Goal: Task Accomplishment & Management: Complete application form

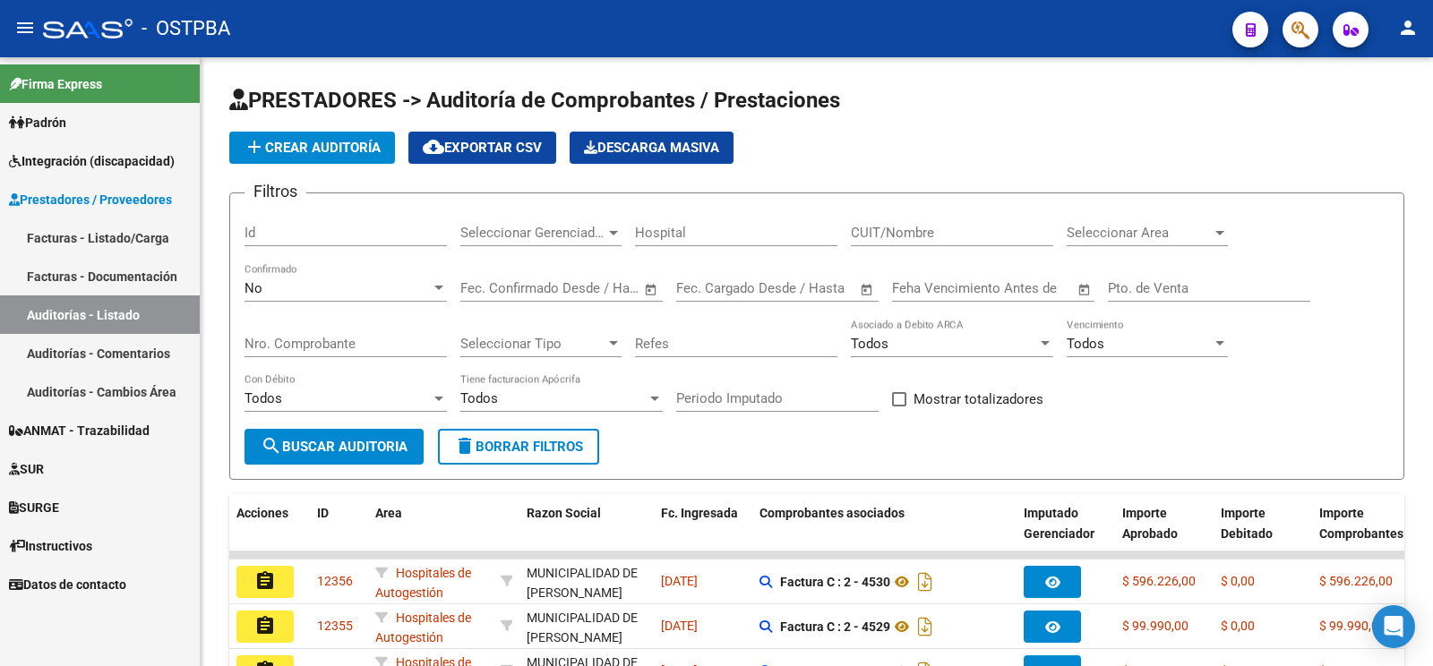
click at [135, 316] on link "Auditorías - Listado" at bounding box center [100, 315] width 200 height 39
click at [153, 196] on span "Prestadores / Proveedores" at bounding box center [90, 200] width 163 height 20
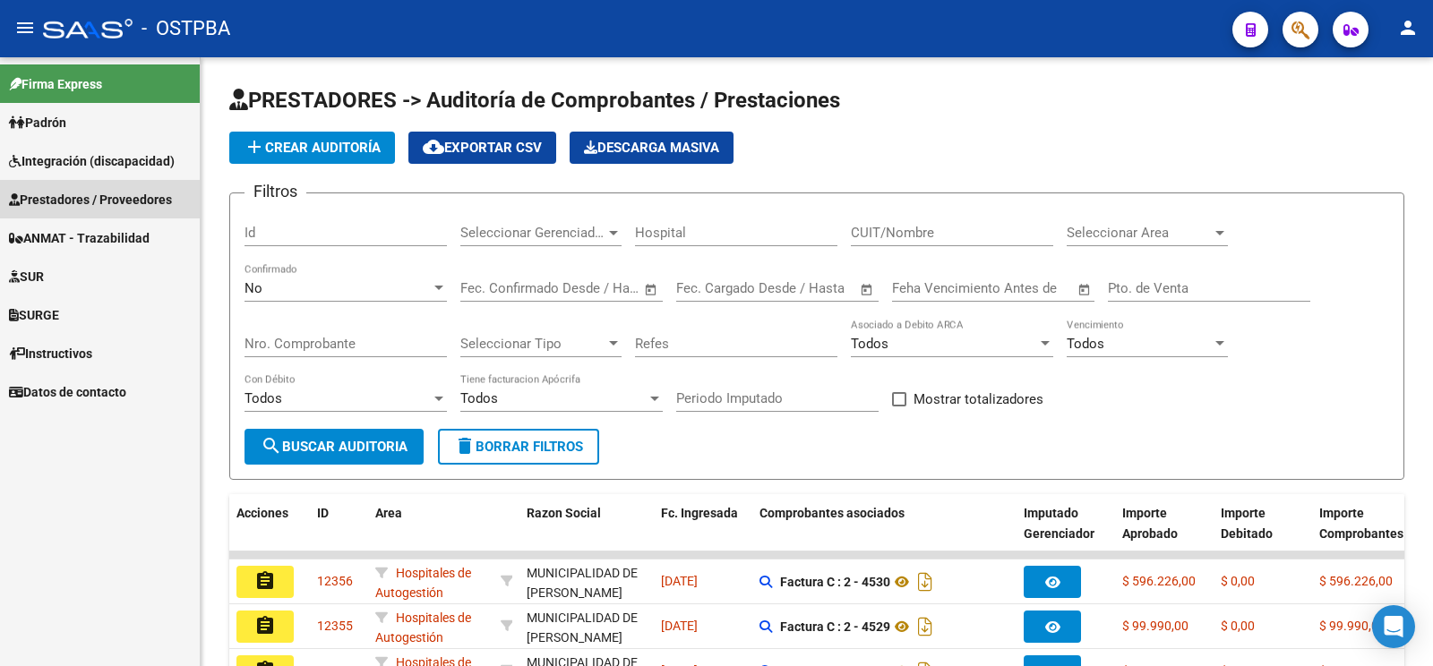
click at [164, 189] on link "Prestadores / Proveedores" at bounding box center [100, 199] width 200 height 39
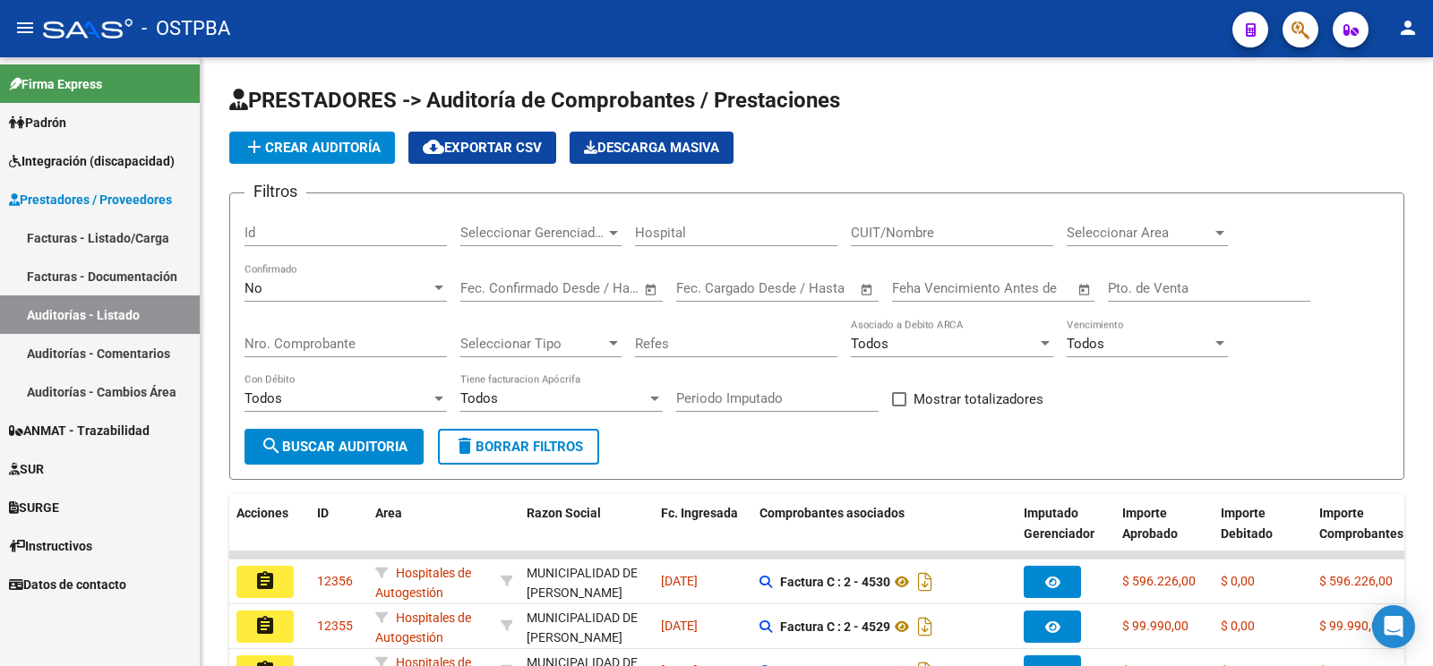
click at [113, 236] on link "Facturas - Listado/Carga" at bounding box center [100, 238] width 200 height 39
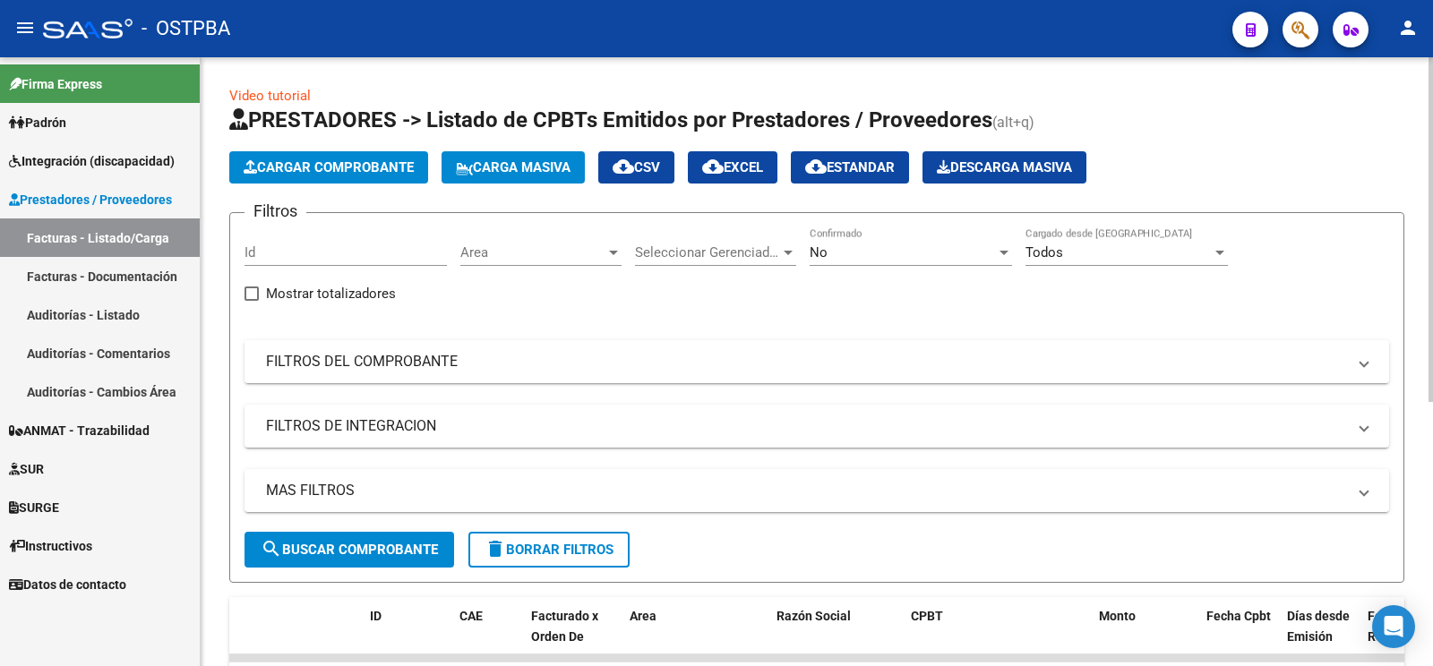
click at [614, 352] on mat-panel-title "FILTROS DEL COMPROBANTE" at bounding box center [806, 362] width 1080 height 20
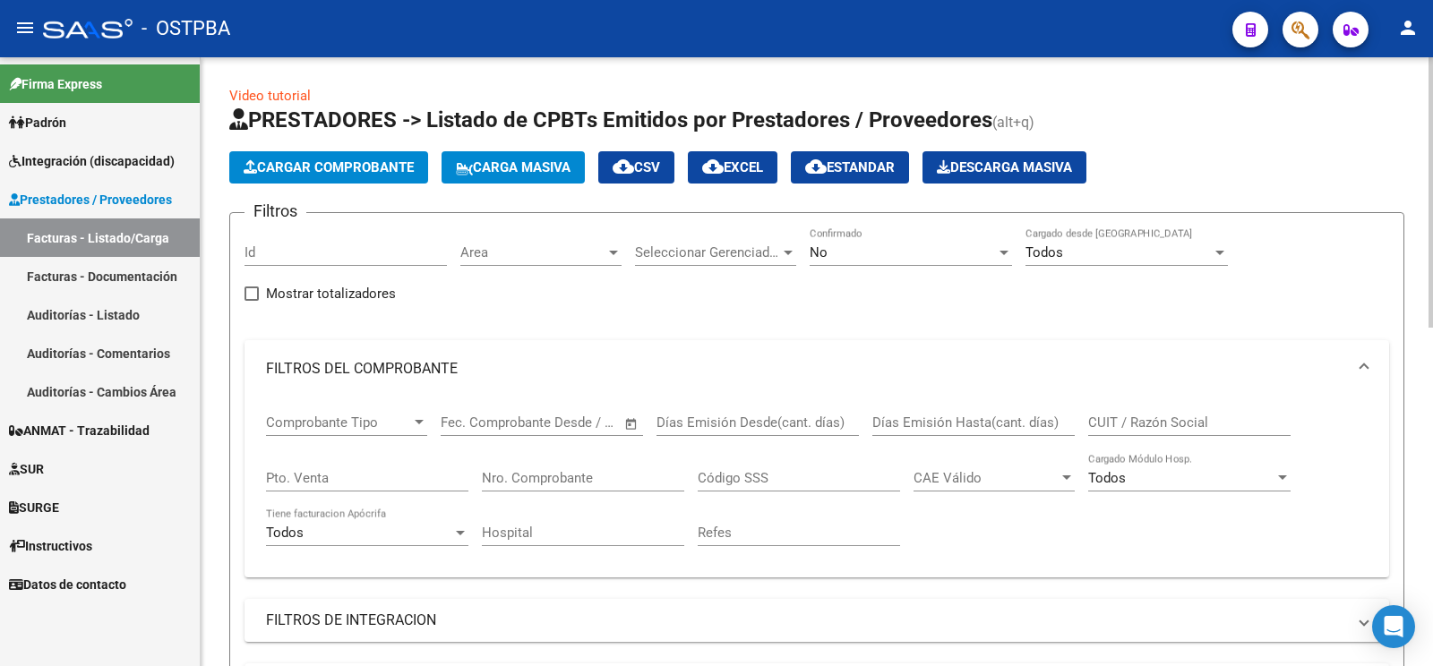
click at [877, 263] on div "No Confirmado" at bounding box center [911, 246] width 202 height 39
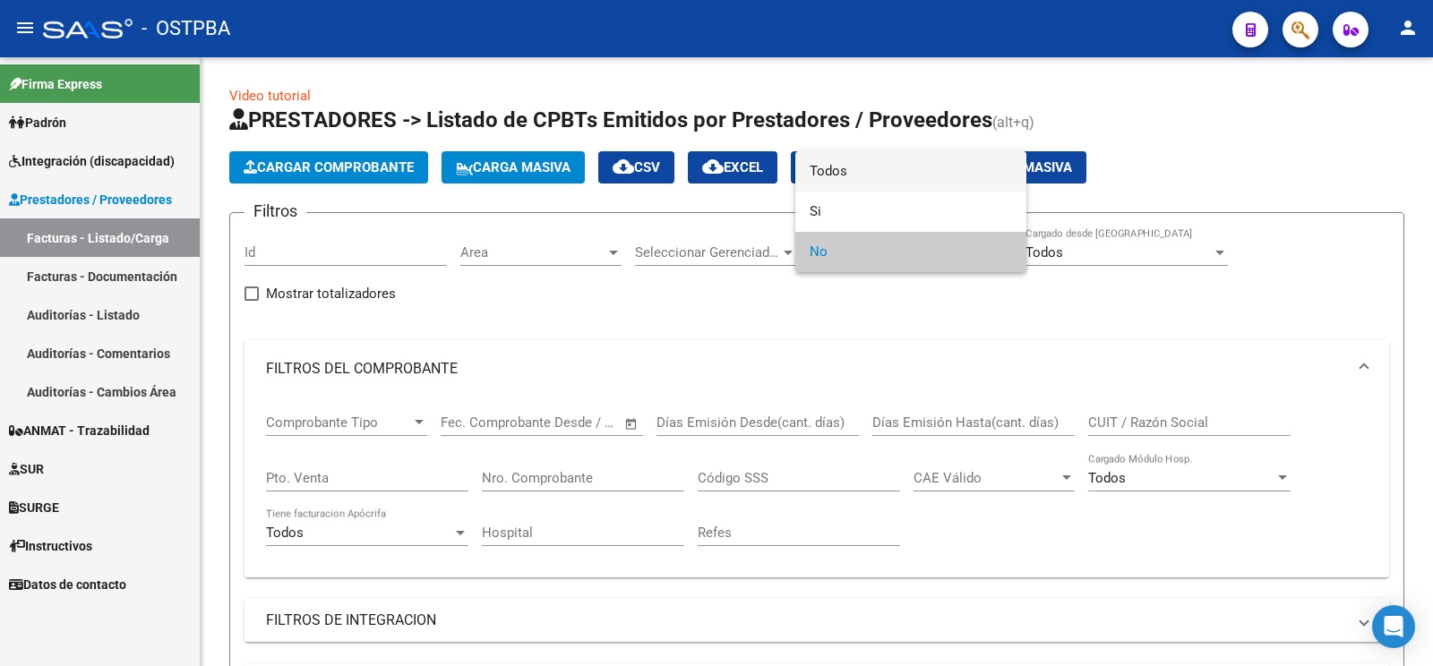
click at [873, 166] on span "Todos" at bounding box center [911, 171] width 202 height 40
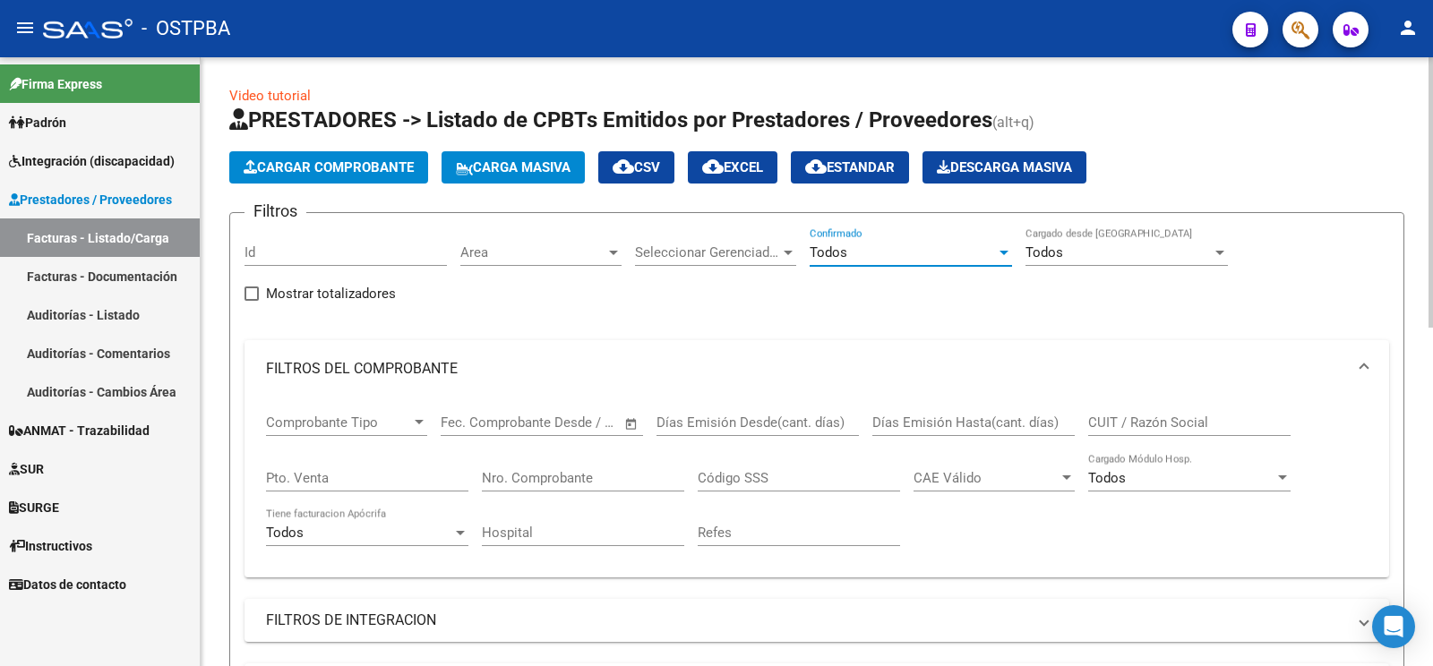
click at [600, 470] on input "Nro. Comprobante" at bounding box center [583, 478] width 202 height 16
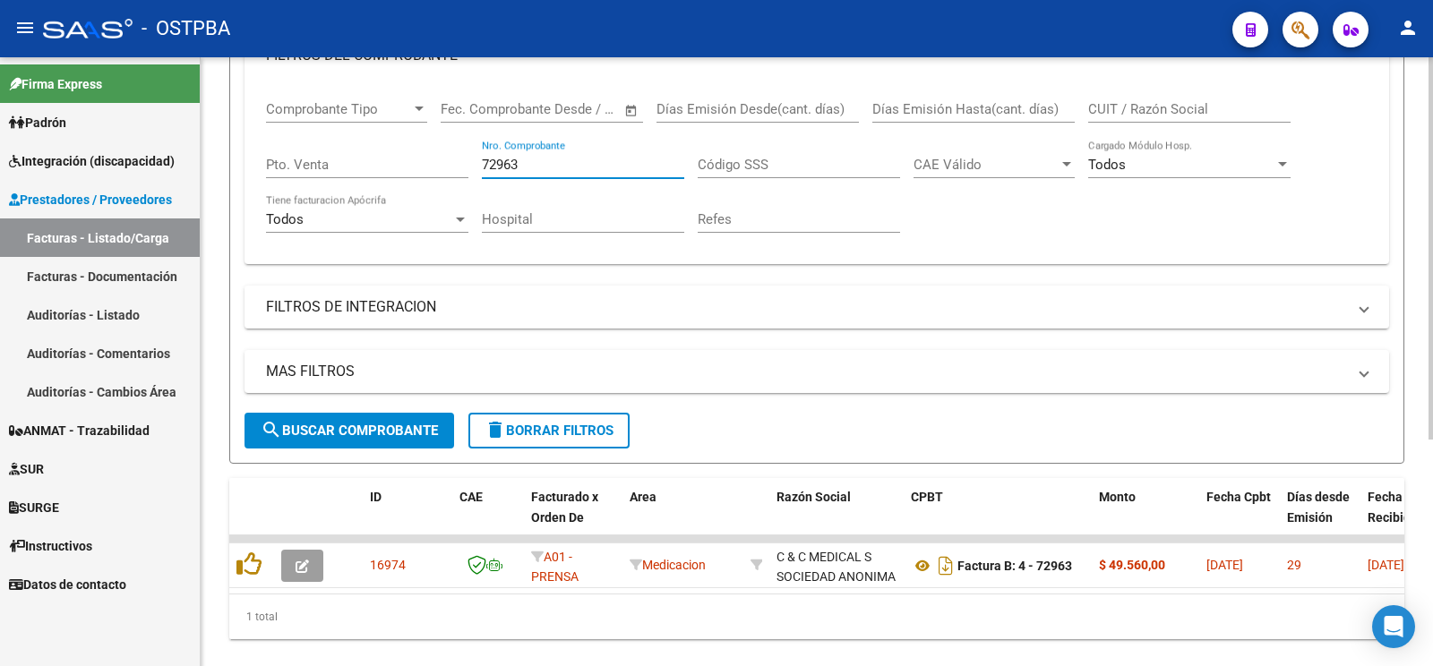
scroll to position [360, 0]
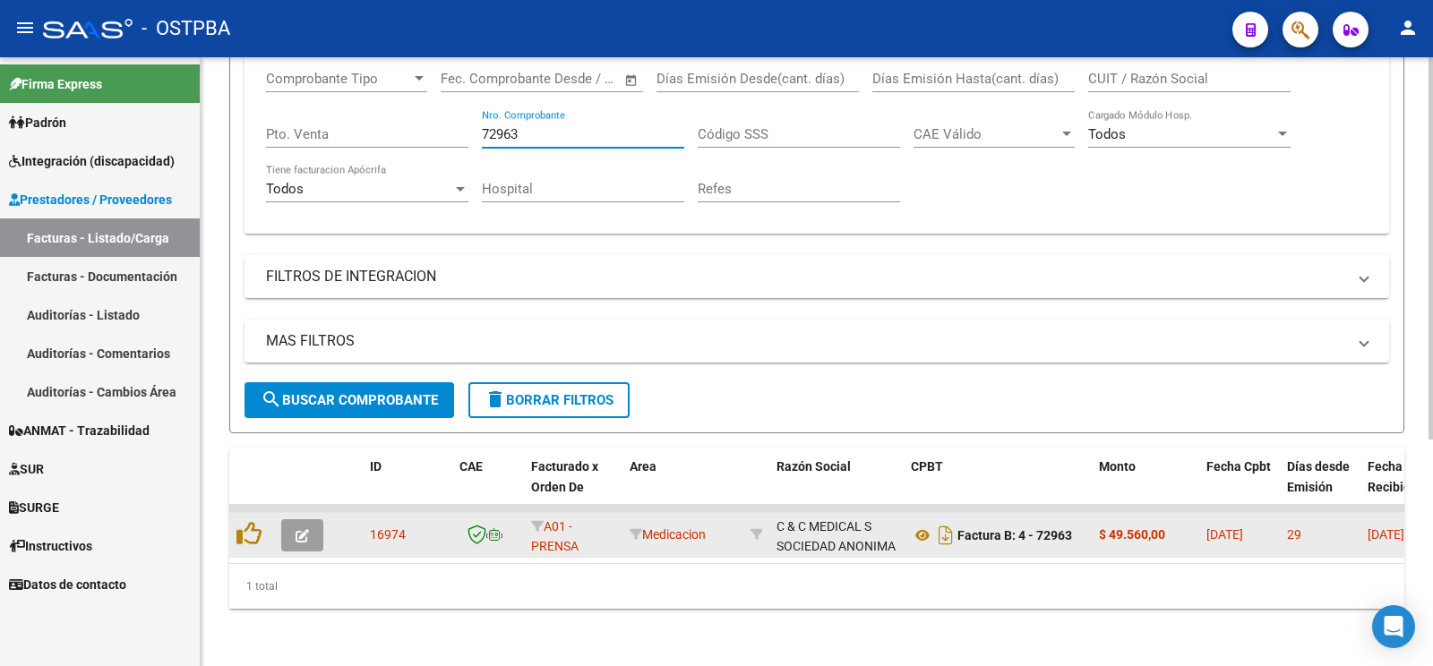
type input "72963"
click at [282, 519] on button "button" at bounding box center [302, 535] width 42 height 32
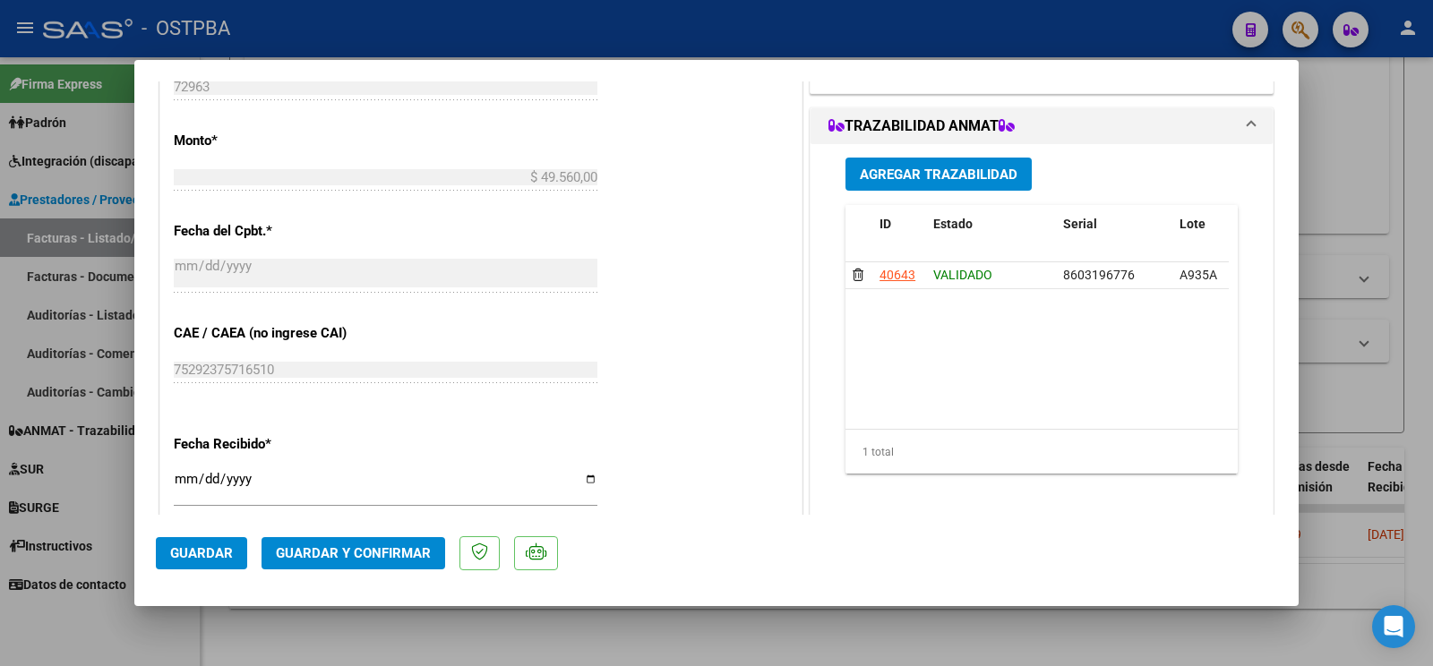
scroll to position [846, 0]
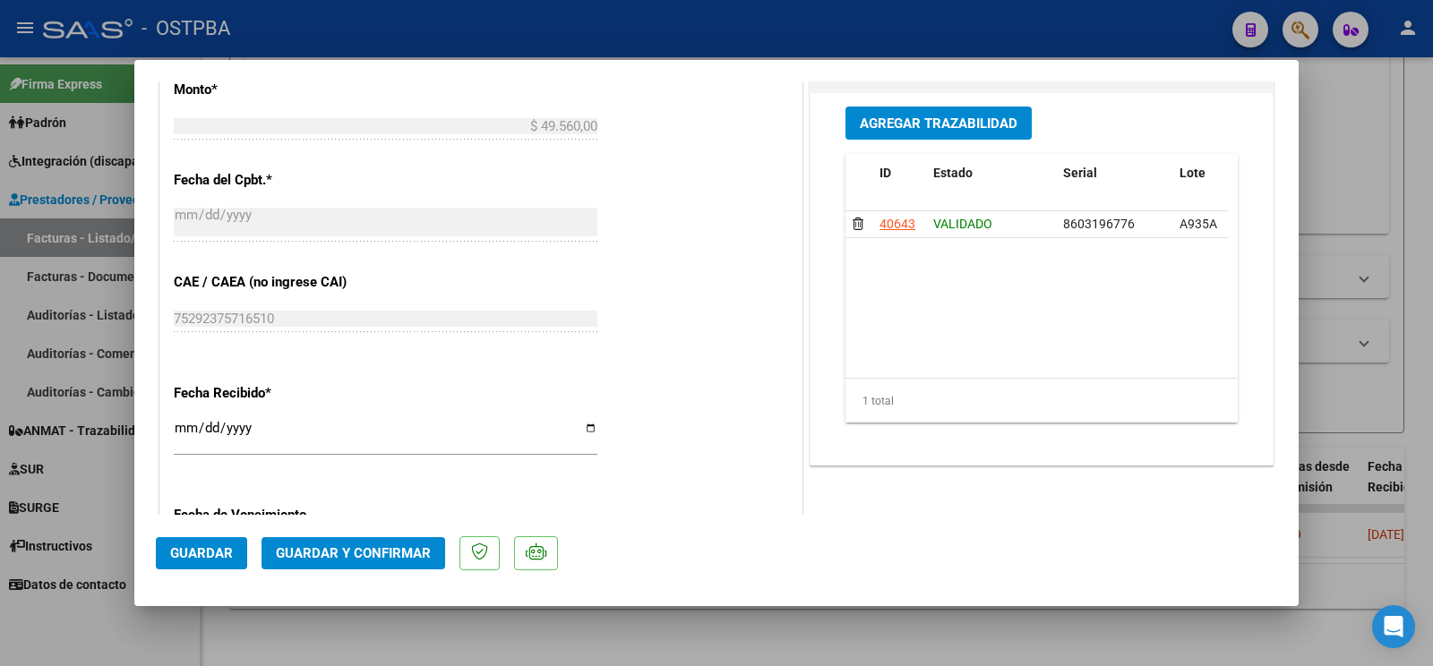
click at [374, 546] on span "Guardar y Confirmar" at bounding box center [353, 553] width 155 height 16
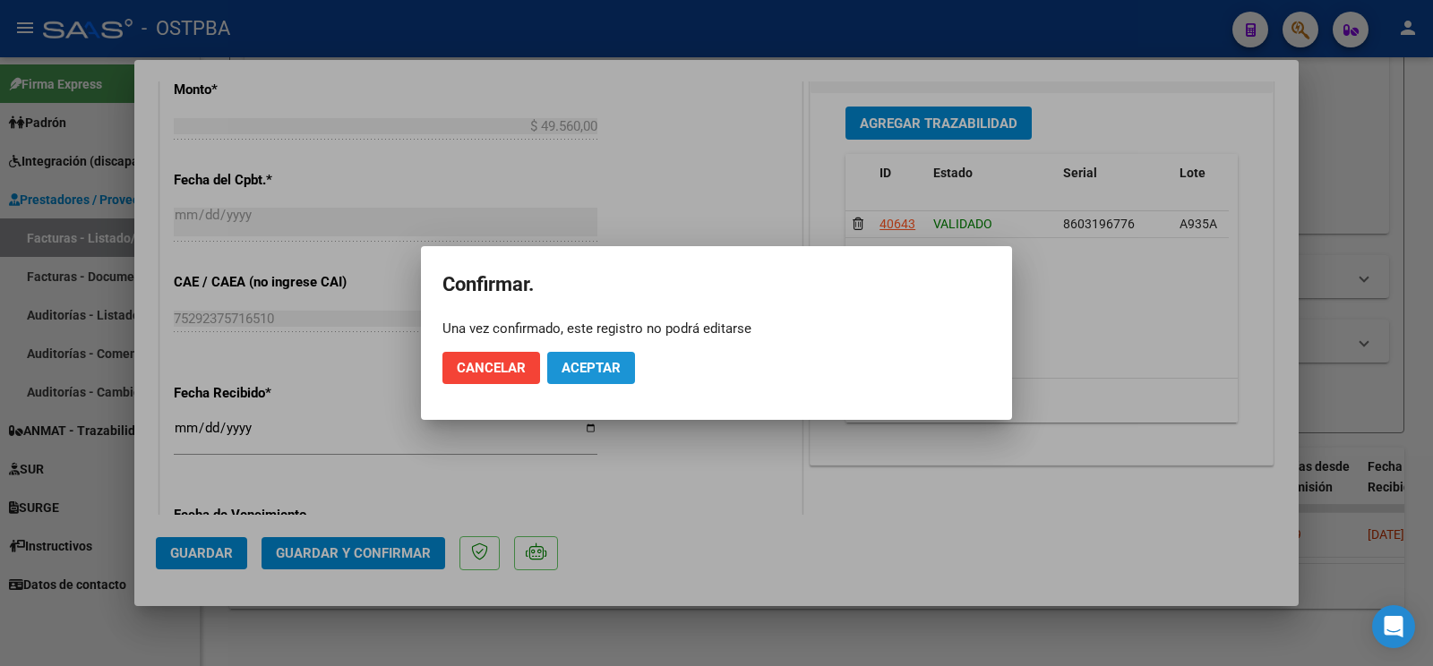
click at [583, 371] on span "Aceptar" at bounding box center [590, 368] width 59 height 16
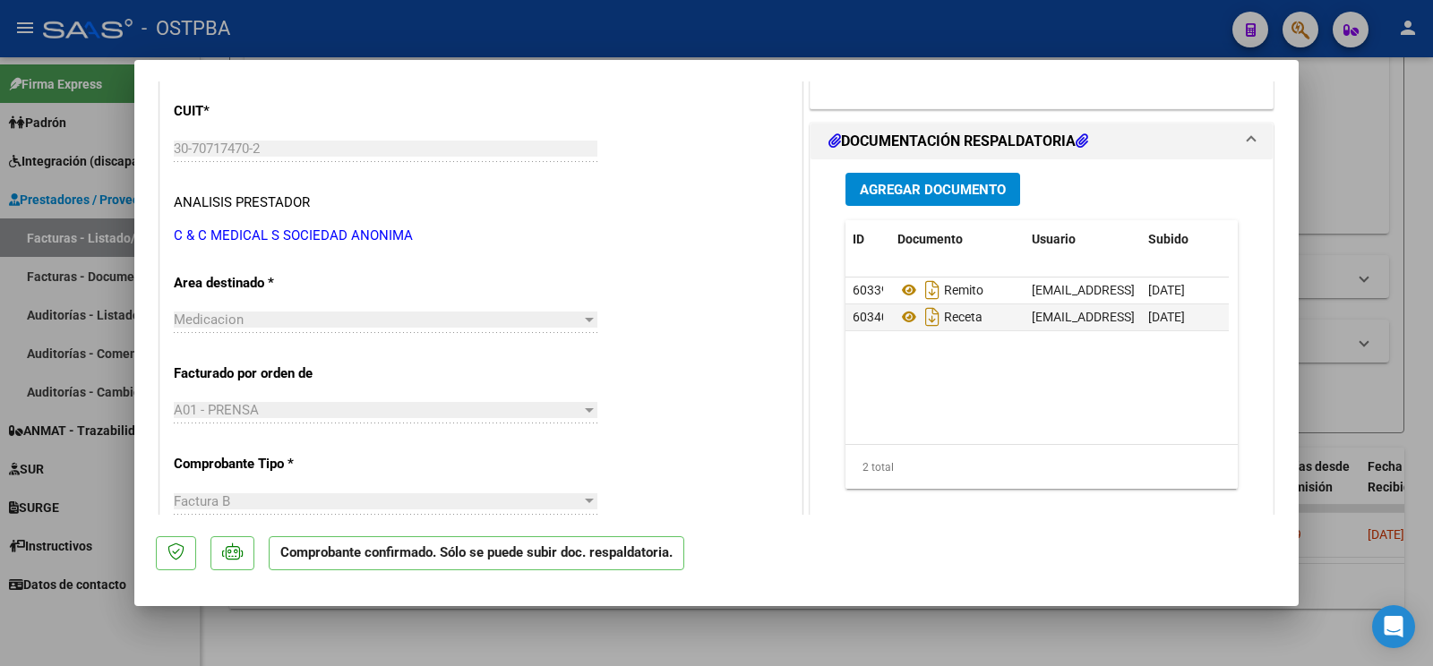
scroll to position [188, 0]
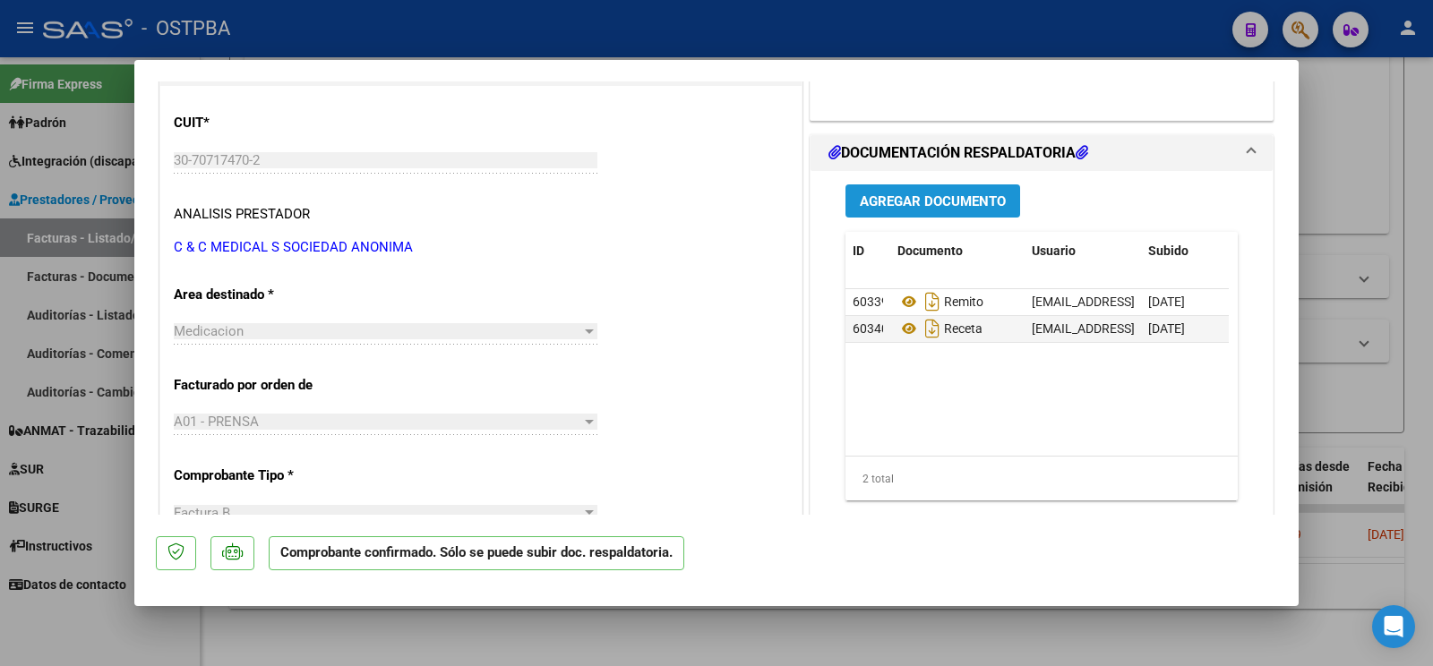
click at [1002, 198] on button "Agregar Documento" at bounding box center [932, 200] width 175 height 33
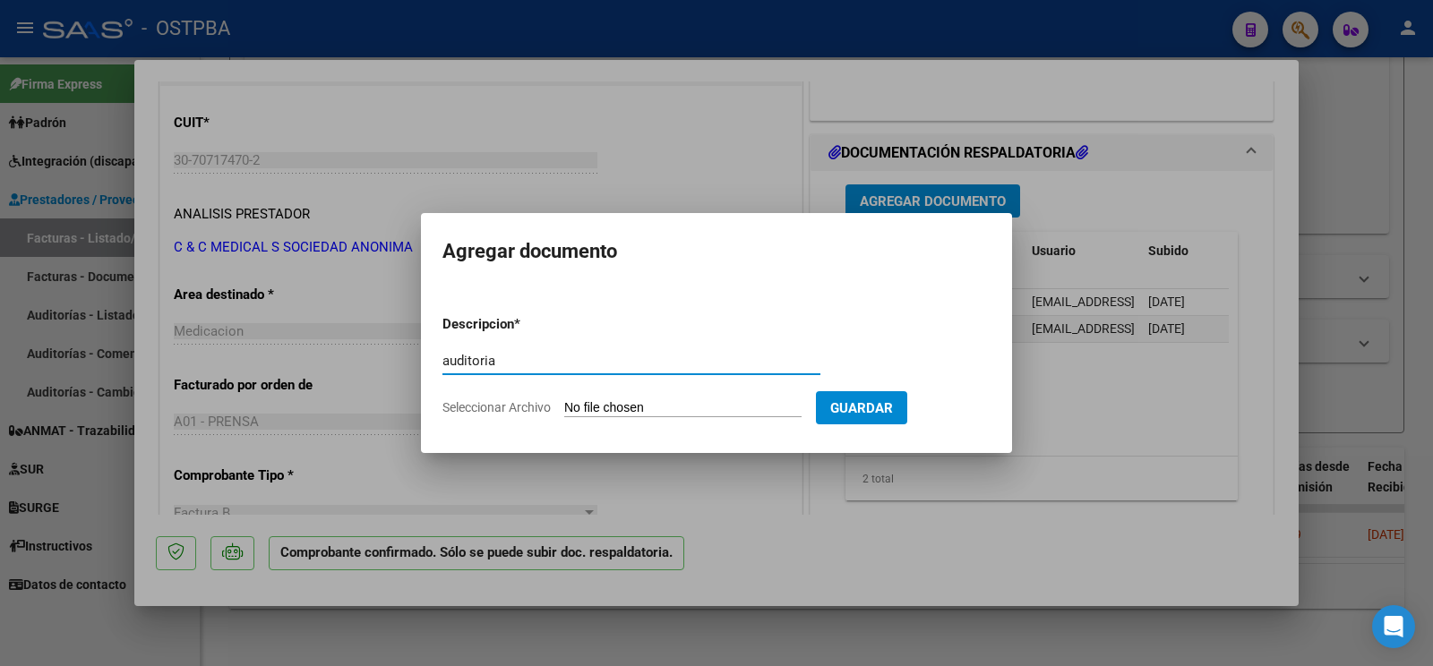
type input "auditoria"
click at [616, 403] on input "Seleccionar Archivo" at bounding box center [682, 408] width 237 height 17
type input "C:\fakepath\auditoria [PERSON_NAME].pdf"
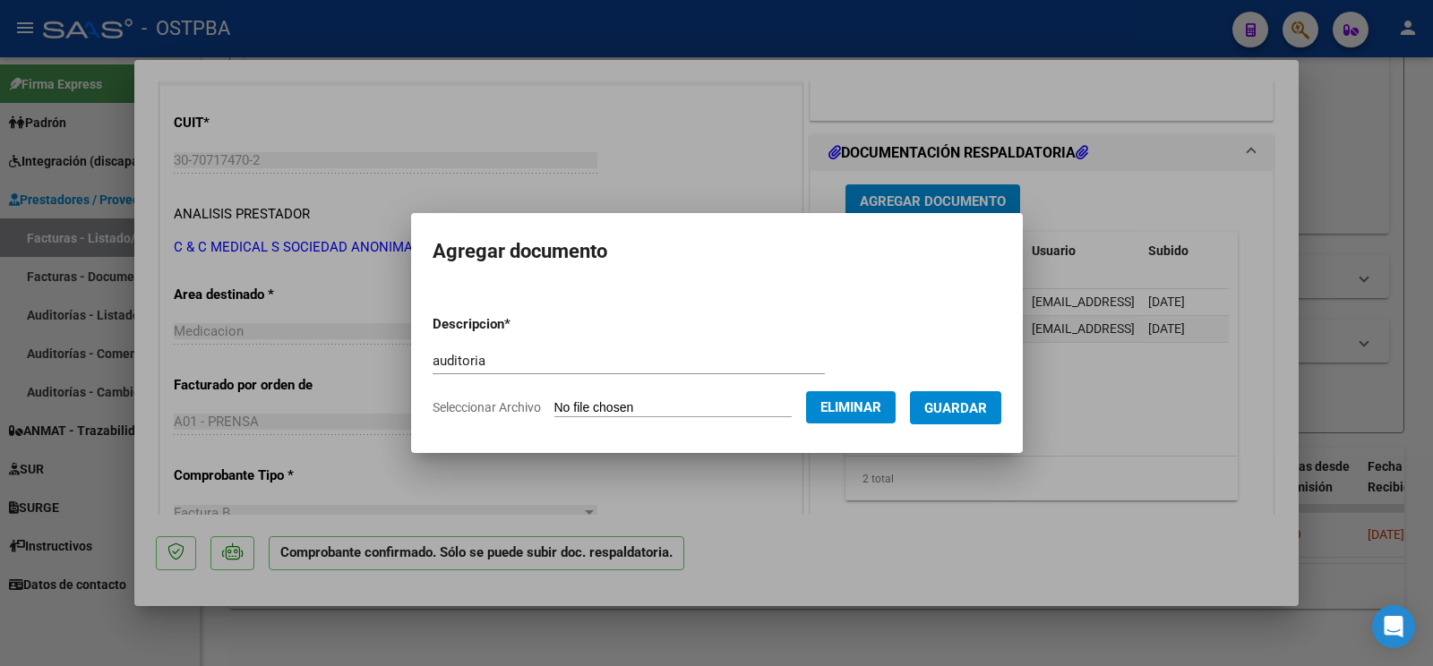
click at [967, 420] on button "Guardar" at bounding box center [955, 407] width 91 height 33
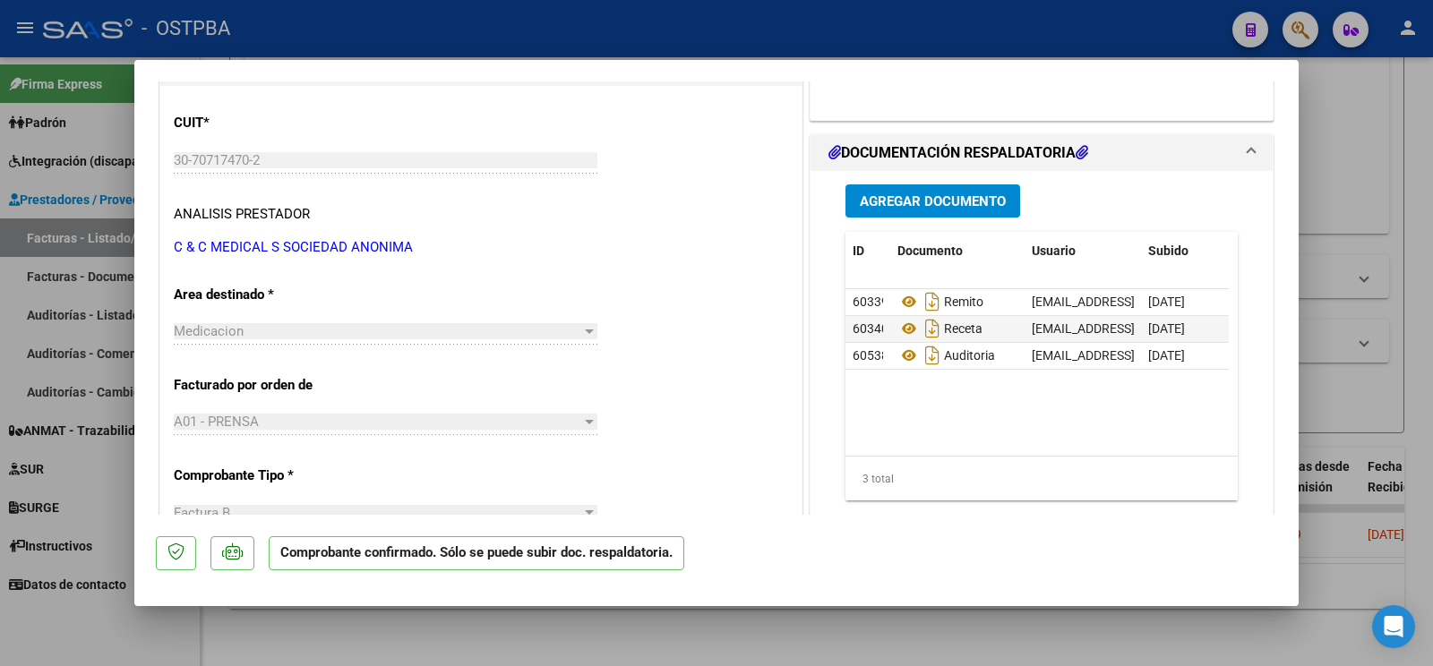
click at [101, 627] on div at bounding box center [716, 333] width 1433 height 666
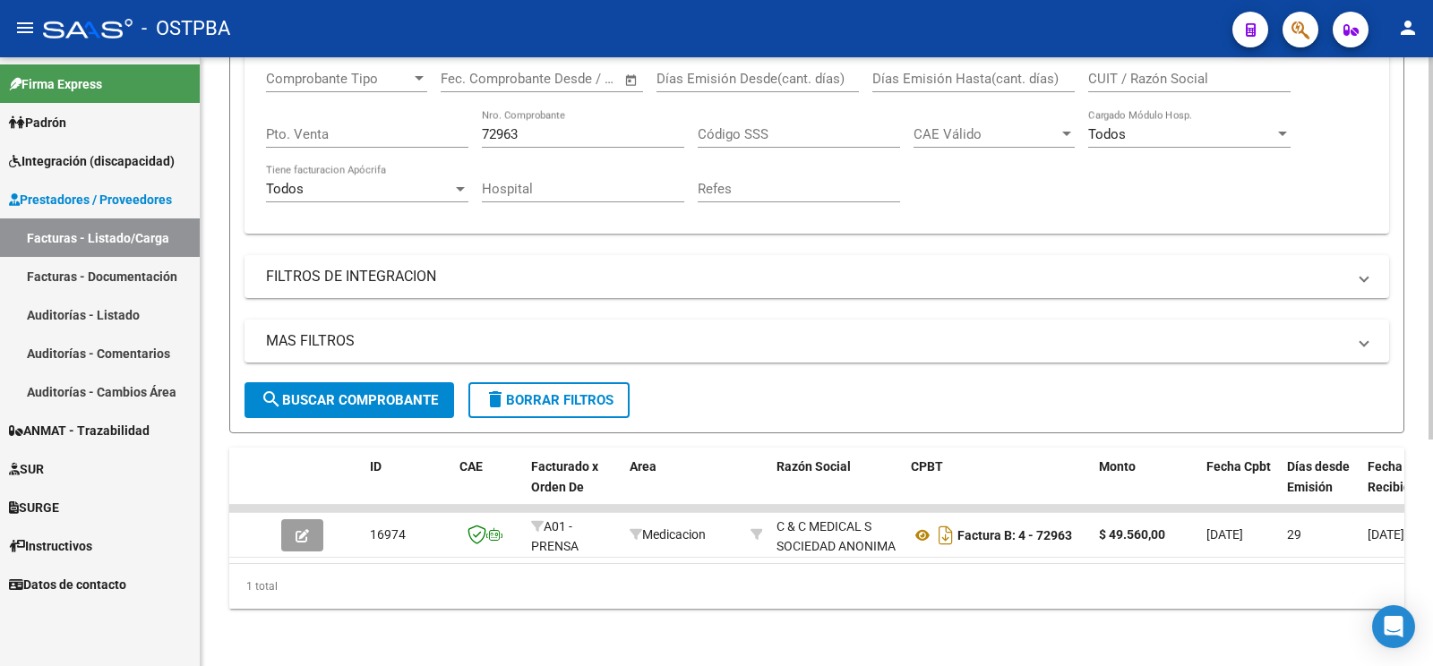
drag, startPoint x: 561, startPoint y: 117, endPoint x: 0, endPoint y: -26, distance: 578.6
click at [482, 126] on input "72963" at bounding box center [583, 134] width 202 height 16
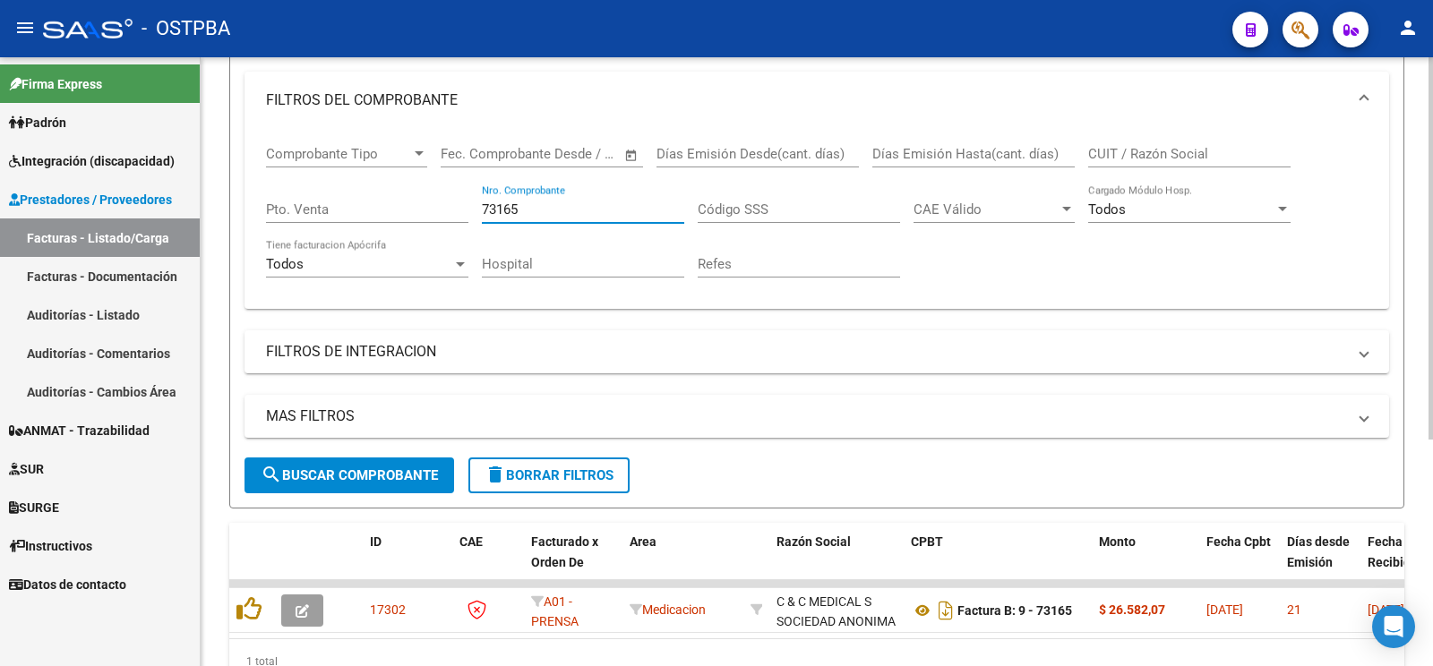
scroll to position [360, 0]
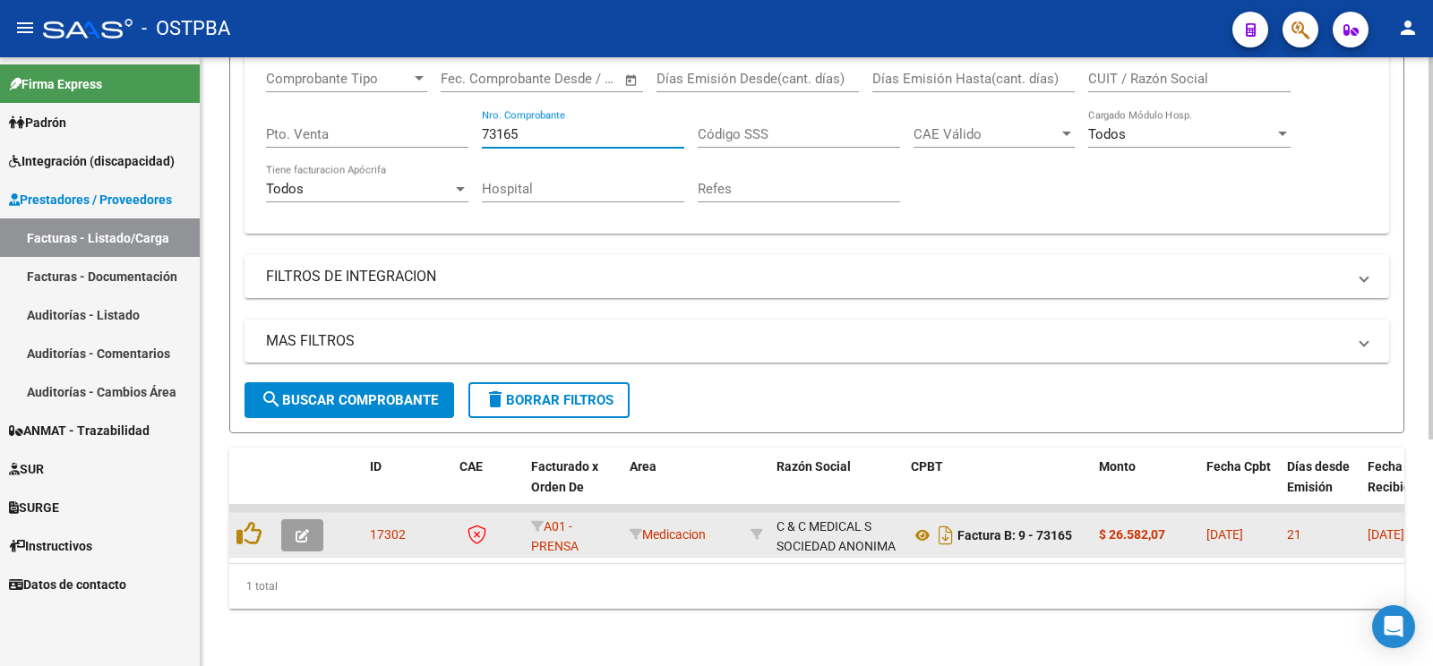
type input "73165"
click at [291, 519] on button "button" at bounding box center [302, 535] width 42 height 32
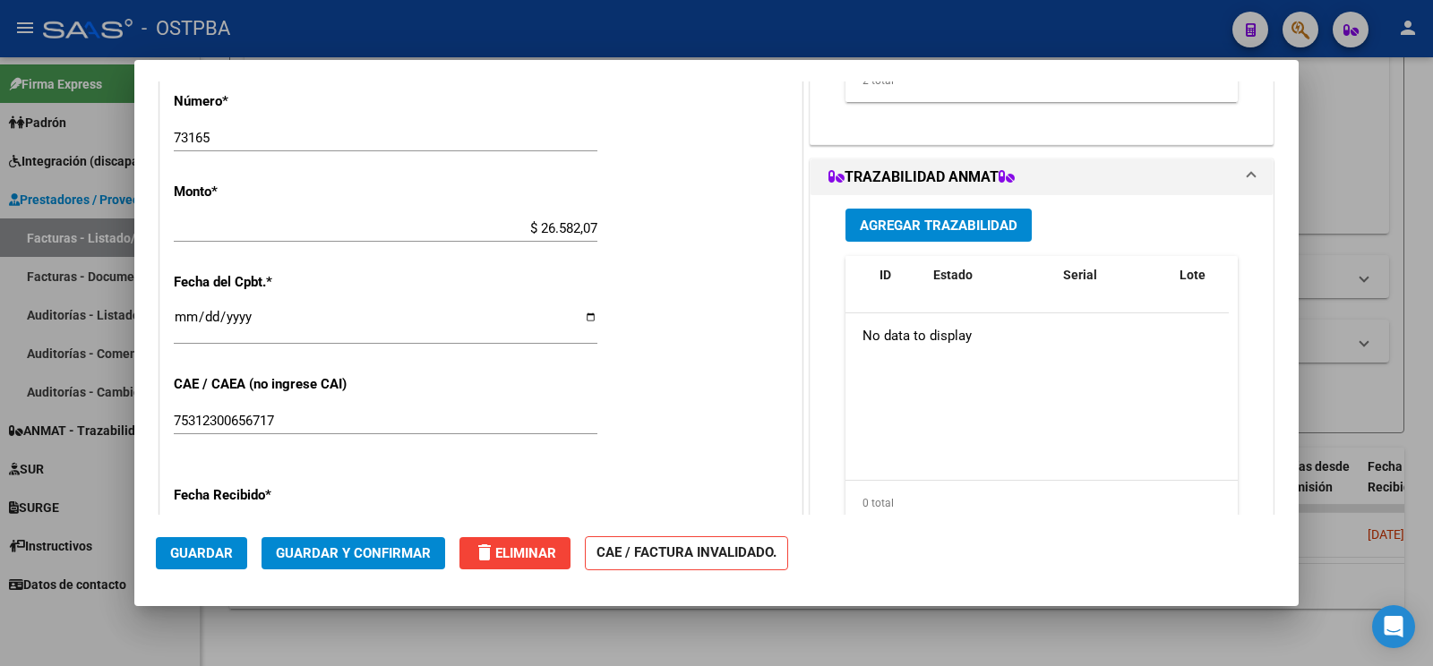
scroll to position [752, 0]
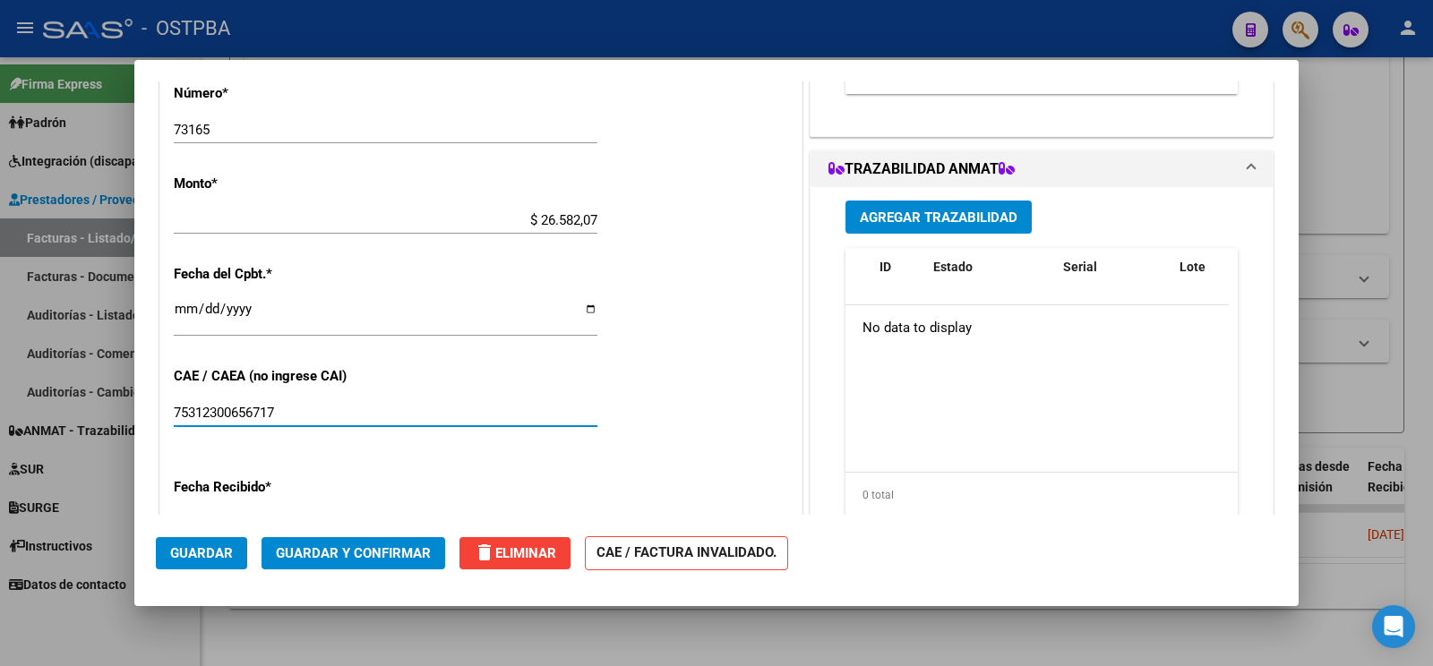
drag, startPoint x: 366, startPoint y: 402, endPoint x: 0, endPoint y: 178, distance: 429.3
click at [174, 405] on input "75312300656717" at bounding box center [386, 413] width 424 height 16
type input "75312300656717"
click at [204, 551] on span "Guardar" at bounding box center [201, 553] width 63 height 16
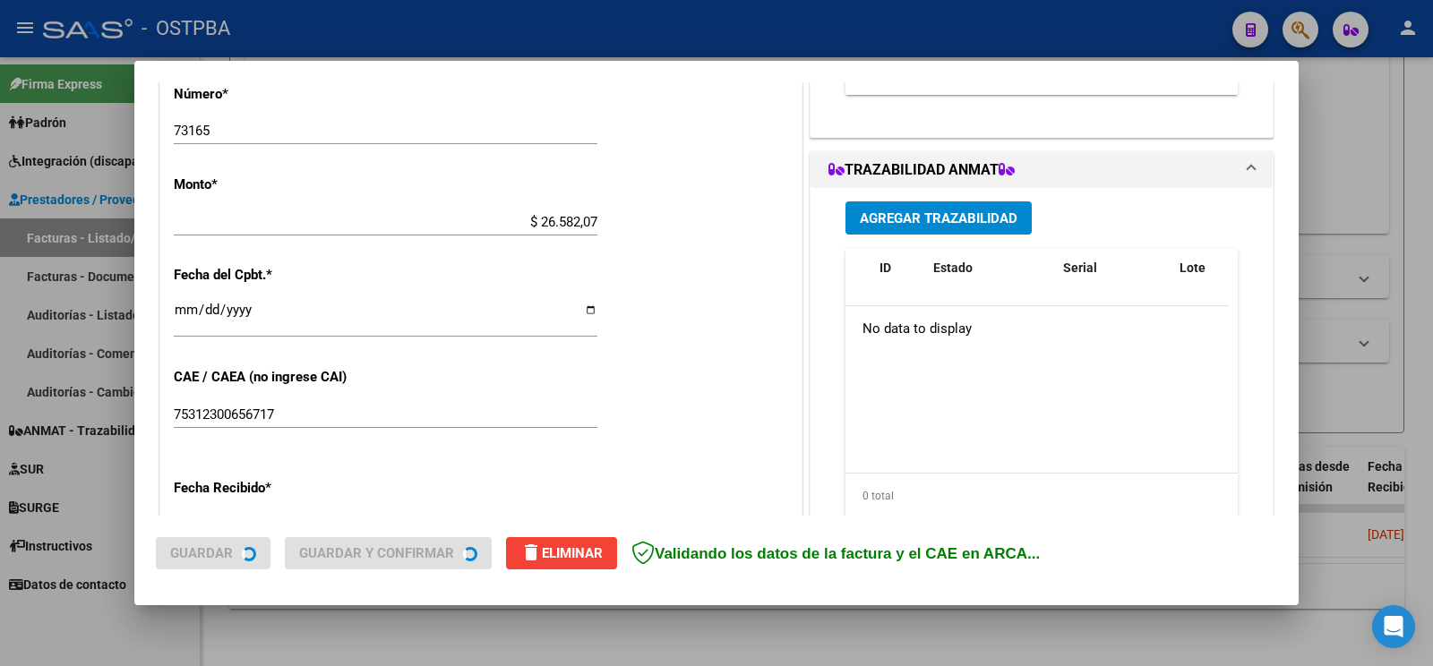
scroll to position [658, 0]
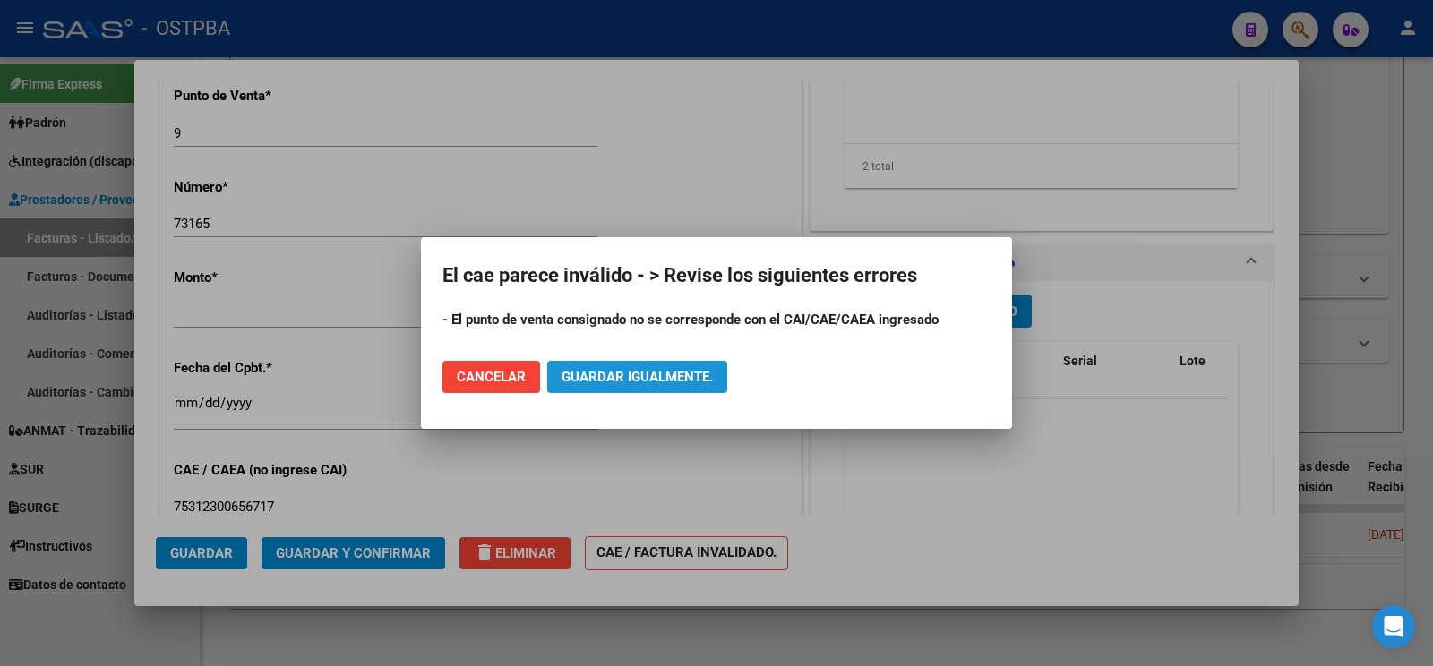
click at [706, 380] on span "Guardar igualmente." at bounding box center [636, 377] width 151 height 16
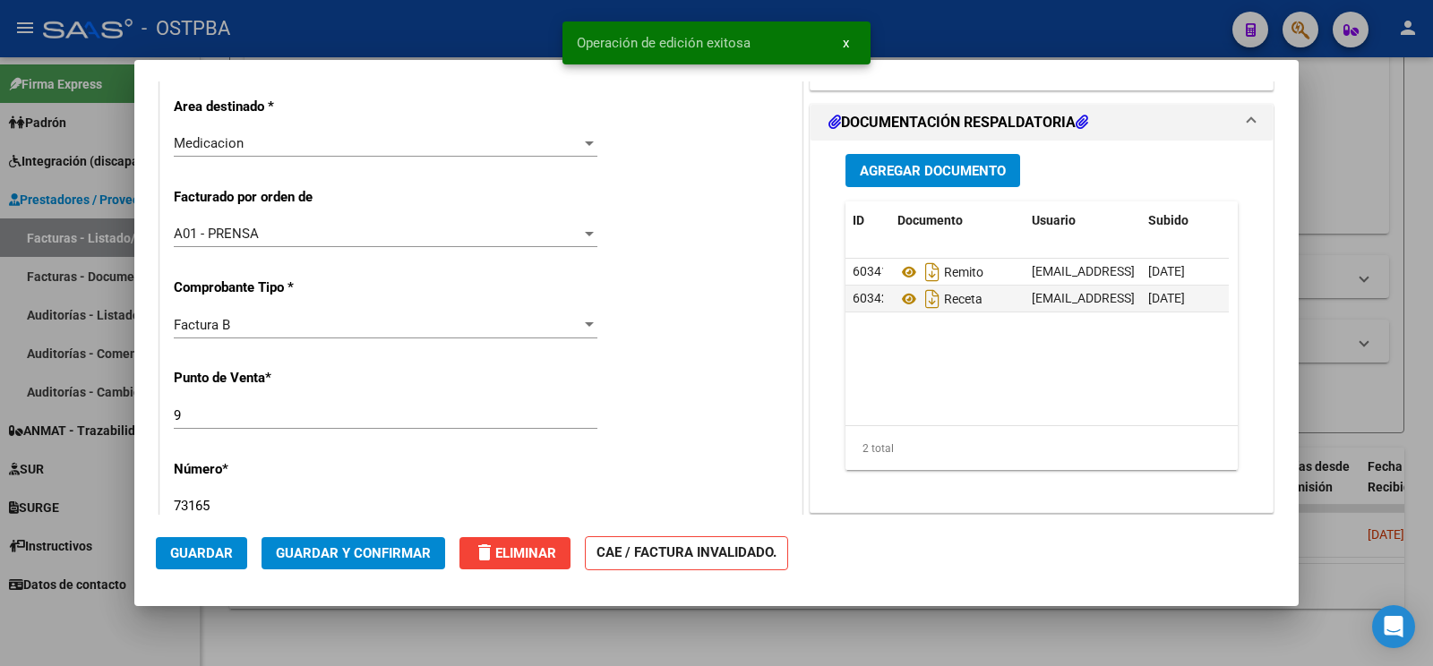
scroll to position [470, 0]
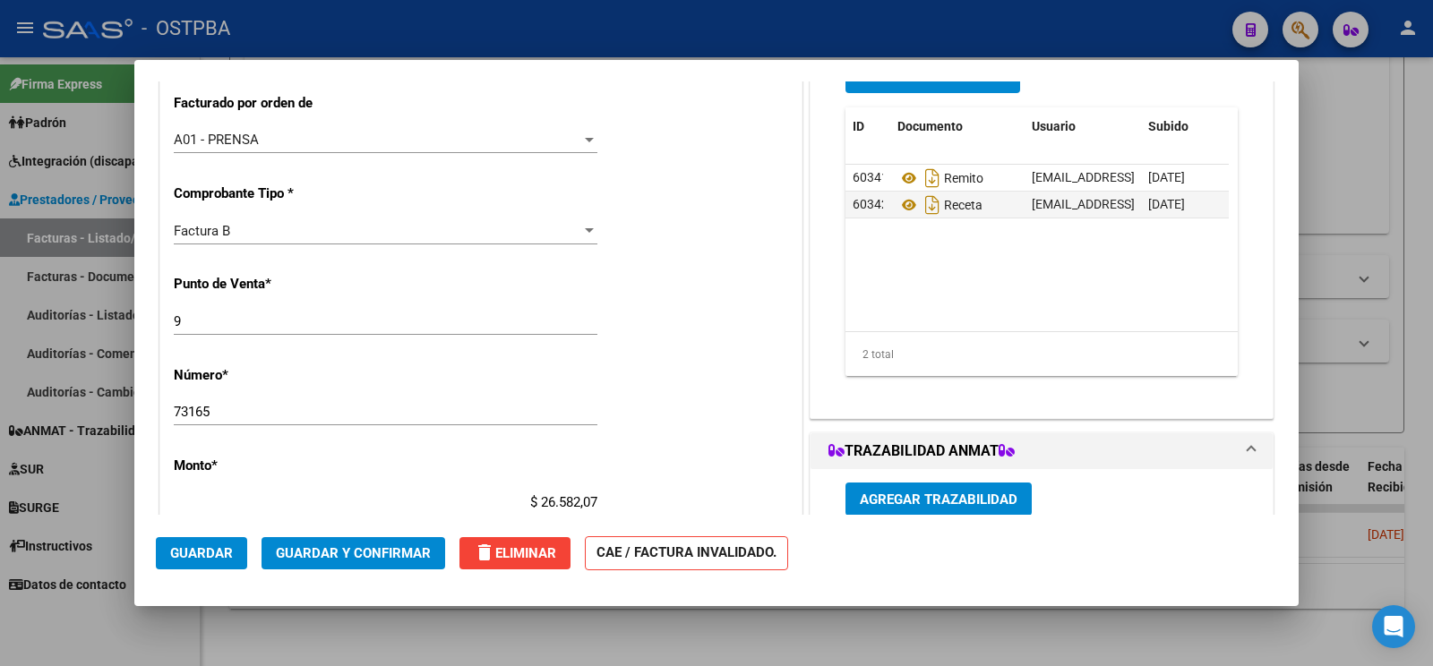
click at [228, 318] on input "9" at bounding box center [386, 321] width 424 height 16
type input "4"
click at [204, 559] on span "Guardar" at bounding box center [201, 553] width 63 height 16
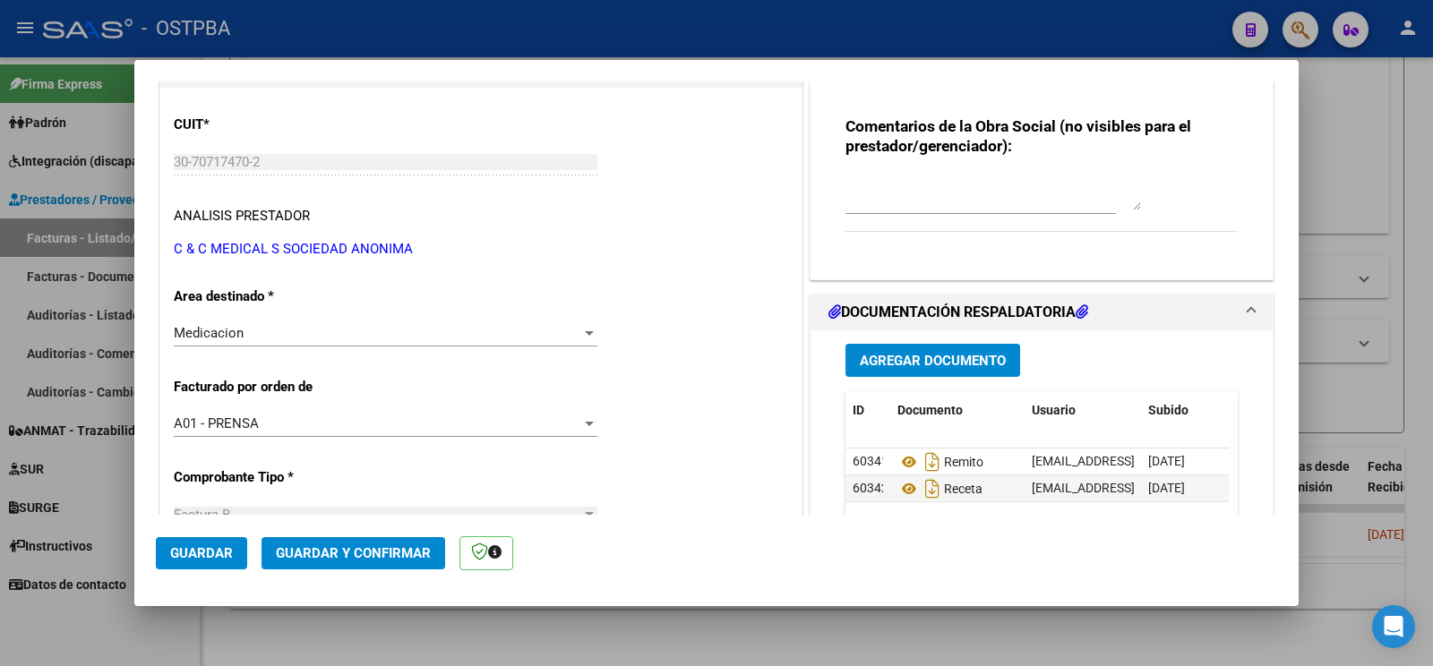
scroll to position [188, 0]
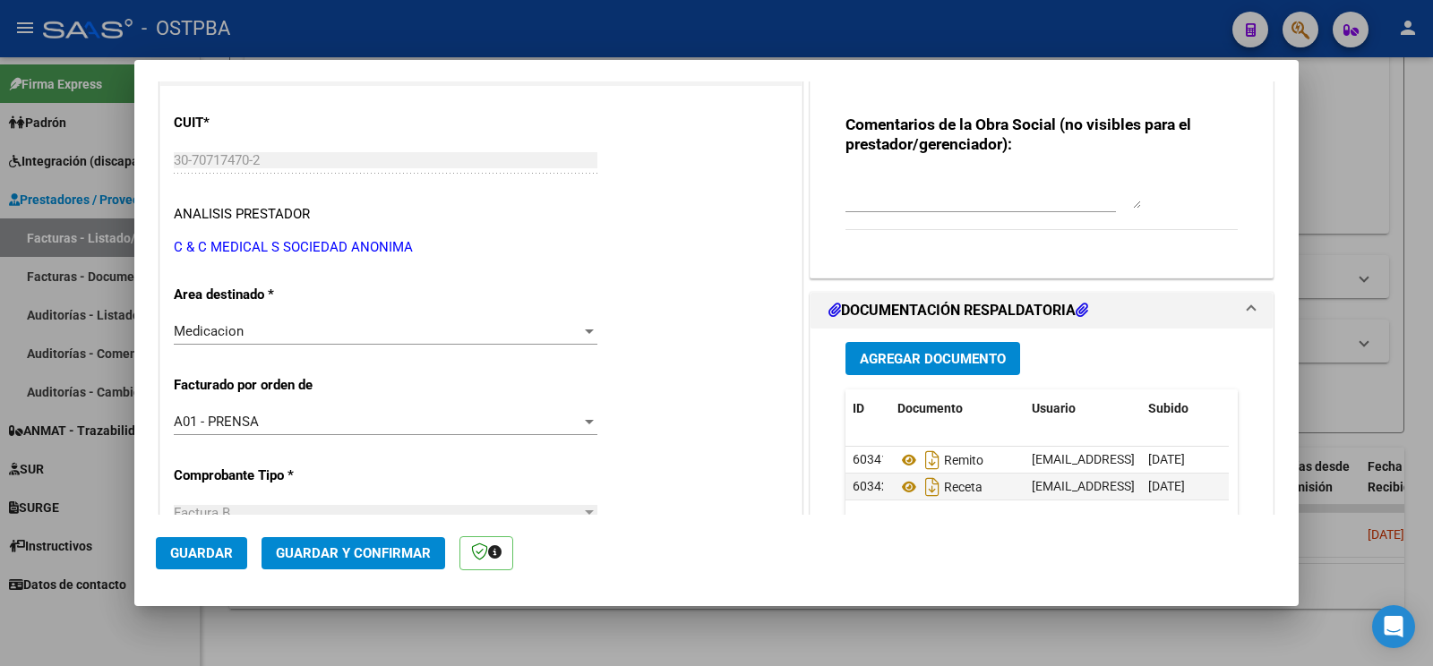
click at [404, 569] on button "Guardar y Confirmar" at bounding box center [353, 553] width 184 height 32
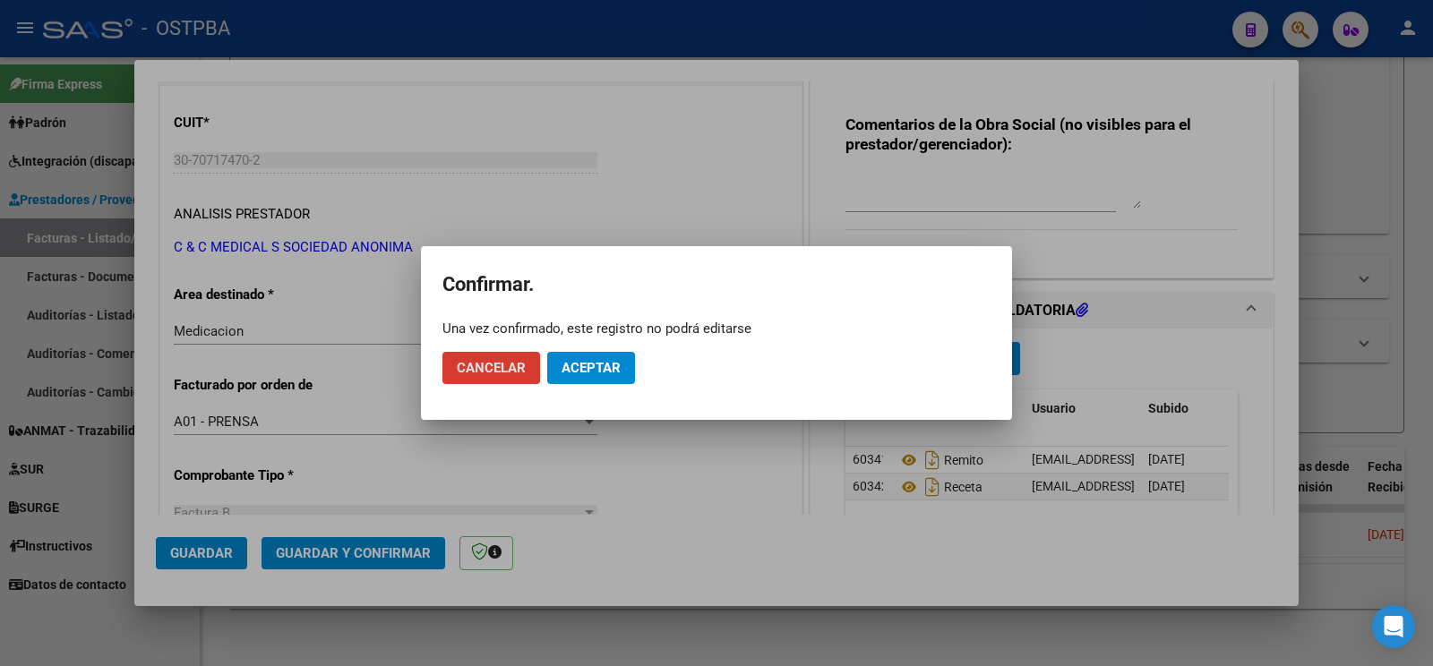
click at [596, 364] on span "Aceptar" at bounding box center [590, 368] width 59 height 16
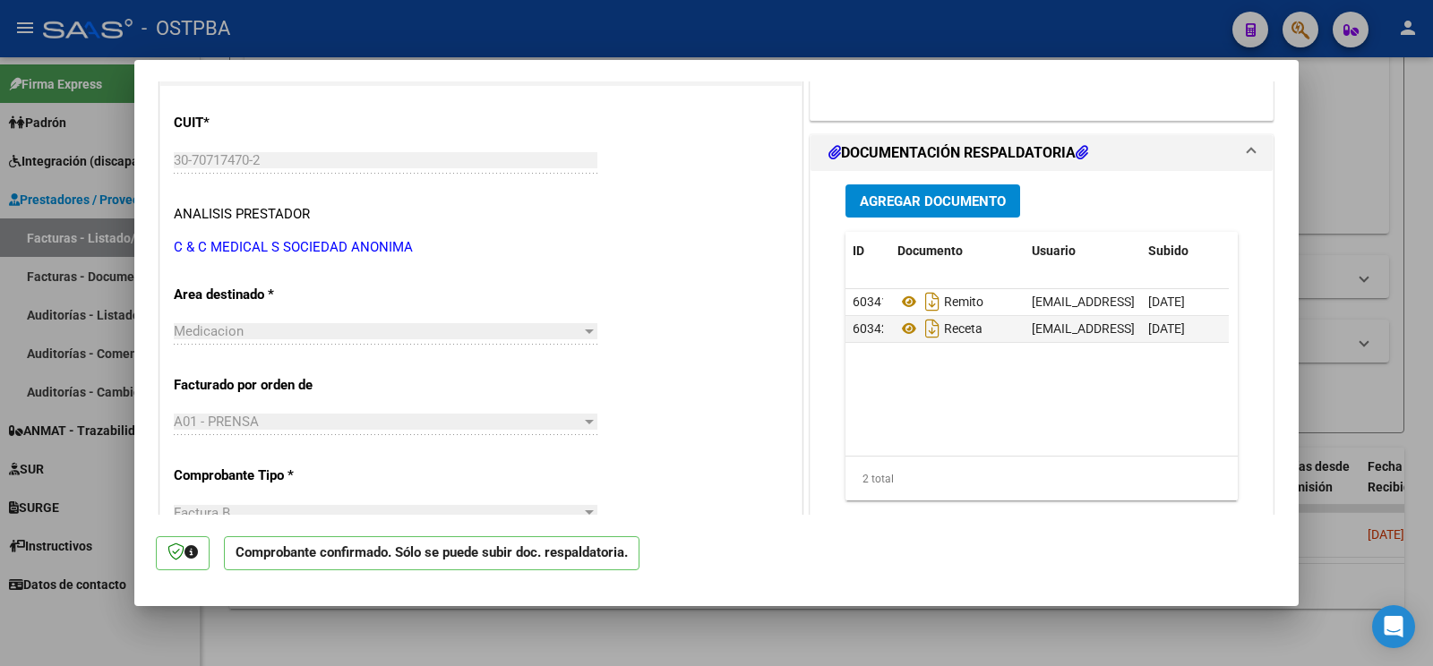
scroll to position [0, 0]
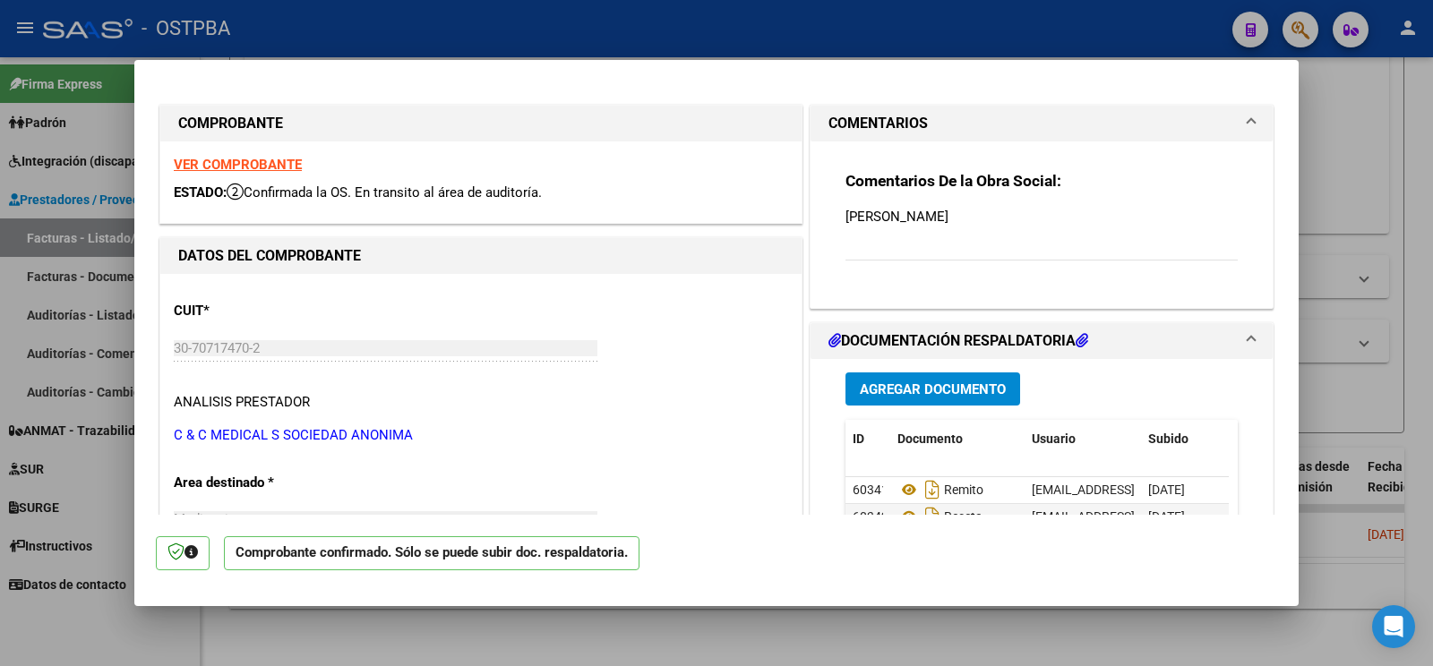
click at [964, 213] on p "[PERSON_NAME]" at bounding box center [1041, 217] width 392 height 20
click at [922, 389] on span "Agregar Documento" at bounding box center [933, 389] width 146 height 16
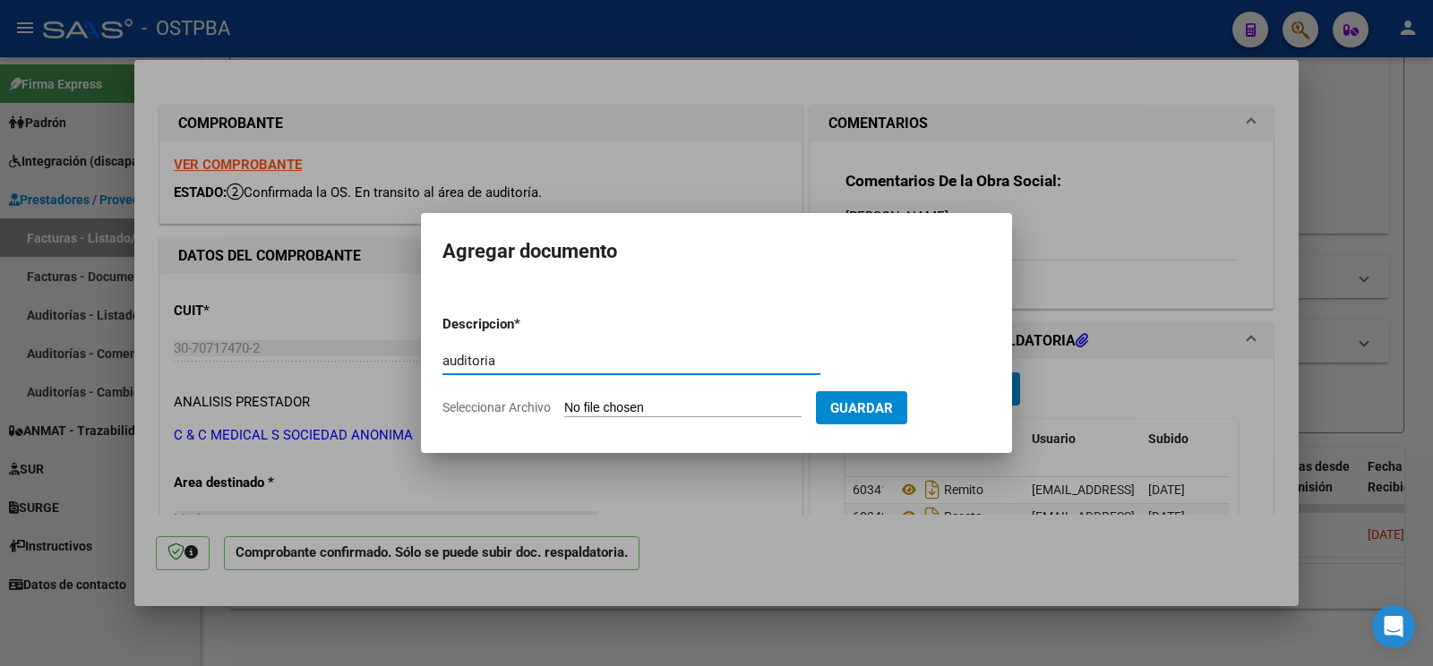
type input "auditoria"
click at [610, 393] on form "Descripcion * auditoria Escriba aquí una descripcion Seleccionar Archivo Guardar" at bounding box center [716, 366] width 548 height 131
click at [610, 402] on input "Seleccionar Archivo" at bounding box center [682, 408] width 237 height 17
type input "C:\fakepath\auditoria [PERSON_NAME].pdf"
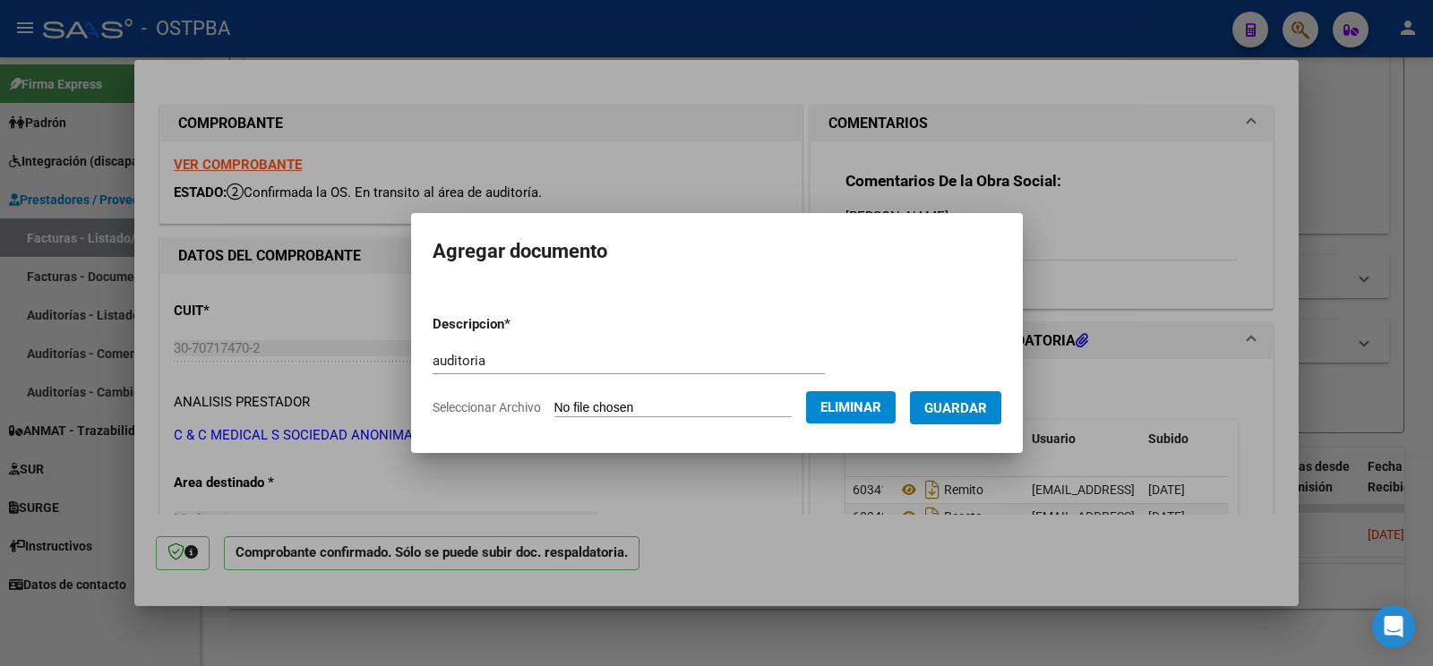
click at [980, 402] on span "Guardar" at bounding box center [955, 408] width 63 height 16
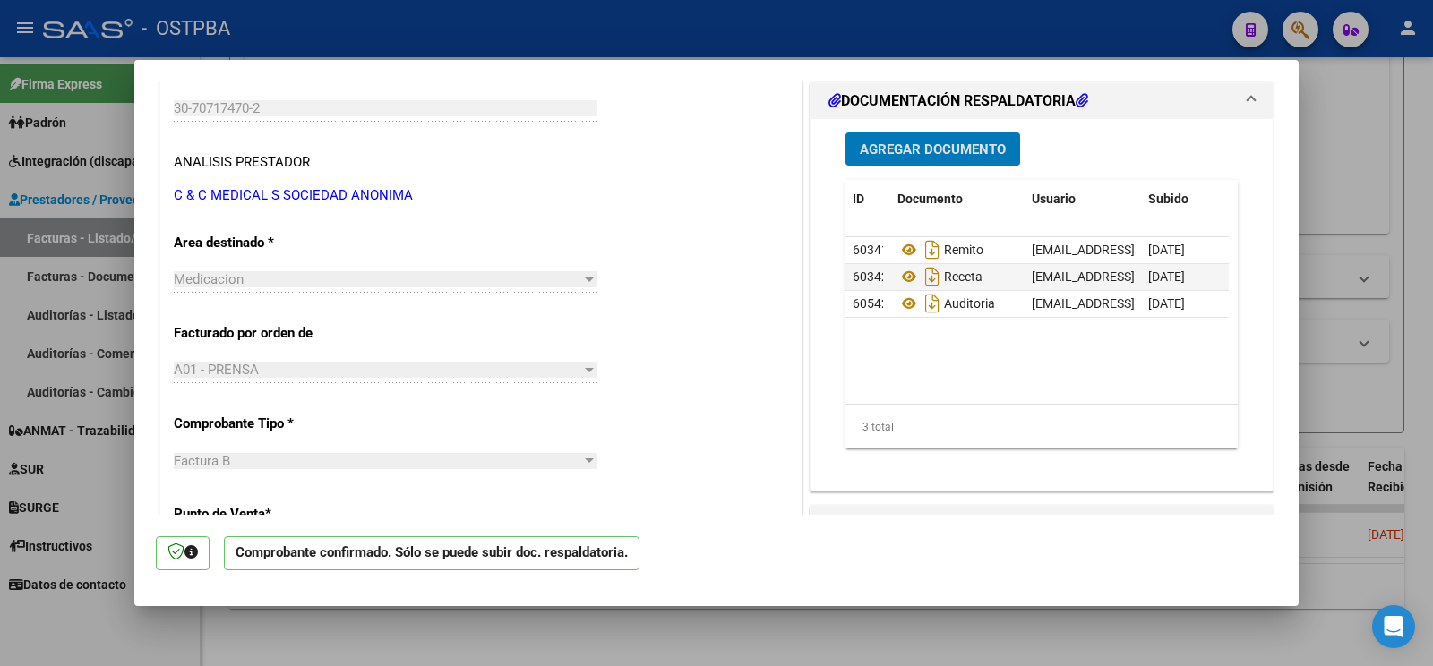
scroll to position [376, 0]
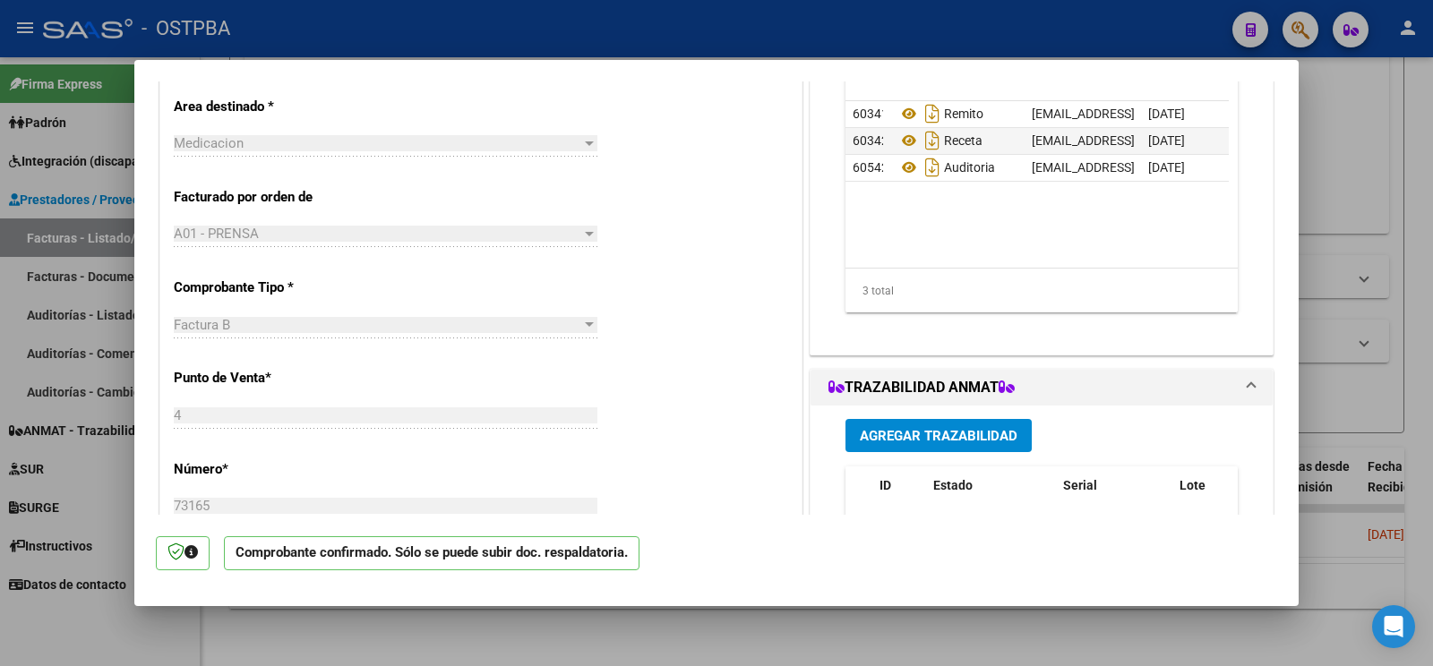
click at [81, 613] on div at bounding box center [716, 333] width 1433 height 666
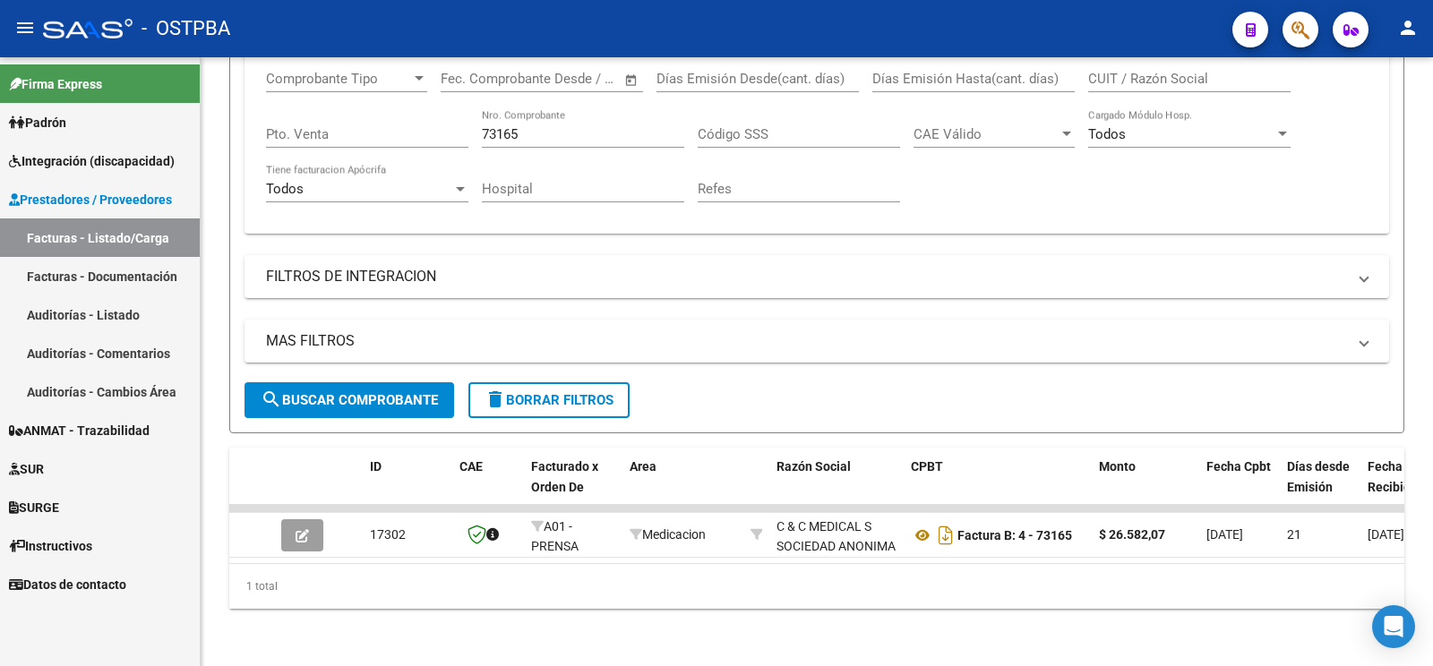
drag, startPoint x: 553, startPoint y: 108, endPoint x: 223, endPoint y: 36, distance: 338.3
click at [482, 126] on input "73165" at bounding box center [583, 134] width 202 height 16
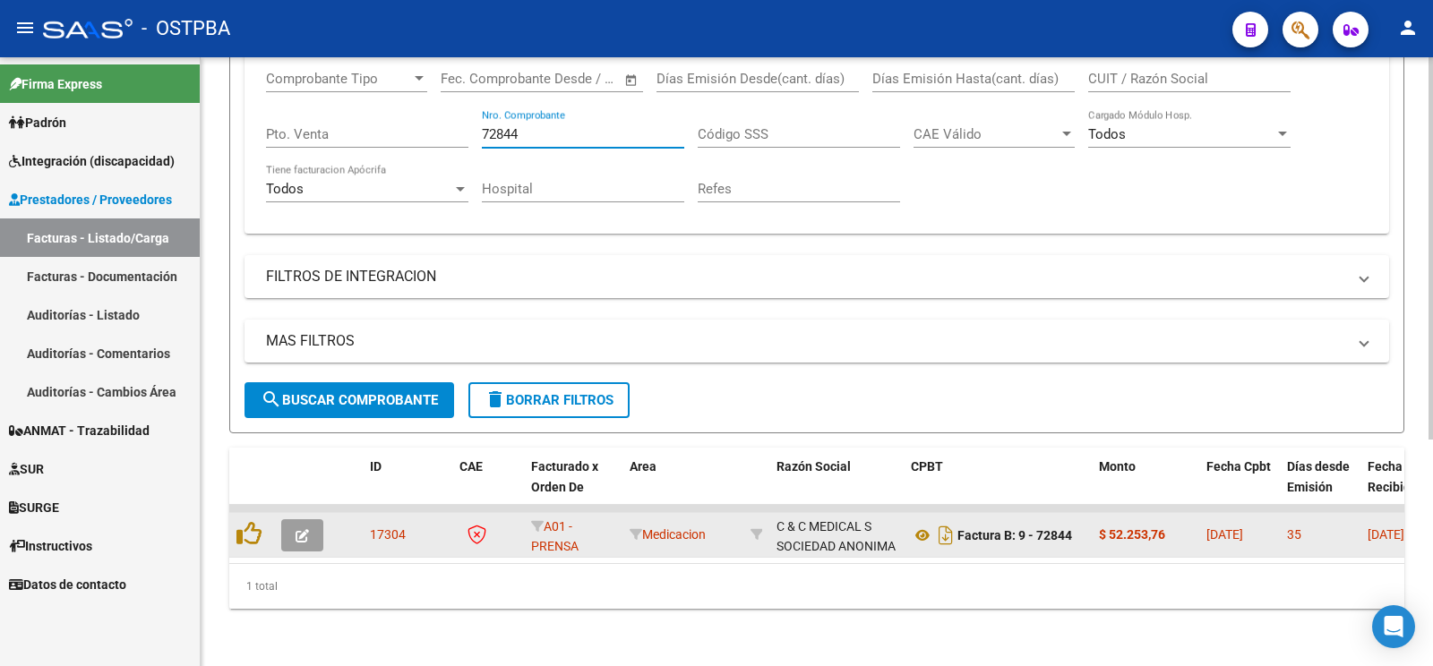
type input "72844"
click at [290, 527] on button "button" at bounding box center [302, 535] width 42 height 32
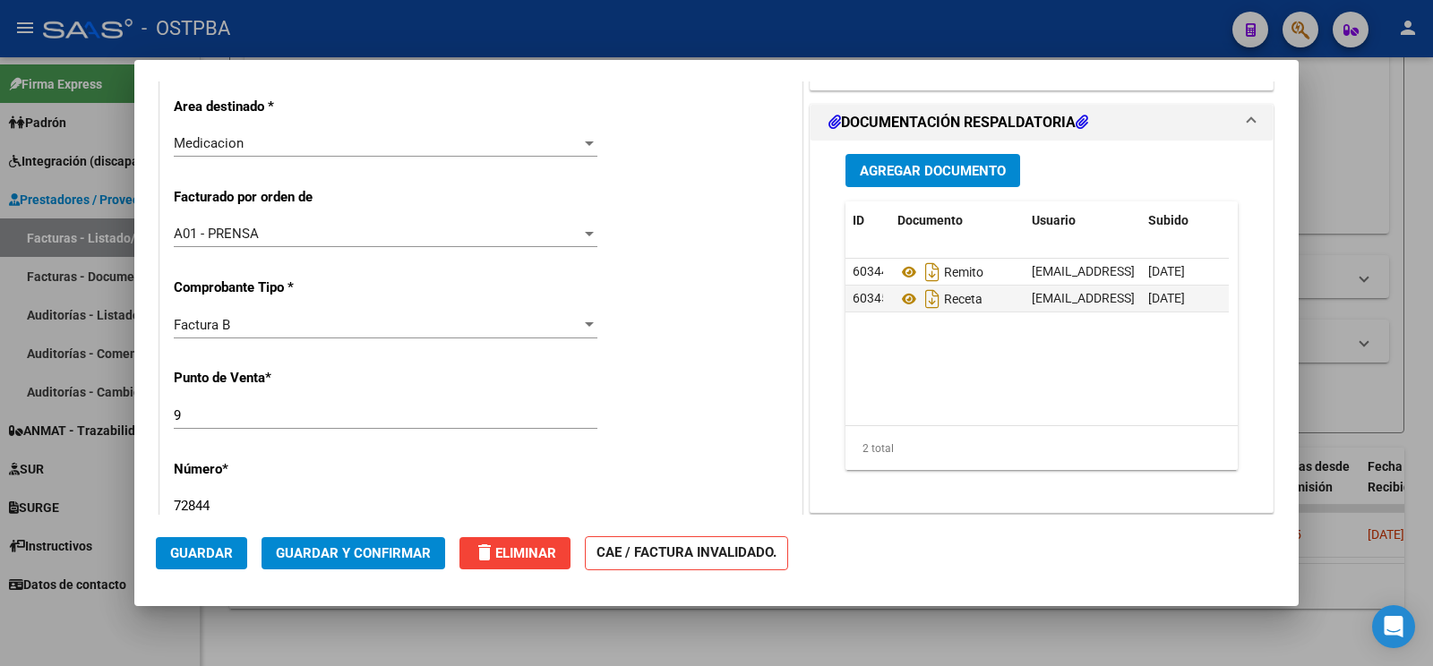
click at [253, 416] on input "9" at bounding box center [386, 415] width 424 height 16
type input "4"
click at [214, 546] on span "Guardar" at bounding box center [201, 553] width 63 height 16
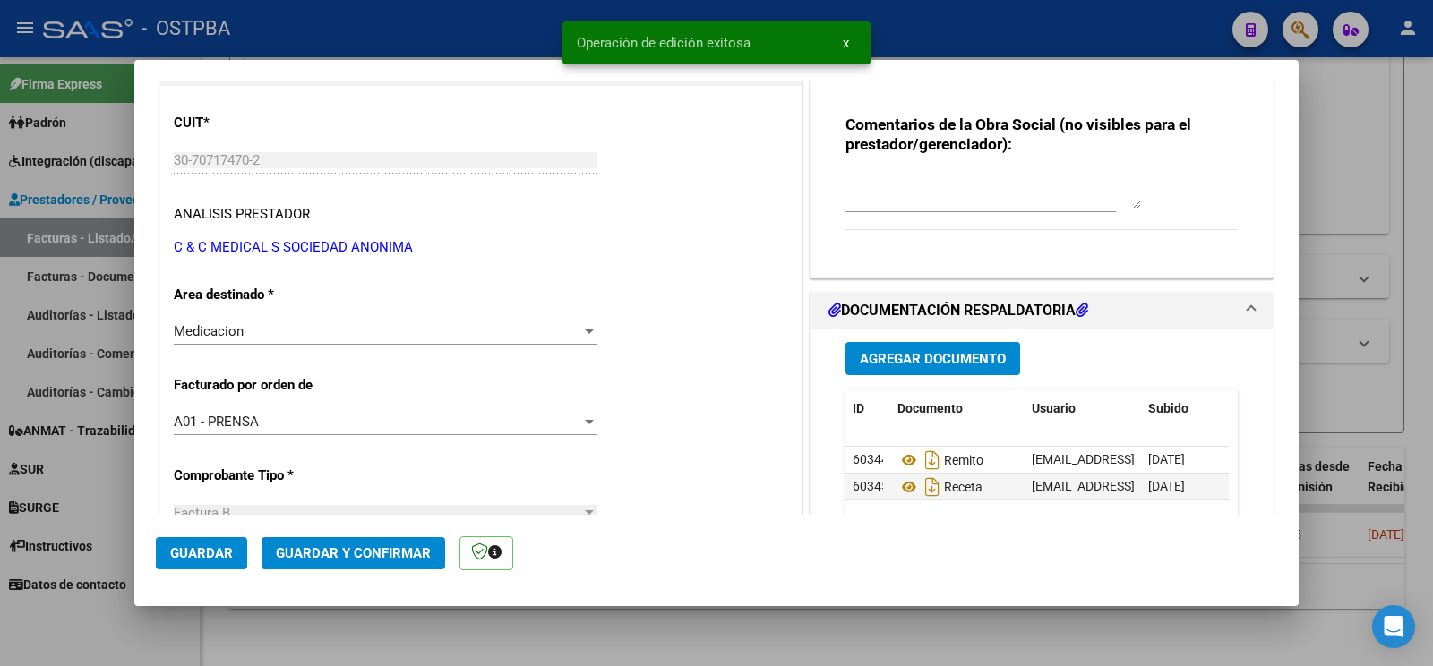
scroll to position [658, 0]
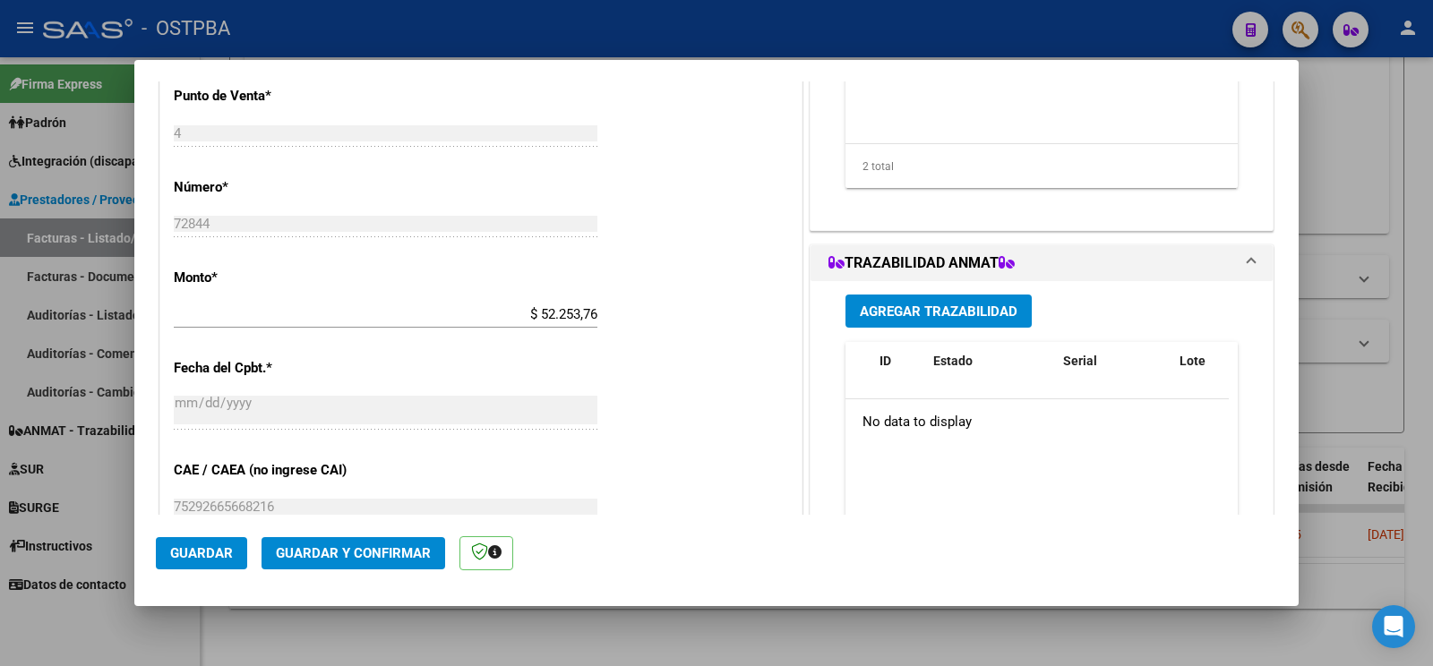
click at [407, 564] on button "Guardar y Confirmar" at bounding box center [353, 553] width 184 height 32
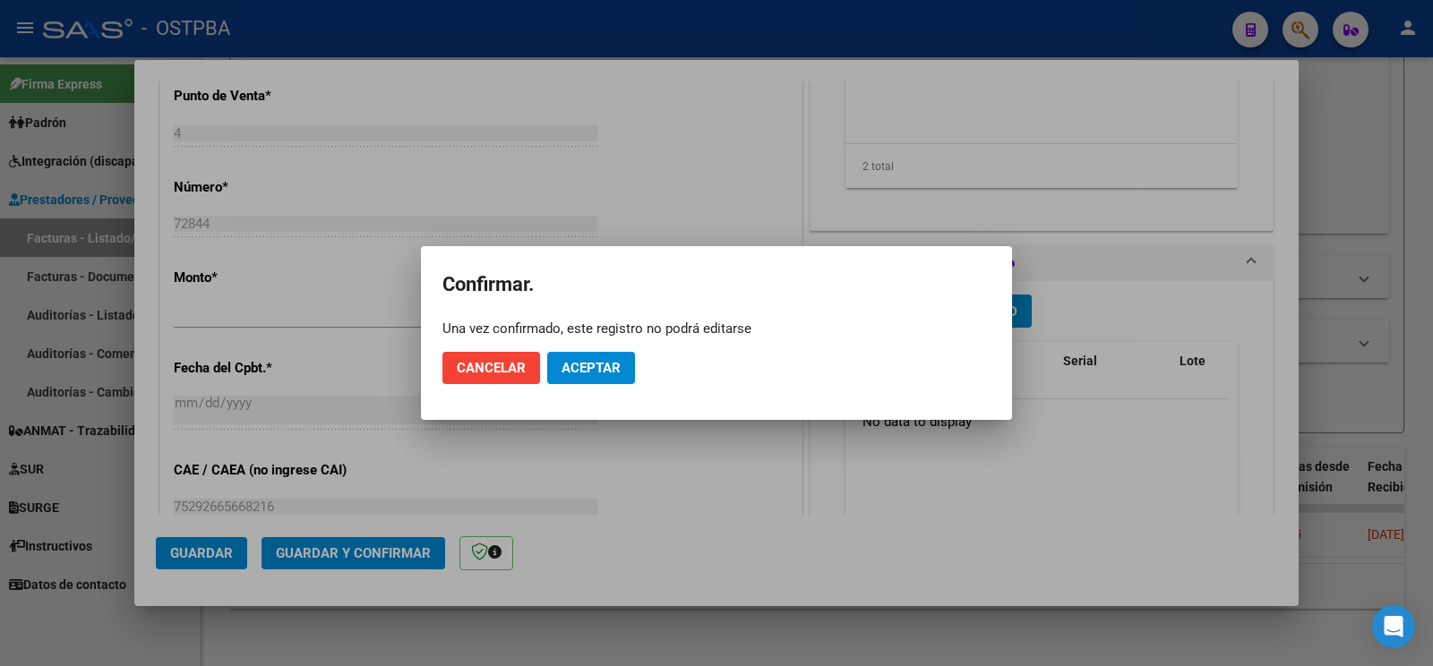
click at [601, 394] on mat-dialog-actions "Cancelar Aceptar" at bounding box center [716, 368] width 548 height 61
click at [601, 381] on button "Aceptar" at bounding box center [591, 368] width 88 height 32
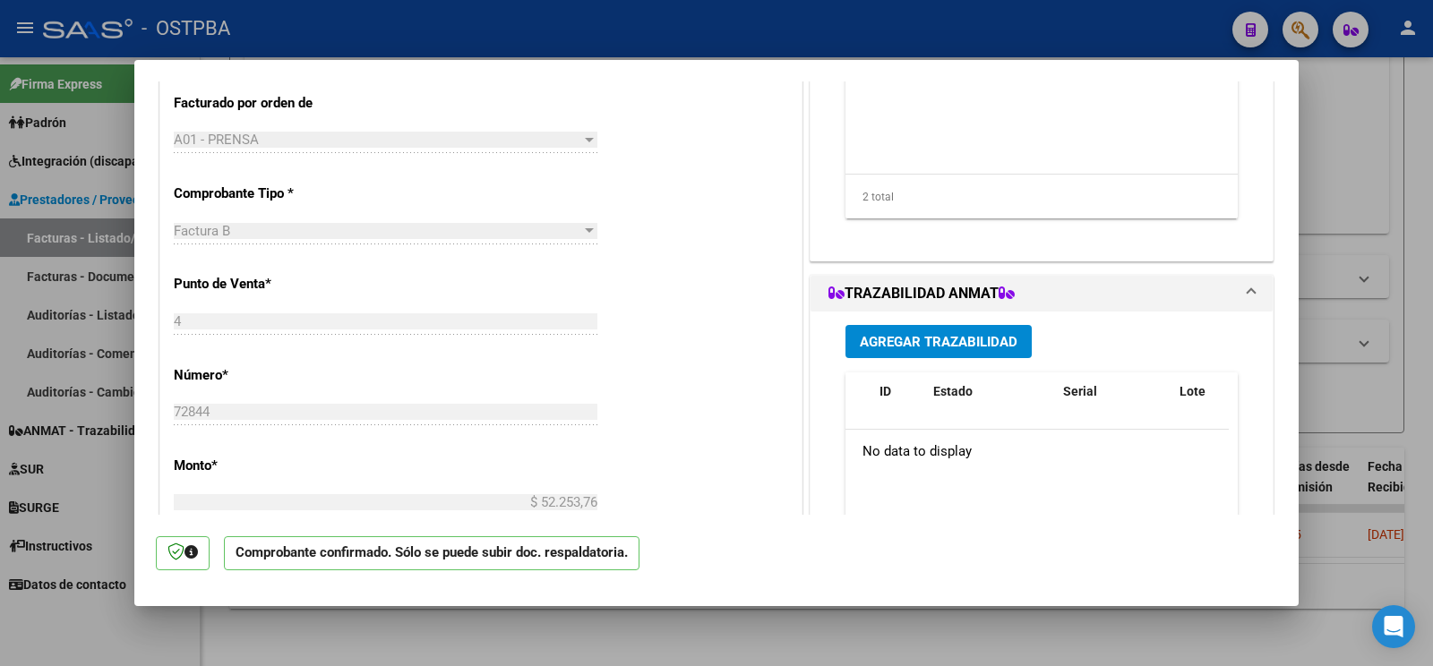
scroll to position [282, 0]
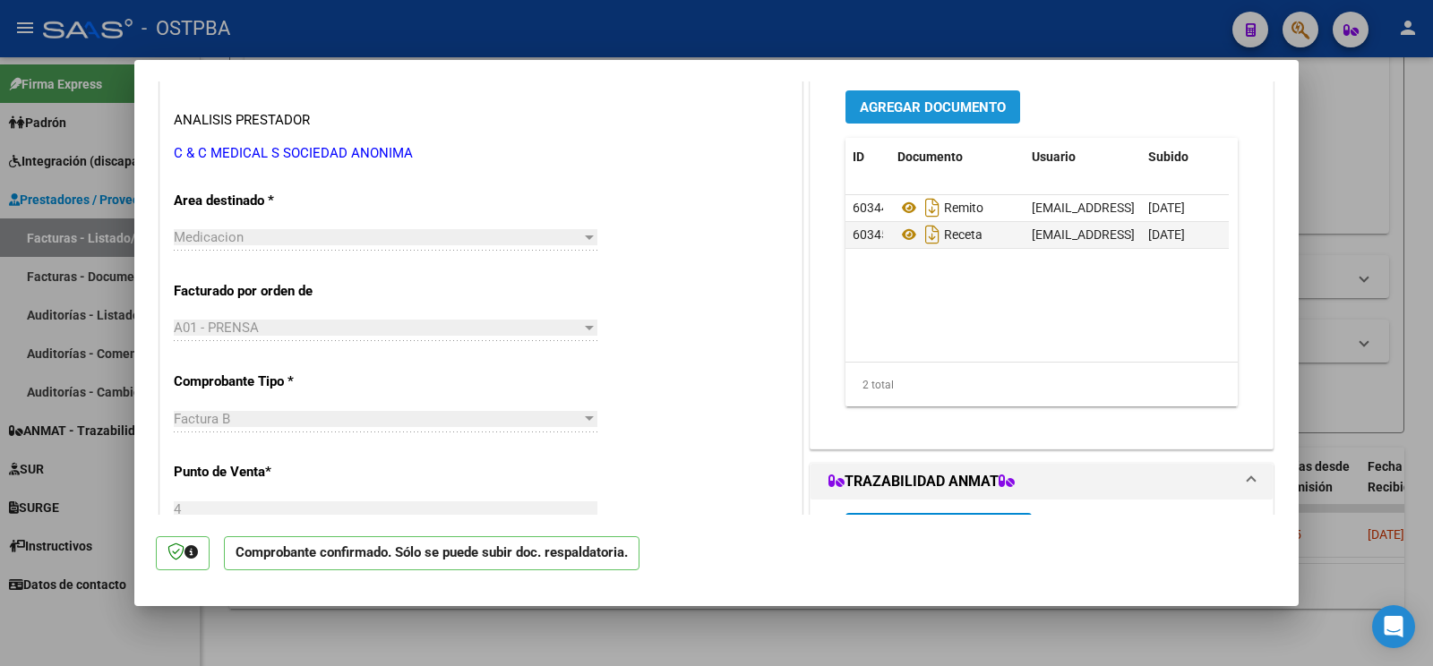
click at [943, 117] on button "Agregar Documento" at bounding box center [932, 106] width 175 height 33
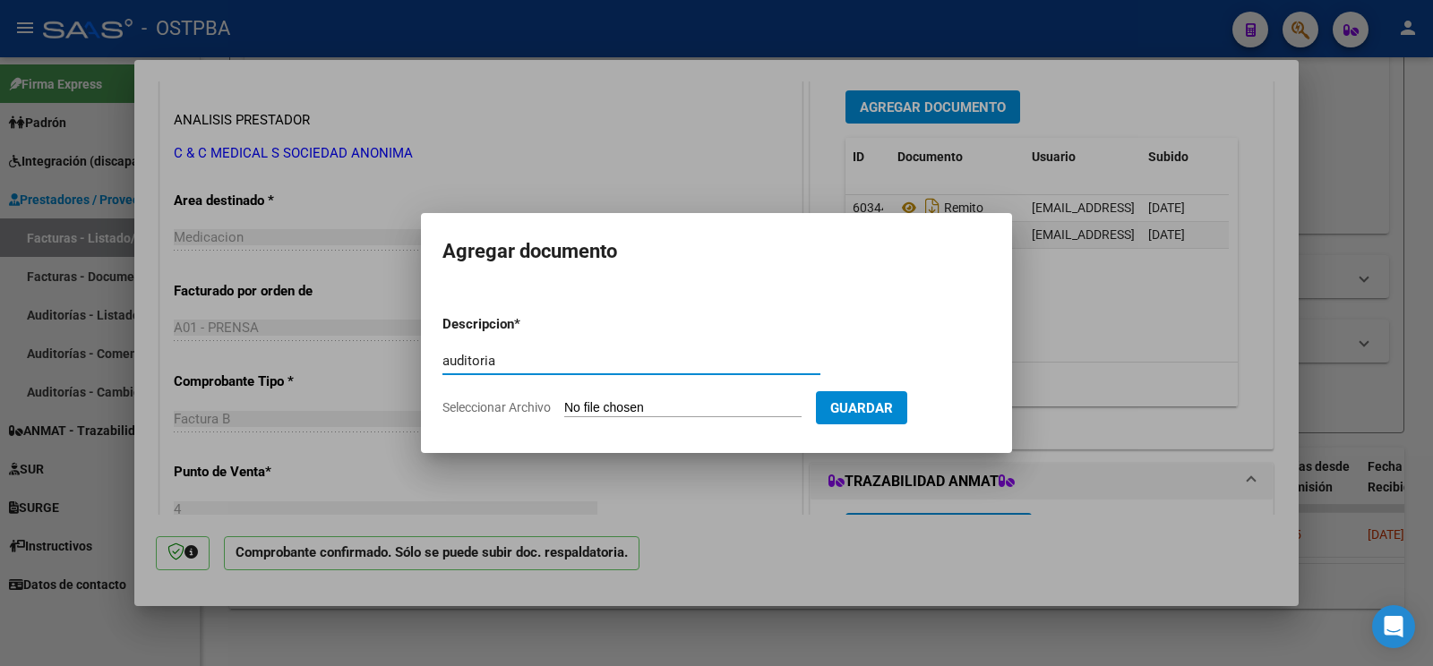
type input "auditoria"
click at [600, 407] on input "Seleccionar Archivo" at bounding box center [682, 408] width 237 height 17
type input "C:\fakepath\auditoria [PERSON_NAME].pdf"
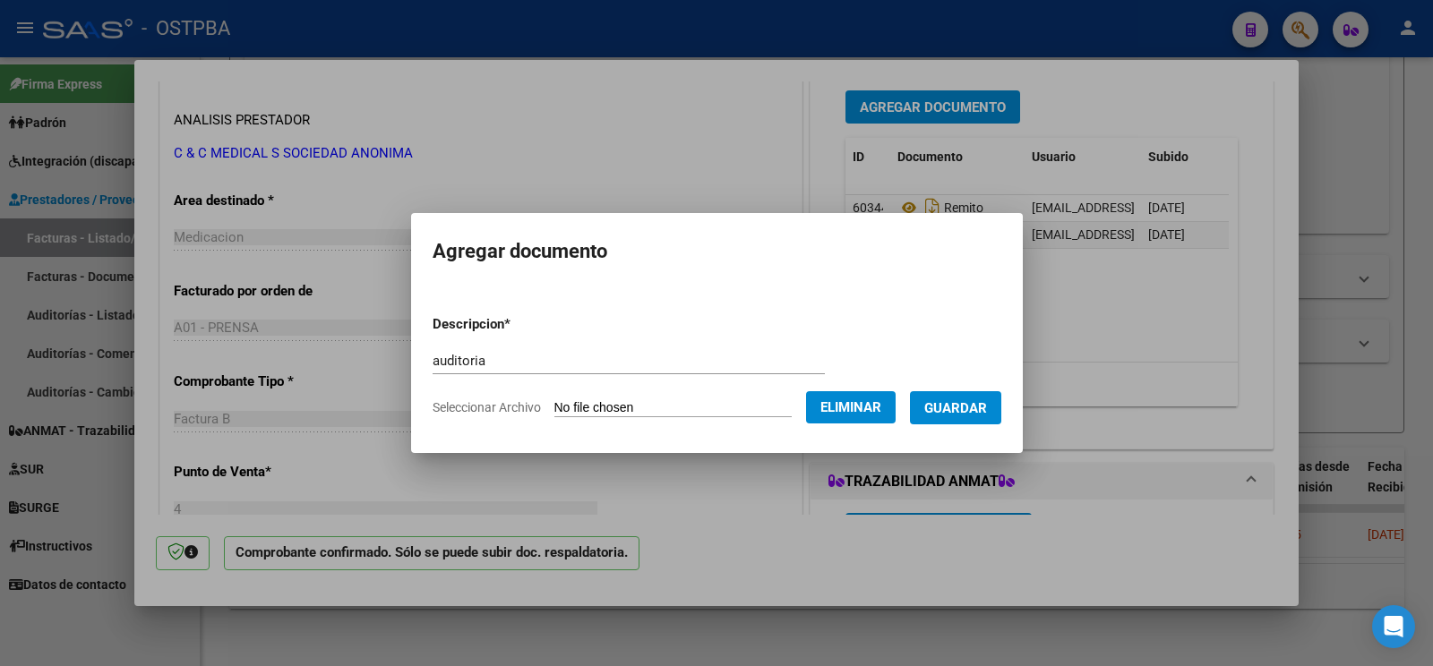
click at [945, 404] on span "Guardar" at bounding box center [955, 408] width 63 height 16
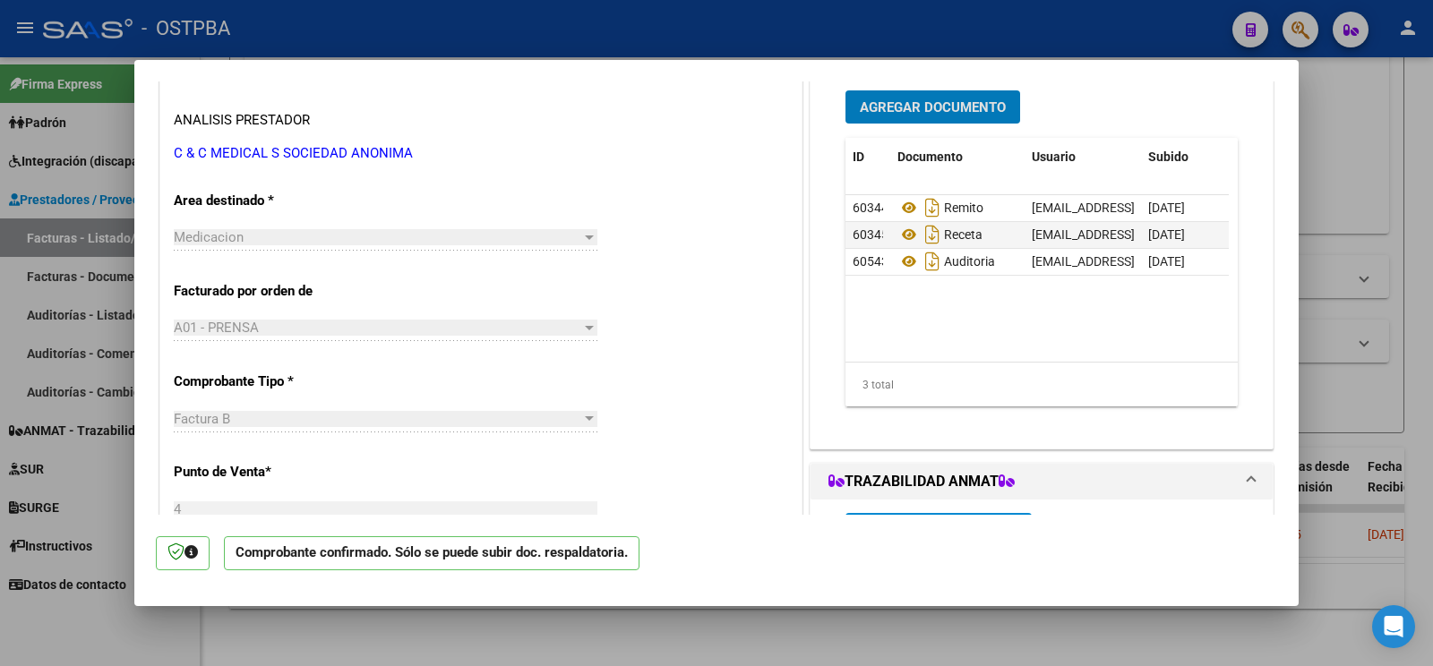
click at [53, 621] on div at bounding box center [716, 333] width 1433 height 666
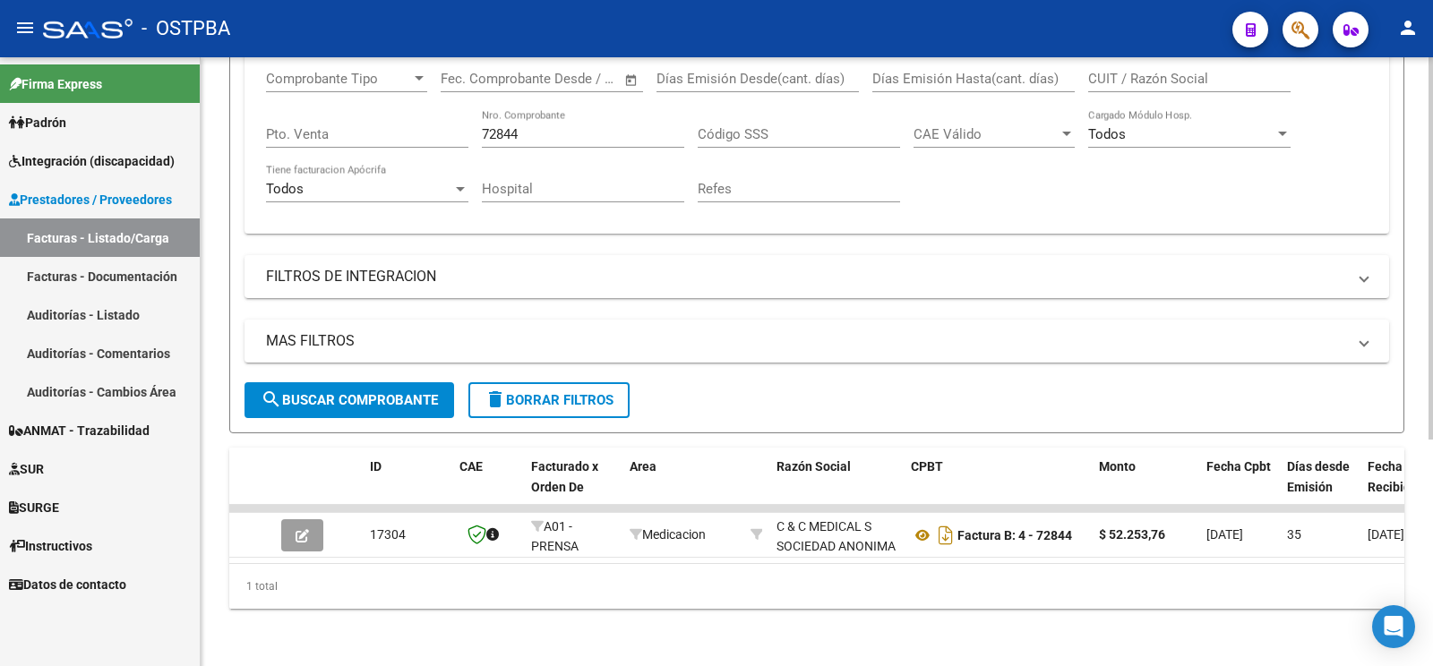
scroll to position [23, 0]
drag, startPoint x: 603, startPoint y: 116, endPoint x: 0, endPoint y: 18, distance: 610.7
click at [482, 126] on input "72844" at bounding box center [583, 134] width 202 height 16
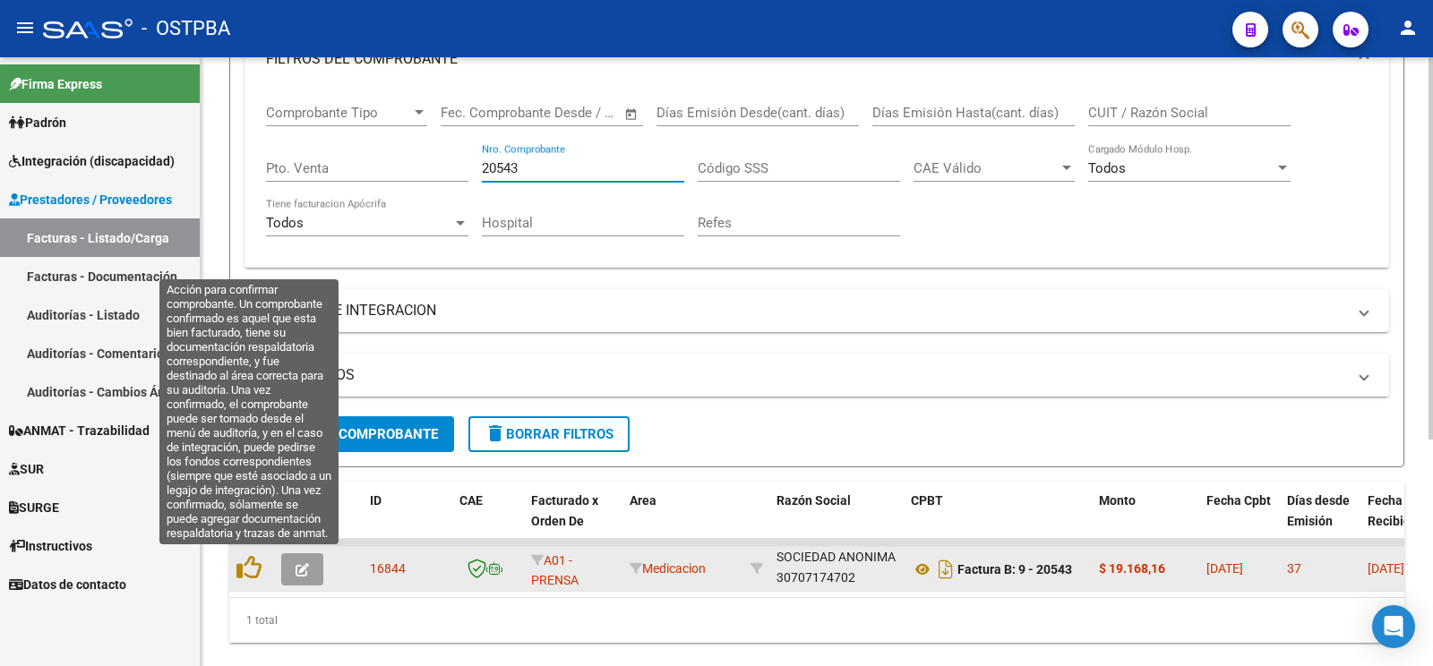
type input "20543"
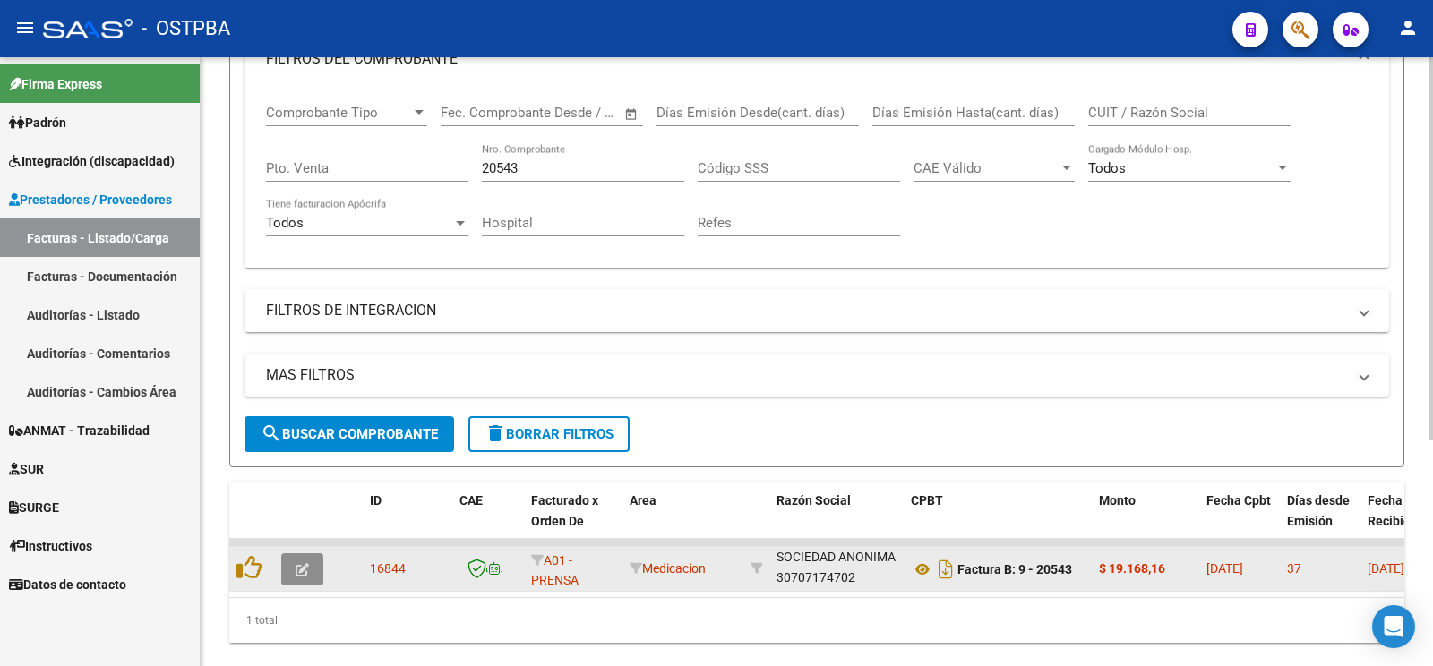
click at [299, 563] on icon "button" at bounding box center [302, 569] width 13 height 13
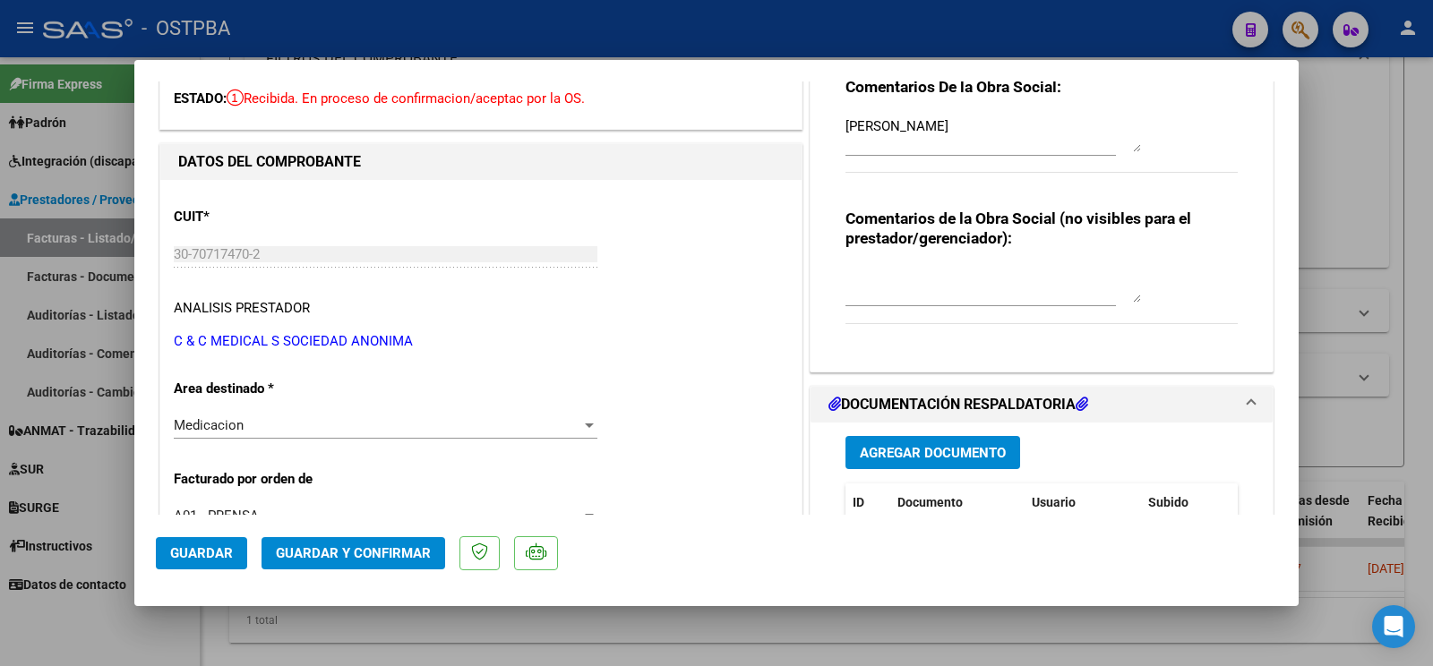
scroll to position [0, 0]
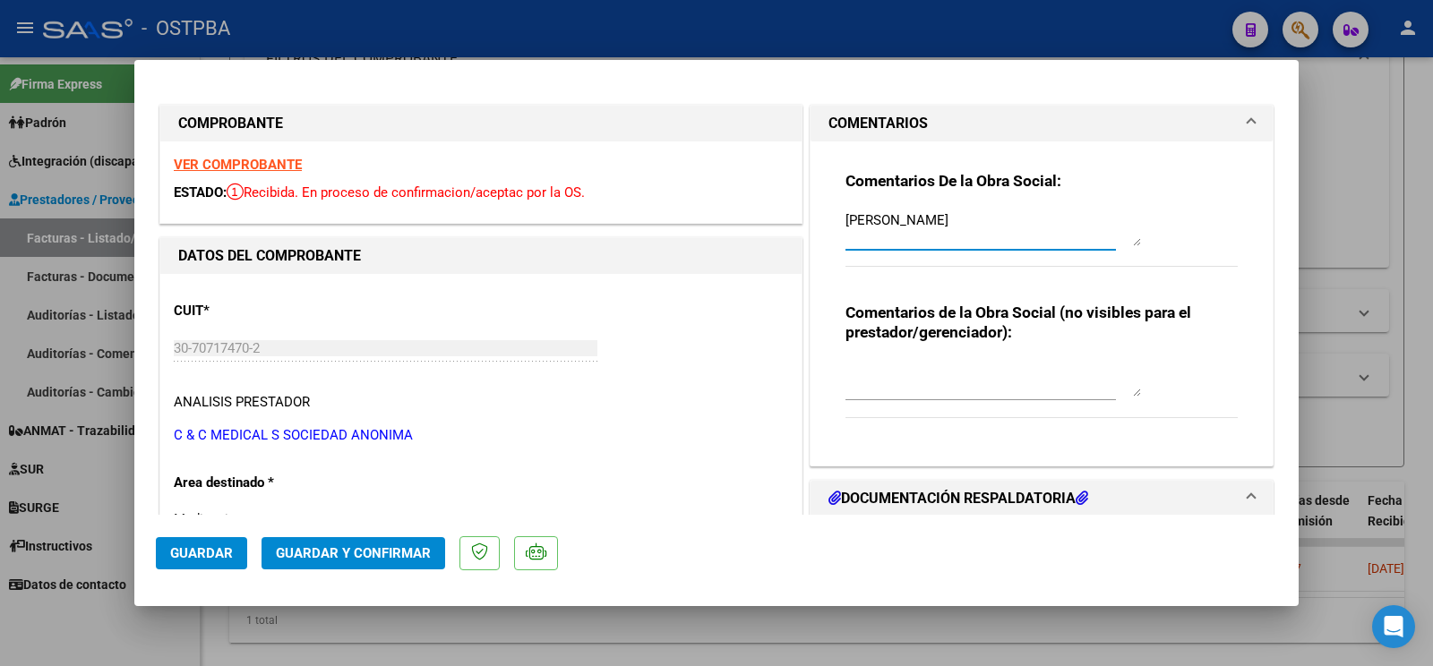
click at [939, 228] on textarea "[PERSON_NAME]" at bounding box center [993, 228] width 296 height 36
click at [1044, 252] on div "[PERSON_NAME]" at bounding box center [980, 237] width 270 height 60
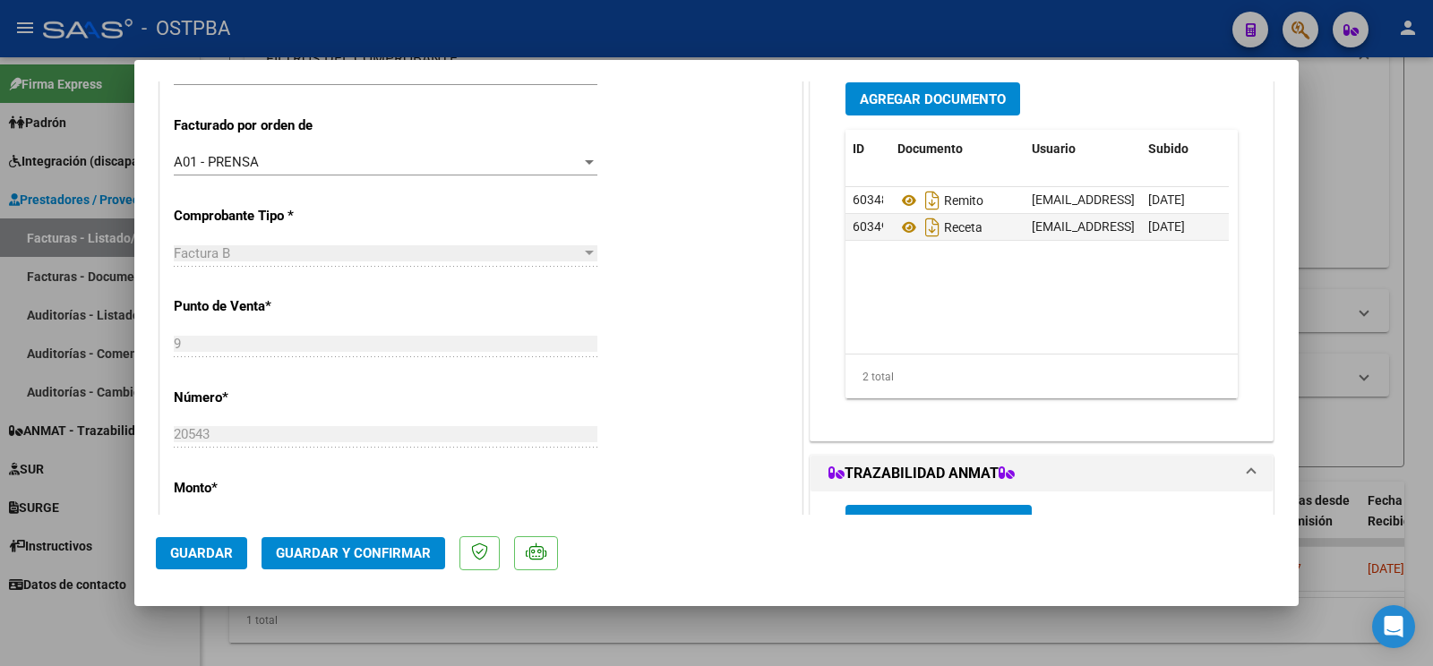
scroll to position [376, 0]
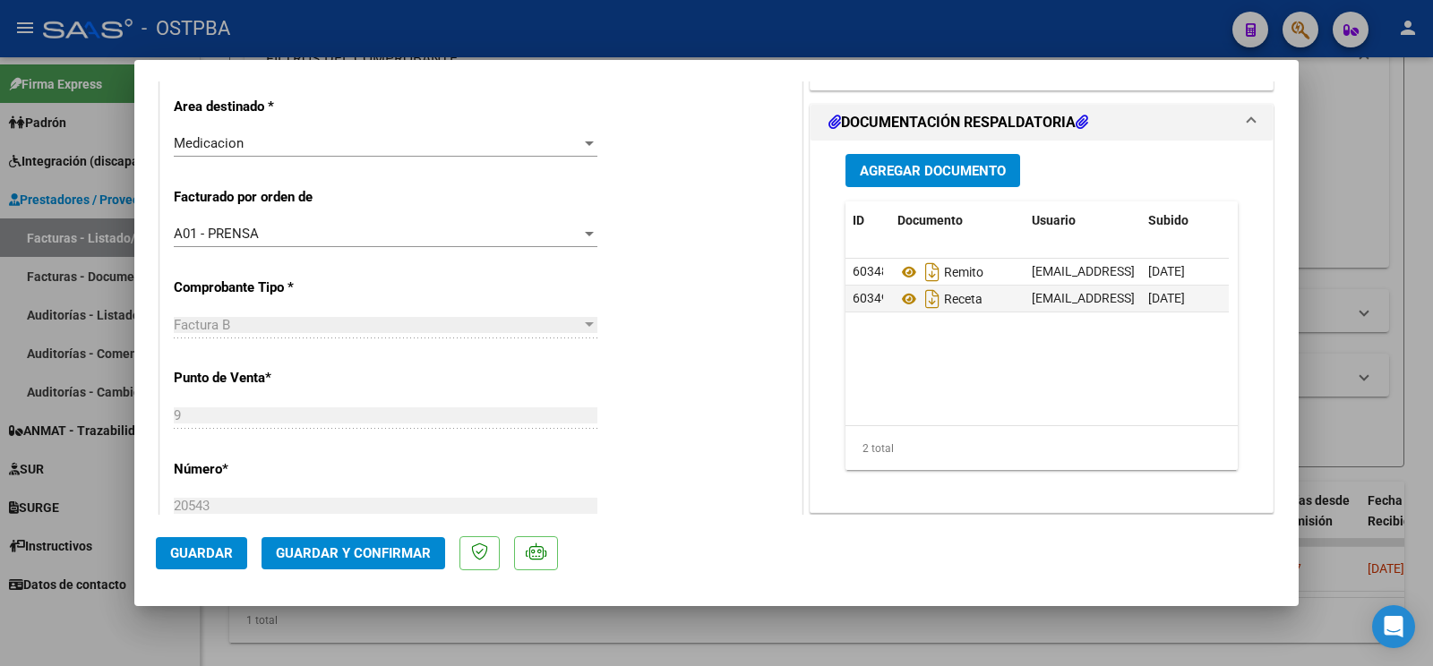
click at [376, 558] on span "Guardar y Confirmar" at bounding box center [353, 553] width 155 height 16
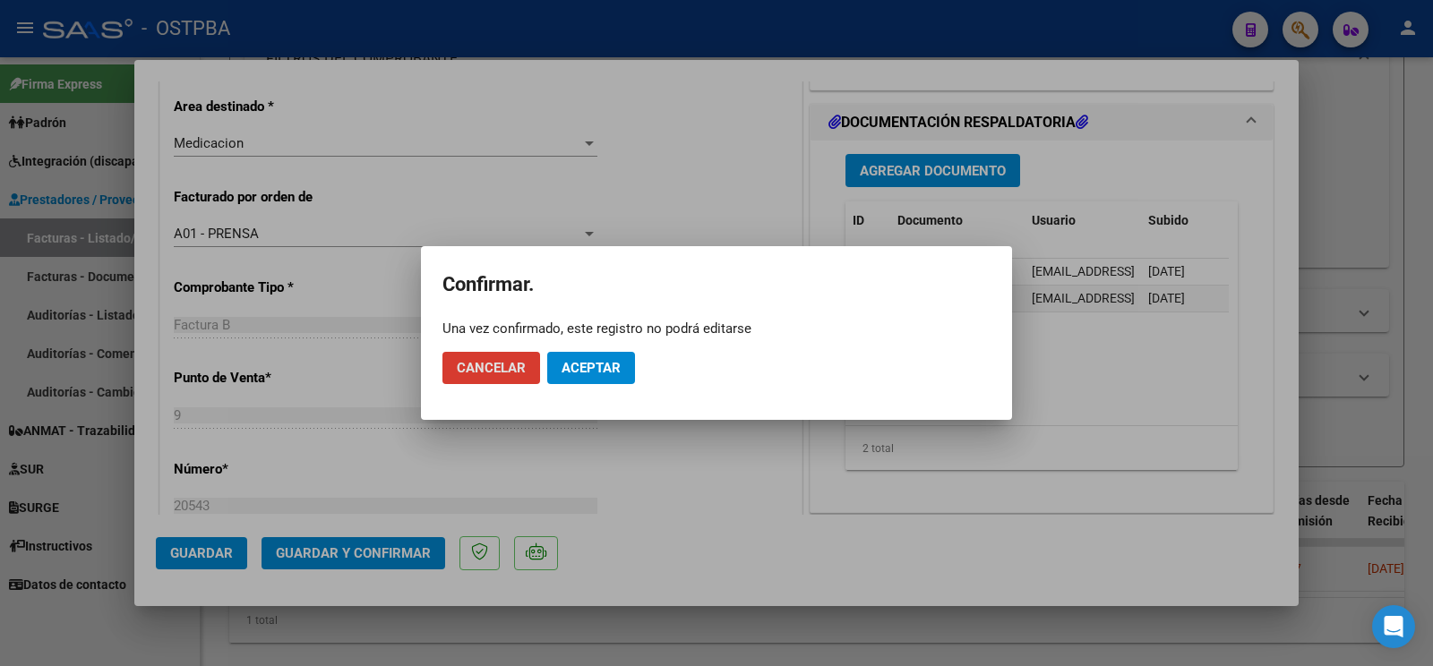
click at [630, 381] on button "Aceptar" at bounding box center [591, 368] width 88 height 32
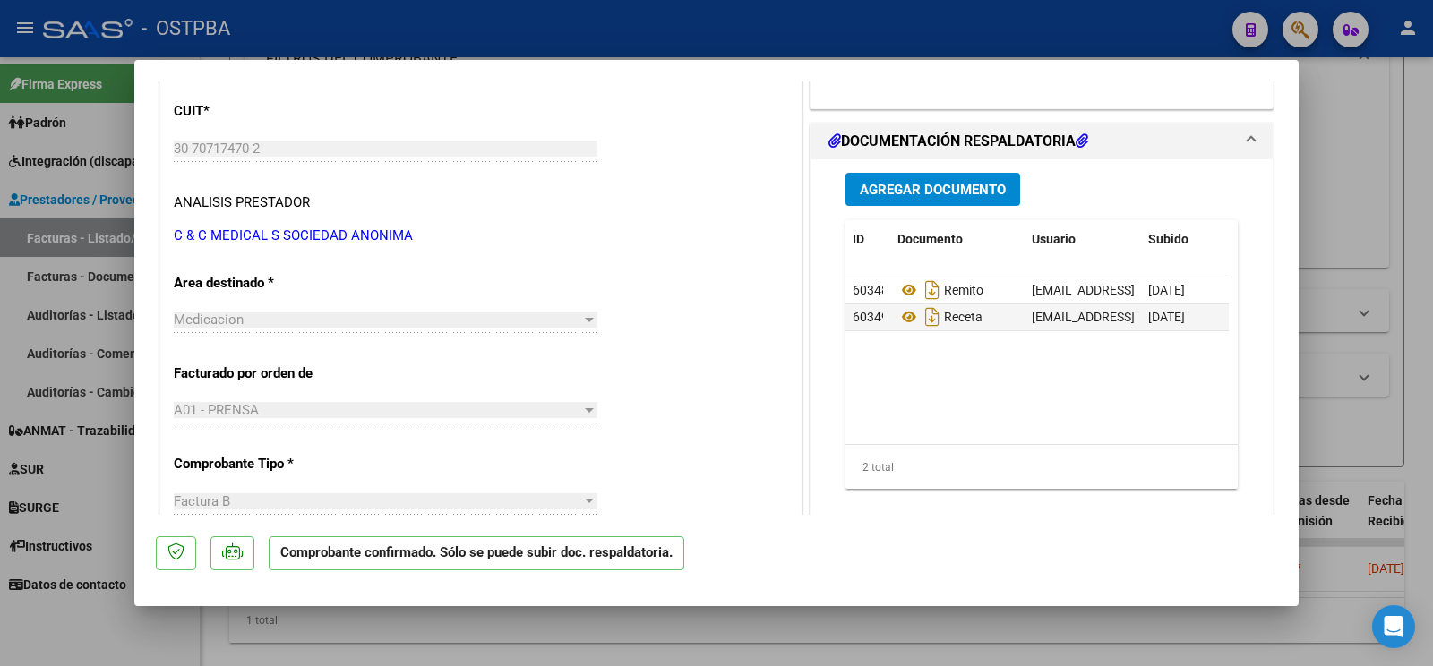
scroll to position [188, 0]
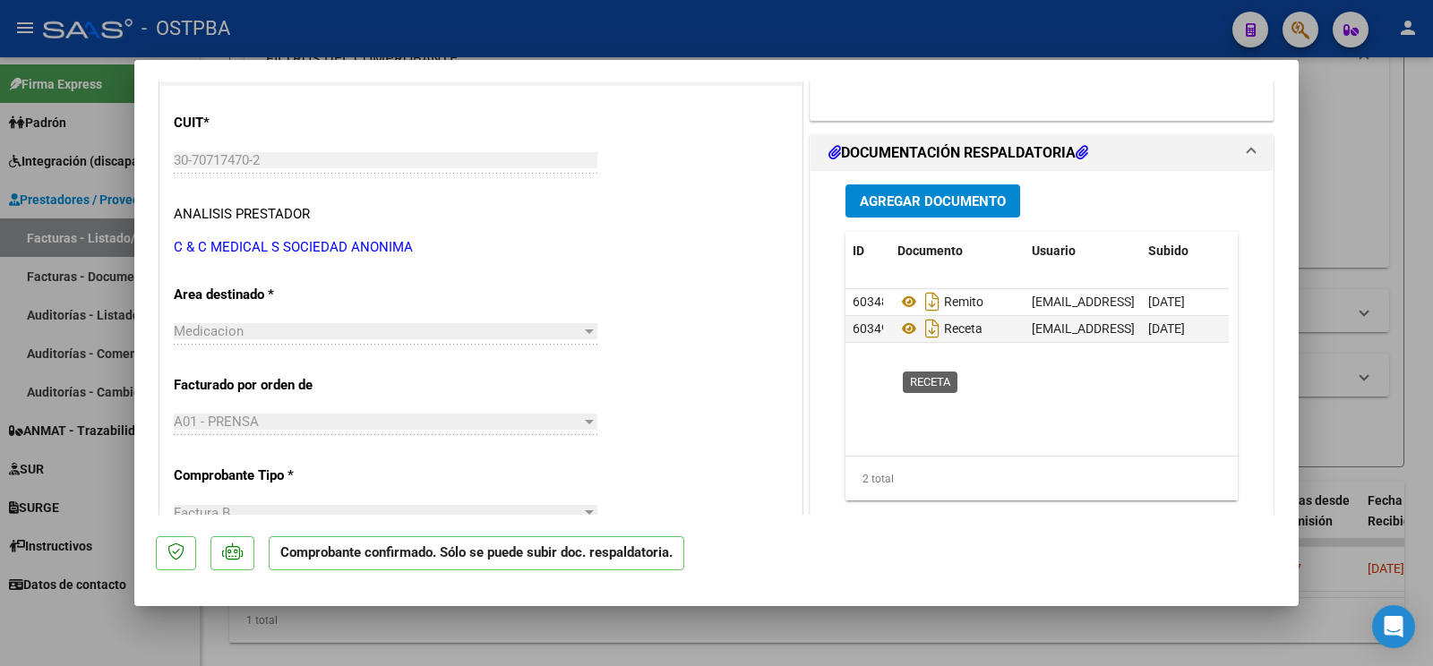
click at [932, 184] on div "Agregar Documento ID Documento Usuario Subido Acción 60348 Remito [EMAIL_ADDRES…" at bounding box center [1041, 349] width 419 height 357
click at [971, 189] on button "Agregar Documento" at bounding box center [932, 200] width 175 height 33
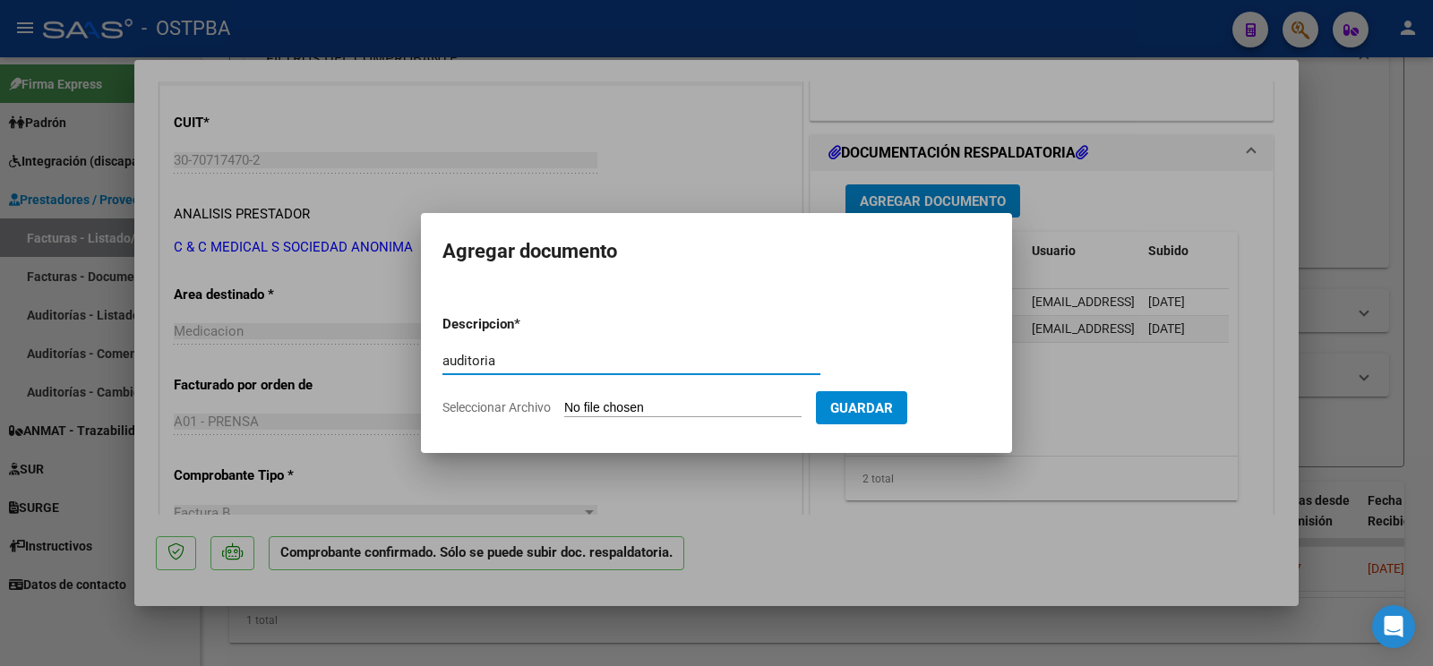
type input "auditoria"
click at [601, 407] on input "Seleccionar Archivo" at bounding box center [682, 408] width 237 height 17
type input "C:\fakepath\auditoria [PERSON_NAME].pdf"
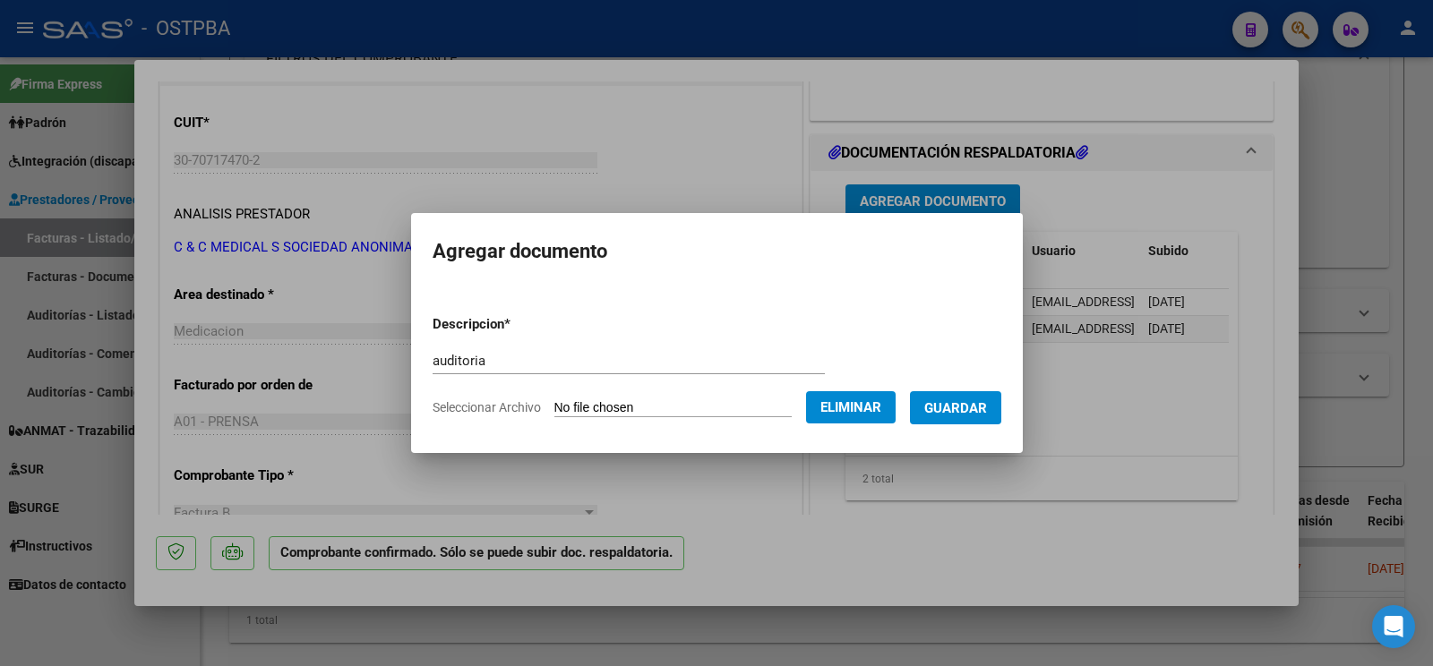
click at [945, 410] on span "Guardar" at bounding box center [955, 408] width 63 height 16
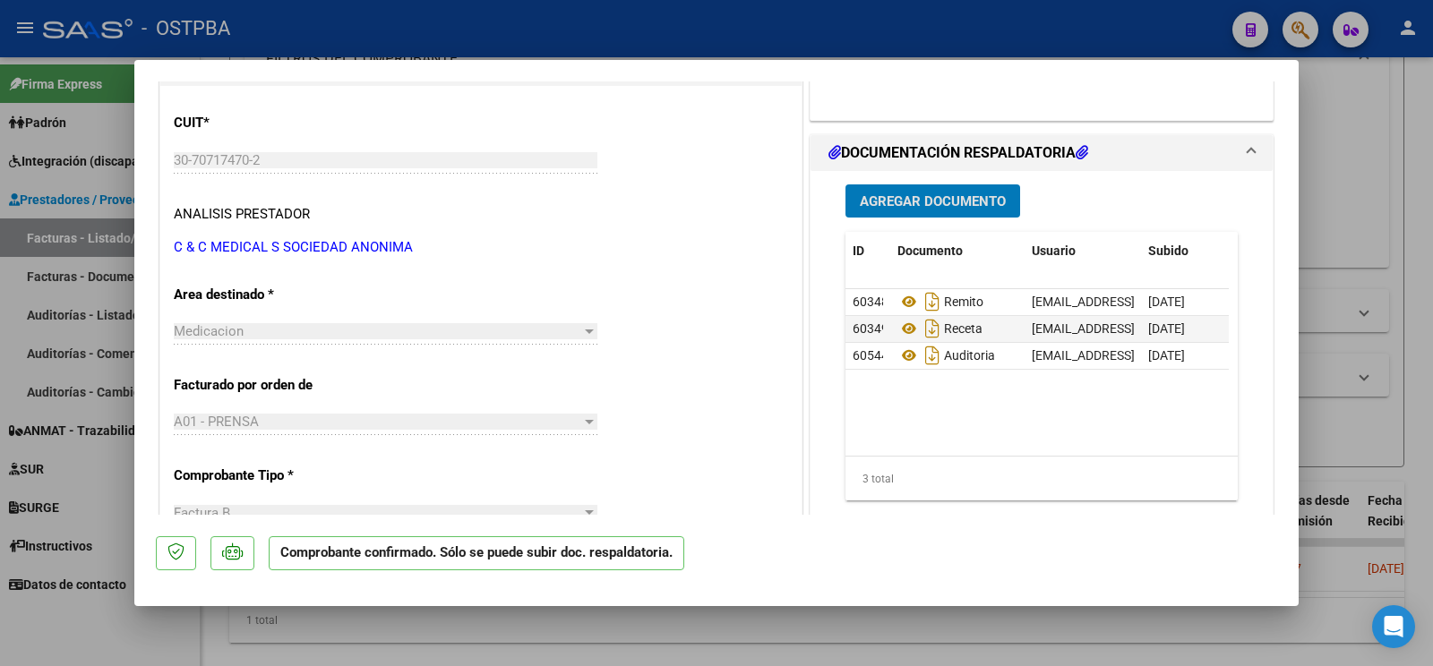
drag, startPoint x: 62, startPoint y: 637, endPoint x: 107, endPoint y: 570, distance: 80.7
click at [61, 639] on div at bounding box center [716, 333] width 1433 height 666
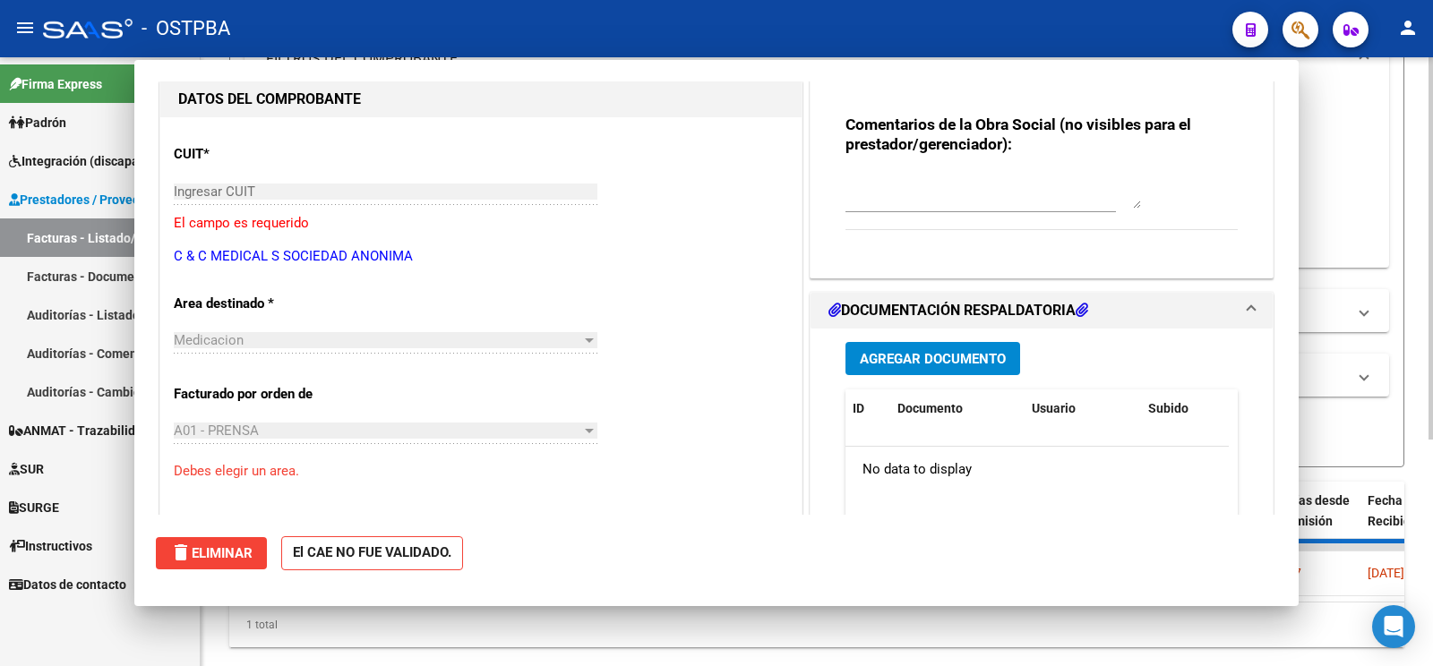
scroll to position [0, 0]
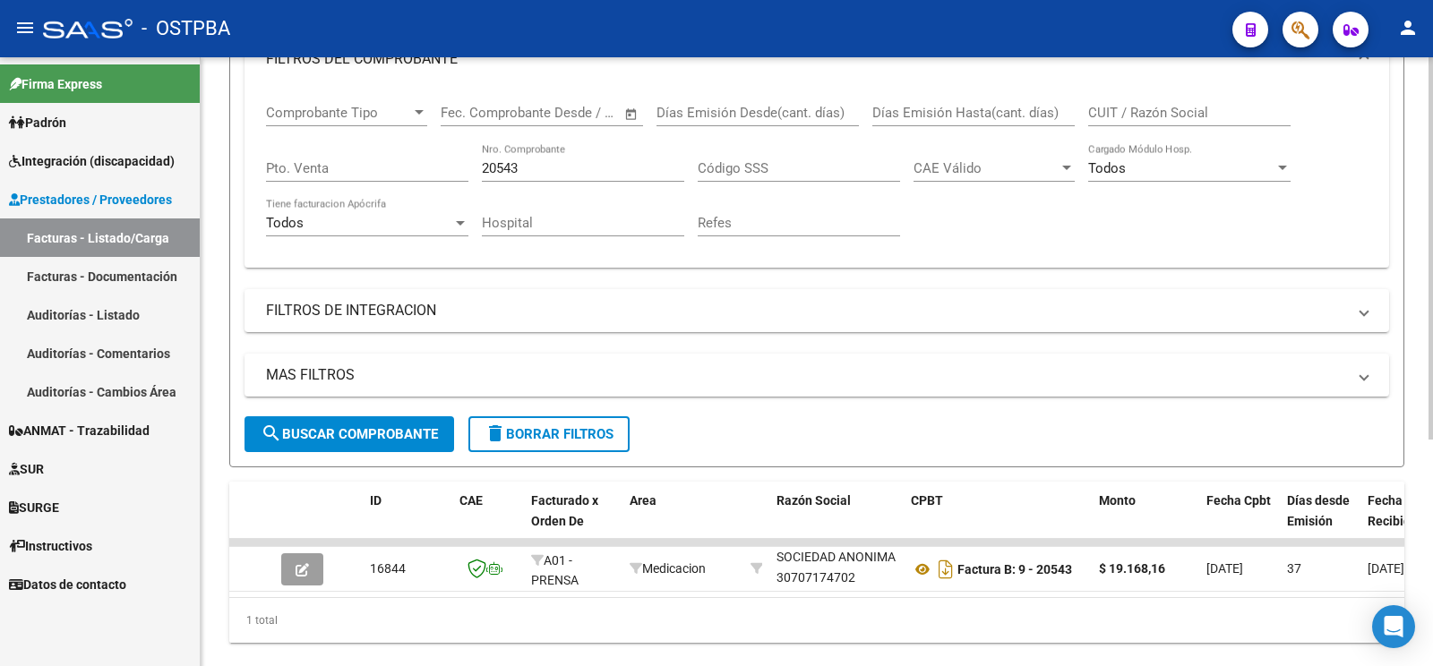
drag, startPoint x: 527, startPoint y: 168, endPoint x: 0, endPoint y: 13, distance: 549.1
click at [482, 160] on input "20543" at bounding box center [583, 168] width 202 height 16
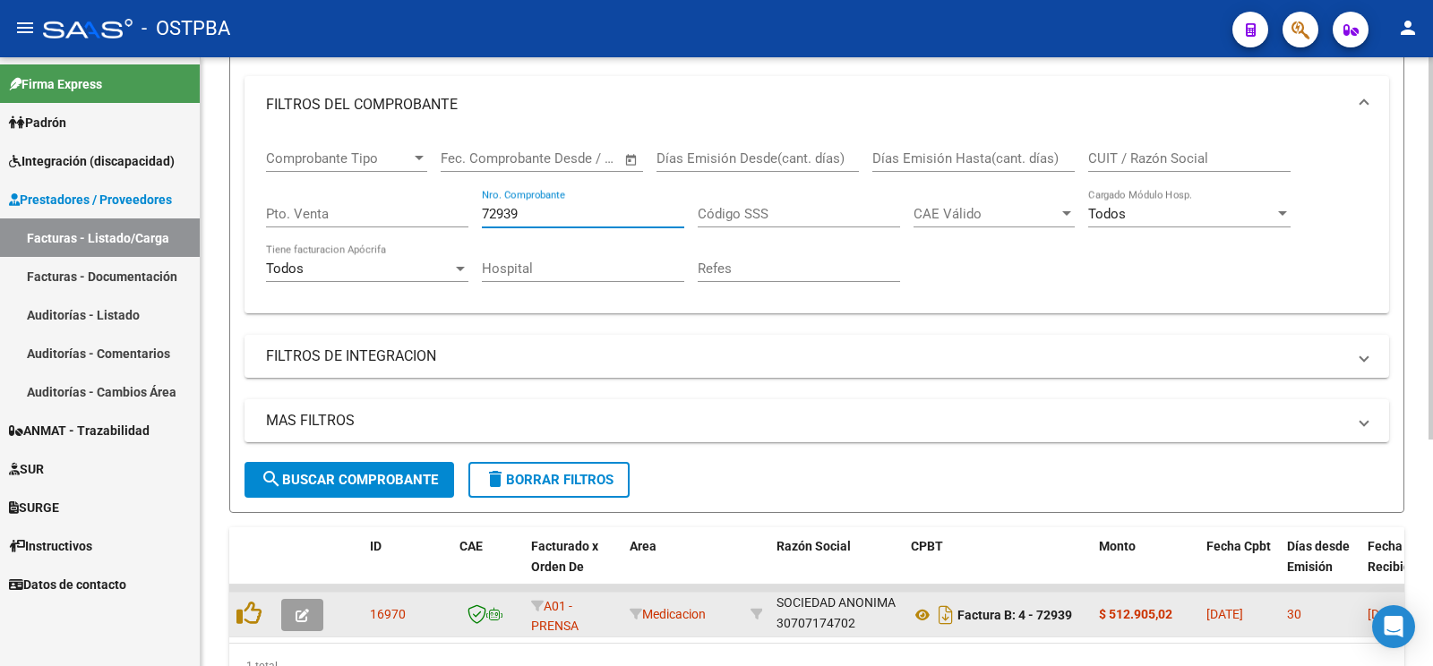
type input "72939"
click at [294, 621] on button "button" at bounding box center [302, 615] width 42 height 32
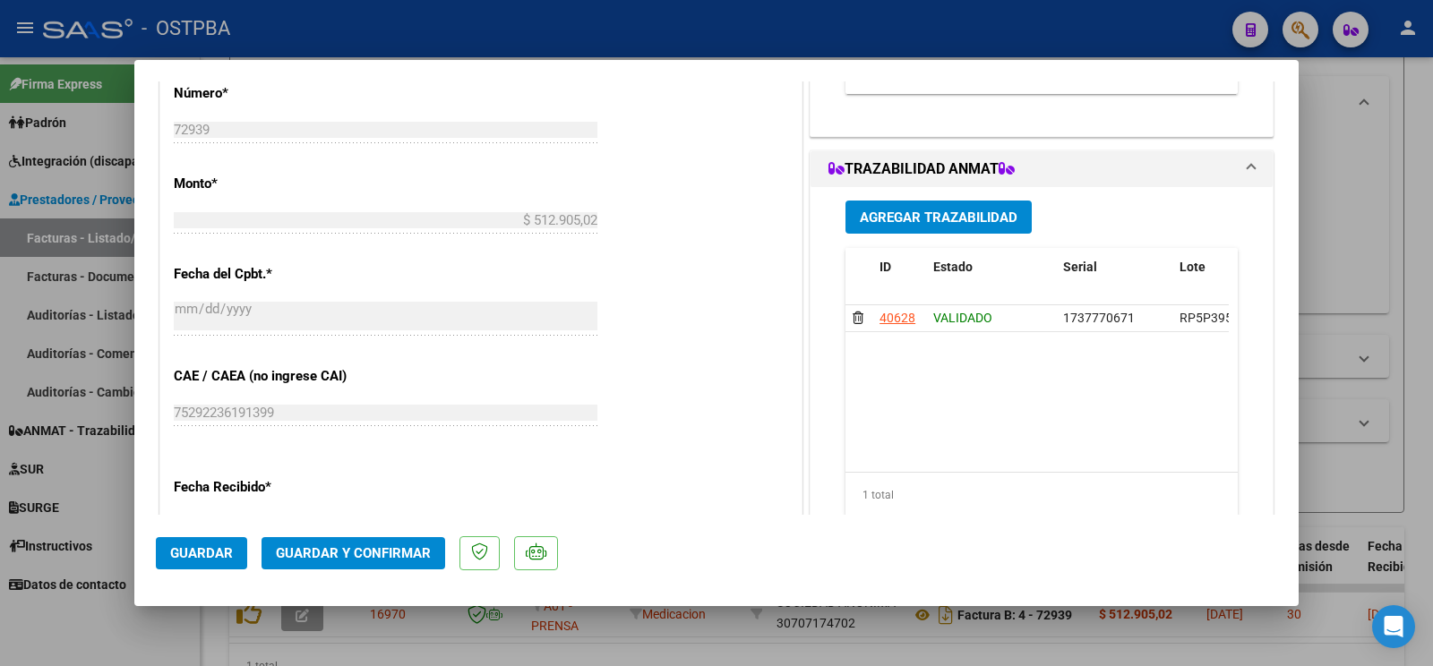
scroll to position [470, 0]
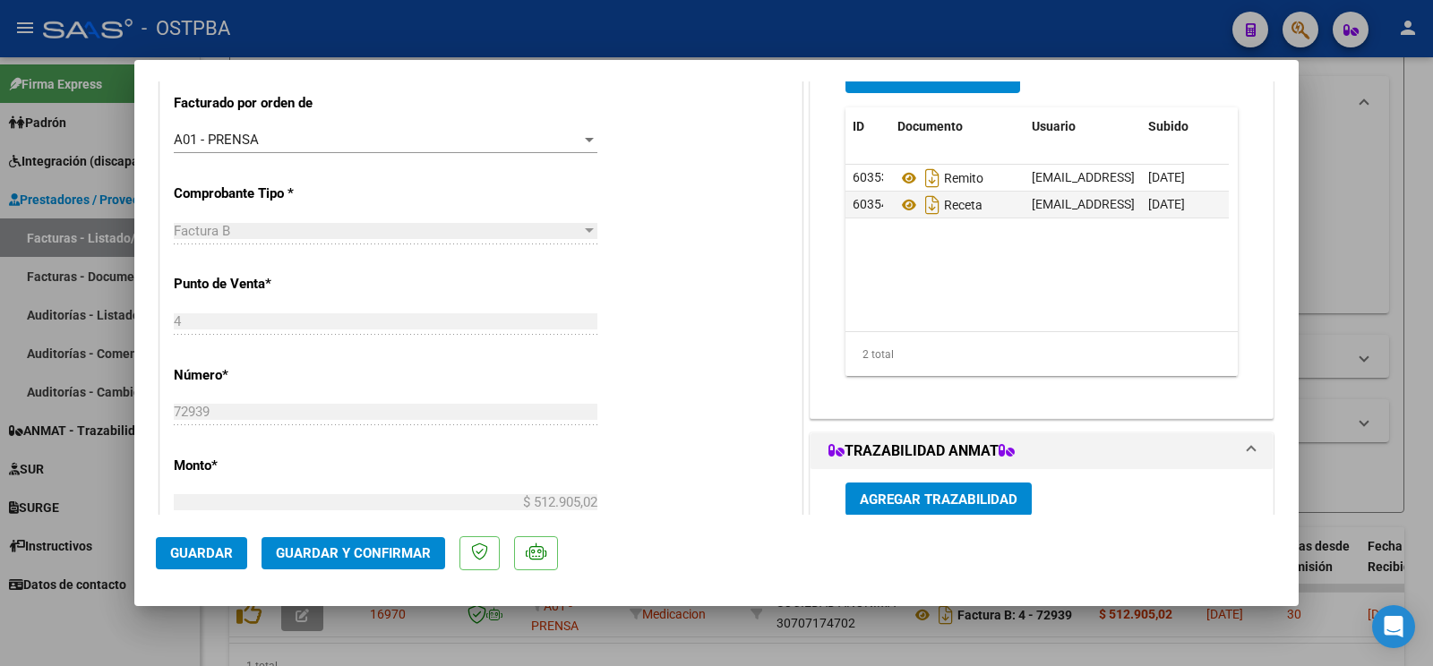
click at [365, 547] on span "Guardar y Confirmar" at bounding box center [353, 553] width 155 height 16
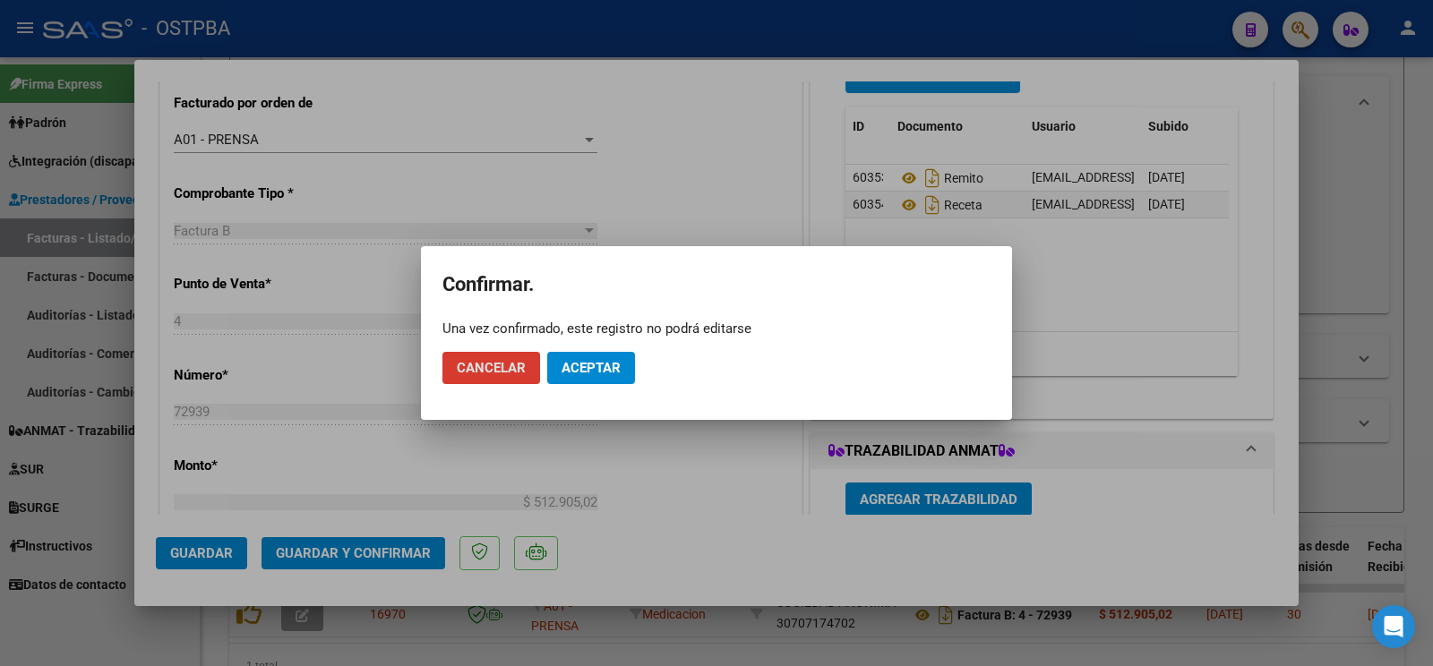
click at [612, 362] on span "Aceptar" at bounding box center [590, 368] width 59 height 16
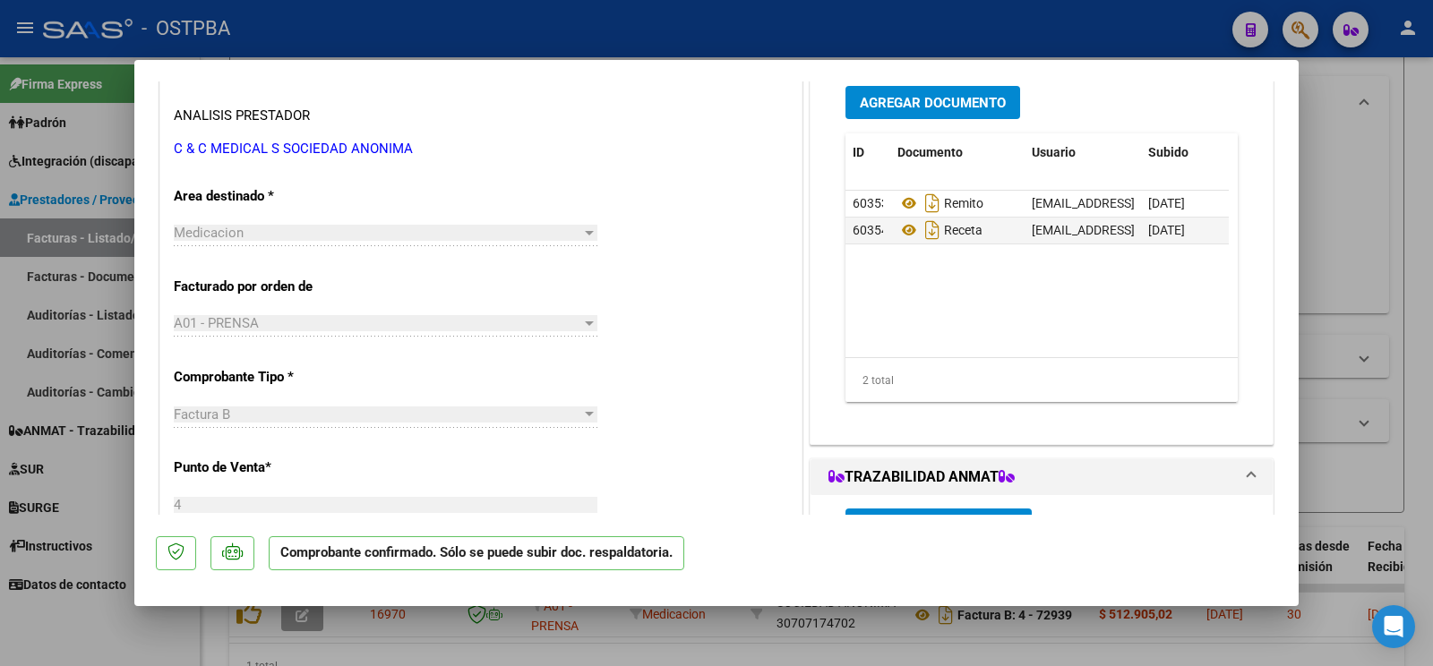
scroll to position [282, 0]
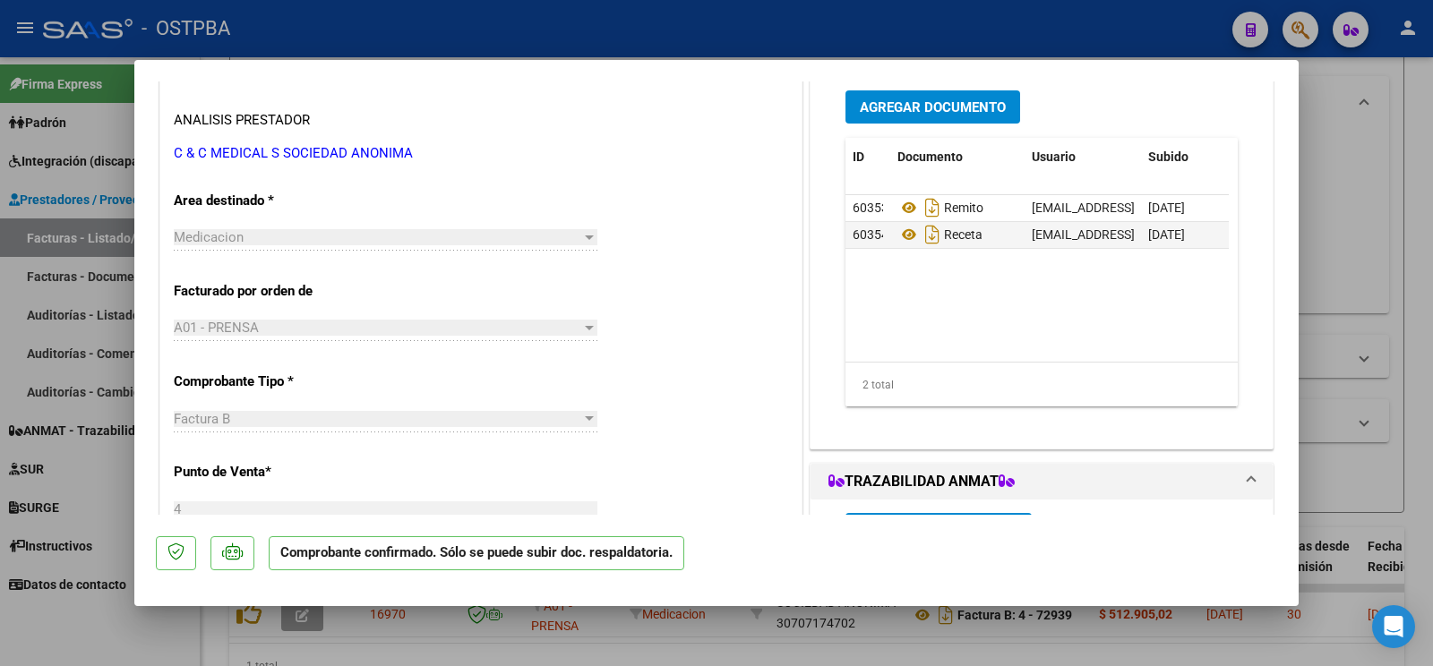
click at [937, 104] on span "Agregar Documento" at bounding box center [933, 107] width 146 height 16
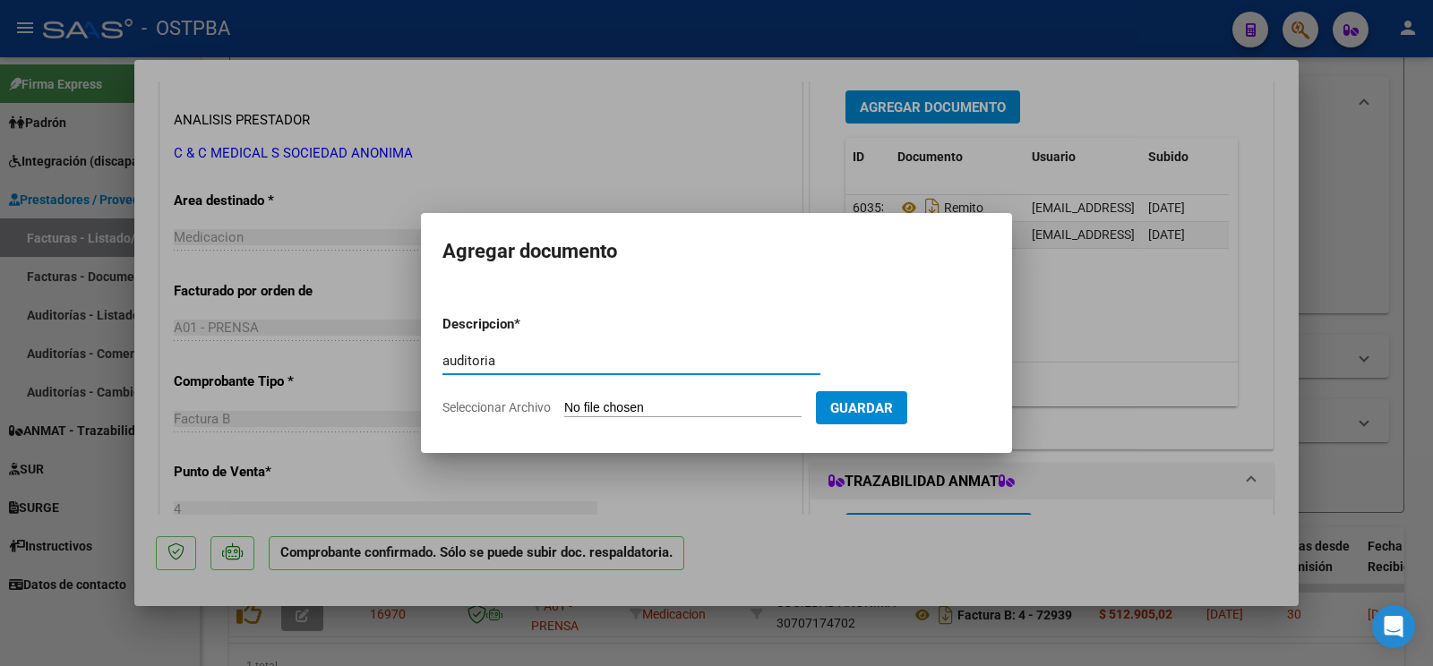
type input "auditoria"
click at [607, 400] on input "Seleccionar Archivo" at bounding box center [682, 408] width 237 height 17
type input "C:\fakepath\auditoria [PERSON_NAME].pdf"
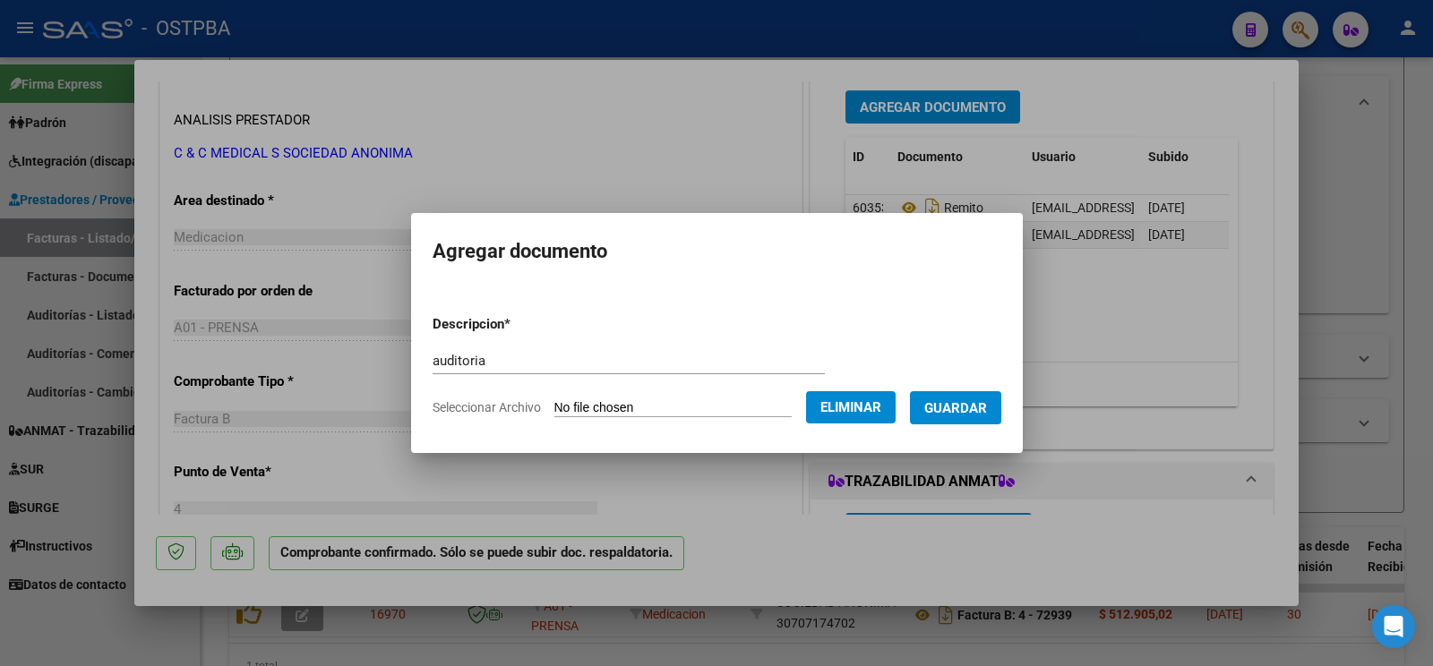
click at [979, 410] on button "Guardar" at bounding box center [955, 407] width 91 height 33
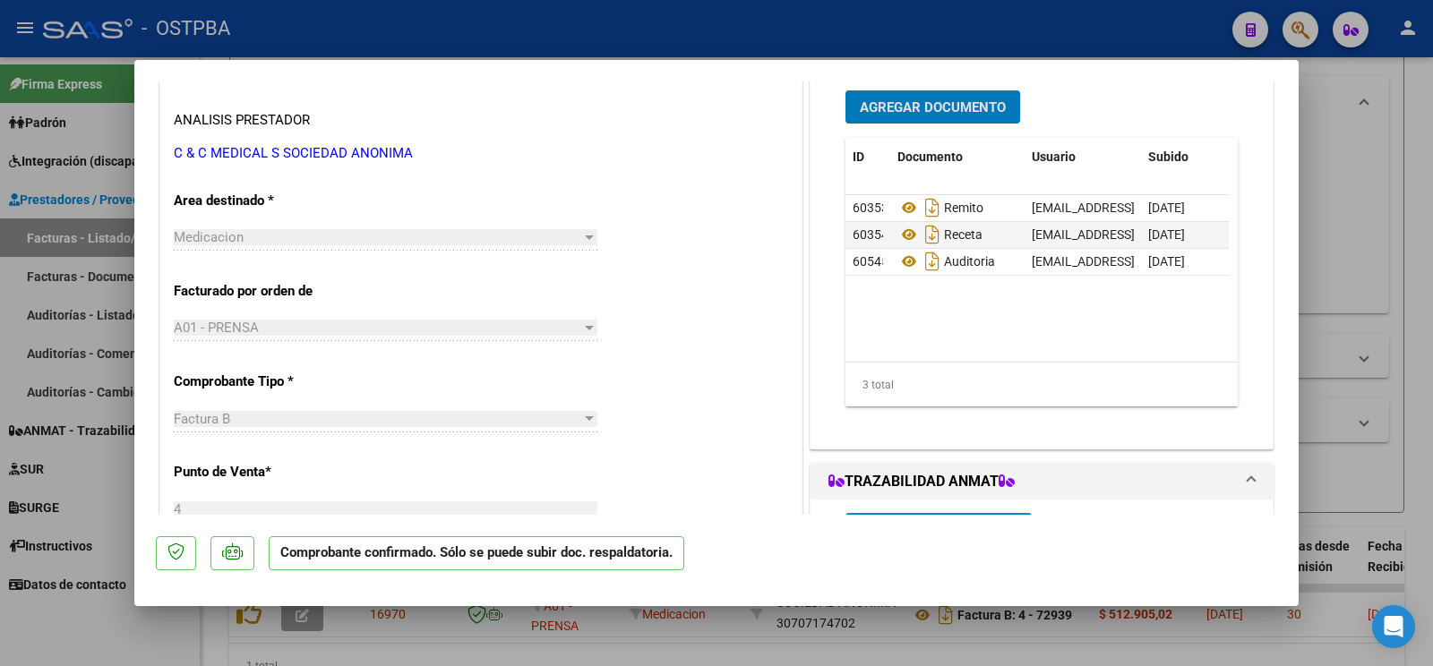
click at [86, 652] on div at bounding box center [716, 333] width 1433 height 666
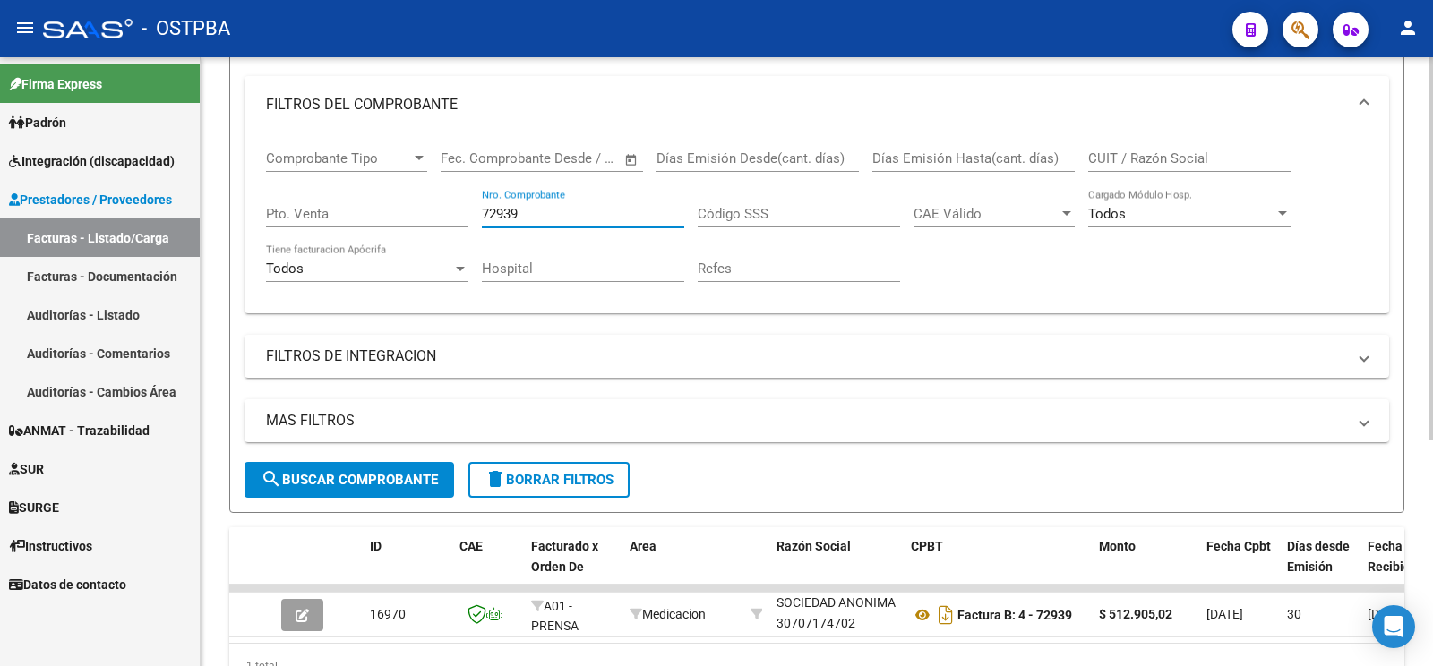
drag, startPoint x: 595, startPoint y: 218, endPoint x: 0, endPoint y: -1, distance: 633.5
click at [482, 206] on input "72939" at bounding box center [583, 214] width 202 height 16
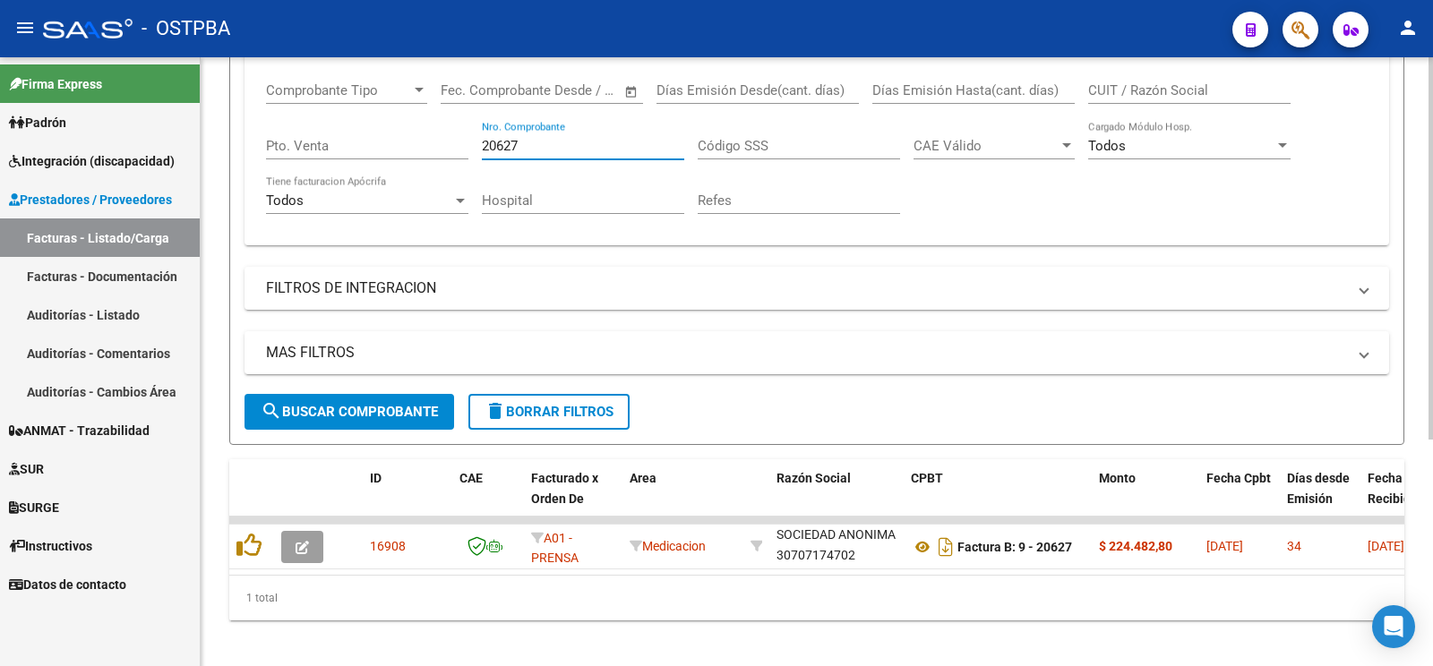
scroll to position [360, 0]
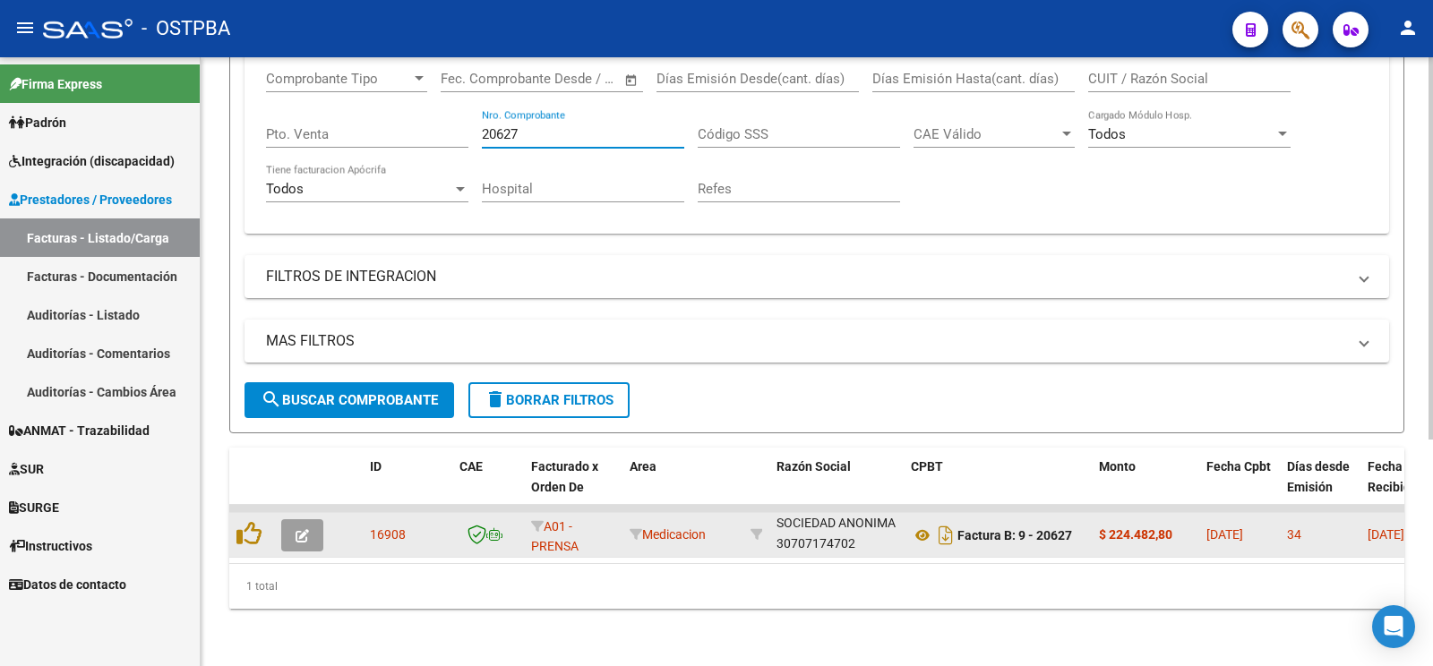
type input "20627"
click at [313, 519] on button "button" at bounding box center [302, 535] width 42 height 32
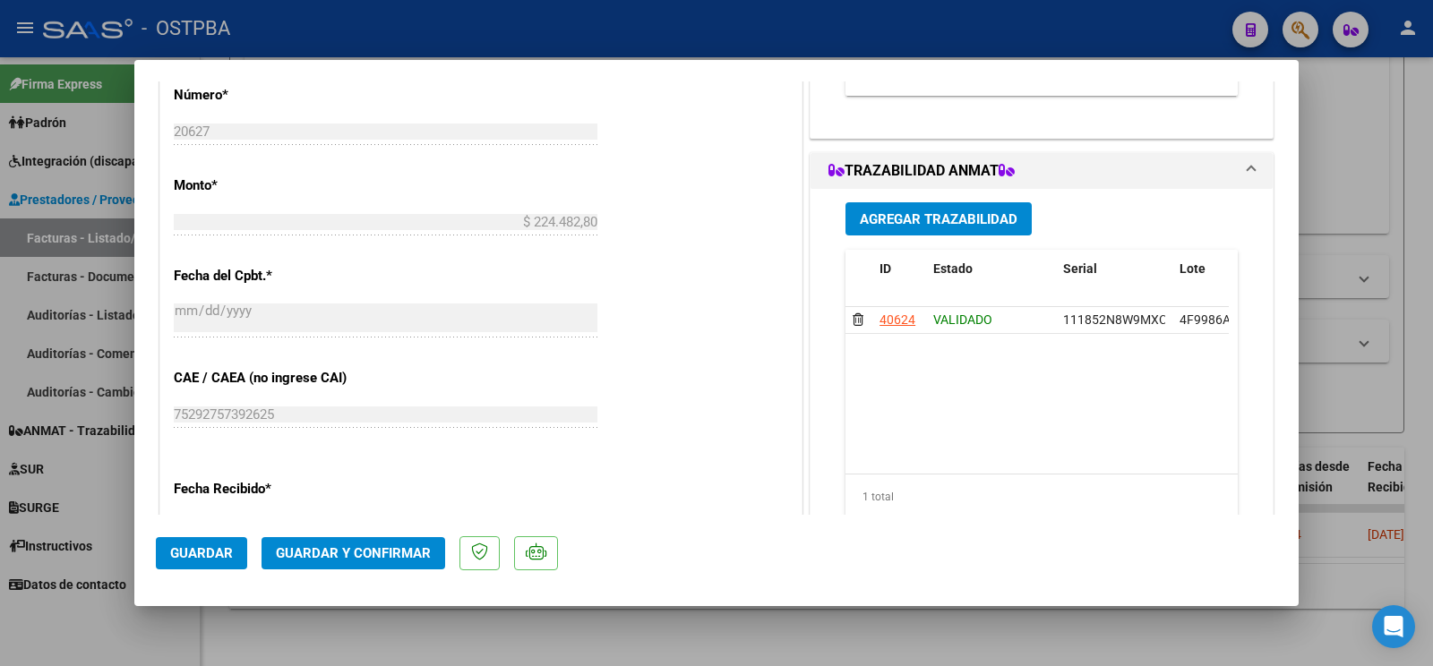
scroll to position [752, 0]
click at [384, 544] on button "Guardar y Confirmar" at bounding box center [353, 553] width 184 height 32
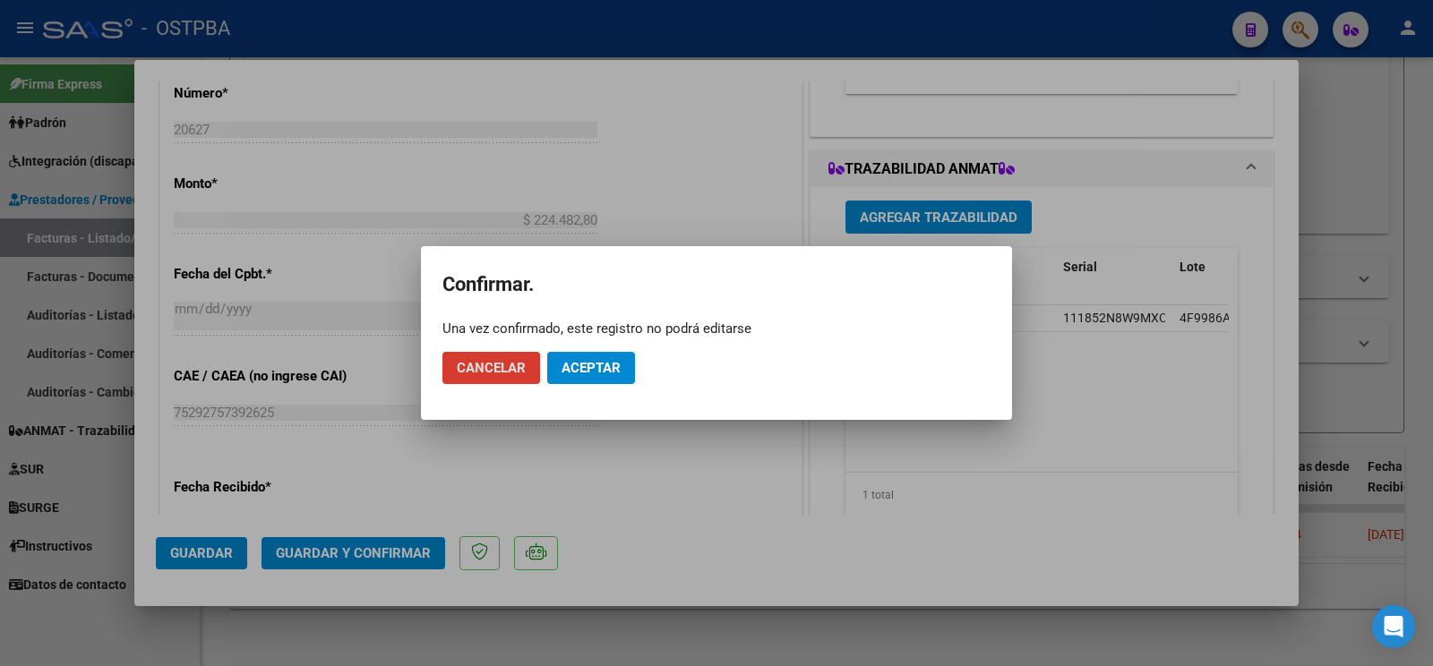
click at [605, 370] on span "Aceptar" at bounding box center [590, 368] width 59 height 16
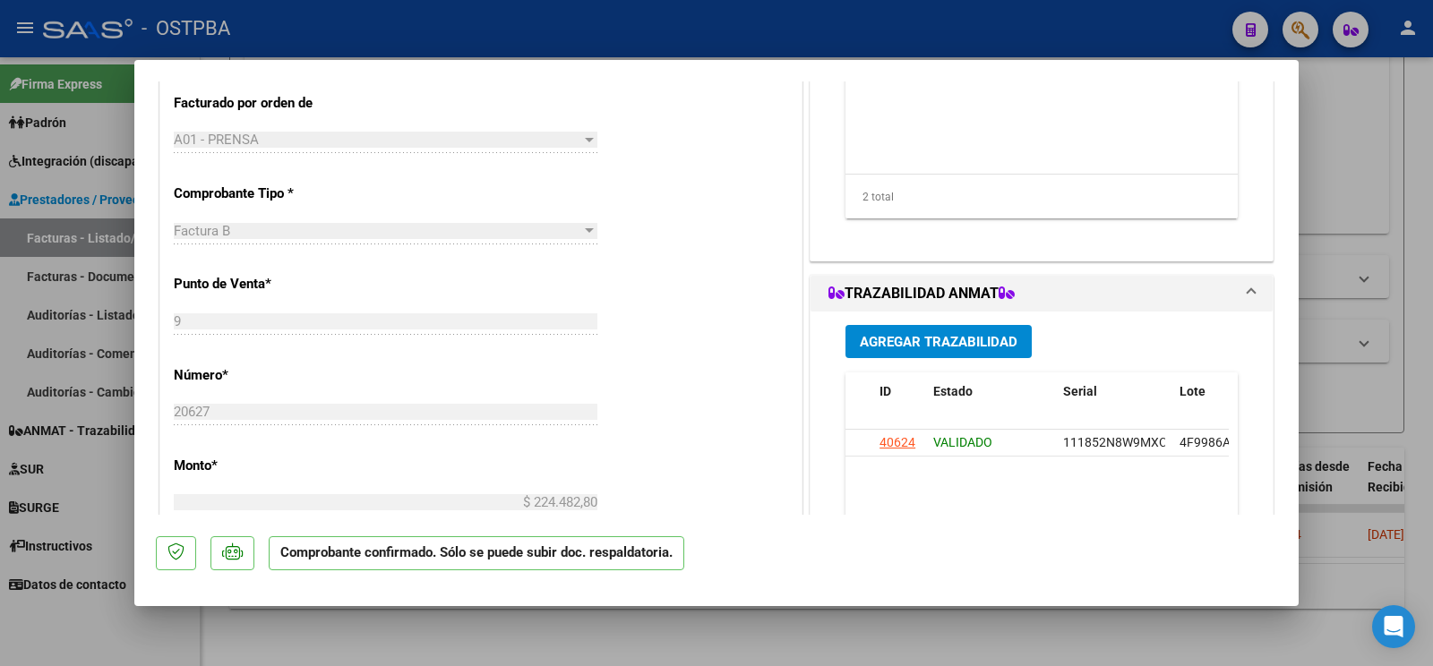
scroll to position [188, 0]
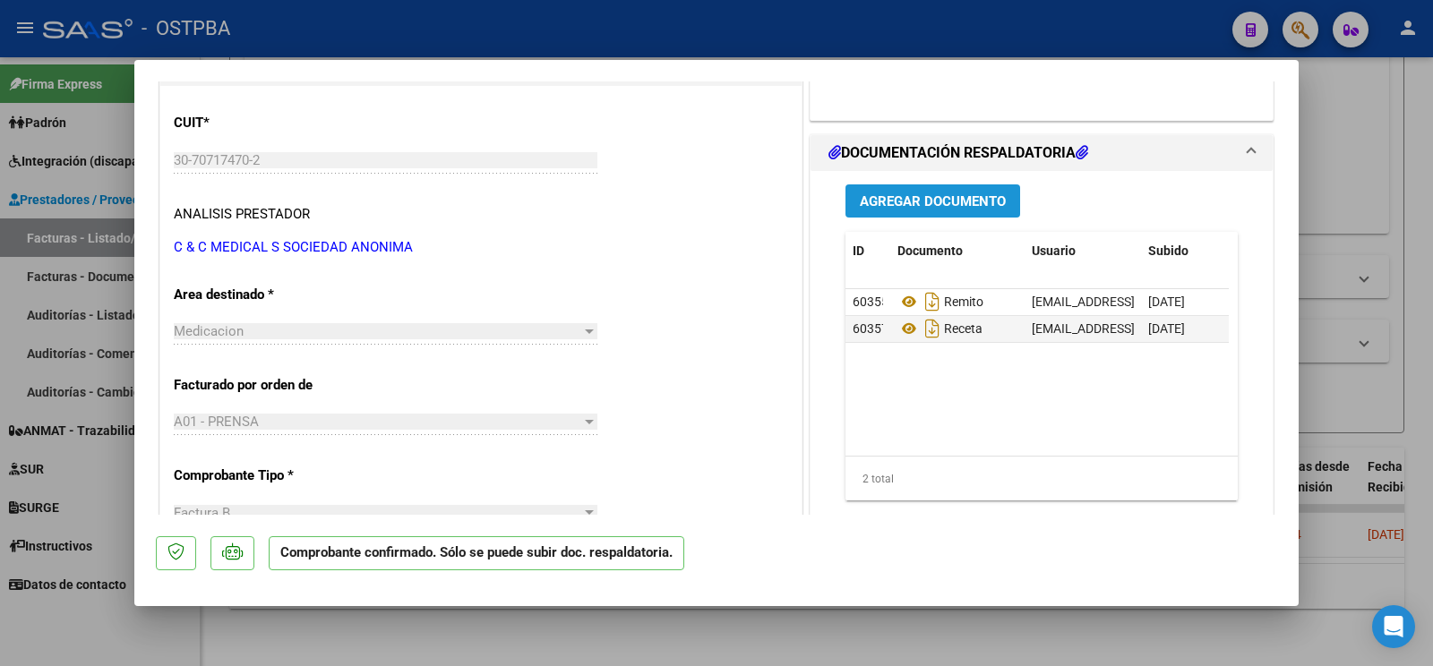
click at [952, 195] on span "Agregar Documento" at bounding box center [933, 201] width 146 height 16
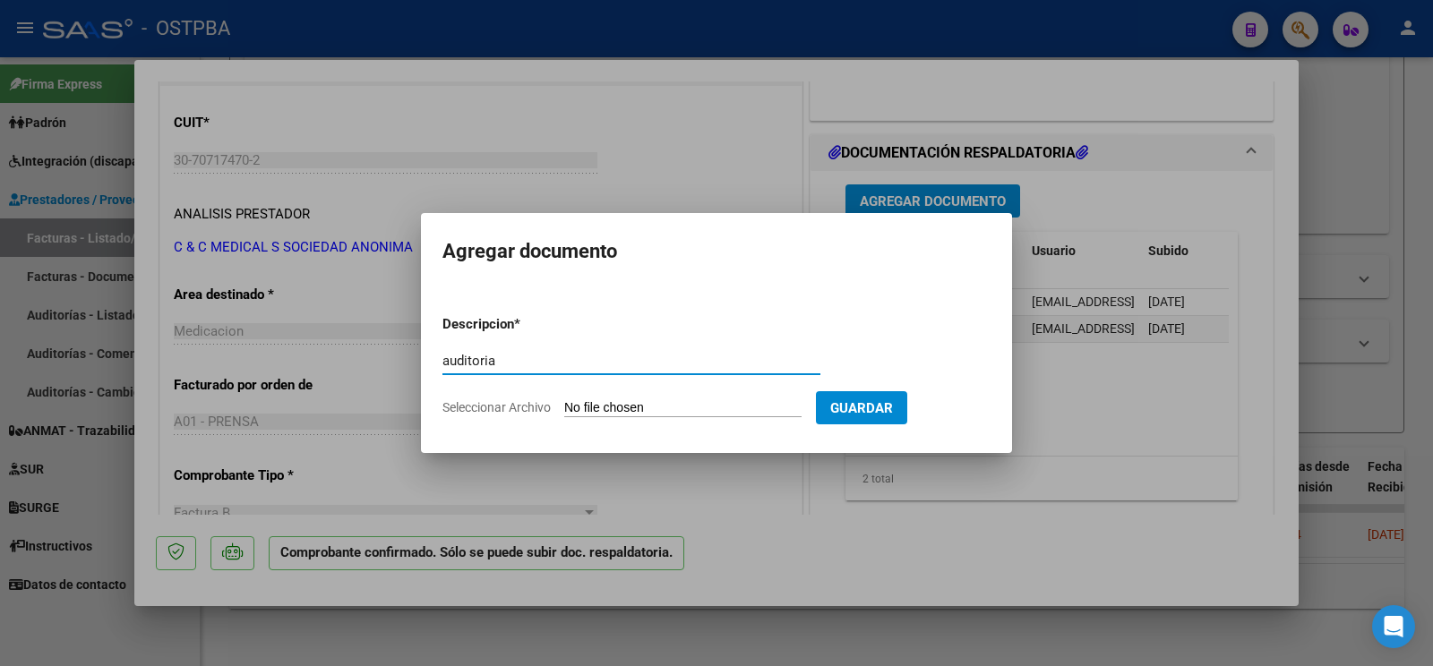
type input "auditoria"
click at [572, 415] on input "Seleccionar Archivo" at bounding box center [682, 408] width 237 height 17
type input "C:\fakepath\auditoria [PERSON_NAME].pdf"
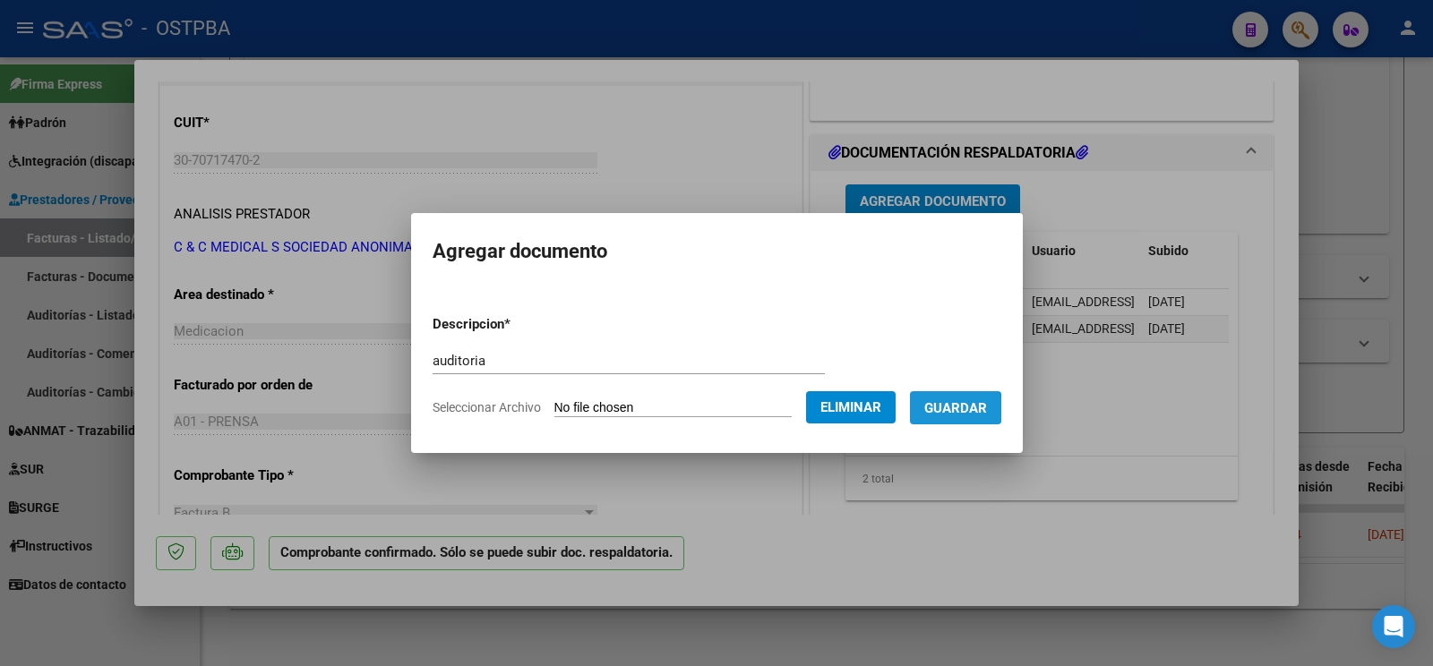
click at [935, 407] on span "Guardar" at bounding box center [955, 408] width 63 height 16
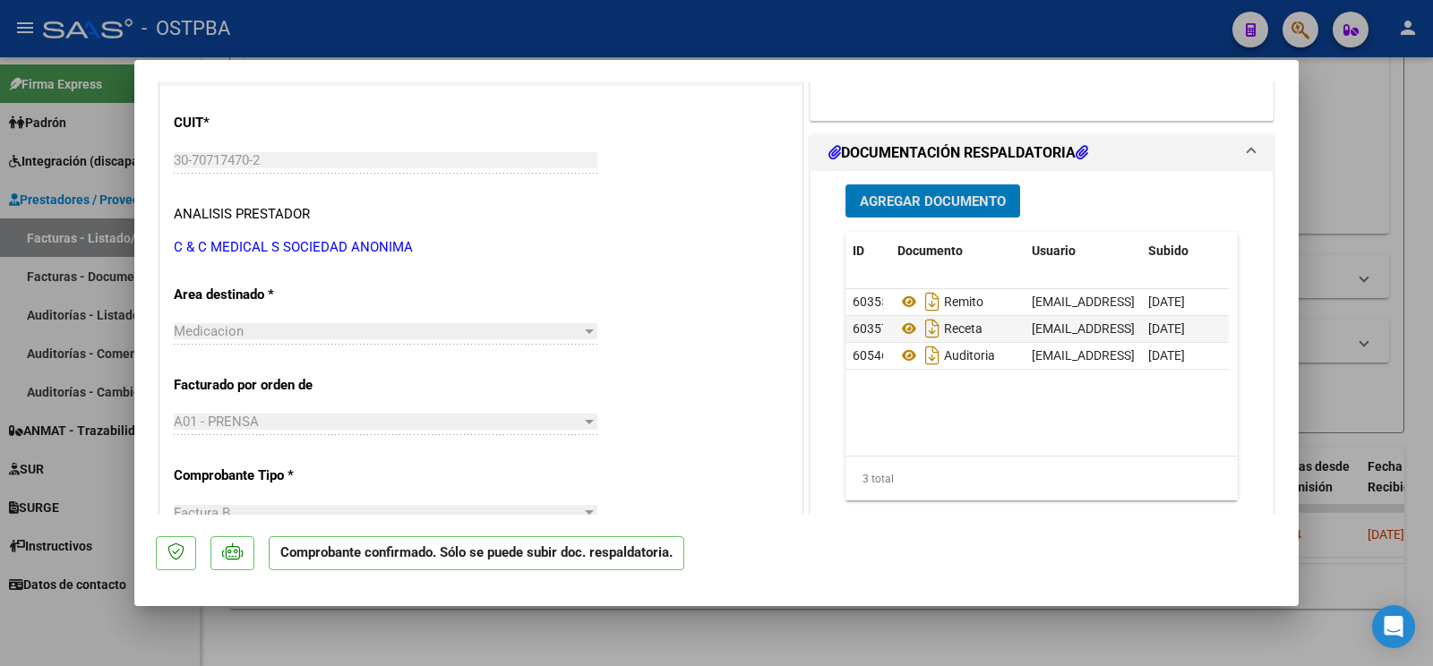
click at [99, 605] on div at bounding box center [716, 333] width 1433 height 666
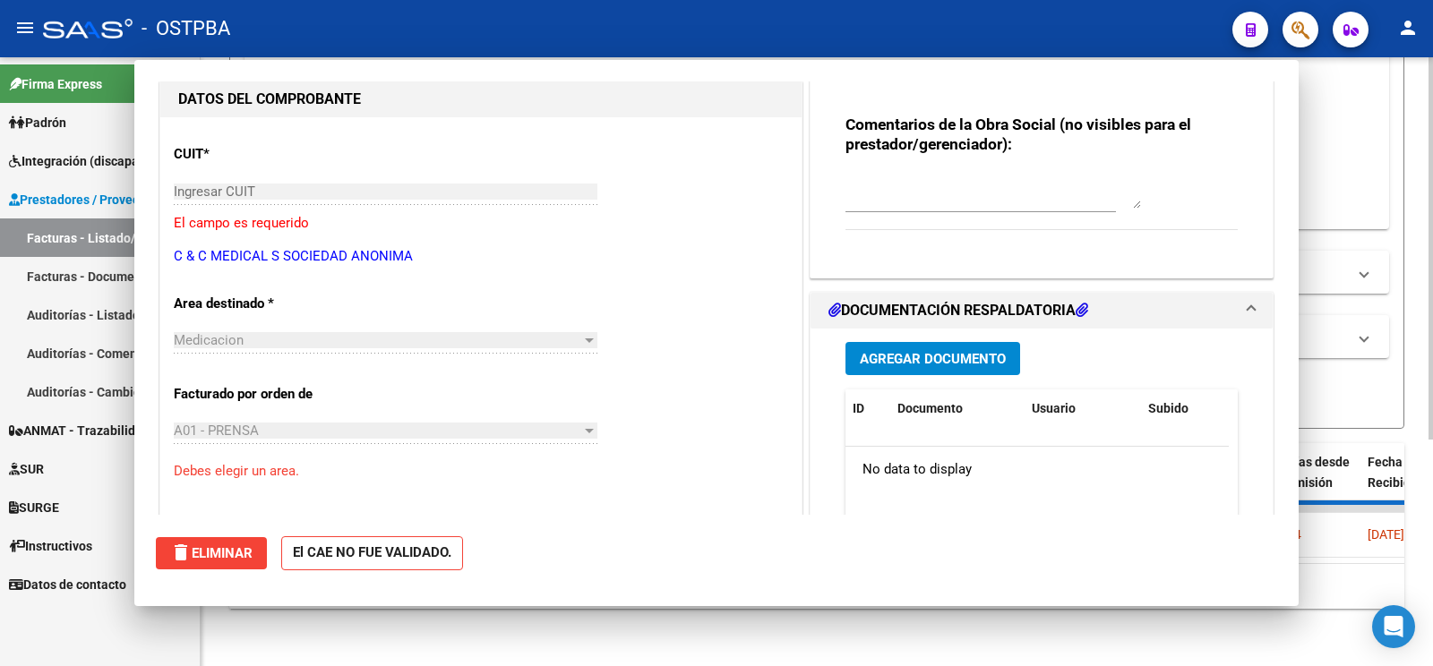
scroll to position [0, 0]
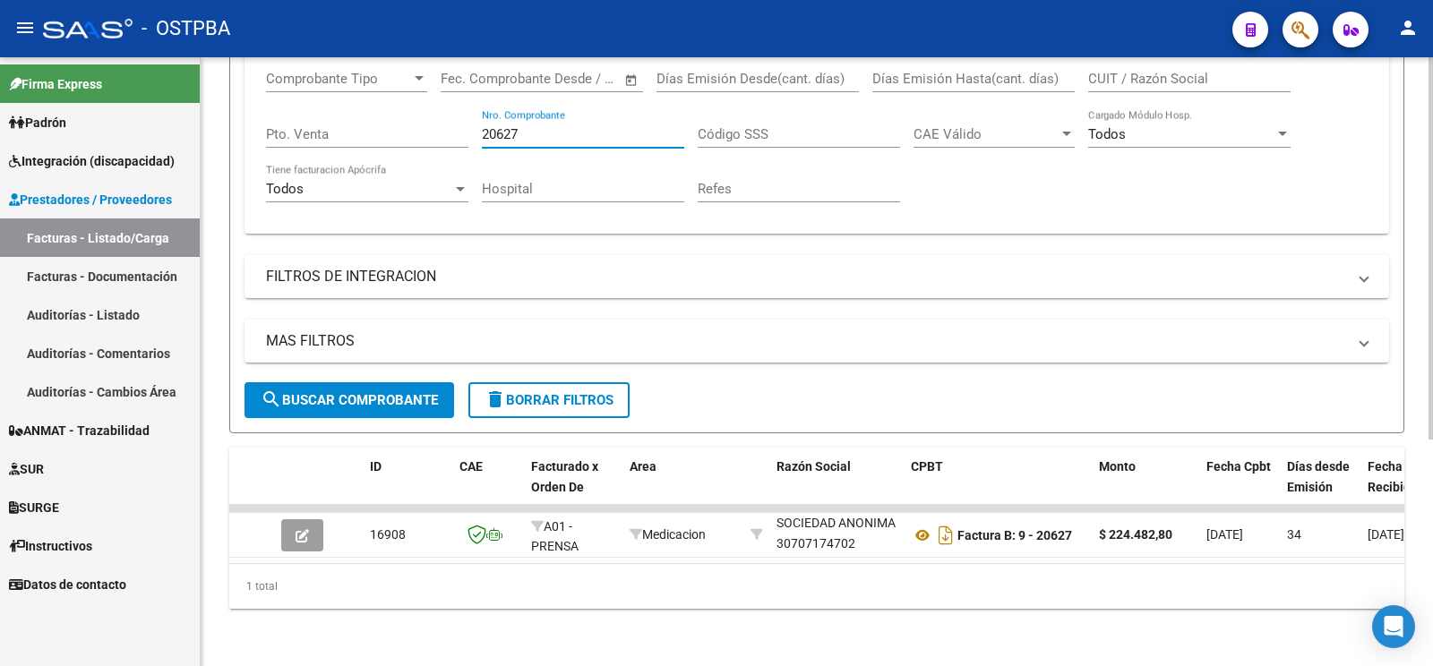
drag, startPoint x: 599, startPoint y: 117, endPoint x: 90, endPoint y: 10, distance: 520.8
click at [482, 126] on input "20627" at bounding box center [583, 134] width 202 height 16
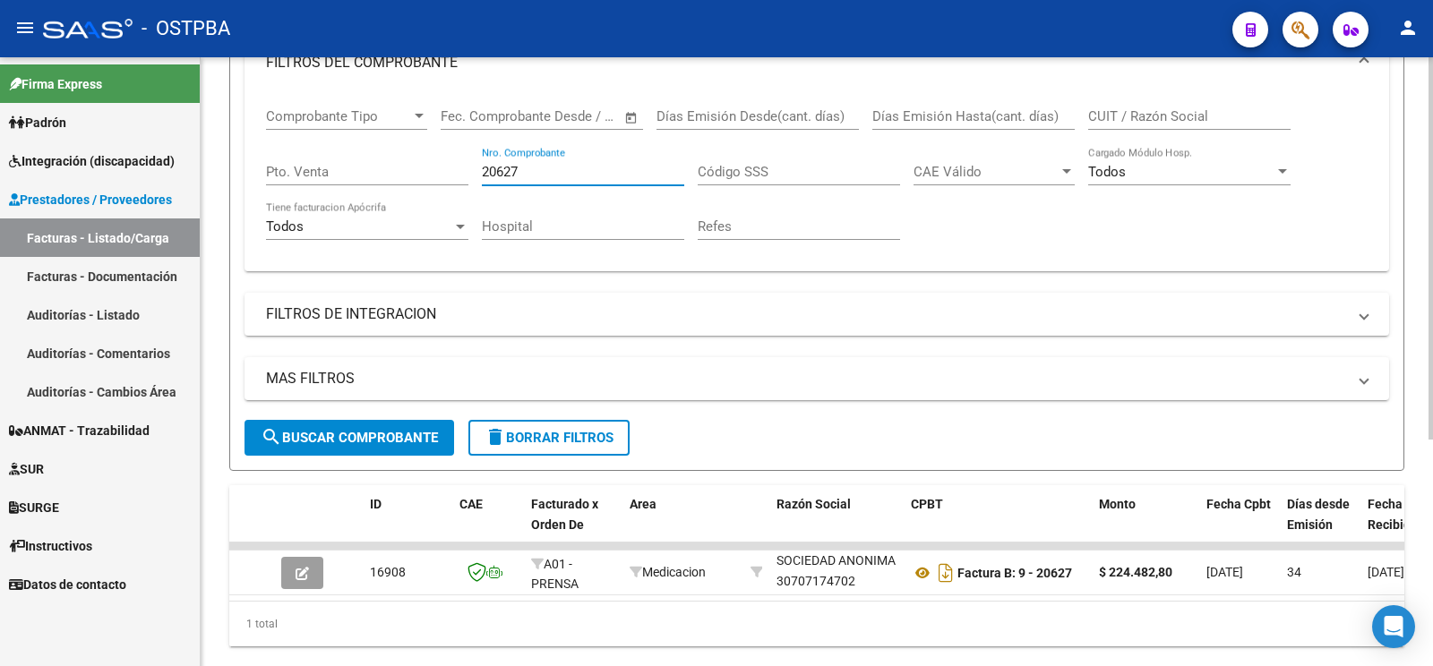
type input "2"
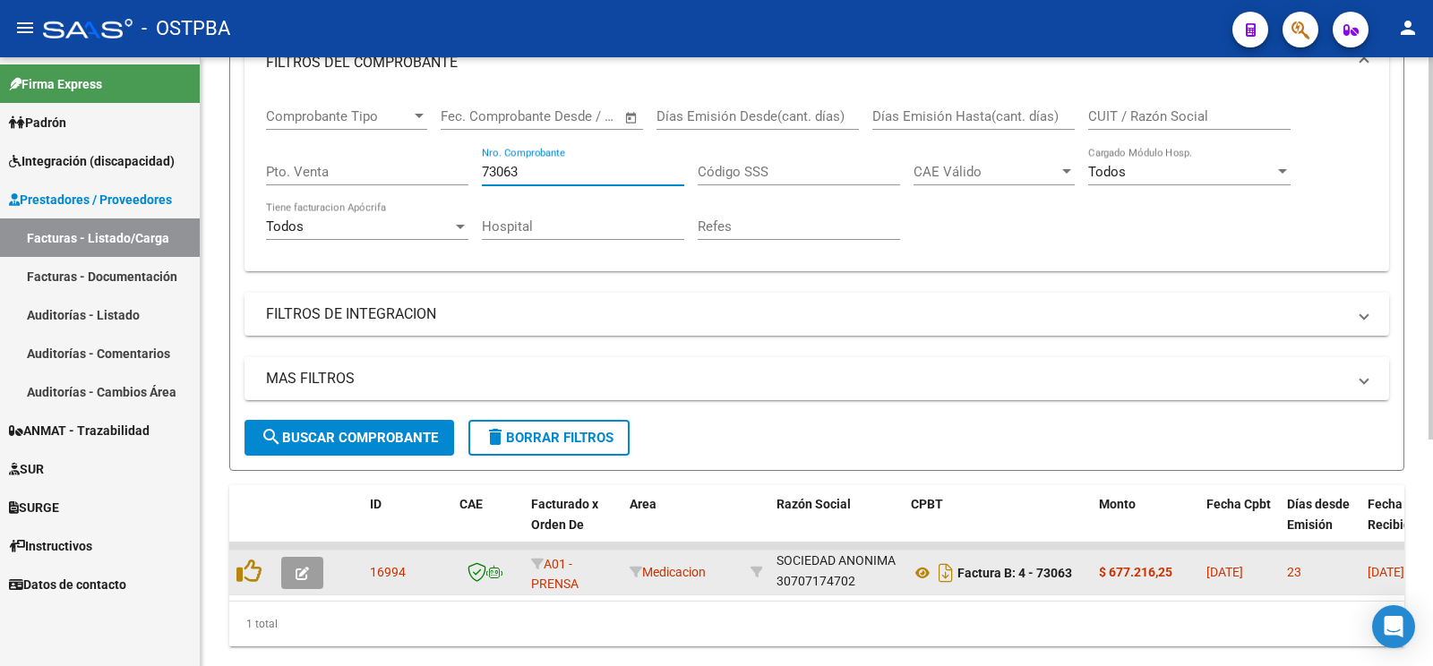
type input "73063"
click at [313, 559] on button "button" at bounding box center [302, 573] width 42 height 32
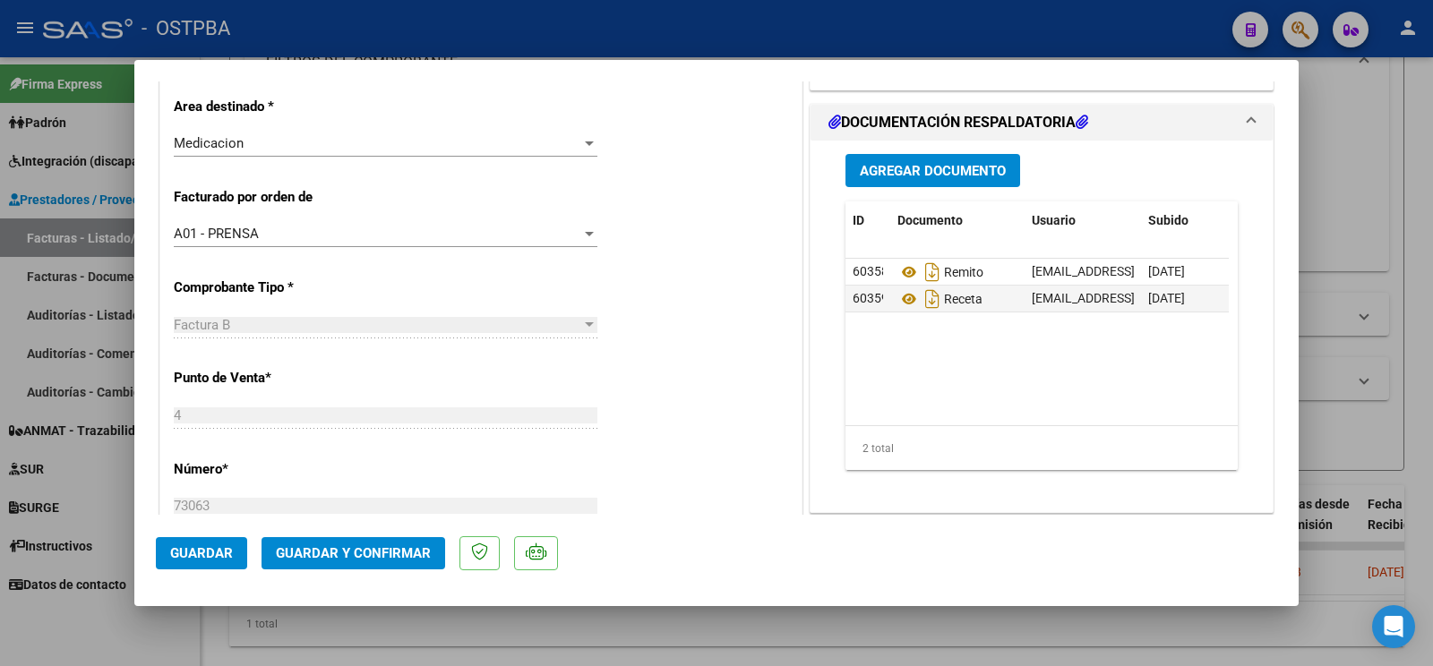
scroll to position [94, 0]
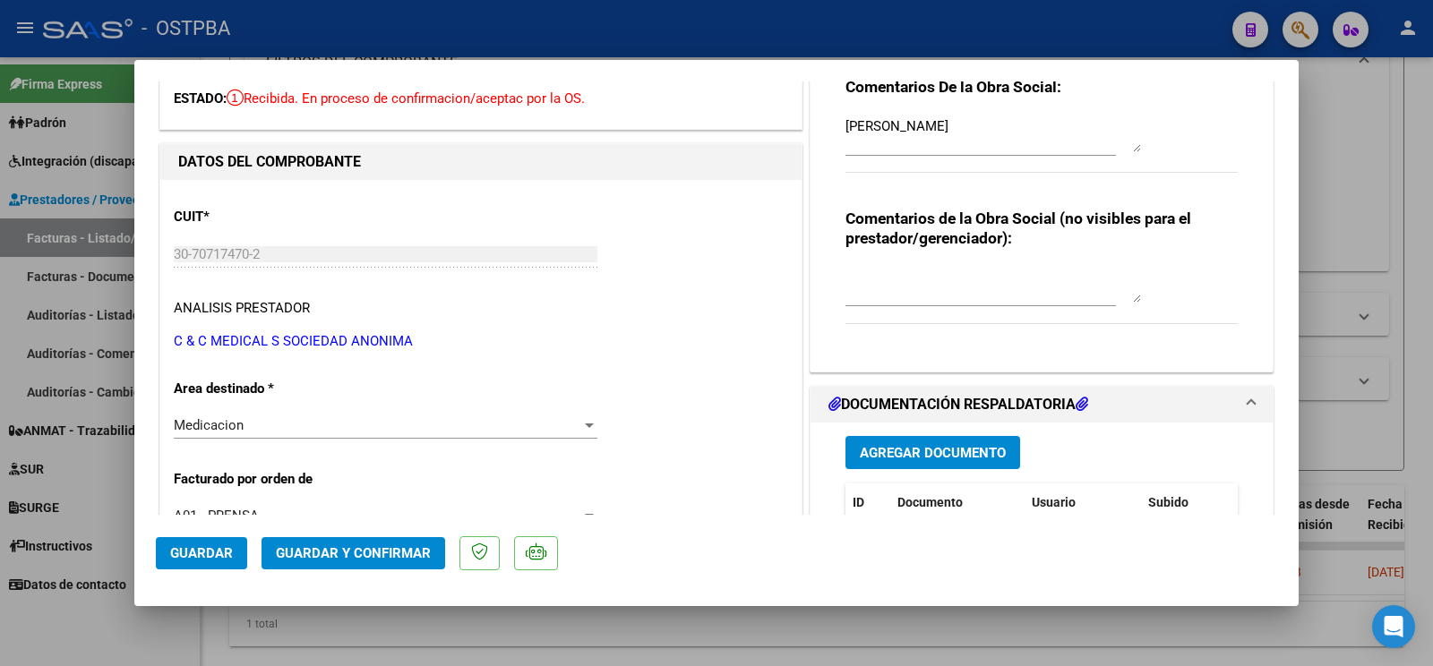
click at [384, 562] on button "Guardar y Confirmar" at bounding box center [353, 553] width 184 height 32
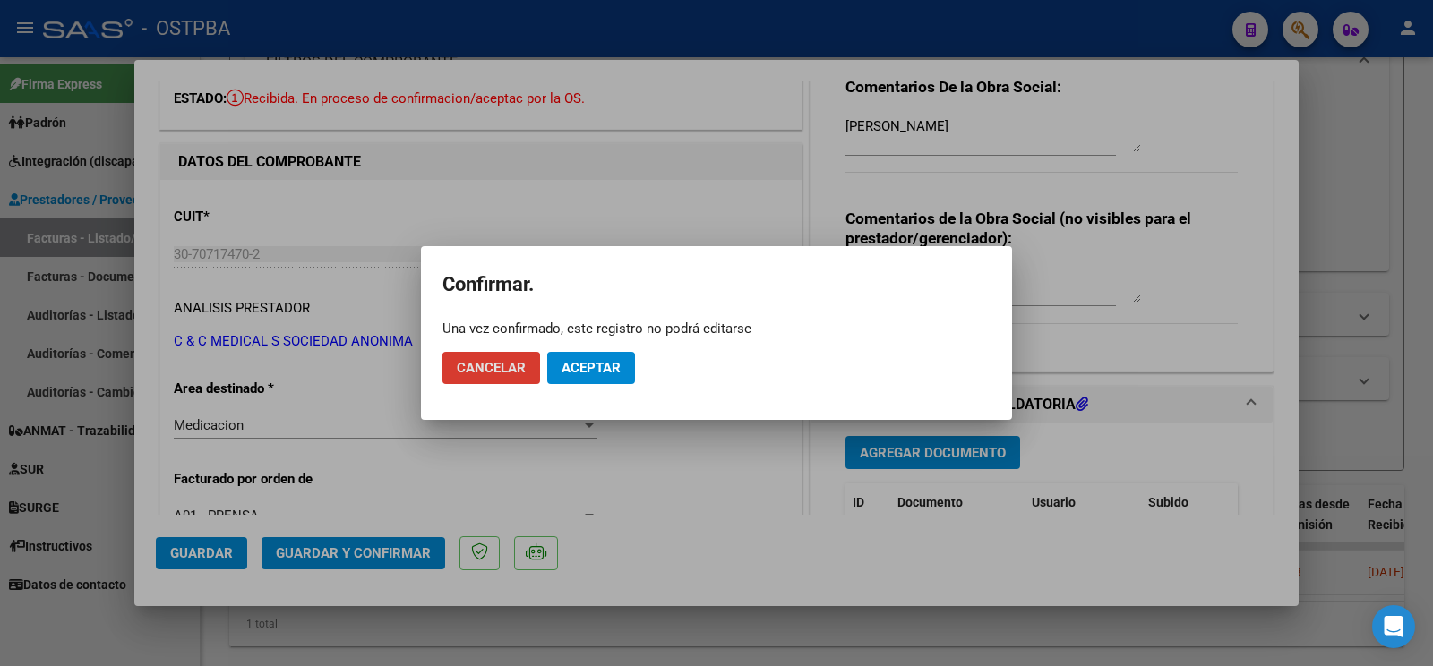
click at [576, 362] on span "Aceptar" at bounding box center [590, 368] width 59 height 16
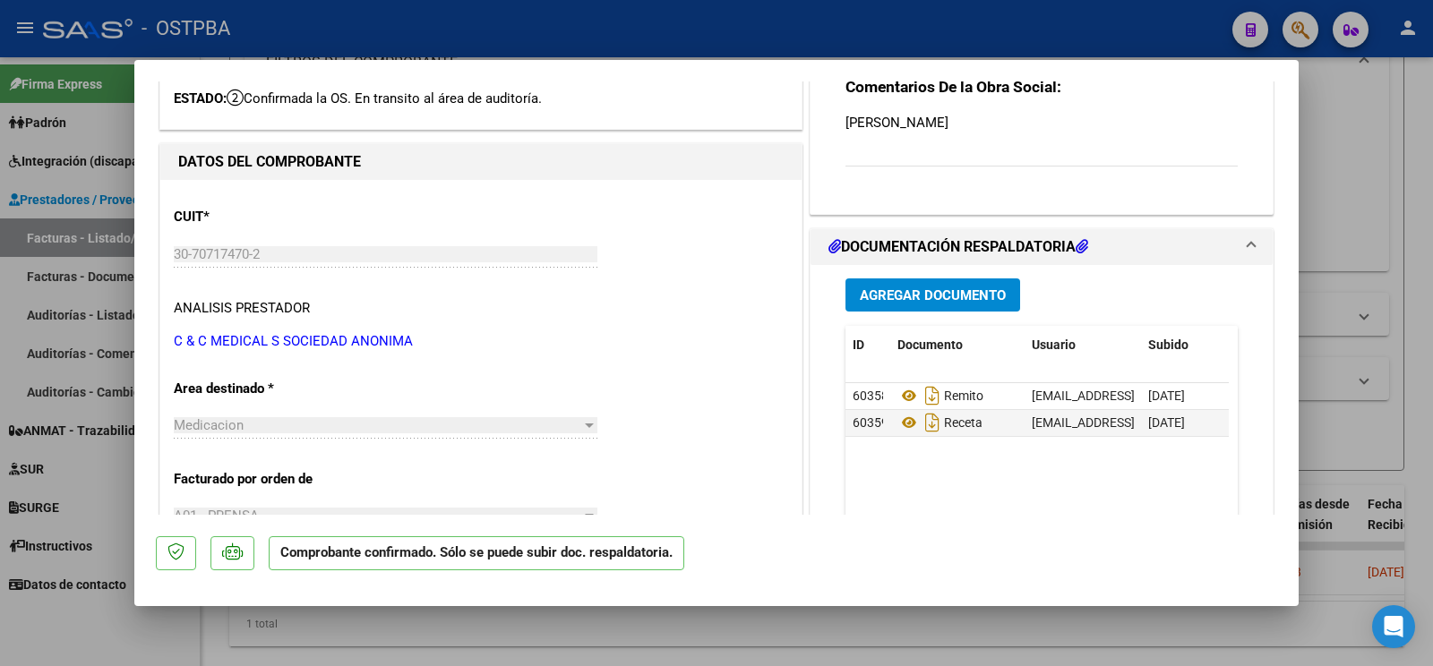
click at [894, 313] on div "Agregar Documento ID Documento Usuario Subido Acción 60358 Remito [EMAIL_ADDRES…" at bounding box center [1041, 443] width 419 height 357
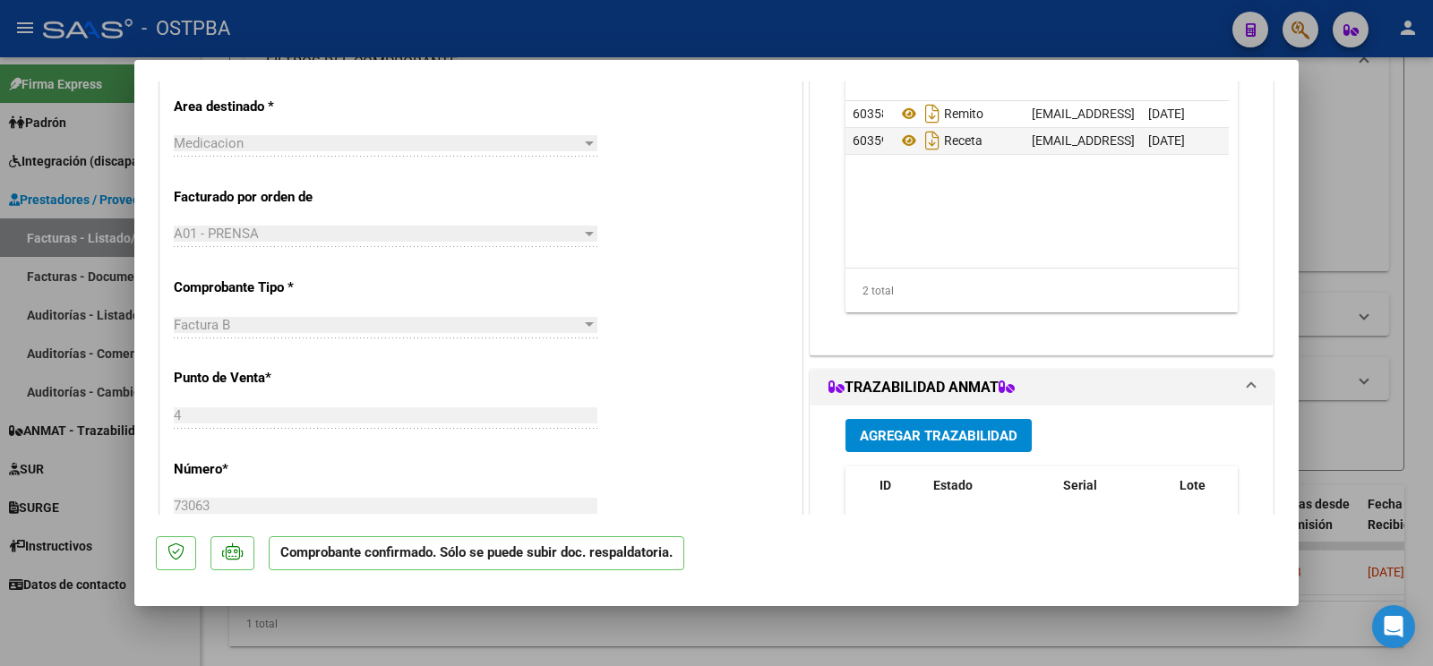
scroll to position [188, 0]
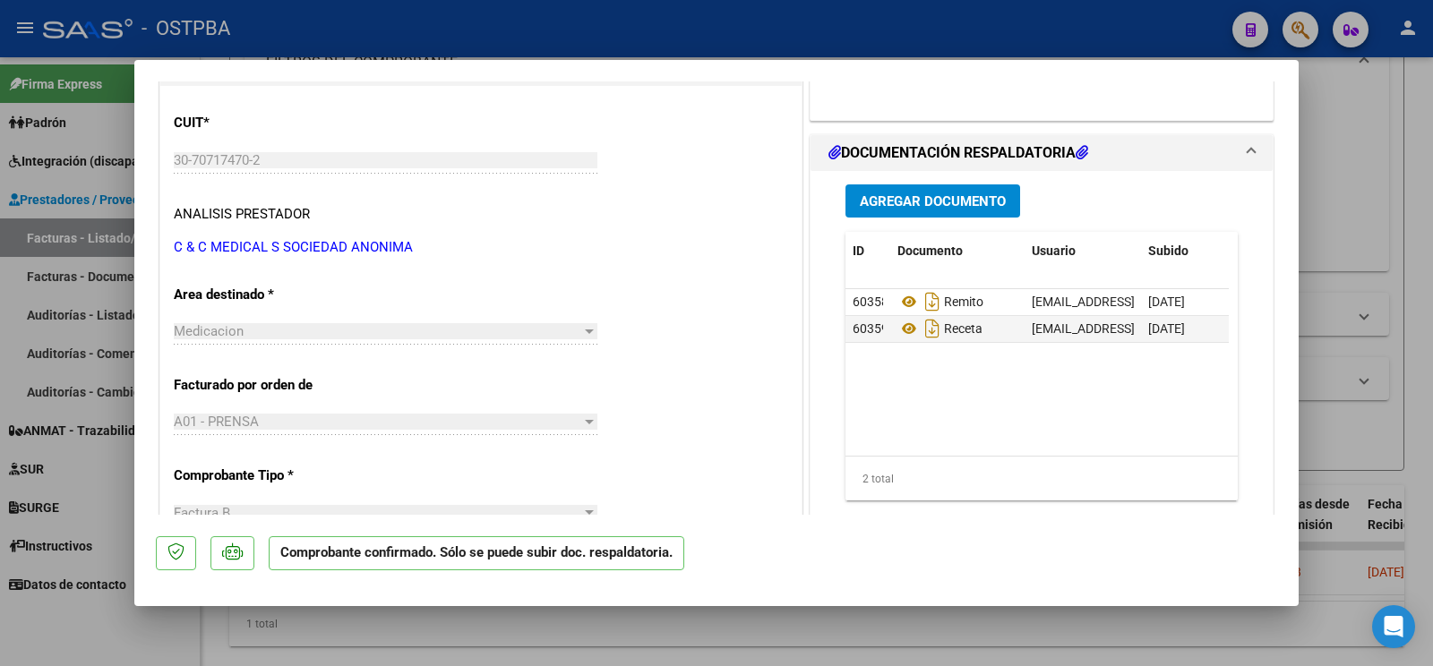
click at [954, 207] on span "Agregar Documento" at bounding box center [933, 201] width 146 height 16
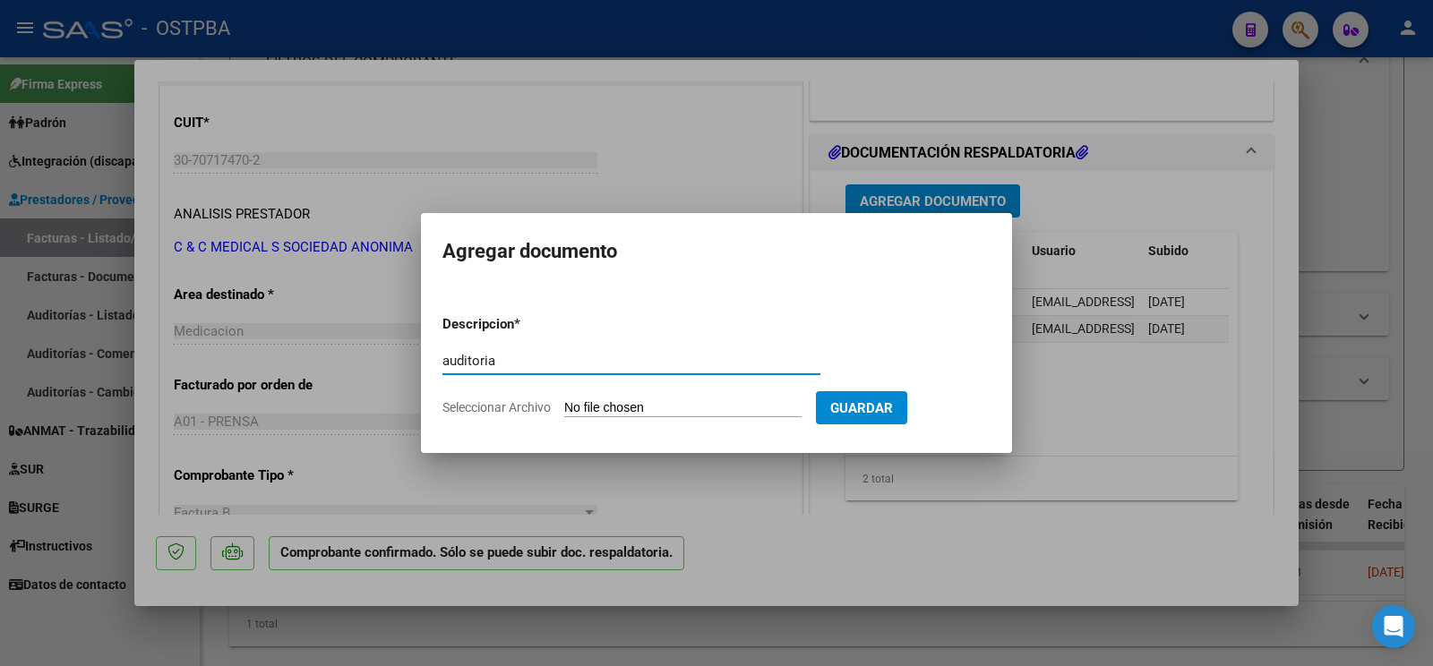
type input "auditoria"
click at [613, 395] on form "Descripcion * auditoria Escriba aquí una descripcion Seleccionar Archivo Guardar" at bounding box center [716, 366] width 548 height 131
click at [614, 408] on input "Seleccionar Archivo" at bounding box center [682, 408] width 237 height 17
type input "C:\fakepath\auditoria [PERSON_NAME].pdf"
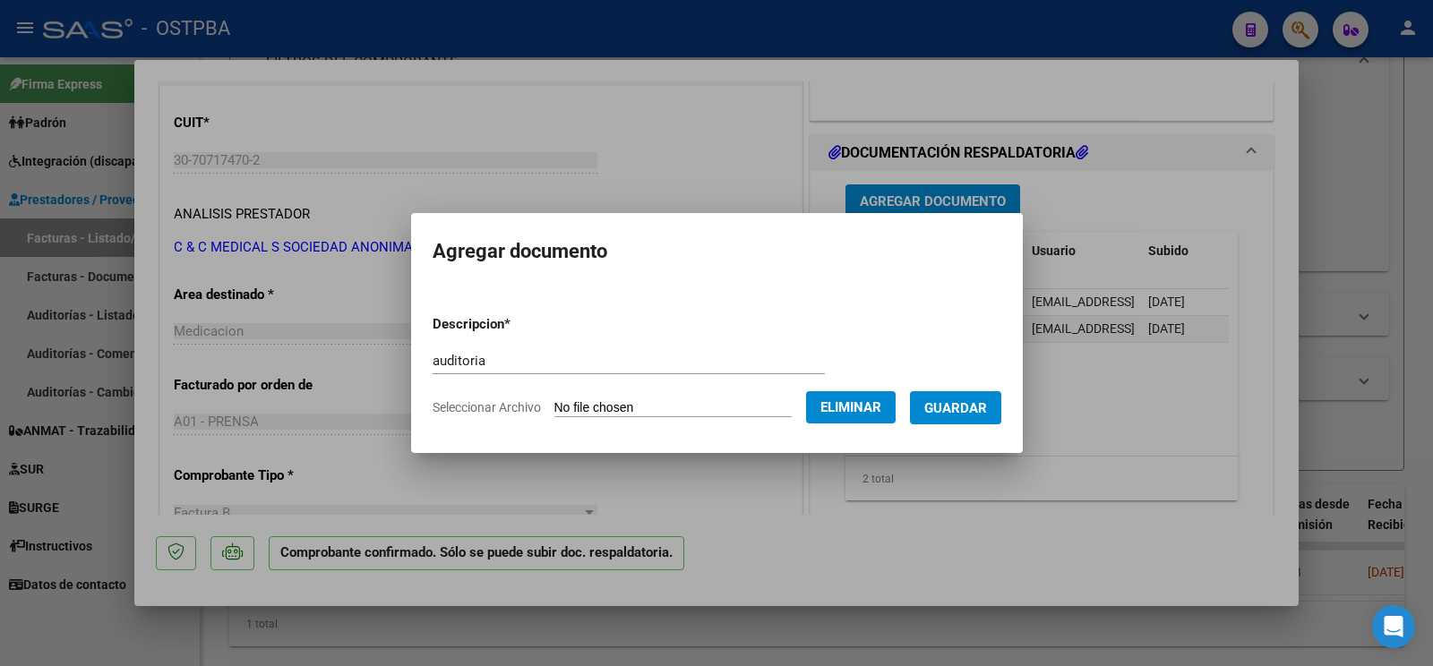
click at [965, 419] on button "Guardar" at bounding box center [955, 407] width 91 height 33
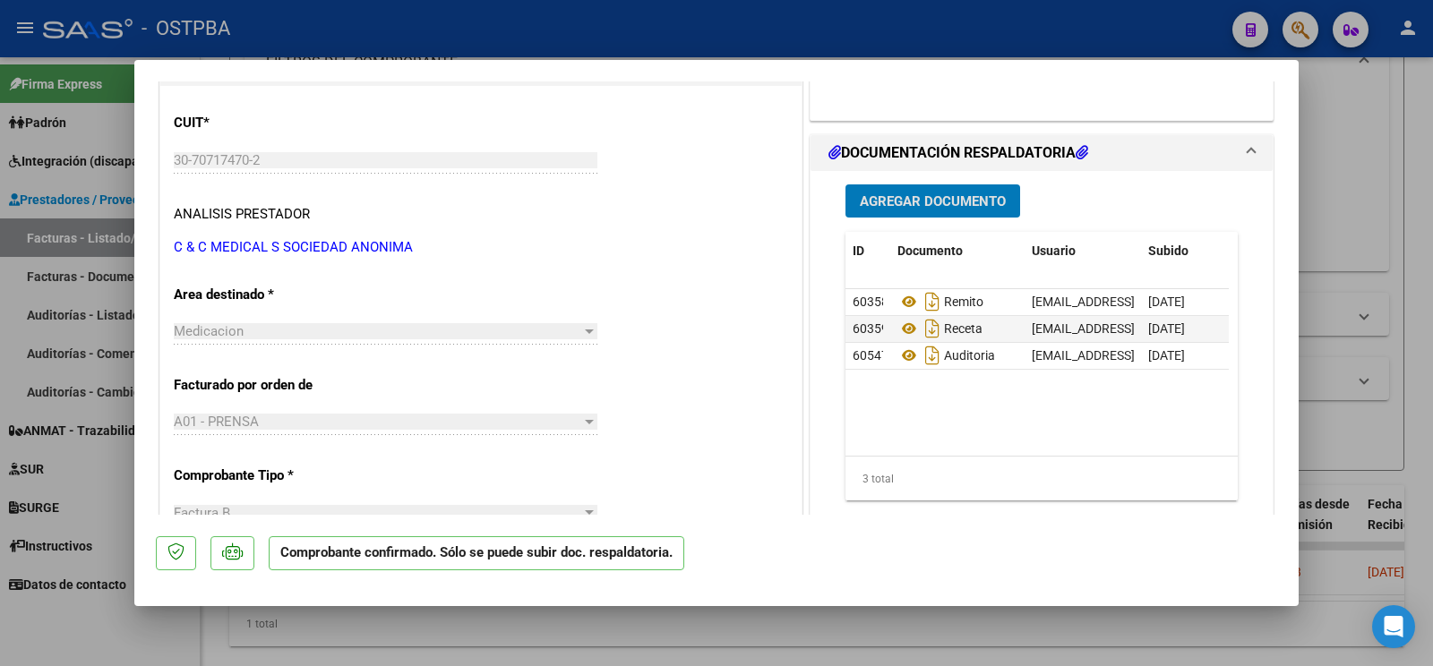
click at [139, 637] on div at bounding box center [716, 333] width 1433 height 666
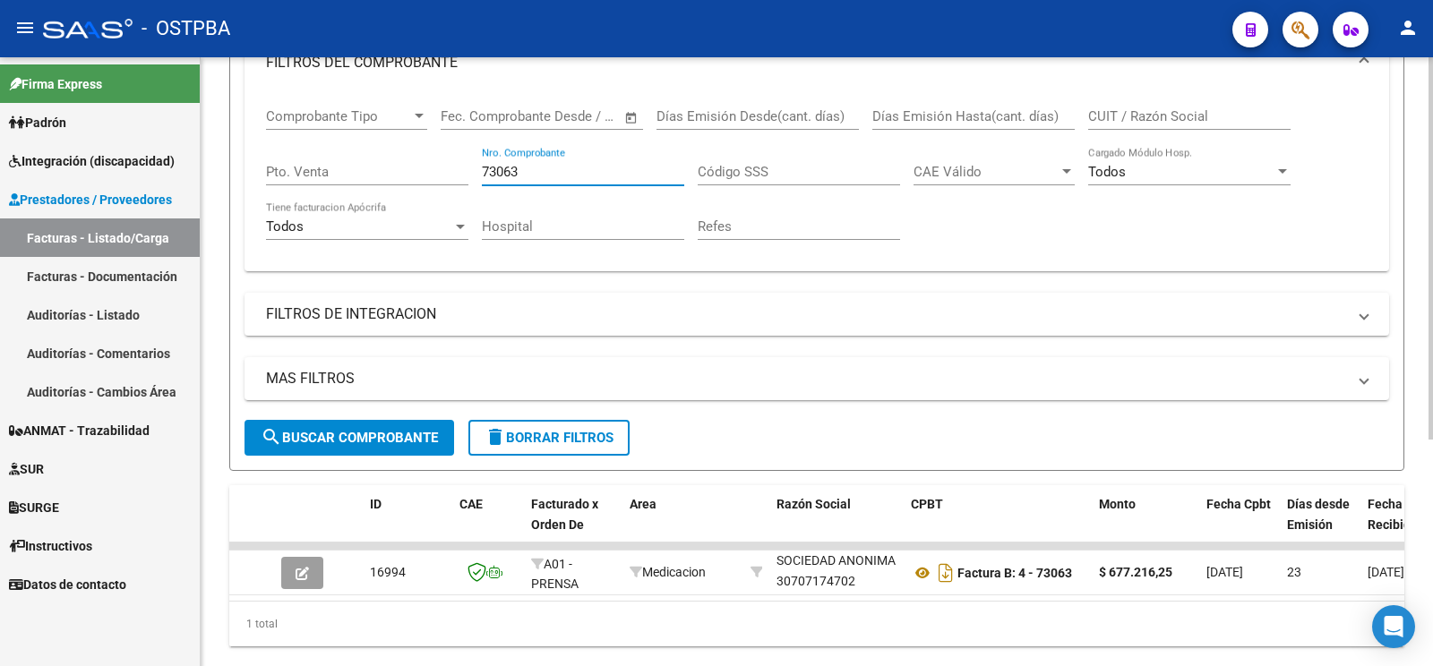
drag, startPoint x: 554, startPoint y: 176, endPoint x: 0, endPoint y: 16, distance: 576.8
click at [482, 164] on input "73063" at bounding box center [583, 172] width 202 height 16
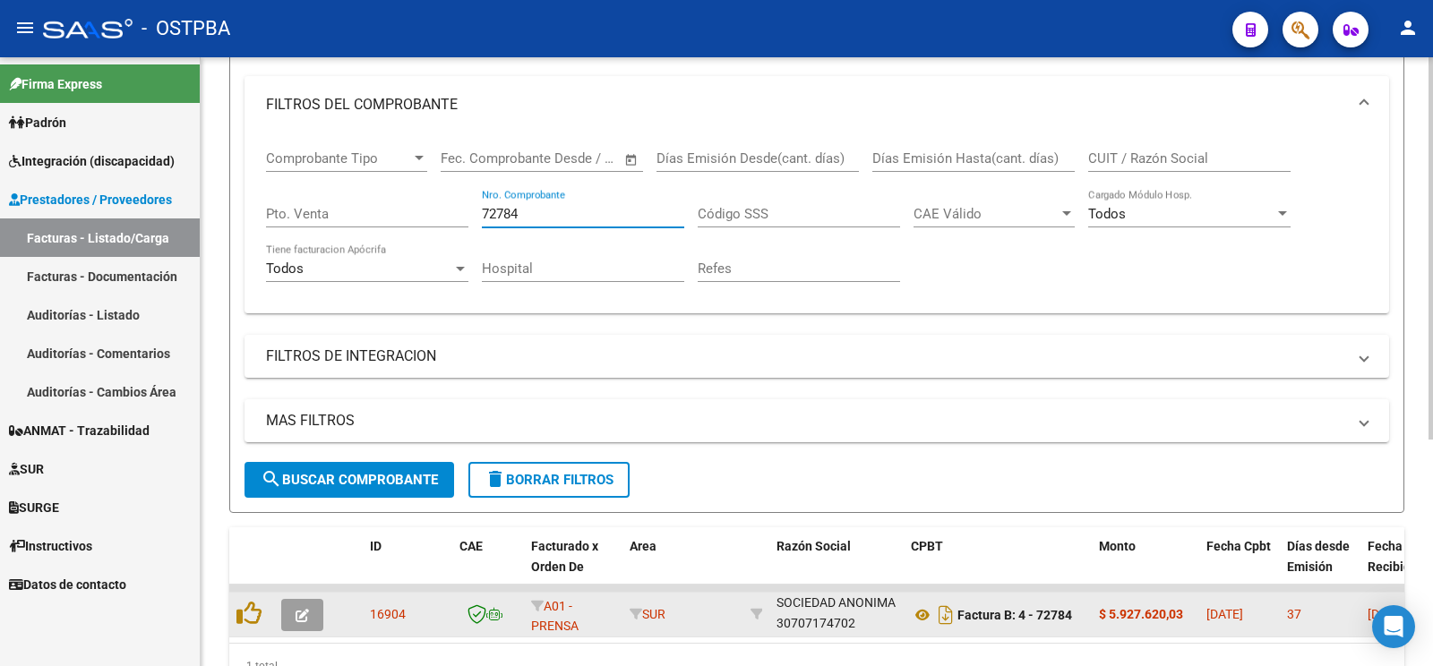
type input "72784"
click at [294, 618] on button "button" at bounding box center [302, 615] width 42 height 32
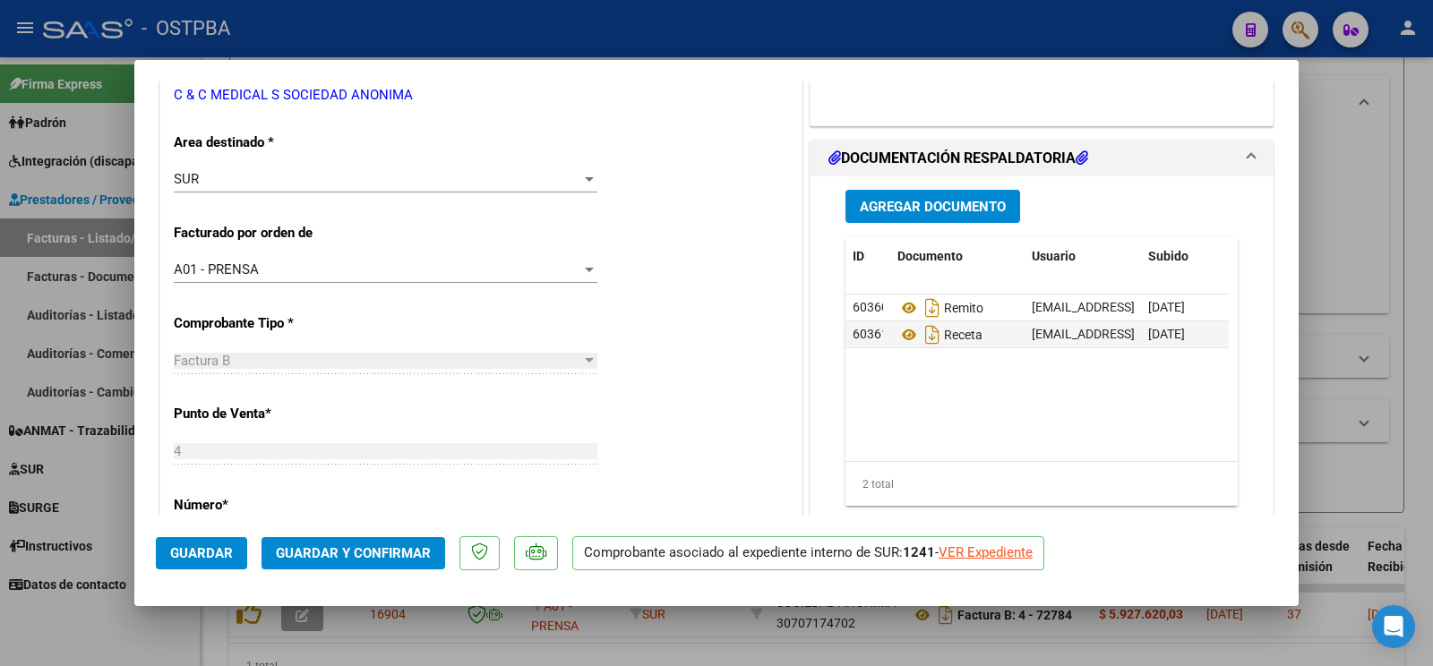
scroll to position [0, 0]
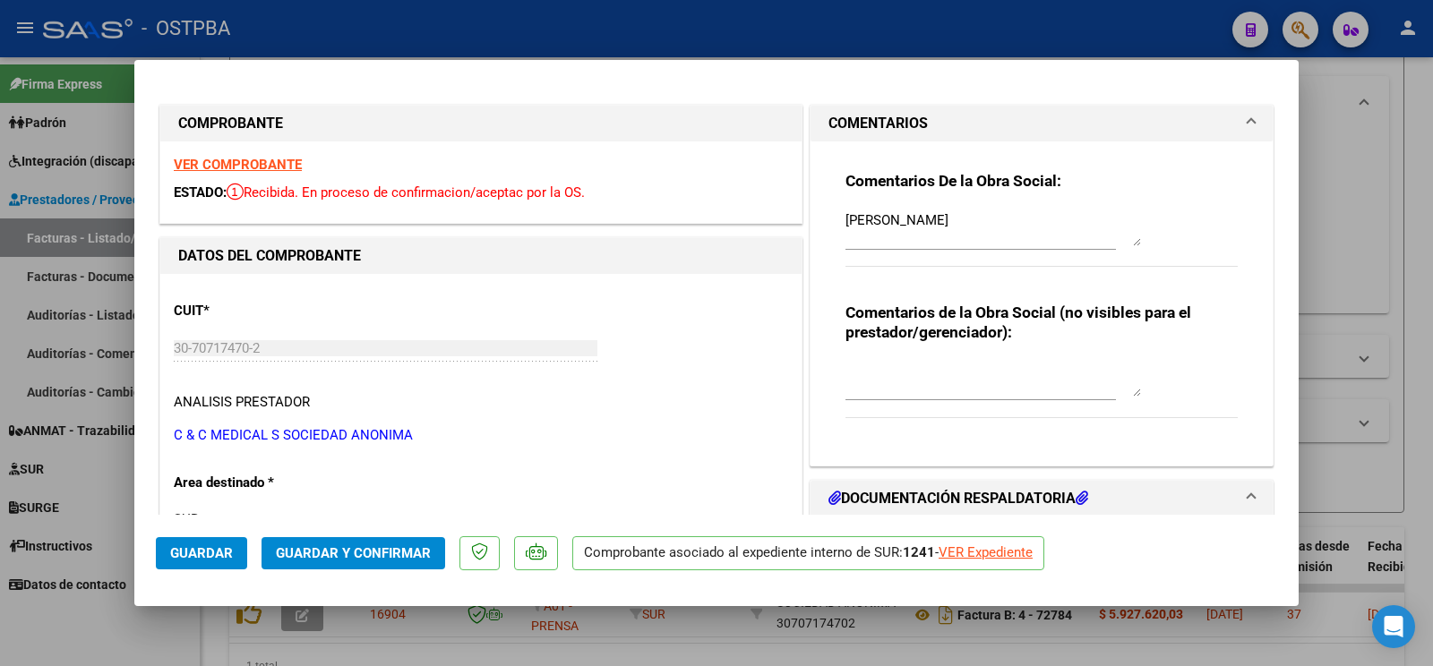
click at [384, 576] on mat-dialog-actions "Guardar Guardar y Confirmar Comprobante asociado al expediente interno de SUR: …" at bounding box center [716, 550] width 1121 height 71
click at [397, 563] on button "Guardar y Confirmar" at bounding box center [353, 553] width 184 height 32
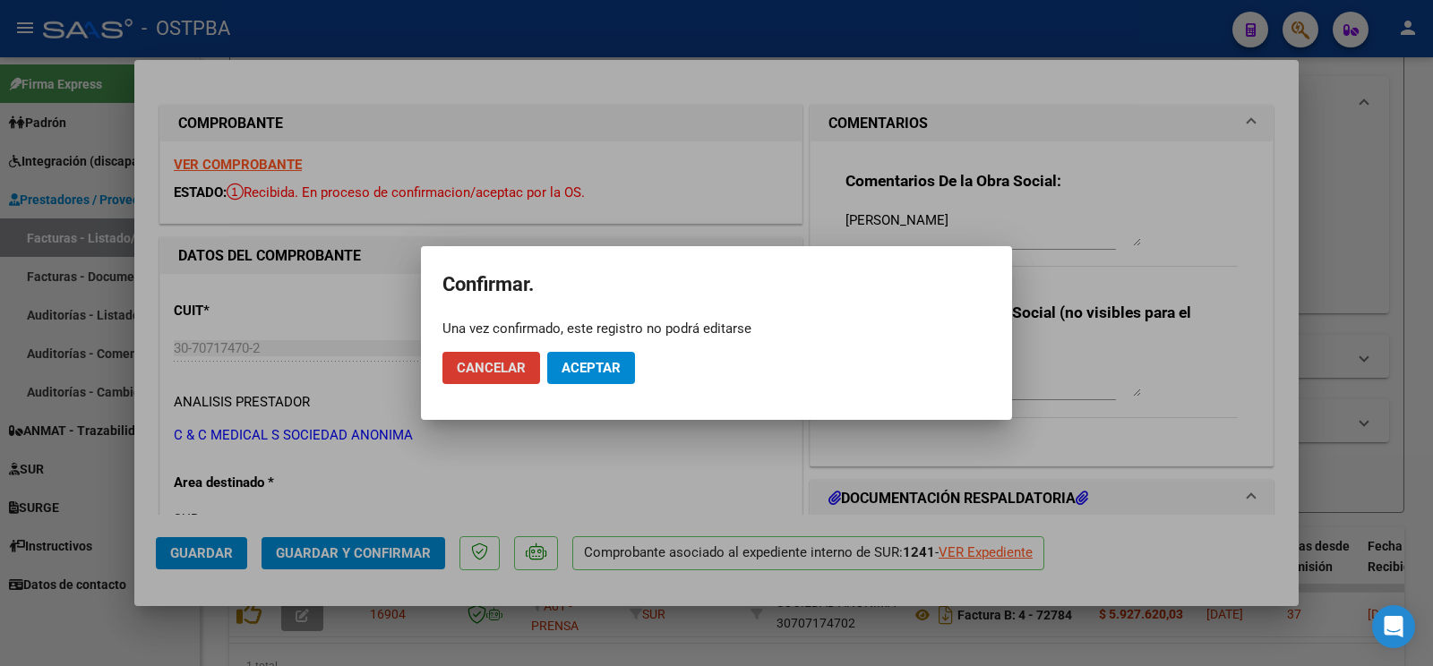
click at [614, 365] on span "Aceptar" at bounding box center [590, 368] width 59 height 16
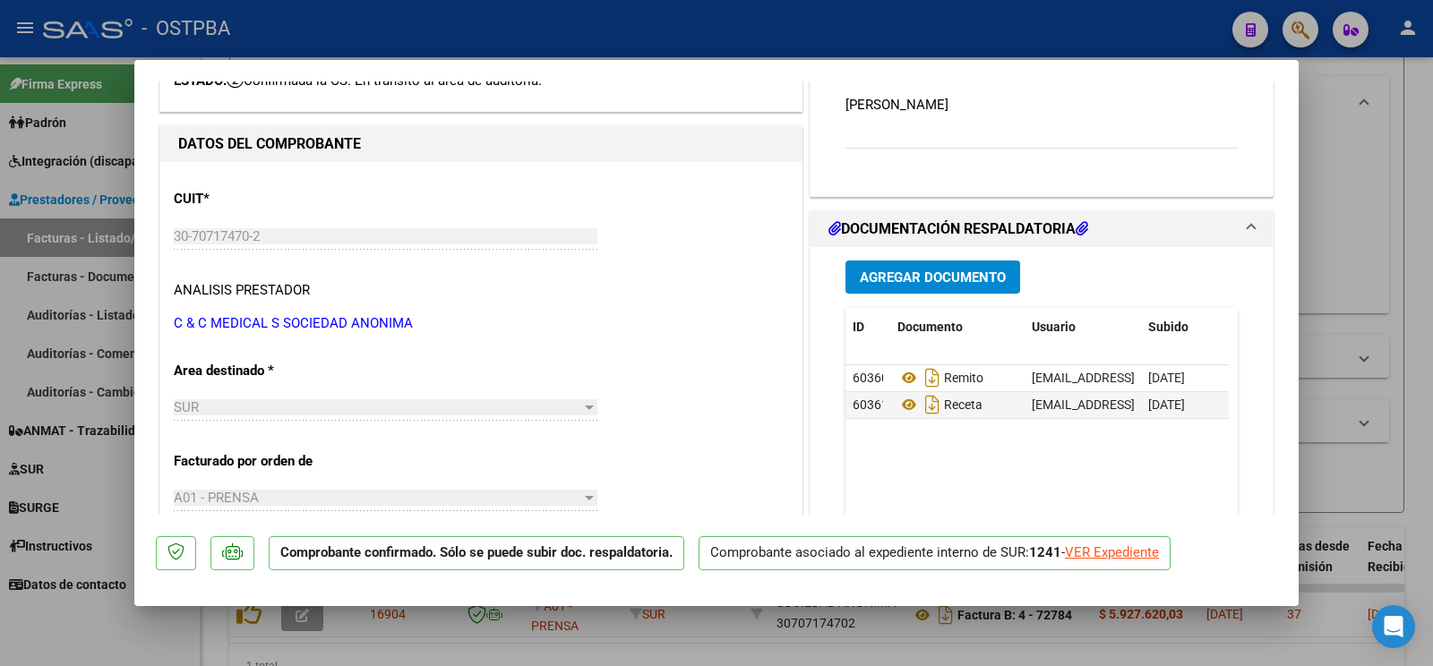
scroll to position [188, 0]
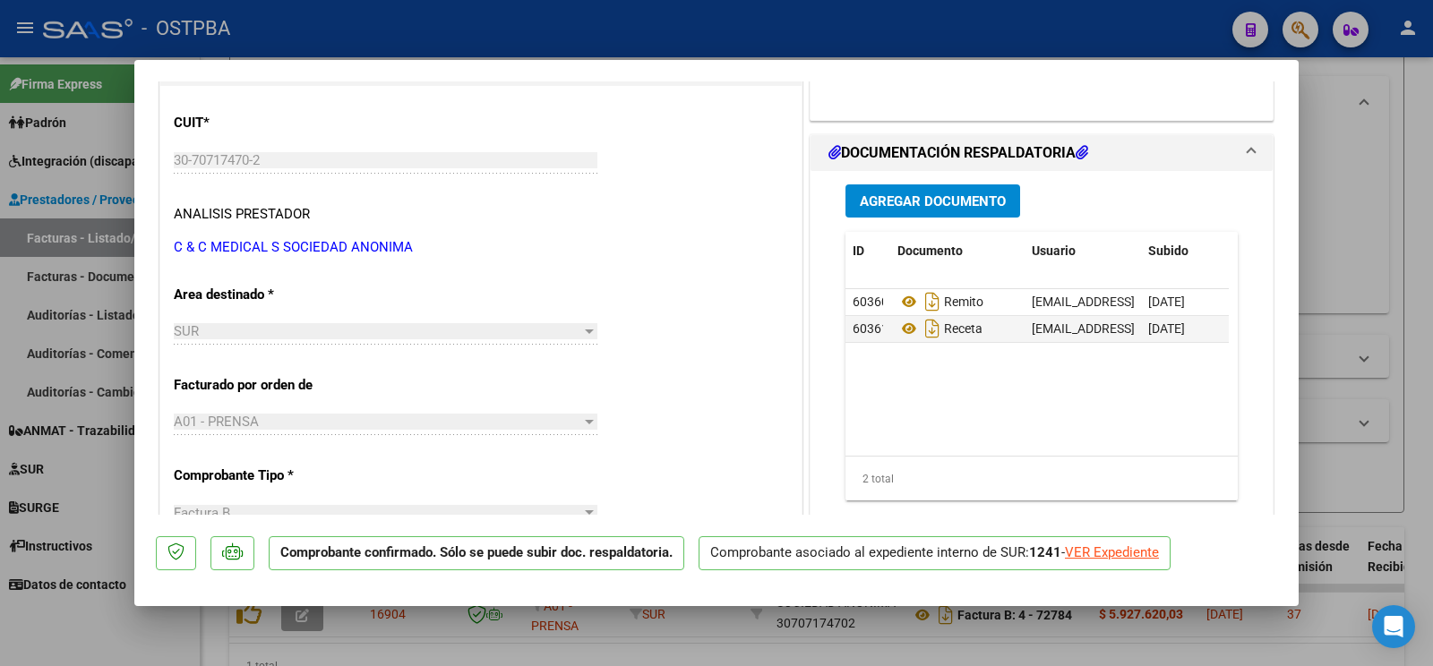
click at [944, 197] on span "Agregar Documento" at bounding box center [933, 201] width 146 height 16
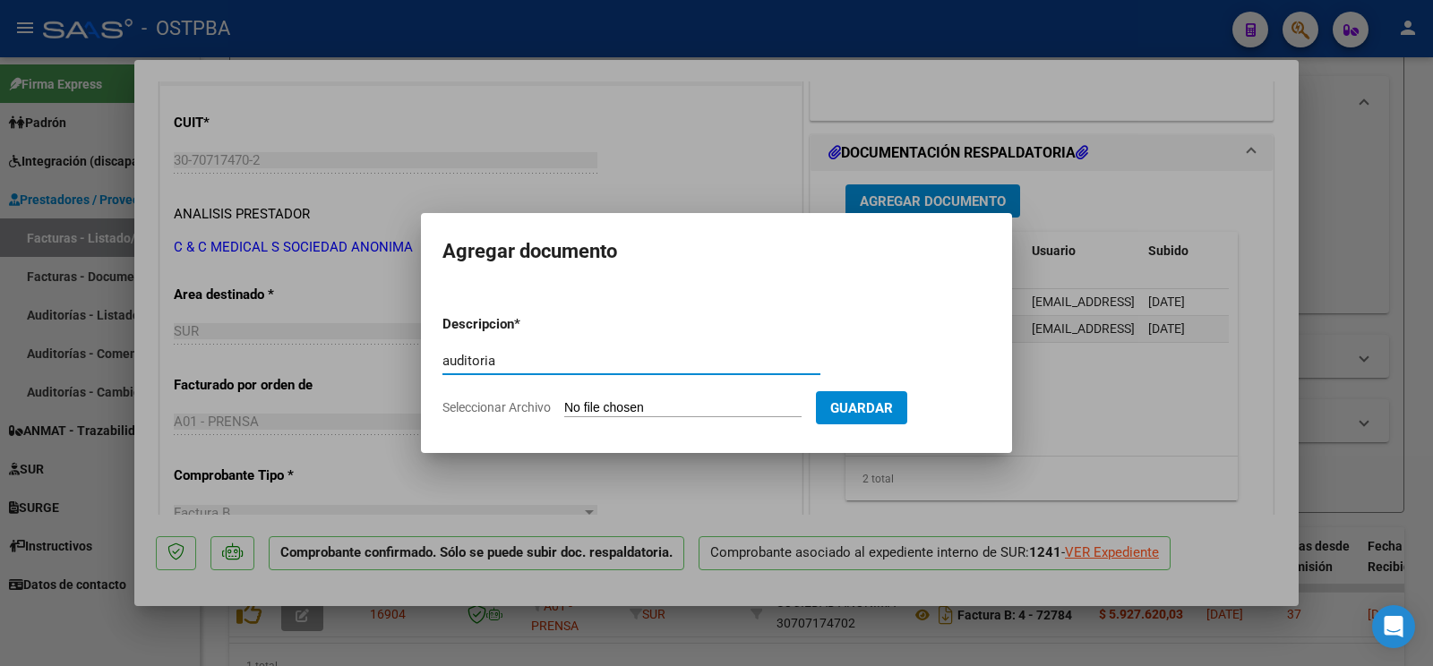
type input "auditoria"
click at [610, 407] on input "Seleccionar Archivo" at bounding box center [682, 408] width 237 height 17
type input "C:\fakepath\auditoria [PERSON_NAME].pdf"
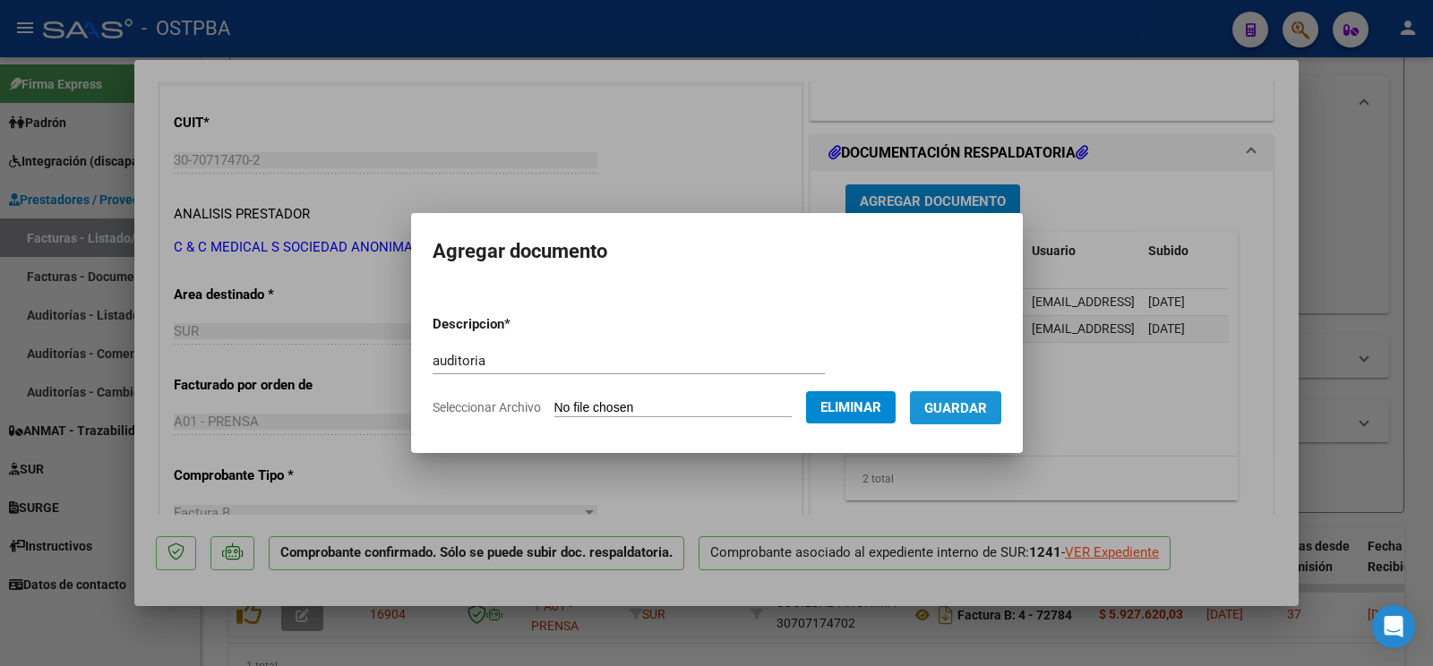
click at [955, 408] on span "Guardar" at bounding box center [955, 408] width 63 height 16
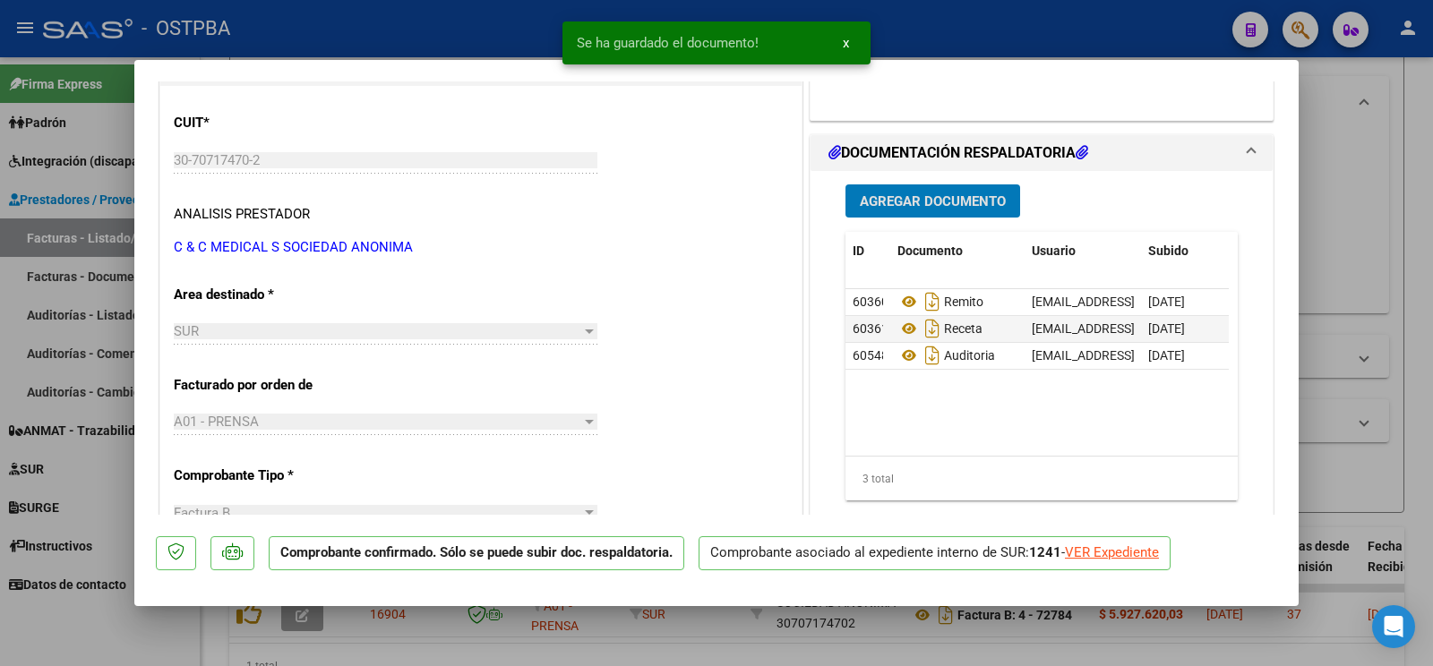
click at [81, 635] on div at bounding box center [716, 333] width 1433 height 666
type input "$ 0,00"
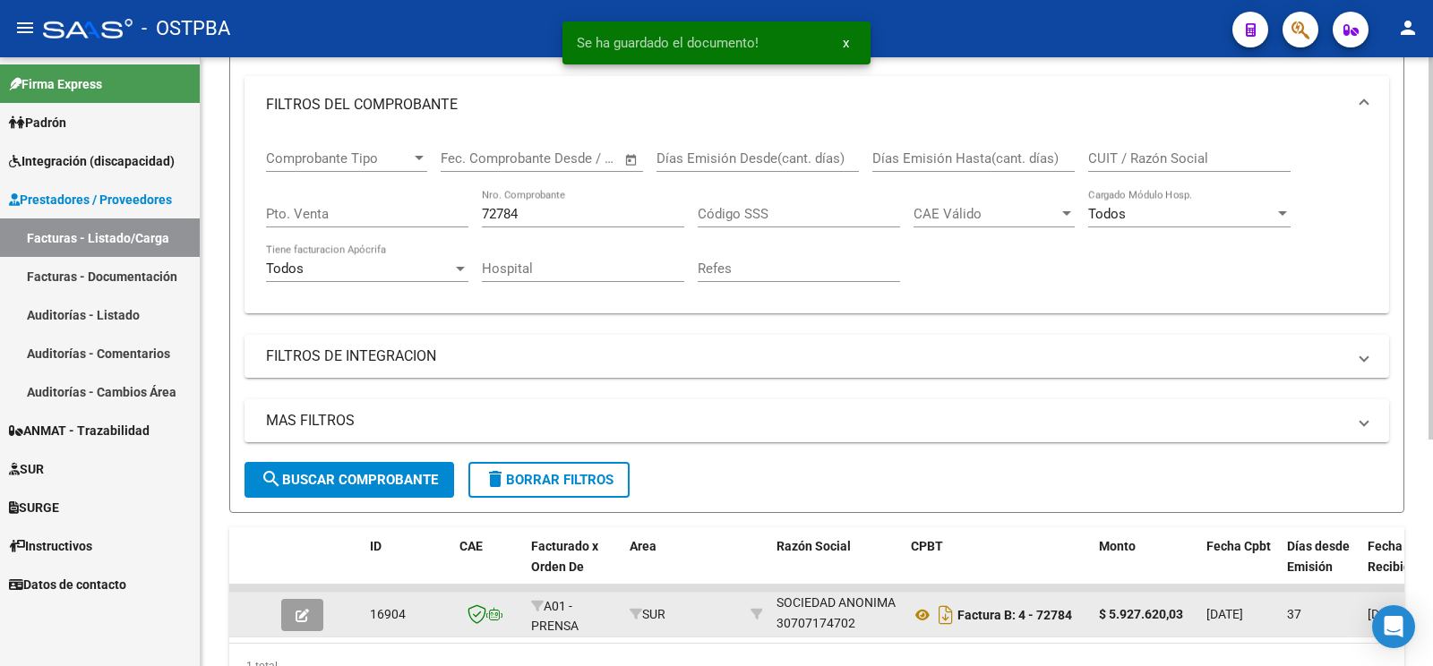
click at [294, 613] on button "button" at bounding box center [302, 615] width 42 height 32
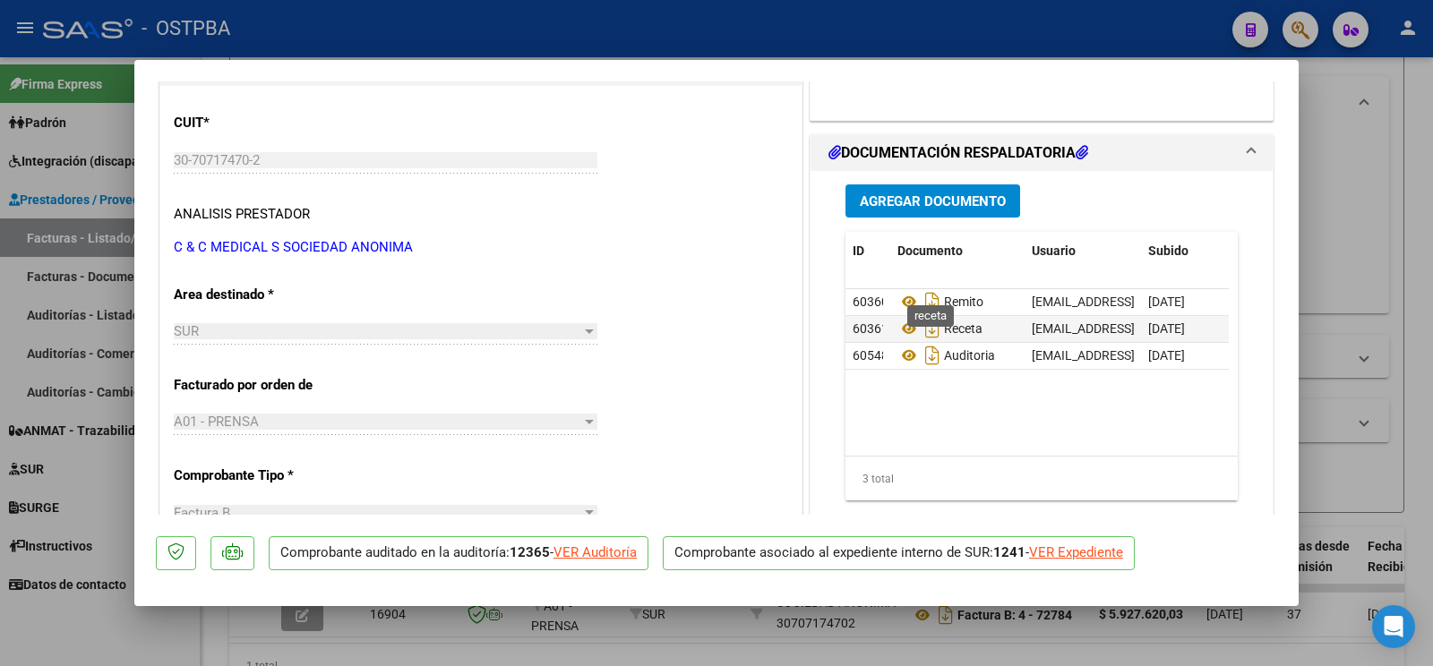
scroll to position [282, 0]
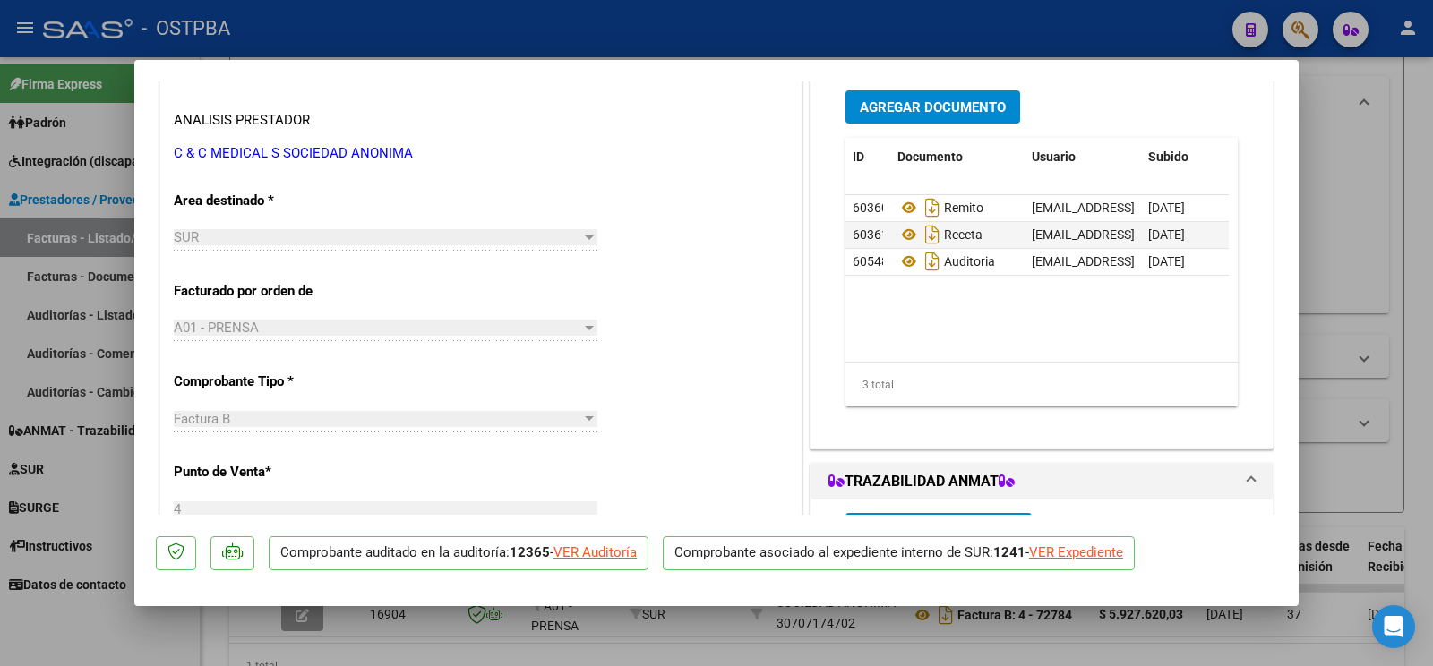
click at [86, 613] on div at bounding box center [716, 333] width 1433 height 666
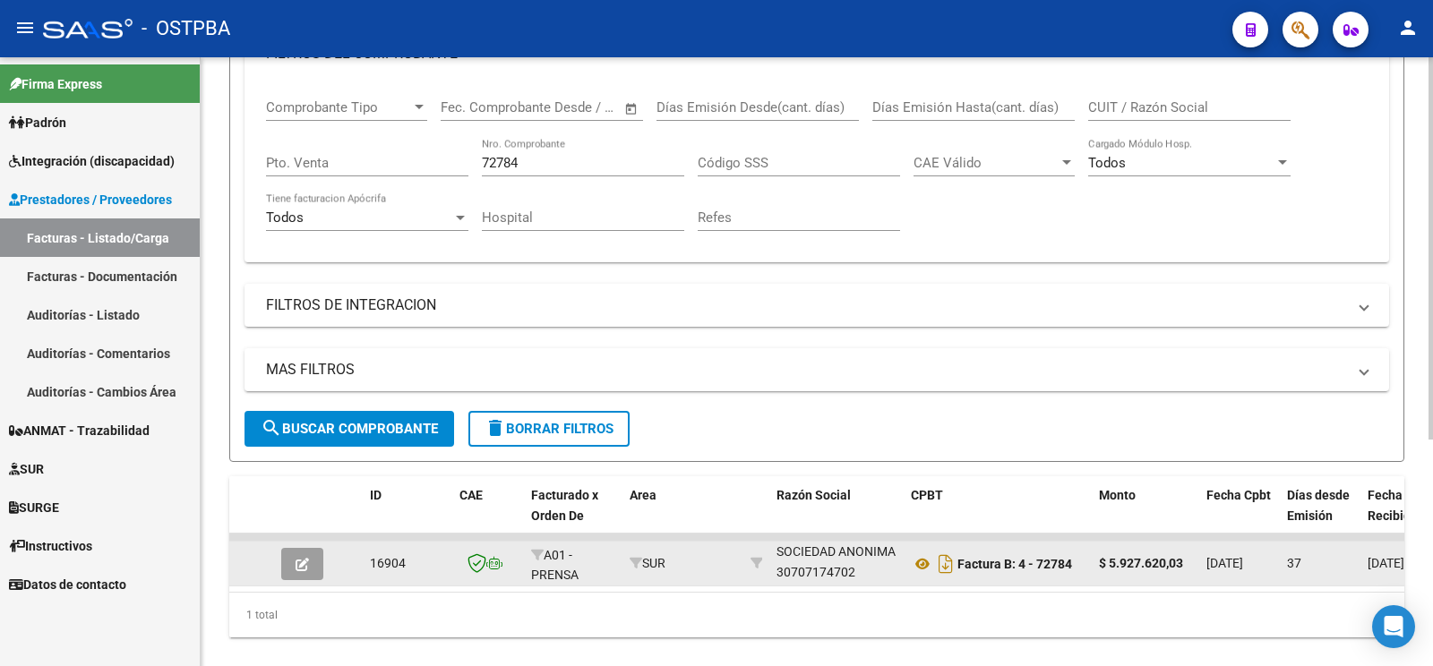
scroll to position [360, 0]
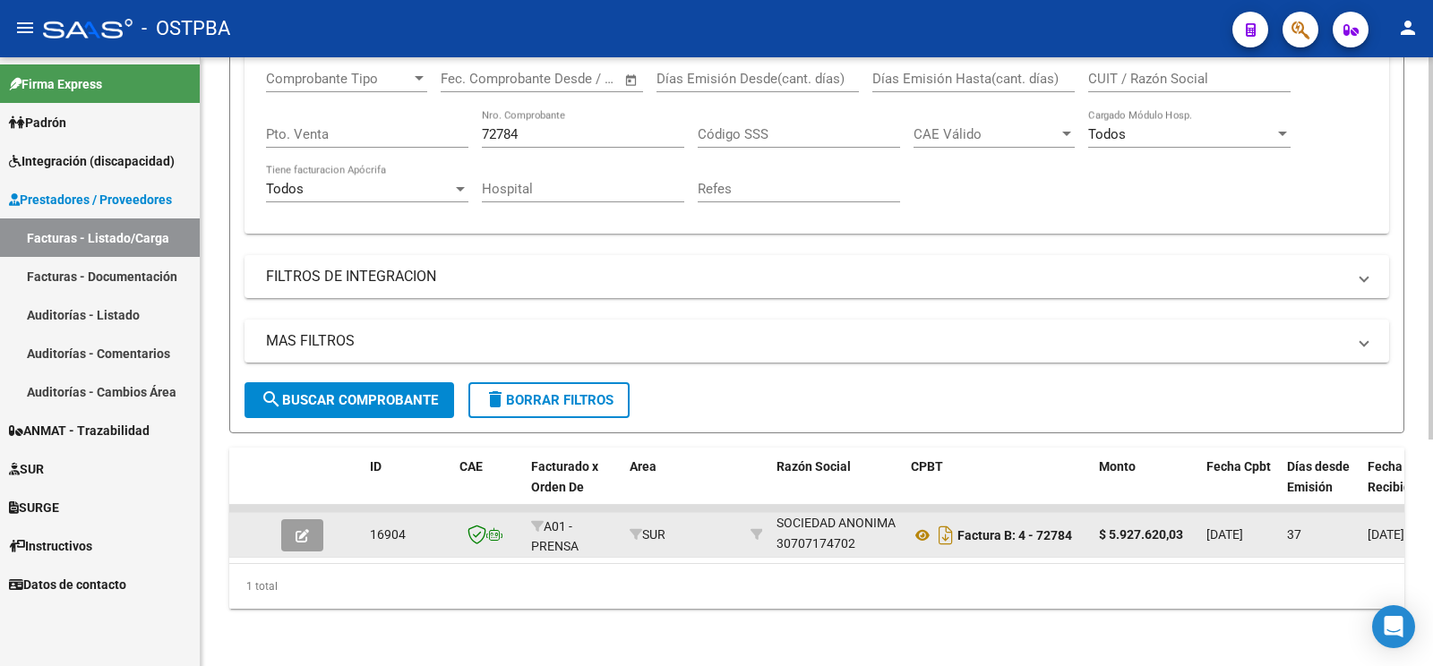
click at [328, 519] on div at bounding box center [305, 535] width 48 height 32
click at [309, 519] on button "button" at bounding box center [302, 535] width 42 height 32
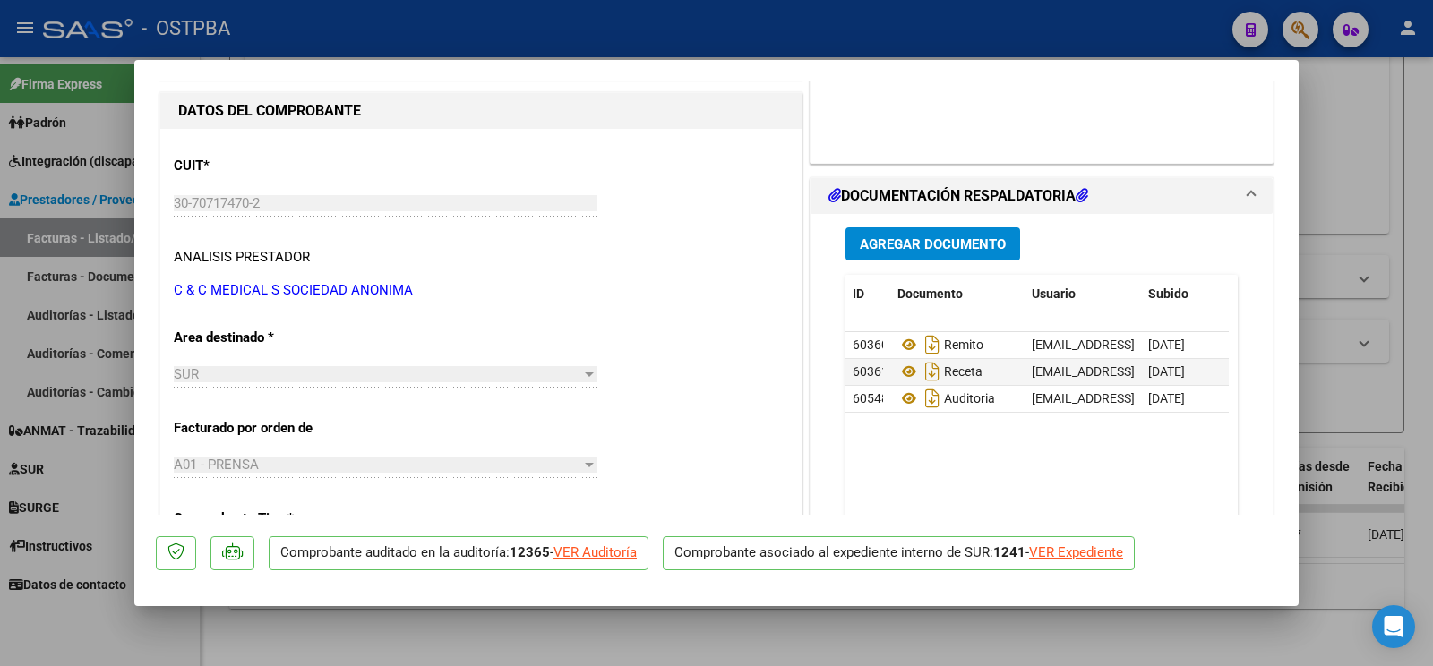
scroll to position [376, 0]
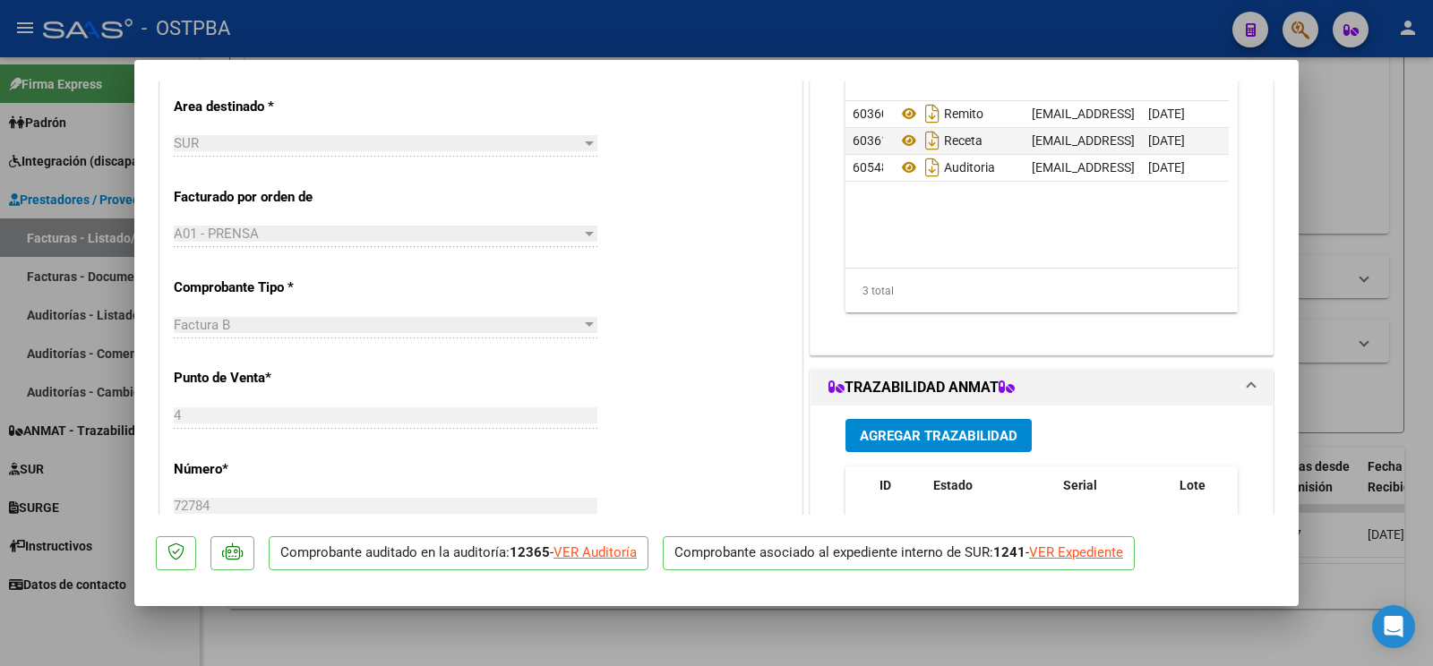
click at [1407, 171] on div at bounding box center [716, 333] width 1433 height 666
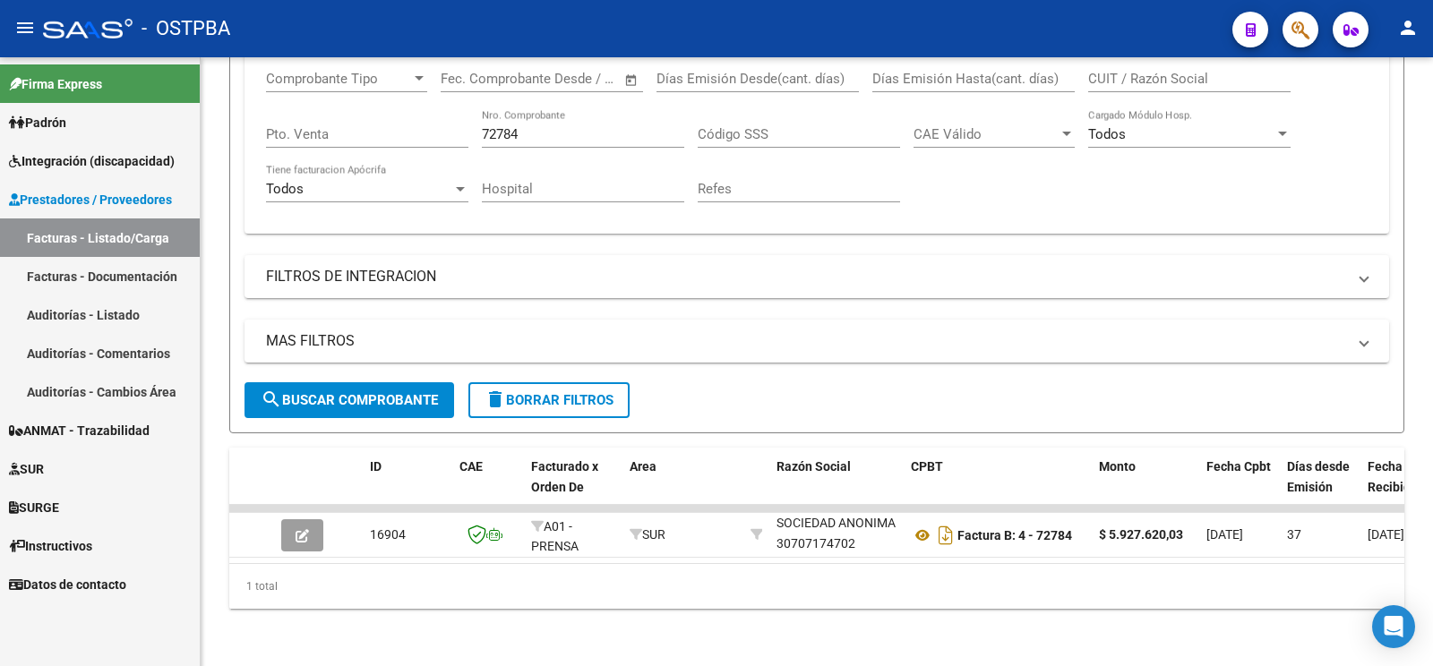
drag, startPoint x: 570, startPoint y: 117, endPoint x: 0, endPoint y: 13, distance: 579.1
click at [482, 126] on input "72784" at bounding box center [583, 134] width 202 height 16
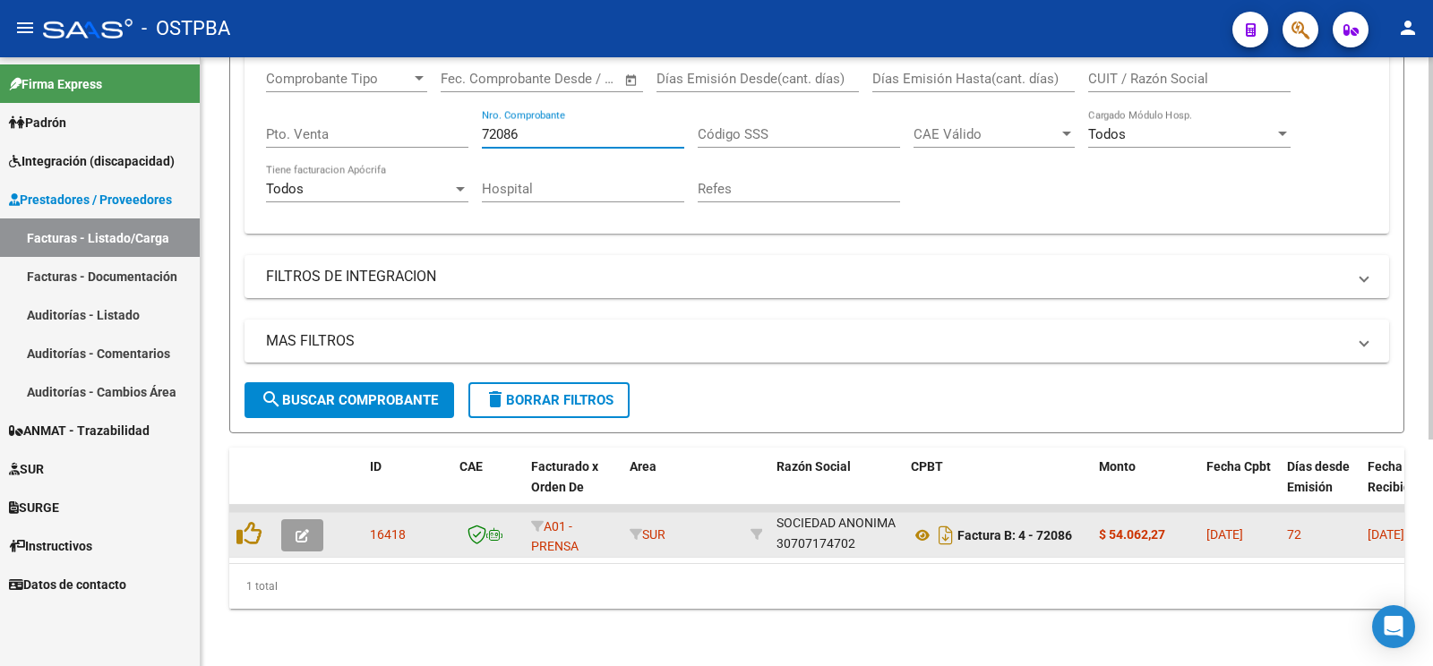
type input "72086"
click at [310, 519] on button "button" at bounding box center [302, 535] width 42 height 32
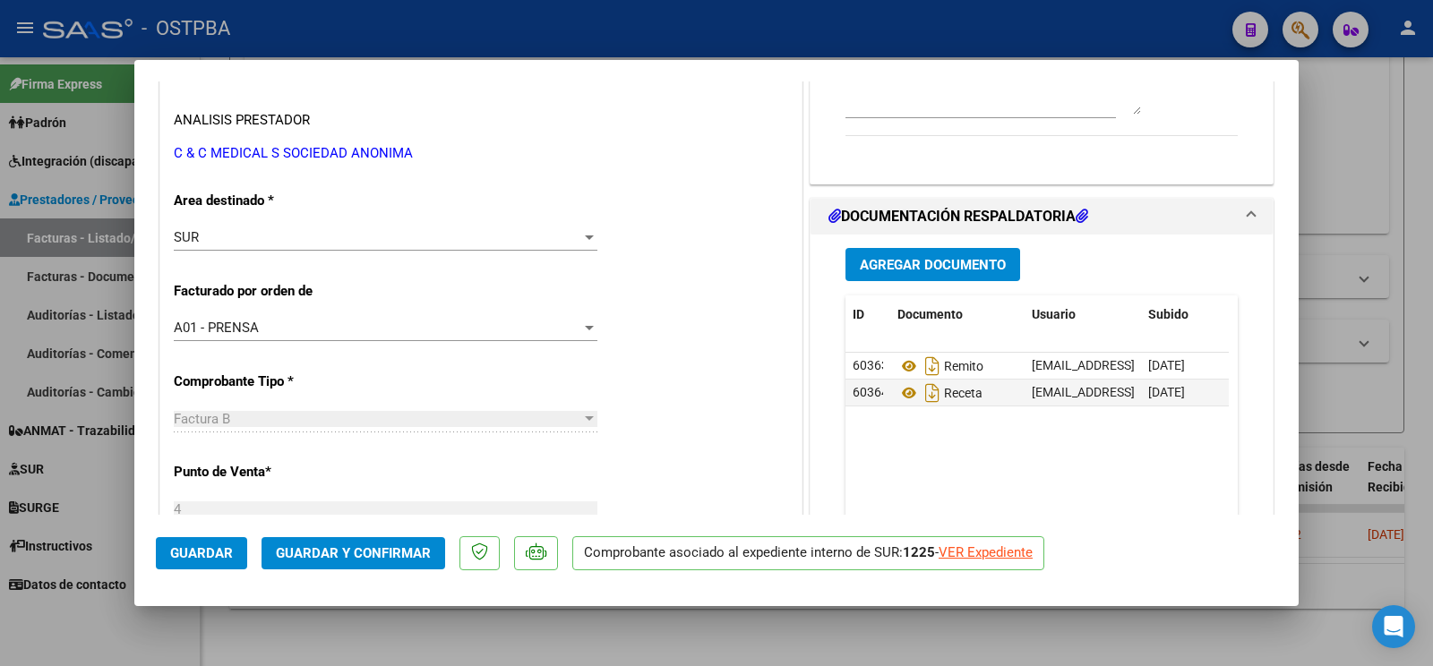
scroll to position [564, 0]
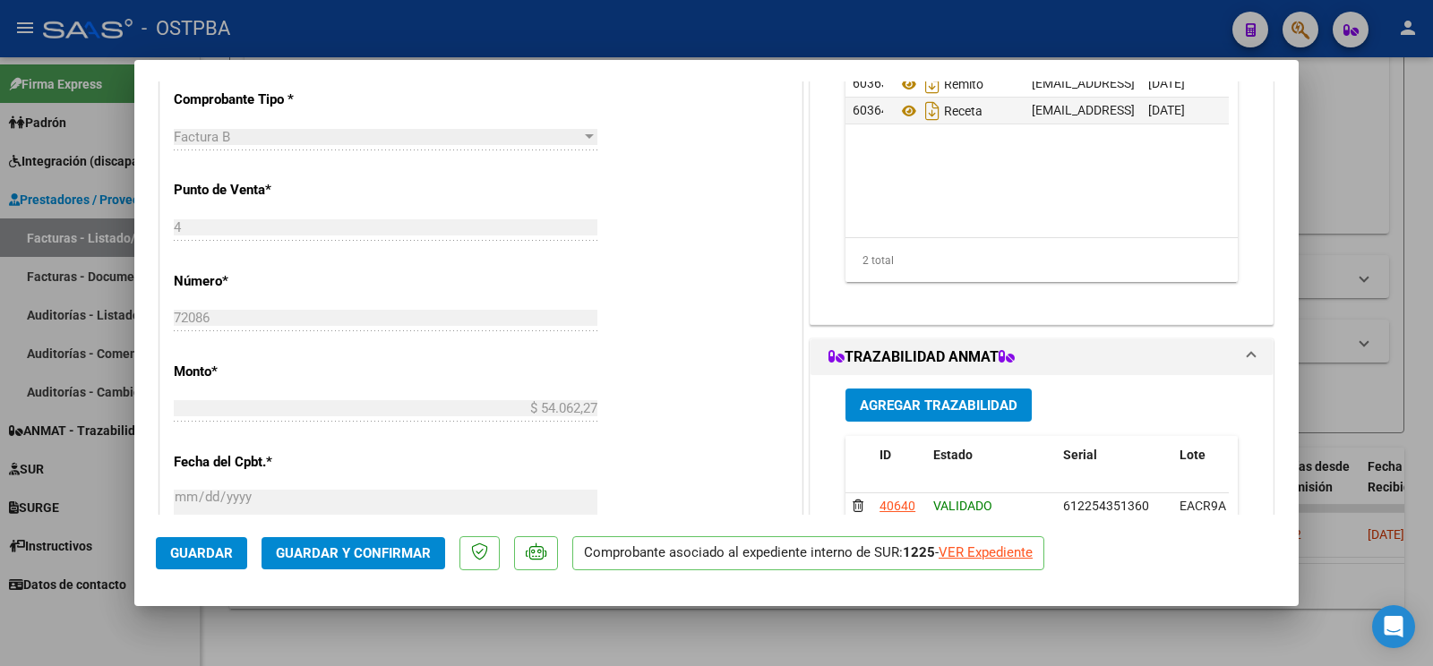
click at [415, 538] on button "Guardar y Confirmar" at bounding box center [353, 553] width 184 height 32
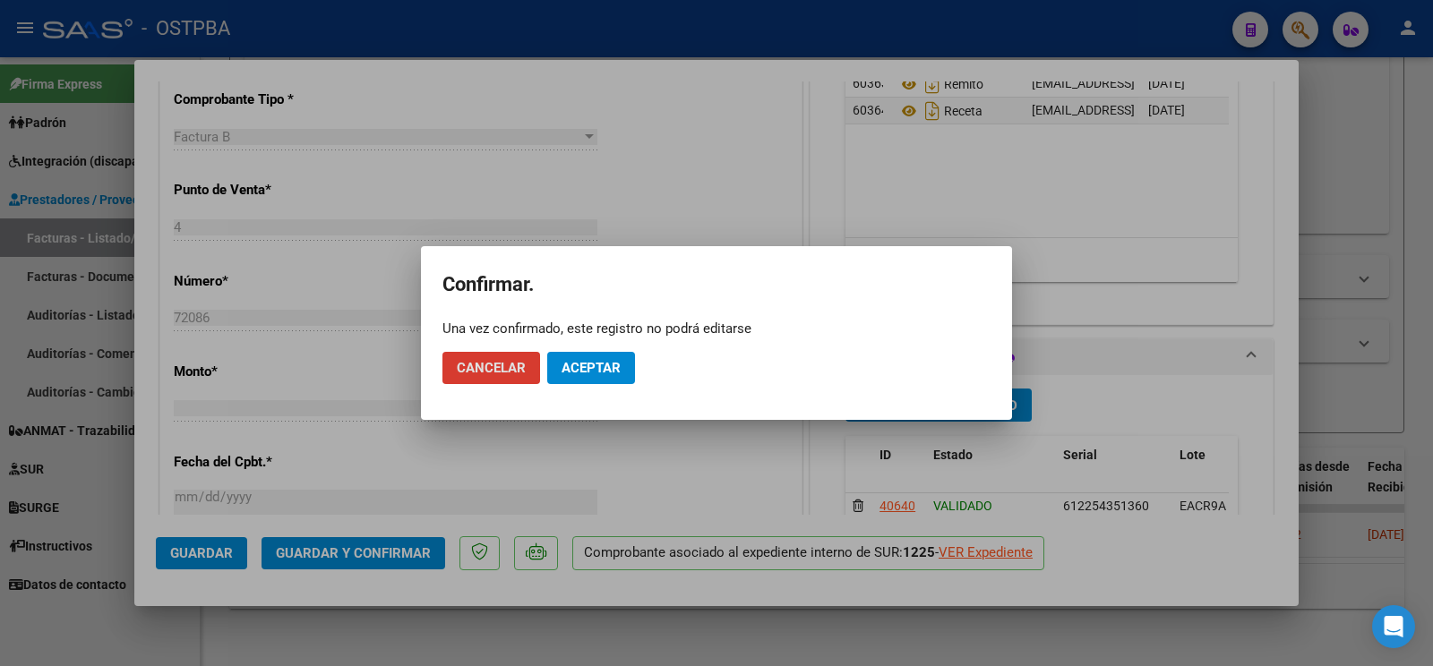
click at [603, 366] on span "Aceptar" at bounding box center [590, 368] width 59 height 16
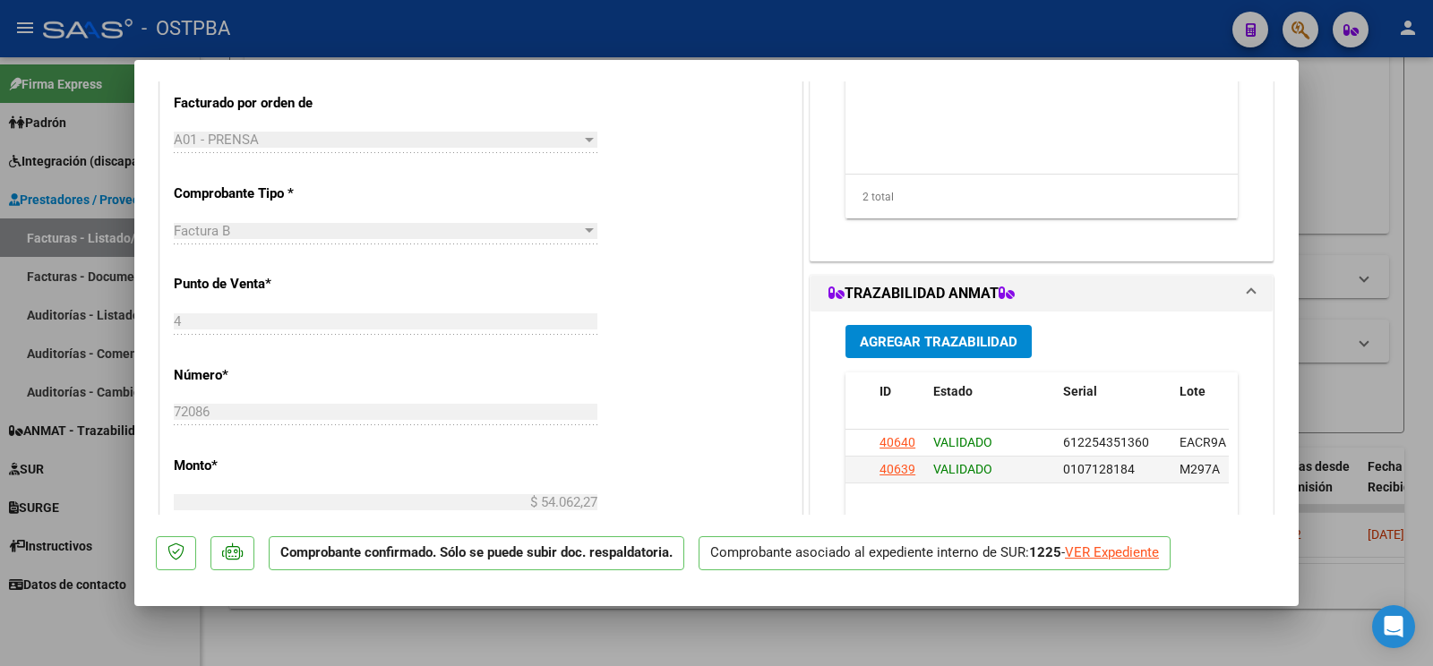
scroll to position [282, 0]
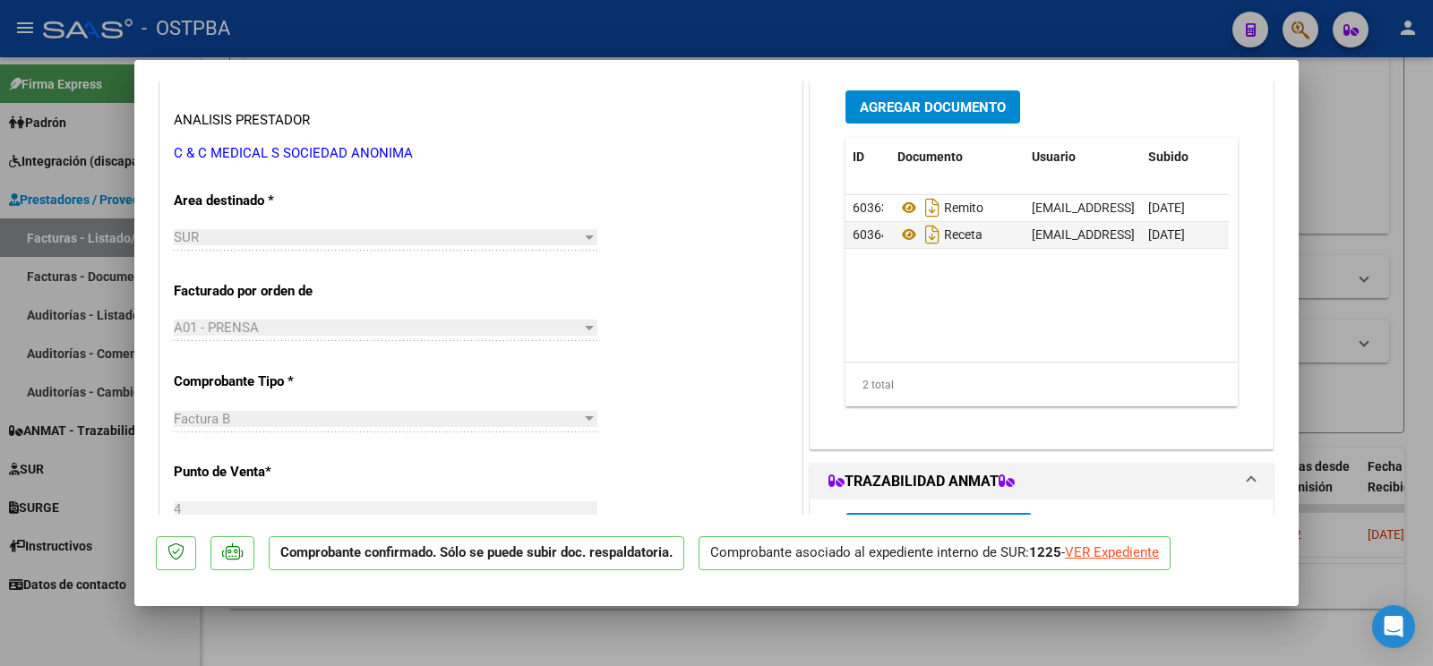
click at [977, 106] on span "Agregar Documento" at bounding box center [933, 107] width 146 height 16
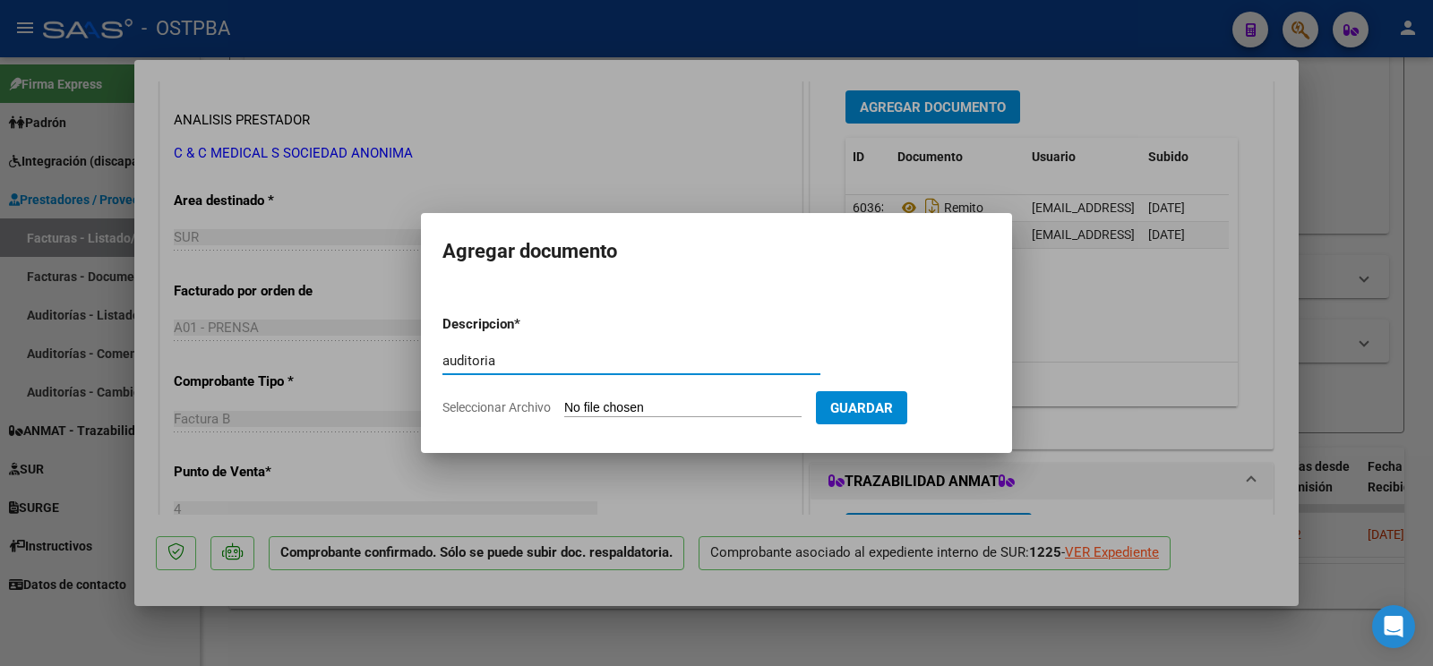
type input "auditoria"
click at [621, 394] on form "Descripcion * auditoria Escriba aquí una descripcion Seleccionar Archivo Guardar" at bounding box center [716, 366] width 548 height 131
click at [619, 400] on input "Seleccionar Archivo" at bounding box center [682, 408] width 237 height 17
type input "C:\fakepath\auditoria m cego.pdf"
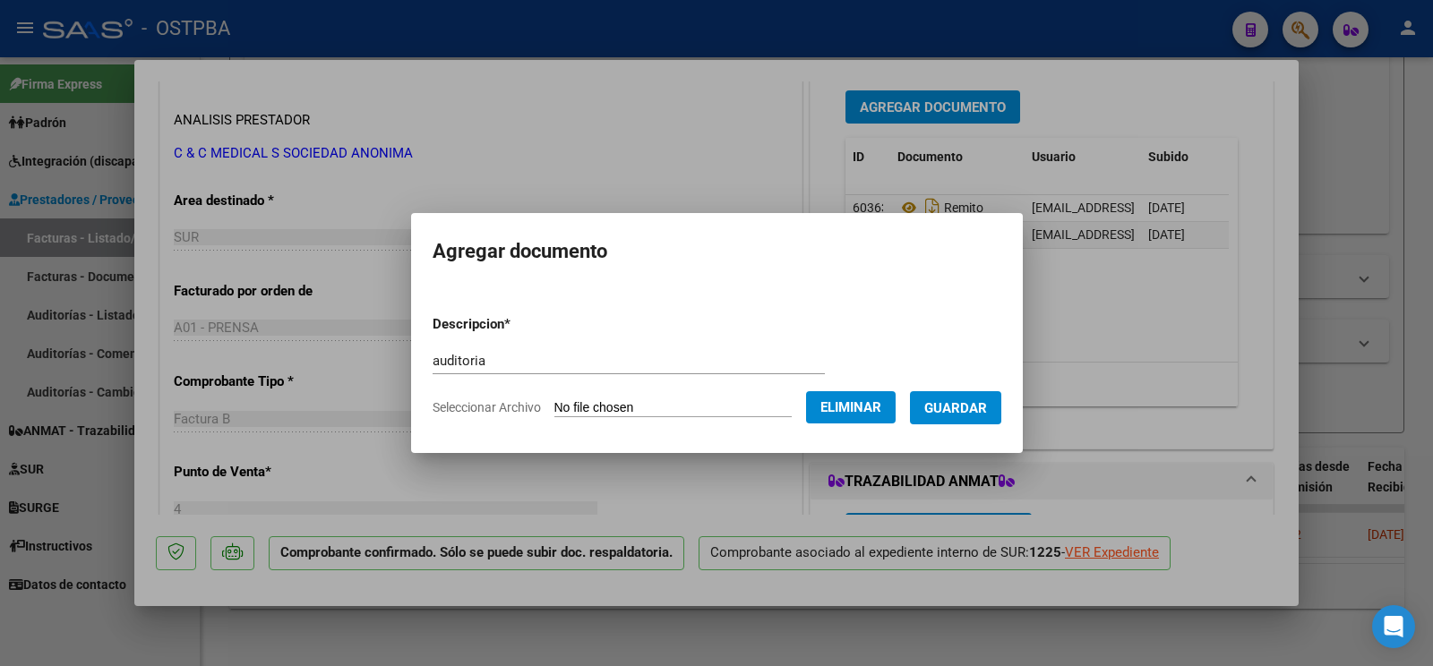
click at [959, 416] on button "Guardar" at bounding box center [955, 407] width 91 height 33
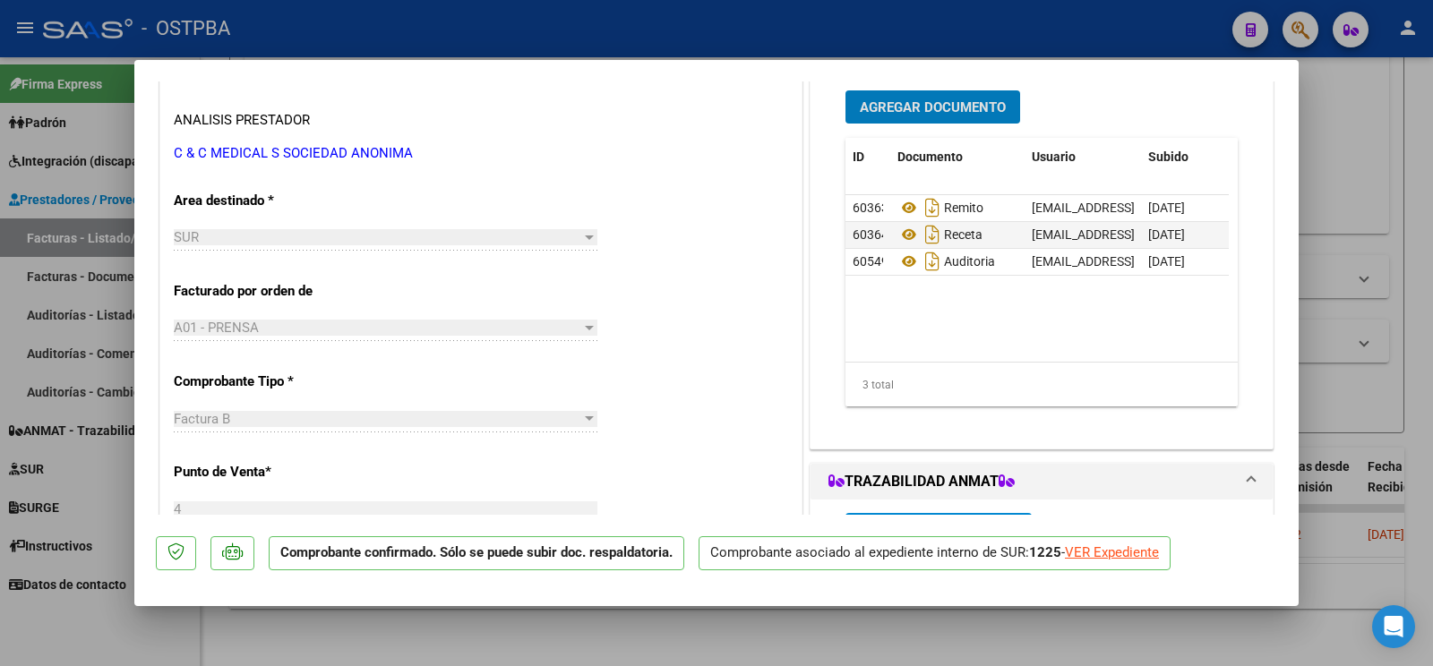
click at [119, 635] on div at bounding box center [716, 333] width 1433 height 666
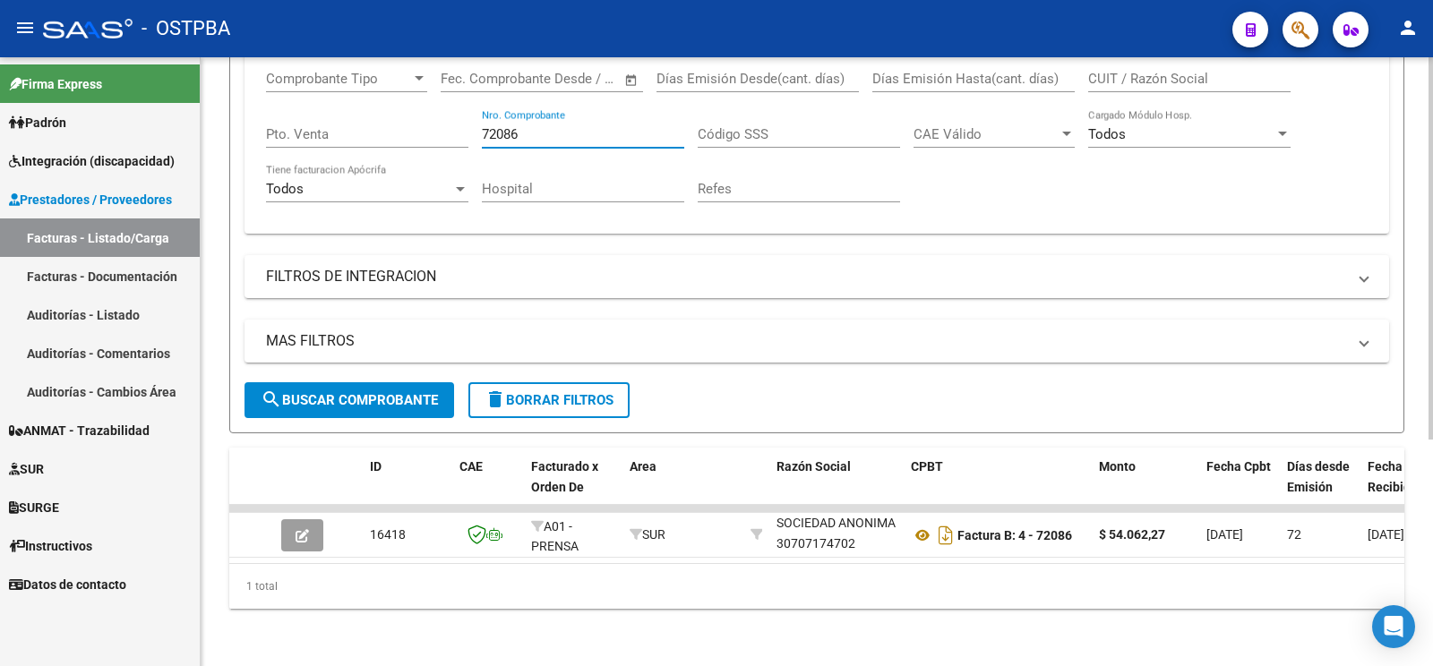
drag, startPoint x: 536, startPoint y: 117, endPoint x: 0, endPoint y: 5, distance: 548.0
click at [482, 126] on input "72086" at bounding box center [583, 134] width 202 height 16
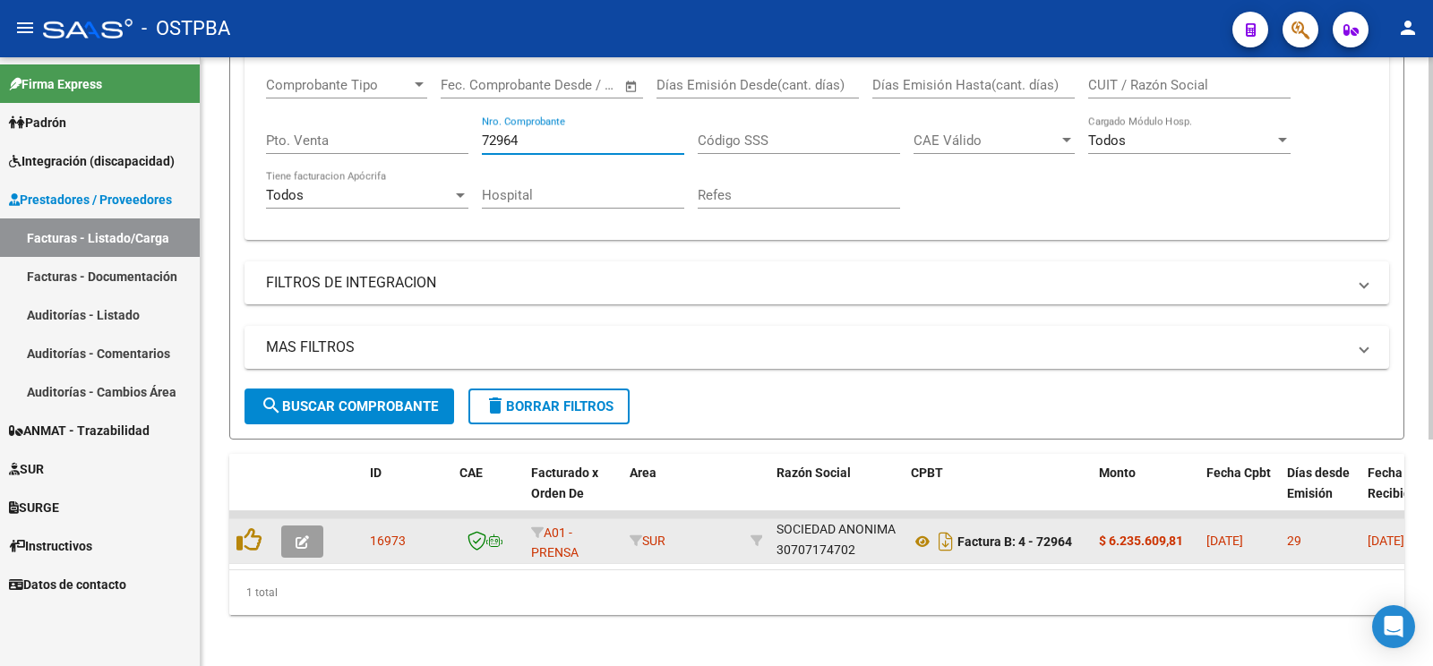
scroll to position [360, 0]
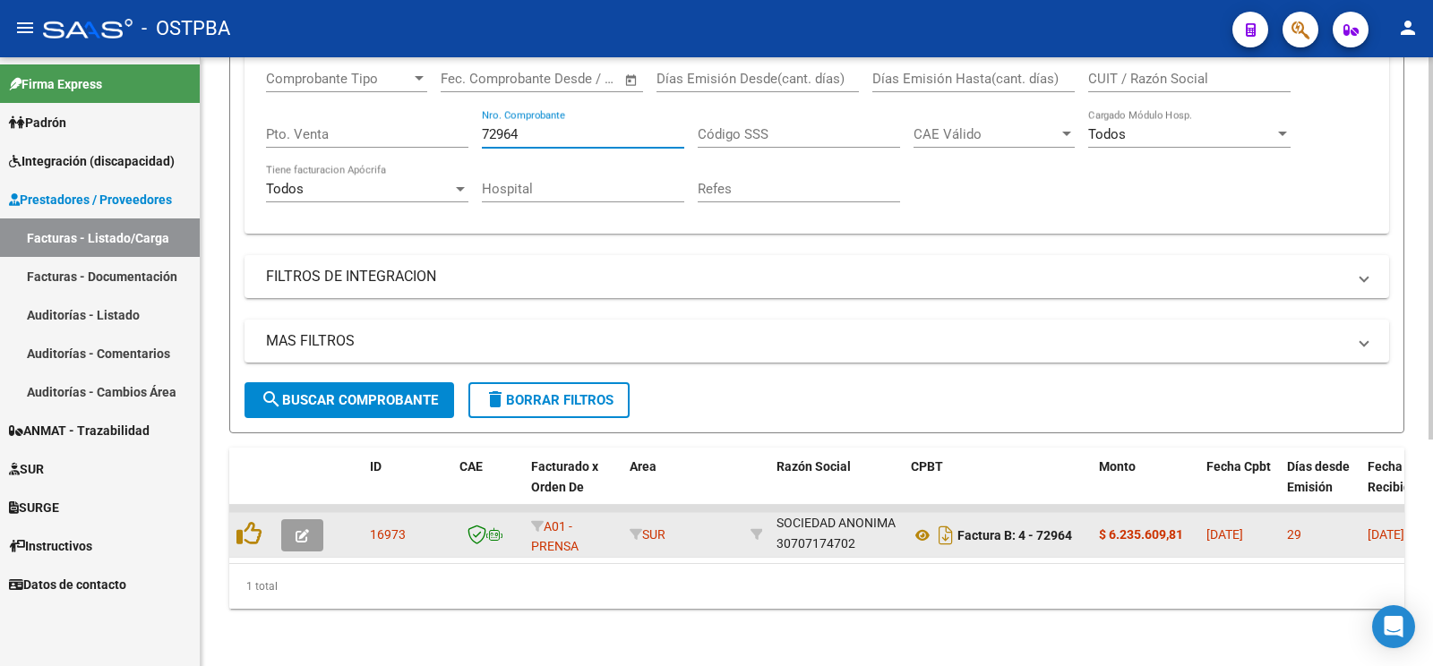
type input "72964"
click at [305, 529] on icon "button" at bounding box center [302, 535] width 13 height 13
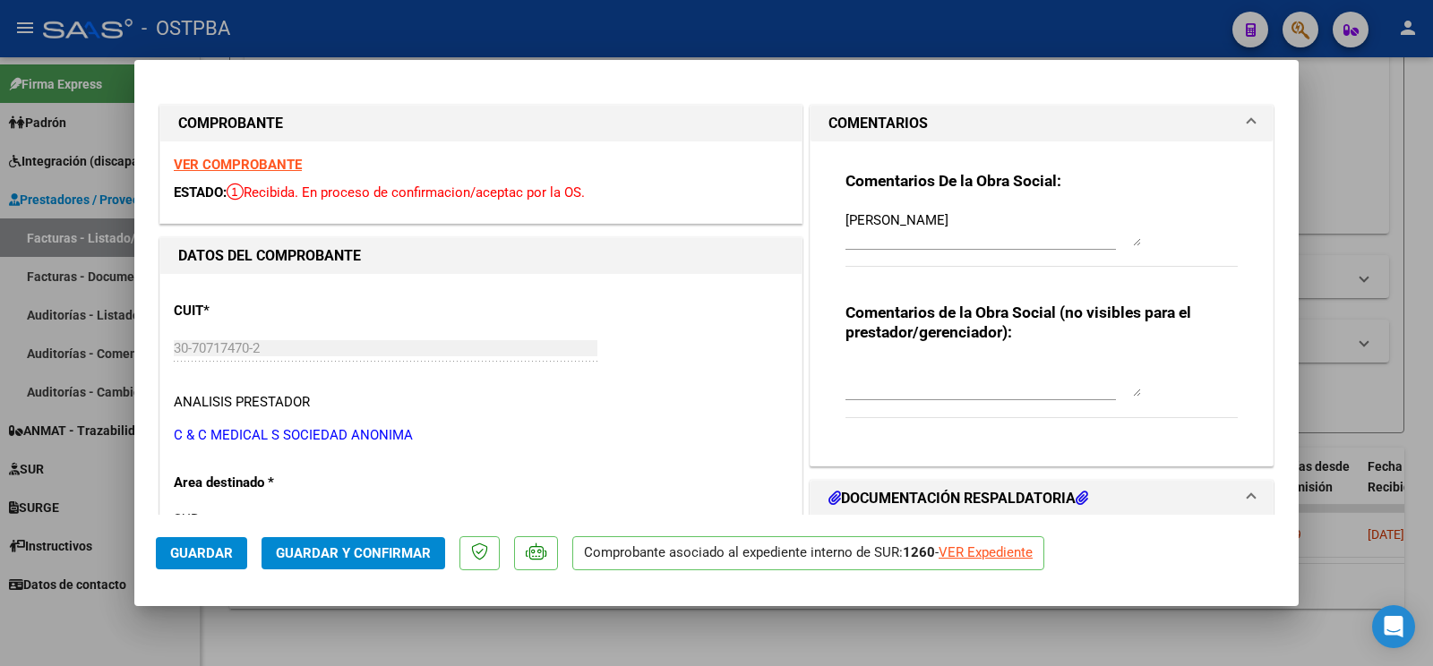
scroll to position [188, 0]
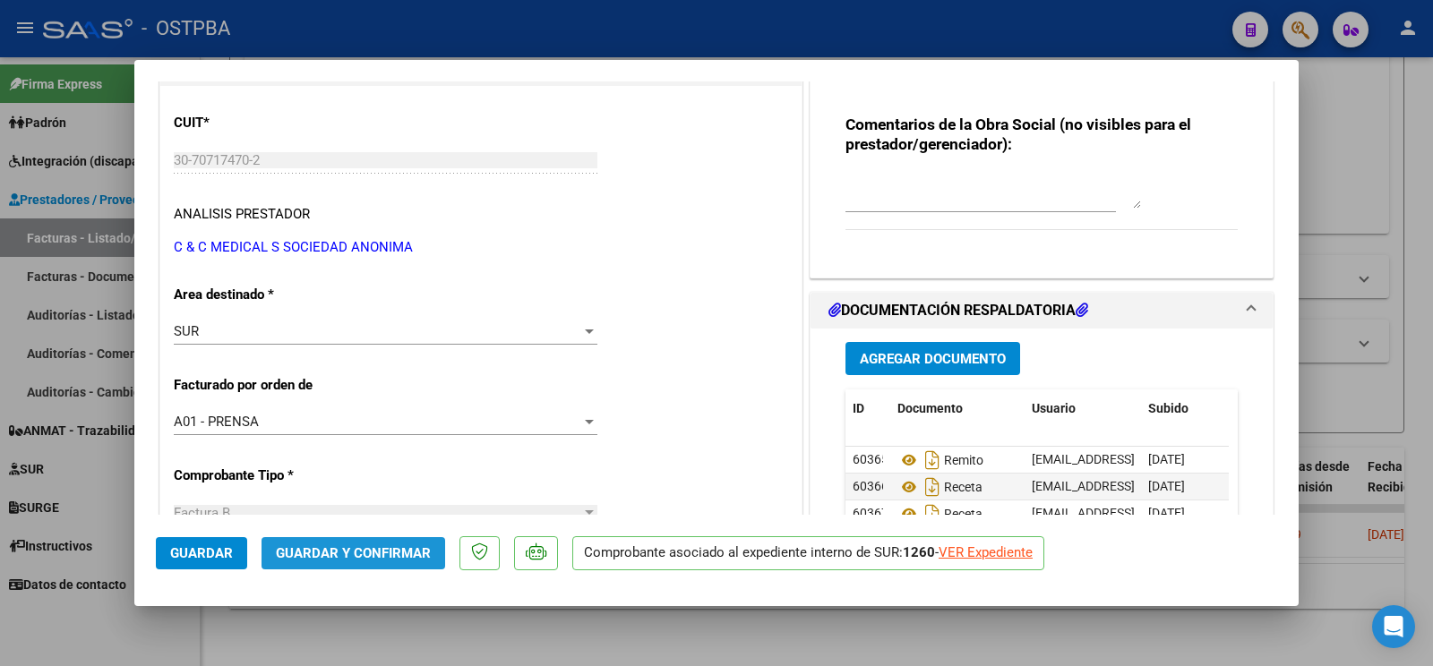
click at [413, 559] on span "Guardar y Confirmar" at bounding box center [353, 553] width 155 height 16
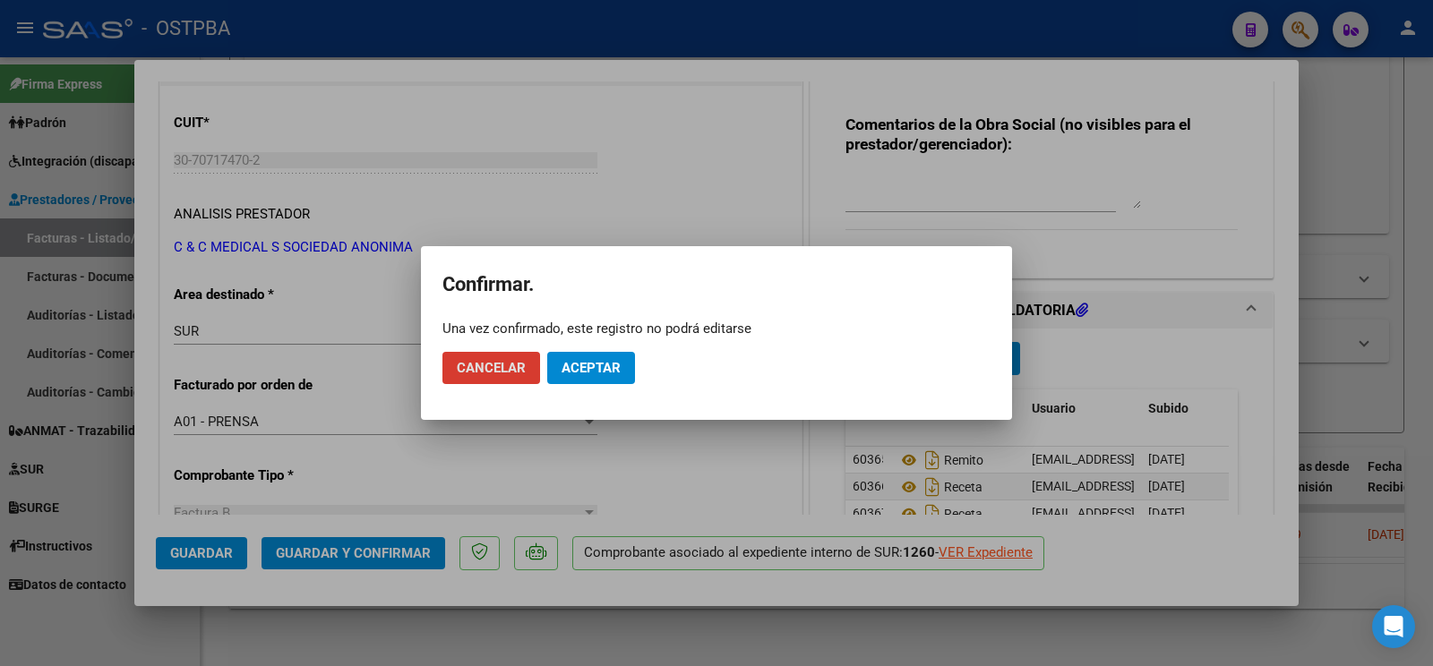
click at [573, 375] on span "Aceptar" at bounding box center [590, 368] width 59 height 16
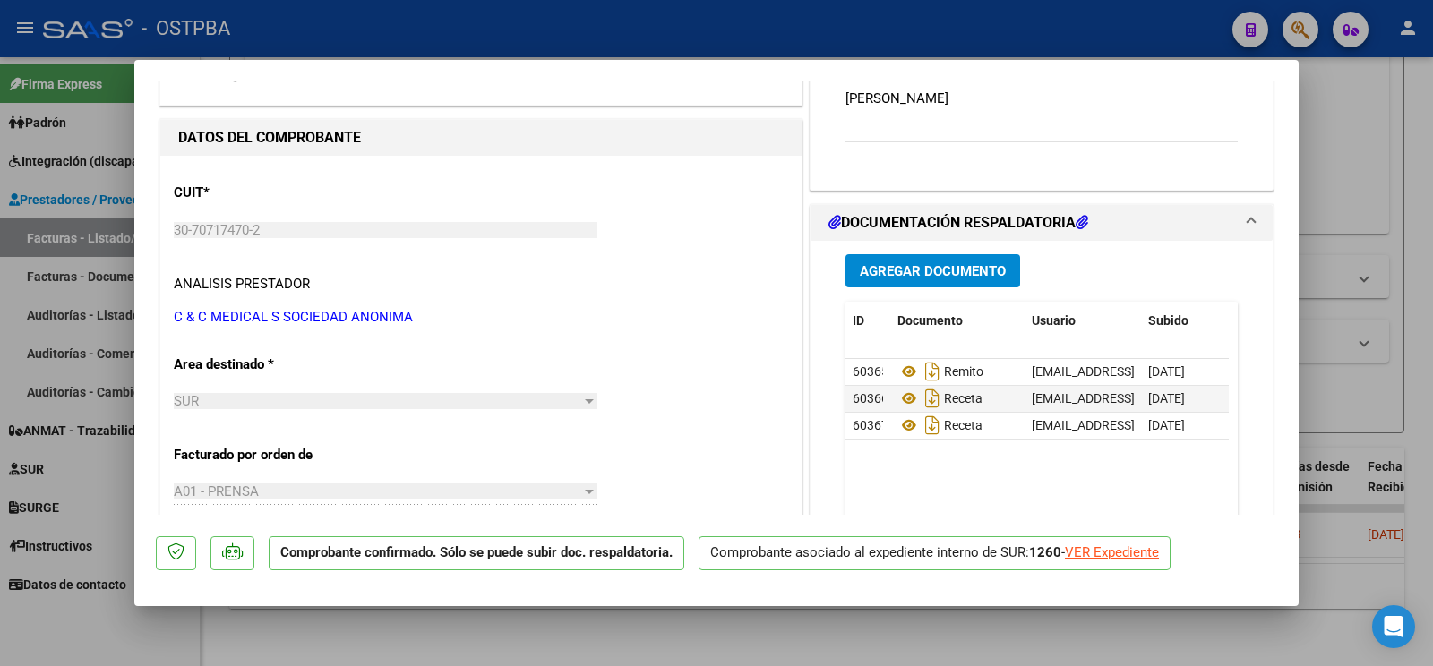
scroll to position [94, 0]
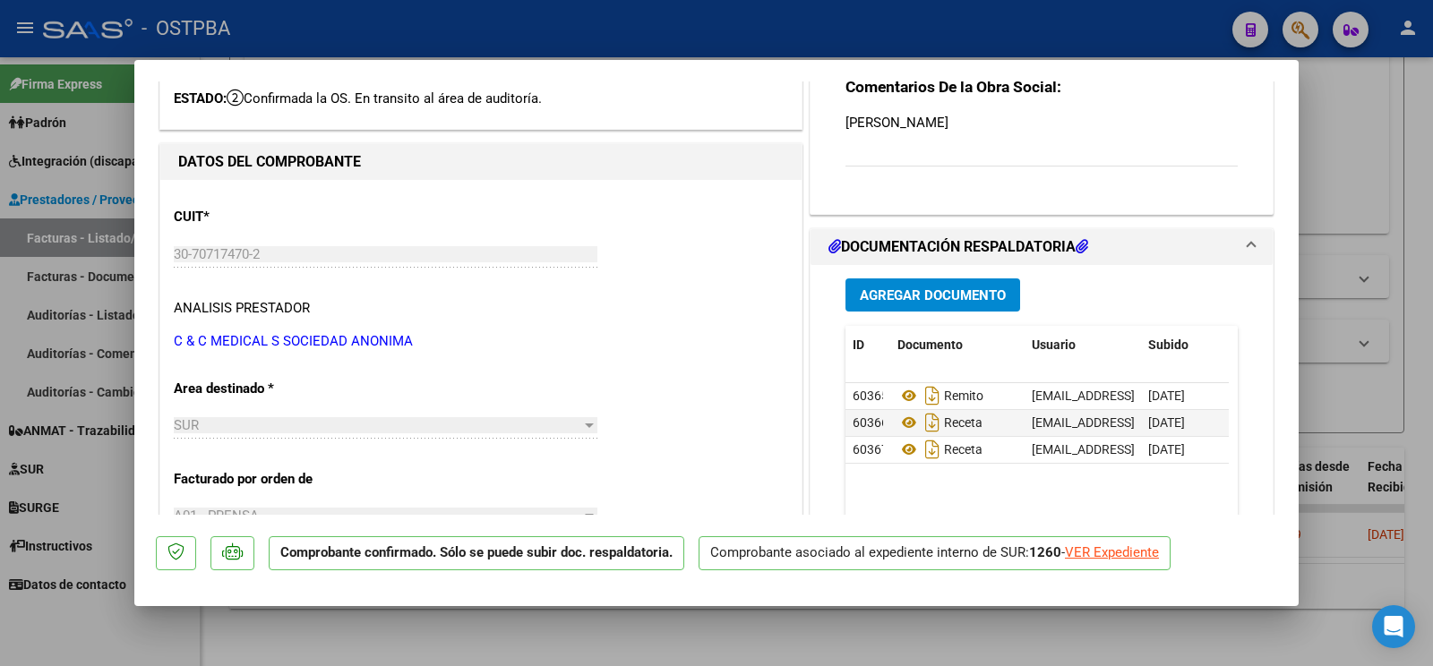
click at [918, 301] on span "Agregar Documento" at bounding box center [933, 295] width 146 height 16
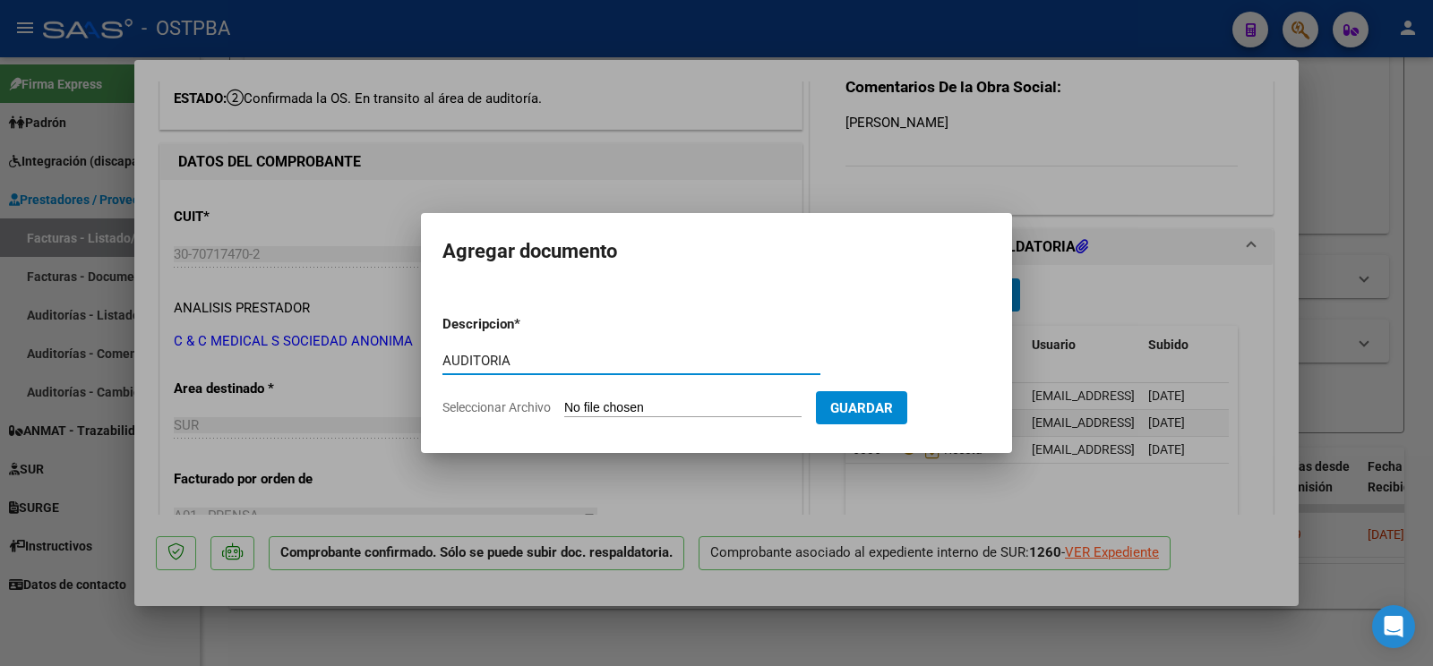
type input "AUDITORIA"
click at [590, 402] on input "Seleccionar Archivo" at bounding box center [682, 408] width 237 height 17
type input "C:\fakepath\AUDITORIA [PERSON_NAME].pdf"
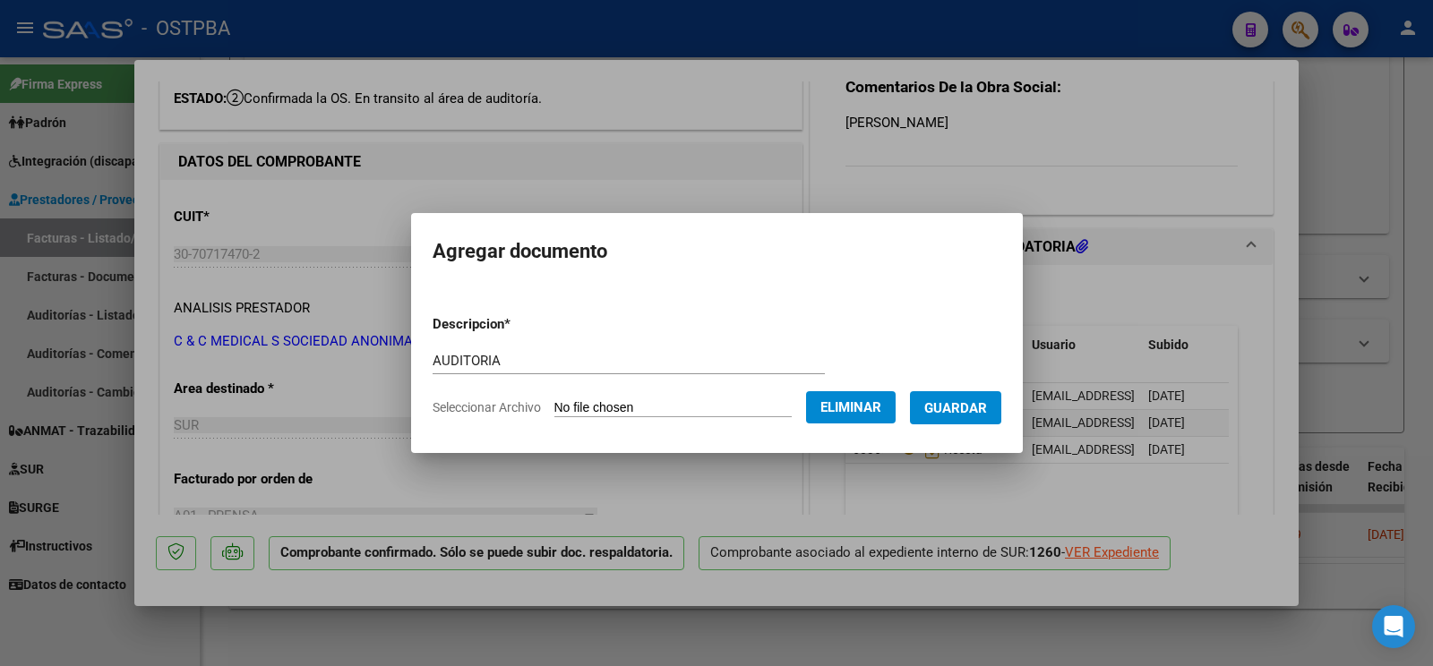
click at [964, 416] on button "Guardar" at bounding box center [955, 407] width 91 height 33
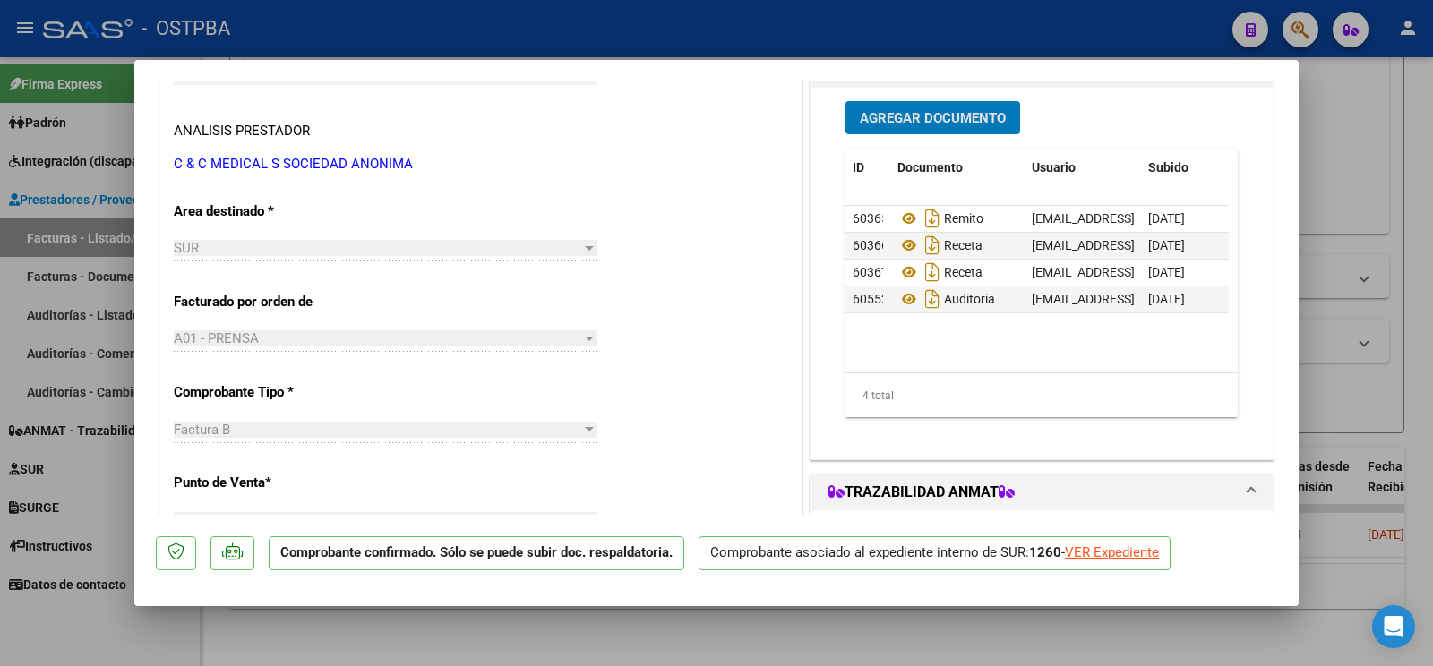
scroll to position [282, 0]
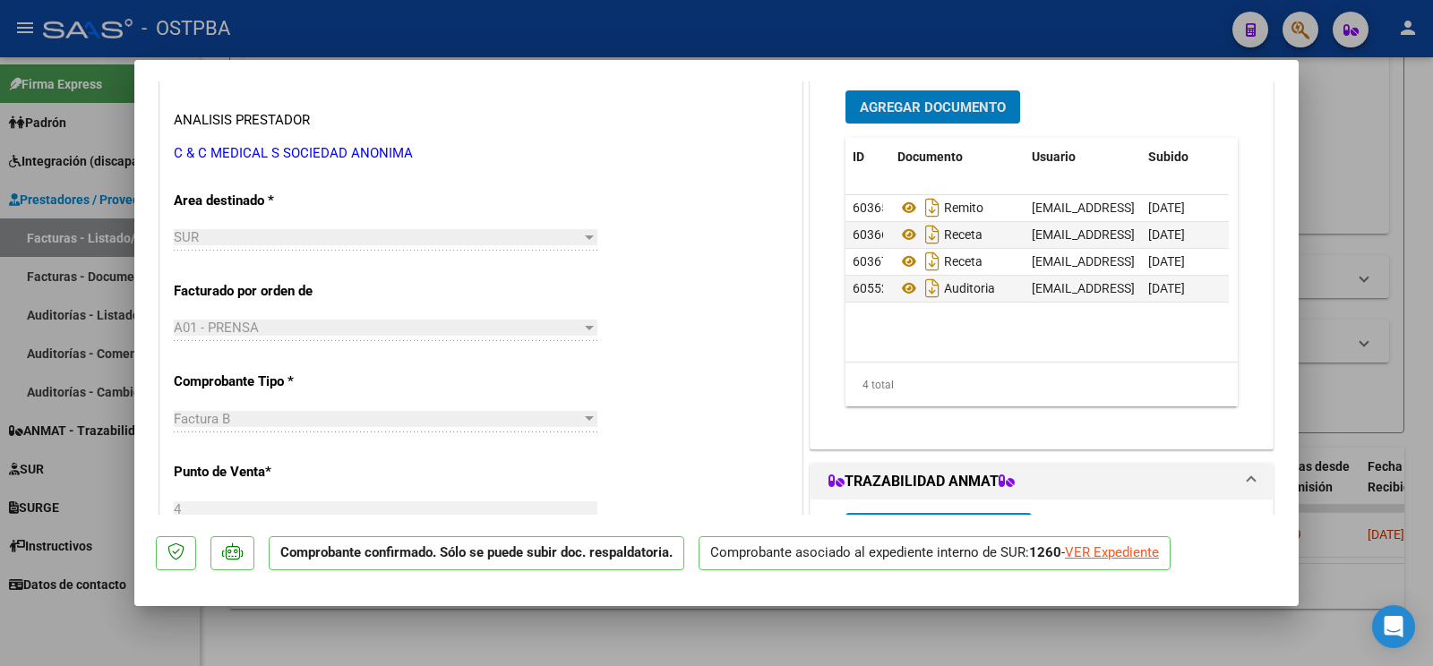
click at [107, 634] on div at bounding box center [716, 333] width 1433 height 666
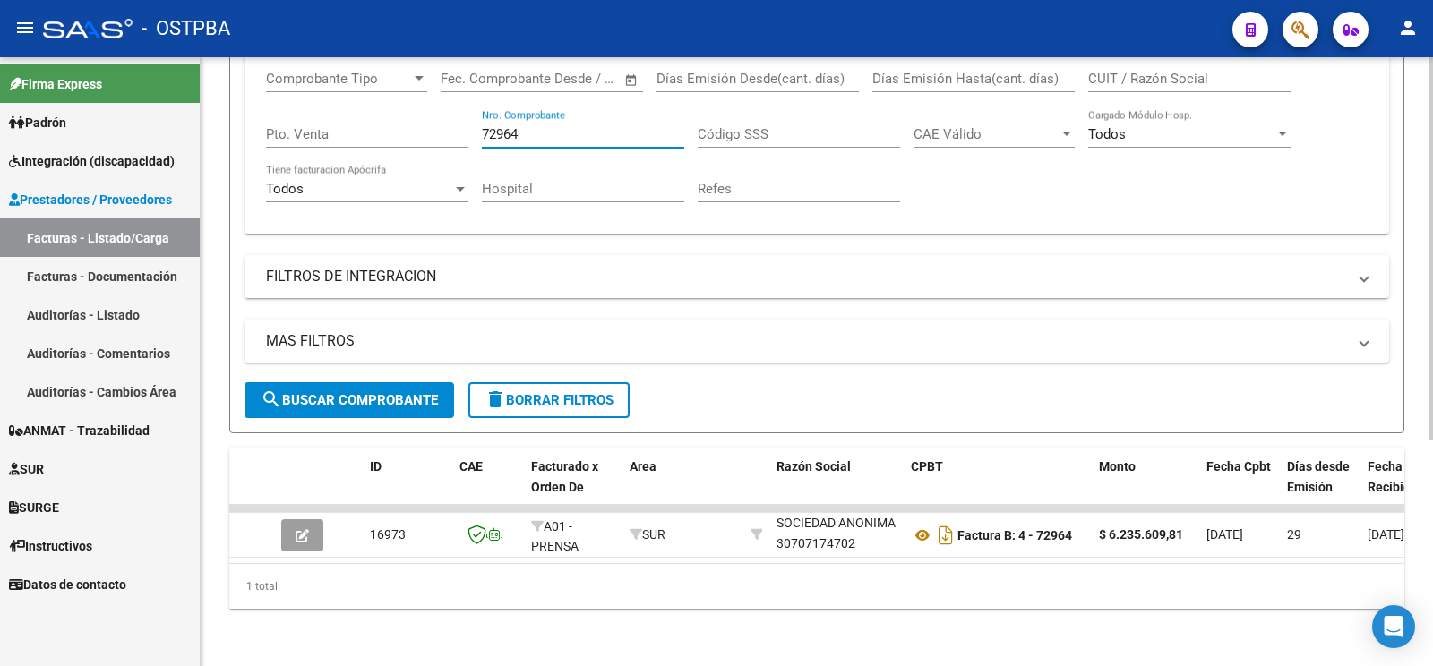
drag, startPoint x: 559, startPoint y: 116, endPoint x: 0, endPoint y: 45, distance: 563.3
click at [482, 126] on input "72964" at bounding box center [583, 134] width 202 height 16
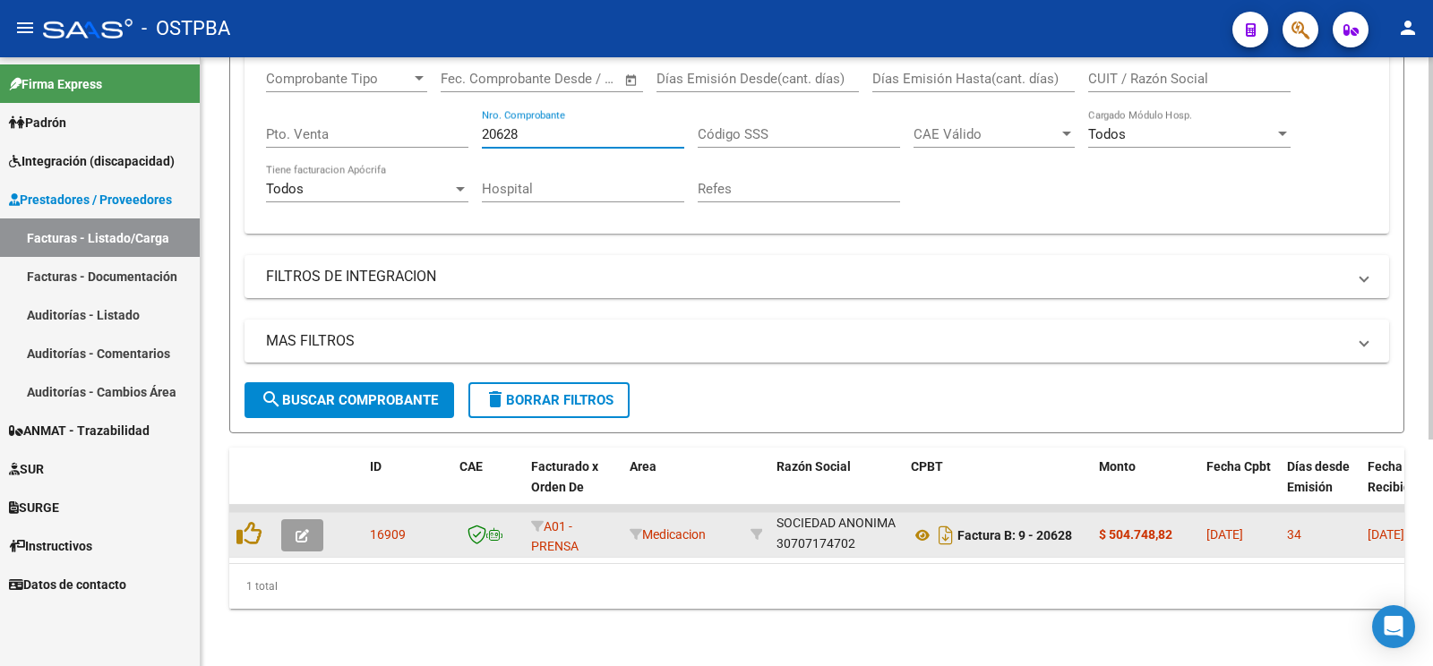
type input "20628"
click at [309, 527] on button "button" at bounding box center [302, 535] width 42 height 32
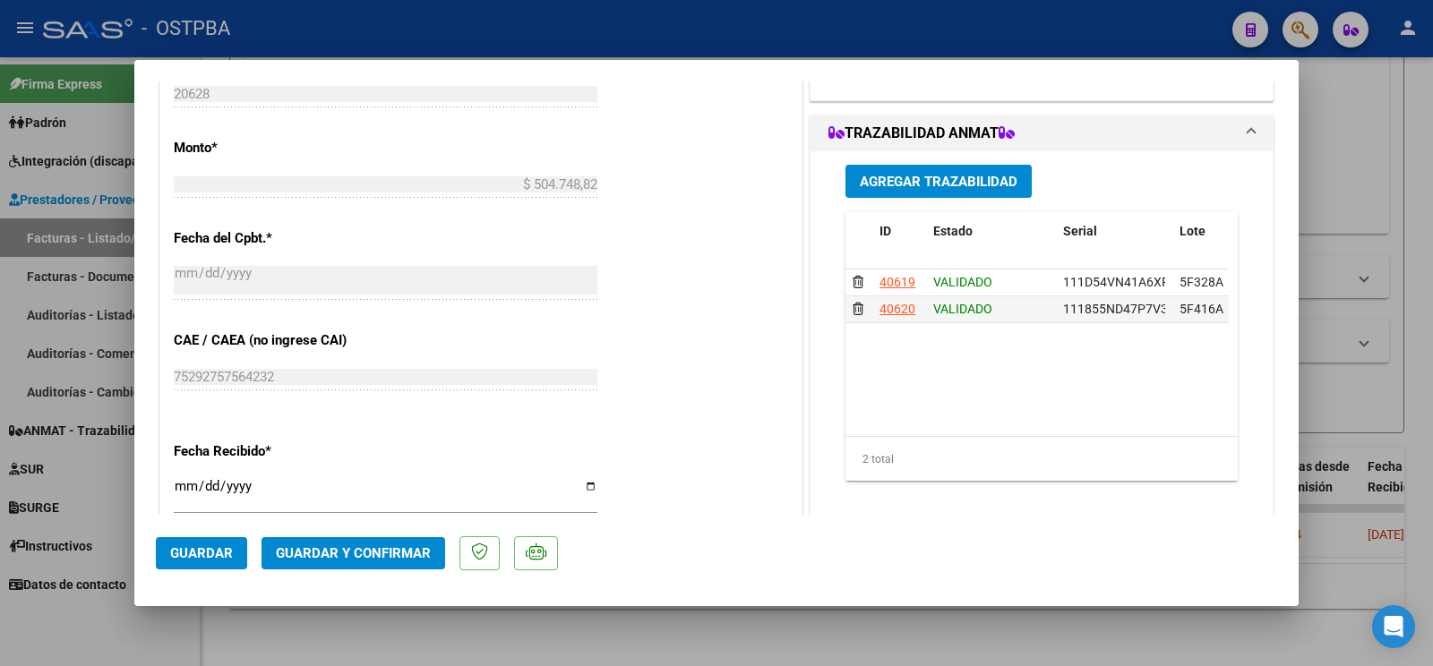
scroll to position [846, 0]
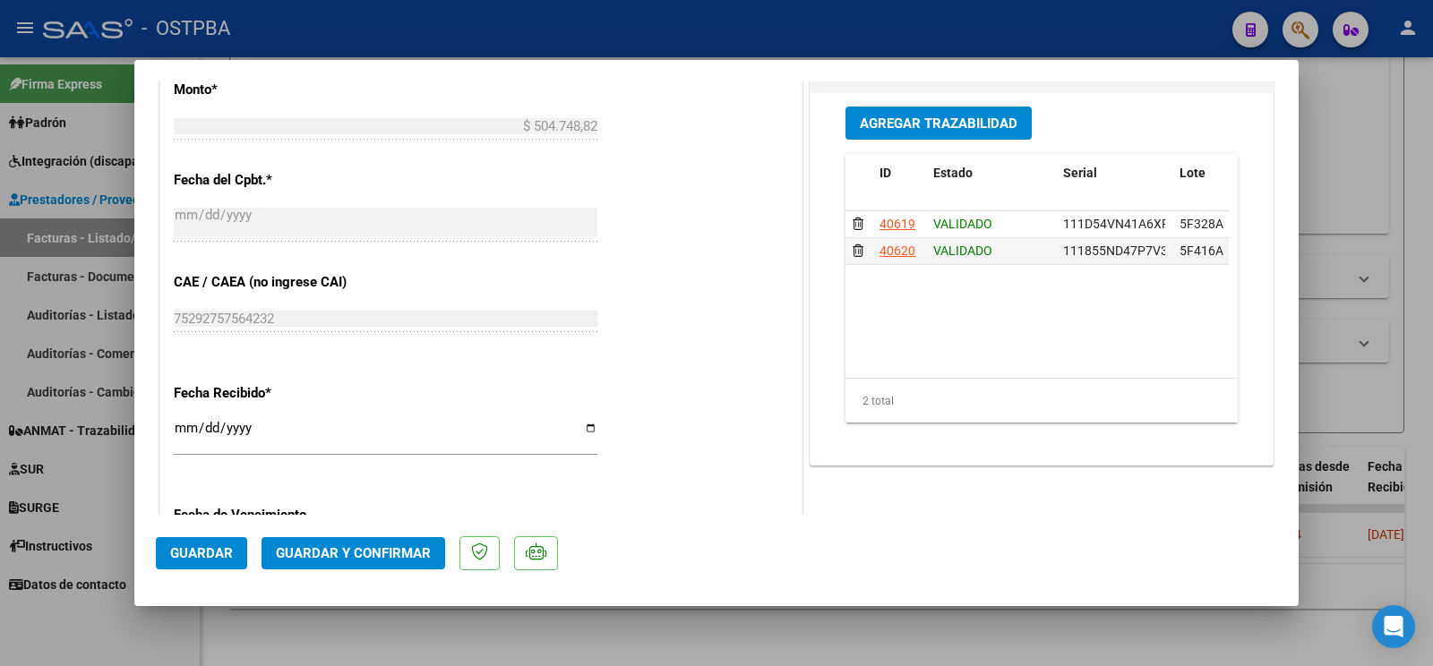
click at [394, 564] on button "Guardar y Confirmar" at bounding box center [353, 553] width 184 height 32
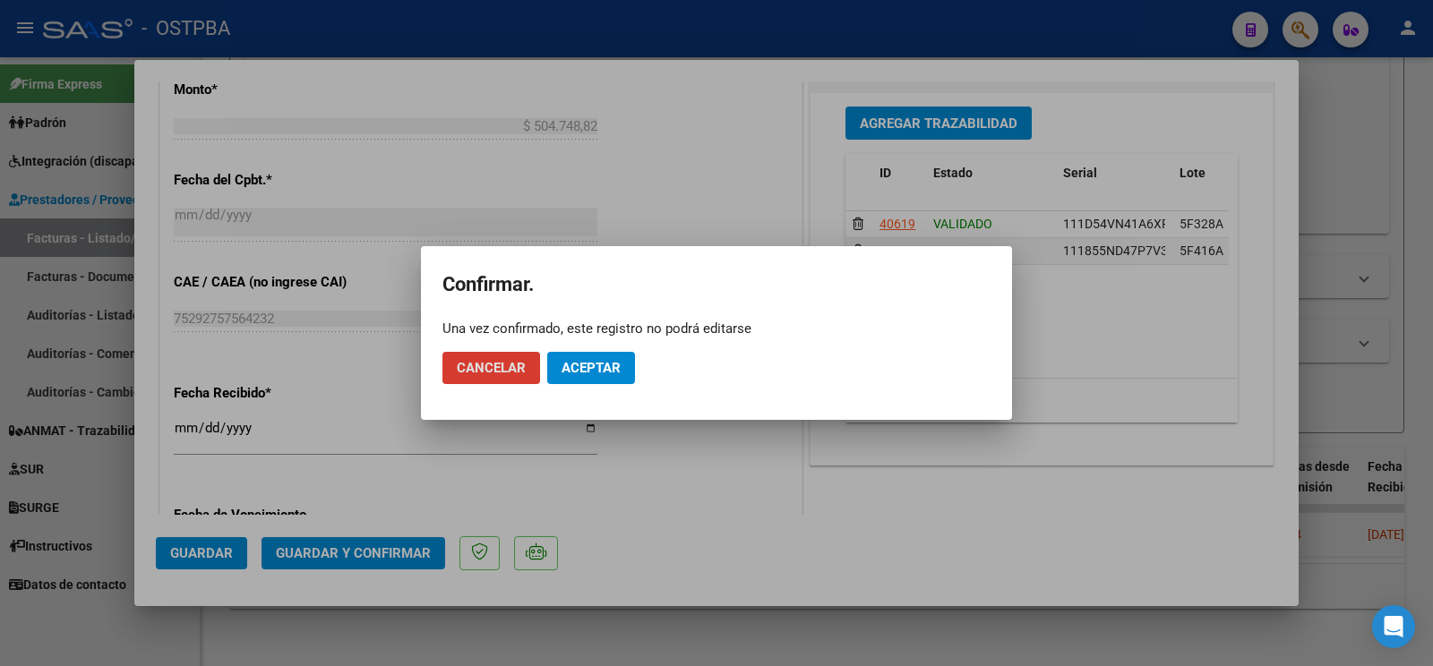
click at [616, 370] on span "Aceptar" at bounding box center [590, 368] width 59 height 16
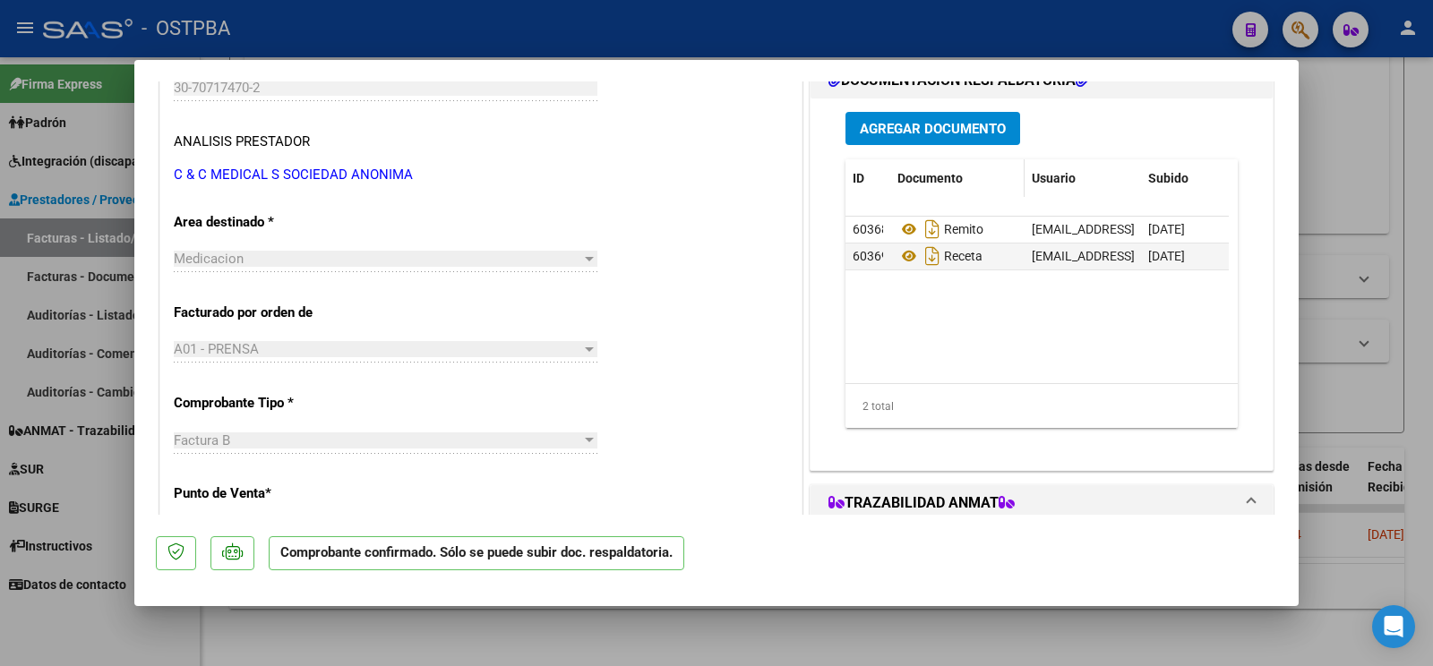
scroll to position [246, 0]
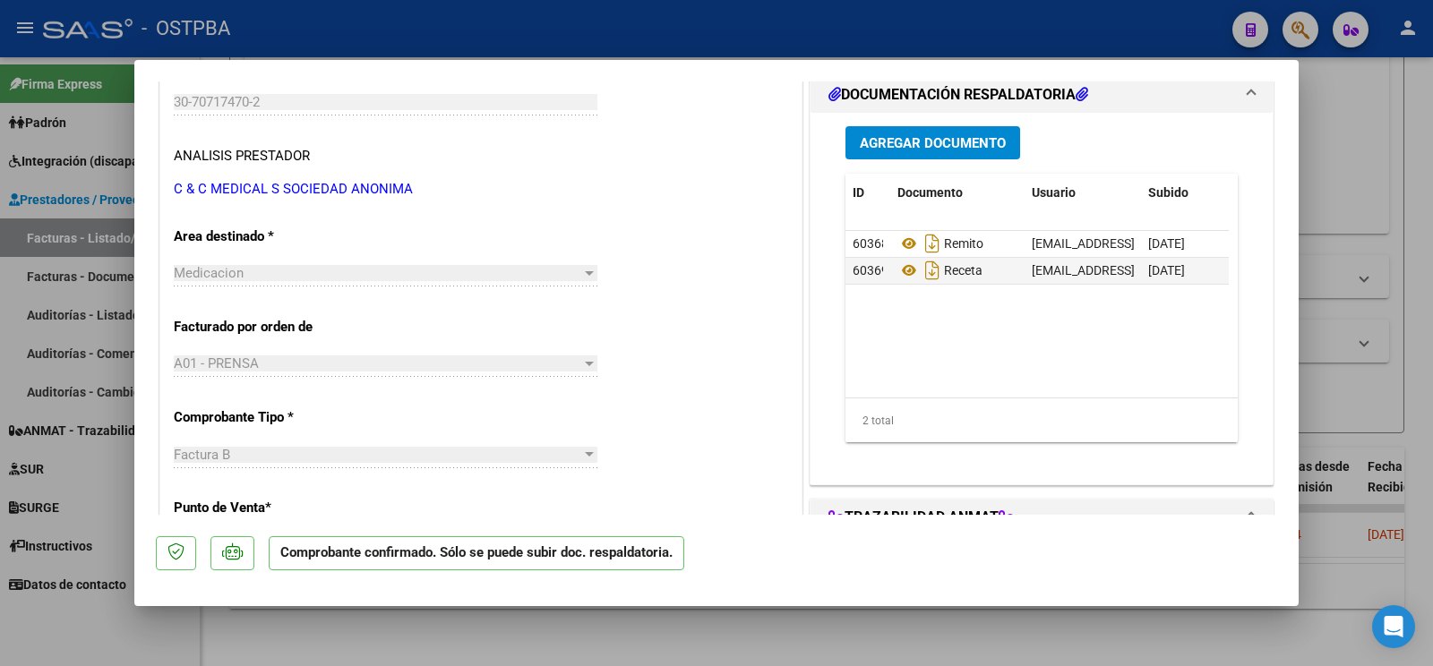
click at [970, 161] on div "Agregar Documento ID Documento Usuario Subido Acción 60368 Remito [EMAIL_ADDRES…" at bounding box center [1041, 291] width 419 height 357
click at [970, 158] on button "Agregar Documento" at bounding box center [932, 142] width 175 height 33
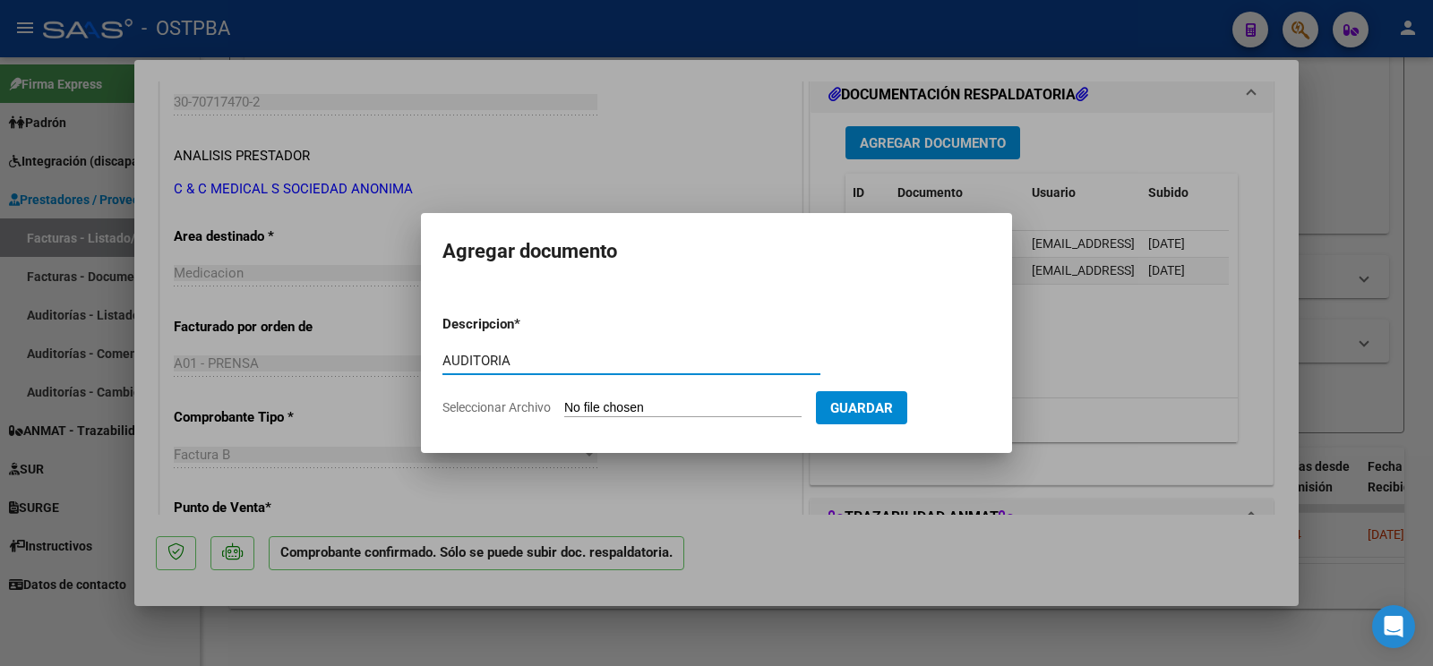
type input "AUDITORIA"
click at [609, 412] on input "Seleccionar Archivo" at bounding box center [682, 408] width 237 height 17
type input "C:\fakepath\AUDITORIA PEREIRA.pdf"
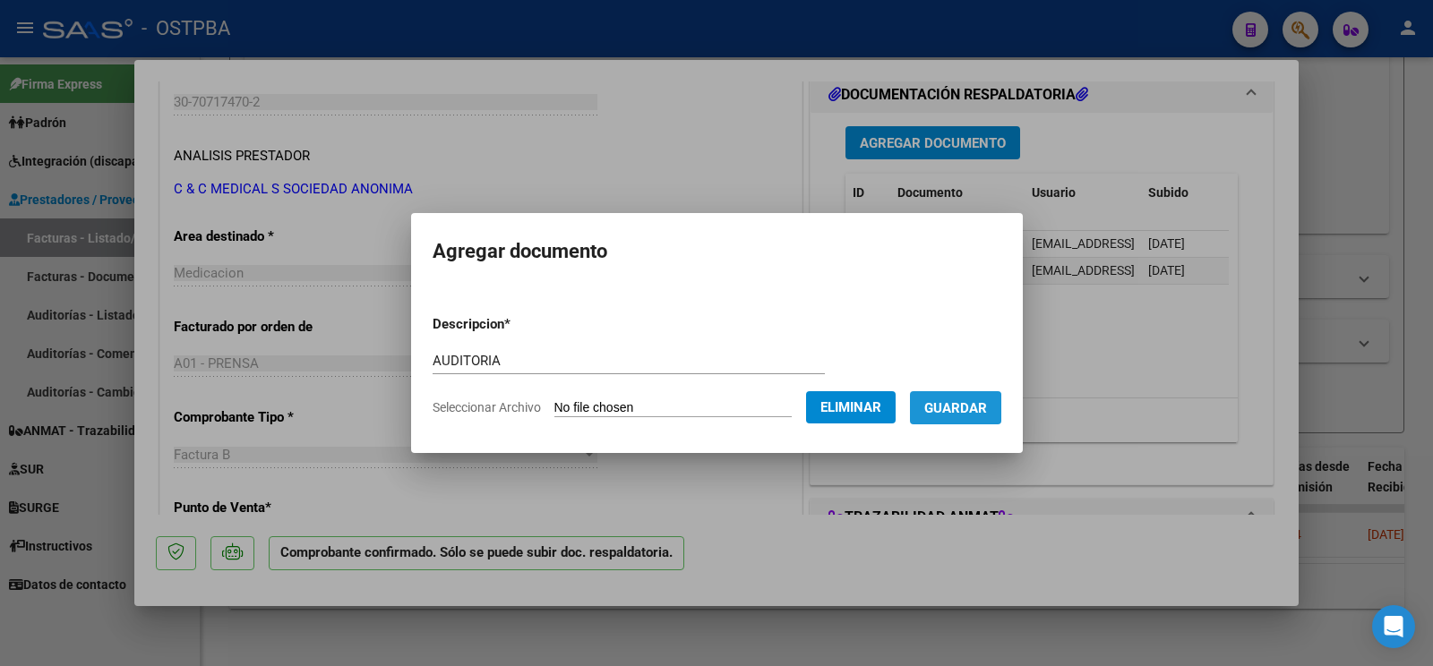
click at [948, 410] on span "Guardar" at bounding box center [955, 408] width 63 height 16
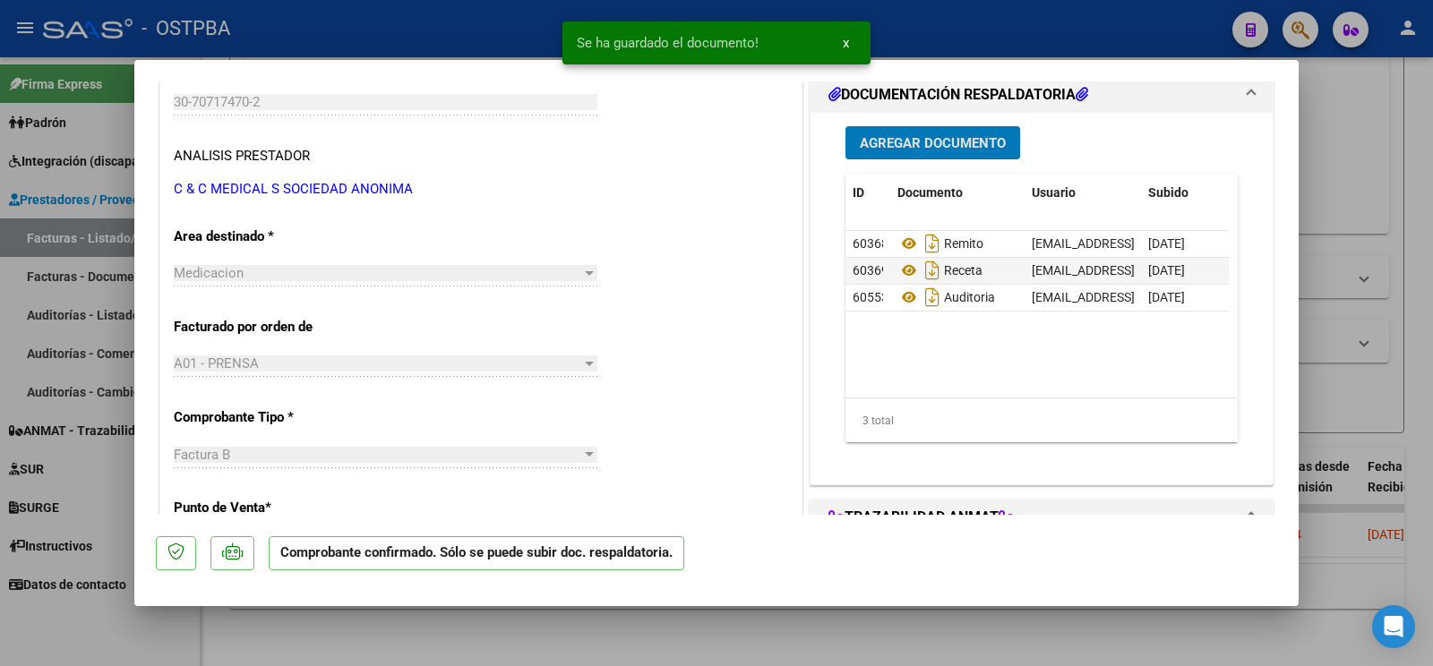
scroll to position [528, 0]
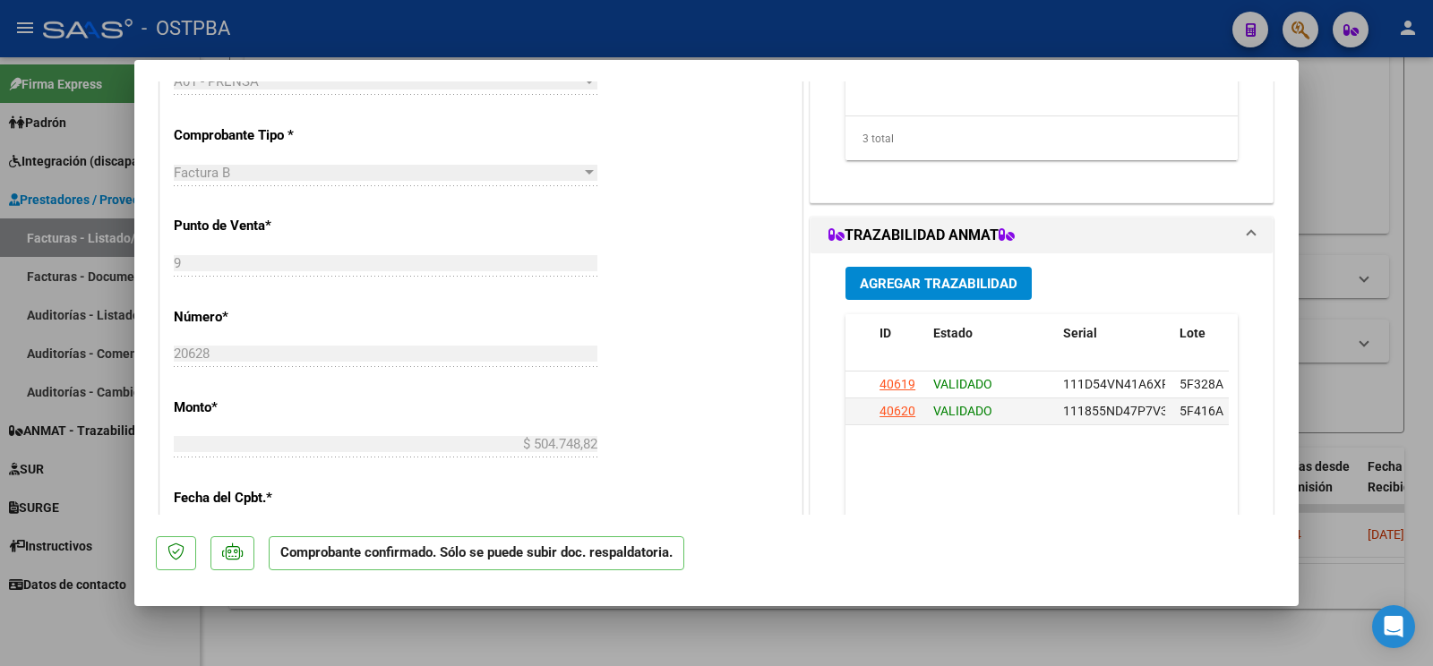
click at [130, 643] on div at bounding box center [716, 333] width 1433 height 666
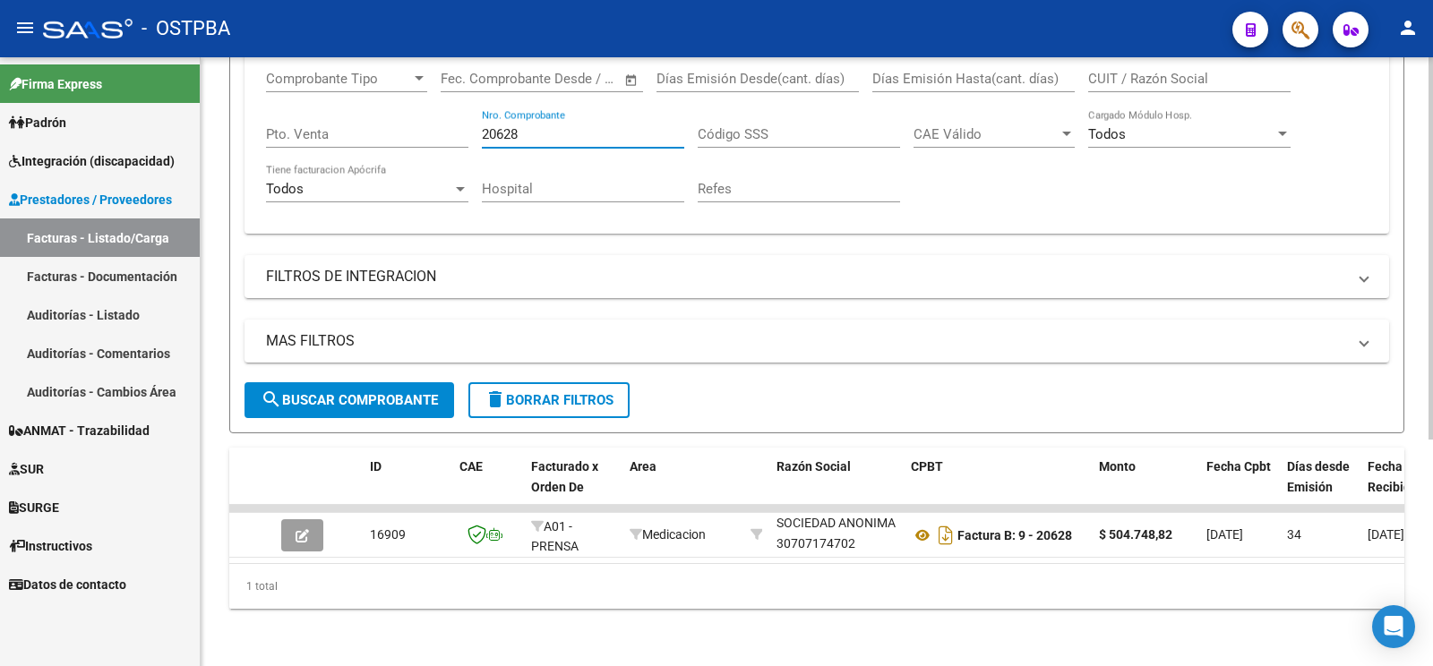
drag, startPoint x: 583, startPoint y: 130, endPoint x: 0, endPoint y: 30, distance: 591.5
click at [482, 126] on input "20628" at bounding box center [583, 134] width 202 height 16
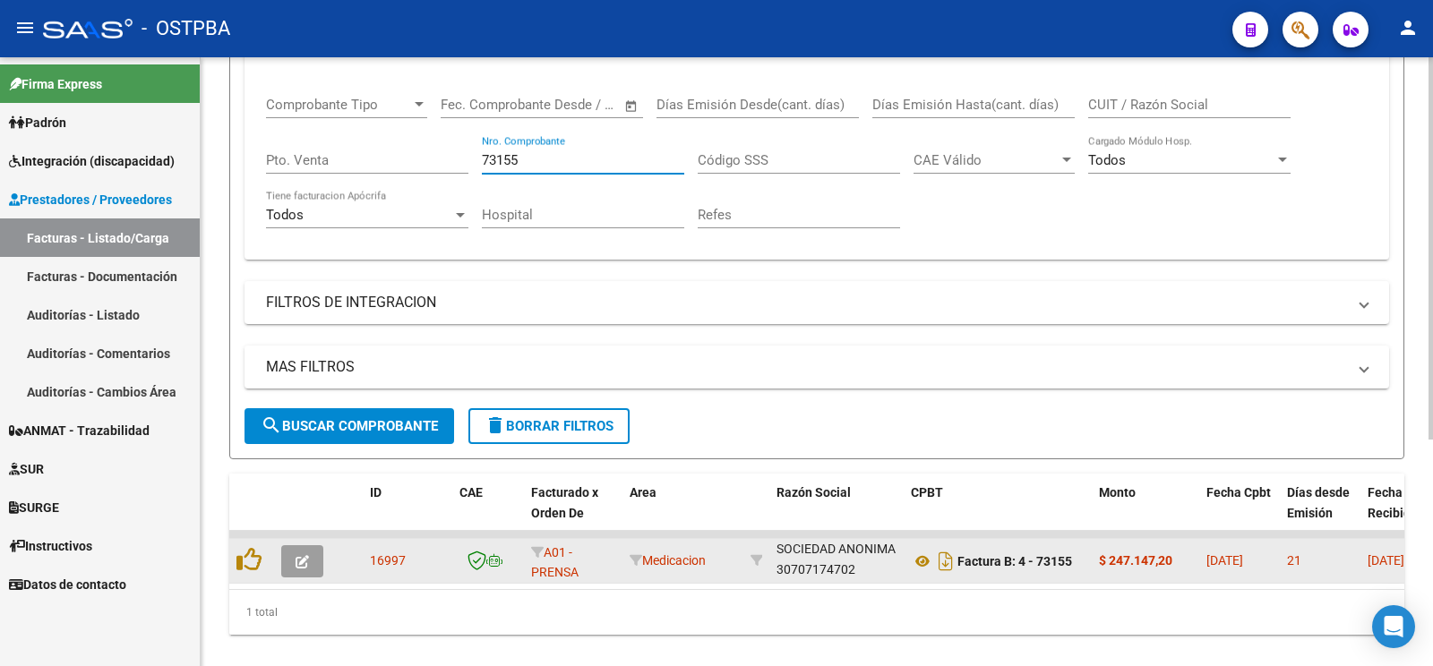
type input "73155"
click at [305, 560] on icon "button" at bounding box center [302, 561] width 13 height 13
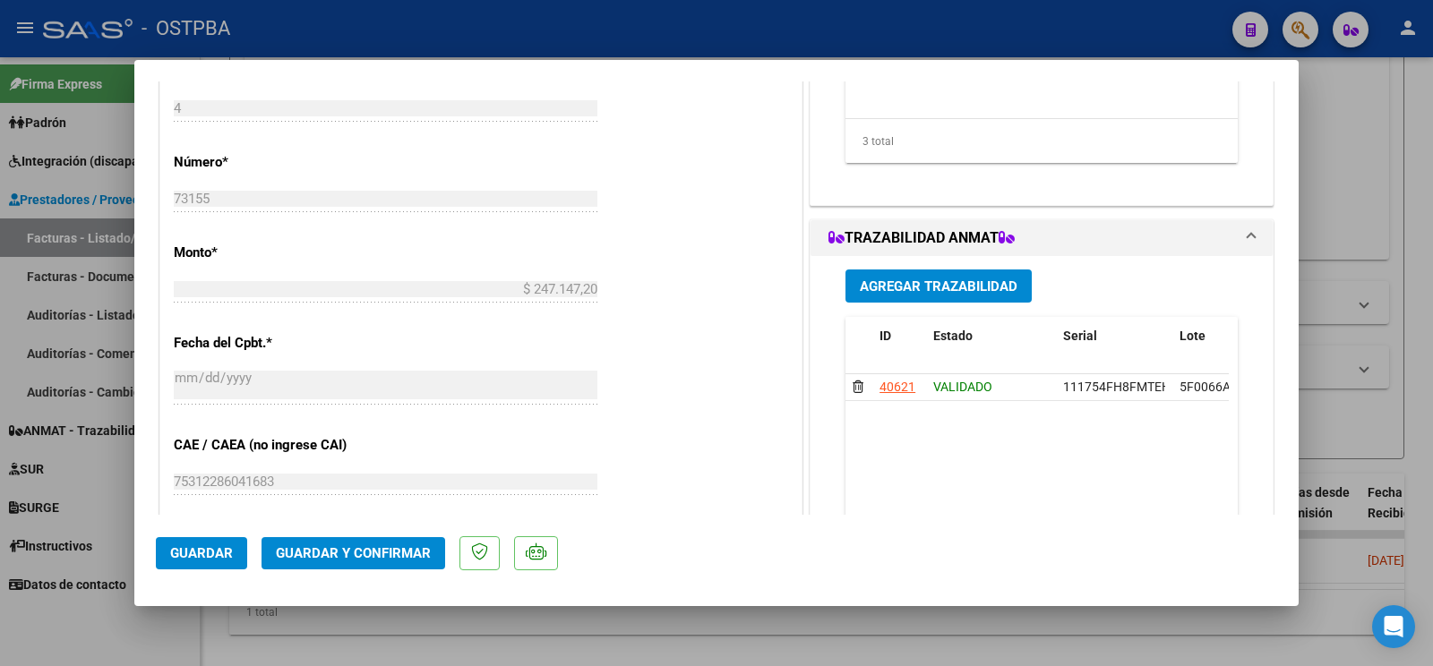
scroll to position [752, 0]
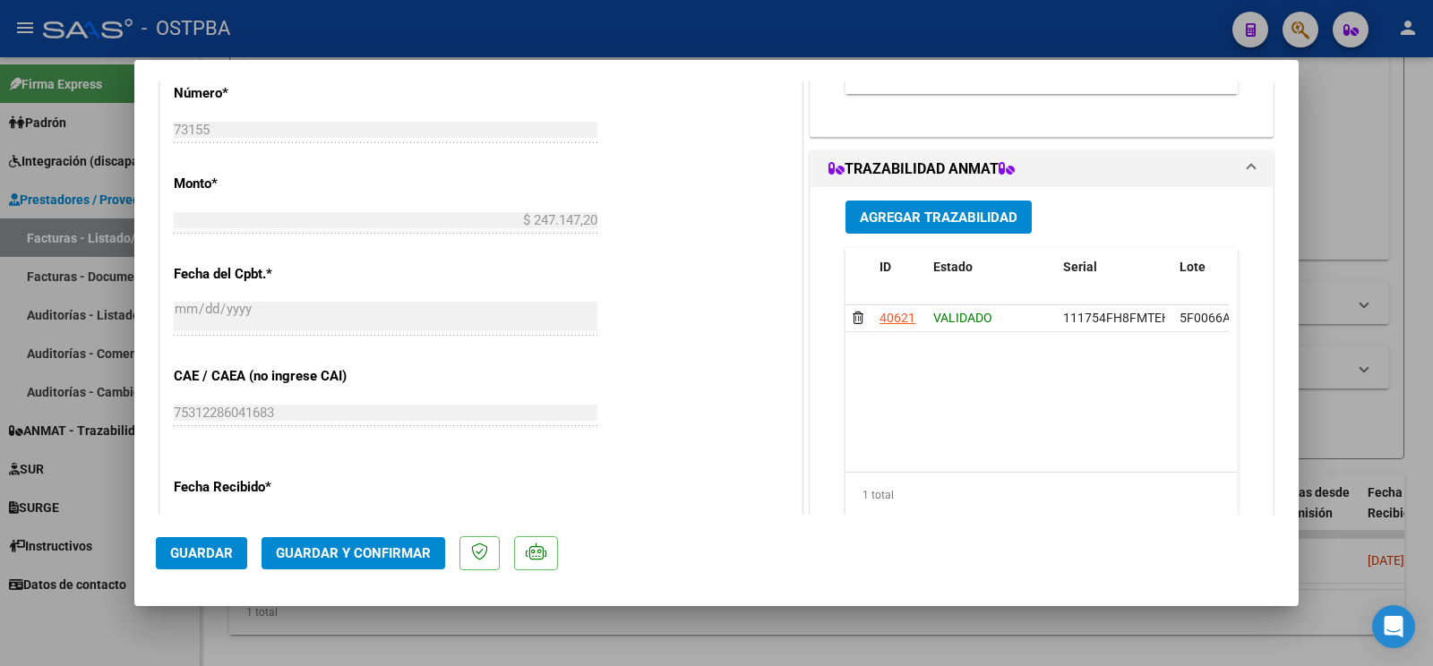
click at [381, 547] on span "Guardar y Confirmar" at bounding box center [353, 553] width 155 height 16
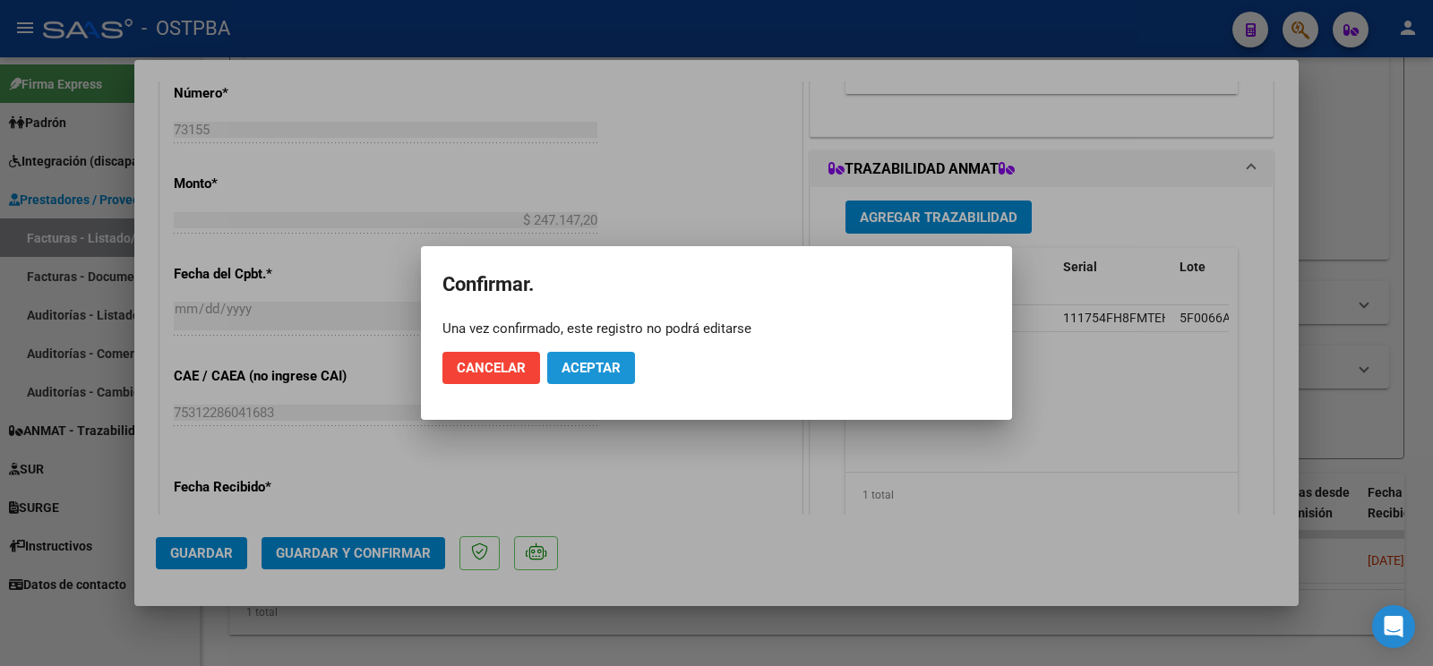
click at [614, 357] on button "Aceptar" at bounding box center [591, 368] width 88 height 32
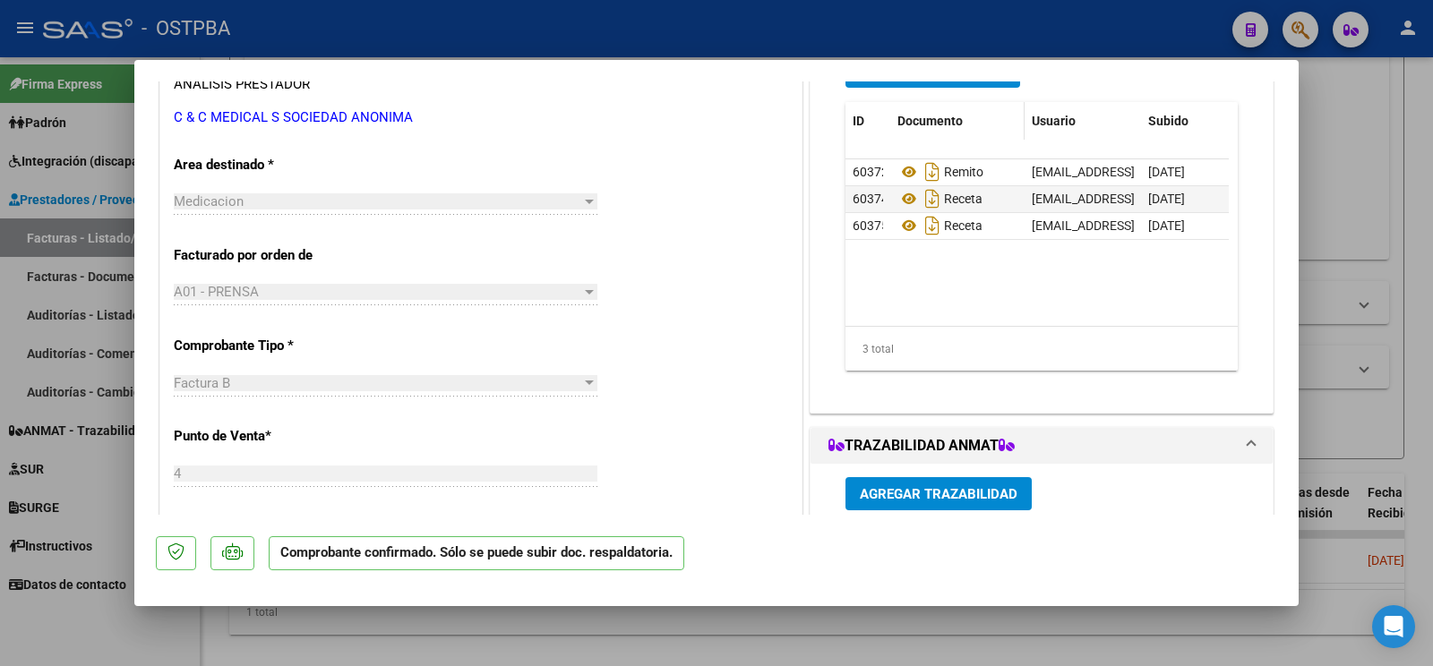
scroll to position [282, 0]
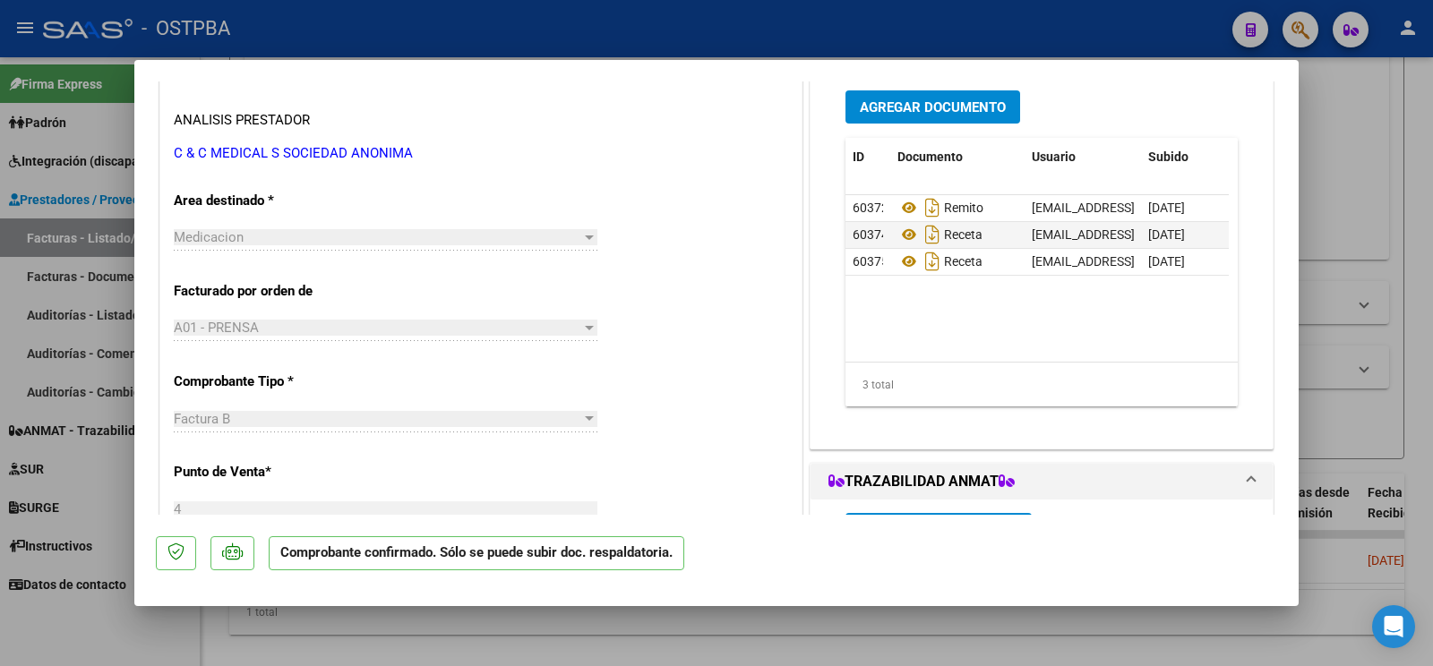
click at [970, 120] on button "Agregar Documento" at bounding box center [932, 106] width 175 height 33
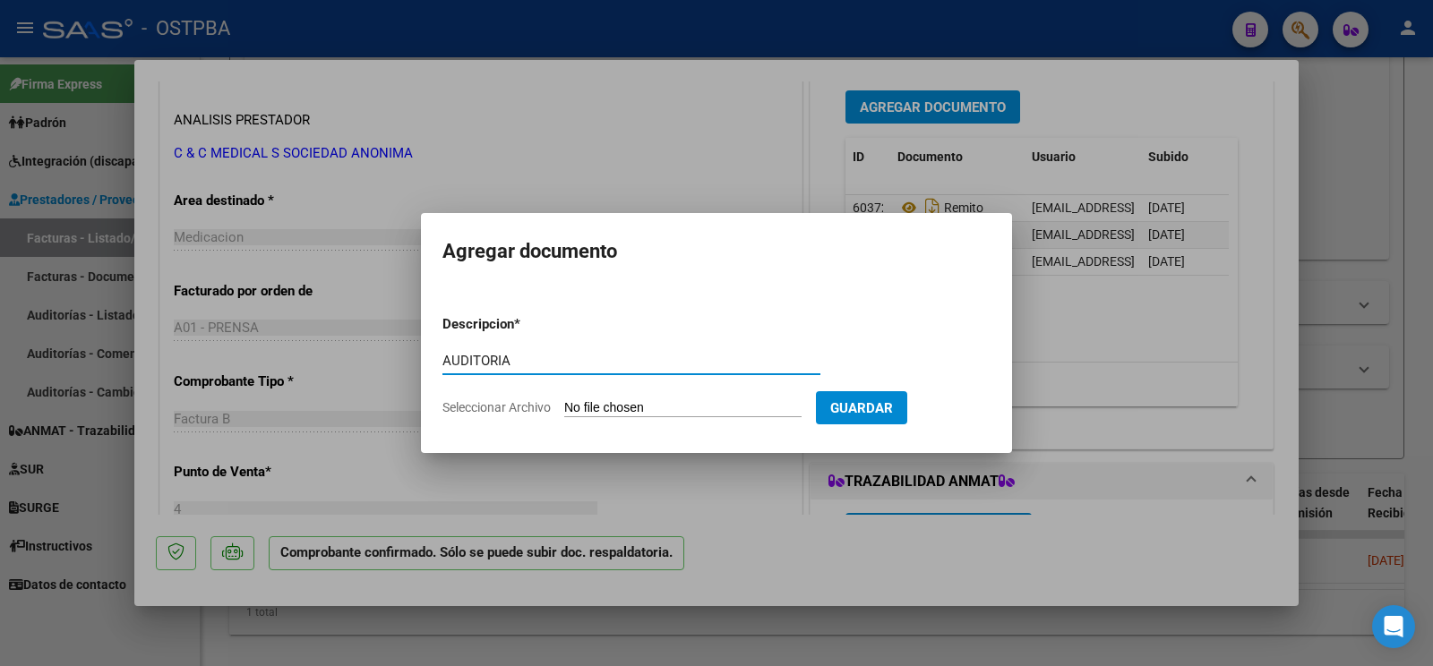
type input "AUDITORIA"
click at [603, 402] on input "Seleccionar Archivo" at bounding box center [682, 408] width 237 height 17
type input "C:\fakepath\AUDITORIA [PERSON_NAME].pdf"
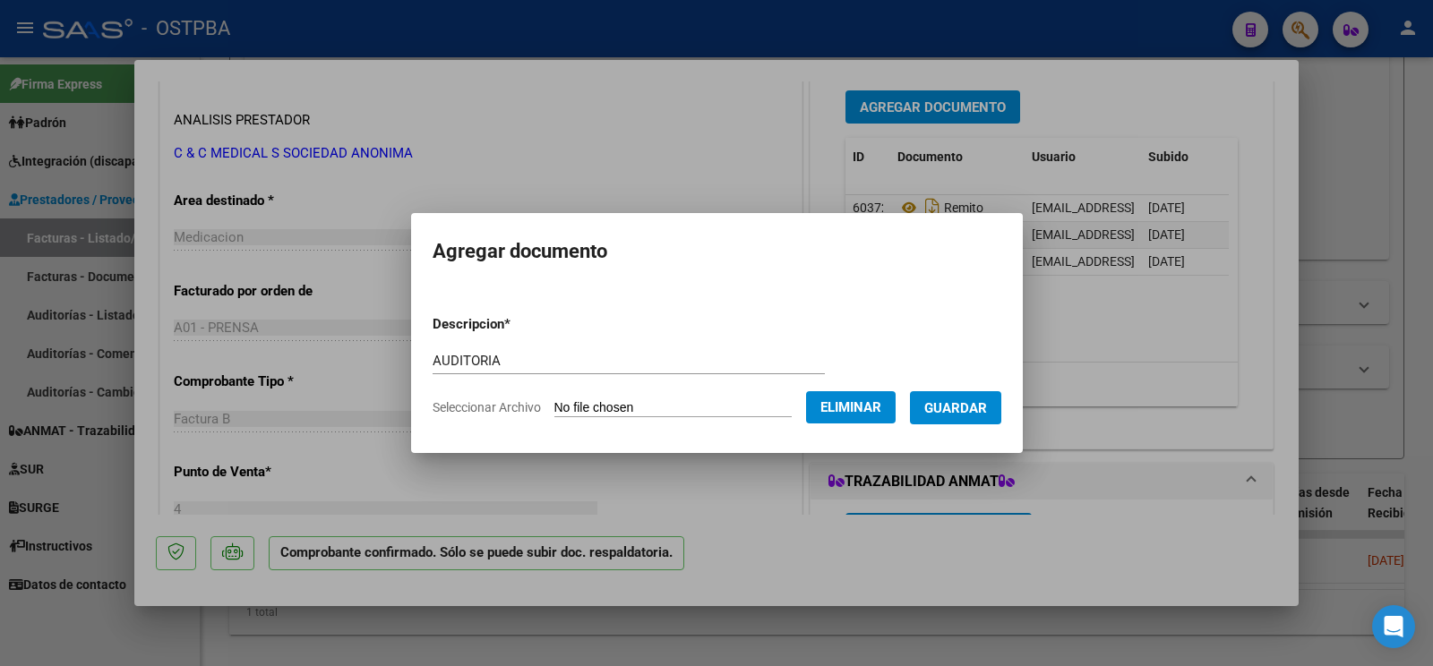
click at [955, 413] on span "Guardar" at bounding box center [955, 408] width 63 height 16
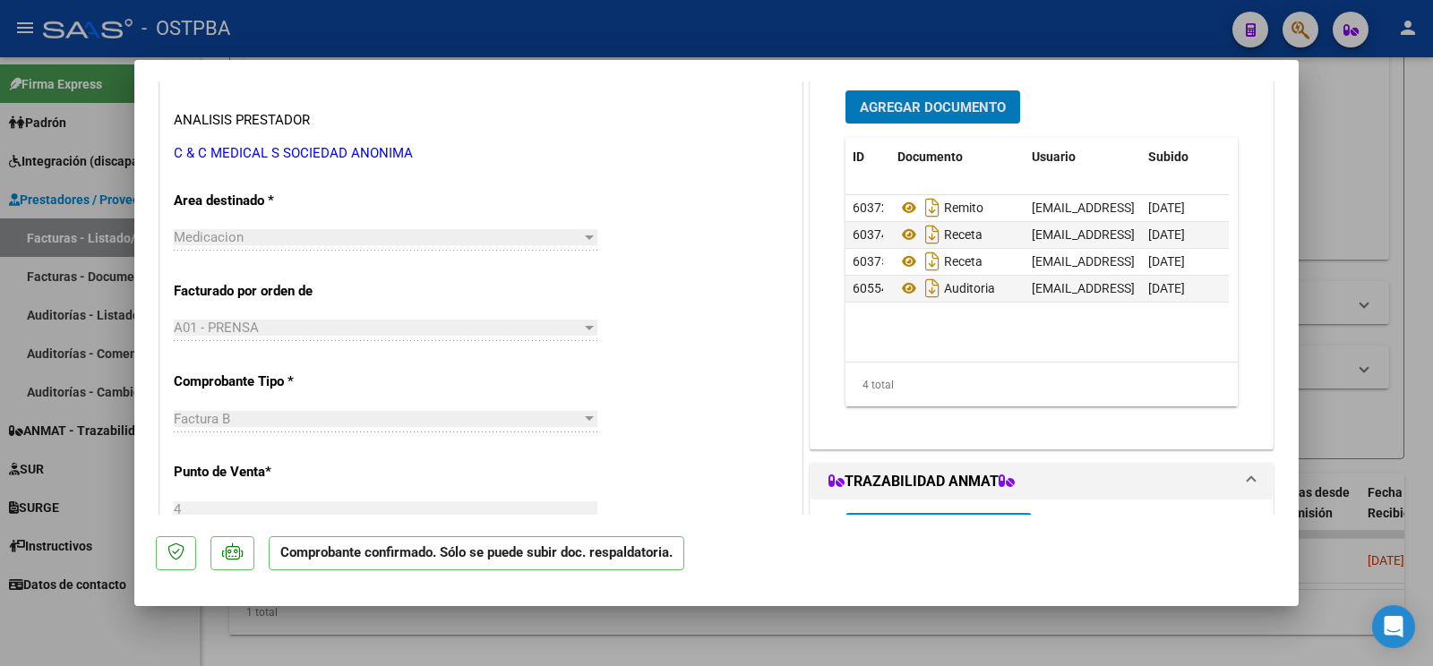
click at [104, 619] on div at bounding box center [716, 333] width 1433 height 666
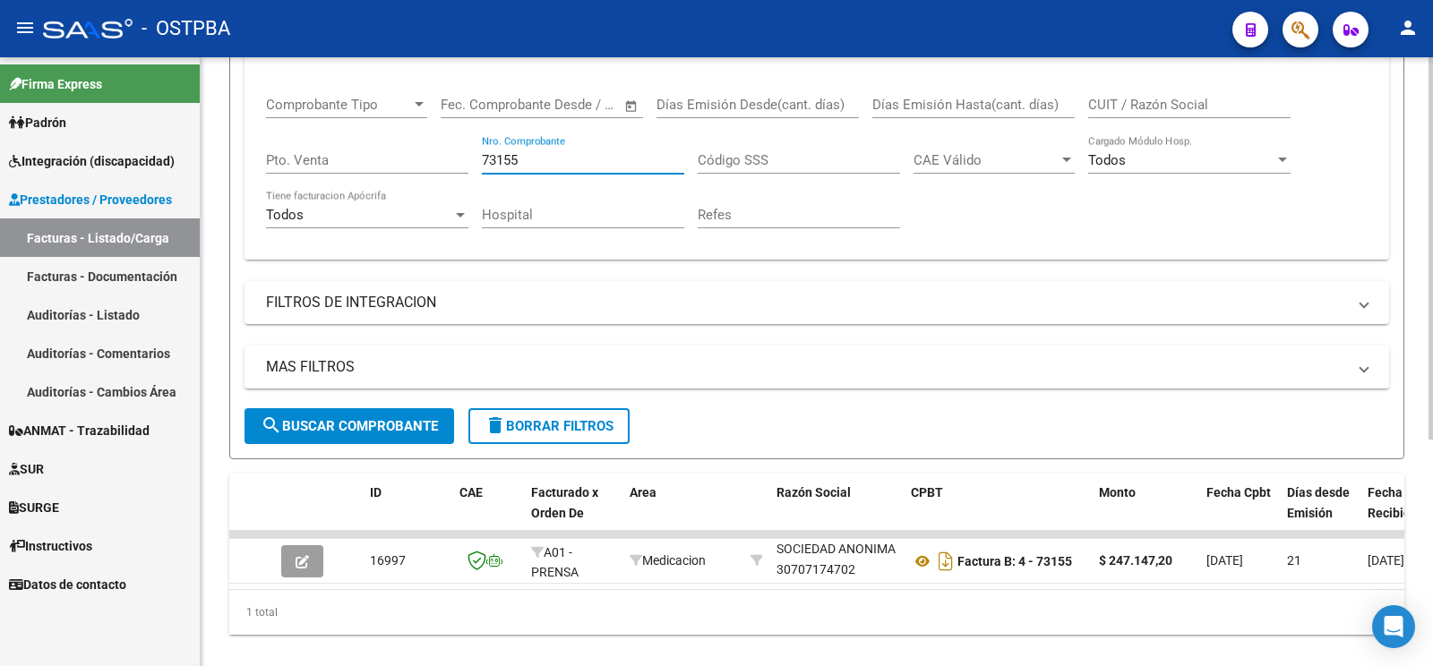
drag, startPoint x: 580, startPoint y: 158, endPoint x: 0, endPoint y: -4, distance: 602.5
click at [482, 152] on input "73155" at bounding box center [583, 160] width 202 height 16
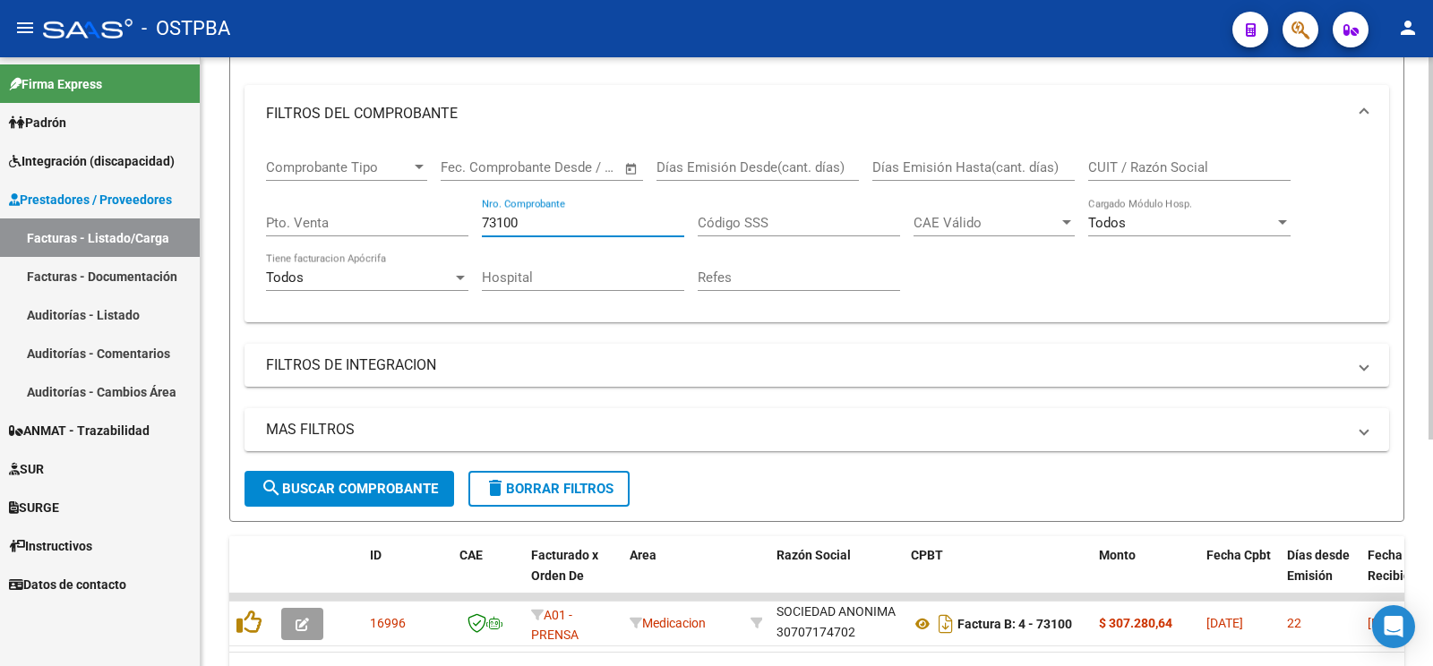
type input "73100"
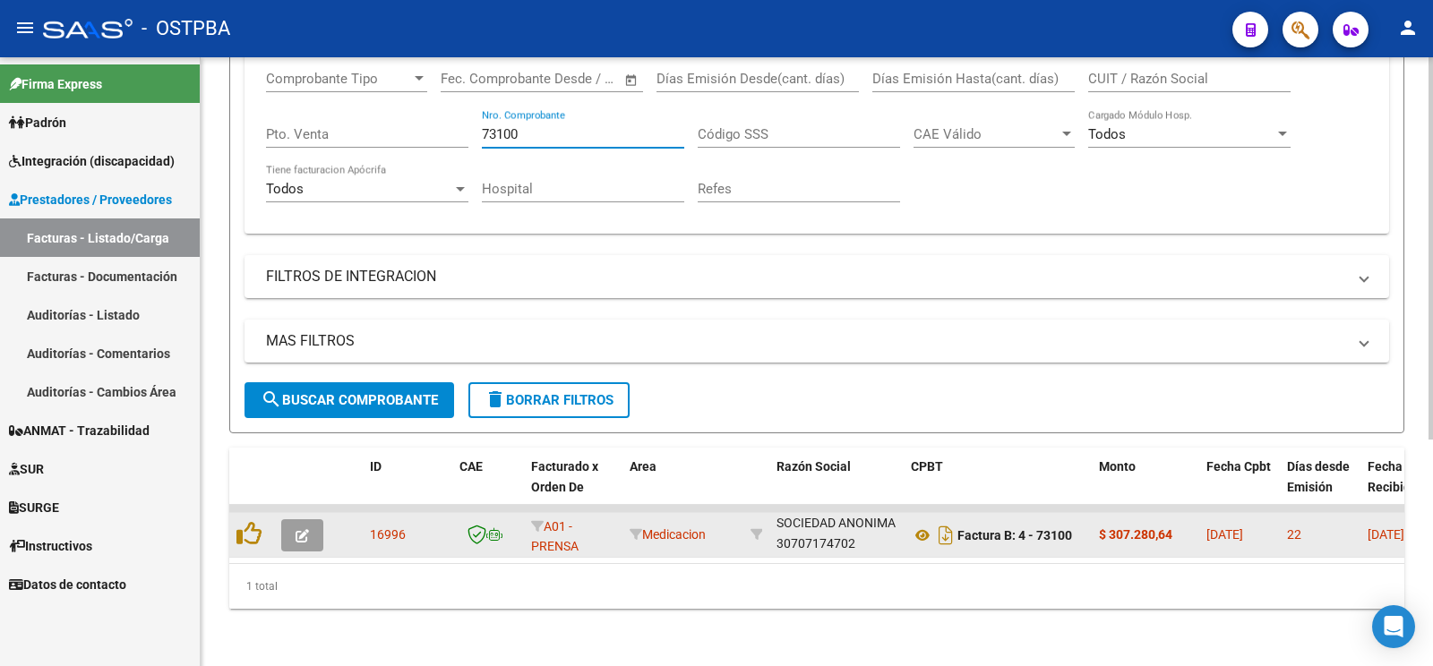
click at [312, 519] on button "button" at bounding box center [302, 535] width 42 height 32
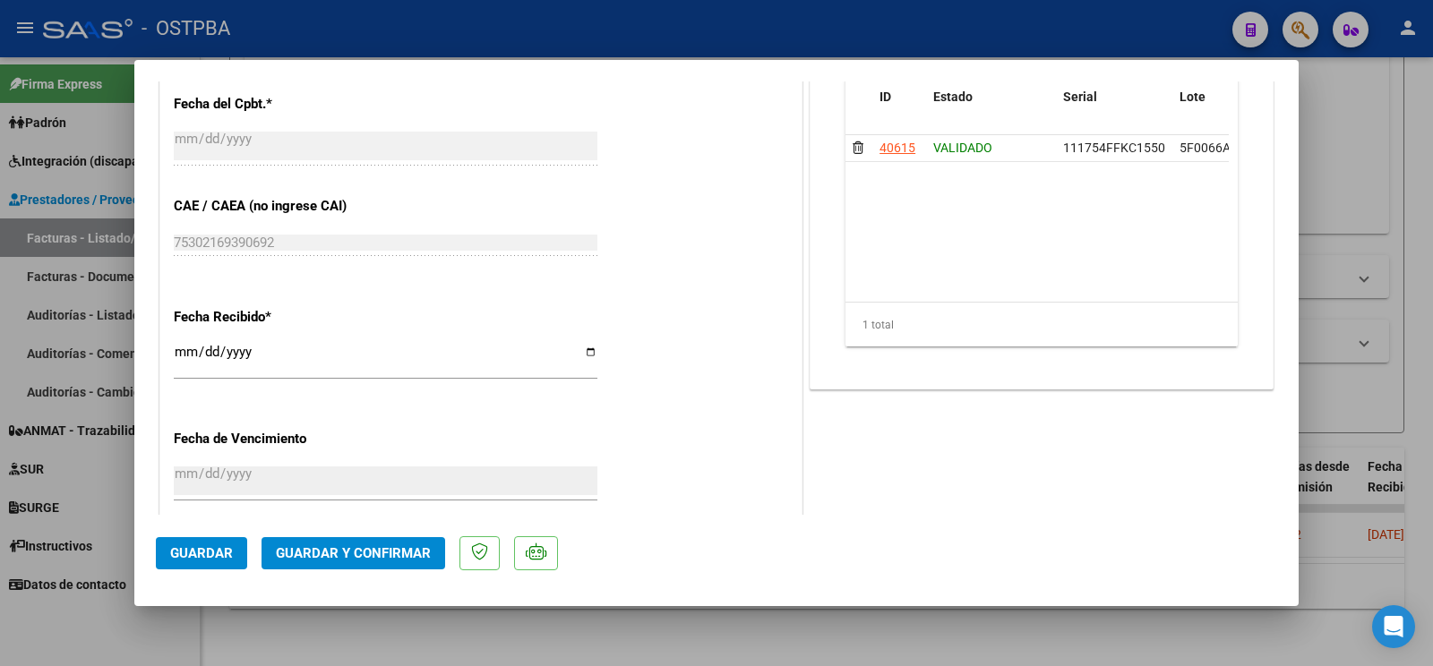
scroll to position [1067, 0]
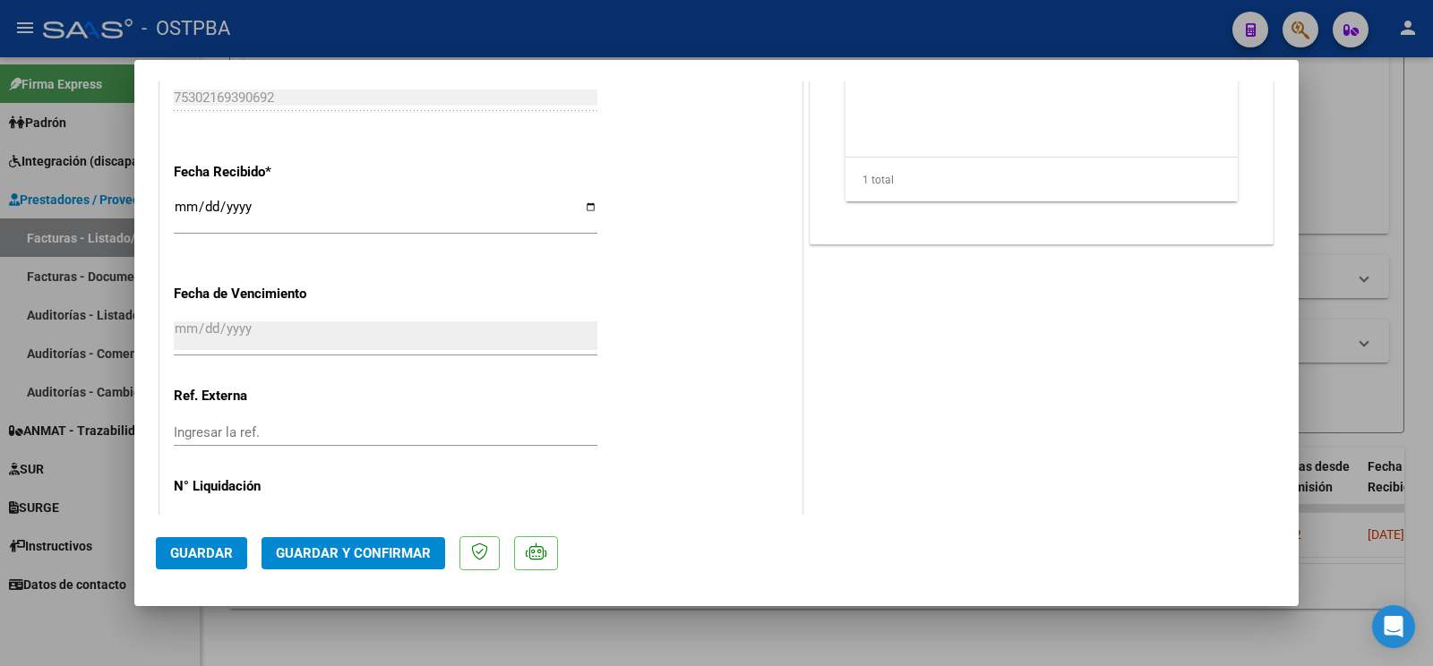
click at [384, 547] on span "Guardar y Confirmar" at bounding box center [353, 553] width 155 height 16
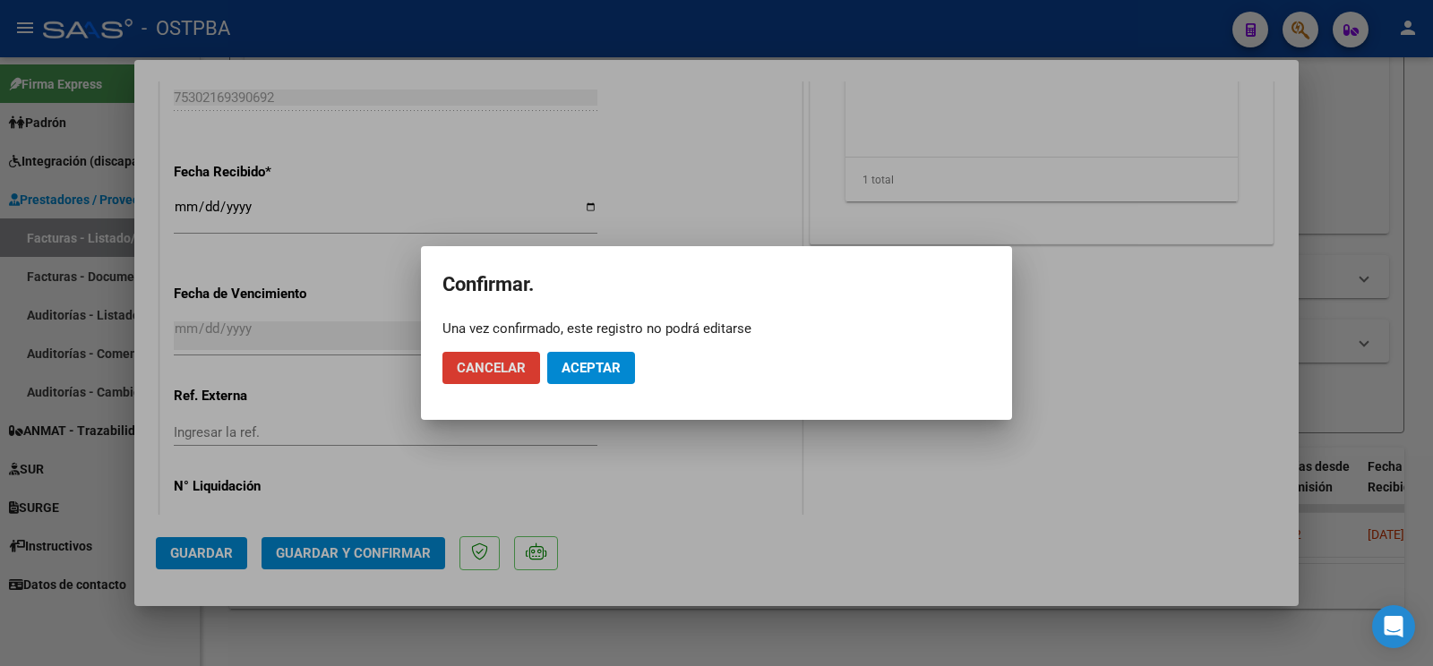
click at [599, 379] on button "Aceptar" at bounding box center [591, 368] width 88 height 32
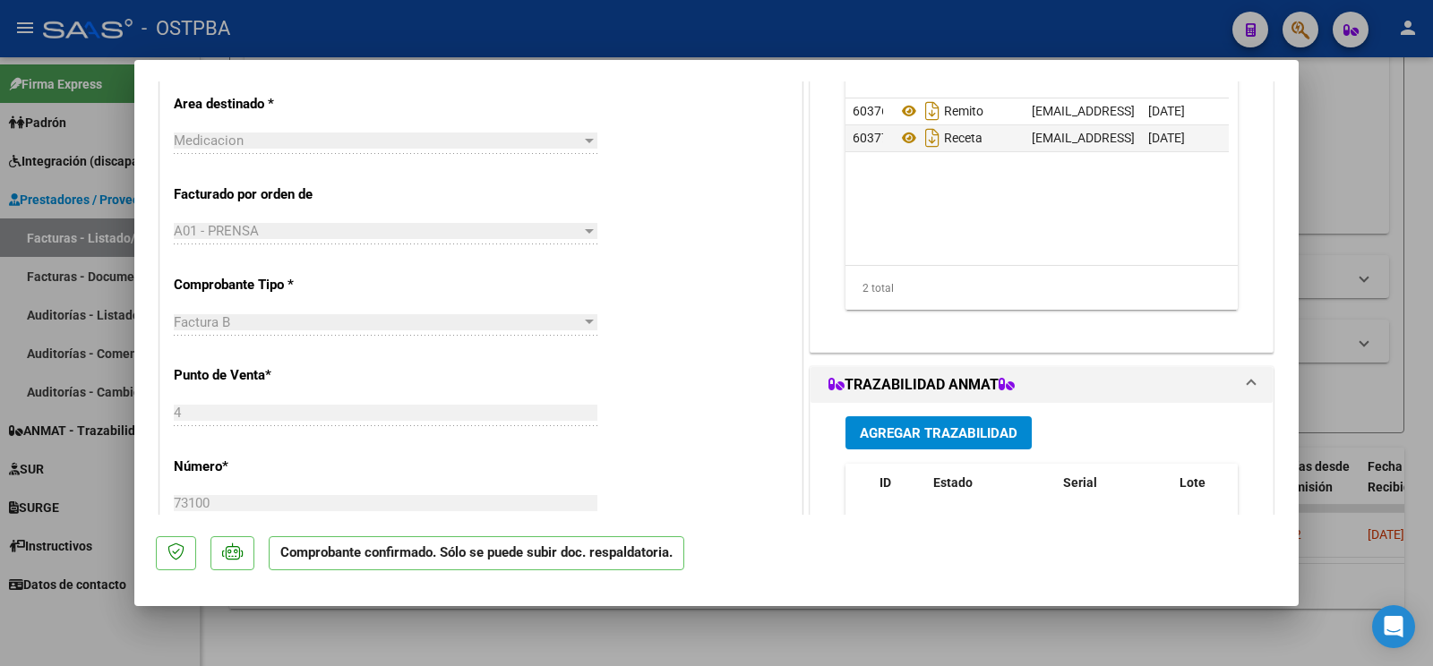
scroll to position [315, 0]
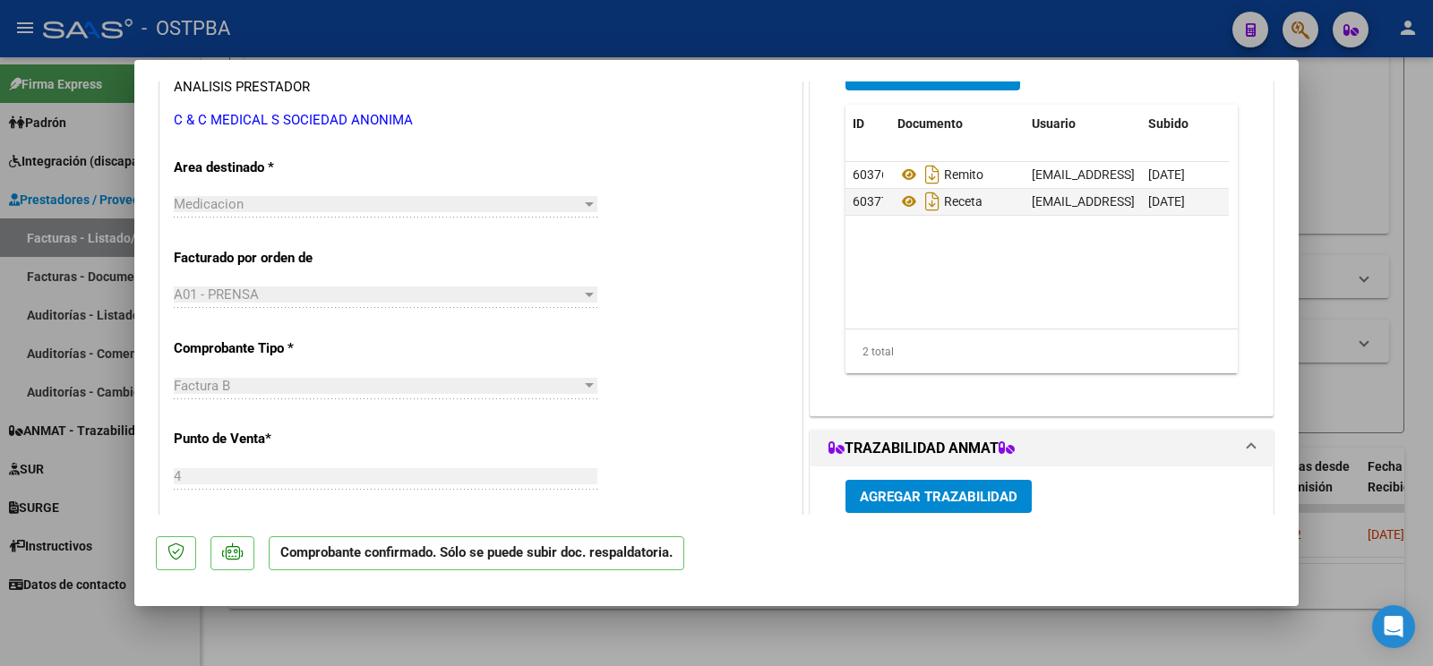
click at [985, 86] on button "Agregar Documento" at bounding box center [932, 73] width 175 height 33
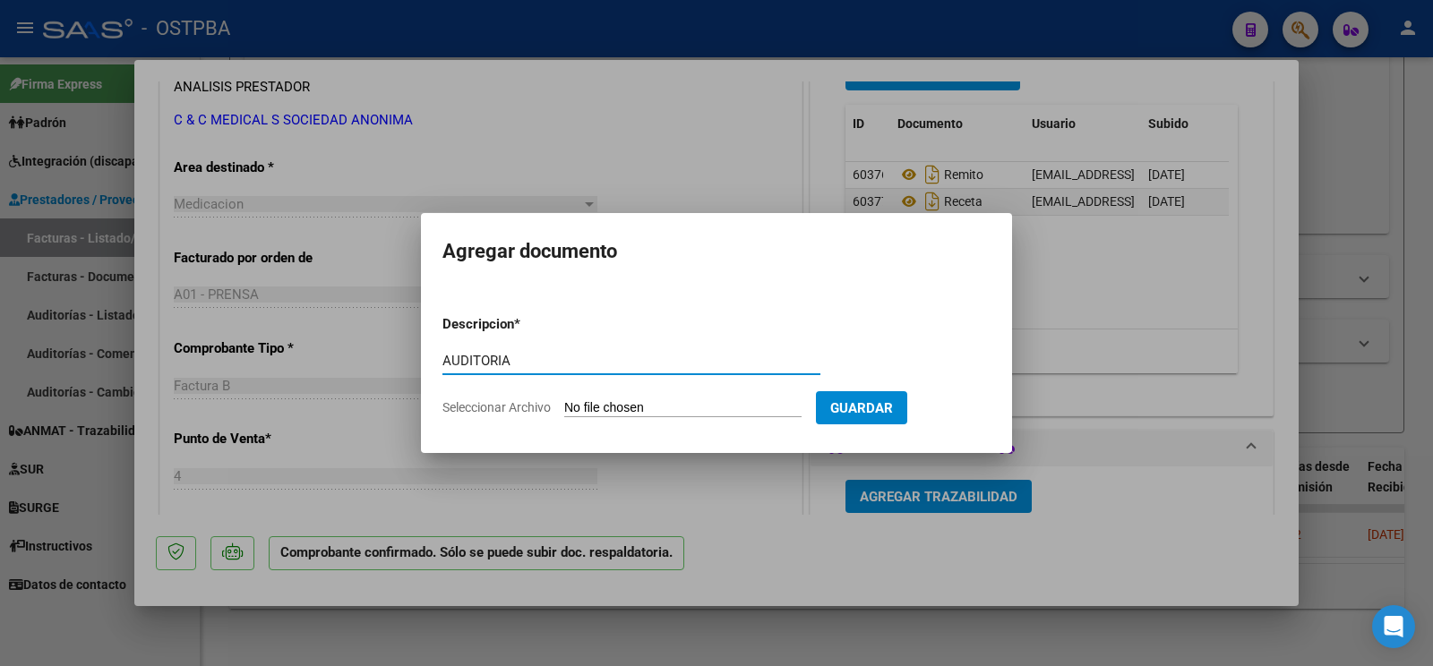
type input "AUDITORIA"
click at [616, 407] on input "Seleccionar Archivo" at bounding box center [682, 408] width 237 height 17
type input "C:\fakepath\AUDITORIA FREINQUEL2.pdf"
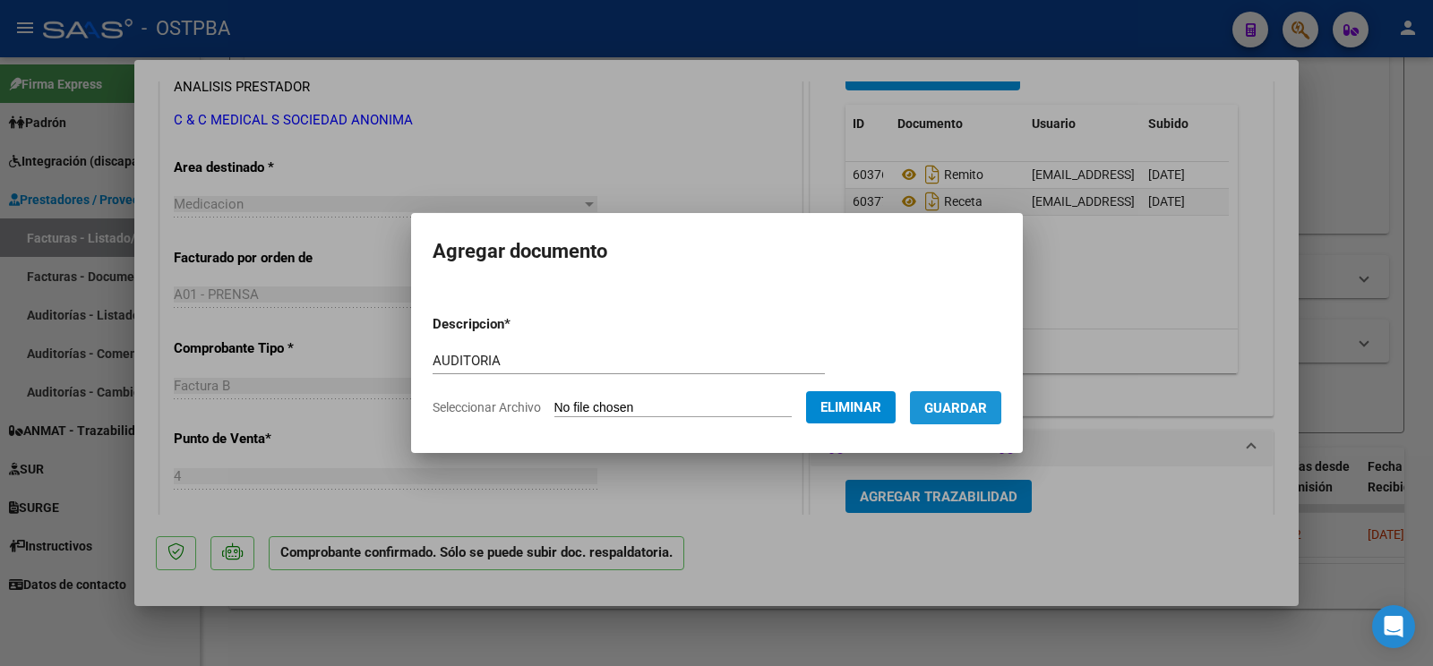
click at [983, 395] on button "Guardar" at bounding box center [955, 407] width 91 height 33
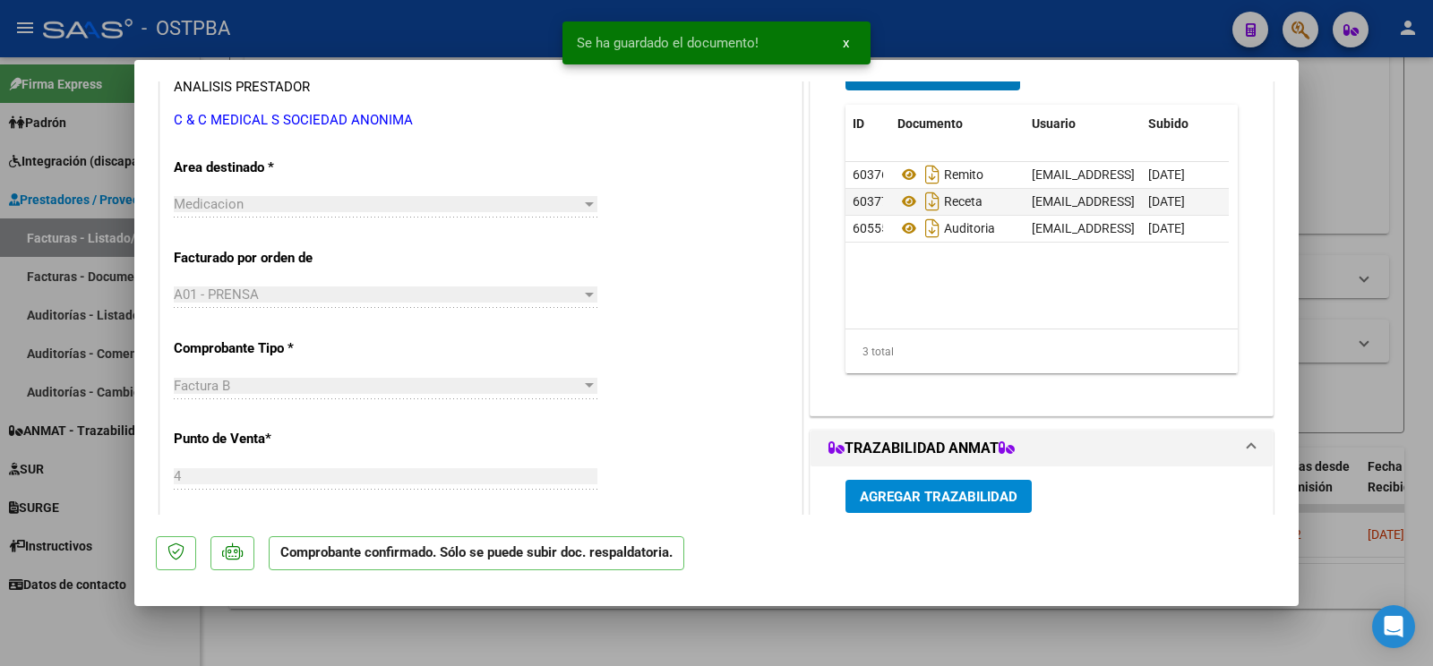
scroll to position [91, 0]
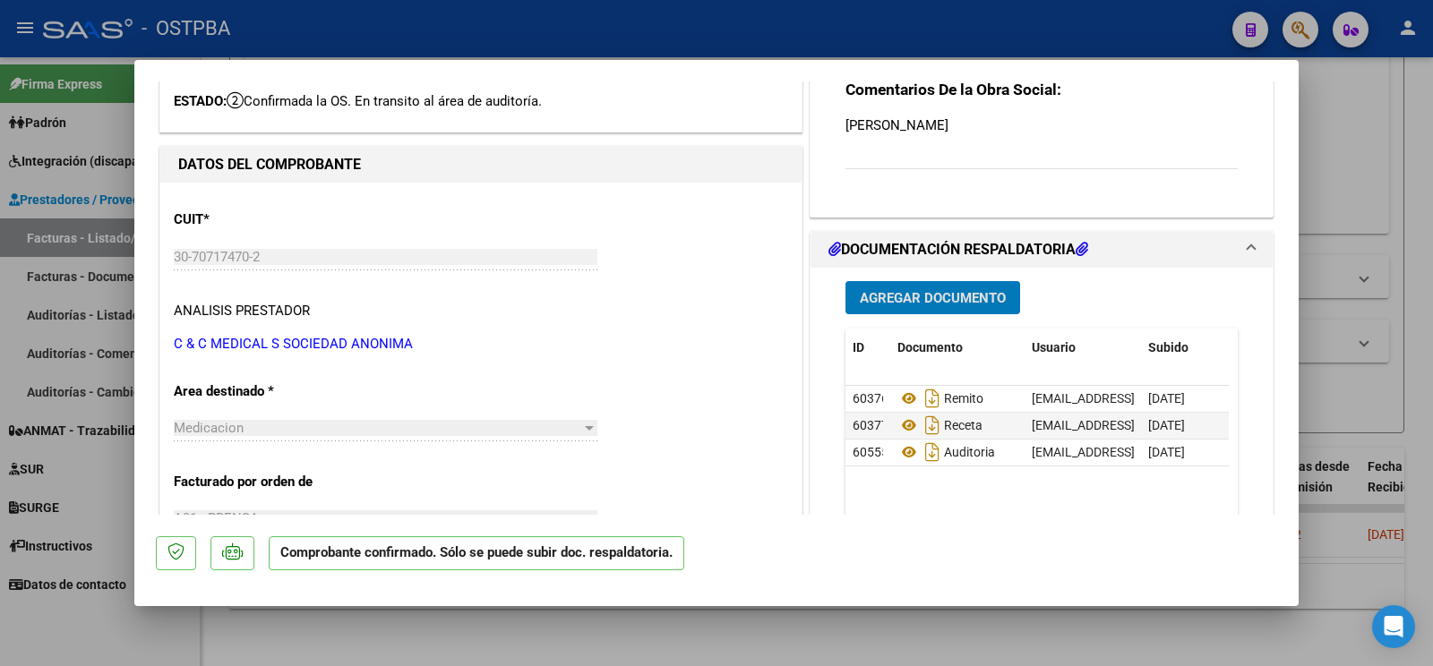
click at [70, 664] on div at bounding box center [716, 333] width 1433 height 666
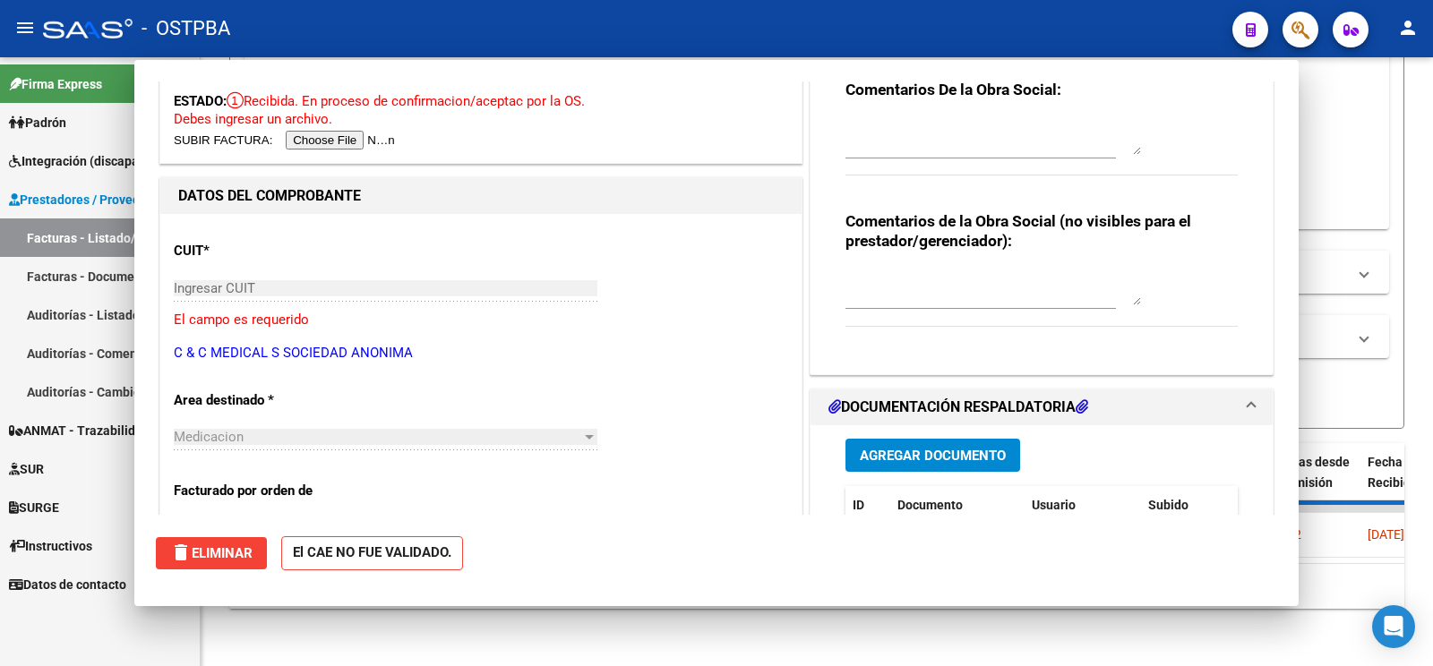
scroll to position [0, 0]
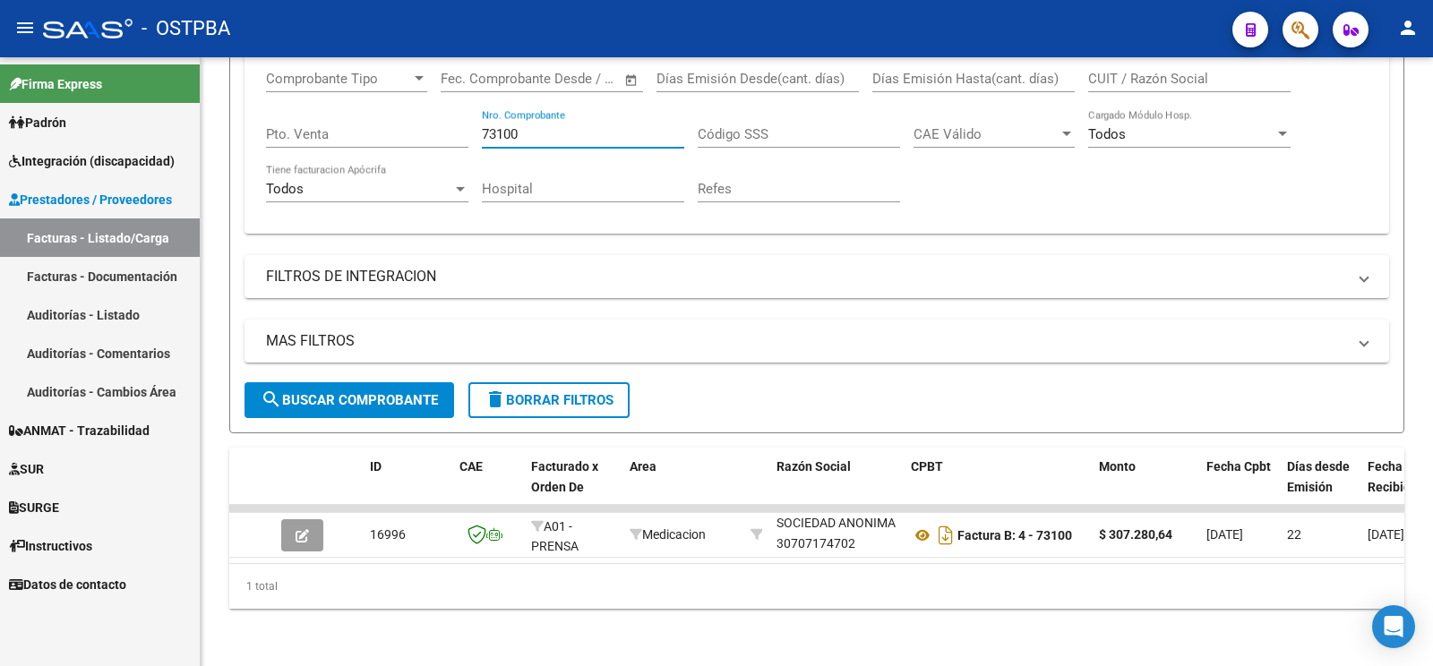
drag, startPoint x: 553, startPoint y: 117, endPoint x: 0, endPoint y: 31, distance: 560.1
click at [482, 126] on input "73100" at bounding box center [583, 134] width 202 height 16
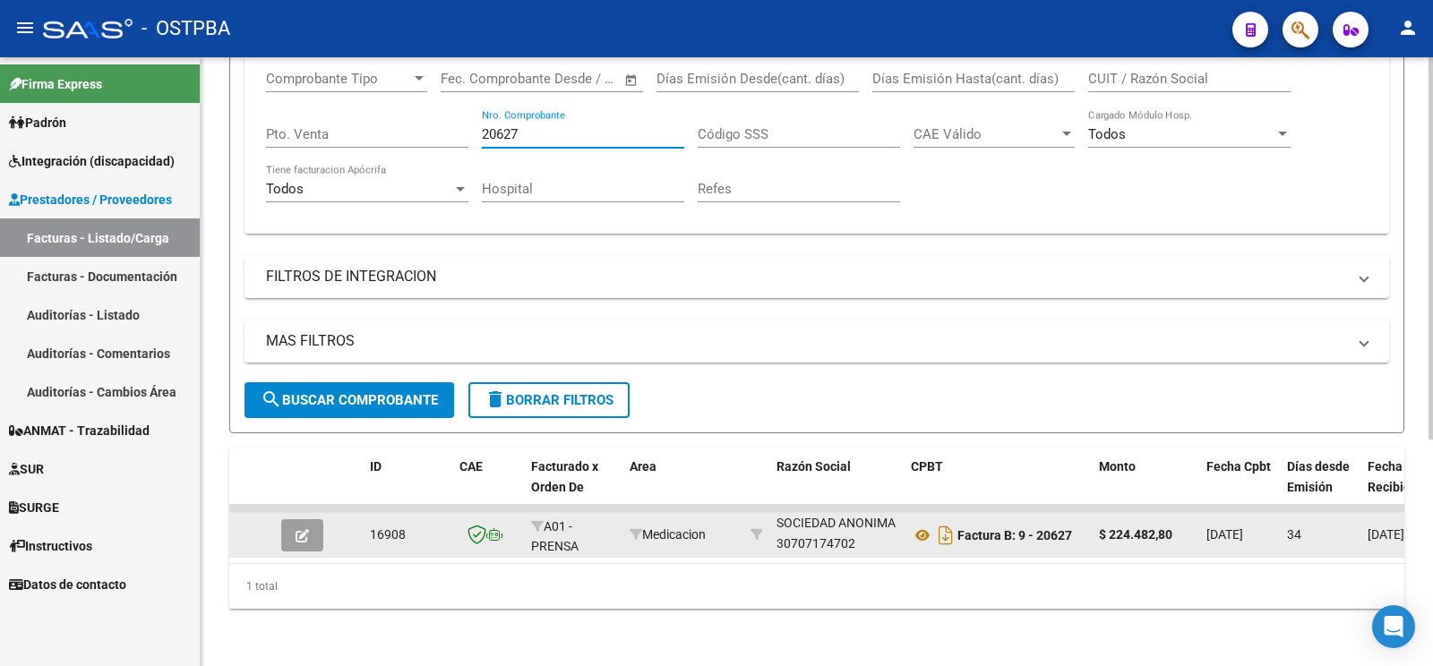
type input "20627"
click at [279, 529] on datatable-body-cell at bounding box center [305, 535] width 63 height 44
click at [283, 520] on button "button" at bounding box center [302, 535] width 42 height 32
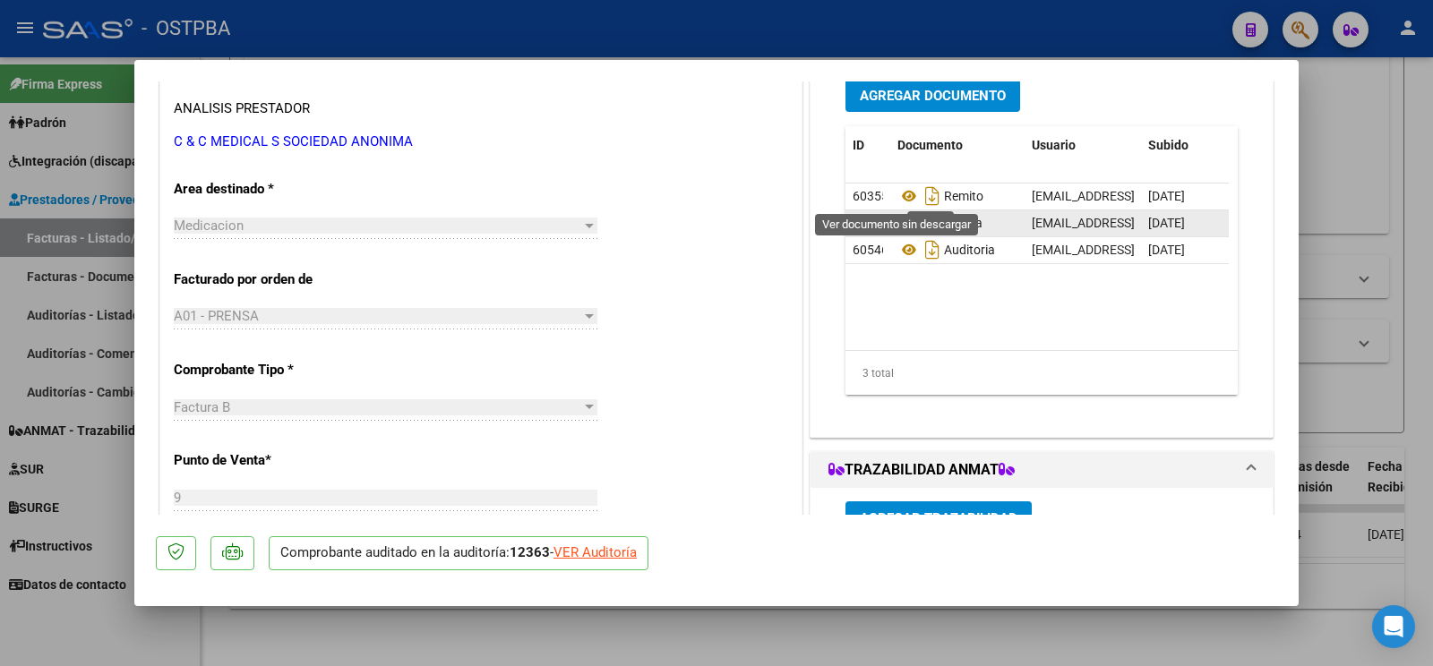
scroll to position [282, 0]
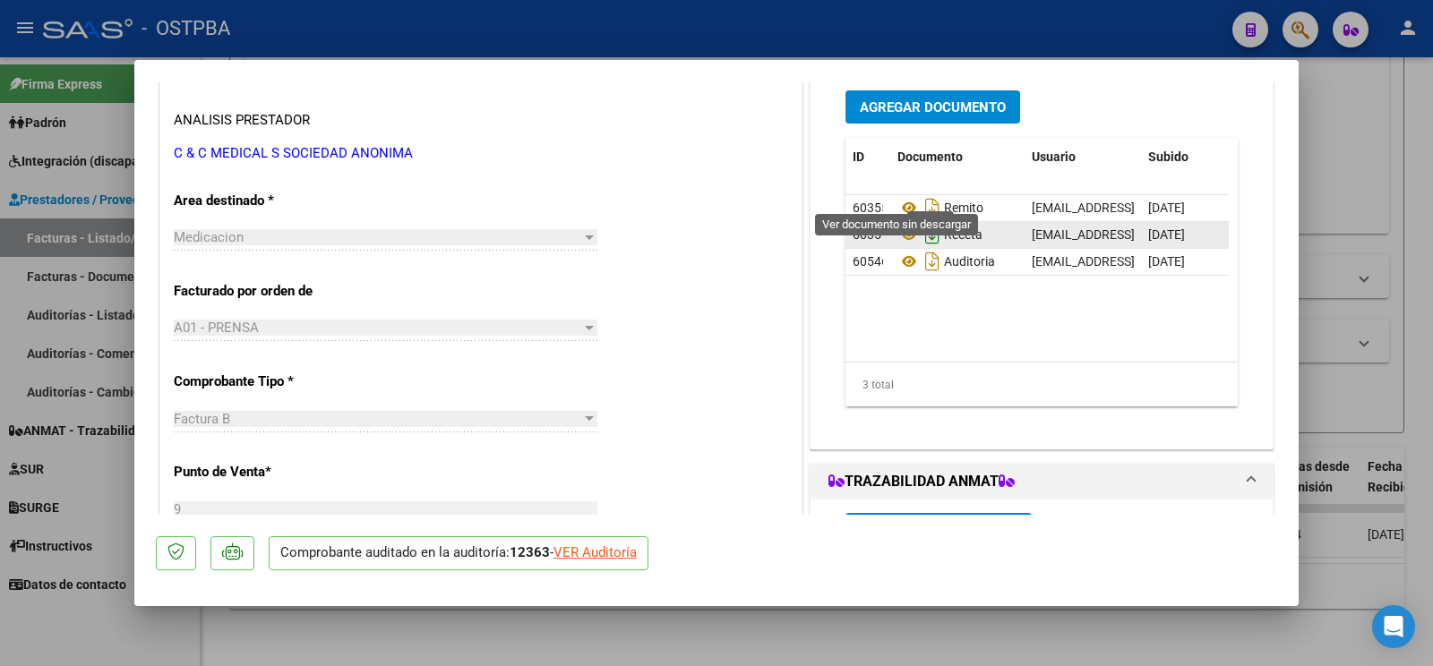
click at [921, 249] on icon "Descargar documento" at bounding box center [932, 234] width 23 height 29
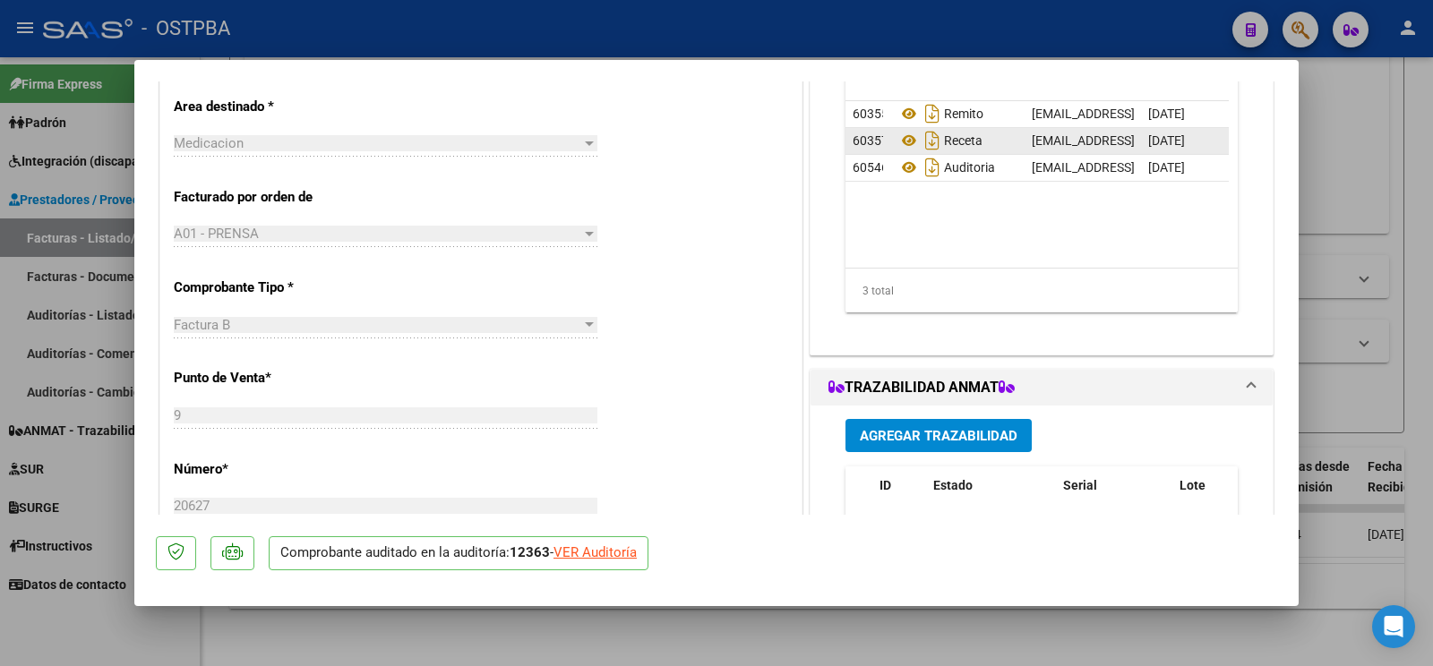
scroll to position [94, 0]
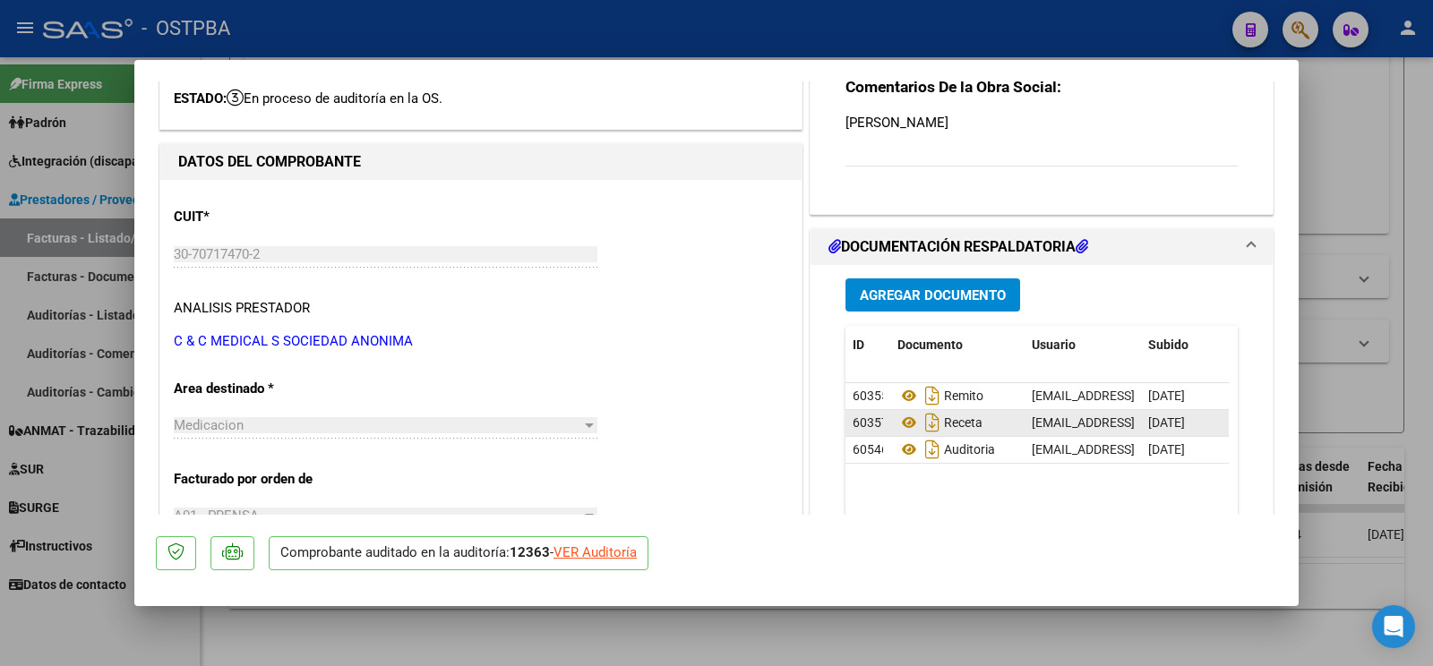
click at [896, 289] on span "Agregar Documento" at bounding box center [933, 295] width 146 height 16
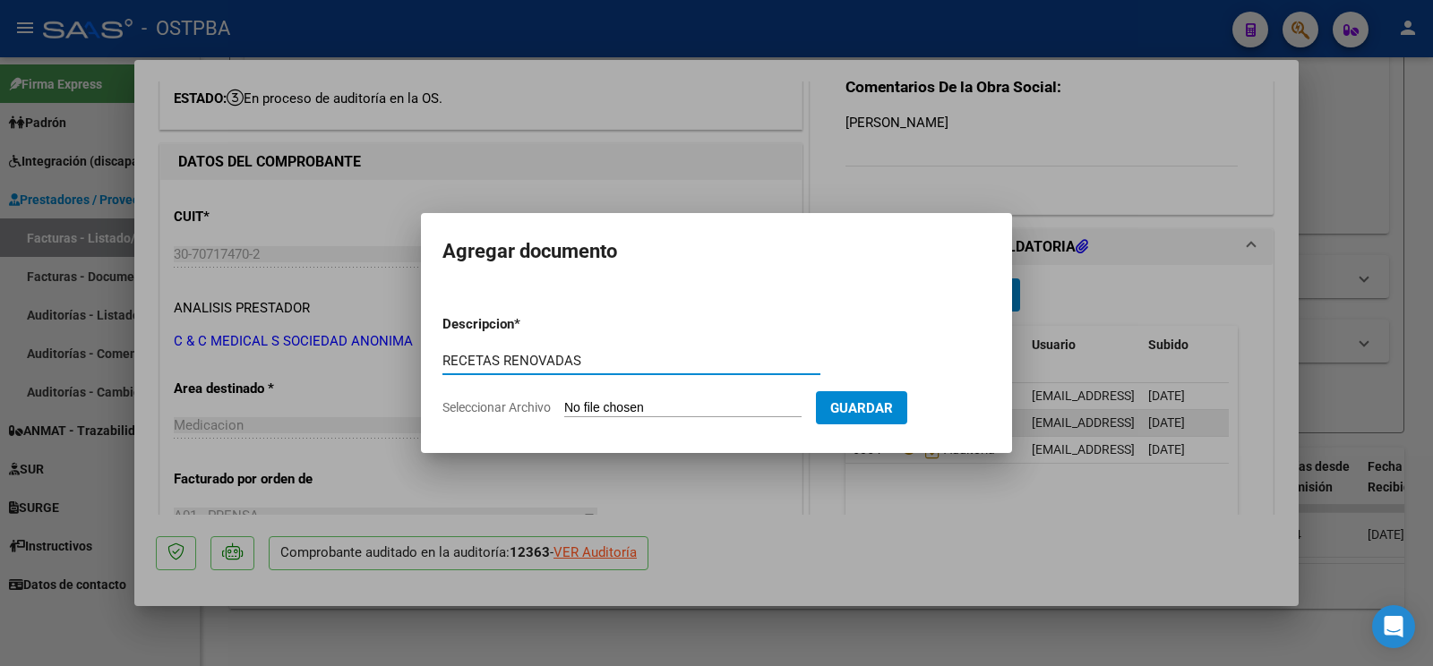
type input "RECETAS RENOVADAS"
click at [604, 408] on input "Seleccionar Archivo" at bounding box center [682, 408] width 237 height 17
type input "C:\fakepath\RECETA [PERSON_NAME].pdf"
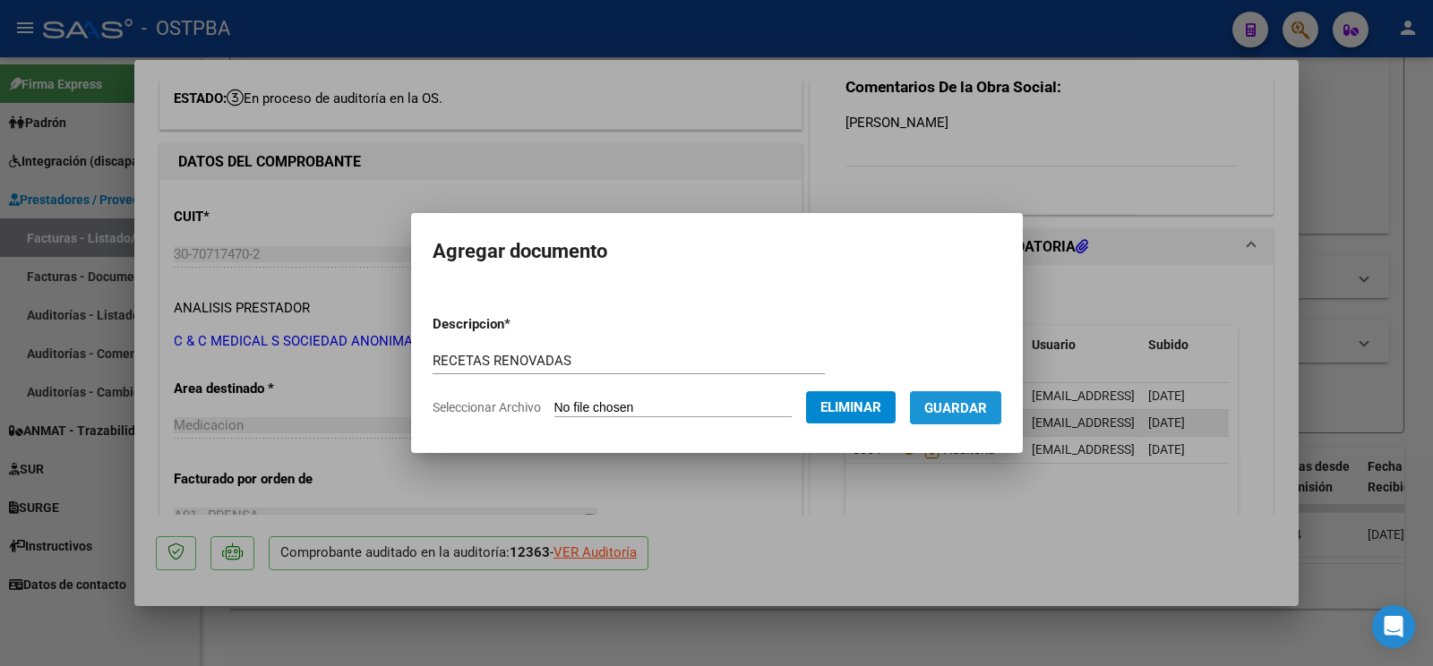
click at [937, 421] on button "Guardar" at bounding box center [955, 407] width 91 height 33
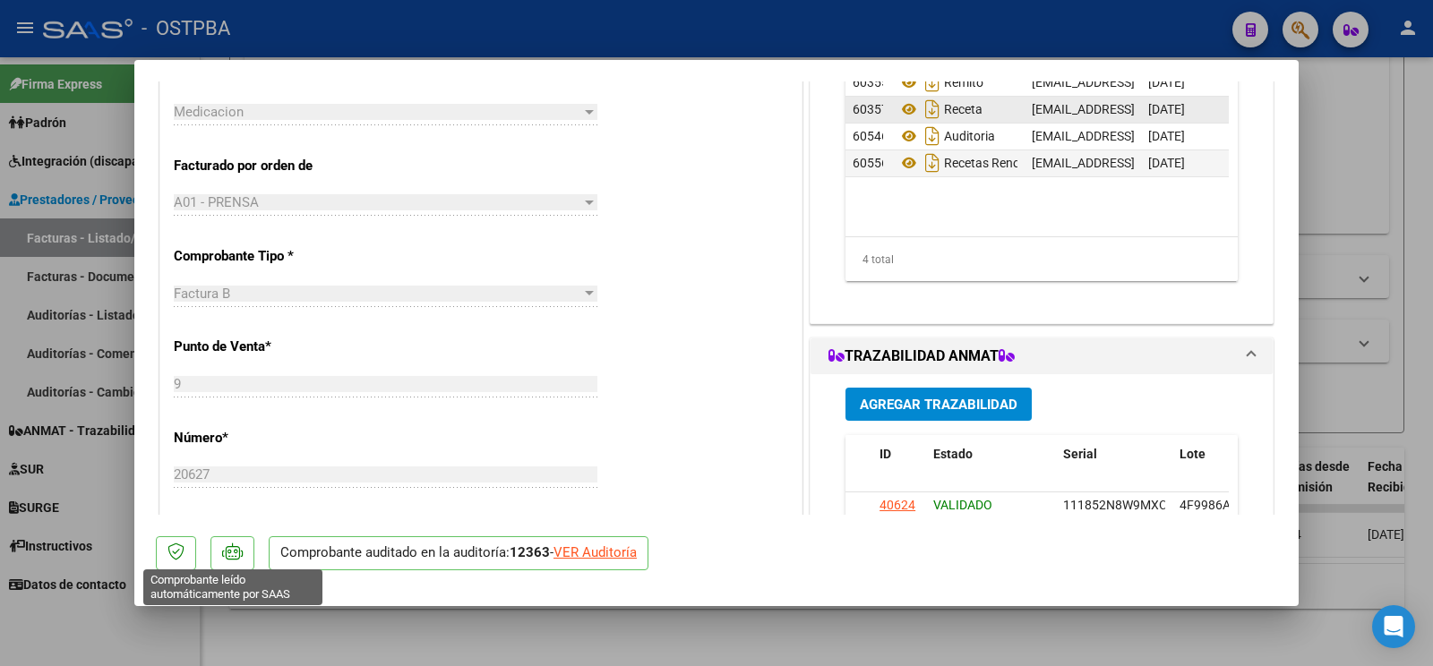
scroll to position [376, 0]
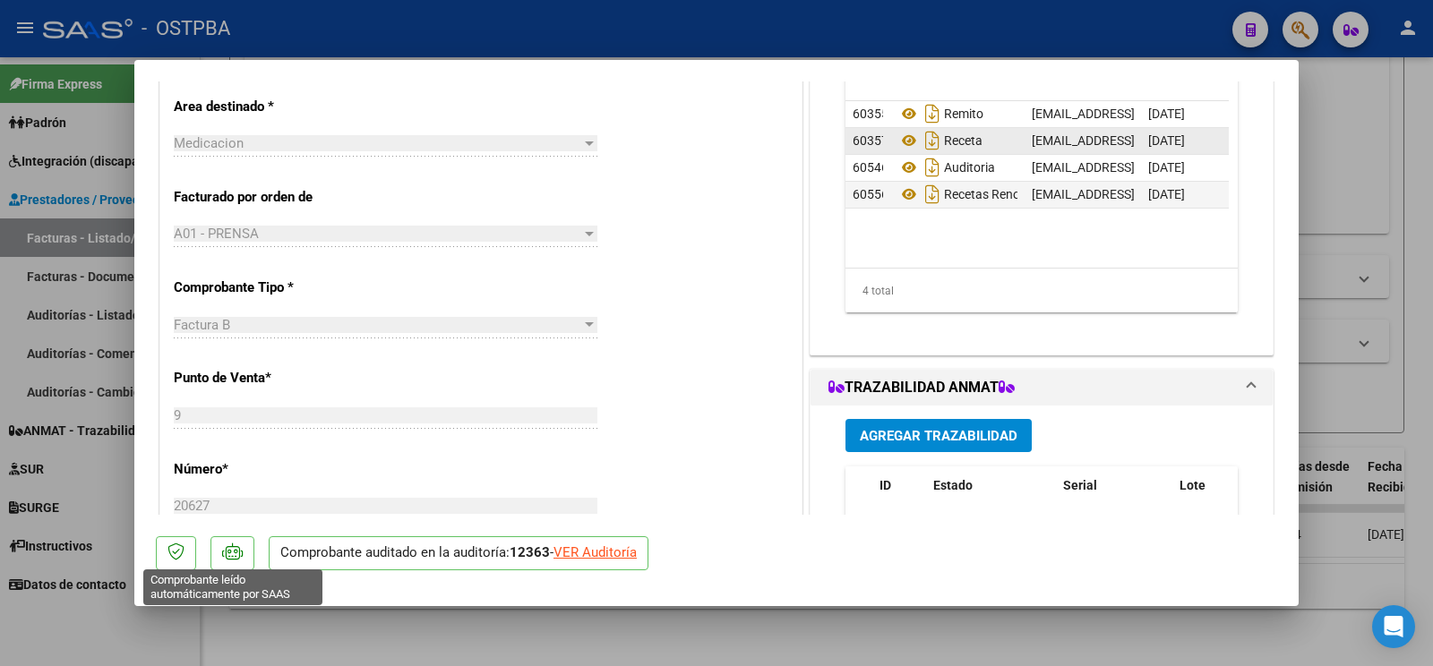
click at [135, 607] on div at bounding box center [716, 333] width 1433 height 666
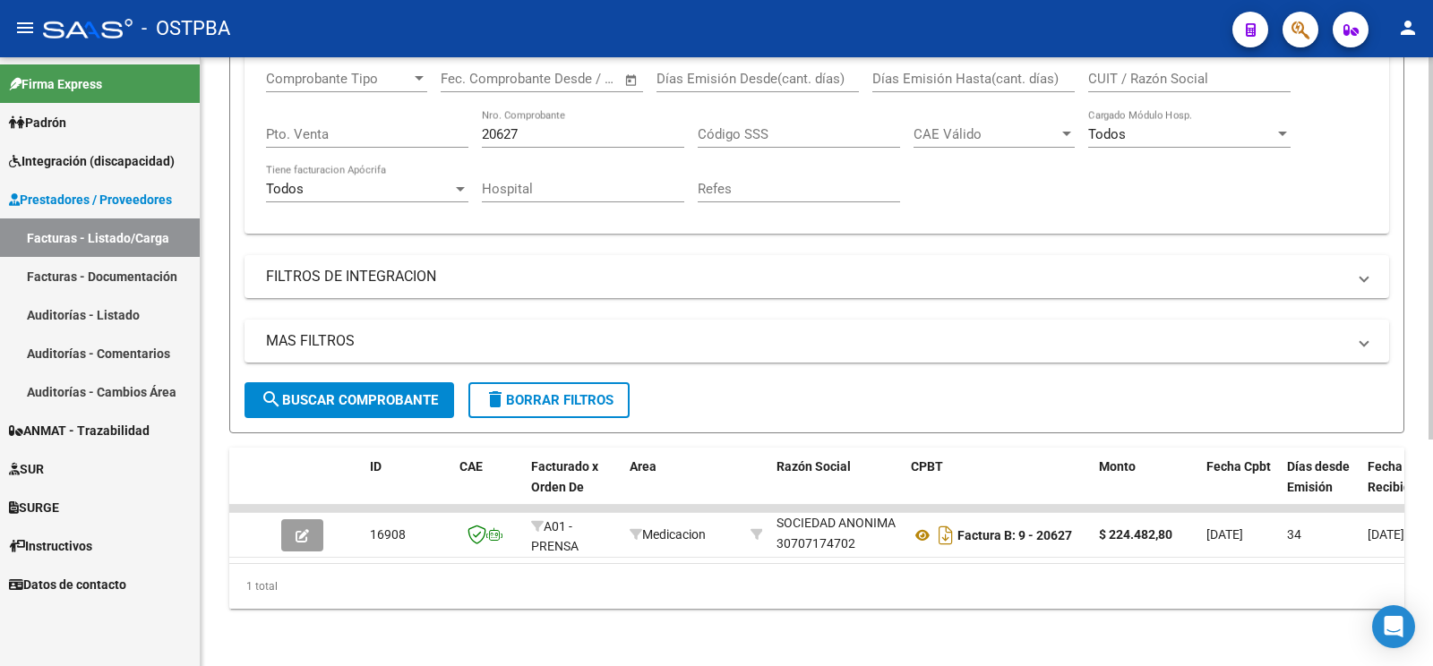
drag, startPoint x: 537, startPoint y: 112, endPoint x: 121, endPoint y: 7, distance: 429.4
click at [482, 126] on input "20627" at bounding box center [583, 134] width 202 height 16
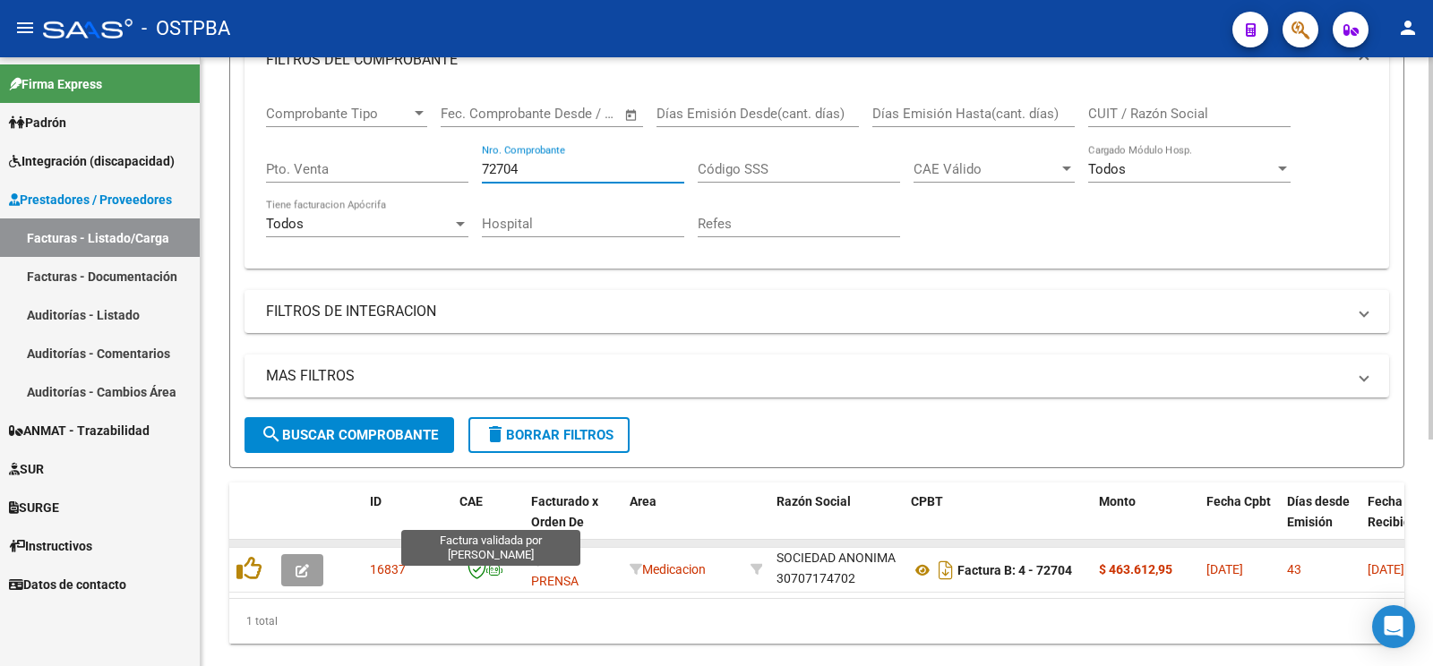
scroll to position [360, 0]
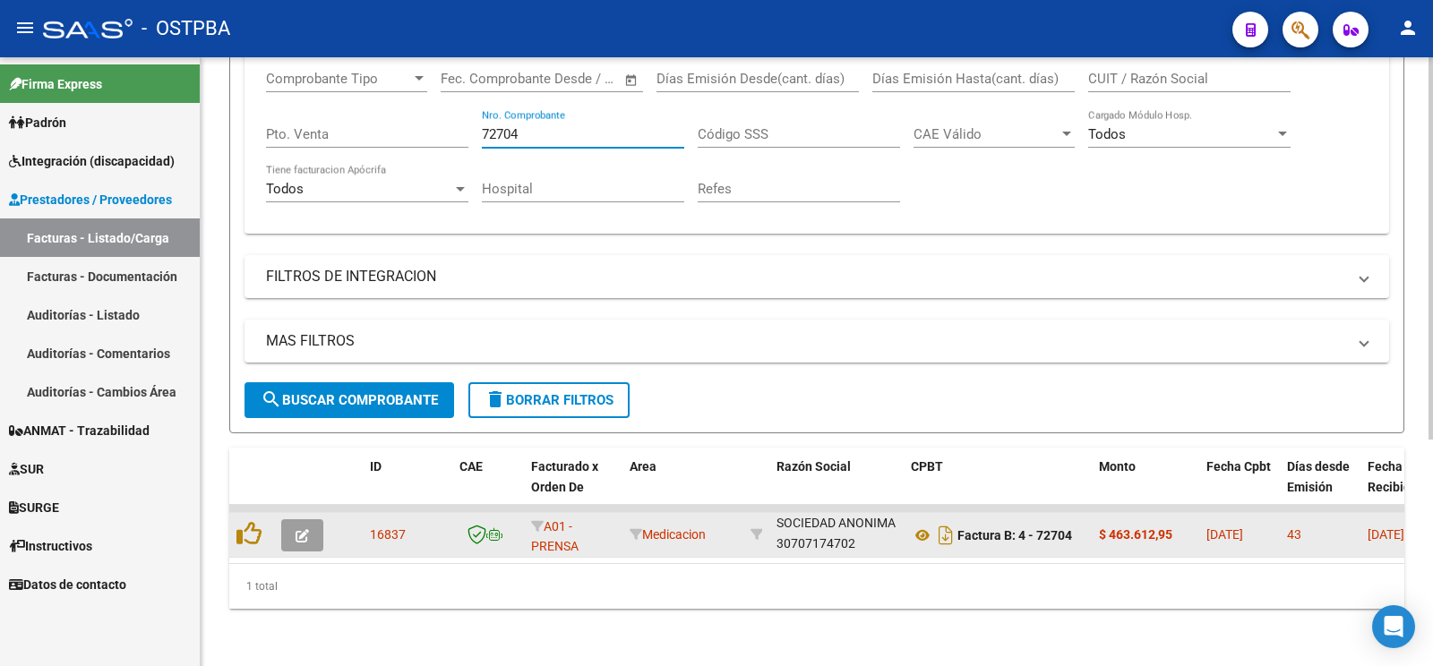
type input "72704"
click at [310, 519] on button "button" at bounding box center [302, 535] width 42 height 32
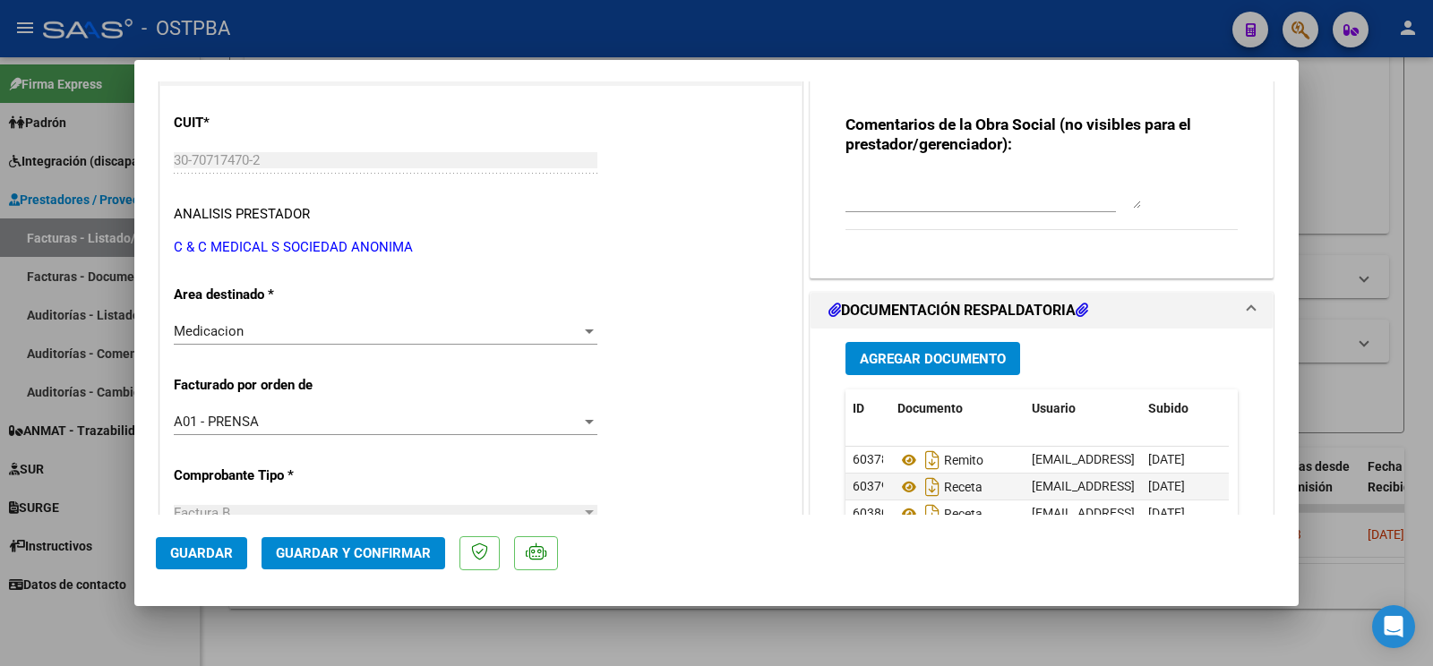
scroll to position [0, 0]
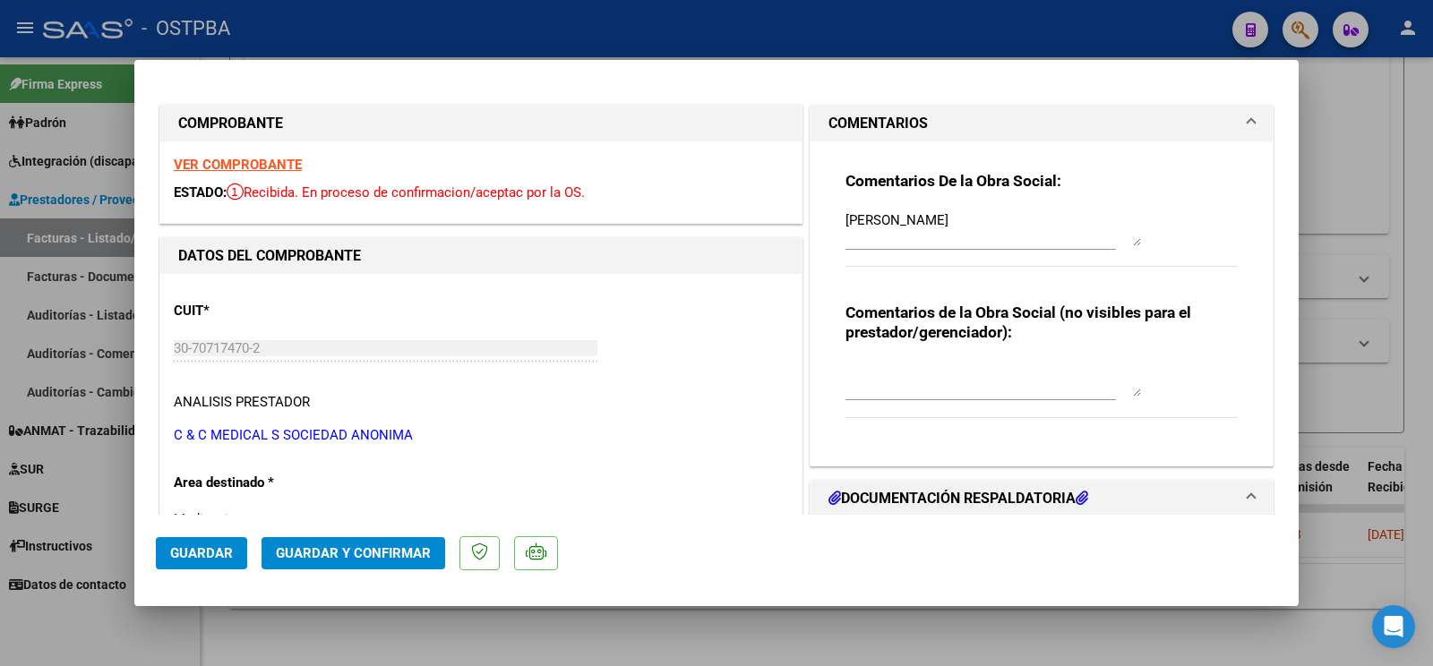
click at [393, 554] on span "Guardar y Confirmar" at bounding box center [353, 553] width 155 height 16
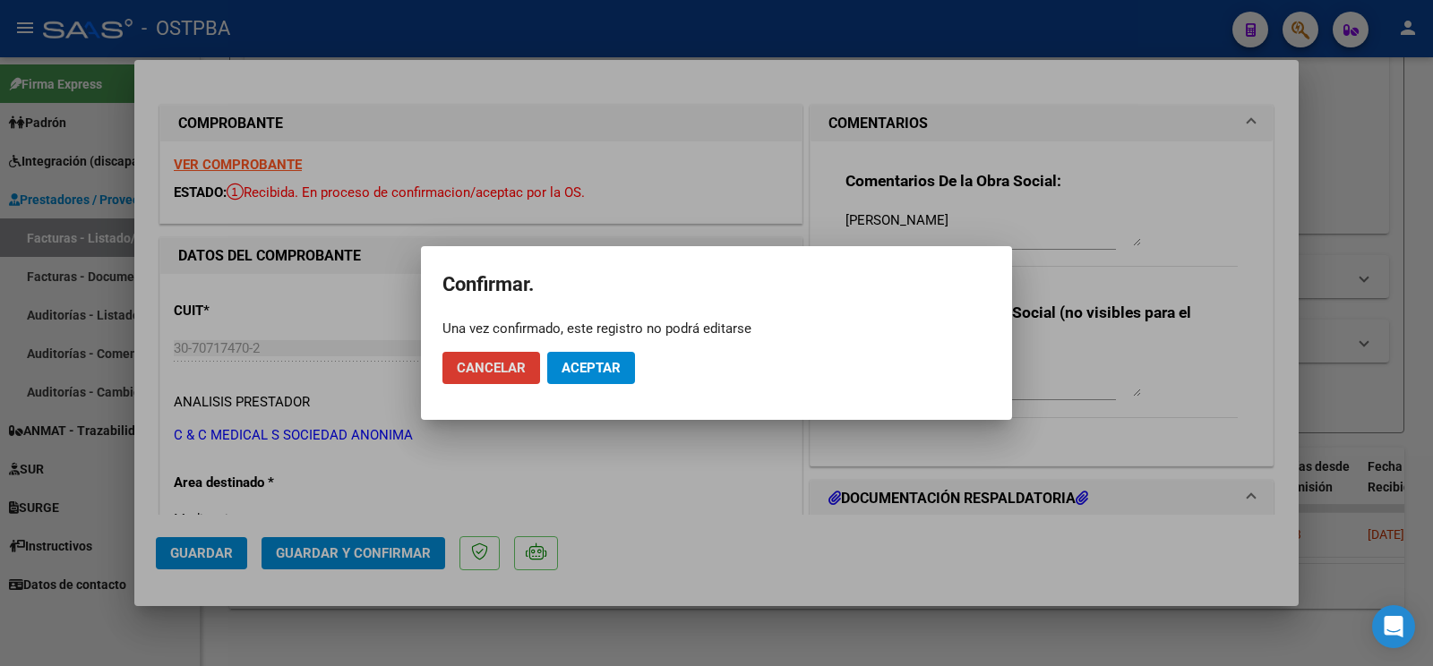
click at [583, 371] on span "Aceptar" at bounding box center [590, 368] width 59 height 16
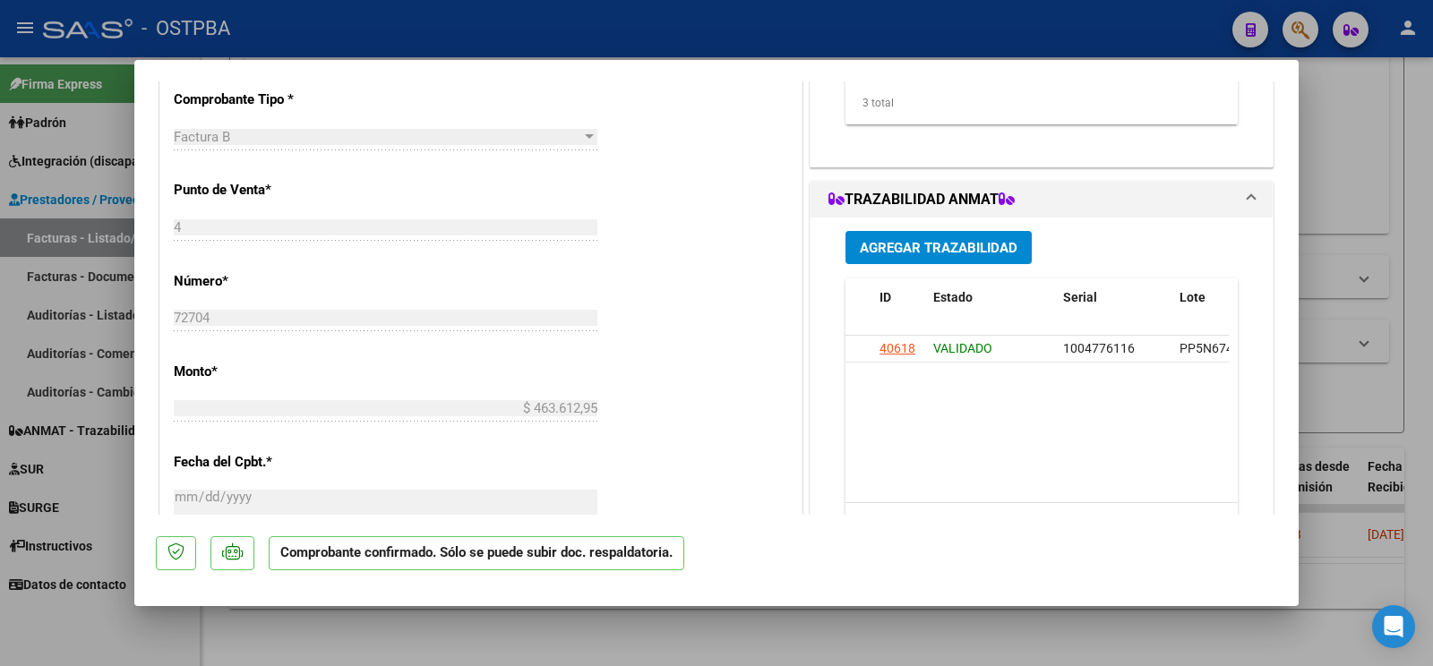
scroll to position [188, 0]
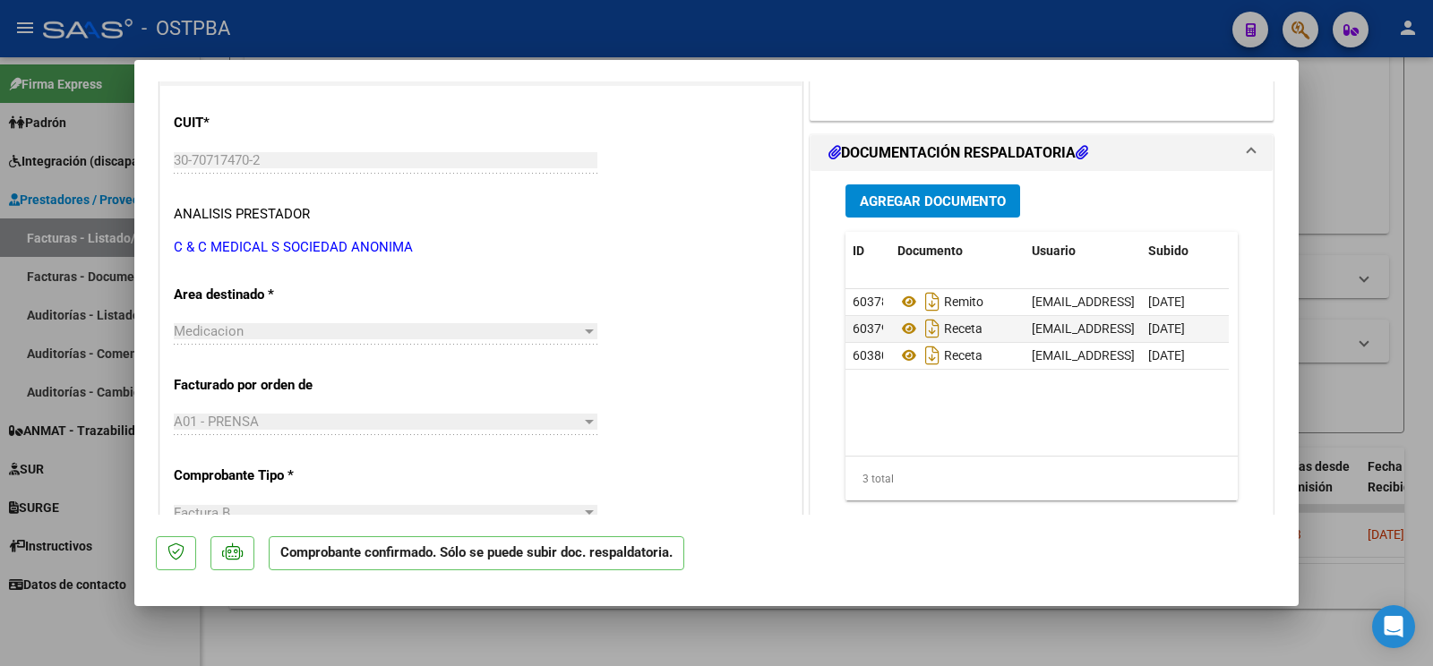
click at [955, 184] on button "Agregar Documento" at bounding box center [932, 200] width 175 height 33
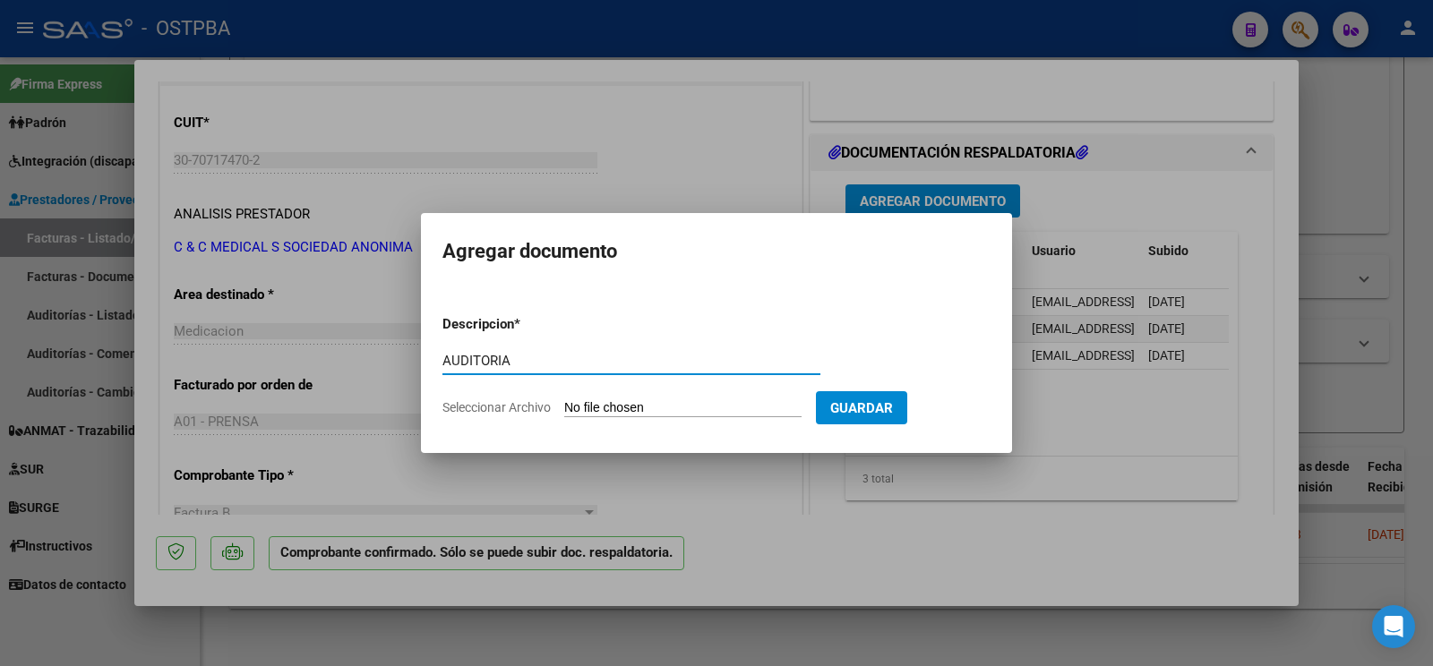
type input "AUDITORIA"
click at [587, 388] on div "AUDITORIA Escriba aquí una descripcion" at bounding box center [631, 369] width 378 height 44
click at [599, 400] on input "Seleccionar Archivo" at bounding box center [682, 408] width 237 height 17
type input "C:\fakepath\AUDITORIA [PERSON_NAME].pdf"
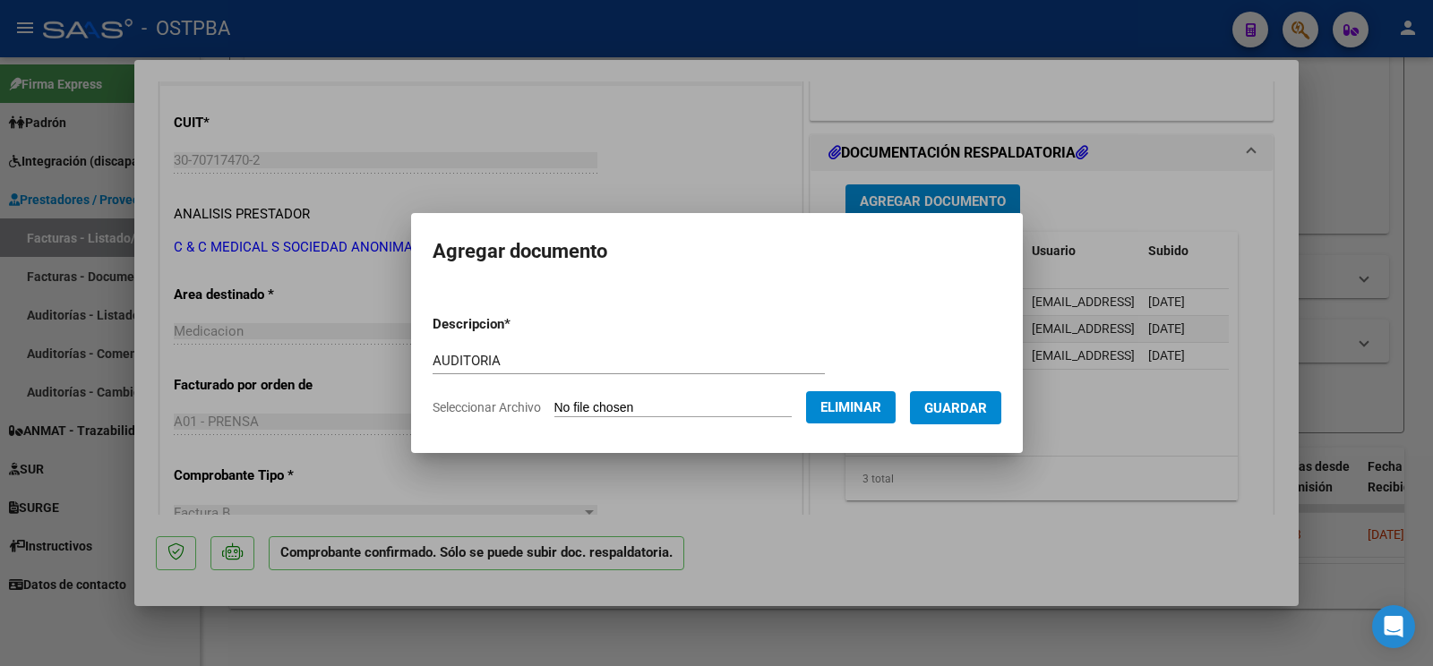
click at [962, 407] on span "Guardar" at bounding box center [955, 408] width 63 height 16
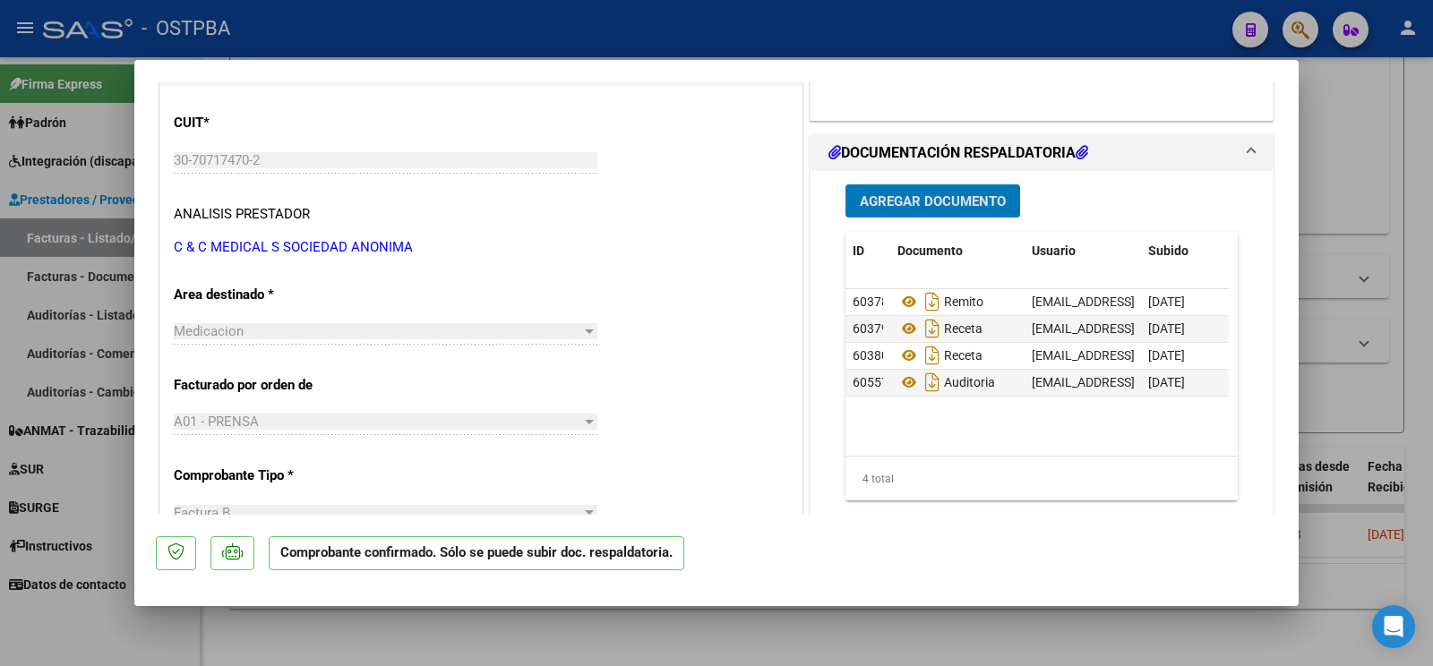
click at [107, 630] on div at bounding box center [716, 333] width 1433 height 666
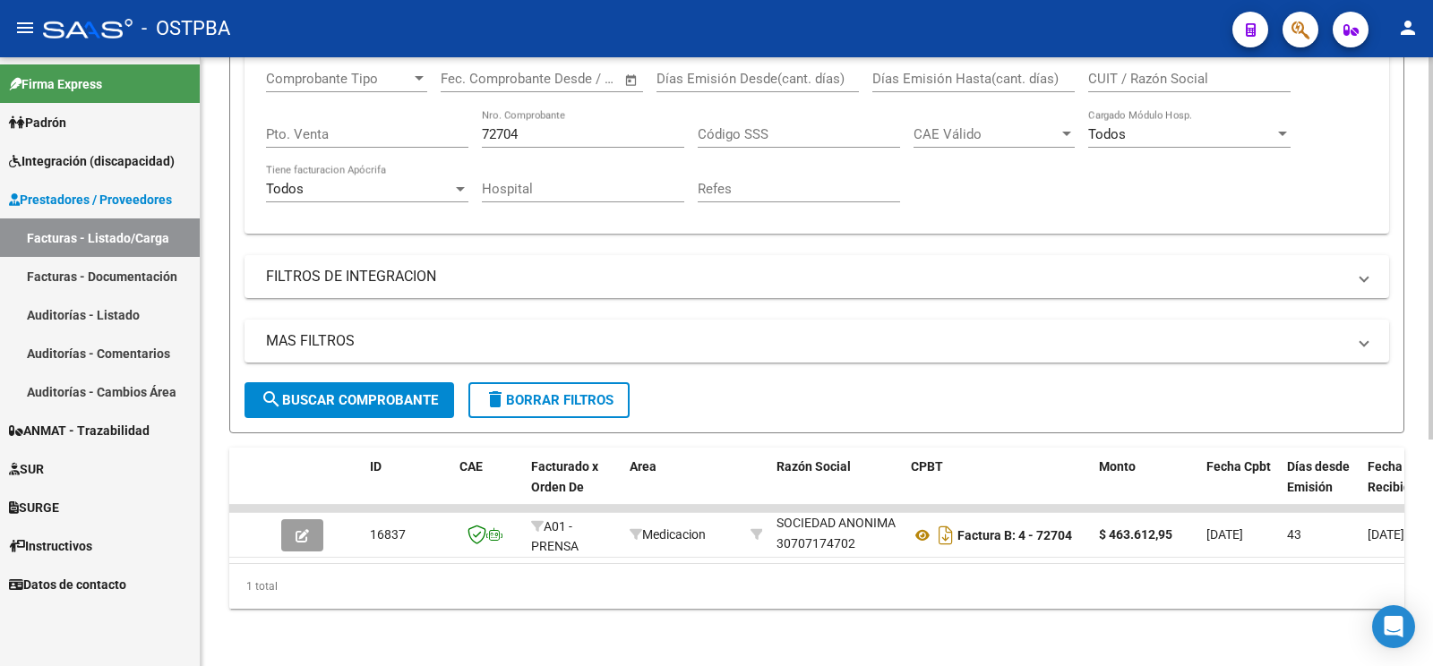
drag, startPoint x: 580, startPoint y: 117, endPoint x: 0, endPoint y: -63, distance: 607.6
click at [482, 126] on input "72704" at bounding box center [583, 134] width 202 height 16
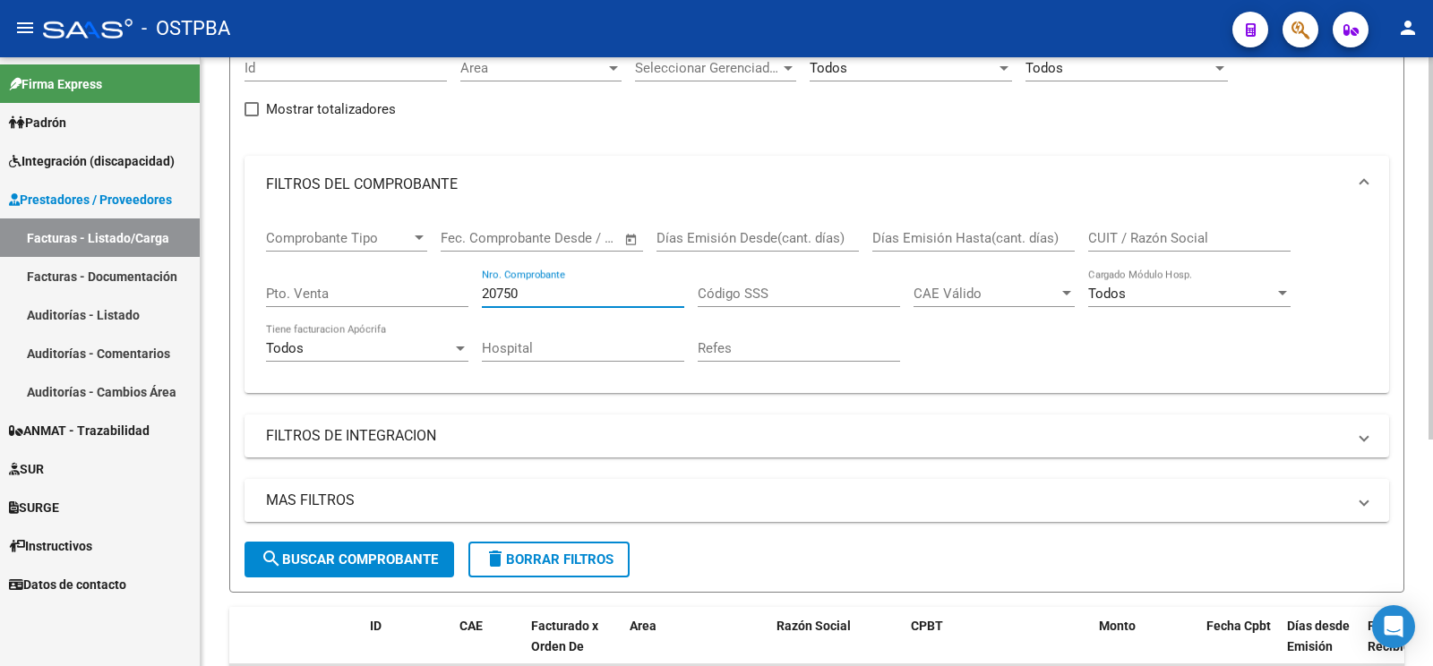
scroll to position [360, 0]
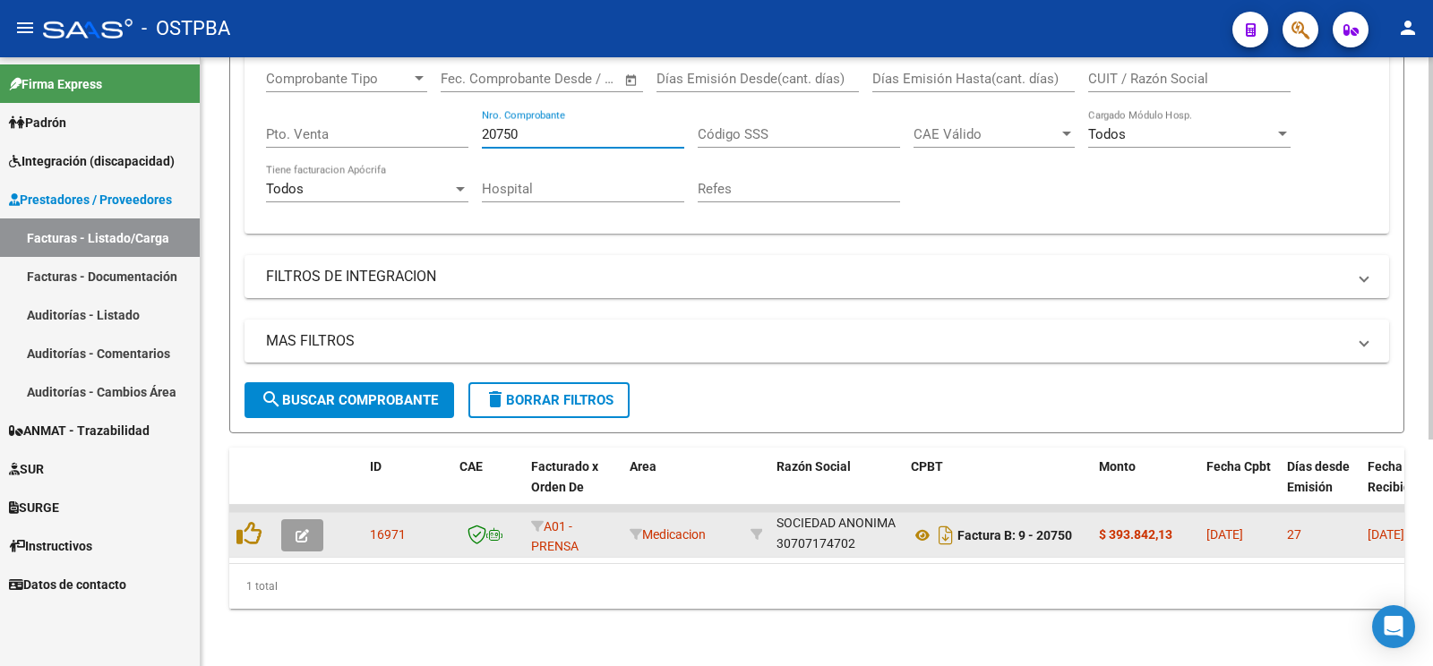
type input "20750"
click at [296, 519] on button "button" at bounding box center [302, 535] width 42 height 32
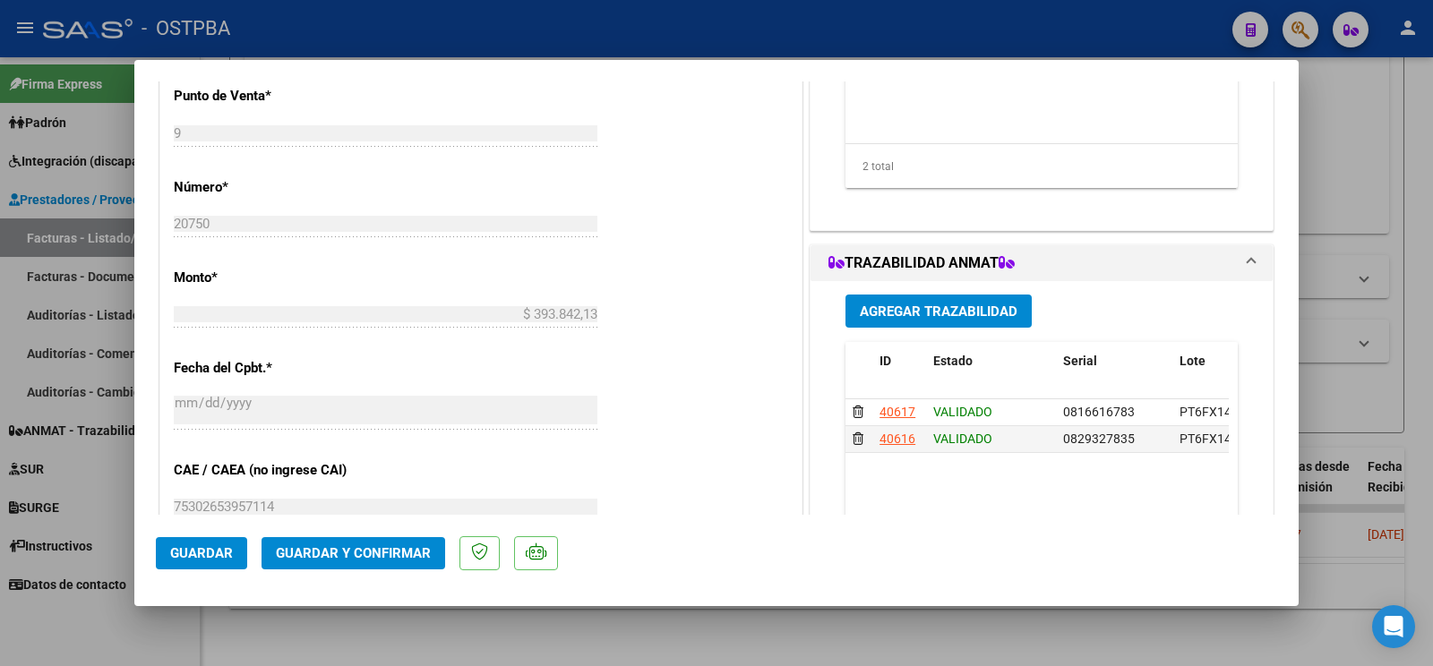
scroll to position [940, 0]
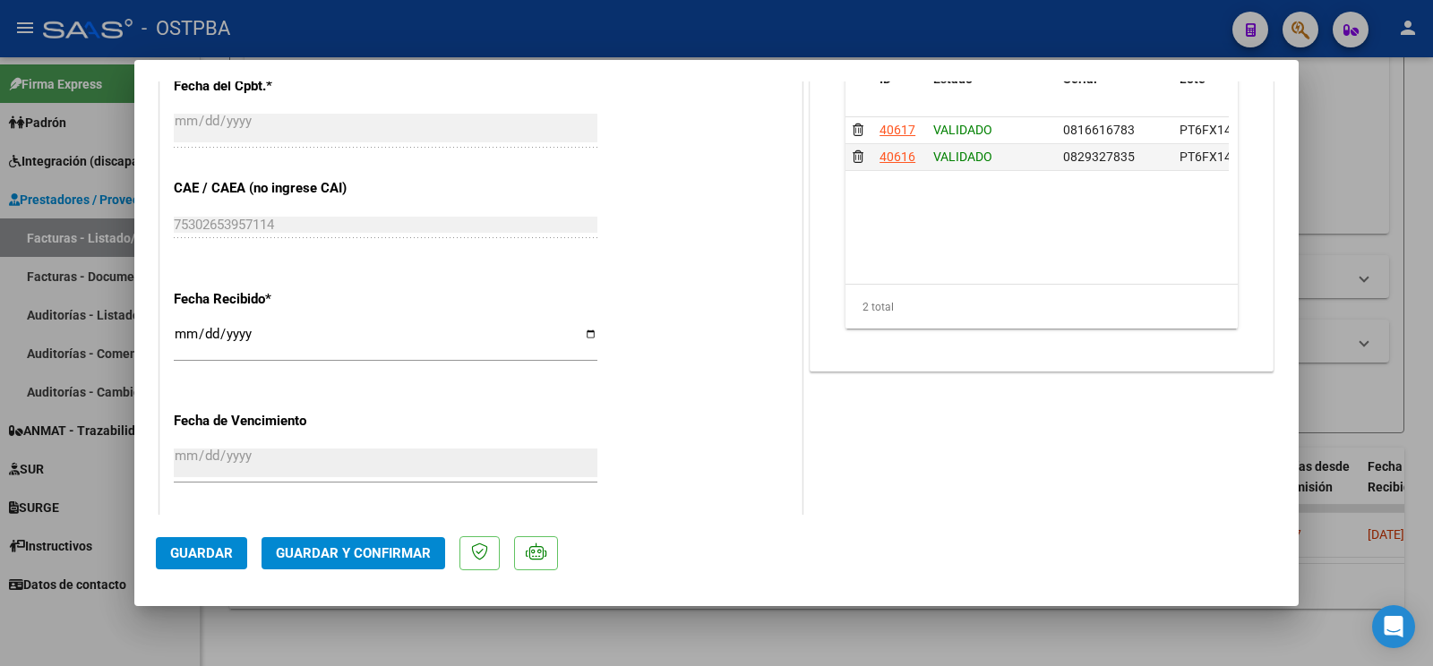
click at [399, 528] on mat-dialog-actions "Guardar Guardar y Confirmar" at bounding box center [716, 550] width 1121 height 71
click at [417, 552] on span "Guardar y Confirmar" at bounding box center [353, 553] width 155 height 16
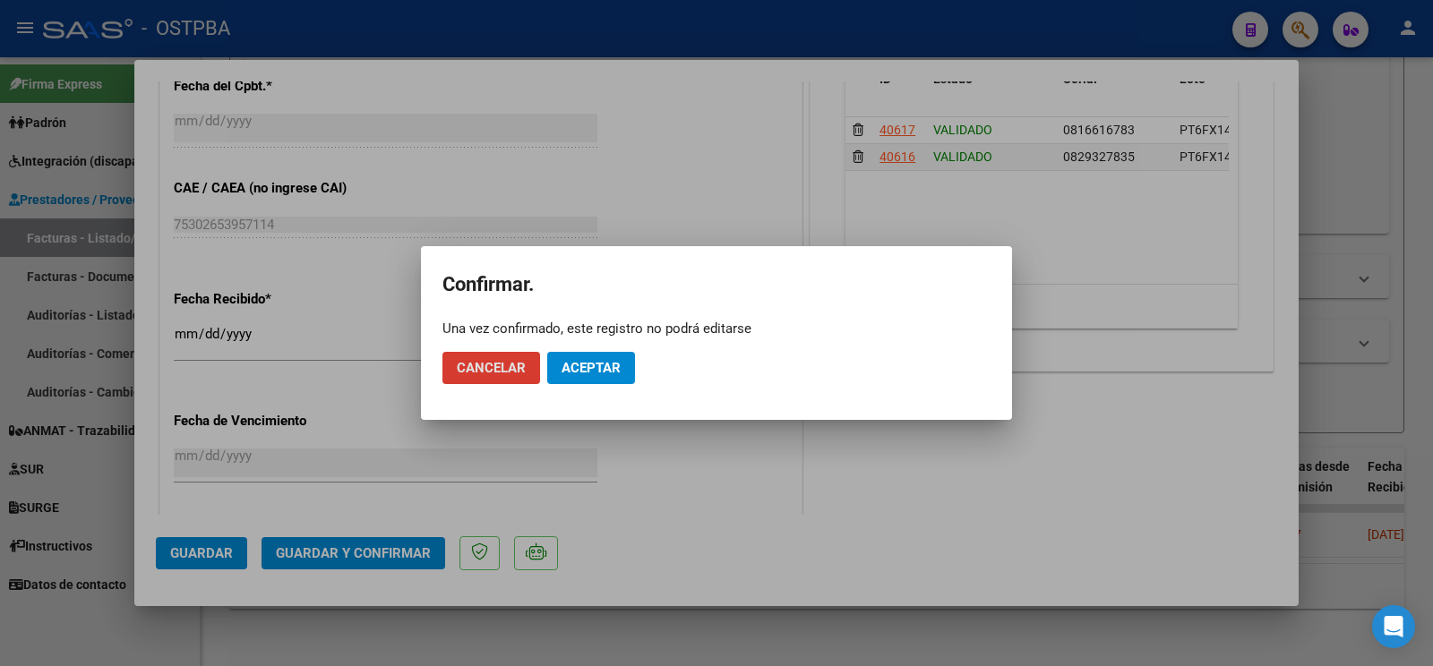
click at [578, 365] on span "Aceptar" at bounding box center [590, 368] width 59 height 16
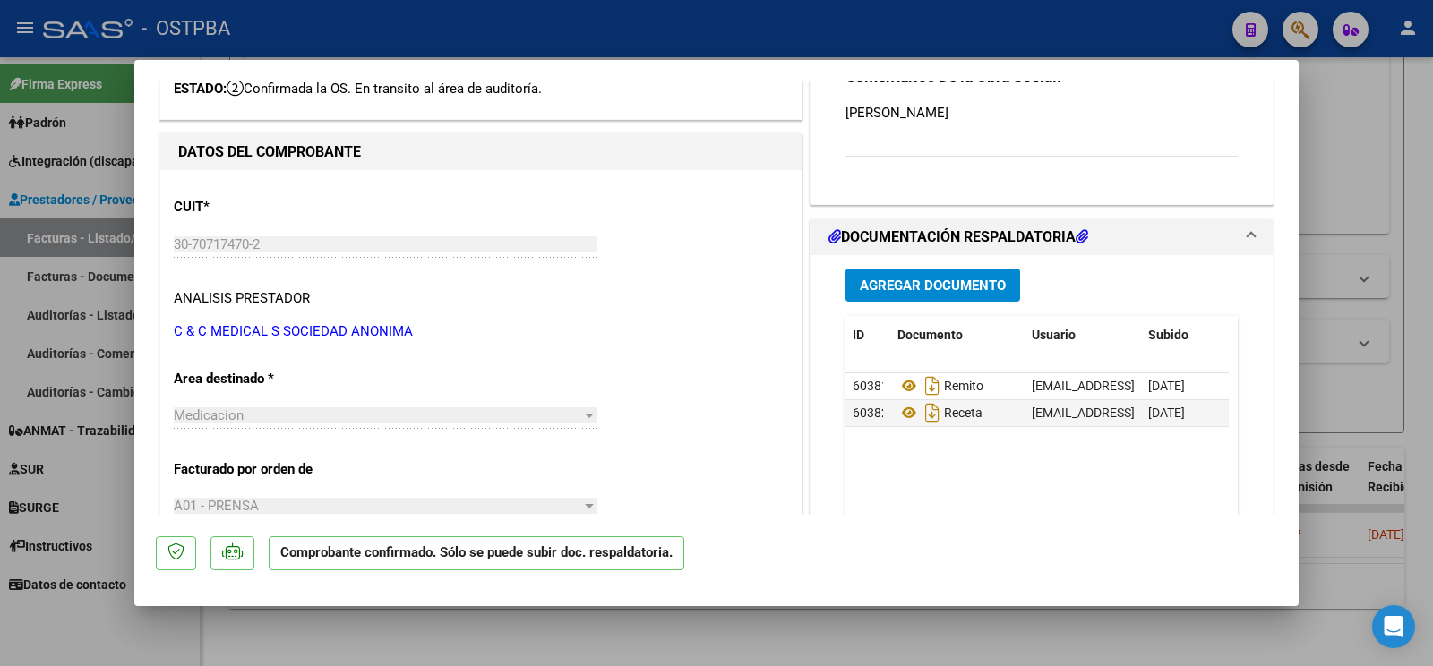
scroll to position [94, 0]
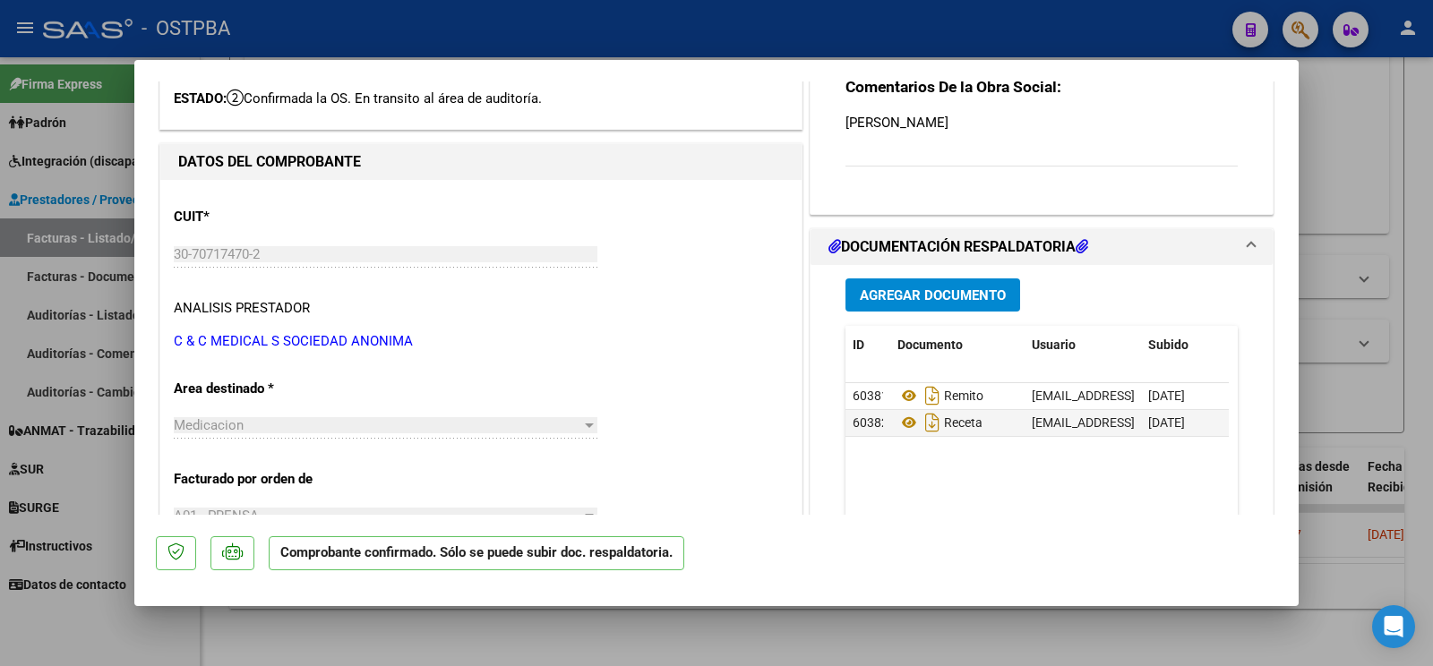
click at [971, 287] on button "Agregar Documento" at bounding box center [932, 295] width 175 height 33
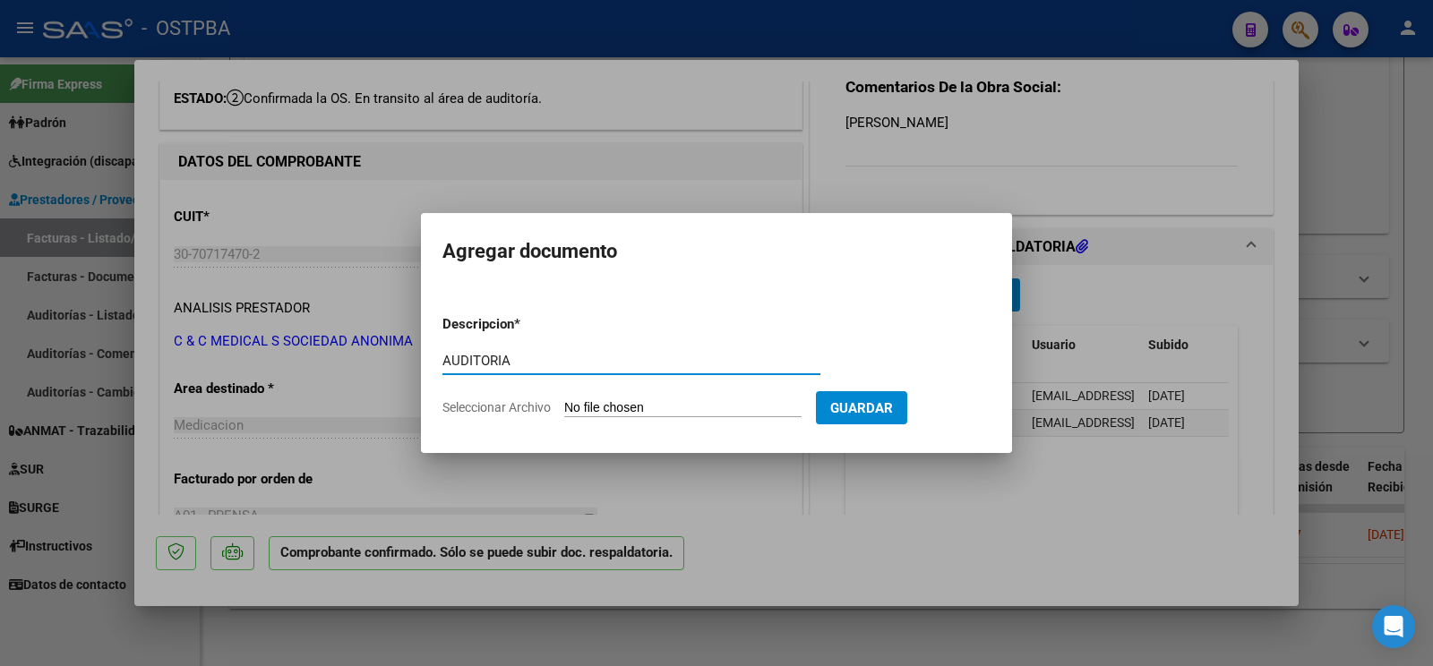
type input "AUDITORIA"
click at [613, 411] on input "Seleccionar Archivo" at bounding box center [682, 408] width 237 height 17
type input "C:\fakepath\AUDITORIA RAÑA.pdf"
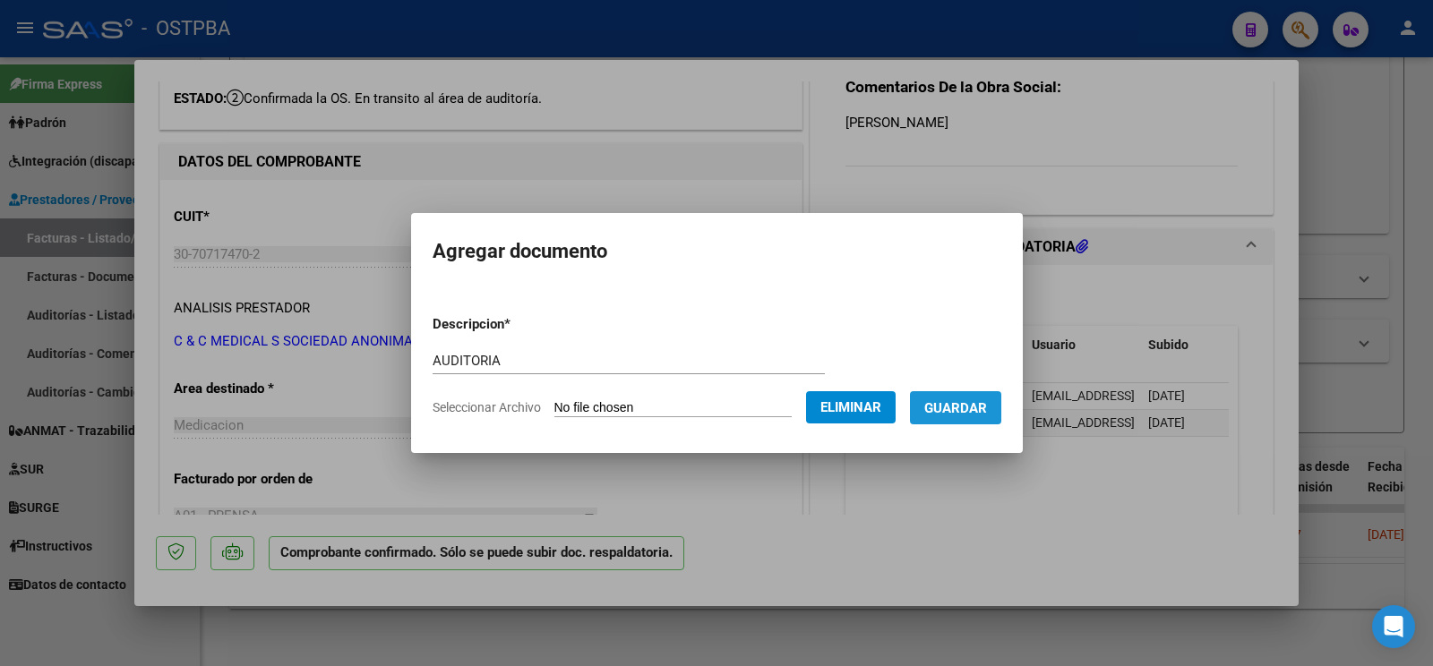
click at [965, 413] on span "Guardar" at bounding box center [955, 408] width 63 height 16
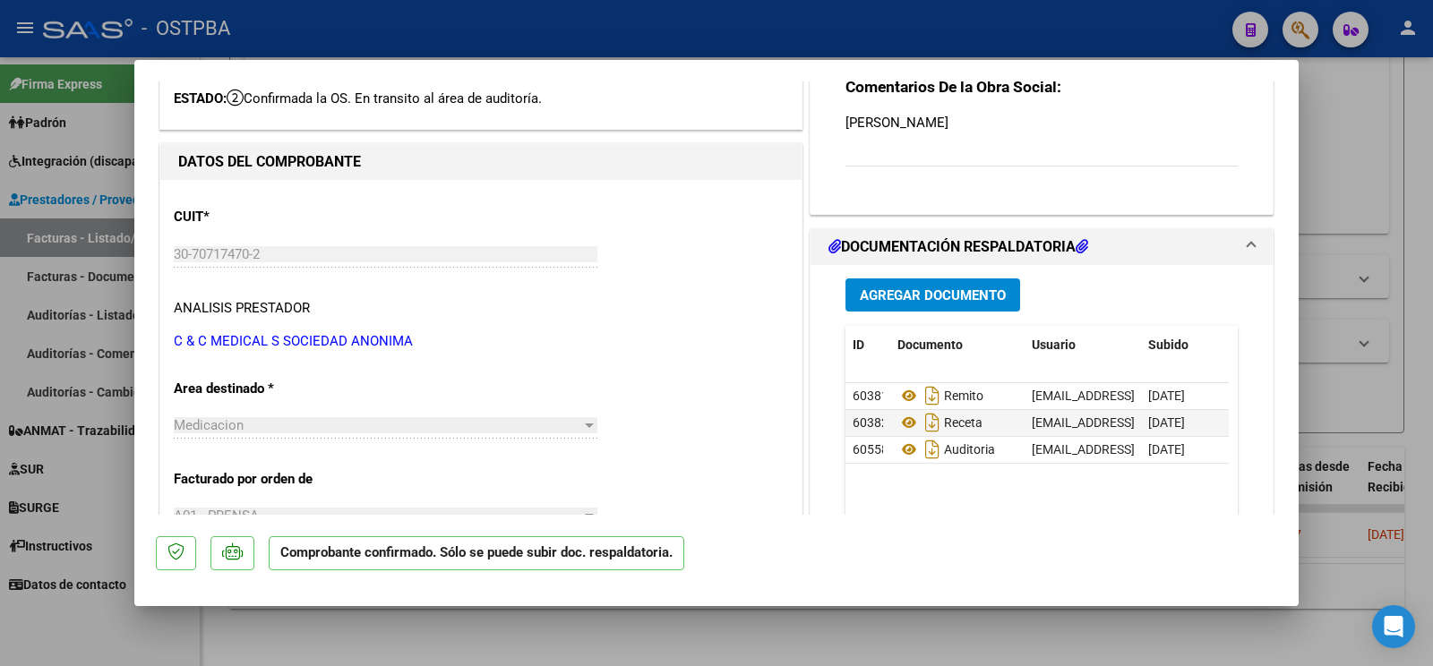
click at [116, 630] on div at bounding box center [716, 333] width 1433 height 666
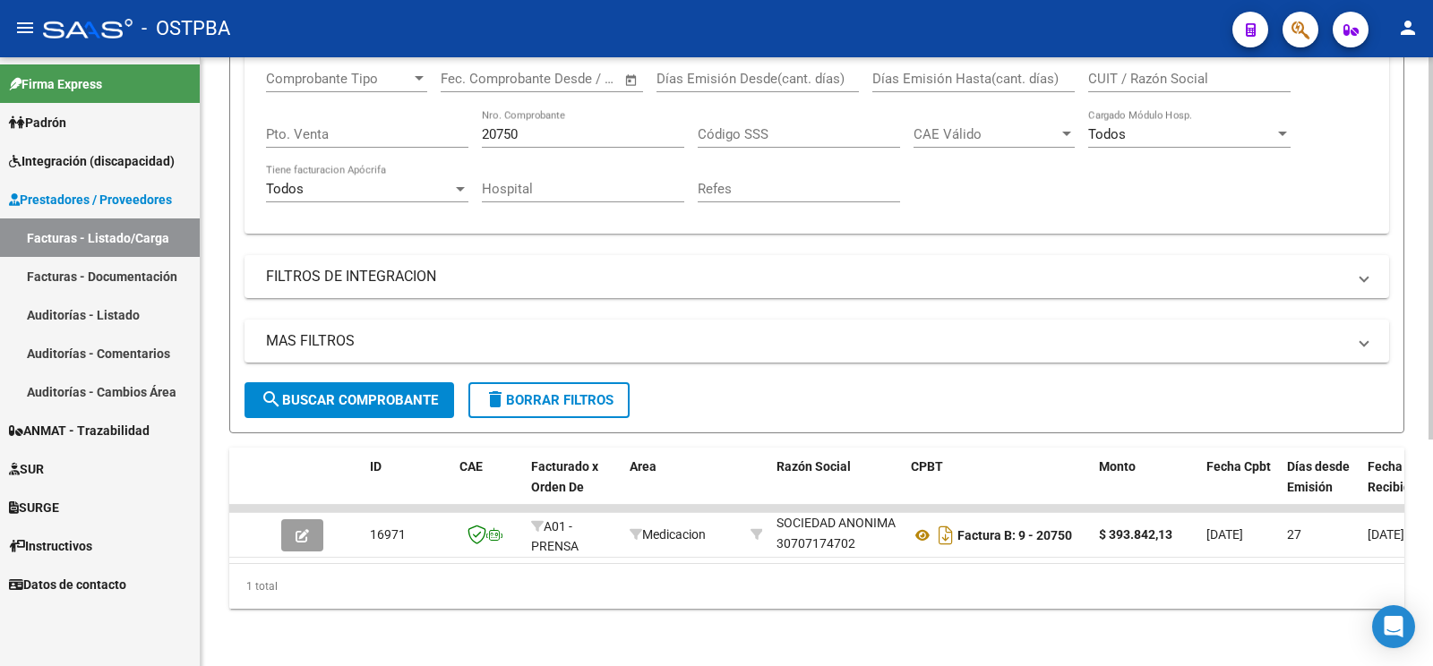
drag, startPoint x: 571, startPoint y: 117, endPoint x: 37, endPoint y: 4, distance: 546.4
click at [482, 126] on input "20750" at bounding box center [583, 134] width 202 height 16
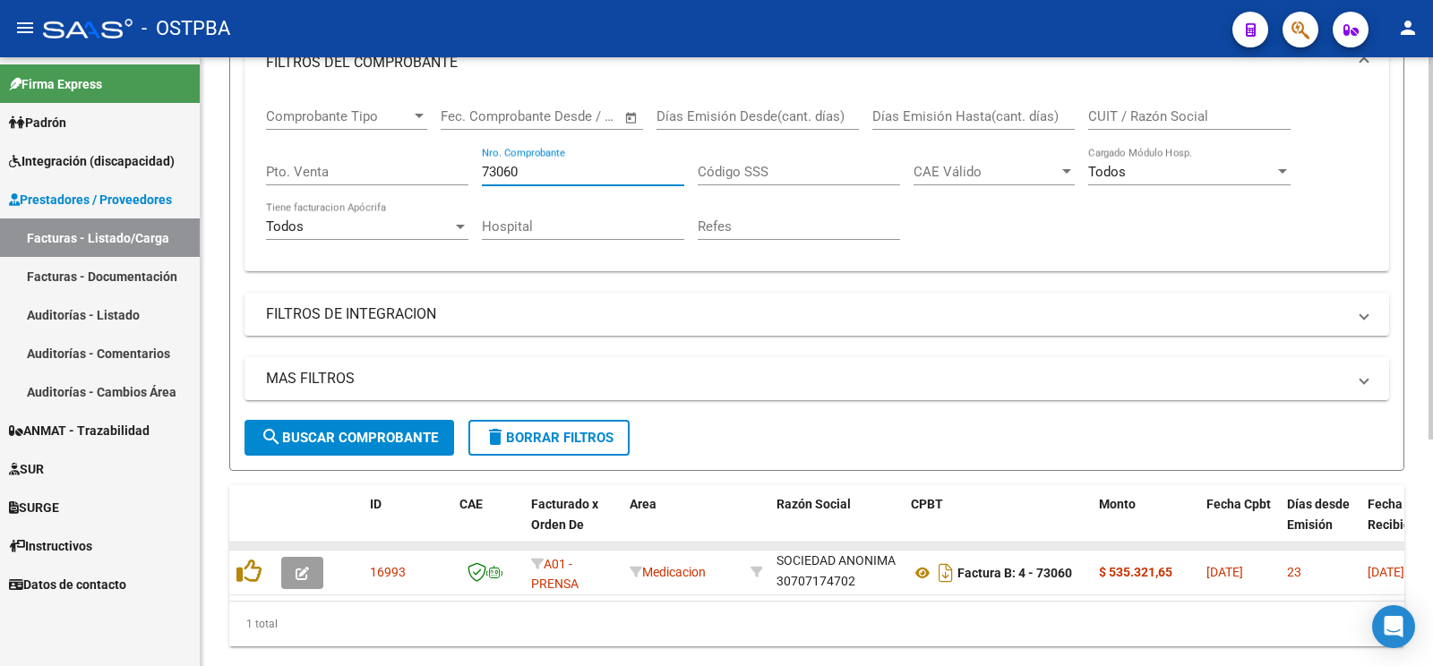
type input "73060"
click at [294, 543] on datatable-body-cell at bounding box center [305, 546] width 63 height 7
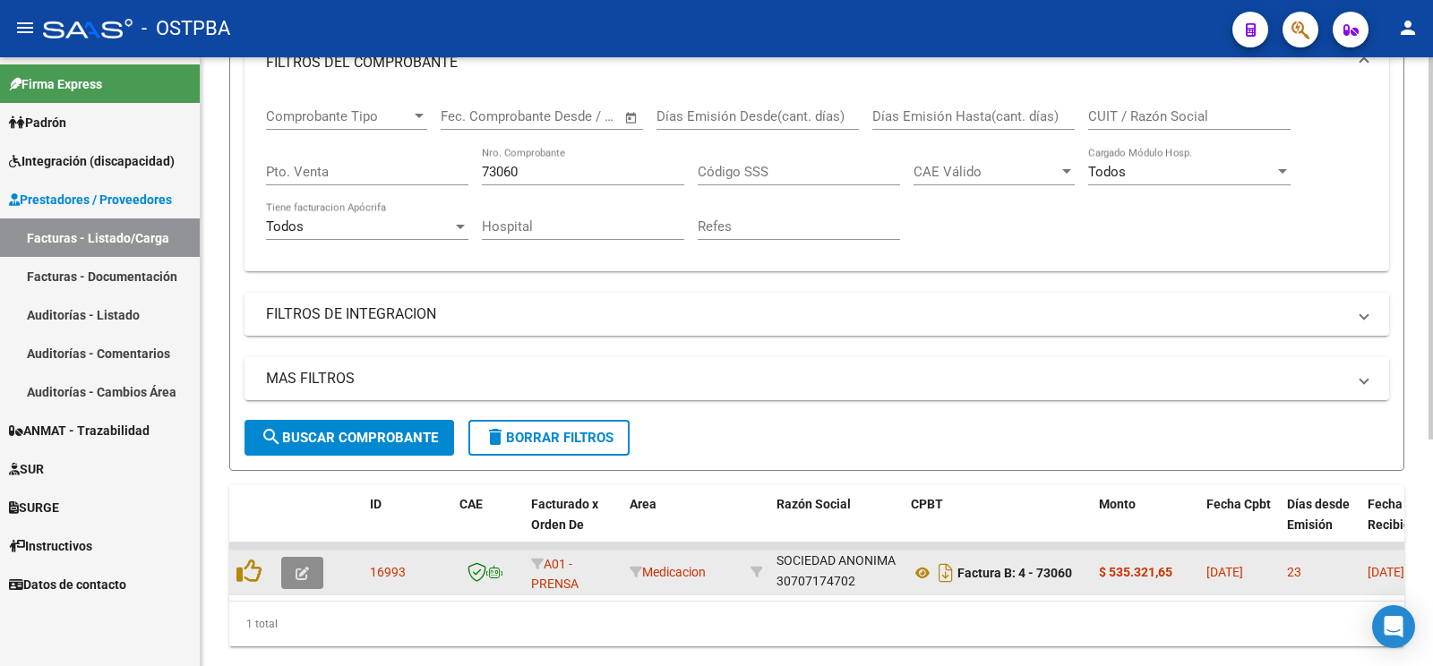
click at [317, 564] on button "button" at bounding box center [302, 573] width 42 height 32
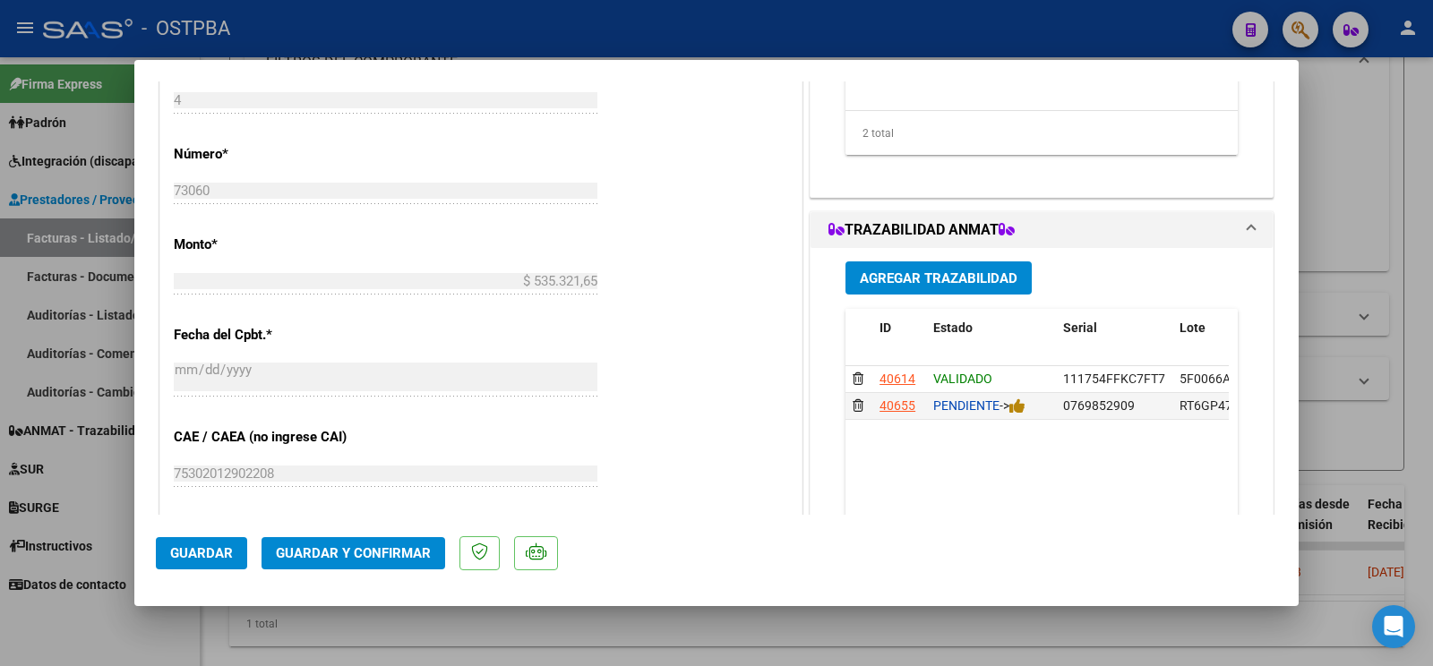
scroll to position [752, 0]
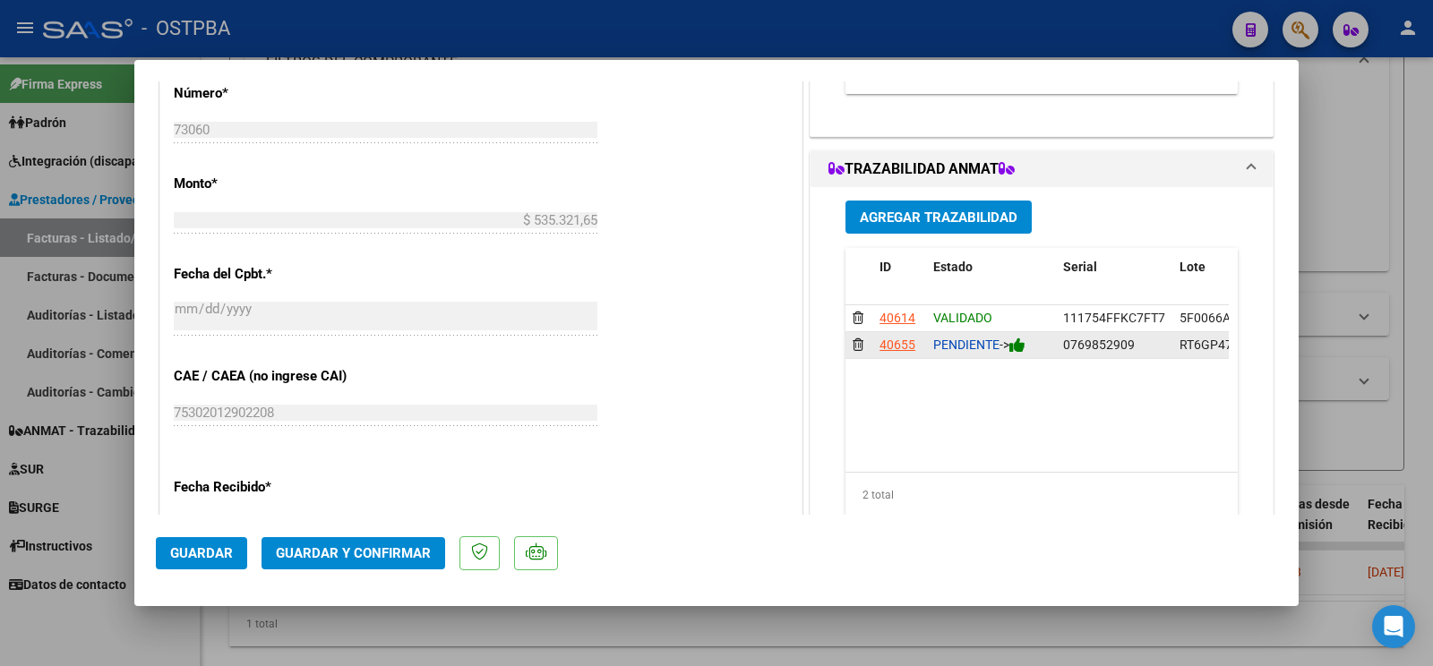
click at [1016, 354] on icon at bounding box center [1017, 345] width 16 height 17
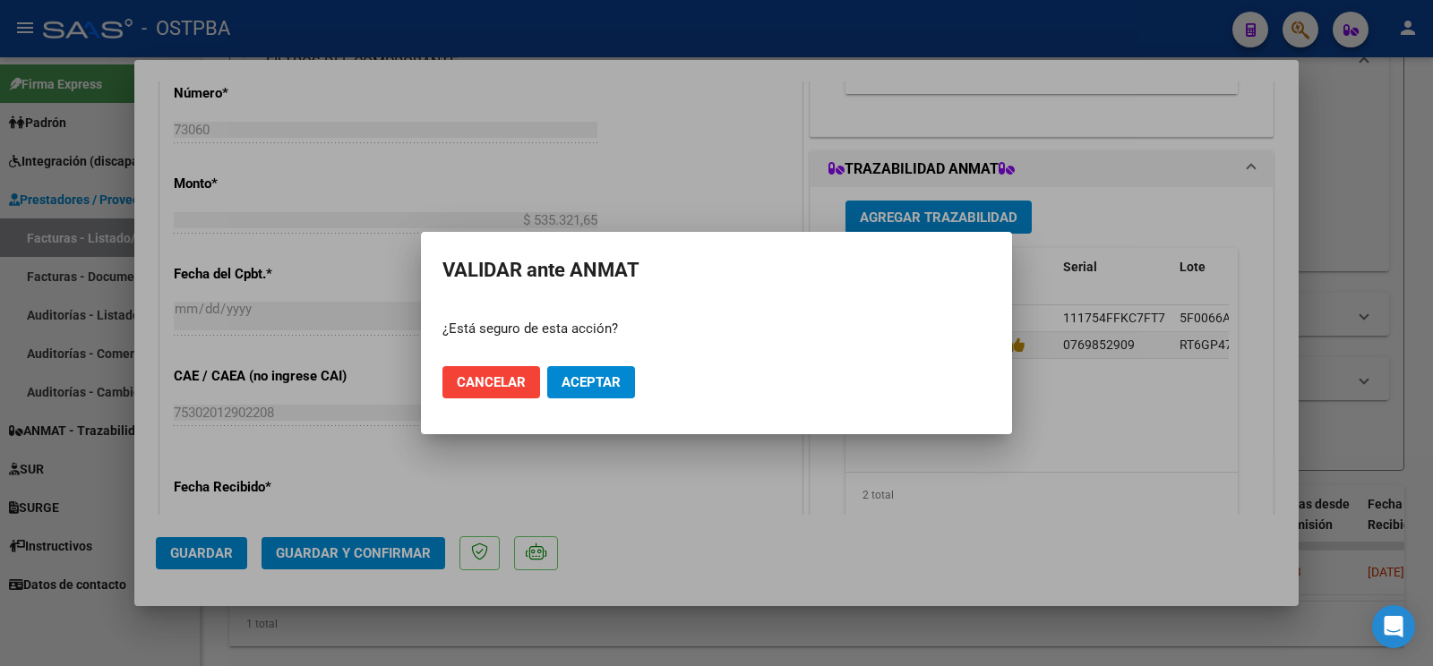
click at [1013, 372] on div at bounding box center [716, 333] width 1433 height 666
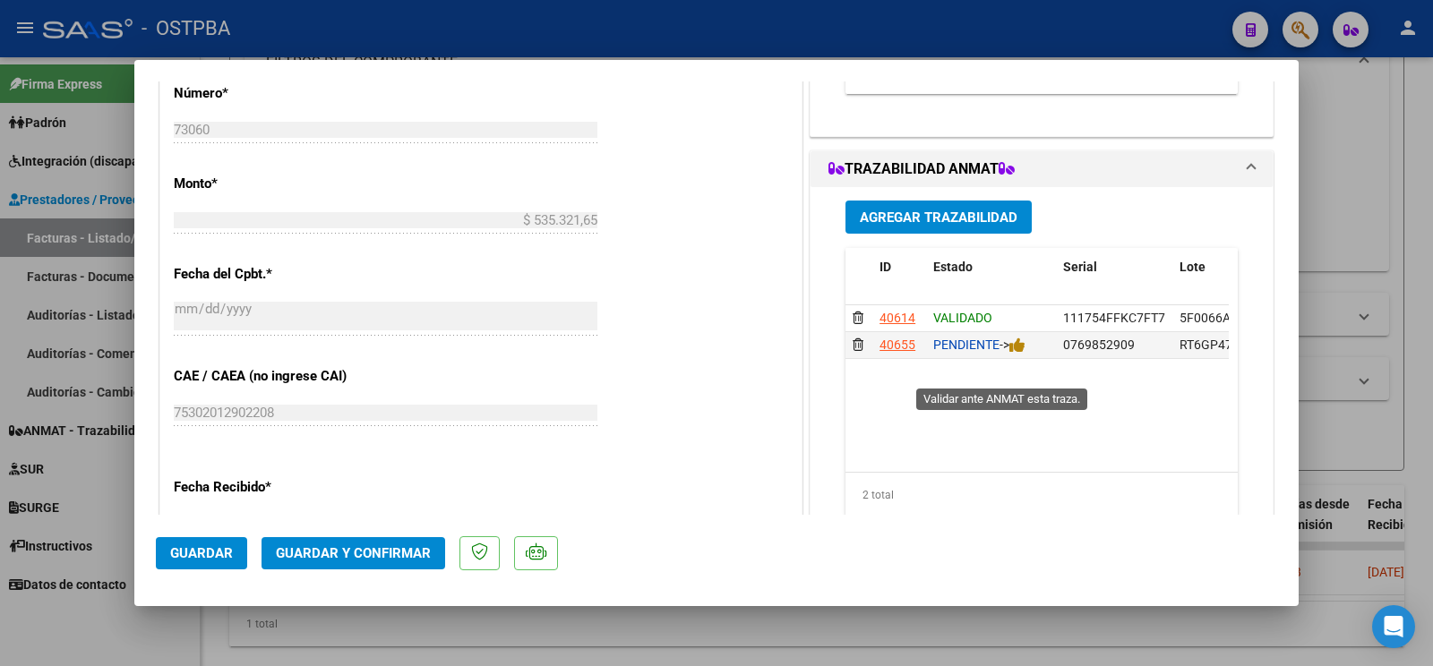
click at [594, 379] on div "CUIT * 30-70717470-2 Ingresar CUIT ANALISIS PRESTADOR C & C MEDICAL S SOCIEDAD …" at bounding box center [480, 202] width 641 height 1360
click at [1002, 356] on div "PENDIENTE ->" at bounding box center [991, 345] width 116 height 21
click at [1011, 354] on icon at bounding box center [1017, 345] width 16 height 17
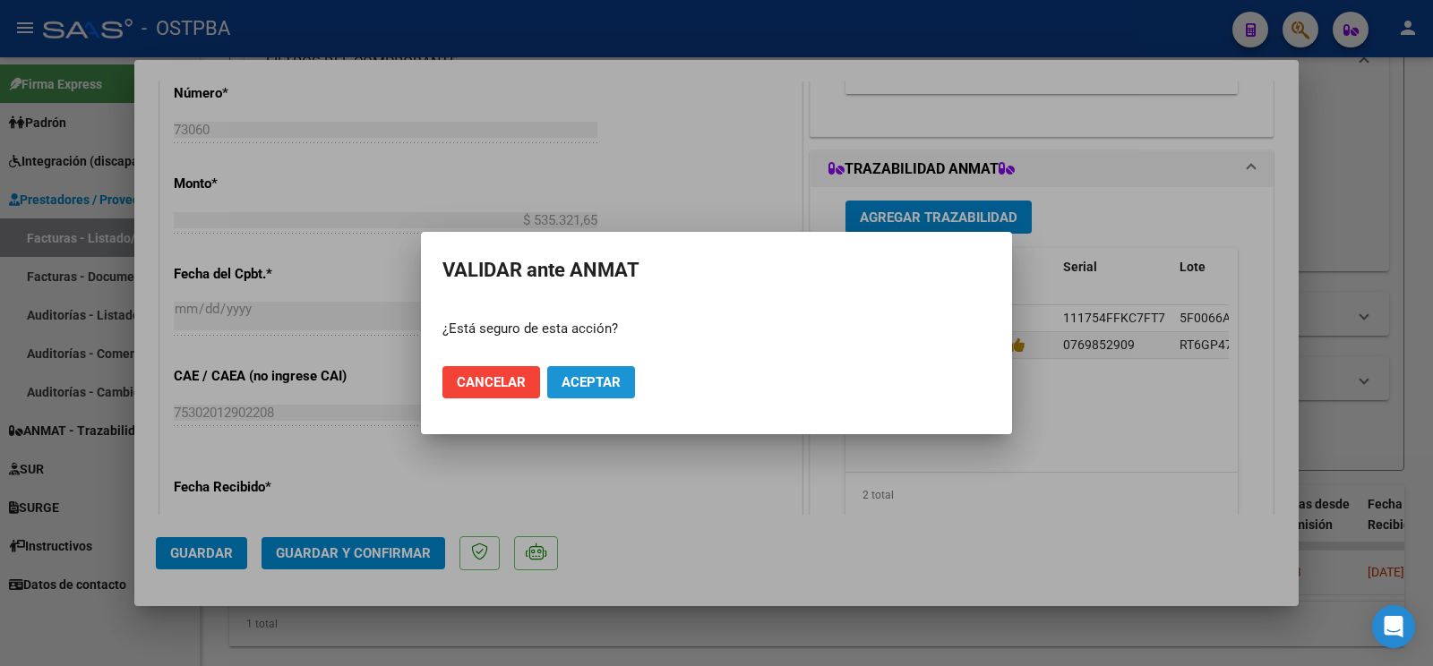
click at [634, 377] on button "Aceptar" at bounding box center [591, 382] width 88 height 32
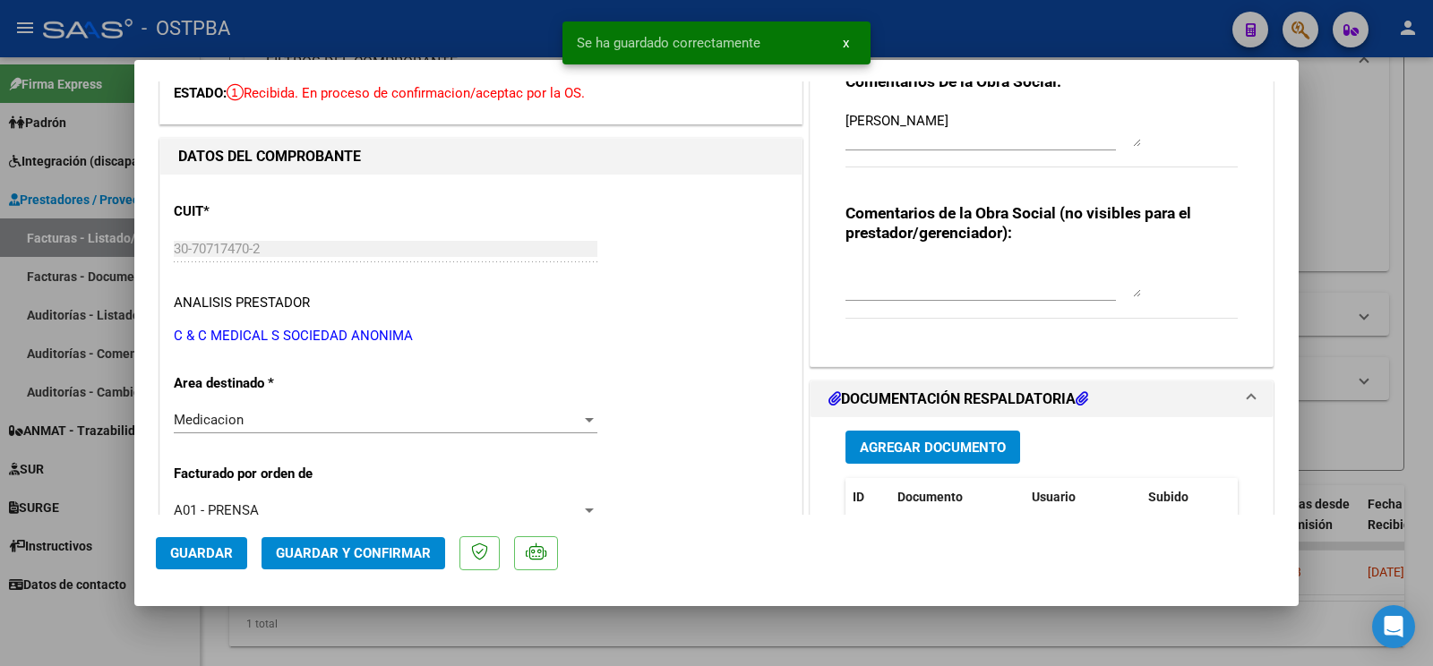
scroll to position [0, 0]
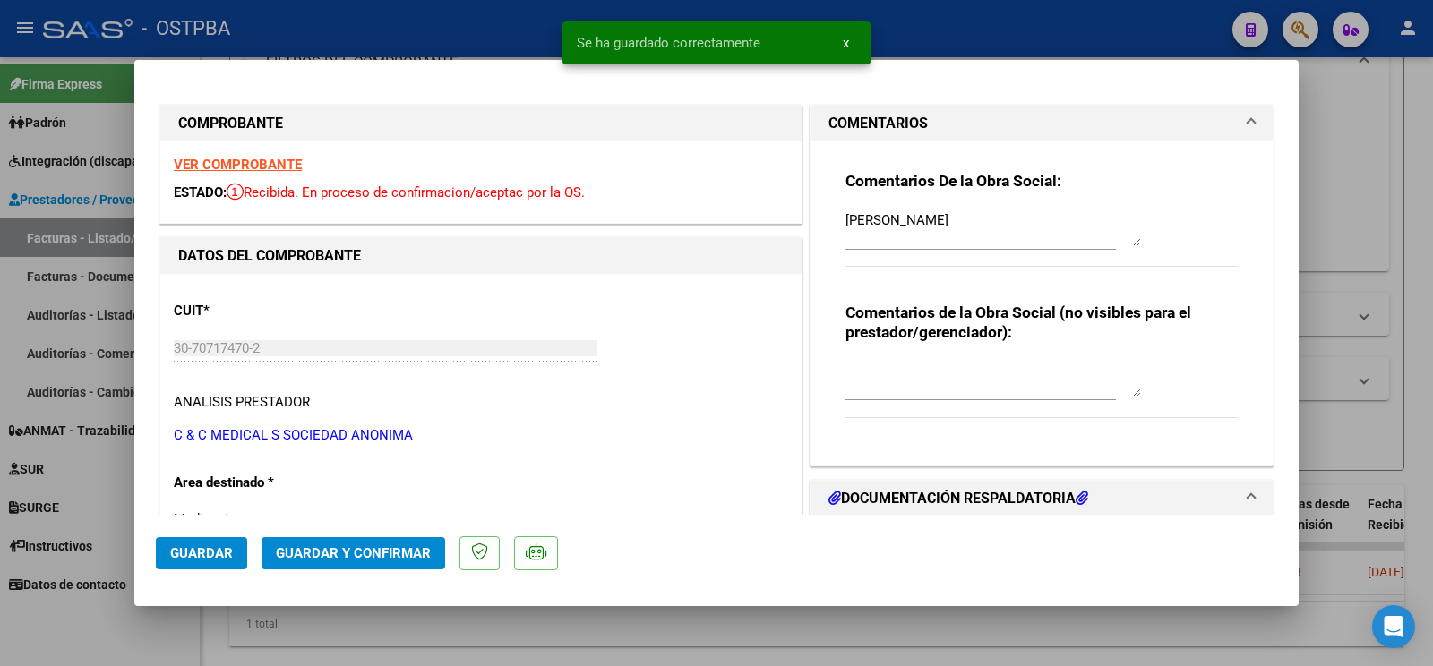
click at [402, 561] on span "Guardar y Confirmar" at bounding box center [353, 553] width 155 height 16
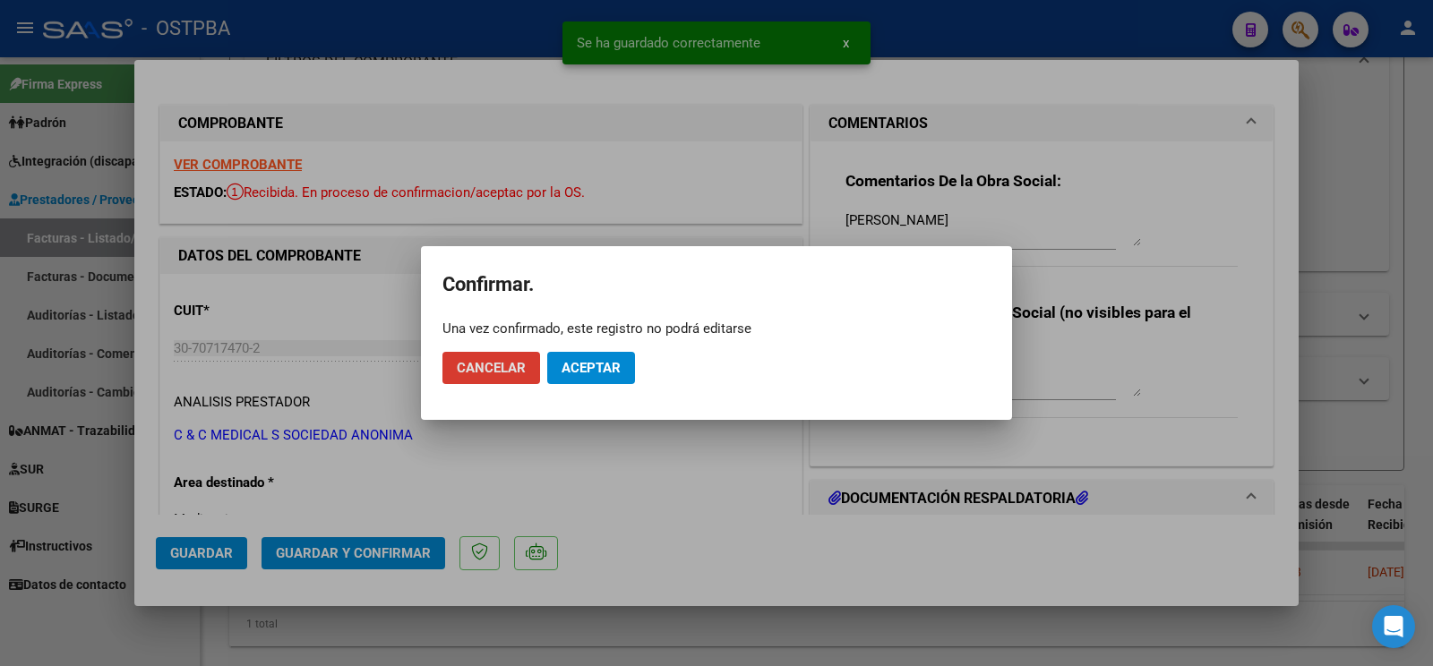
drag, startPoint x: 595, startPoint y: 358, endPoint x: 417, endPoint y: 39, distance: 364.8
click at [595, 359] on button "Aceptar" at bounding box center [591, 368] width 88 height 32
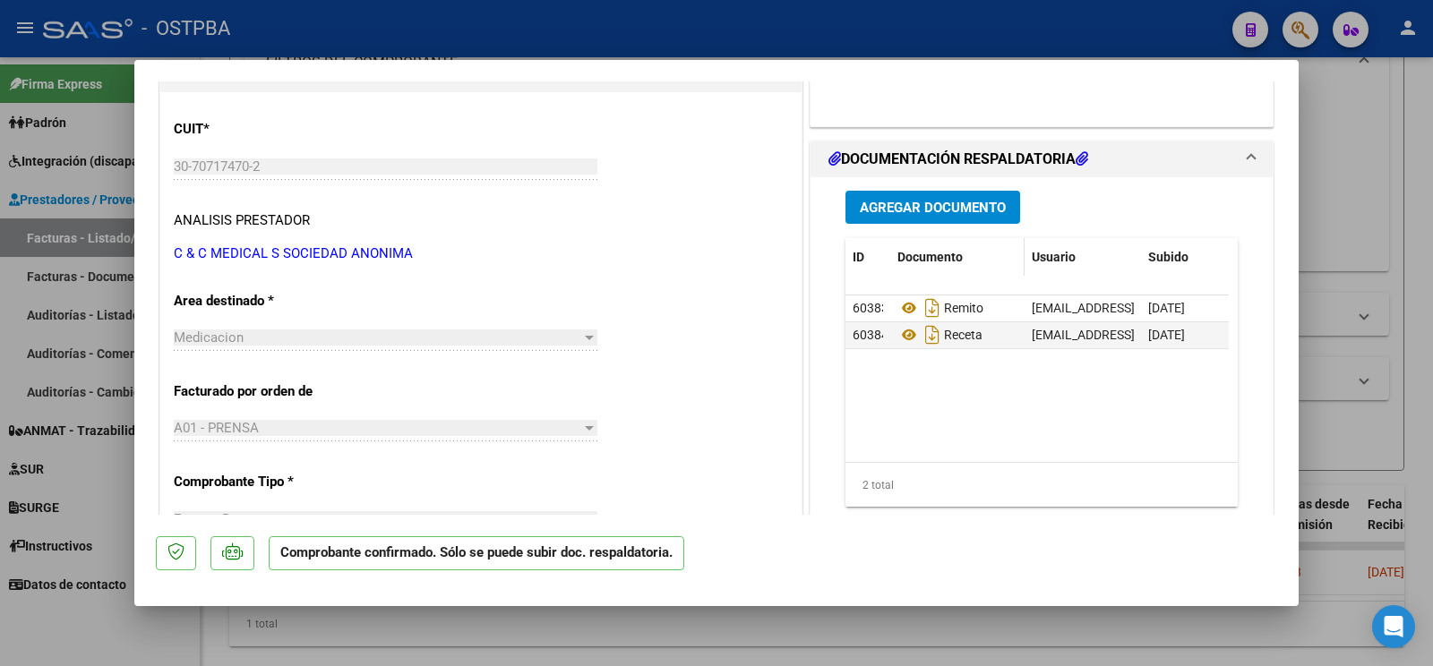
scroll to position [188, 0]
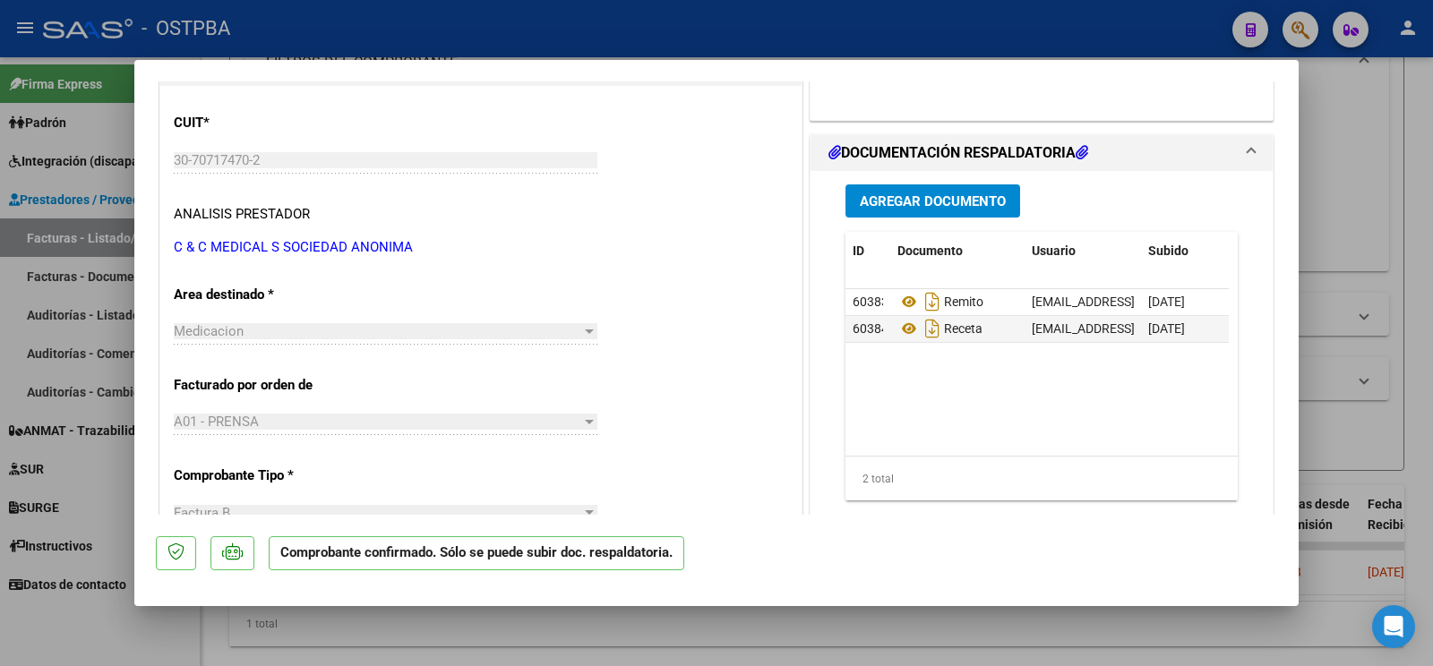
click at [946, 225] on div "Agregar Documento ID Documento Usuario Subido Acción 60383 Remito [EMAIL_ADDRES…" at bounding box center [1041, 349] width 419 height 357
click at [948, 200] on span "Agregar Documento" at bounding box center [933, 201] width 146 height 16
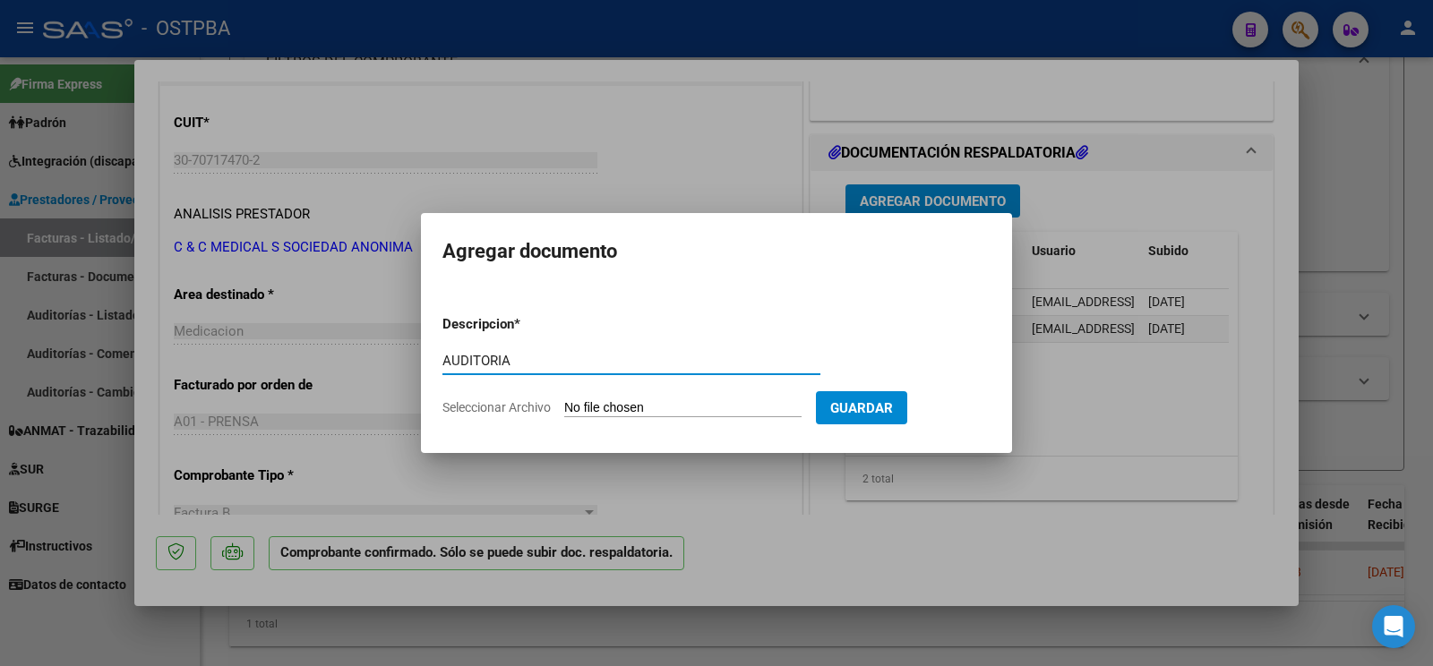
type input "AUDITORIA"
click at [604, 400] on input "Seleccionar Archivo" at bounding box center [682, 408] width 237 height 17
type input "C:\fakepath\AUDITORIA [PERSON_NAME].pdf"
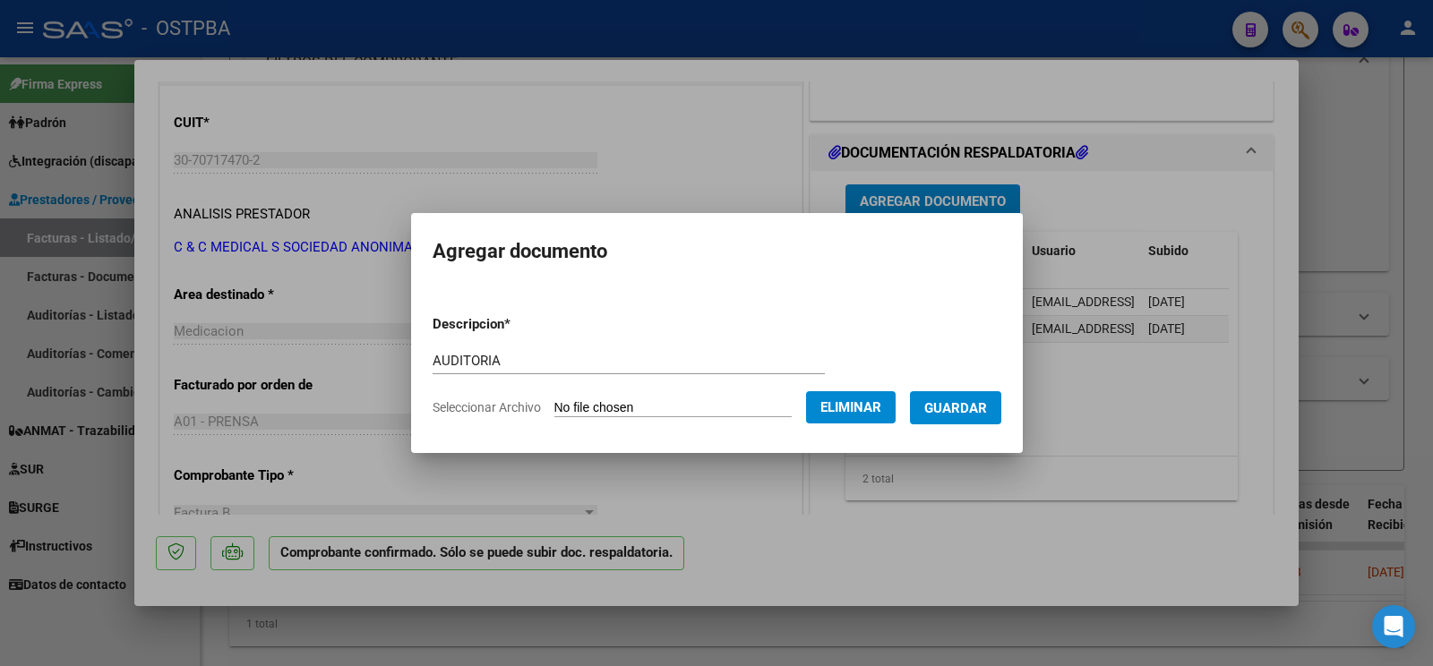
click at [971, 410] on span "Guardar" at bounding box center [955, 408] width 63 height 16
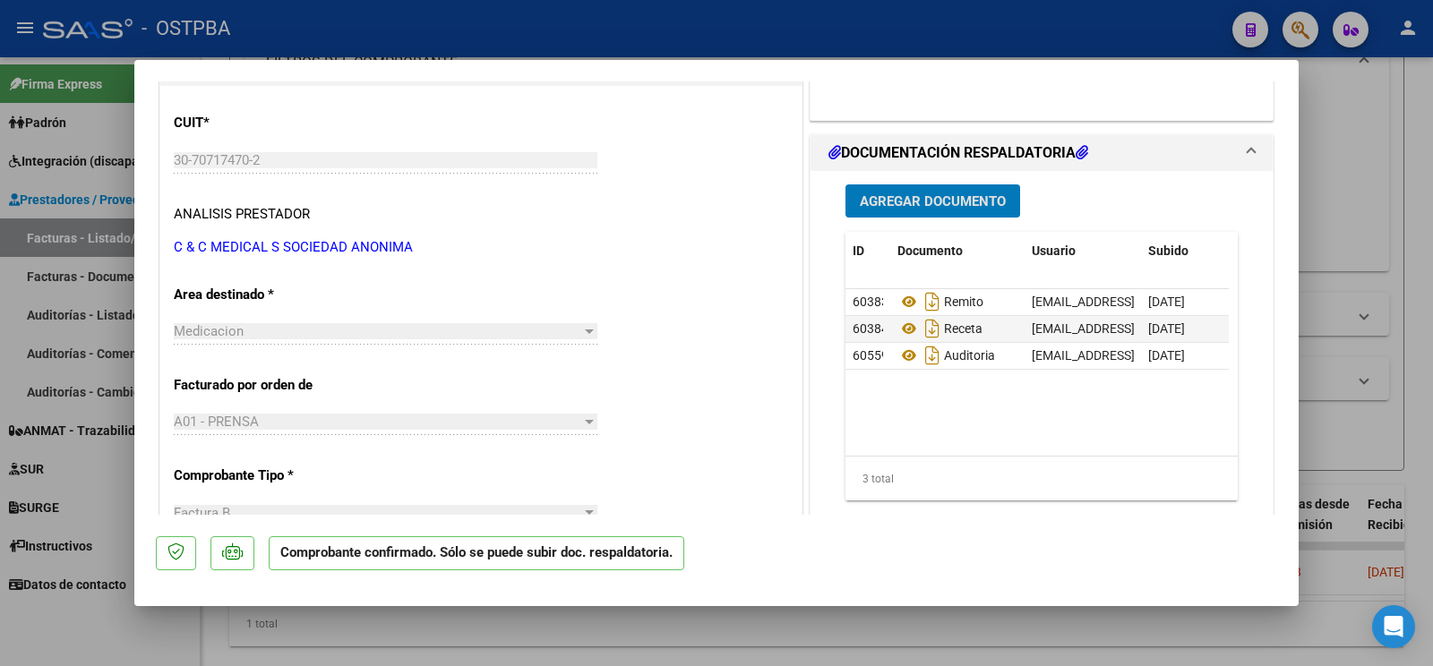
scroll to position [323, 0]
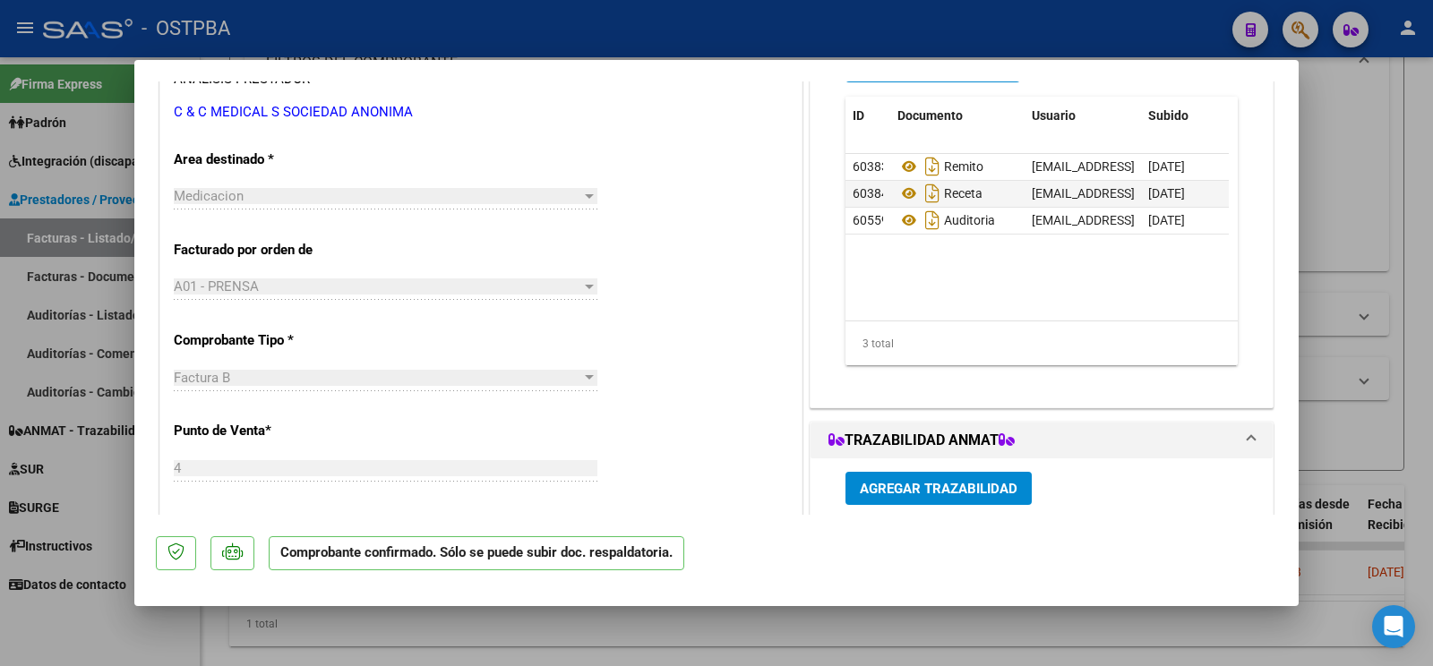
click at [124, 605] on div at bounding box center [716, 333] width 1433 height 666
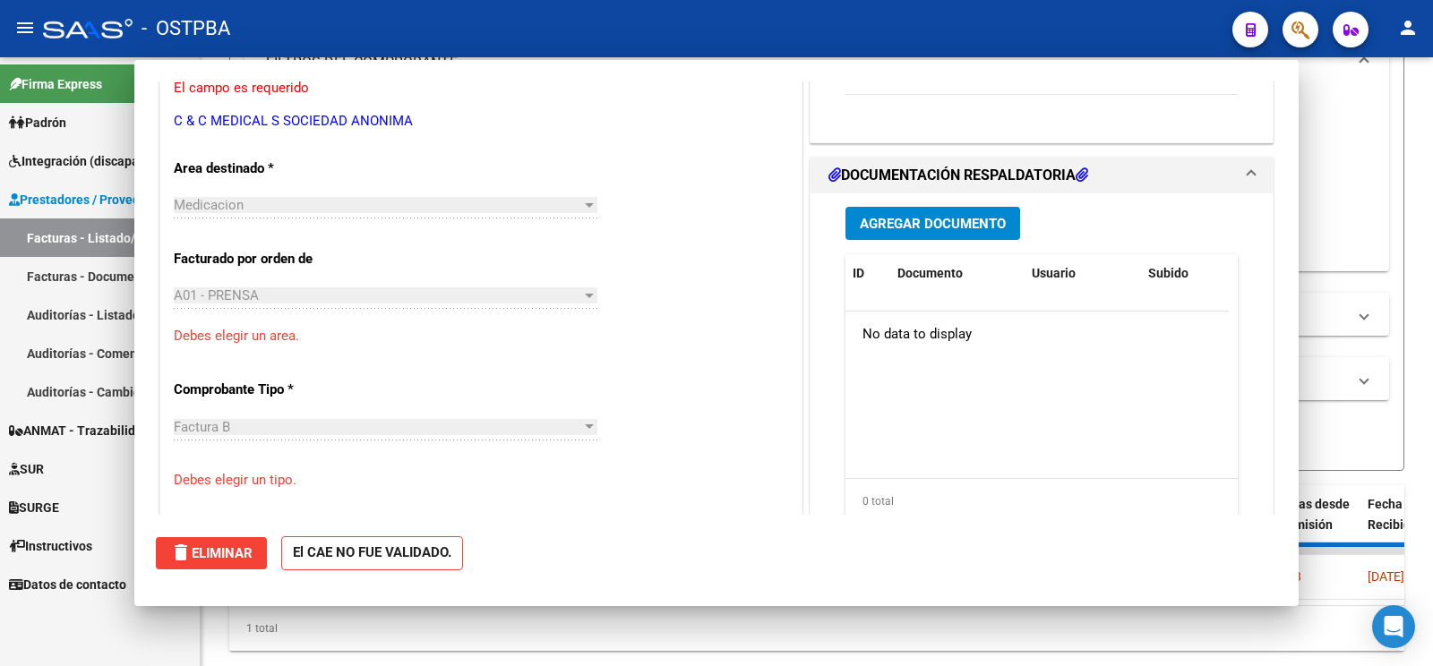
scroll to position [0, 0]
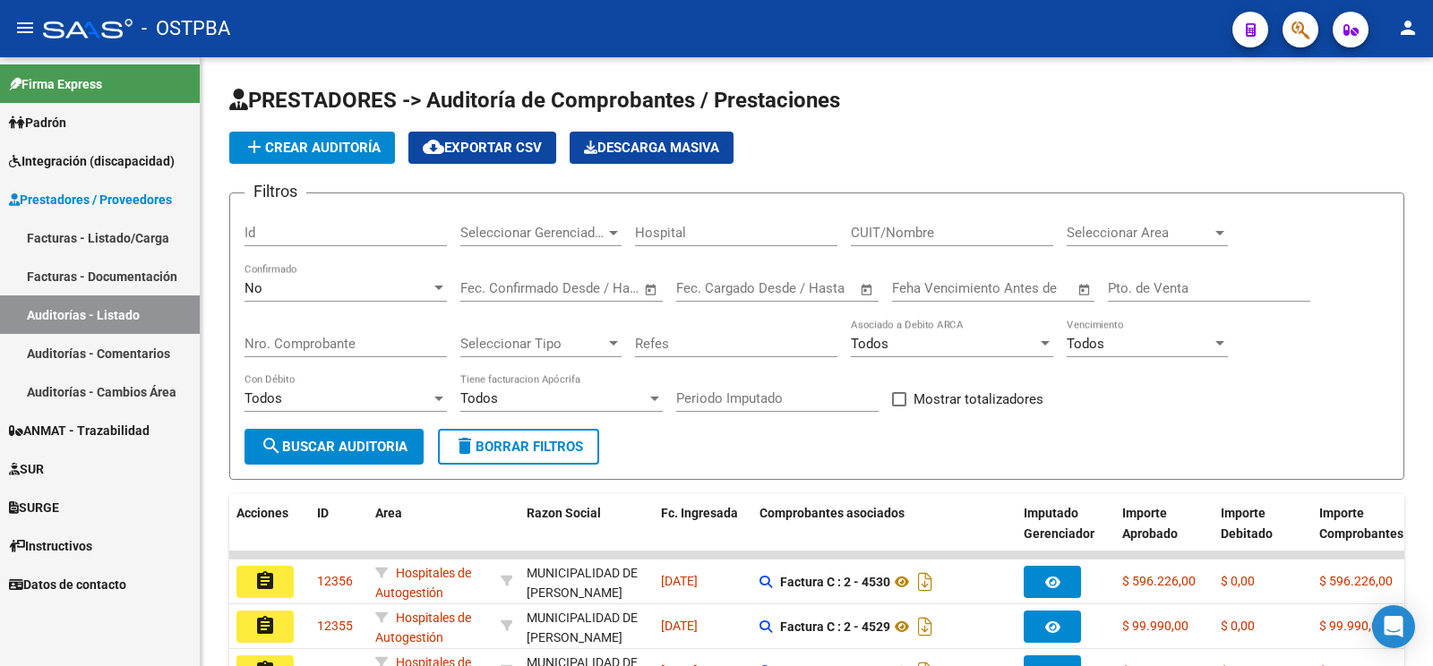
click at [83, 312] on link "Auditorías - Listado" at bounding box center [100, 315] width 200 height 39
click at [349, 151] on span "add Crear Auditoría" at bounding box center [312, 148] width 137 height 16
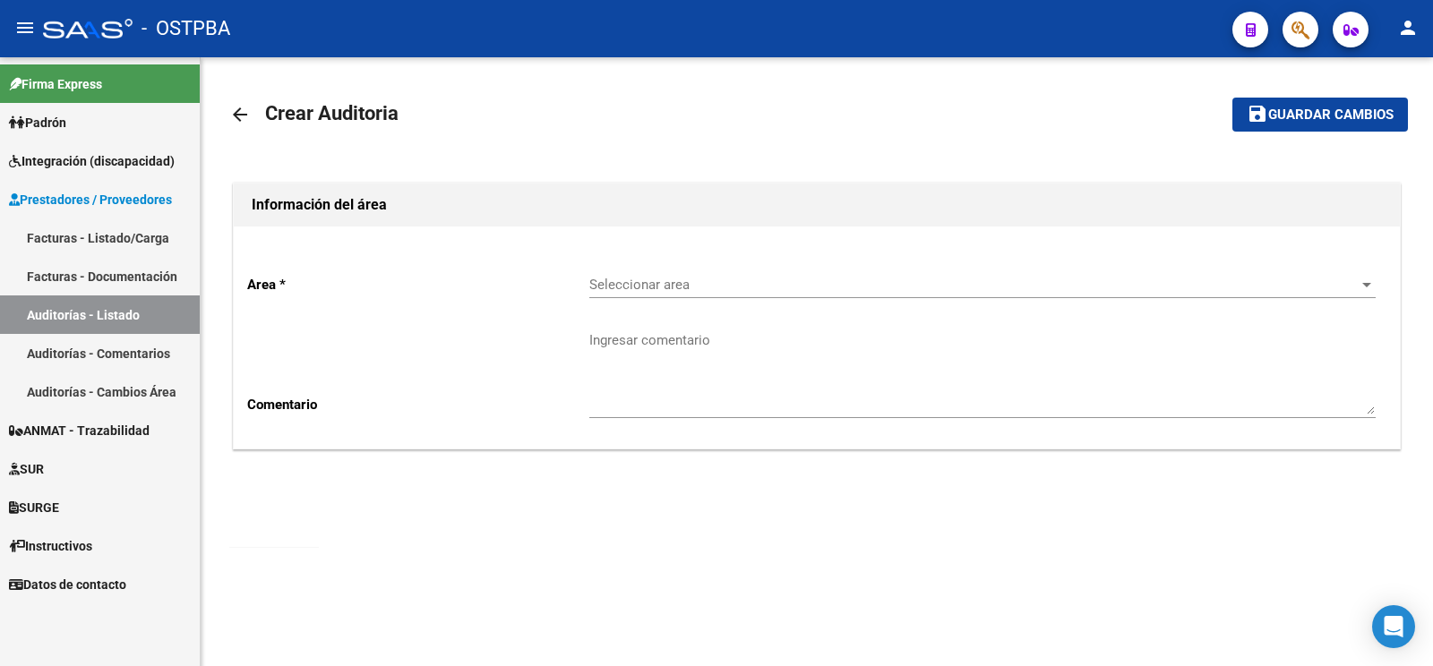
click at [749, 289] on span "Seleccionar area" at bounding box center [974, 285] width 770 height 16
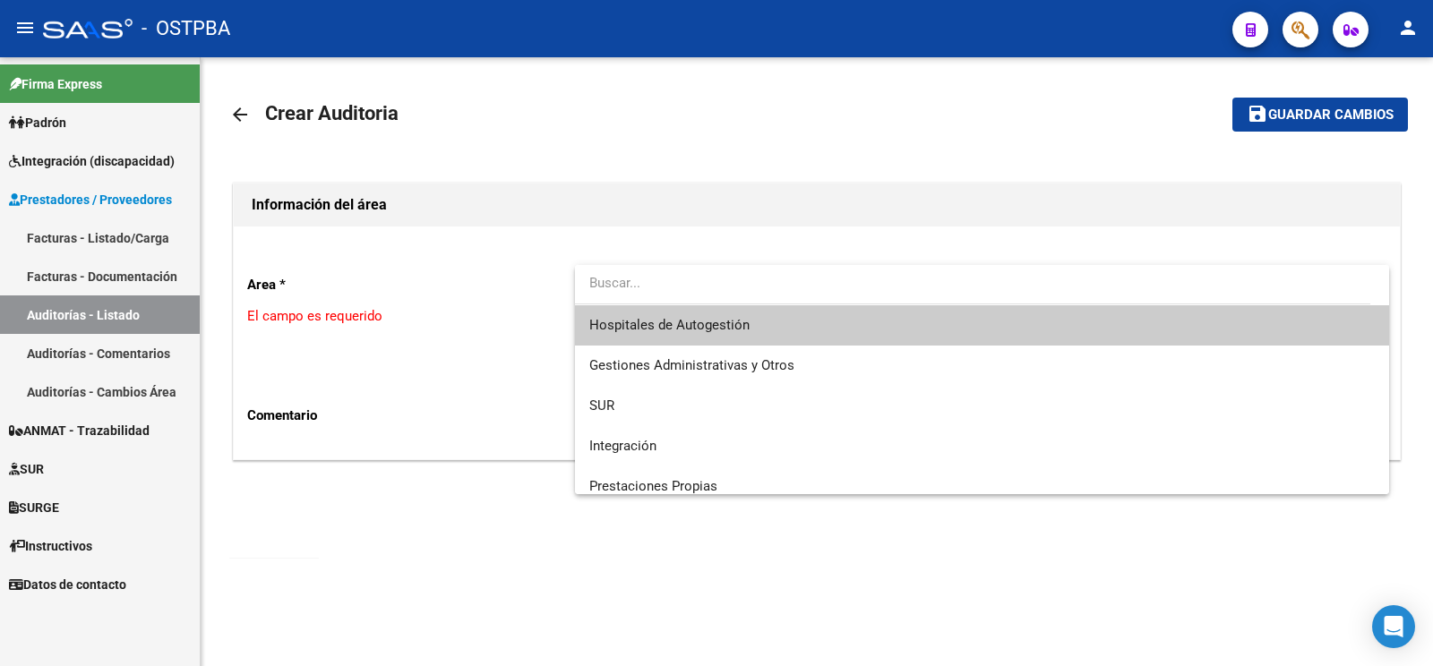
scroll to position [253, 0]
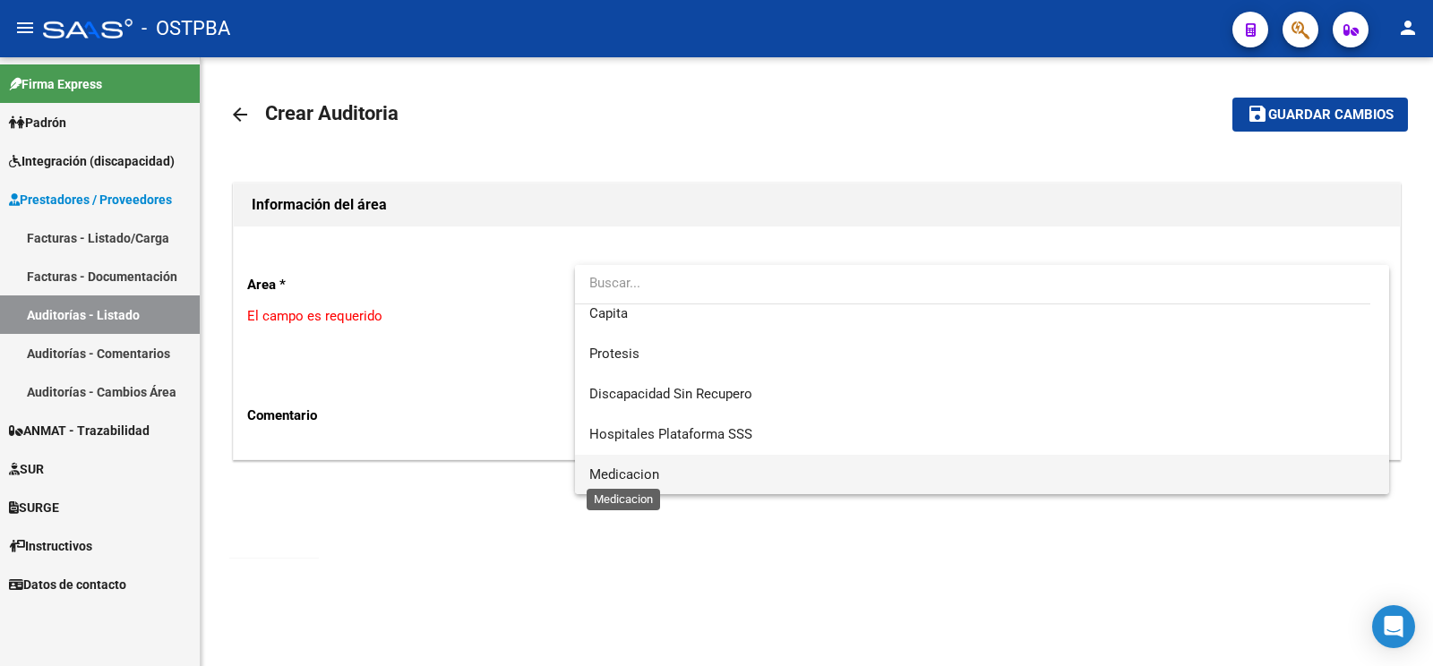
click at [617, 476] on span "Medicacion" at bounding box center [624, 475] width 70 height 16
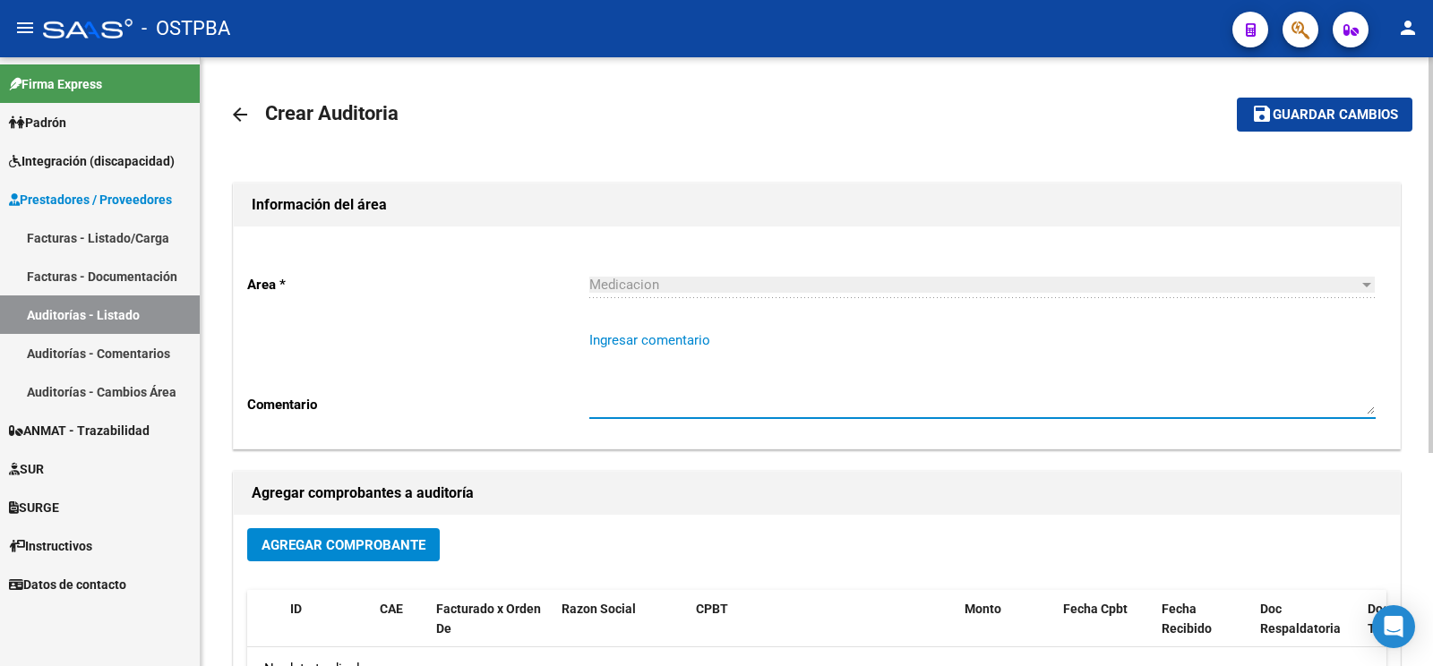
click at [639, 358] on textarea "Ingresar comentario" at bounding box center [982, 372] width 786 height 84
type textarea "[PERSON_NAME]"
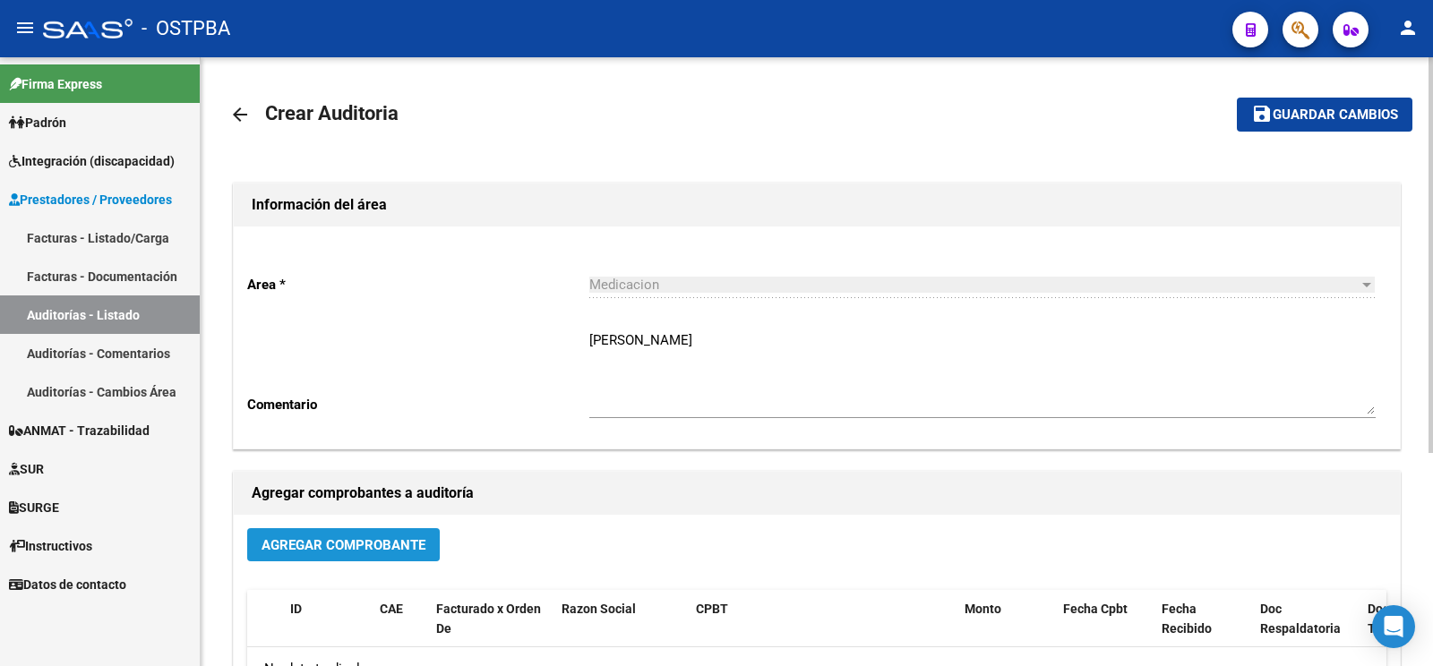
click at [323, 534] on button "Agregar Comprobante" at bounding box center [343, 544] width 193 height 33
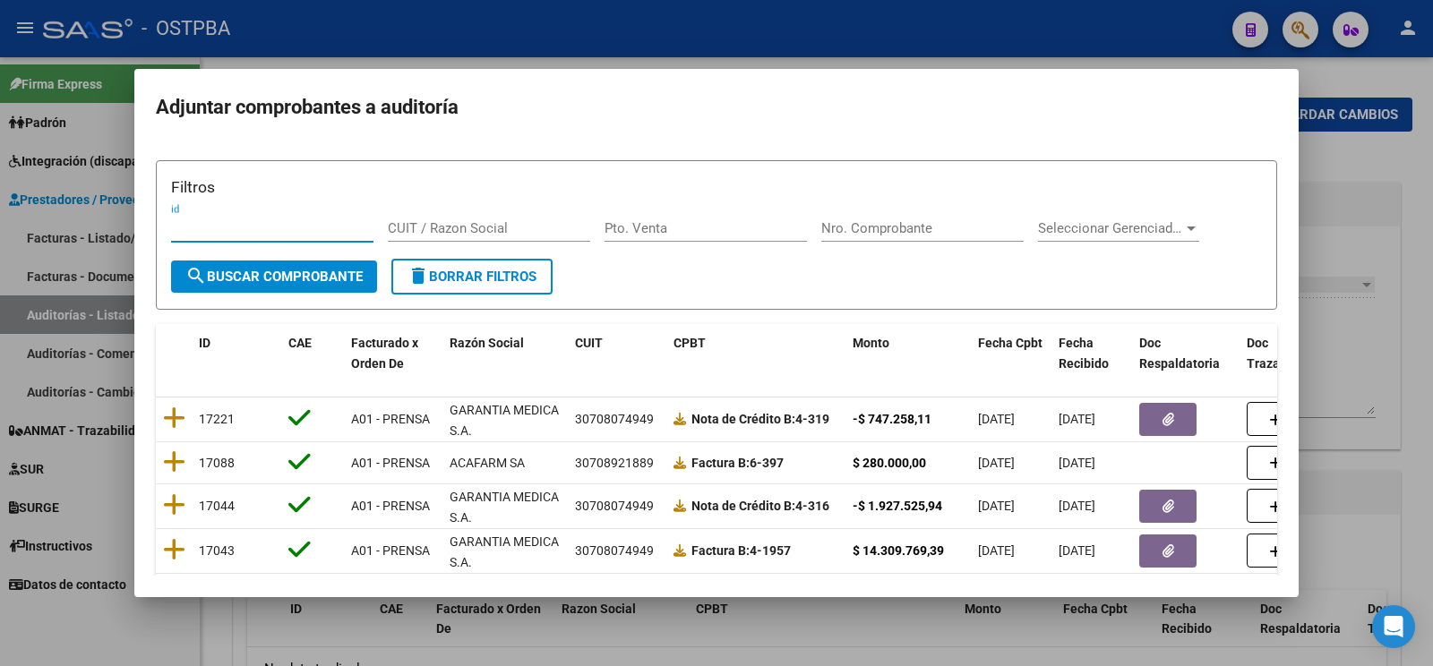
click at [909, 227] on input "Nro. Comprobante" at bounding box center [922, 228] width 202 height 16
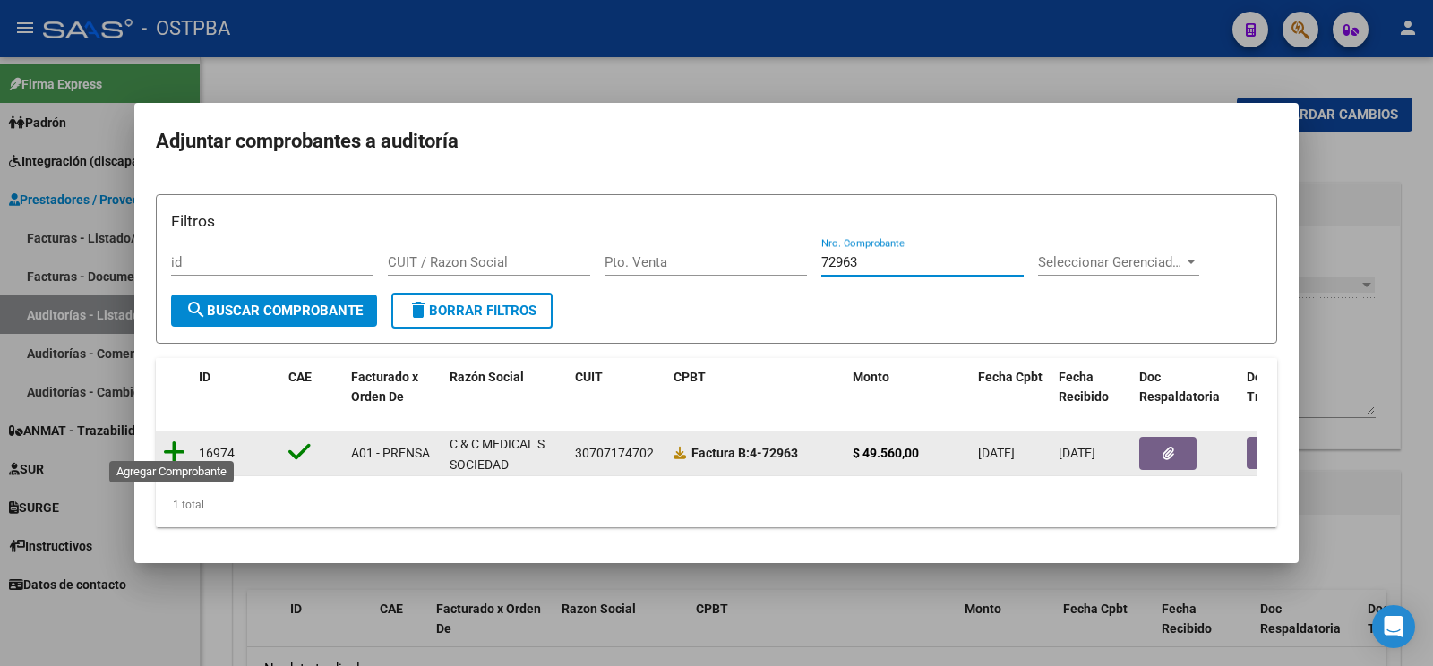
type input "72963"
click at [174, 442] on icon at bounding box center [174, 452] width 22 height 25
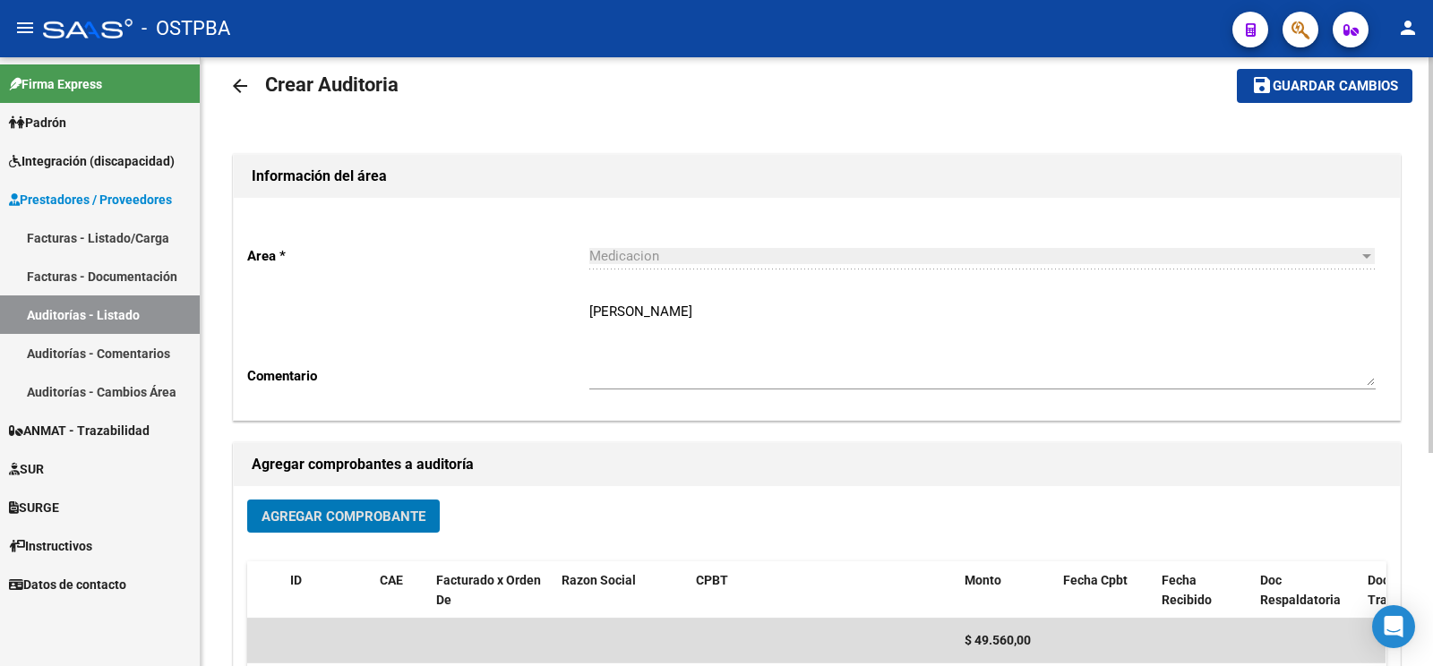
scroll to position [0, 0]
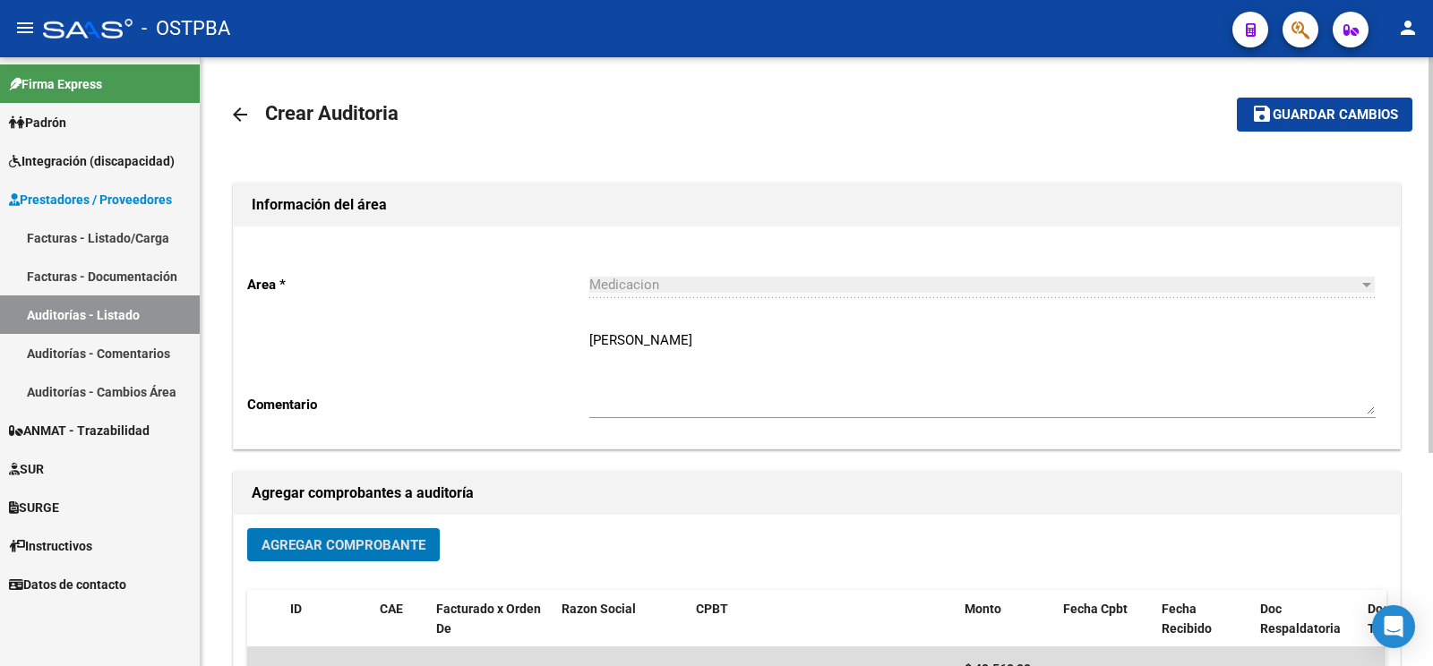
click at [1324, 106] on button "save Guardar cambios" at bounding box center [1325, 114] width 176 height 33
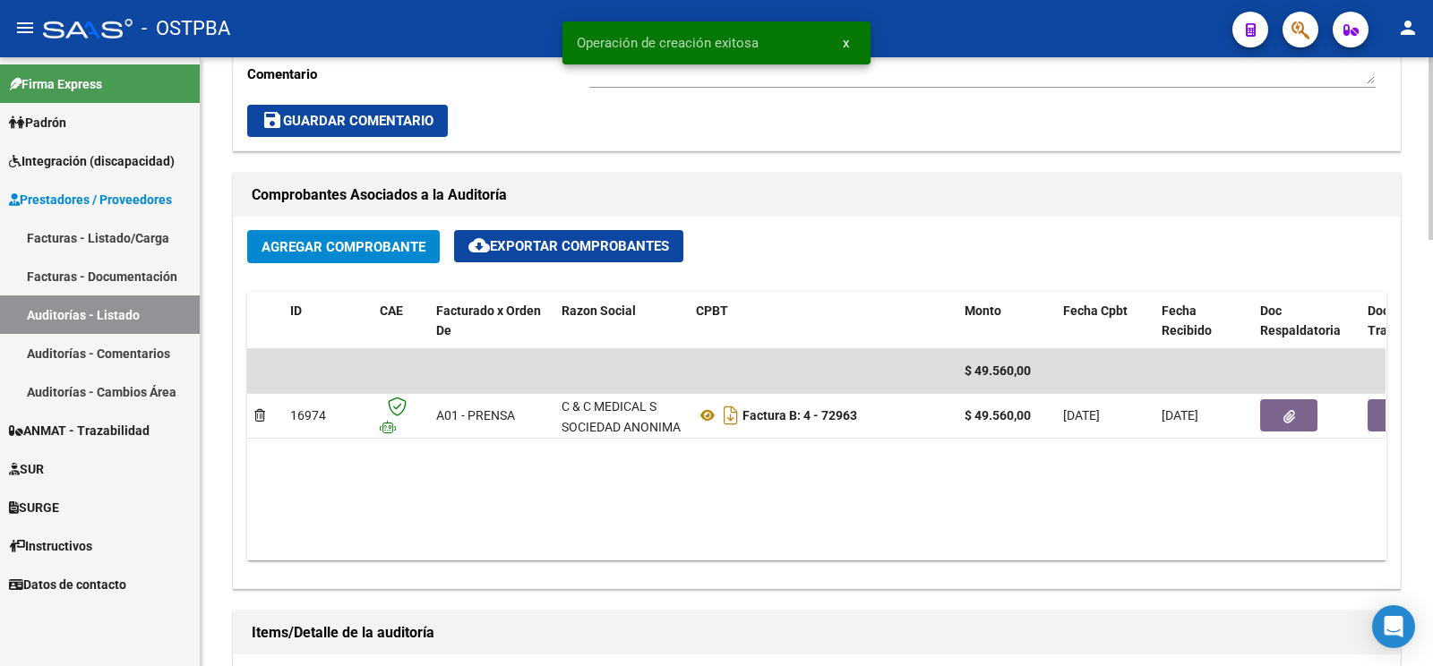
scroll to position [940, 0]
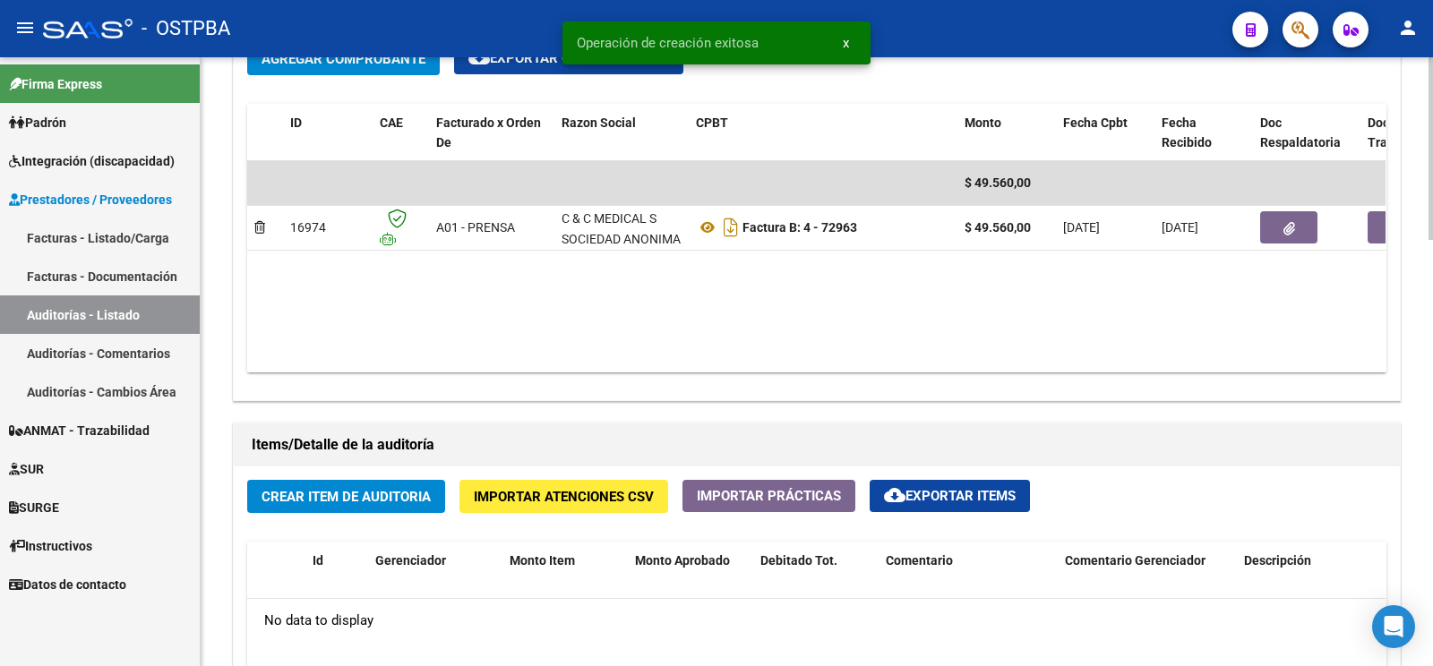
click at [356, 511] on button "Crear Item de Auditoria" at bounding box center [346, 496] width 198 height 33
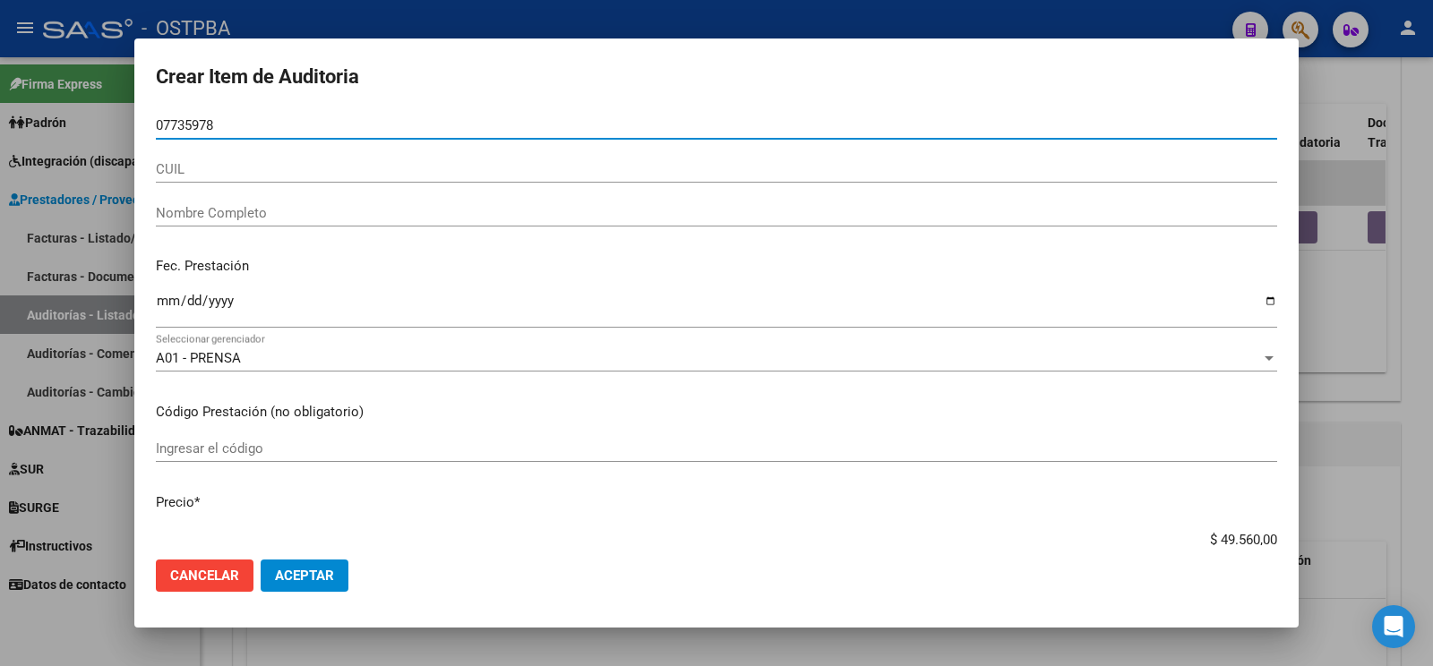
type input "07735978"
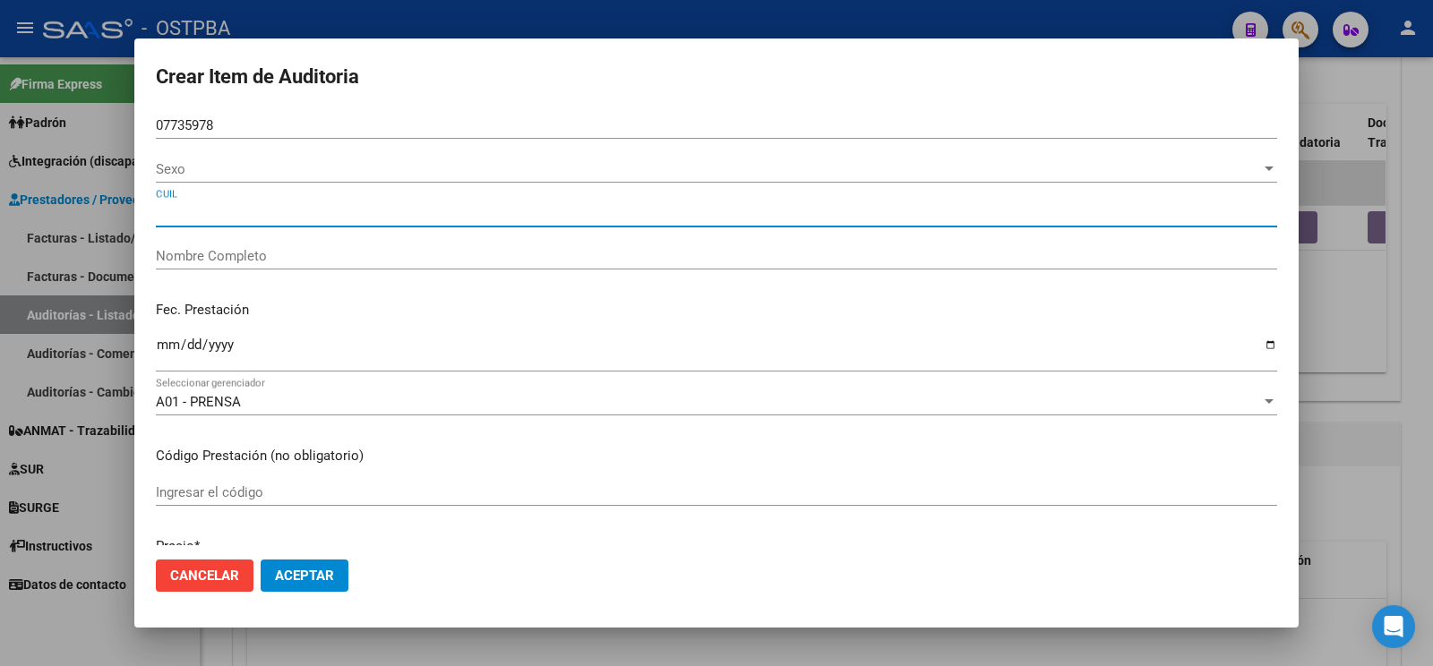
type input "FREINQUEL CARLOS MARIO"
type input "20077359789"
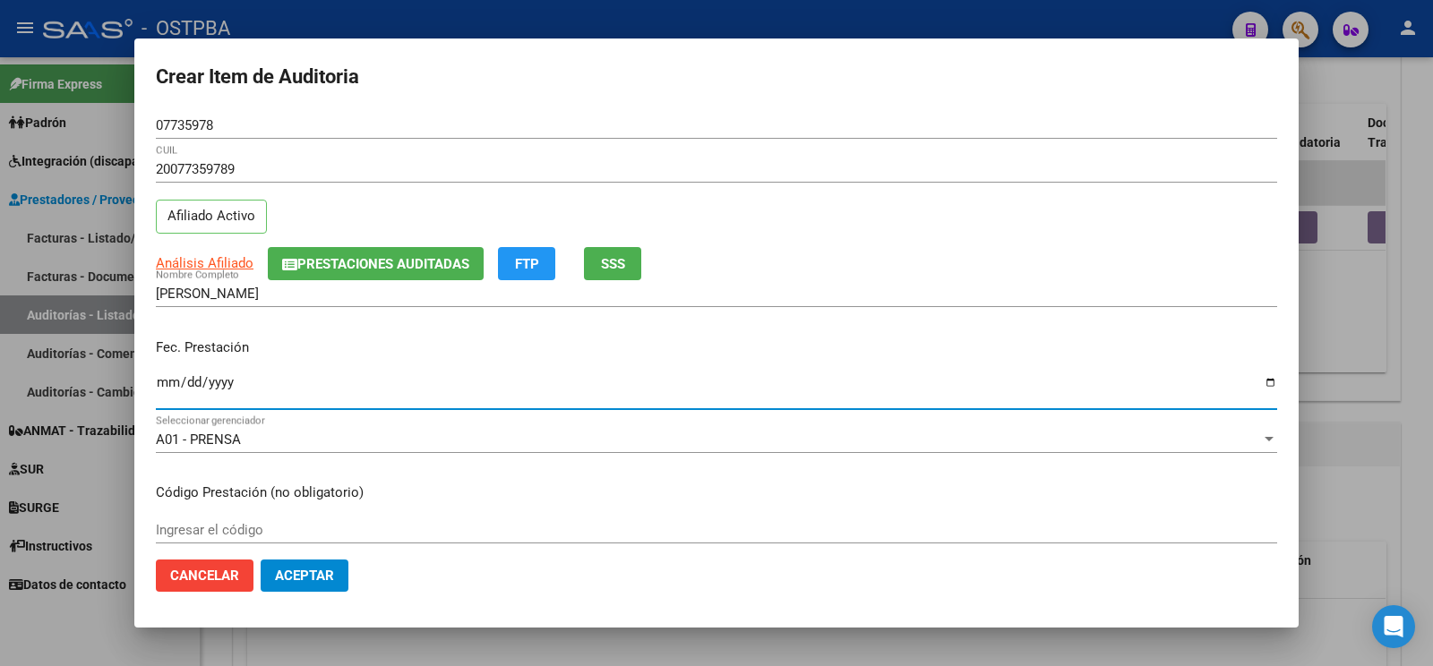
type input "[DATE]"
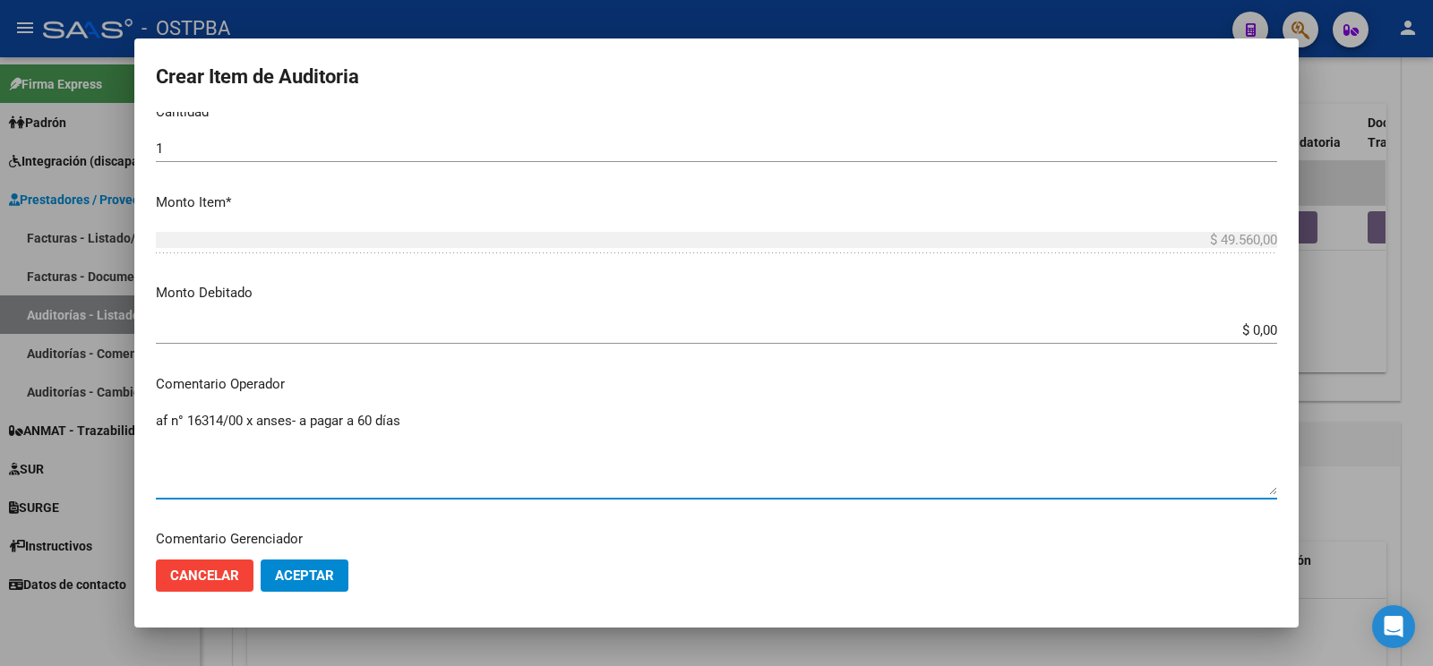
scroll to position [1033, 0]
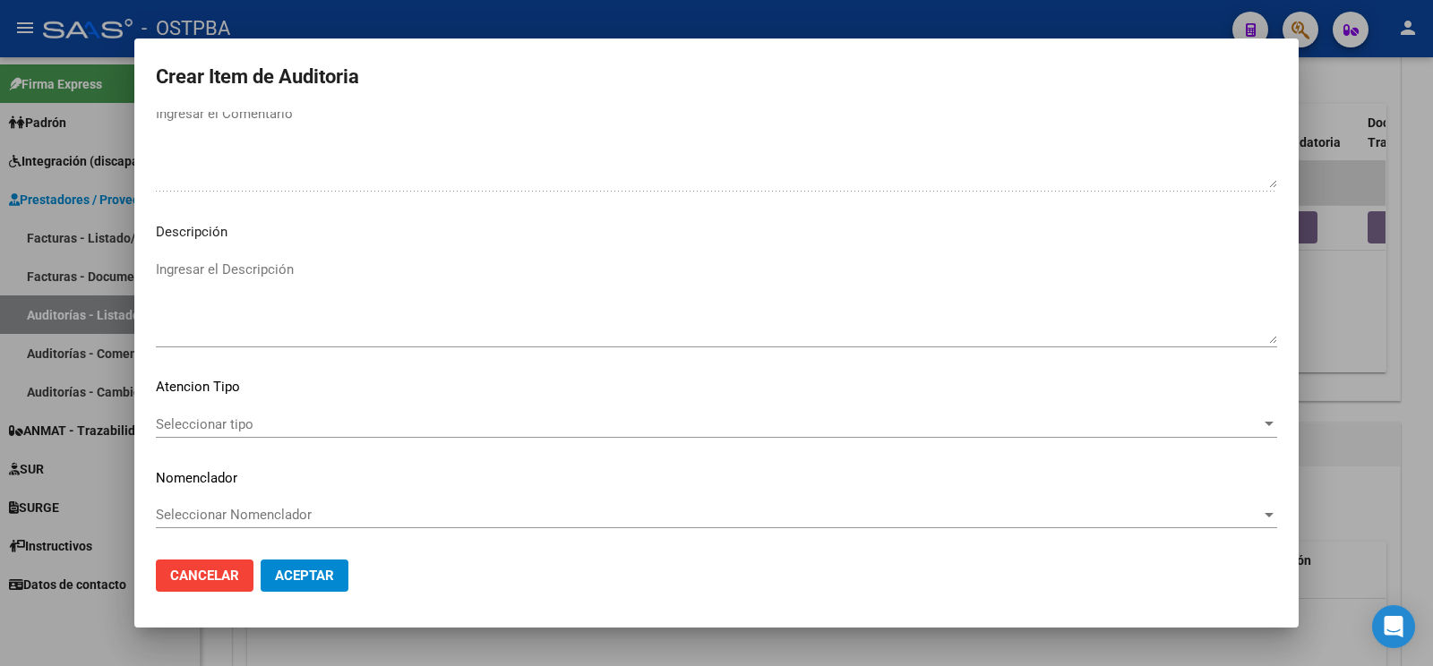
type textarea "af n° 16314/00 x anses- a pagar a 60 días"
click at [335, 416] on span "Seleccionar tipo" at bounding box center [708, 424] width 1105 height 16
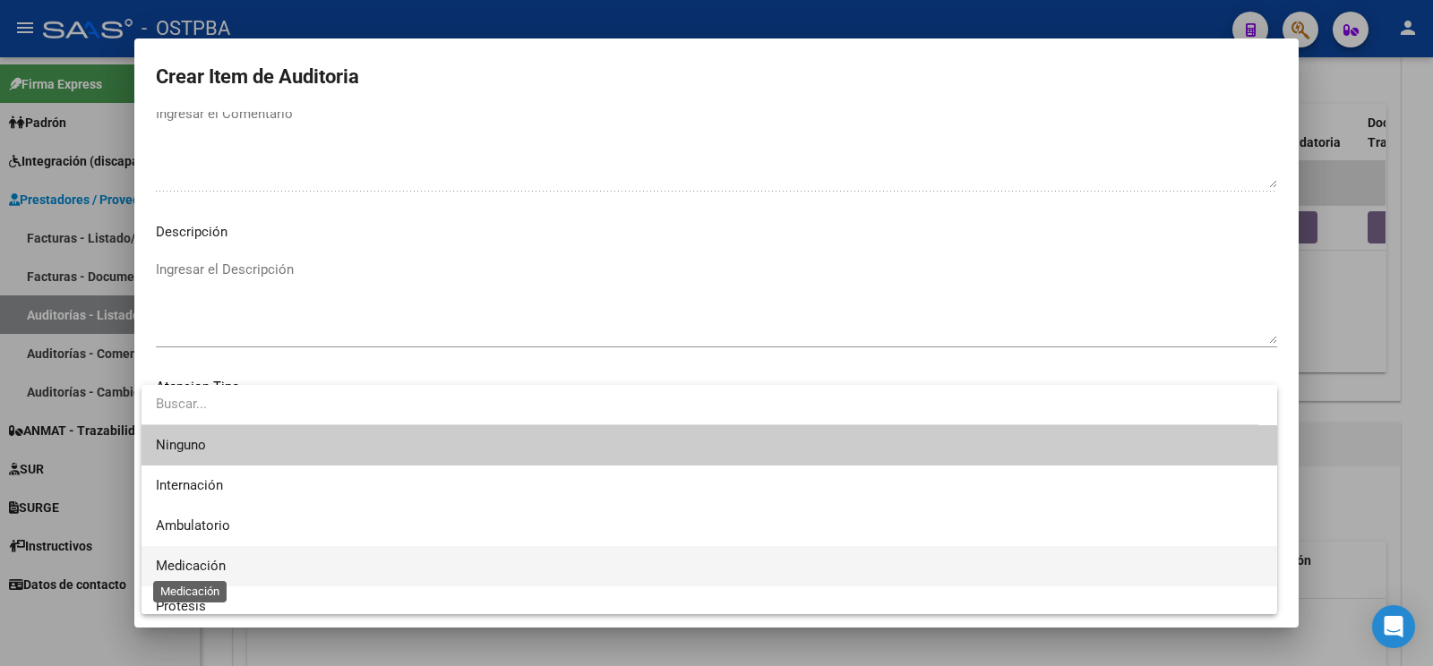
click at [218, 569] on span "Medicación" at bounding box center [191, 566] width 70 height 16
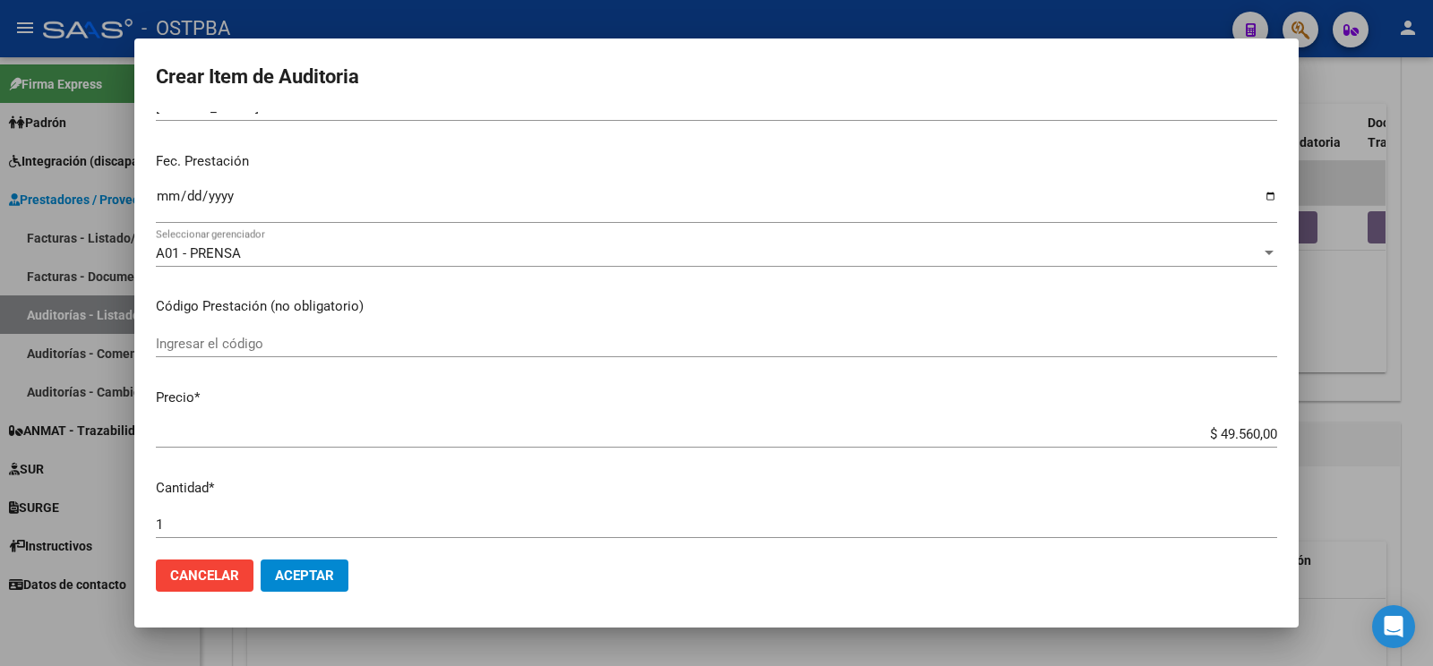
scroll to position [0, 0]
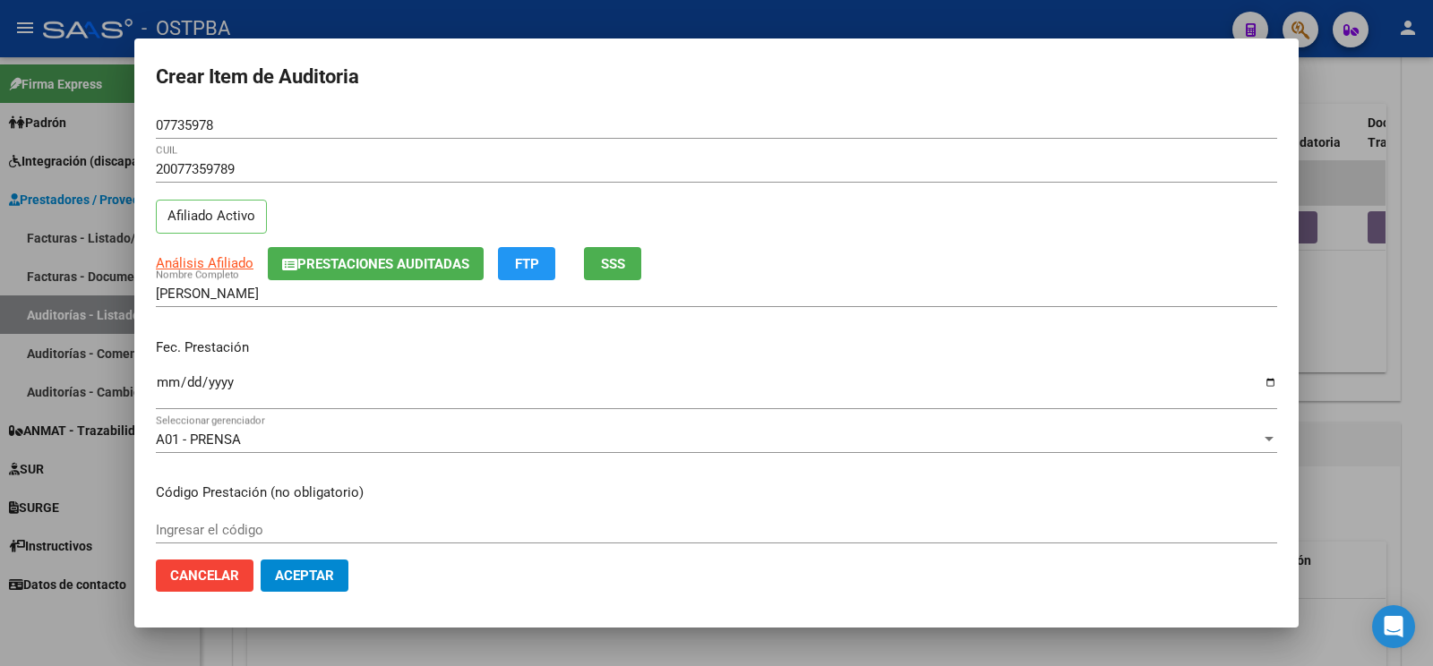
click at [346, 558] on mat-dialog-actions "Cancelar Aceptar" at bounding box center [716, 575] width 1121 height 61
click at [336, 561] on button "Aceptar" at bounding box center [305, 576] width 88 height 32
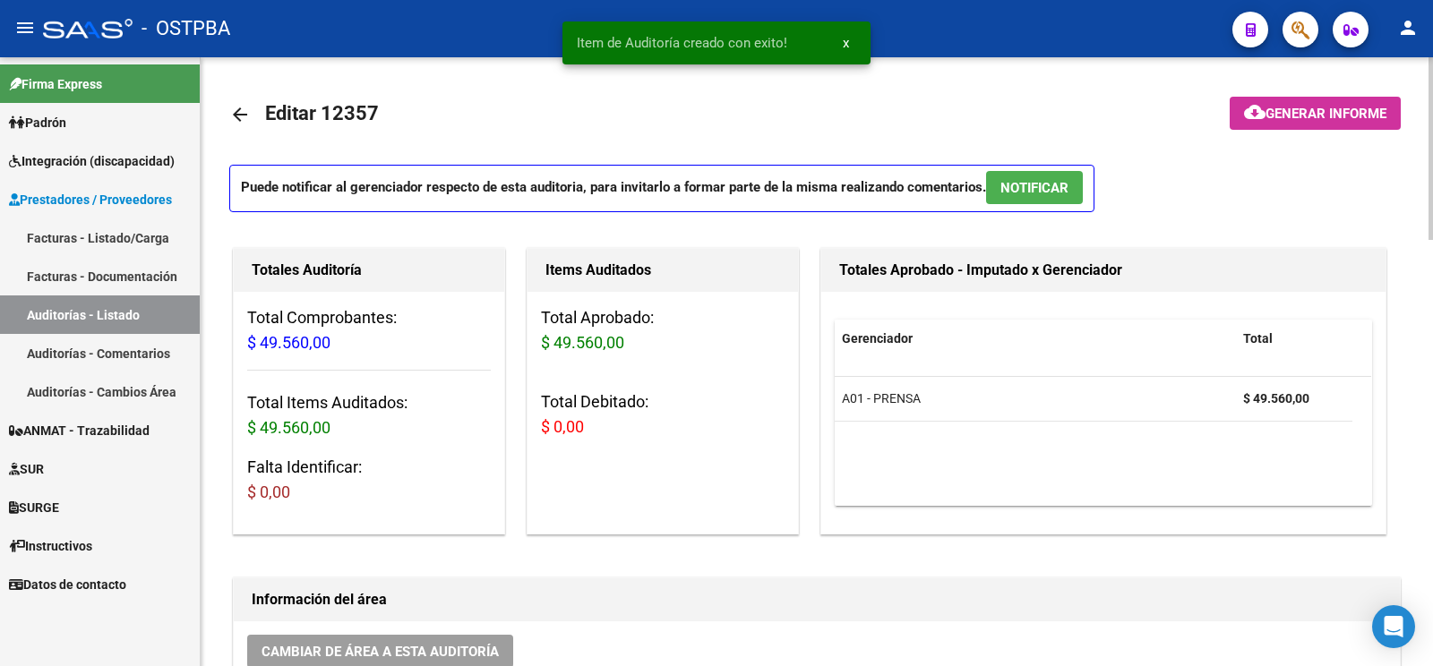
click at [1312, 121] on span "Generar informe" at bounding box center [1325, 114] width 121 height 16
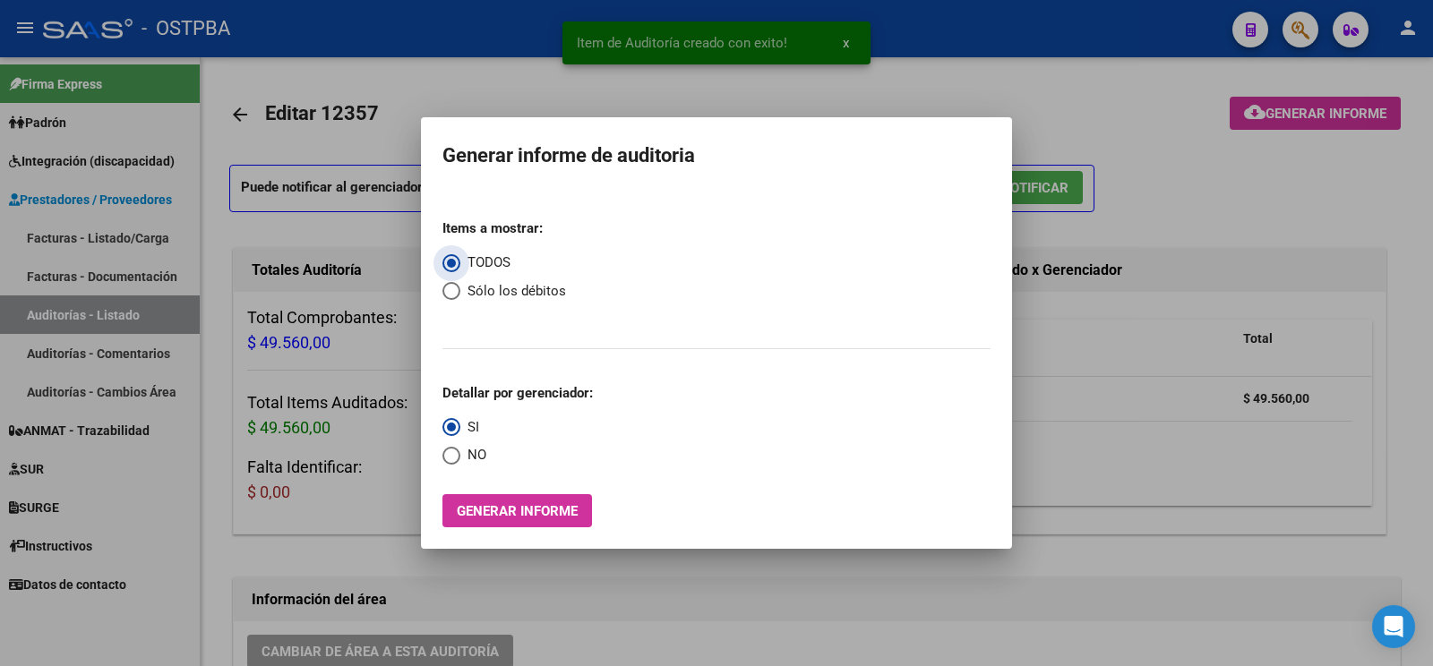
click at [462, 527] on button "Generar informe" at bounding box center [517, 510] width 150 height 33
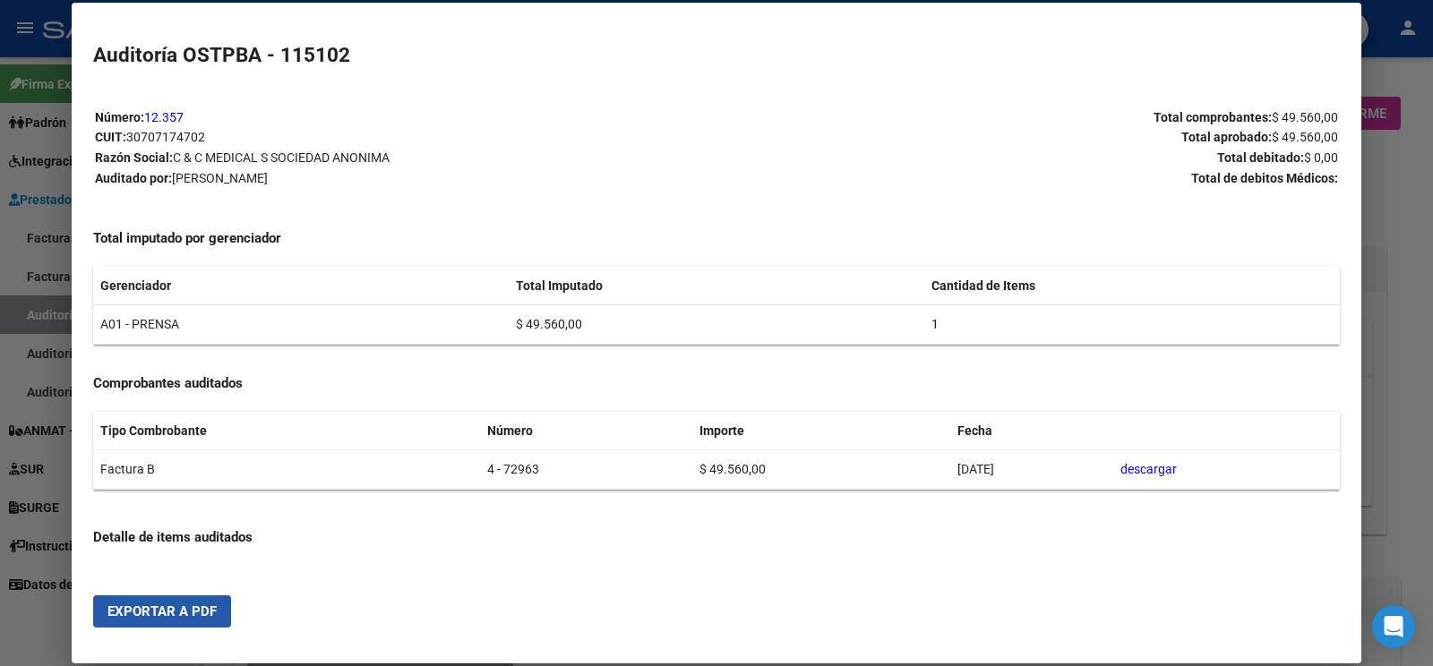
click at [197, 604] on button "Exportar a PDF" at bounding box center [162, 612] width 138 height 32
click at [53, 313] on div at bounding box center [716, 333] width 1433 height 666
click at [54, 313] on div at bounding box center [716, 333] width 1433 height 666
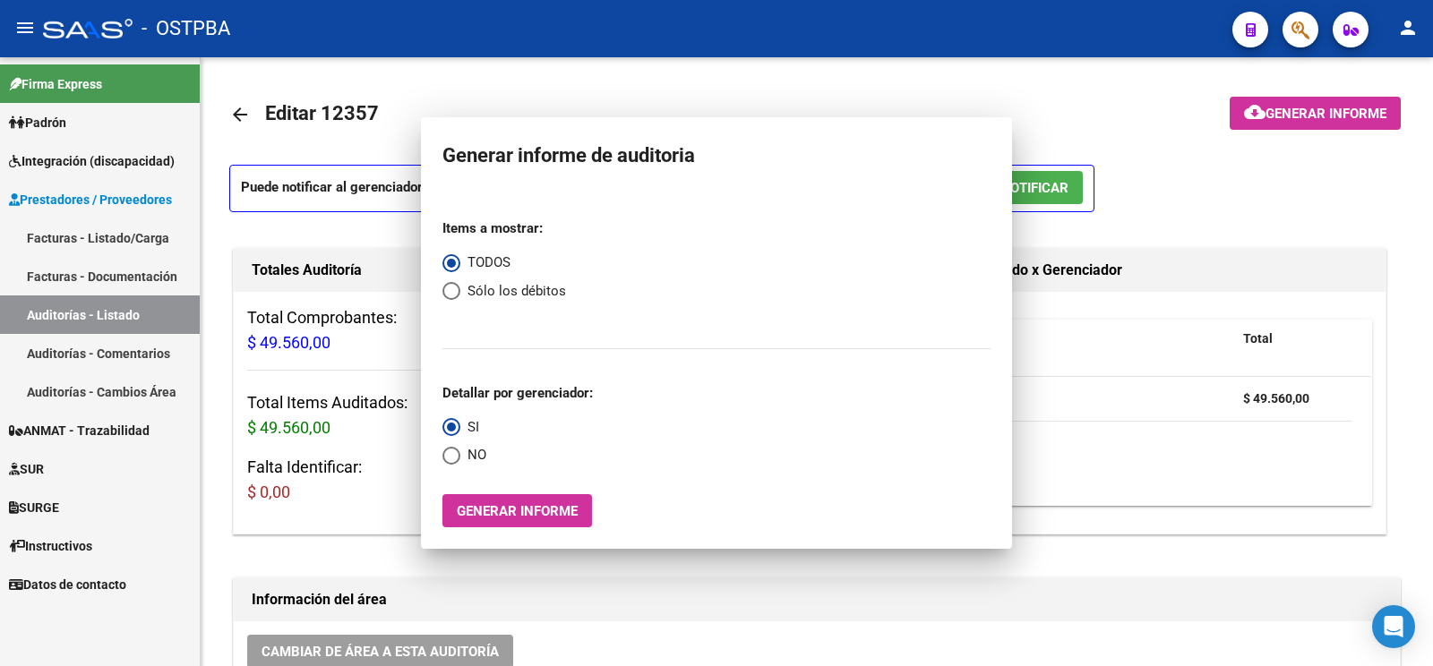
click at [54, 313] on link "Auditorías - Listado" at bounding box center [100, 315] width 200 height 39
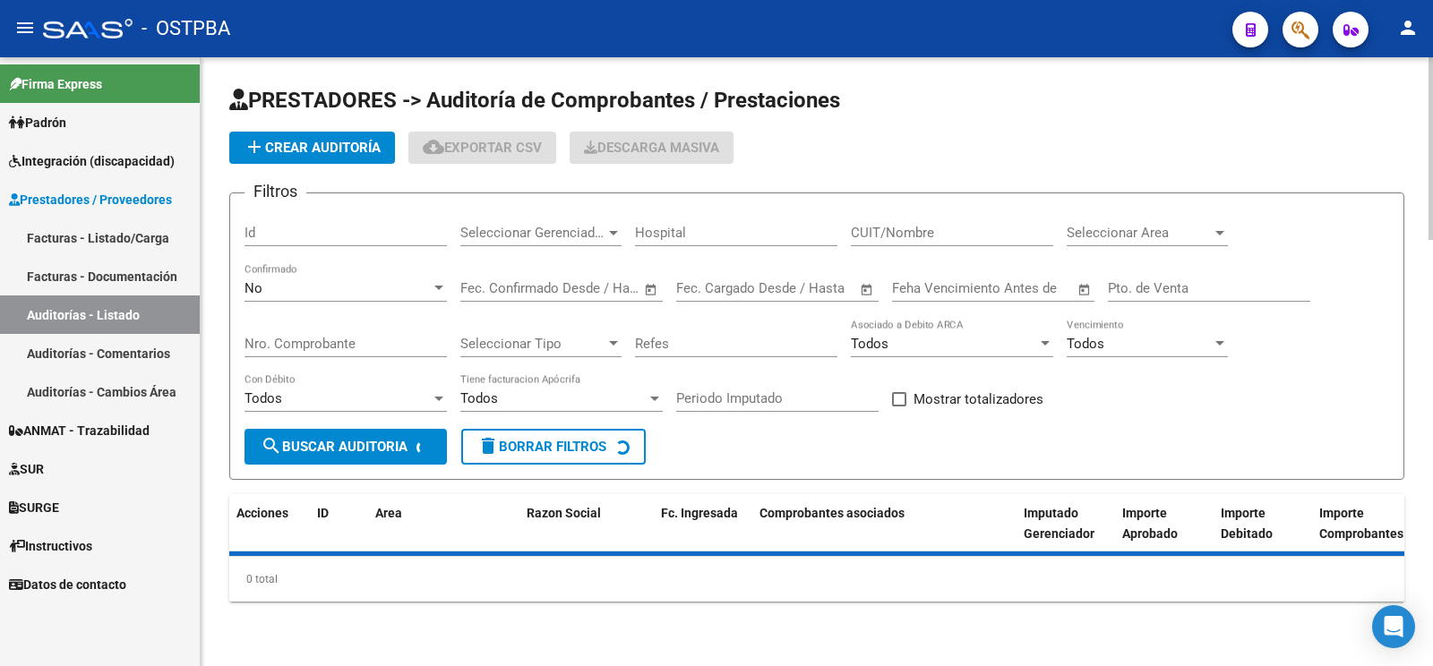
click at [359, 173] on app-list-header "PRESTADORES -> Auditoría de Comprobantes / Prestaciones add Crear Auditoría clo…" at bounding box center [816, 283] width 1175 height 394
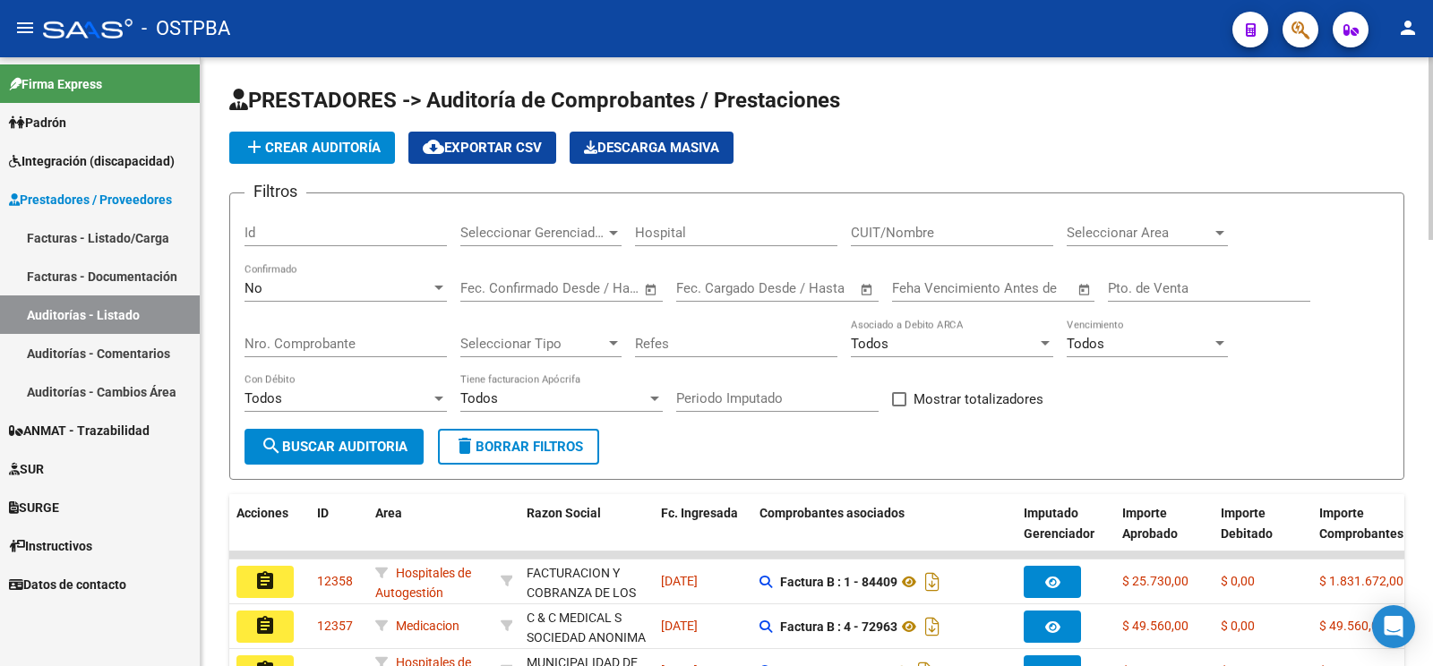
click at [361, 157] on button "add Crear Auditoría" at bounding box center [312, 148] width 166 height 32
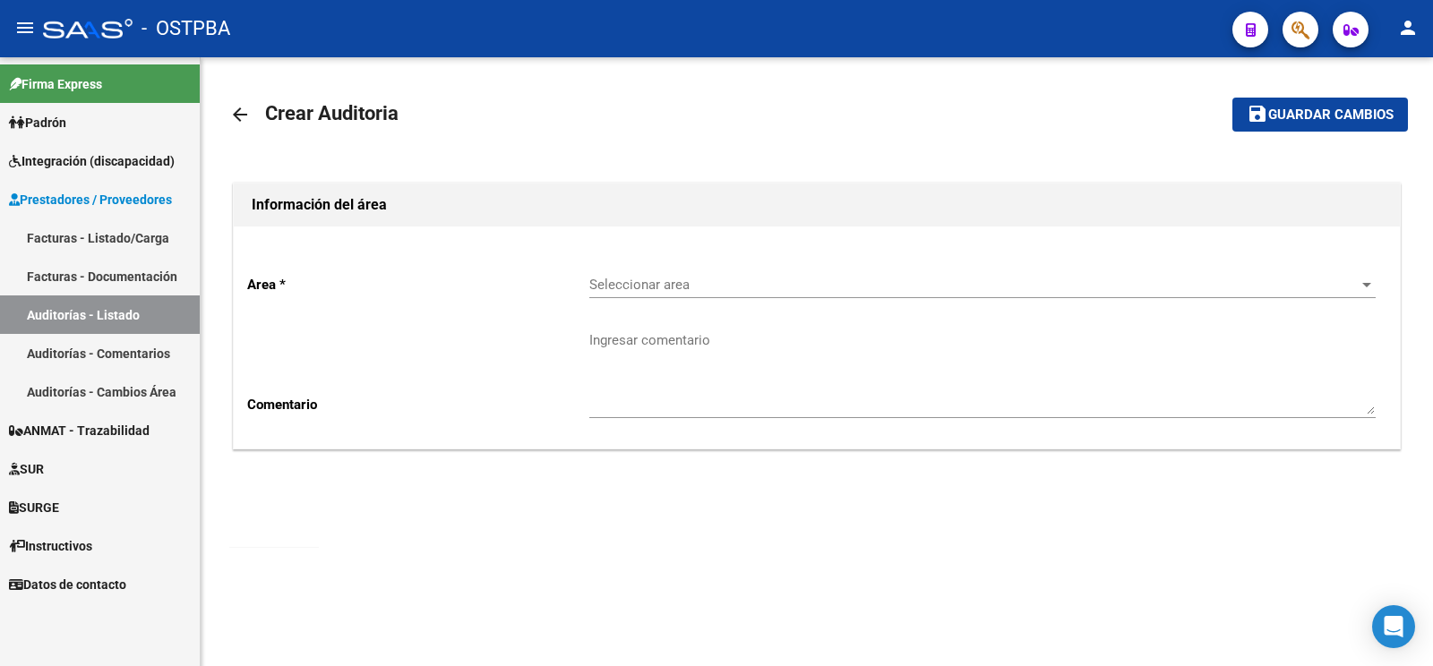
click at [639, 294] on div "Seleccionar area Seleccionar area" at bounding box center [982, 279] width 786 height 39
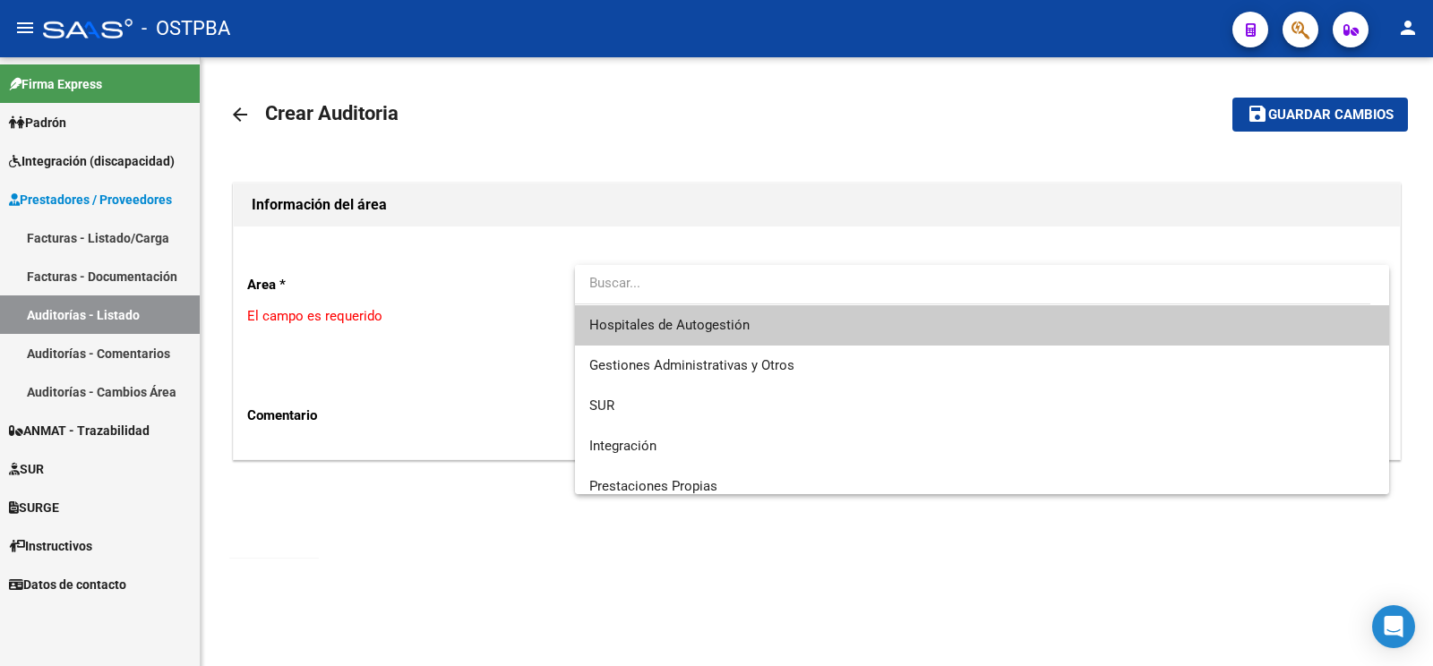
scroll to position [253, 0]
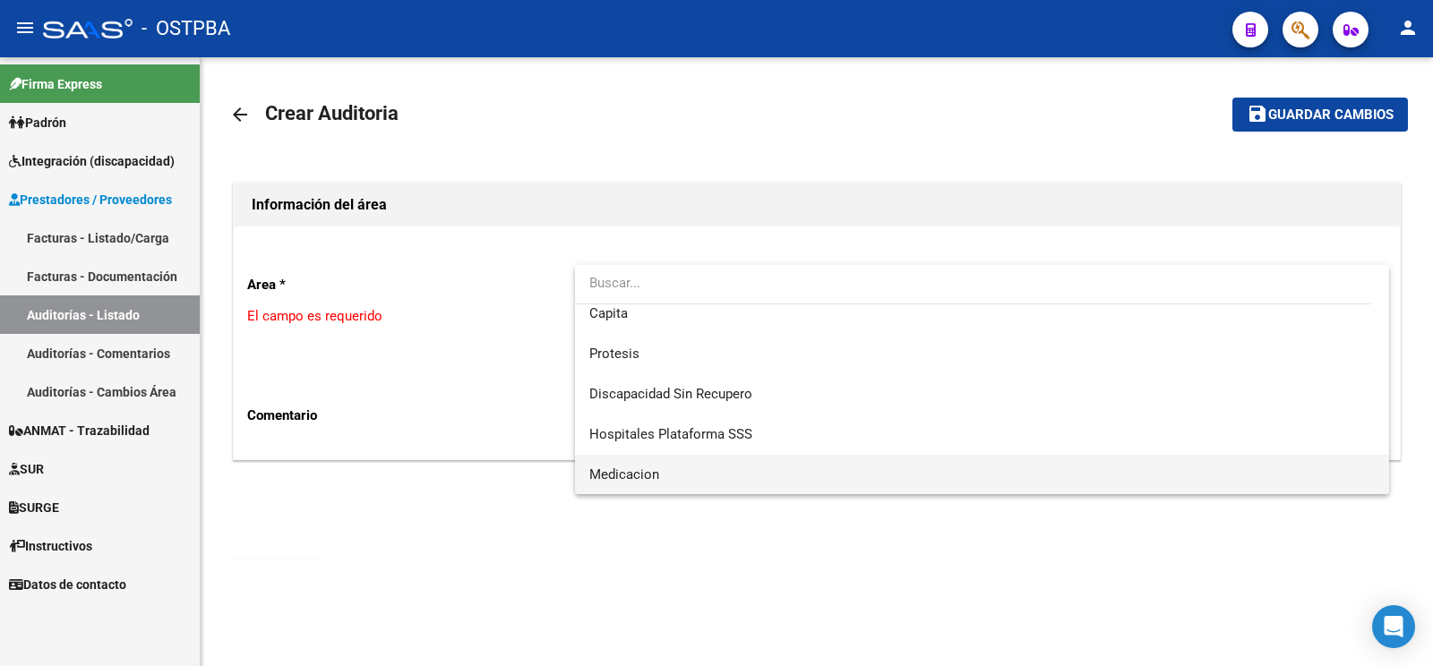
click at [679, 478] on span "Medicacion" at bounding box center [981, 475] width 785 height 40
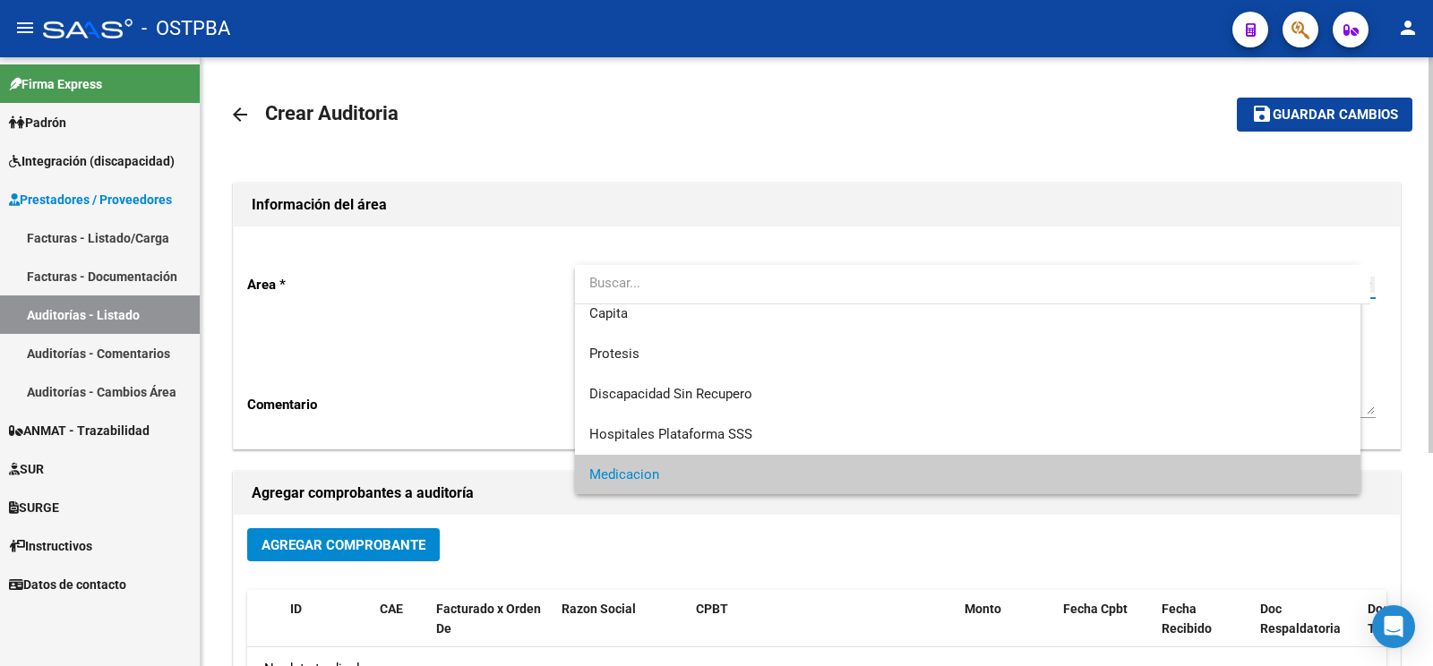
click at [683, 377] on textarea "Ingresar comentario" at bounding box center [982, 372] width 786 height 84
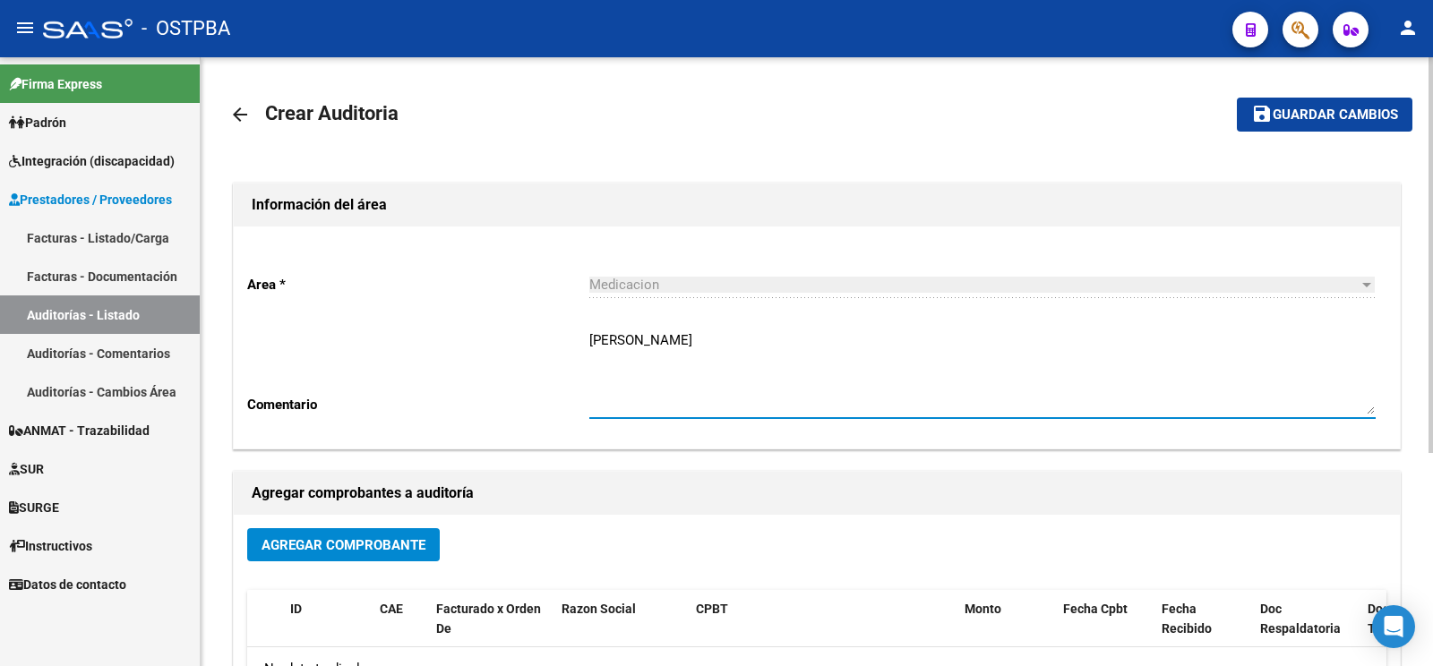
type textarea "[PERSON_NAME]"
click at [336, 559] on button "Agregar Comprobante" at bounding box center [343, 544] width 193 height 33
click at [353, 571] on div "Agregar Comprobante" at bounding box center [816, 551] width 1139 height 47
click at [366, 553] on button "Agregar Comprobante" at bounding box center [343, 544] width 193 height 33
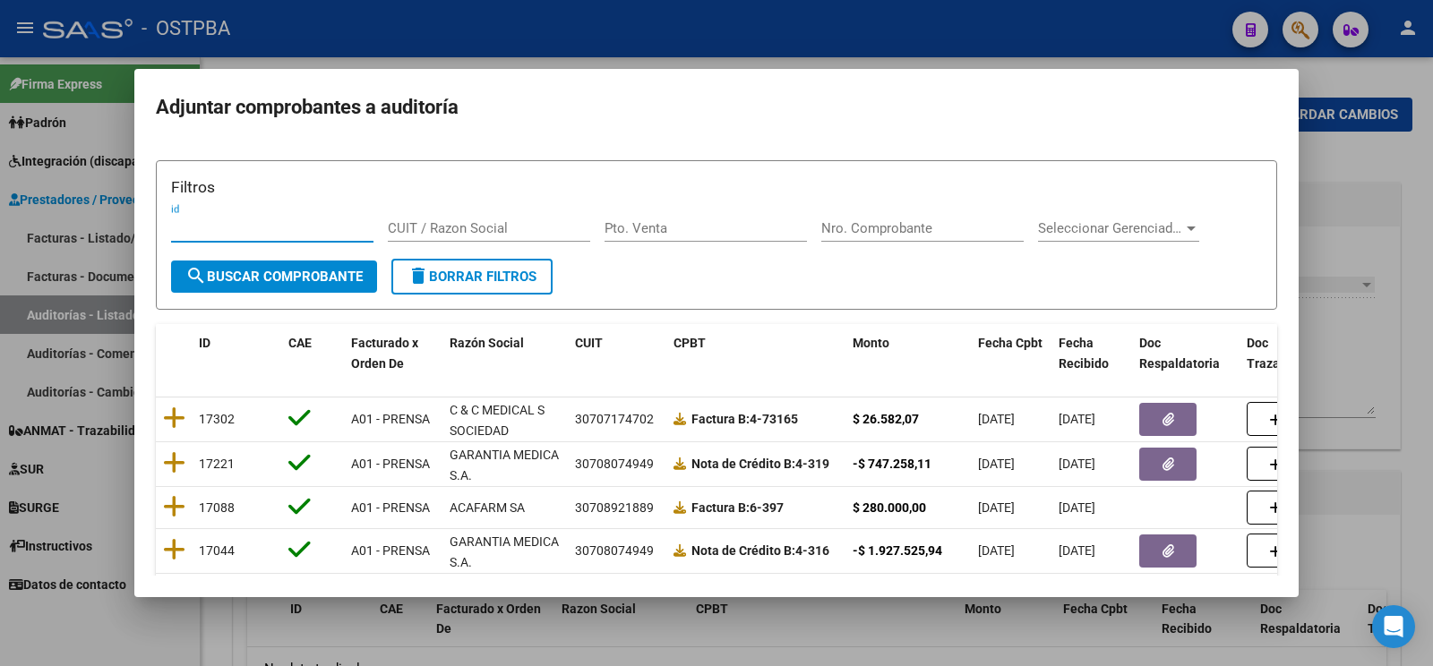
drag, startPoint x: 900, startPoint y: 225, endPoint x: 904, endPoint y: 167, distance: 58.4
click at [900, 222] on input "Nro. Comprobante" at bounding box center [922, 228] width 202 height 16
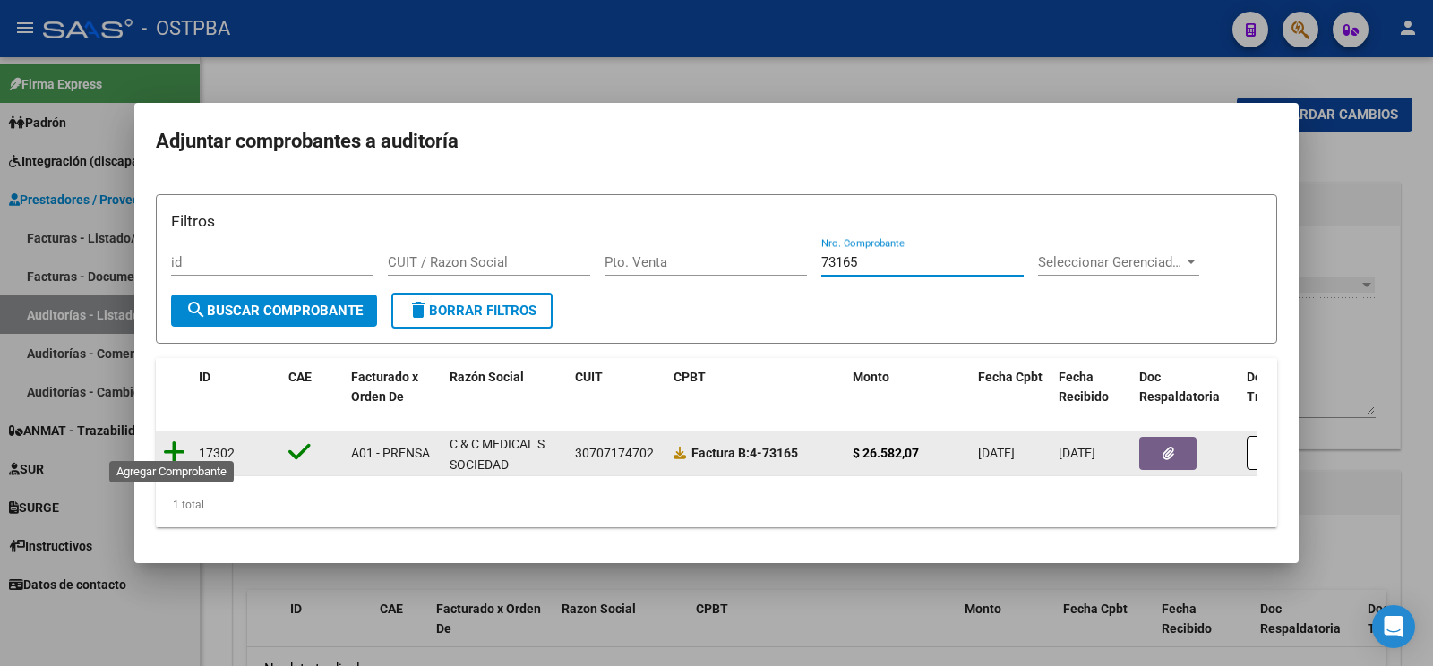
type input "73165"
click at [177, 440] on icon at bounding box center [174, 452] width 22 height 25
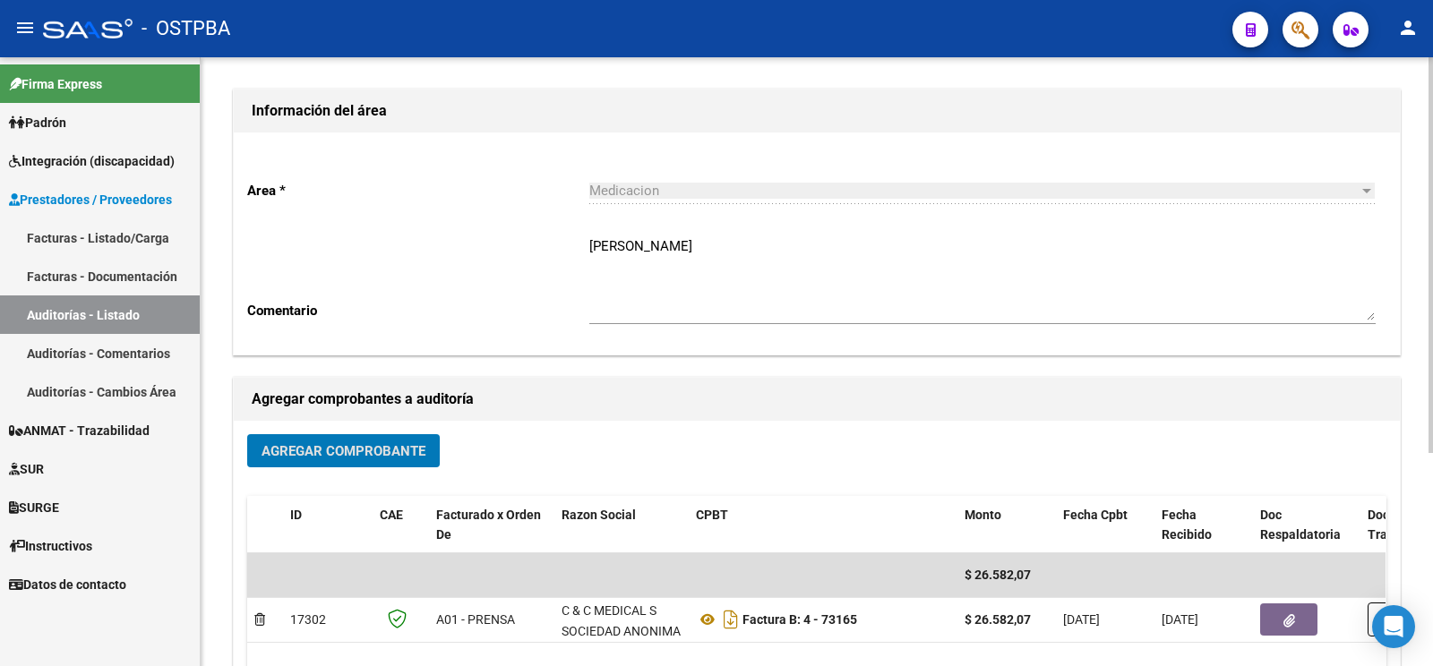
scroll to position [0, 0]
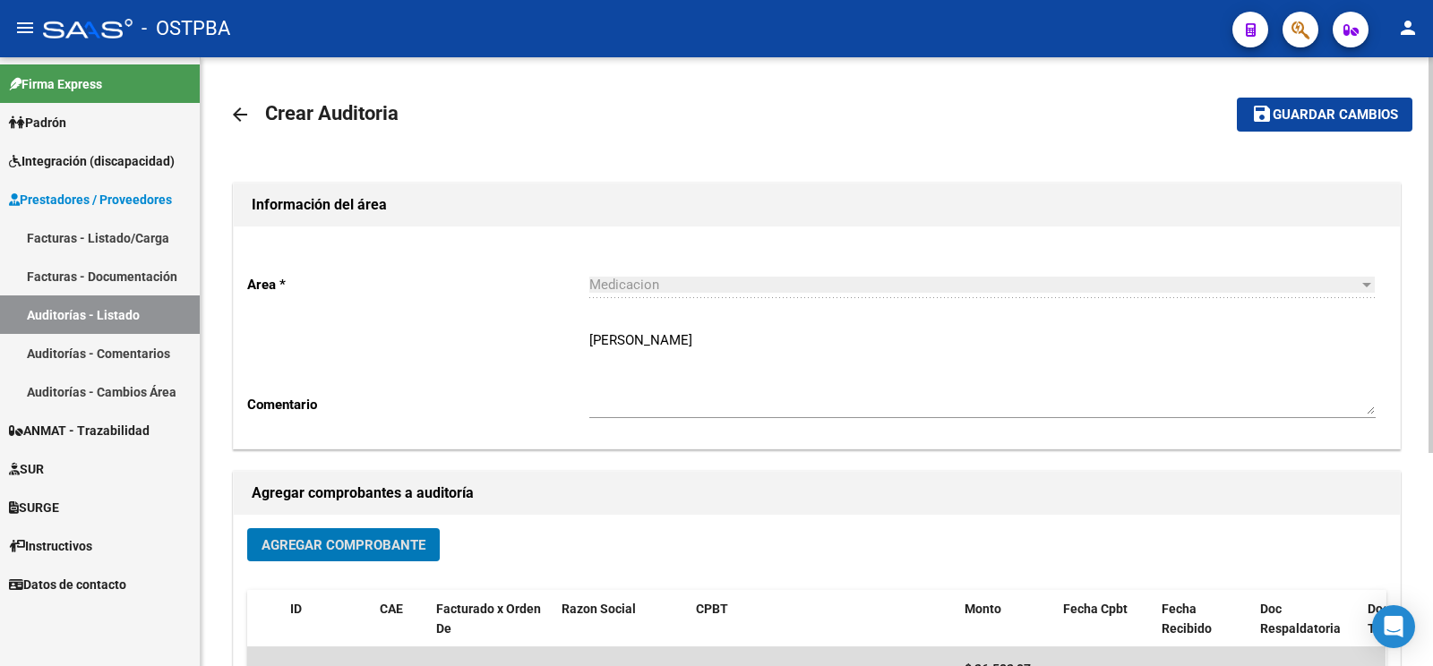
click at [1317, 112] on span "Guardar cambios" at bounding box center [1335, 115] width 125 height 16
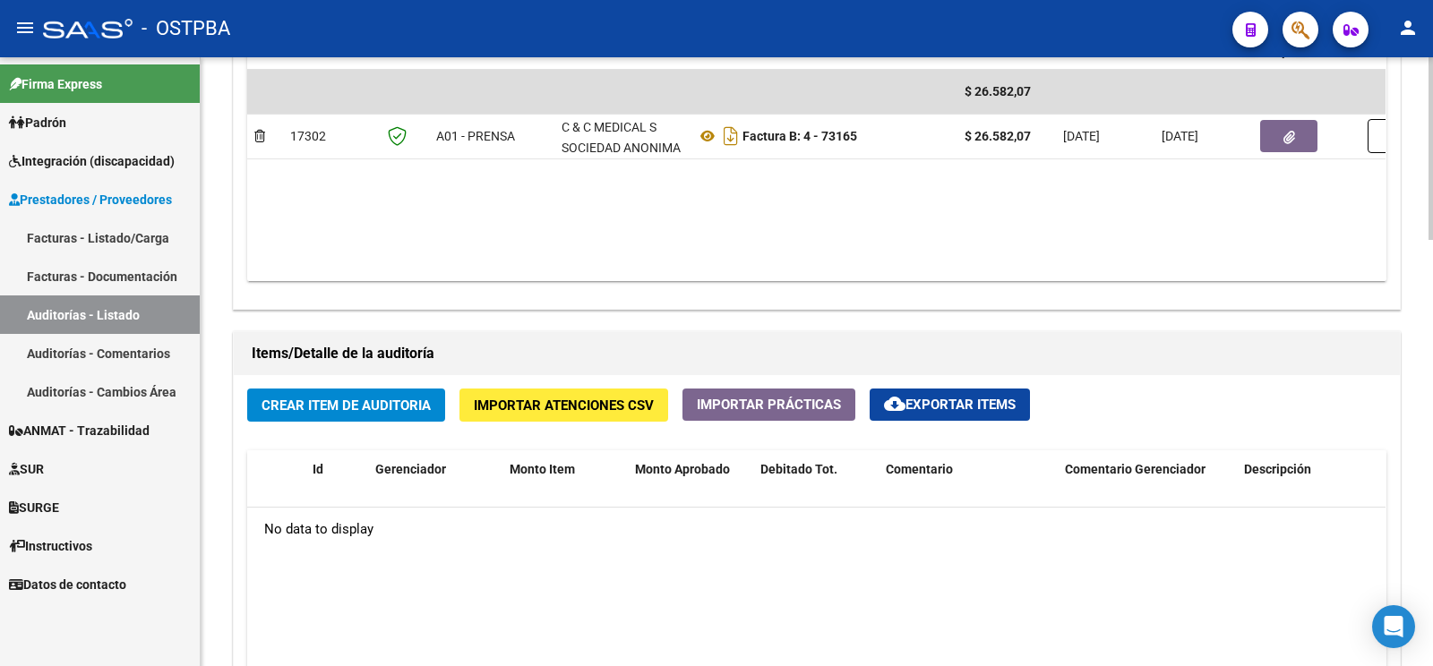
scroll to position [940, 0]
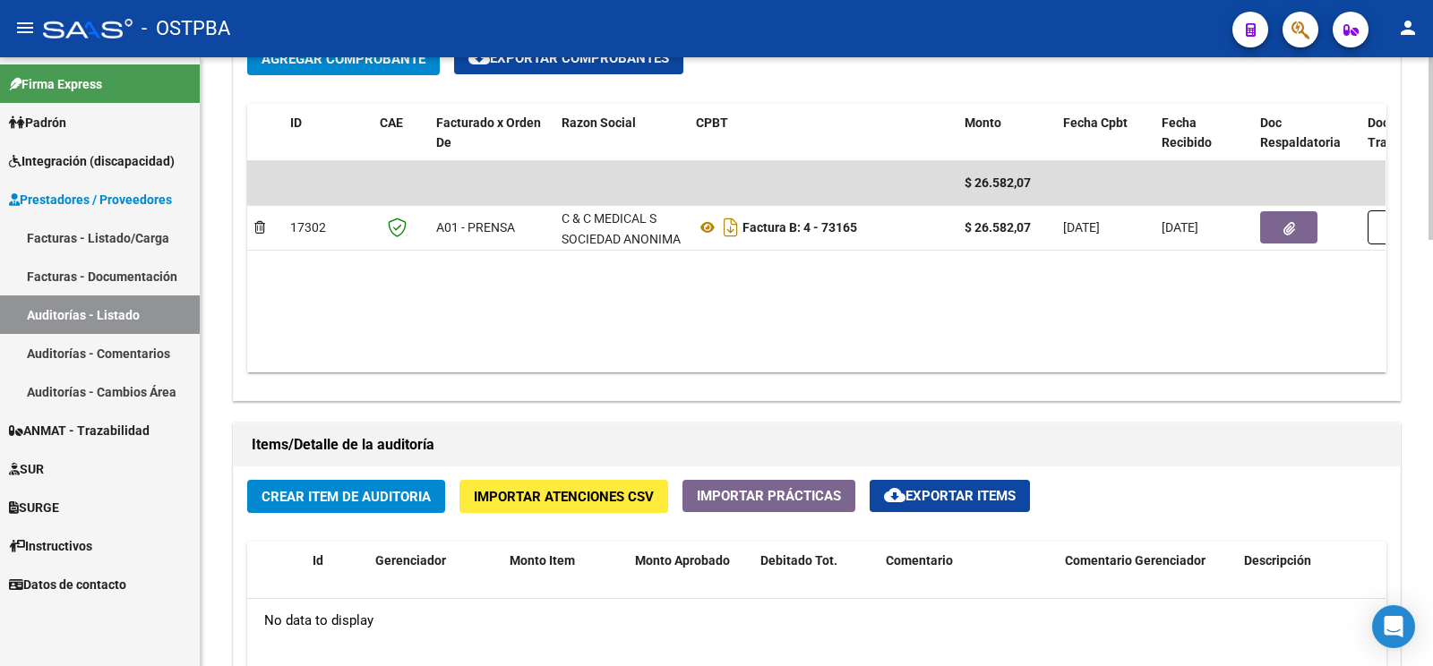
click at [352, 491] on span "Crear Item de Auditoria" at bounding box center [345, 496] width 169 height 16
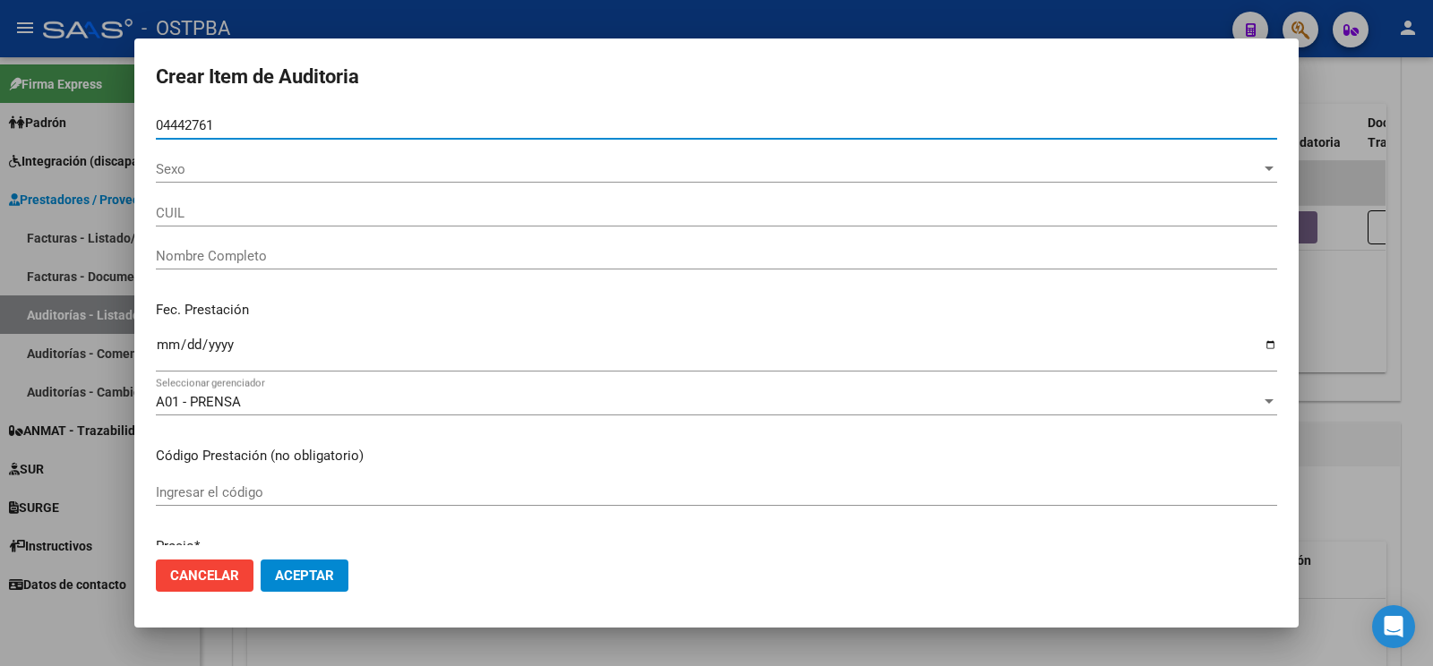
type input "04442761"
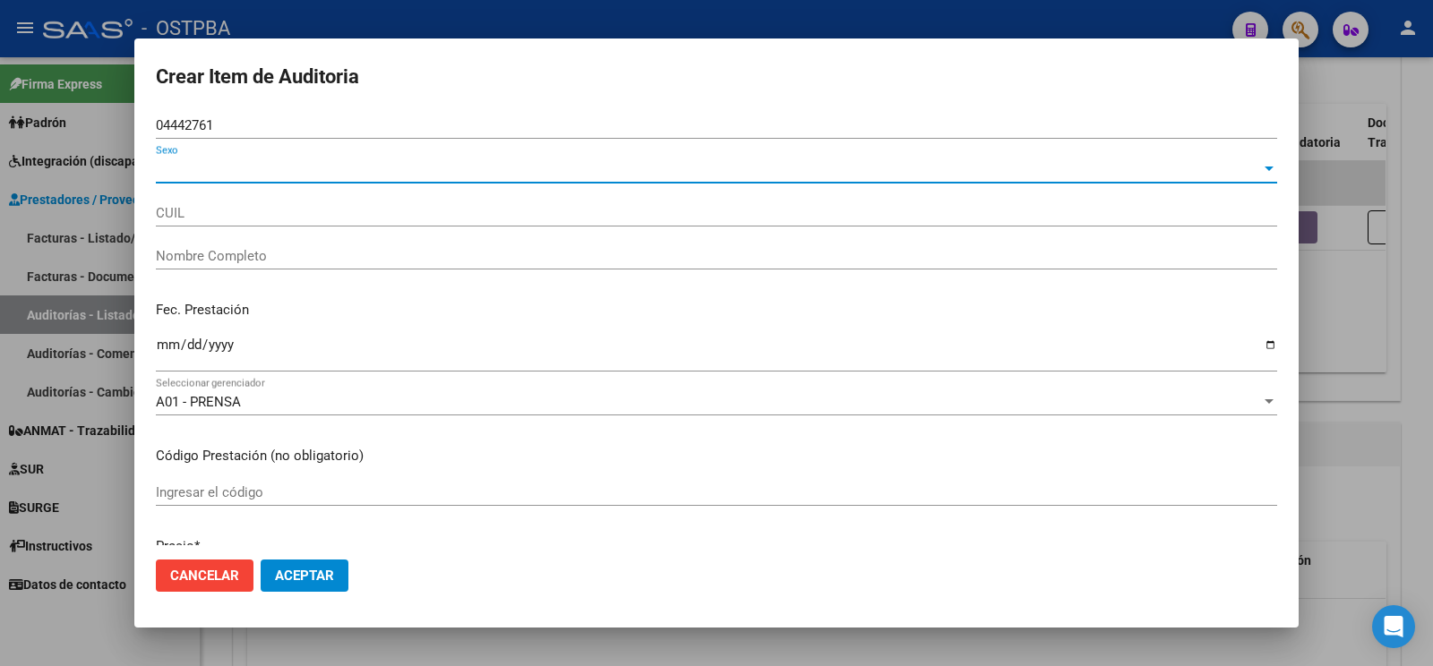
type input "27044427619"
type input "KAGEL SILVIA ANA"
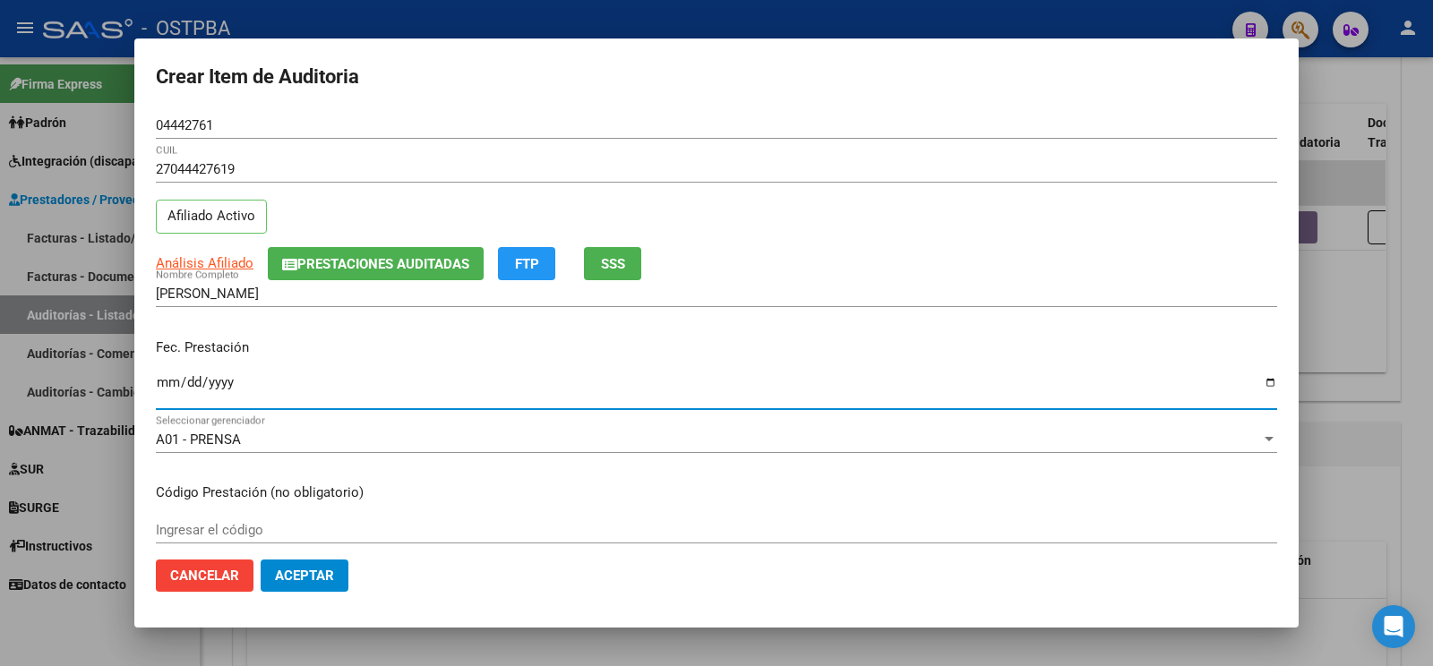
type input "[DATE]"
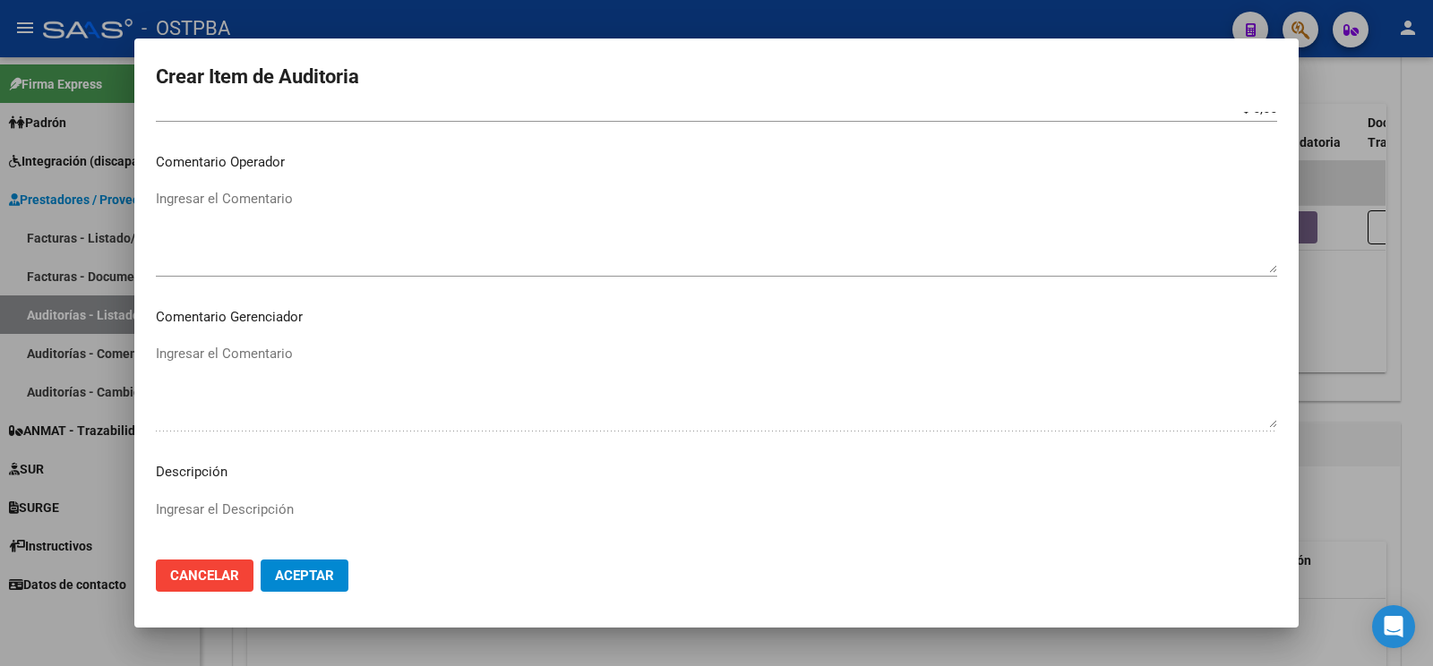
scroll to position [752, 0]
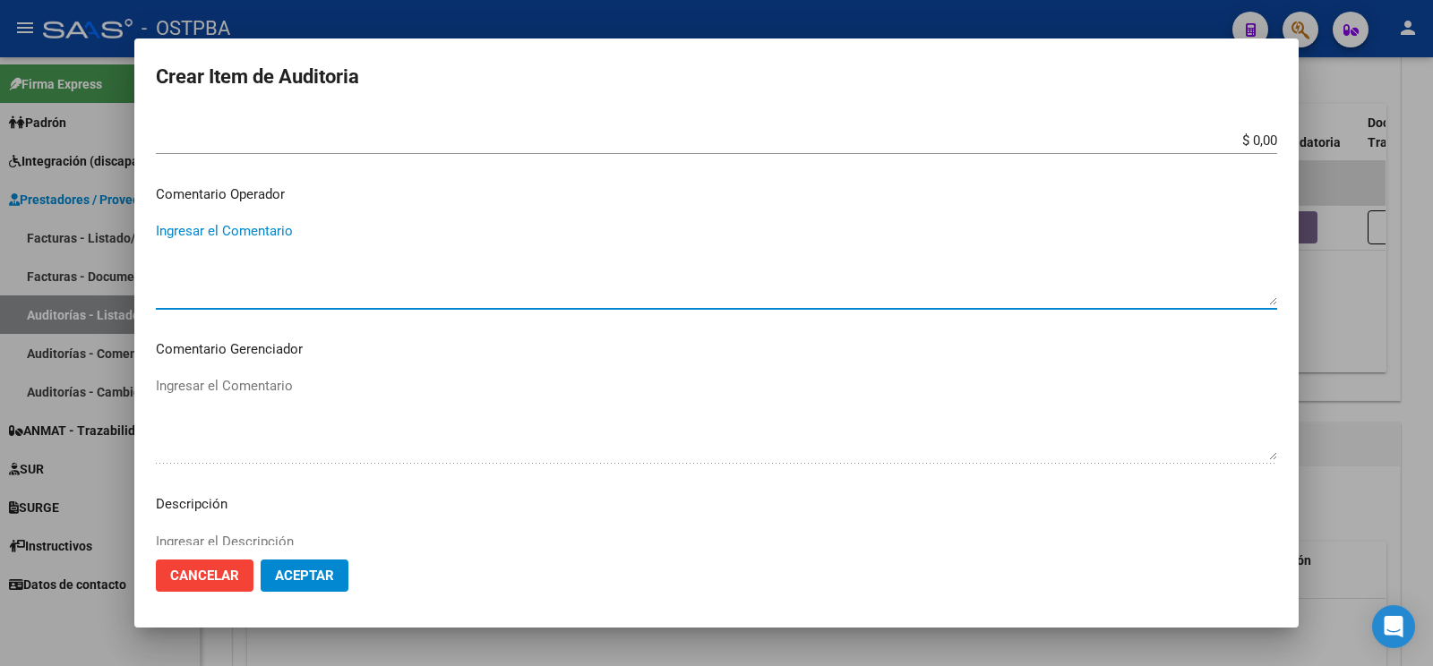
click at [326, 243] on textarea "Ingresar el Comentario" at bounding box center [716, 263] width 1121 height 84
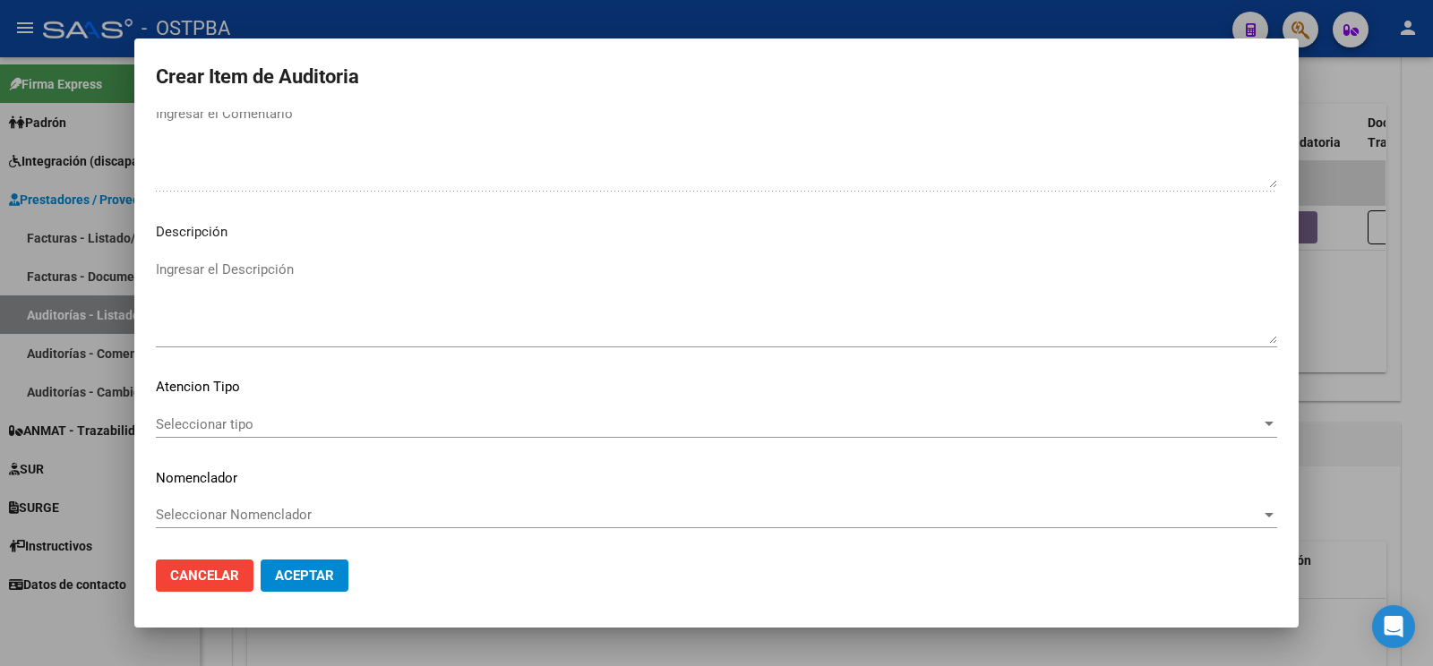
type textarea "af n° 1878/00 x anses- a pagar a 60 días"
click at [237, 420] on div "Seleccionar tipo Seleccionar tipo" at bounding box center [716, 433] width 1121 height 44
click at [237, 416] on span "Seleccionar tipo" at bounding box center [708, 424] width 1105 height 16
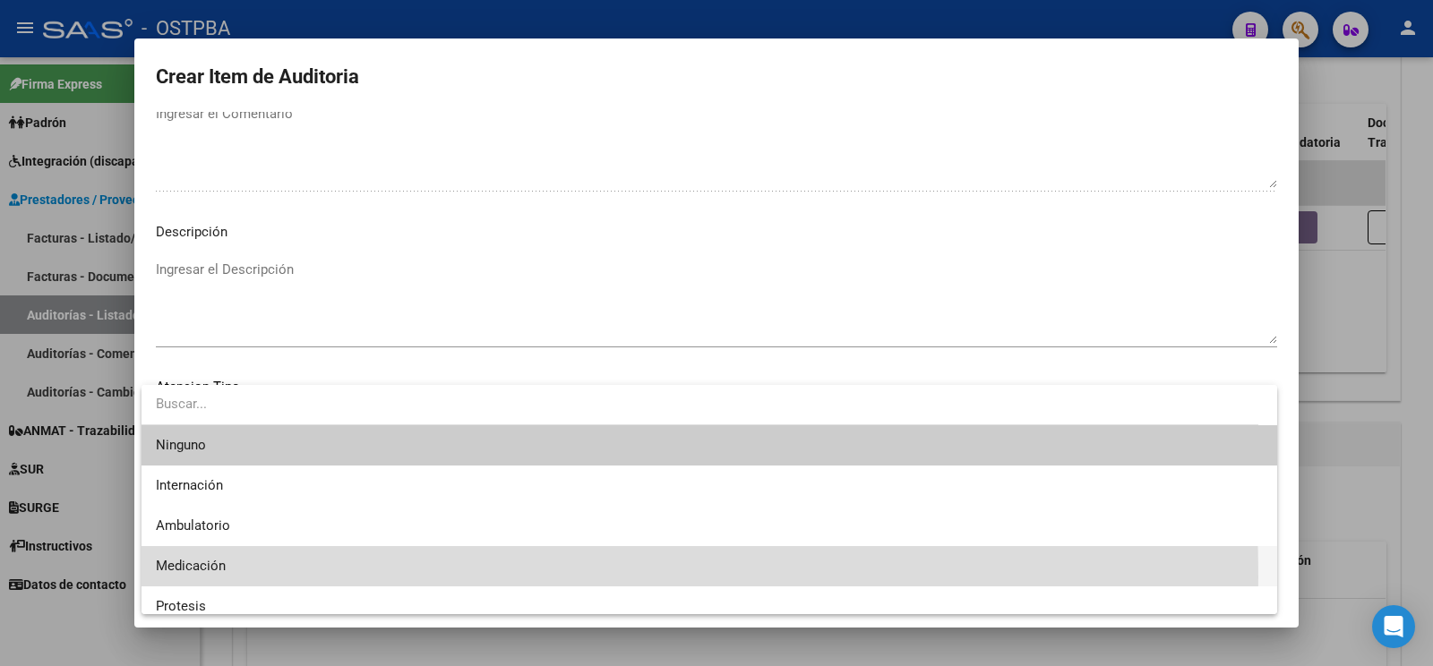
click at [219, 577] on span "Medicación" at bounding box center [709, 566] width 1107 height 40
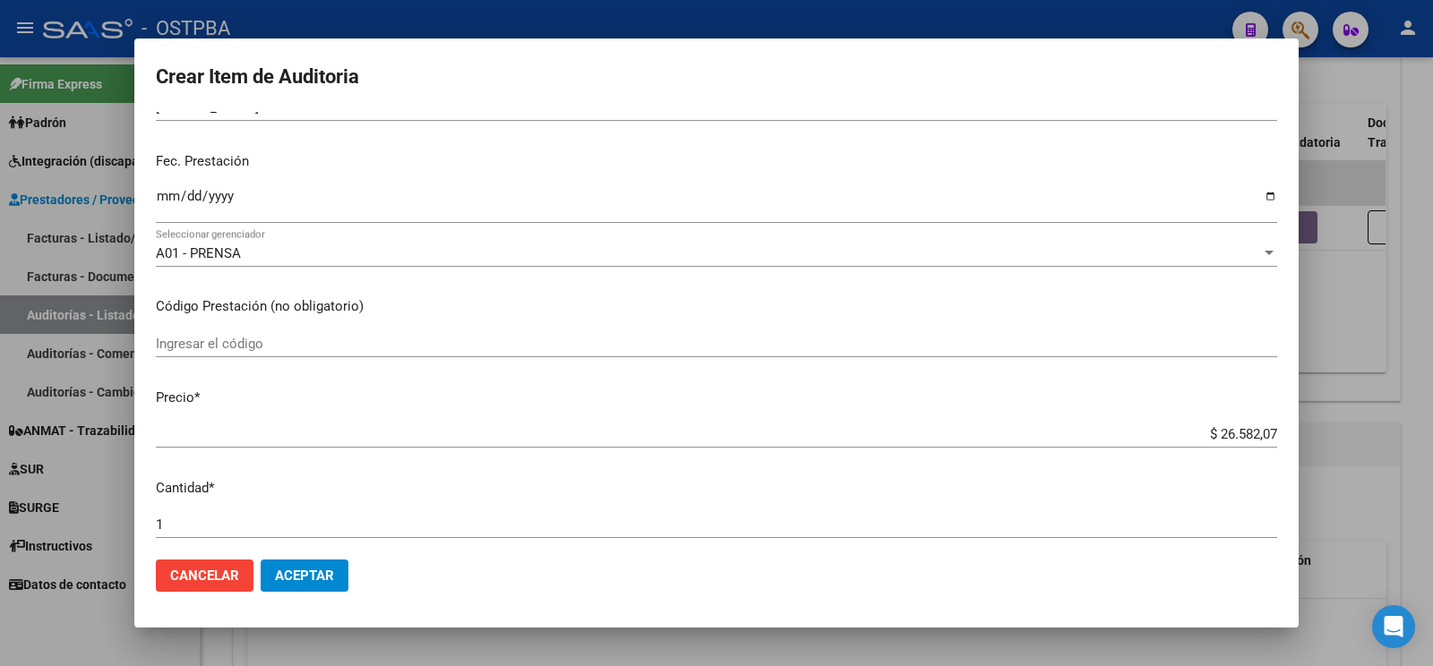
scroll to position [0, 0]
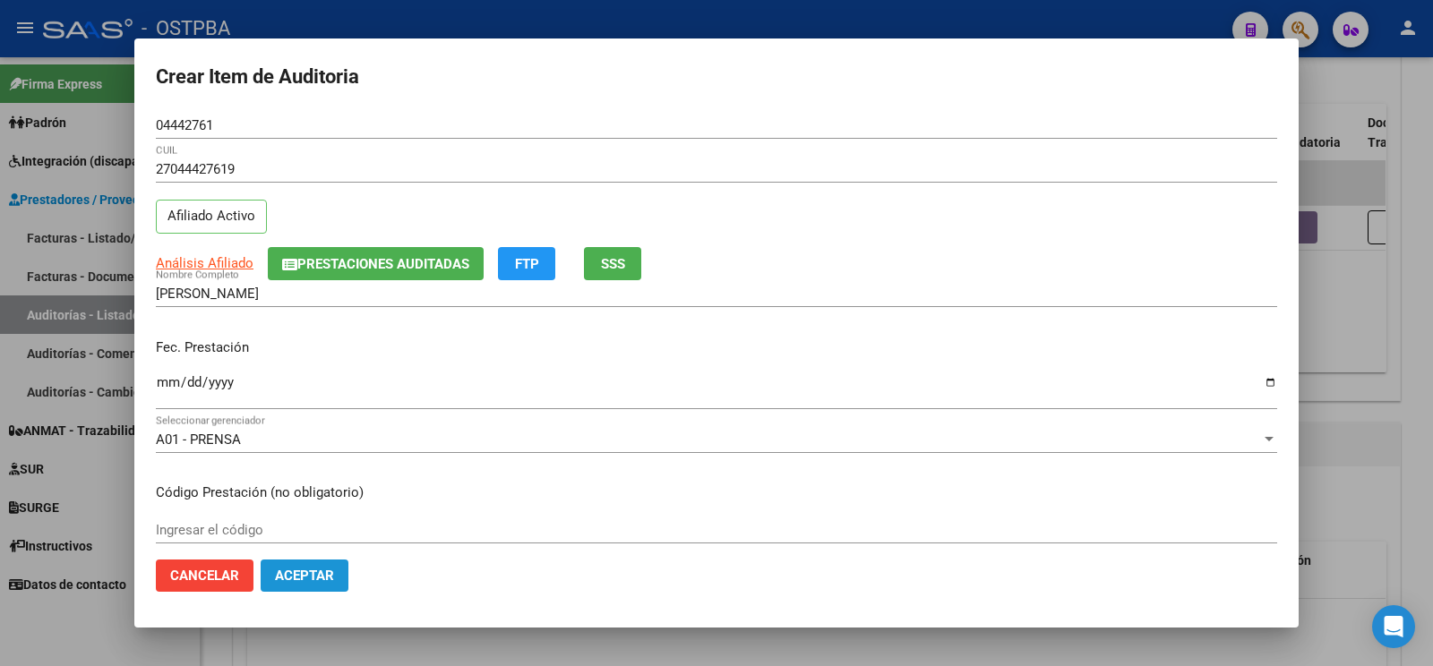
click at [326, 573] on span "Aceptar" at bounding box center [304, 576] width 59 height 16
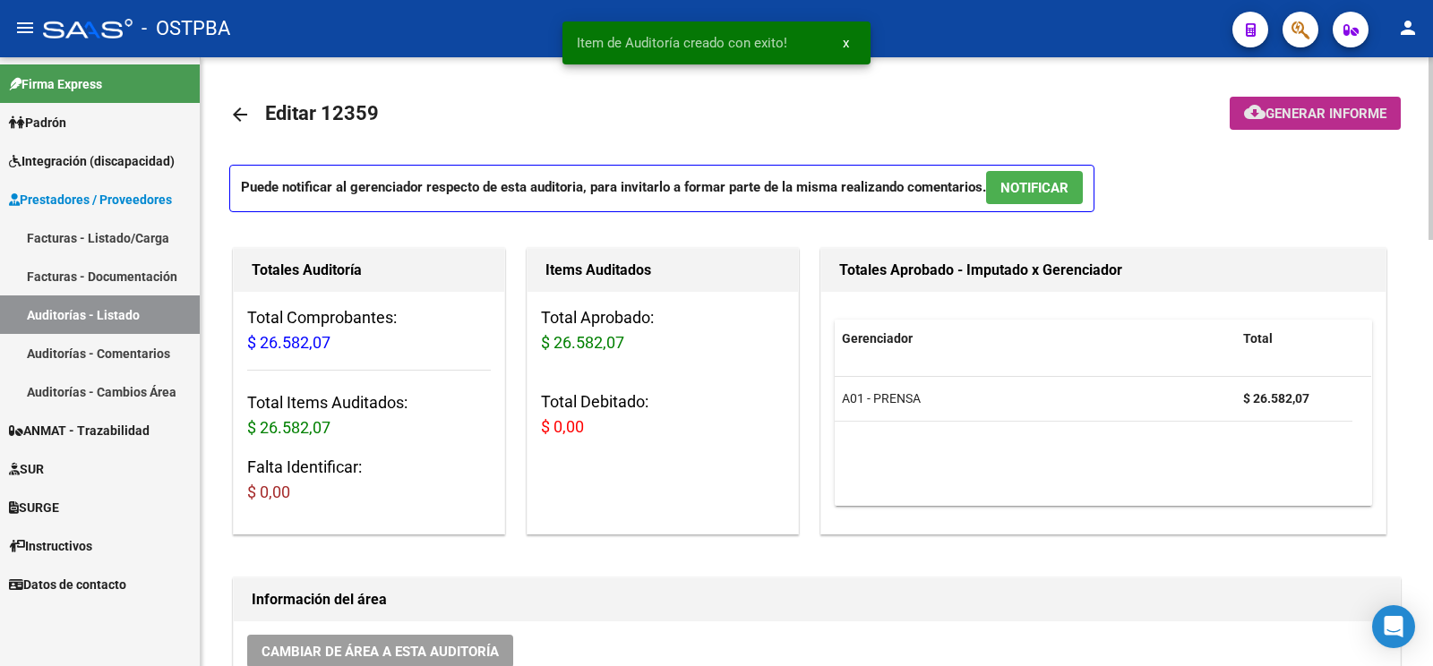
click at [1306, 124] on button "cloud_download Generar informe" at bounding box center [1315, 113] width 171 height 33
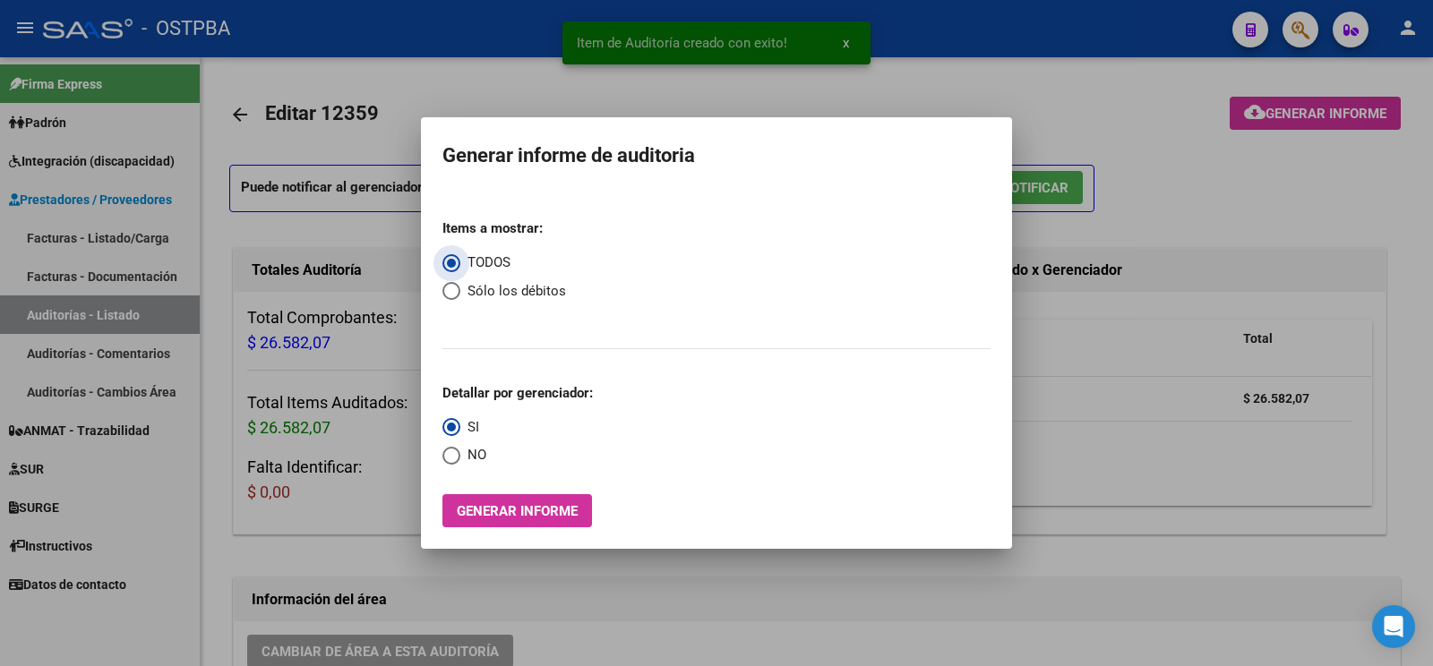
click at [555, 495] on button "Generar informe" at bounding box center [517, 510] width 150 height 33
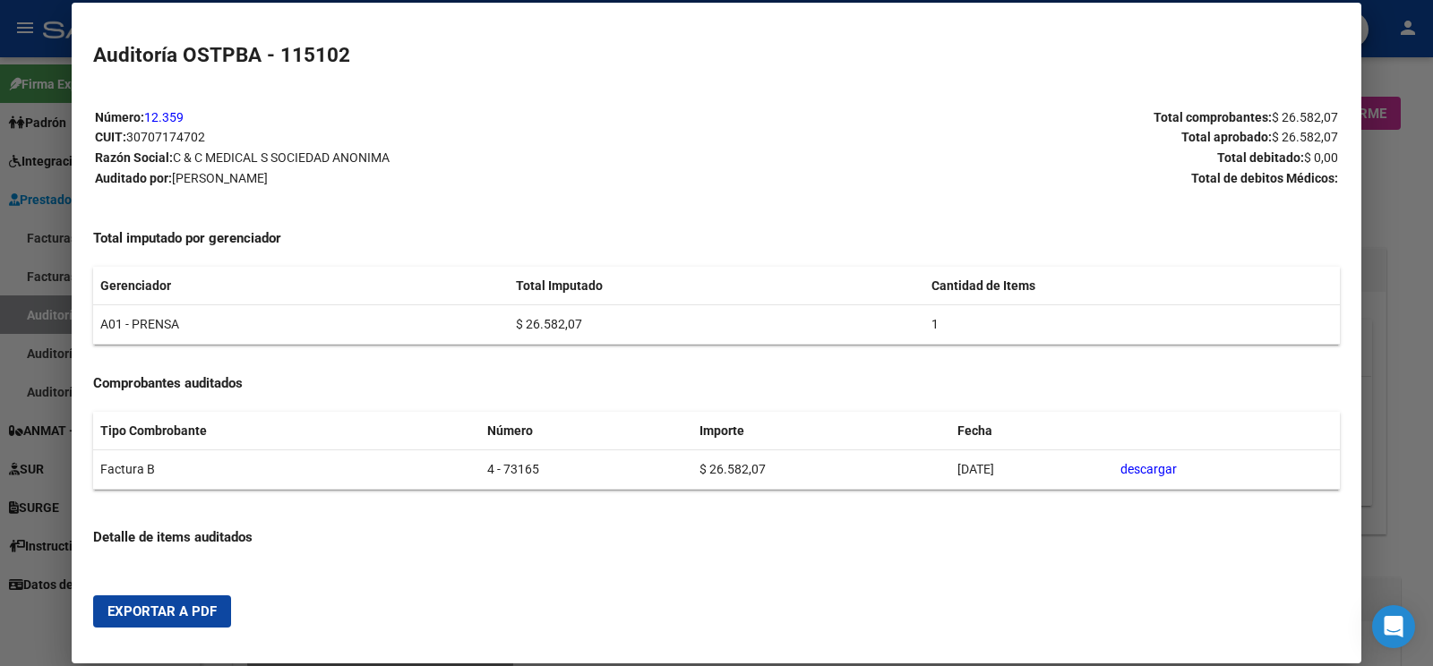
click at [167, 619] on span "Exportar a PDF" at bounding box center [161, 612] width 109 height 16
click at [53, 308] on div at bounding box center [716, 333] width 1433 height 666
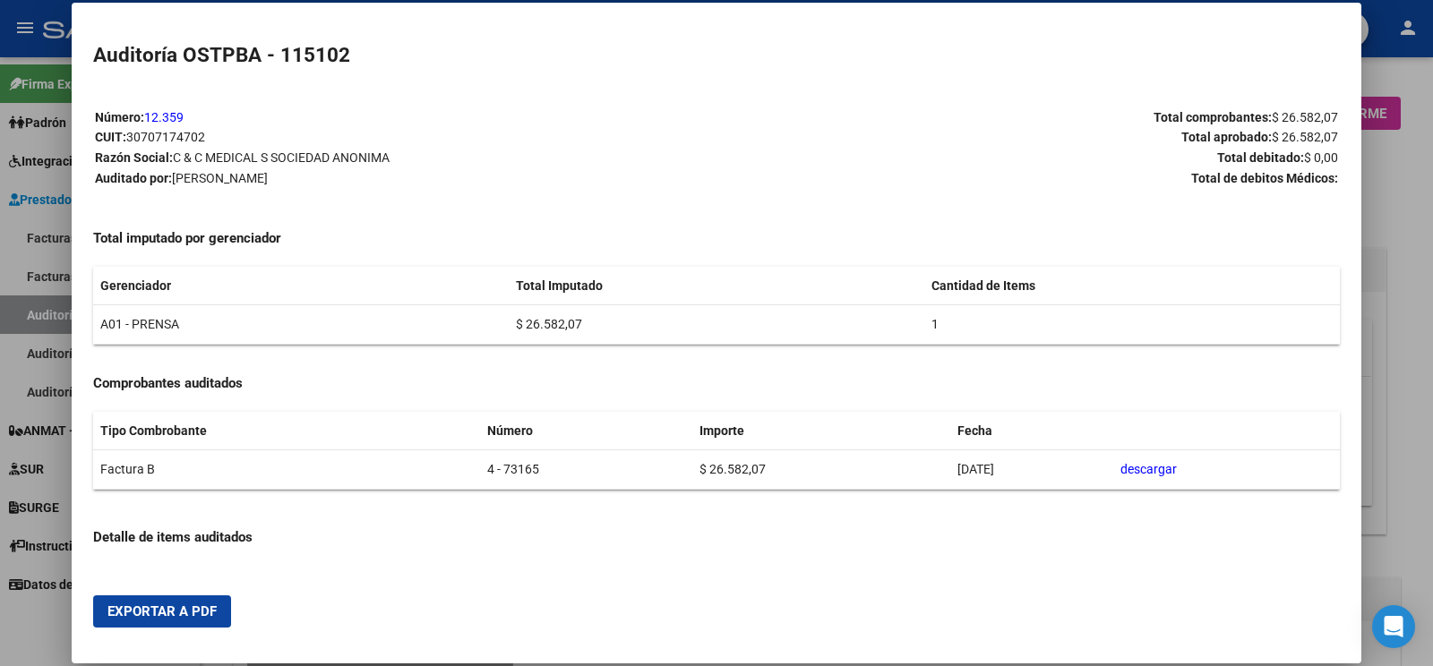
click at [53, 308] on div at bounding box center [716, 333] width 1433 height 666
click at [53, 308] on link "Auditorías - Listado" at bounding box center [100, 315] width 200 height 39
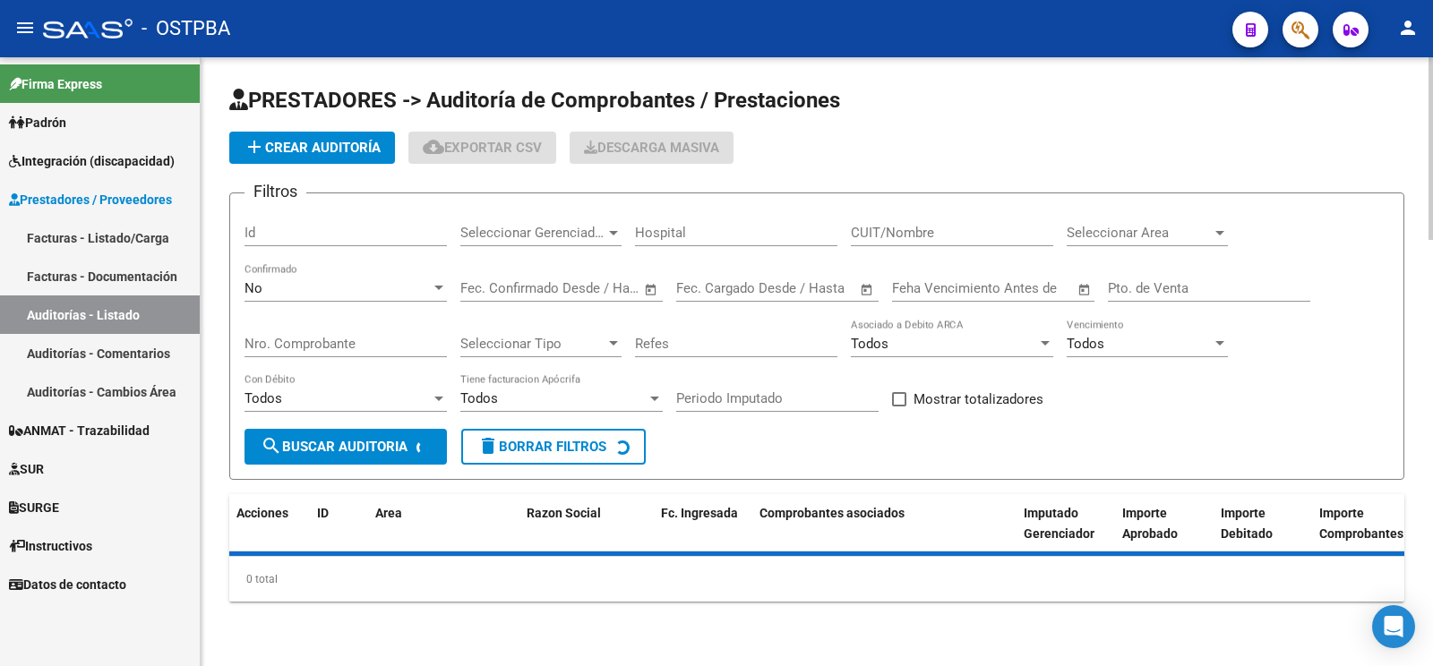
click at [339, 133] on button "add Crear Auditoría" at bounding box center [312, 148] width 166 height 32
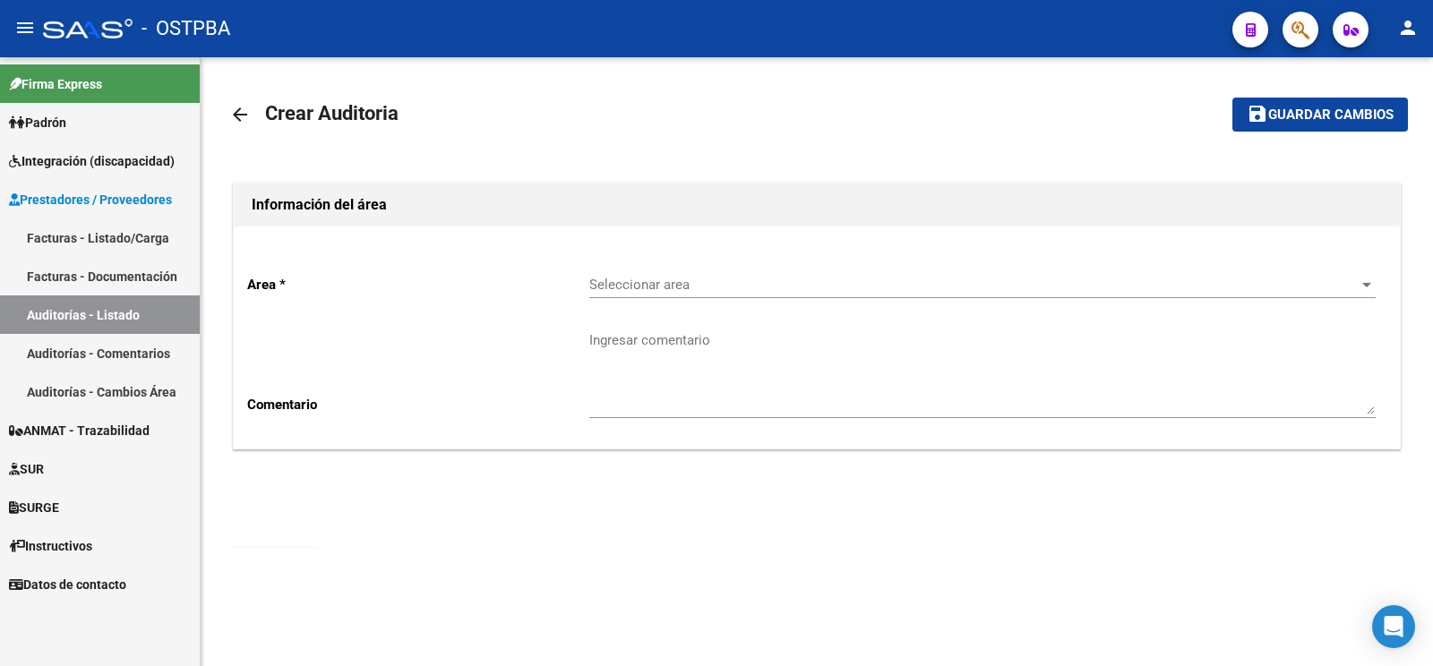
click at [698, 287] on span "Seleccionar area" at bounding box center [974, 285] width 770 height 16
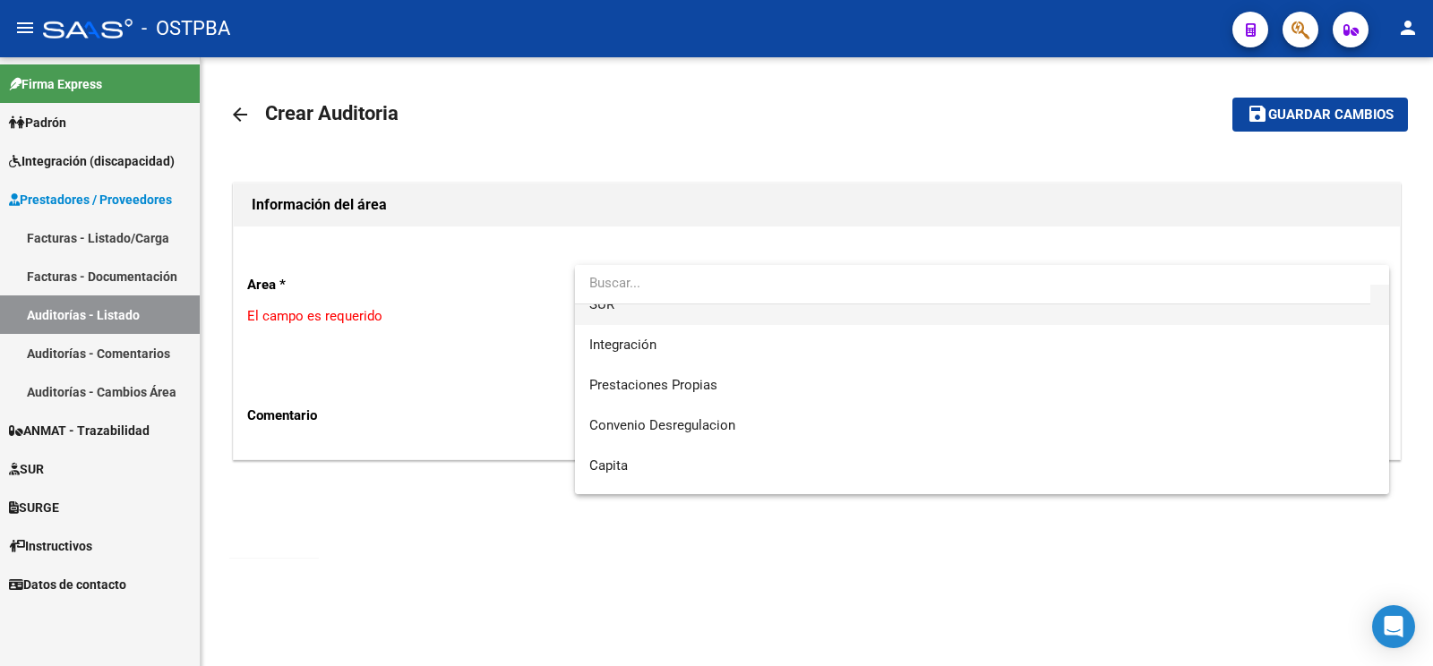
scroll to position [253, 0]
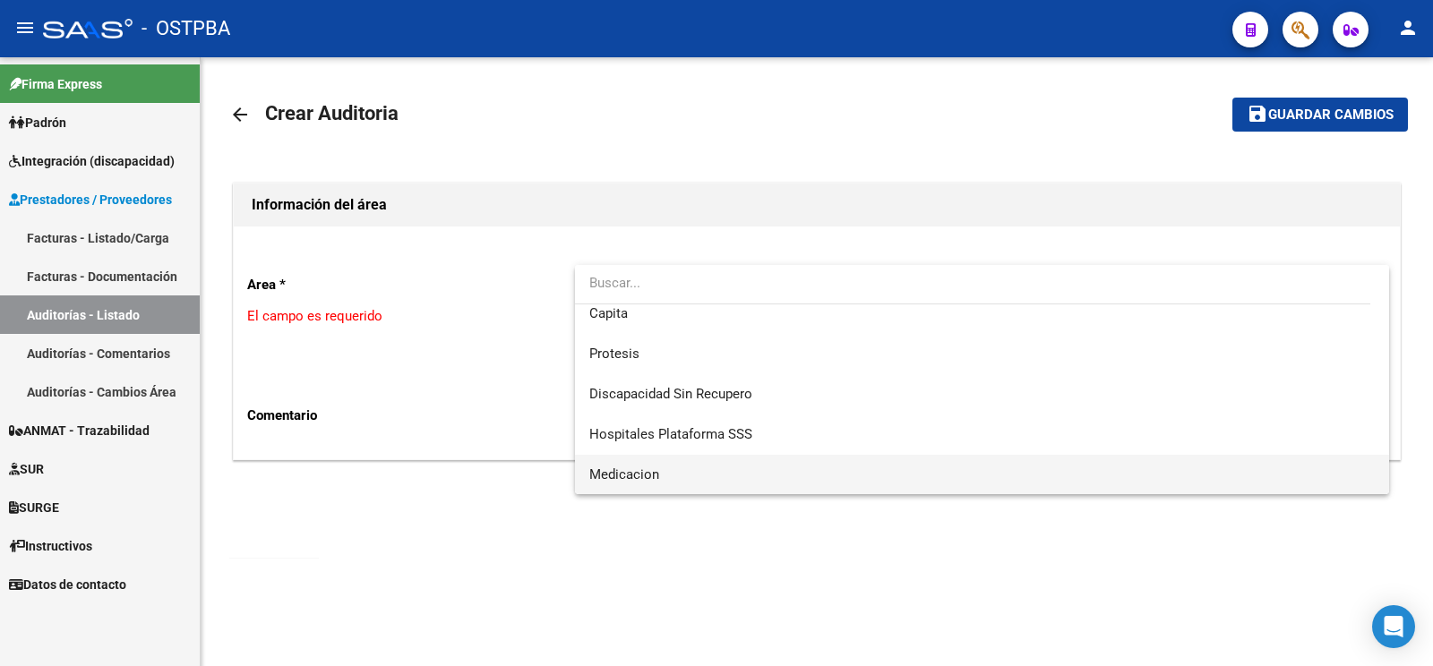
click at [680, 478] on span "Medicacion" at bounding box center [981, 475] width 785 height 40
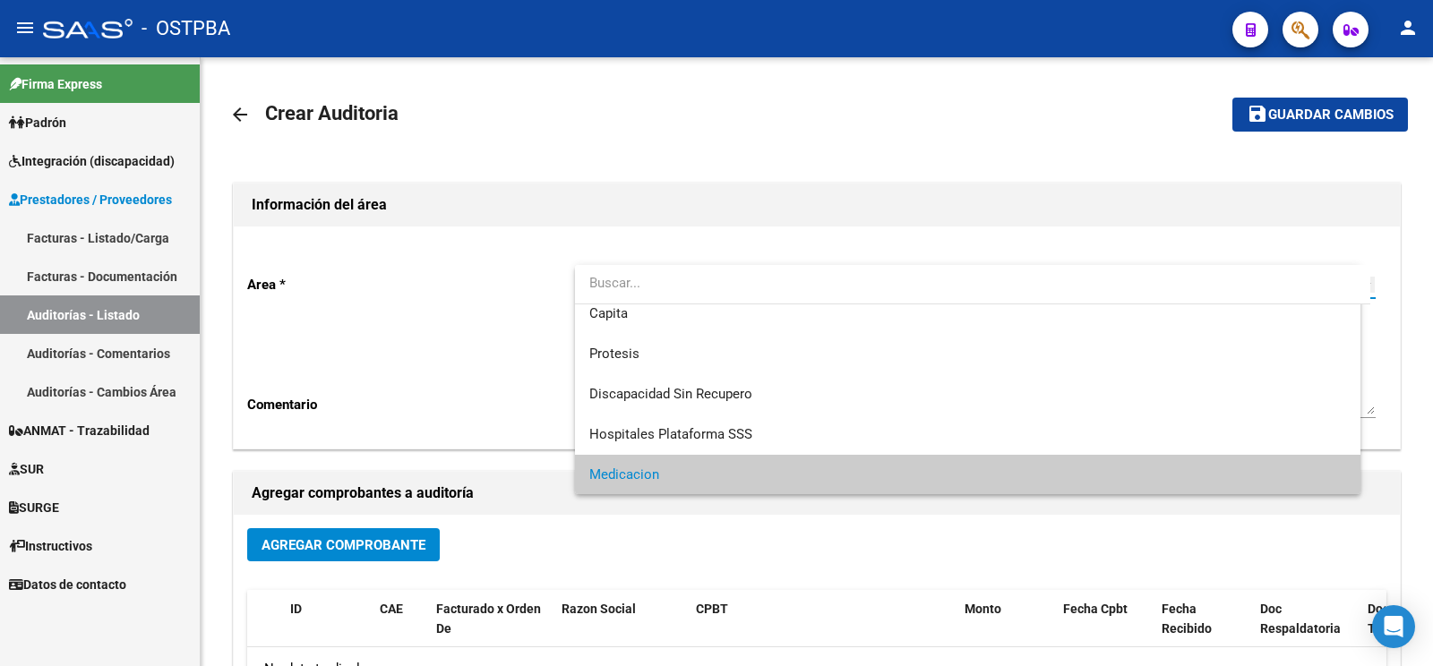
click at [686, 355] on textarea "Ingresar comentario" at bounding box center [982, 372] width 786 height 84
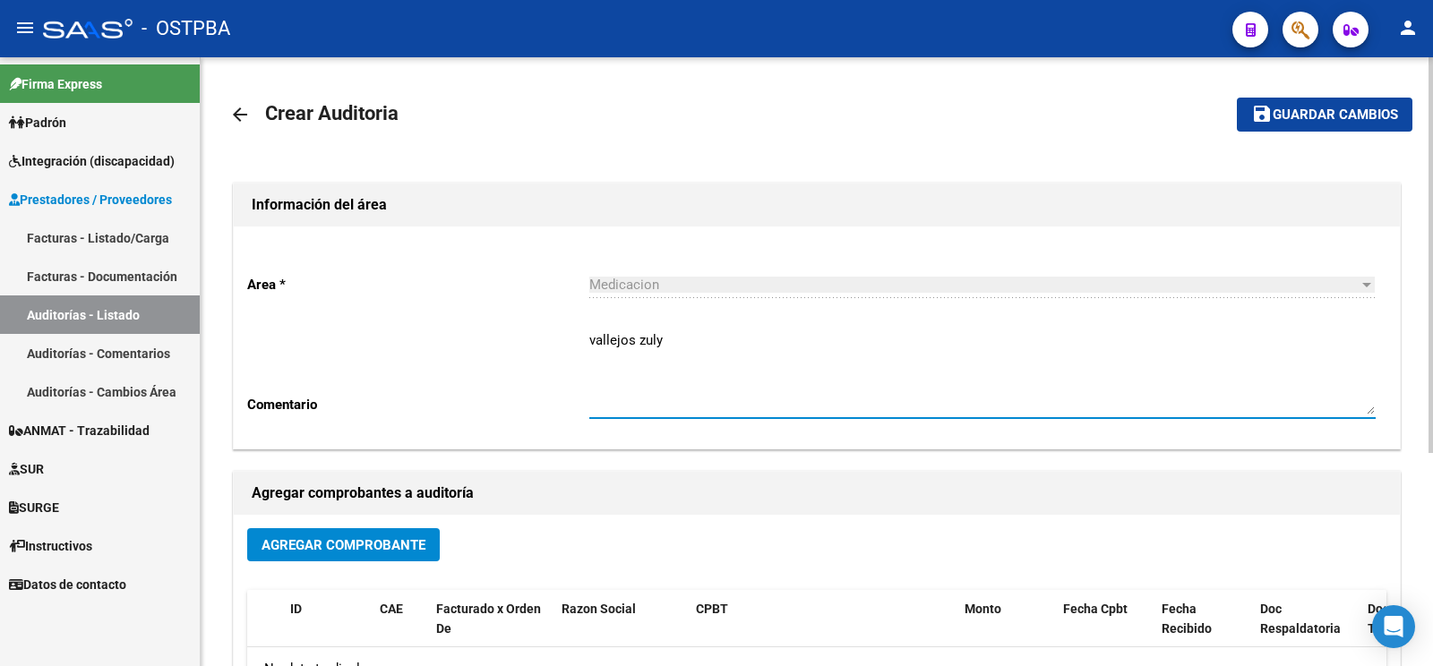
drag, startPoint x: 650, startPoint y: 335, endPoint x: 936, endPoint y: 353, distance: 286.2
click at [653, 335] on textarea "vallejos zuly" at bounding box center [982, 372] width 786 height 84
type textarea "vallejos zully"
click at [310, 554] on button "Agregar Comprobante" at bounding box center [343, 544] width 193 height 33
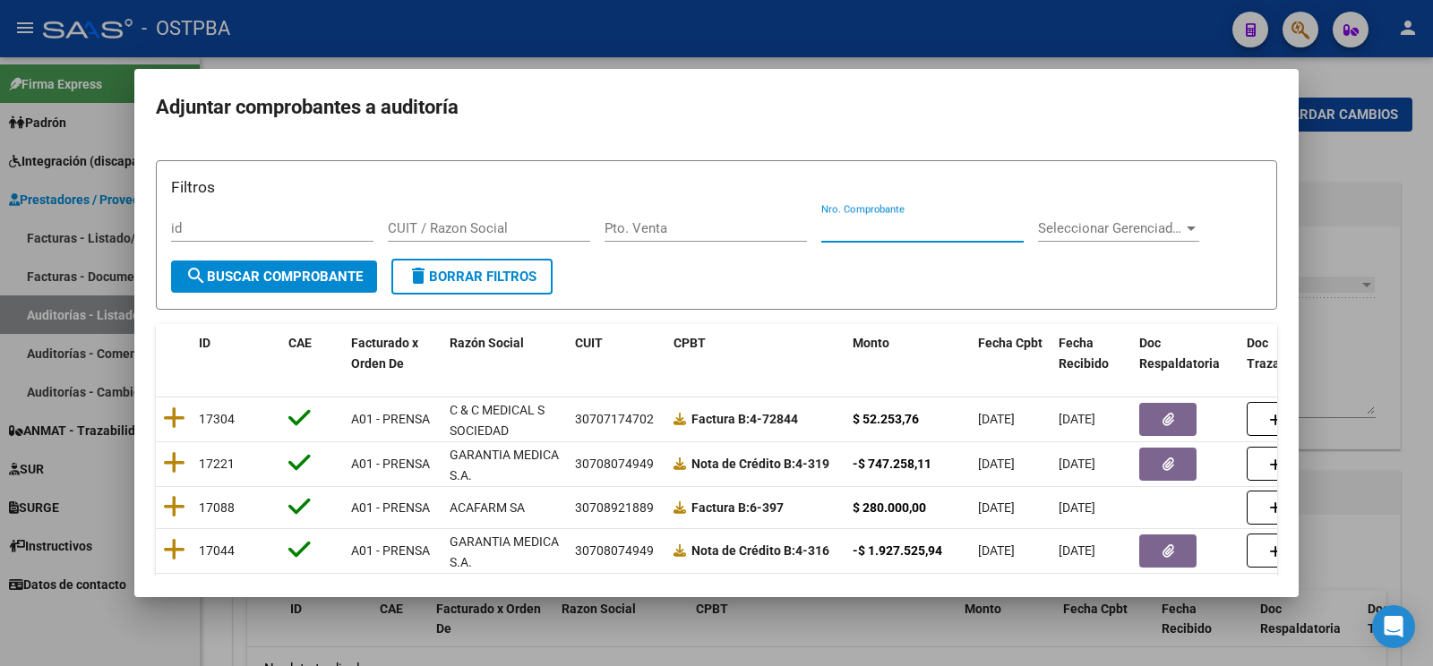
click at [854, 234] on input "Nro. Comprobante" at bounding box center [922, 228] width 202 height 16
type input "3"
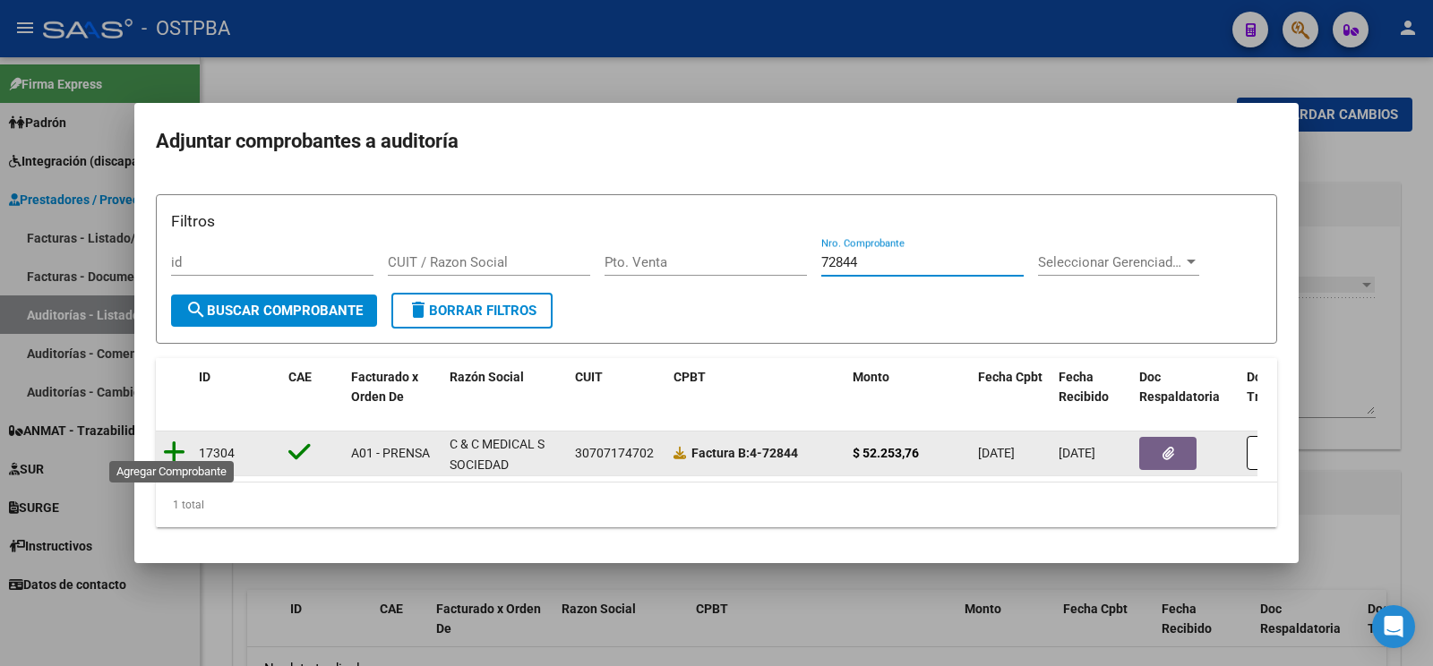
type input "72844"
click at [175, 449] on icon at bounding box center [174, 452] width 22 height 25
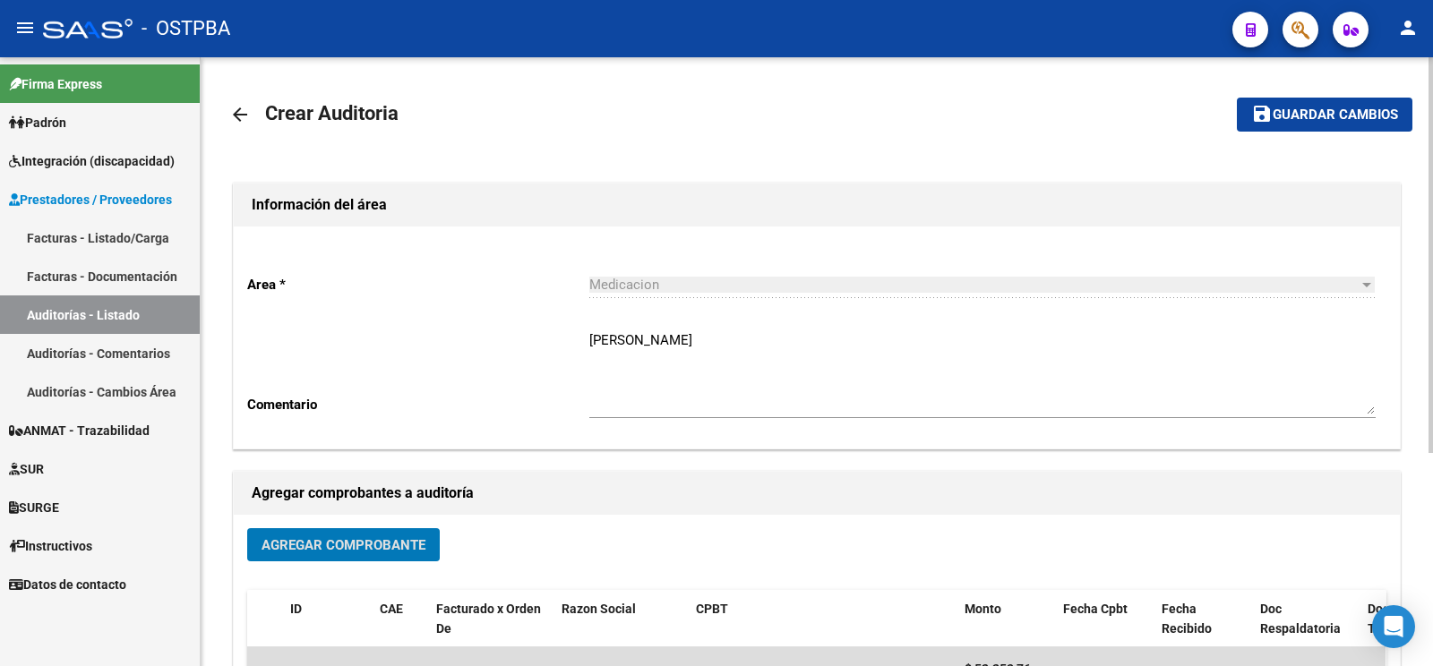
click at [1284, 126] on button "save Guardar cambios" at bounding box center [1325, 114] width 176 height 33
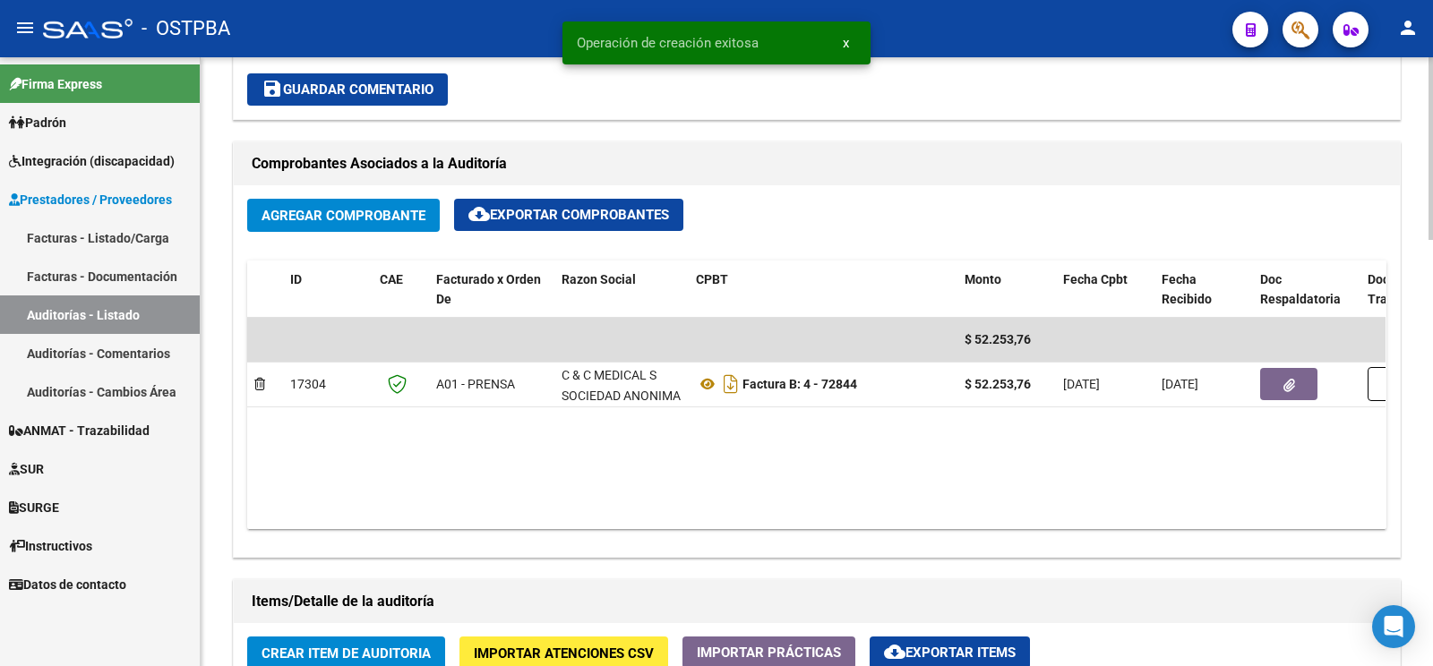
scroll to position [846, 0]
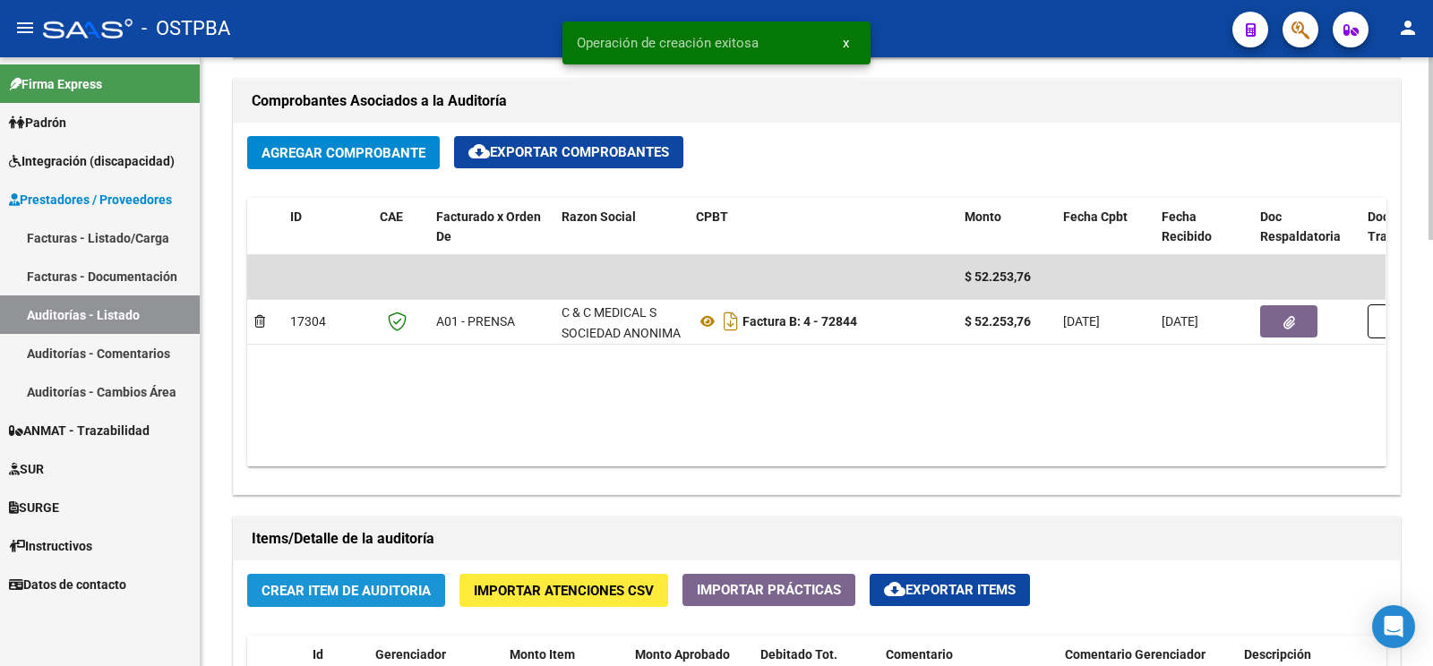
click at [398, 599] on span "Crear Item de Auditoria" at bounding box center [345, 591] width 169 height 16
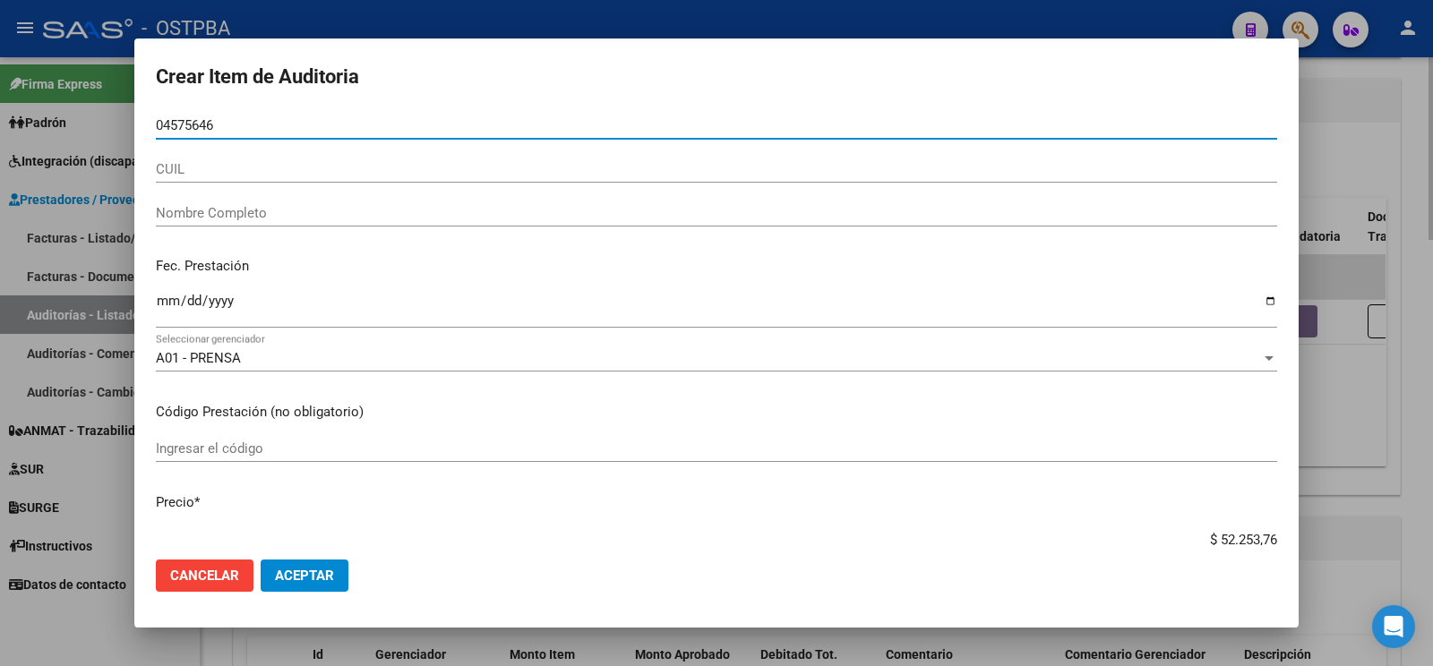
type input "04575646"
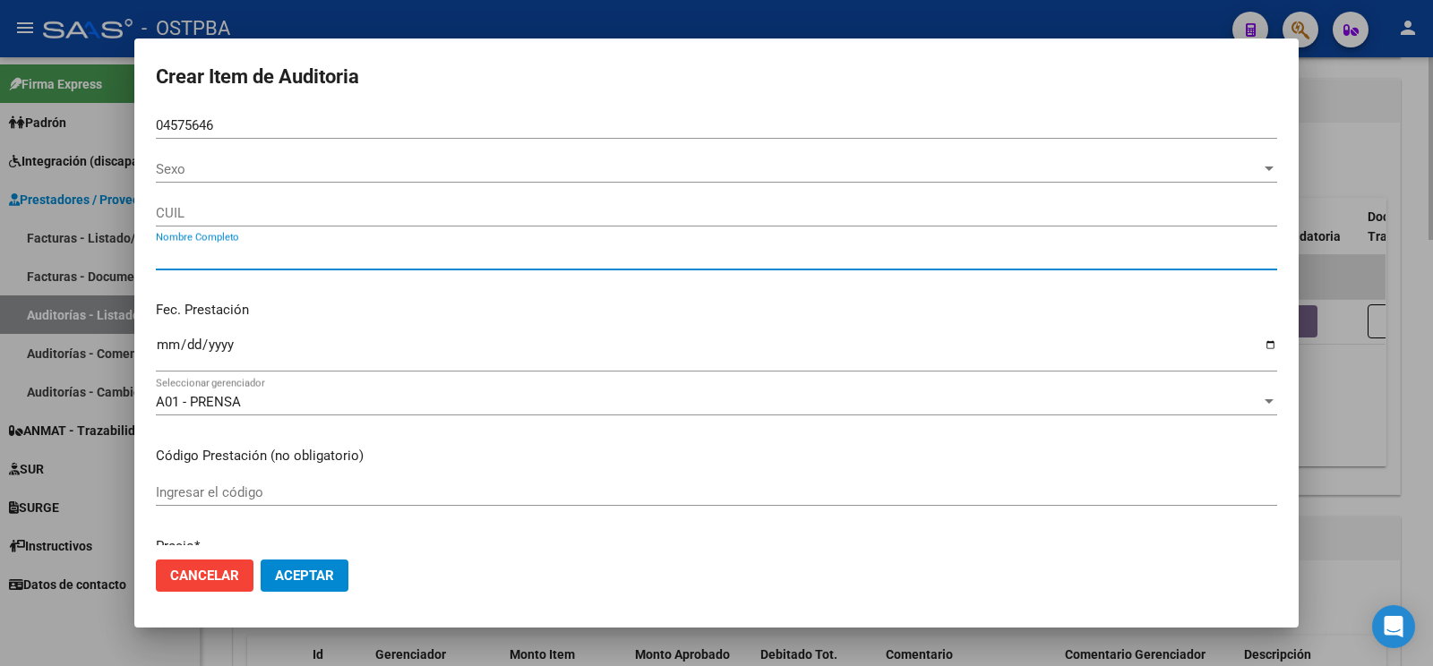
type input "VALLEJOS ZULLY INES DEL CARMEN"
type input "27045756462"
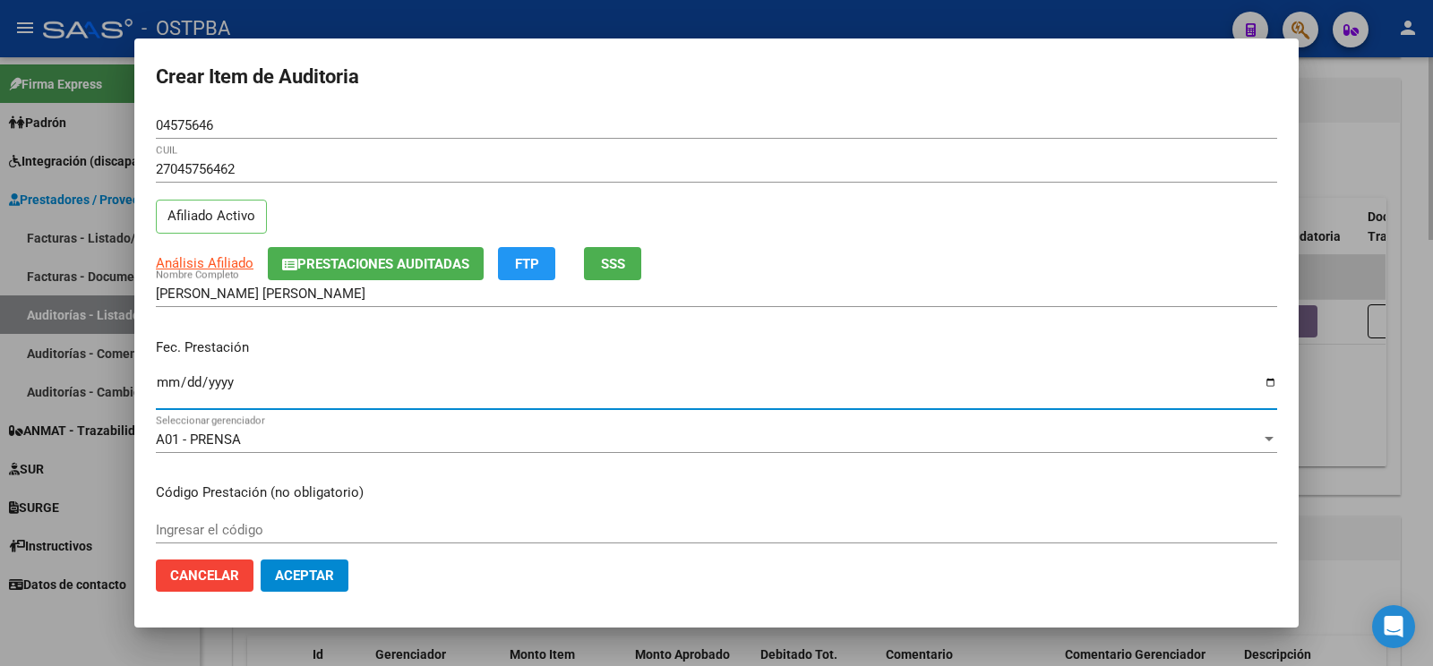
type input "[DATE]"
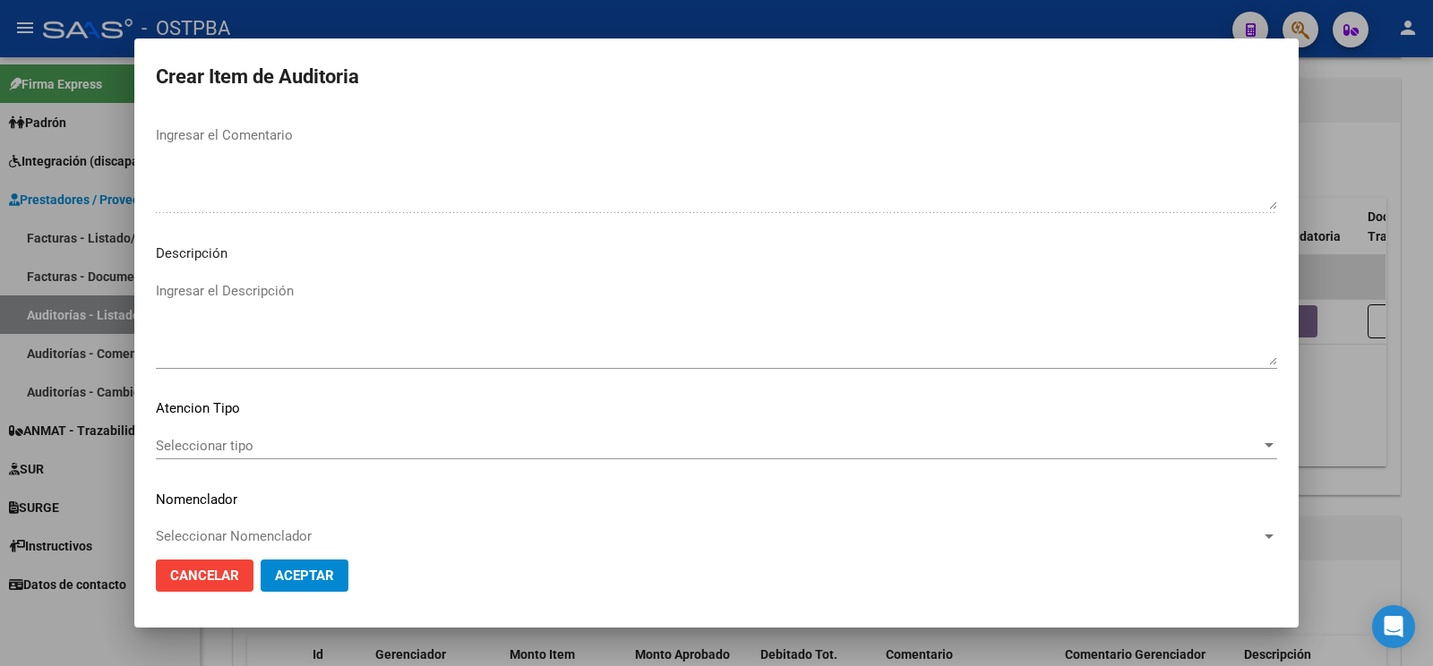
scroll to position [1033, 0]
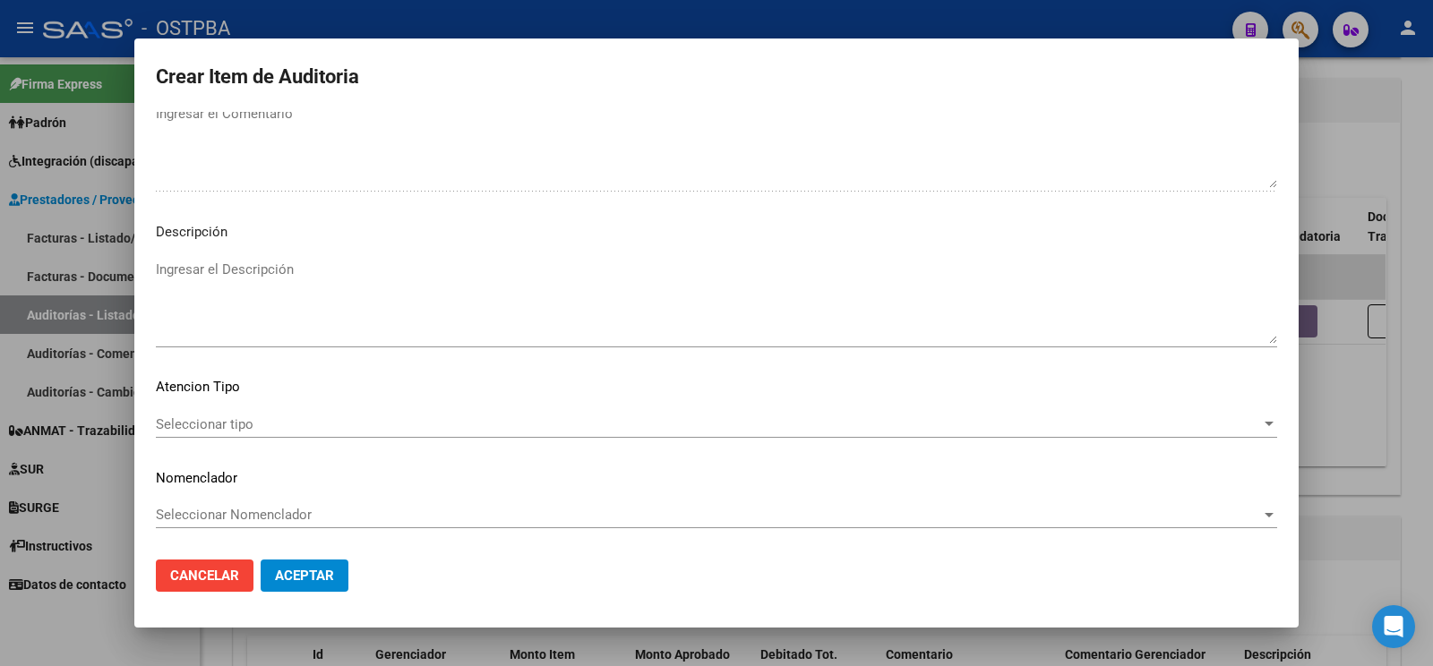
type textarea "af n° 31873/00 x anses- a pagar a 60 días"
click at [216, 416] on span "Seleccionar tipo" at bounding box center [708, 424] width 1105 height 16
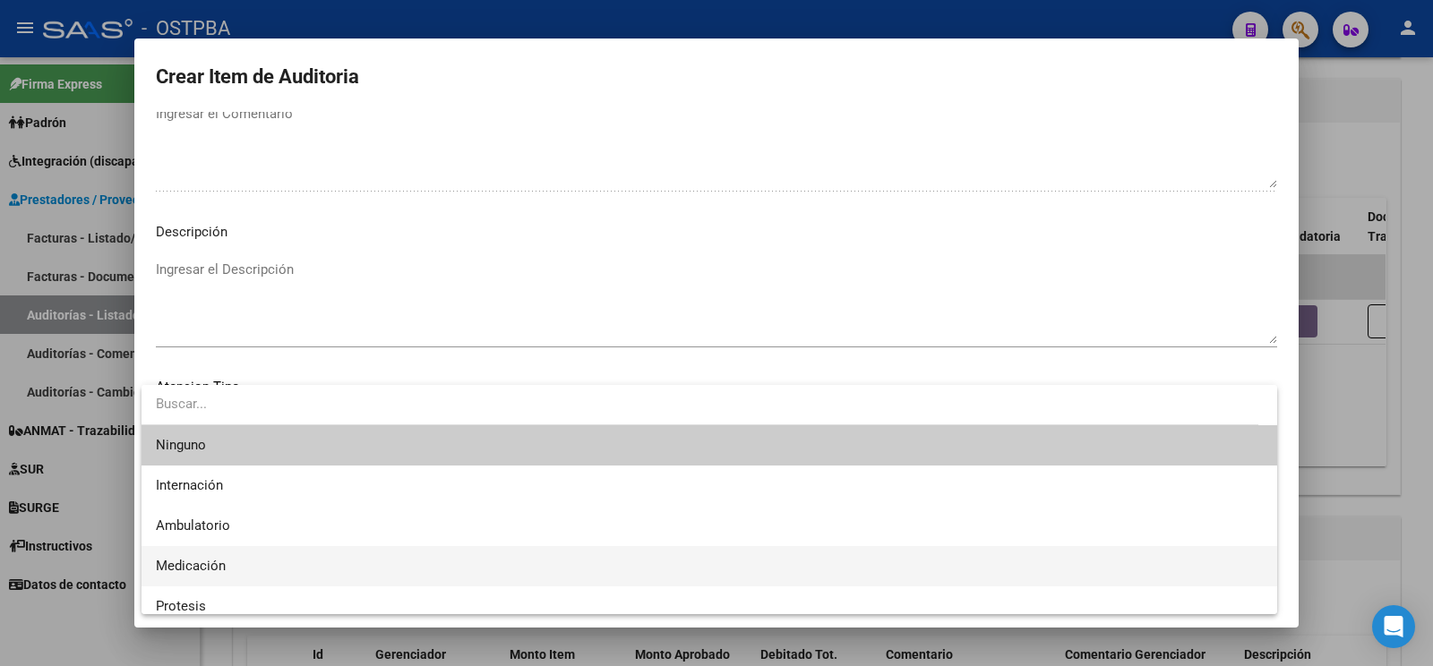
click at [231, 563] on span "Medicación" at bounding box center [709, 566] width 1107 height 40
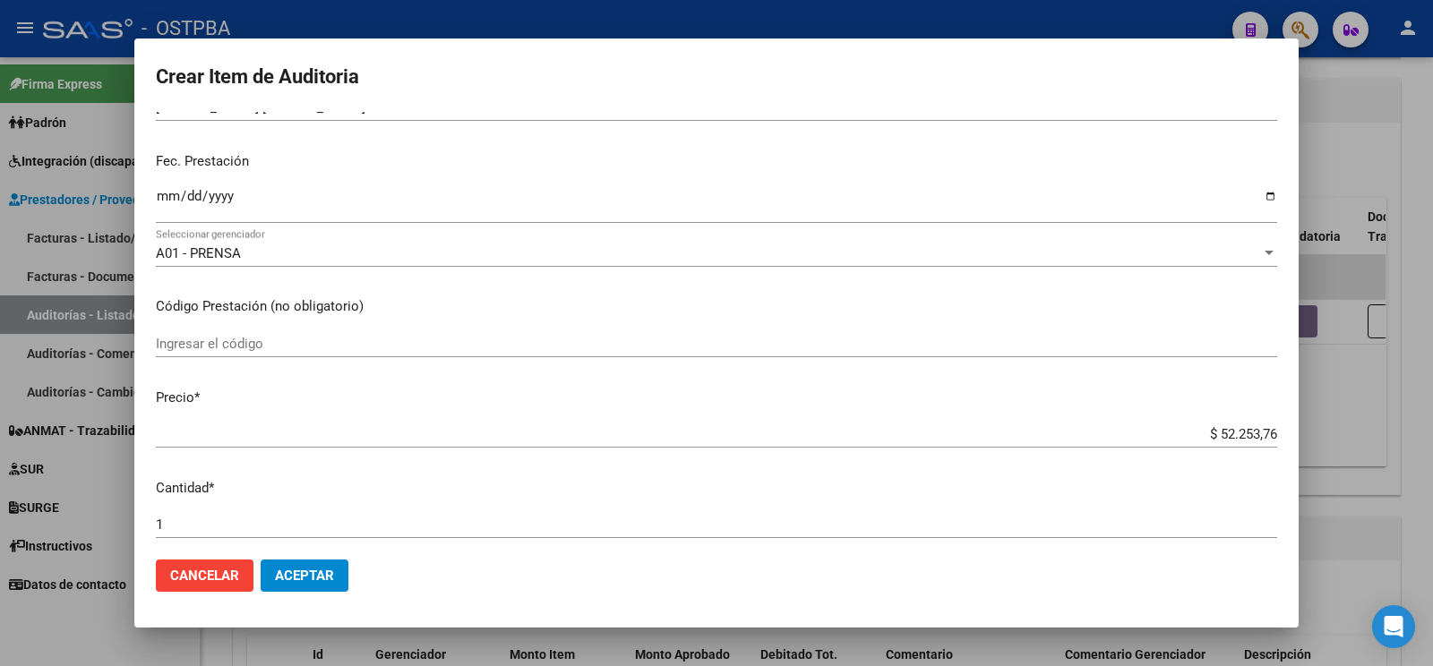
scroll to position [0, 0]
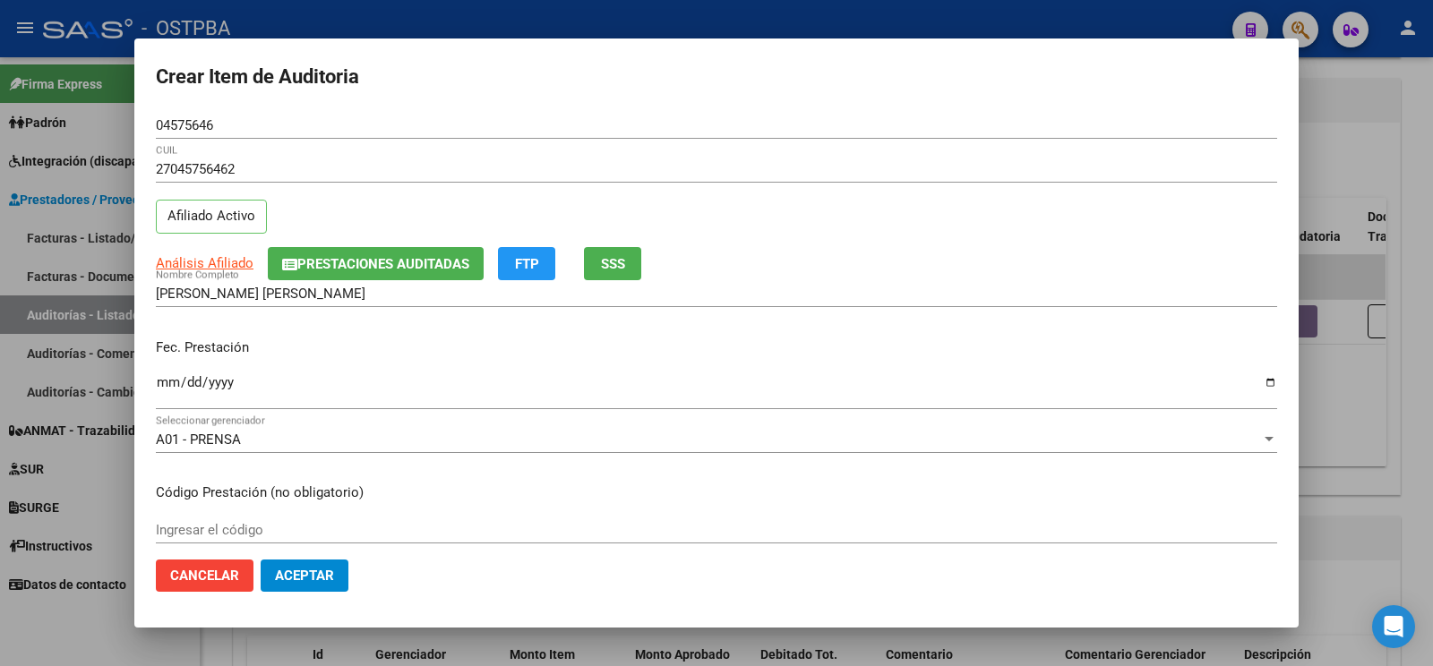
click at [309, 583] on span "Aceptar" at bounding box center [304, 576] width 59 height 16
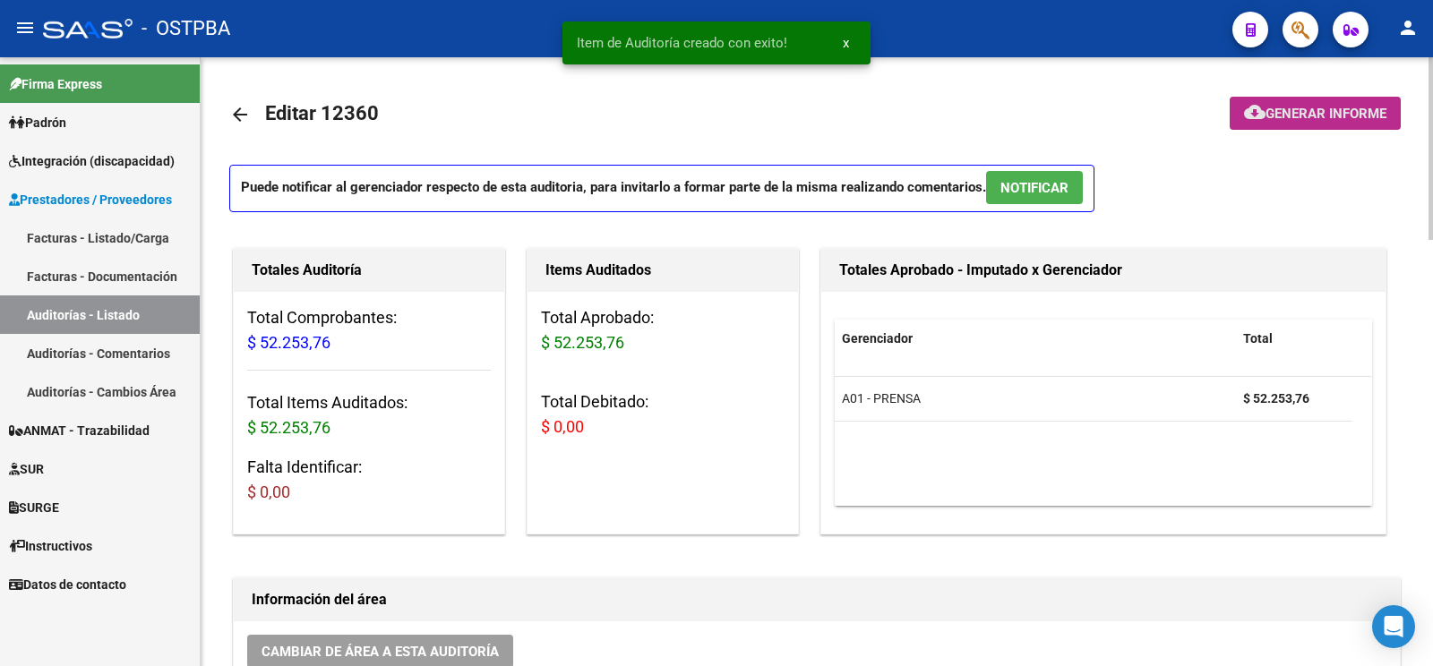
click at [1316, 111] on span "Generar informe" at bounding box center [1325, 114] width 121 height 16
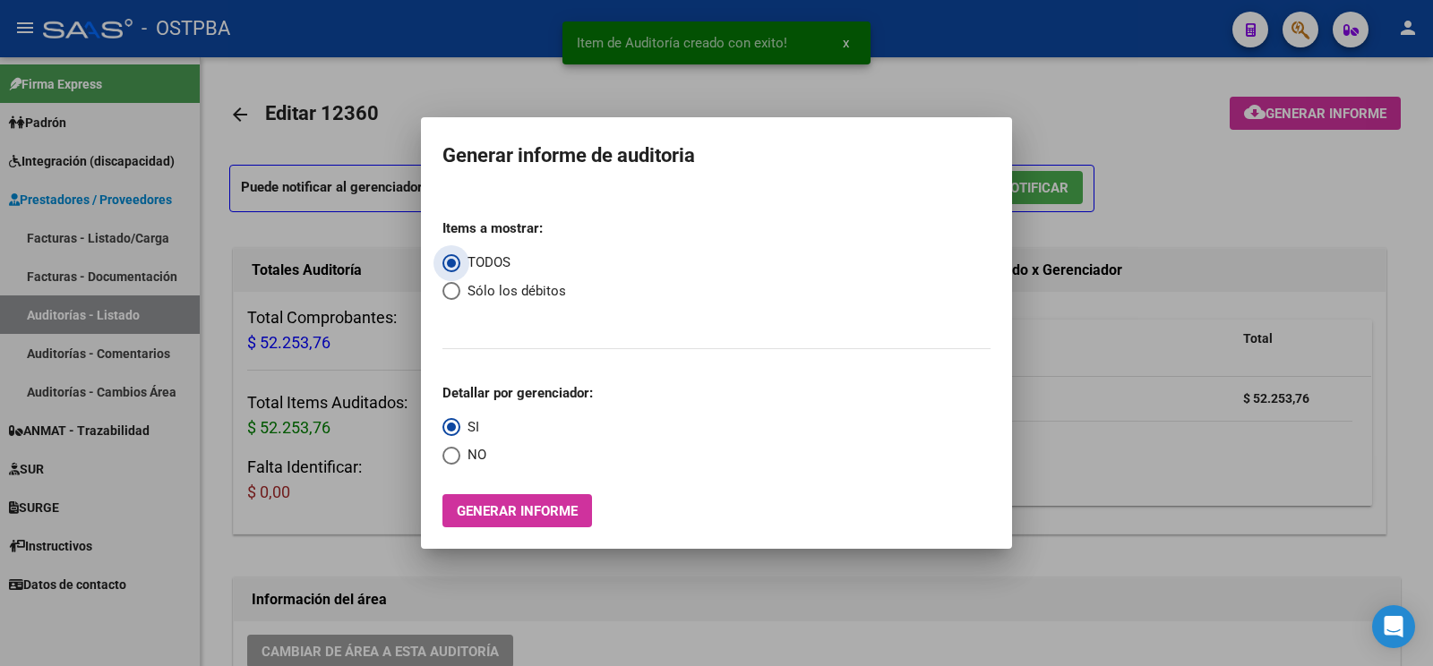
click at [545, 524] on button "Generar informe" at bounding box center [517, 510] width 150 height 33
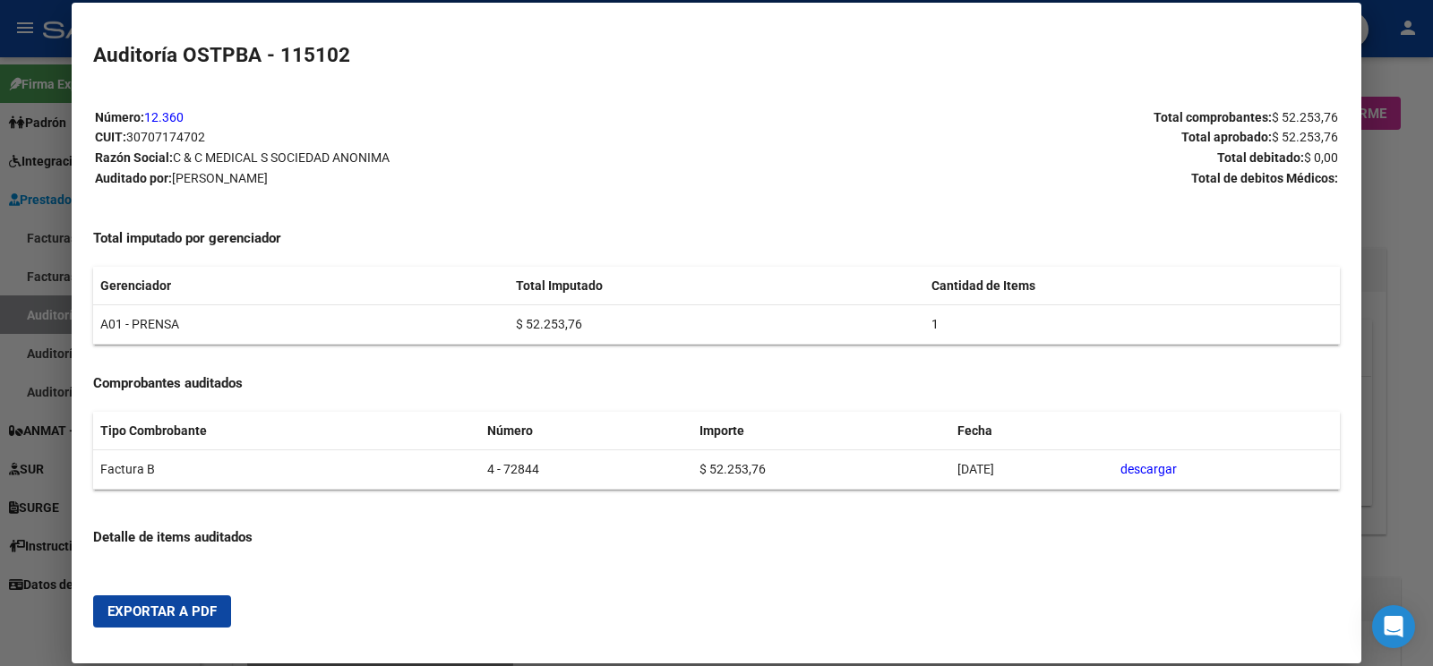
click at [156, 613] on span "Exportar a PDF" at bounding box center [161, 612] width 109 height 16
click at [21, 357] on div at bounding box center [716, 333] width 1433 height 666
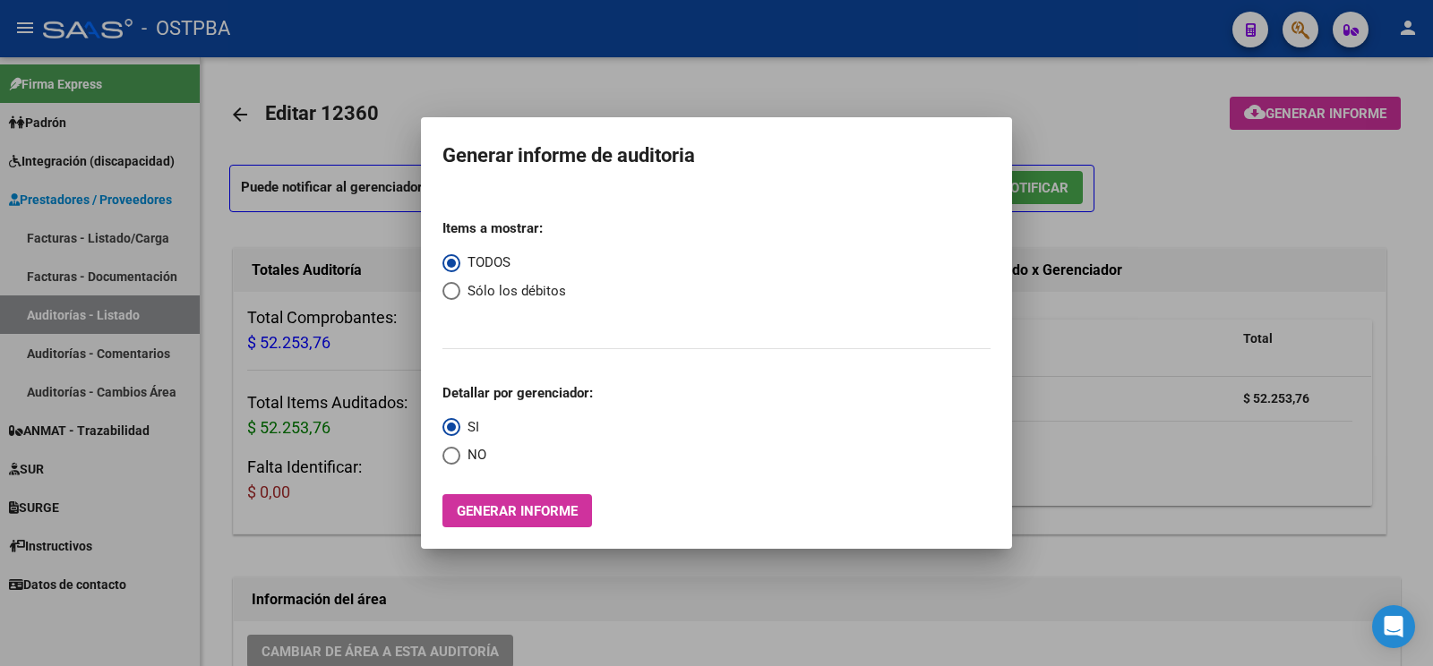
click at [73, 449] on div at bounding box center [716, 333] width 1433 height 666
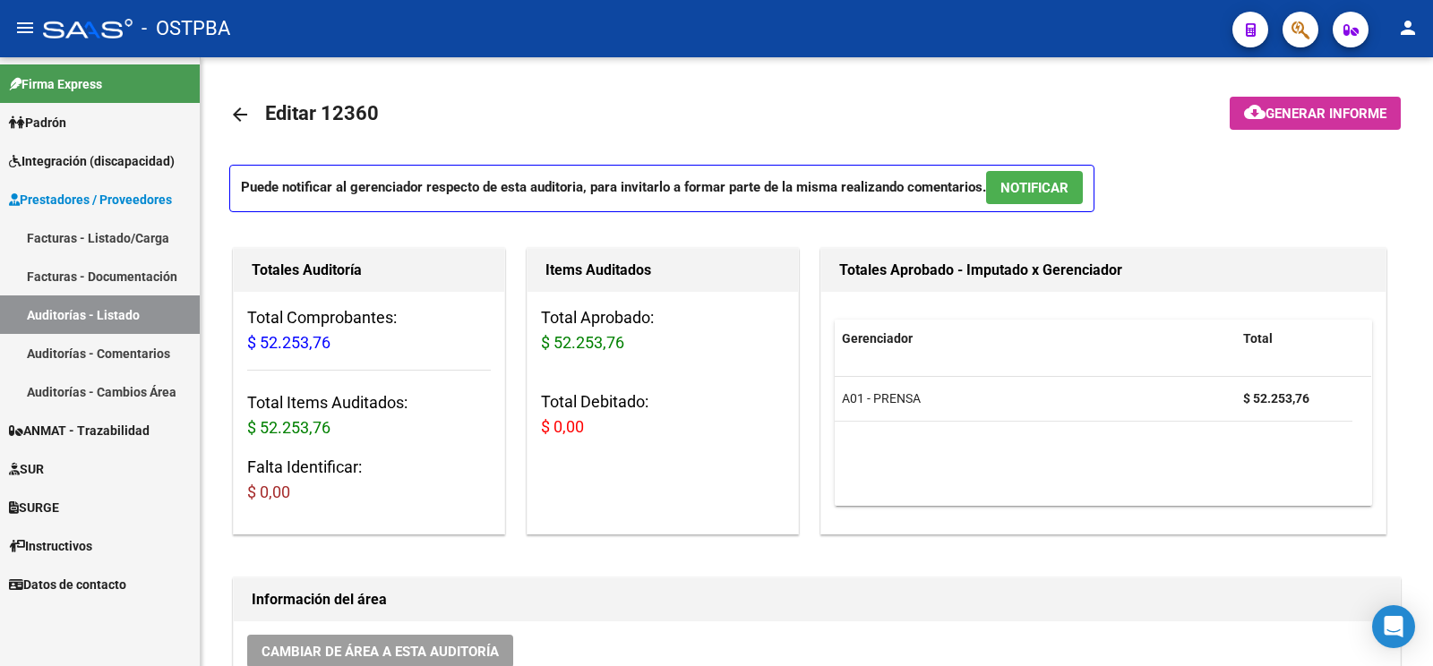
click at [73, 458] on link "SUR" at bounding box center [100, 469] width 200 height 39
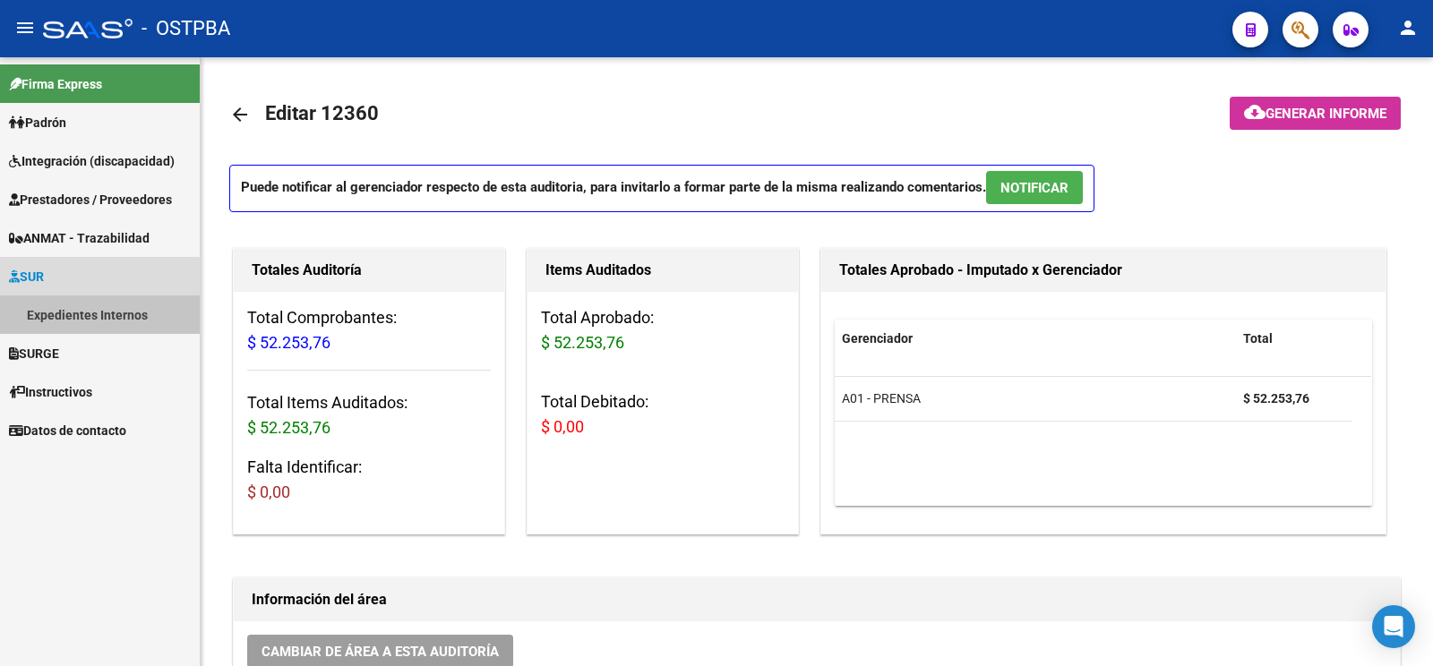
click at [116, 304] on link "Expedientes Internos" at bounding box center [100, 315] width 200 height 39
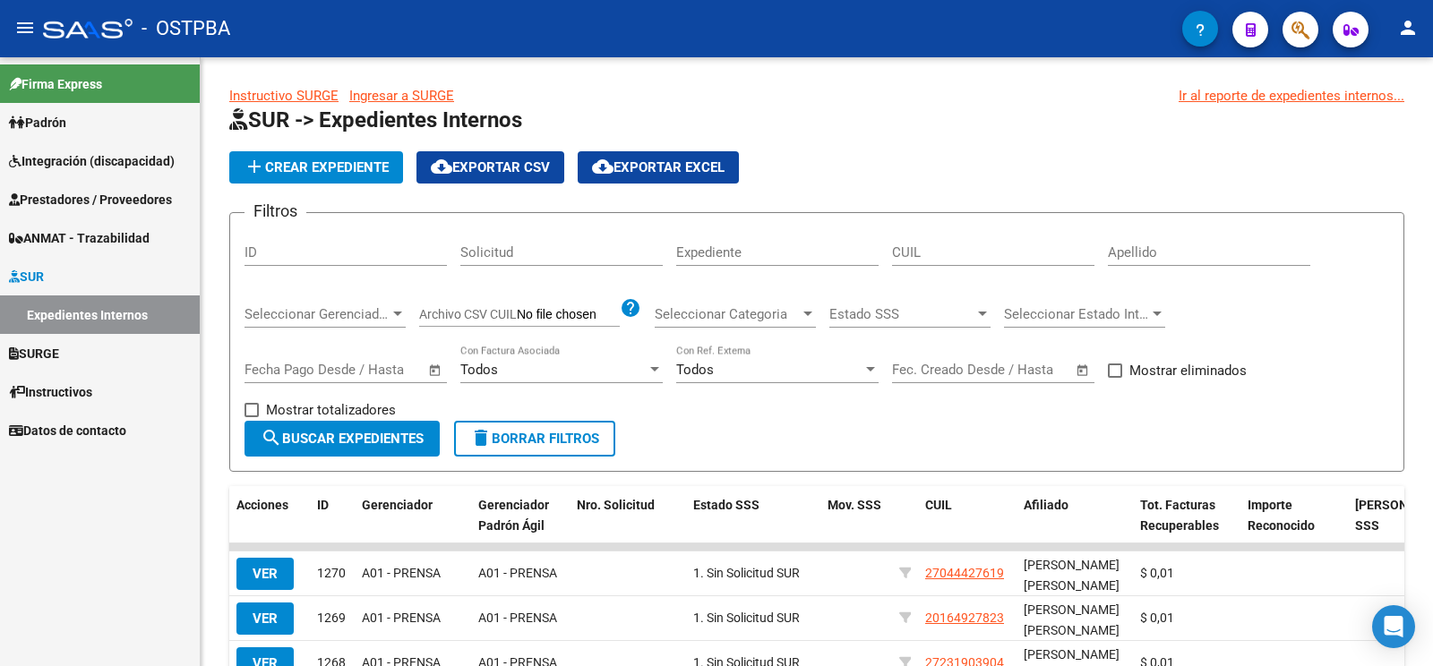
click at [1143, 244] on input "Apellido" at bounding box center [1209, 252] width 202 height 16
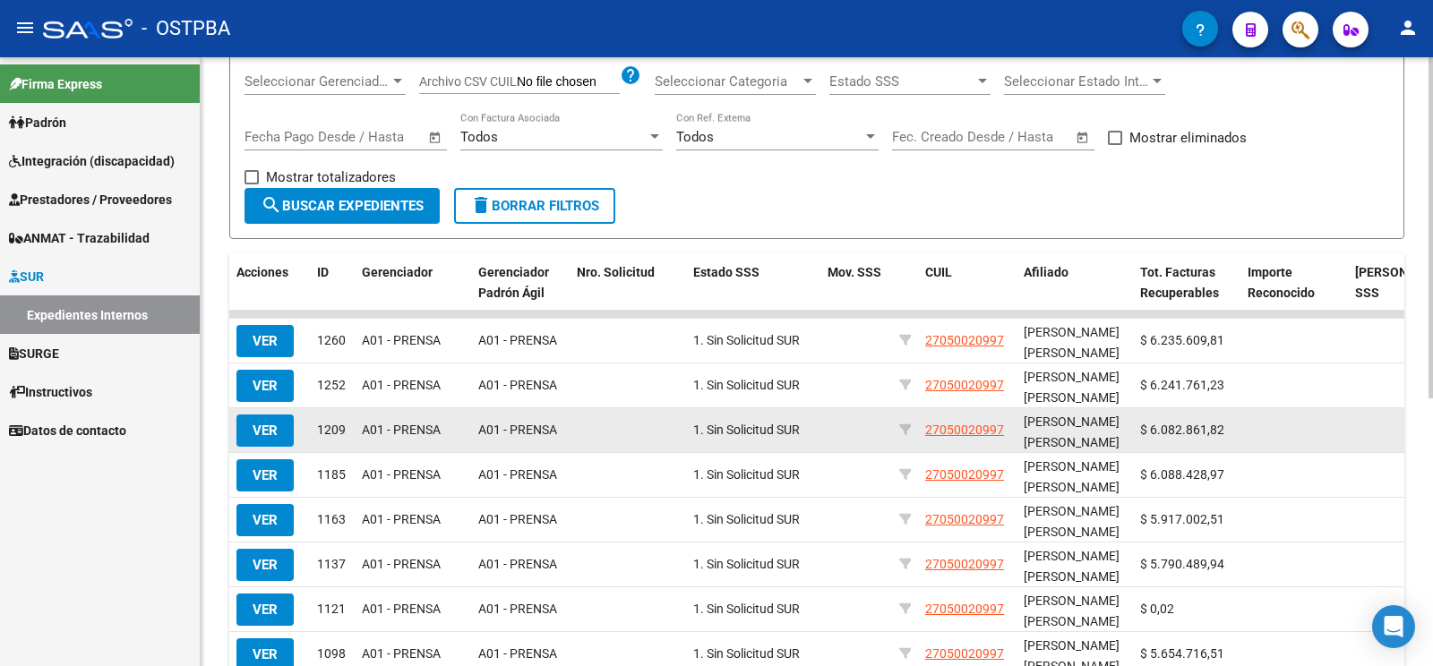
scroll to position [282, 0]
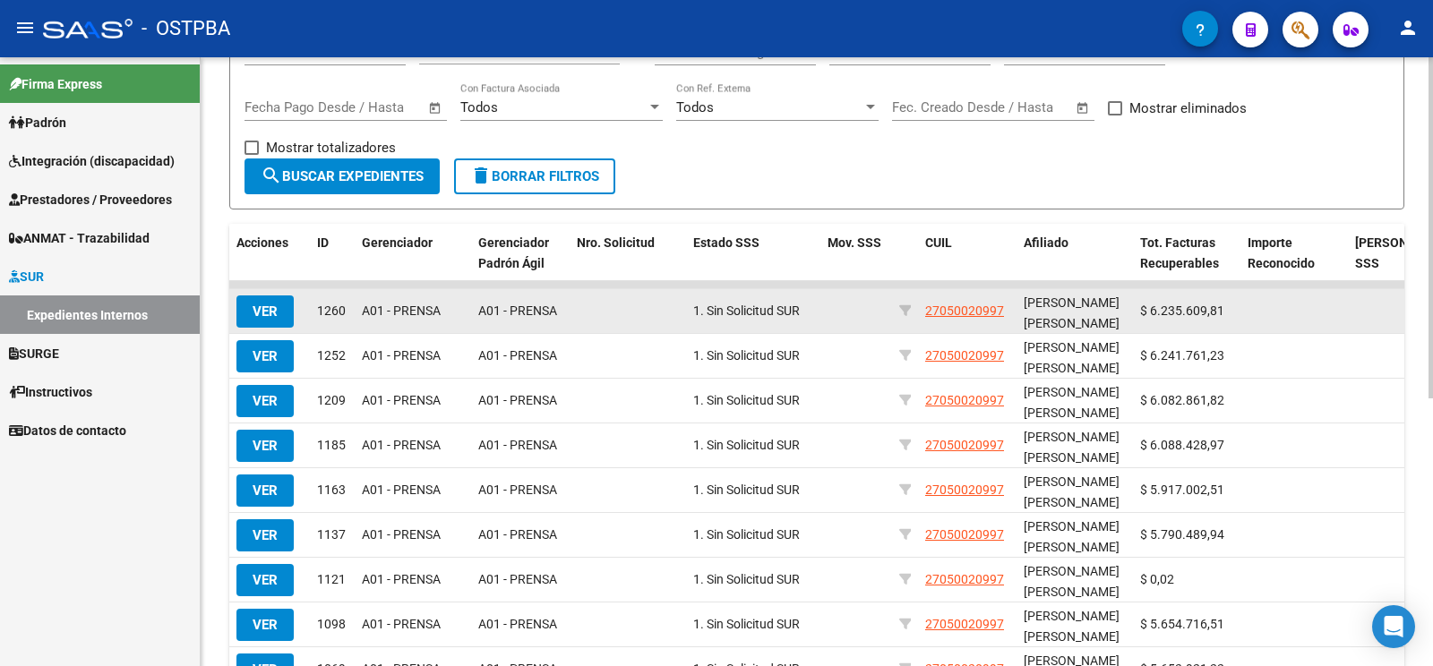
type input "weth"
click at [265, 296] on button "VER" at bounding box center [264, 312] width 57 height 32
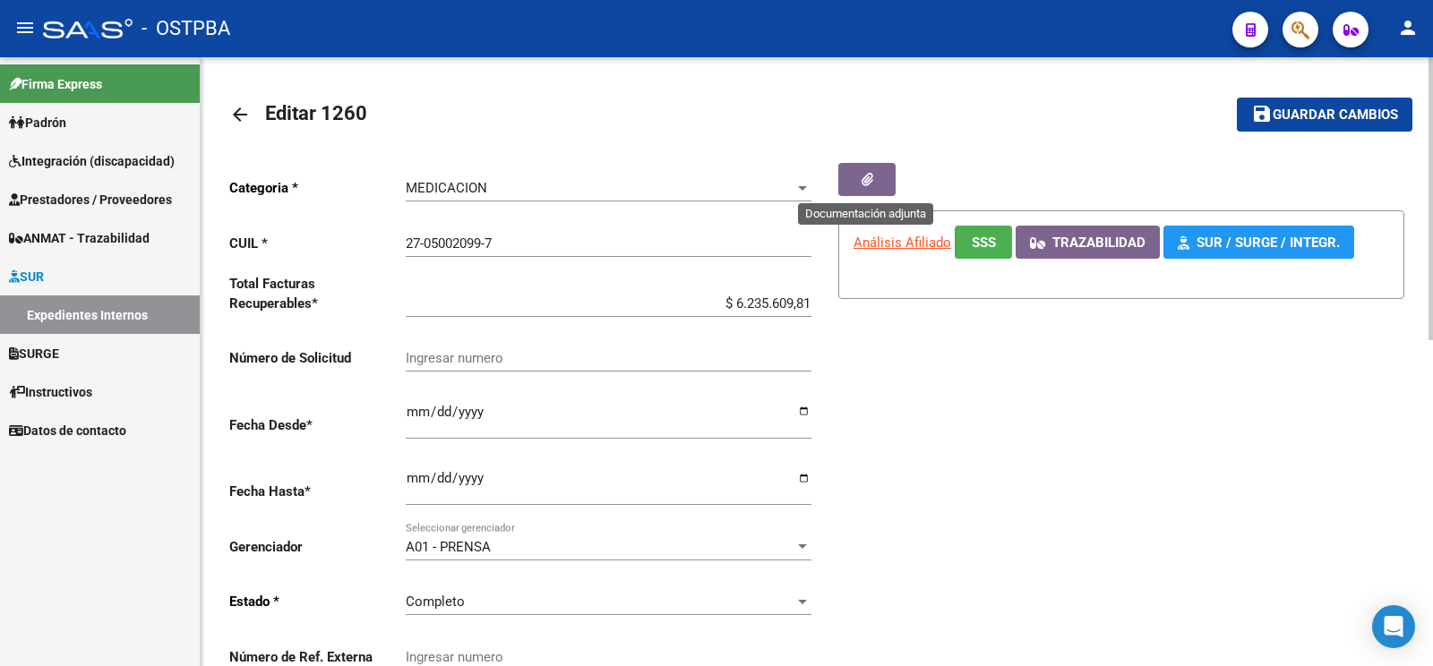
click at [887, 174] on button "button" at bounding box center [866, 179] width 57 height 33
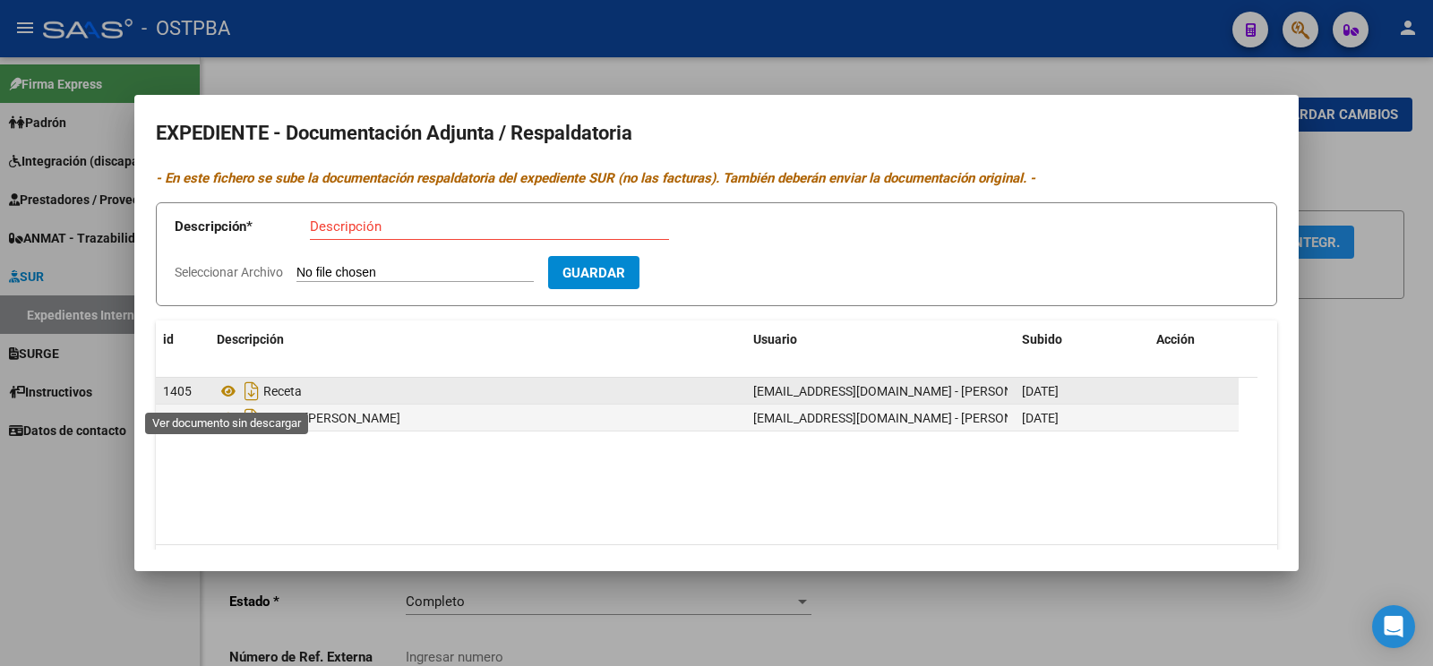
click at [240, 394] on app-download-rewritename at bounding box center [240, 391] width 47 height 14
click at [250, 394] on icon "Descargar documento" at bounding box center [251, 391] width 23 height 29
click at [1427, 325] on div at bounding box center [716, 333] width 1433 height 666
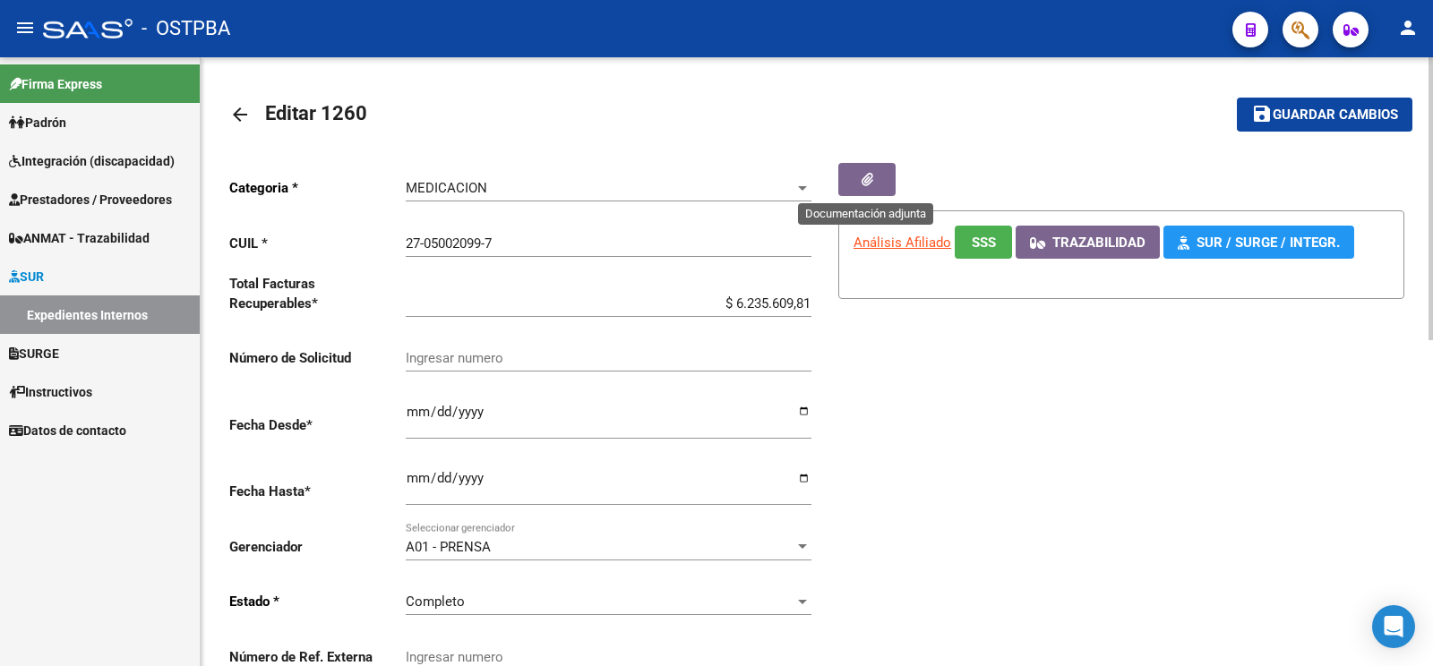
click at [867, 182] on icon "button" at bounding box center [867, 179] width 12 height 13
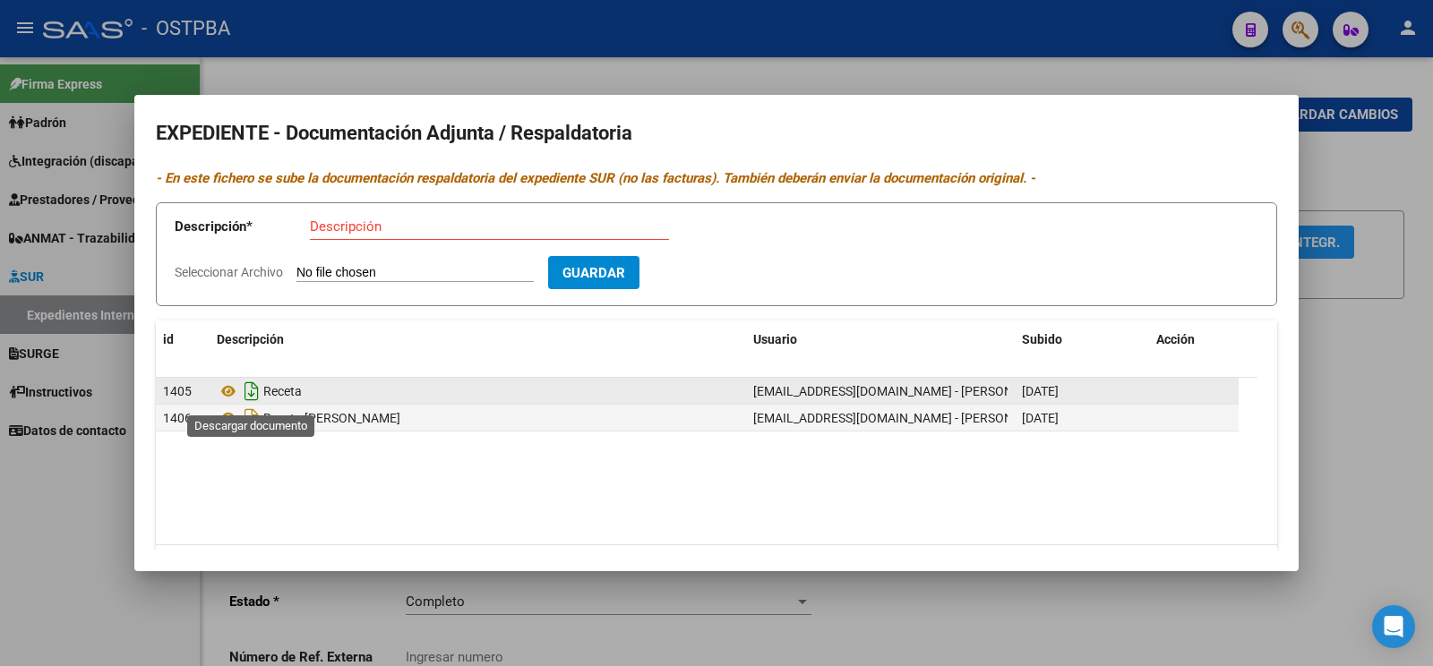
click at [250, 397] on icon "Descargar documento" at bounding box center [251, 391] width 23 height 29
click at [1431, 347] on div at bounding box center [716, 333] width 1433 height 666
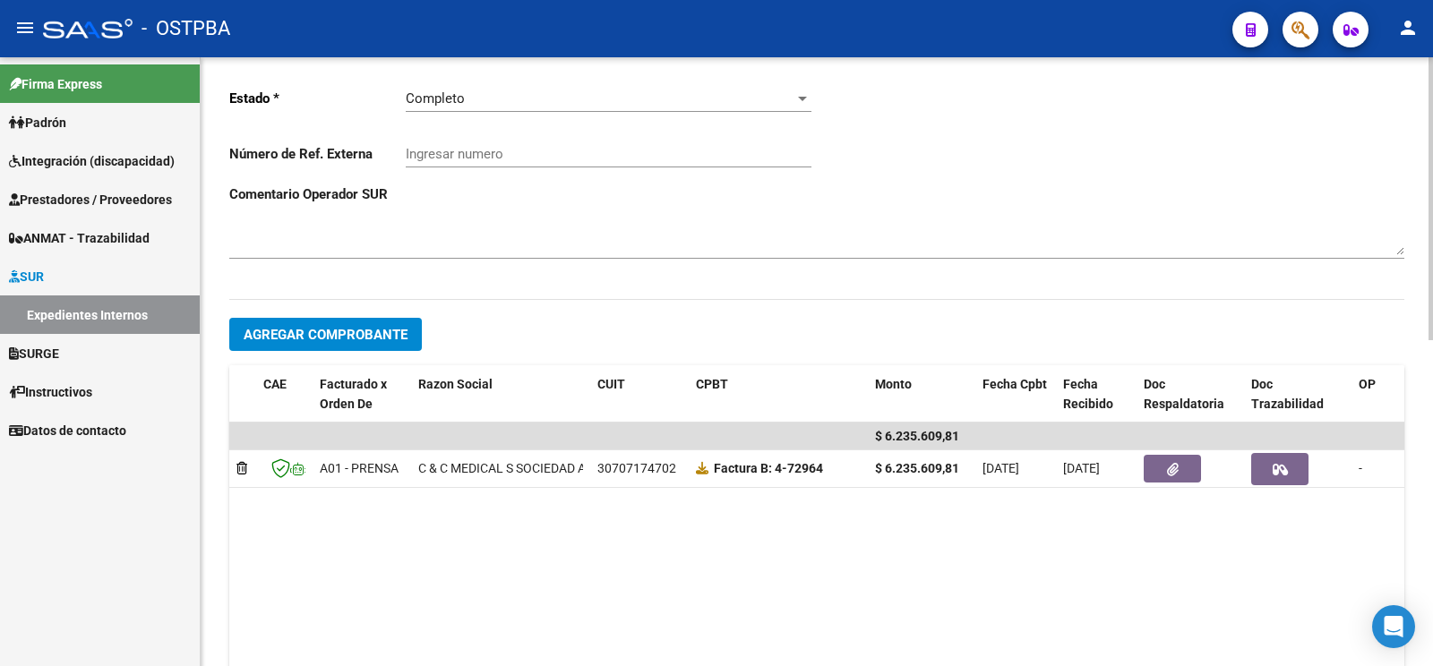
scroll to position [470, 0]
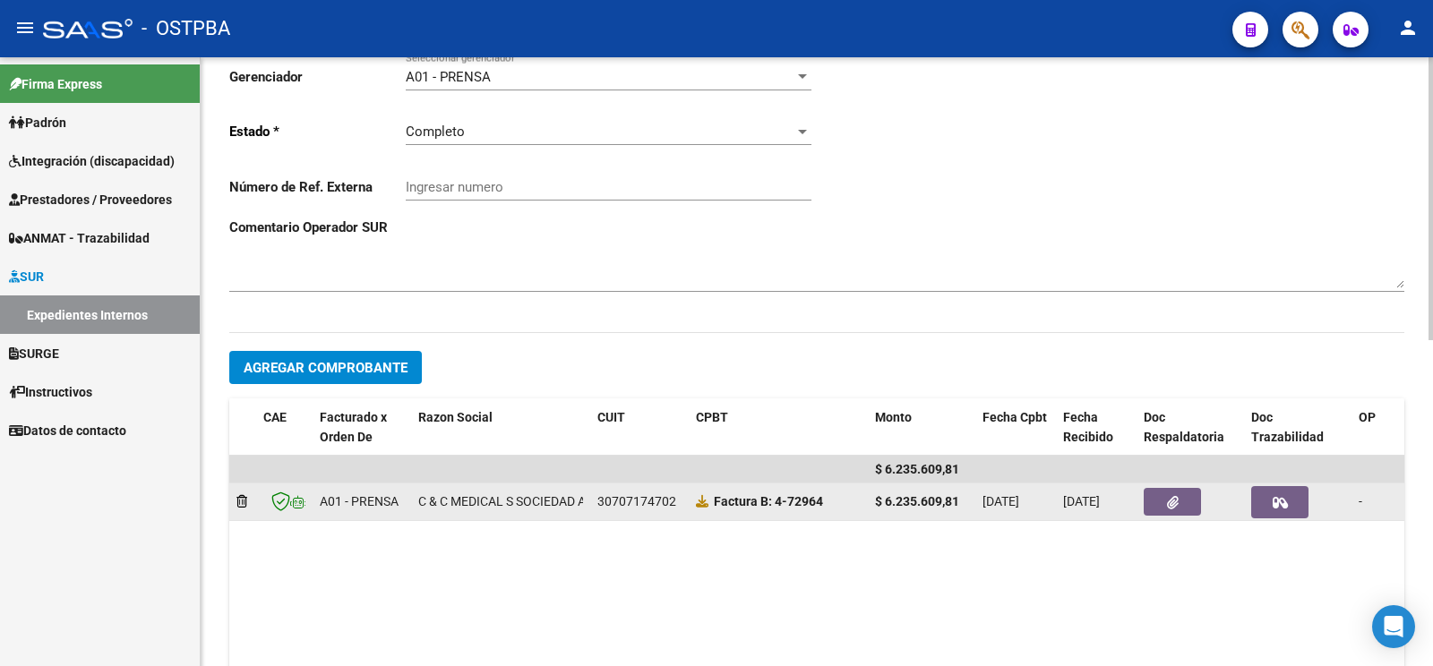
click at [1153, 488] on button "button" at bounding box center [1172, 502] width 57 height 28
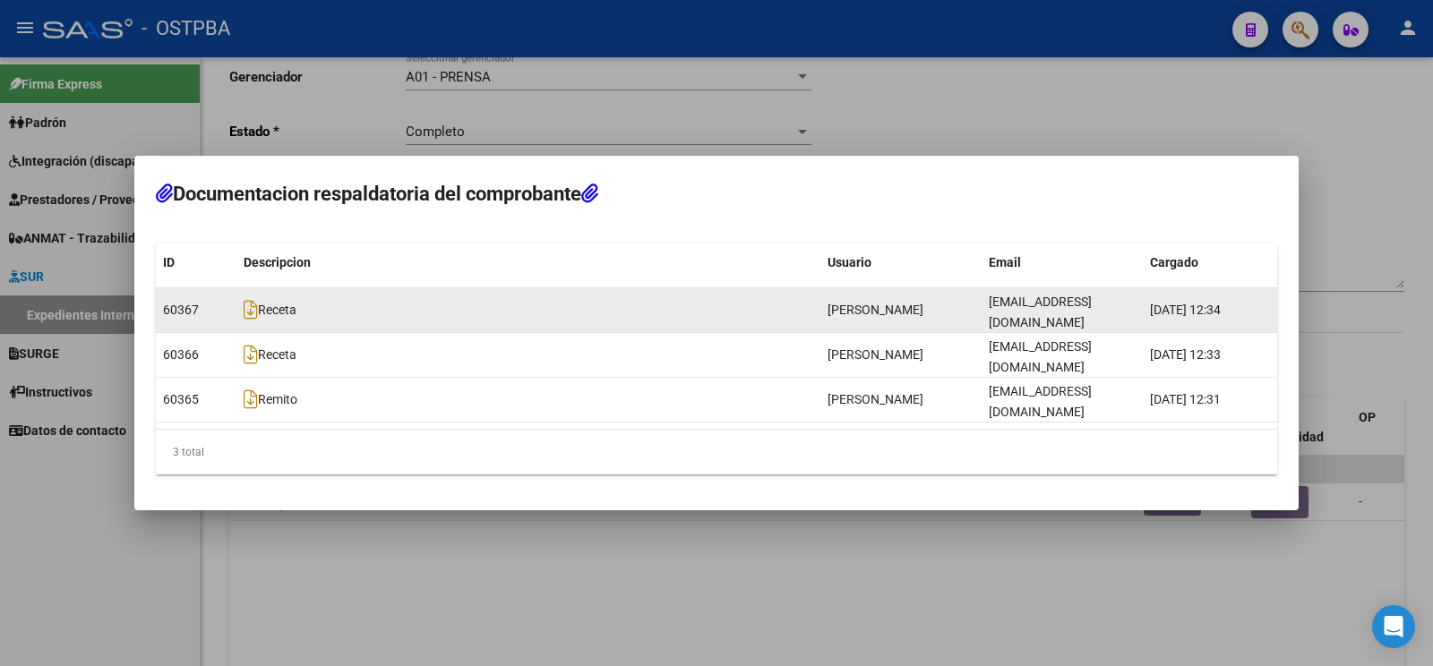
click at [259, 318] on span "Receta" at bounding box center [270, 311] width 53 height 14
click at [250, 320] on icon at bounding box center [251, 310] width 14 height 20
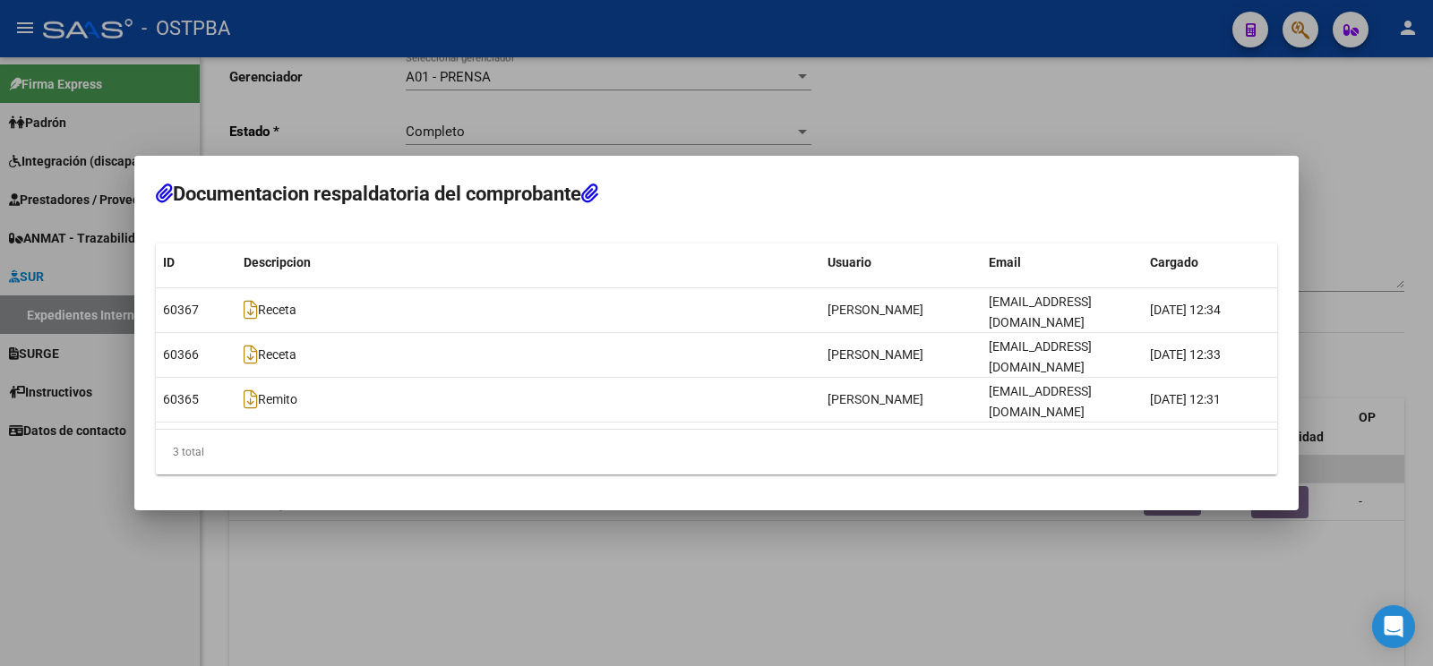
click at [833, 572] on div at bounding box center [716, 333] width 1433 height 666
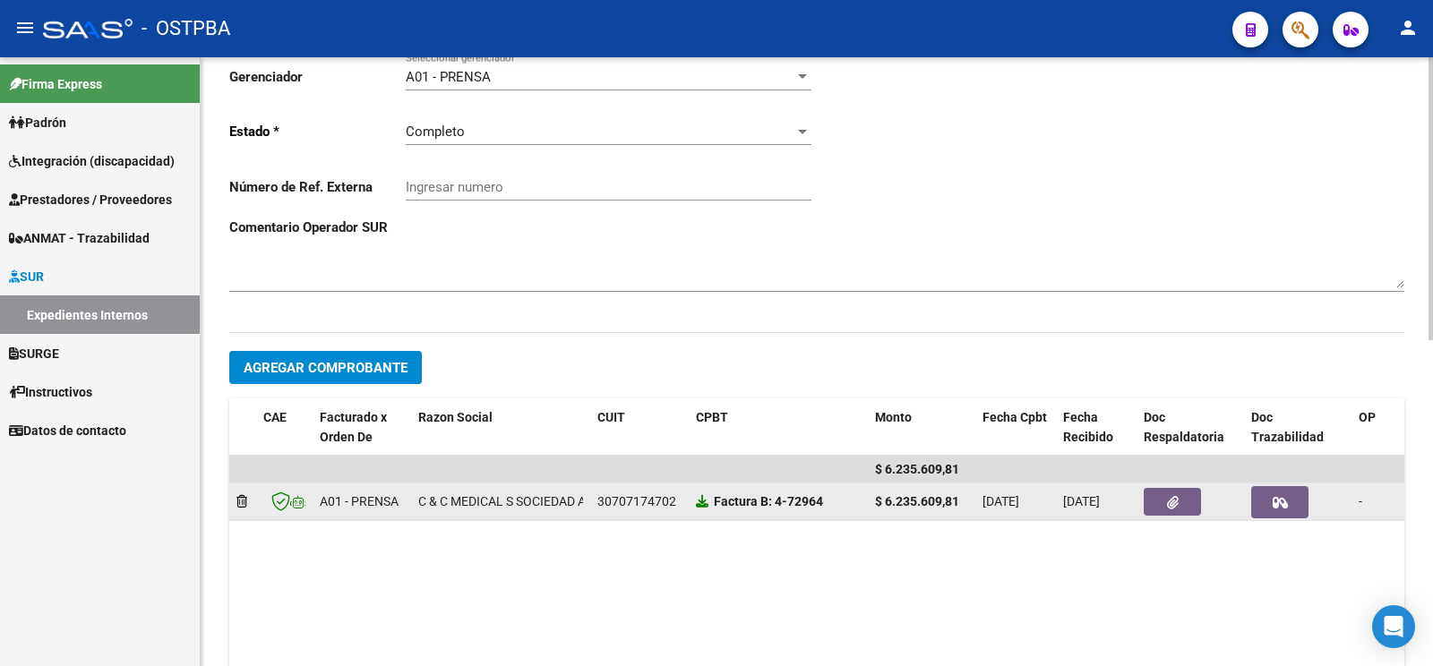
click at [707, 495] on icon at bounding box center [702, 501] width 13 height 13
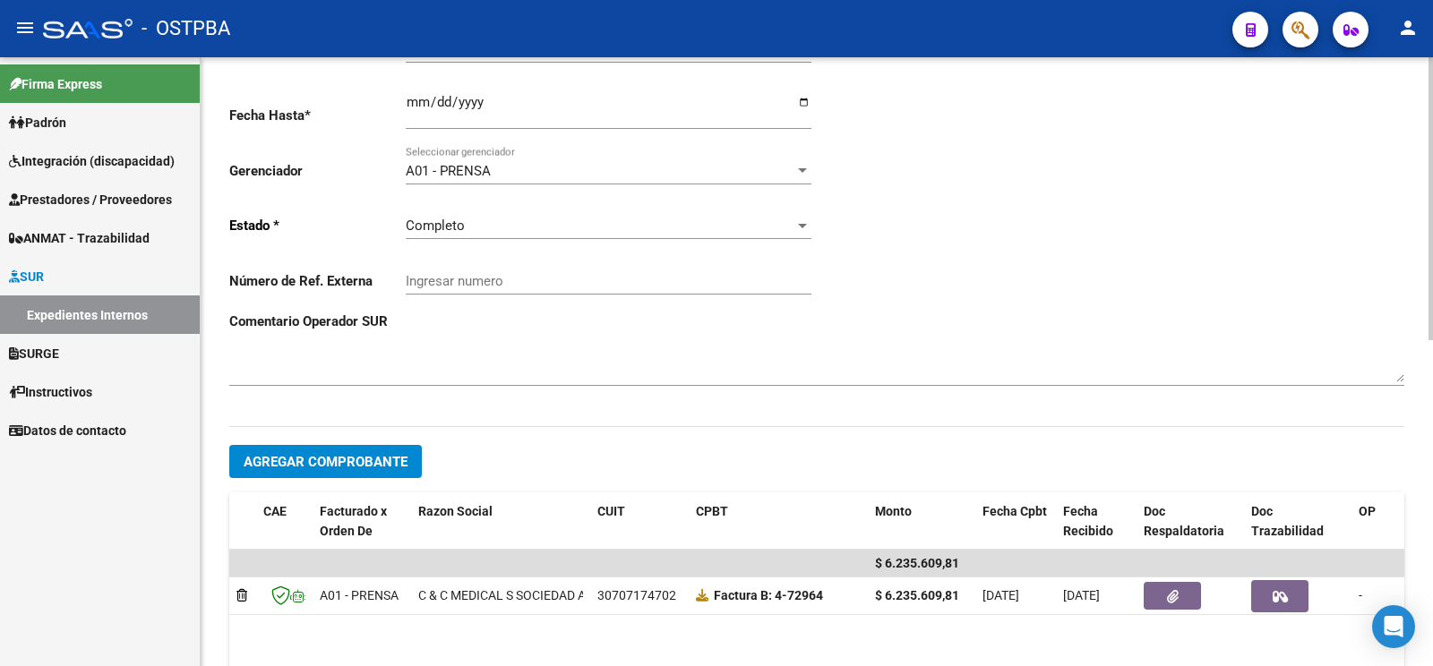
scroll to position [188, 0]
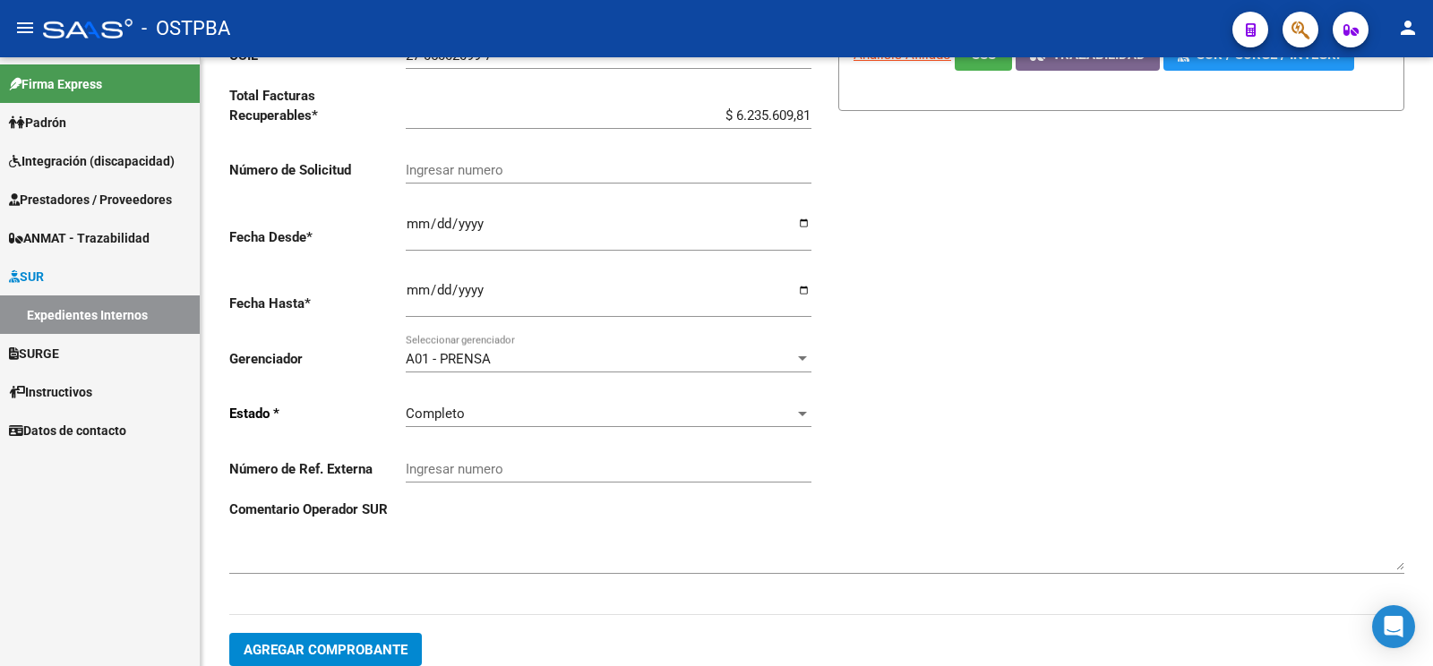
click at [128, 313] on link "Expedientes Internos" at bounding box center [100, 315] width 200 height 39
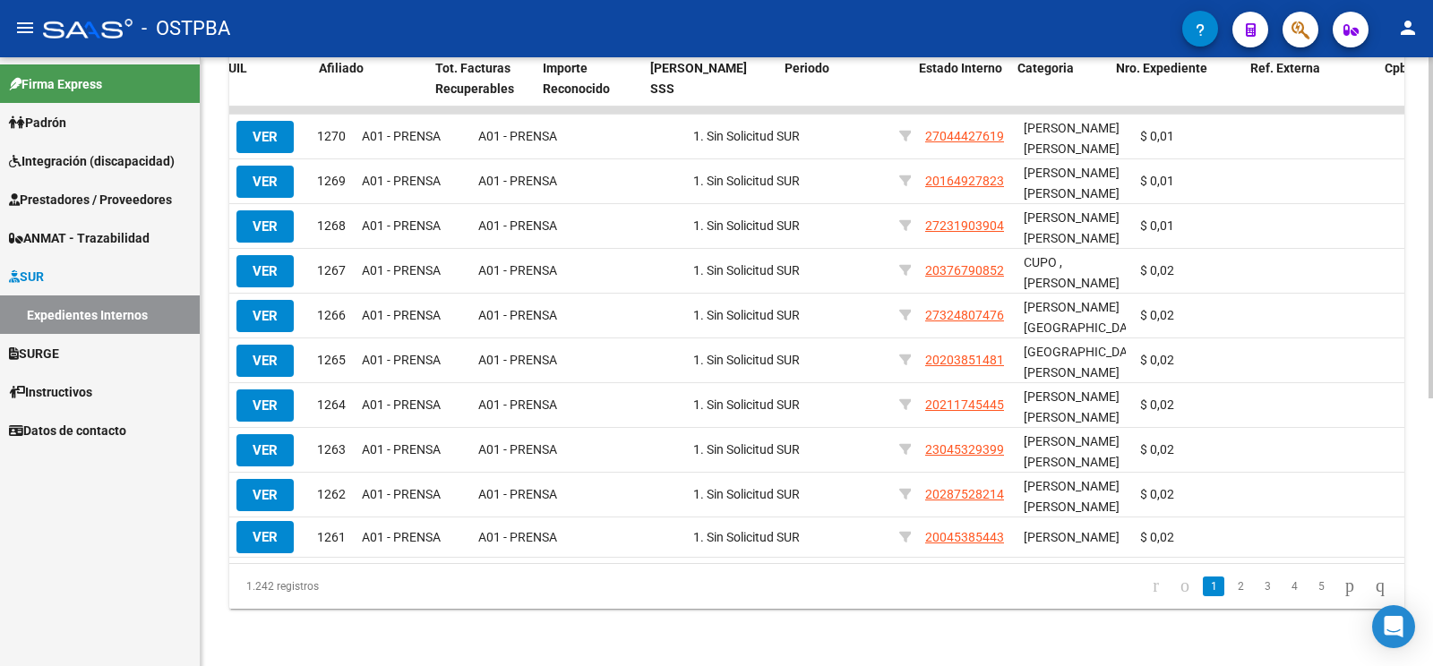
scroll to position [0, 705]
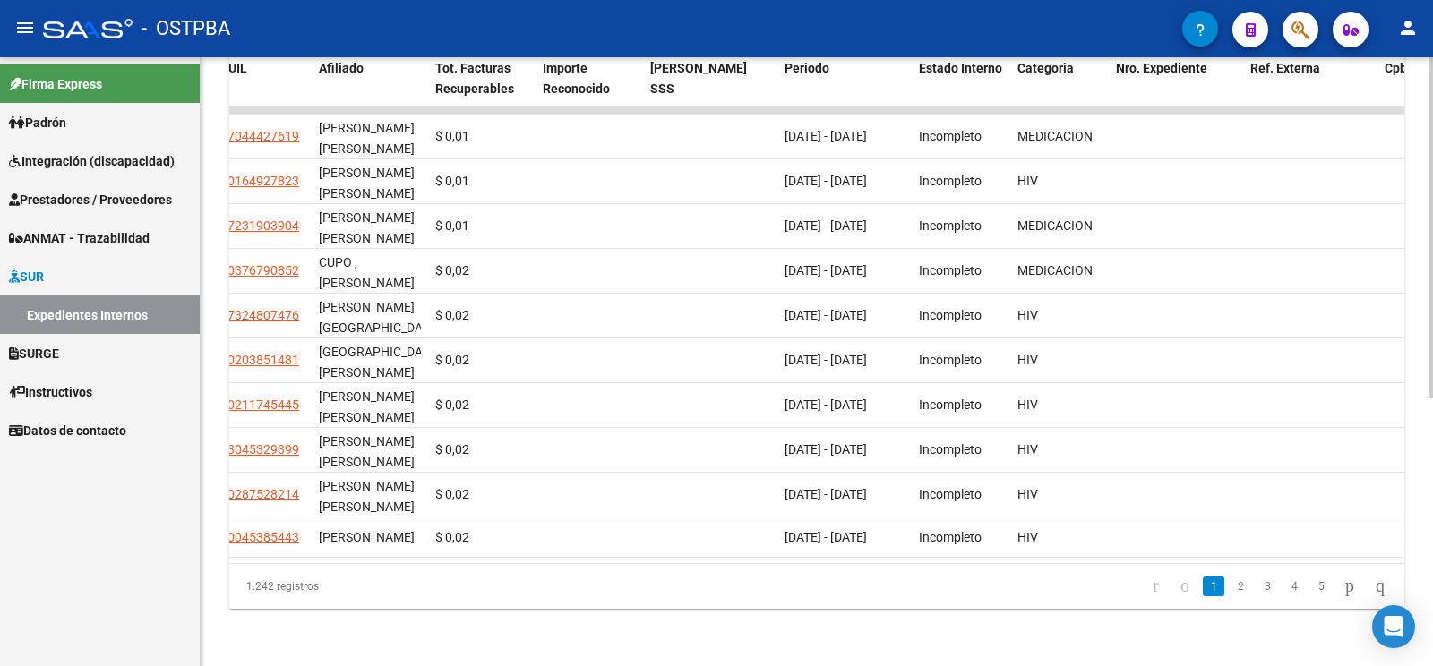
click at [1060, 607] on div "1.242 registros 1 2 3 4 5" at bounding box center [816, 586] width 1175 height 45
click at [886, 596] on datatable-pager "1 2 3 4 5" at bounding box center [932, 586] width 925 height 30
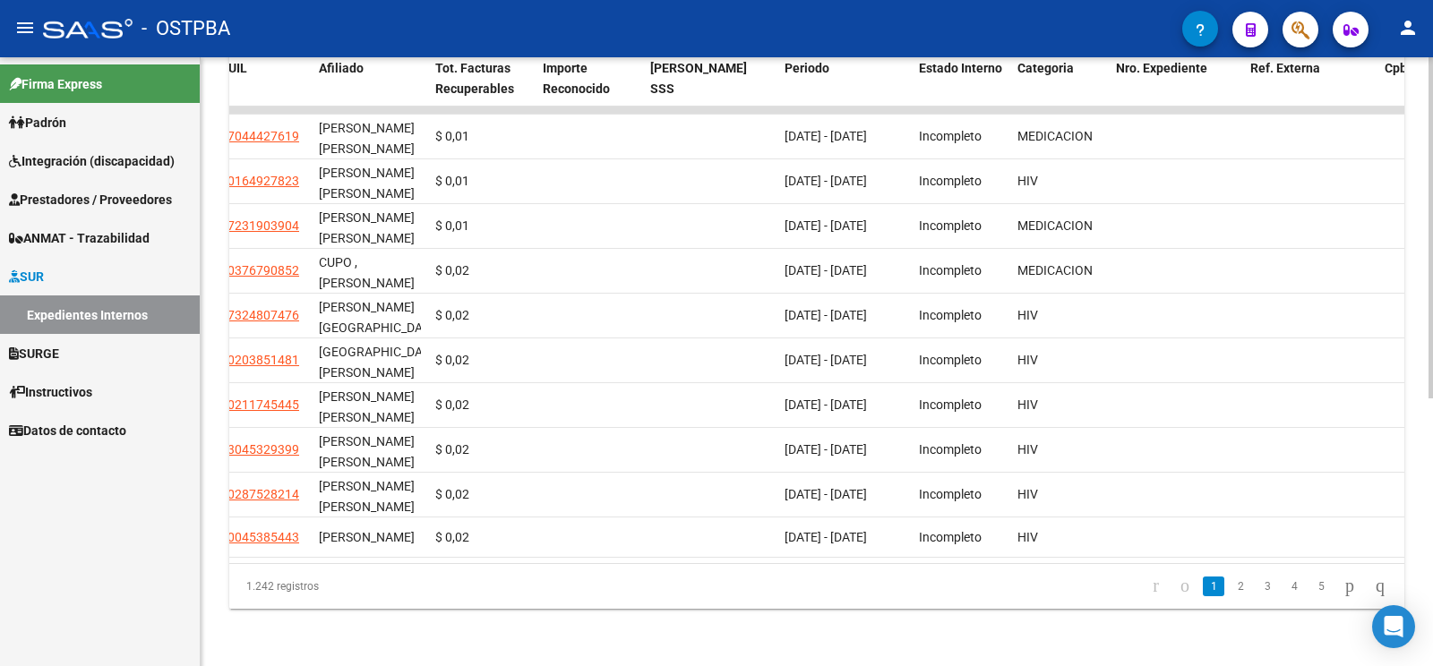
click at [886, 596] on datatable-pager "1 2 3 4 5" at bounding box center [932, 586] width 925 height 30
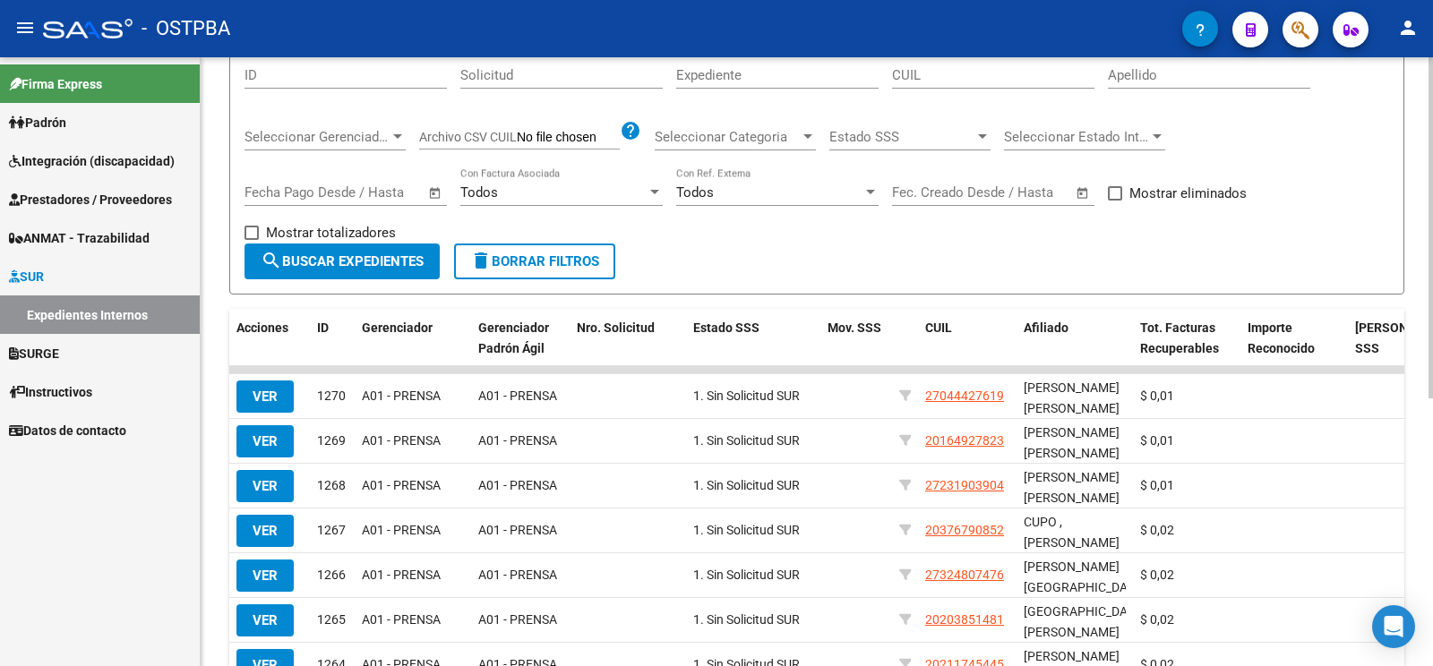
scroll to position [0, 0]
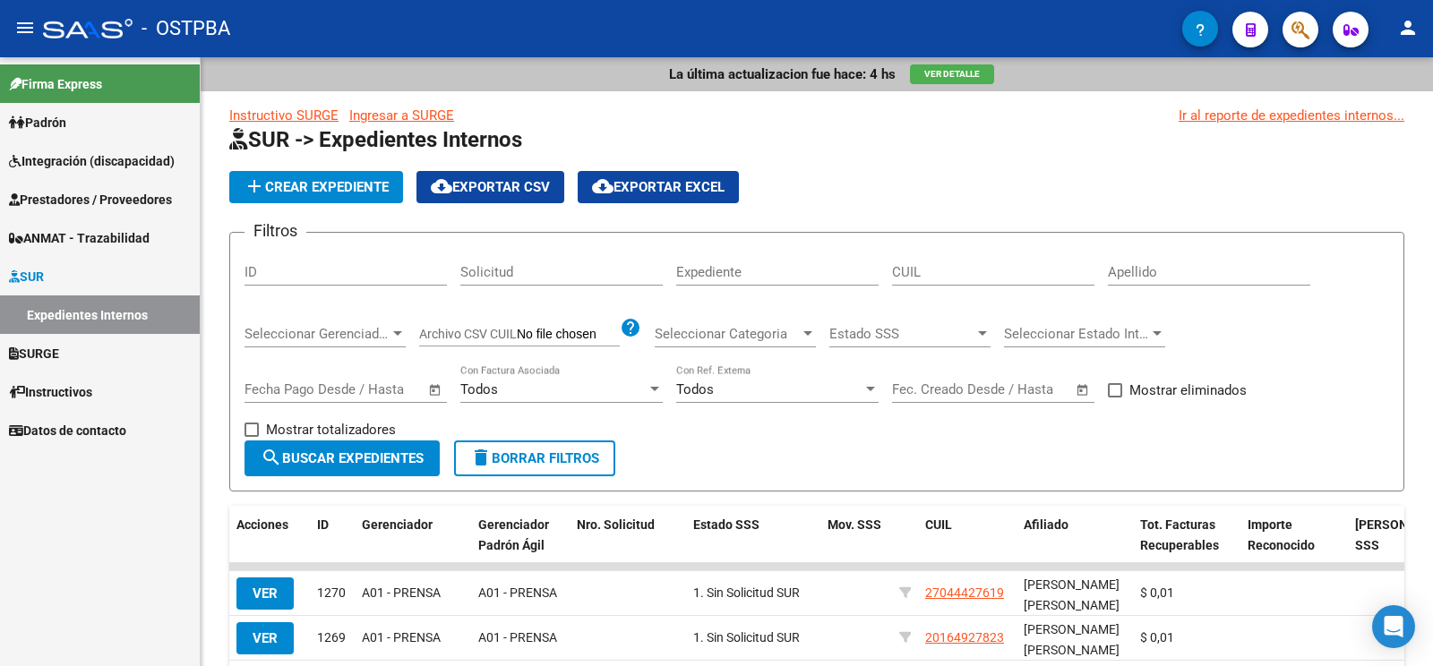
click at [113, 193] on span "Prestadores / Proveedores" at bounding box center [90, 200] width 163 height 20
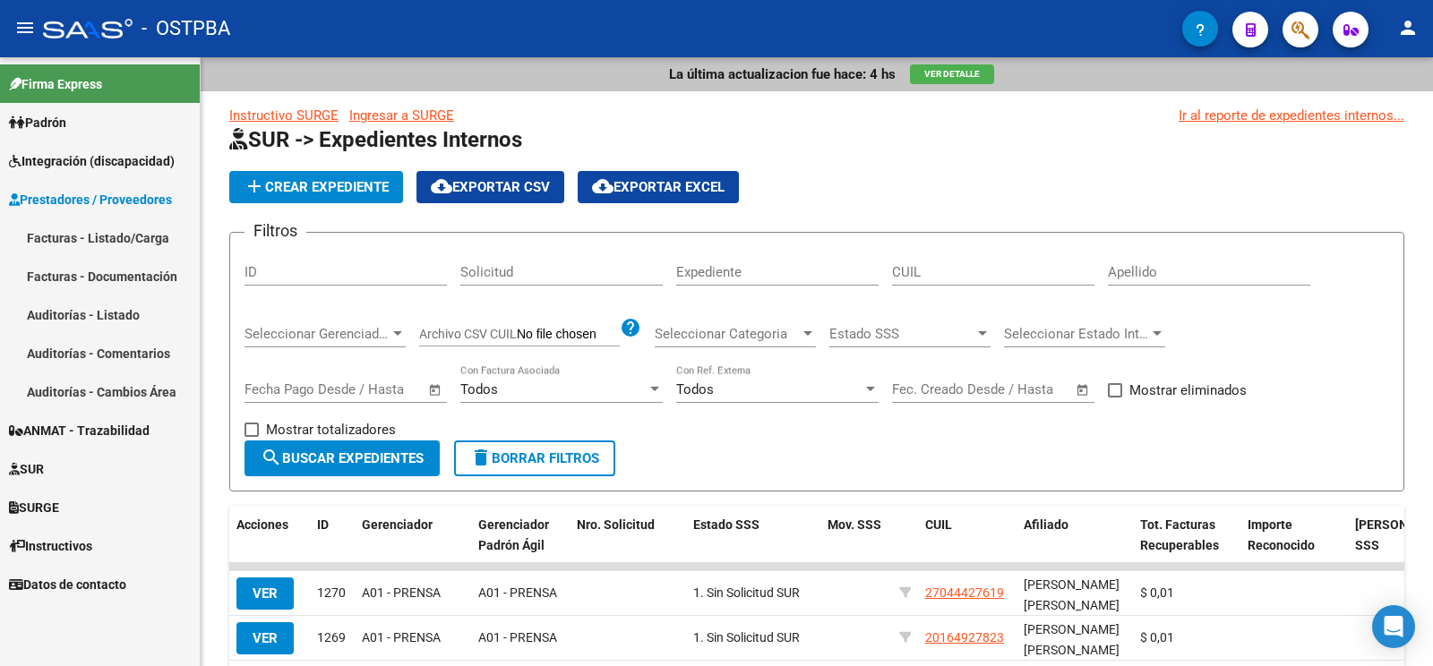
click at [111, 318] on link "Auditorías - Listado" at bounding box center [100, 315] width 200 height 39
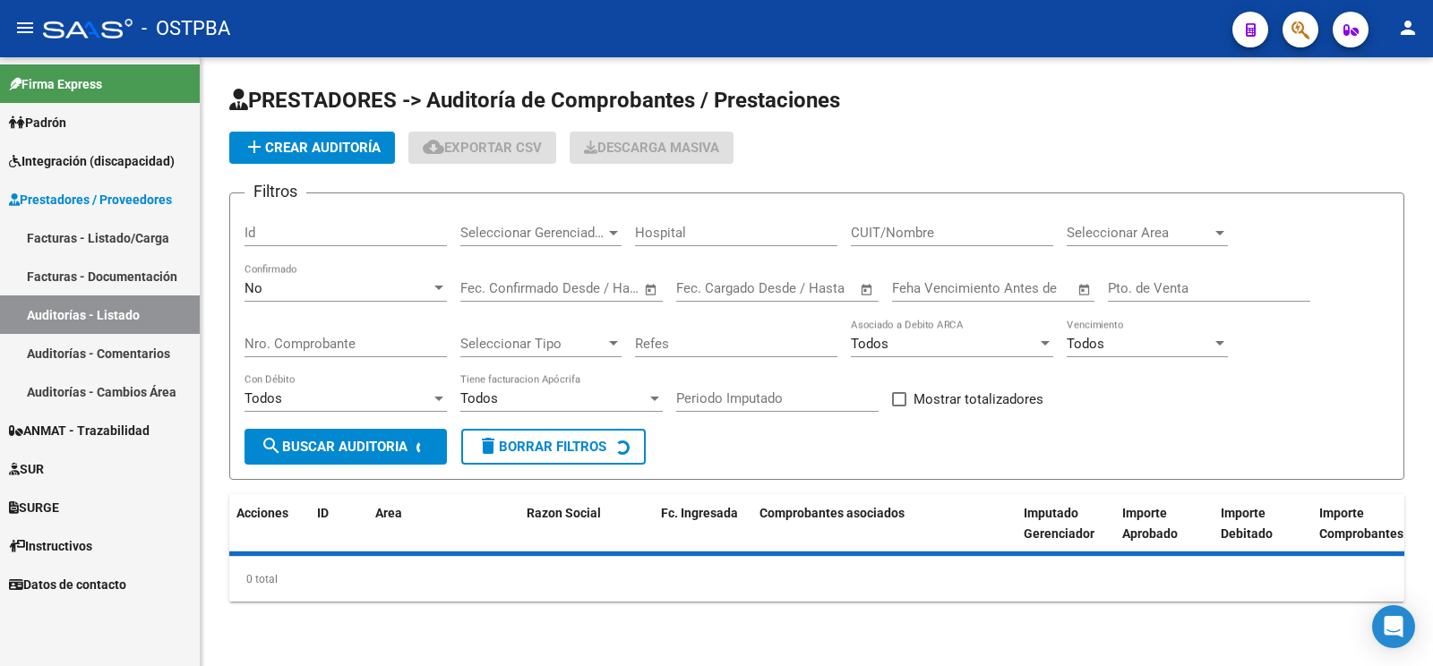
click at [335, 156] on button "add Crear Auditoría" at bounding box center [312, 148] width 166 height 32
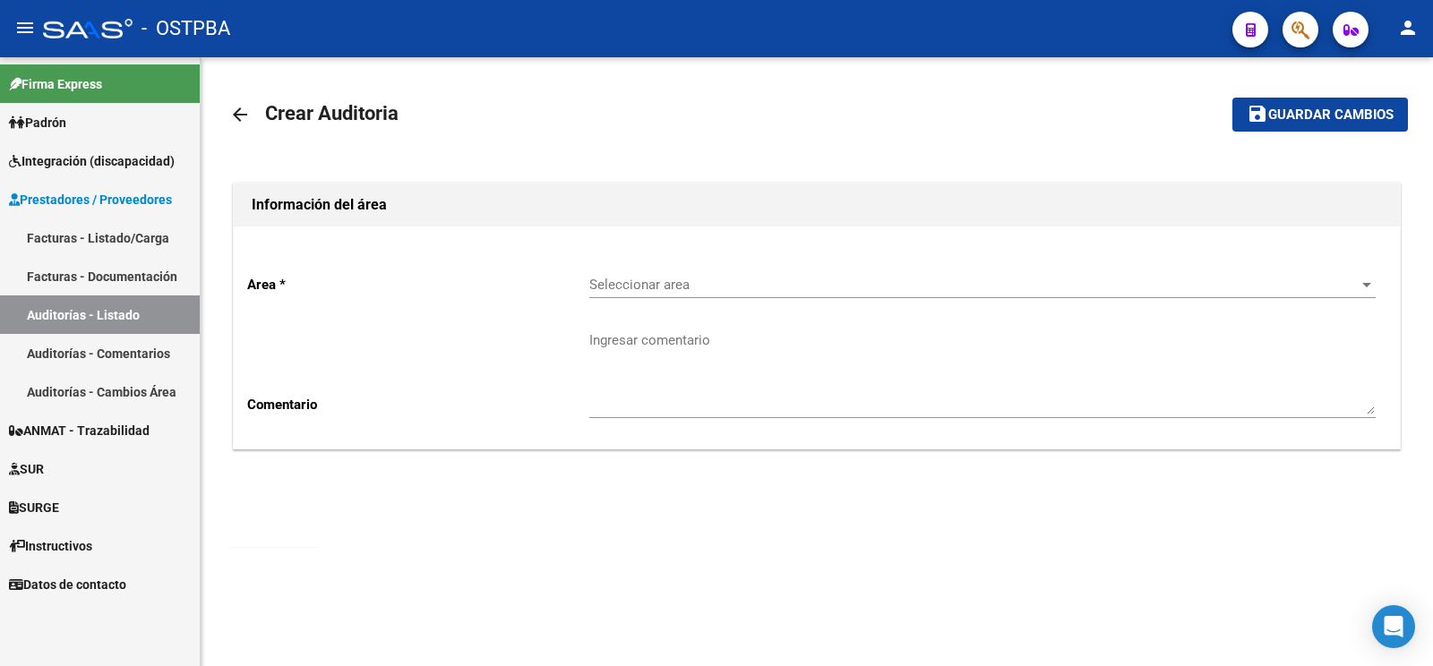
click at [621, 290] on span "Seleccionar area" at bounding box center [974, 285] width 770 height 16
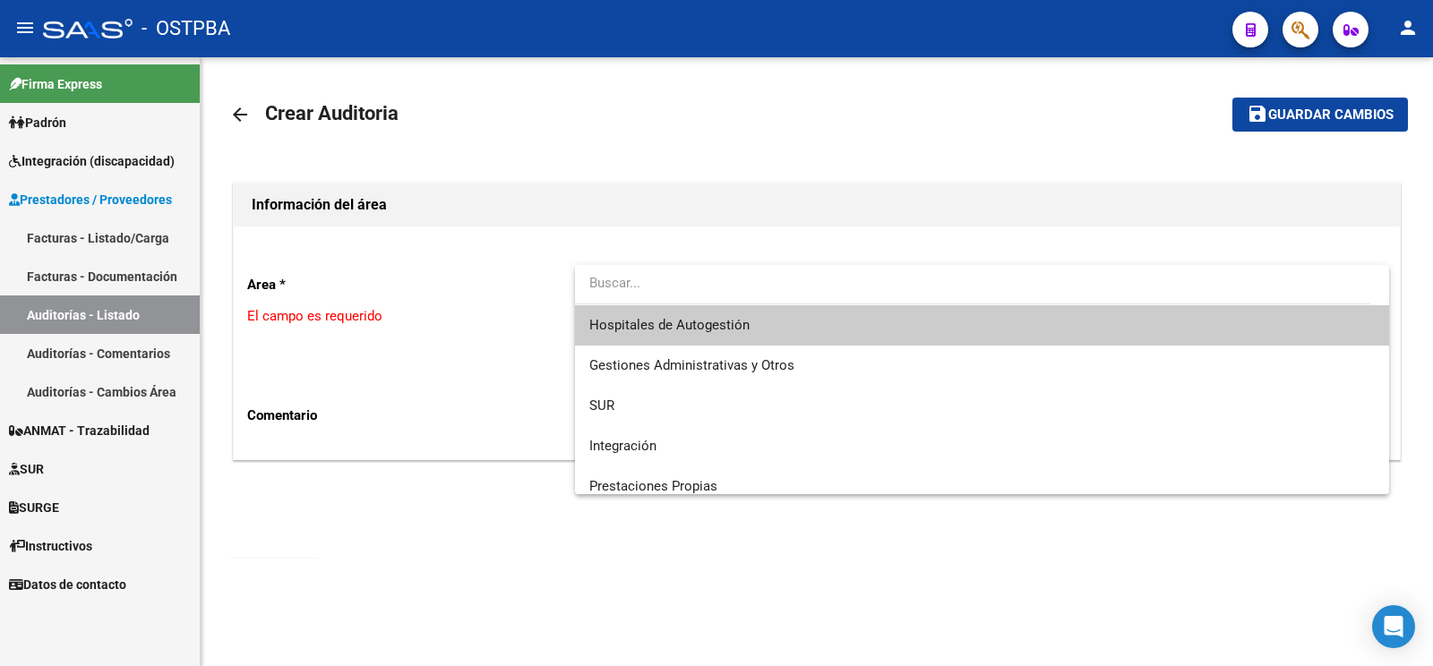
scroll to position [253, 0]
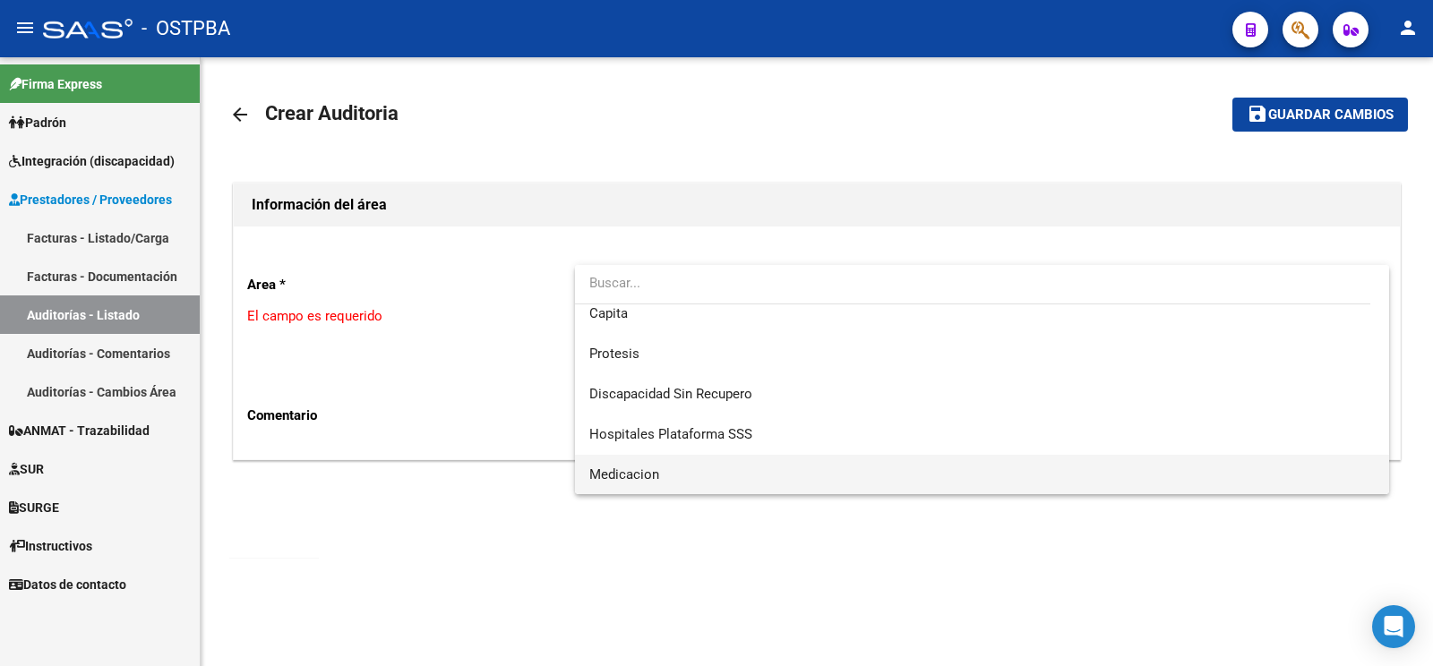
click at [659, 493] on span "Medicacion" at bounding box center [981, 475] width 785 height 40
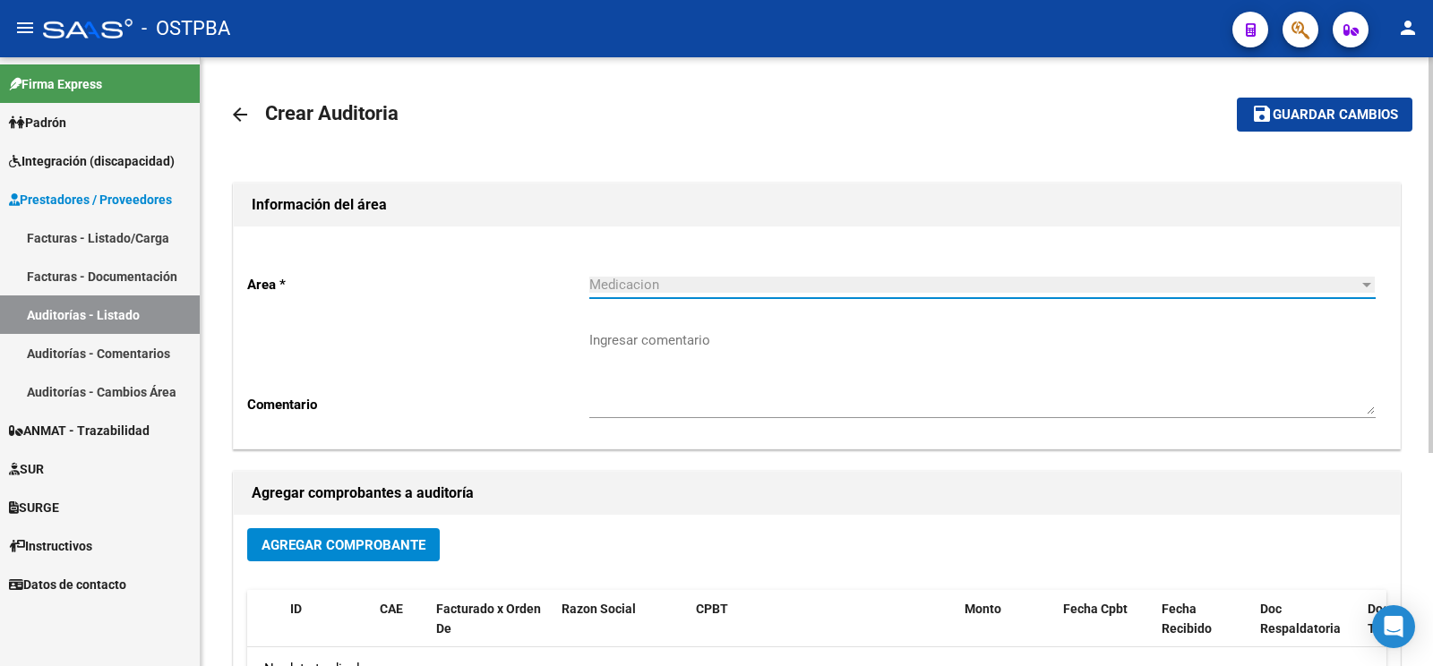
click at [665, 372] on textarea "Ingresar comentario" at bounding box center [982, 372] width 786 height 84
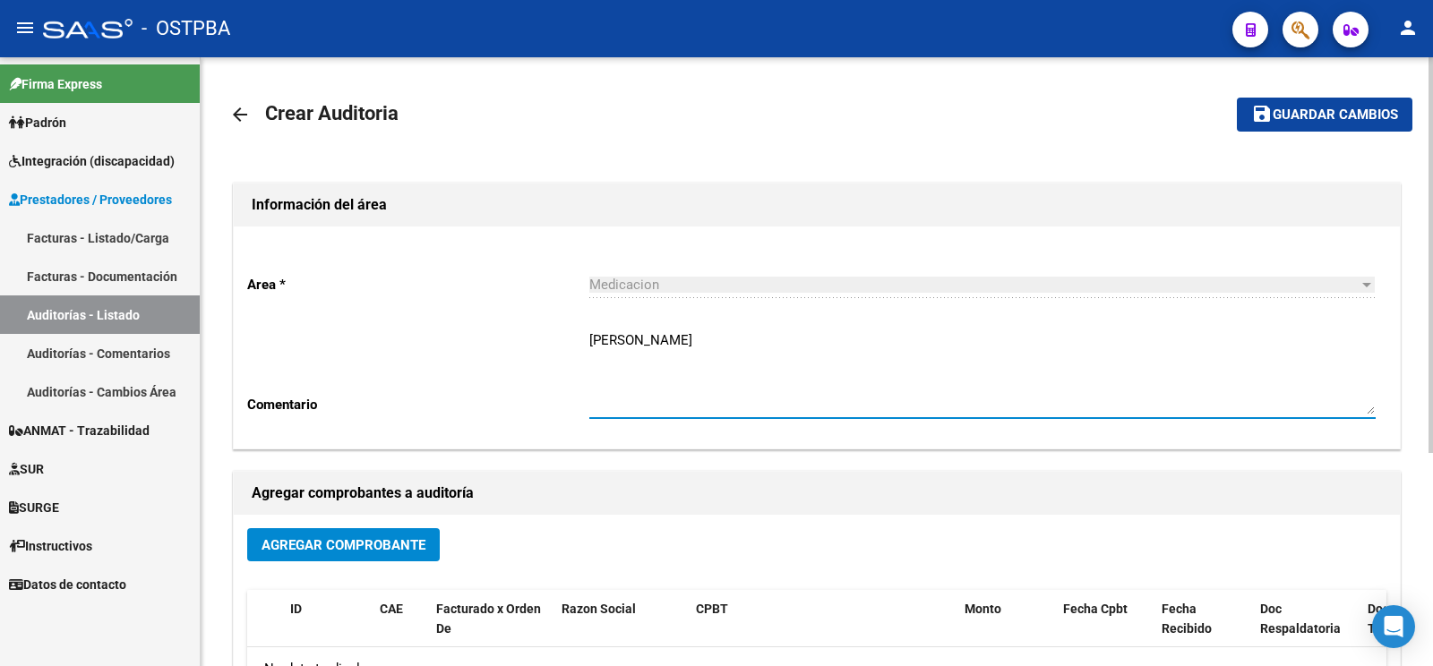
type textarea "[PERSON_NAME]"
click at [372, 531] on button "Agregar Comprobante" at bounding box center [343, 544] width 193 height 33
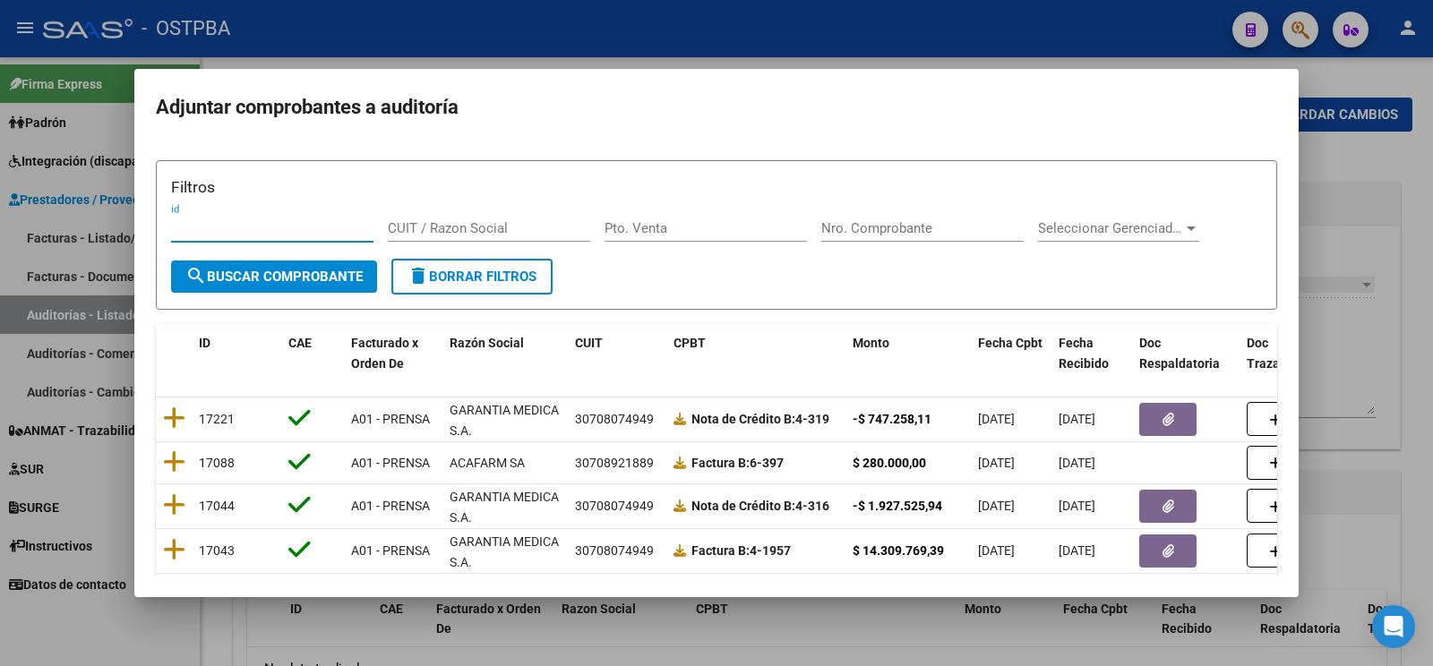
click at [877, 228] on input "Nro. Comprobante" at bounding box center [922, 228] width 202 height 16
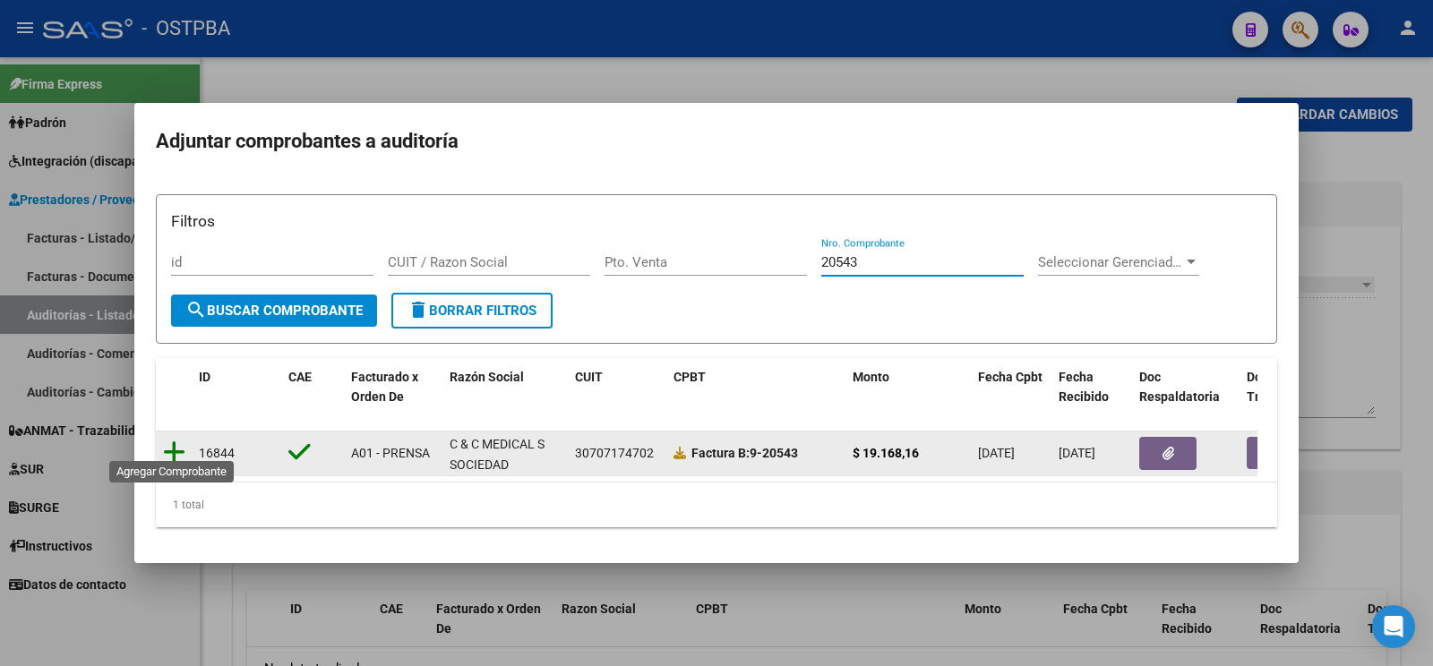
type input "20543"
click at [174, 452] on icon at bounding box center [174, 452] width 22 height 25
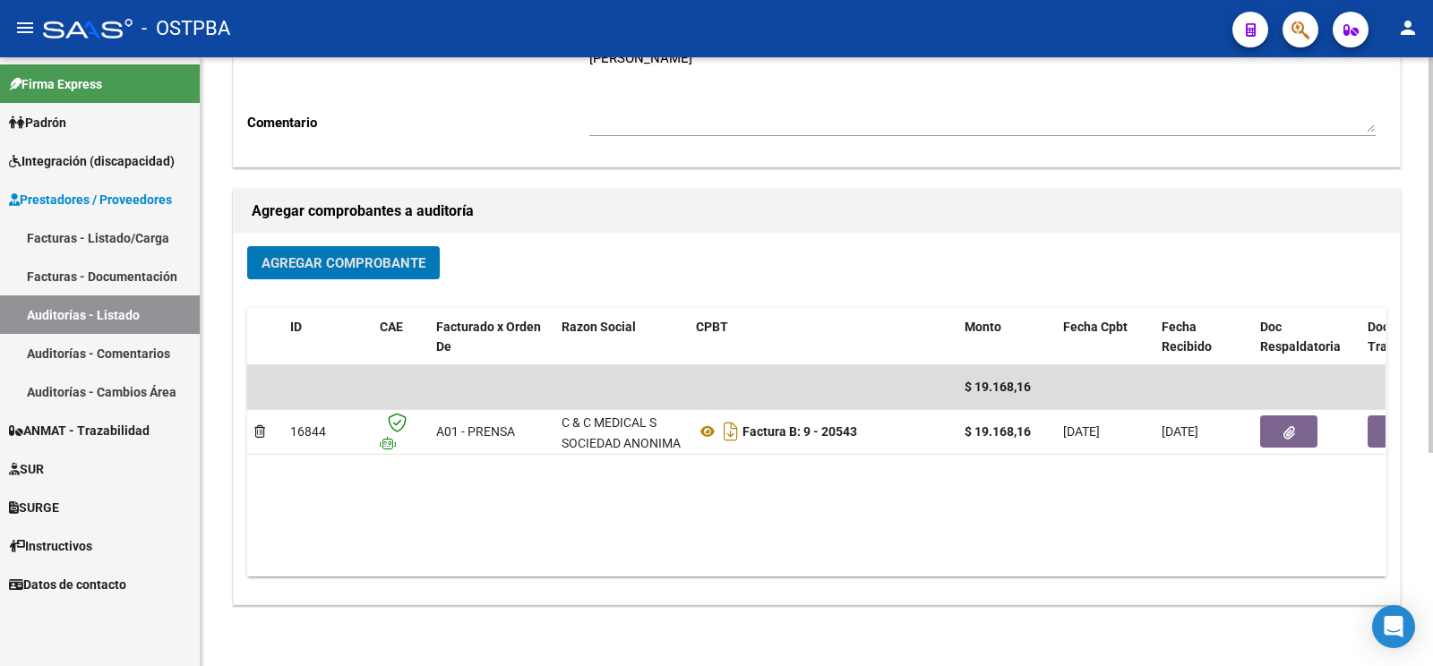
scroll to position [0, 0]
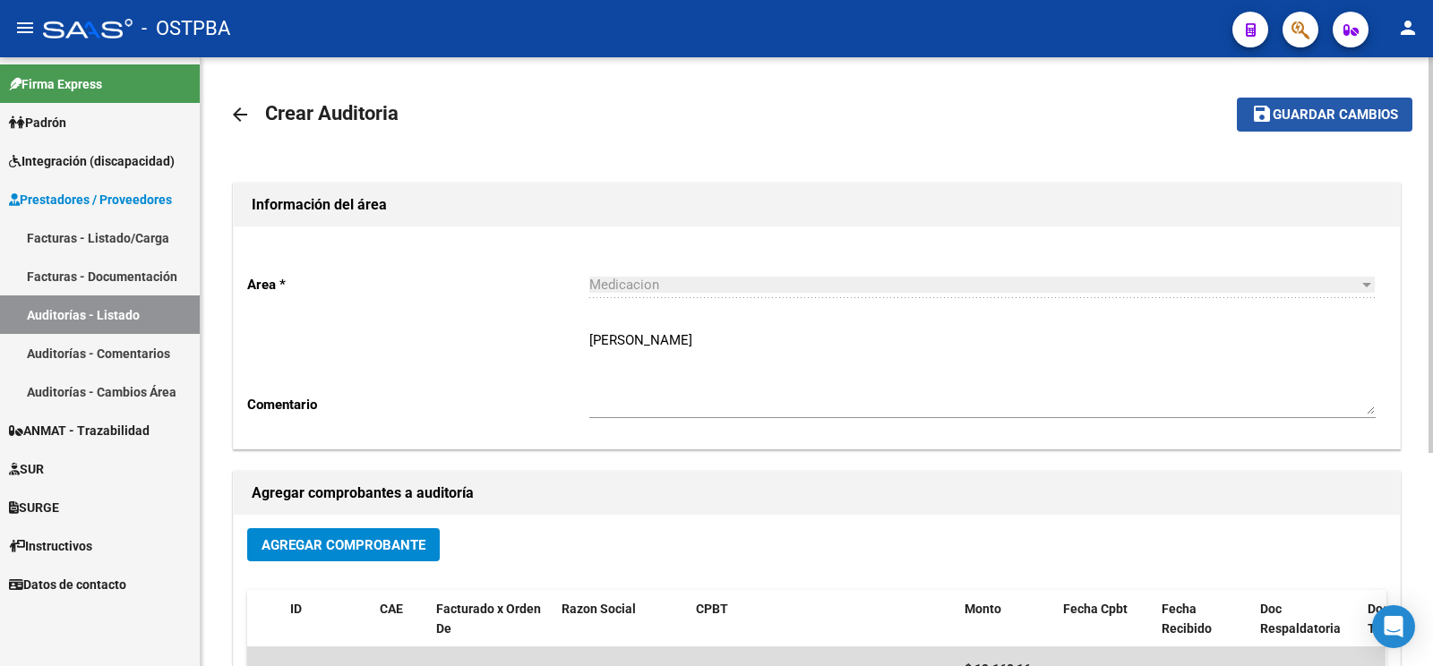
click at [1272, 107] on mat-icon "save" at bounding box center [1261, 113] width 21 height 21
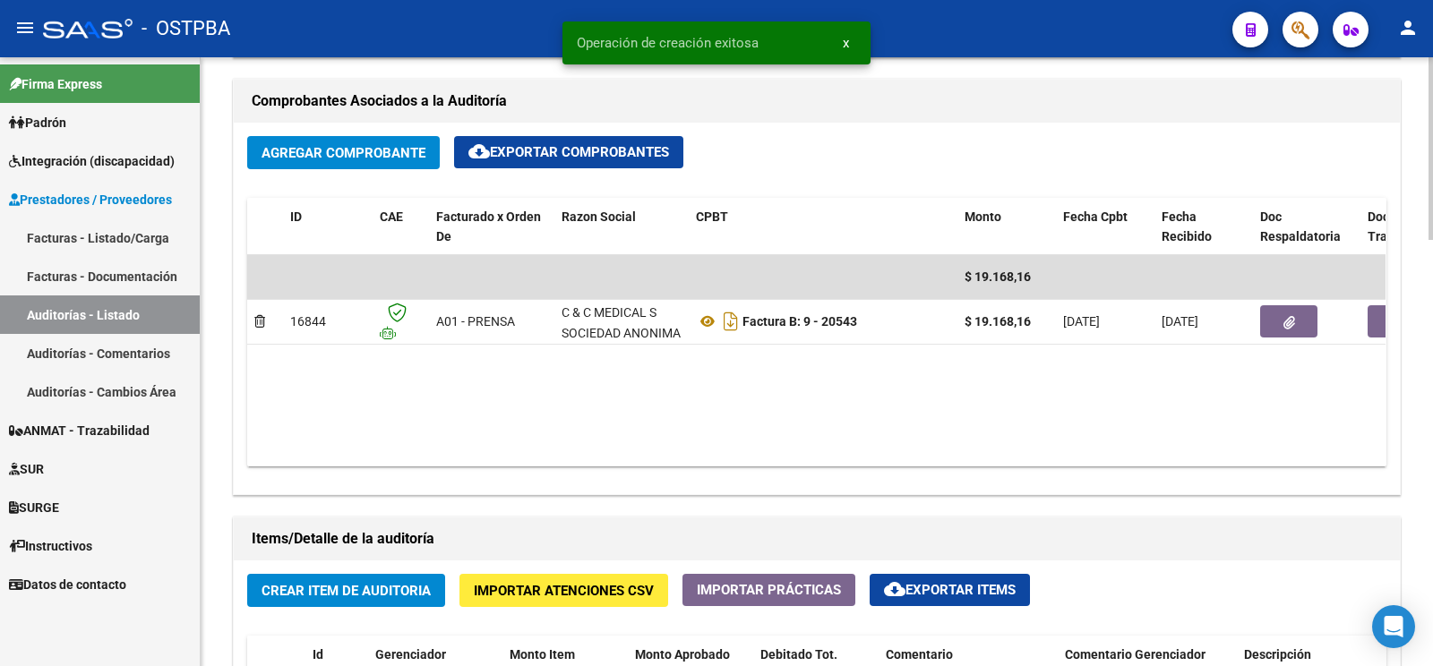
scroll to position [1034, 0]
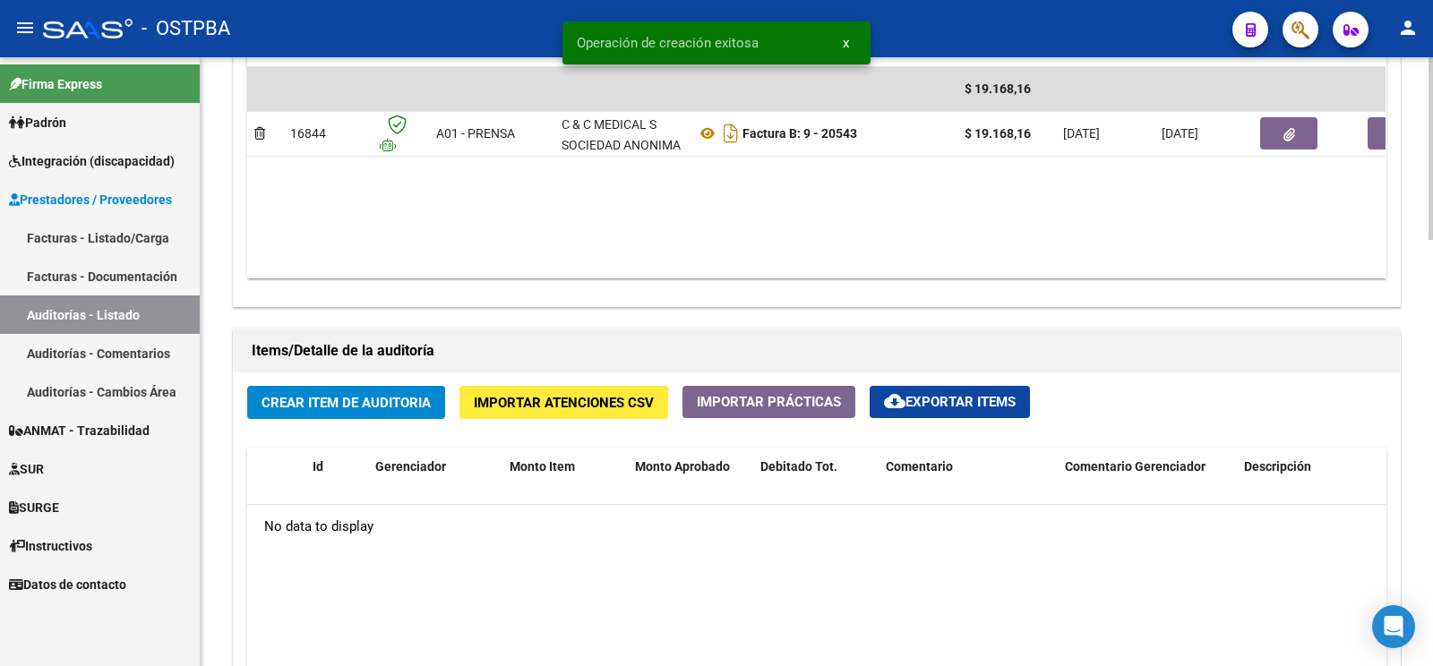
click at [383, 402] on span "Crear Item de Auditoria" at bounding box center [345, 403] width 169 height 16
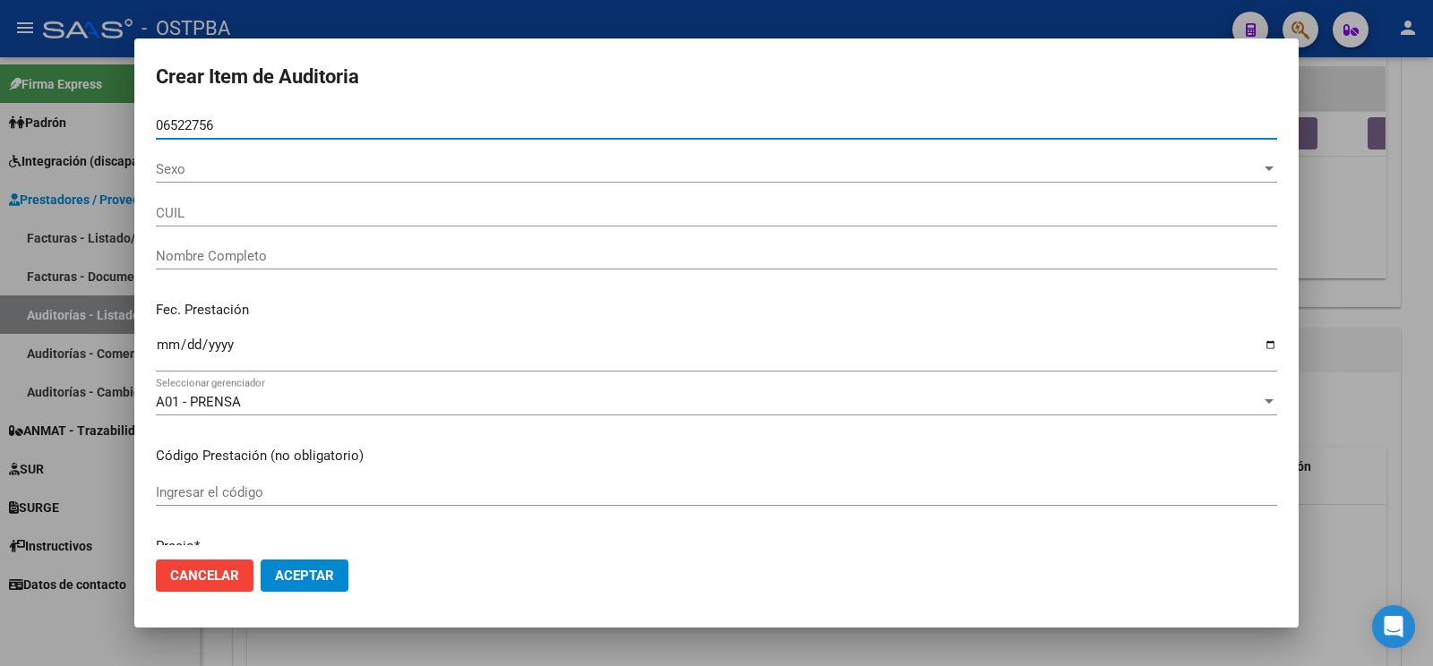
type input "06522756"
type input "27065227563"
type input "HARRY SARA SUSANA"
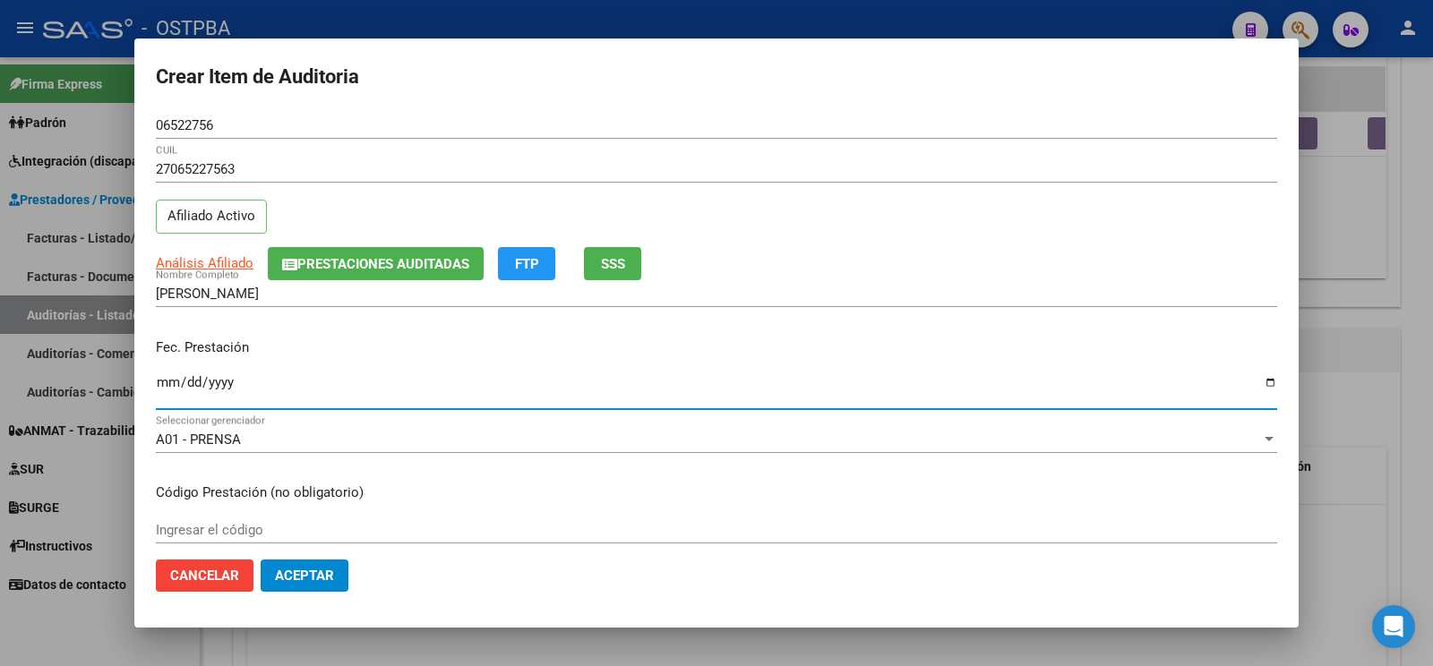
type input "[DATE]"
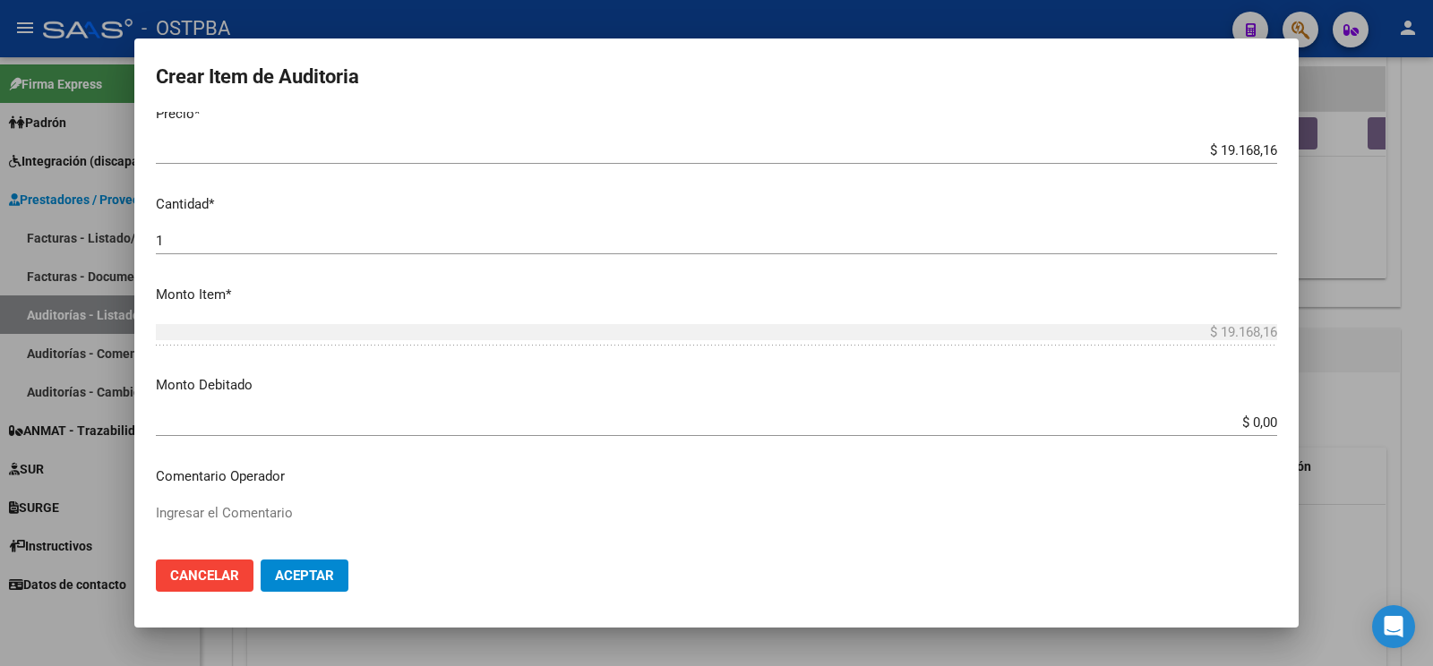
scroll to position [658, 0]
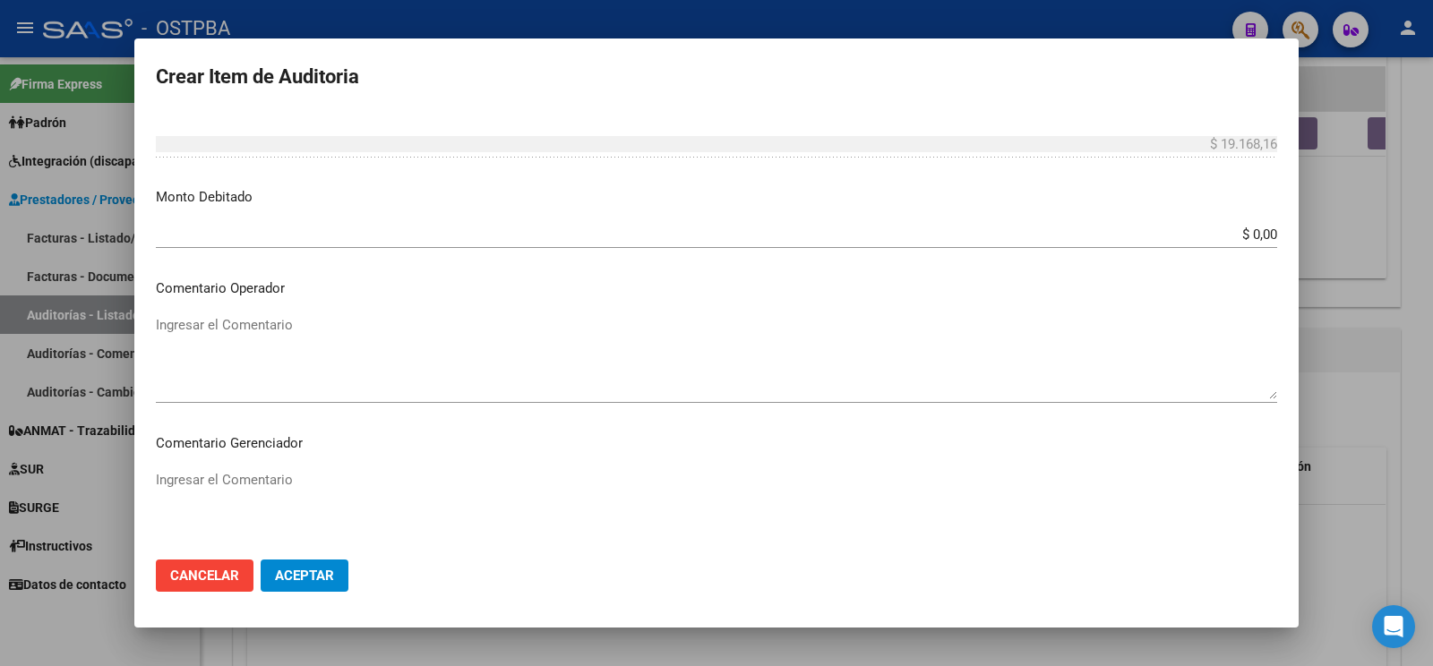
click at [341, 312] on div "Ingresar el Comentario" at bounding box center [716, 357] width 1121 height 91
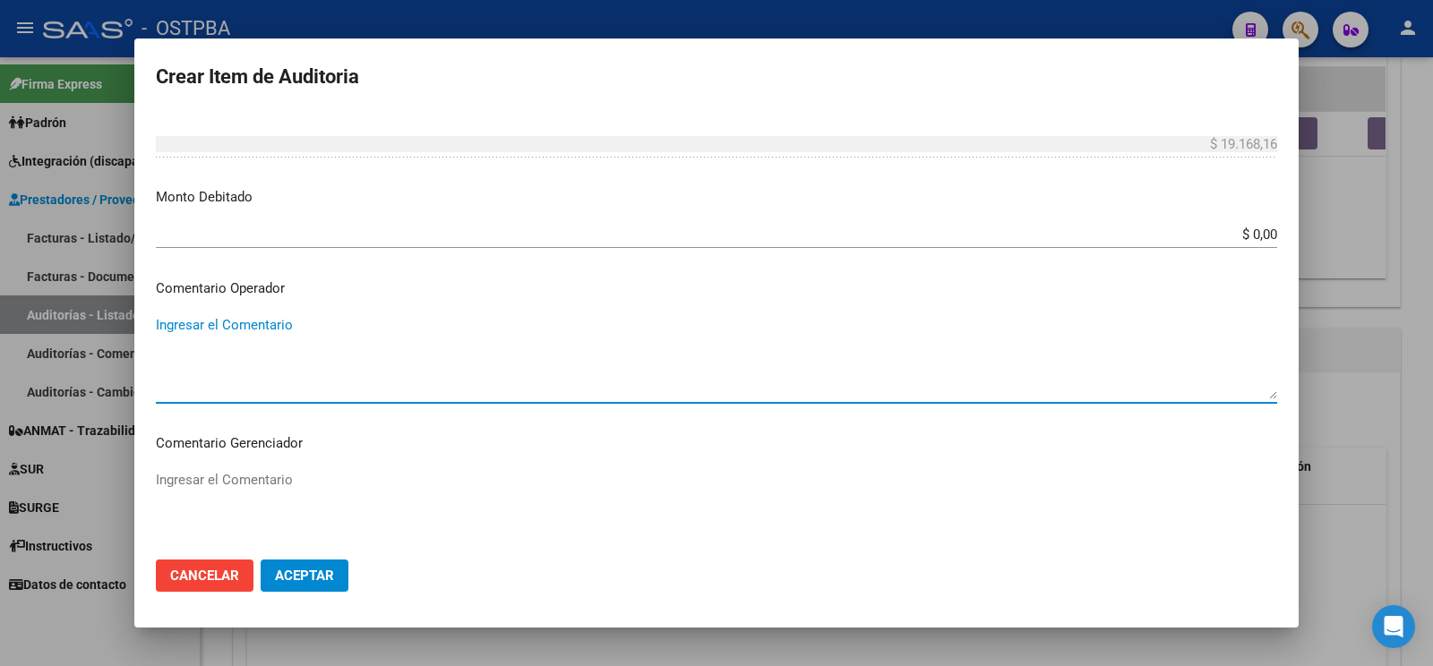
click at [325, 315] on textarea "Ingresar el Comentario" at bounding box center [716, 357] width 1121 height 84
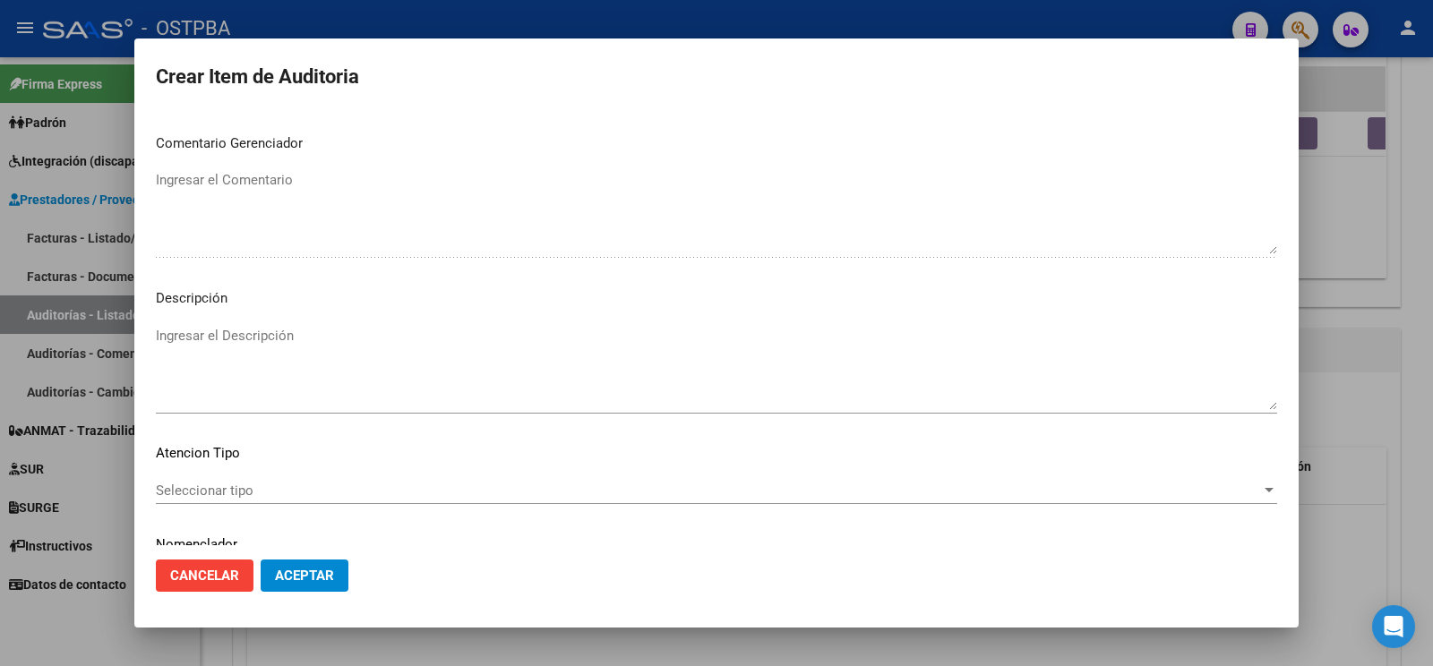
scroll to position [1033, 0]
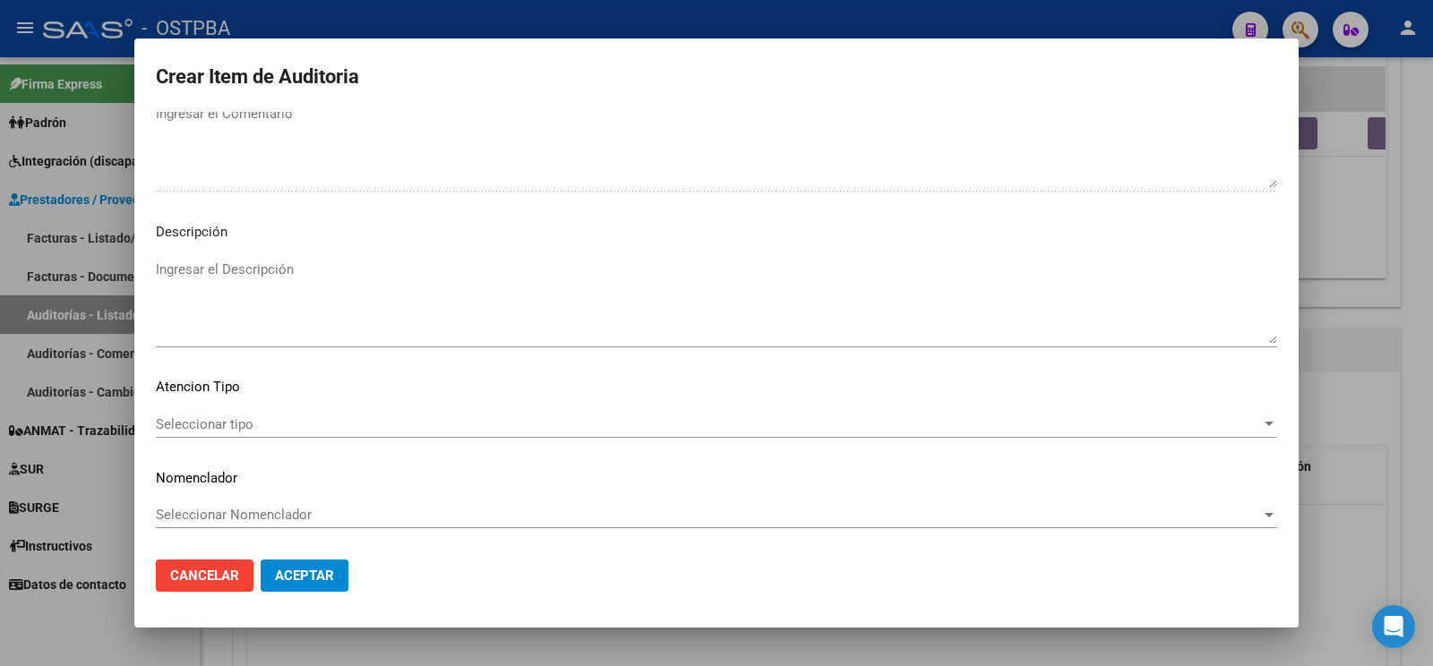
type textarea "af n° 11053/00 x anses- a pagar a 60 días"
click at [289, 390] on mat-dialog-content "06522756 Nro Documento 27065227563 CUIL Afiliado Activo Análisis Afiliado Prest…" at bounding box center [716, 328] width 1164 height 433
click at [283, 386] on mat-dialog-content "06522756 Nro Documento 27065227563 CUIL Afiliado Activo Análisis Afiliado Prest…" at bounding box center [716, 328] width 1164 height 433
click at [292, 416] on span "Seleccionar tipo" at bounding box center [708, 424] width 1105 height 16
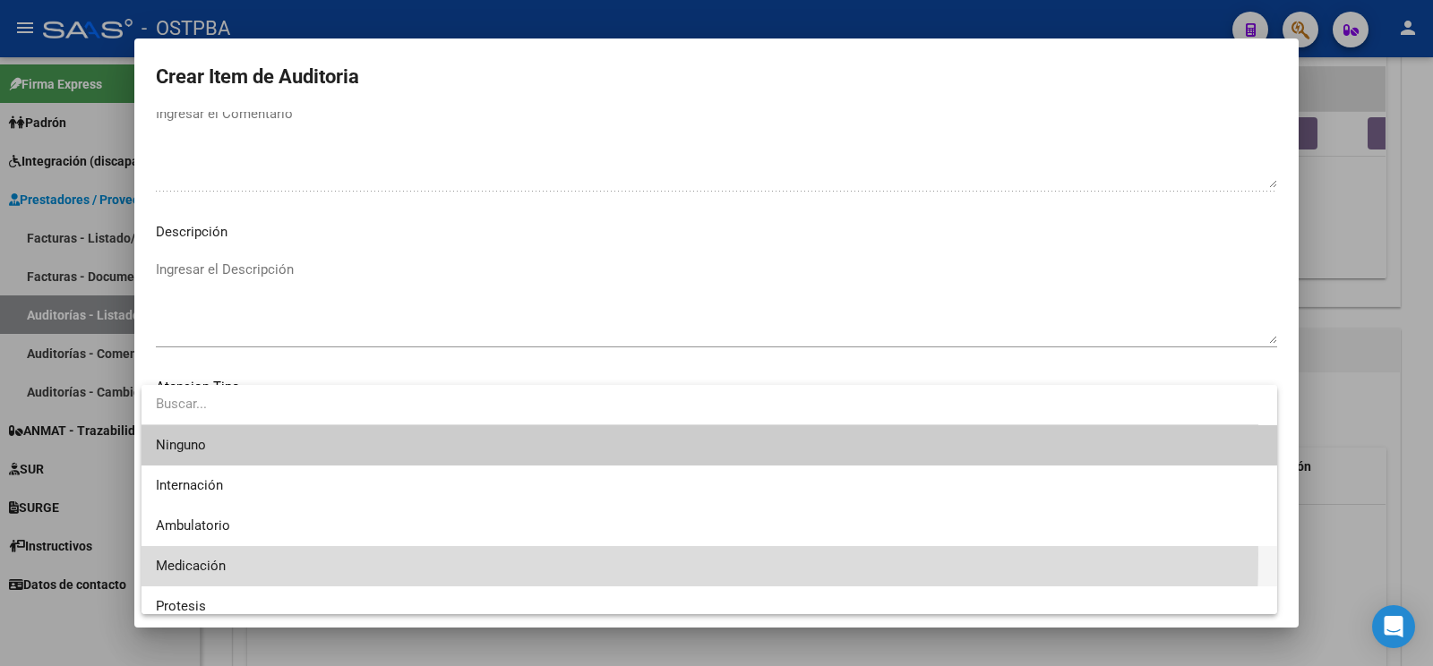
click at [250, 554] on span "Medicación" at bounding box center [709, 566] width 1107 height 40
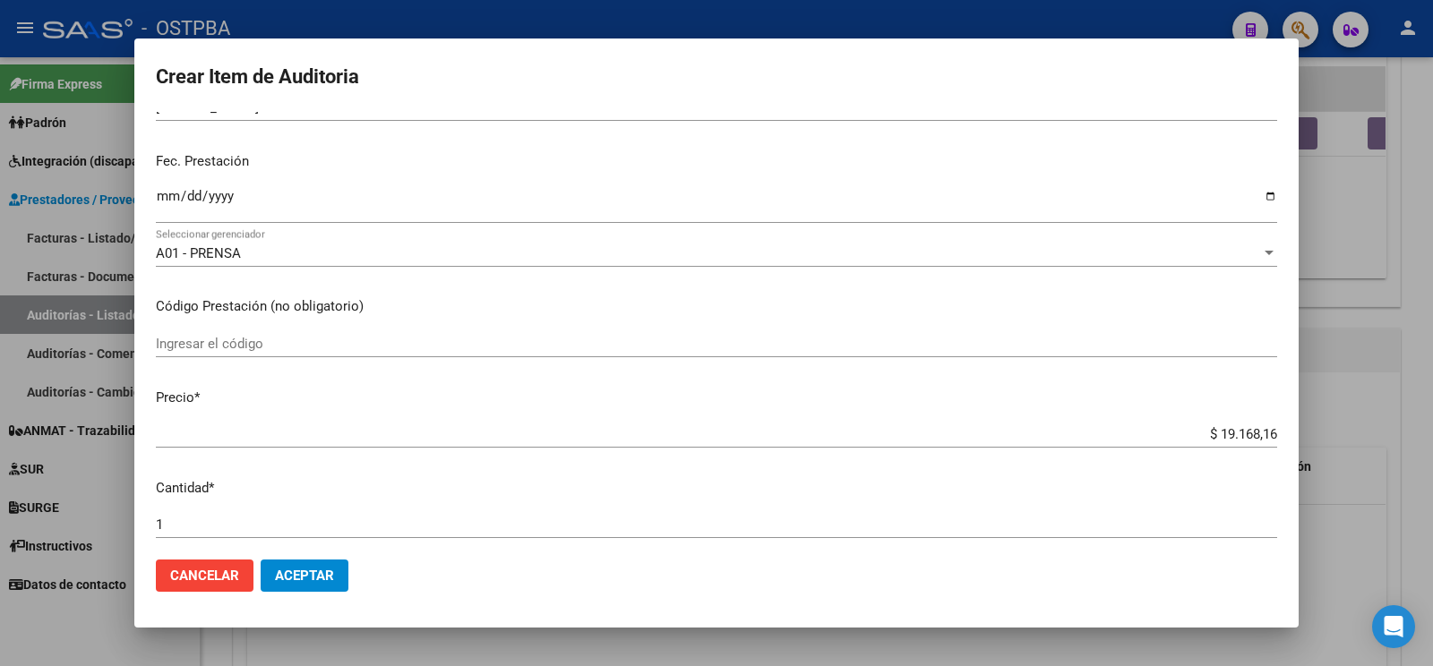
scroll to position [0, 0]
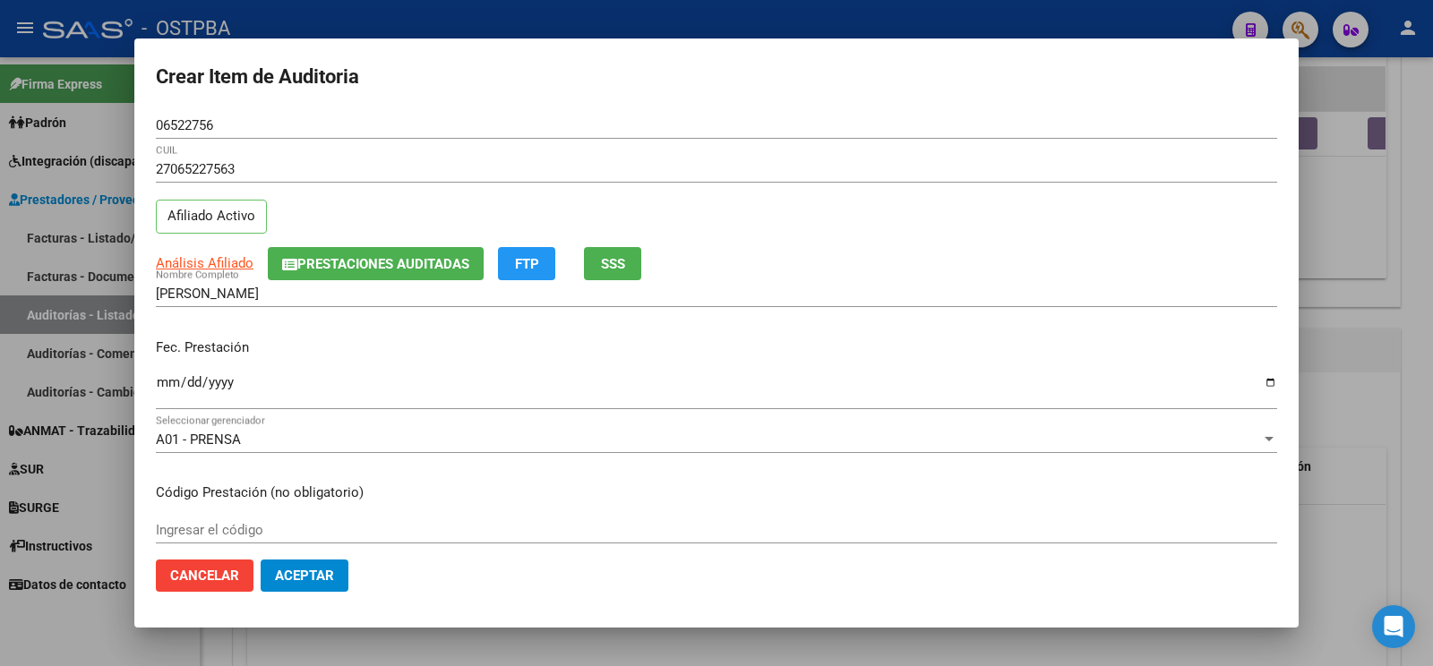
click at [346, 581] on button "Aceptar" at bounding box center [305, 576] width 88 height 32
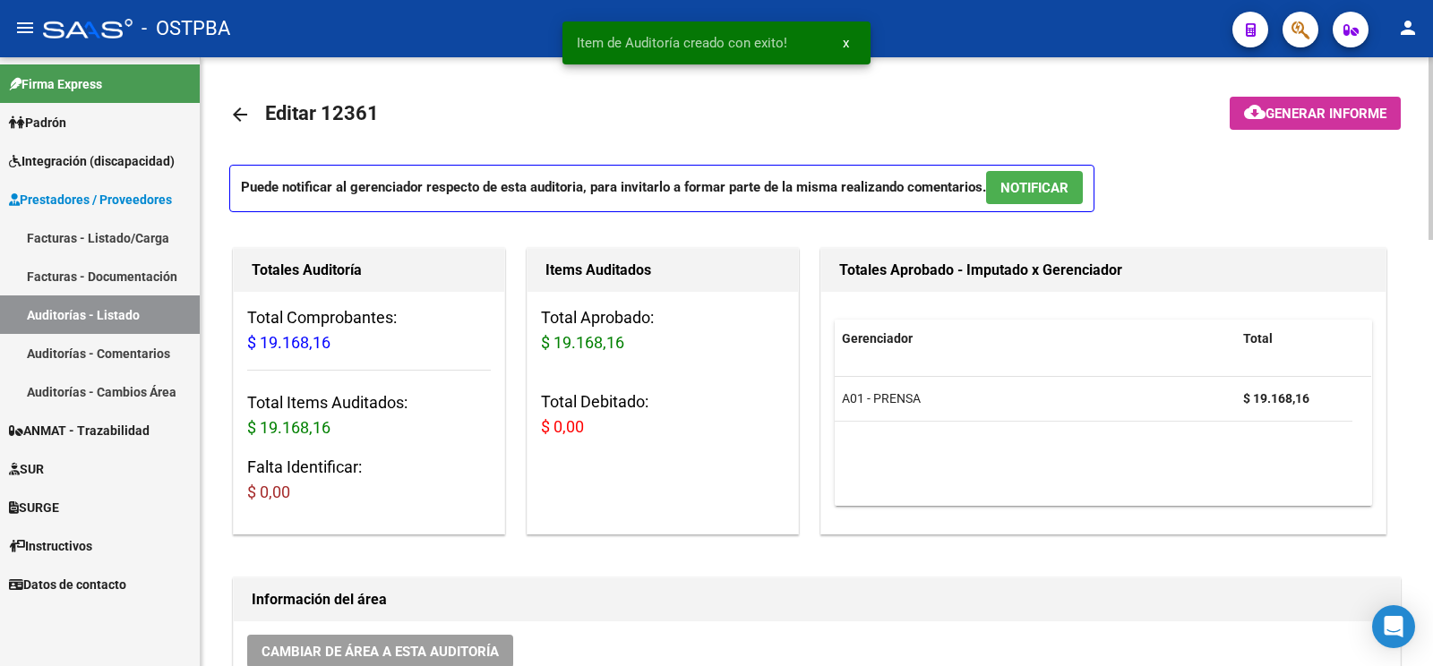
click at [1288, 133] on mat-toolbar-row at bounding box center [1288, 114] width 247 height 57
click at [1295, 120] on span "Generar informe" at bounding box center [1325, 114] width 121 height 16
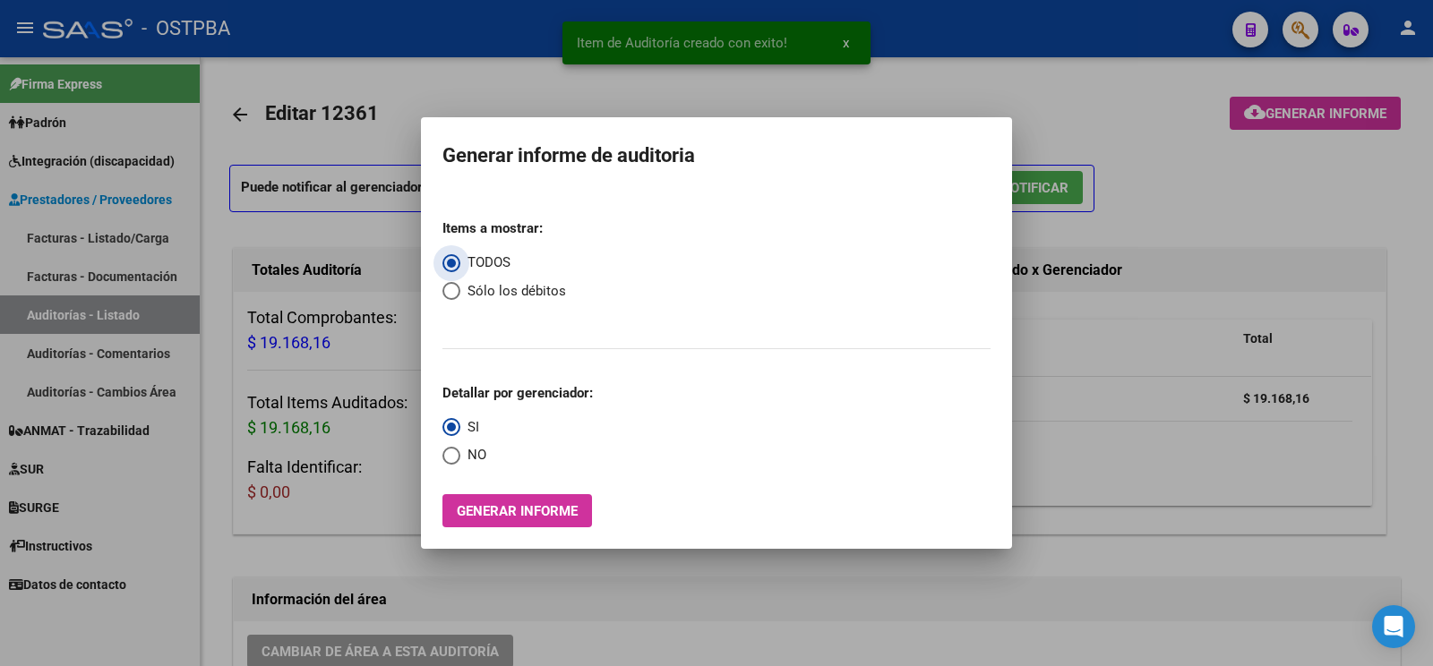
click at [551, 498] on button "Generar informe" at bounding box center [517, 510] width 150 height 33
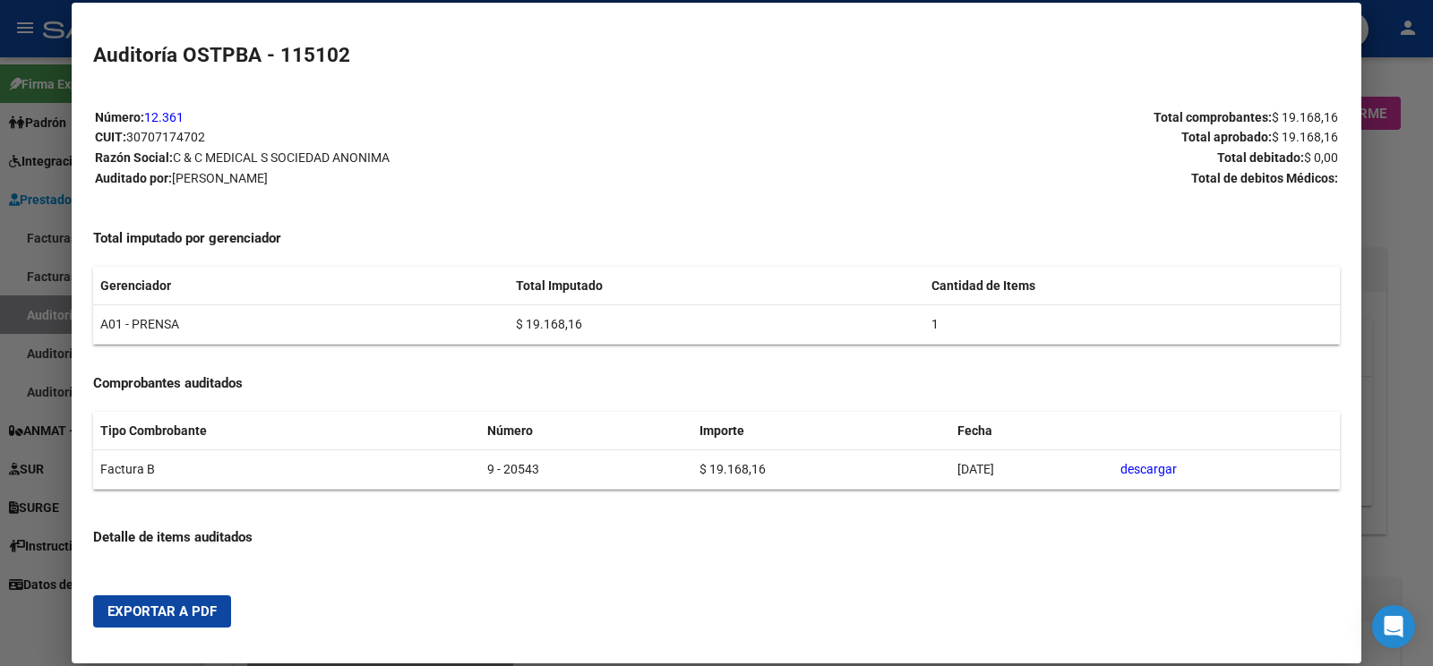
click at [210, 614] on span "Exportar a PDF" at bounding box center [161, 612] width 109 height 16
click at [46, 312] on div at bounding box center [716, 333] width 1433 height 666
click at [46, 312] on link "Auditorías - Listado" at bounding box center [100, 315] width 200 height 39
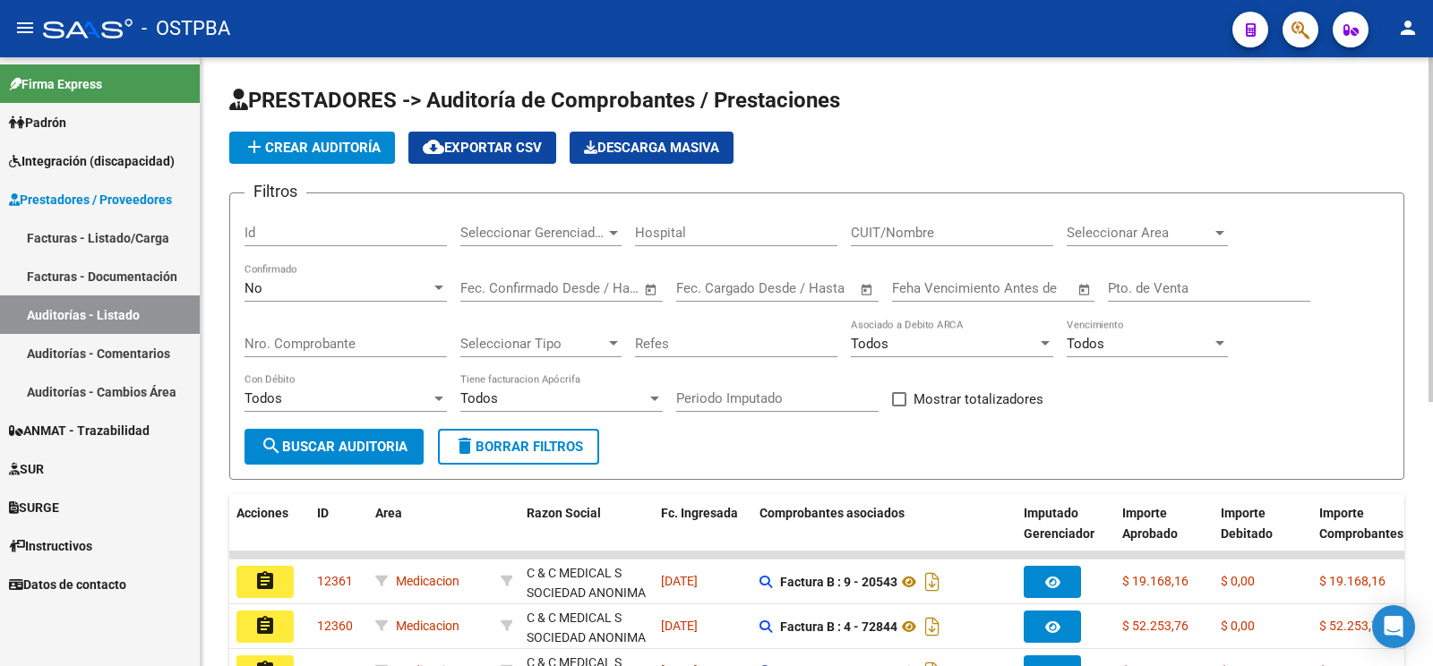
click at [292, 165] on app-list-header "PRESTADORES -> Auditoría de Comprobantes / Prestaciones add Crear Auditoría clo…" at bounding box center [816, 283] width 1175 height 394
click at [292, 158] on button "add Crear Auditoría" at bounding box center [312, 148] width 166 height 32
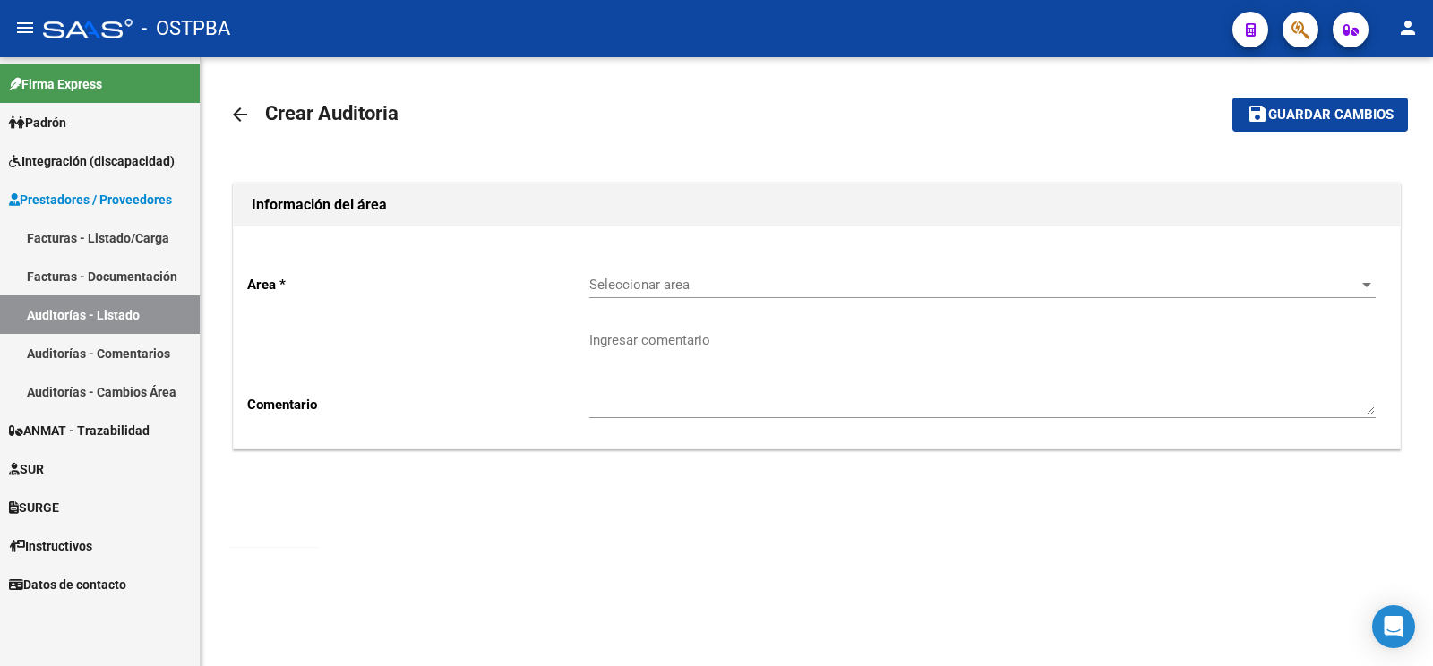
click at [647, 283] on span "Seleccionar area" at bounding box center [974, 285] width 770 height 16
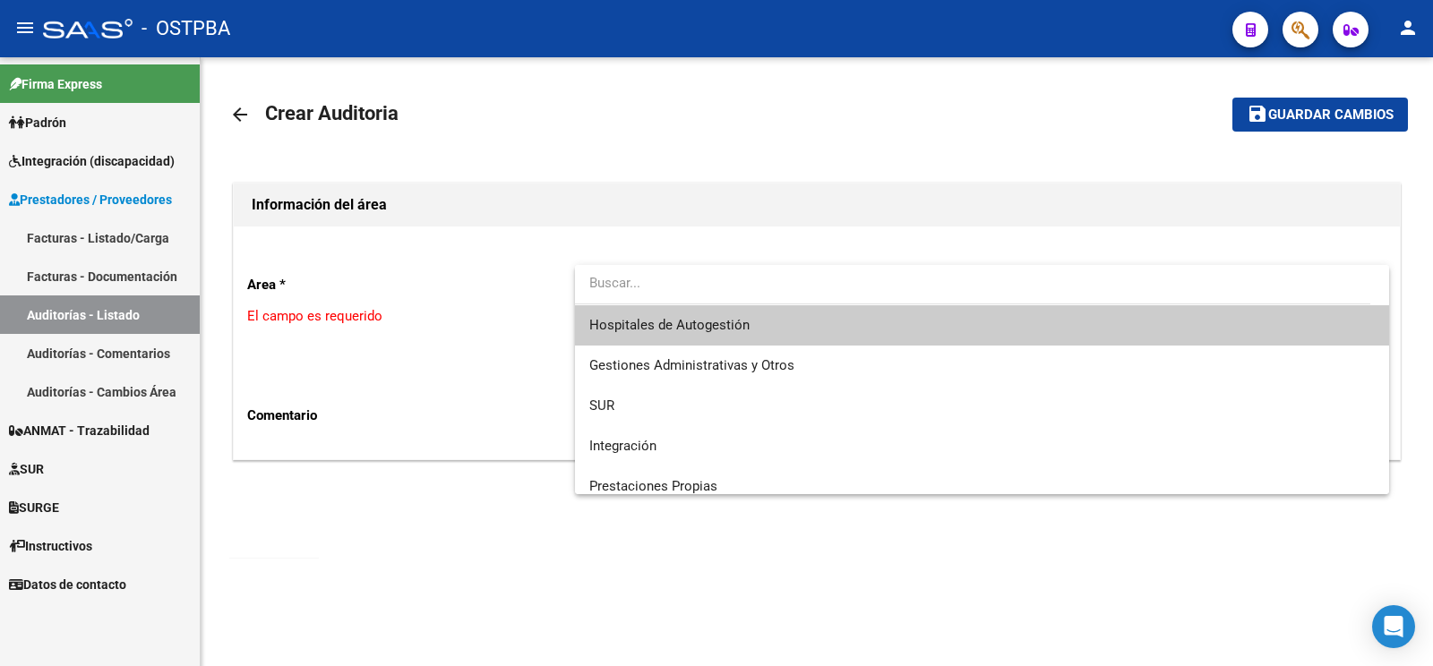
scroll to position [253, 0]
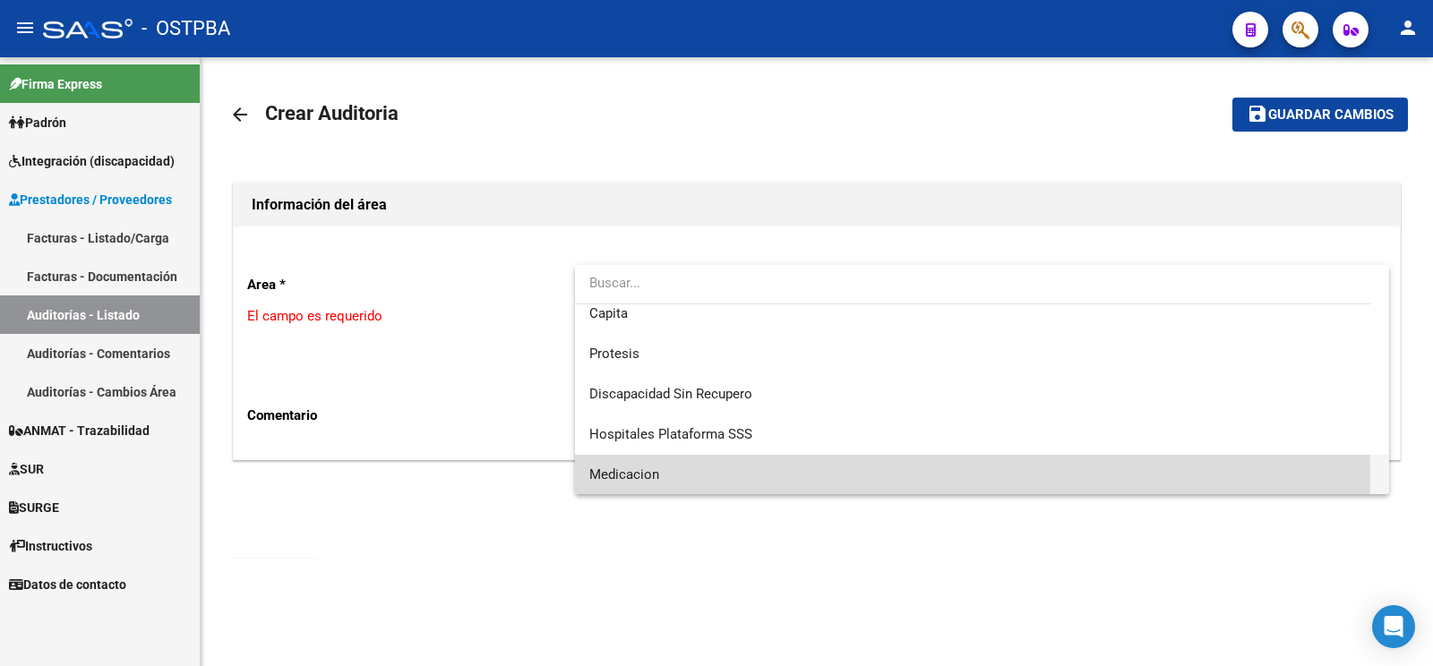
click at [665, 477] on span "Medicacion" at bounding box center [981, 475] width 785 height 40
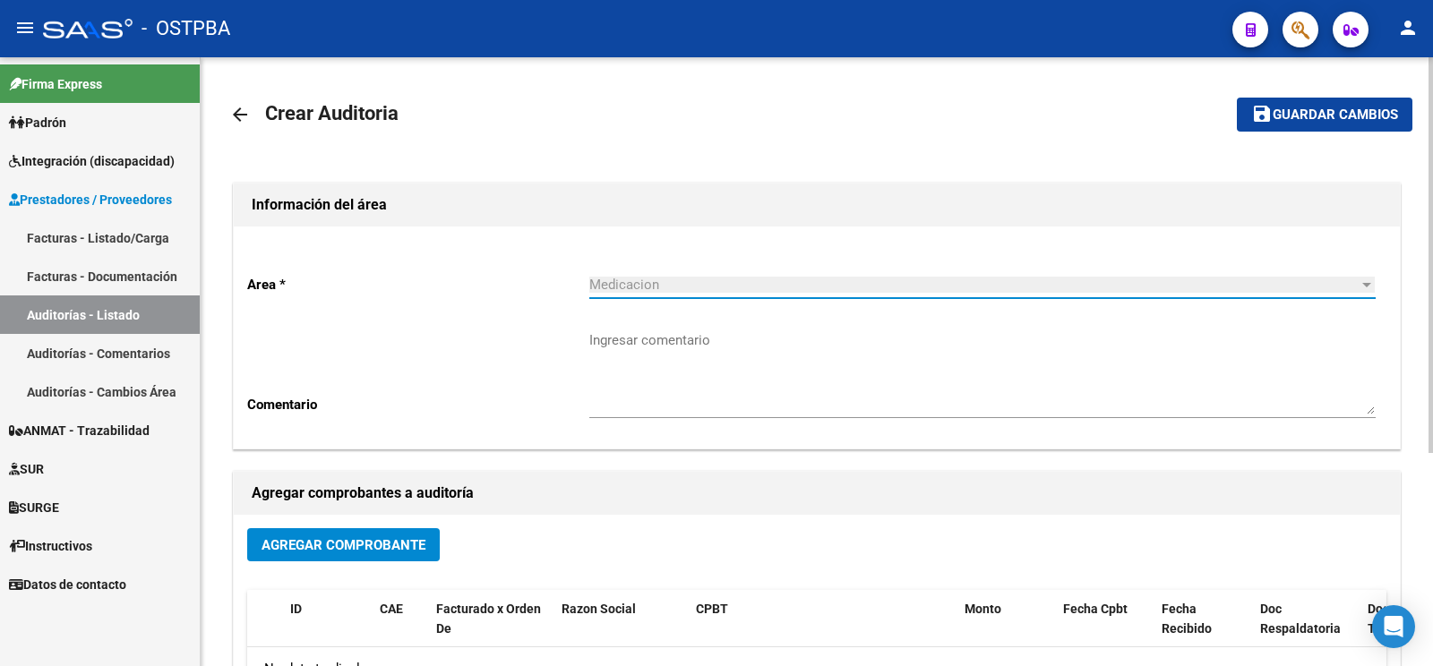
click at [643, 355] on textarea "Ingresar comentario" at bounding box center [982, 372] width 786 height 84
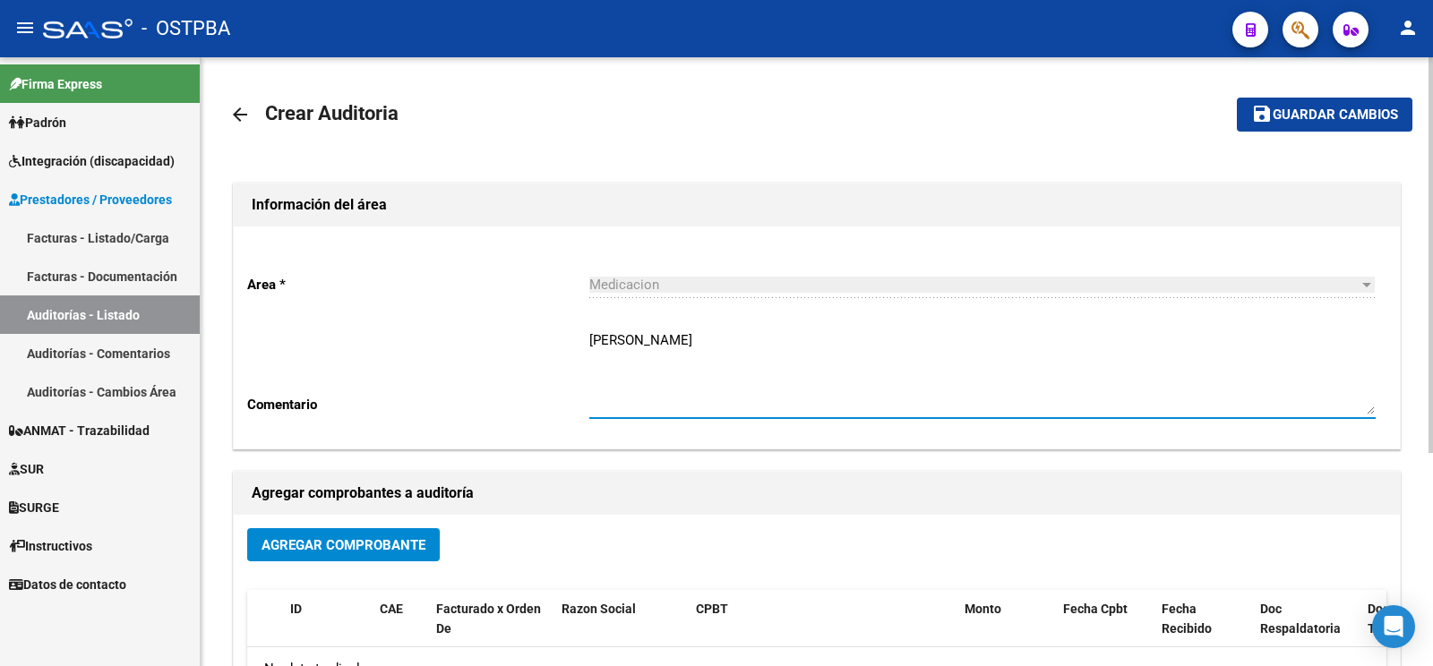
type textarea "[PERSON_NAME]"
click at [374, 567] on div "Agregar Comprobante" at bounding box center [816, 551] width 1139 height 47
click at [380, 546] on span "Agregar Comprobante" at bounding box center [343, 545] width 164 height 16
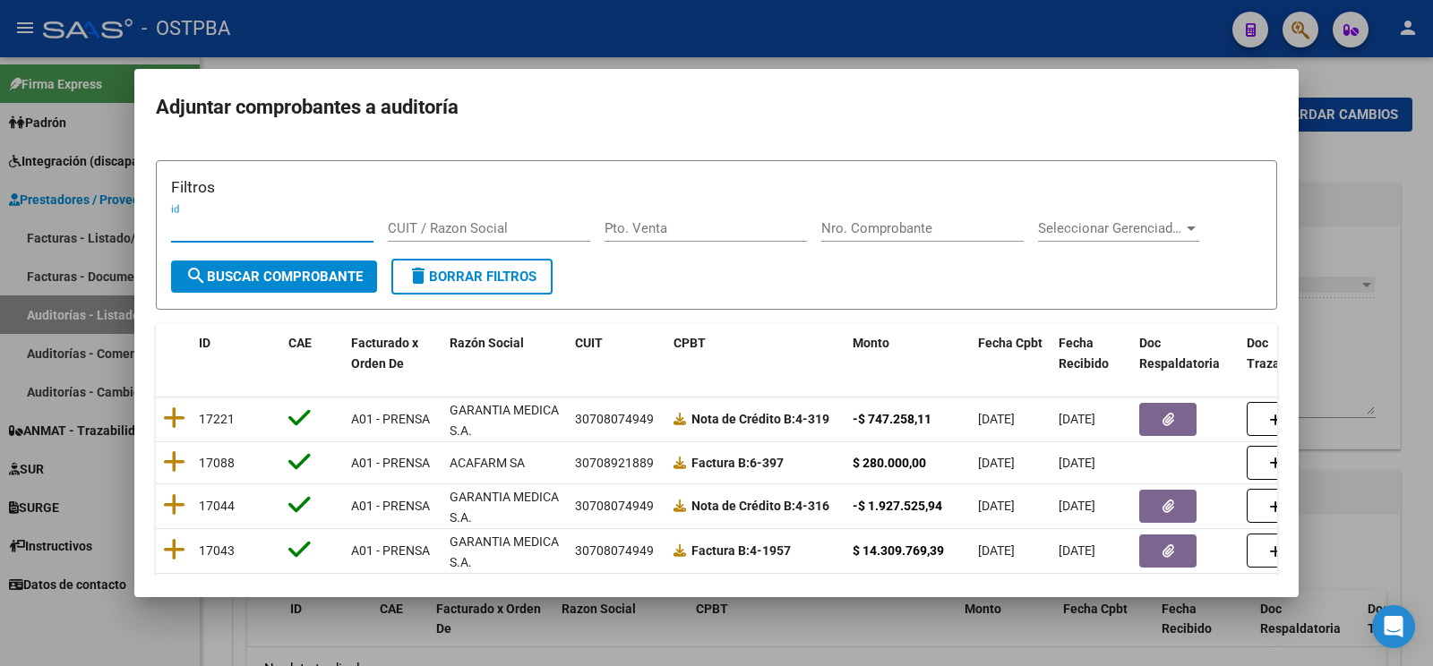
click at [947, 227] on input "Nro. Comprobante" at bounding box center [922, 228] width 202 height 16
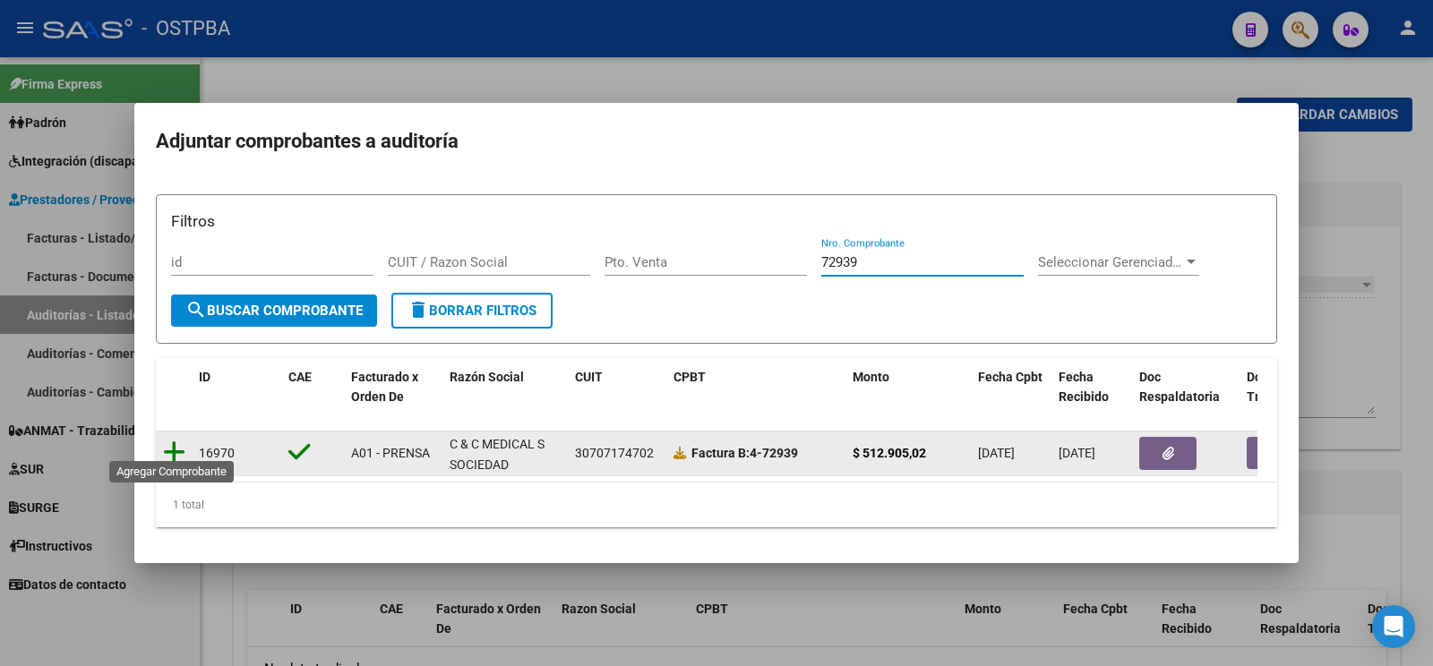
type input "72939"
click at [173, 440] on icon at bounding box center [174, 452] width 22 height 25
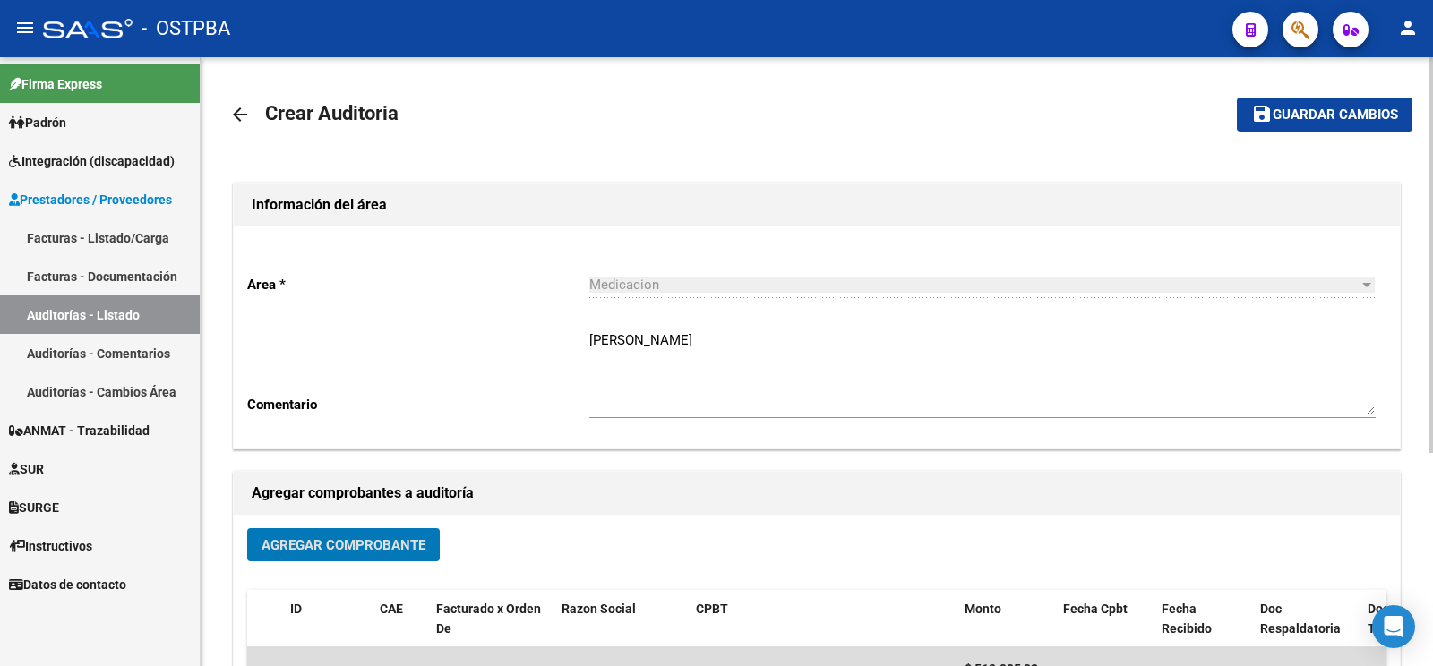
click at [1304, 99] on mat-toolbar-row "save Guardar cambios" at bounding box center [1288, 114] width 247 height 57
click at [1306, 102] on button "save Guardar cambios" at bounding box center [1325, 114] width 176 height 33
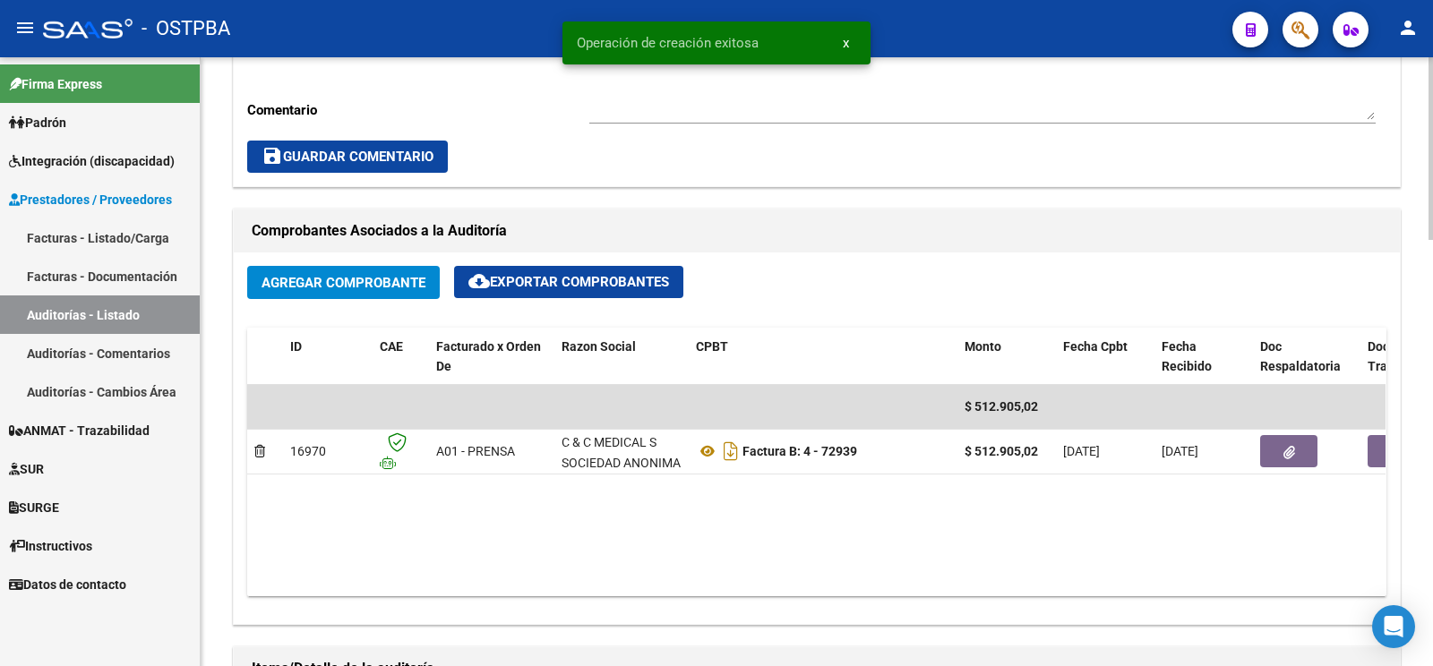
scroll to position [846, 0]
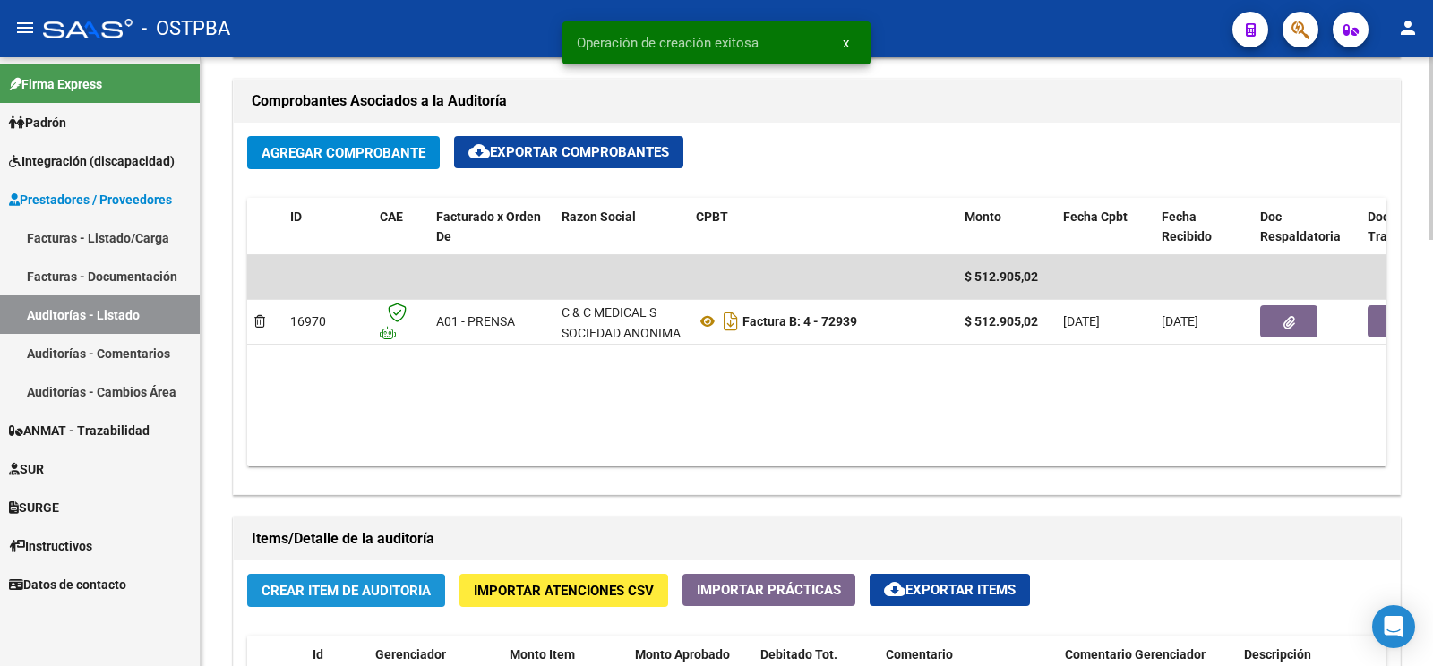
click at [393, 592] on span "Crear Item de Auditoria" at bounding box center [345, 591] width 169 height 16
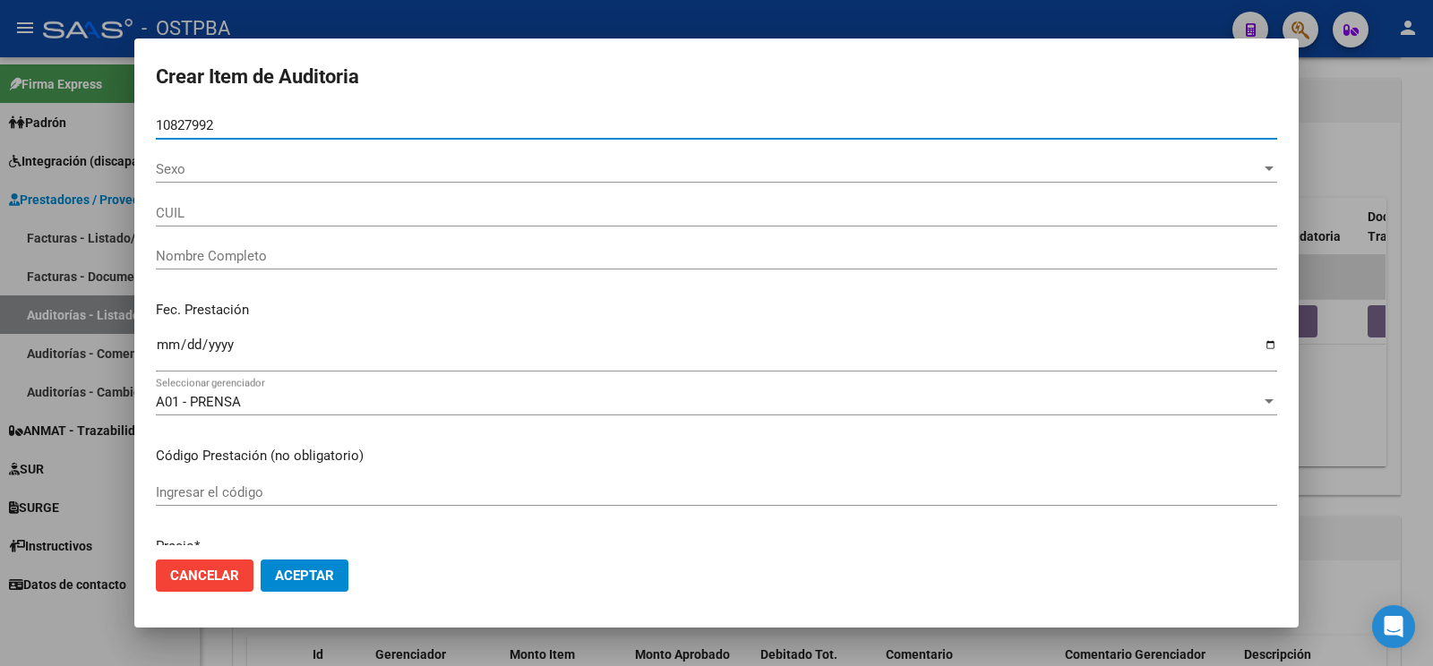
type input "10827992"
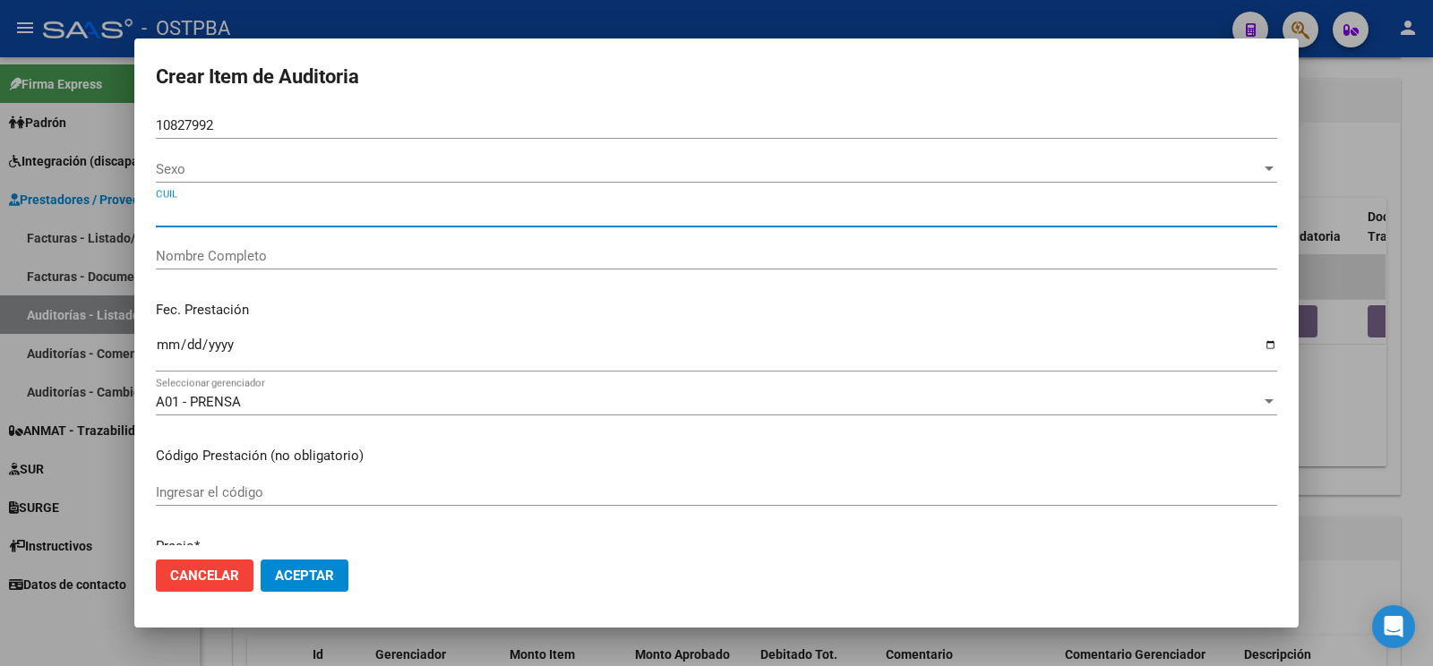
type input "AVENDAÑO OSVALDO DANIEL"
type input "20108279924"
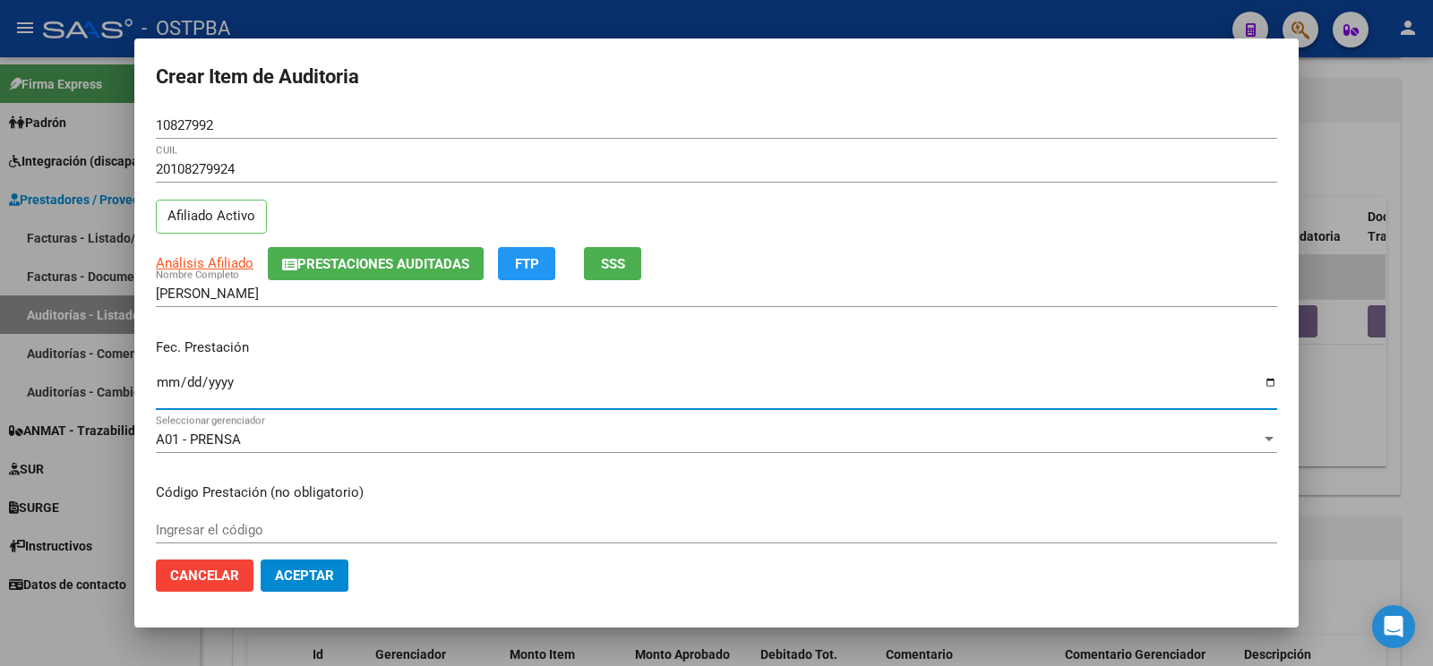
type input "[DATE]"
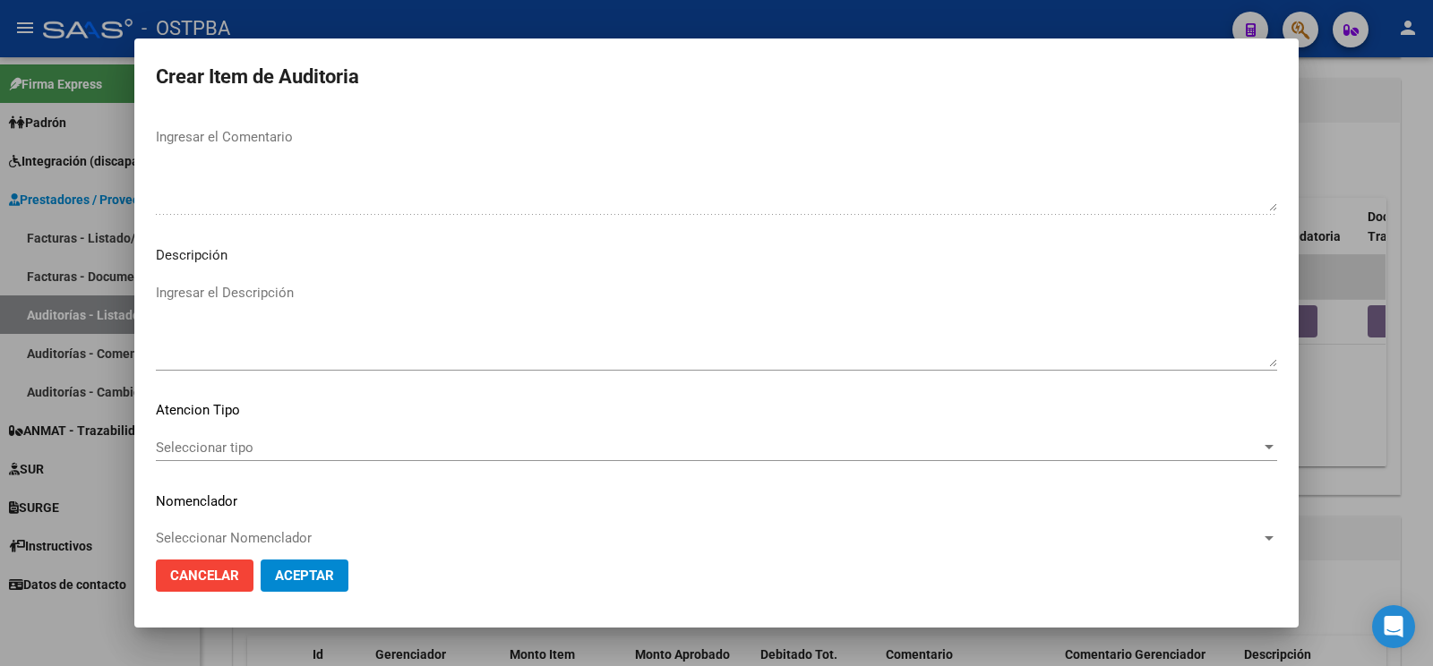
scroll to position [1033, 0]
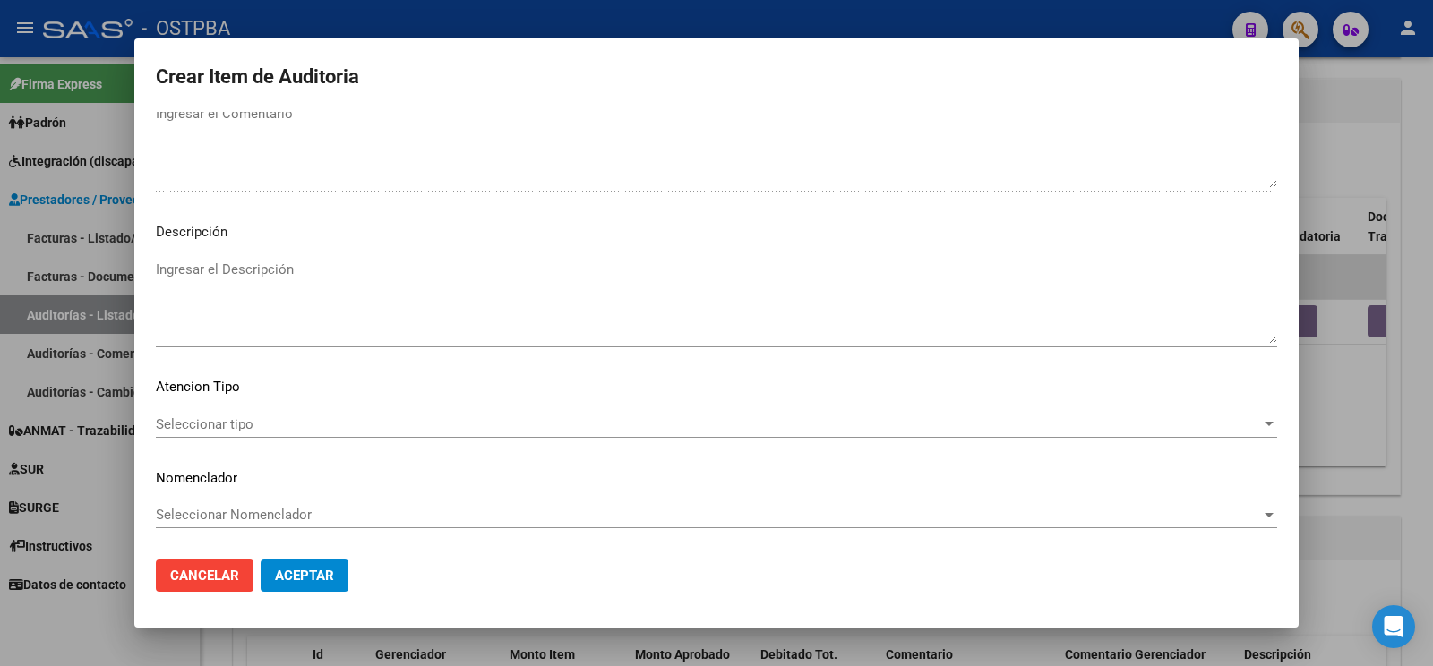
type textarea "af n° 7633/00 -adherente jubilado- a pagar a 60 días"
click at [219, 416] on span "Seleccionar tipo" at bounding box center [708, 424] width 1105 height 16
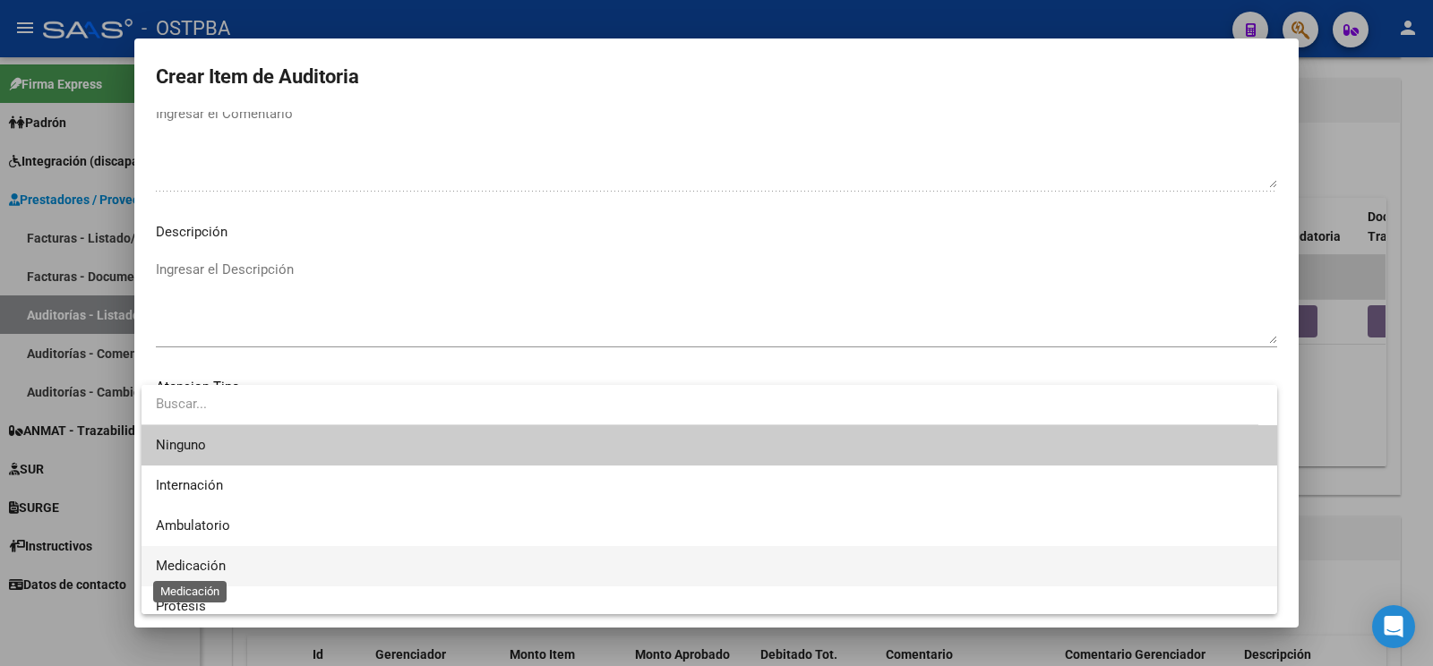
click at [220, 554] on span "Medicación" at bounding box center [709, 566] width 1107 height 40
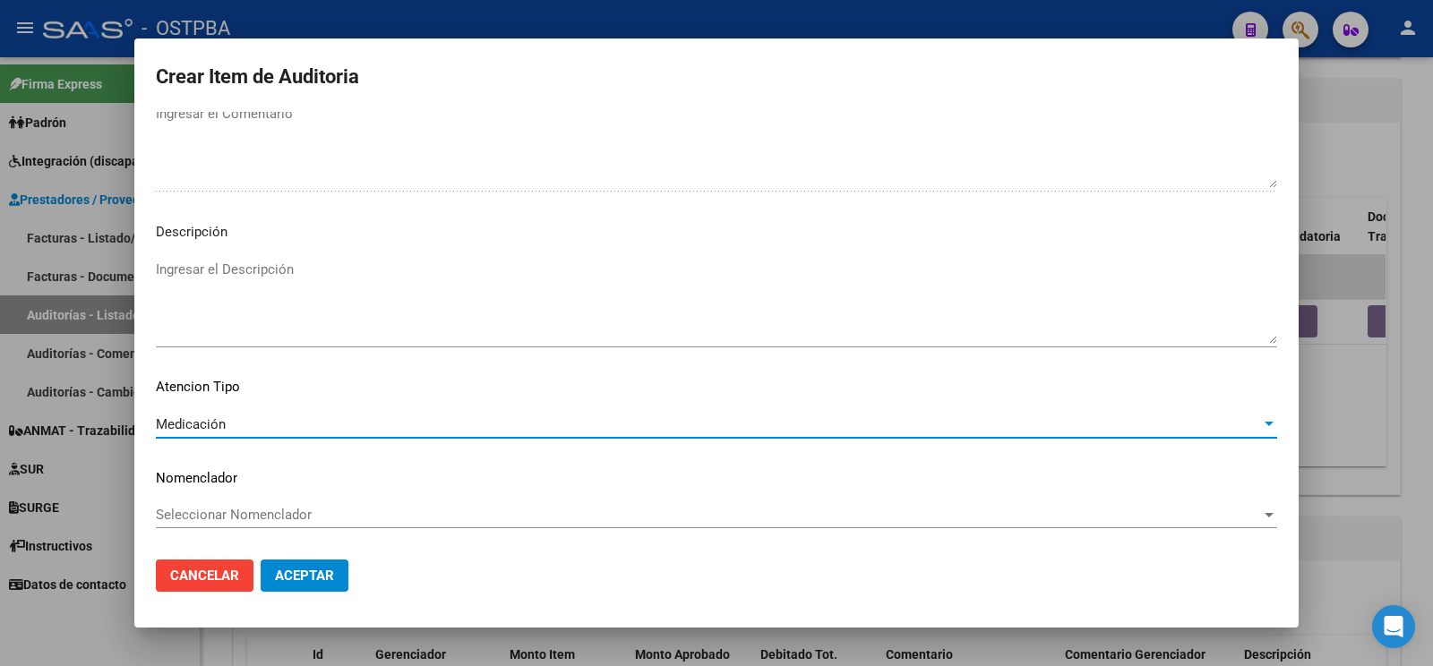
click at [285, 573] on span "Aceptar" at bounding box center [304, 576] width 59 height 16
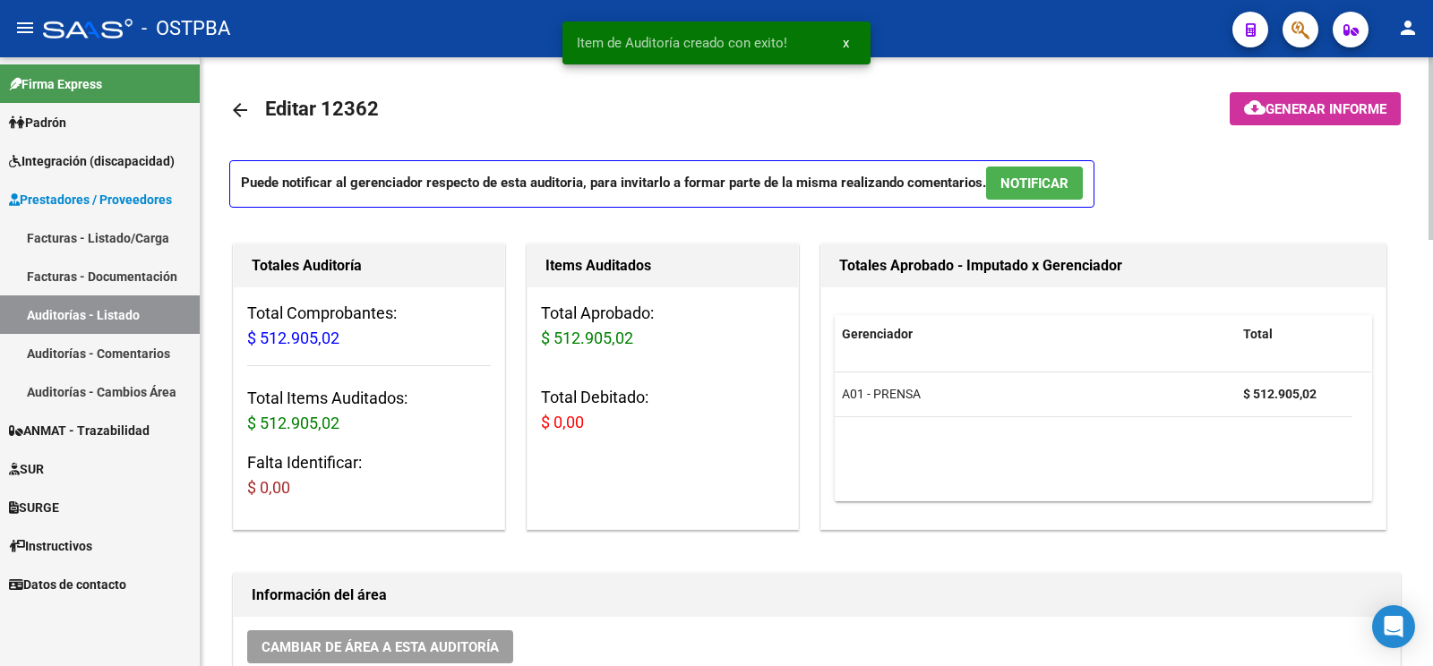
scroll to position [0, 0]
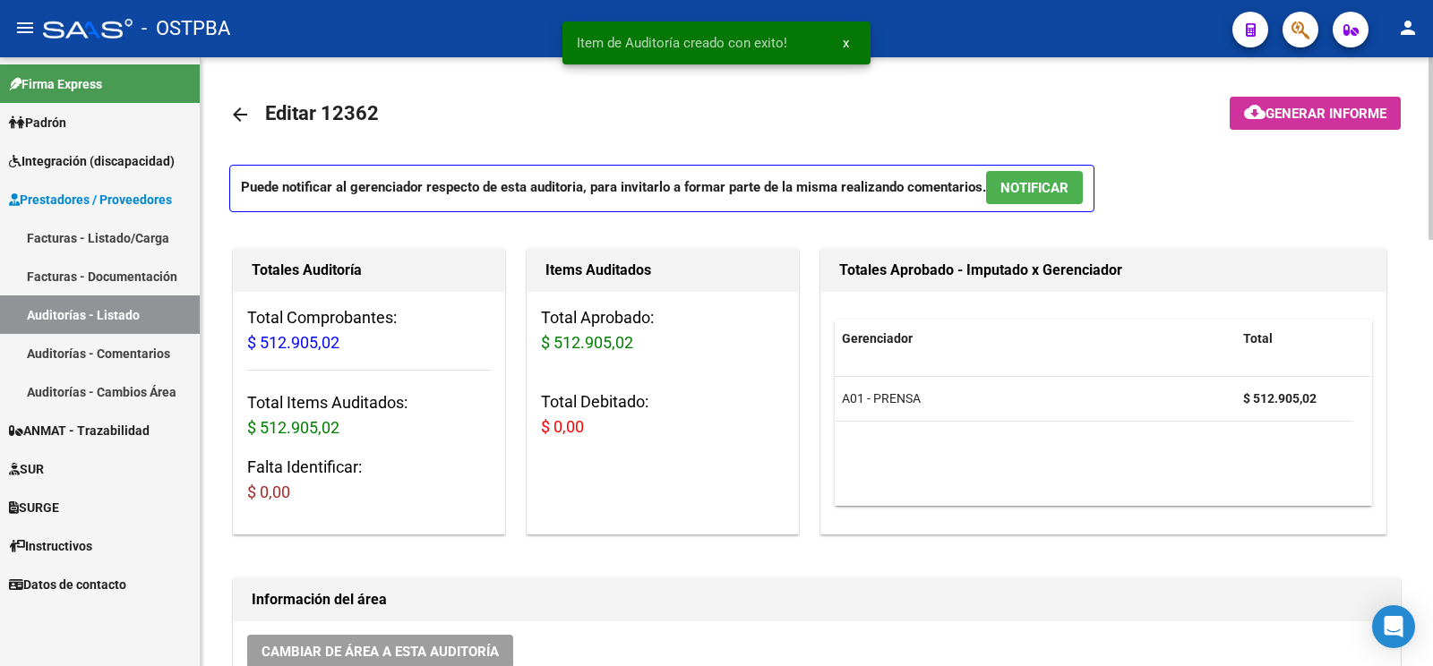
click at [1273, 133] on mat-toolbar-row at bounding box center [1288, 114] width 247 height 57
click at [1288, 115] on span "Generar informe" at bounding box center [1325, 114] width 121 height 16
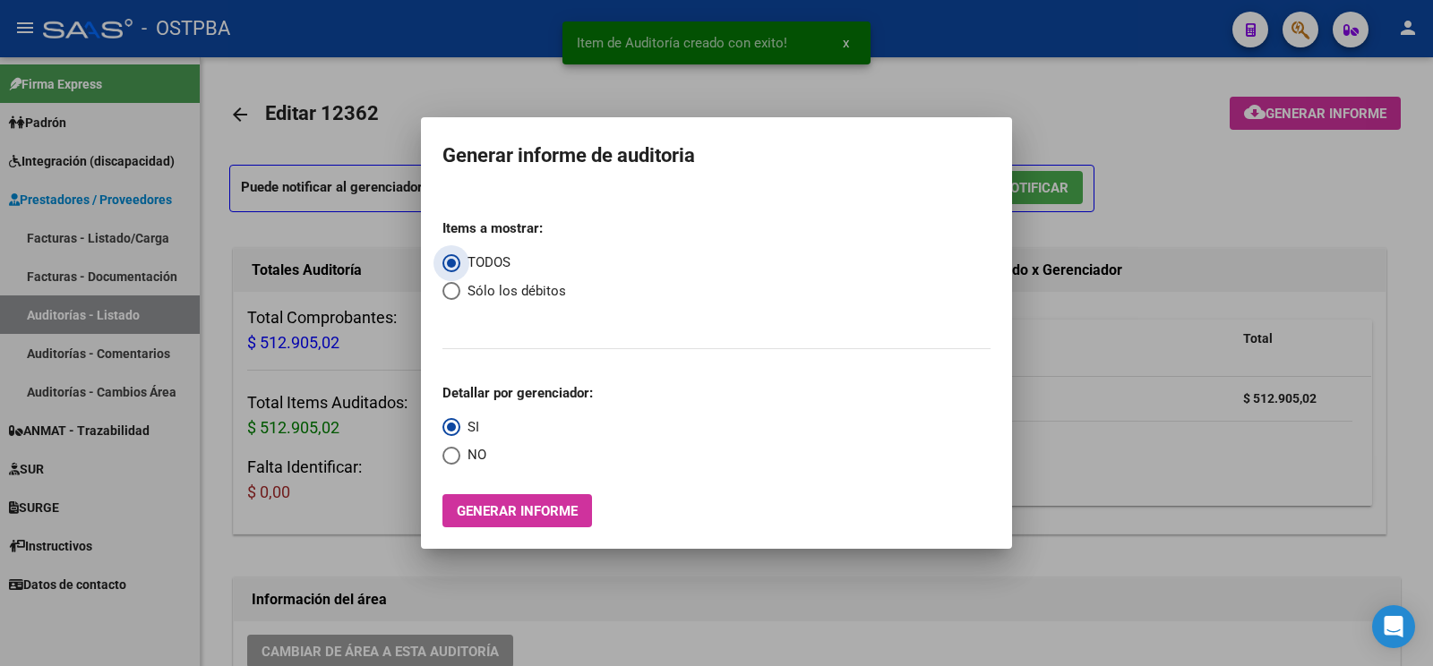
click at [544, 527] on button "Generar informe" at bounding box center [517, 510] width 150 height 33
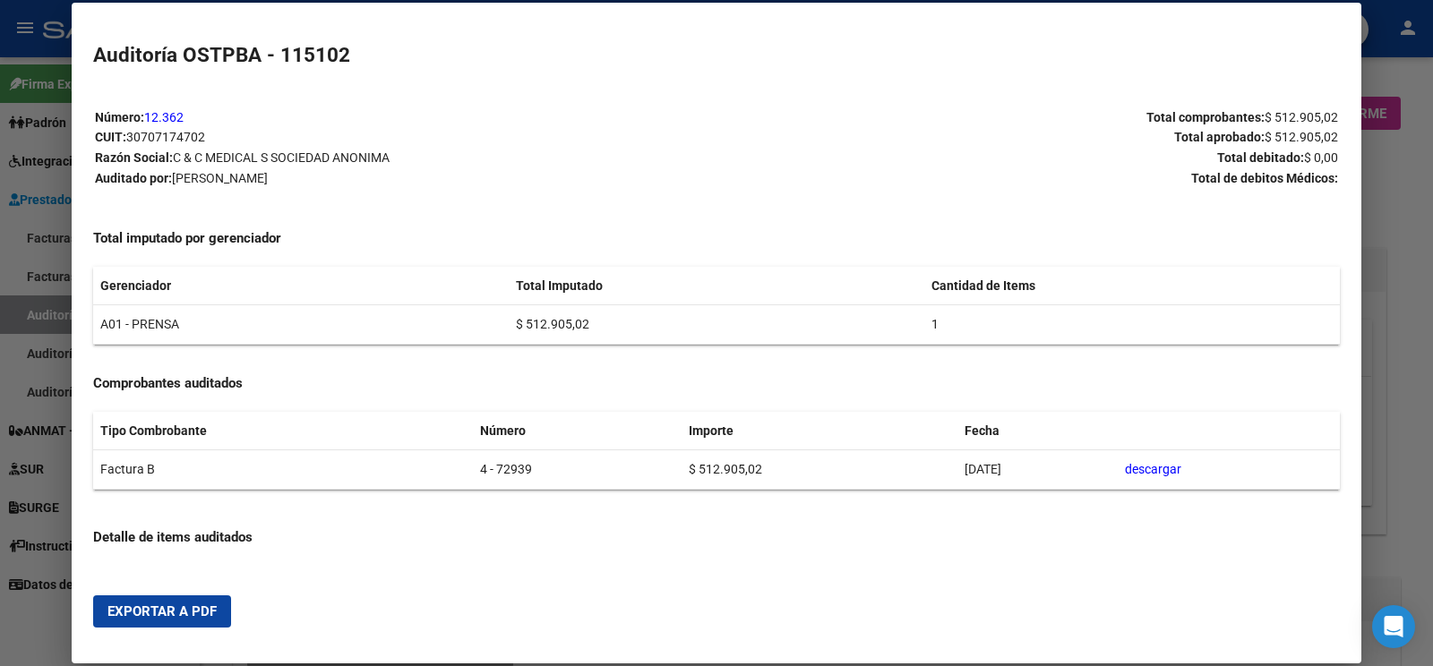
click at [200, 608] on span "Exportar a PDF" at bounding box center [161, 612] width 109 height 16
click at [77, 309] on mat-dialog-content "Número: 12.362 CUIT: 30707174702 Razón Social: C & C MEDICAL S SOCIEDAD ANONIMA…" at bounding box center [717, 328] width 1290 height 480
click at [65, 308] on div at bounding box center [716, 333] width 1433 height 666
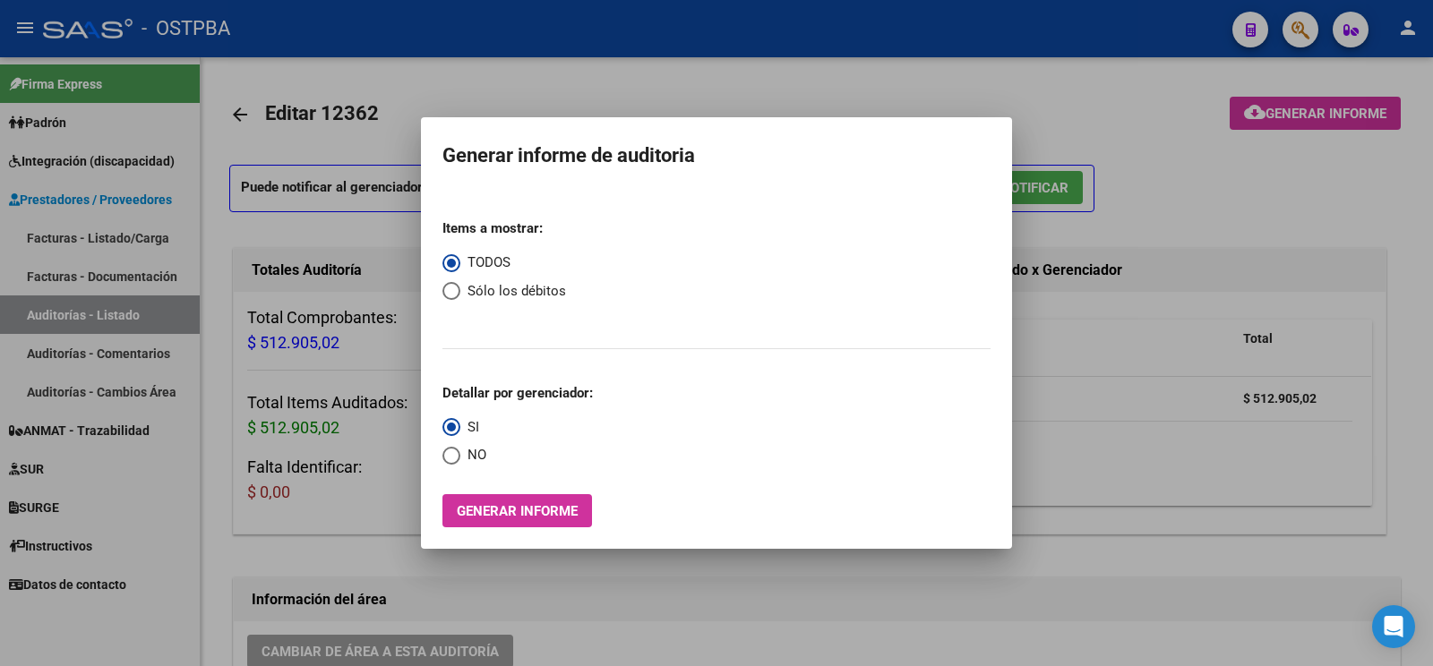
click at [58, 308] on div at bounding box center [716, 333] width 1433 height 666
click at [58, 308] on link "Auditorías - Listado" at bounding box center [100, 315] width 200 height 39
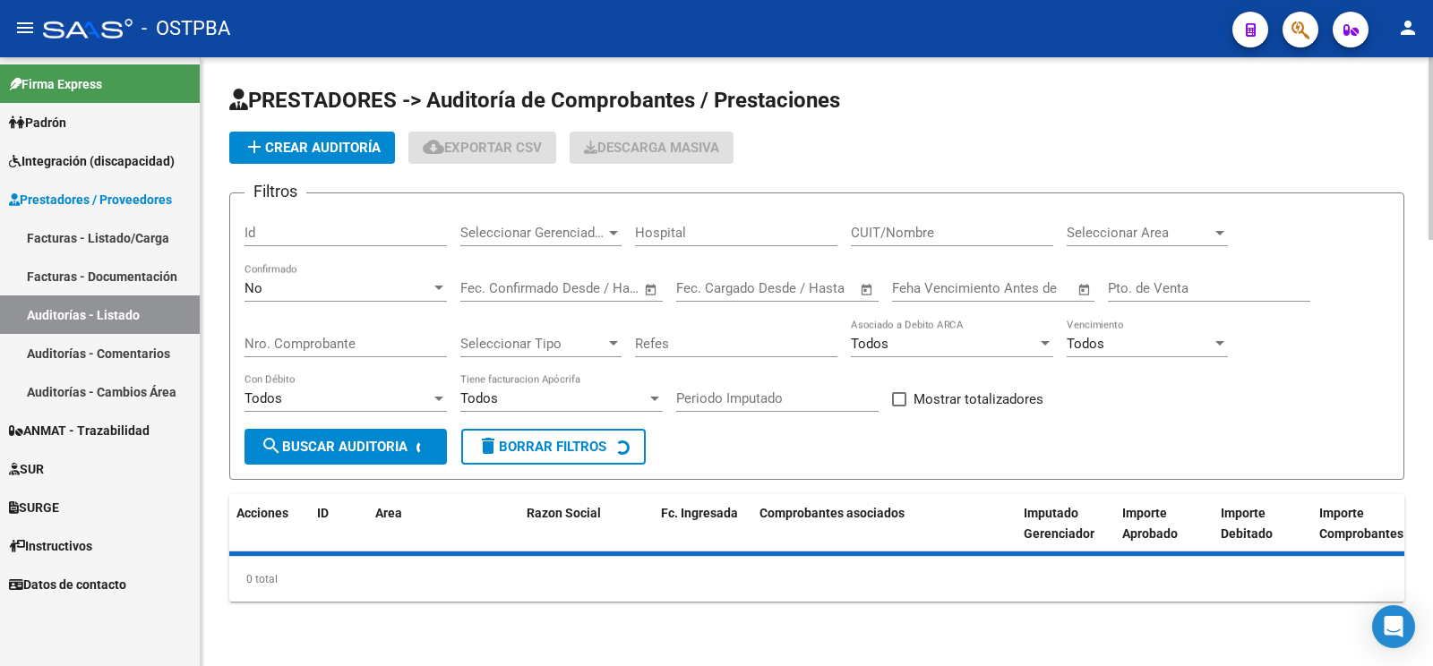
click at [350, 146] on span "add Crear Auditoría" at bounding box center [312, 148] width 137 height 16
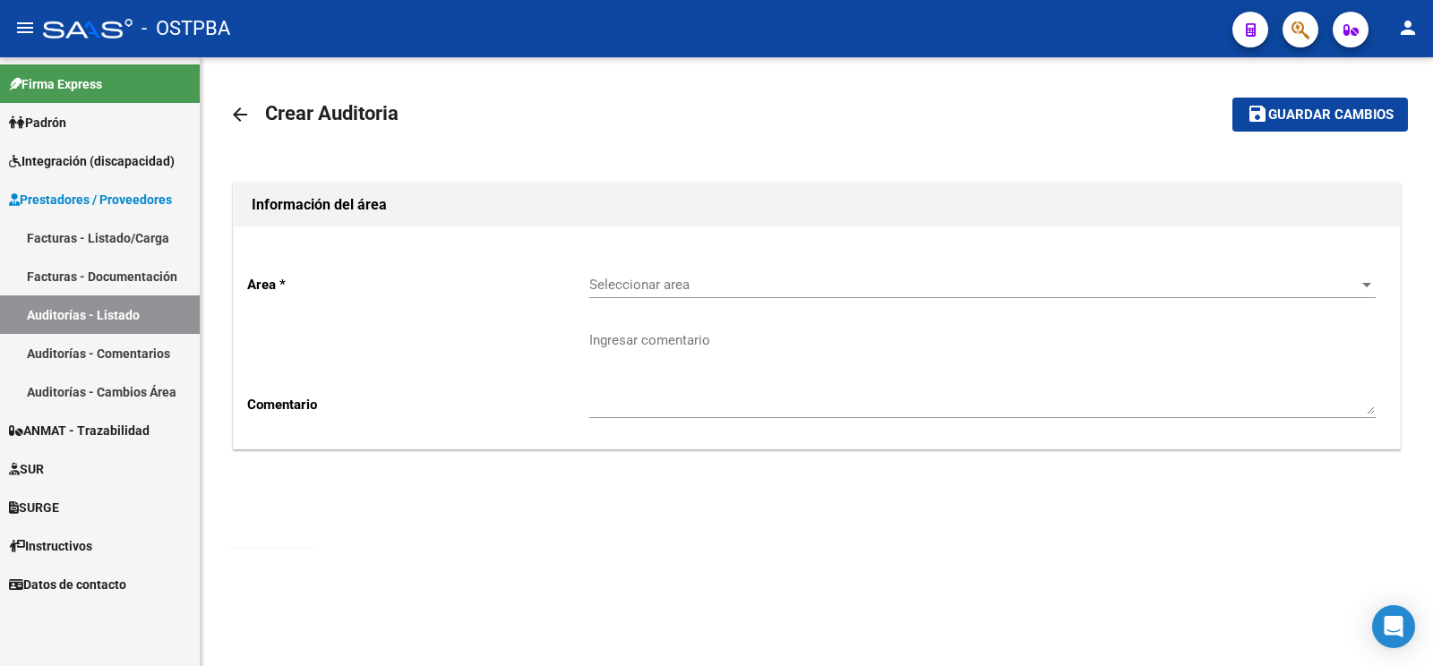
click at [690, 272] on div "Seleccionar area Seleccionar area" at bounding box center [982, 279] width 786 height 39
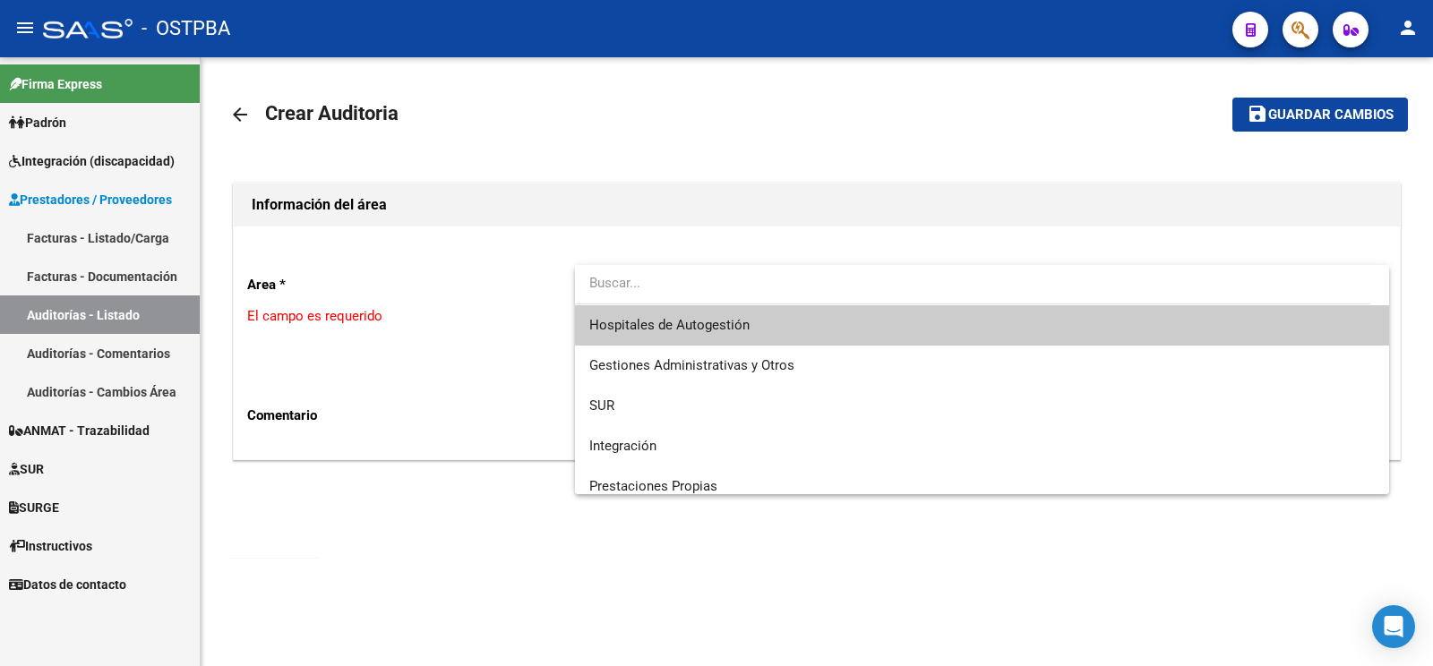
scroll to position [253, 0]
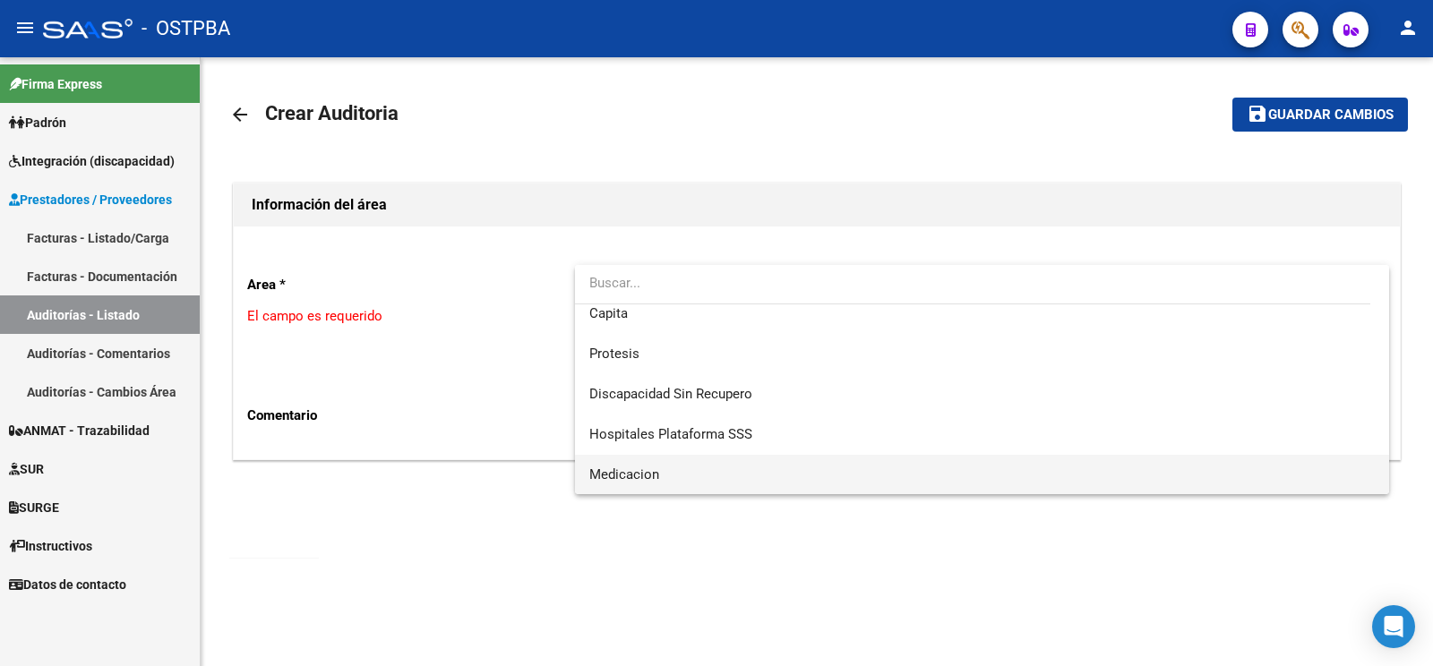
click at [646, 484] on span "Medicacion" at bounding box center [981, 475] width 785 height 40
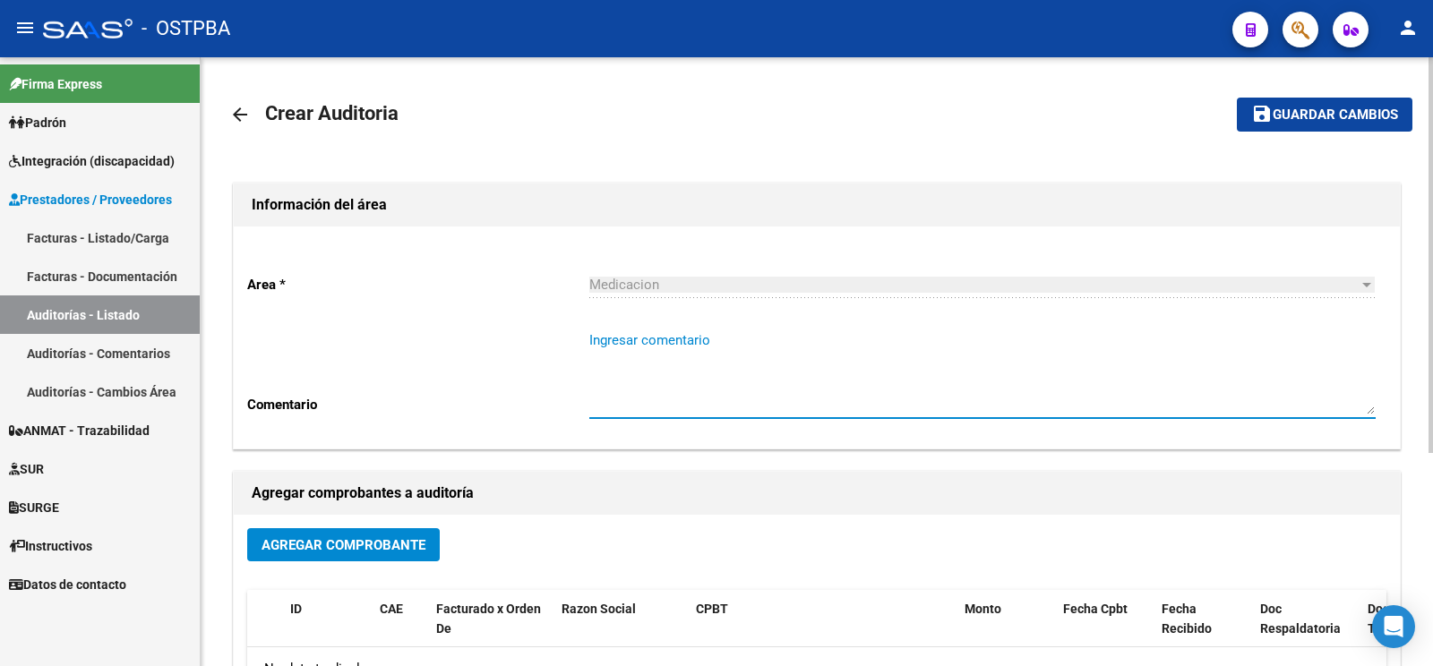
click at [703, 339] on textarea "Ingresar comentario" at bounding box center [982, 372] width 786 height 84
type textarea "mariñelarena roberto"
click at [381, 546] on span "Agregar Comprobante" at bounding box center [343, 545] width 164 height 16
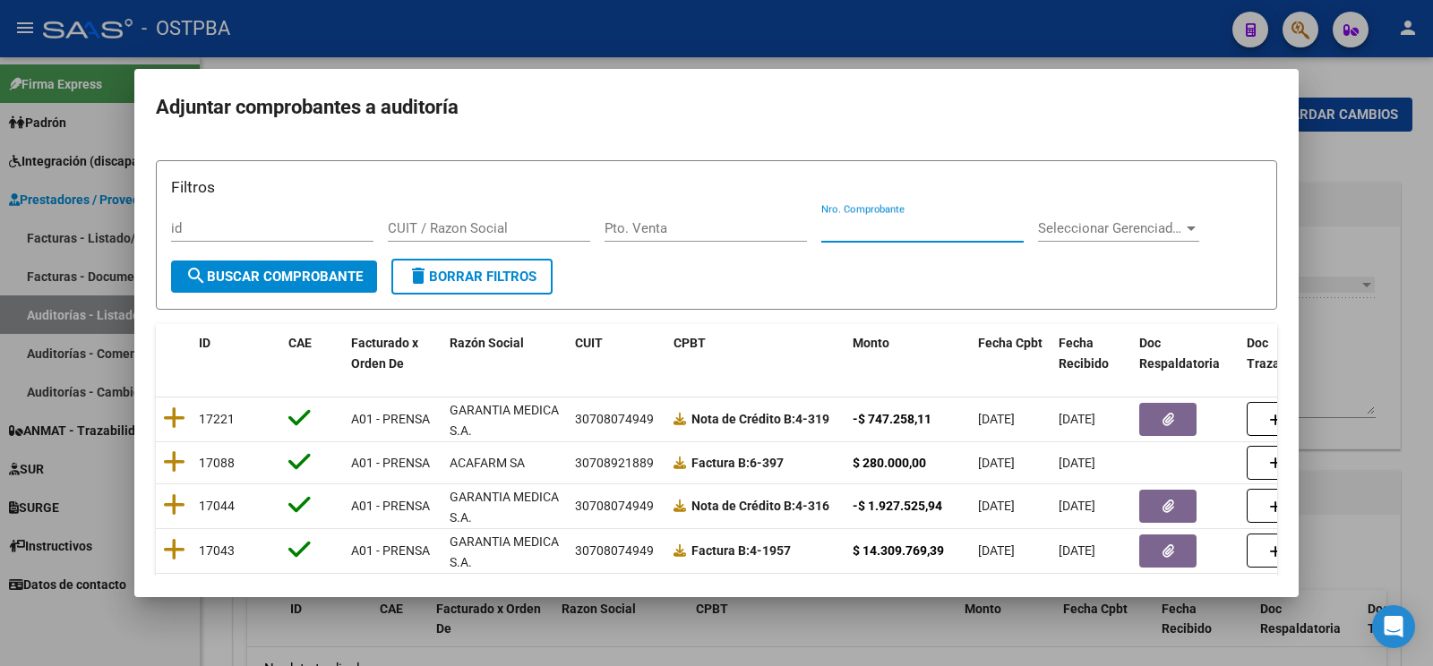
click at [919, 227] on input "Nro. Comprobante" at bounding box center [922, 228] width 202 height 16
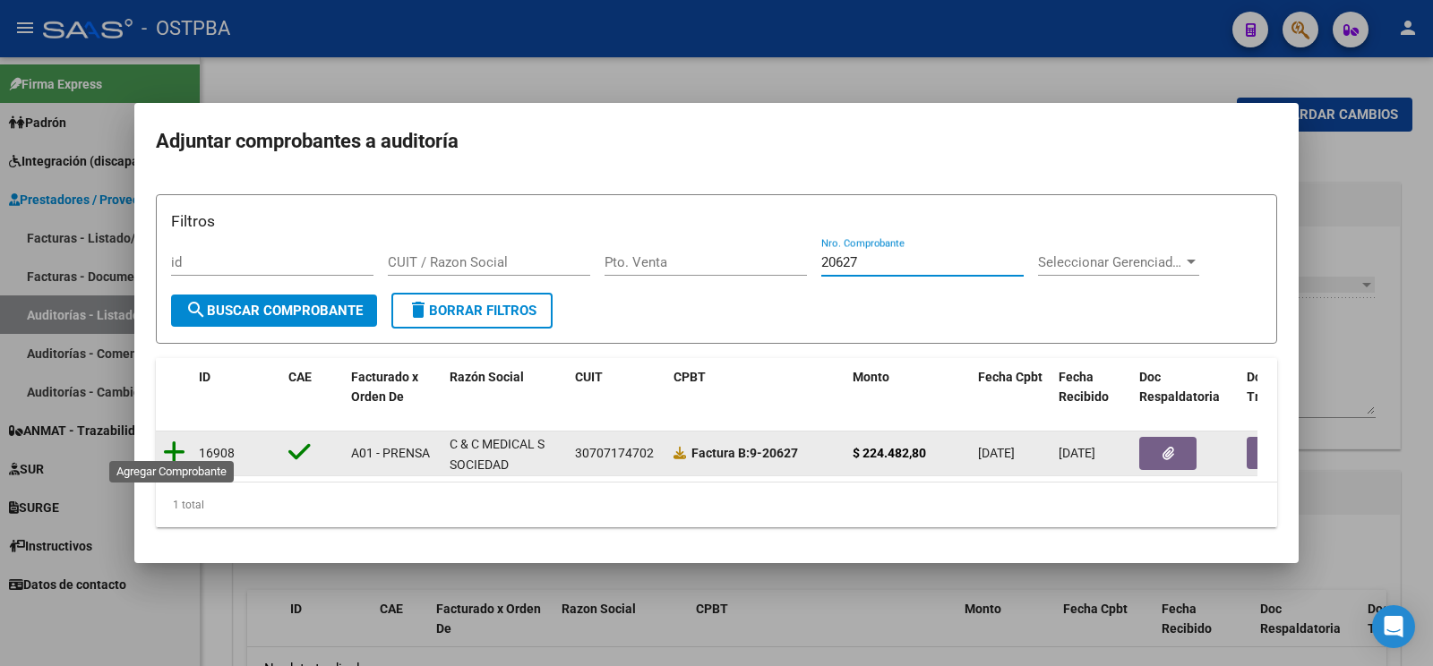
type input "20627"
click at [174, 440] on icon at bounding box center [174, 452] width 22 height 25
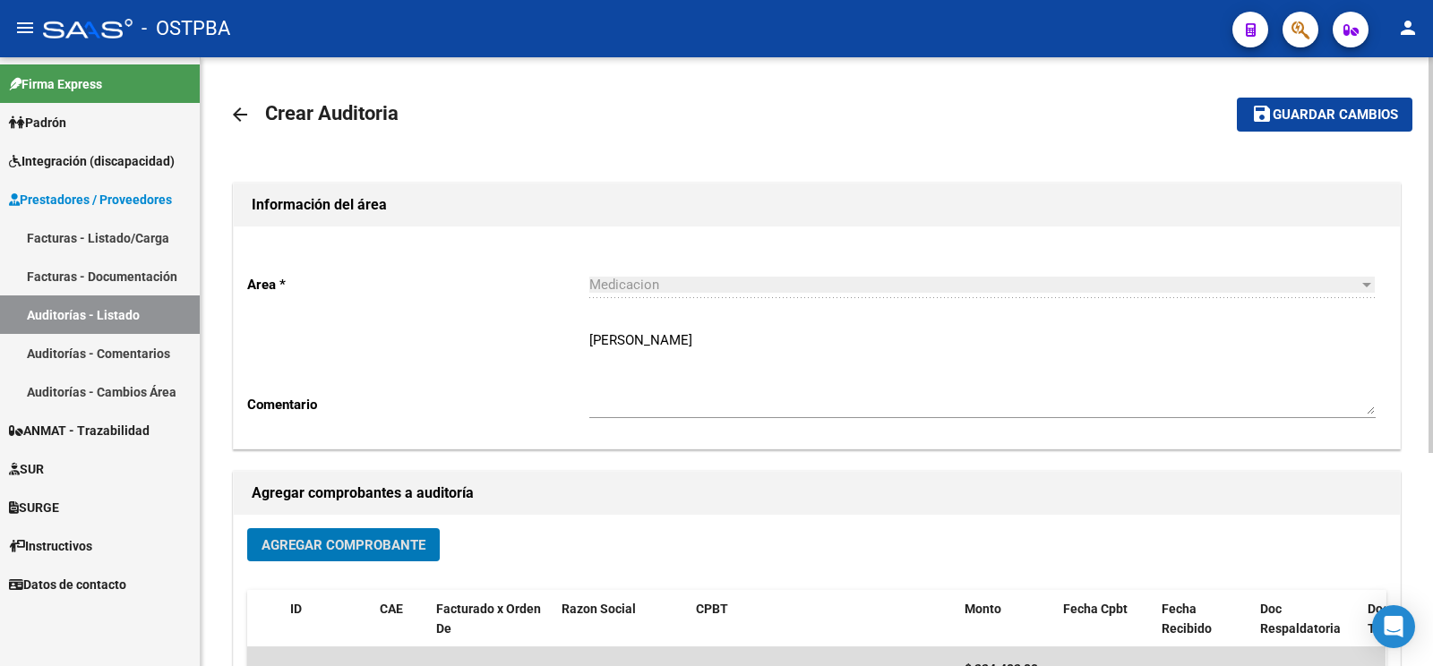
click at [1324, 101] on button "save Guardar cambios" at bounding box center [1325, 114] width 176 height 33
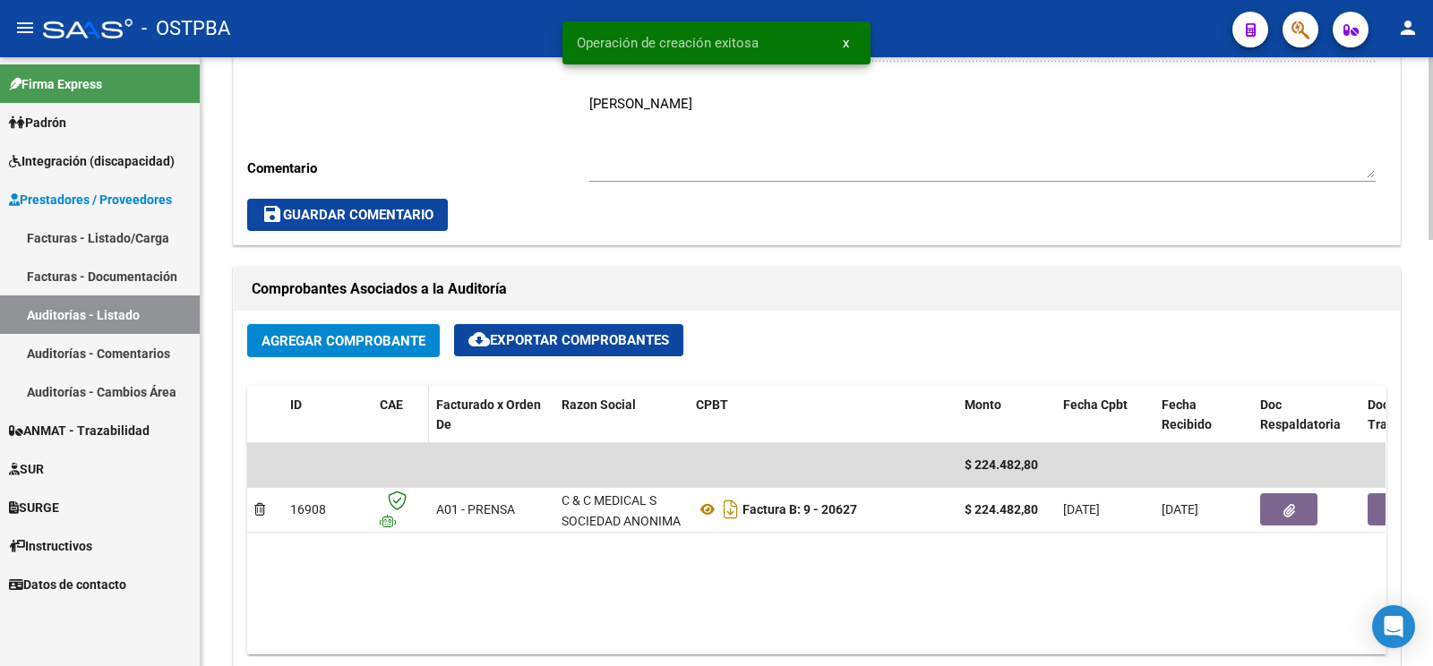
scroll to position [940, 0]
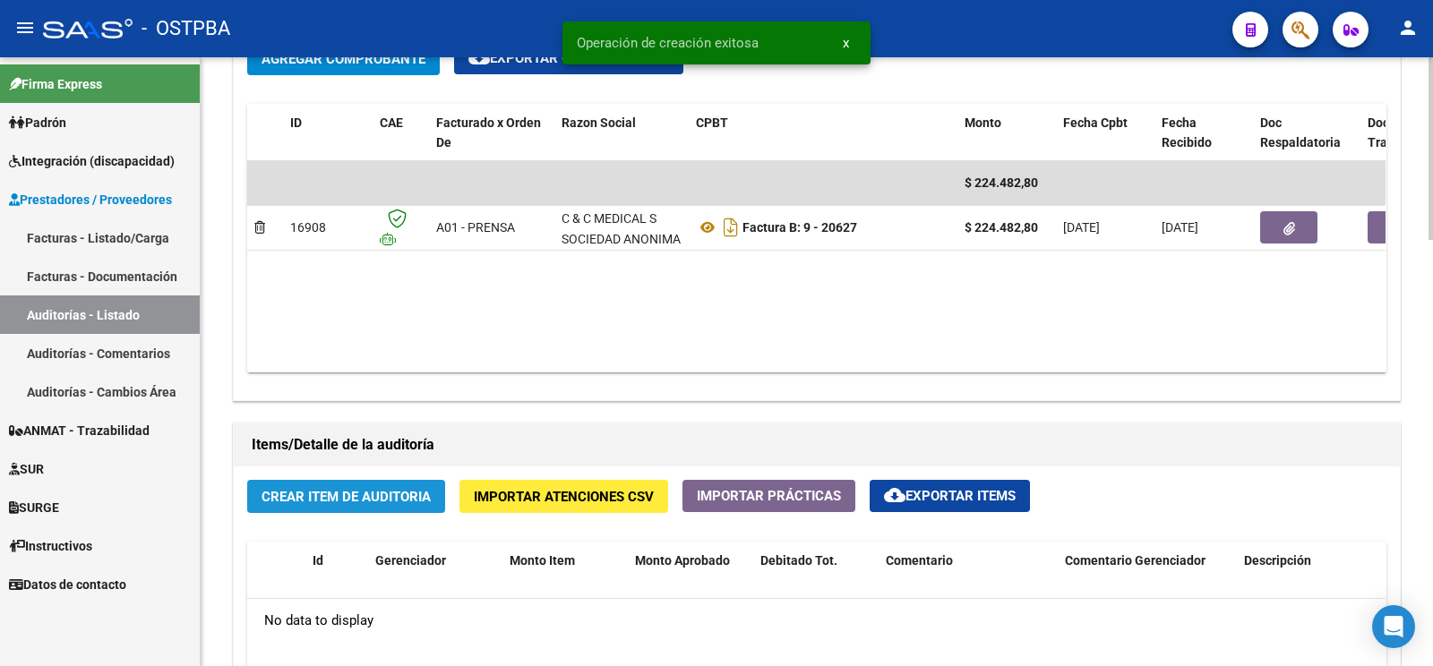
click at [362, 504] on span "Crear Item de Auditoria" at bounding box center [345, 497] width 169 height 16
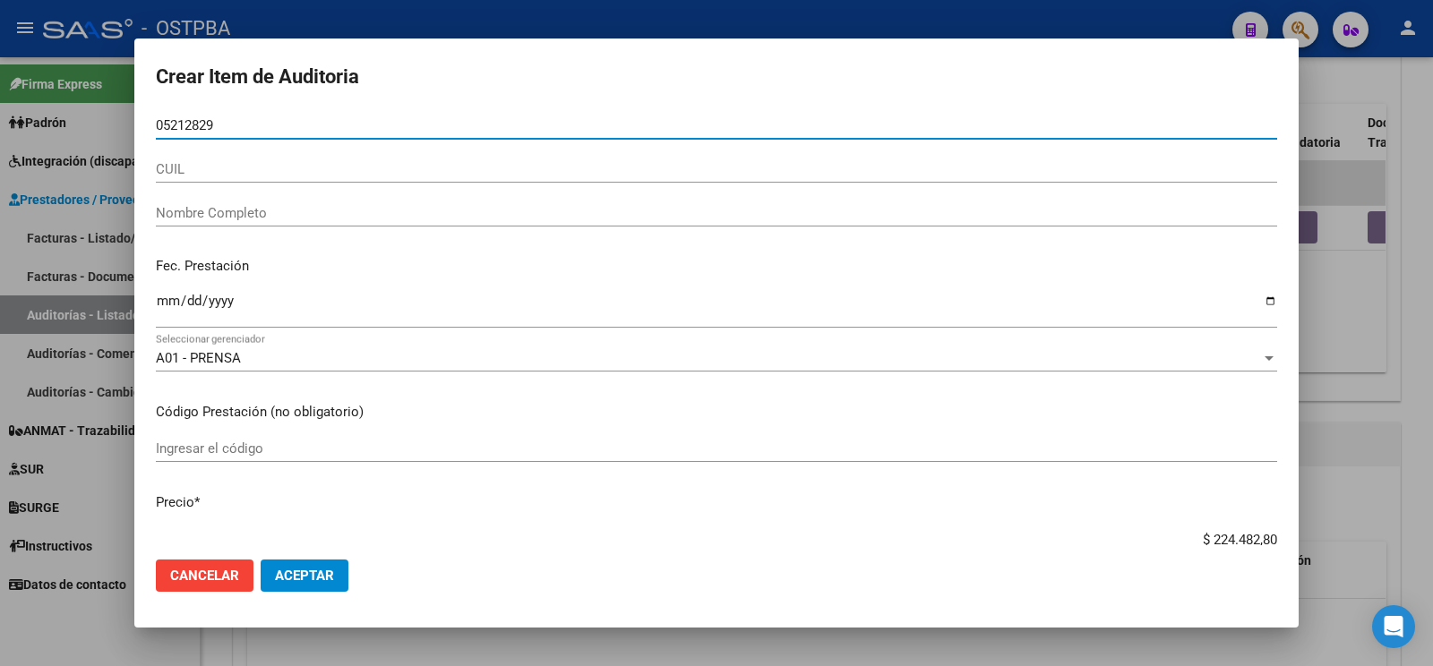
type input "05212829"
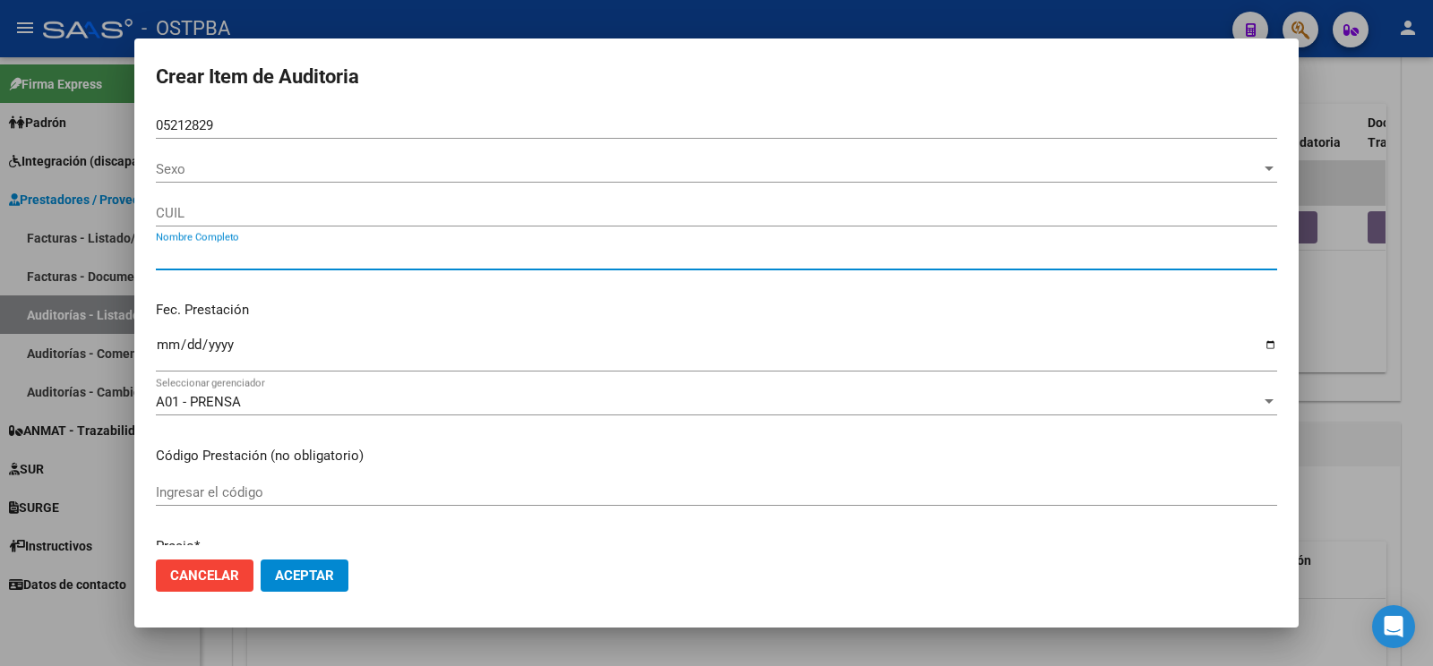
type input "MARIÑELARENA ROBERTO"
type input "20052128294"
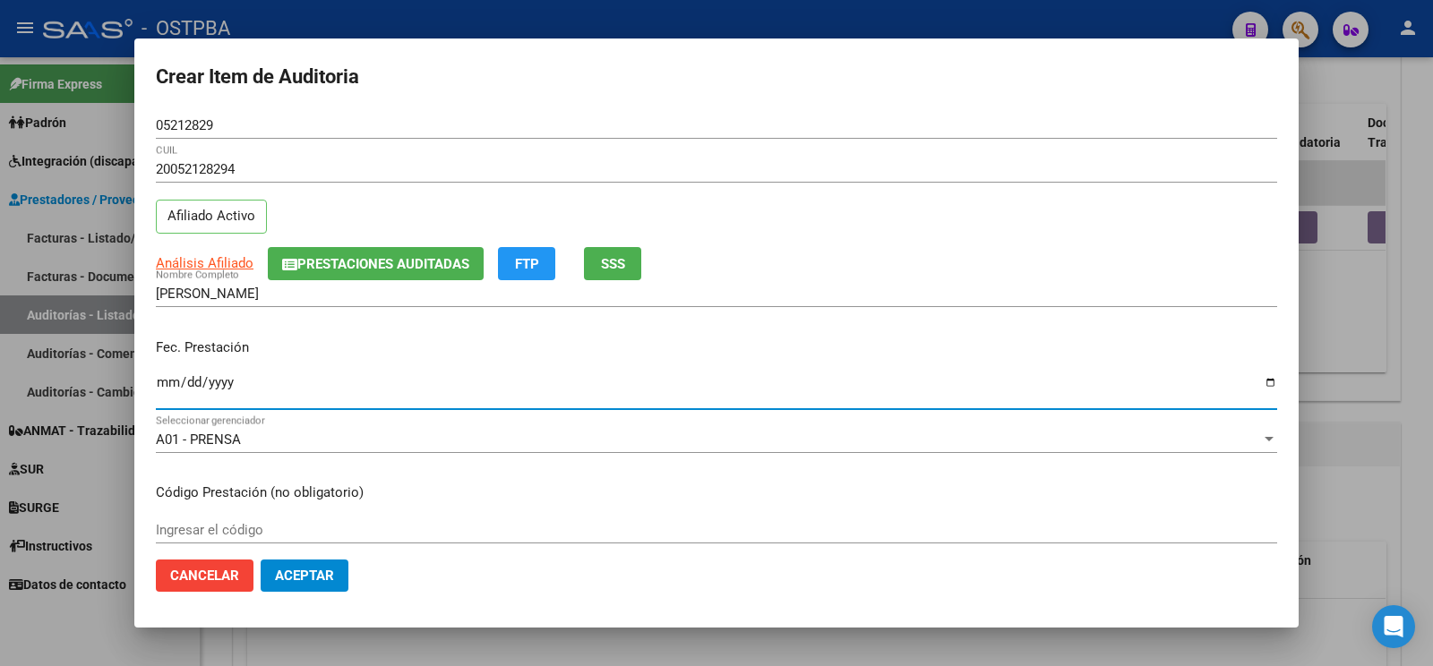
type input "[DATE]"
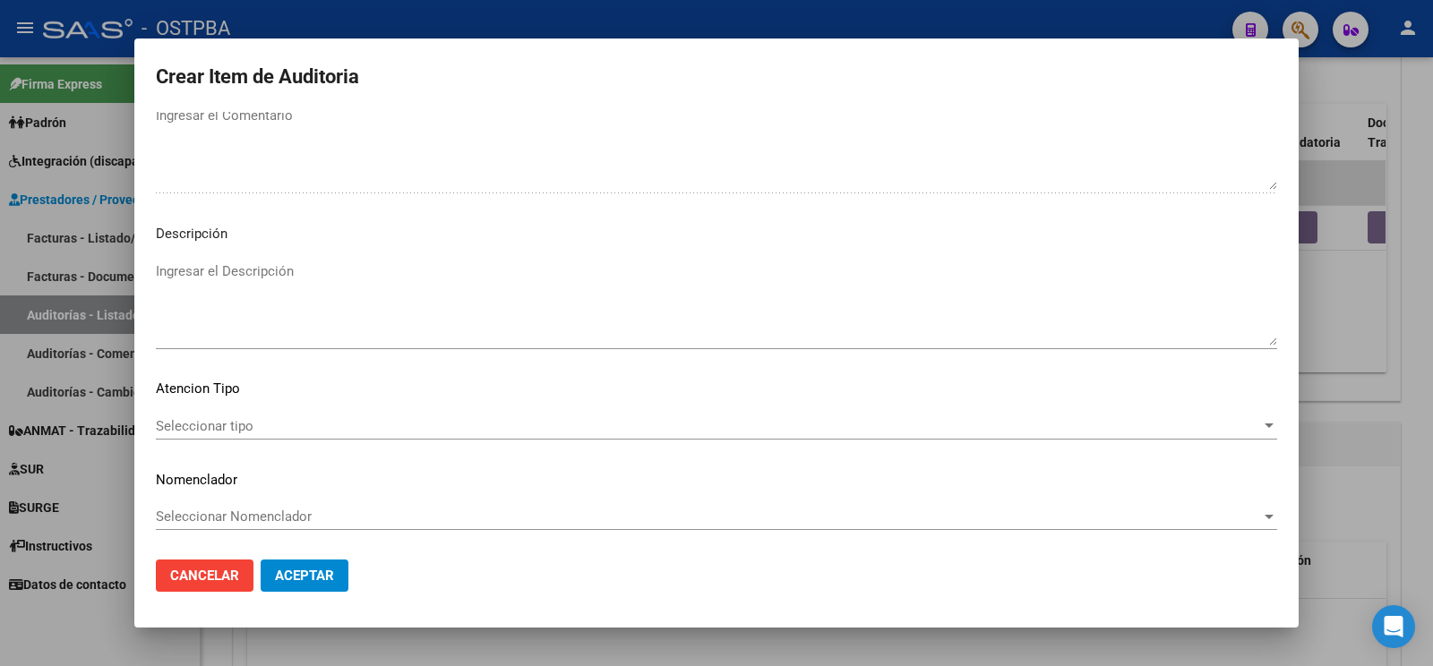
scroll to position [1033, 0]
type textarea "af n° 1014/00 x anses- a pagar a 60 días"
click at [260, 416] on span "Seleccionar tipo" at bounding box center [708, 424] width 1105 height 16
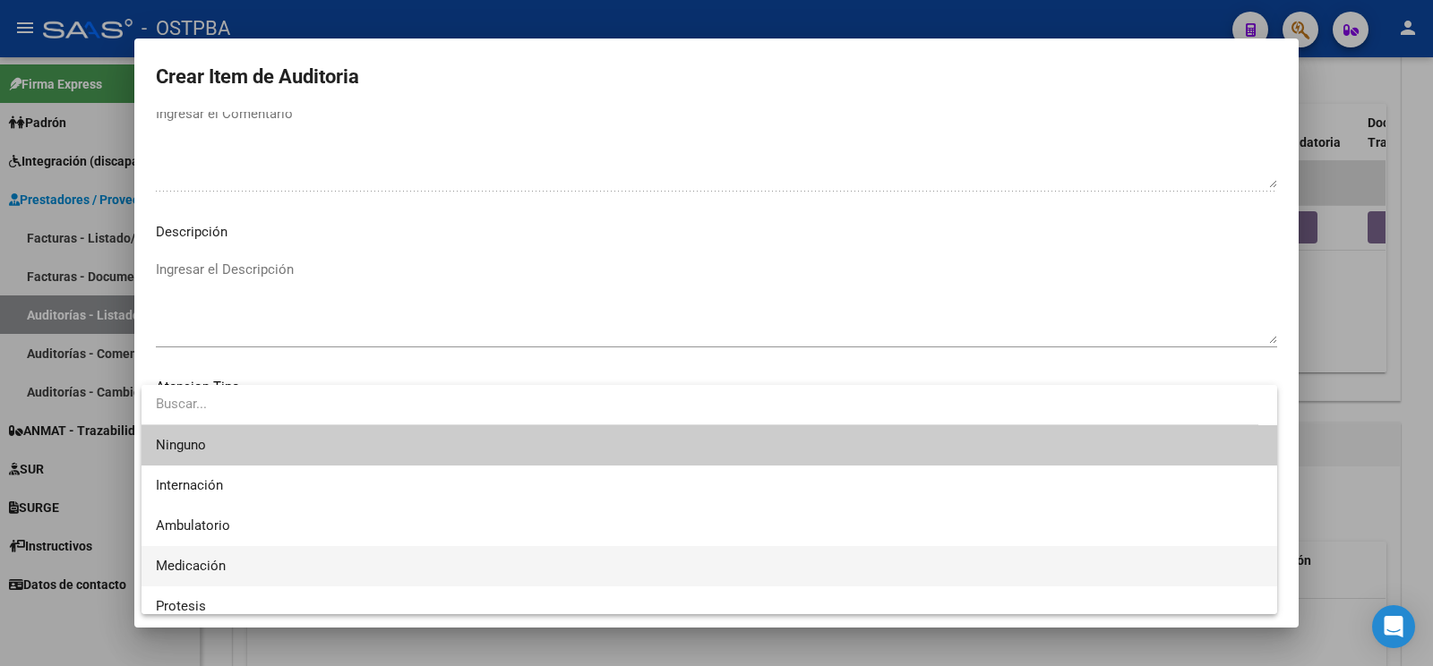
click at [204, 572] on span "Medicación" at bounding box center [191, 566] width 70 height 16
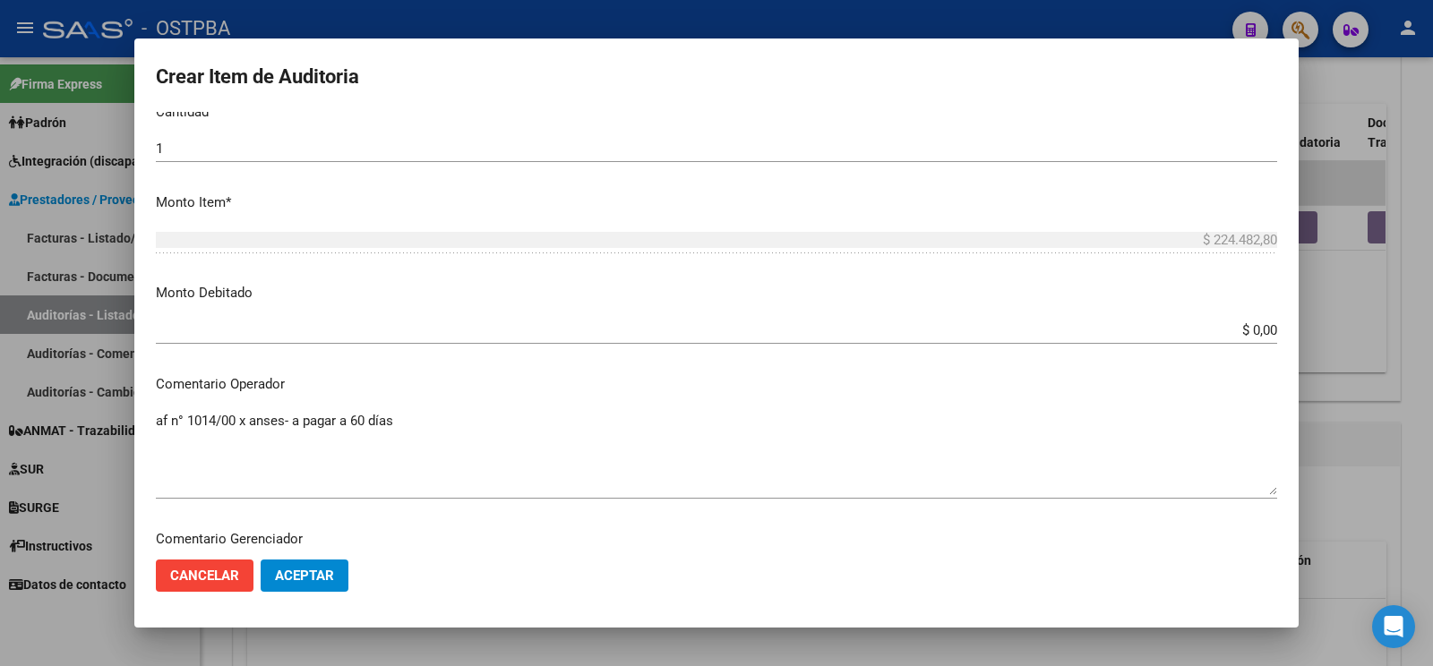
scroll to position [0, 0]
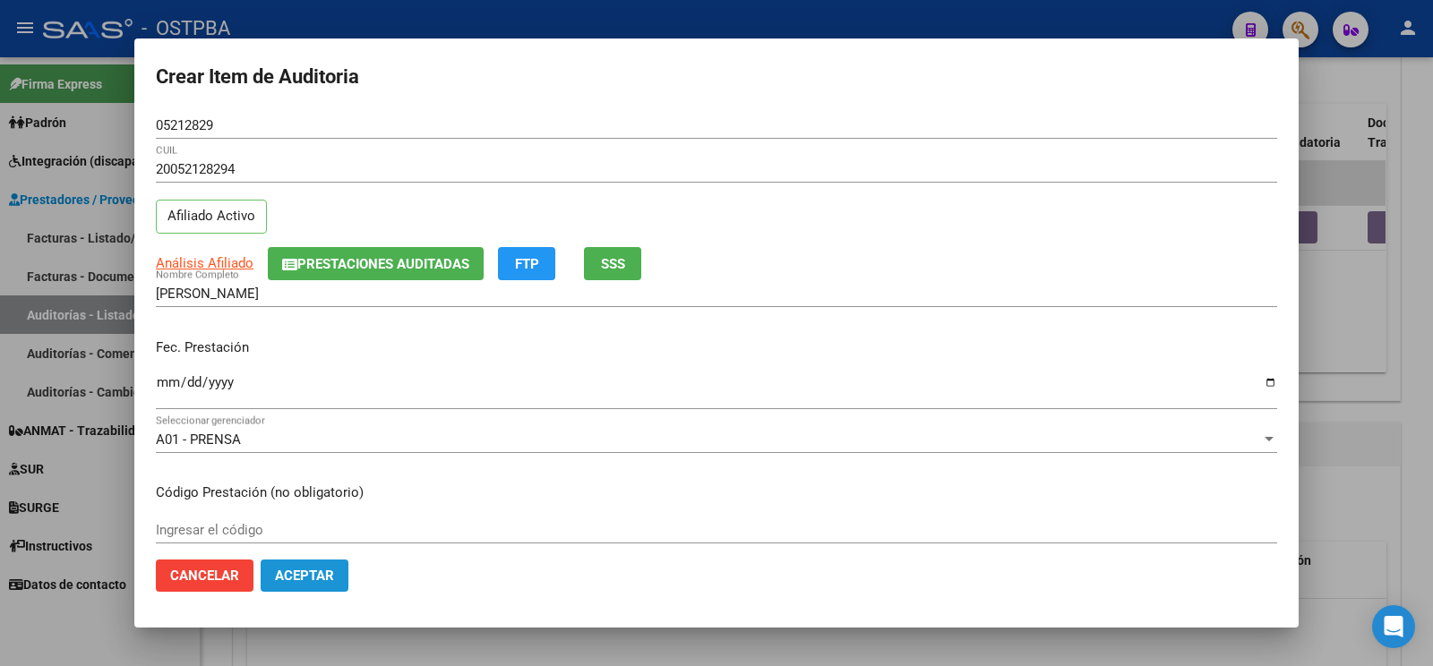
click at [307, 585] on button "Aceptar" at bounding box center [305, 576] width 88 height 32
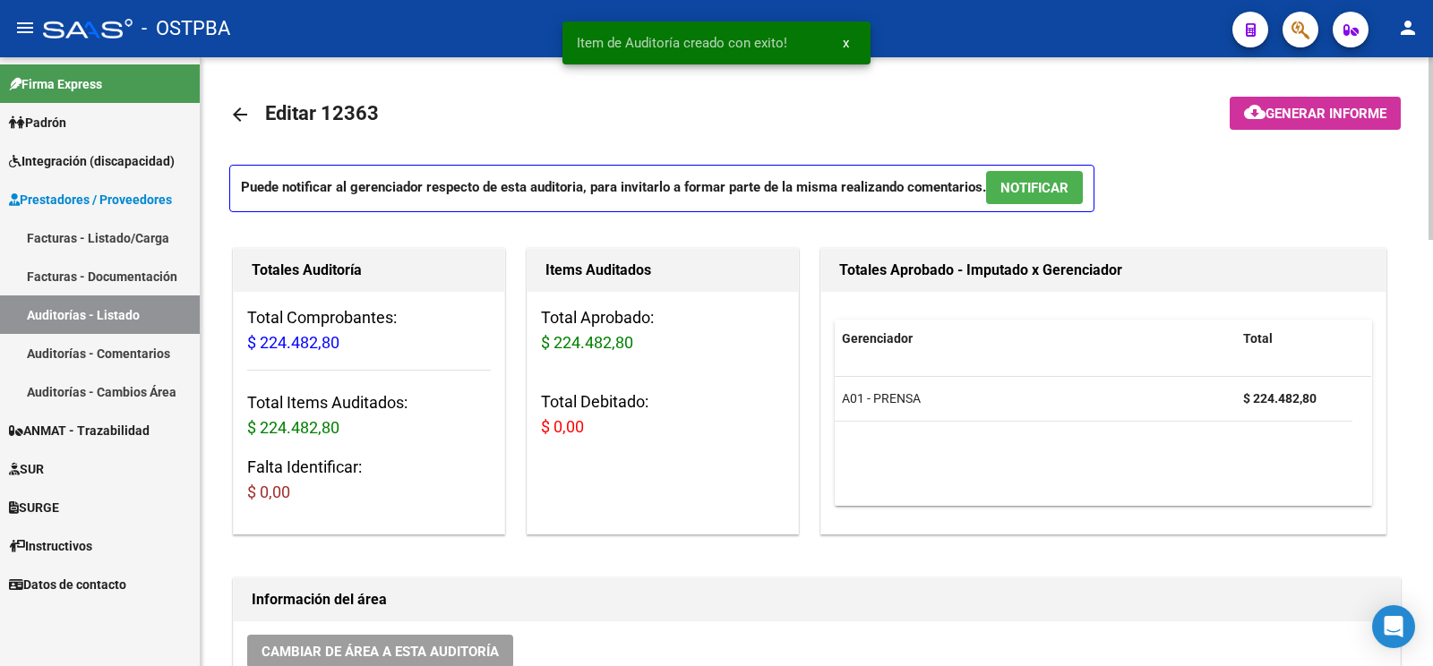
click at [1361, 111] on span "Generar informe" at bounding box center [1325, 114] width 121 height 16
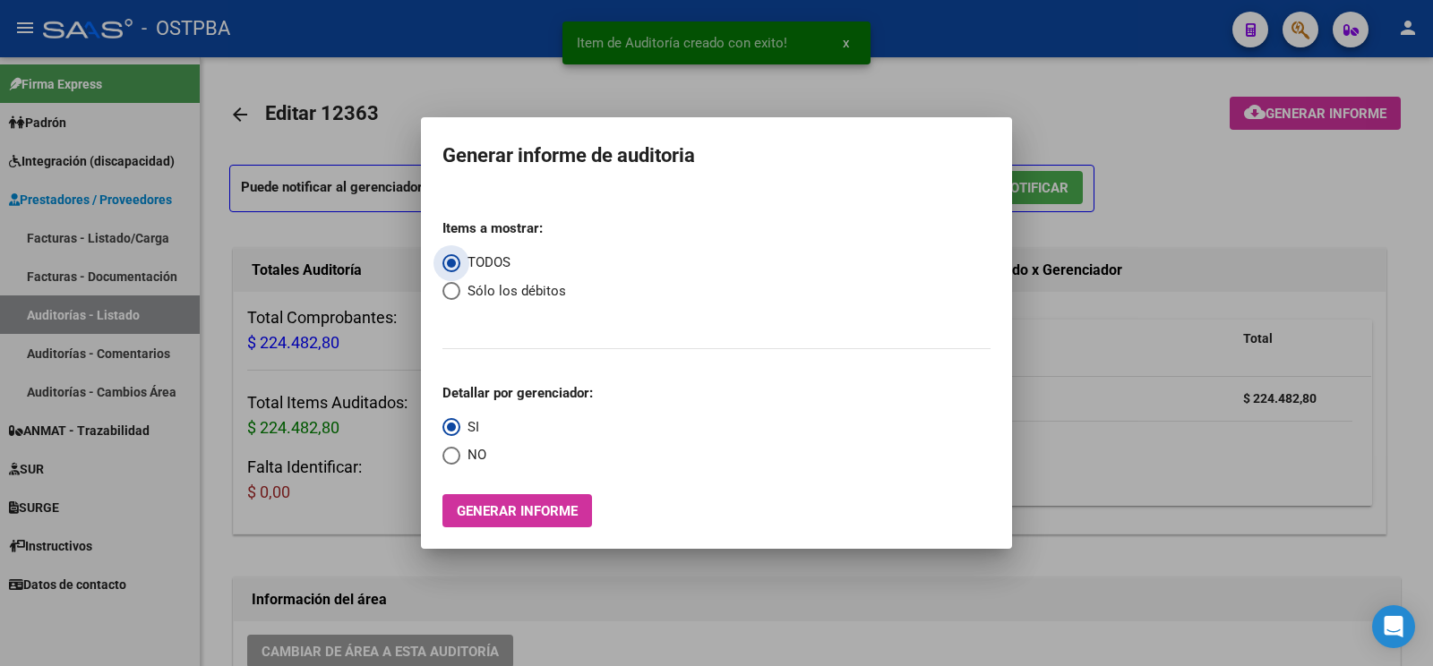
click at [520, 524] on button "Generar informe" at bounding box center [517, 510] width 150 height 33
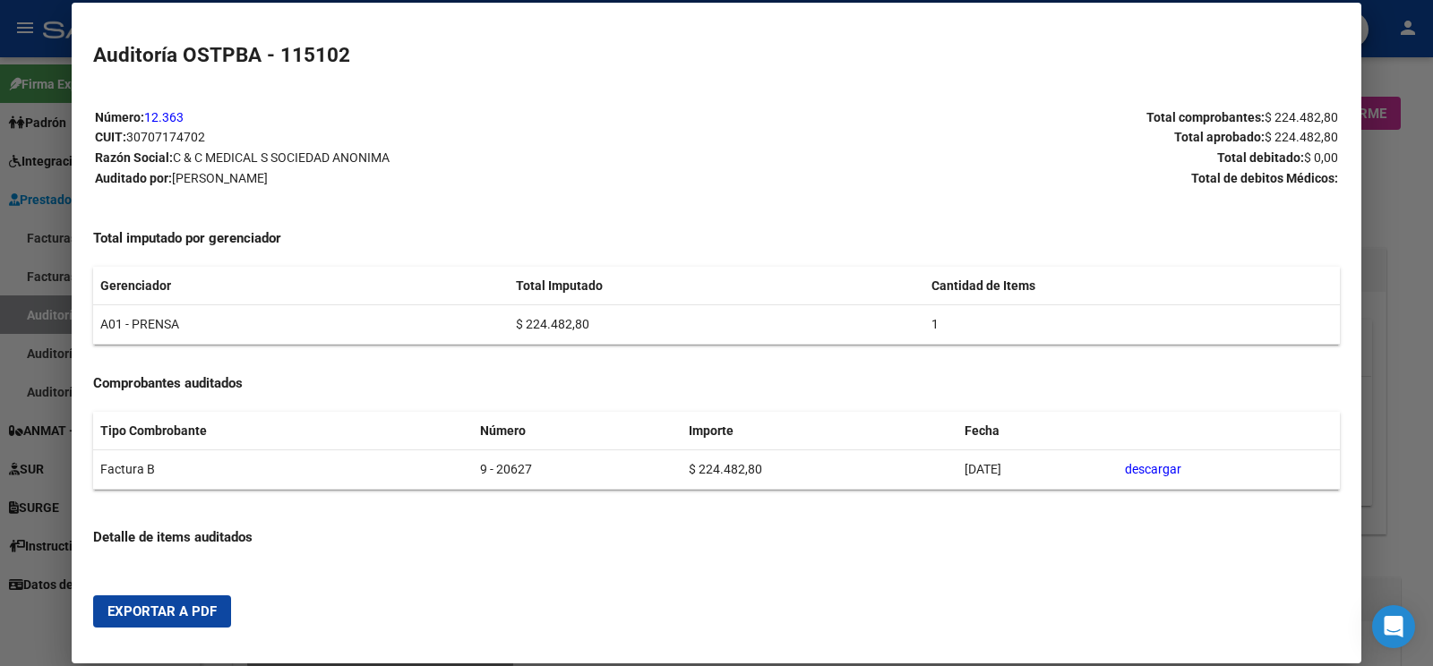
click at [156, 598] on button "Exportar a PDF" at bounding box center [162, 612] width 138 height 32
click at [55, 312] on div at bounding box center [716, 333] width 1433 height 666
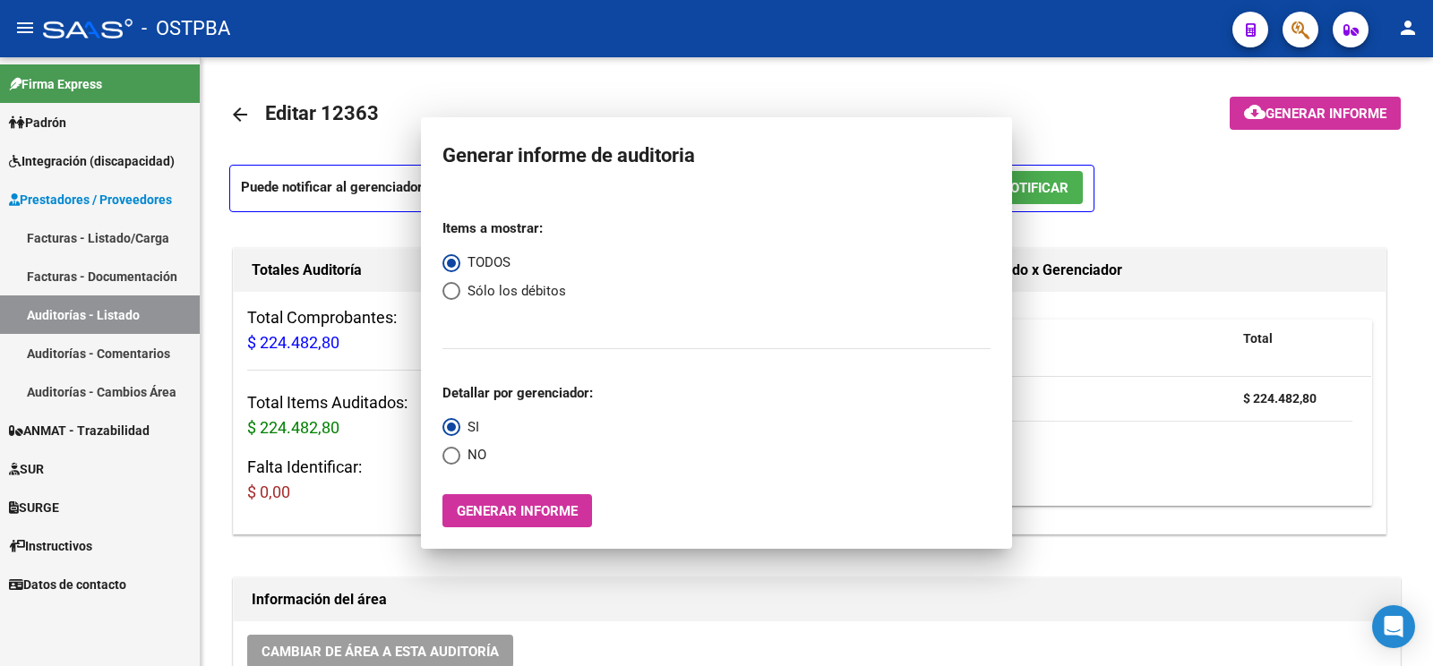
click at [55, 312] on link "Auditorías - Listado" at bounding box center [100, 315] width 200 height 39
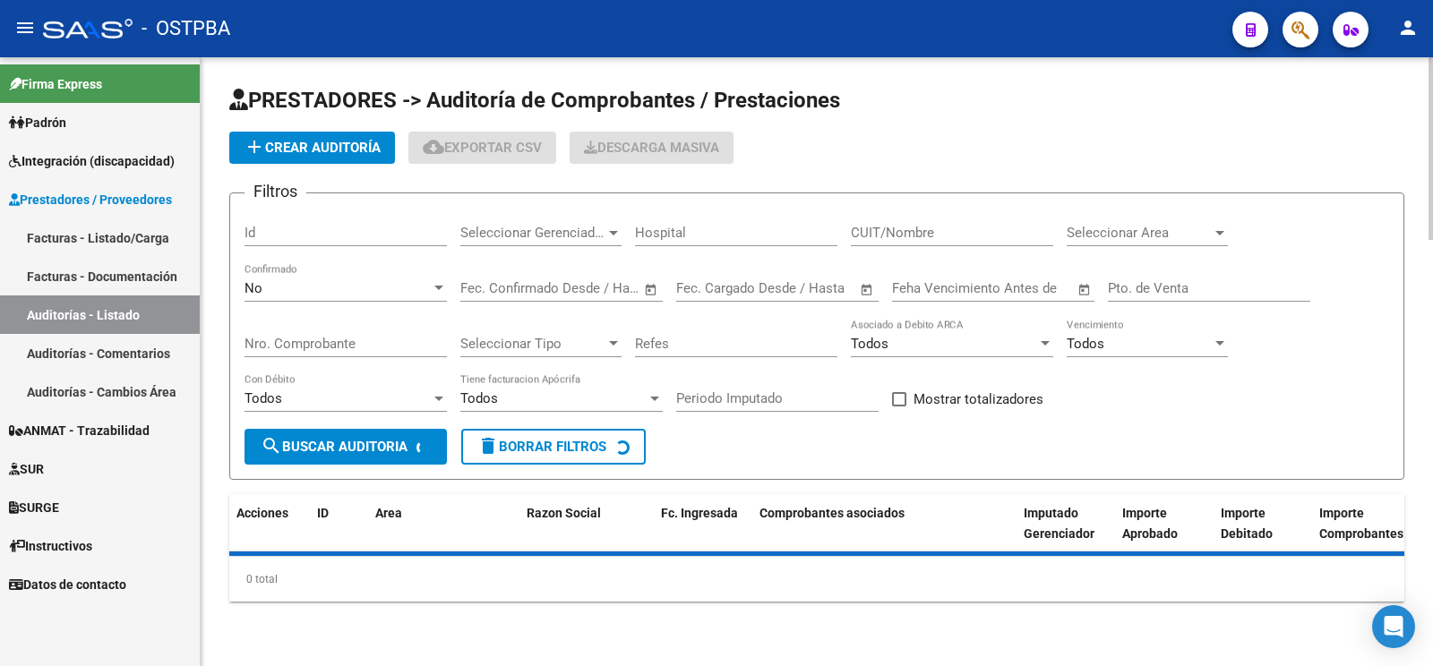
click at [331, 156] on button "add Crear Auditoría" at bounding box center [312, 148] width 166 height 32
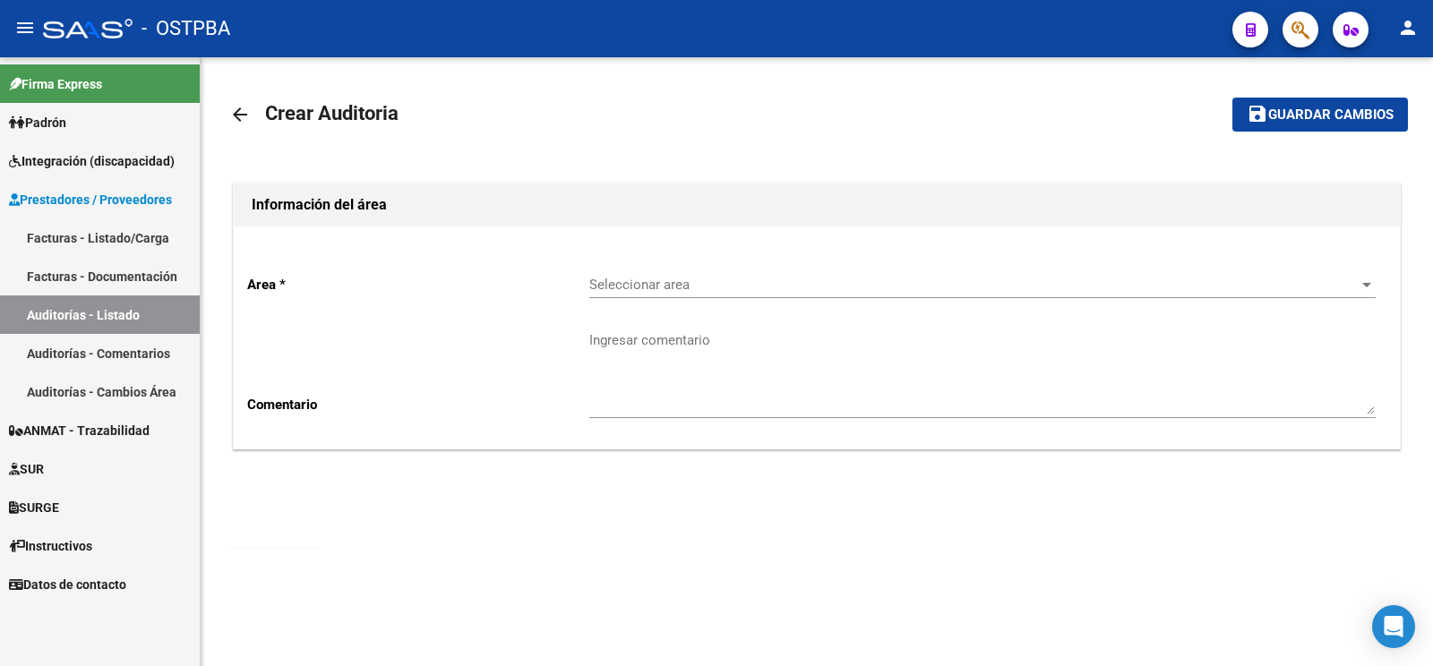
click at [741, 287] on span "Seleccionar area" at bounding box center [974, 285] width 770 height 16
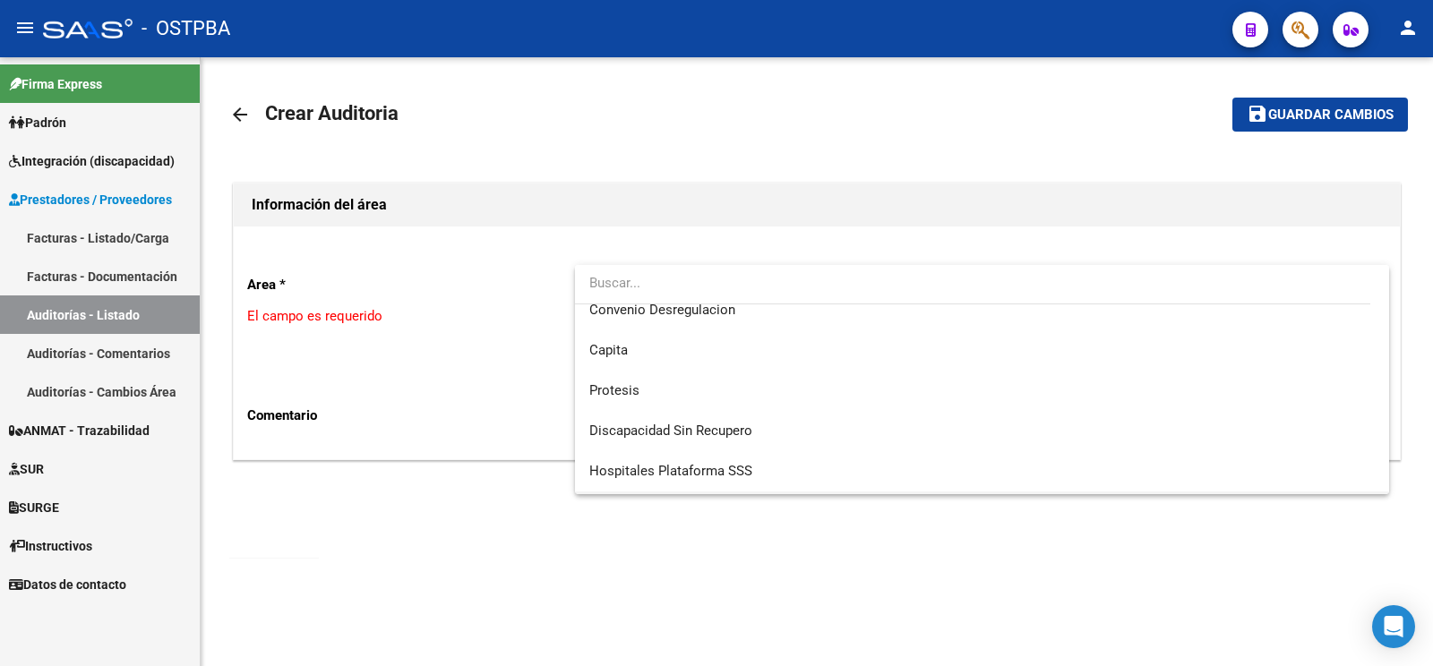
scroll to position [253, 0]
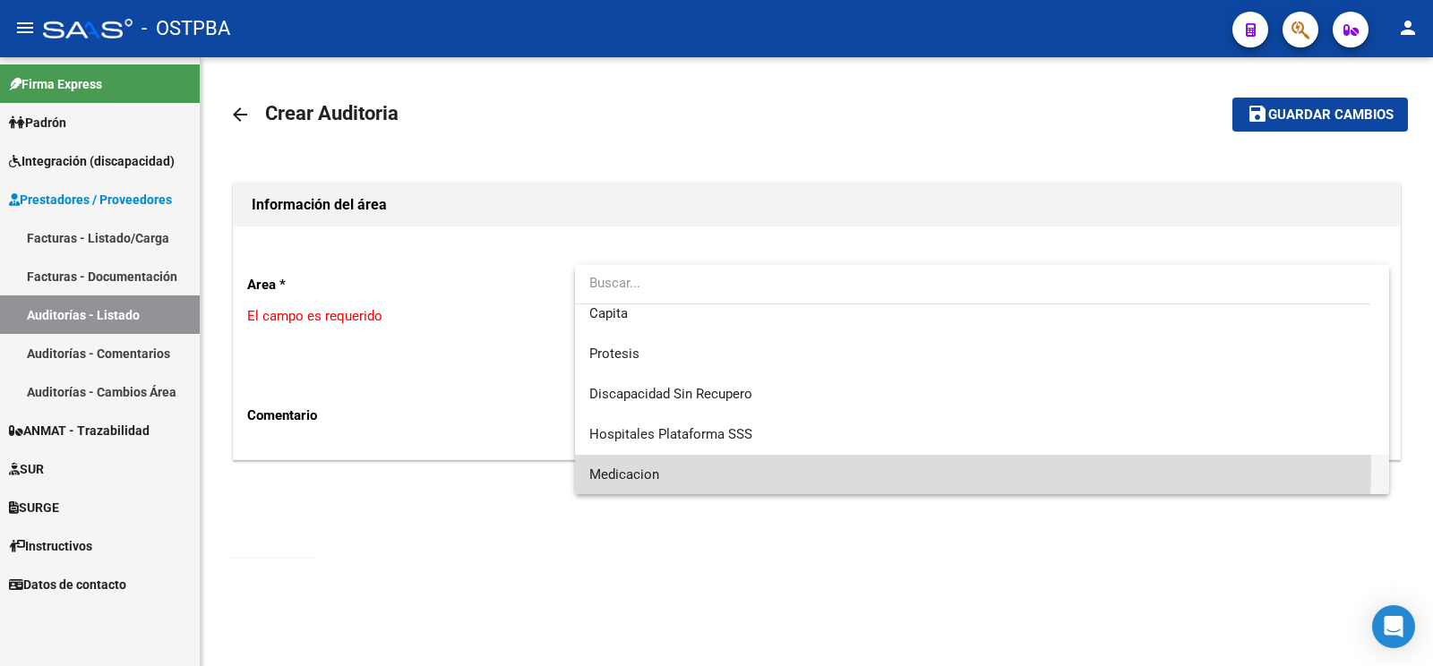
click at [683, 462] on span "Medicacion" at bounding box center [981, 475] width 785 height 40
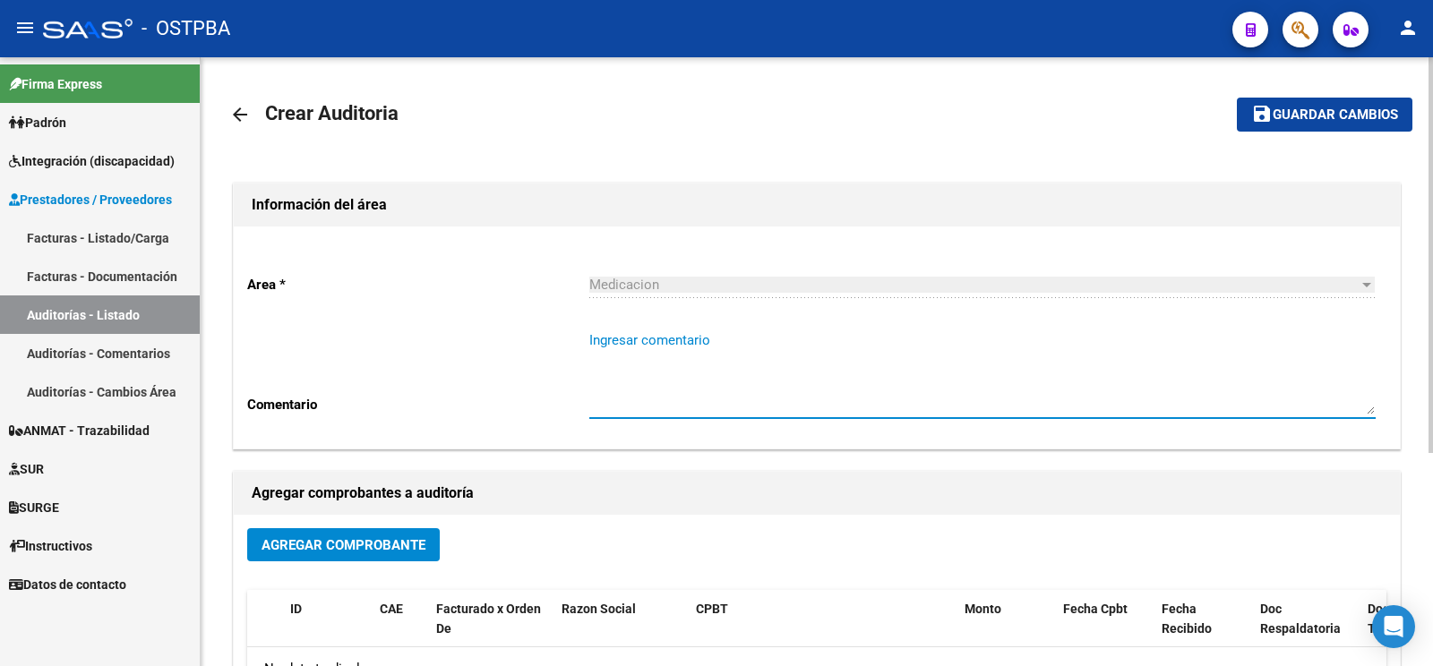
click at [701, 364] on textarea "Ingresar comentario" at bounding box center [982, 372] width 786 height 84
type textarea "[PERSON_NAME]"
click at [433, 497] on h1 "Agregar comprobantes a auditoría" at bounding box center [817, 493] width 1130 height 29
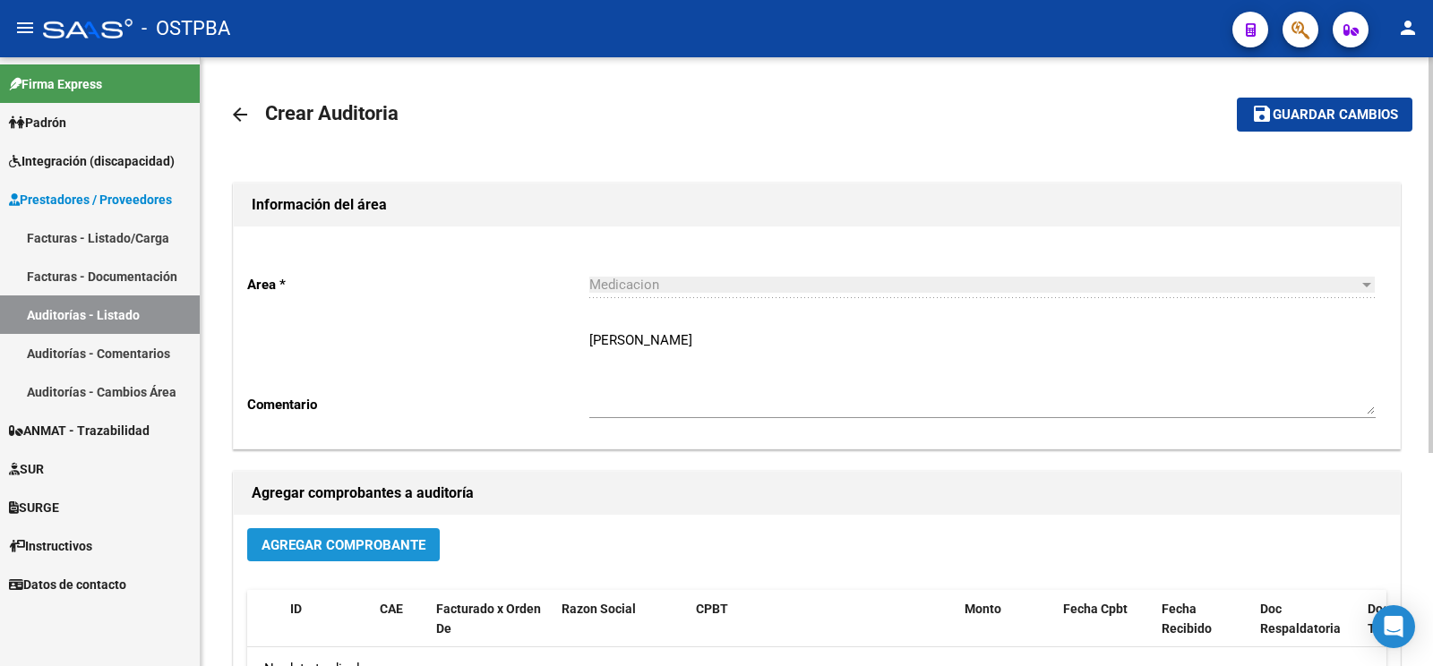
click at [416, 544] on span "Agregar Comprobante" at bounding box center [343, 545] width 164 height 16
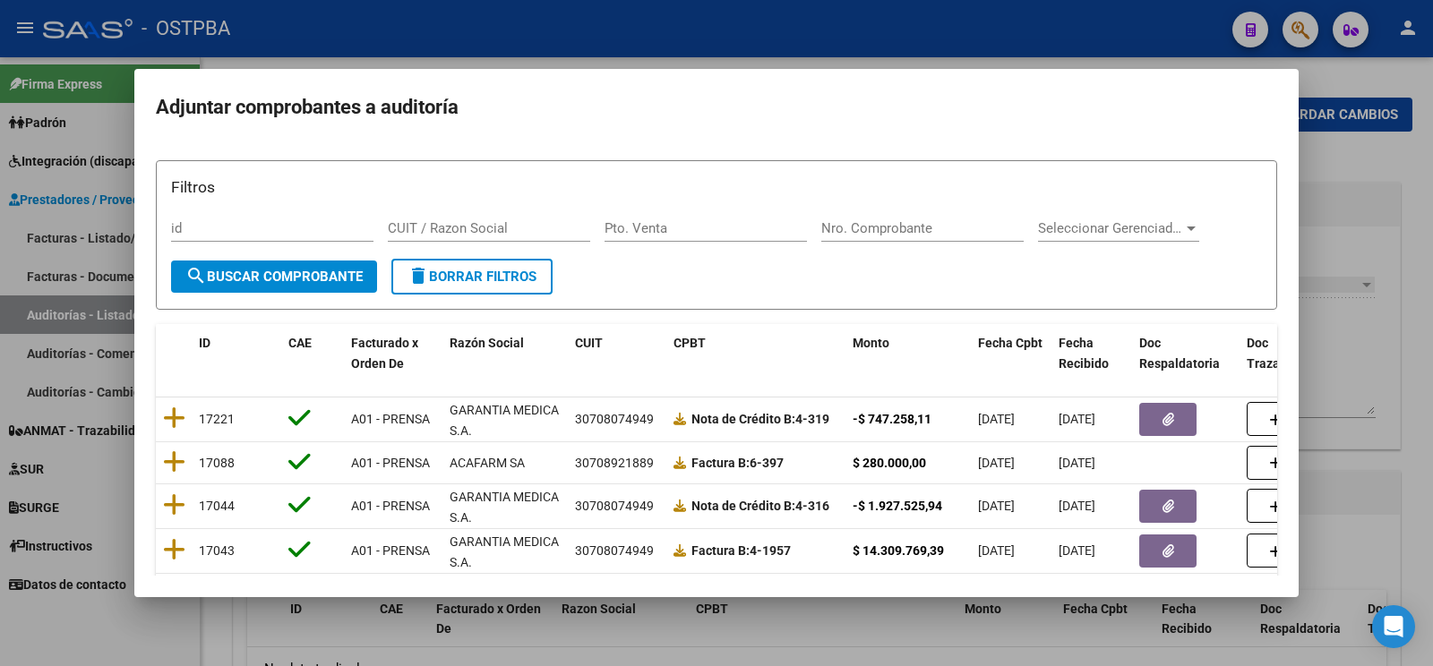
click at [925, 215] on div "Filtros id CUIT / Razon Social Pto. Venta Nro. Comprobante Seleccionar Gerencia…" at bounding box center [716, 217] width 1091 height 83
click at [925, 220] on div "Nro. Comprobante" at bounding box center [922, 228] width 202 height 27
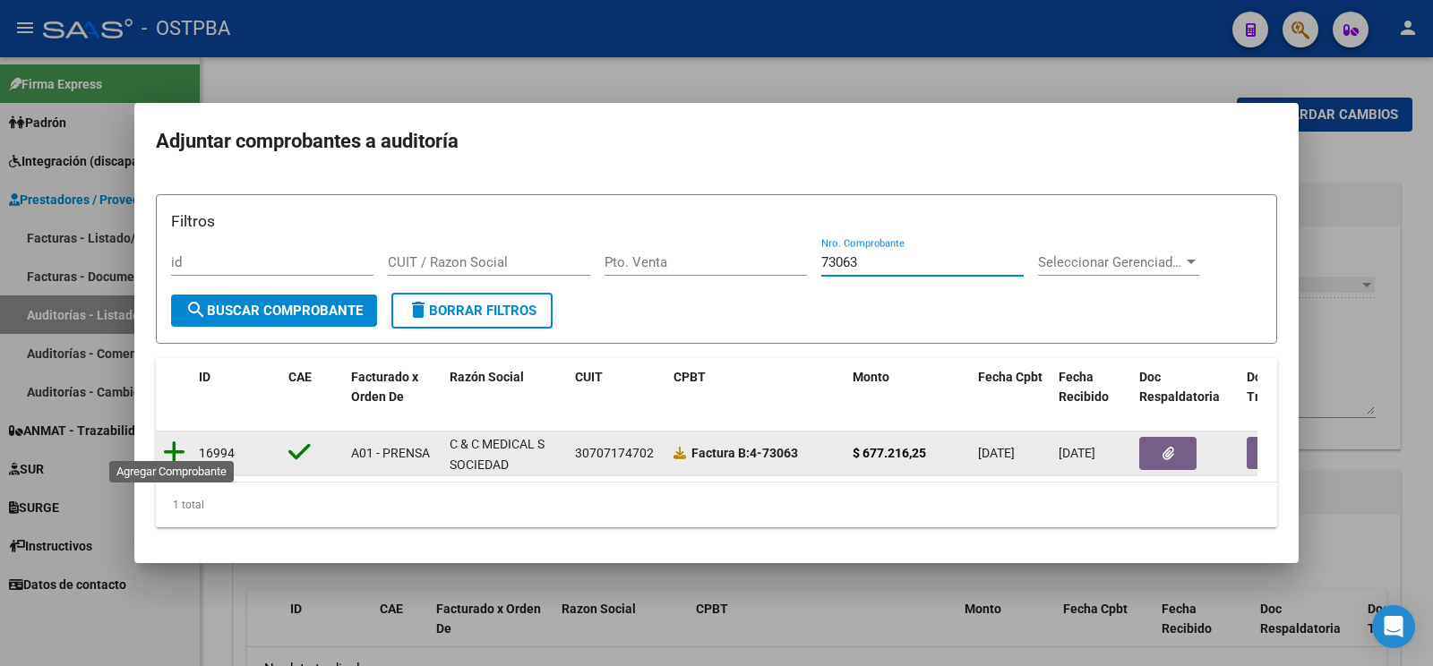
type input "73063"
click at [176, 440] on icon at bounding box center [174, 452] width 22 height 25
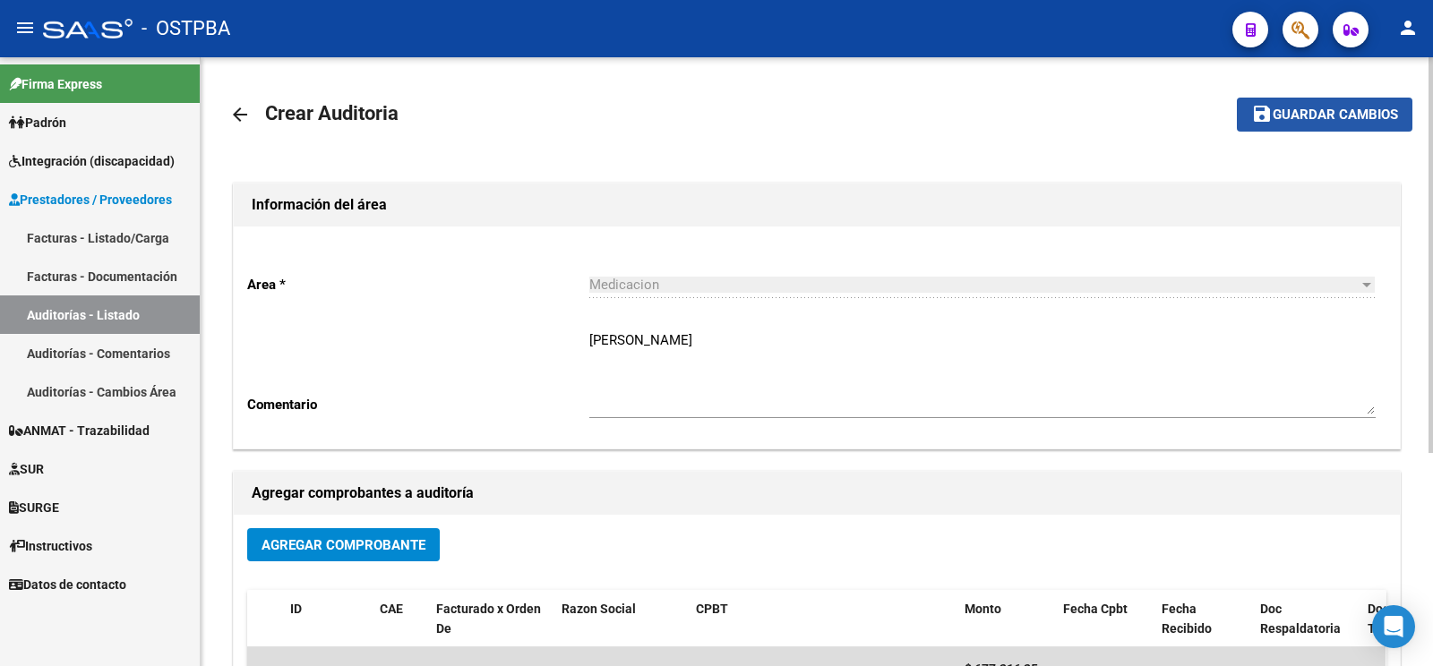
click at [1344, 129] on button "save Guardar cambios" at bounding box center [1325, 114] width 176 height 33
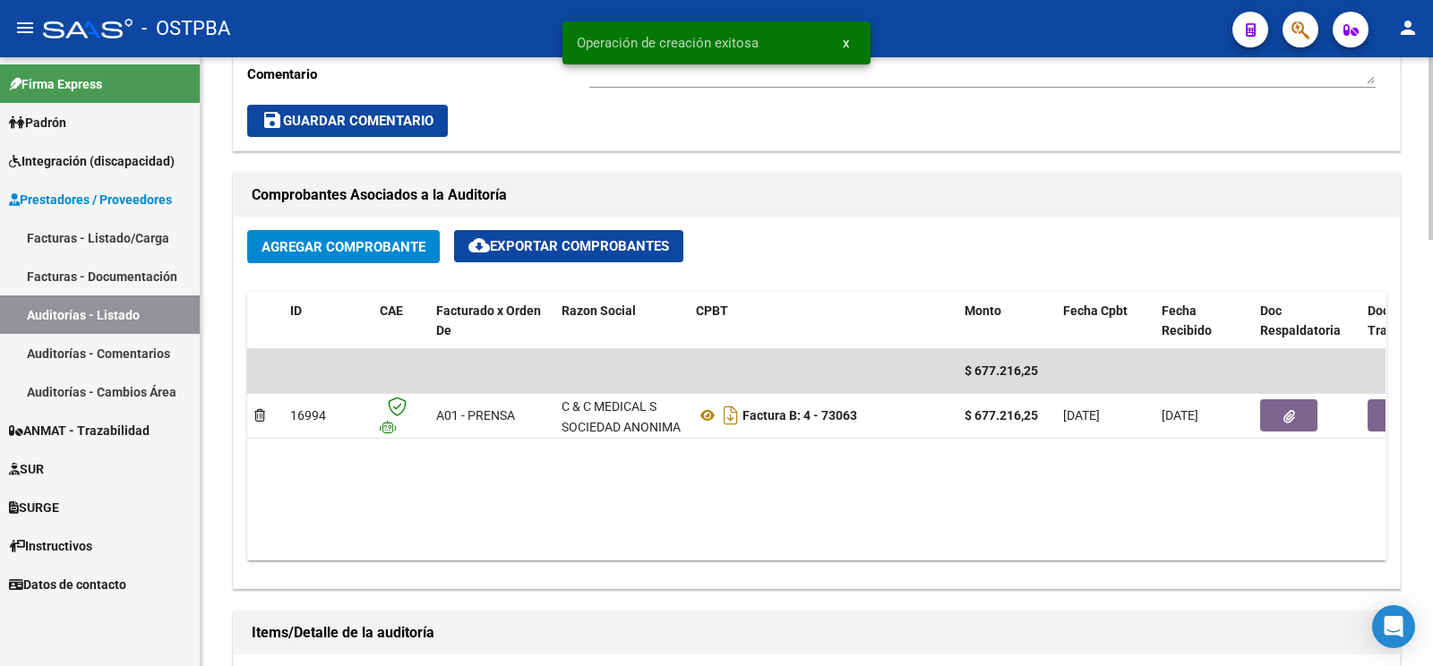
scroll to position [1034, 0]
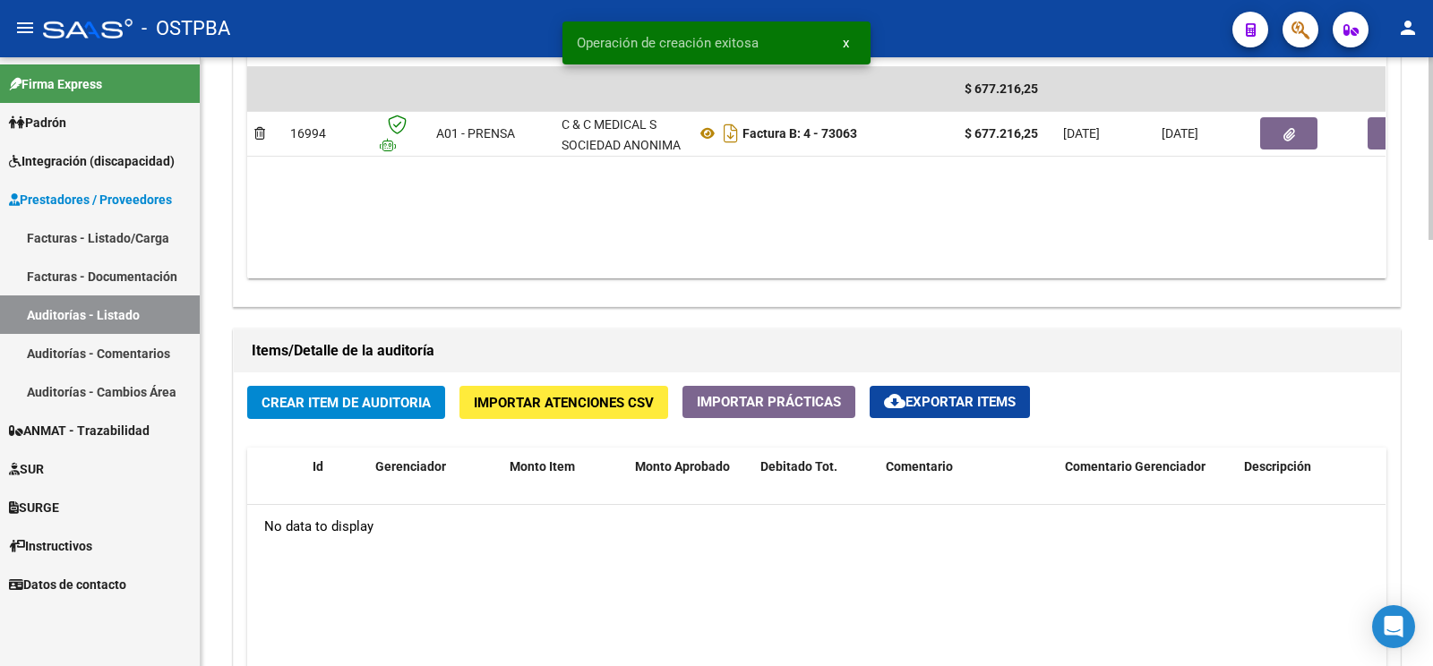
click at [390, 412] on button "Crear Item de Auditoria" at bounding box center [346, 402] width 198 height 33
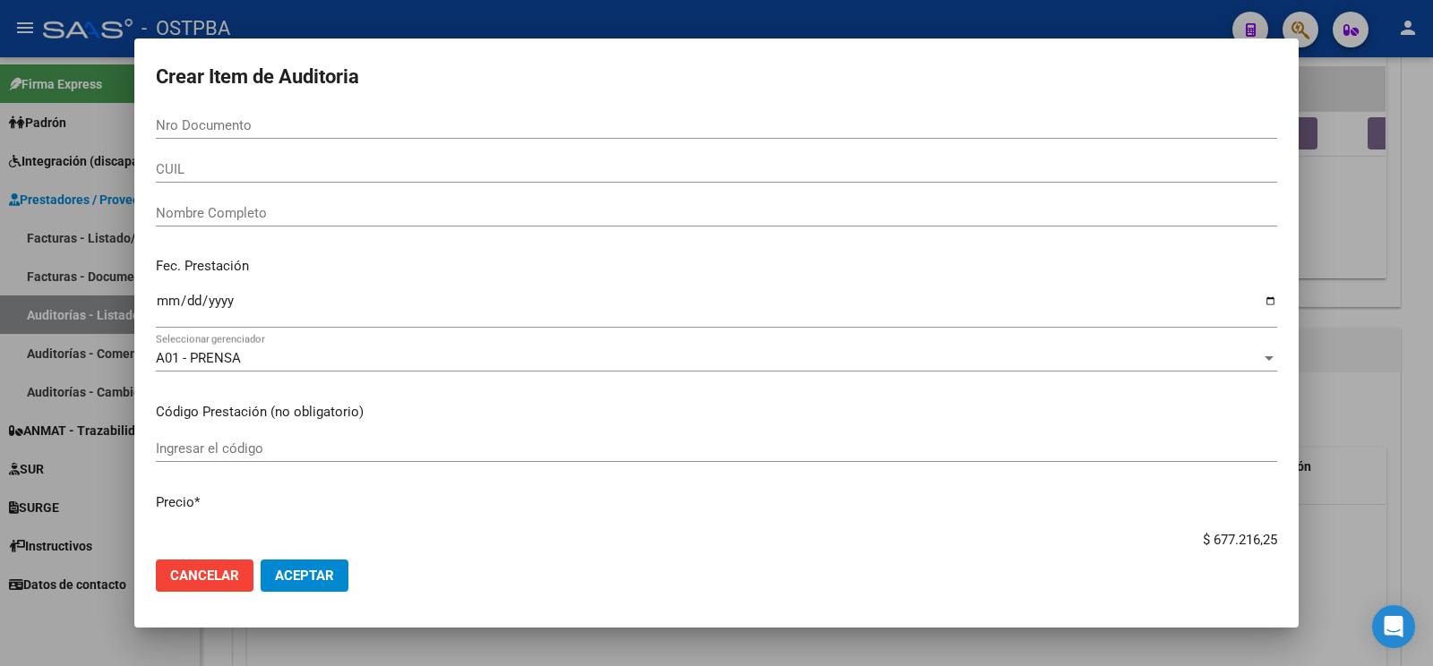
click at [1043, 278] on div "Fec. Prestación Ingresar la fecha" at bounding box center [716, 294] width 1121 height 102
click at [424, 121] on input "Nro Documento" at bounding box center [716, 125] width 1121 height 16
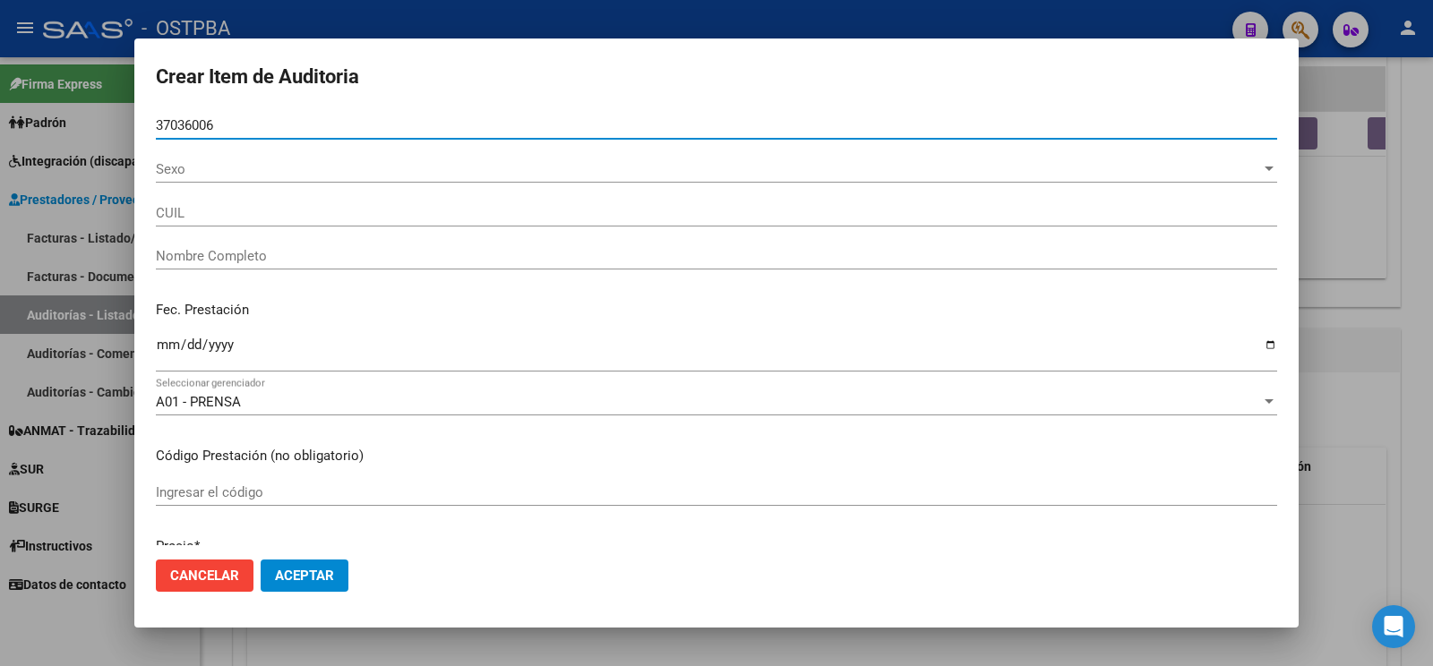
type input "37036006"
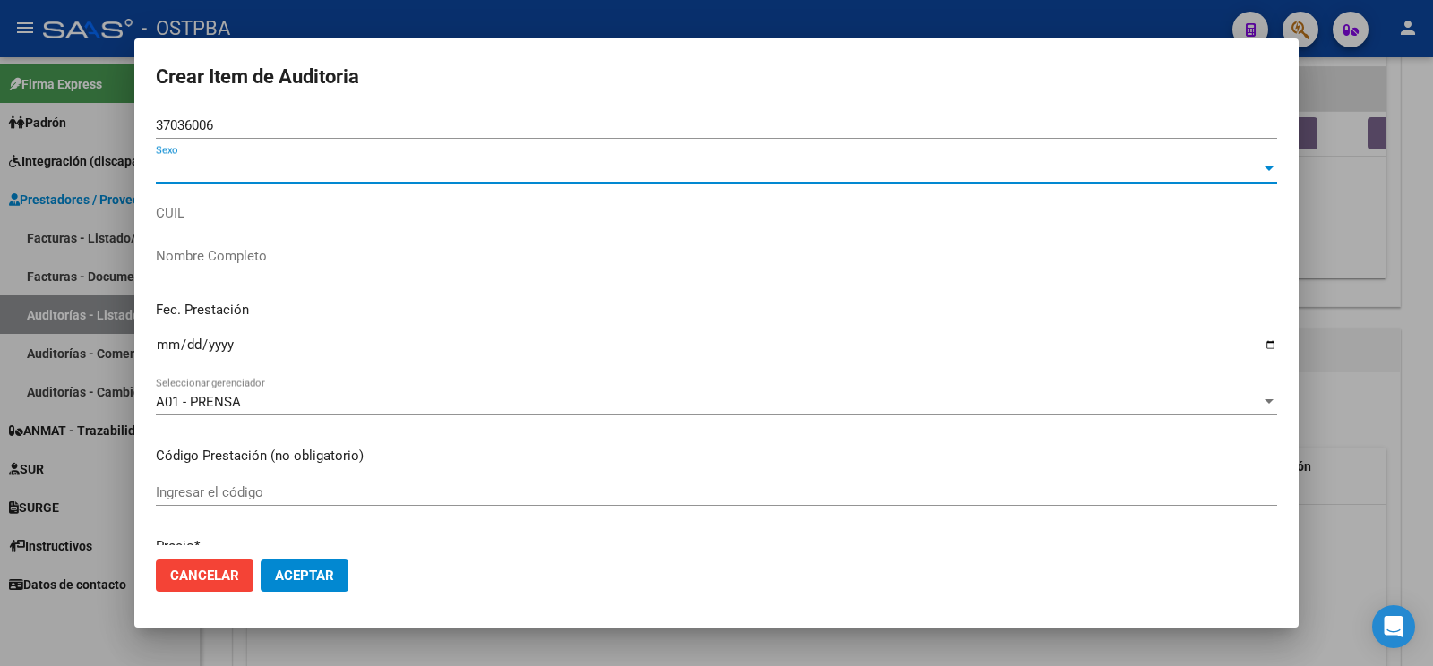
type input "27370360060"
type input "ZAPPIA NOELIA VANINA"
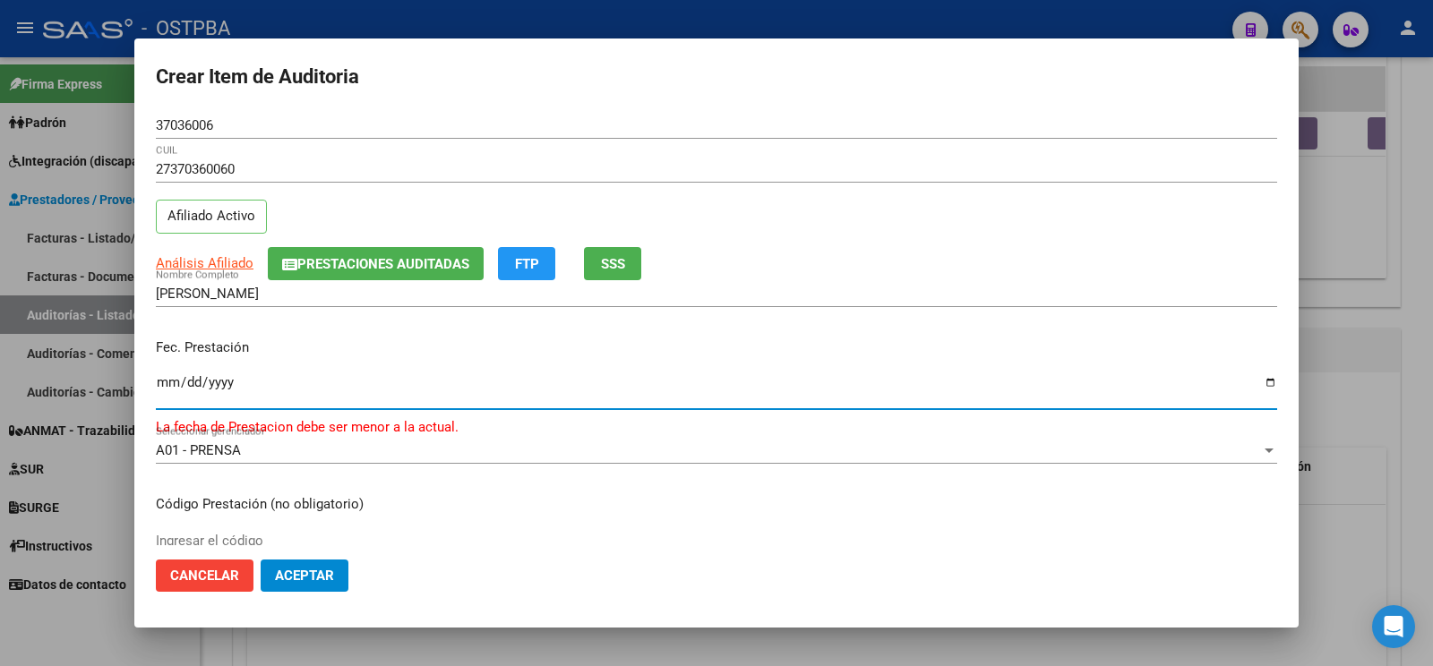
type input "[DATE]"
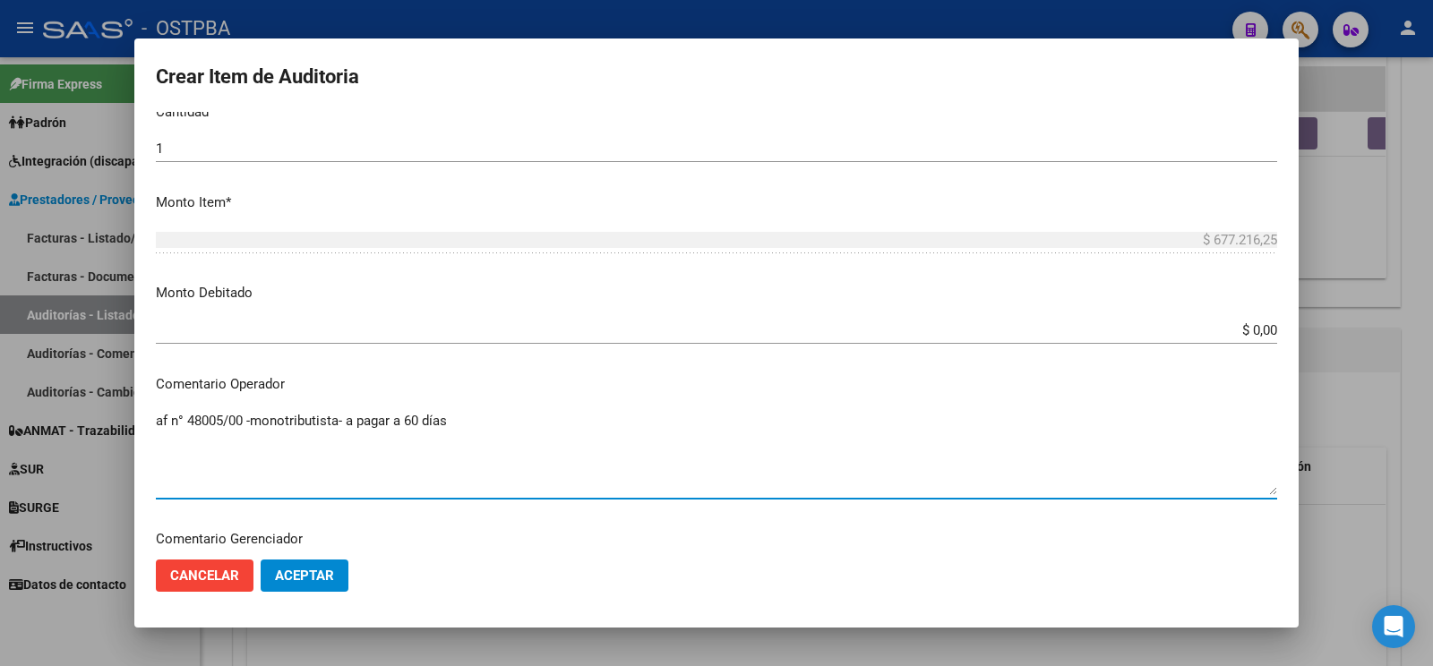
scroll to position [1033, 0]
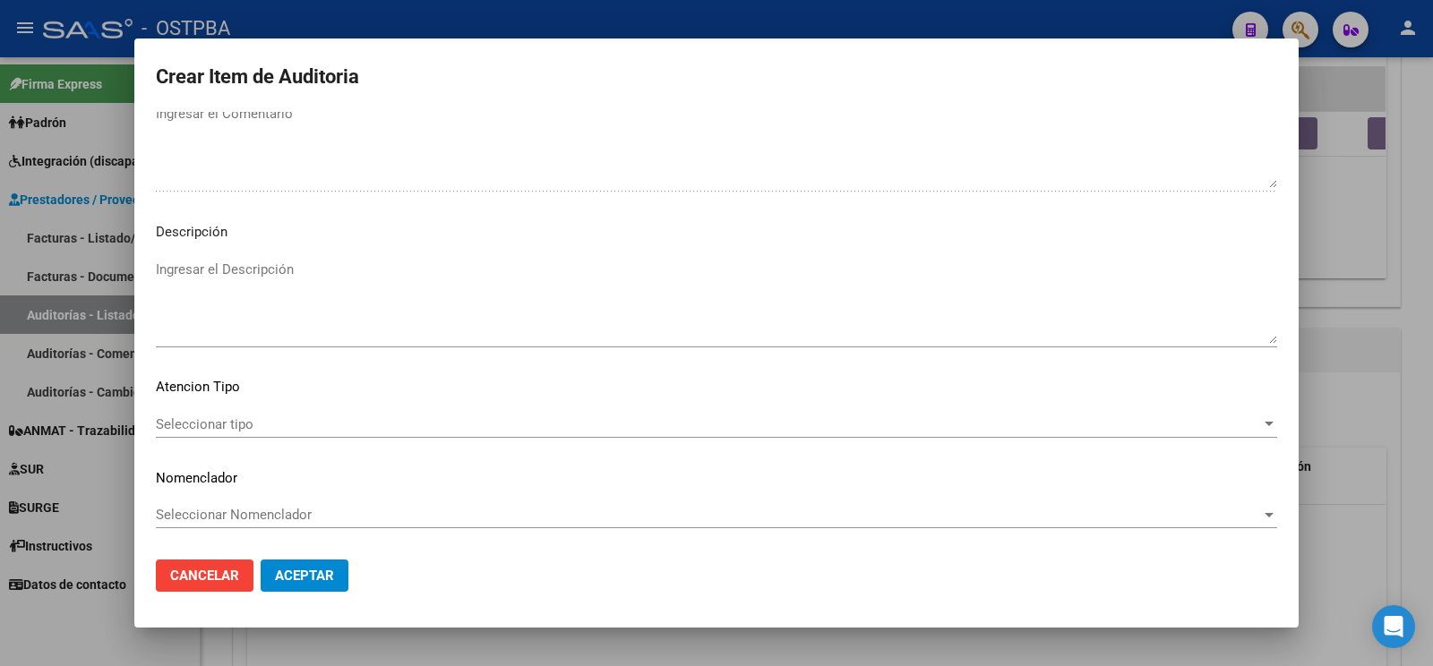
type textarea "af n° 48005/00 -monotributista- a pagar a 60 días"
click at [262, 416] on span "Seleccionar tipo" at bounding box center [708, 424] width 1105 height 16
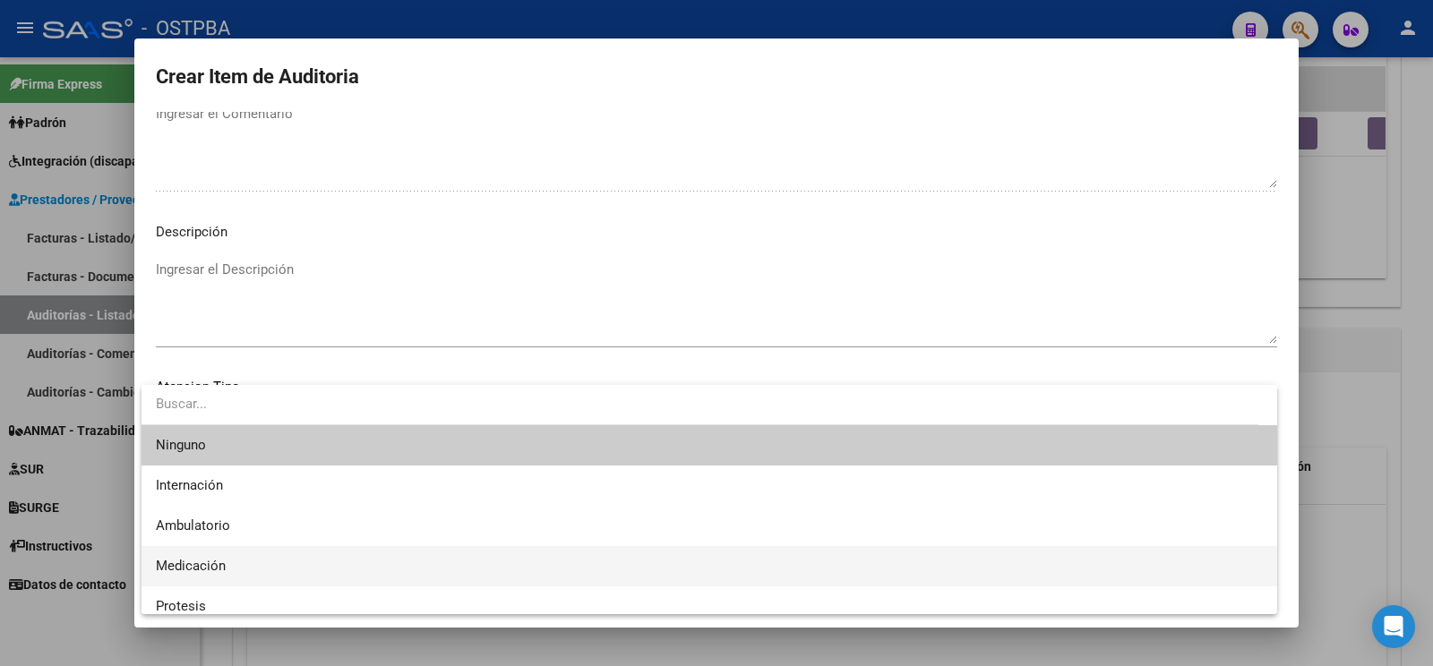
click at [209, 577] on span "Medicación" at bounding box center [709, 566] width 1107 height 40
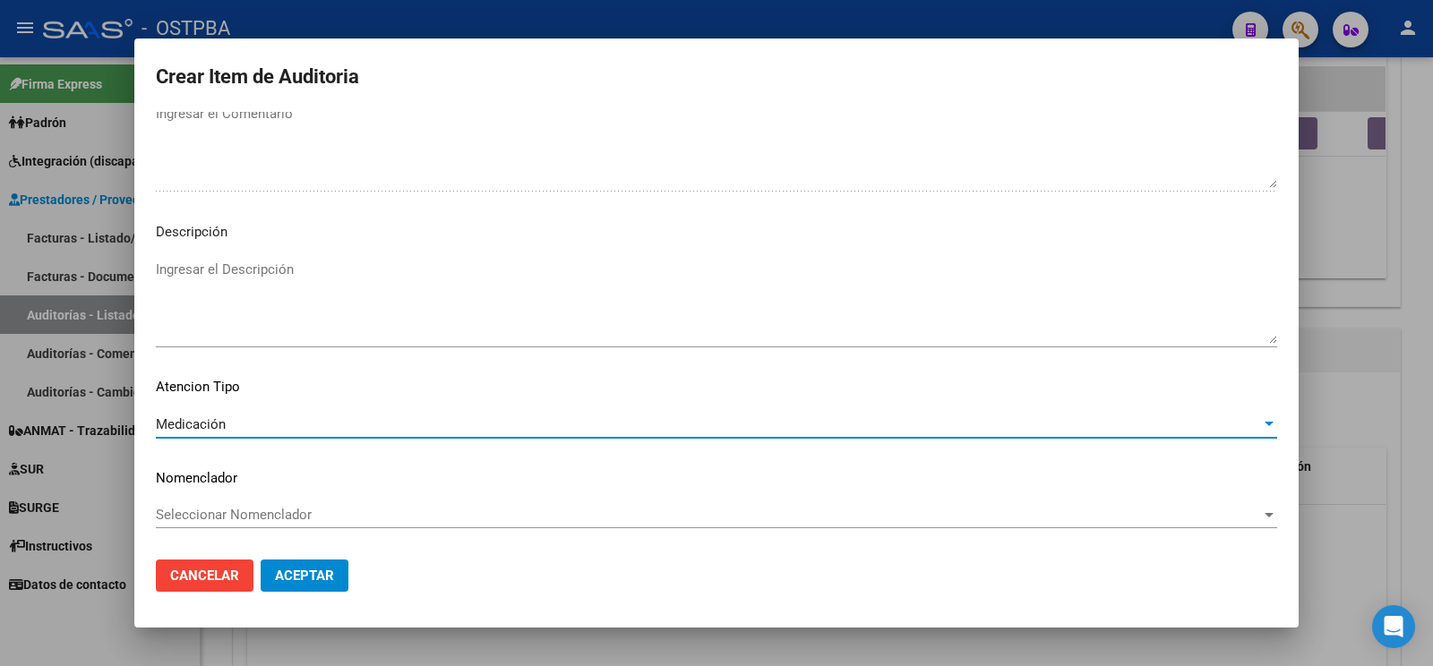
click at [300, 567] on button "Aceptar" at bounding box center [305, 576] width 88 height 32
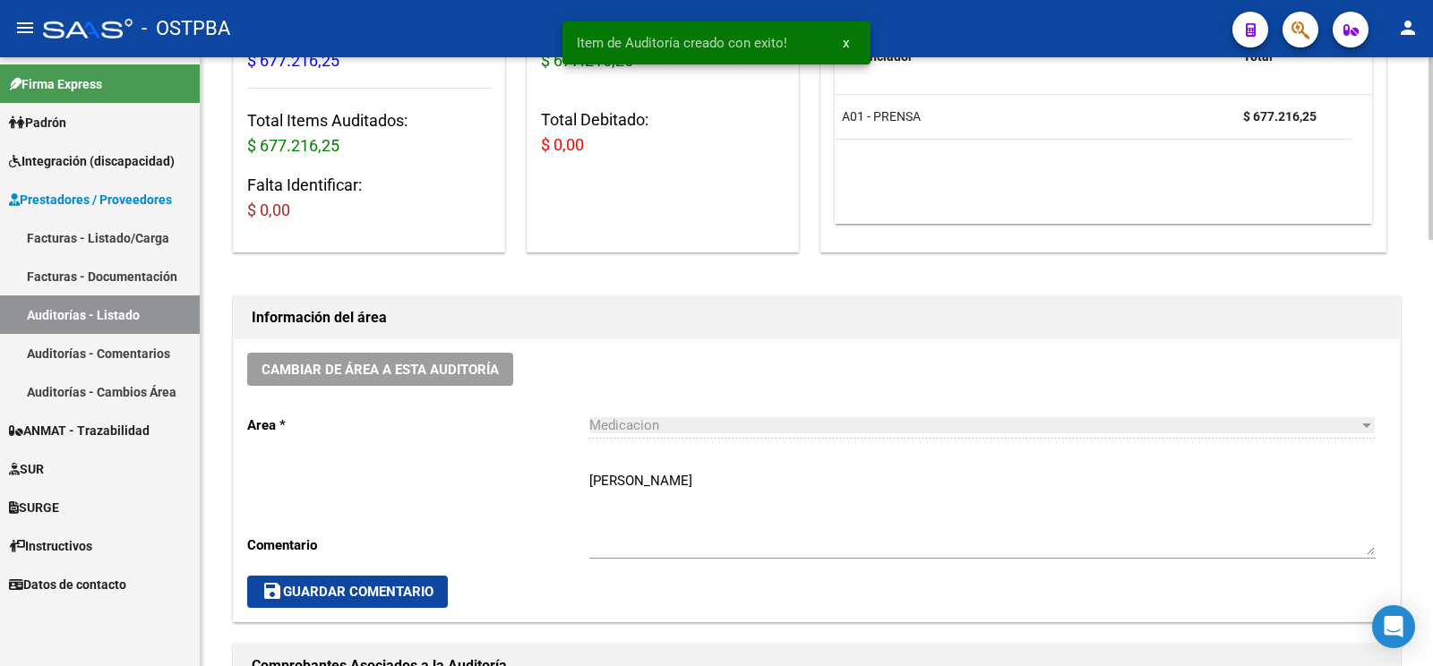
scroll to position [0, 0]
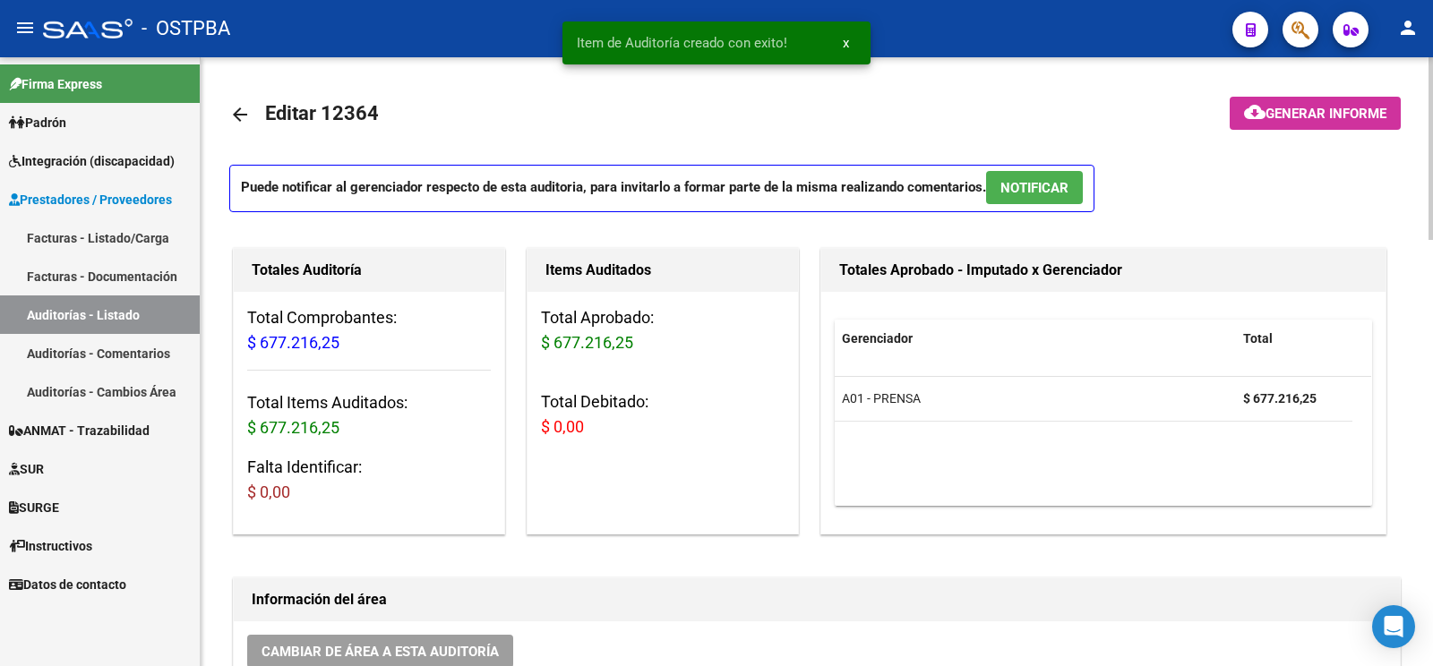
click at [1355, 106] on span "cloud_download Generar informe" at bounding box center [1315, 113] width 142 height 16
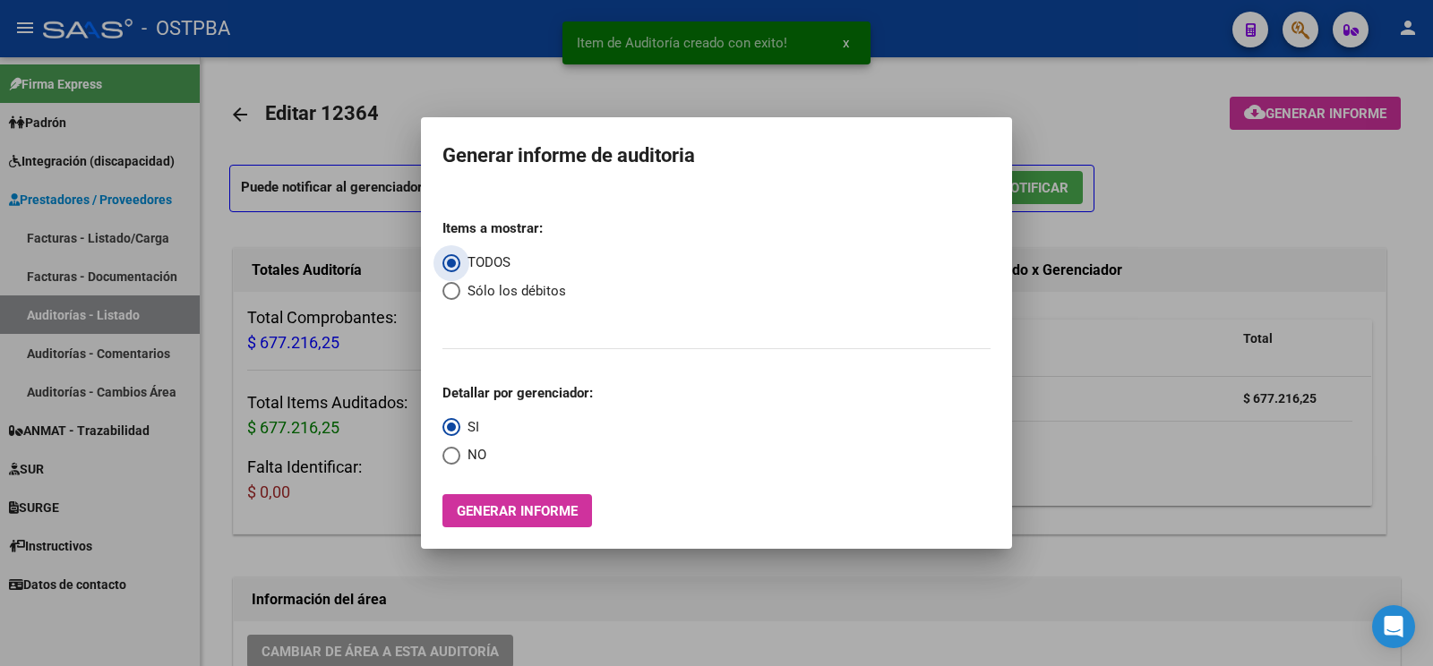
click at [556, 516] on span "Generar informe" at bounding box center [517, 511] width 121 height 16
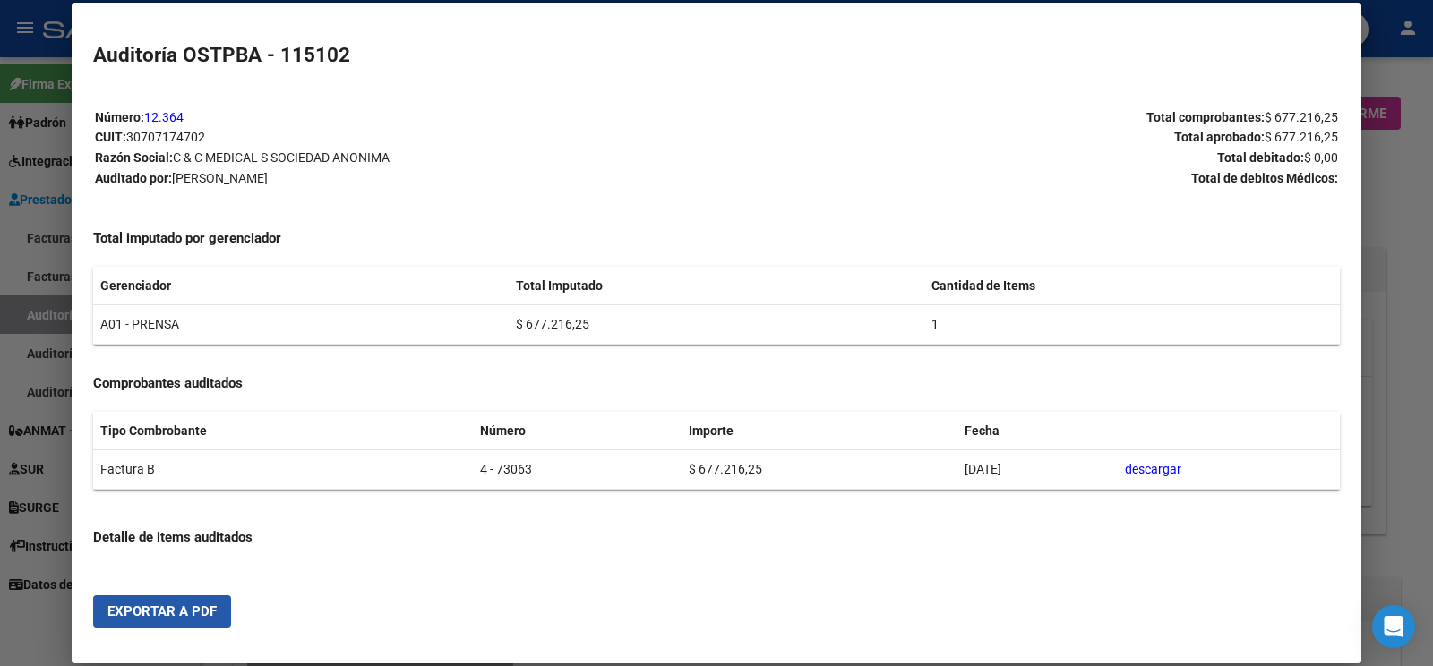
click at [200, 613] on span "Exportar a PDF" at bounding box center [161, 612] width 109 height 16
click at [39, 309] on div at bounding box center [716, 333] width 1433 height 666
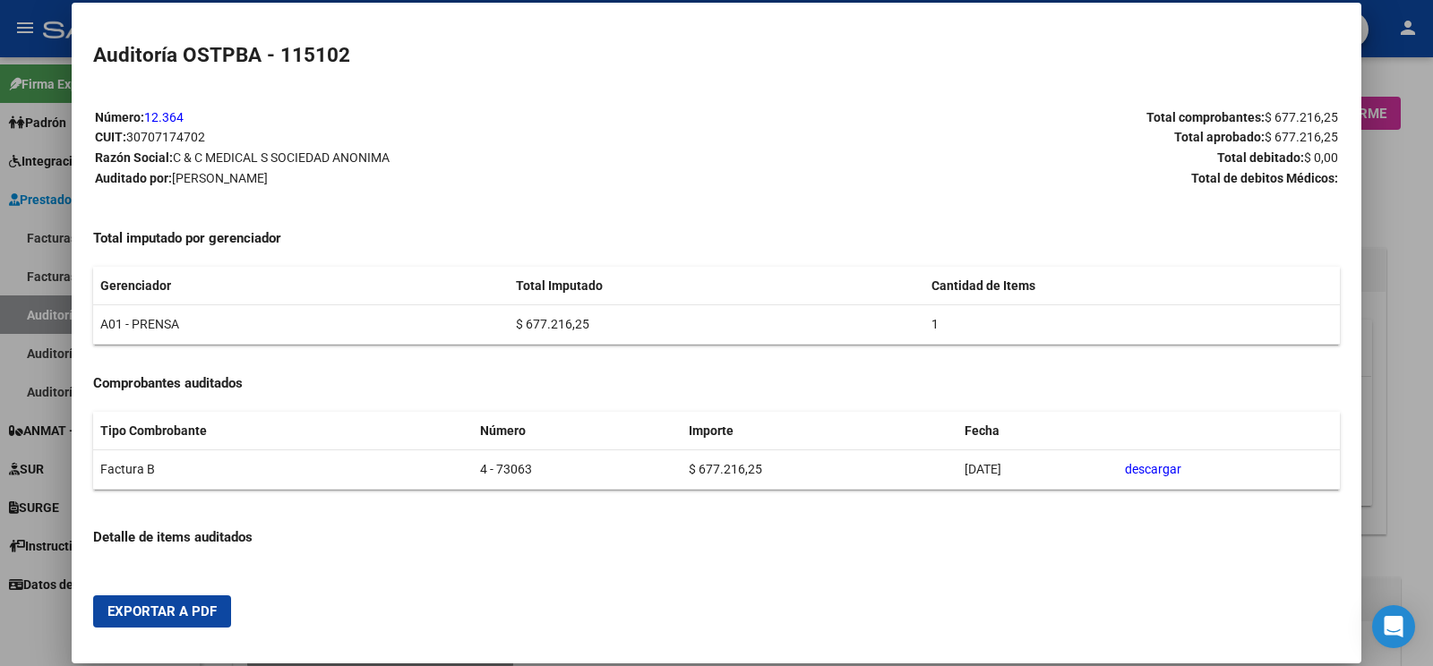
click at [39, 309] on div at bounding box center [716, 333] width 1433 height 666
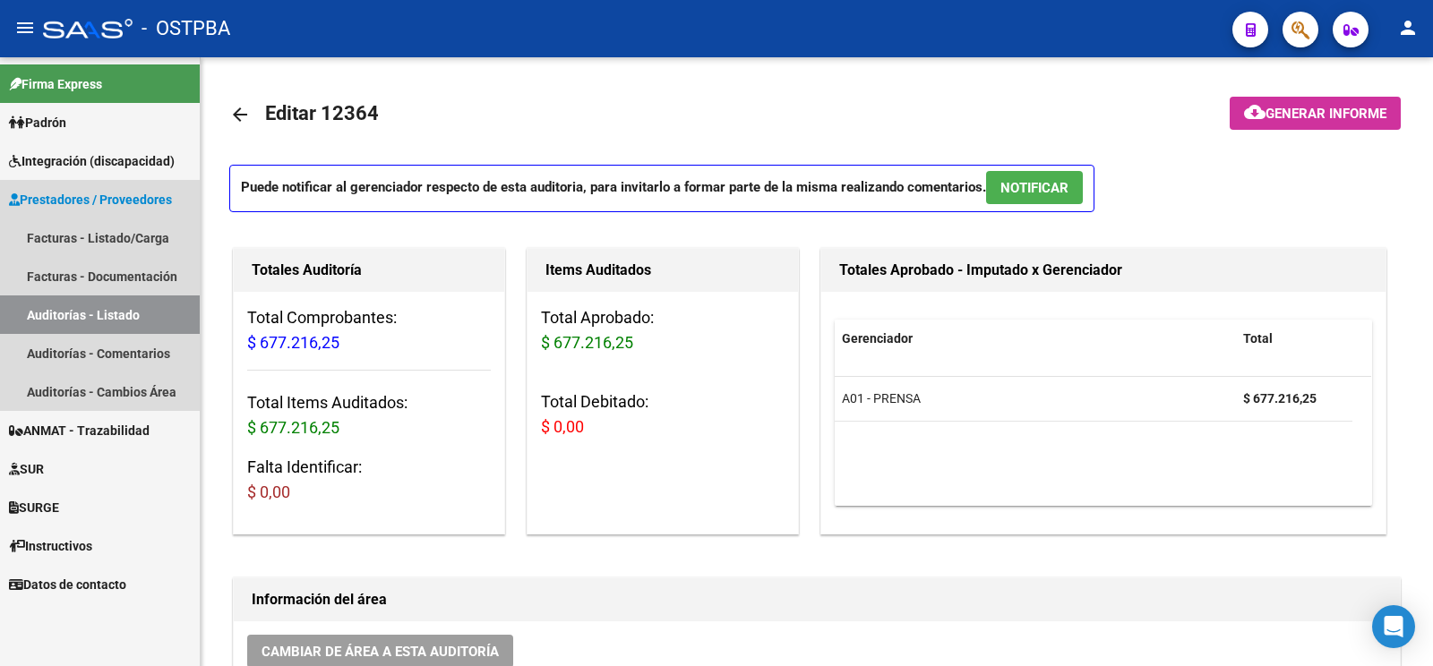
click at [46, 309] on link "Auditorías - Listado" at bounding box center [100, 315] width 200 height 39
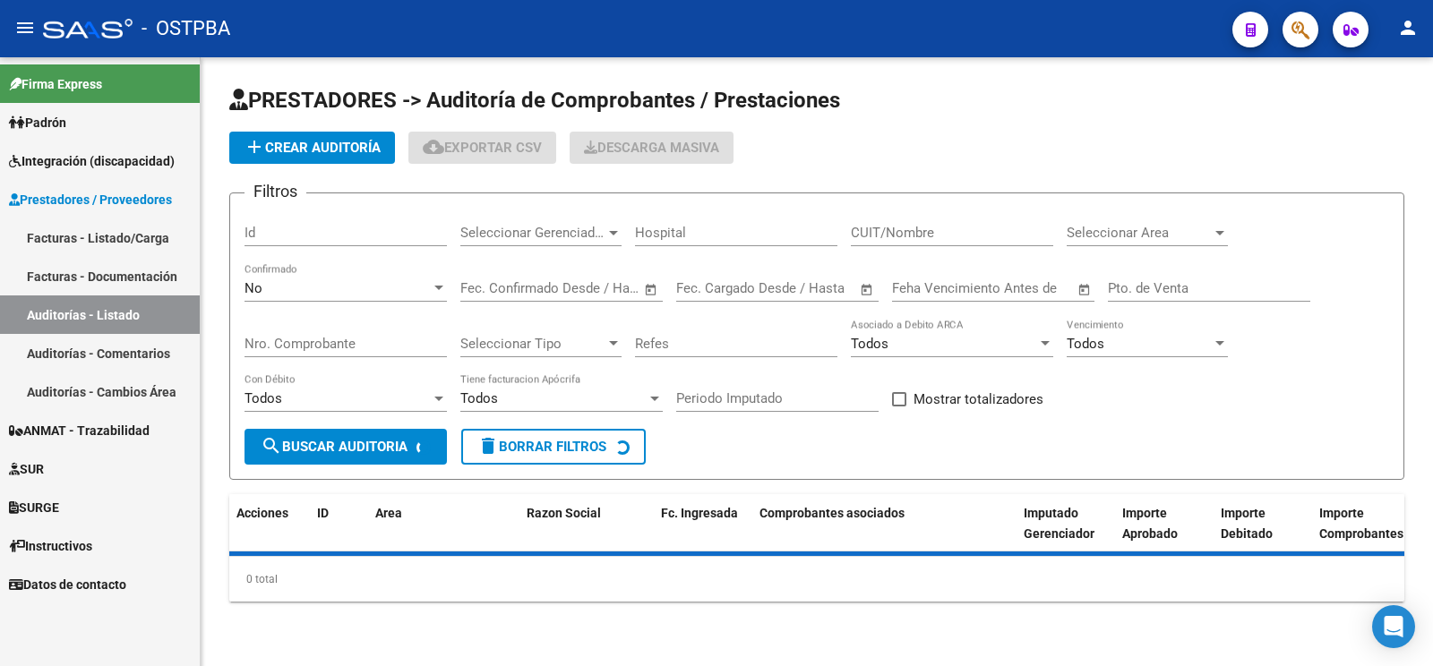
click at [332, 124] on app-list-header "PRESTADORES -> Auditoría de Comprobantes / Prestaciones add Crear Auditoría clo…" at bounding box center [816, 283] width 1175 height 394
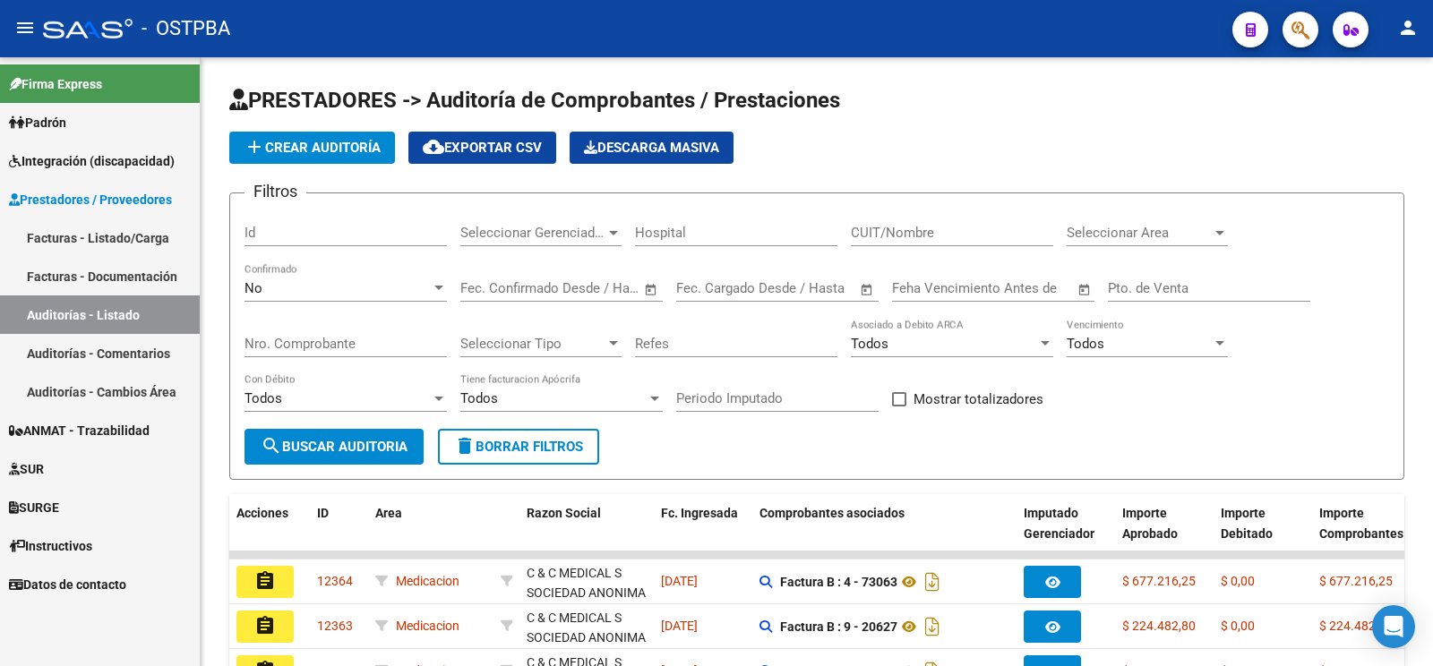
click at [340, 150] on span "add Crear Auditoría" at bounding box center [312, 148] width 137 height 16
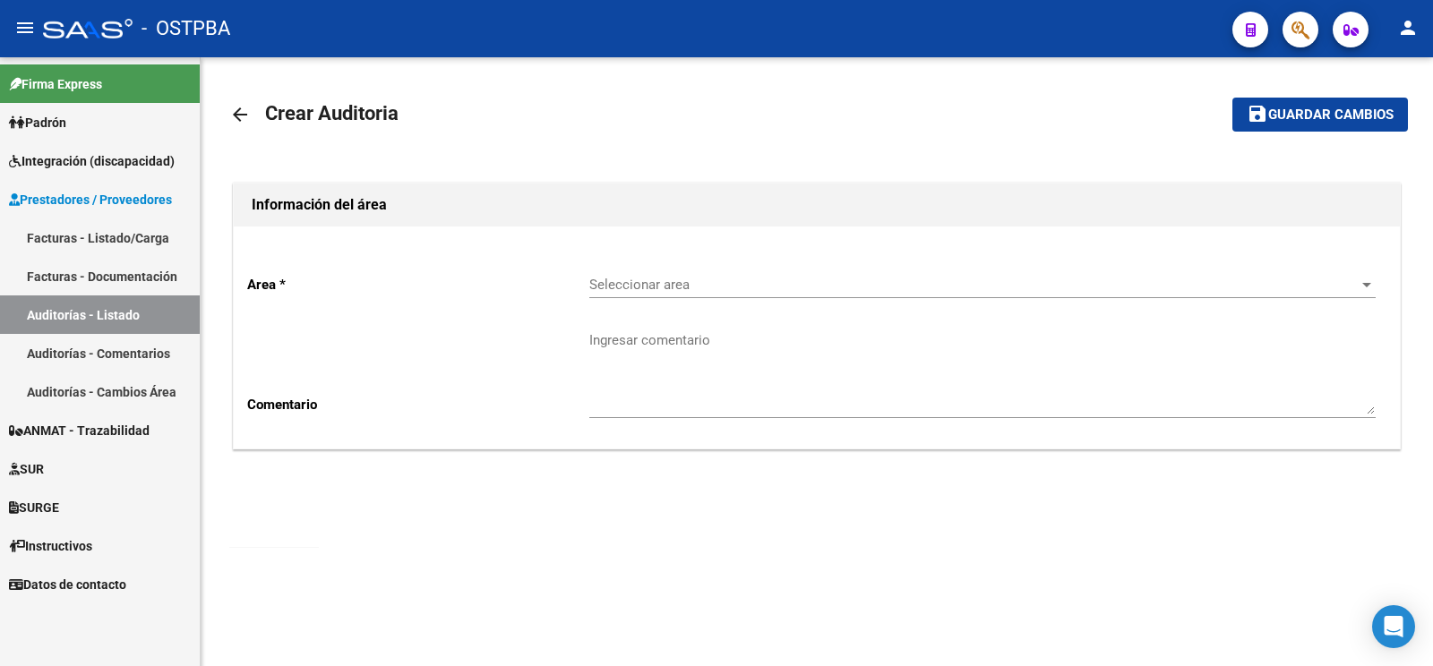
click at [645, 294] on div "Seleccionar area Seleccionar area" at bounding box center [982, 279] width 786 height 39
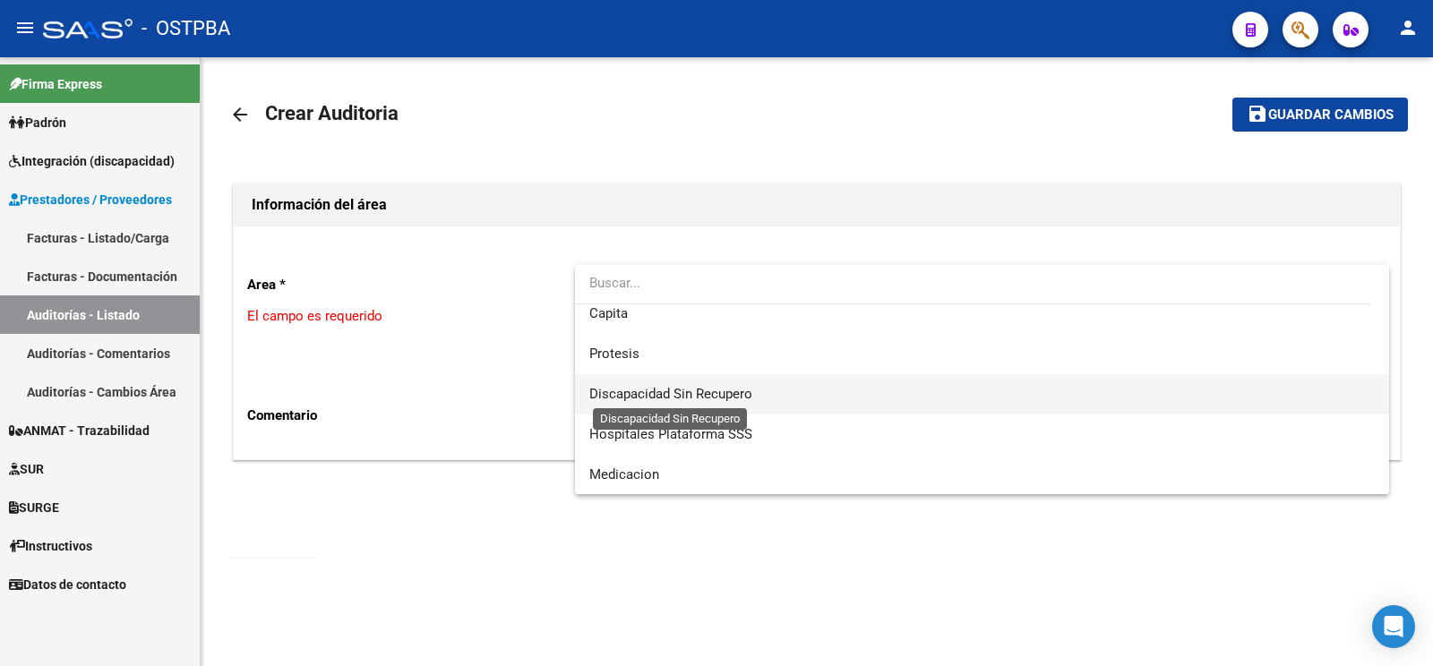
scroll to position [65, 0]
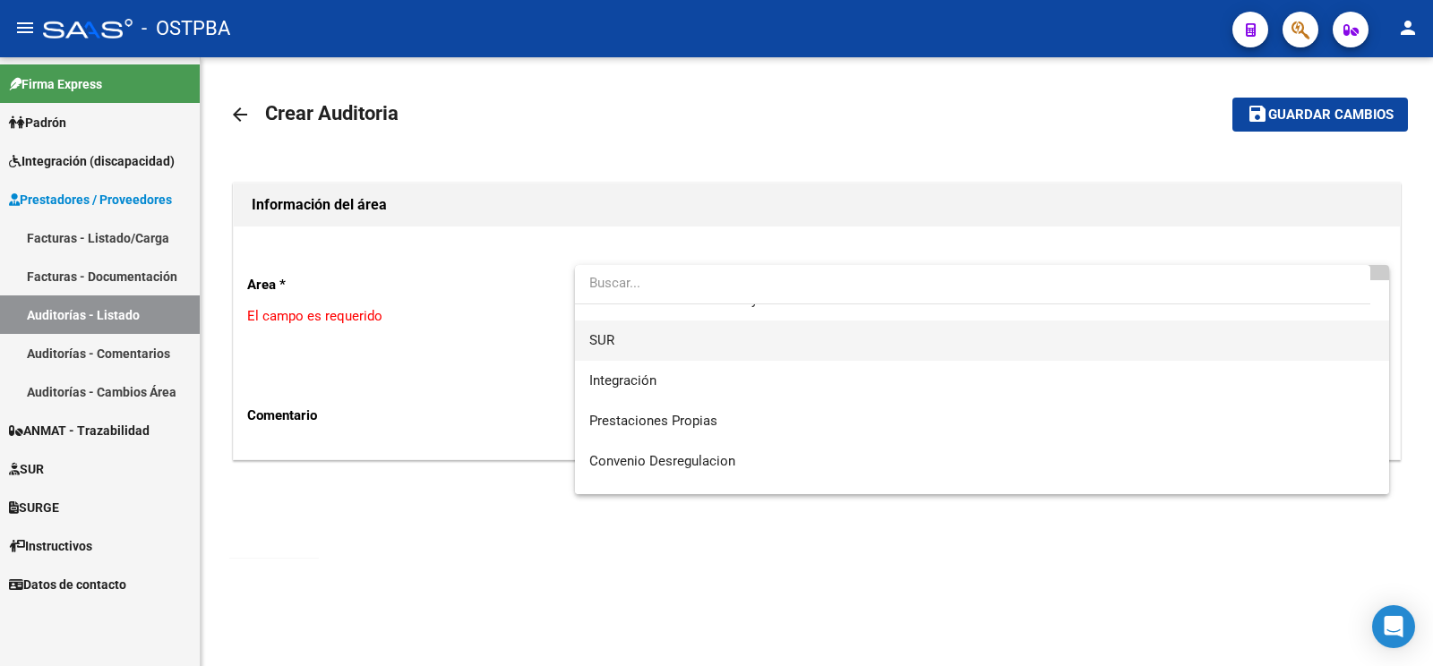
click at [662, 343] on span "SUR" at bounding box center [981, 341] width 785 height 40
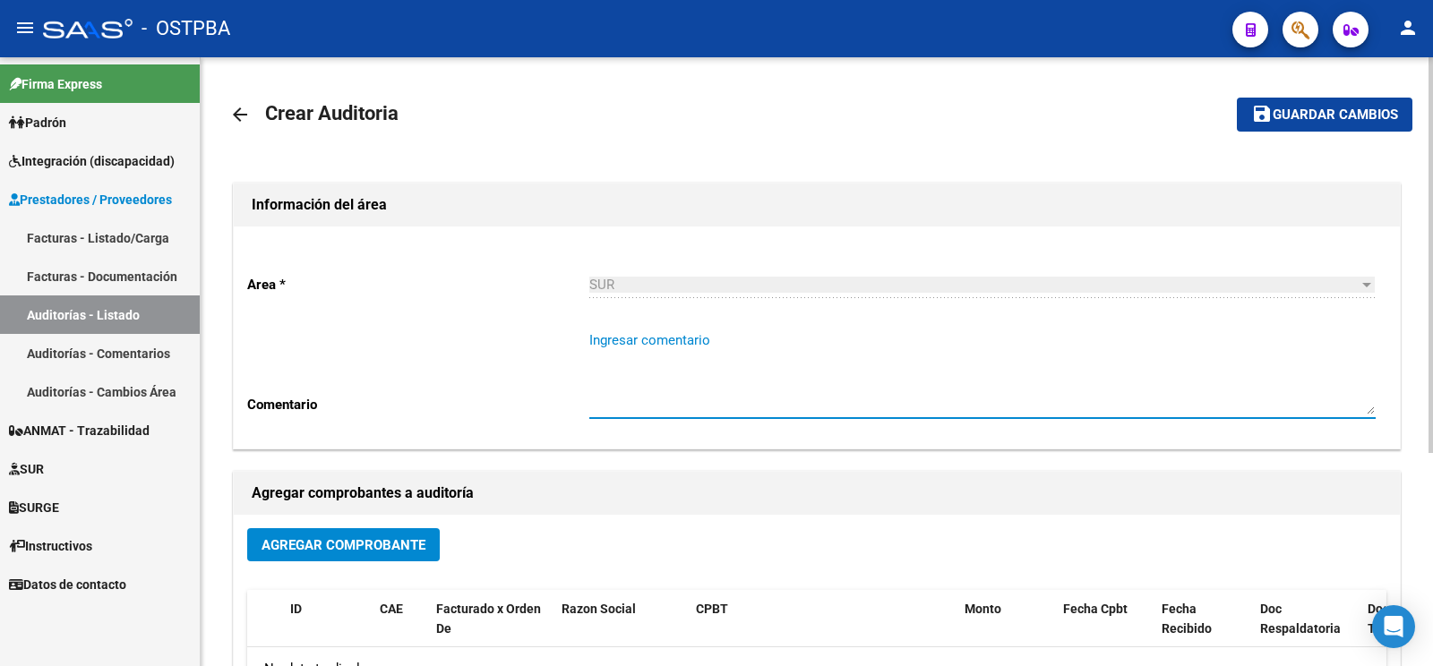
click at [643, 375] on textarea "Ingresar comentario" at bounding box center [982, 372] width 786 height 84
type textarea "miguez lorenzo"
click at [343, 554] on button "Agregar Comprobante" at bounding box center [343, 544] width 193 height 33
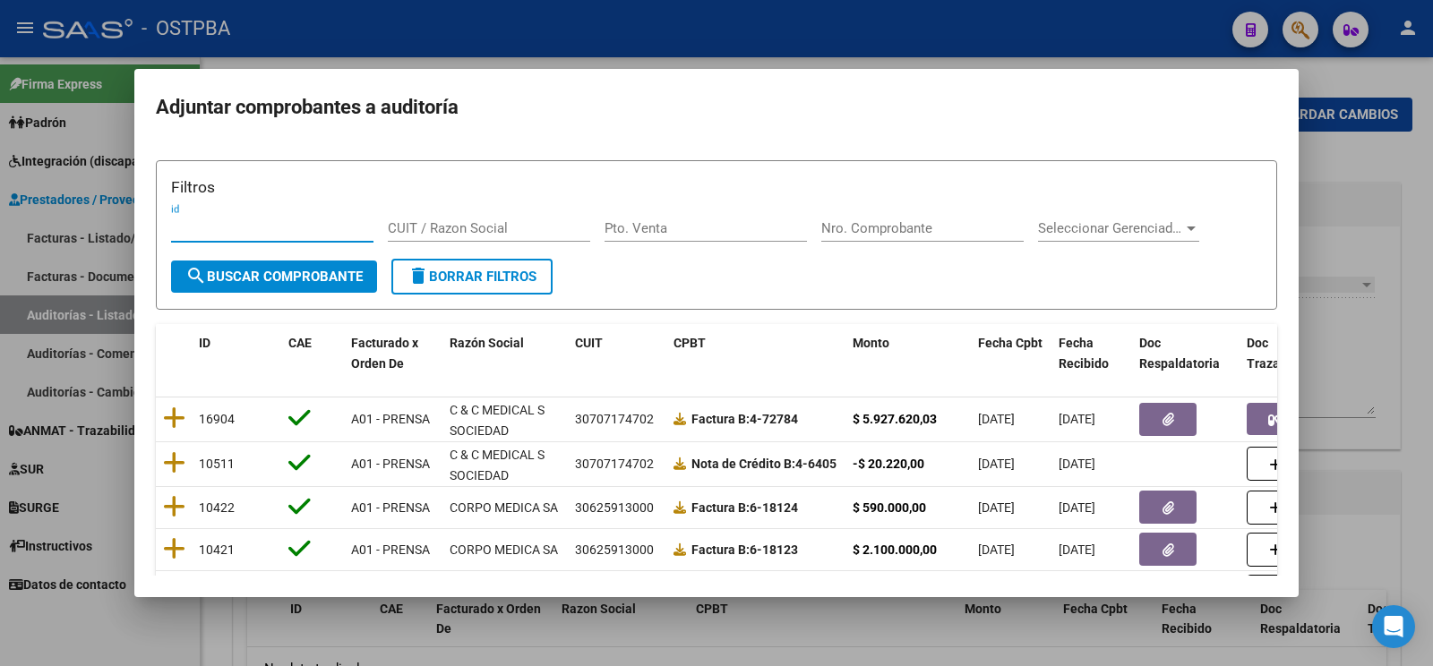
click at [916, 236] on input "Nro. Comprobante" at bounding box center [922, 228] width 202 height 16
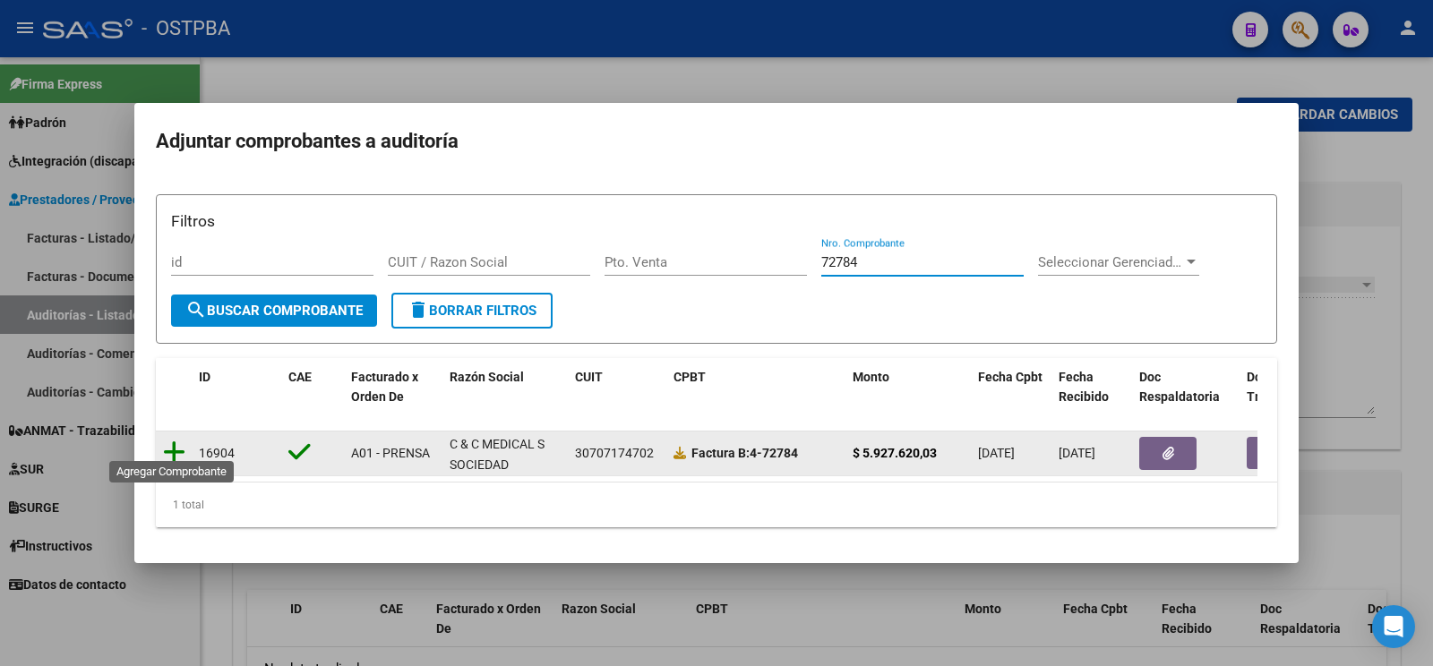
type input "72784"
click at [168, 441] on icon at bounding box center [174, 452] width 22 height 25
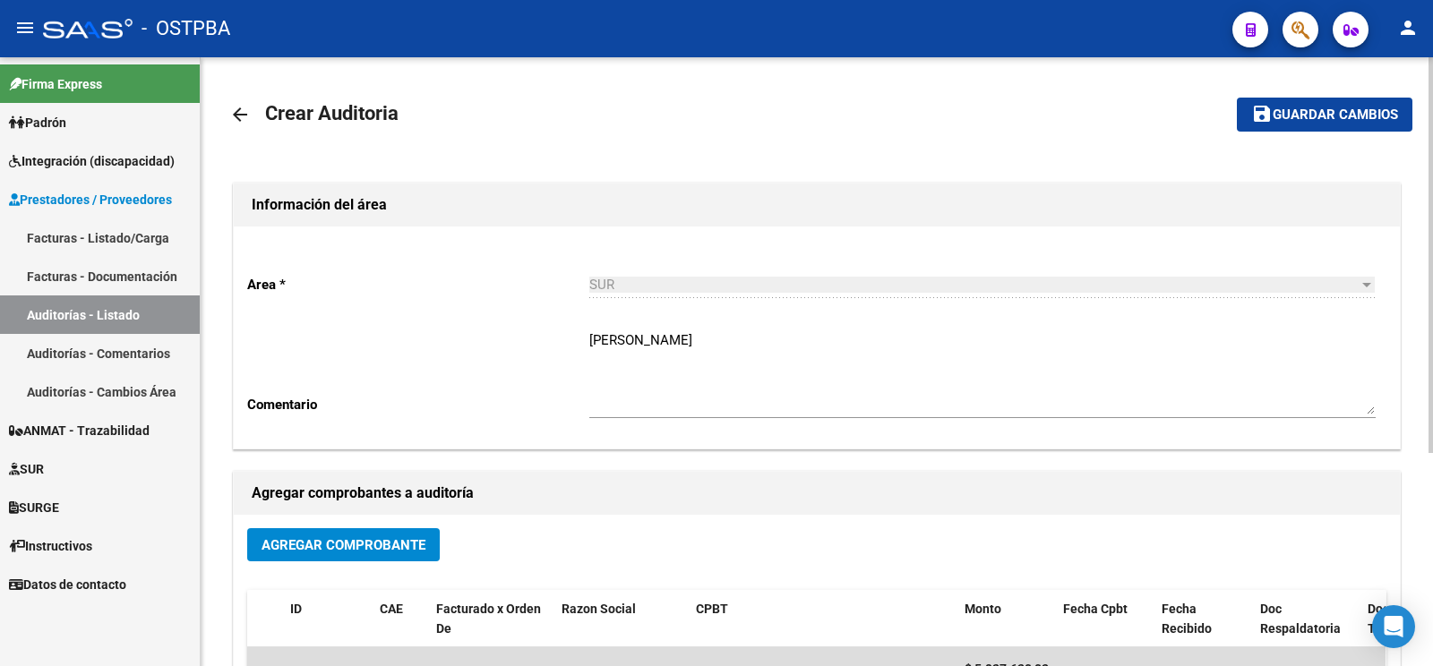
click at [773, 362] on textarea "miguez lorenzo" at bounding box center [982, 372] width 786 height 84
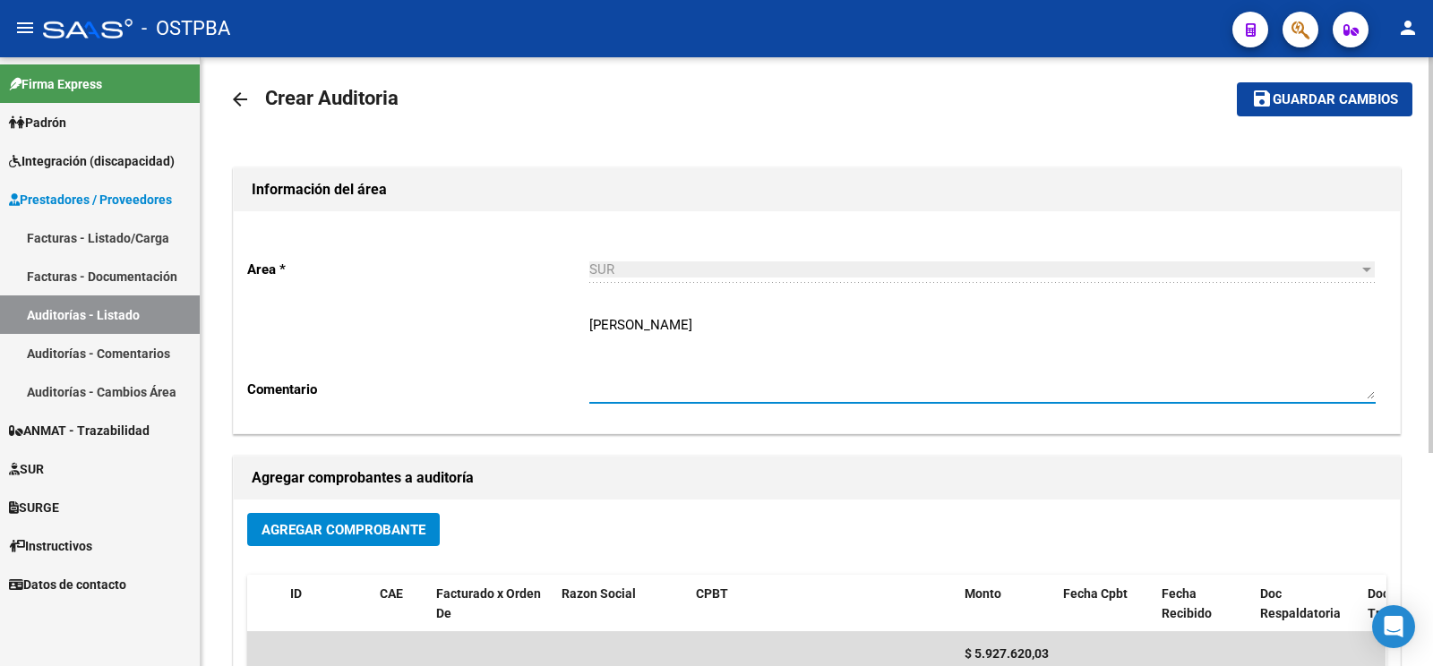
scroll to position [0, 0]
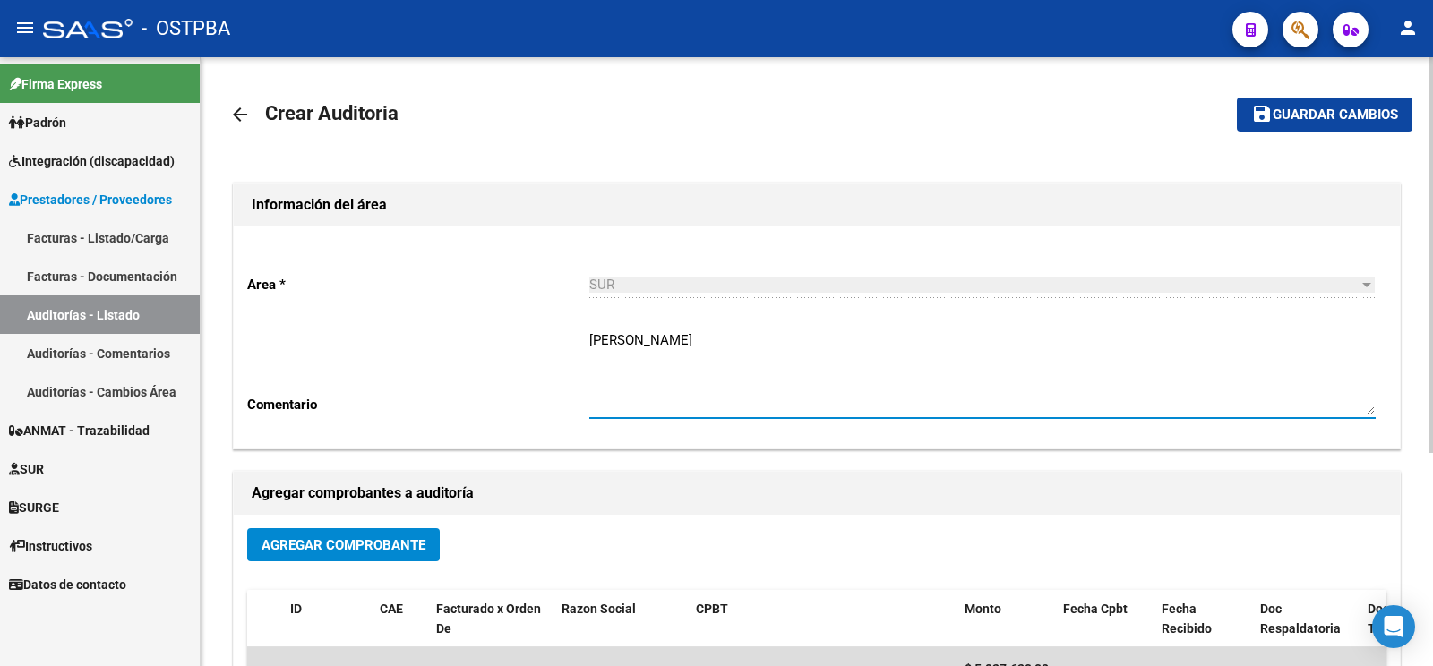
click at [1371, 120] on span "Guardar cambios" at bounding box center [1335, 115] width 125 height 16
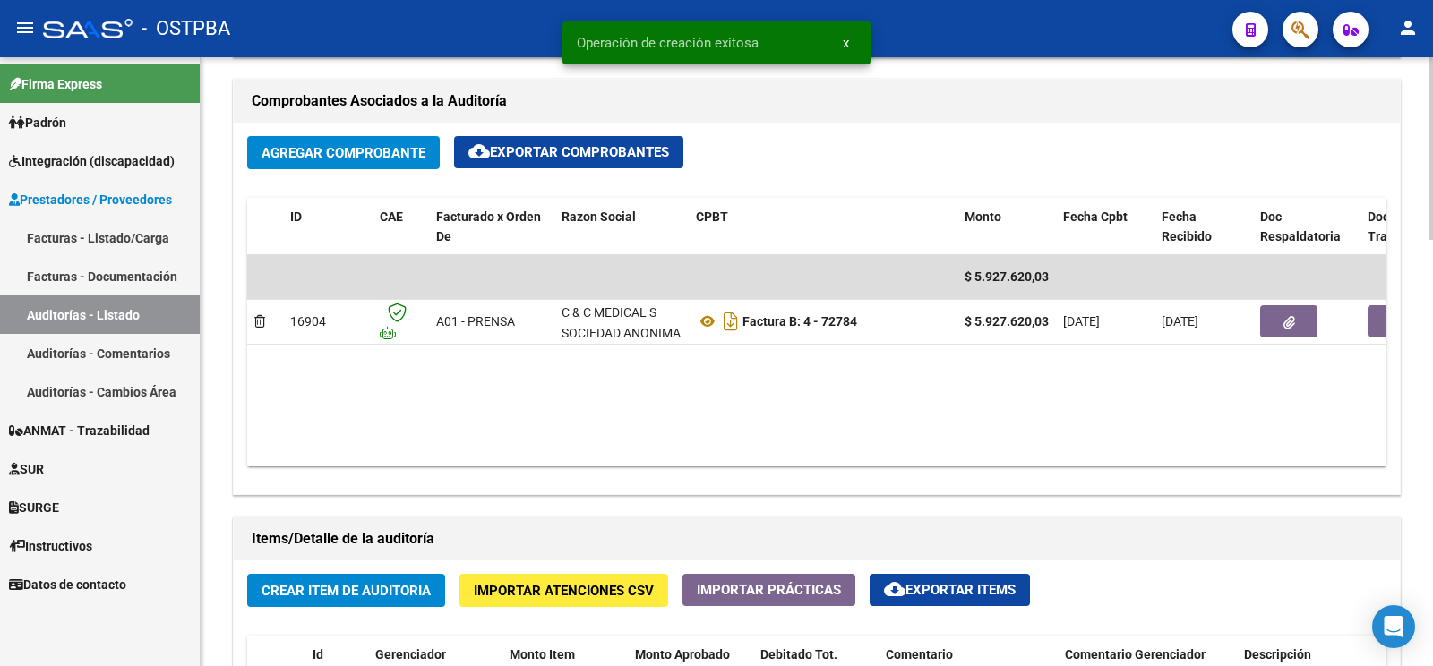
scroll to position [1034, 0]
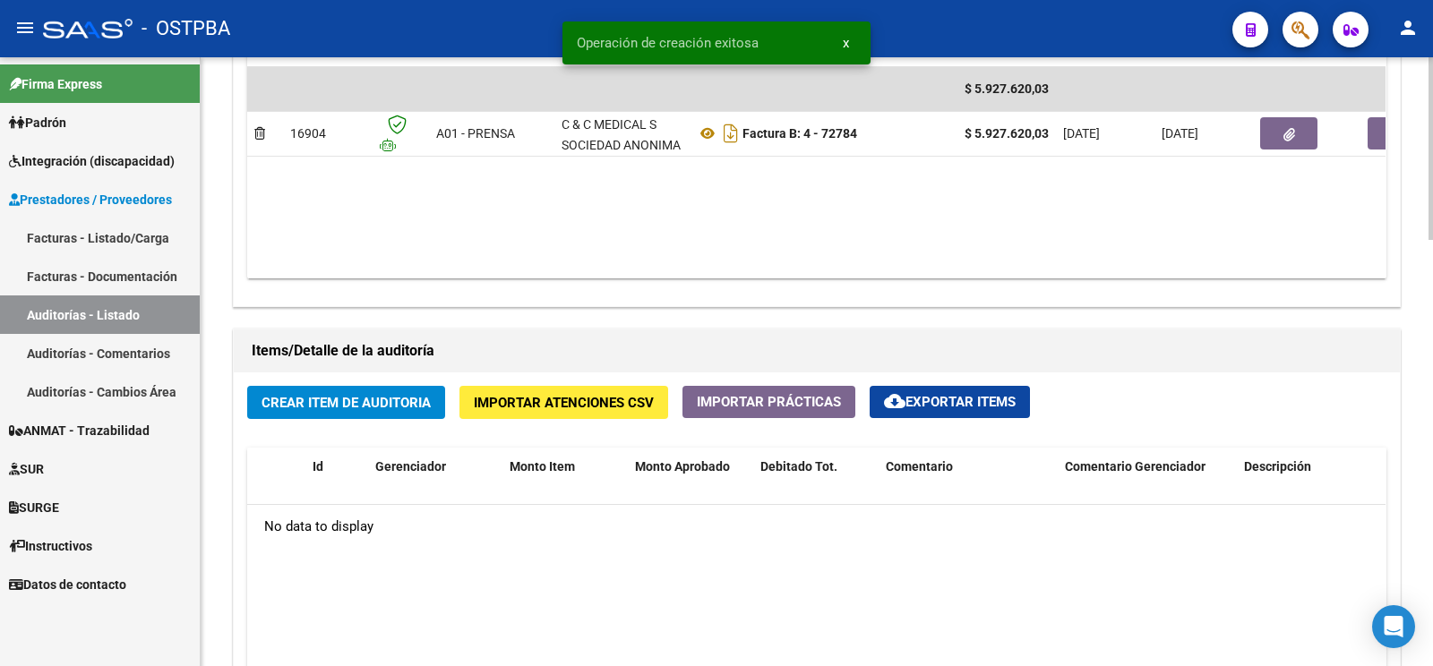
click at [374, 408] on span "Crear Item de Auditoria" at bounding box center [345, 403] width 169 height 16
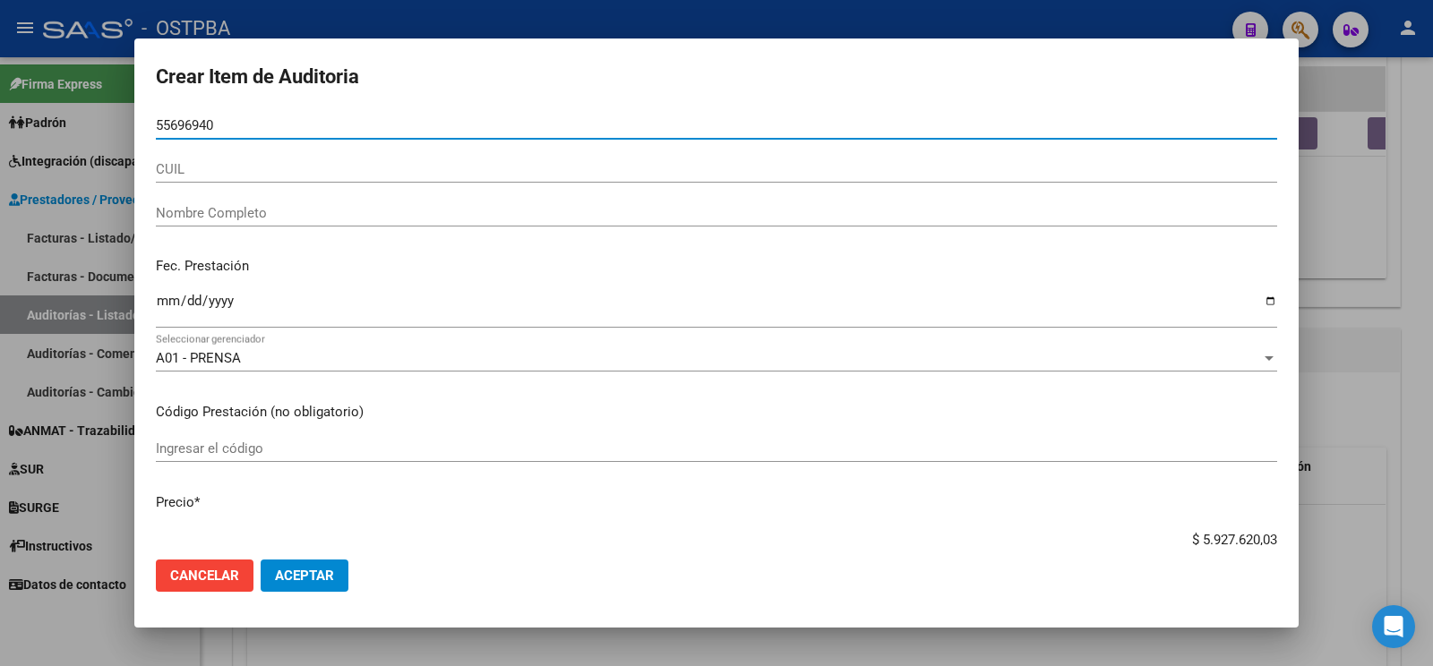
type input "55696940"
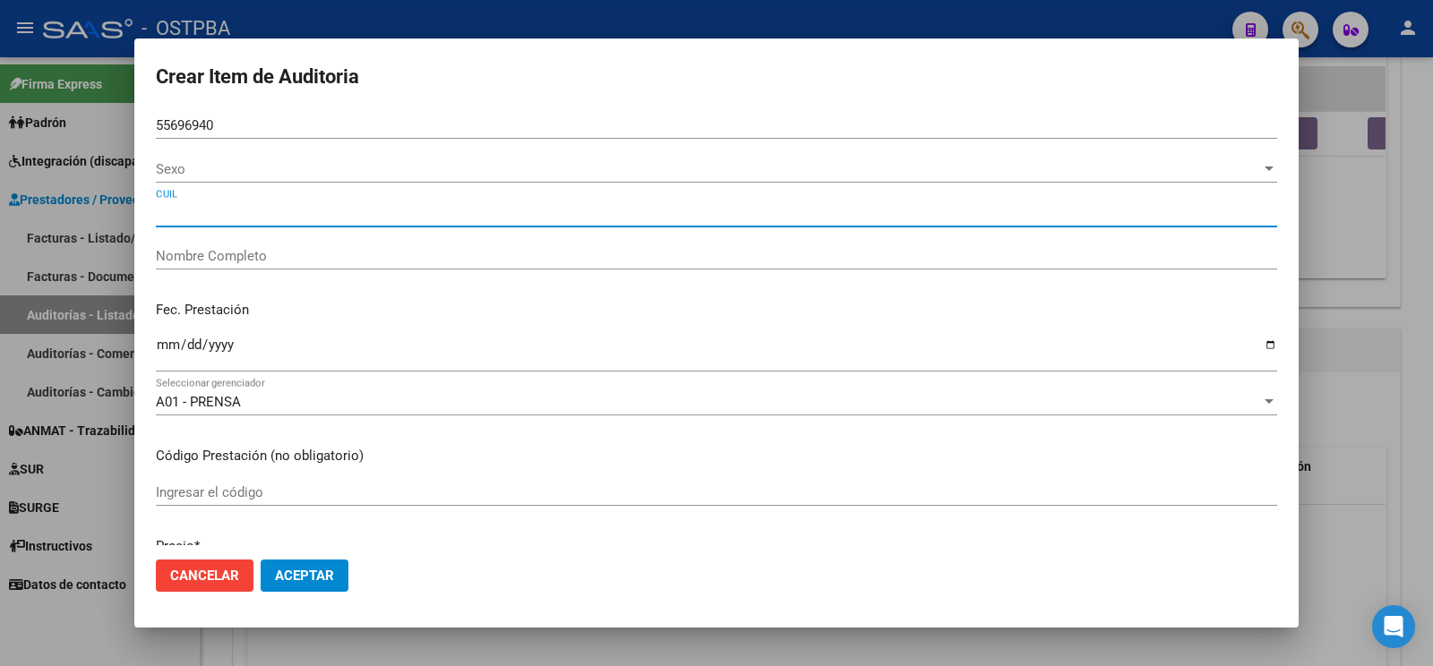
type input "MIGUEZ MOLINA LORENZO"
type input "20556969400"
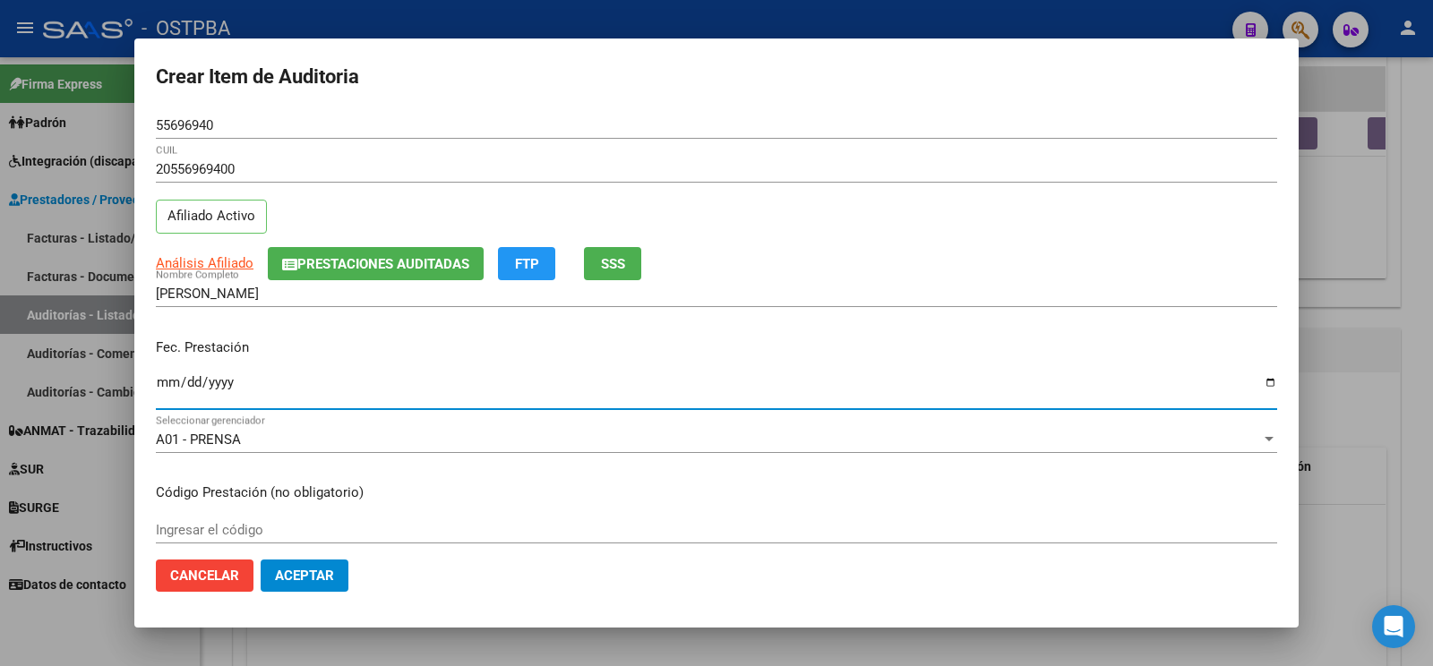
type input "[DATE]"
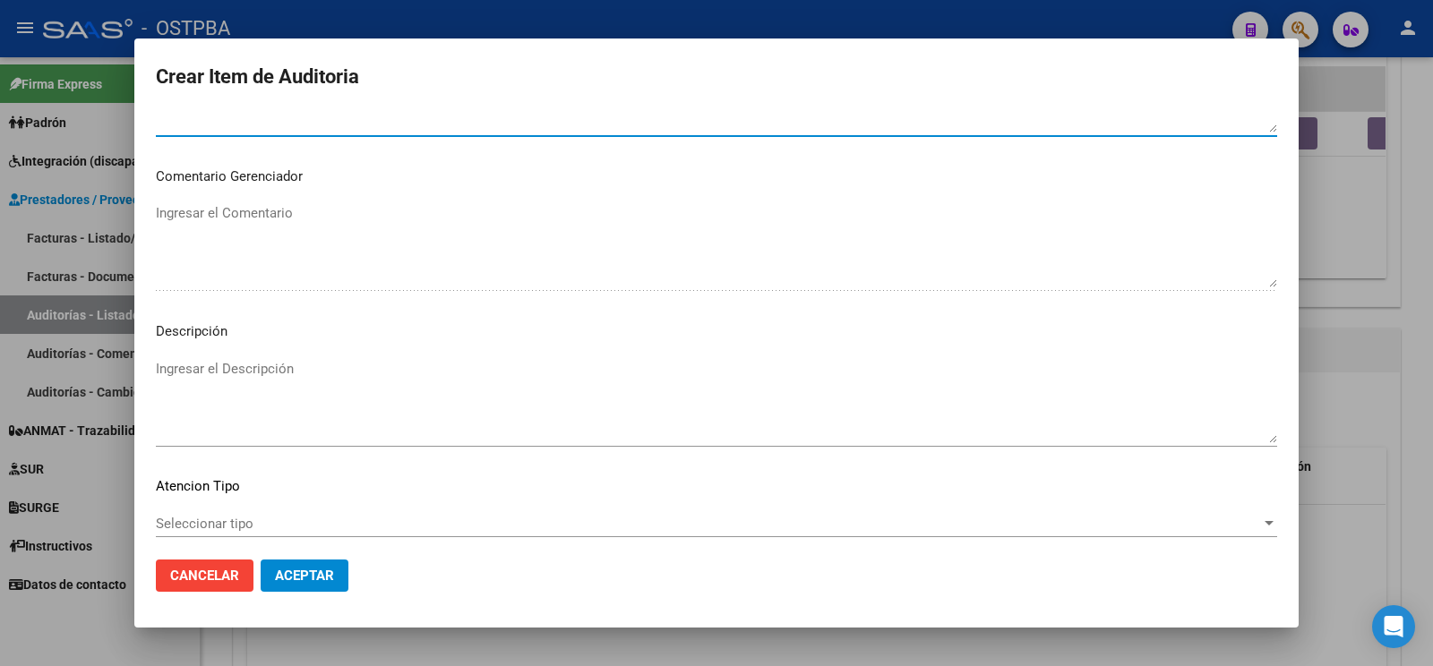
scroll to position [1033, 0]
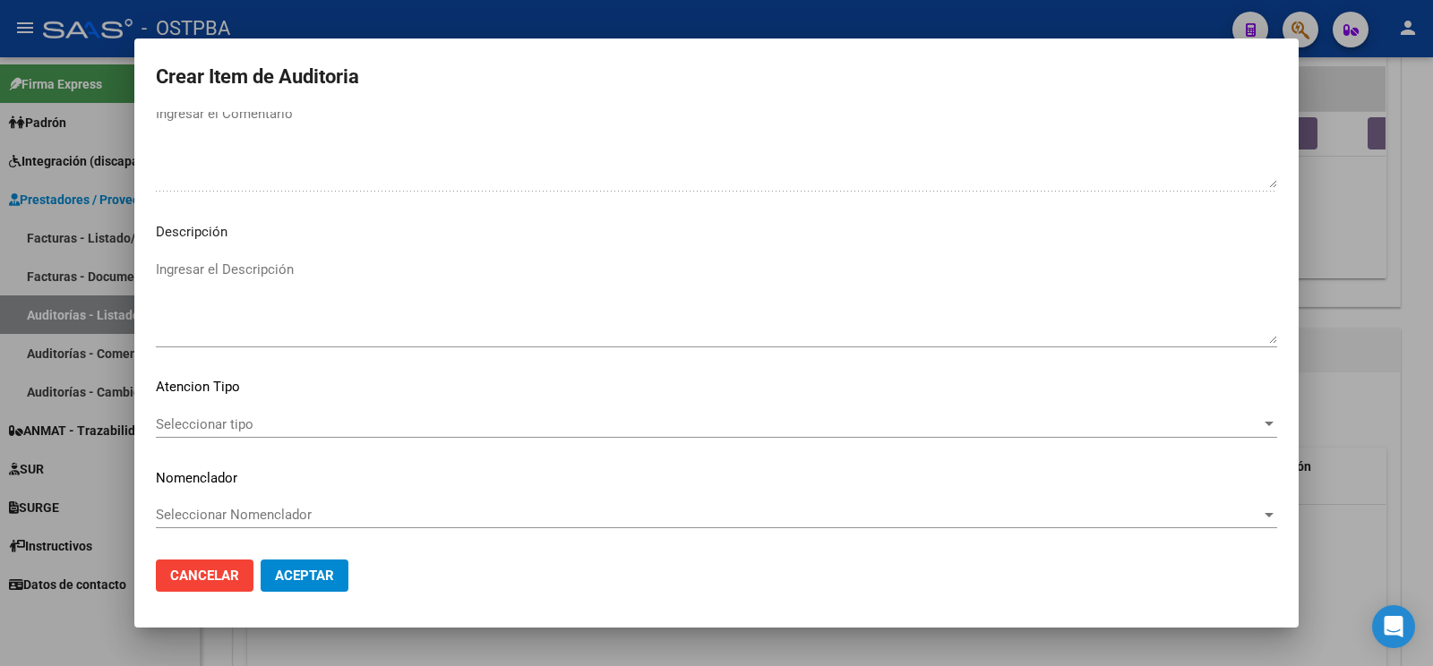
type textarea "af n° 27659/05 -plan ostpba- a pagar a 60 días"
click at [211, 416] on span "Seleccionar tipo" at bounding box center [708, 424] width 1105 height 16
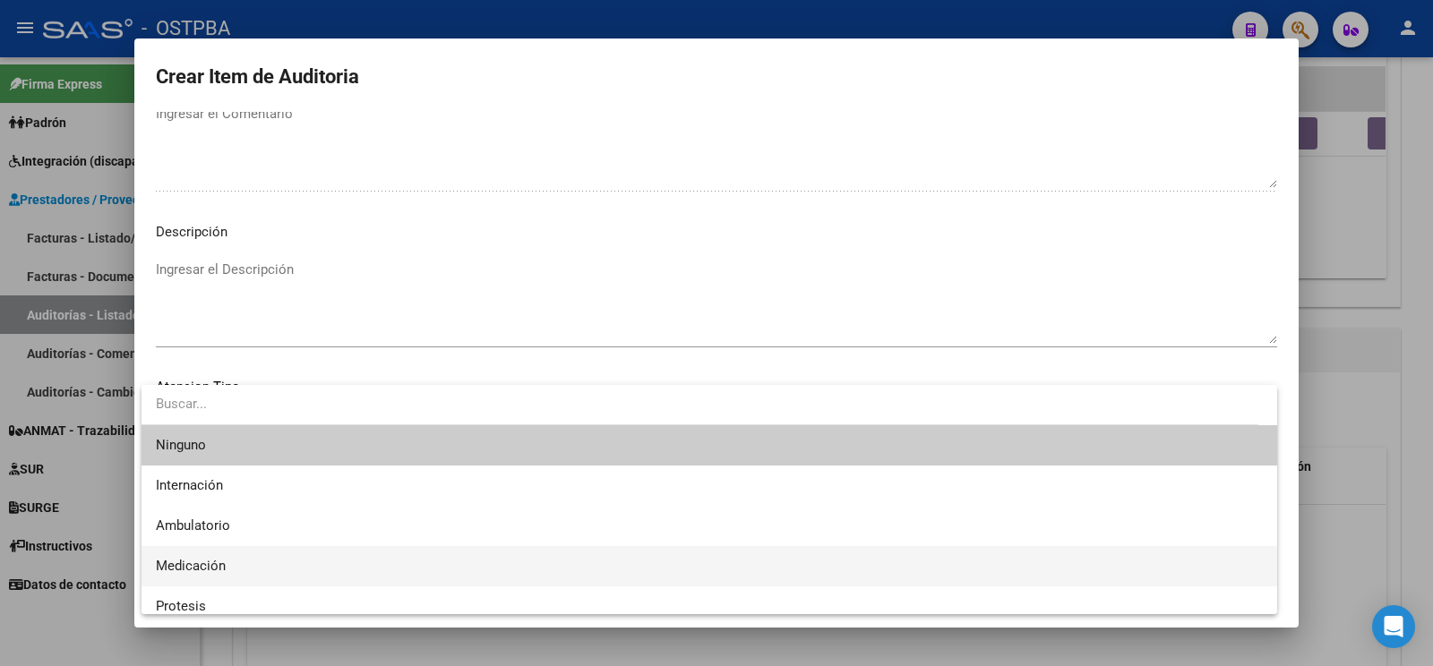
click at [158, 559] on span "Medicación" at bounding box center [709, 566] width 1107 height 40
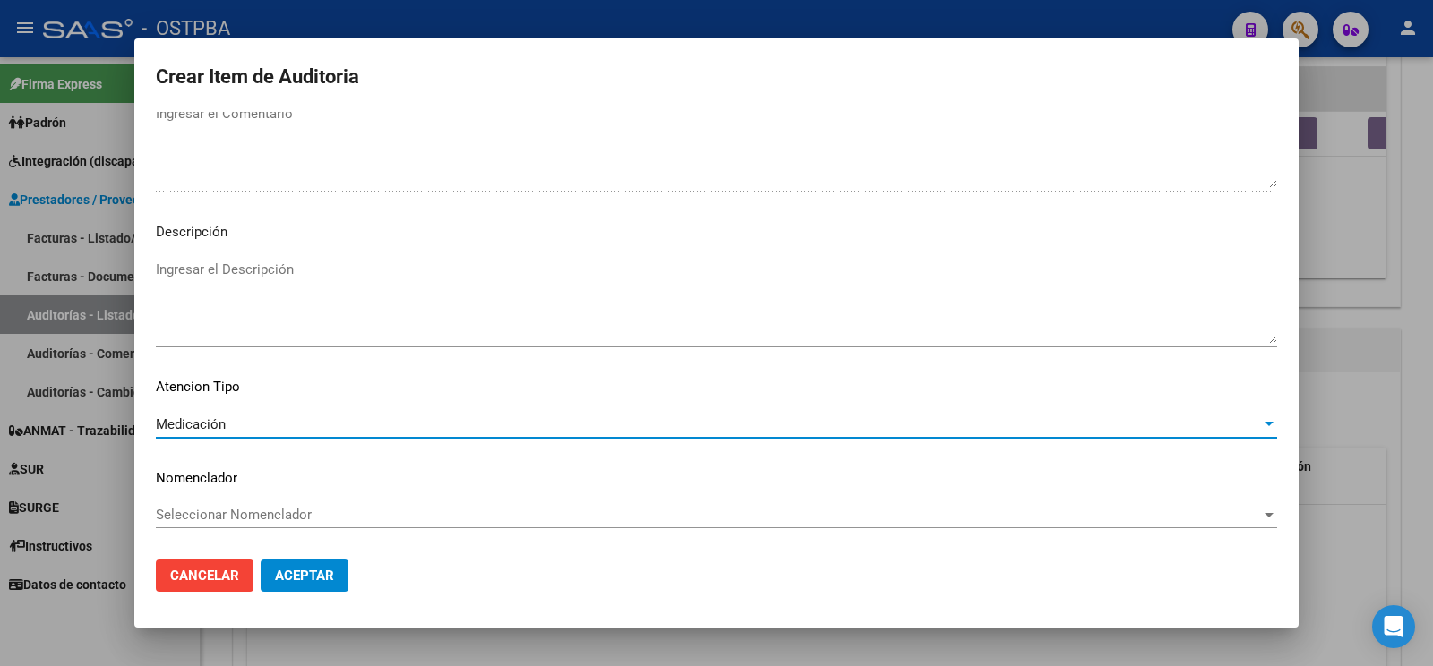
click at [282, 556] on mat-dialog-actions "Cancelar Aceptar" at bounding box center [716, 575] width 1121 height 61
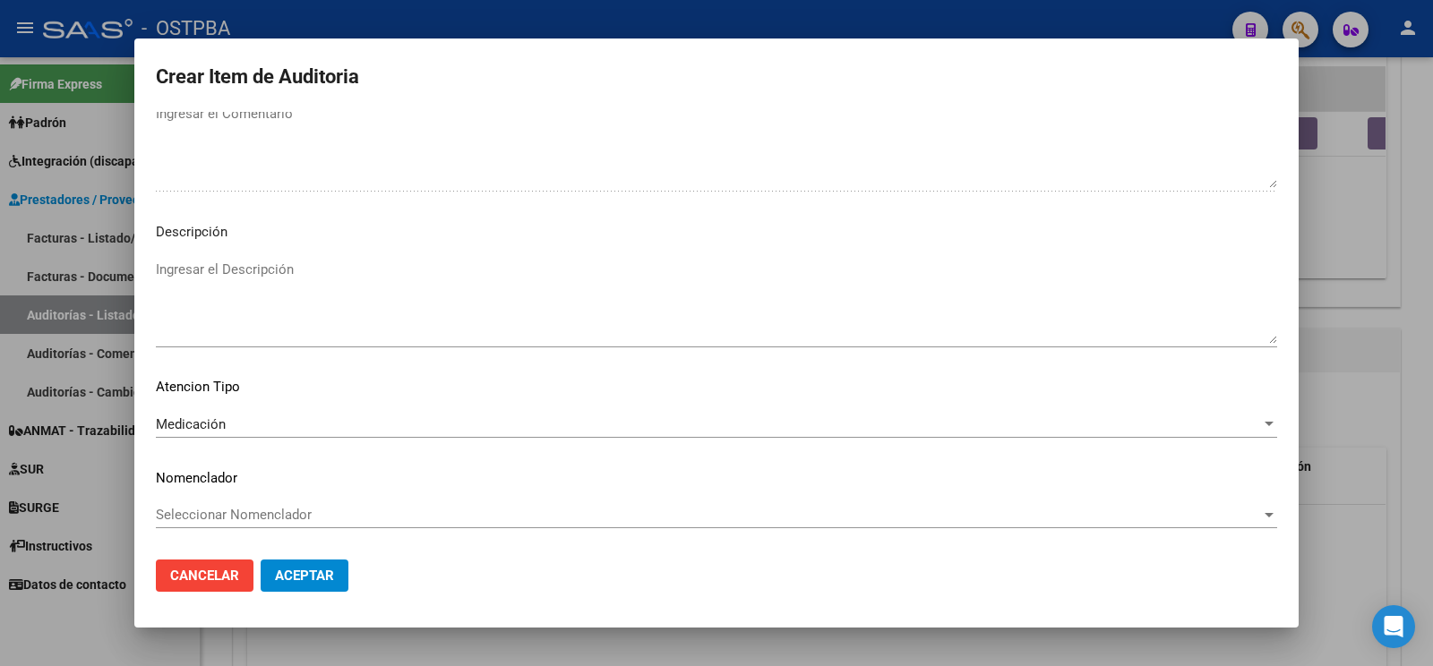
click at [296, 570] on span "Aceptar" at bounding box center [304, 576] width 59 height 16
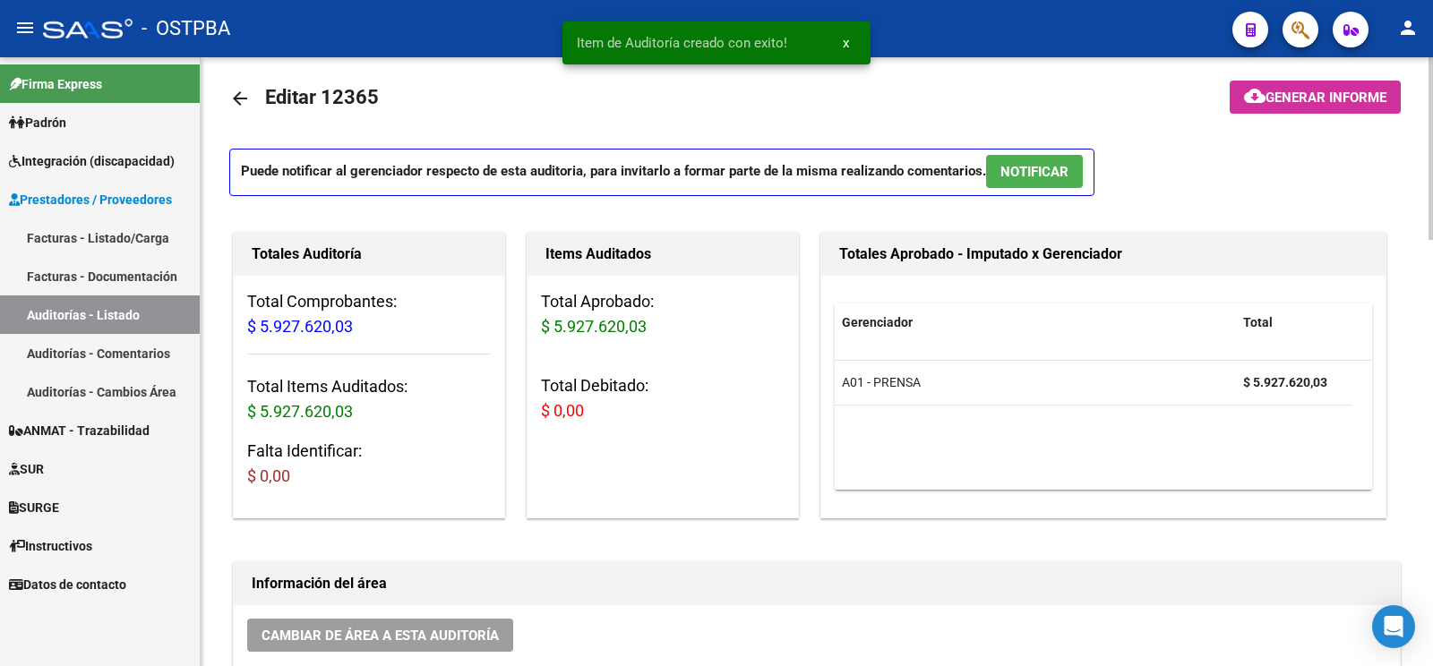
scroll to position [0, 0]
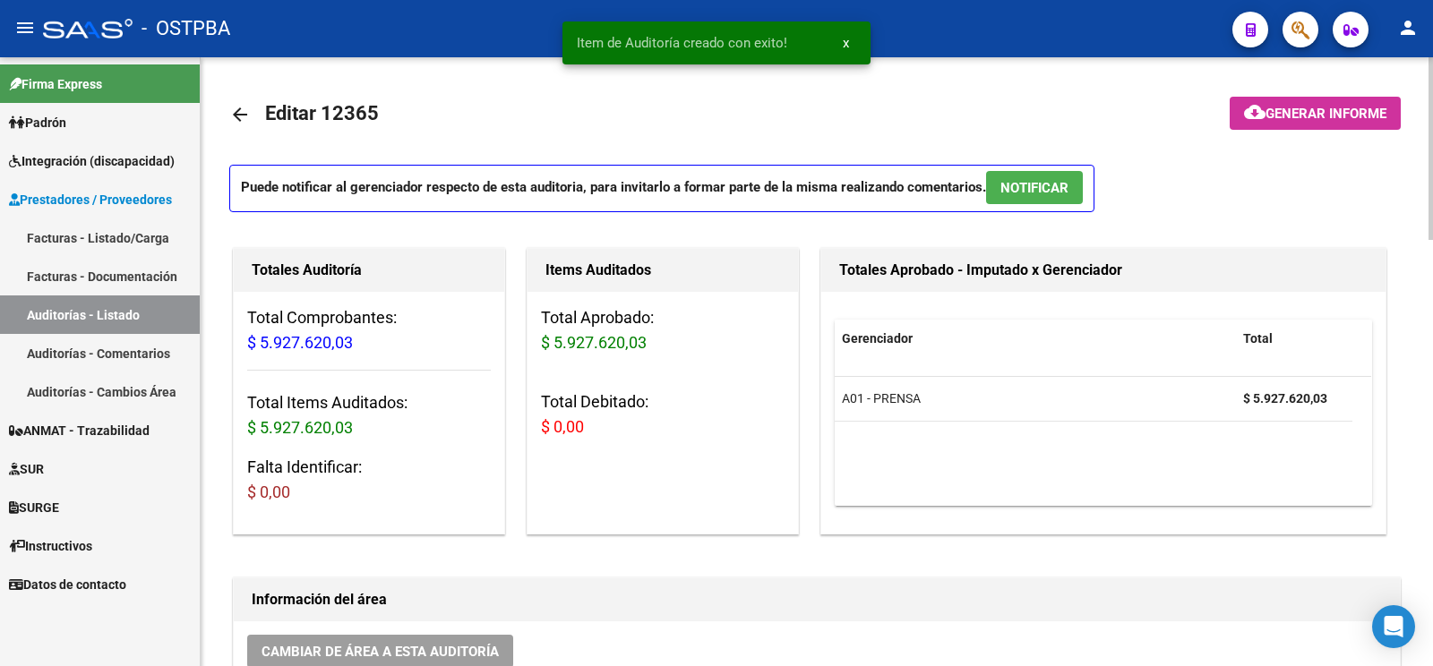
click at [1353, 130] on app-informe-auditoria "cloud_download Generar informe" at bounding box center [1315, 113] width 171 height 33
click at [1353, 116] on span "Generar informe" at bounding box center [1325, 114] width 121 height 16
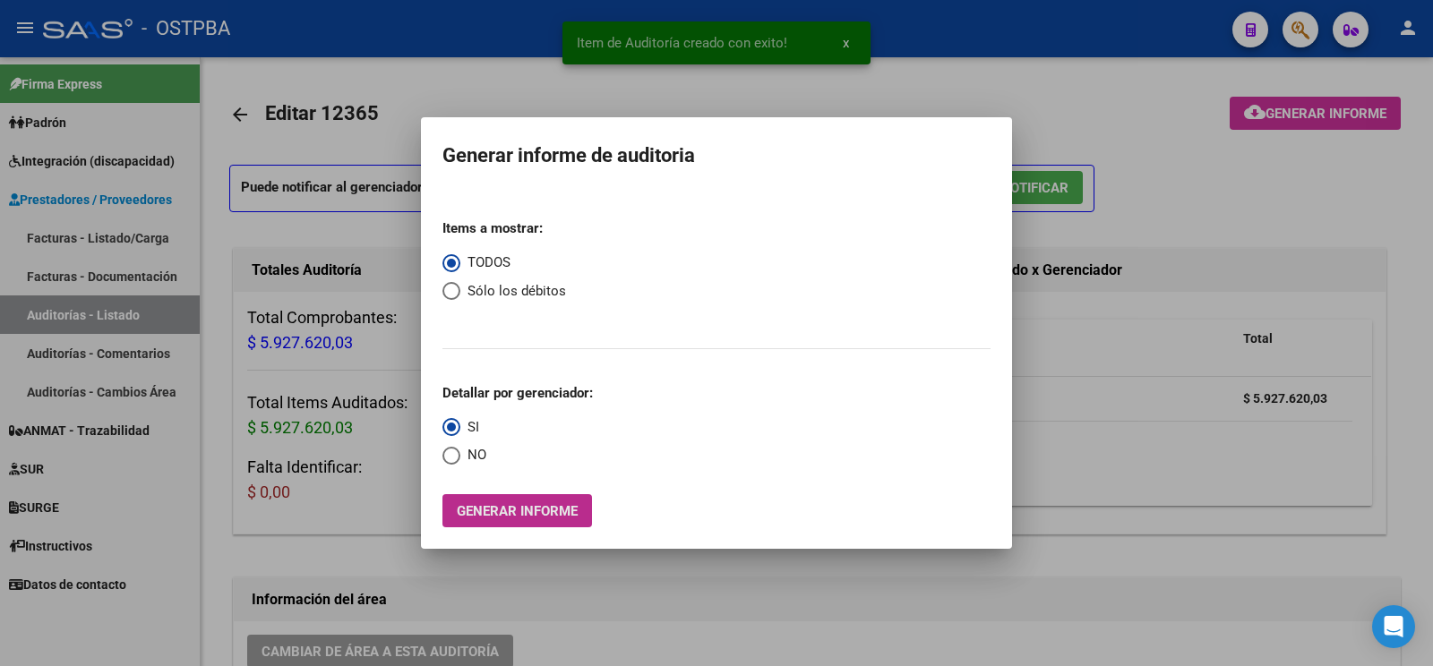
click at [519, 513] on span "Generar informe" at bounding box center [517, 511] width 121 height 16
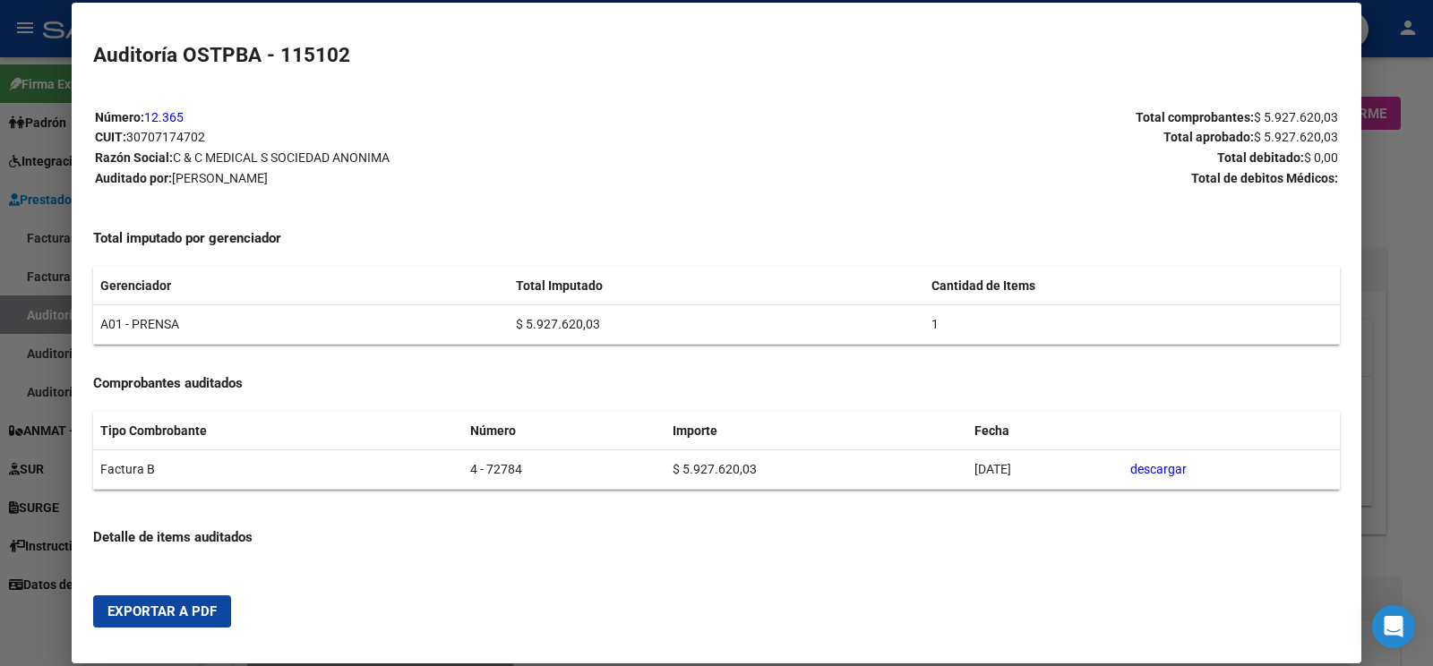
click at [122, 616] on span "Exportar a PDF" at bounding box center [161, 612] width 109 height 16
click at [68, 319] on div at bounding box center [716, 333] width 1433 height 666
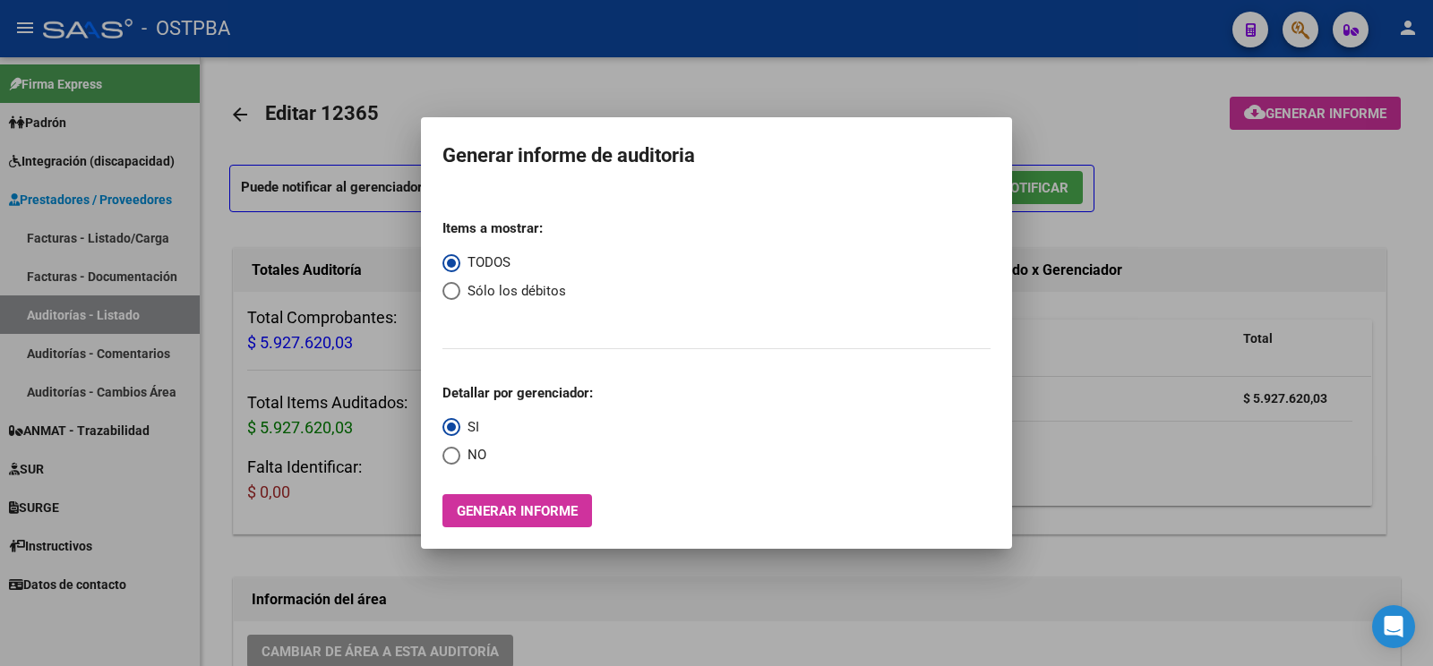
click at [66, 317] on div at bounding box center [716, 333] width 1433 height 666
click at [66, 317] on link "Auditorías - Listado" at bounding box center [100, 315] width 200 height 39
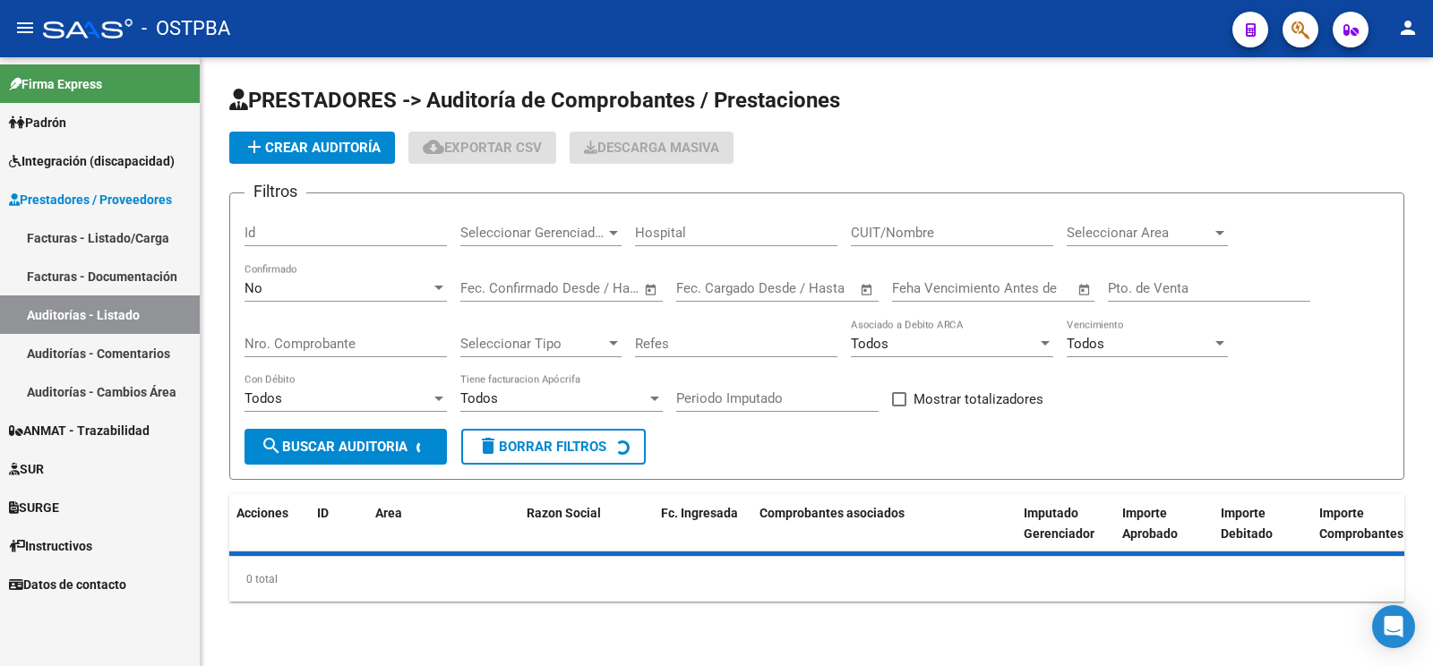
click at [356, 169] on app-list-header "PRESTADORES -> Auditoría de Comprobantes / Prestaciones add Crear Auditoría clo…" at bounding box center [816, 283] width 1175 height 394
click at [355, 156] on button "add Crear Auditoría" at bounding box center [312, 148] width 166 height 32
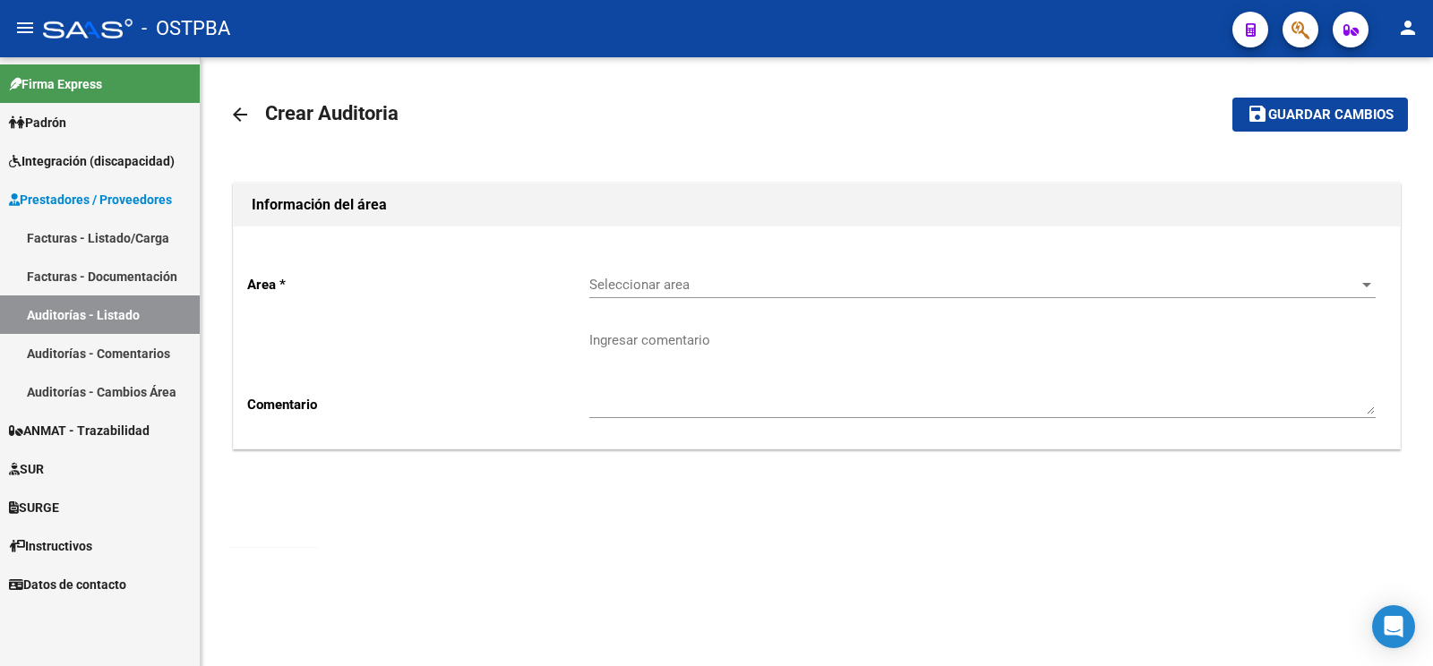
click at [728, 316] on div "Ingresar comentario" at bounding box center [982, 366] width 786 height 103
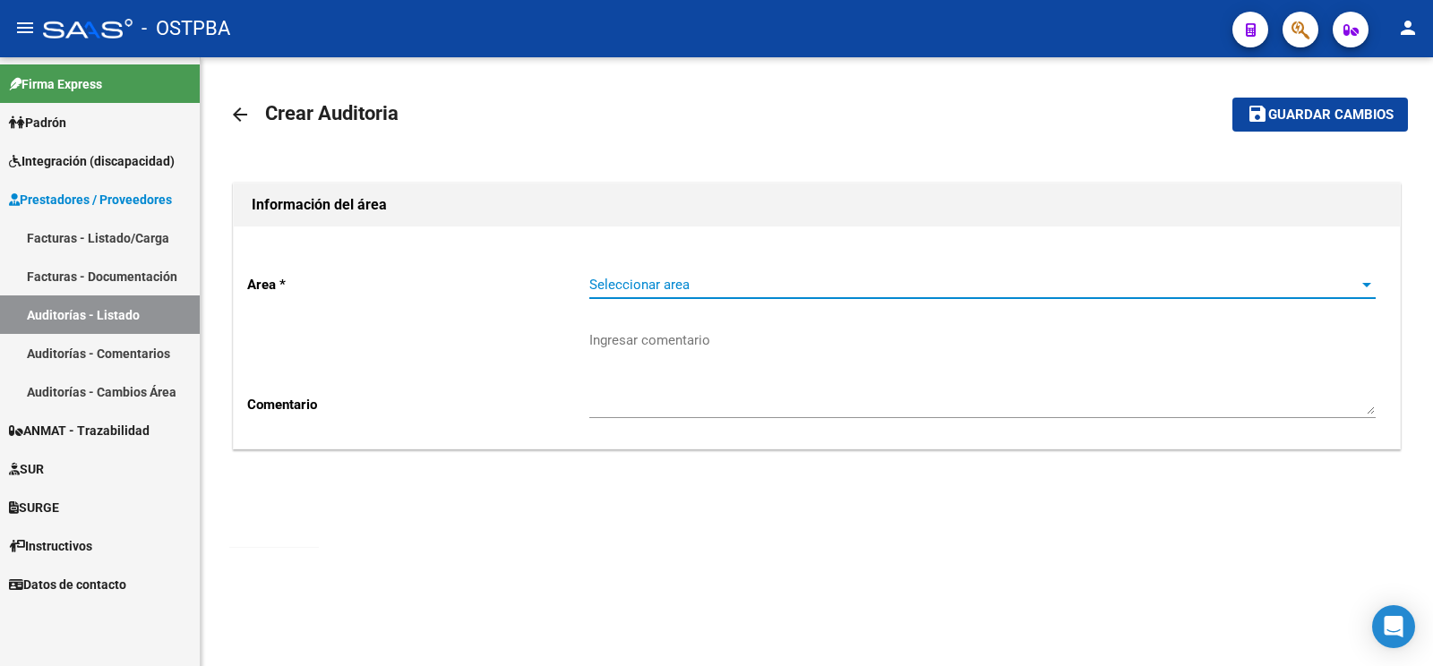
click at [717, 291] on span "Seleccionar area" at bounding box center [974, 285] width 770 height 16
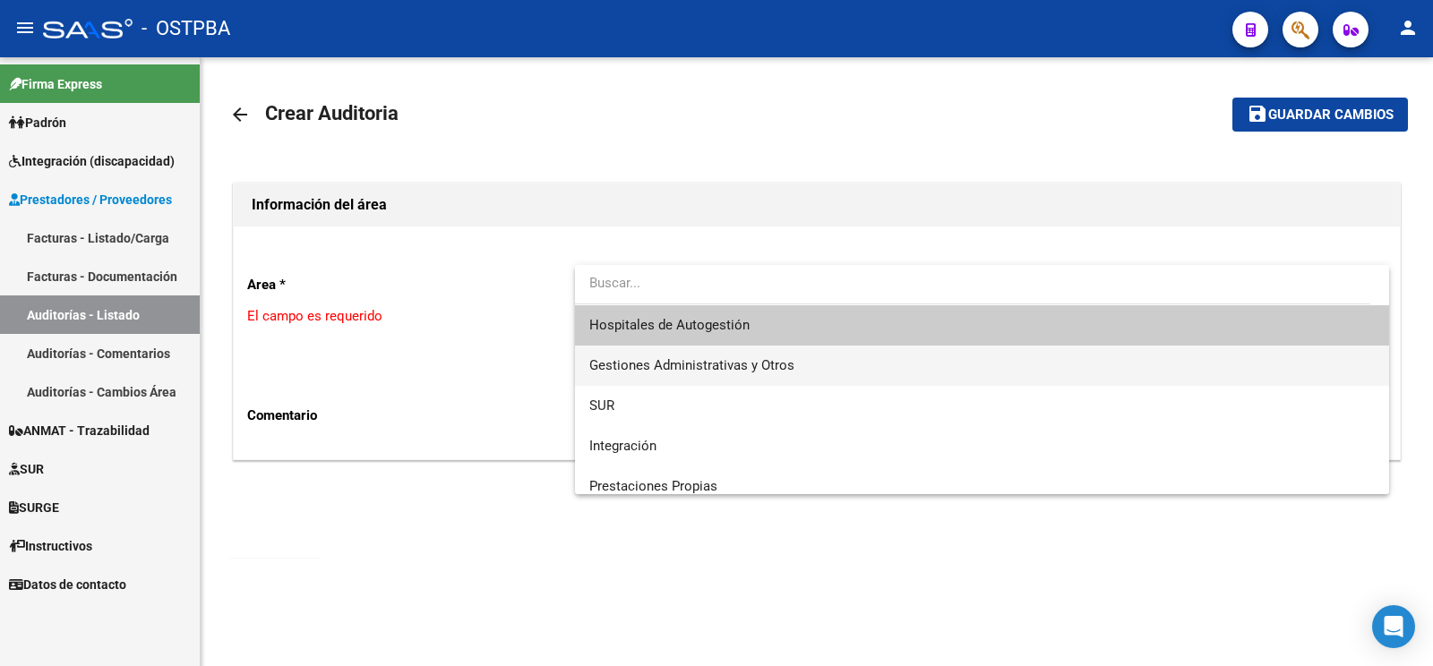
click at [630, 384] on span "Gestiones Administrativas y Otros" at bounding box center [981, 366] width 785 height 40
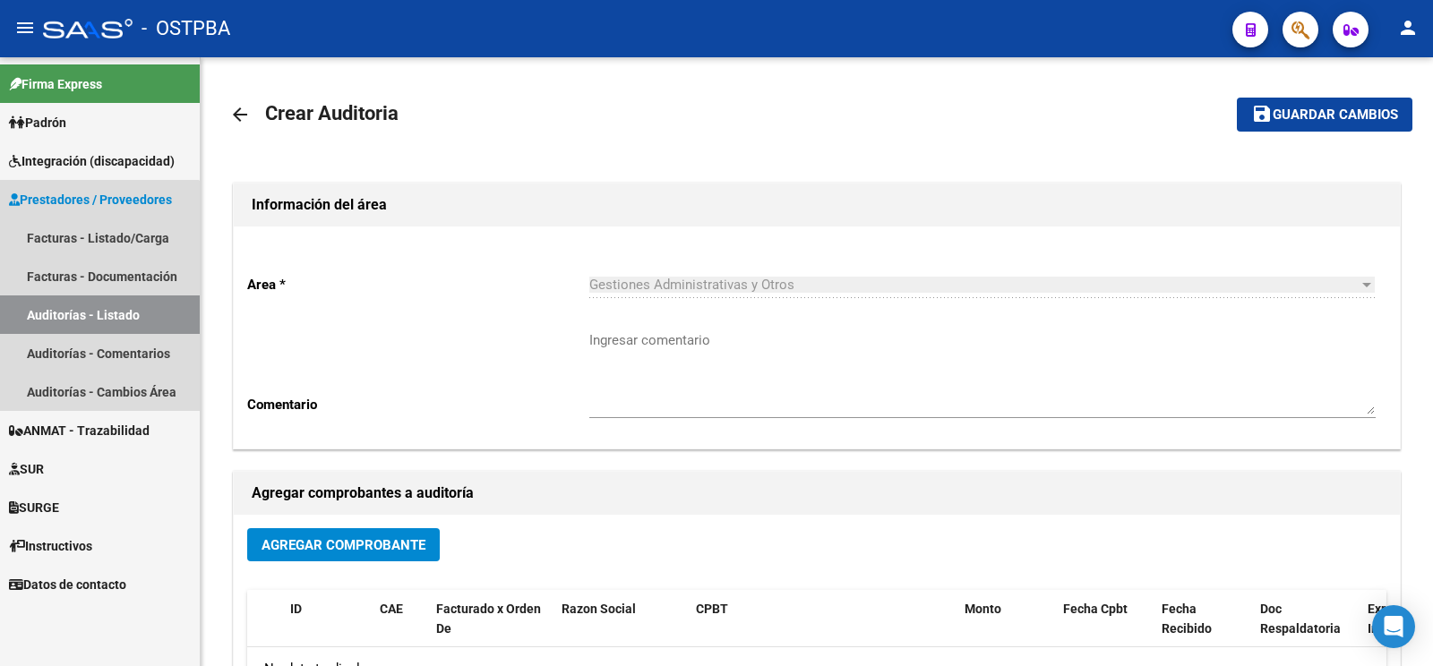
click at [63, 316] on link "Auditorías - Listado" at bounding box center [100, 315] width 200 height 39
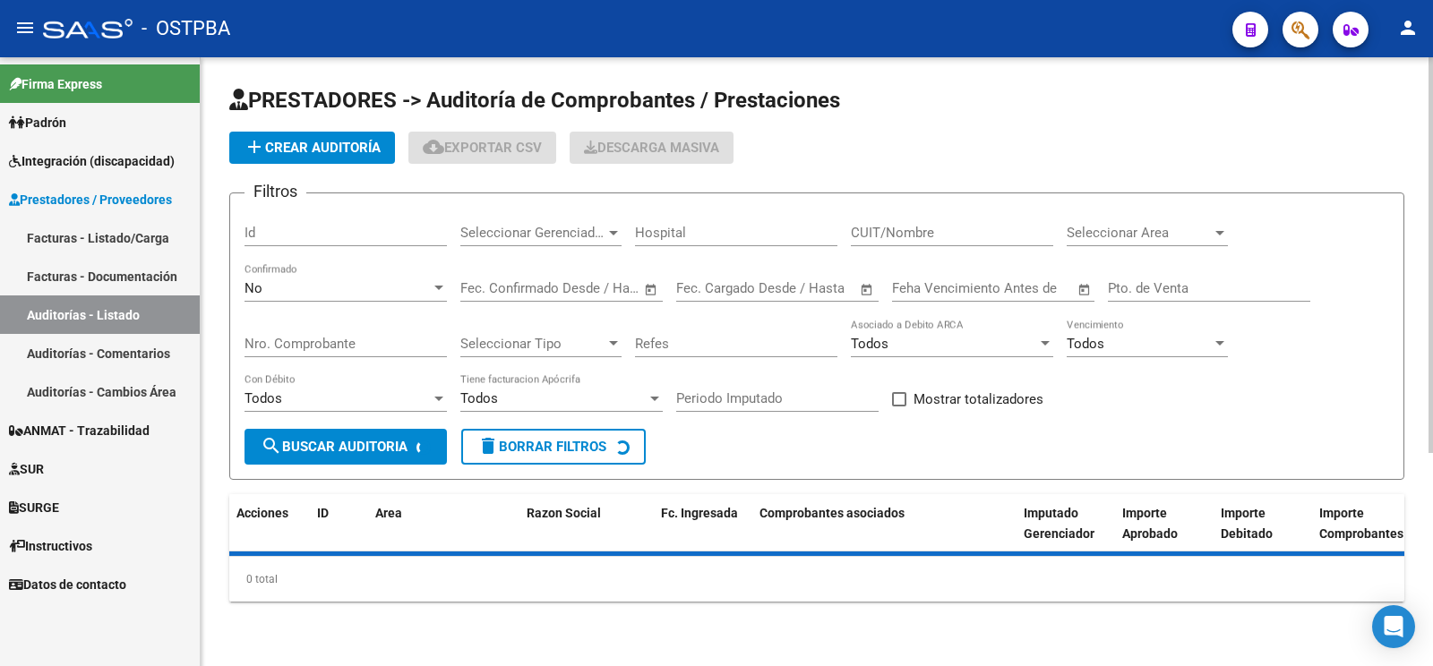
click at [326, 121] on app-list-header "PRESTADORES -> Auditoría de Comprobantes / Prestaciones add Crear Auditoría clo…" at bounding box center [816, 283] width 1175 height 394
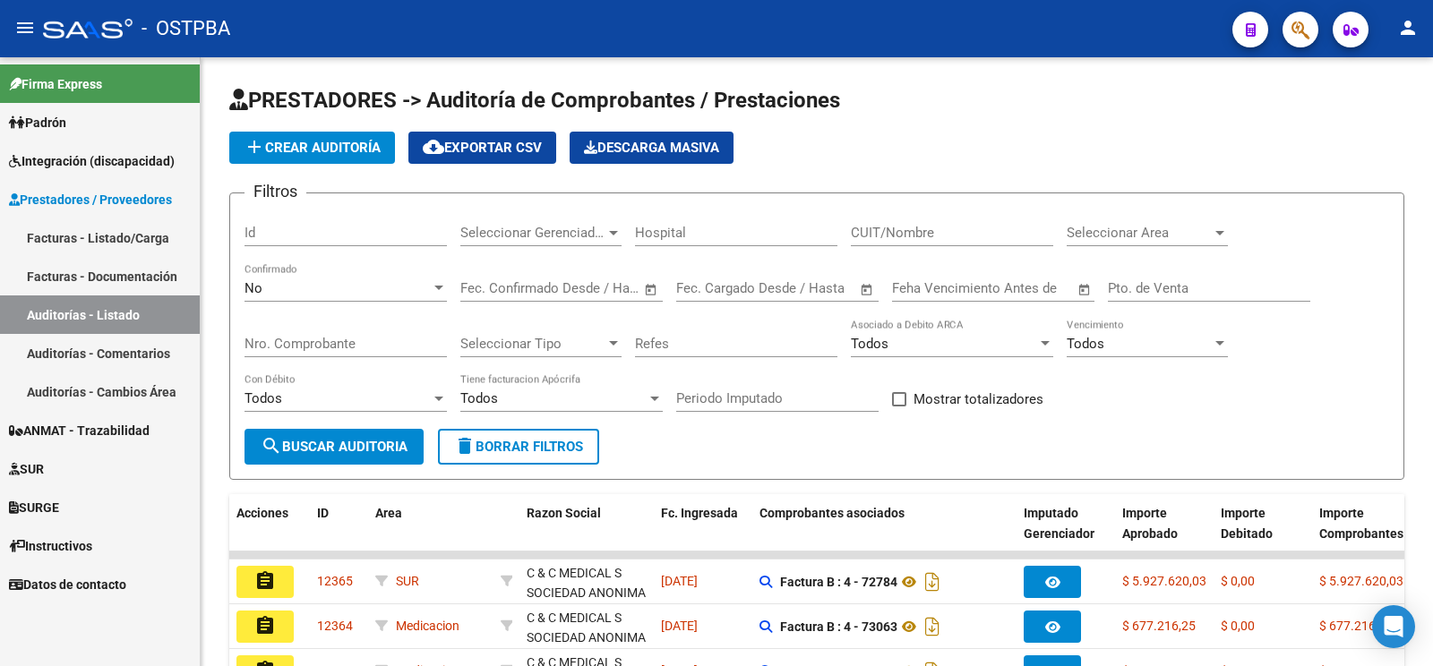
click at [335, 159] on button "add Crear Auditoría" at bounding box center [312, 148] width 166 height 32
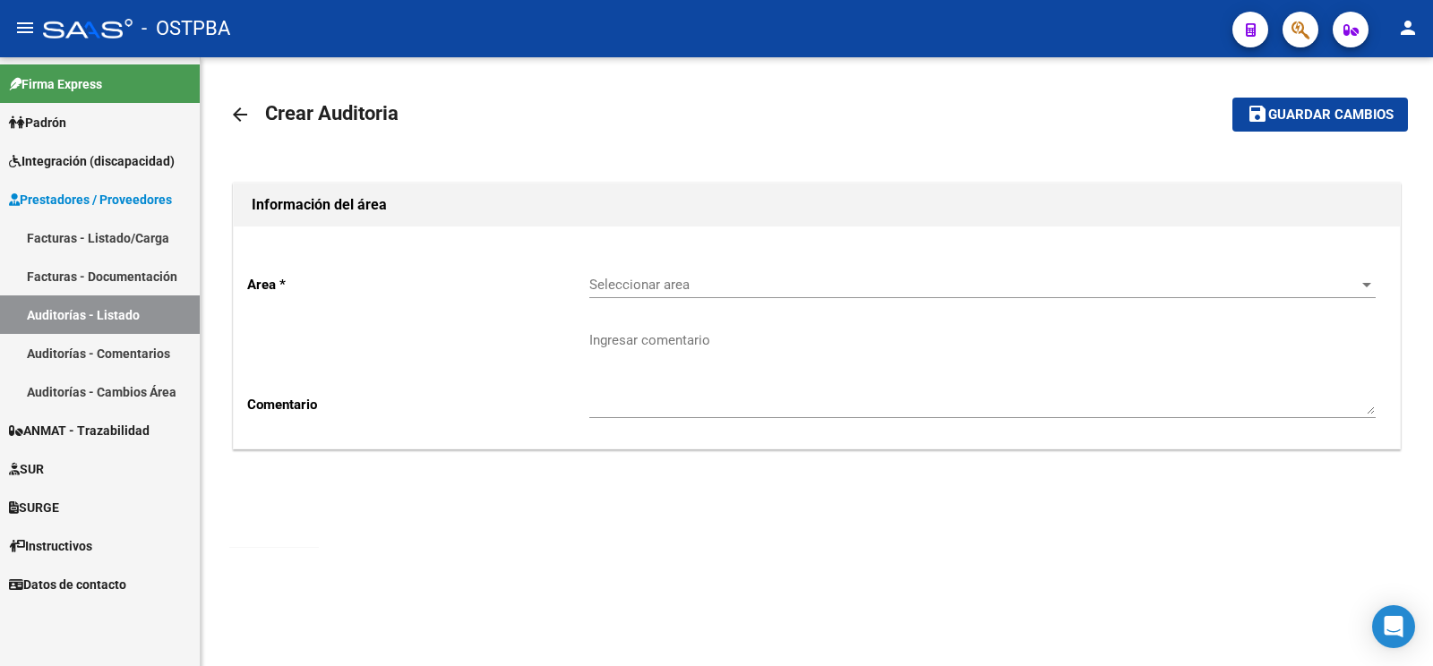
click at [634, 273] on div "Seleccionar area Seleccionar area" at bounding box center [982, 279] width 786 height 39
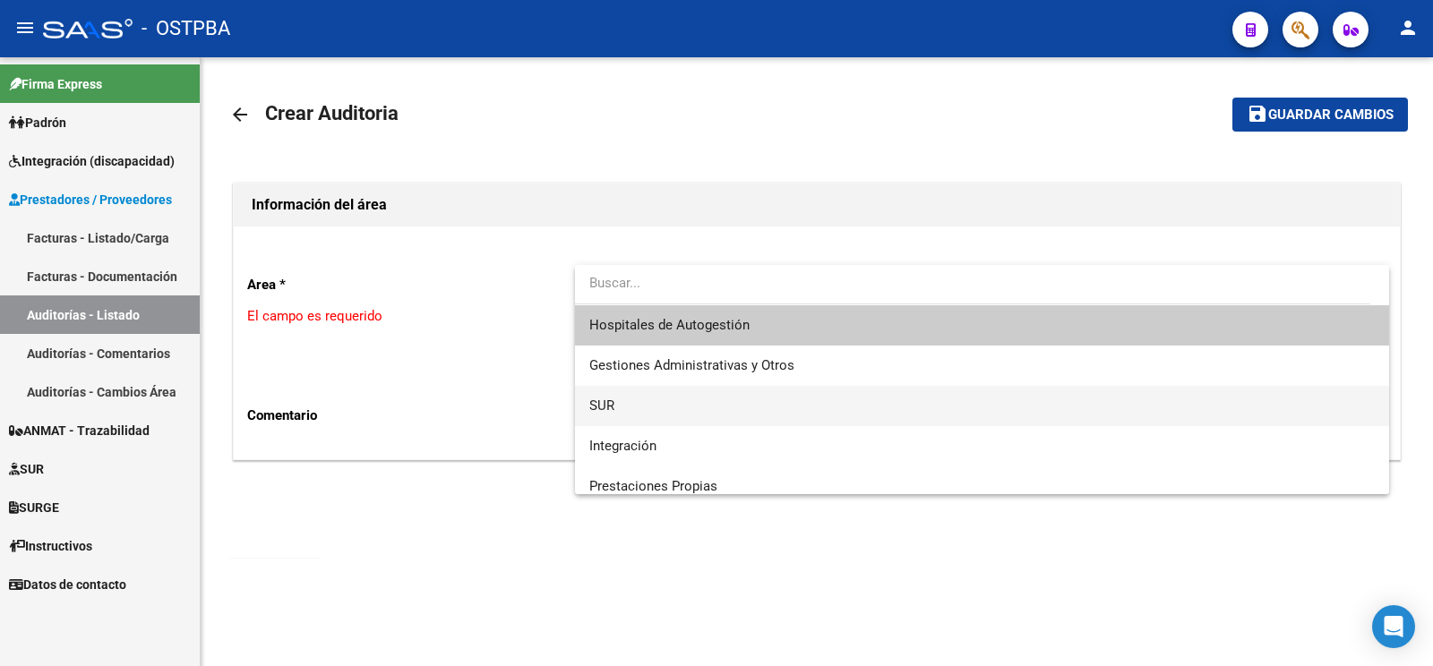
click at [654, 401] on span "SUR" at bounding box center [981, 406] width 785 height 40
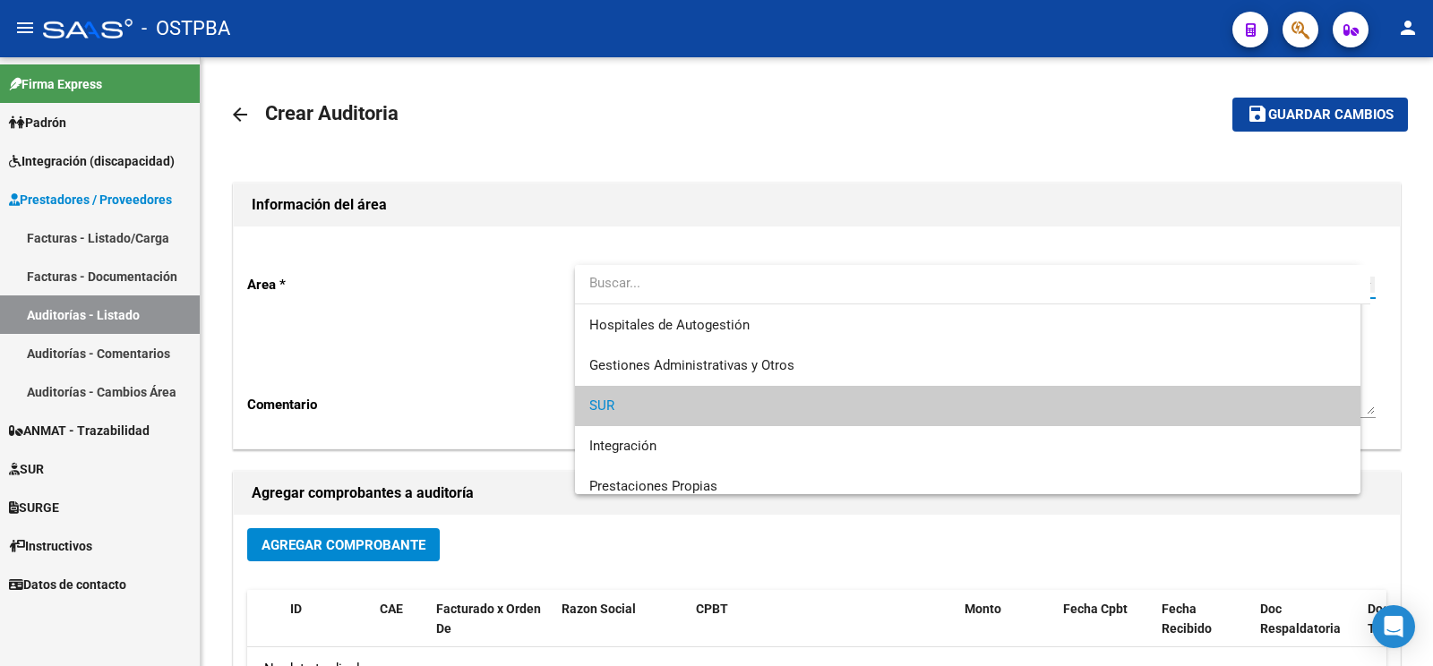
click at [657, 350] on textarea "Ingresar comentario" at bounding box center [982, 372] width 786 height 84
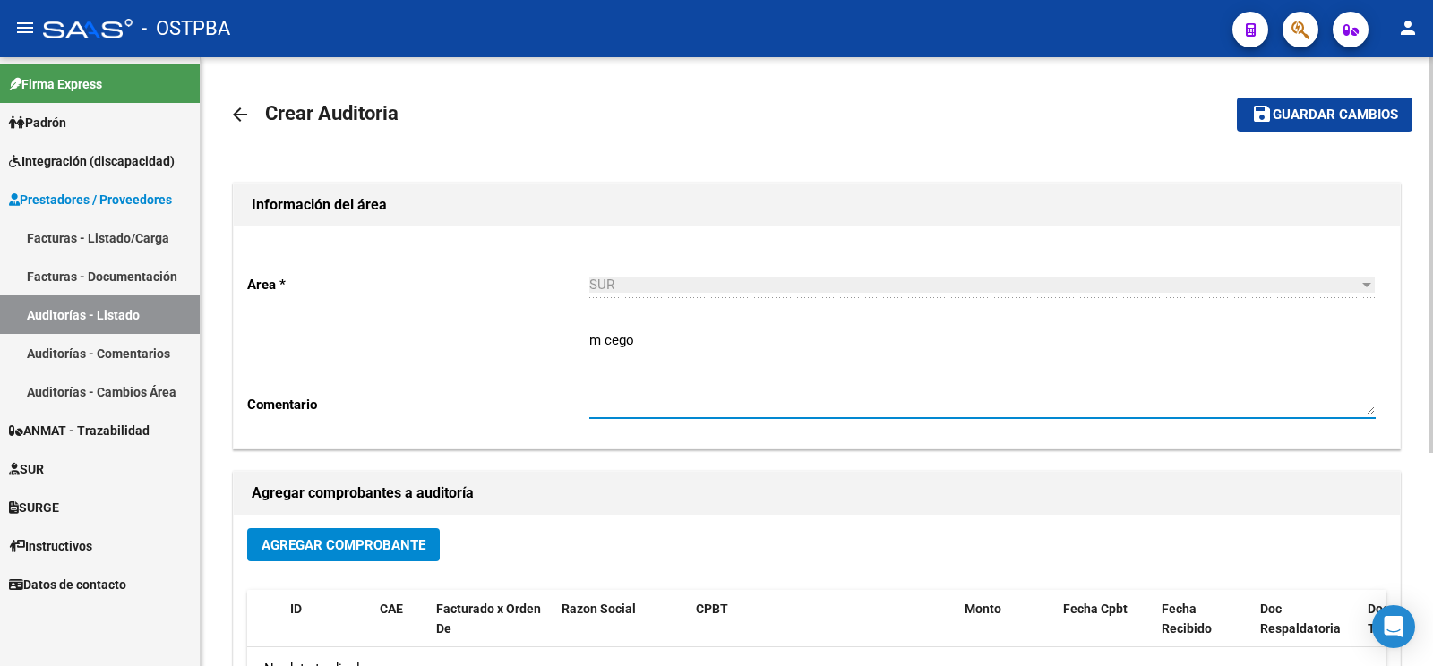
type textarea "m cego"
click at [355, 564] on div "Agregar Comprobante" at bounding box center [816, 551] width 1139 height 47
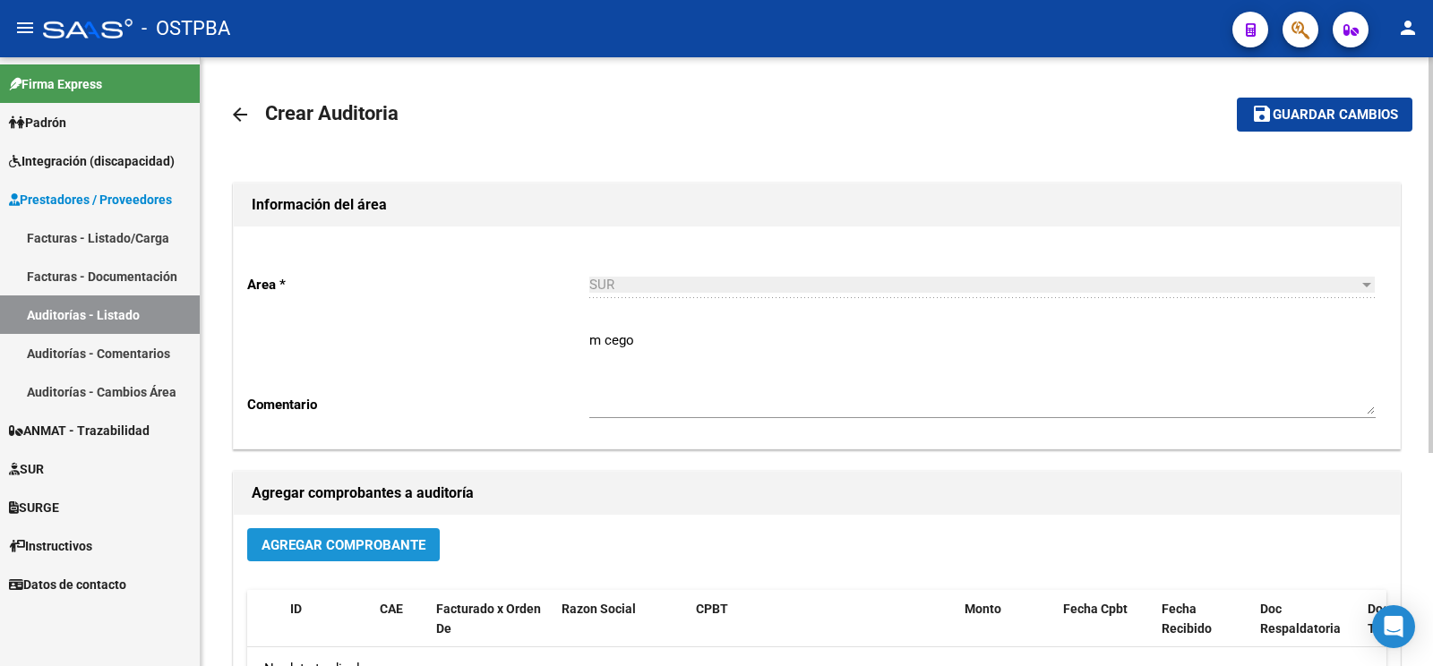
click at [362, 559] on button "Agregar Comprobante" at bounding box center [343, 544] width 193 height 33
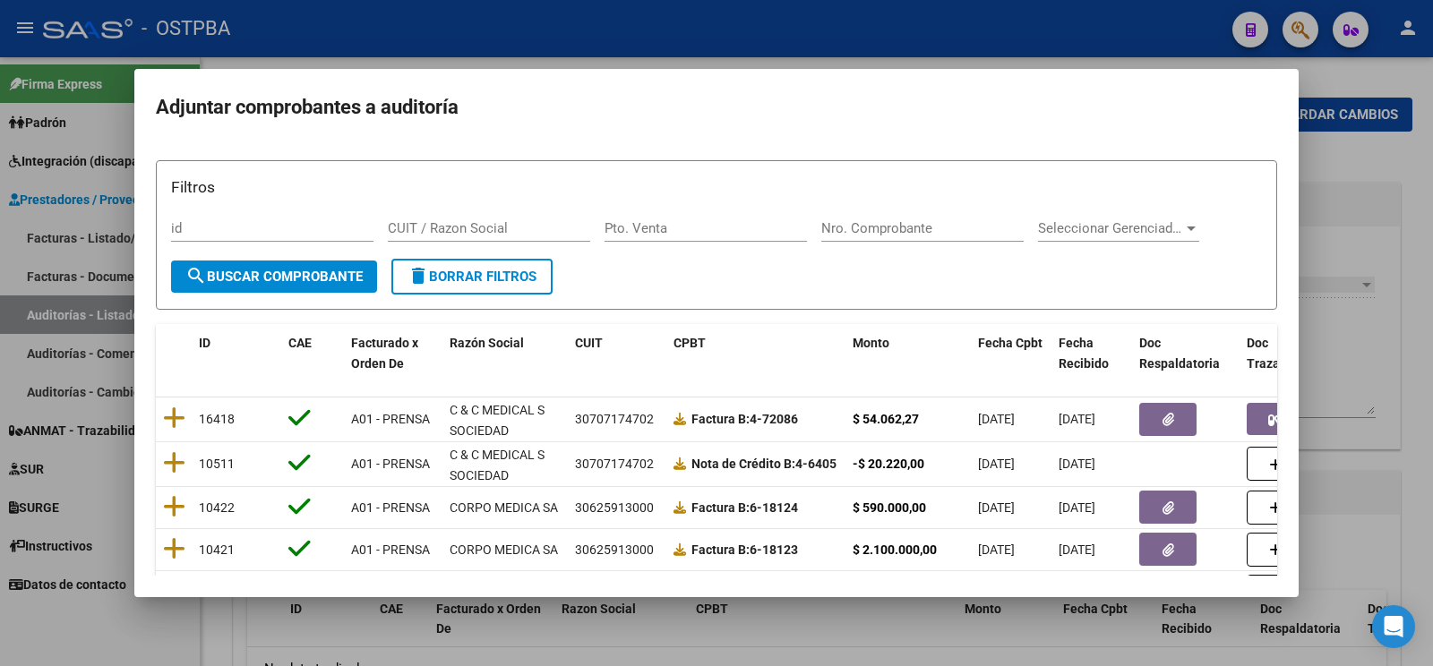
click at [908, 237] on div "Nro. Comprobante" at bounding box center [922, 228] width 202 height 27
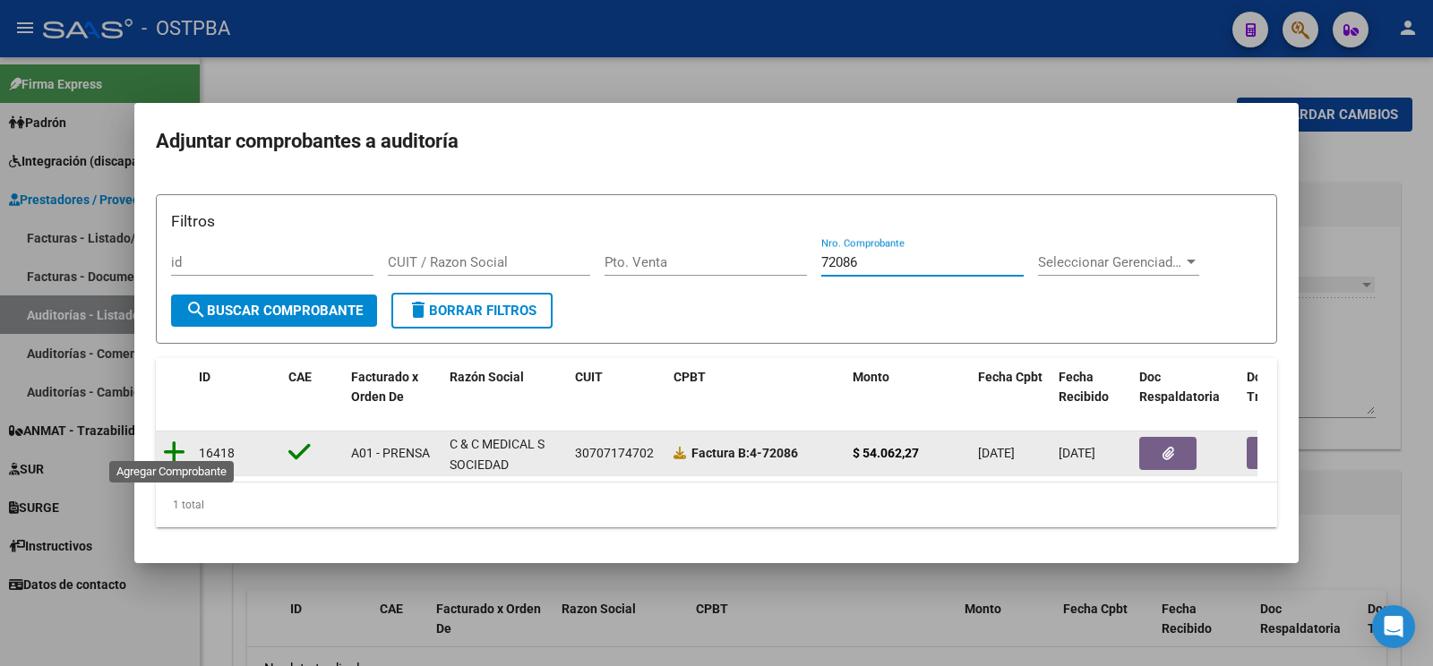
type input "72086"
click at [180, 442] on icon at bounding box center [174, 452] width 22 height 25
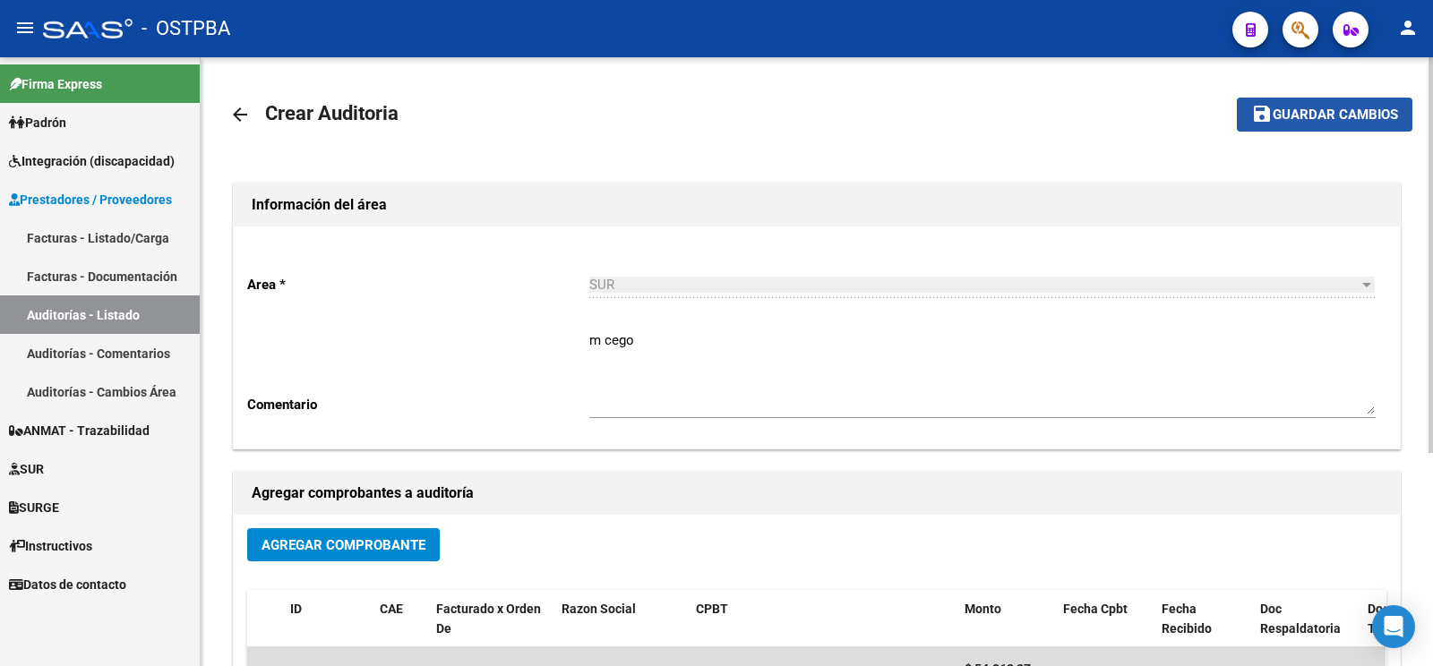
click at [1331, 119] on span "Guardar cambios" at bounding box center [1335, 115] width 125 height 16
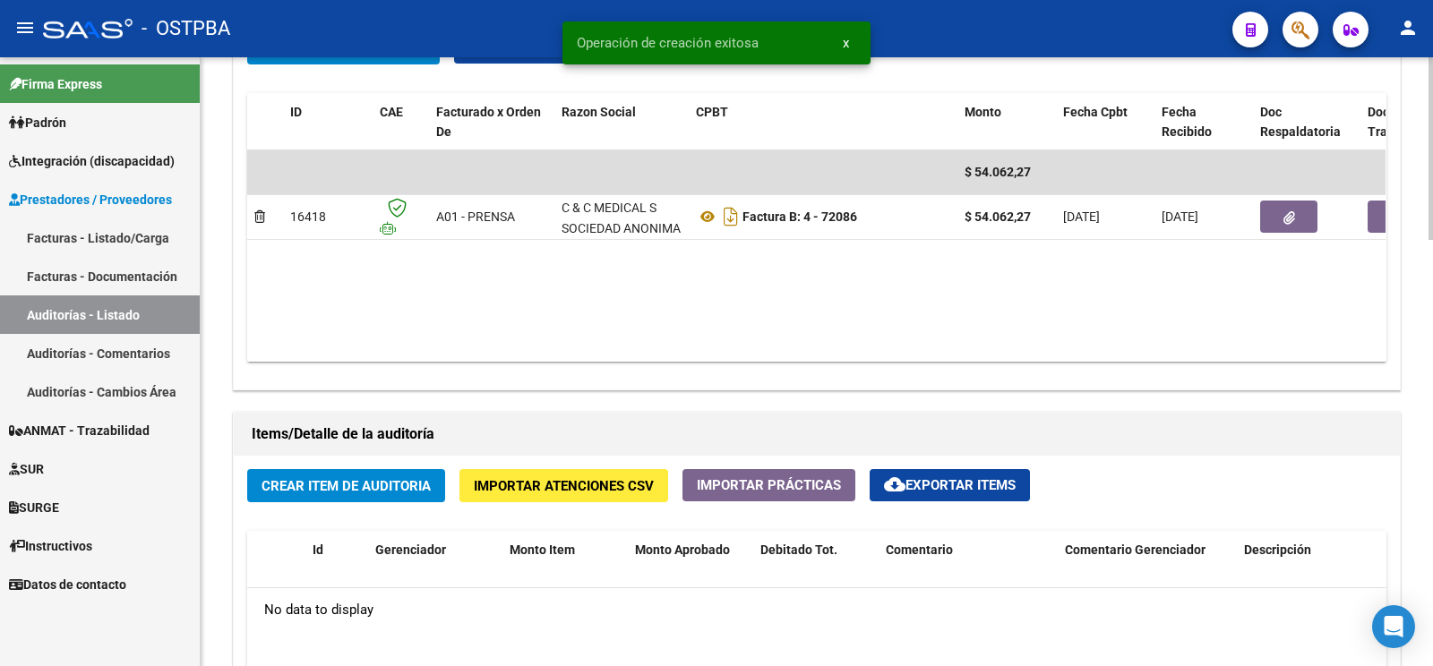
scroll to position [1034, 0]
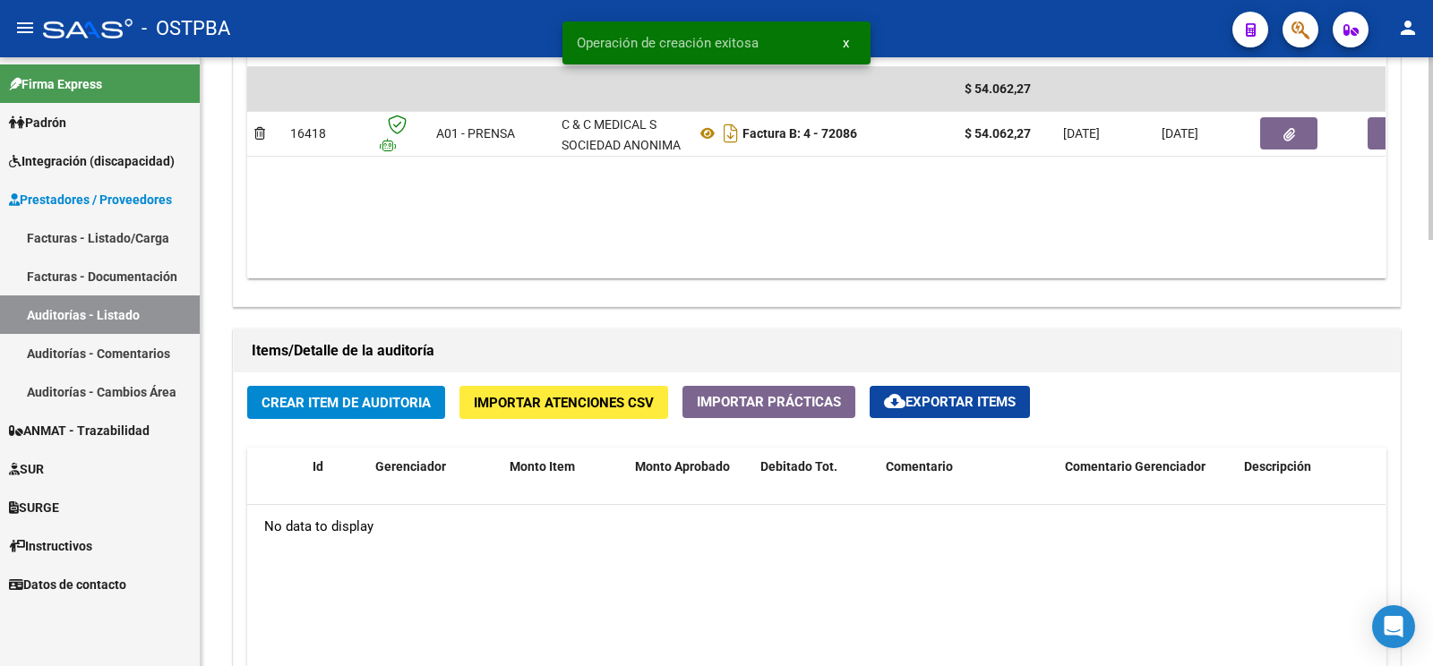
click at [410, 398] on span "Crear Item de Auditoria" at bounding box center [345, 403] width 169 height 16
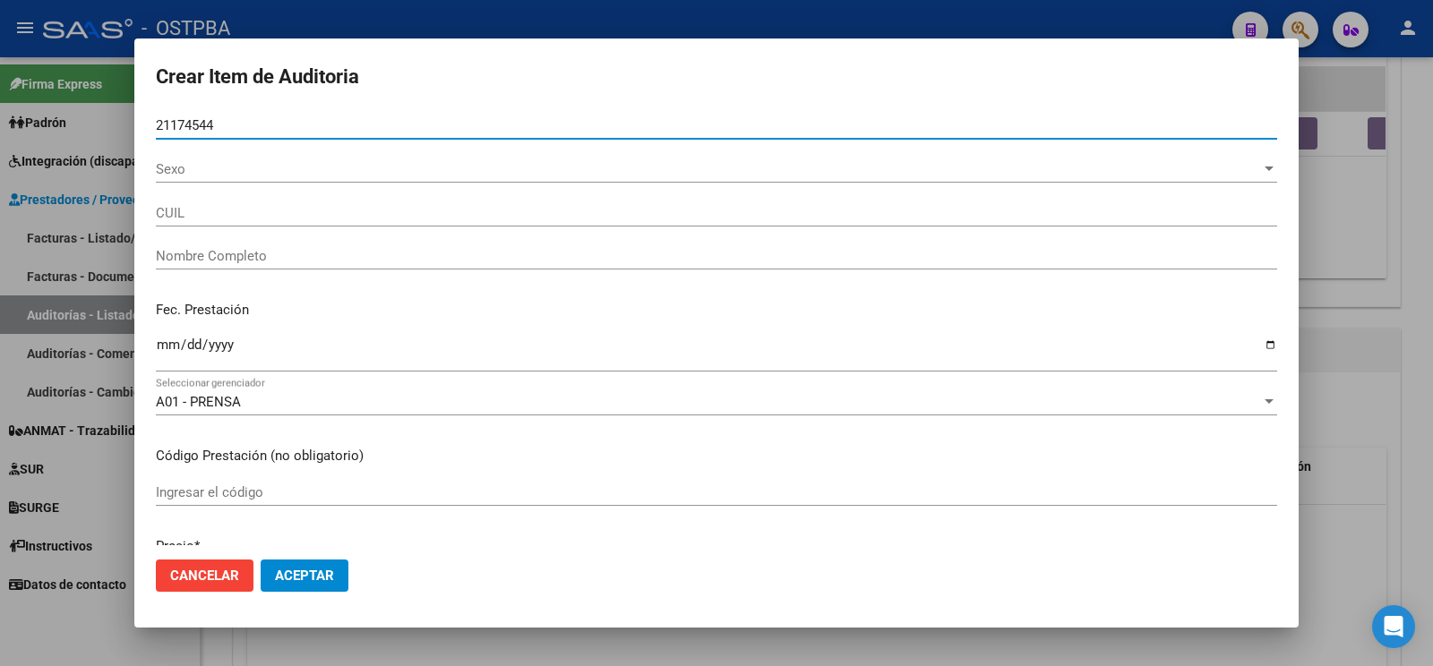
type input "21174544"
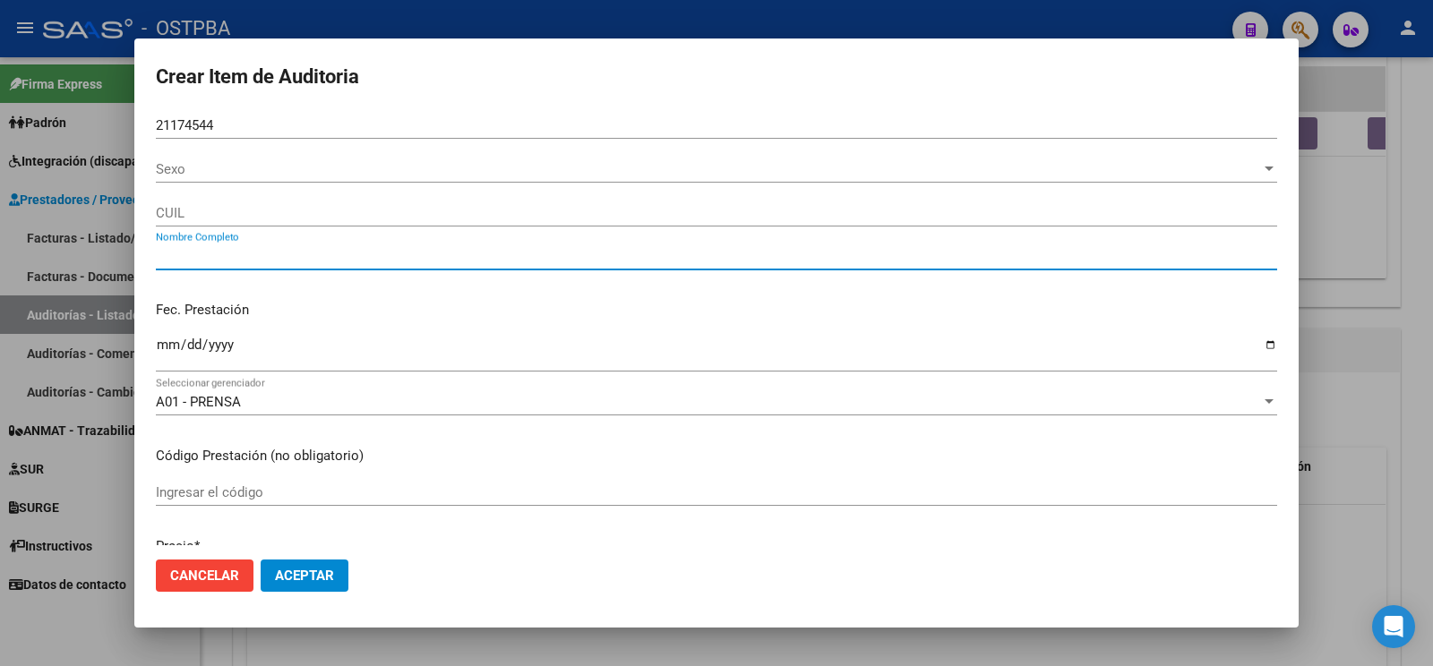
type input "20211745445"
type input "GOMEZ SALDAÑO CESAR EDUARDO"
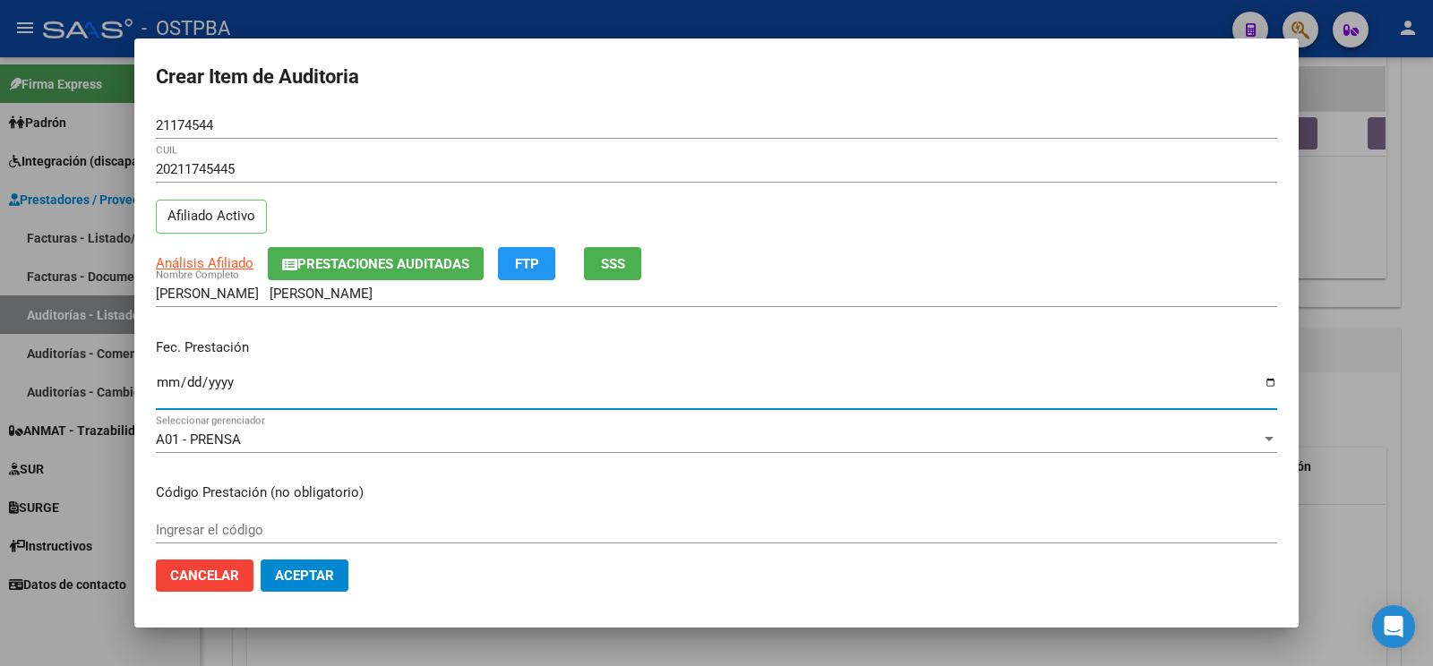
type input "[DATE]"
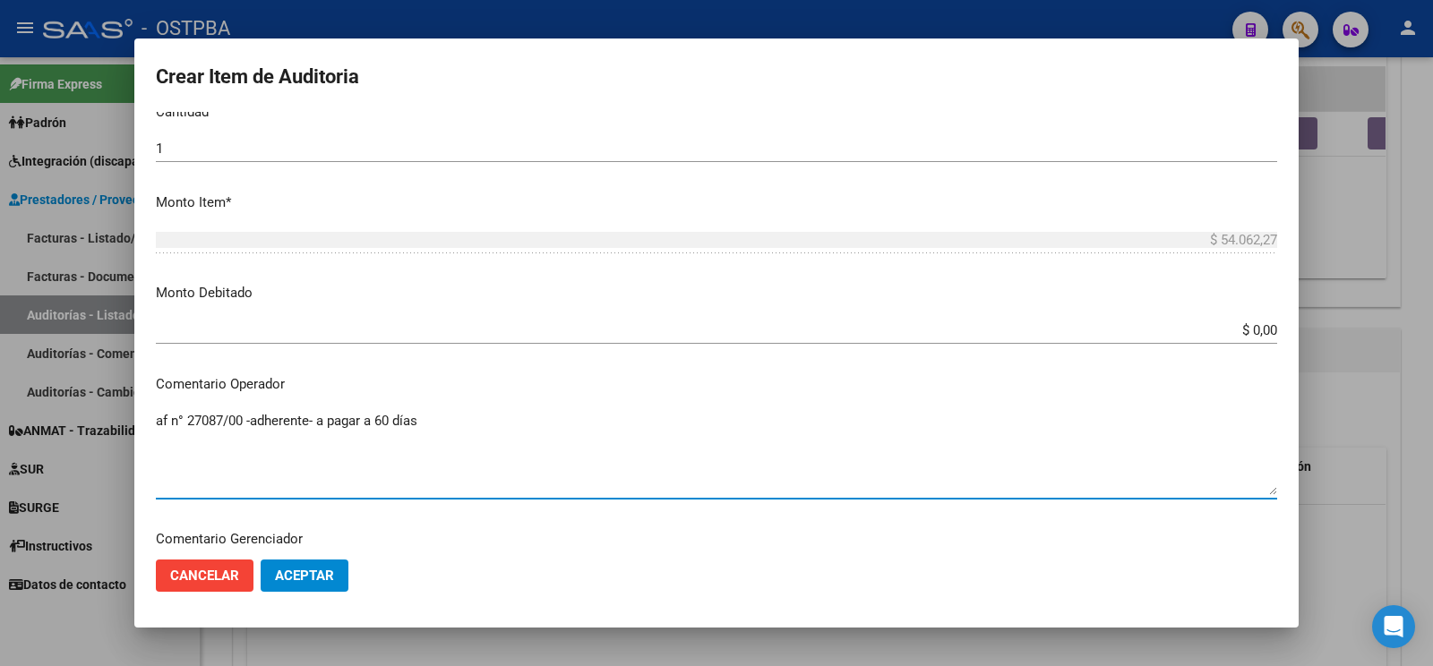
scroll to position [1033, 0]
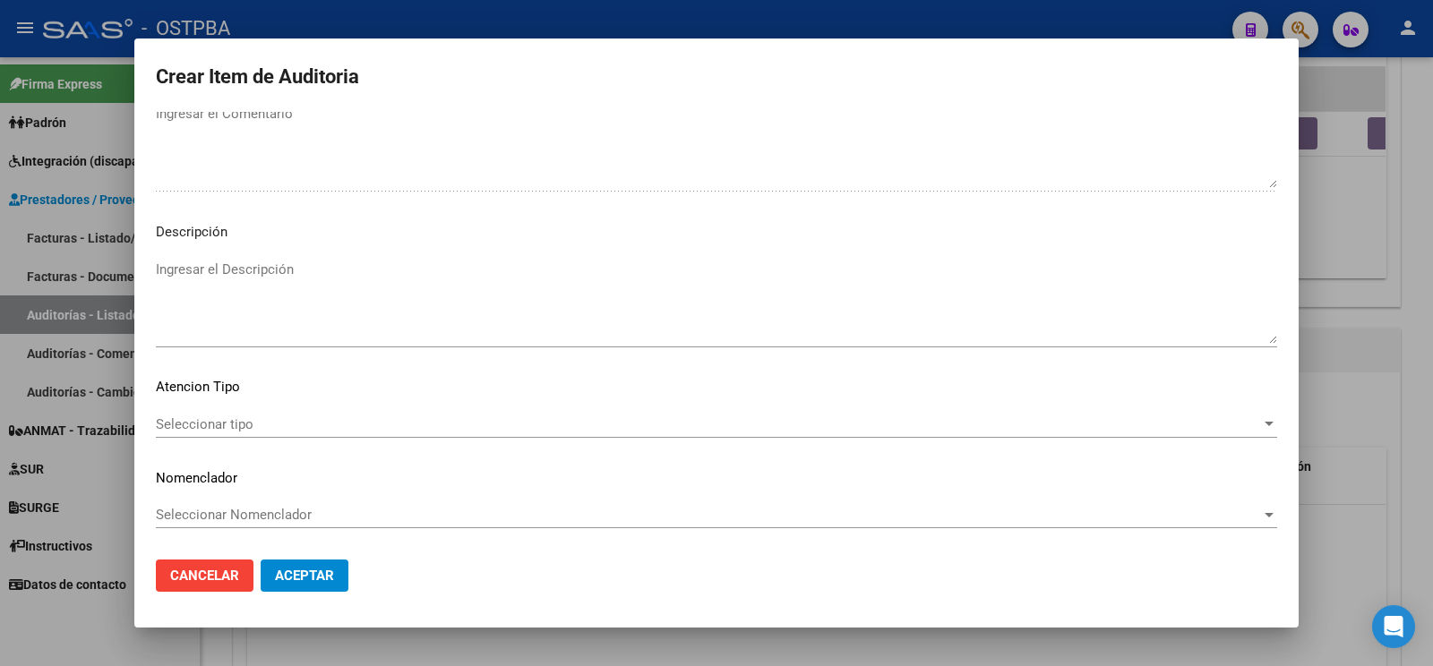
type textarea "af n° 27087/00 -adherente- a pagar a 60 días"
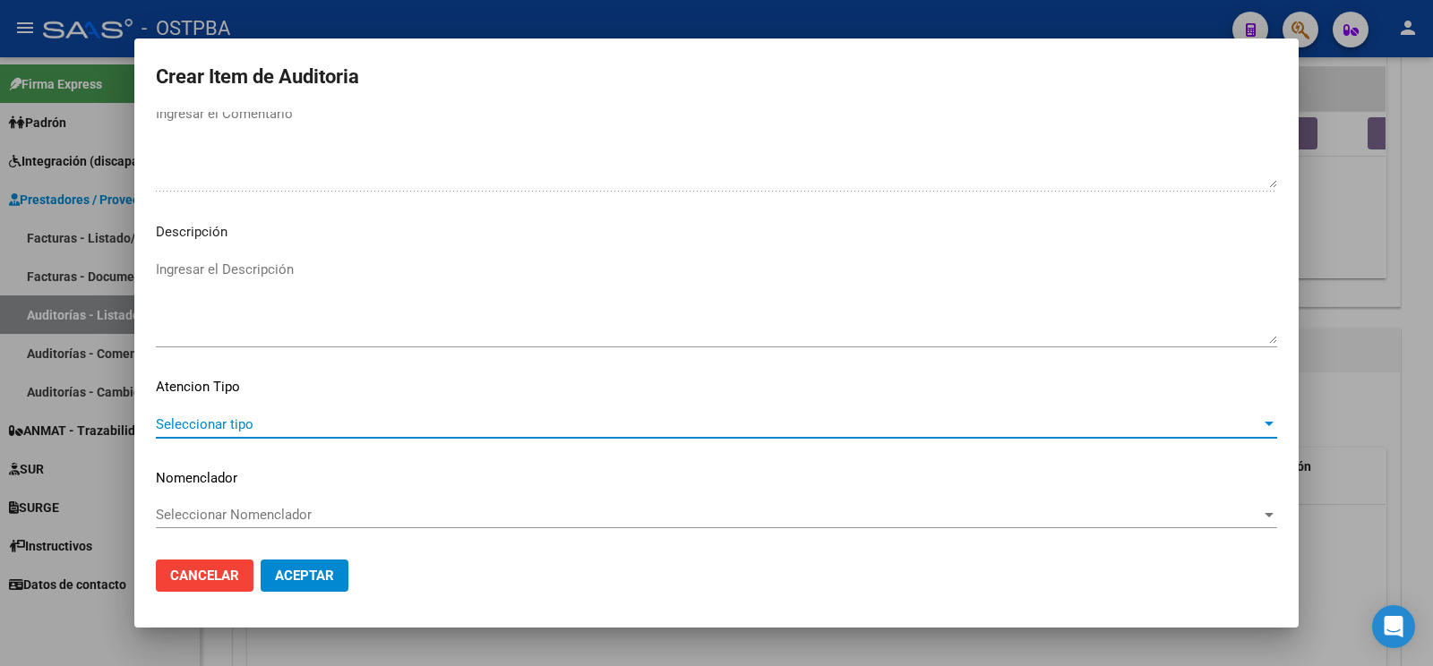
click at [233, 416] on span "Seleccionar tipo" at bounding box center [708, 424] width 1105 height 16
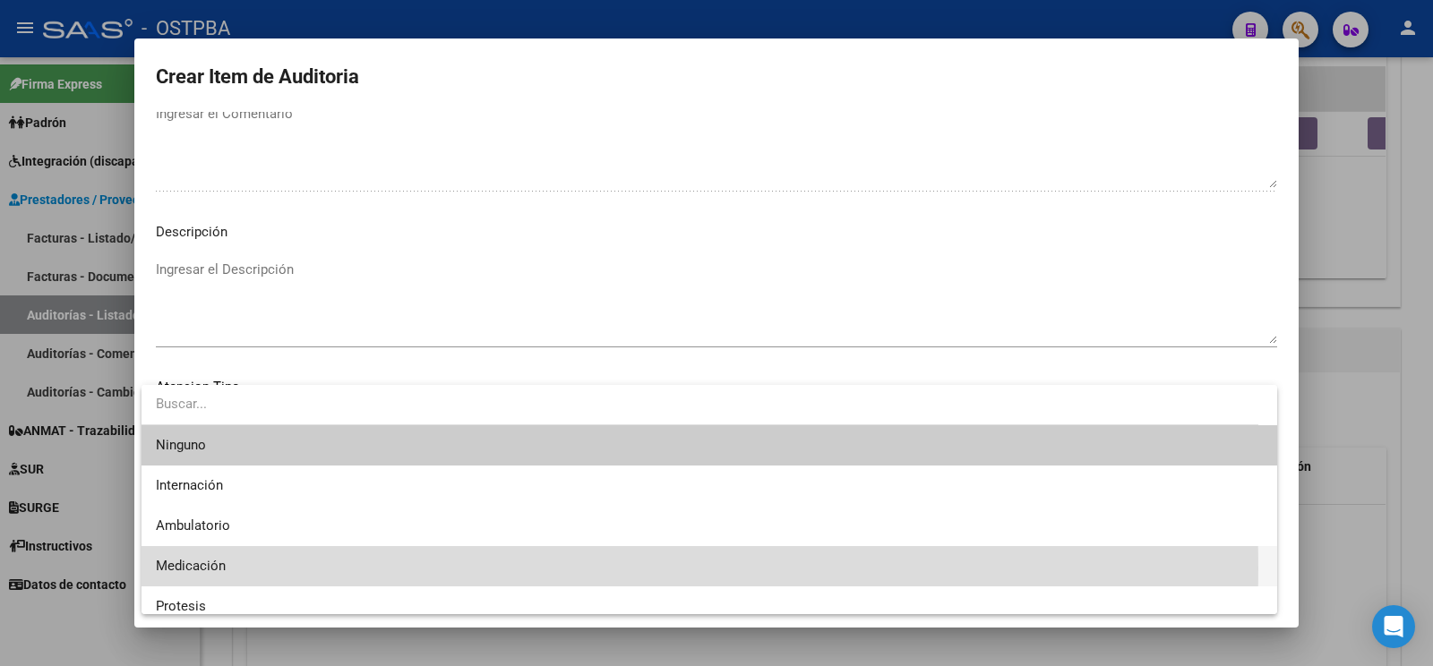
click at [271, 569] on span "Medicación" at bounding box center [709, 566] width 1107 height 40
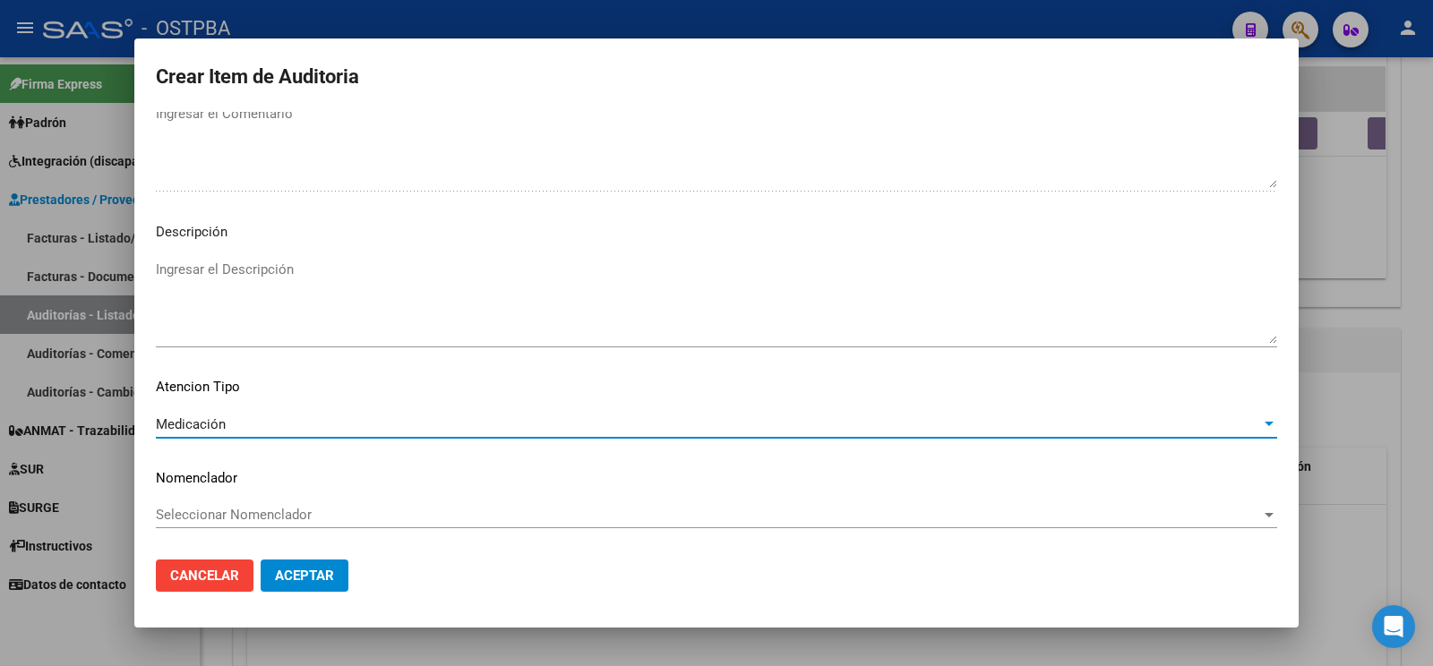
click at [308, 576] on span "Aceptar" at bounding box center [304, 576] width 59 height 16
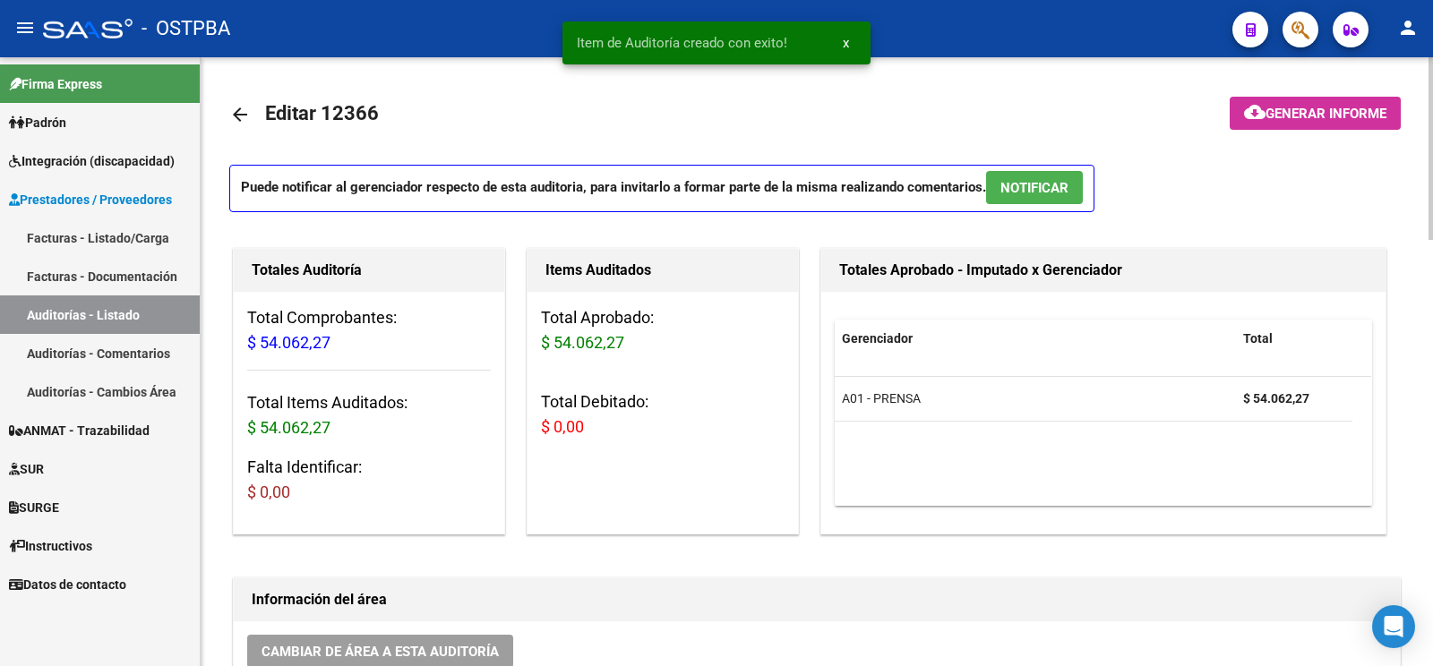
scroll to position [0, 0]
click at [1324, 115] on span "Generar informe" at bounding box center [1325, 114] width 121 height 16
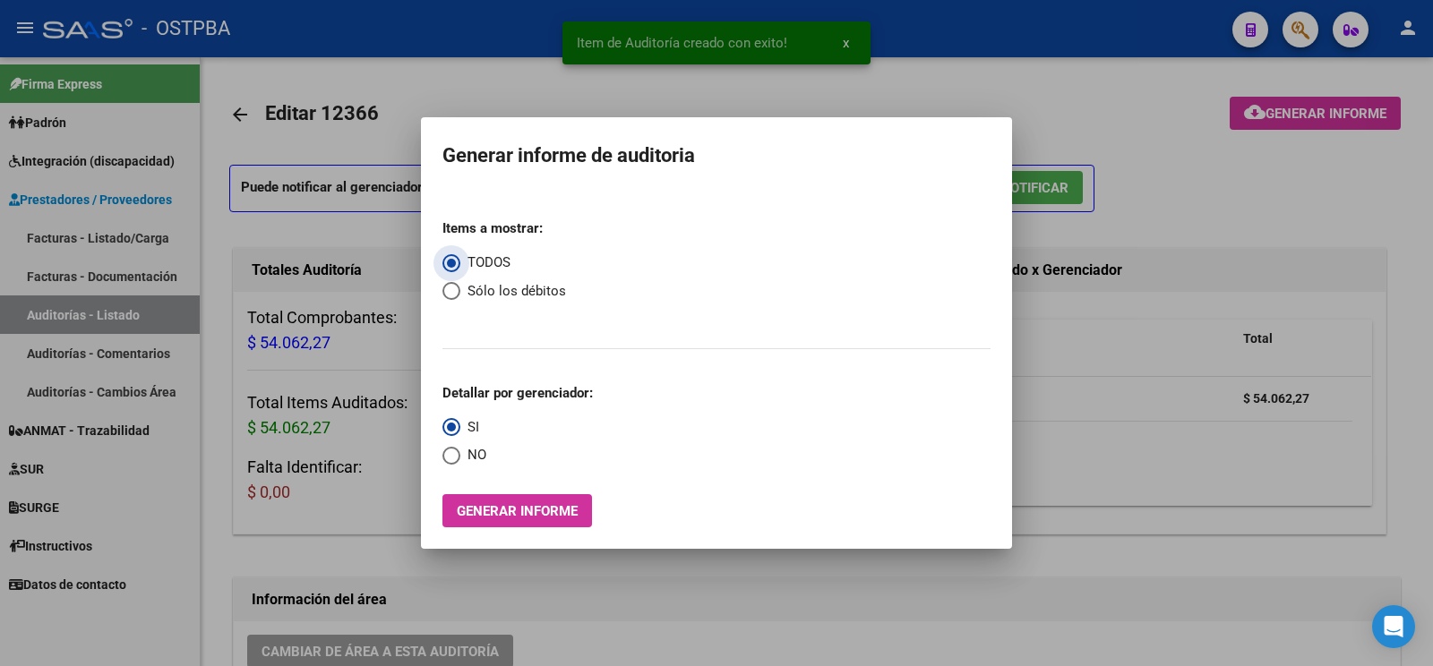
click at [502, 513] on span "Generar informe" at bounding box center [517, 511] width 121 height 16
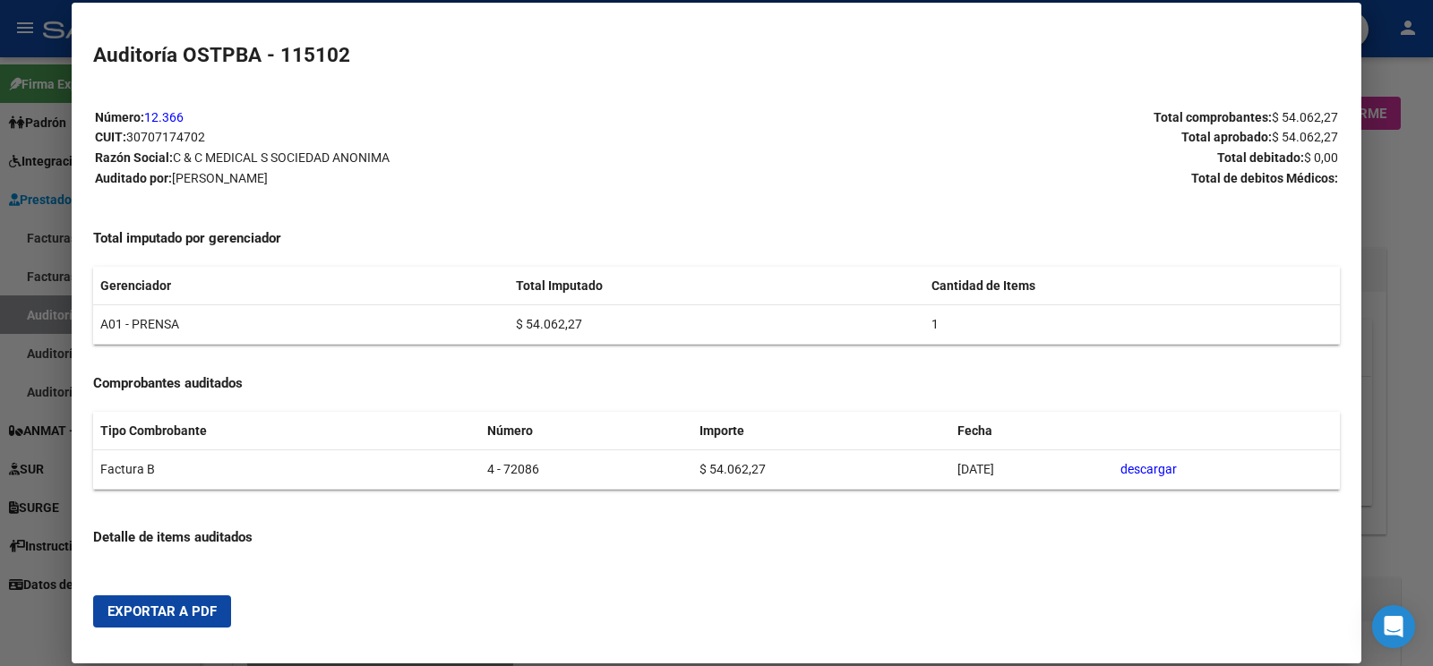
click at [138, 612] on span "Exportar a PDF" at bounding box center [161, 612] width 109 height 16
click at [44, 312] on div at bounding box center [716, 333] width 1433 height 666
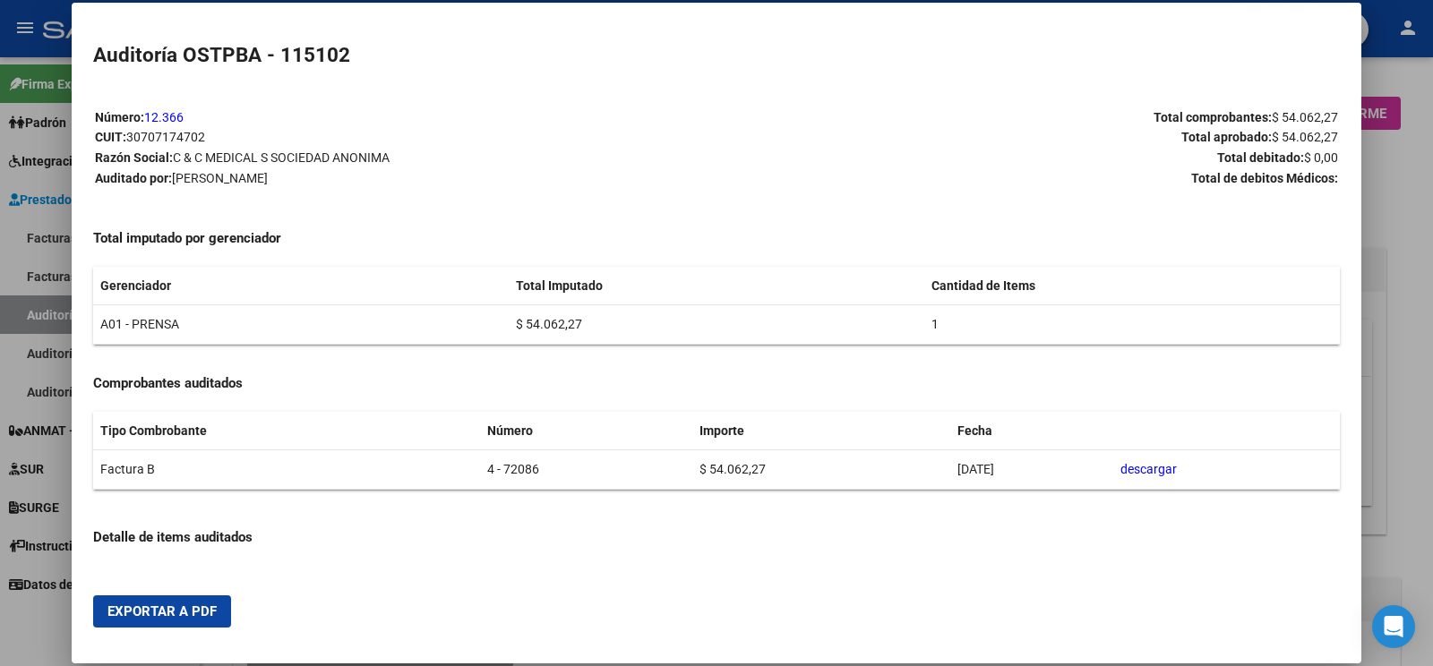
click at [44, 312] on div at bounding box center [716, 333] width 1433 height 666
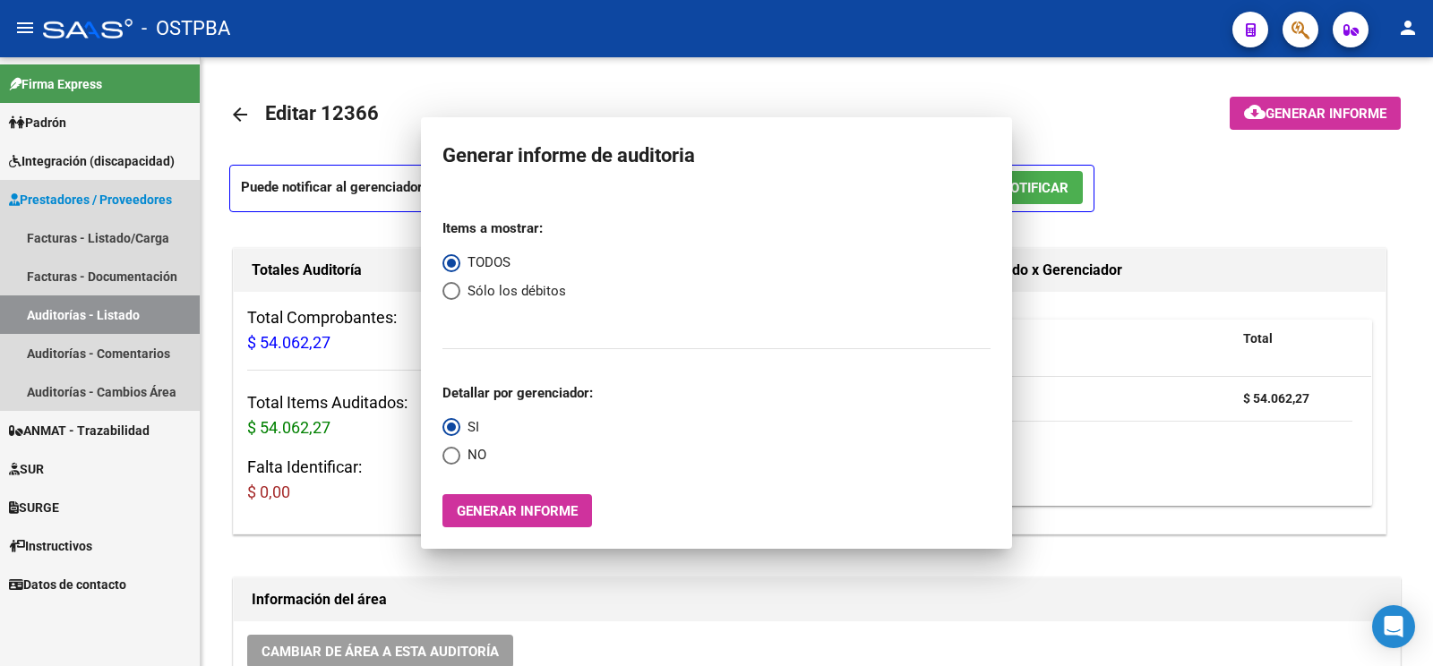
click at [44, 312] on link "Auditorías - Listado" at bounding box center [100, 315] width 200 height 39
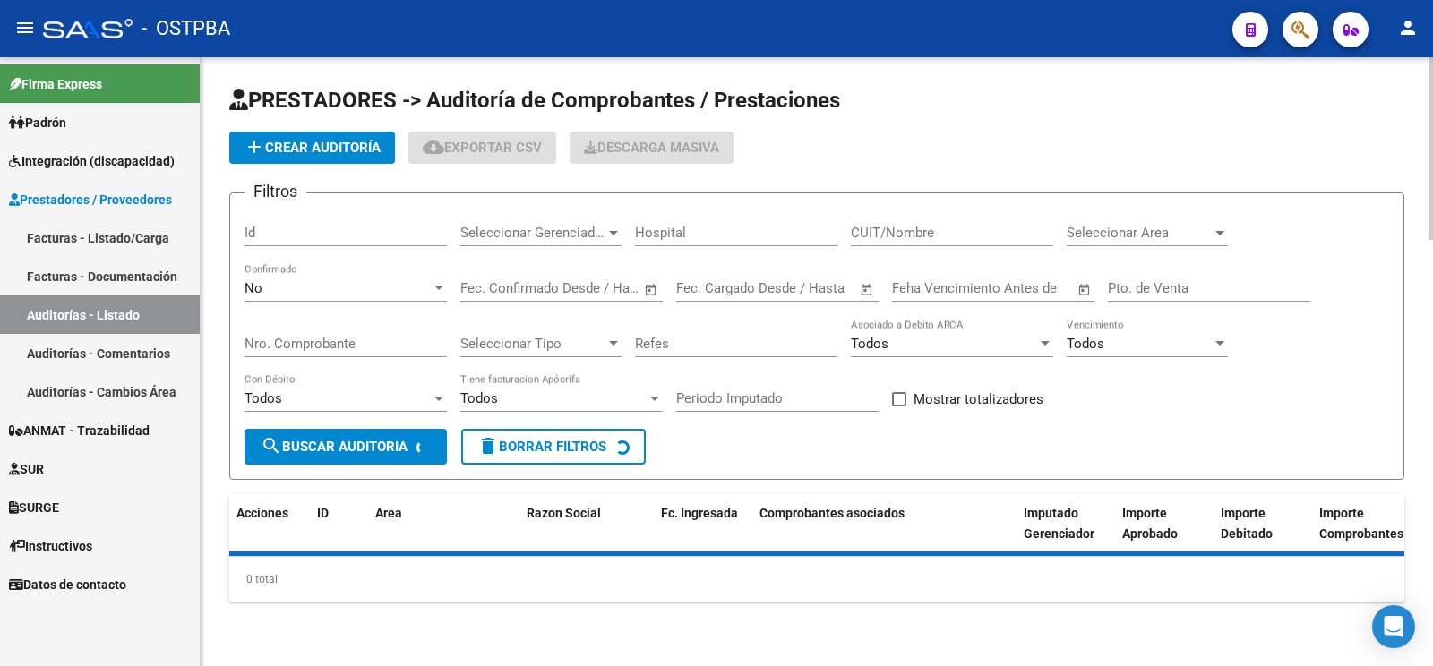
click at [348, 157] on button "add Crear Auditoría" at bounding box center [312, 148] width 166 height 32
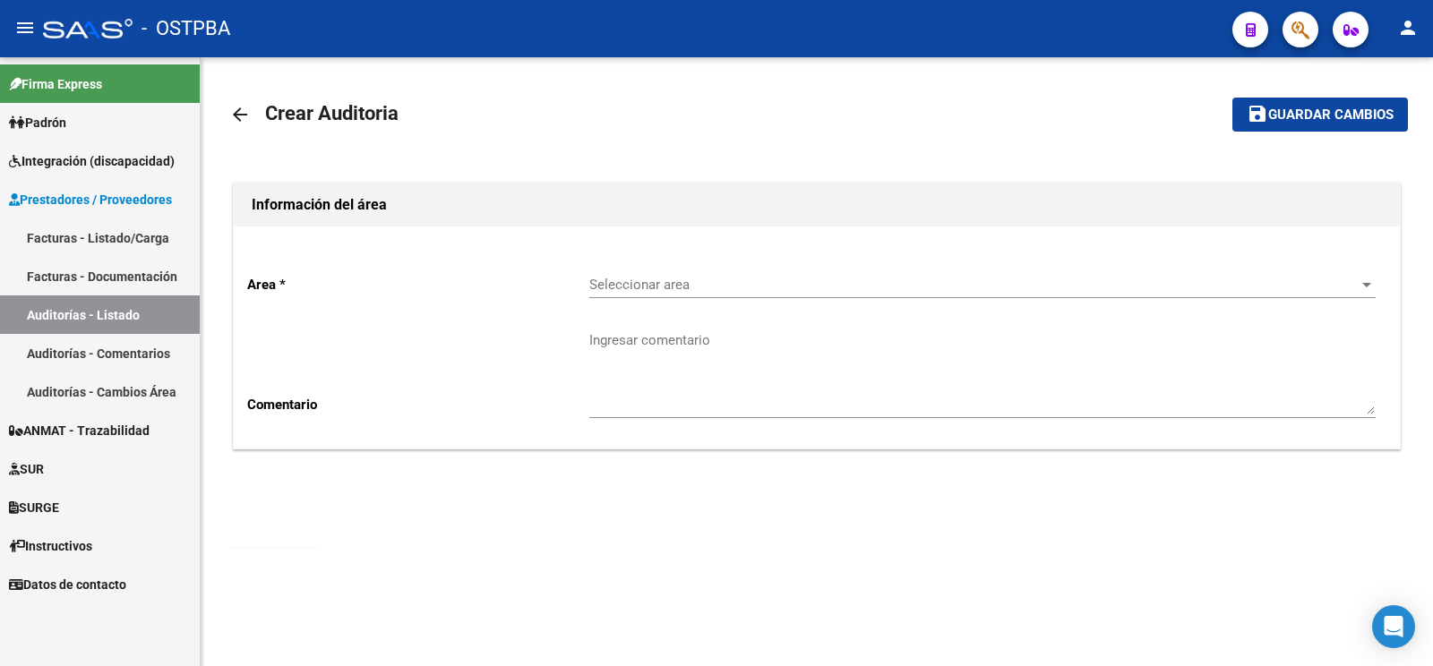
click at [701, 287] on span "Seleccionar area" at bounding box center [974, 285] width 770 height 16
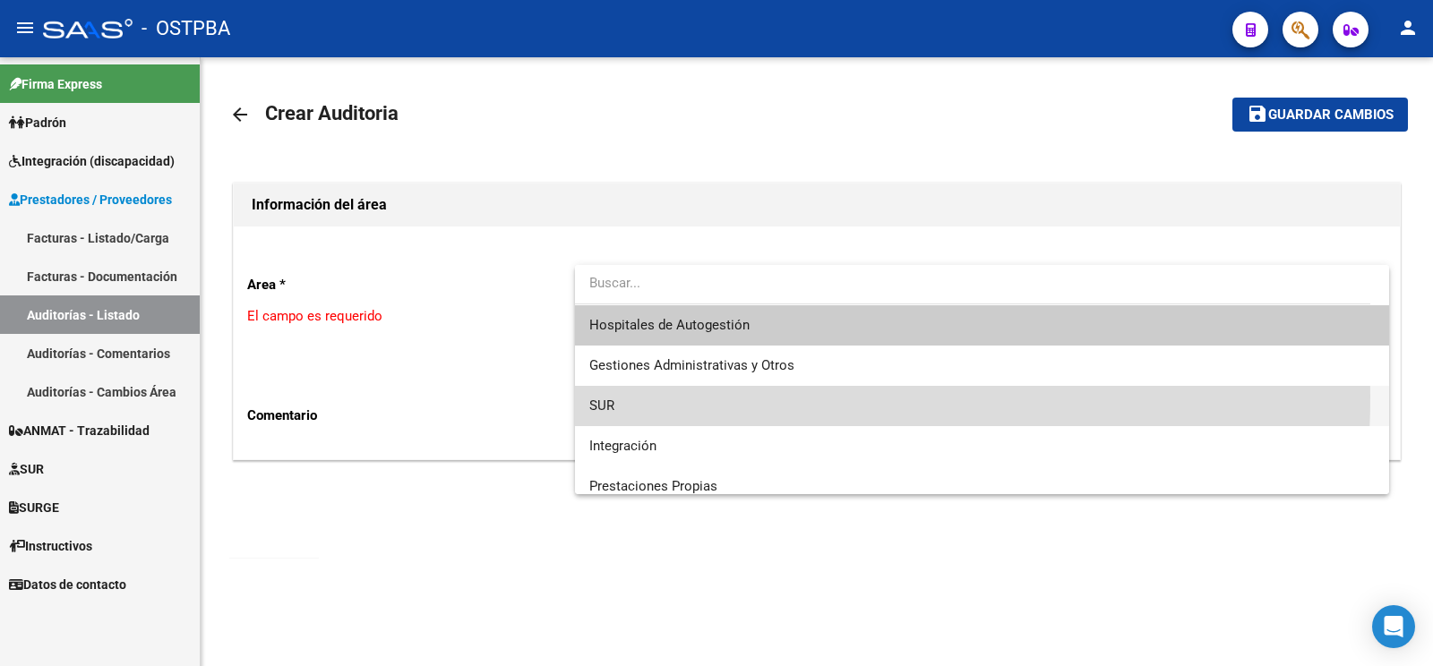
click at [654, 397] on span "SUR" at bounding box center [981, 406] width 785 height 40
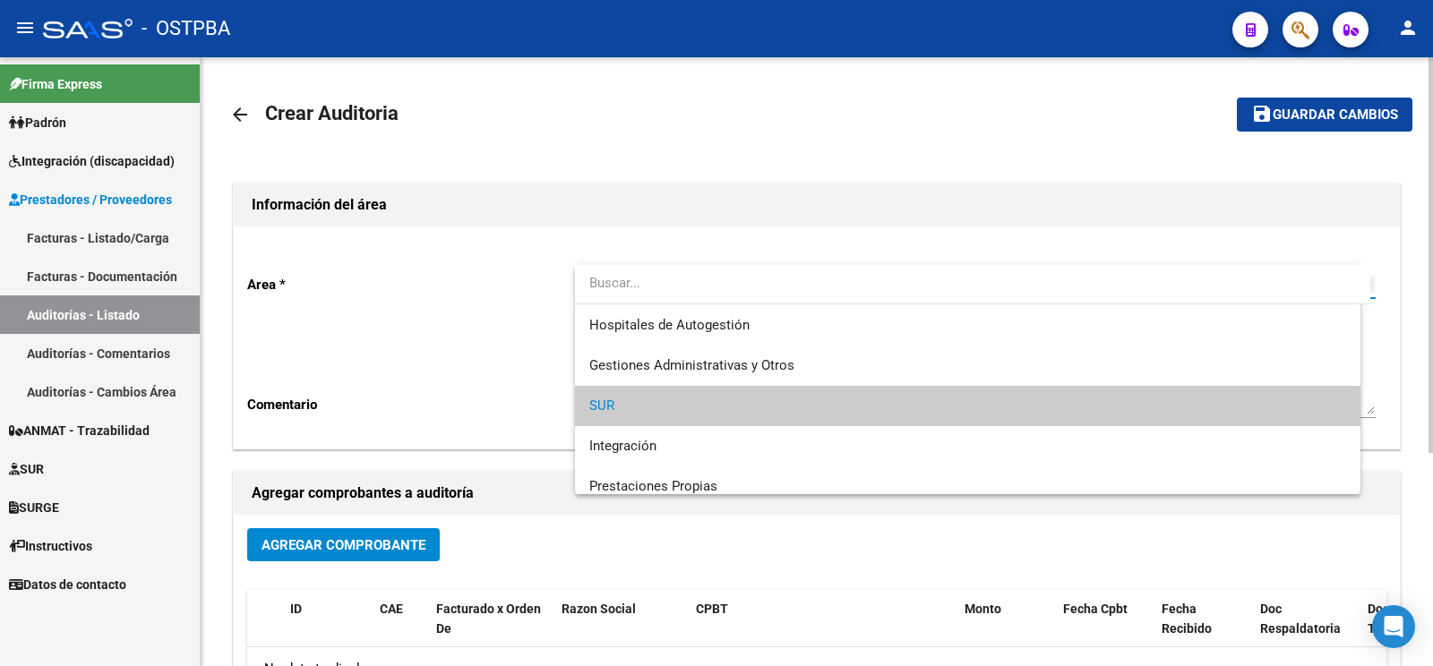
click at [640, 322] on div "Ingresar comentario" at bounding box center [982, 366] width 786 height 103
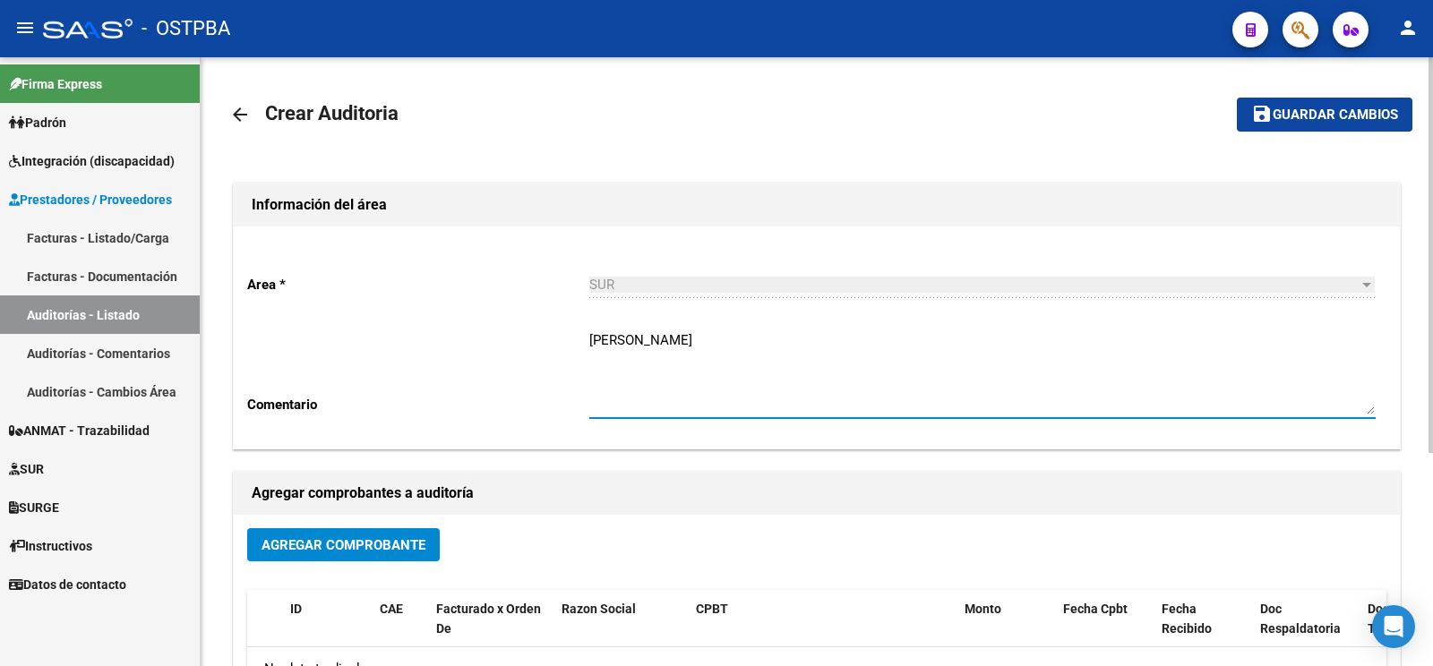
type textarea "[PERSON_NAME]"
click at [377, 542] on span "Agregar Comprobante" at bounding box center [343, 545] width 164 height 16
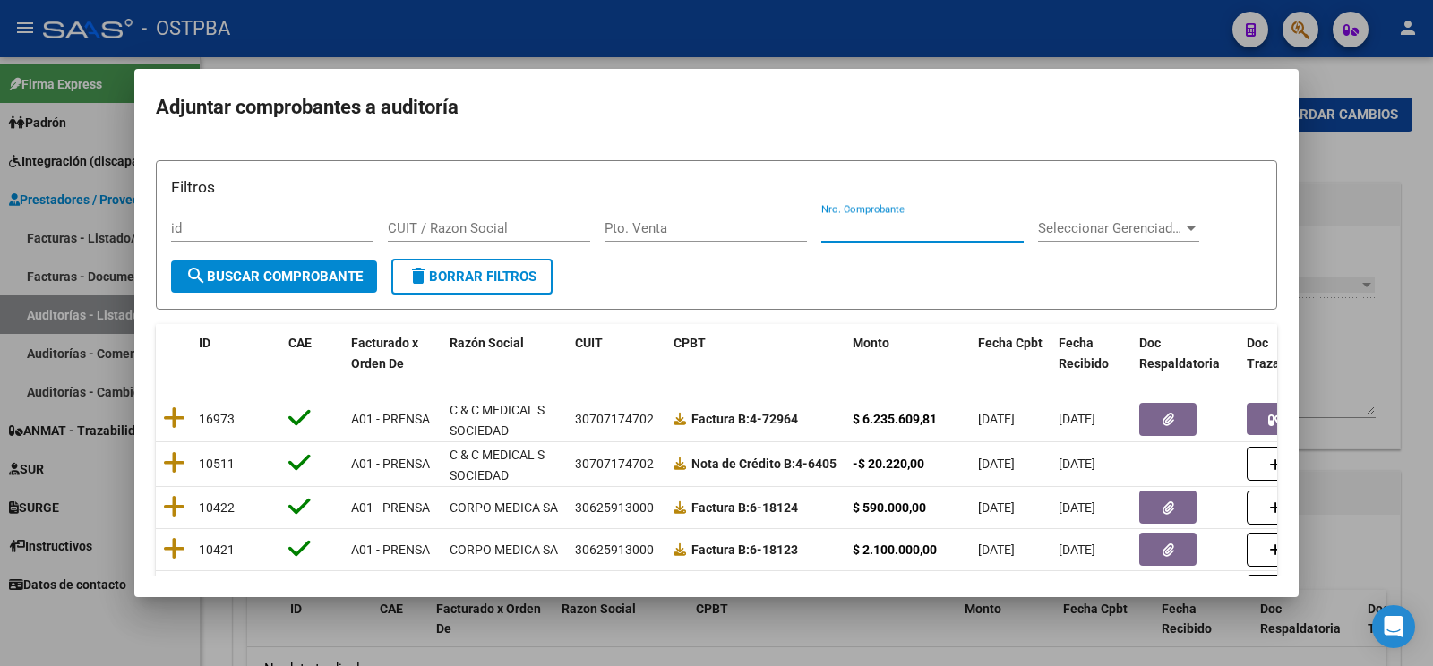
click at [930, 229] on input "Nro. Comprobante" at bounding box center [922, 228] width 202 height 16
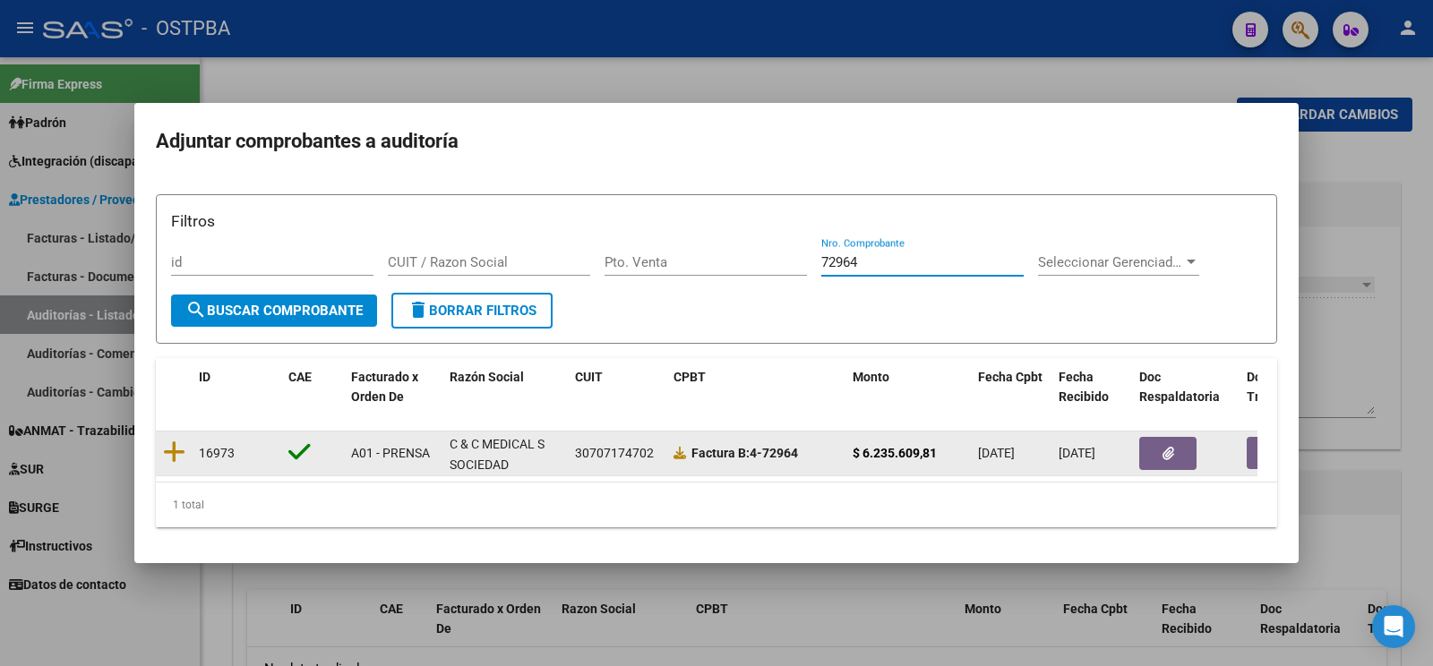
type input "72964"
click at [162, 444] on datatable-body-cell at bounding box center [174, 454] width 36 height 44
click at [176, 444] on icon at bounding box center [174, 452] width 22 height 25
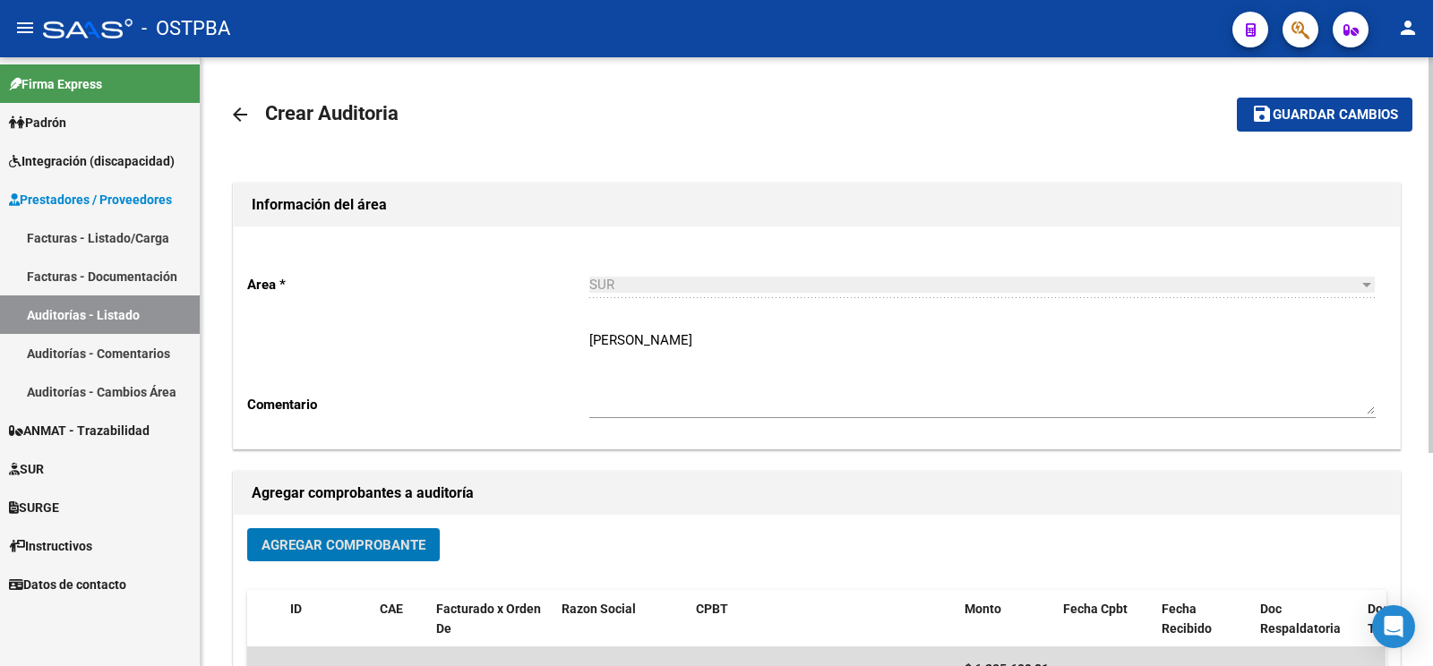
click at [1350, 131] on button "save Guardar cambios" at bounding box center [1325, 114] width 176 height 33
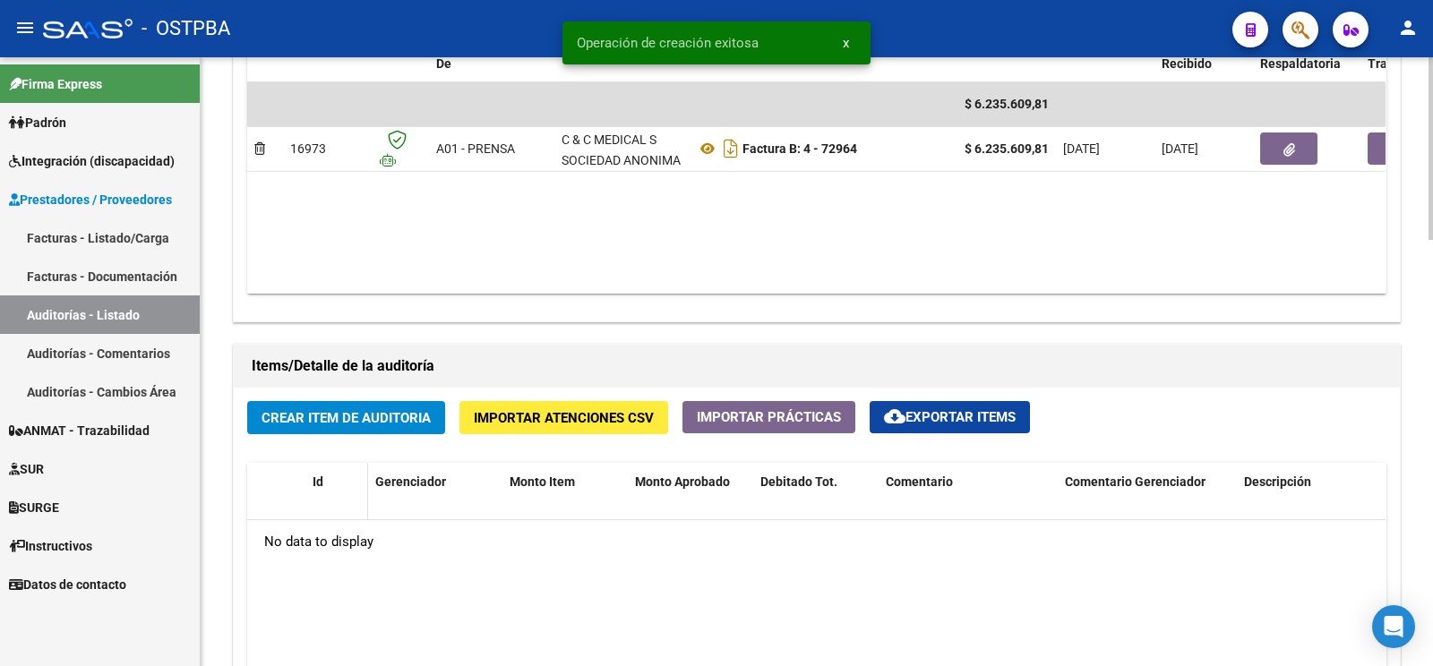
scroll to position [1034, 0]
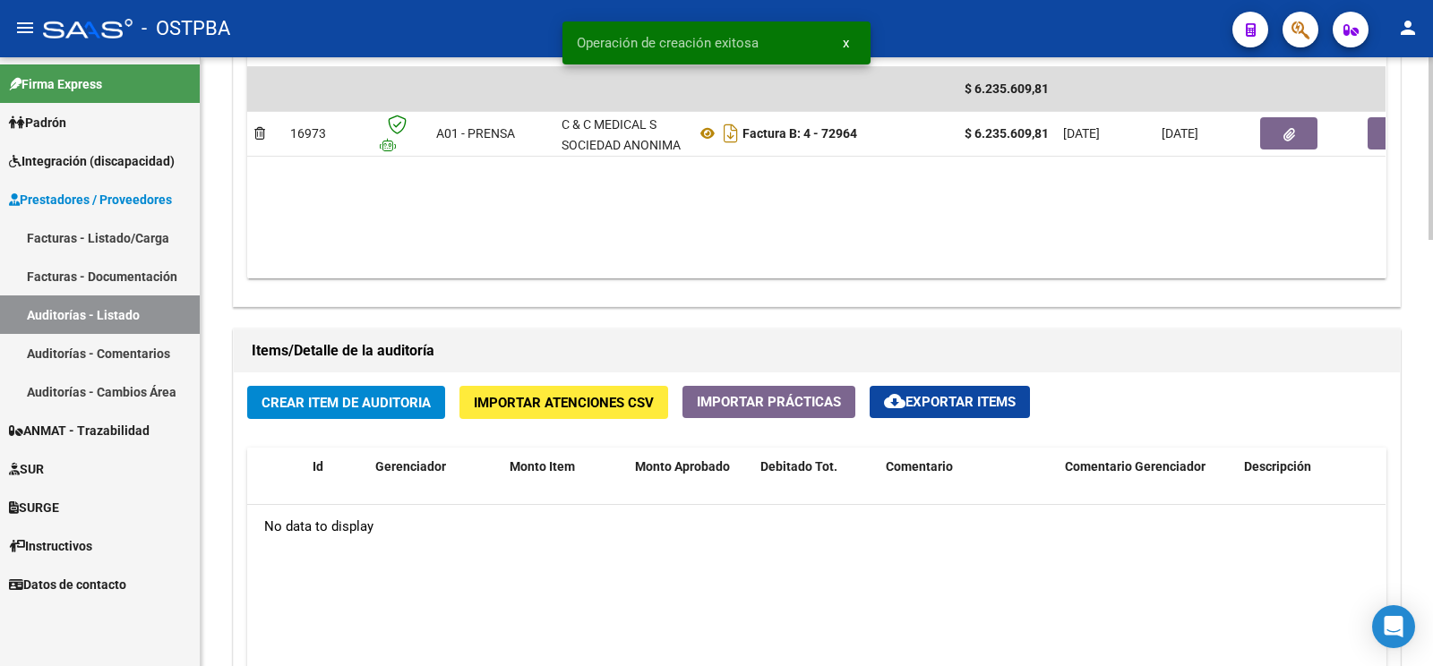
click at [403, 402] on span "Crear Item de Auditoria" at bounding box center [345, 403] width 169 height 16
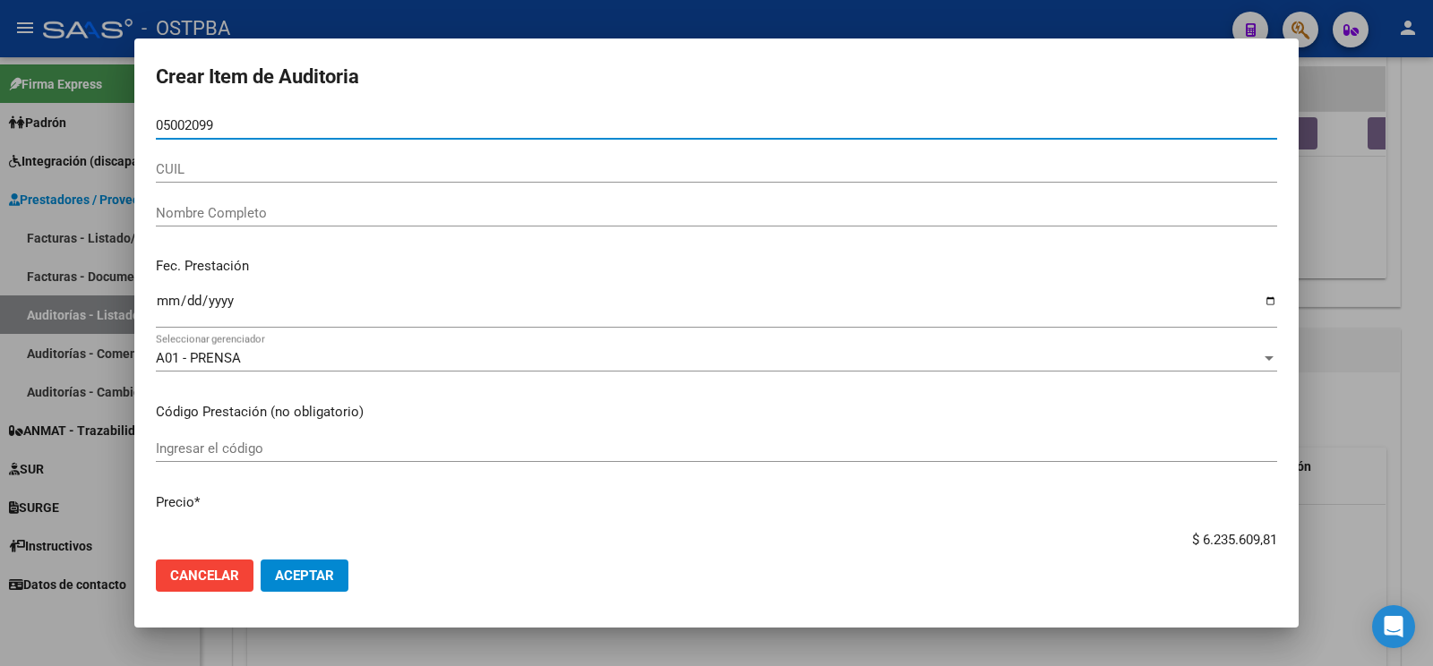
type input "05002099"
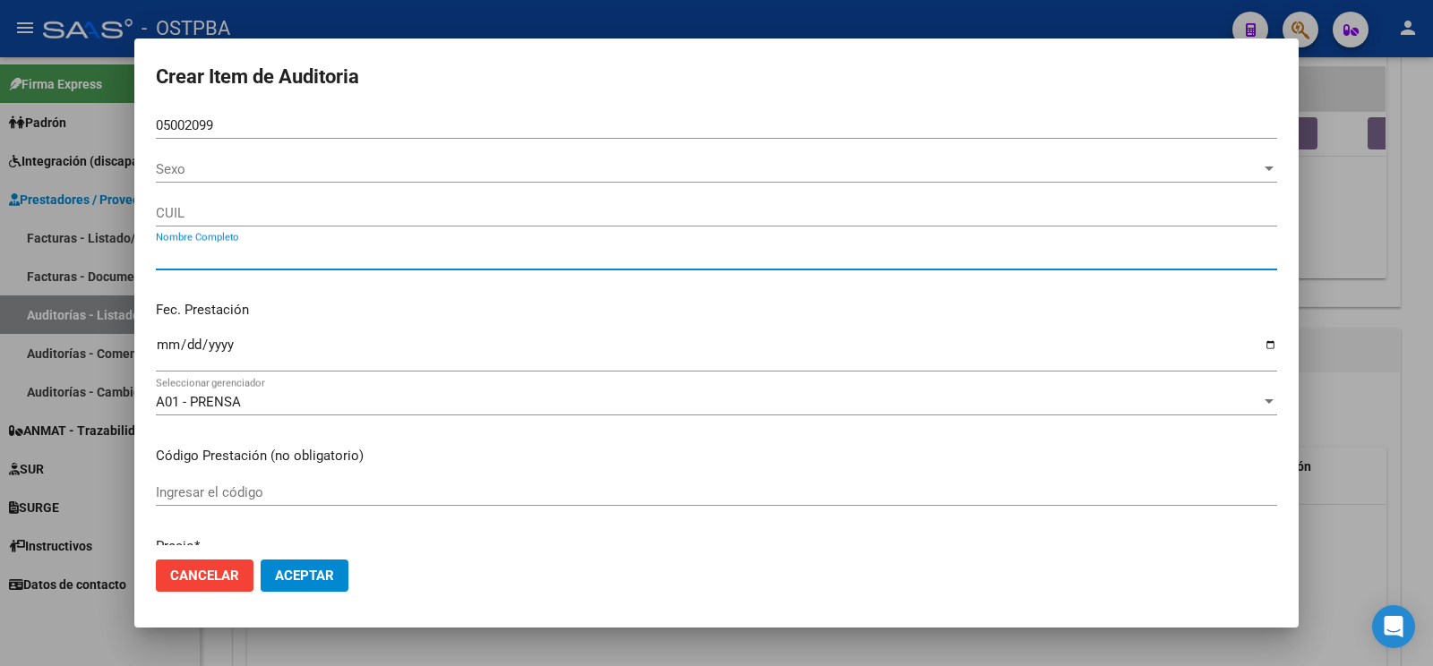
type input "27050020997"
type input "WETH MARIA NILDA"
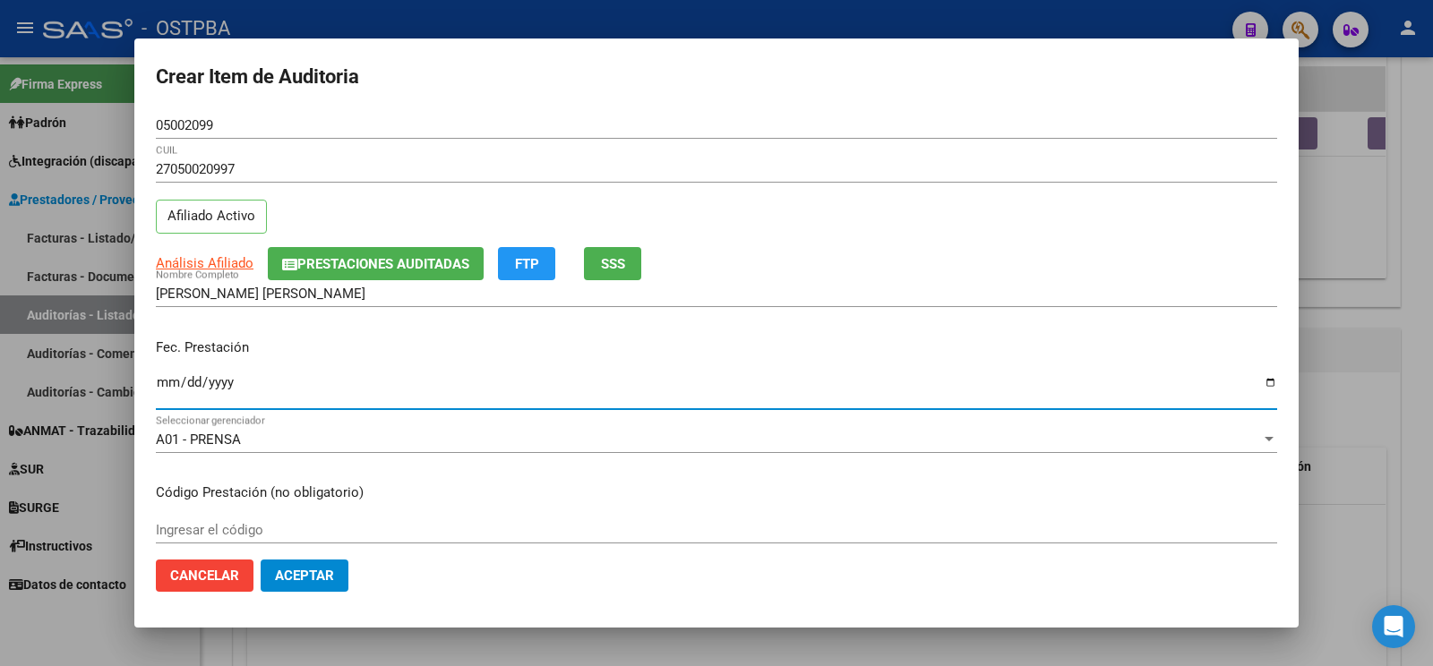
type input "[DATE]"
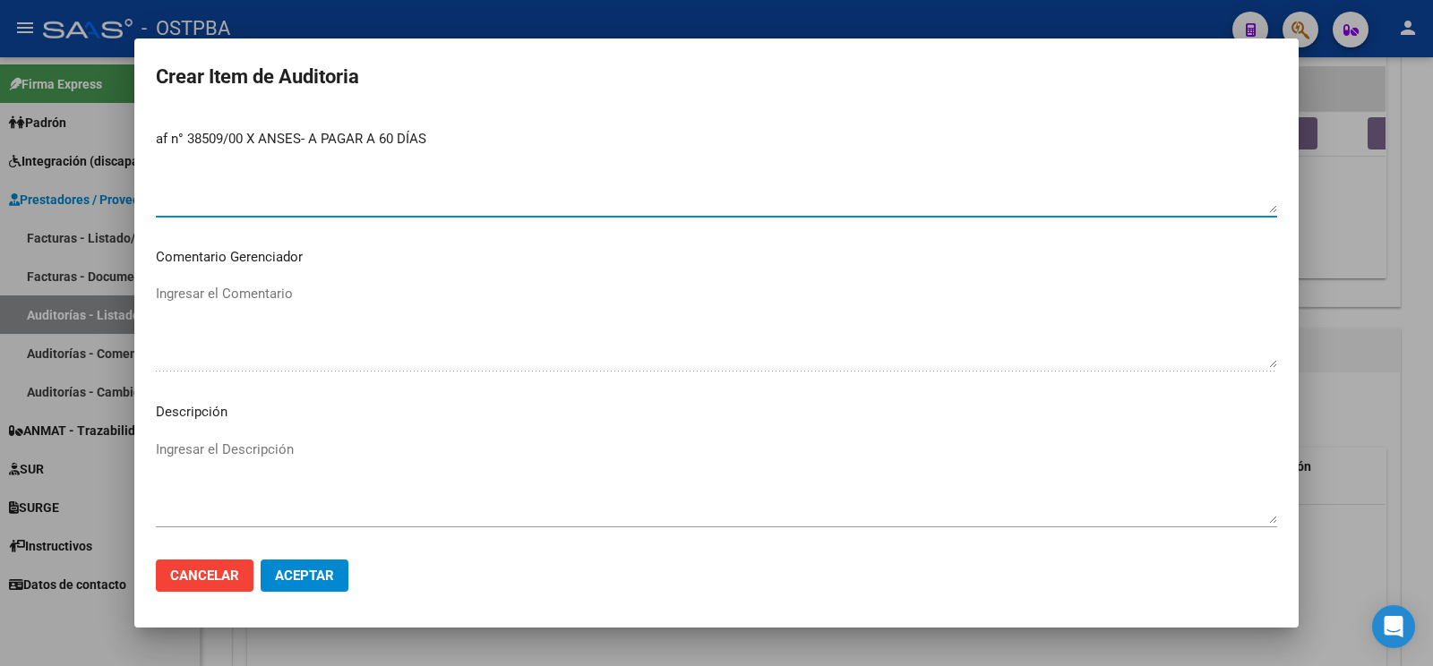
scroll to position [1033, 0]
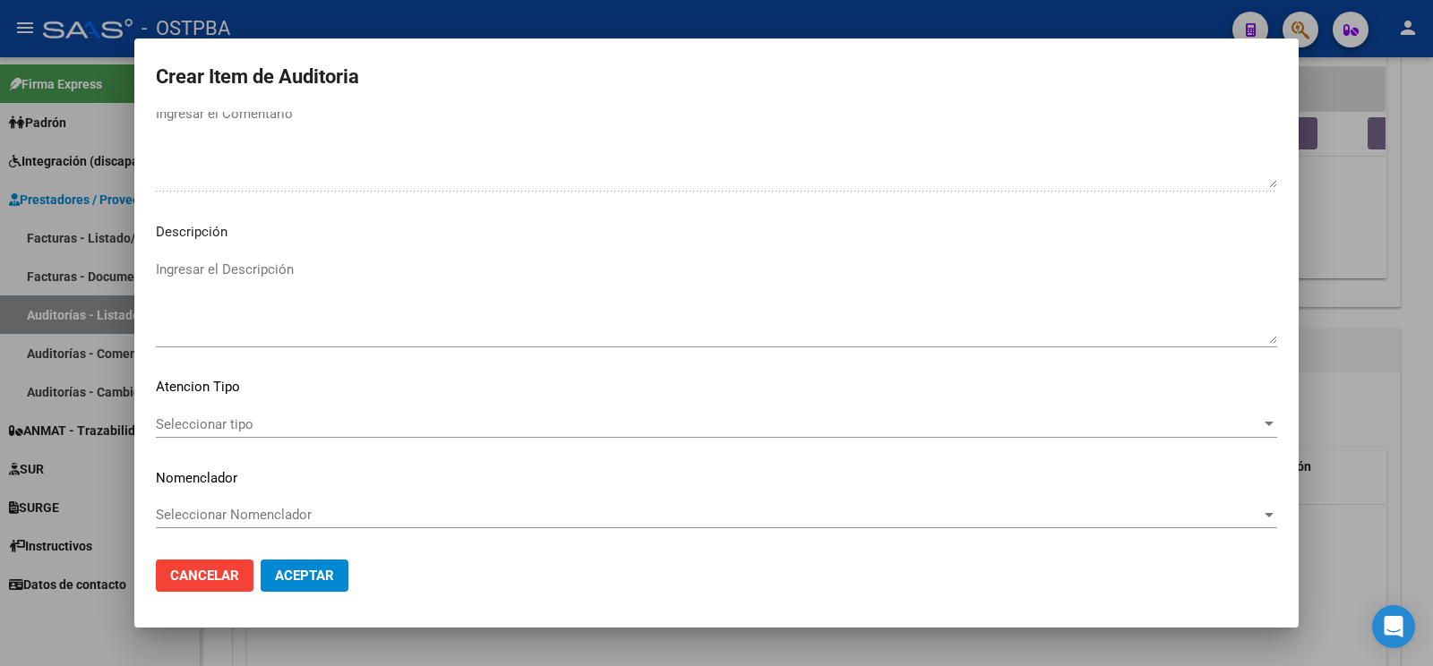
type textarea "af n° 38509/00 X ANSES- A PAGAR A 60 DÍAS"
click at [262, 416] on span "Seleccionar tipo" at bounding box center [708, 424] width 1105 height 16
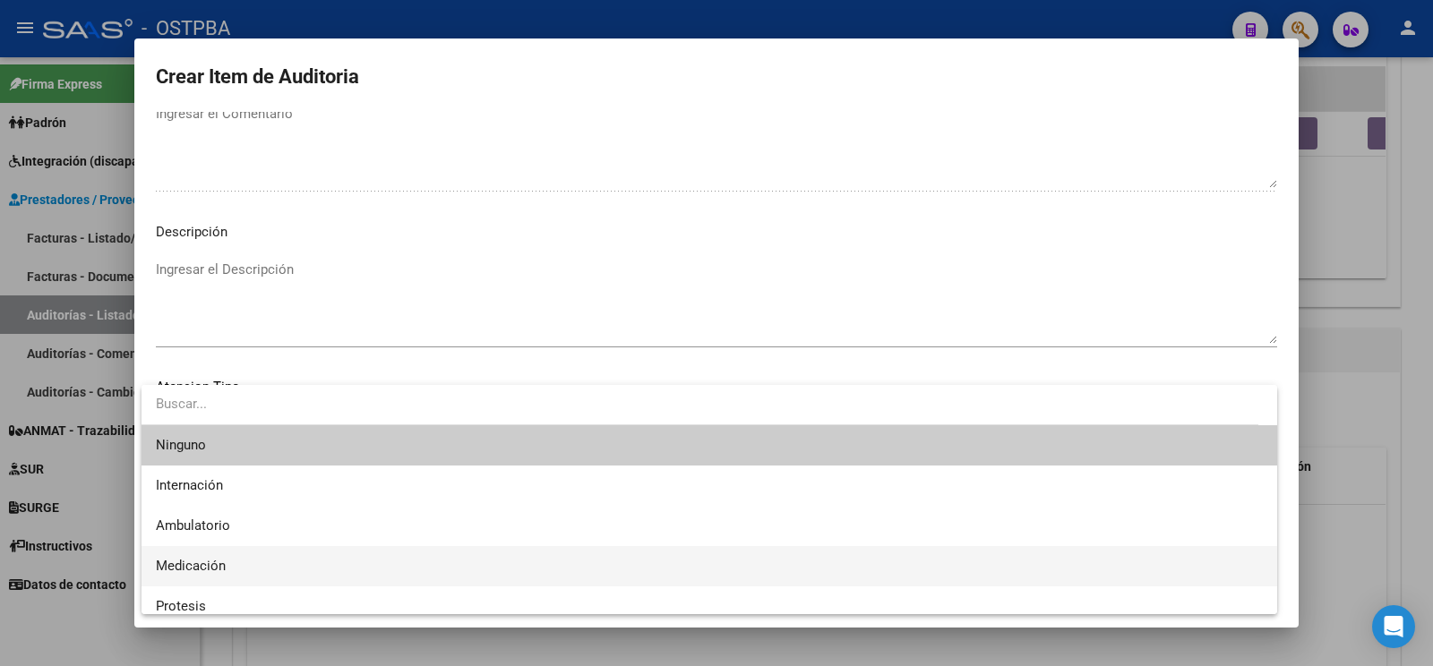
click at [260, 569] on span "Medicación" at bounding box center [709, 566] width 1107 height 40
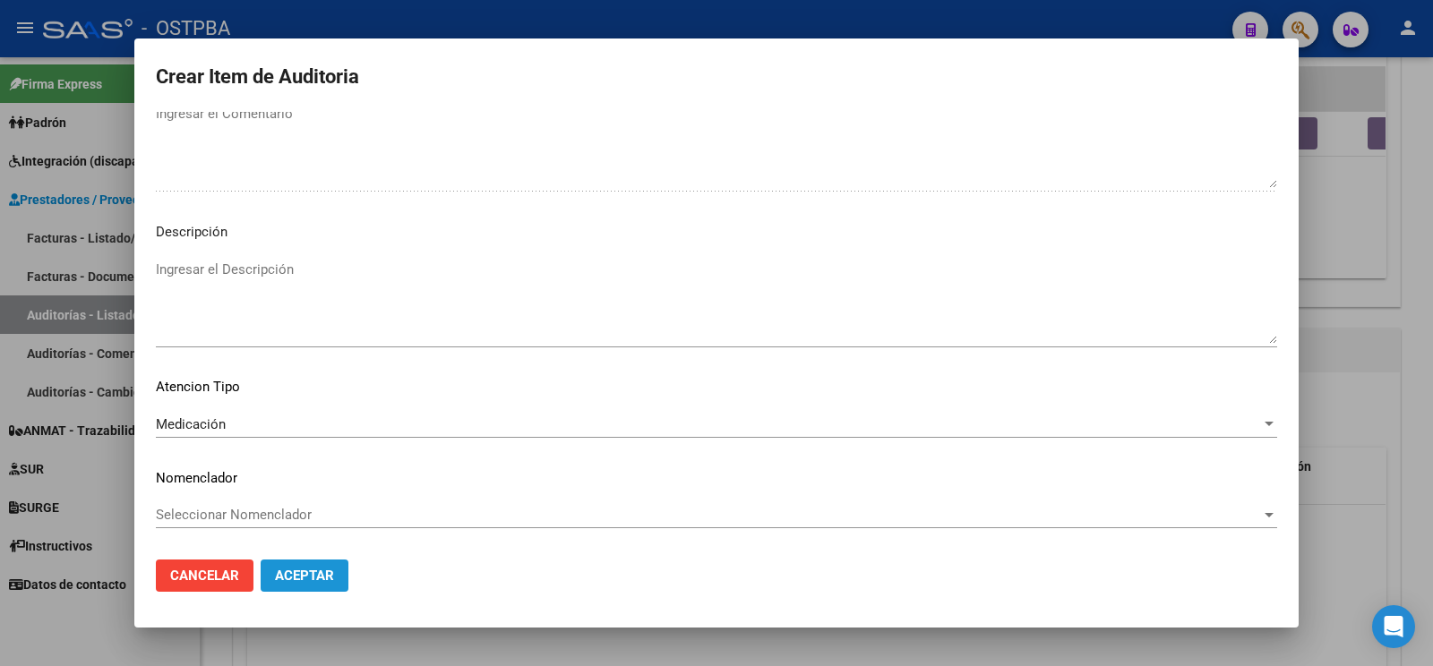
click at [319, 574] on span "Aceptar" at bounding box center [304, 576] width 59 height 16
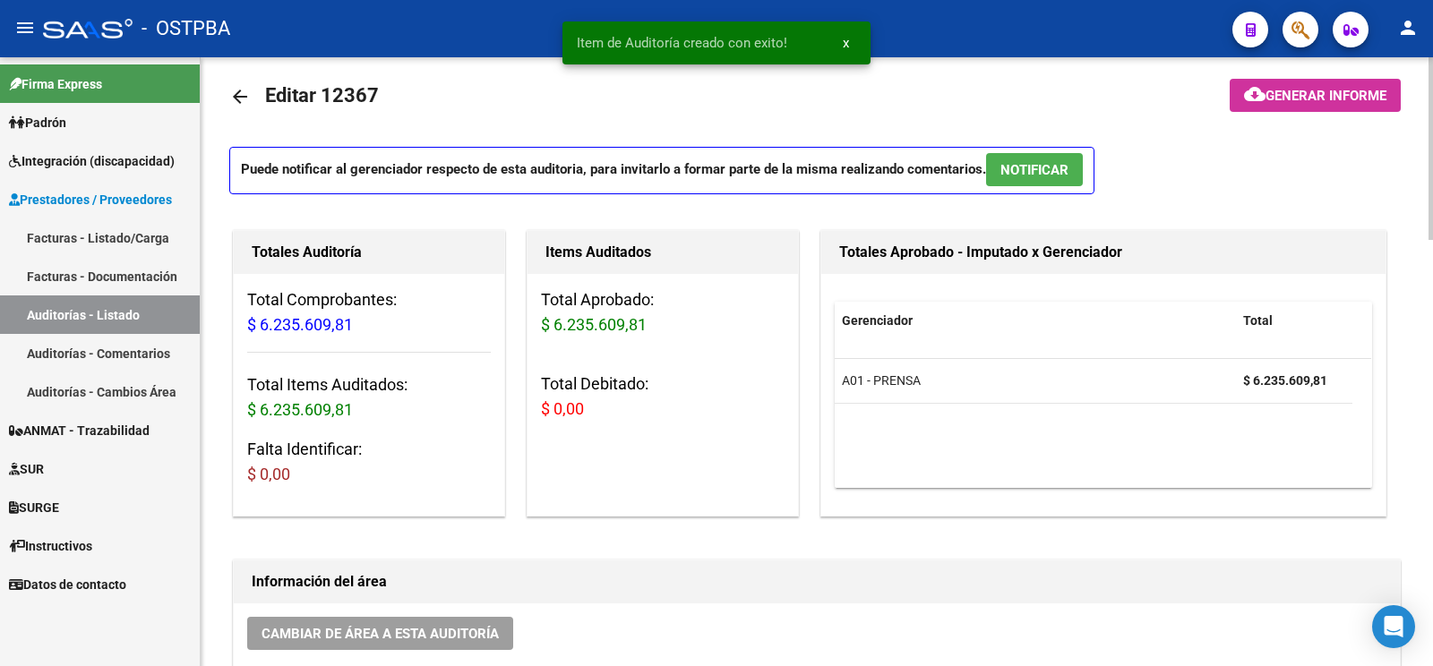
scroll to position [0, 0]
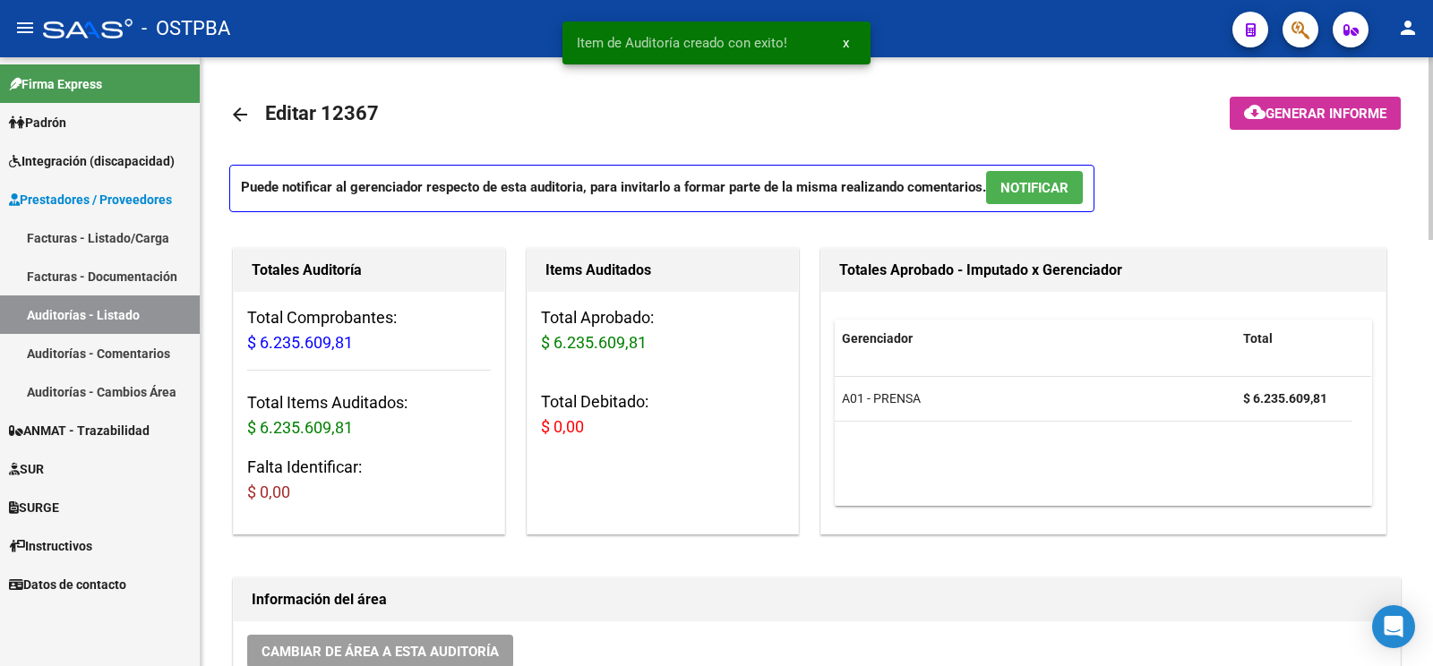
click at [1333, 116] on span "Generar informe" at bounding box center [1325, 114] width 121 height 16
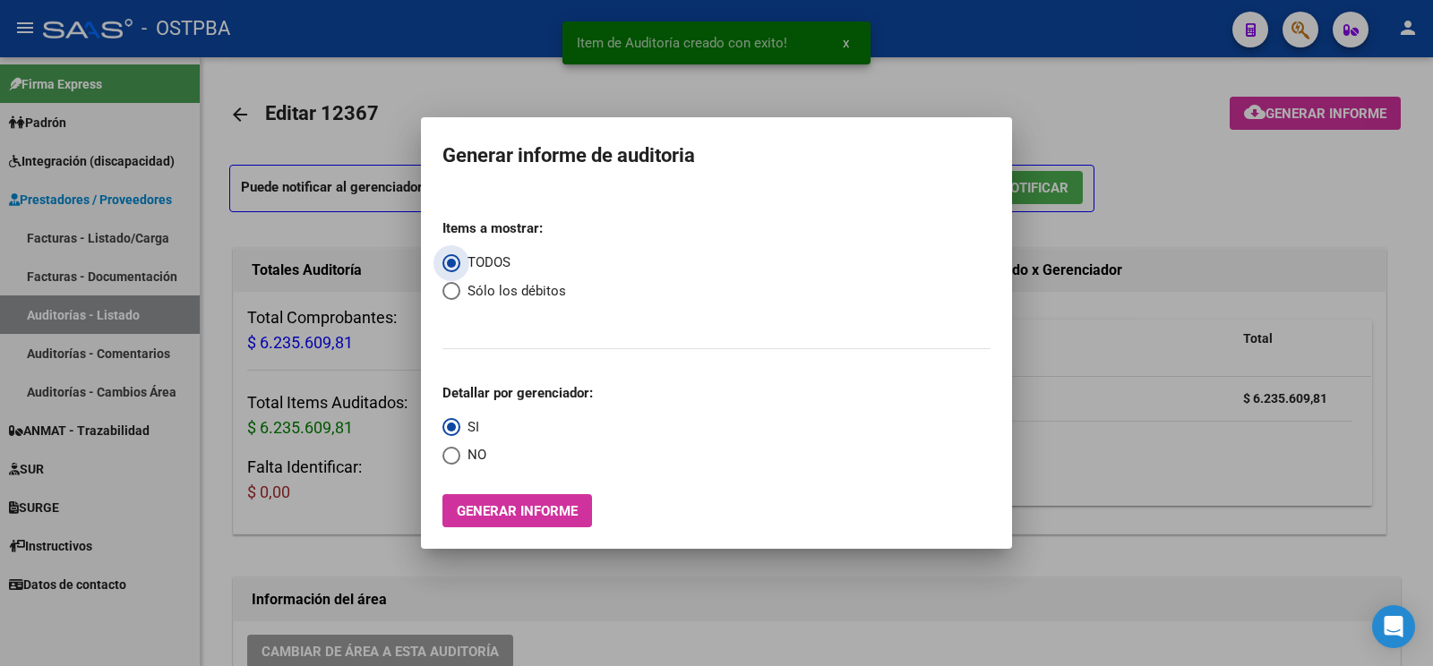
click at [550, 509] on span "Generar informe" at bounding box center [517, 511] width 121 height 16
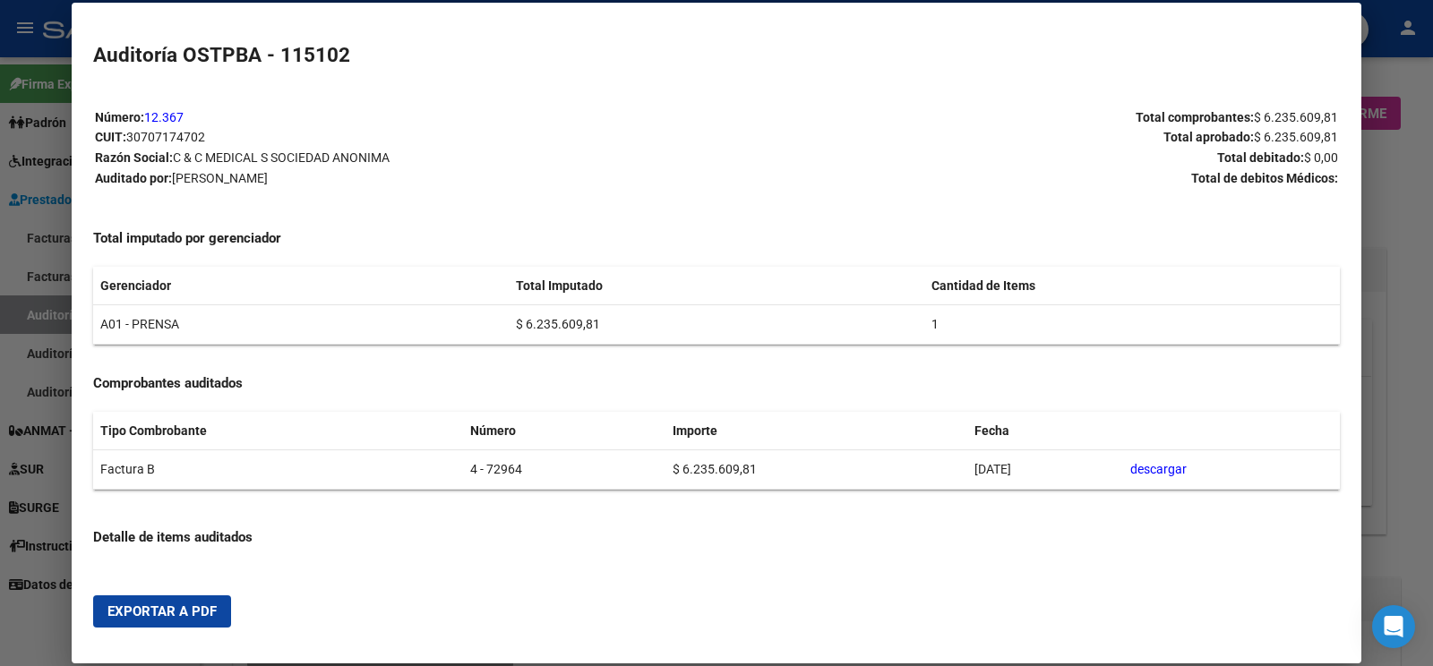
click at [166, 607] on span "Exportar a PDF" at bounding box center [161, 612] width 109 height 16
click at [52, 308] on div at bounding box center [716, 333] width 1433 height 666
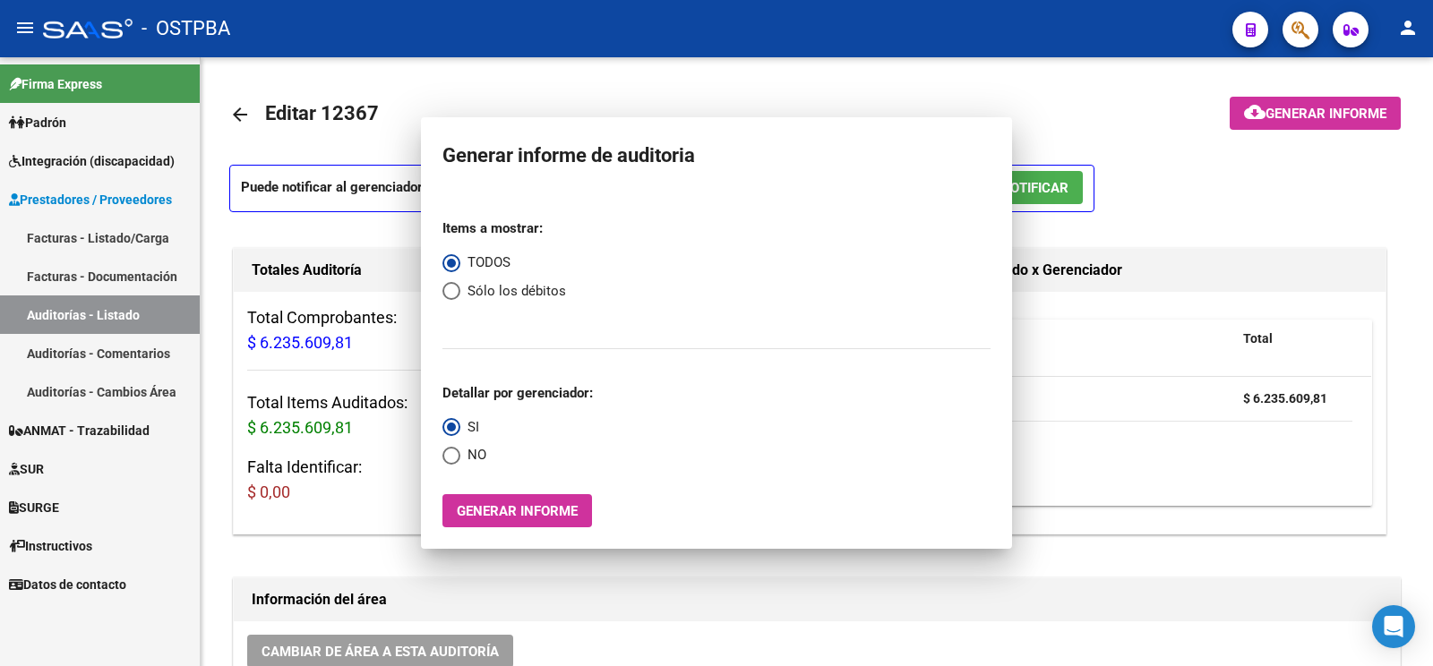
click at [52, 308] on link "Auditorías - Listado" at bounding box center [100, 315] width 200 height 39
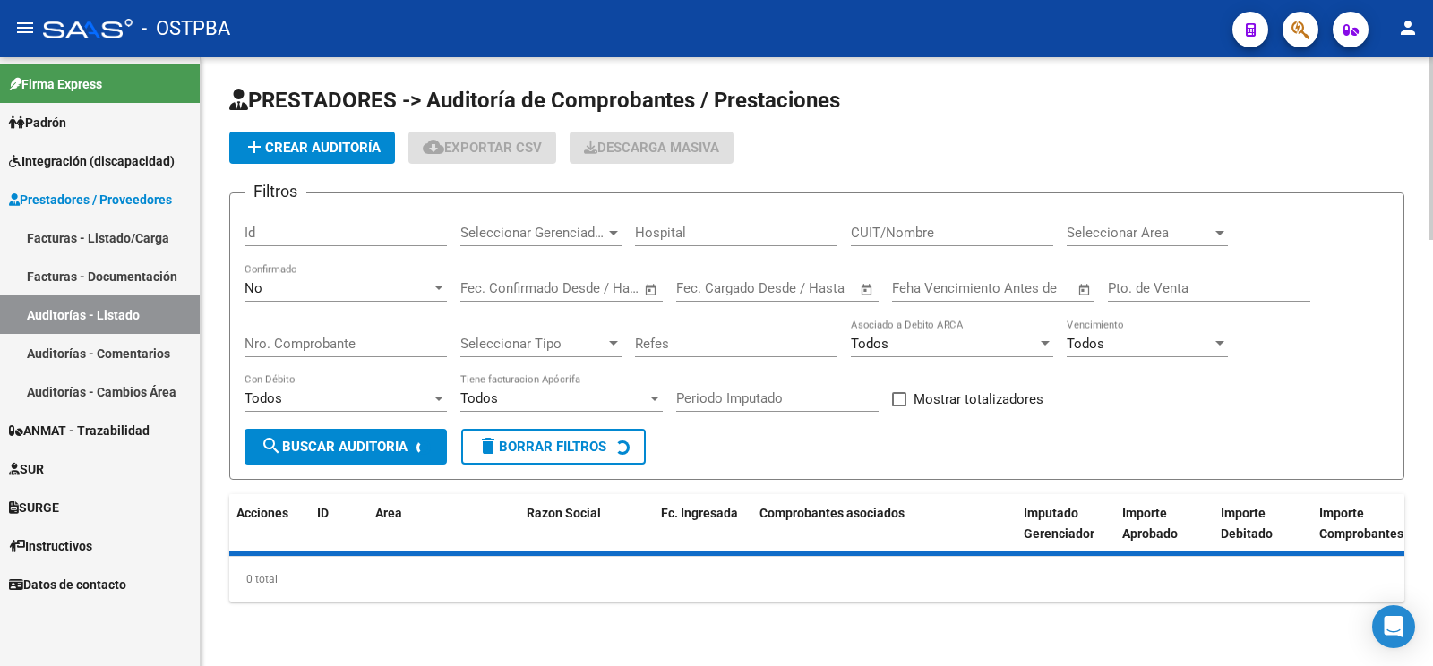
click at [317, 156] on button "add Crear Auditoría" at bounding box center [312, 148] width 166 height 32
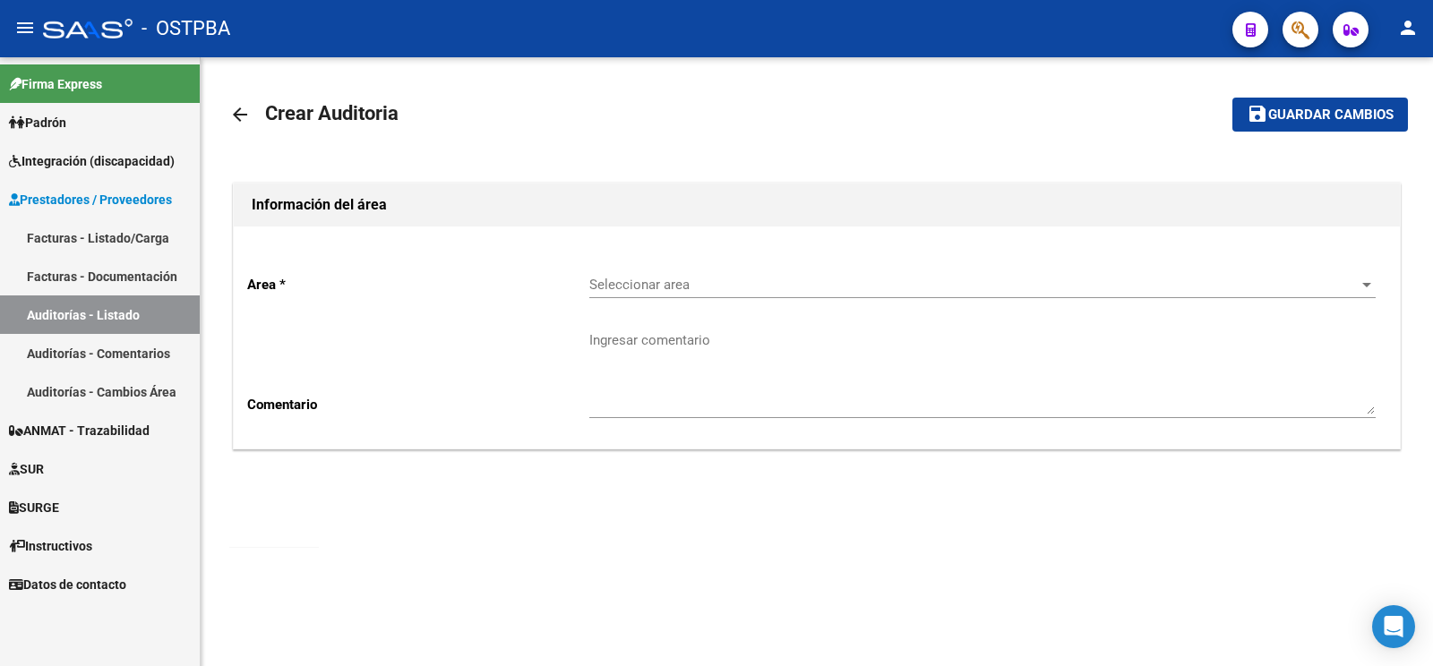
click at [657, 286] on span "Seleccionar area" at bounding box center [974, 285] width 770 height 16
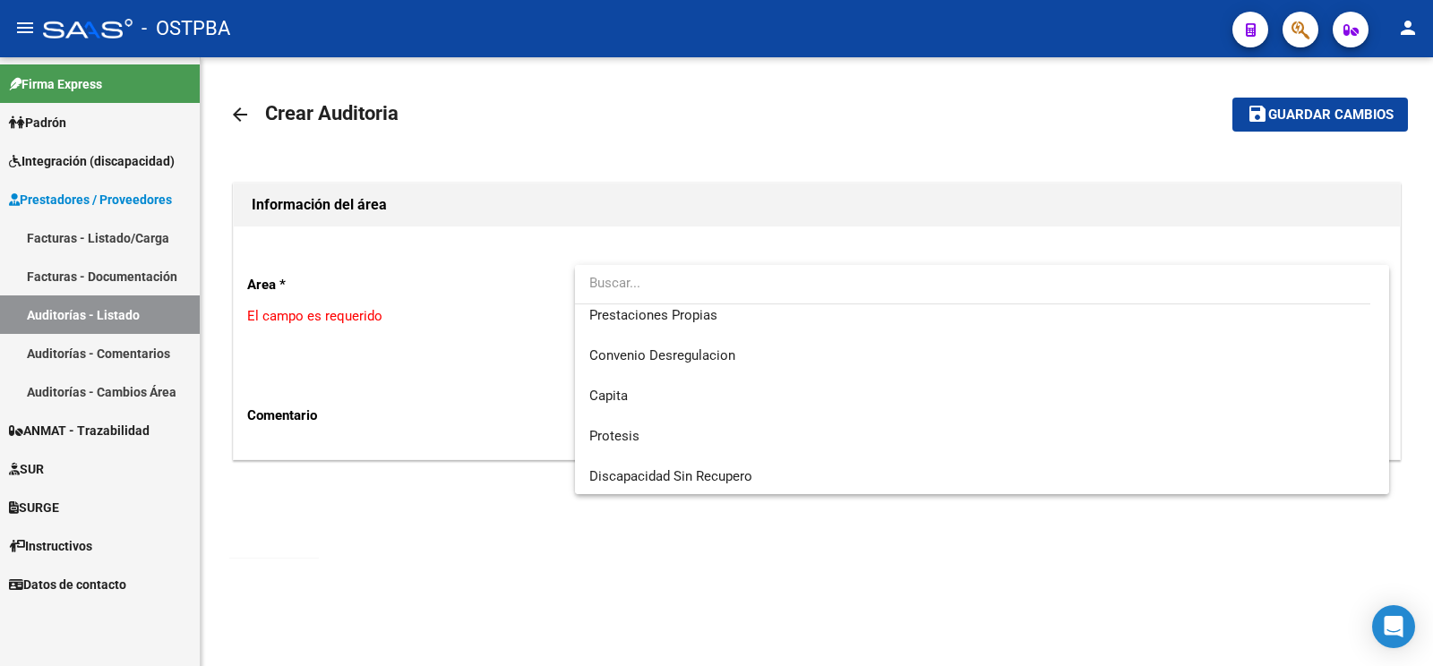
scroll to position [253, 0]
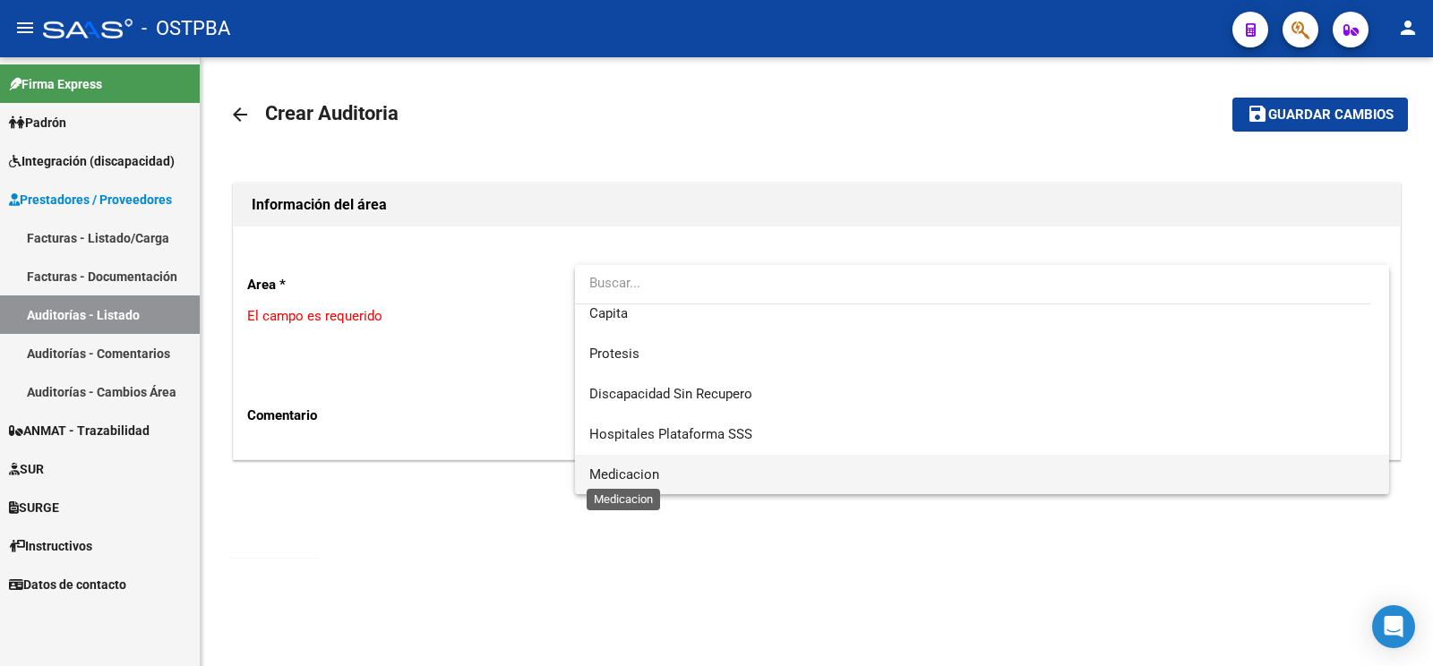
click at [654, 469] on span "Medicacion" at bounding box center [624, 475] width 70 height 16
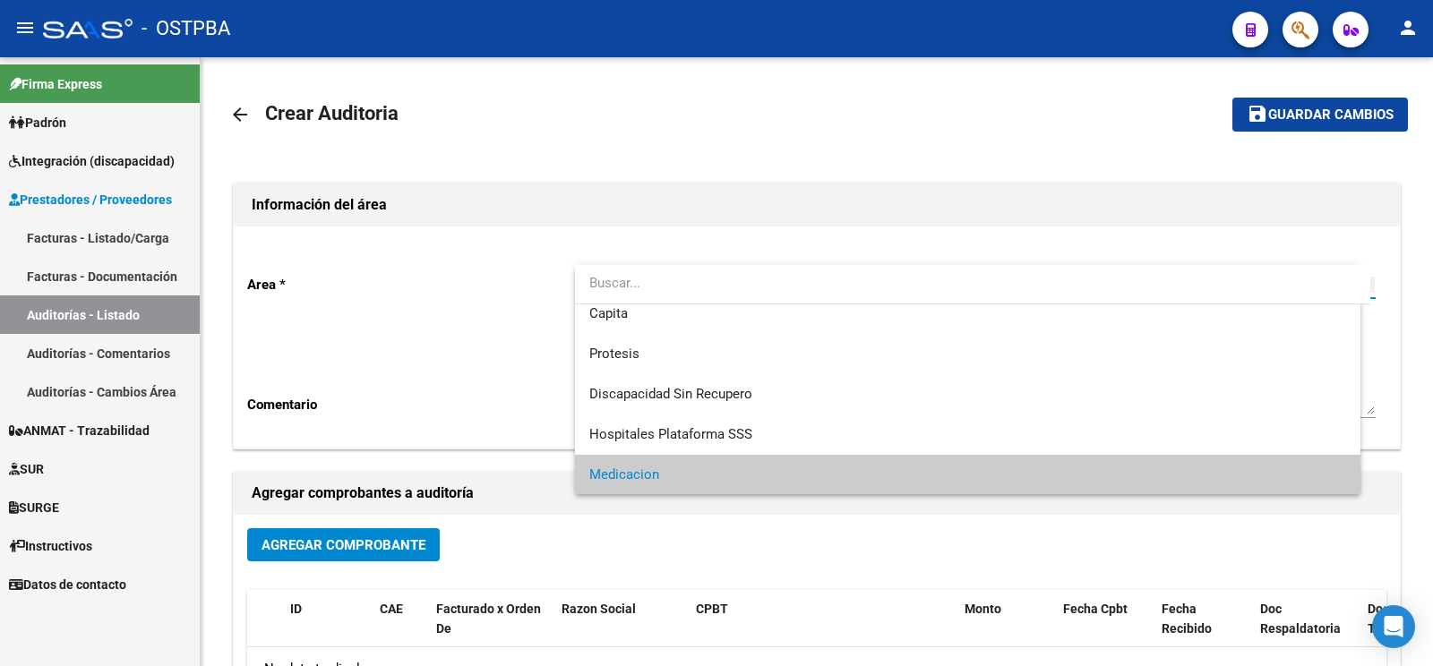
click at [675, 344] on textarea "Ingresar comentario" at bounding box center [982, 372] width 786 height 84
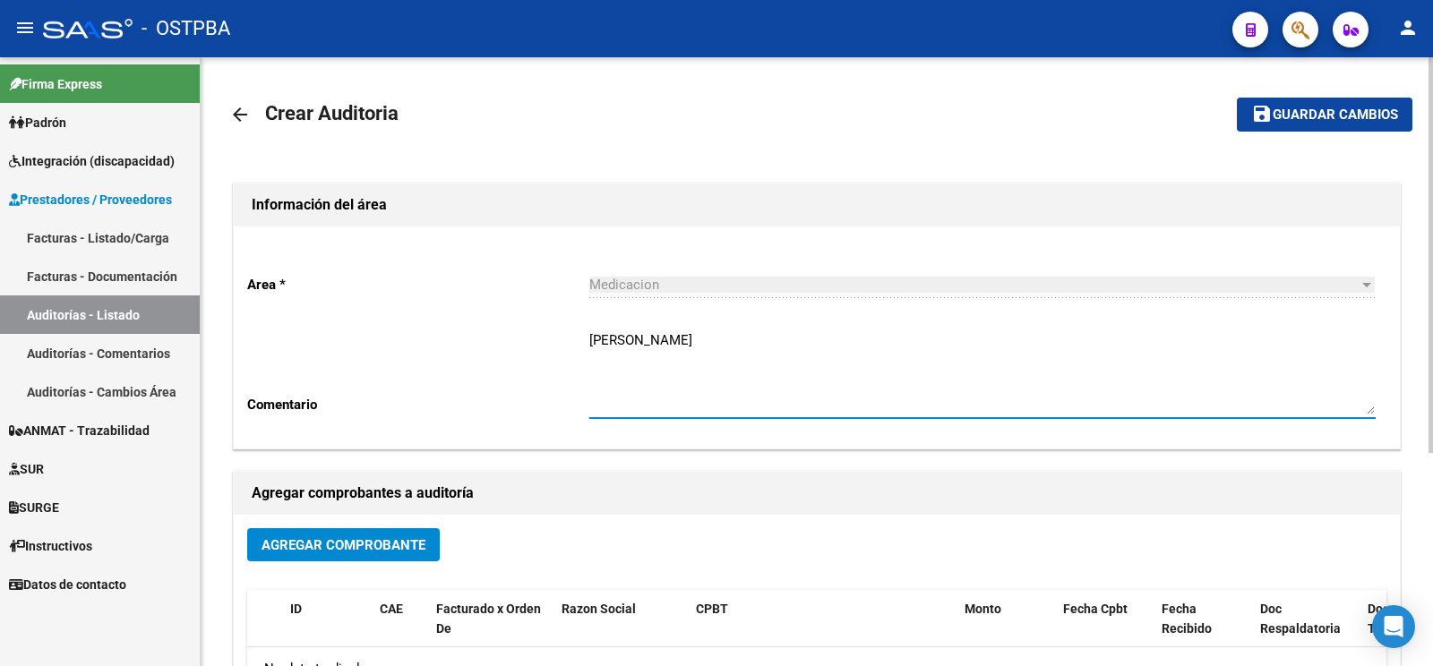
type textarea "[PERSON_NAME]"
click at [341, 534] on button "Agregar Comprobante" at bounding box center [343, 544] width 193 height 33
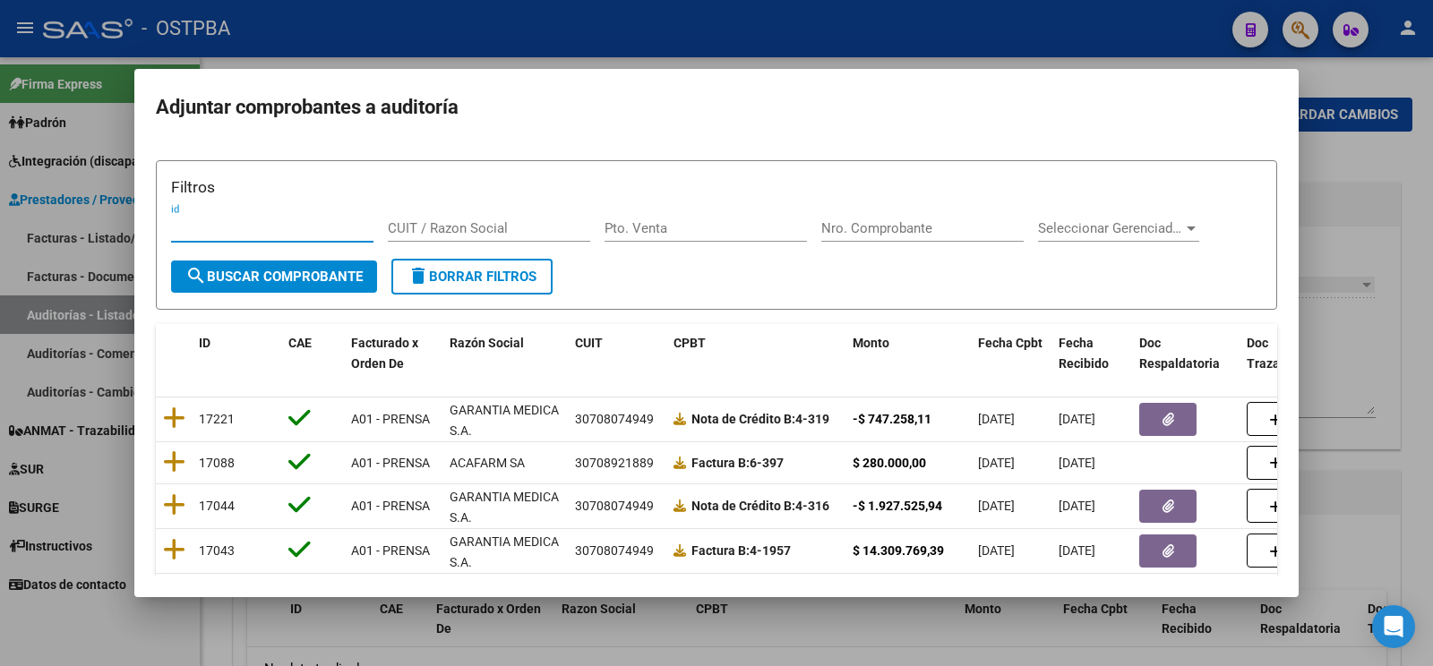
click at [894, 219] on div "Nro. Comprobante" at bounding box center [922, 228] width 202 height 27
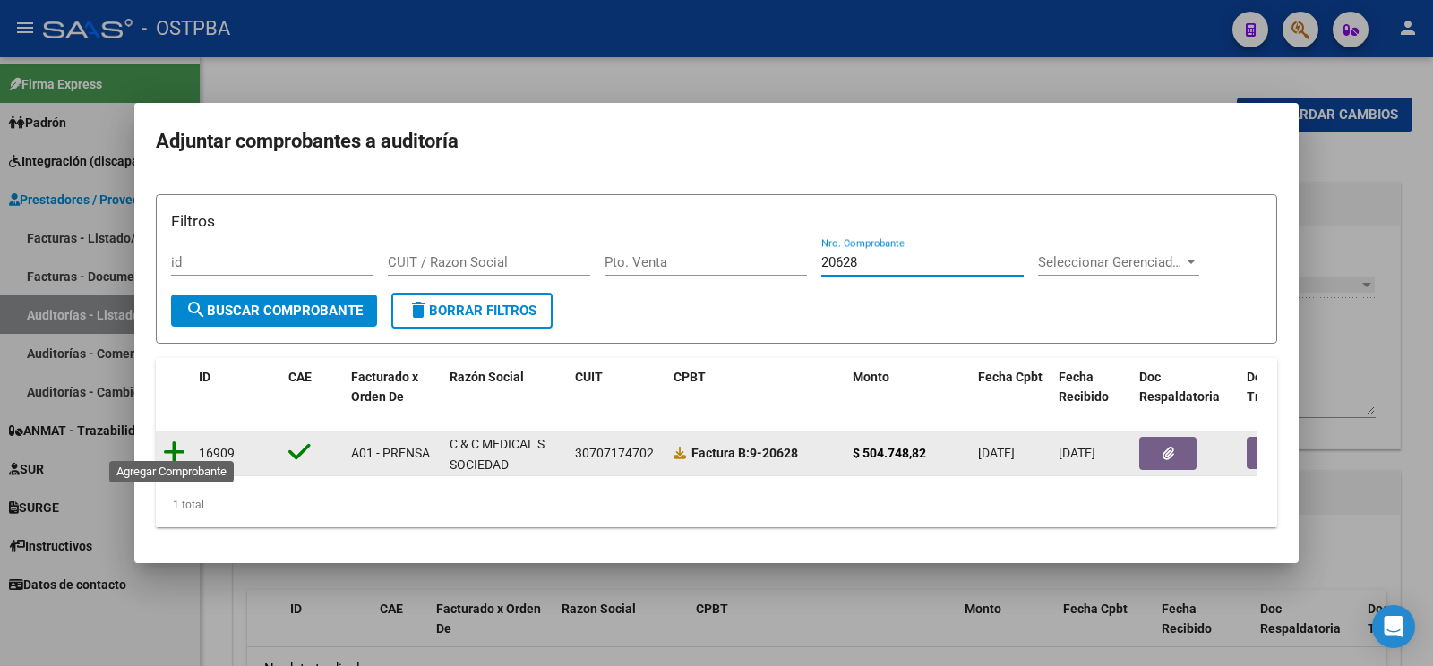
type input "20628"
click at [168, 443] on icon at bounding box center [174, 452] width 22 height 25
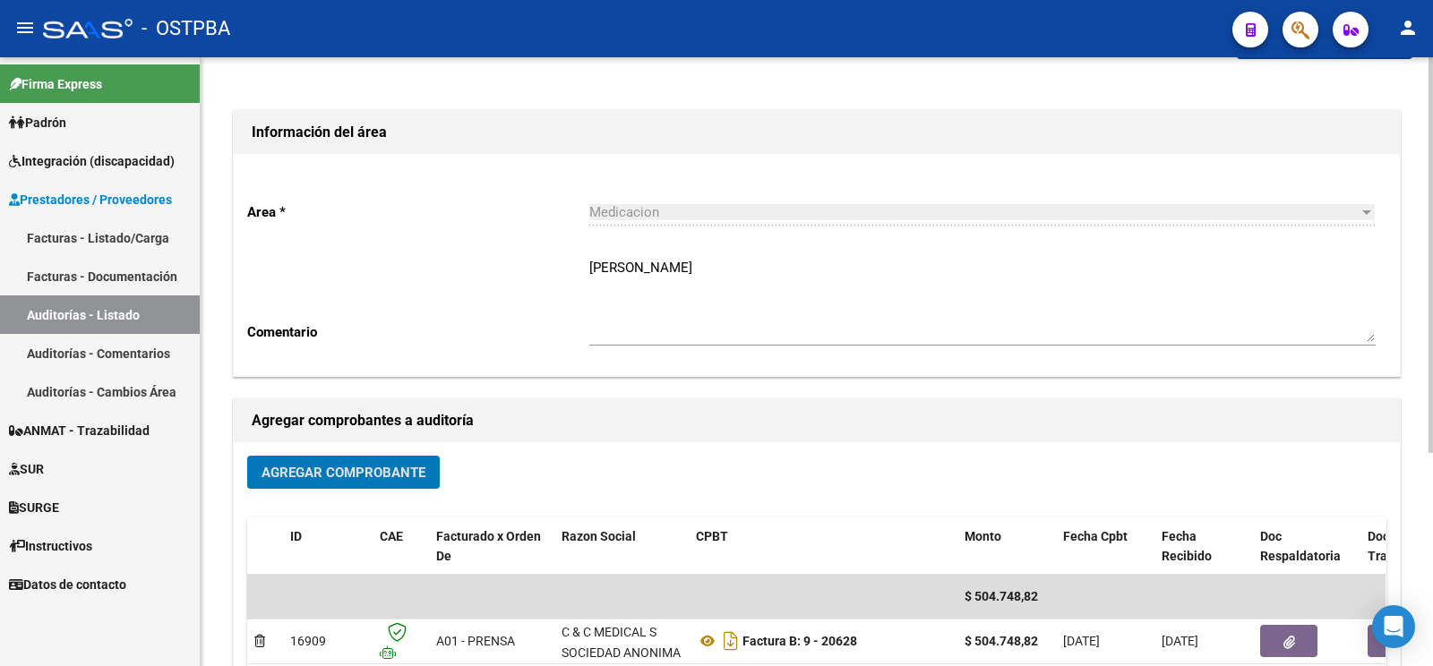
scroll to position [0, 0]
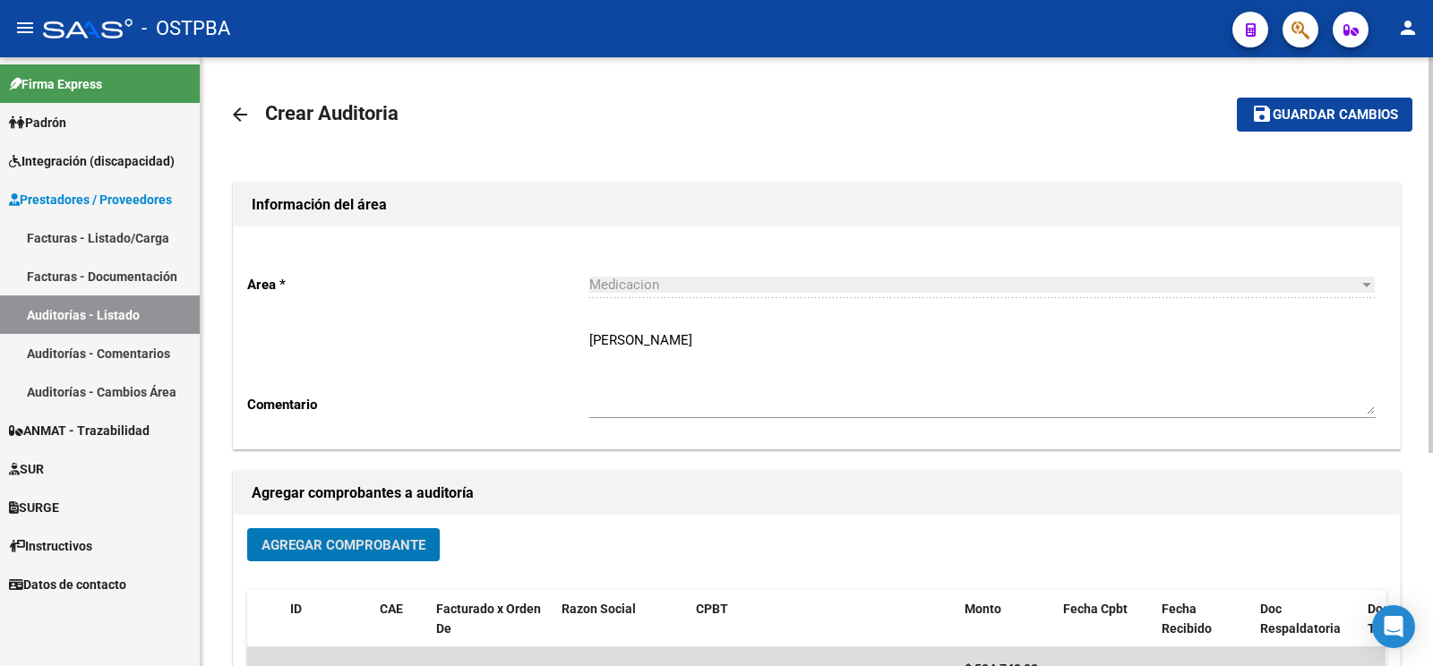
click at [1297, 137] on mat-toolbar-row "save Guardar cambios" at bounding box center [1288, 114] width 247 height 57
click at [1301, 122] on span "Guardar cambios" at bounding box center [1335, 115] width 125 height 16
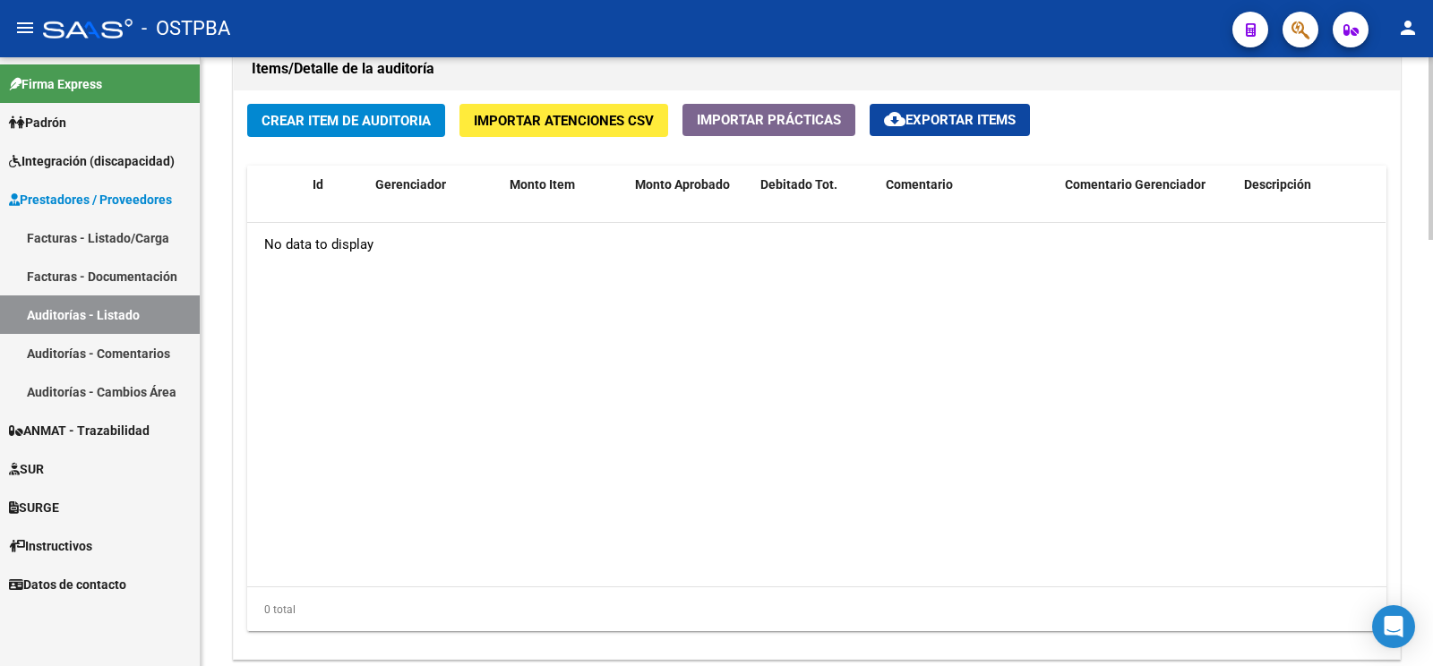
scroll to position [1128, 0]
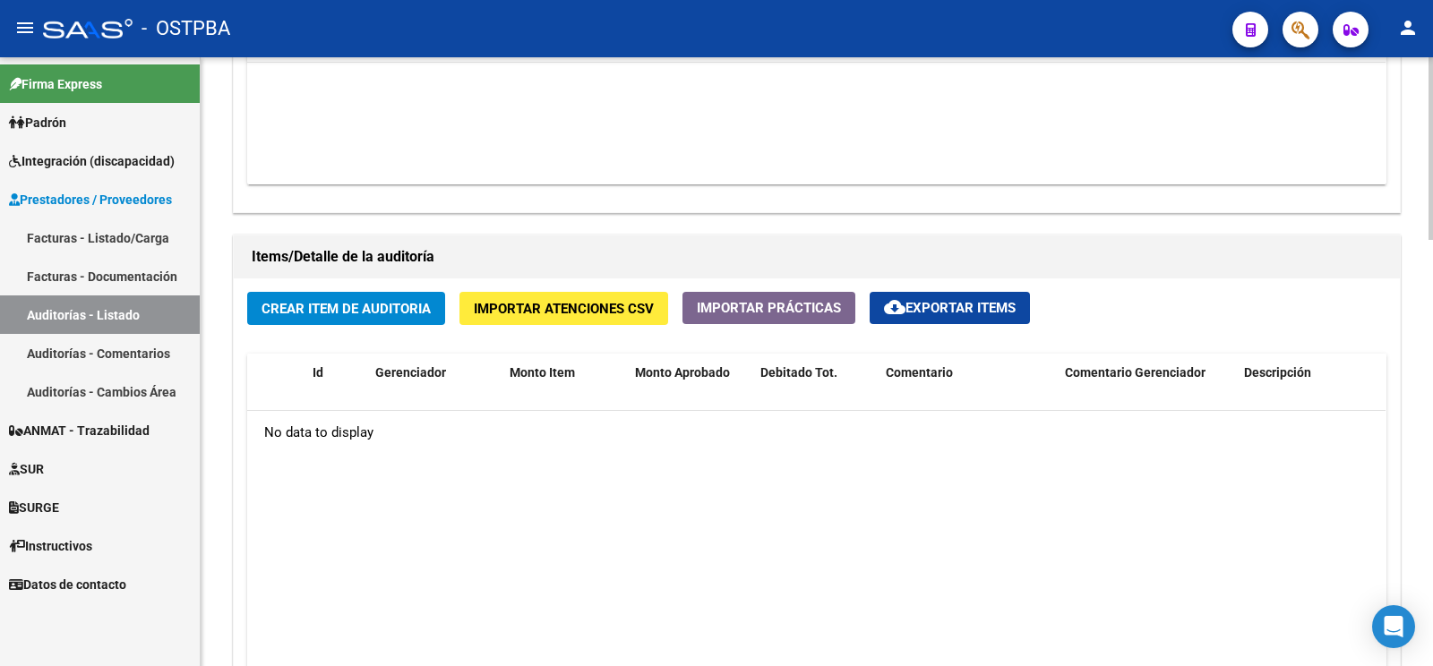
click at [397, 309] on span "Crear Item de Auditoria" at bounding box center [345, 309] width 169 height 16
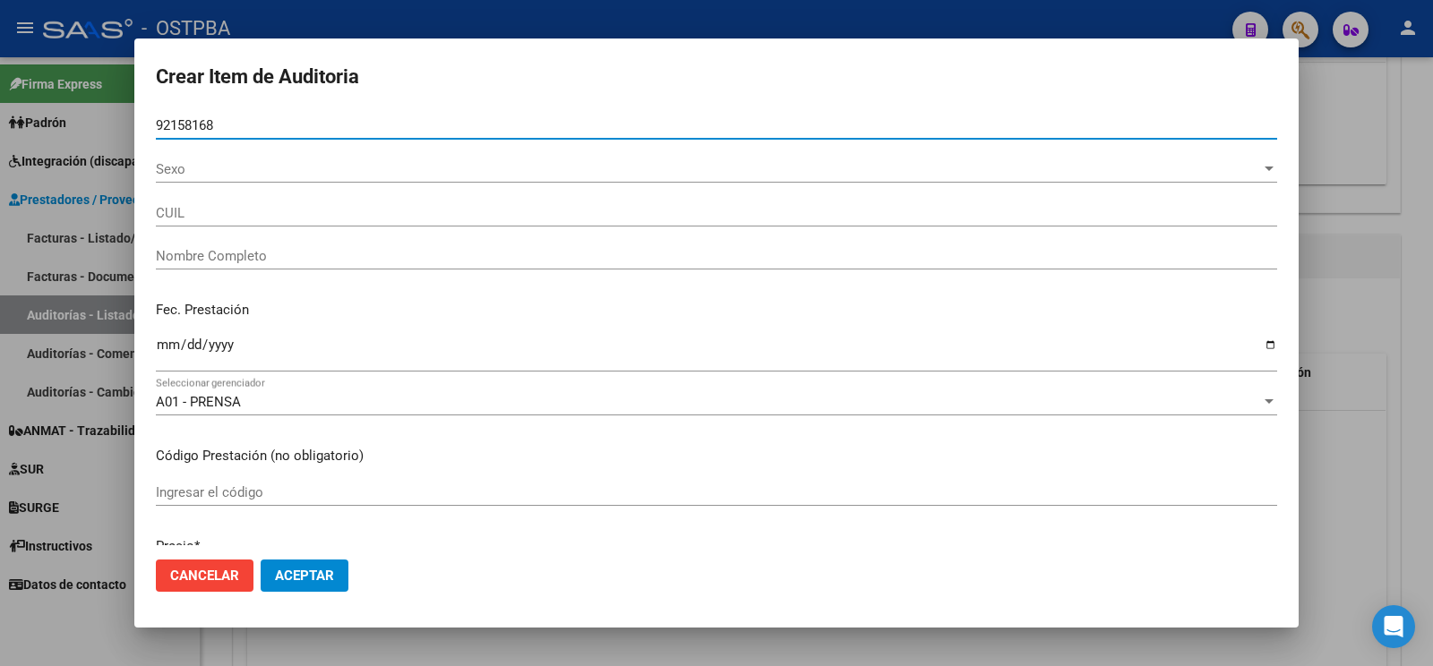
type input "92158168"
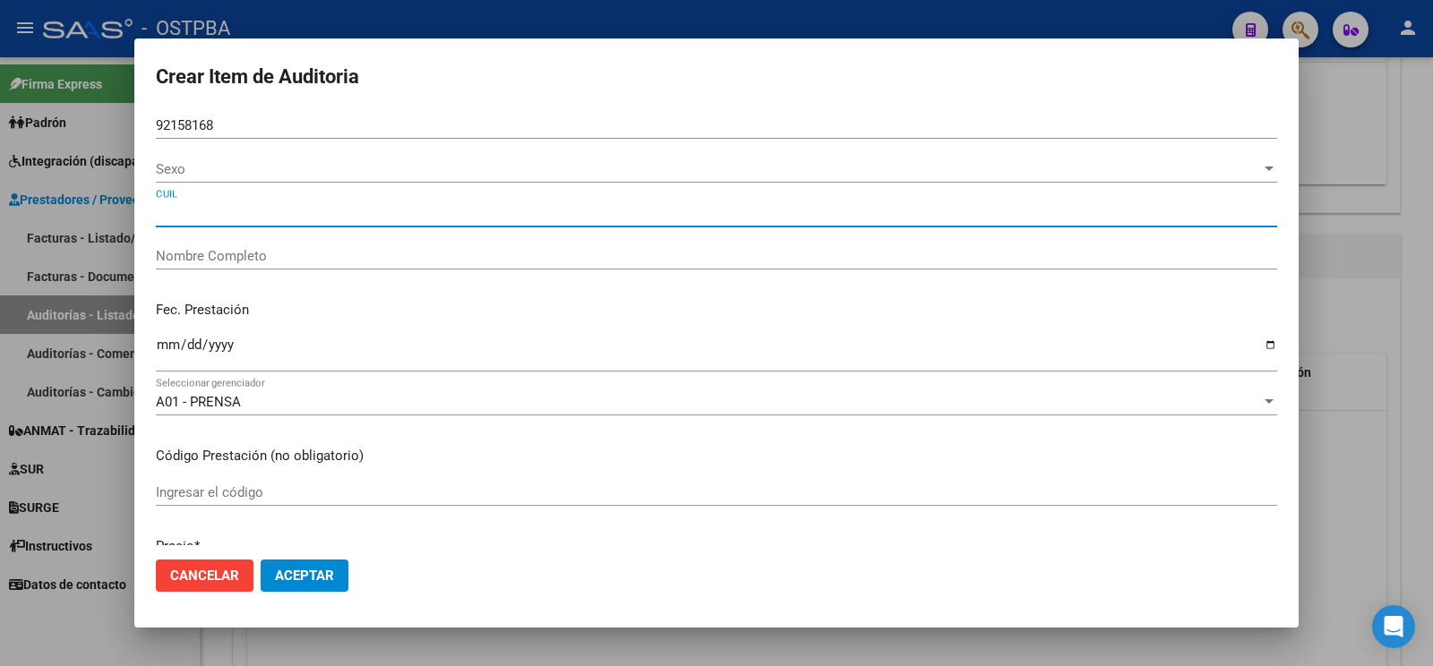
type input "PEREIRA SILDA"
type input "27921581683"
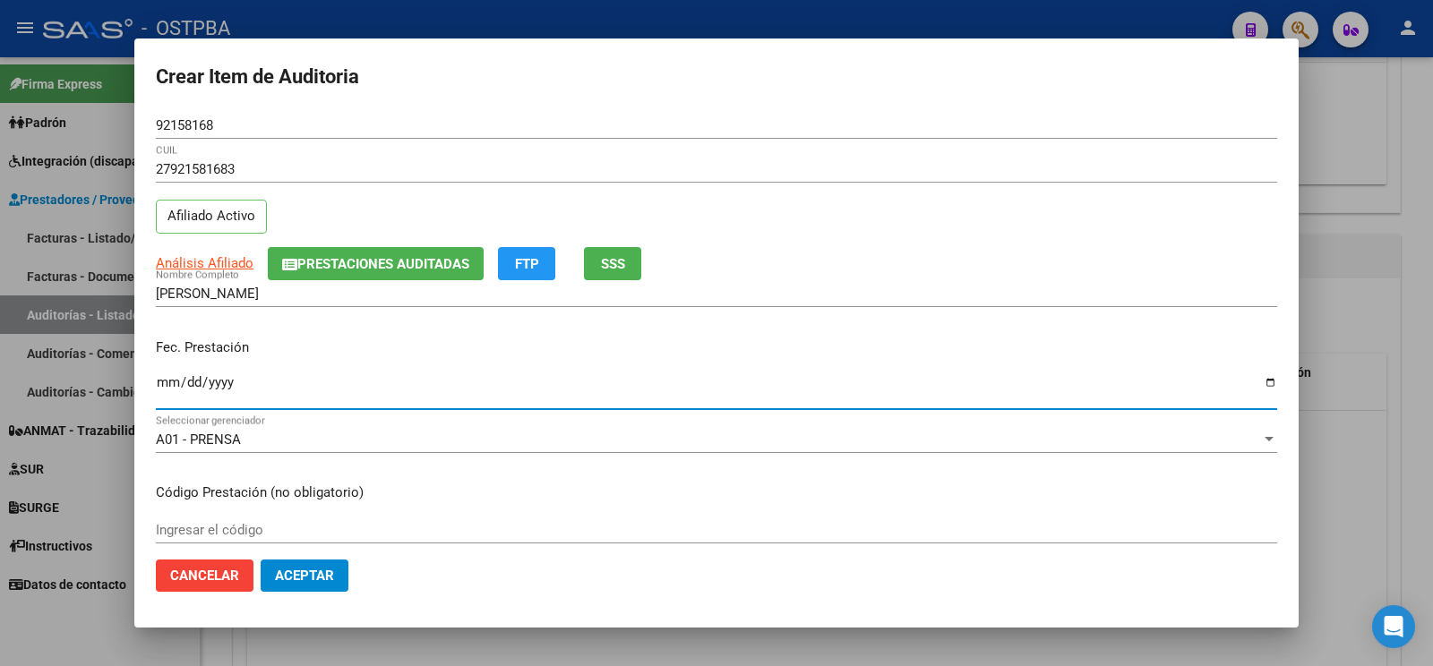
type input "[DATE]"
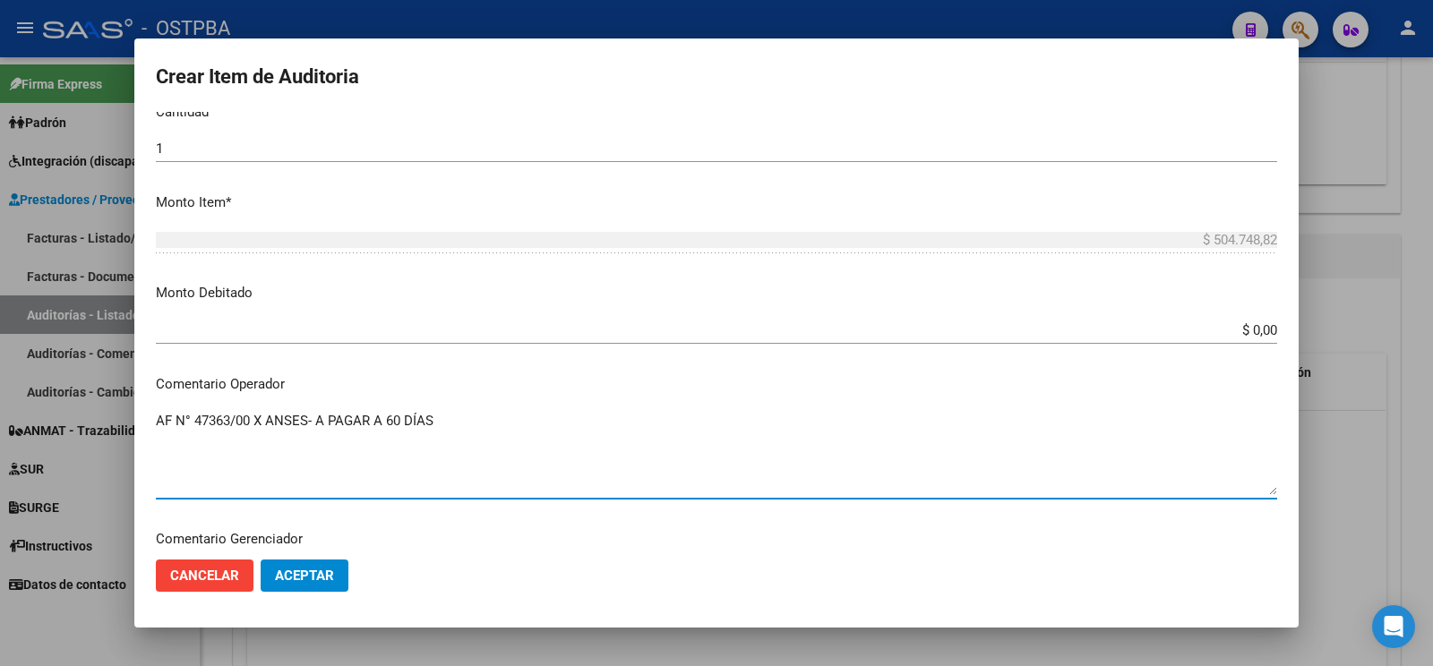
scroll to position [1033, 0]
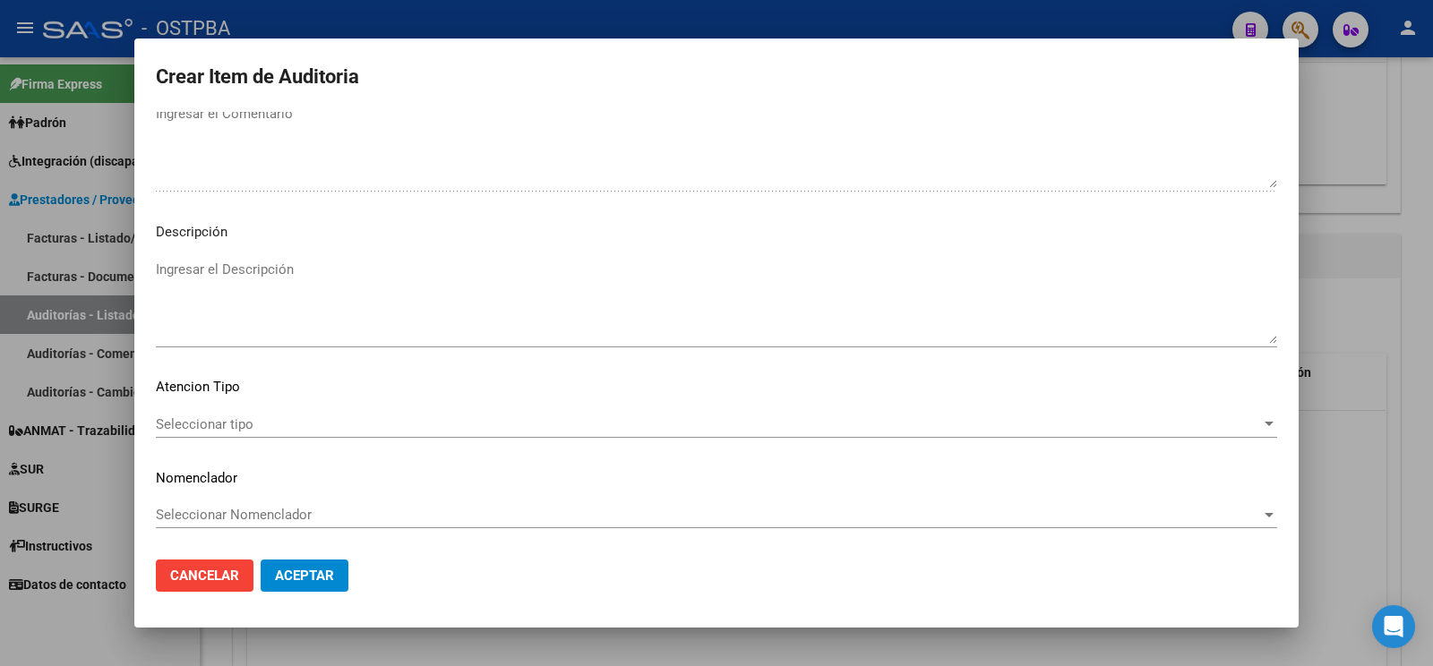
type textarea "AF N° 47363/00 X ANSES- A PAGAR A 60 DÍAS"
click at [234, 416] on span "Seleccionar tipo" at bounding box center [708, 424] width 1105 height 16
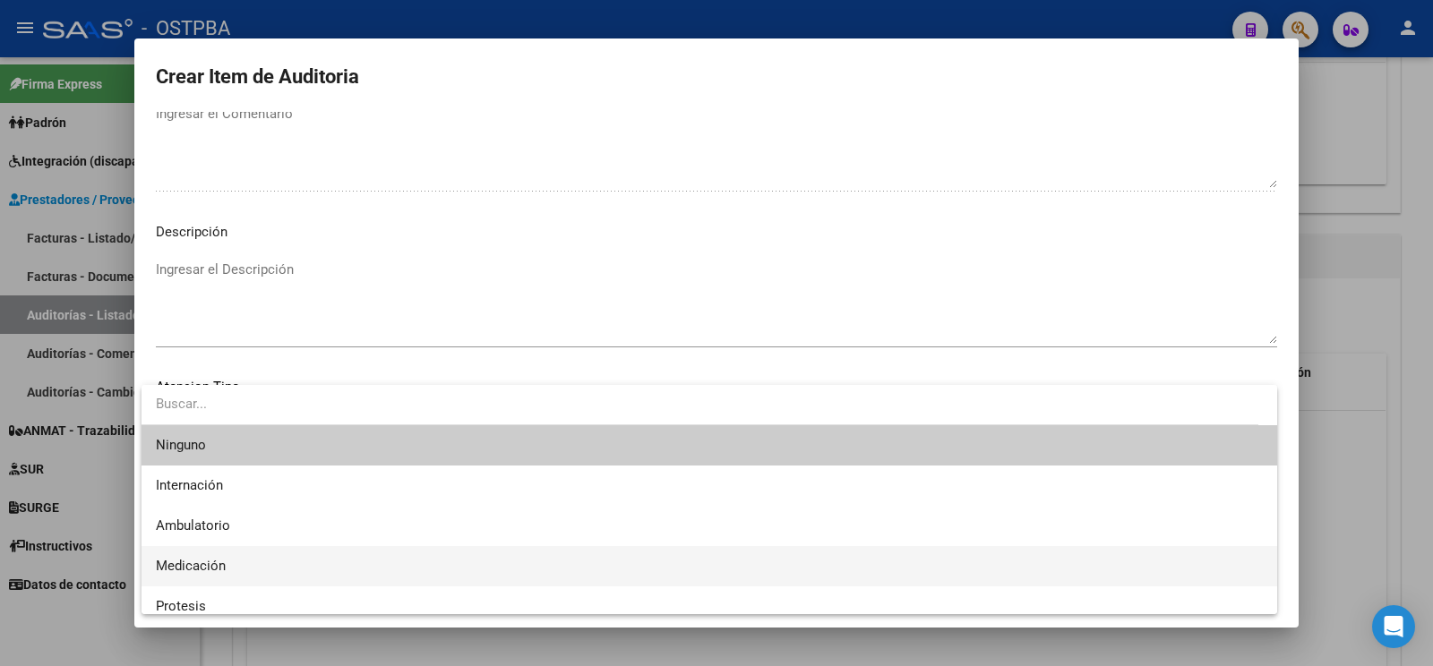
click at [243, 576] on span "Medicación" at bounding box center [709, 566] width 1107 height 40
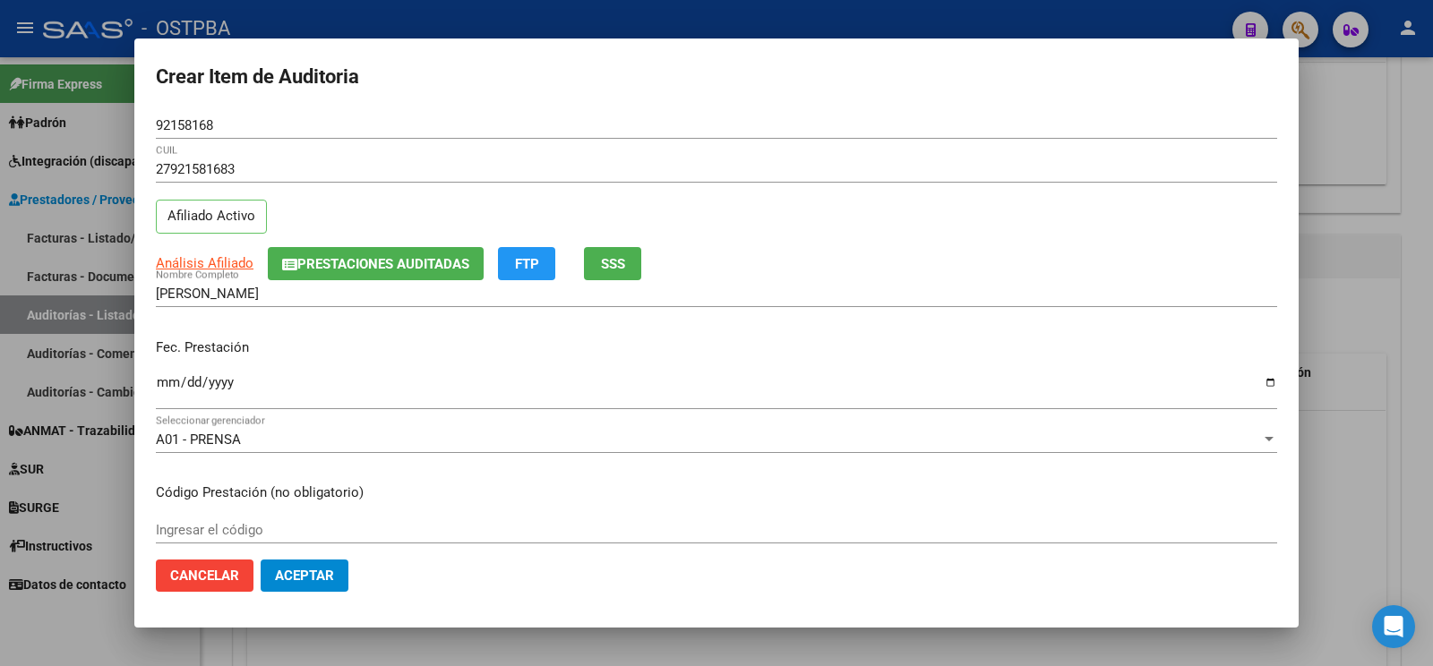
scroll to position [0, 0]
click at [344, 581] on button "Aceptar" at bounding box center [305, 576] width 88 height 32
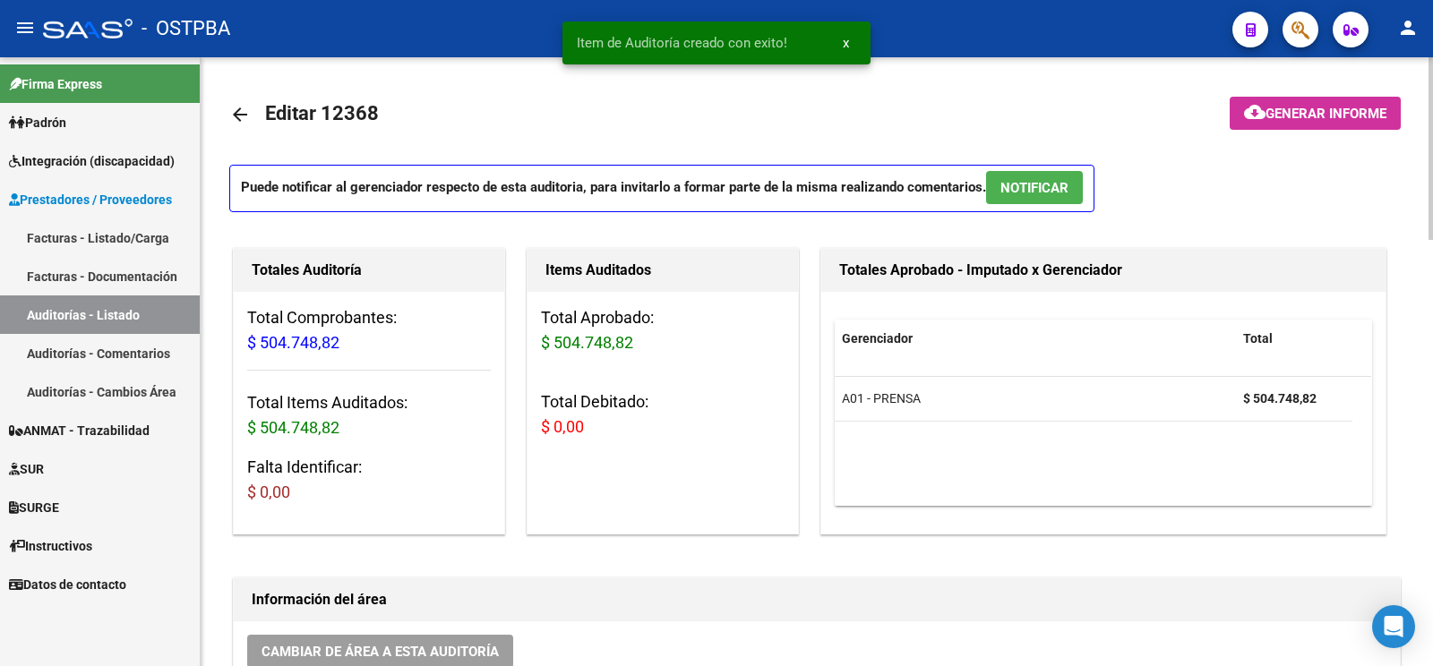
click at [1315, 131] on mat-toolbar-row at bounding box center [1288, 114] width 247 height 57
click at [1316, 115] on span "Generar informe" at bounding box center [1325, 114] width 121 height 16
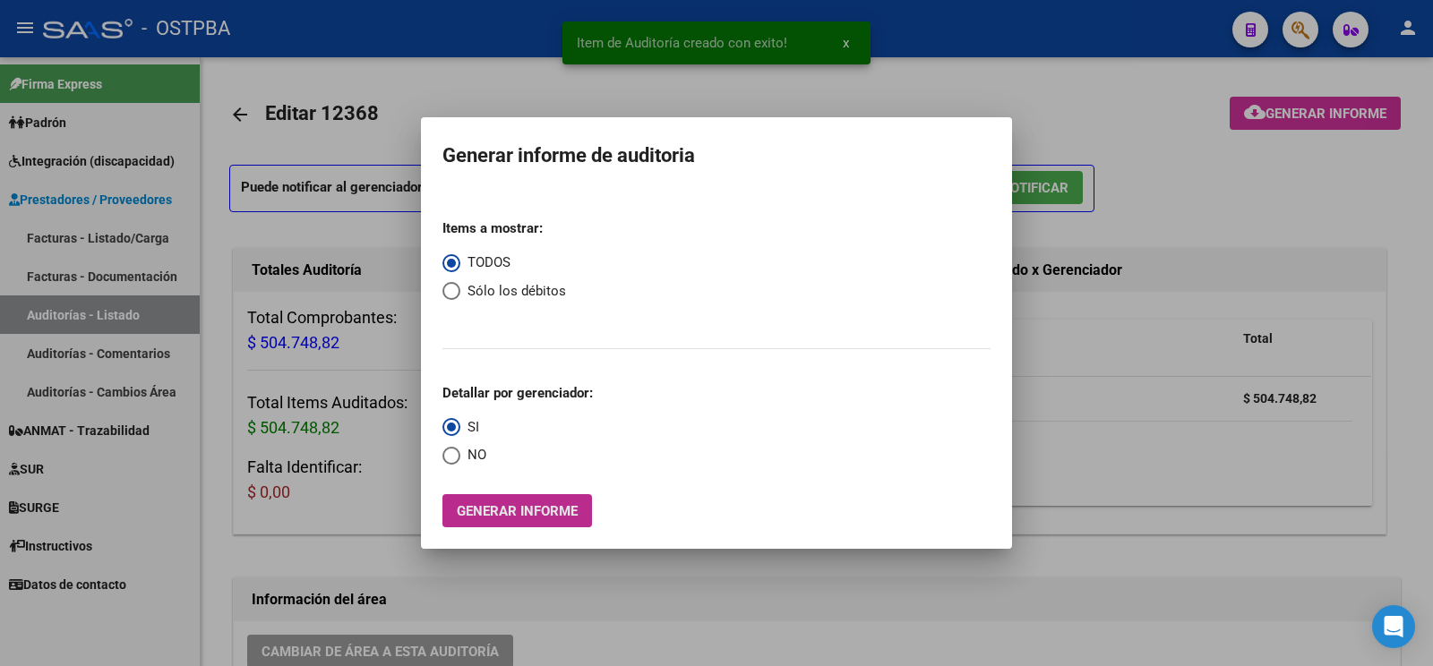
click at [551, 525] on button "Generar informe" at bounding box center [517, 510] width 150 height 33
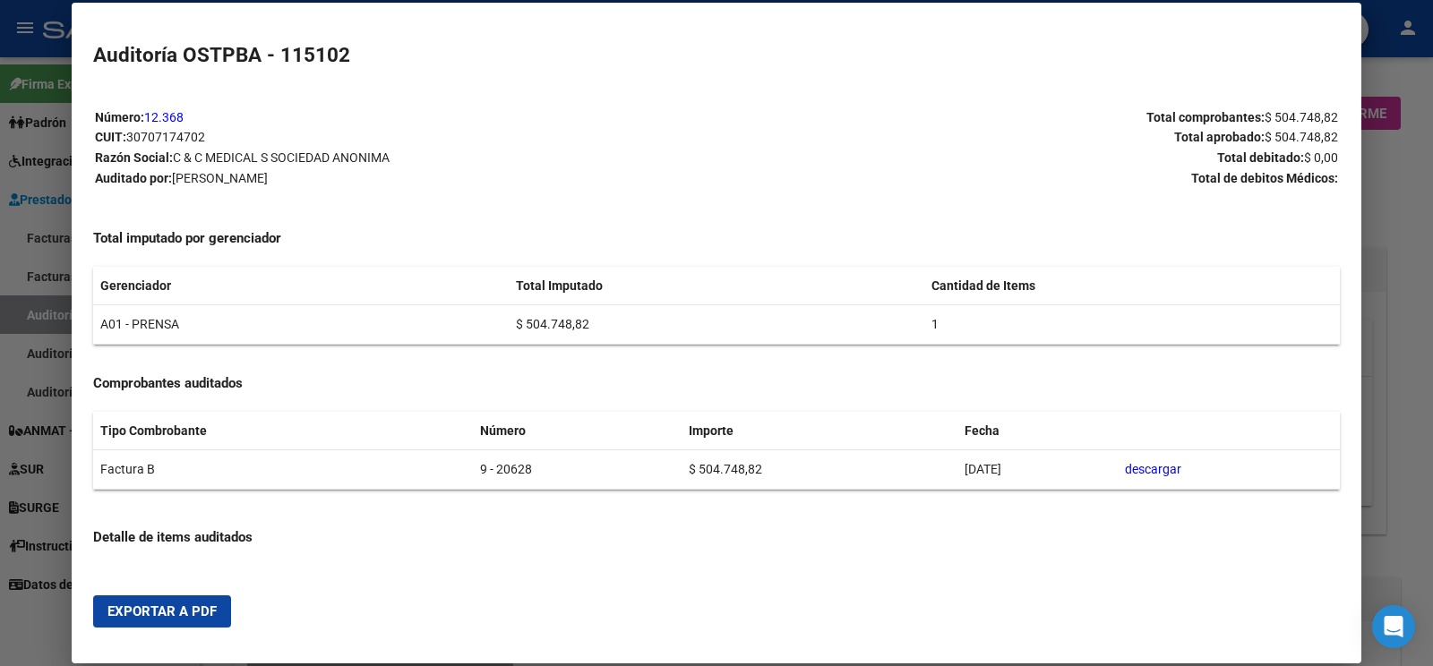
click at [184, 612] on span "Exportar a PDF" at bounding box center [161, 612] width 109 height 16
click at [47, 310] on div at bounding box center [716, 333] width 1433 height 666
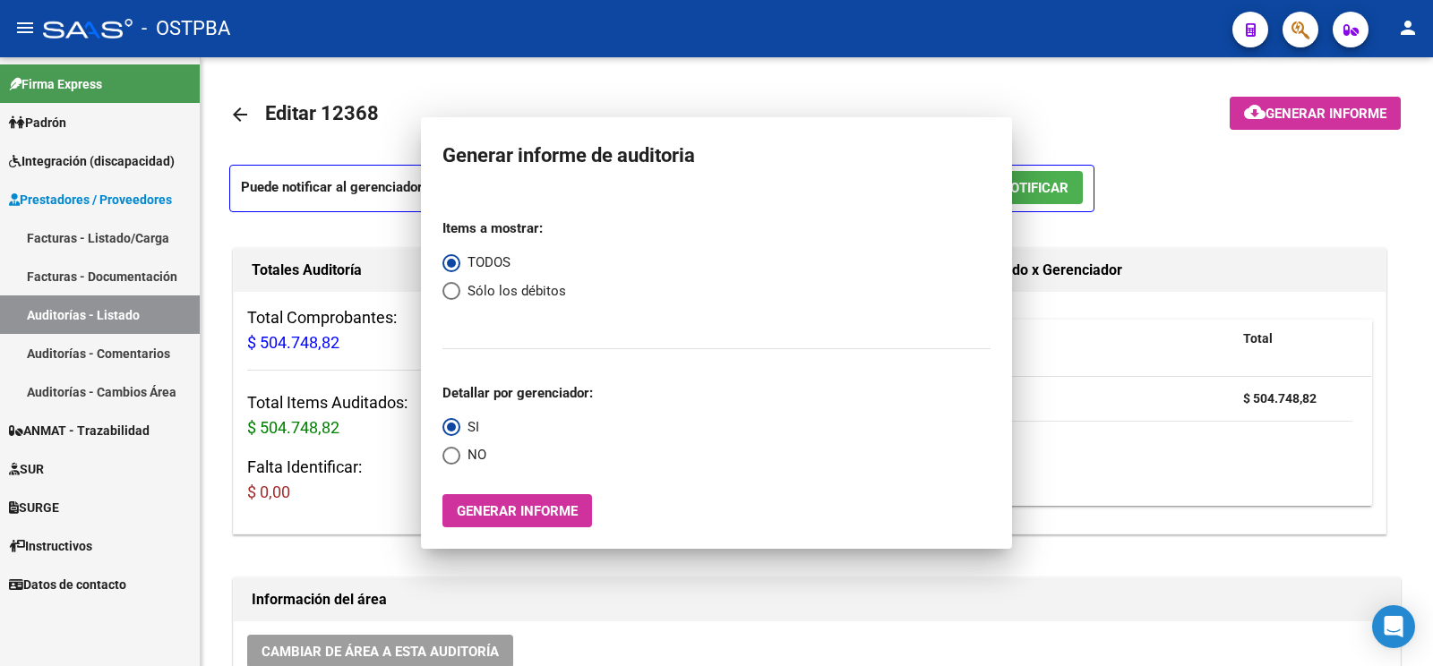
click at [47, 310] on link "Auditorías - Listado" at bounding box center [100, 315] width 200 height 39
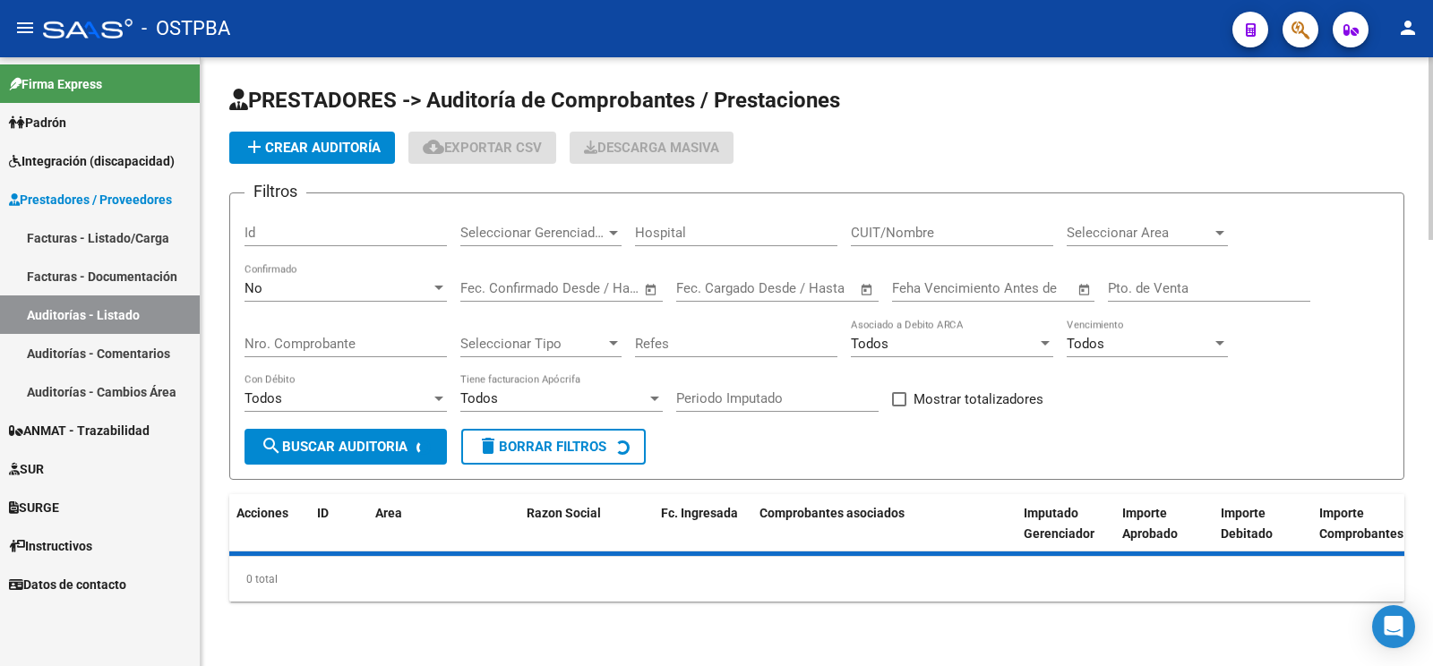
click at [327, 143] on span "add Crear Auditoría" at bounding box center [312, 148] width 137 height 16
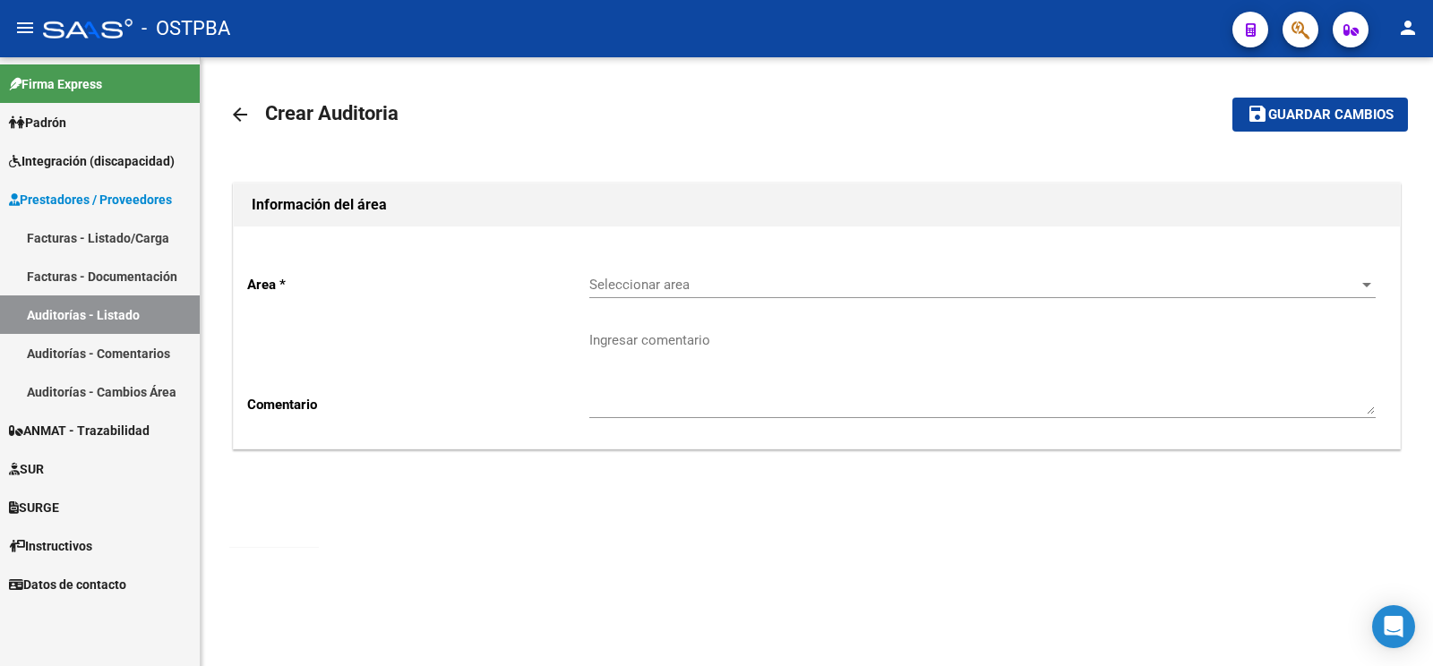
click at [701, 290] on span "Seleccionar area" at bounding box center [974, 285] width 770 height 16
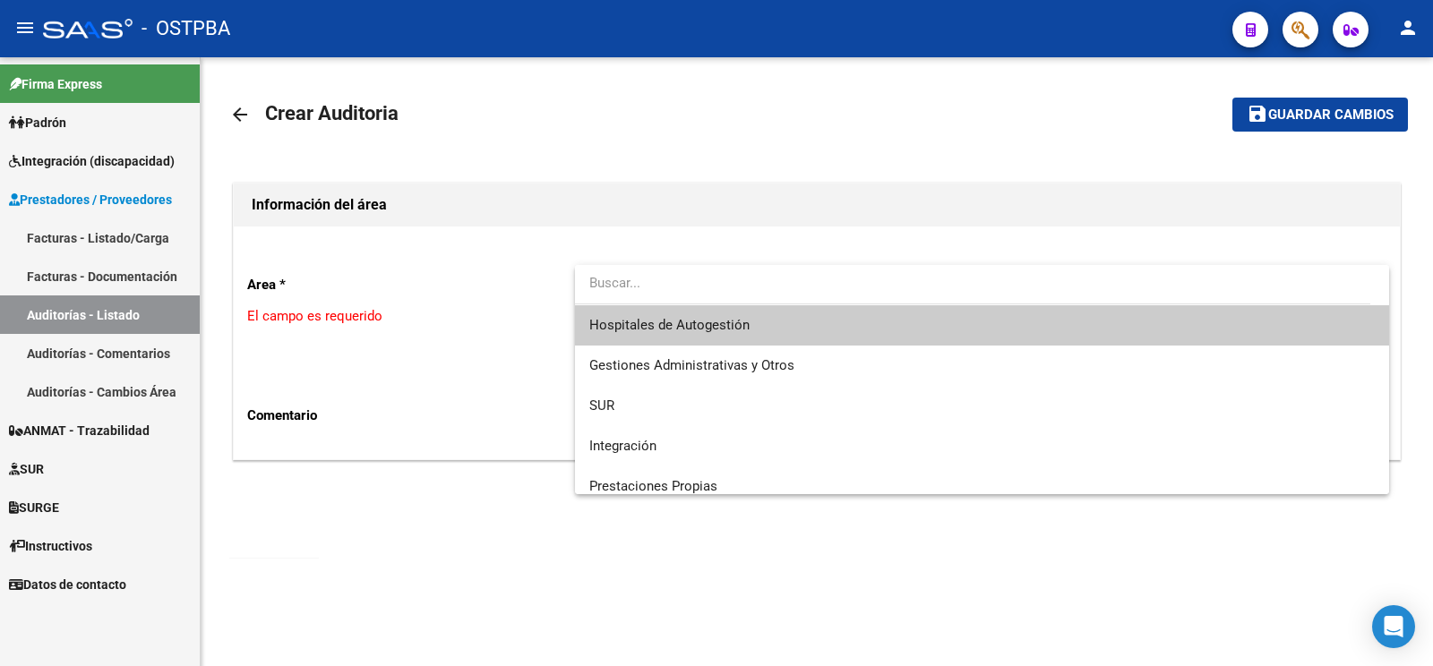
scroll to position [253, 0]
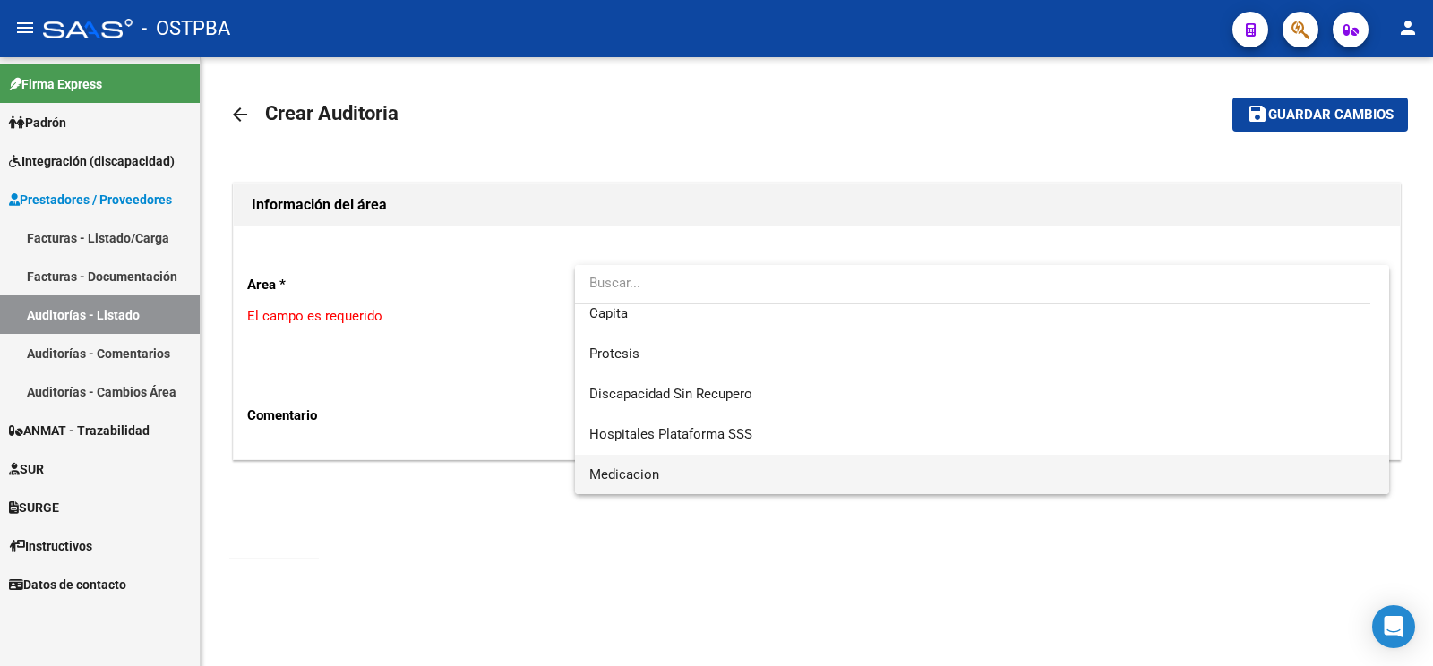
click at [658, 484] on span "Medicacion" at bounding box center [981, 475] width 785 height 40
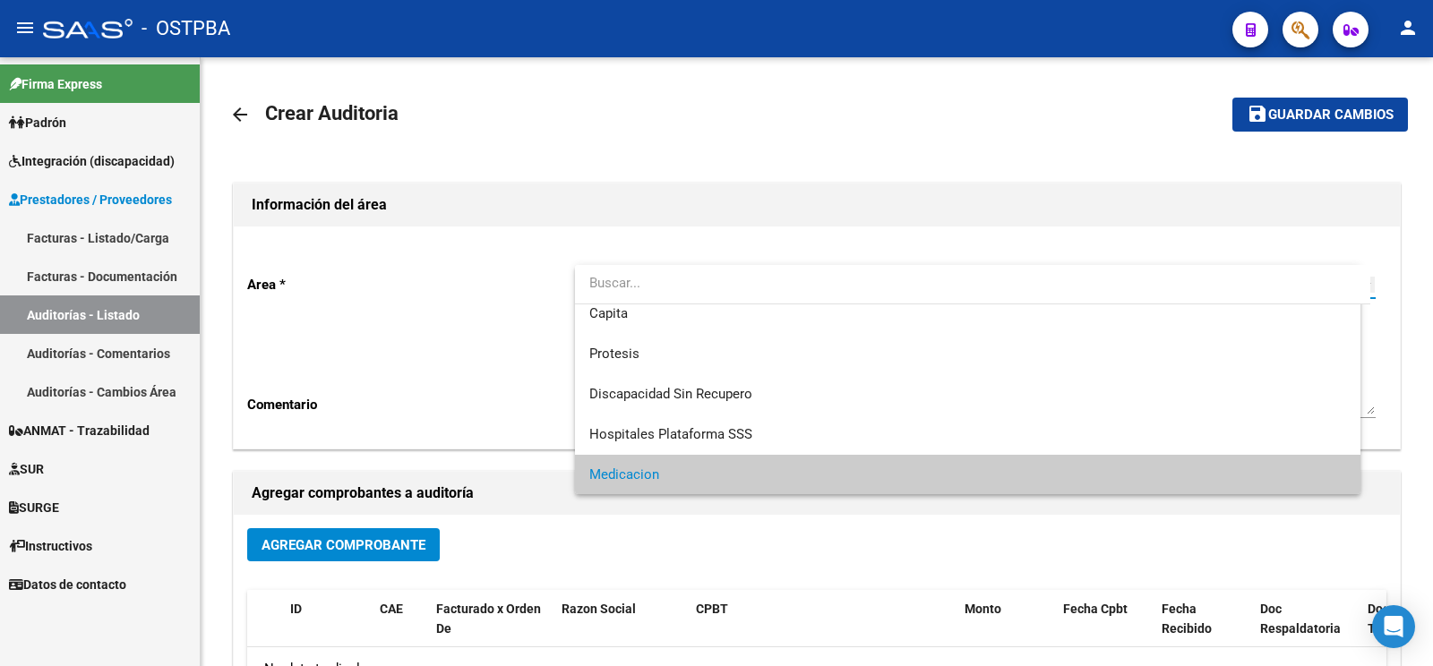
click at [673, 335] on textarea "Ingresar comentario" at bounding box center [982, 372] width 786 height 84
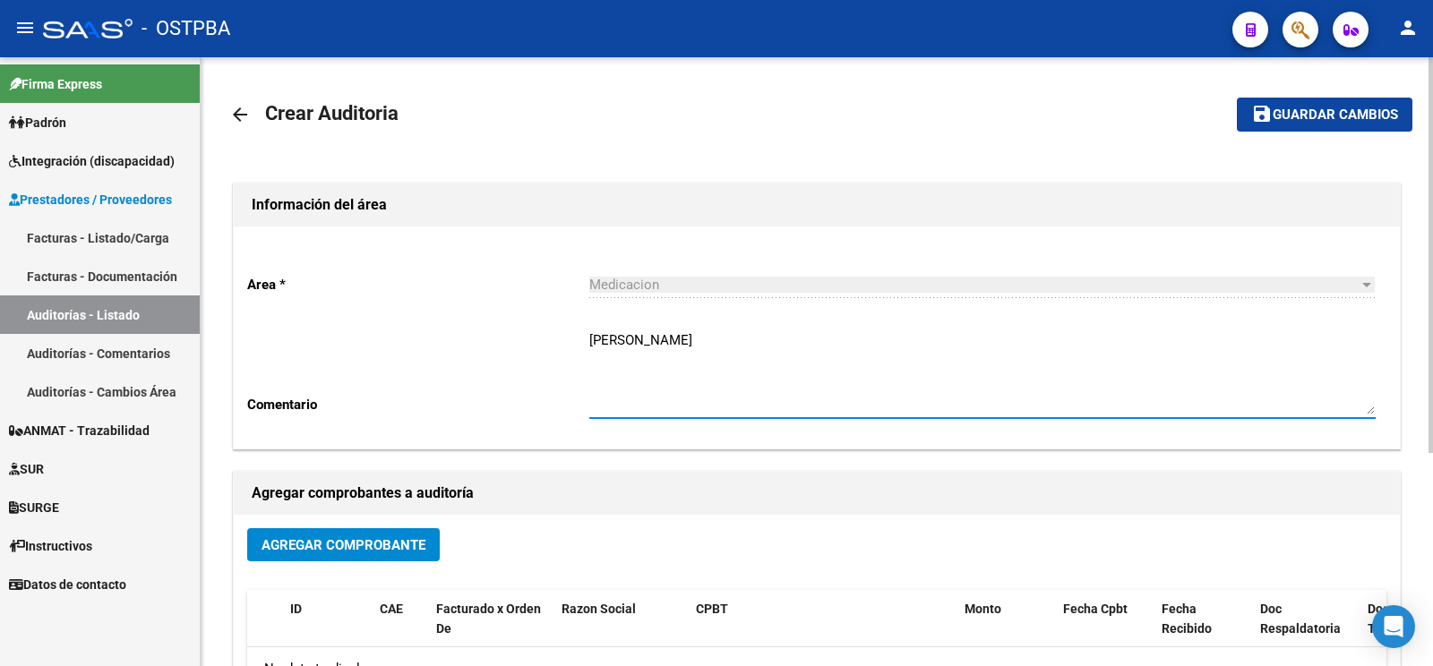
type textarea "CORBALAN JUANA"
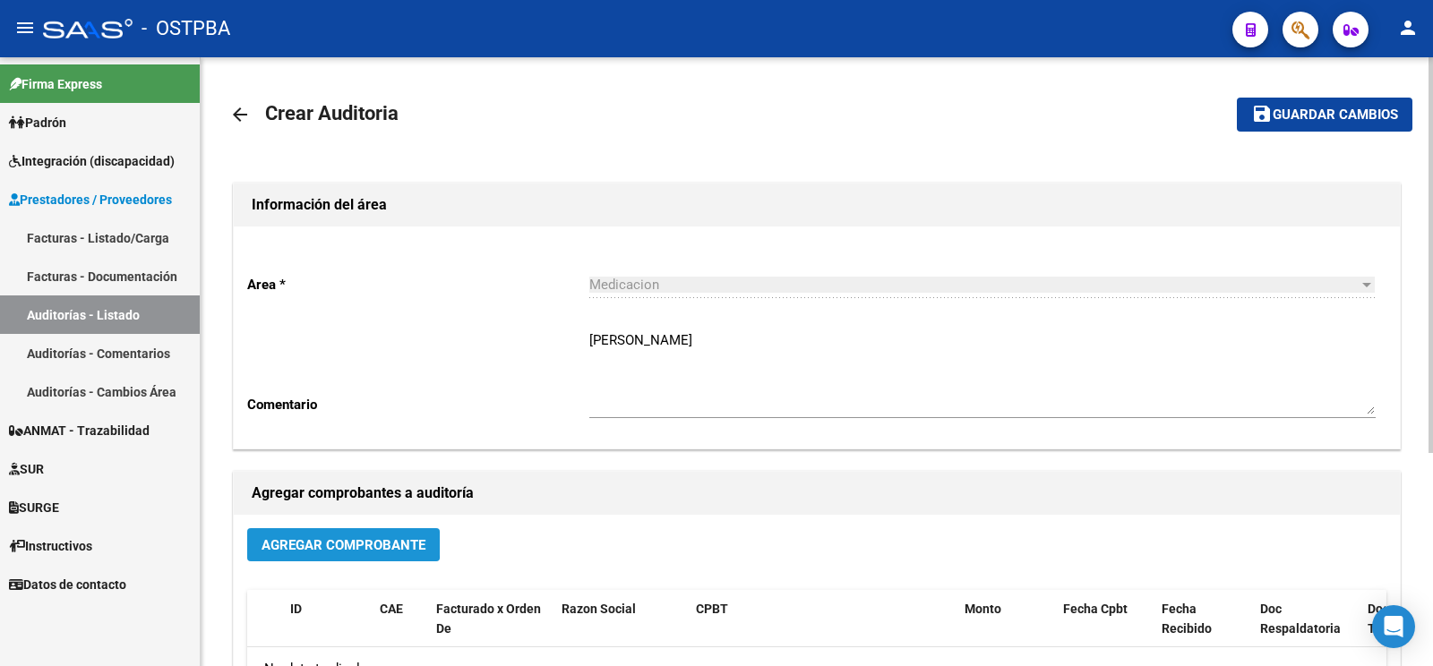
click at [310, 540] on span "Agregar Comprobante" at bounding box center [343, 545] width 164 height 16
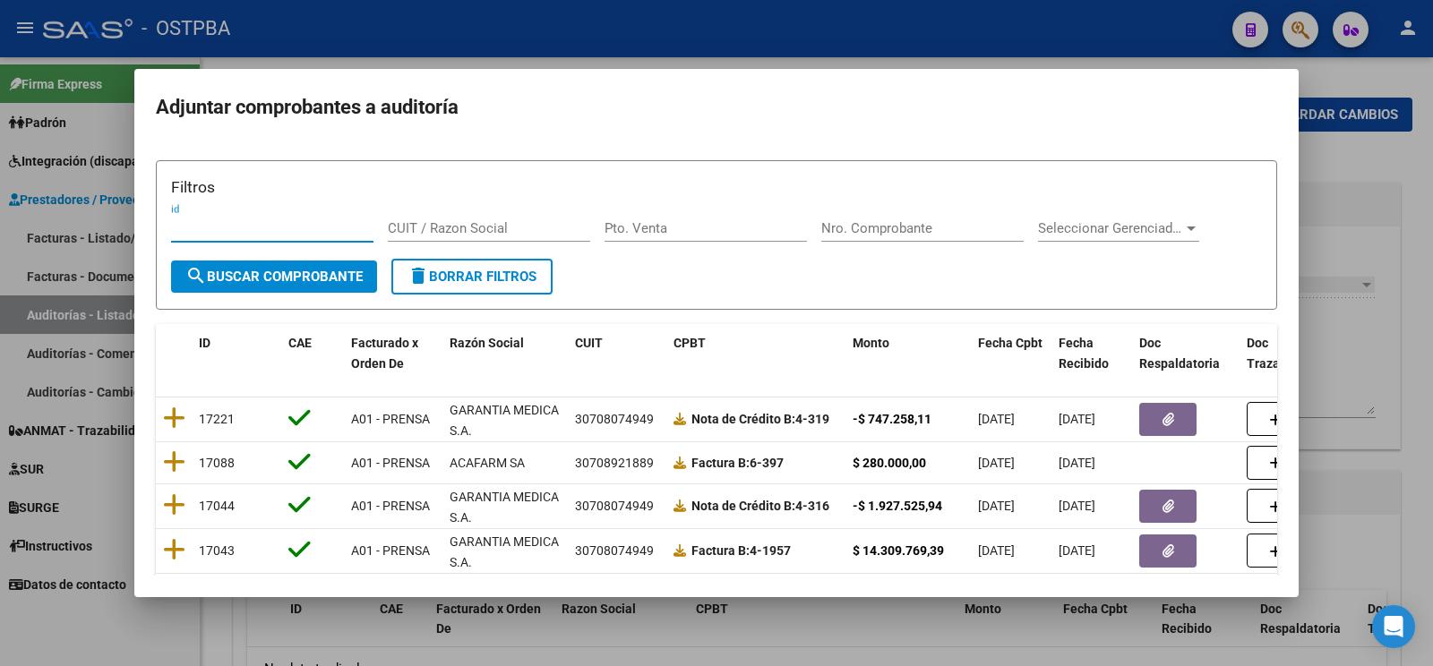
click at [916, 233] on input "Nro. Comprobante" at bounding box center [922, 228] width 202 height 16
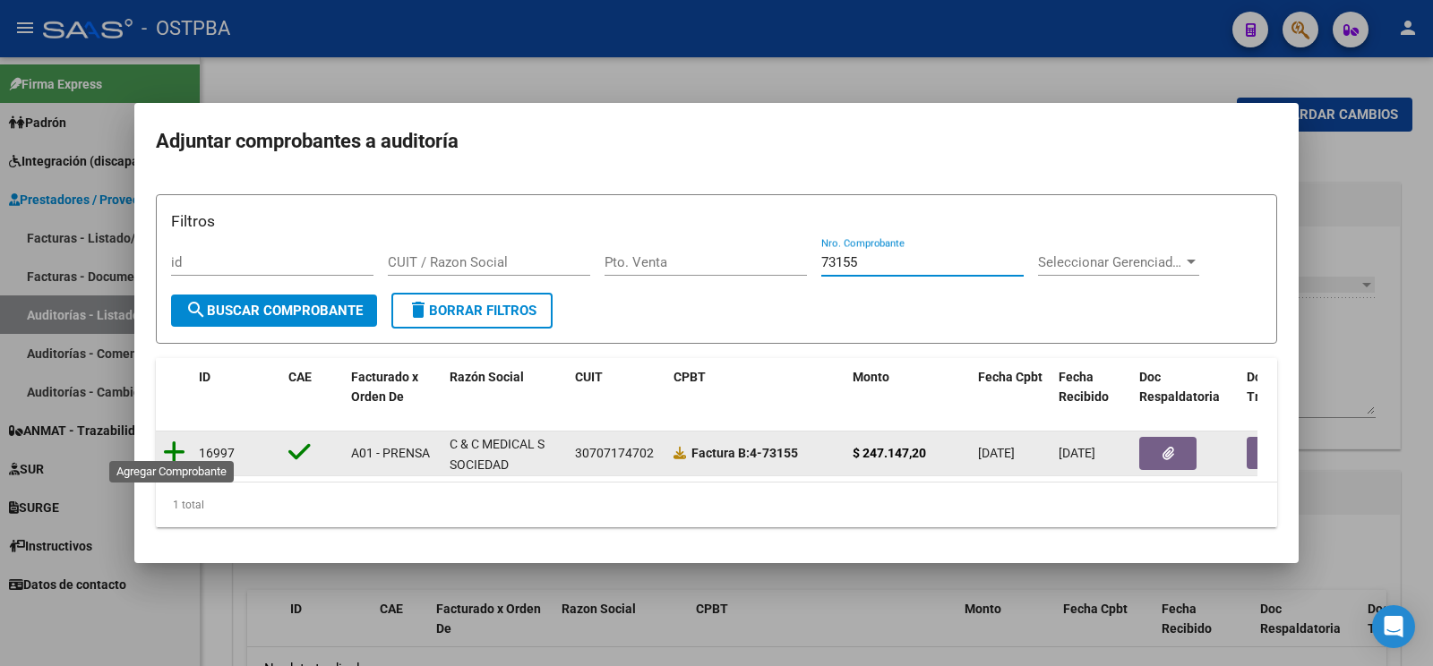
type input "73155"
click at [166, 444] on icon at bounding box center [174, 452] width 22 height 25
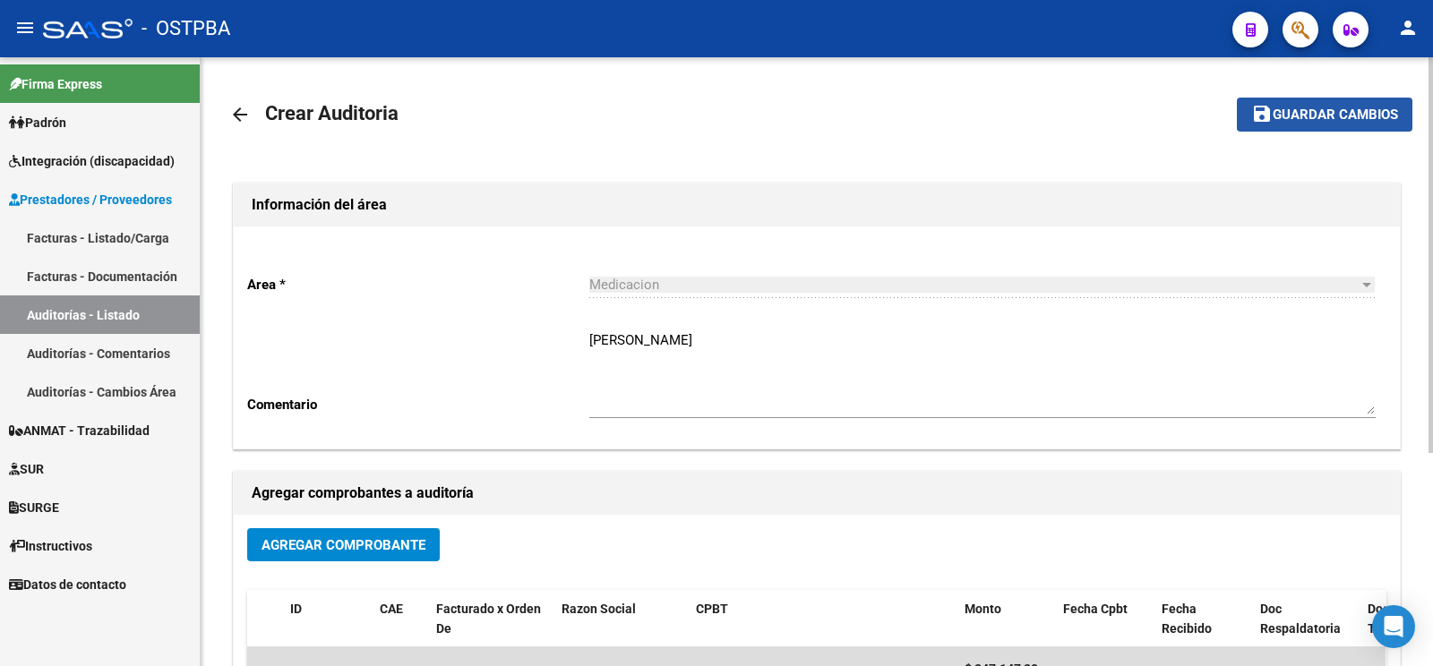
click at [1319, 120] on span "Guardar cambios" at bounding box center [1335, 115] width 125 height 16
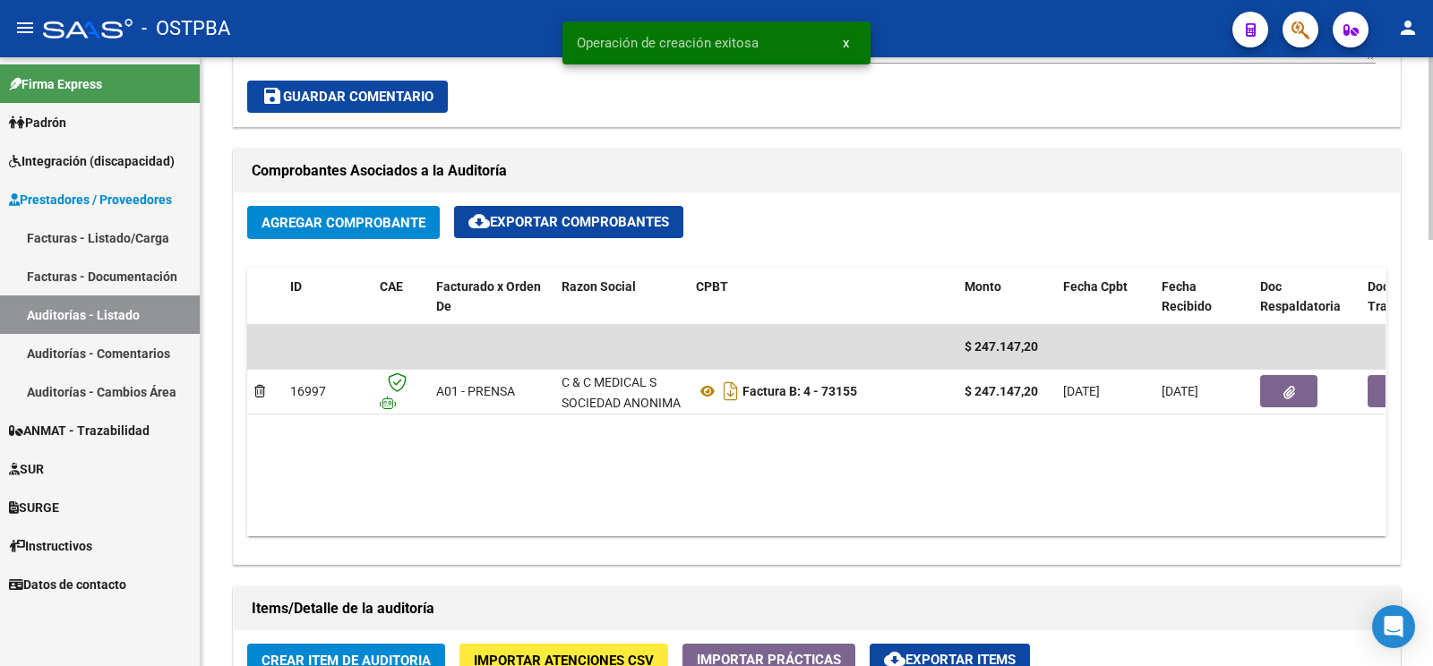
scroll to position [846, 0]
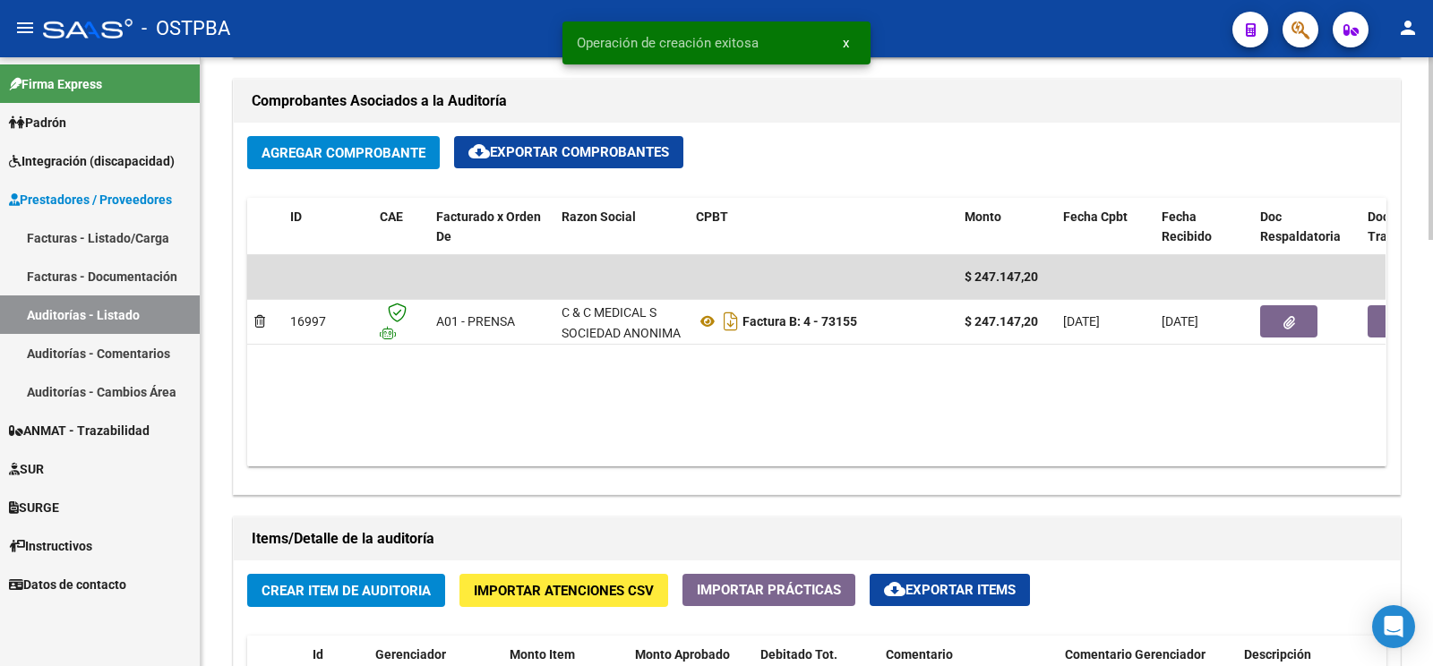
click at [424, 587] on span "Crear Item de Auditoria" at bounding box center [345, 591] width 169 height 16
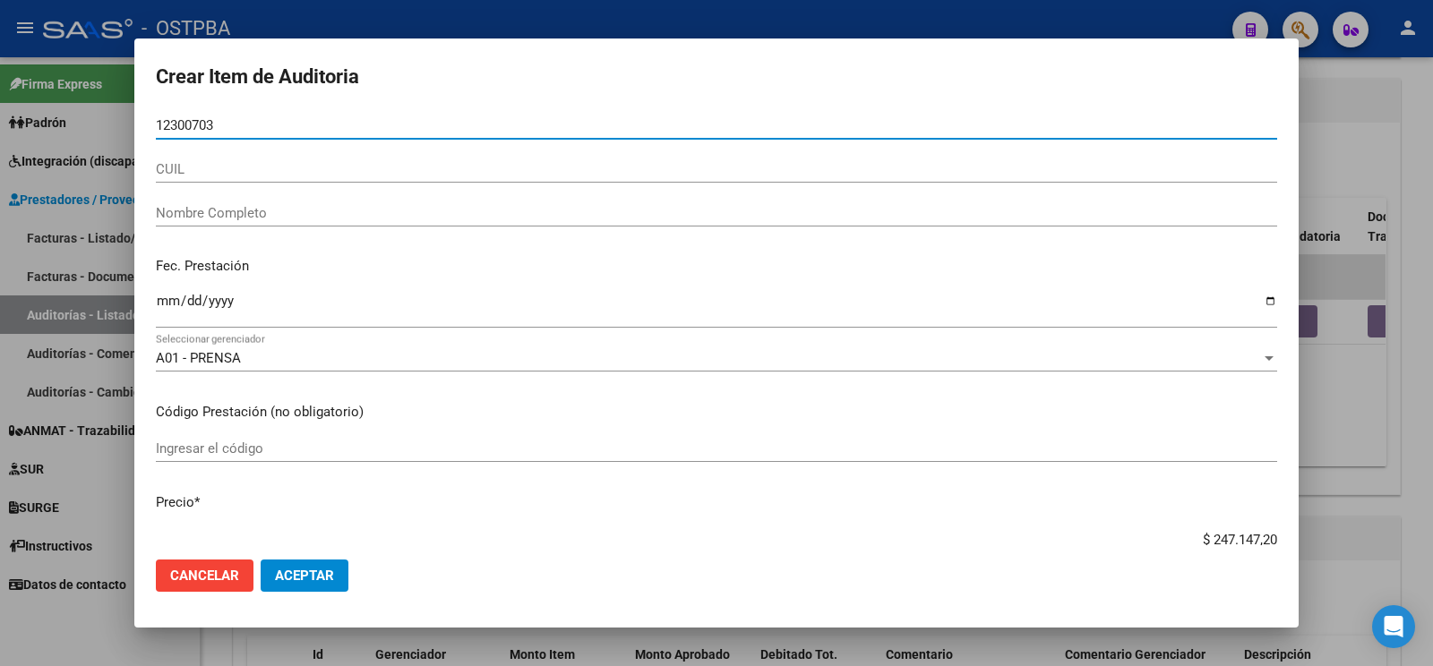
type input "12300703"
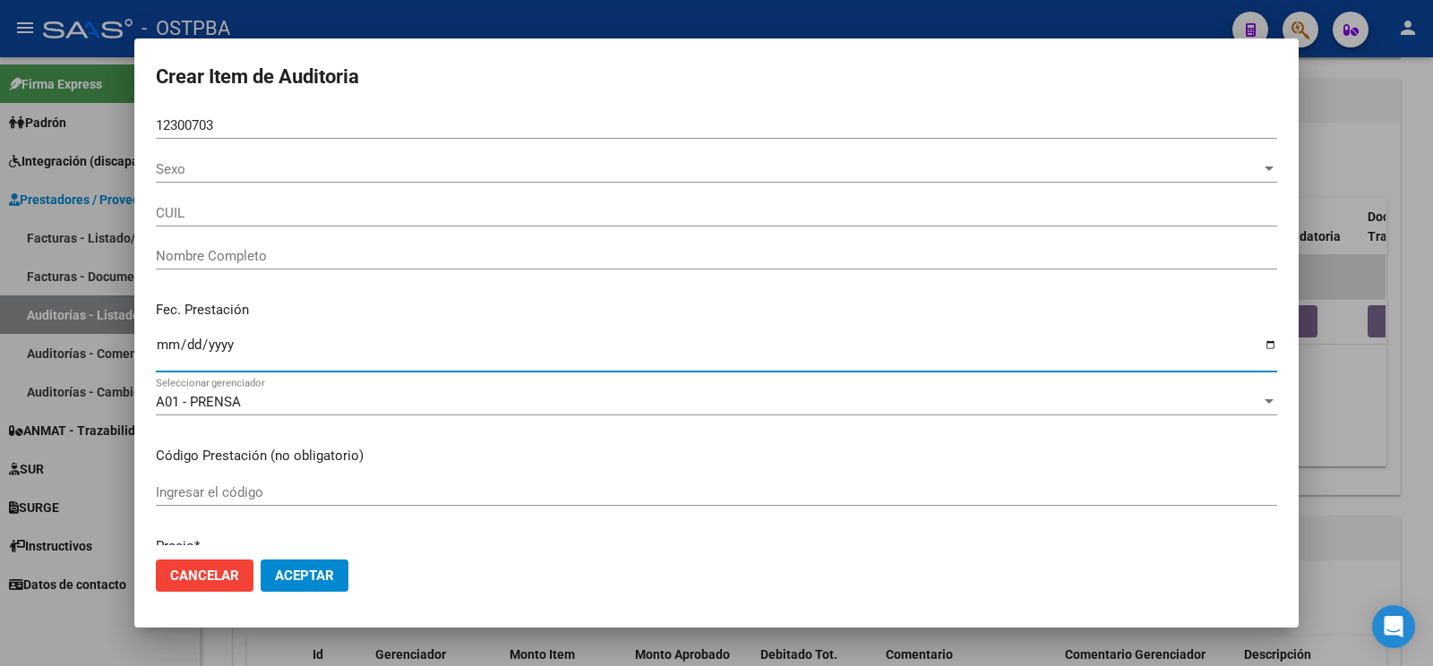
type input "23123007034"
type input "CORBALAN JUANA"
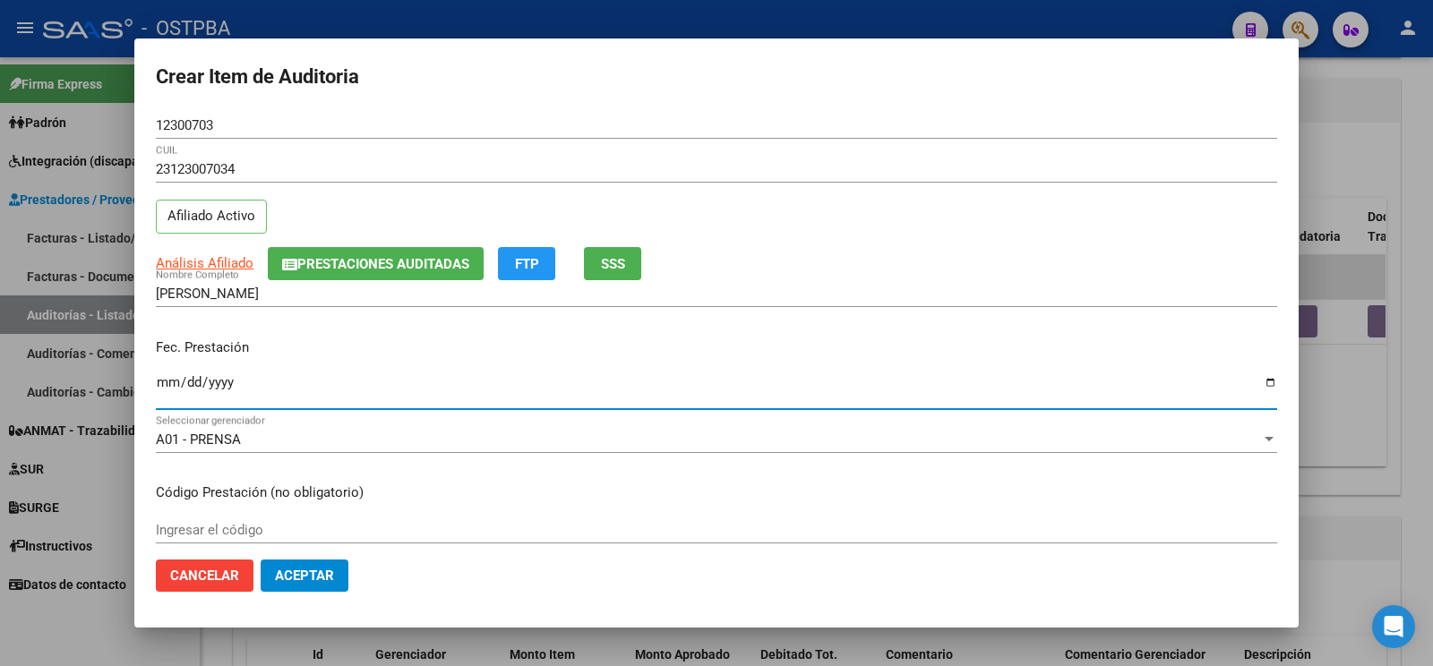
type input "[DATE]"
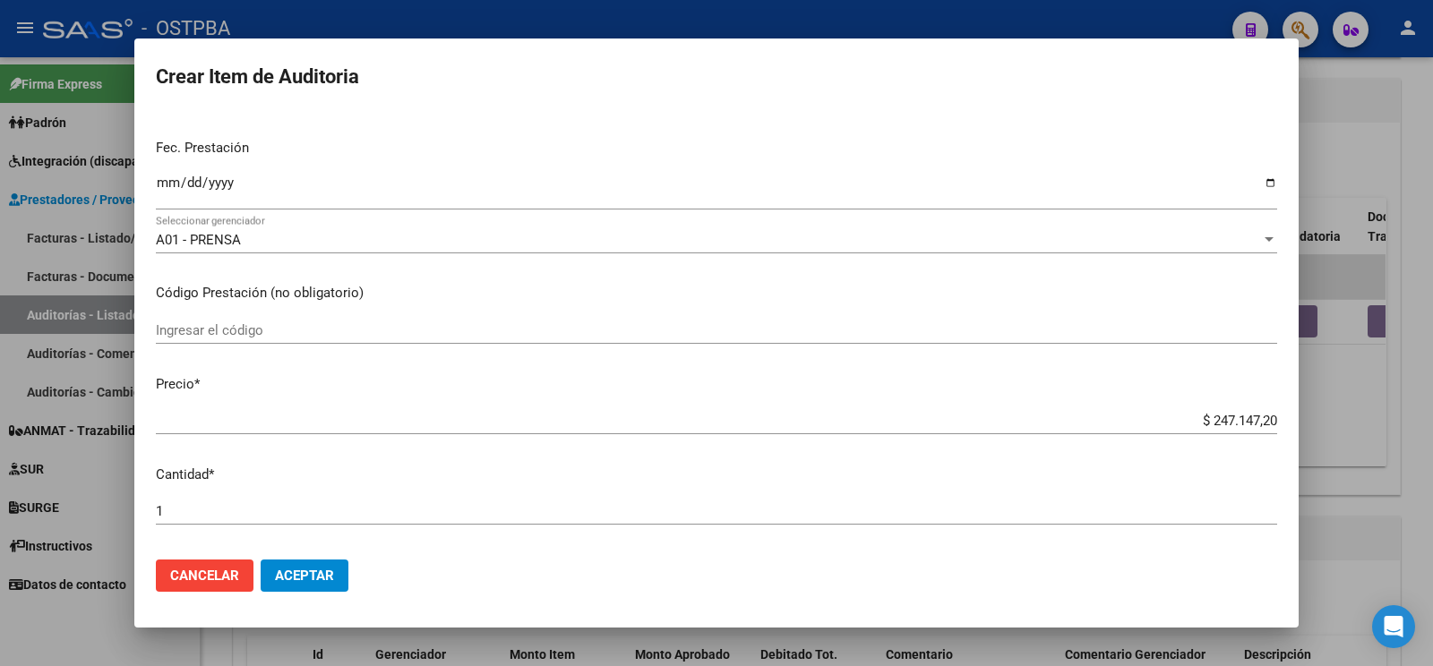
scroll to position [562, 0]
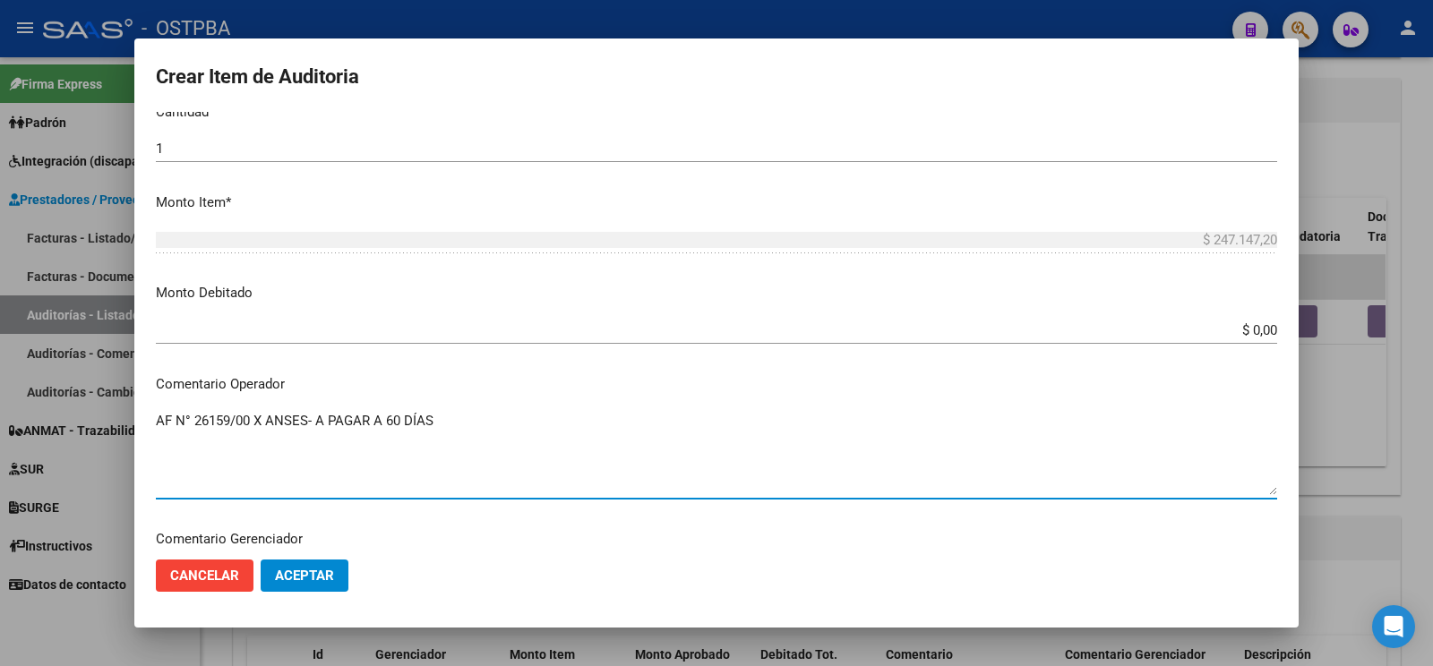
type textarea "AF N° 26159/00 X ANSES- A PAGAR A 60 DÍAS"
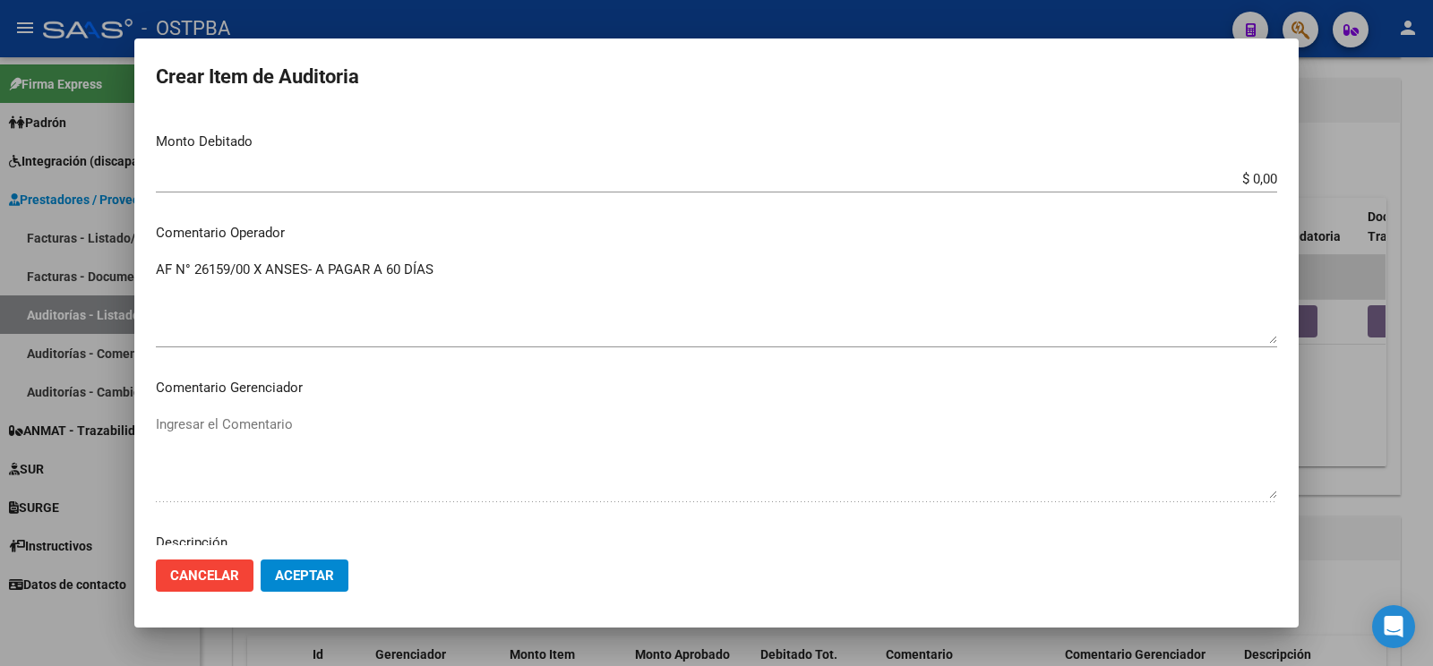
scroll to position [1033, 0]
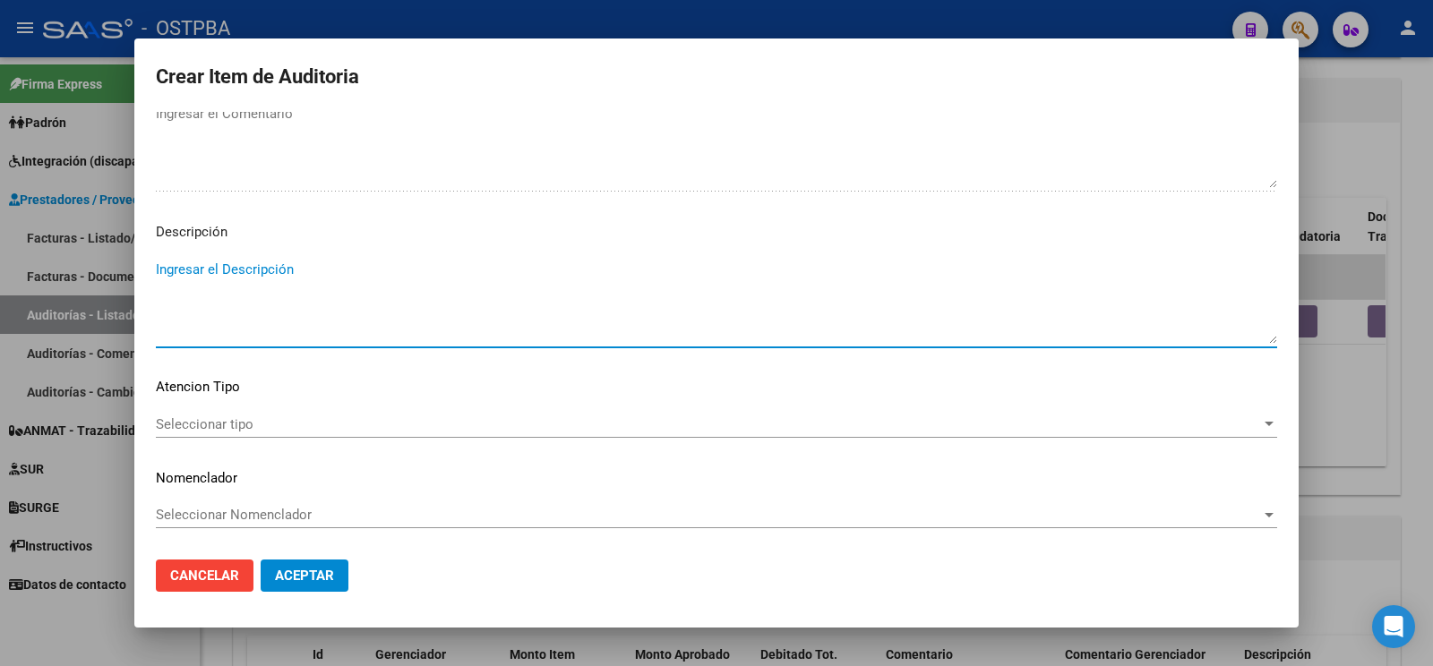
click at [290, 416] on span "Seleccionar tipo" at bounding box center [708, 424] width 1105 height 16
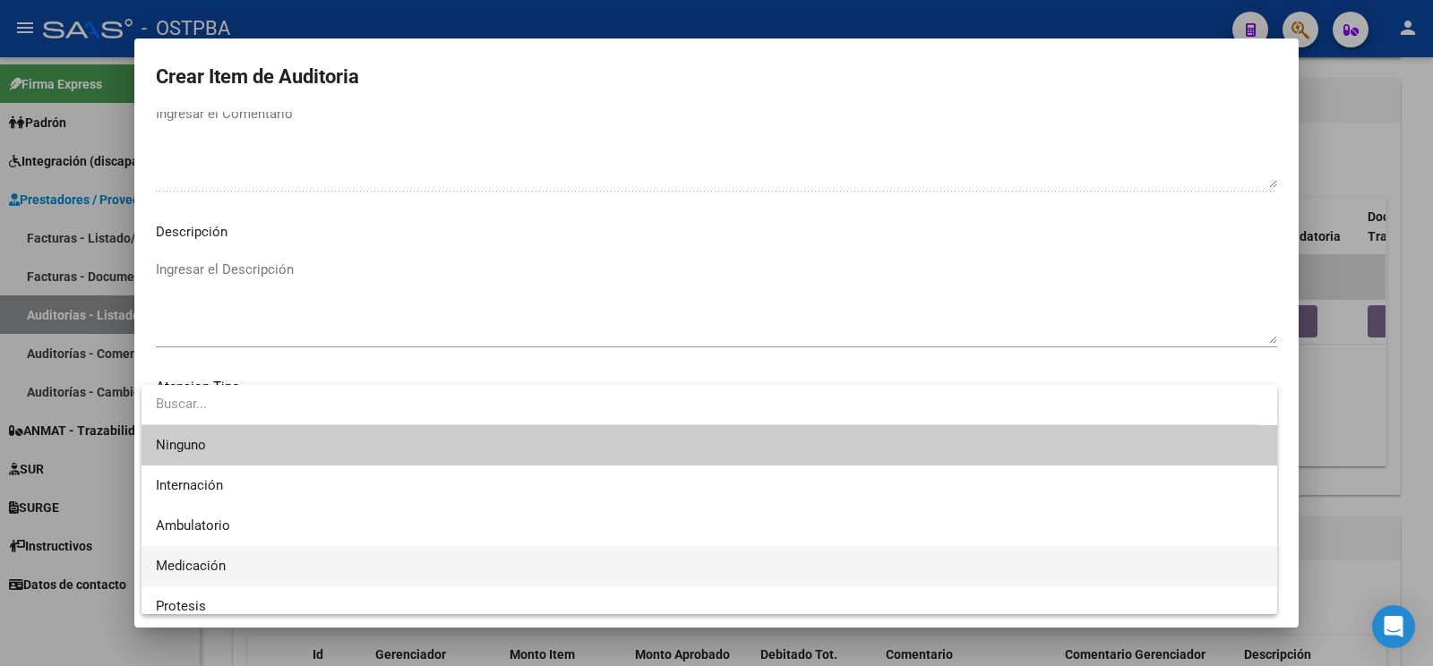
click at [262, 552] on span "Medicación" at bounding box center [709, 566] width 1107 height 40
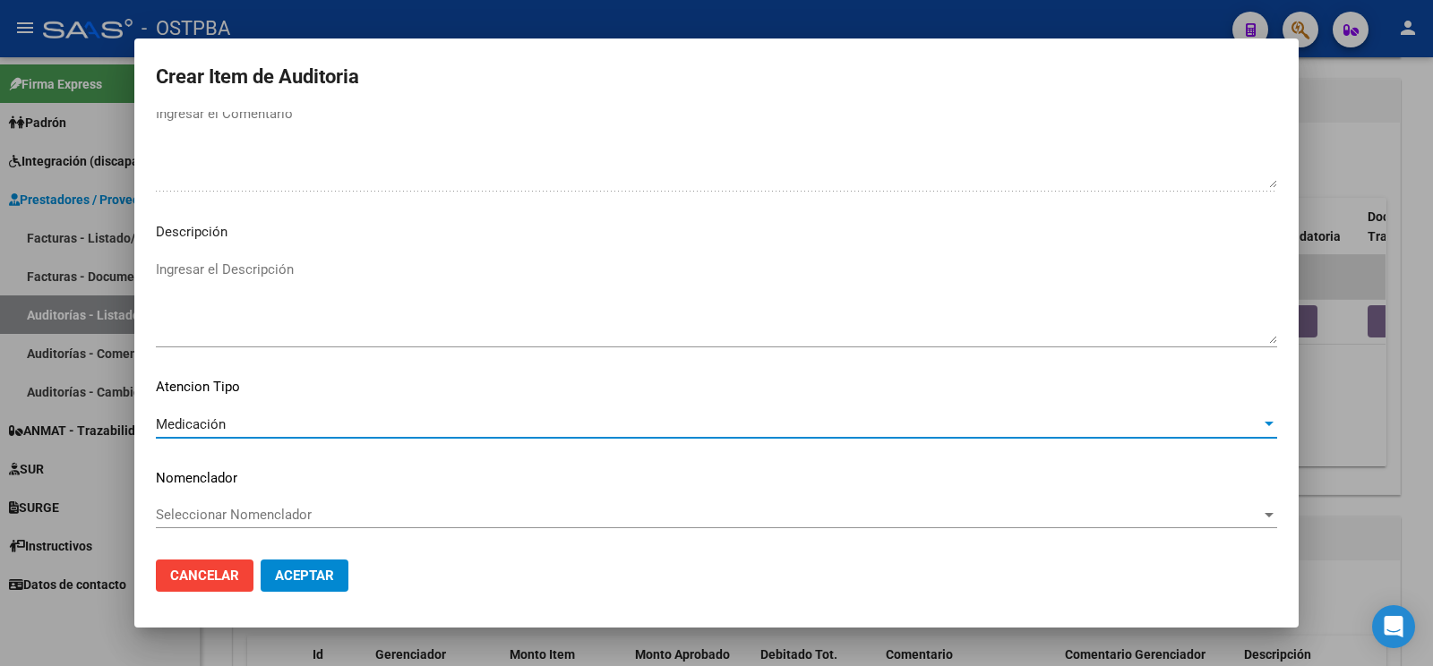
click at [287, 567] on button "Aceptar" at bounding box center [305, 576] width 88 height 32
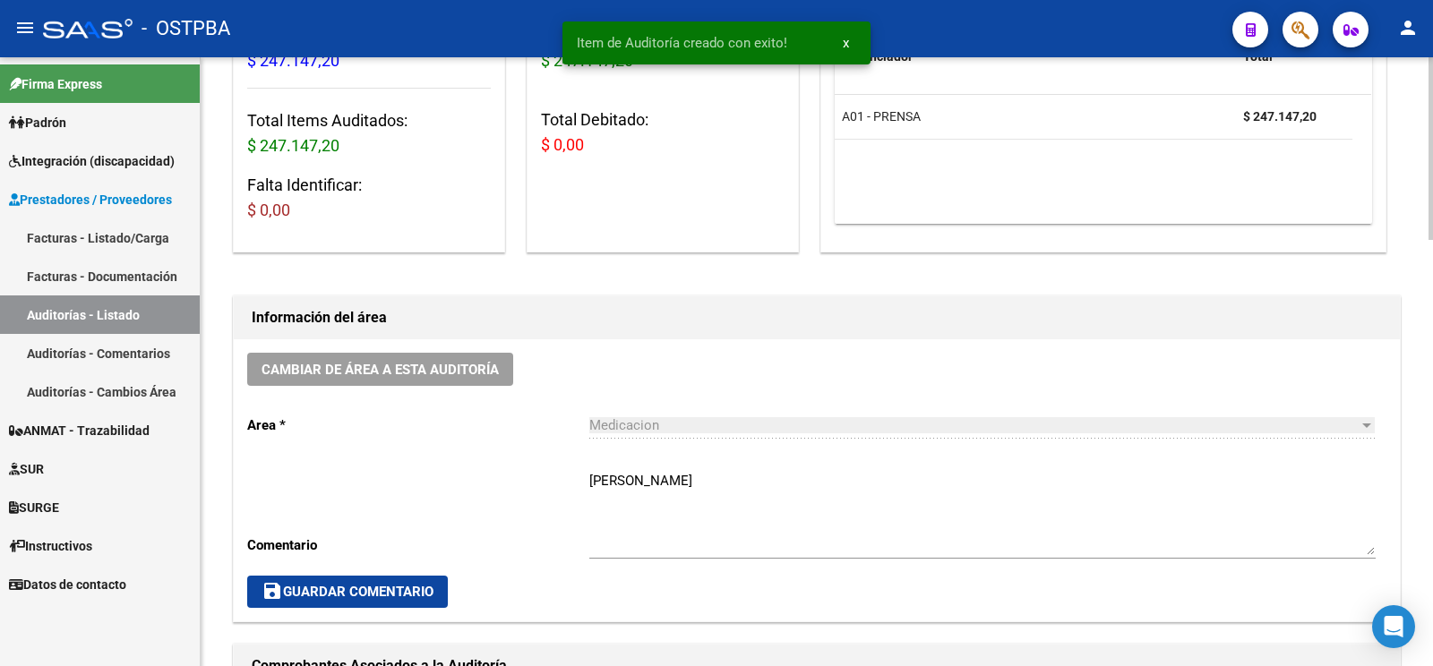
scroll to position [0, 0]
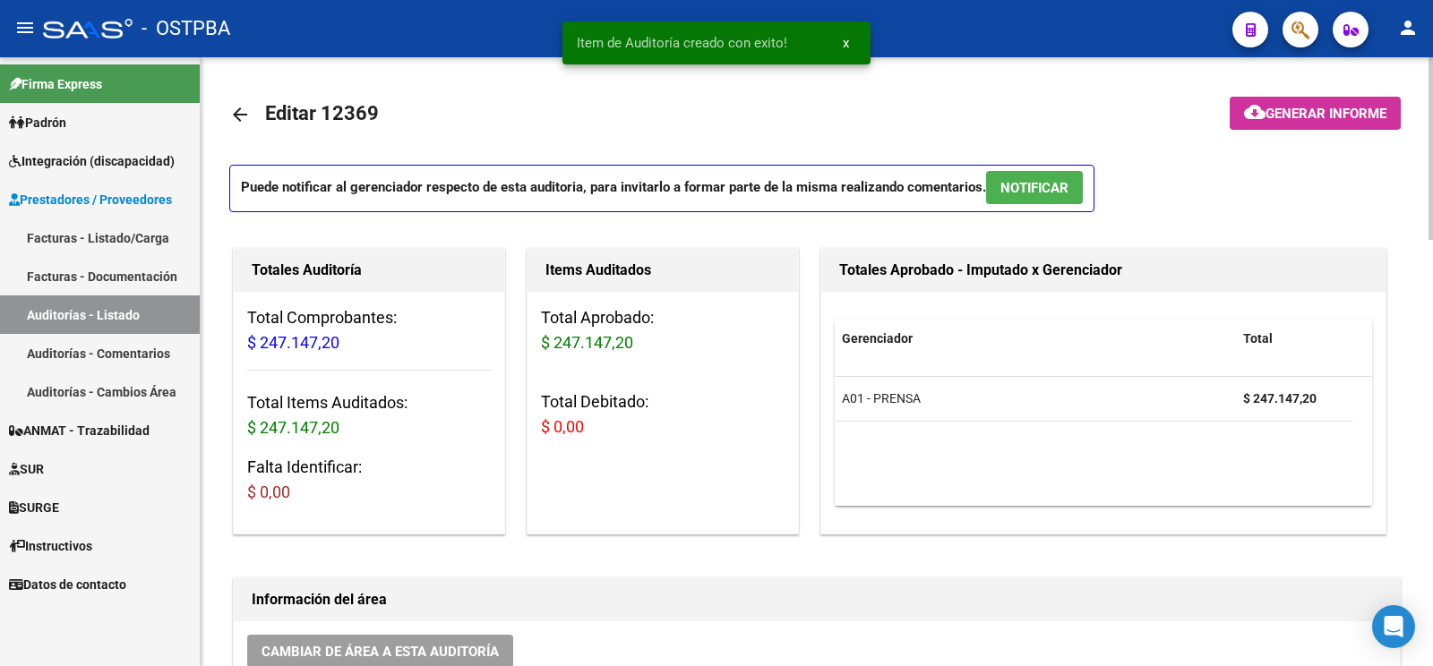
click at [1361, 99] on button "cloud_download Generar informe" at bounding box center [1315, 113] width 171 height 33
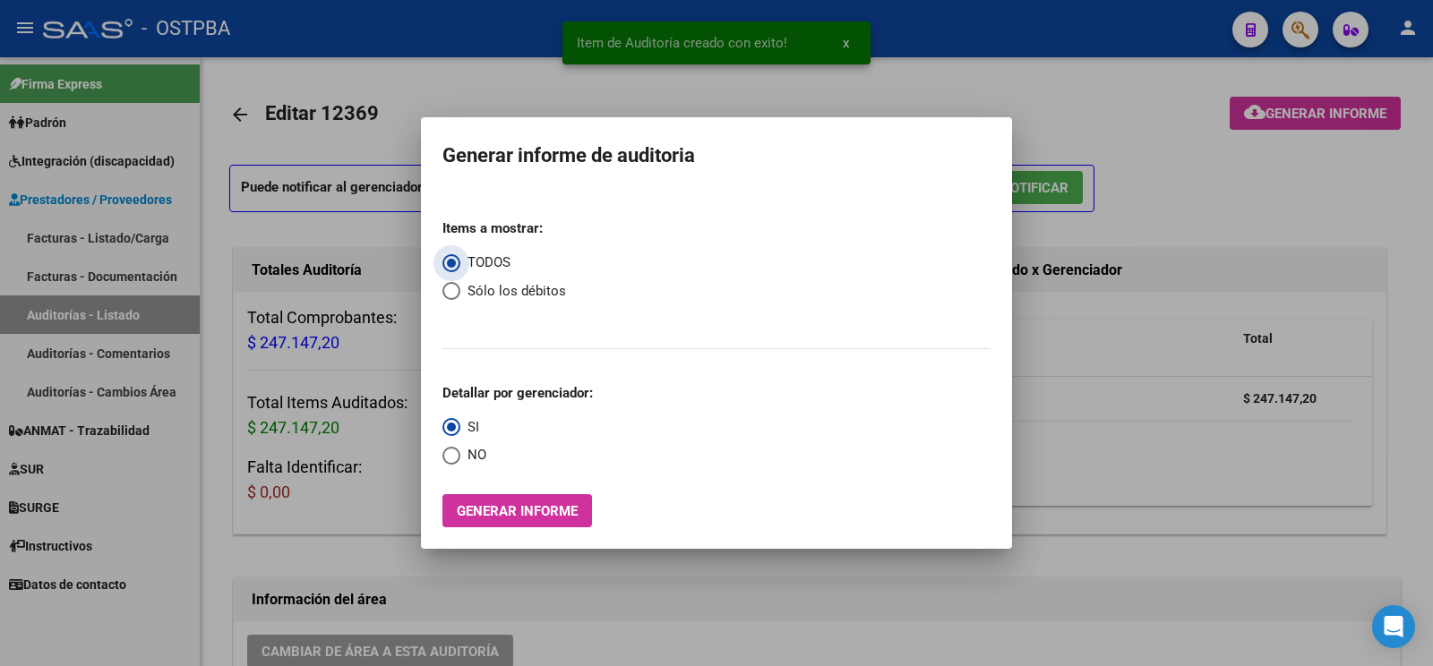
click at [555, 495] on button "Generar informe" at bounding box center [517, 510] width 150 height 33
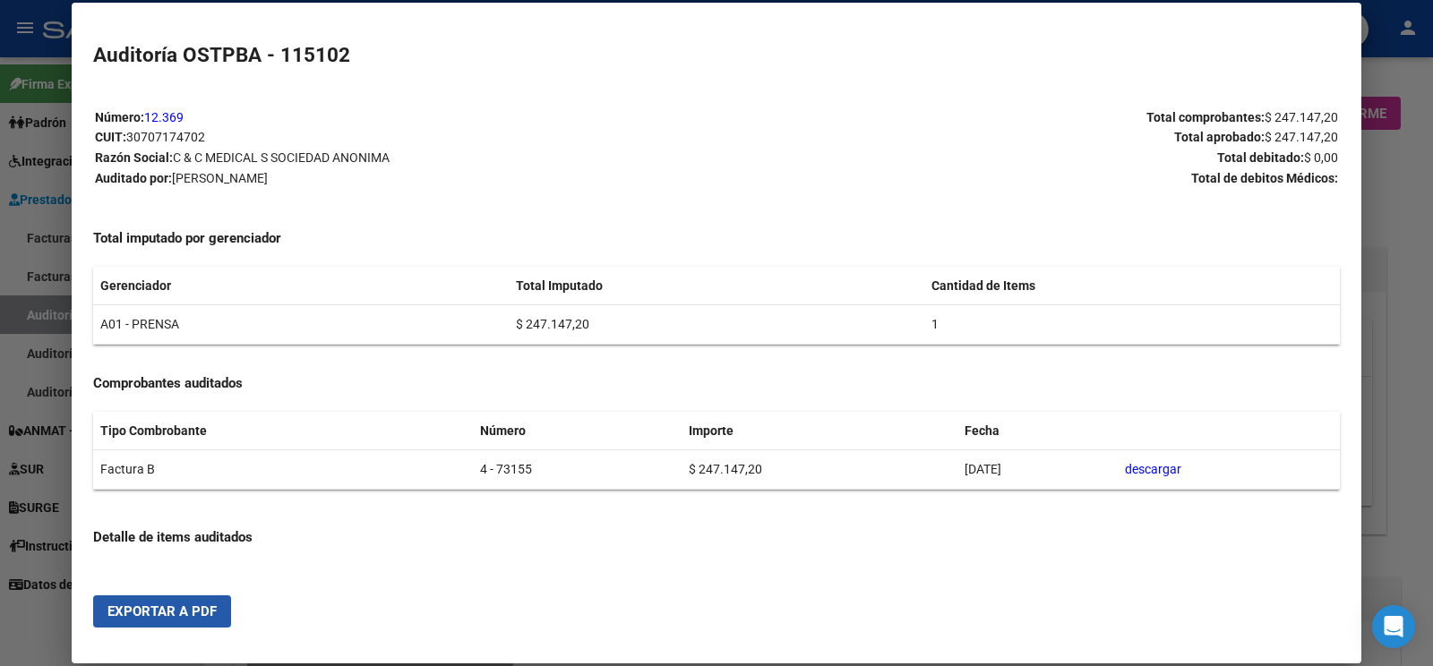
click at [205, 600] on button "Exportar a PDF" at bounding box center [162, 612] width 138 height 32
click at [68, 308] on div at bounding box center [716, 333] width 1433 height 666
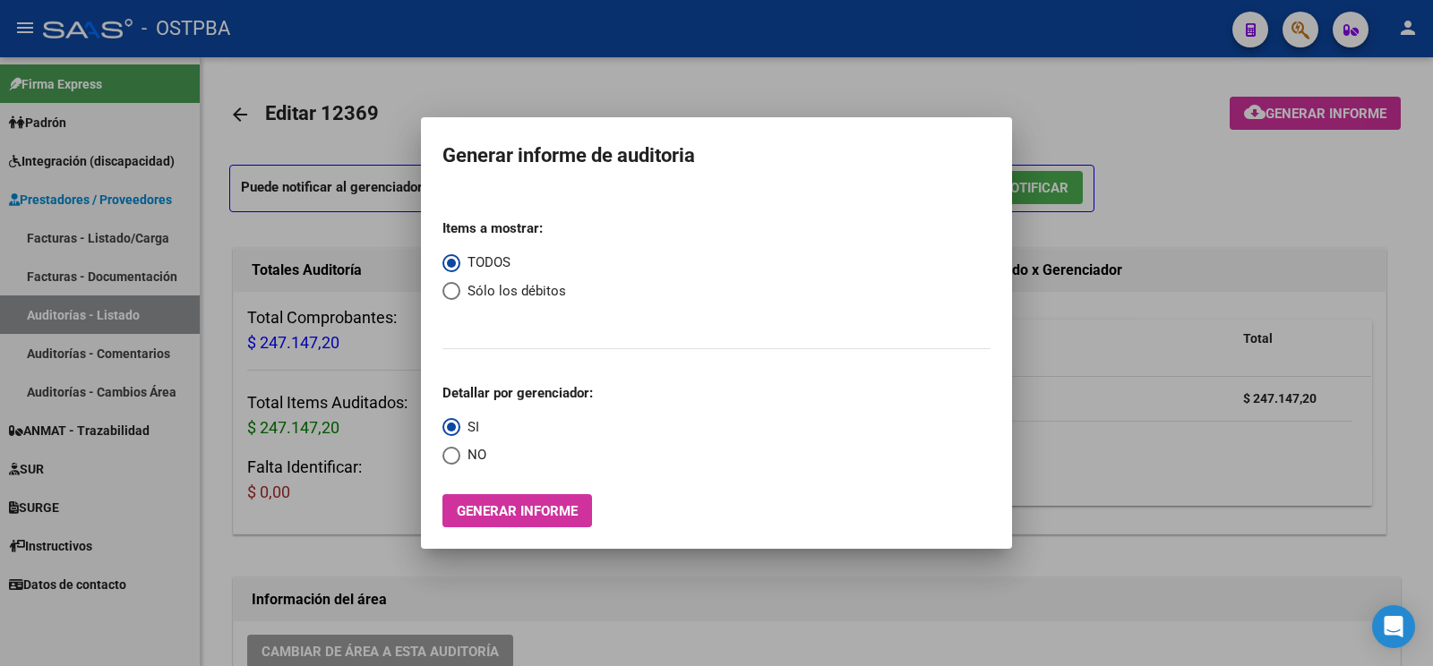
click at [61, 310] on div at bounding box center [716, 333] width 1433 height 666
click at [61, 310] on link "Auditorías - Listado" at bounding box center [100, 315] width 200 height 39
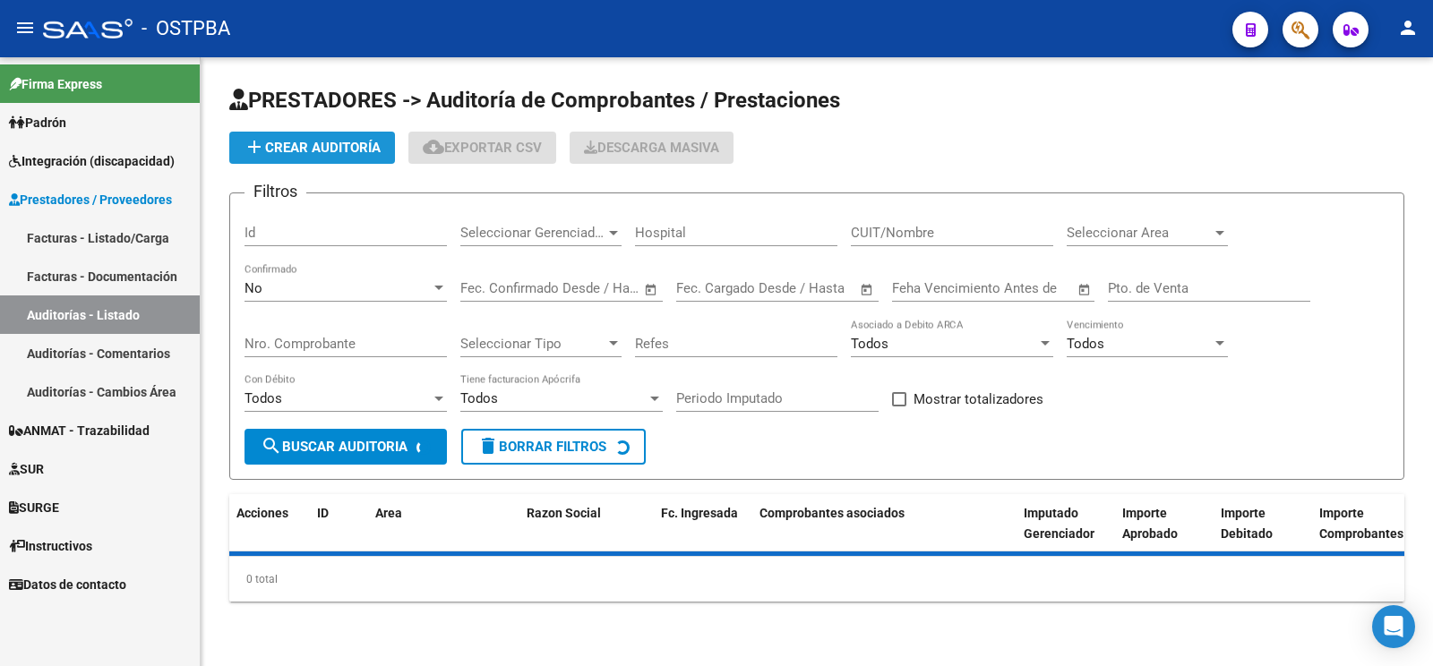
click at [335, 135] on button "add Crear Auditoría" at bounding box center [312, 148] width 166 height 32
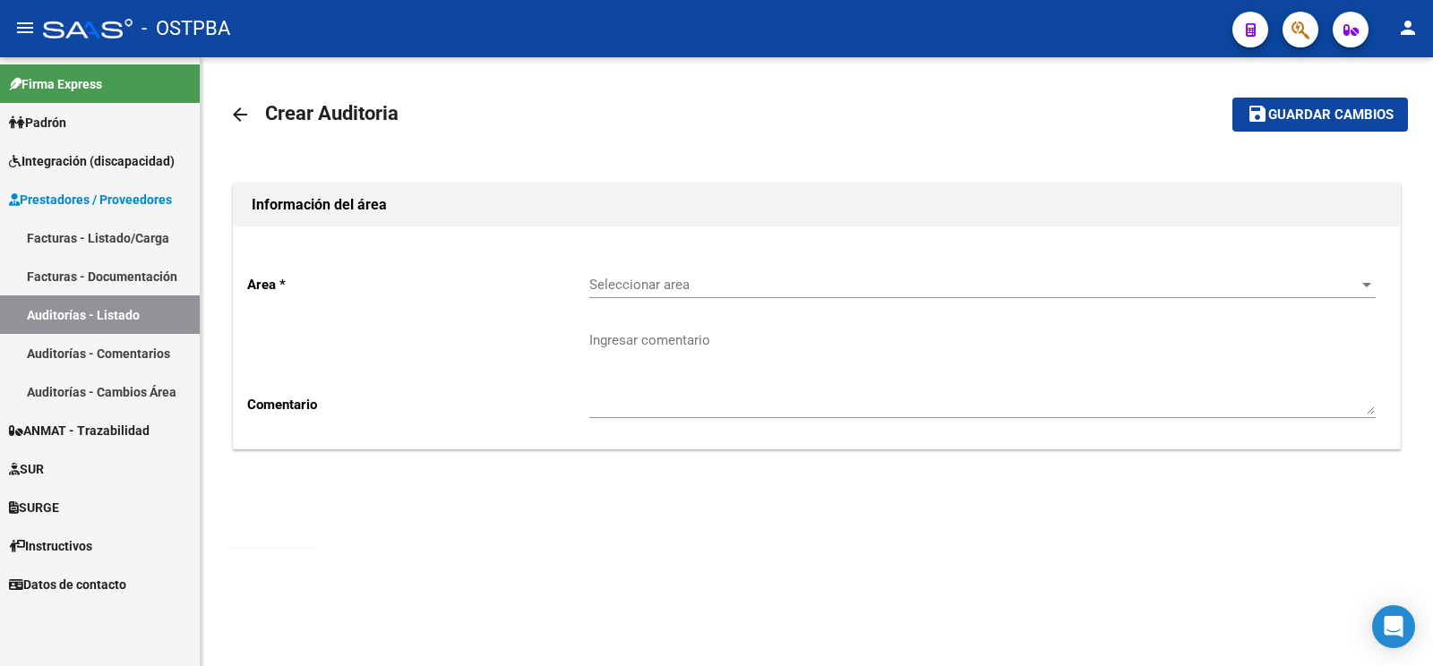
click at [677, 286] on span "Seleccionar area" at bounding box center [974, 285] width 770 height 16
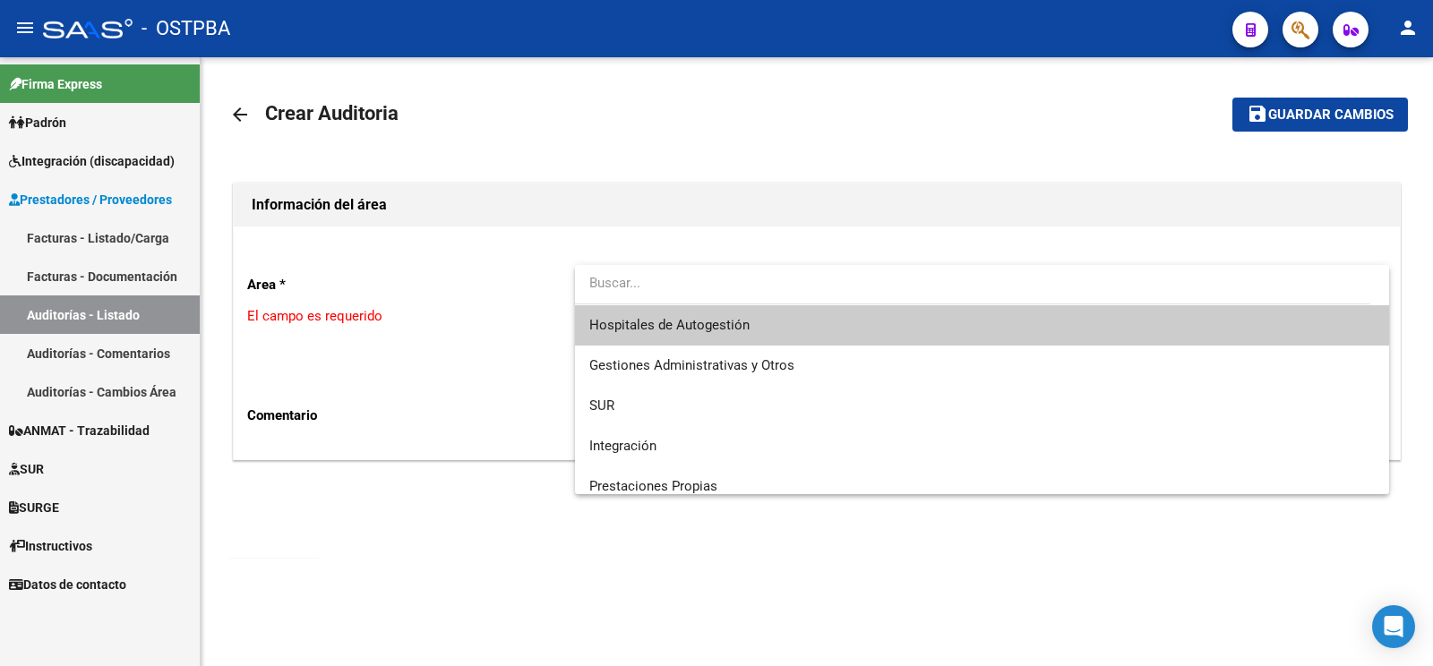
scroll to position [253, 0]
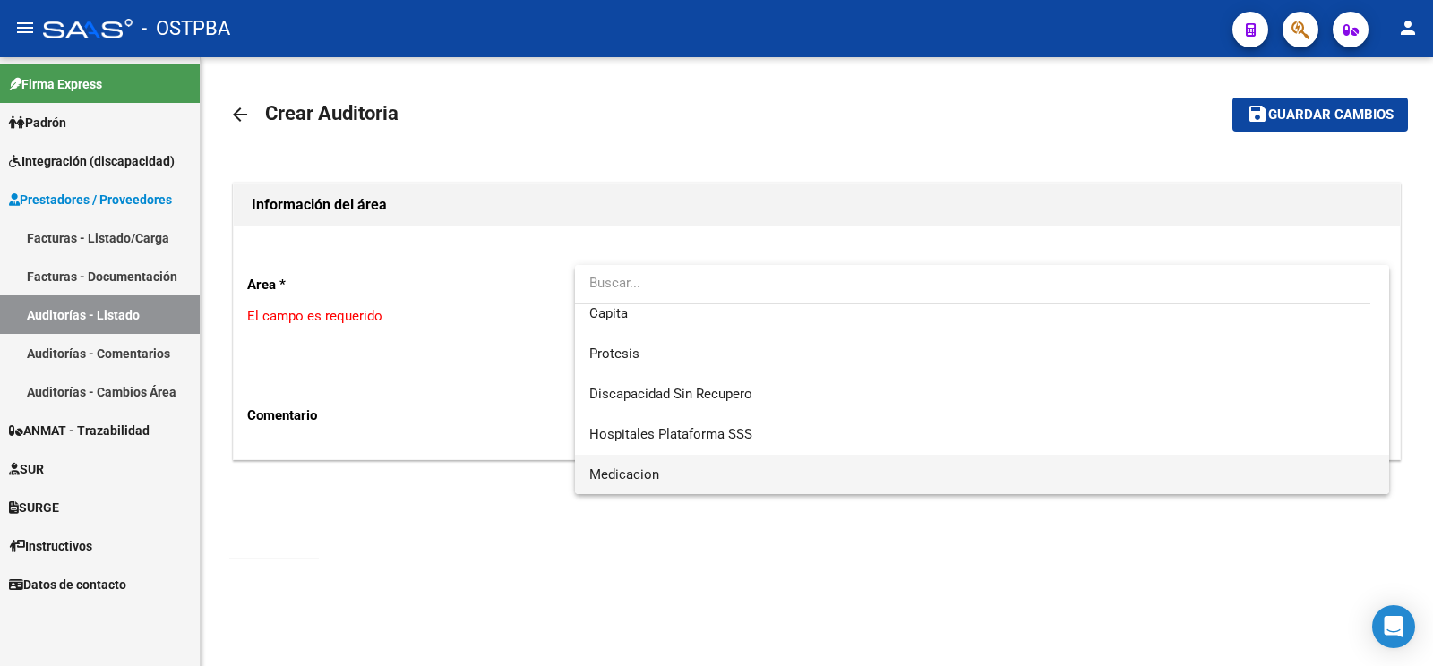
drag, startPoint x: 671, startPoint y: 474, endPoint x: 668, endPoint y: 366, distance: 107.5
click at [671, 475] on span "Medicacion" at bounding box center [981, 475] width 785 height 40
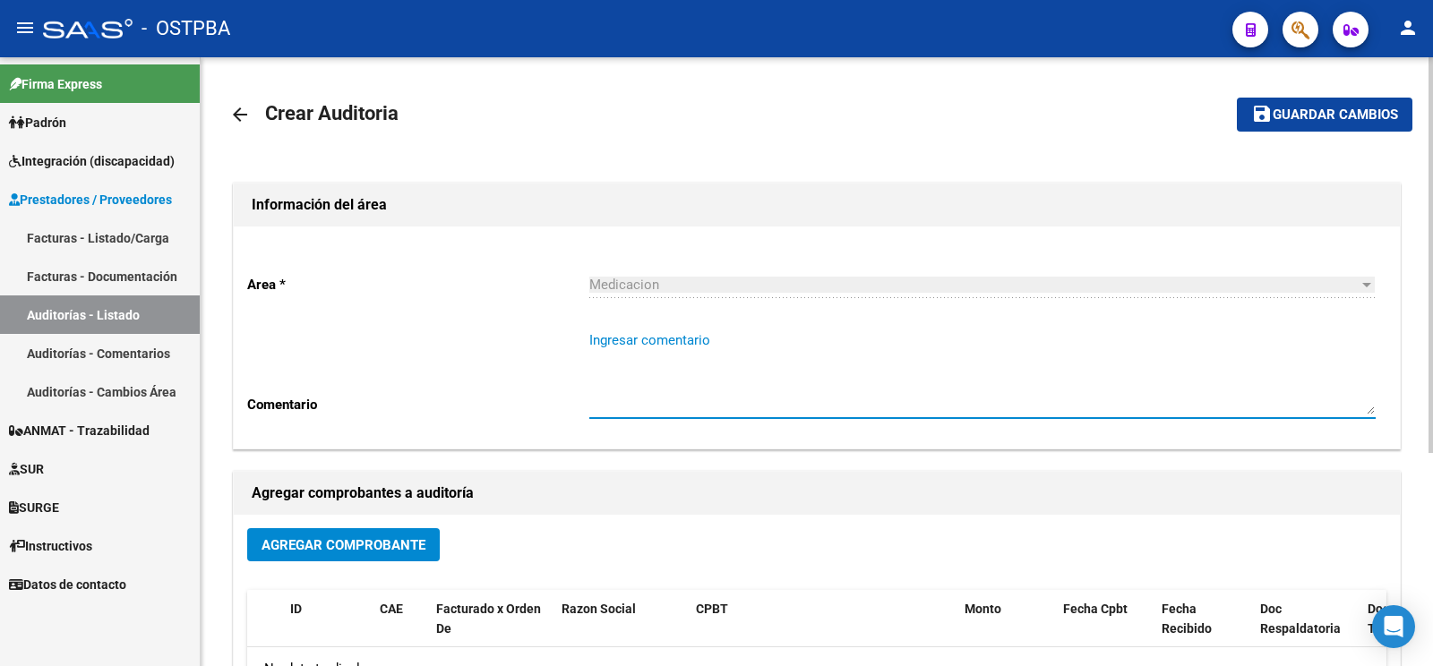
click at [668, 353] on textarea "Ingresar comentario" at bounding box center [982, 372] width 786 height 84
type textarea "FREINQUEL CARLOS"
click at [330, 544] on span "Agregar Comprobante" at bounding box center [343, 545] width 164 height 16
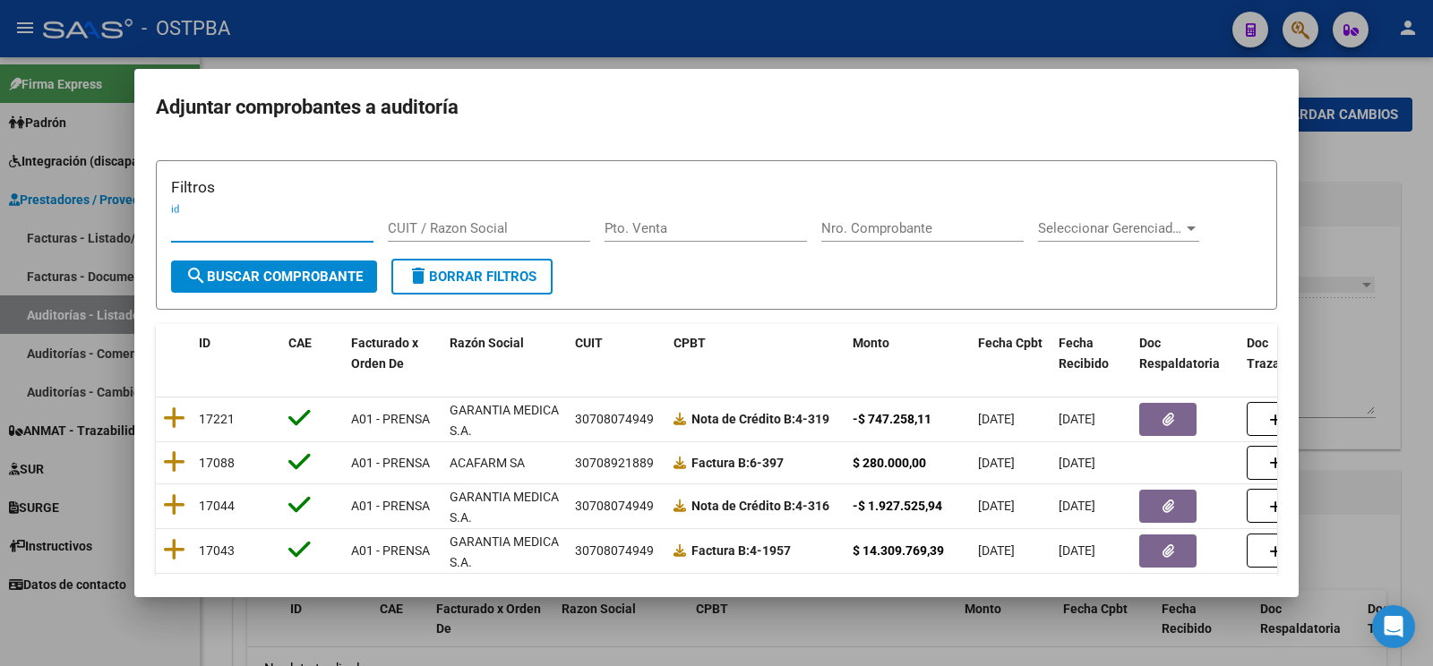
click at [885, 233] on input "Nro. Comprobante" at bounding box center [922, 228] width 202 height 16
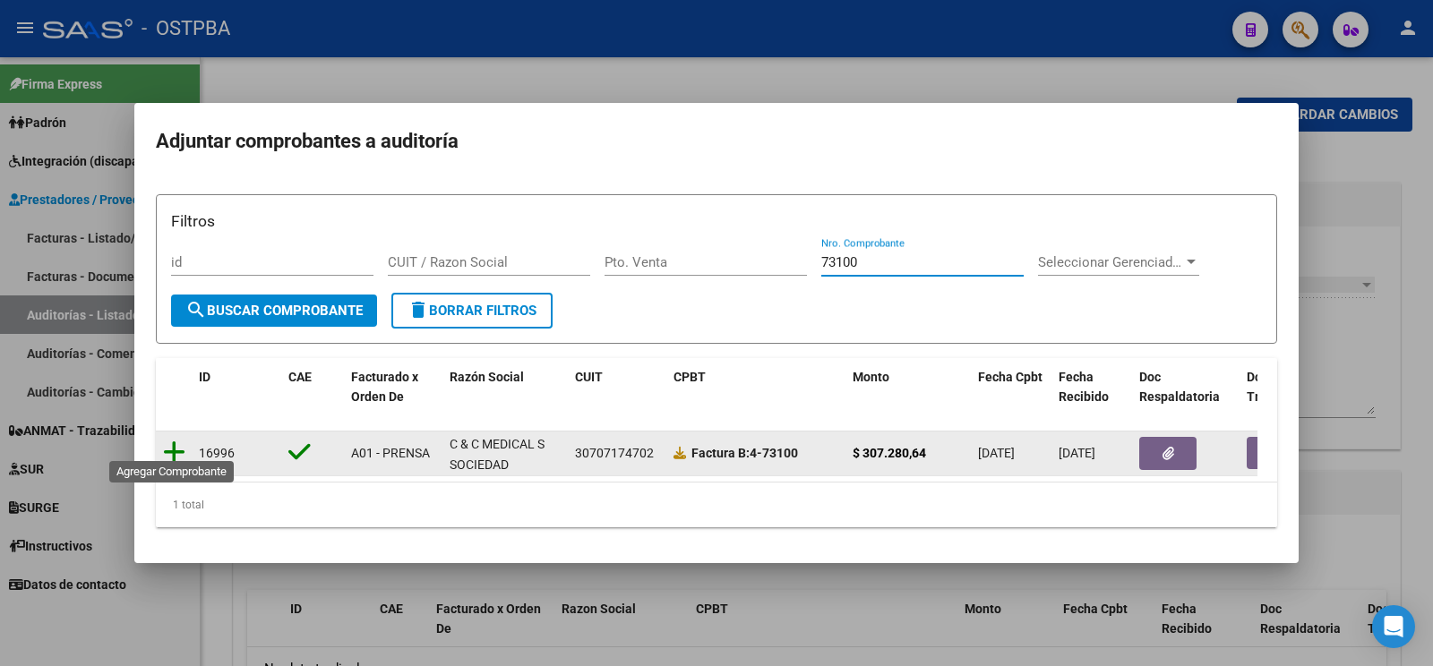
type input "73100"
click at [166, 443] on icon at bounding box center [174, 452] width 22 height 25
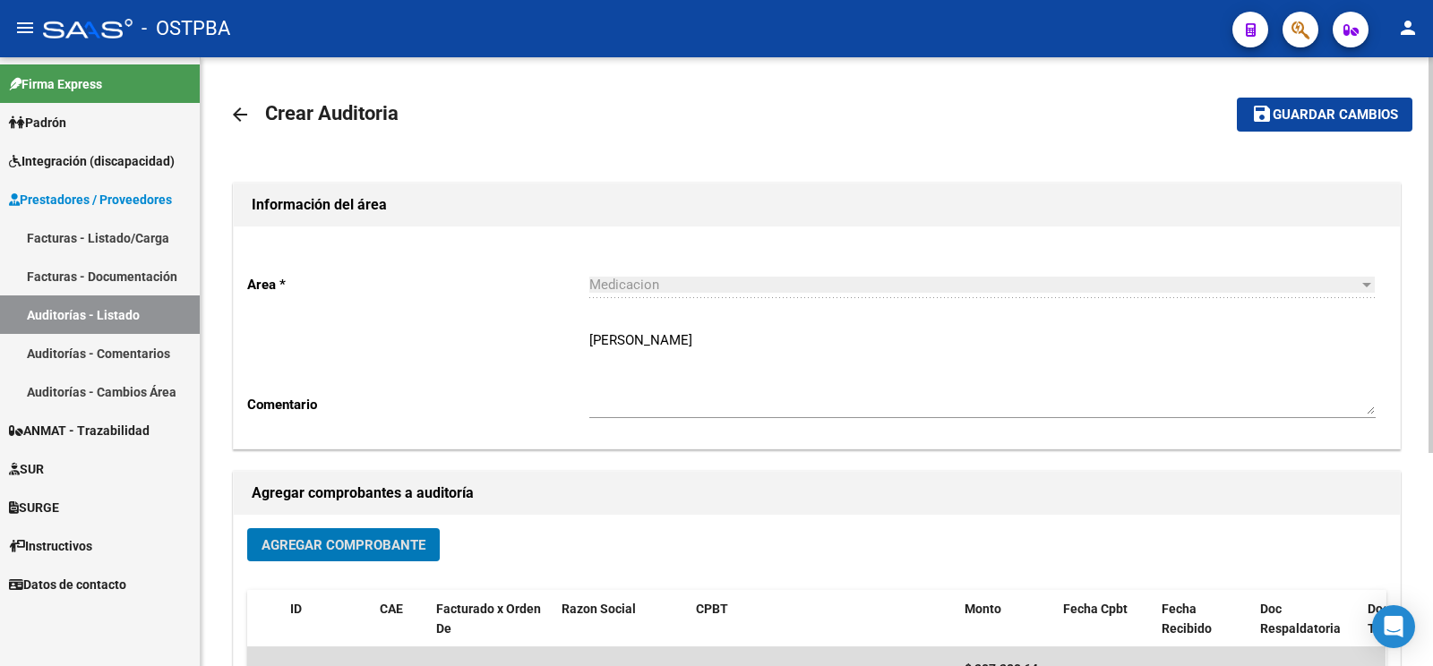
click at [1342, 113] on span "Guardar cambios" at bounding box center [1335, 115] width 125 height 16
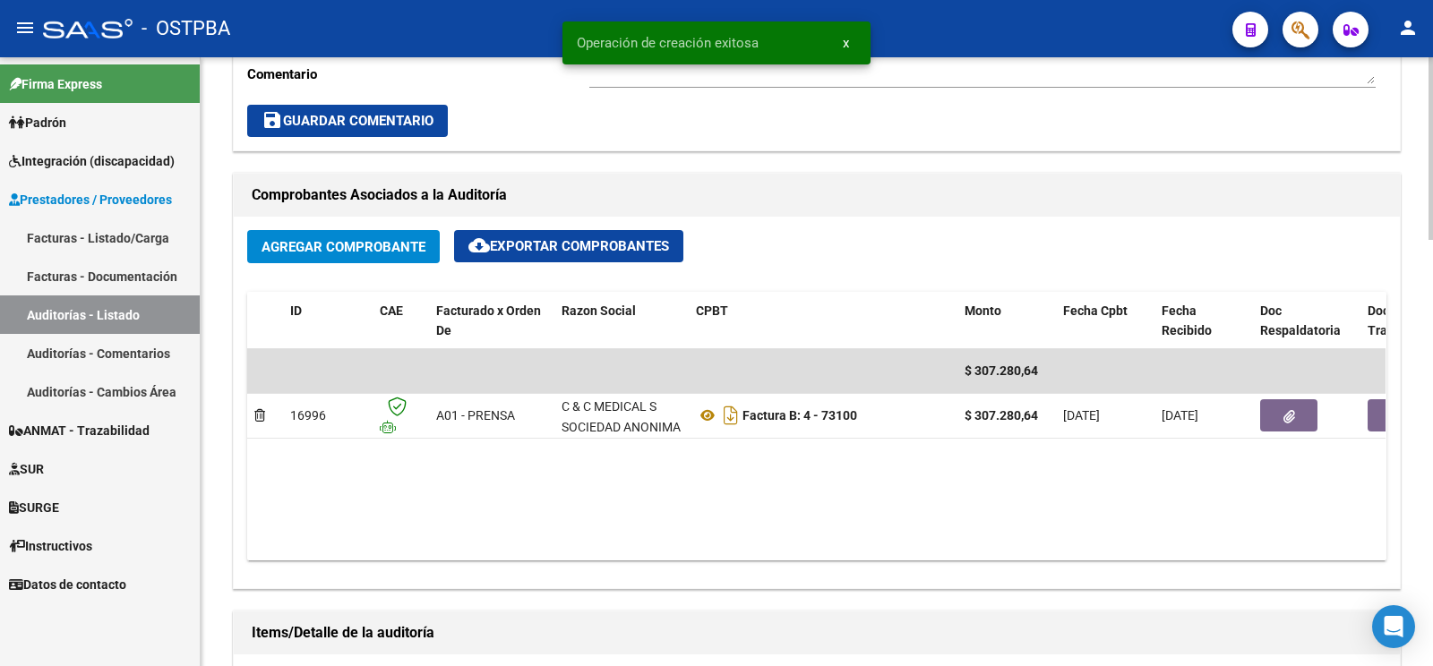
scroll to position [1034, 0]
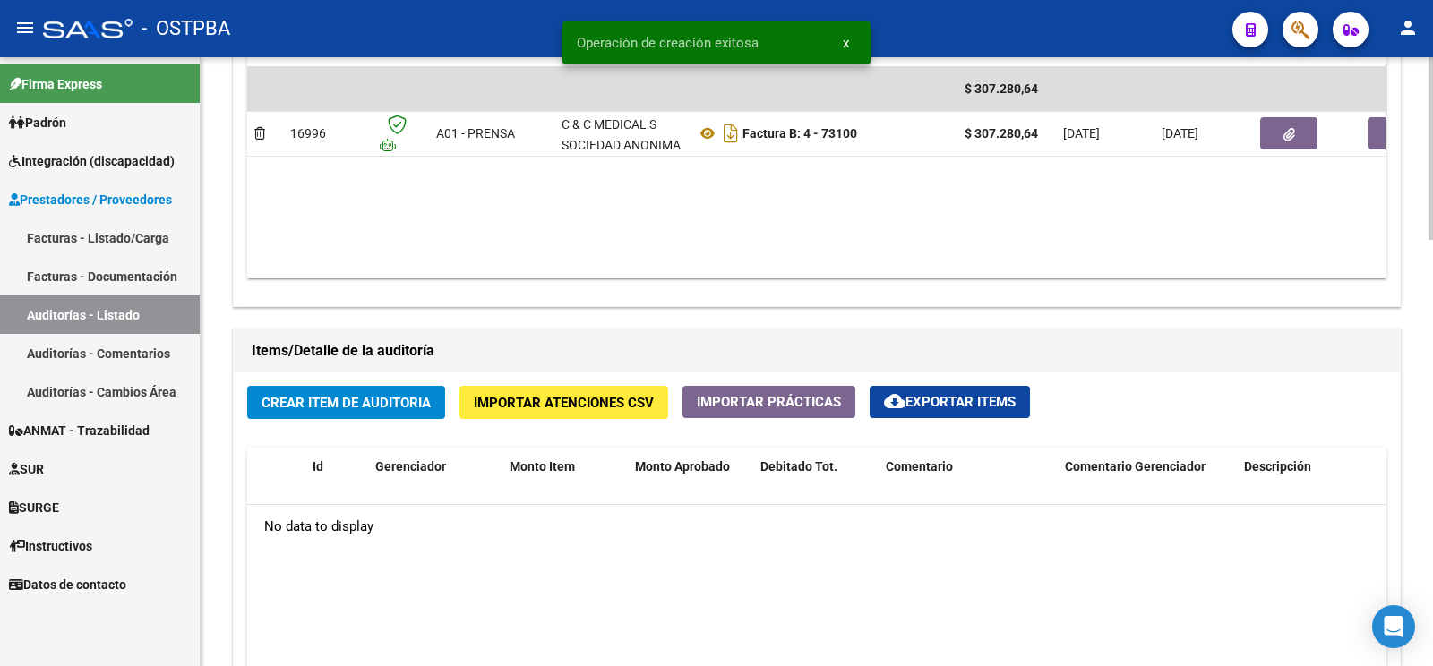
click at [390, 402] on span "Crear Item de Auditoria" at bounding box center [345, 403] width 169 height 16
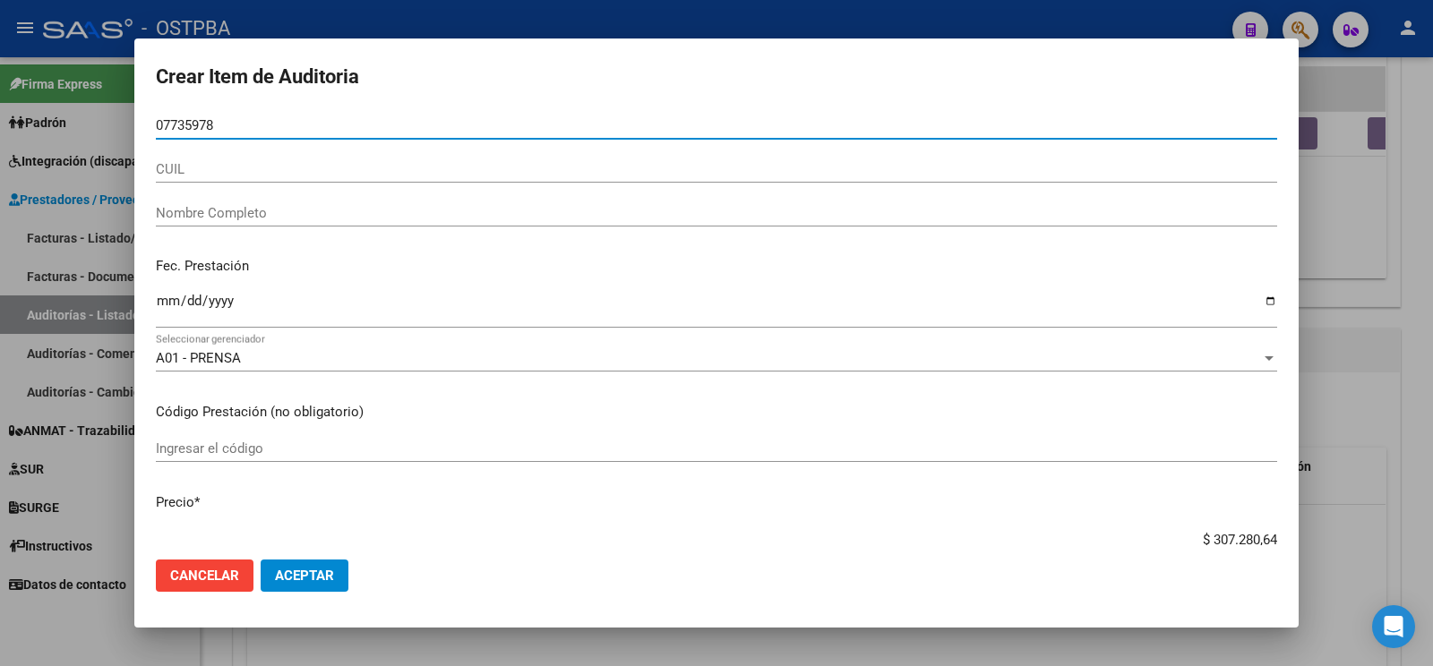
type input "07735978"
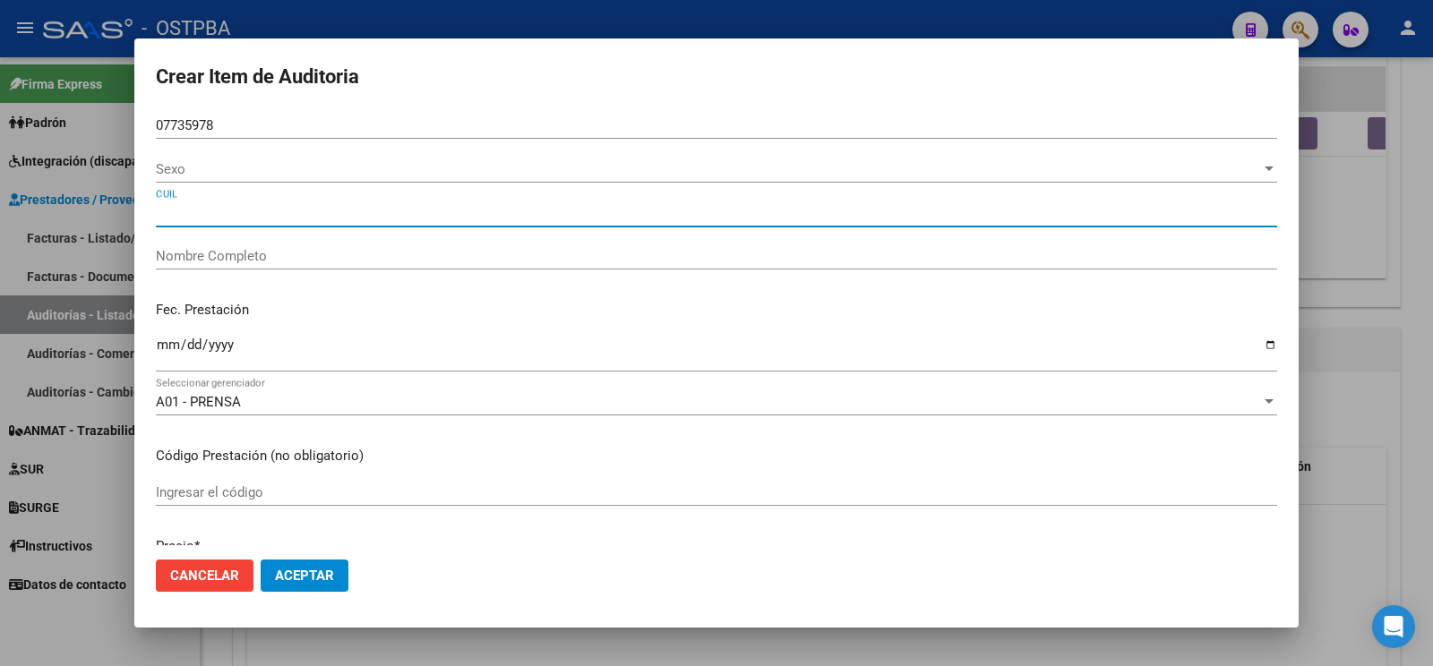
type input "FREINQUEL CARLOS MARIO"
type input "20077359789"
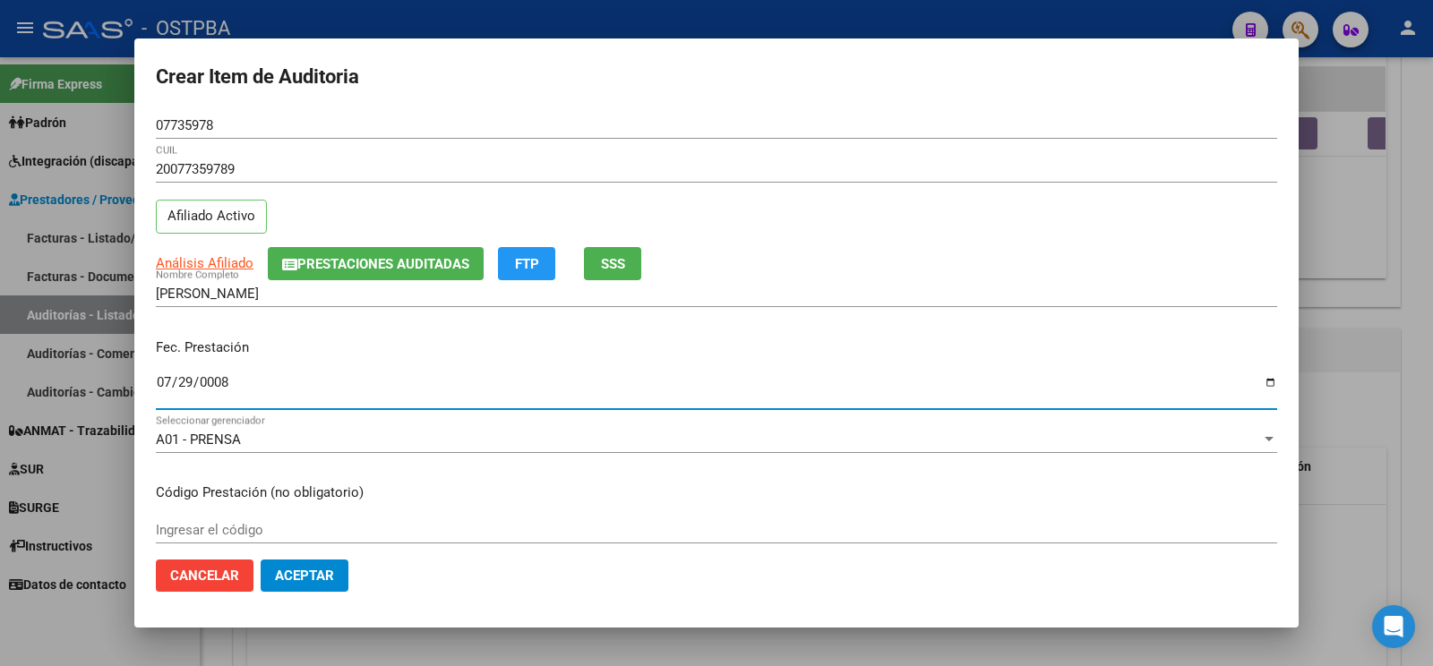
type input "[DATE]"
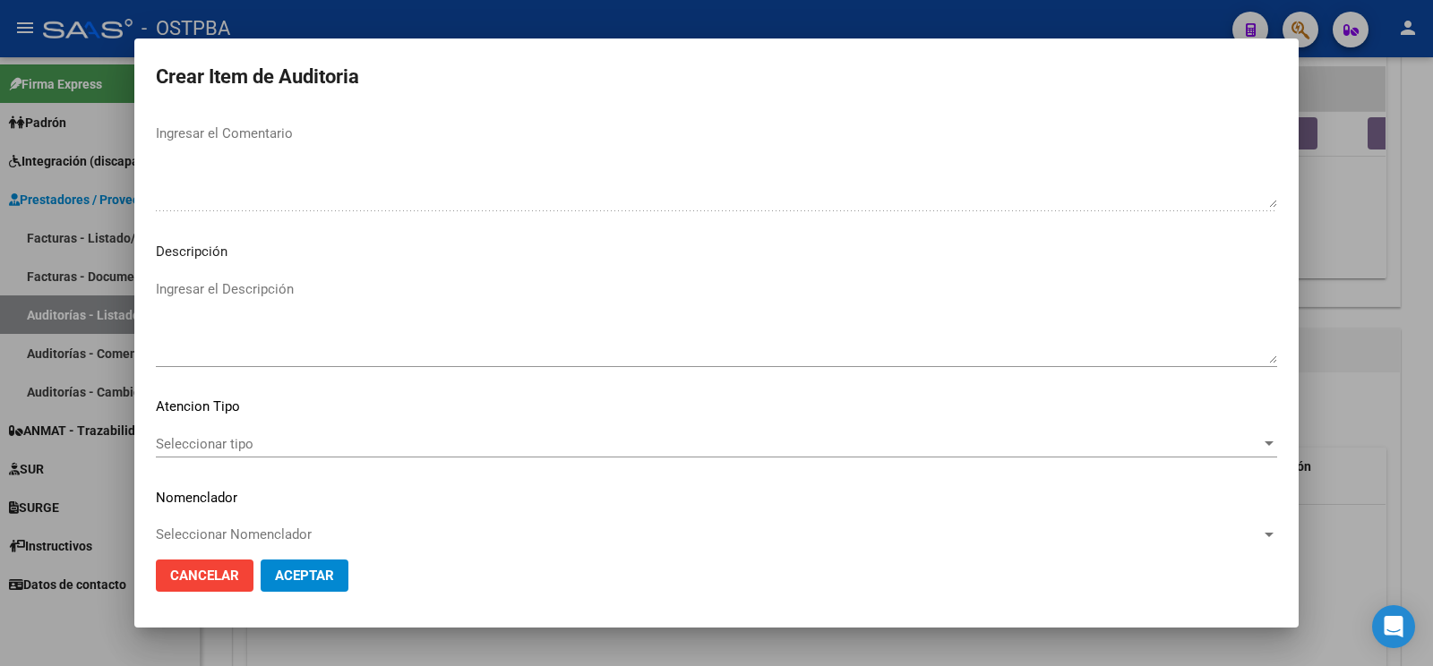
scroll to position [1033, 0]
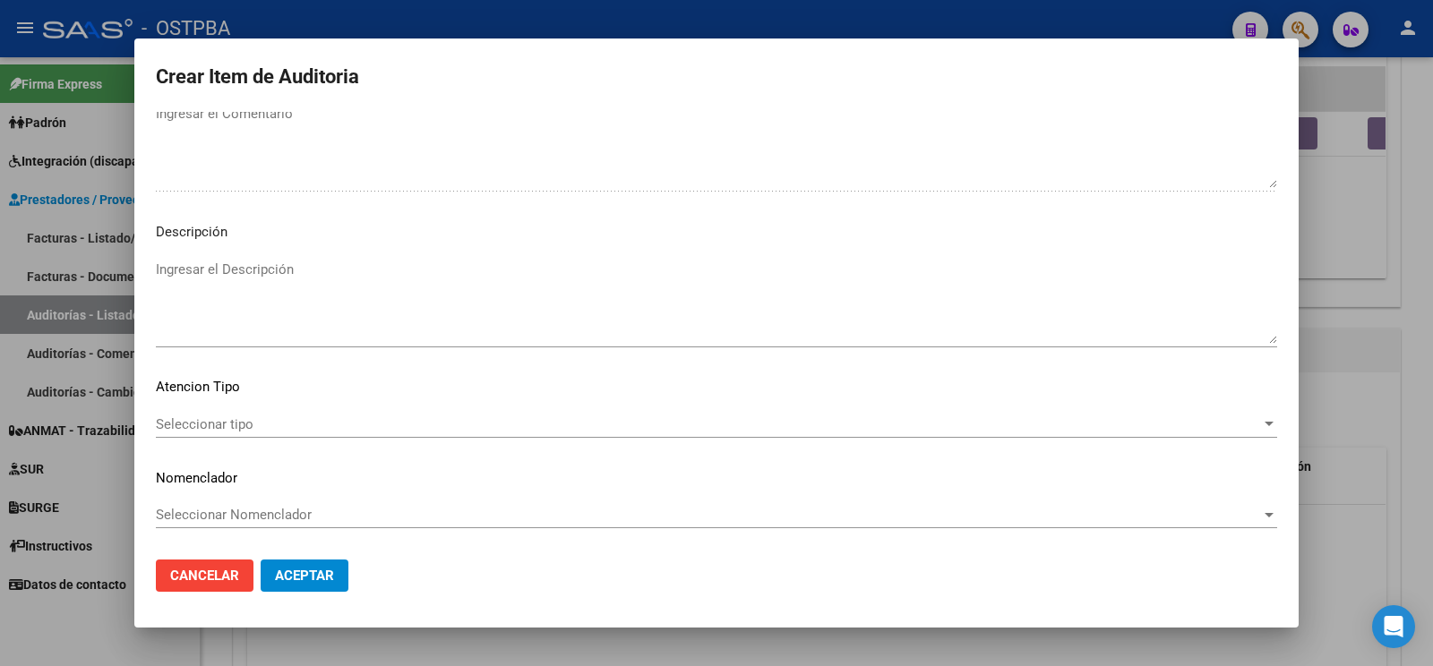
type textarea "AF N° 16314/00 X ANSES- A PAGAR A 60 DÍAS"
click at [255, 416] on span "Seleccionar tipo" at bounding box center [708, 424] width 1105 height 16
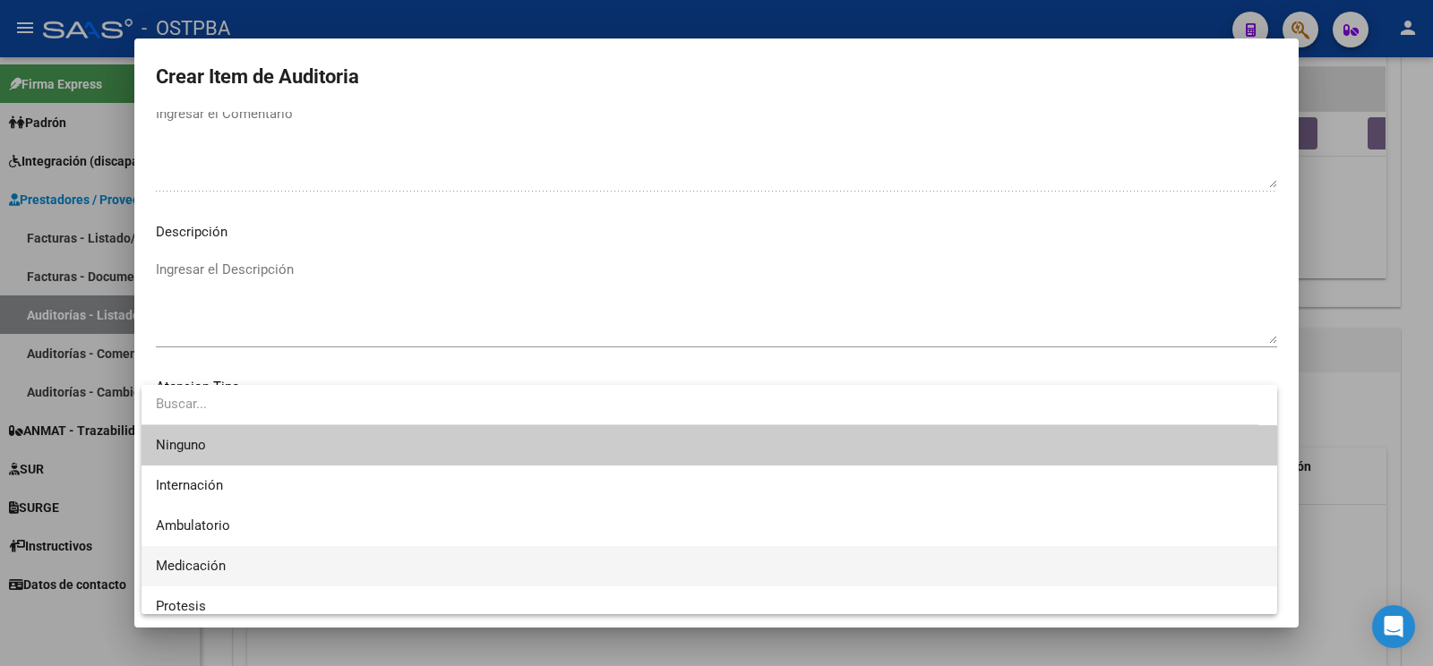
click at [236, 576] on span "Medicación" at bounding box center [709, 566] width 1107 height 40
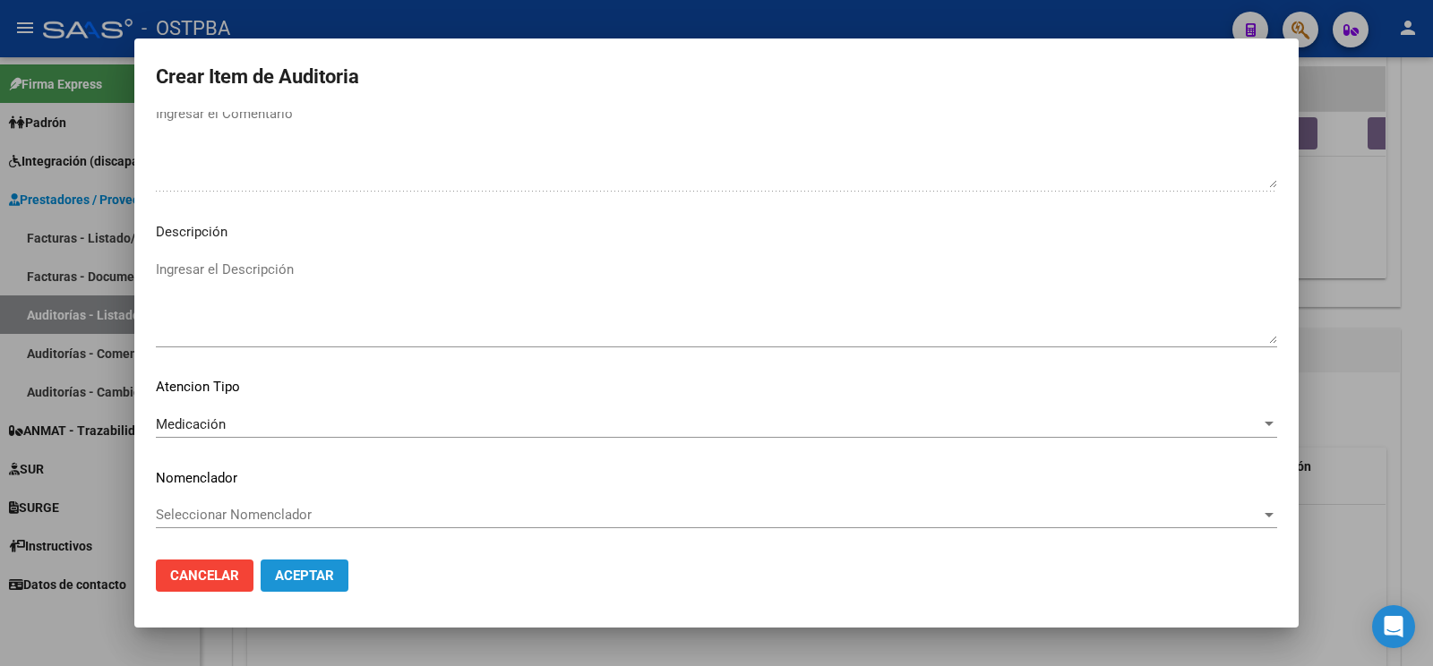
click at [321, 587] on button "Aceptar" at bounding box center [305, 576] width 88 height 32
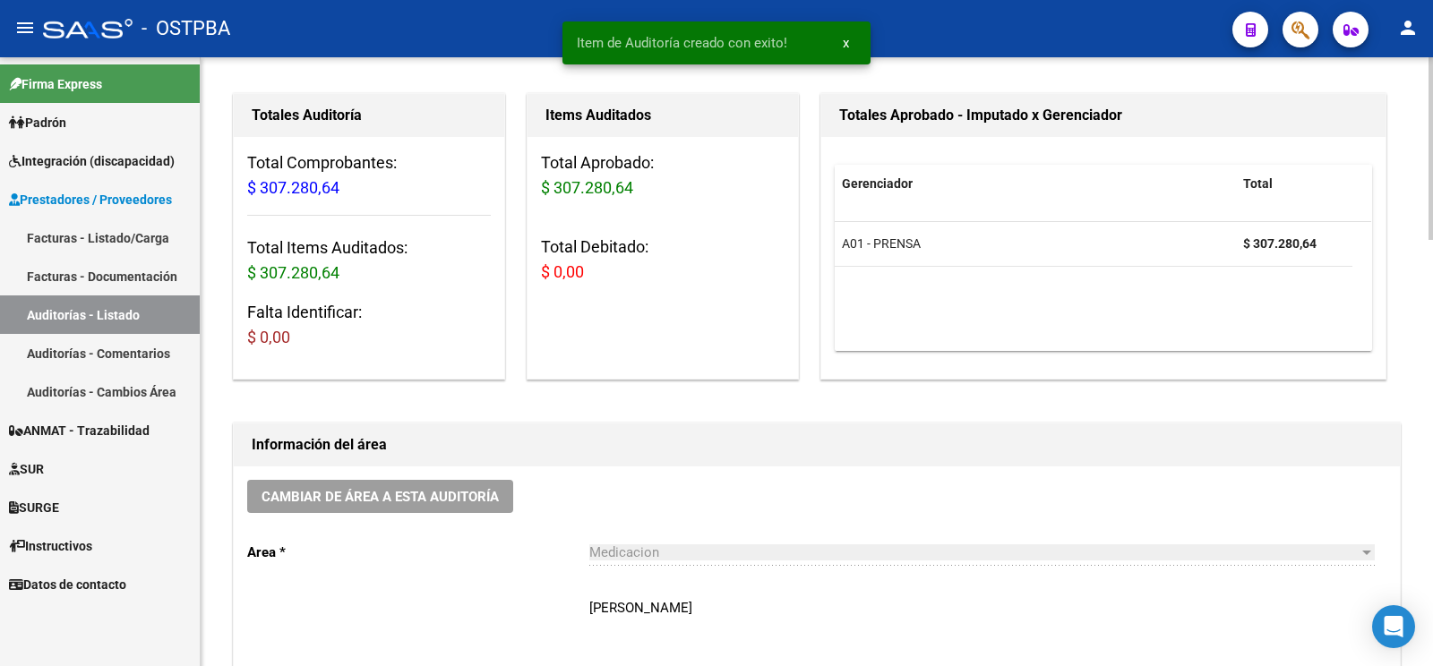
scroll to position [0, 0]
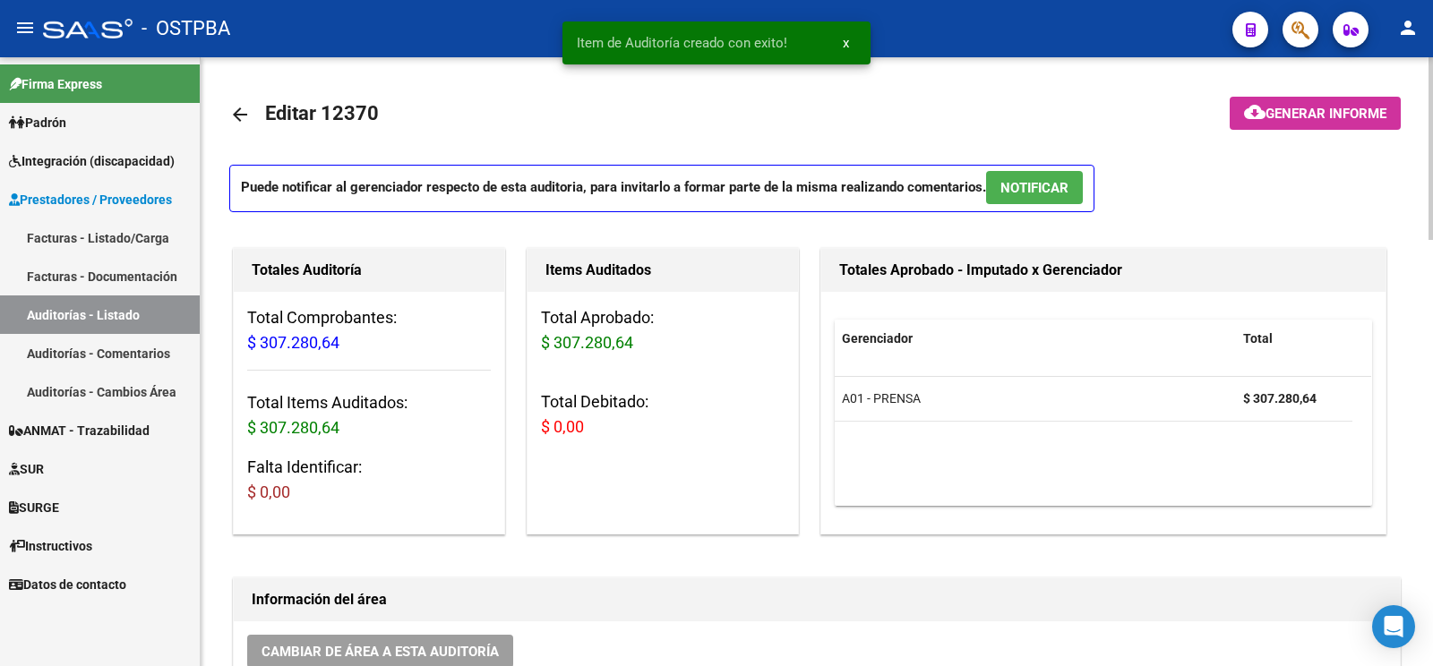
click at [1352, 103] on button "cloud_download Generar informe" at bounding box center [1315, 113] width 171 height 33
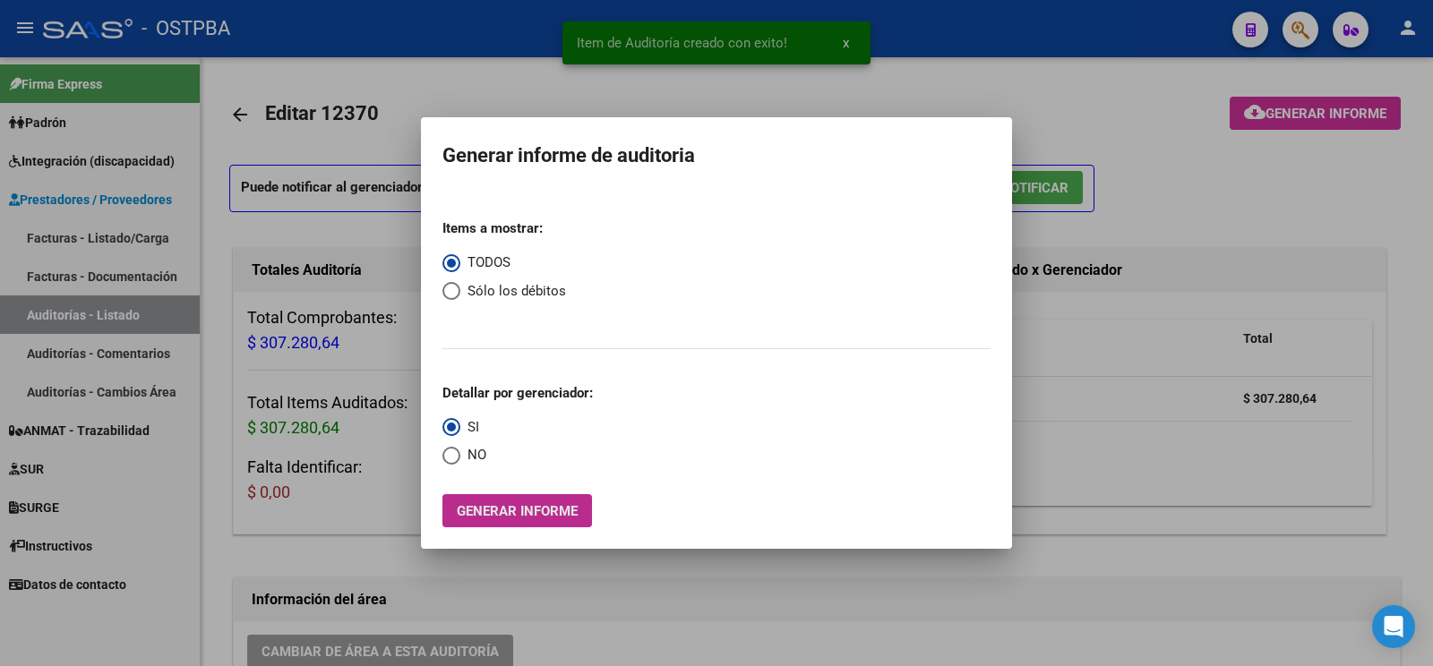
click at [473, 513] on span "Generar informe" at bounding box center [517, 511] width 121 height 16
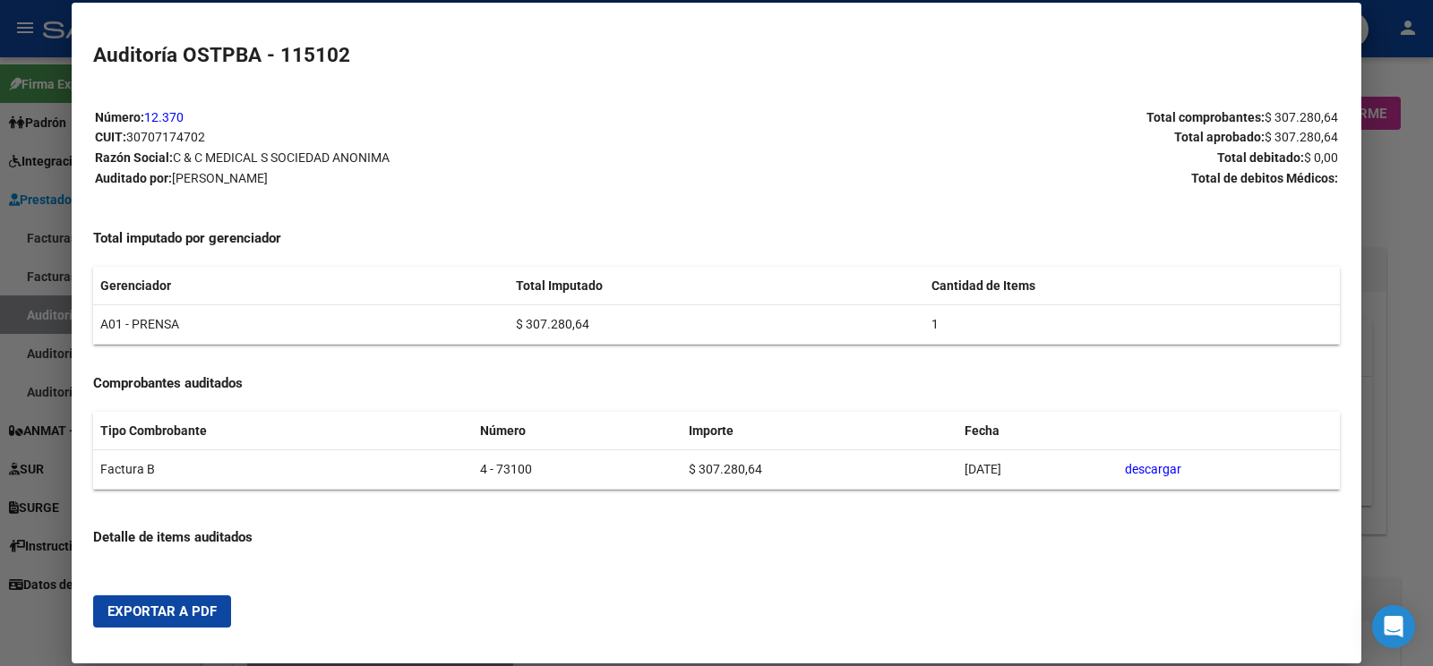
click at [157, 605] on span "Exportar a PDF" at bounding box center [161, 612] width 109 height 16
click at [47, 327] on div at bounding box center [716, 333] width 1433 height 666
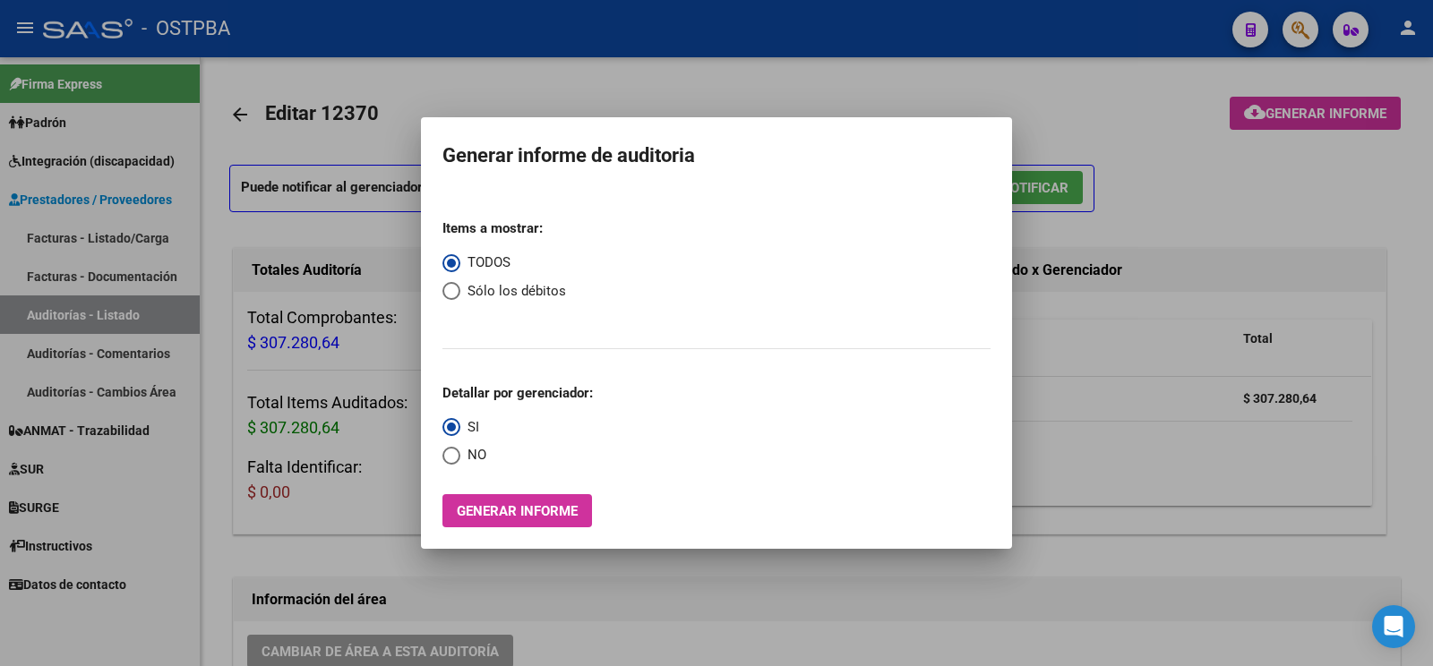
click at [49, 317] on div at bounding box center [716, 333] width 1433 height 666
click at [49, 317] on link "Auditorías - Listado" at bounding box center [100, 315] width 200 height 39
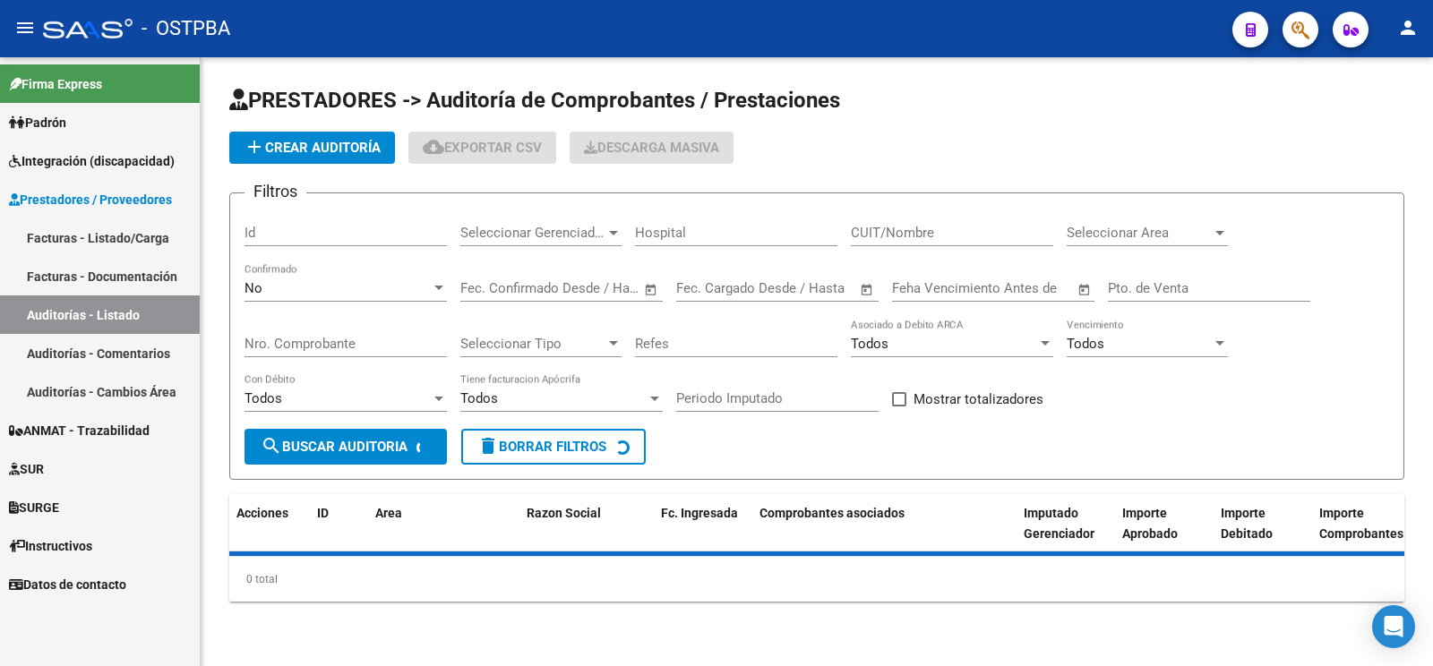
click at [366, 142] on span "add Crear Auditoría" at bounding box center [312, 148] width 137 height 16
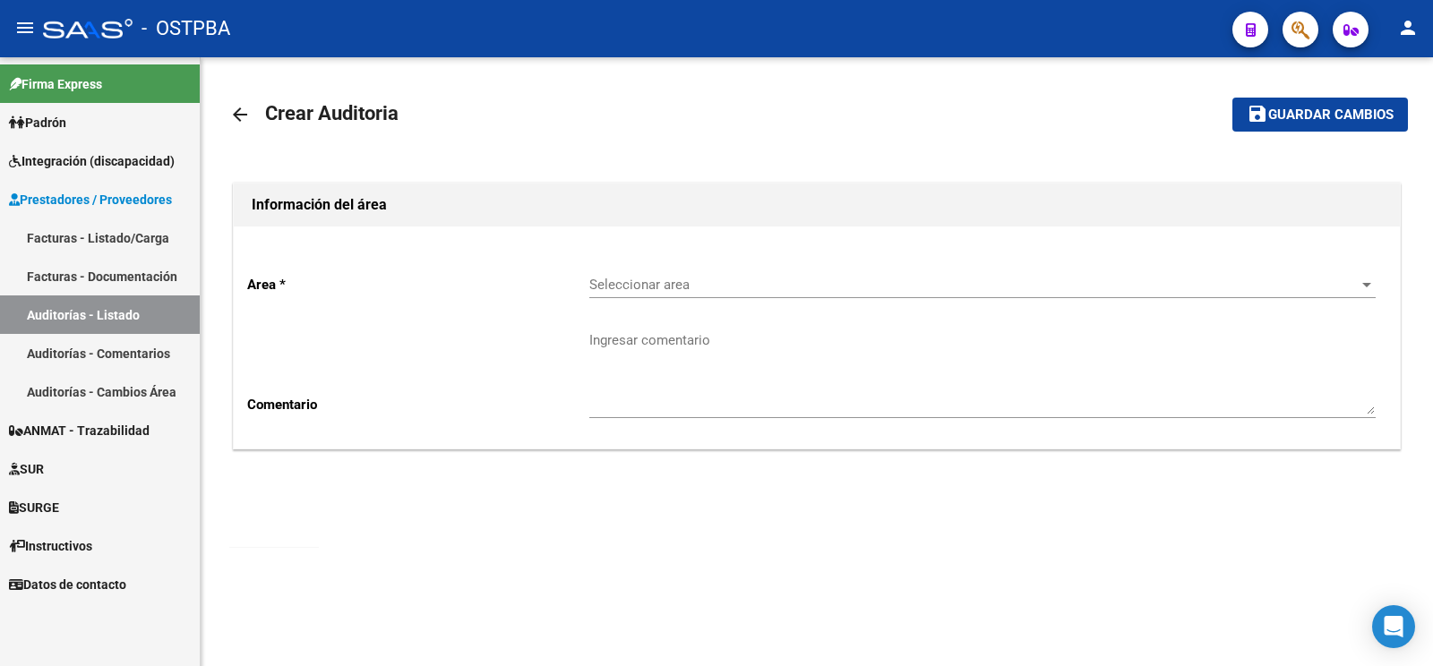
click at [751, 285] on span "Seleccionar area" at bounding box center [974, 285] width 770 height 16
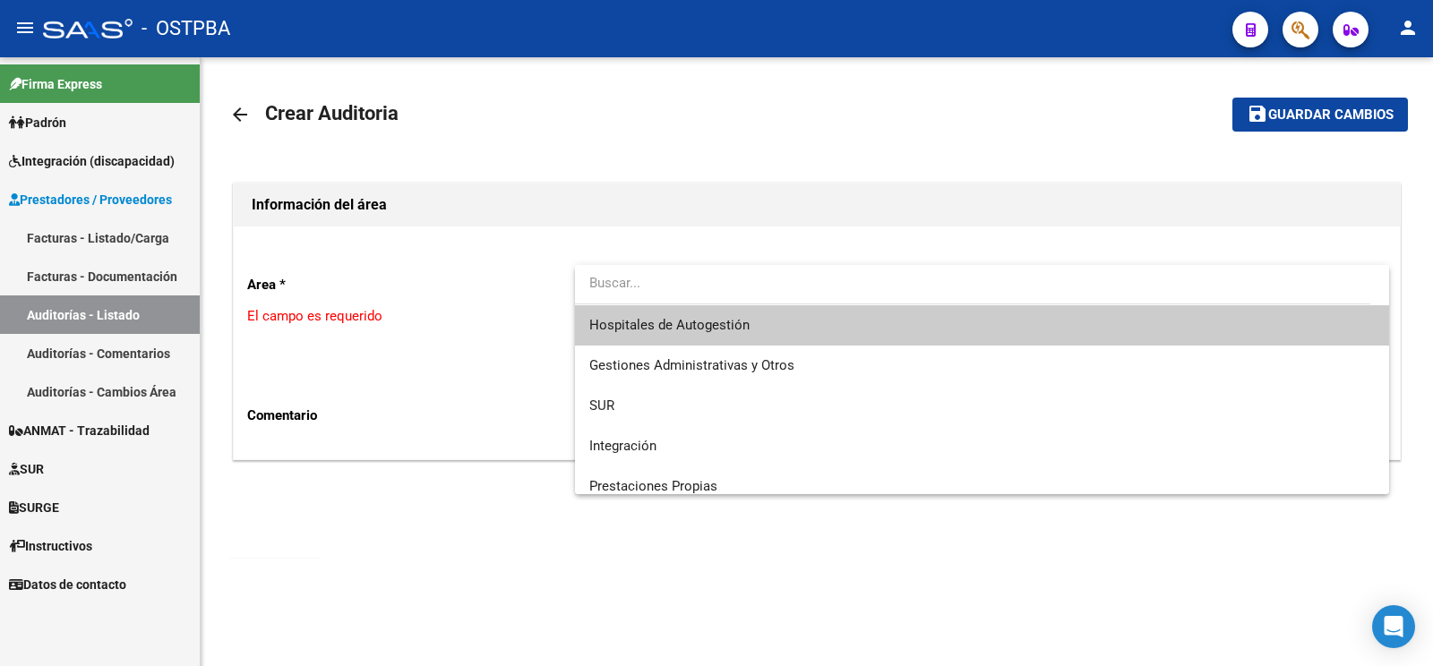
scroll to position [253, 0]
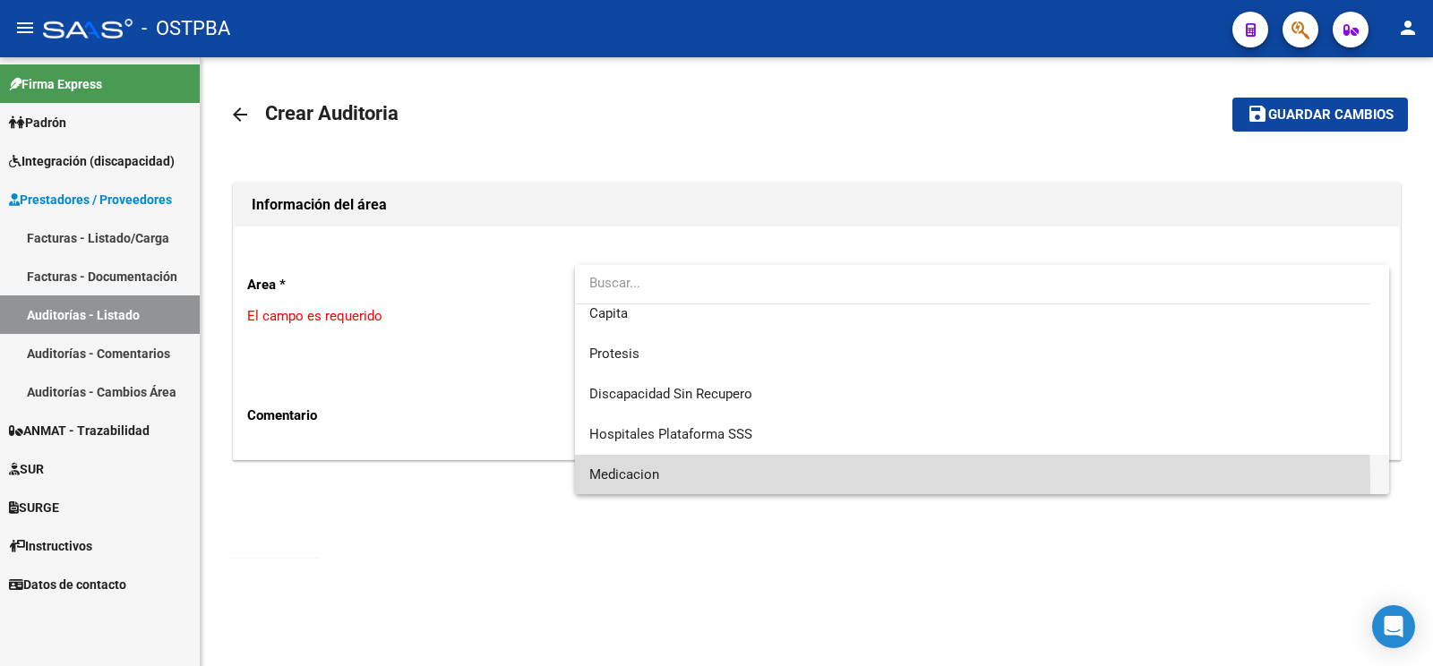
click at [659, 484] on span "Medicacion" at bounding box center [981, 475] width 785 height 40
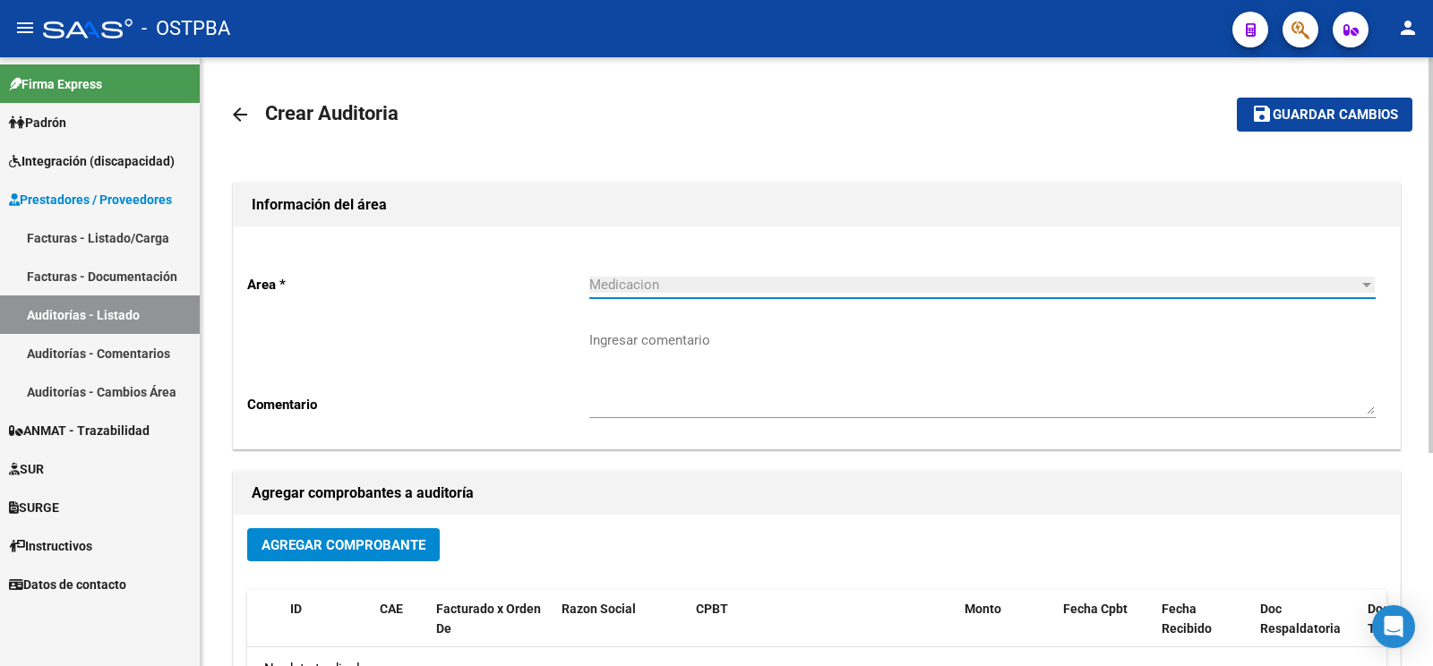
click at [674, 357] on textarea "Ingresar comentario" at bounding box center [982, 372] width 786 height 84
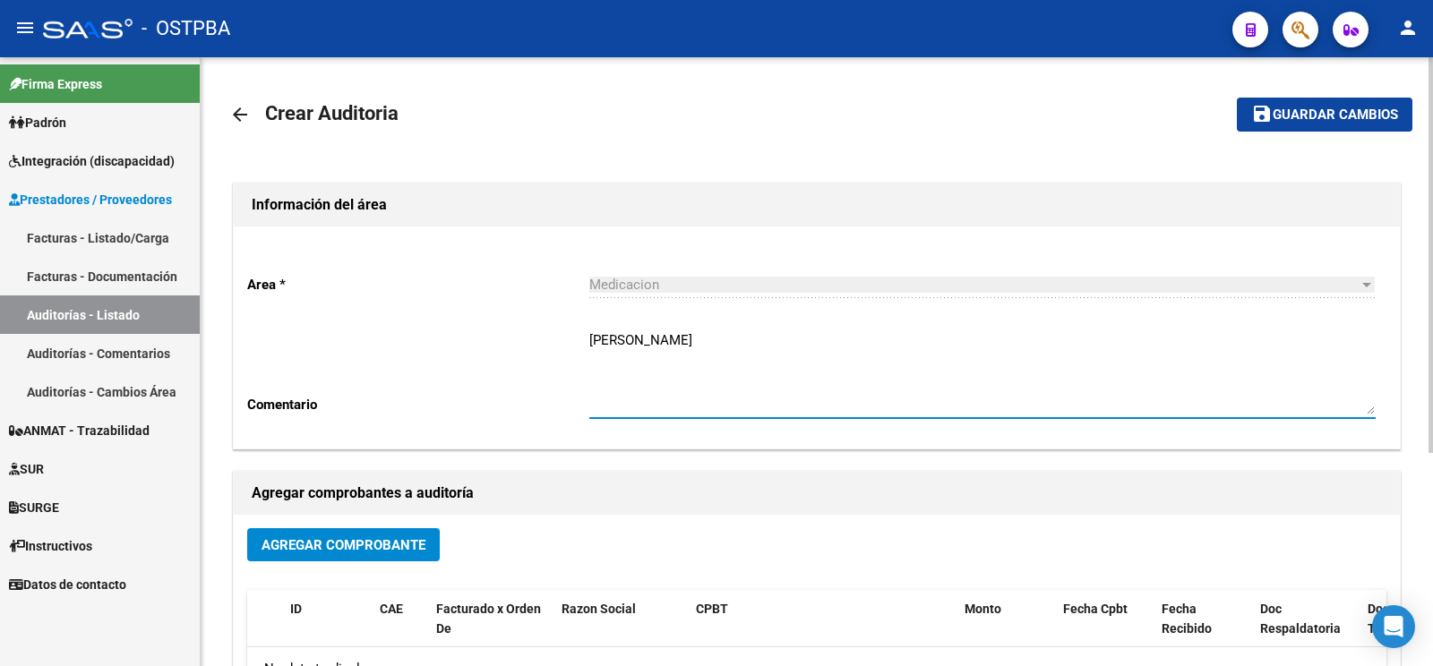
type textarea "[PERSON_NAME]"
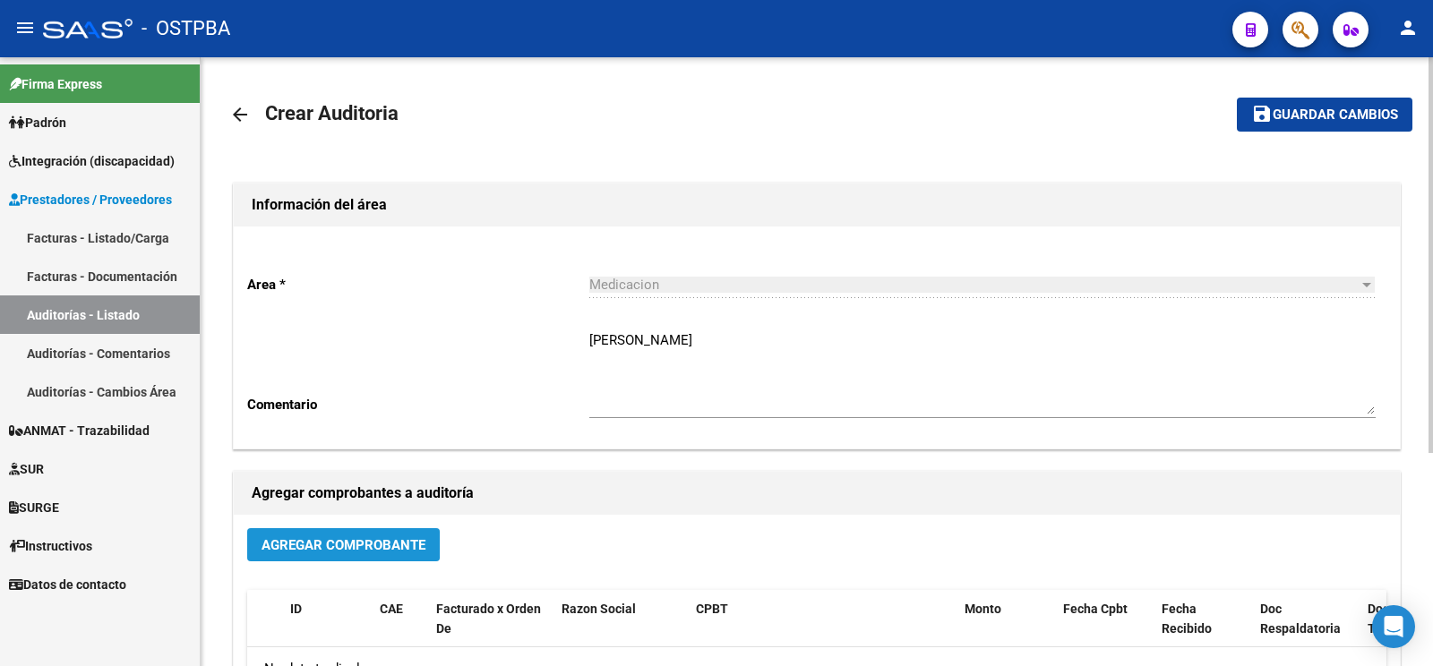
click at [299, 542] on span "Agregar Comprobante" at bounding box center [343, 545] width 164 height 16
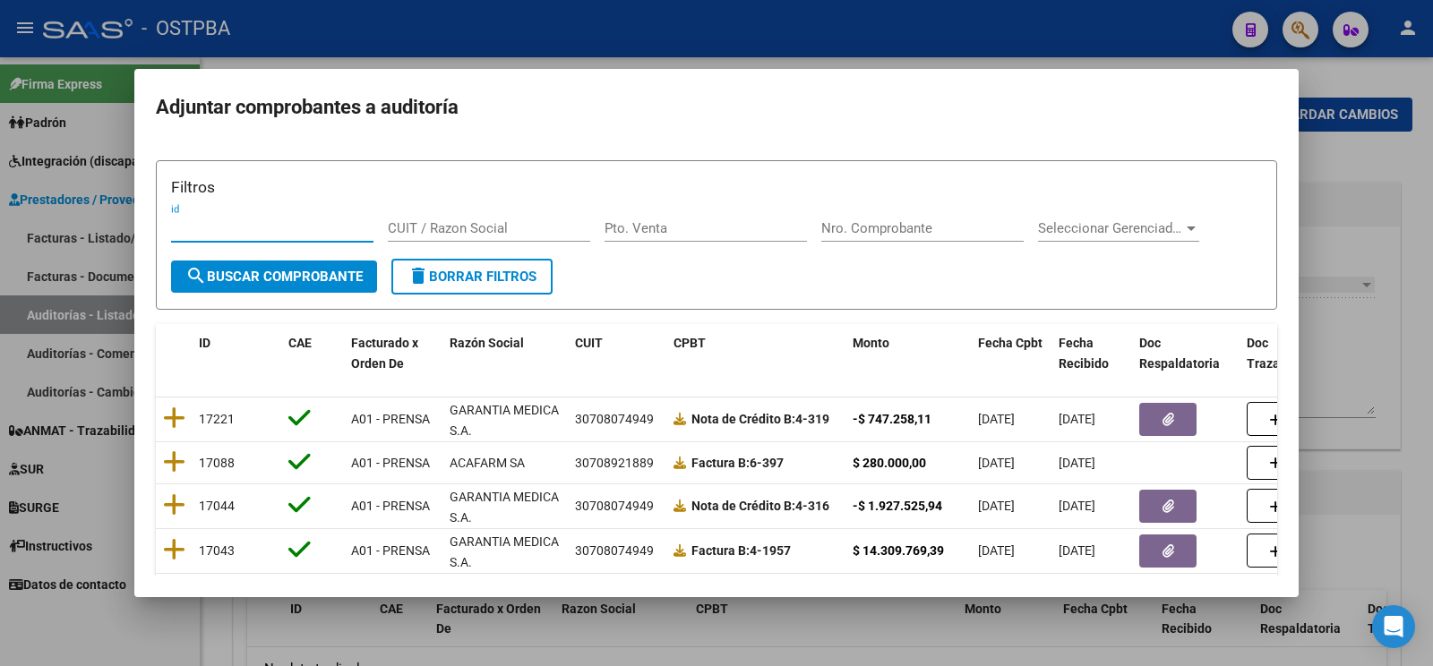
click at [945, 222] on input "Nro. Comprobante" at bounding box center [922, 228] width 202 height 16
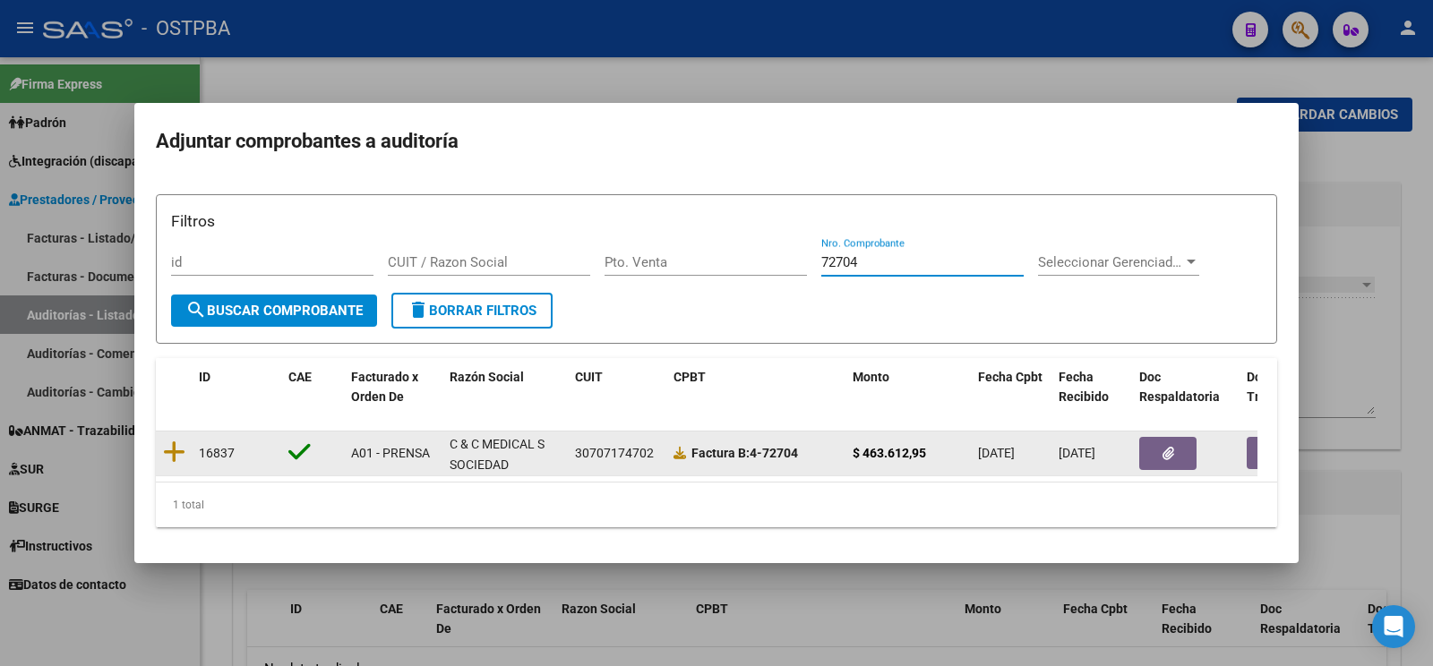
type input "72704"
click at [187, 446] on datatable-body-cell at bounding box center [174, 454] width 36 height 44
click at [183, 440] on icon at bounding box center [174, 452] width 22 height 25
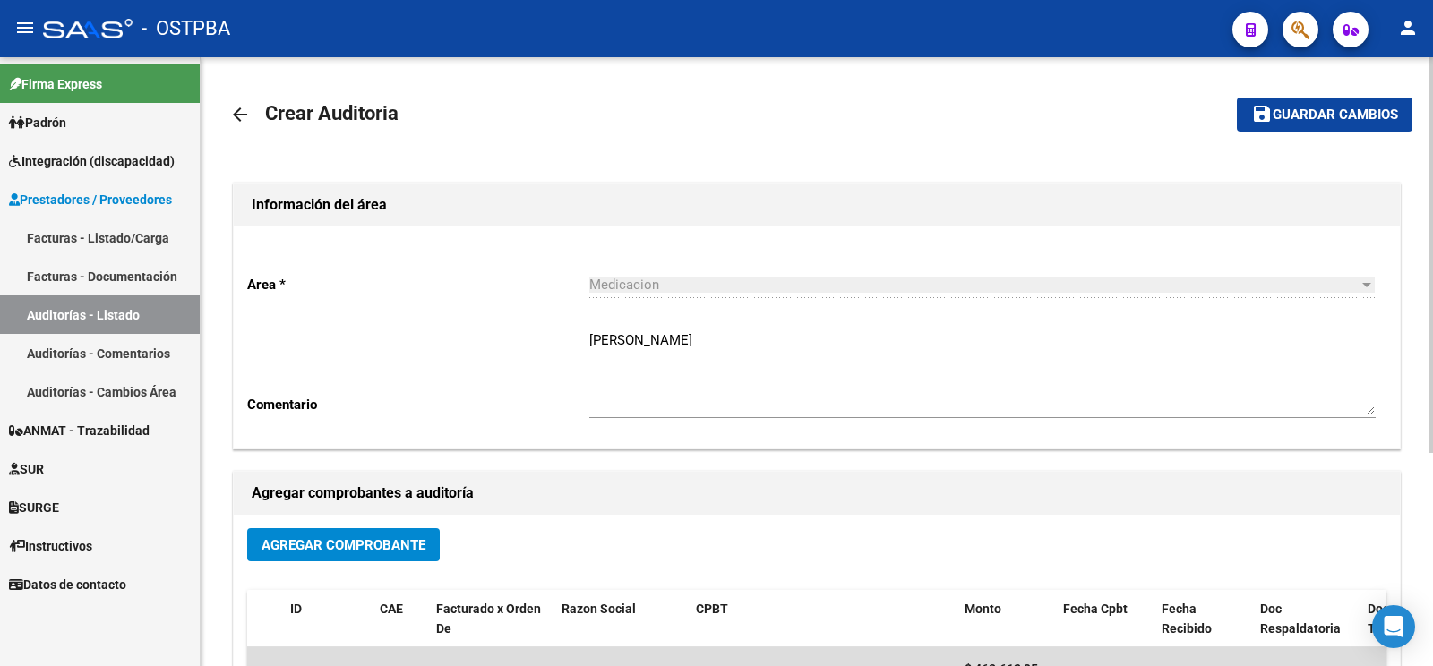
click at [1295, 134] on mat-toolbar-row "save Guardar cambios" at bounding box center [1288, 114] width 247 height 57
click at [1328, 103] on button "save Guardar cambios" at bounding box center [1325, 114] width 176 height 33
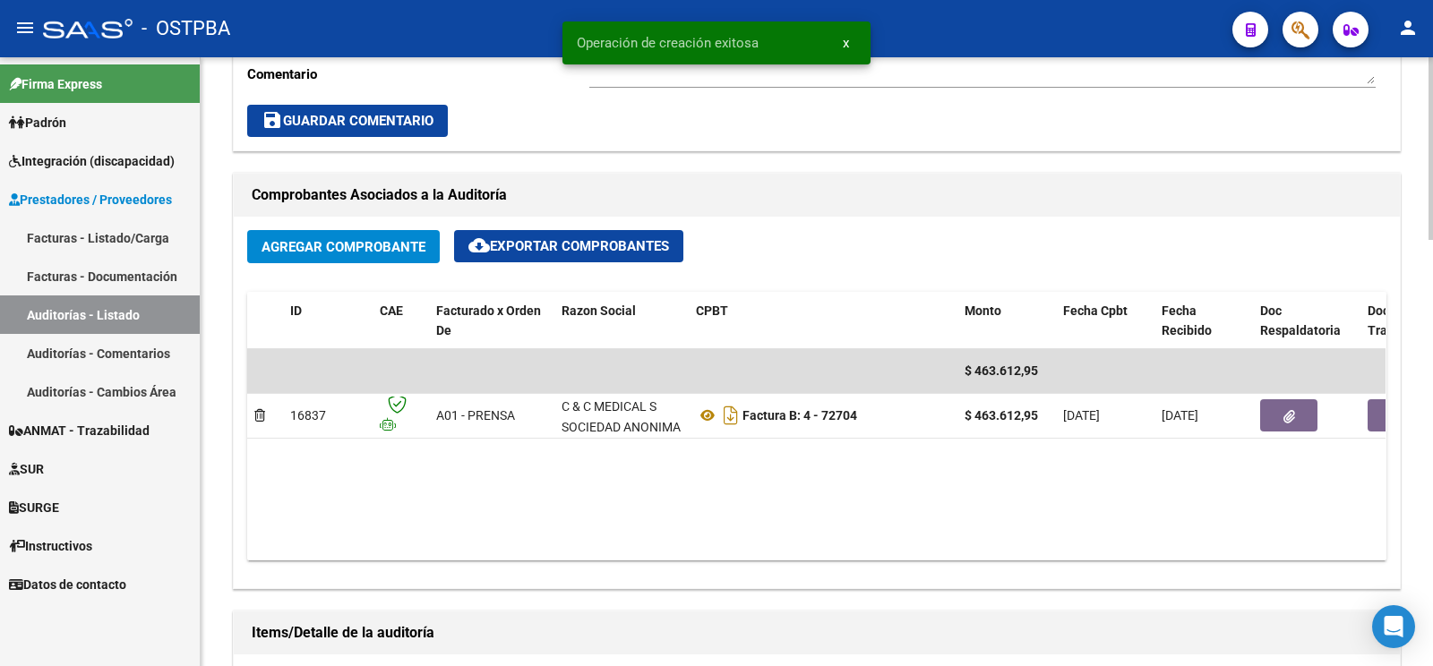
scroll to position [940, 0]
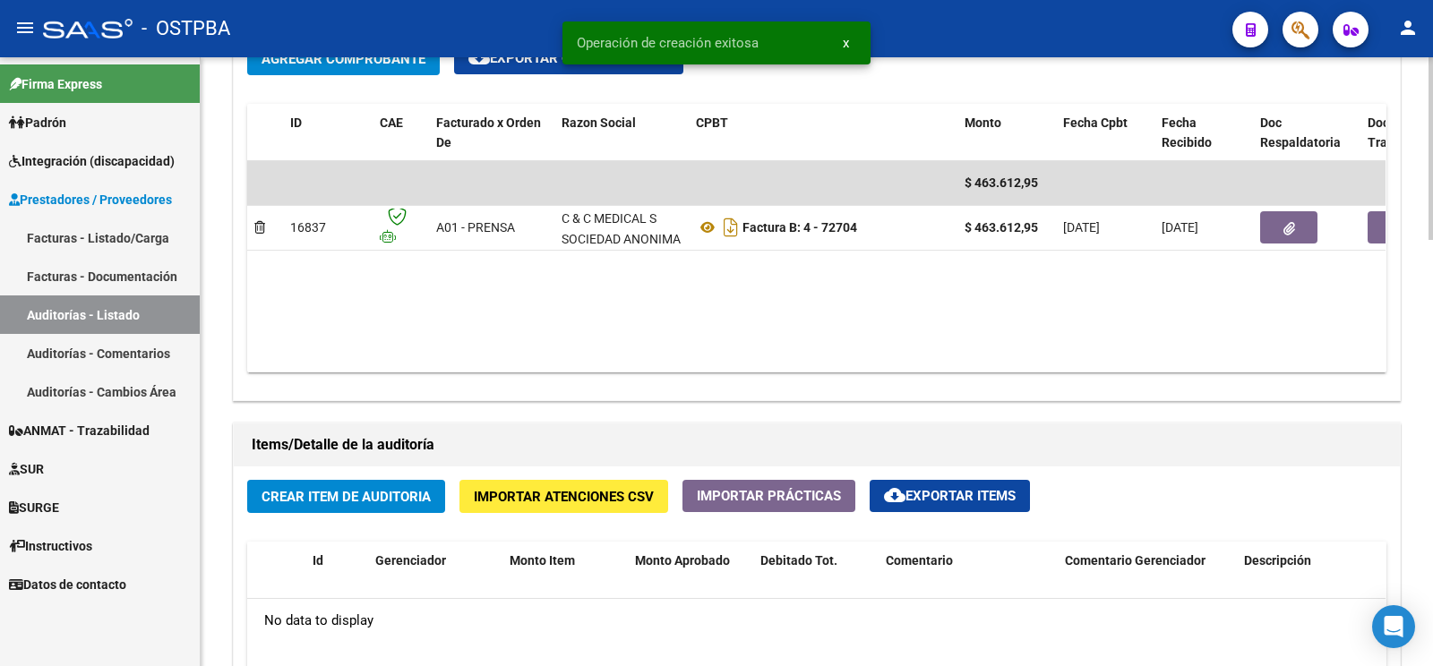
click at [352, 506] on button "Crear Item de Auditoria" at bounding box center [346, 496] width 198 height 33
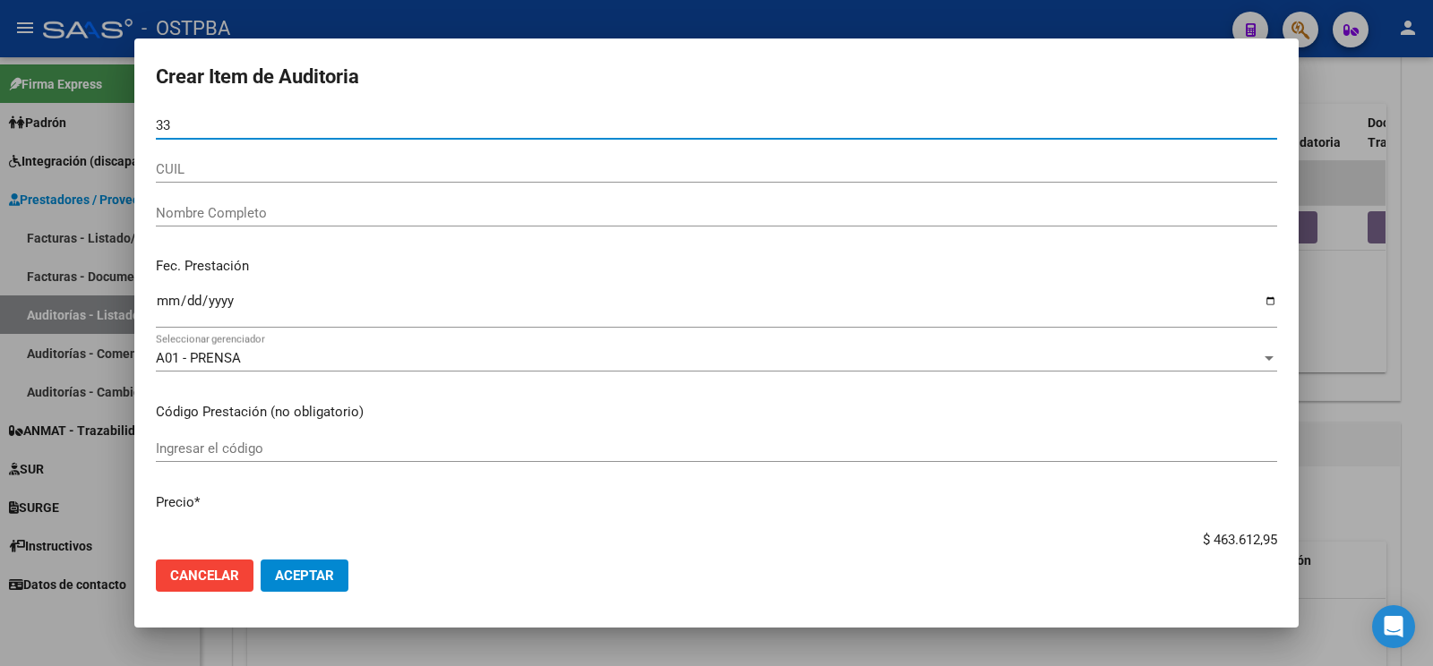
type input "3"
type input "25282561"
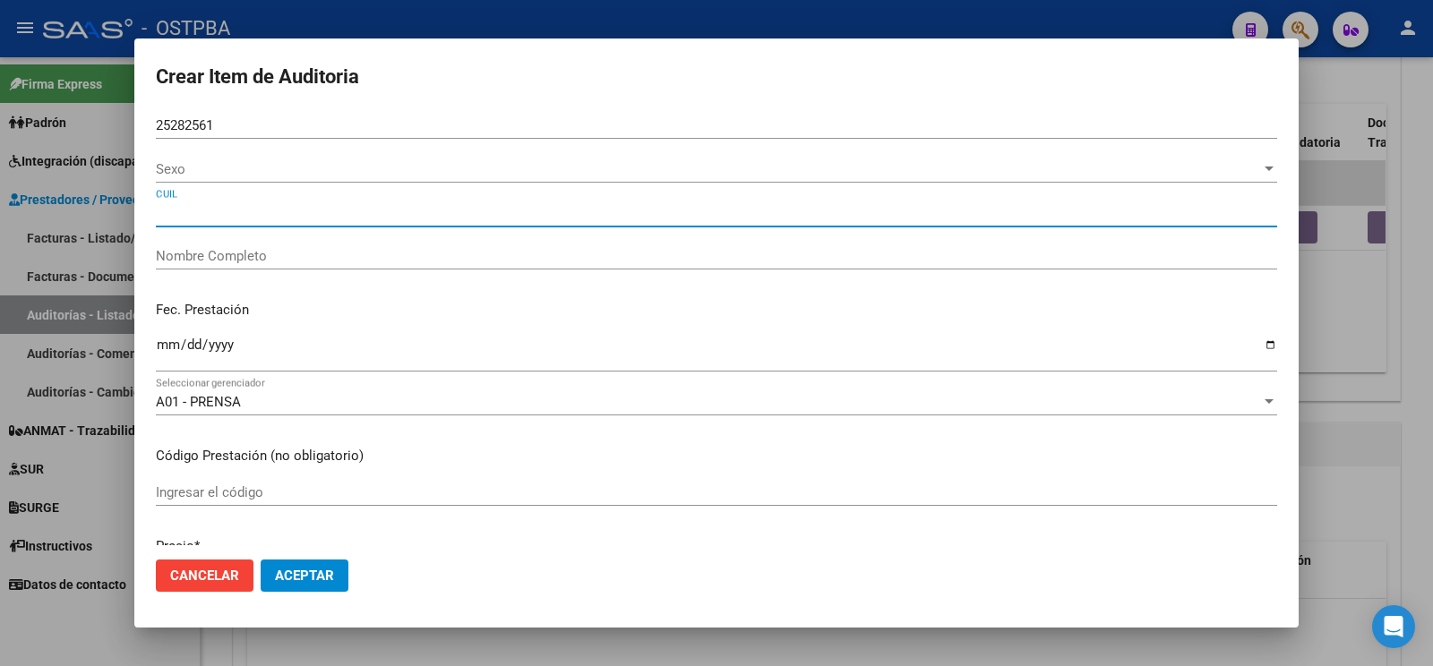
type input "BRISABOA CRISTIAN LEONARDO"
type input "20252825615"
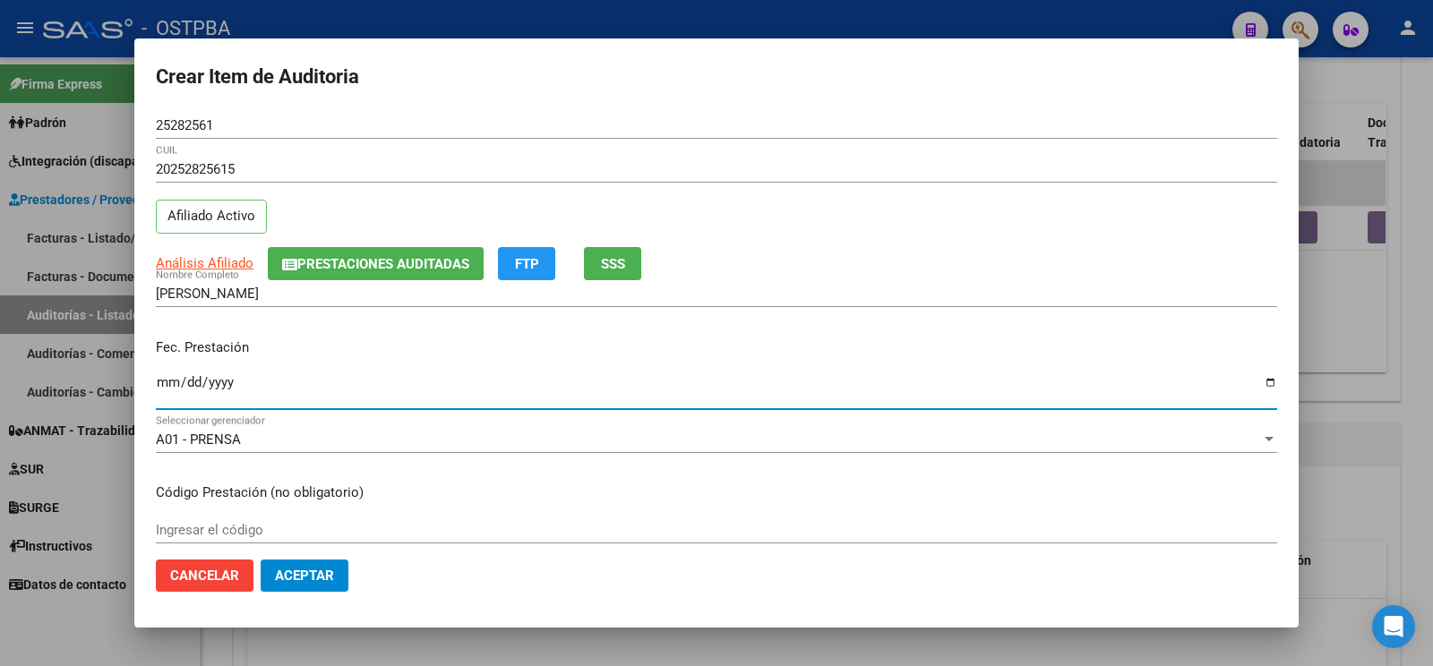
type input "[DATE]"
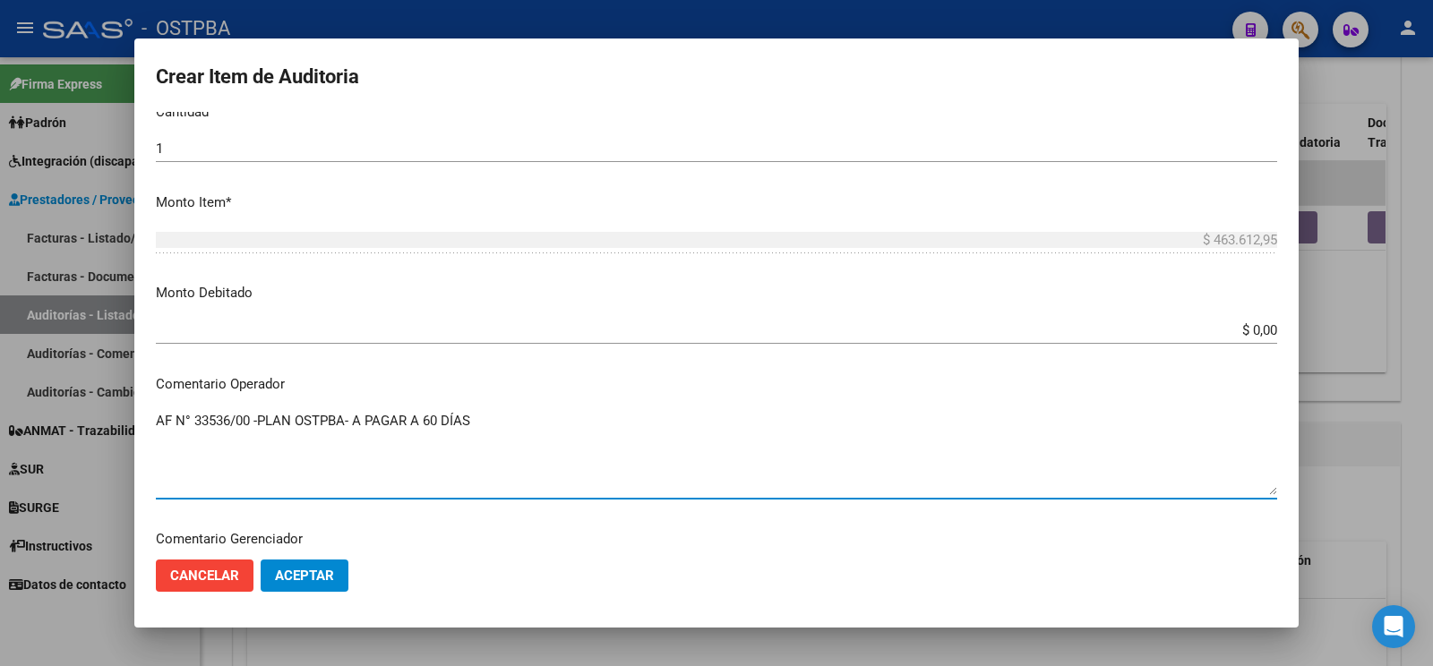
scroll to position [1033, 0]
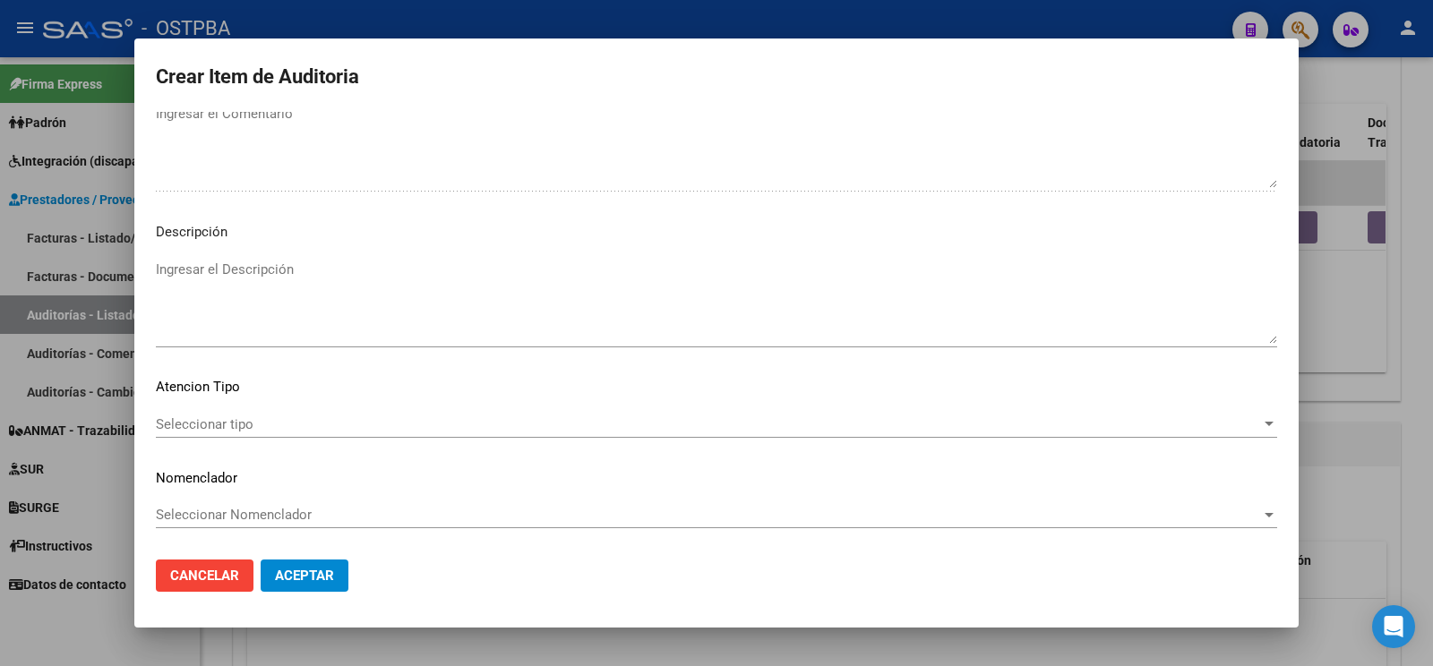
type textarea "AF N° 33536/00 -PLAN OSTPBA- A PAGAR A 60 DÍAS"
click at [215, 411] on div "Seleccionar tipo Seleccionar tipo" at bounding box center [716, 424] width 1121 height 27
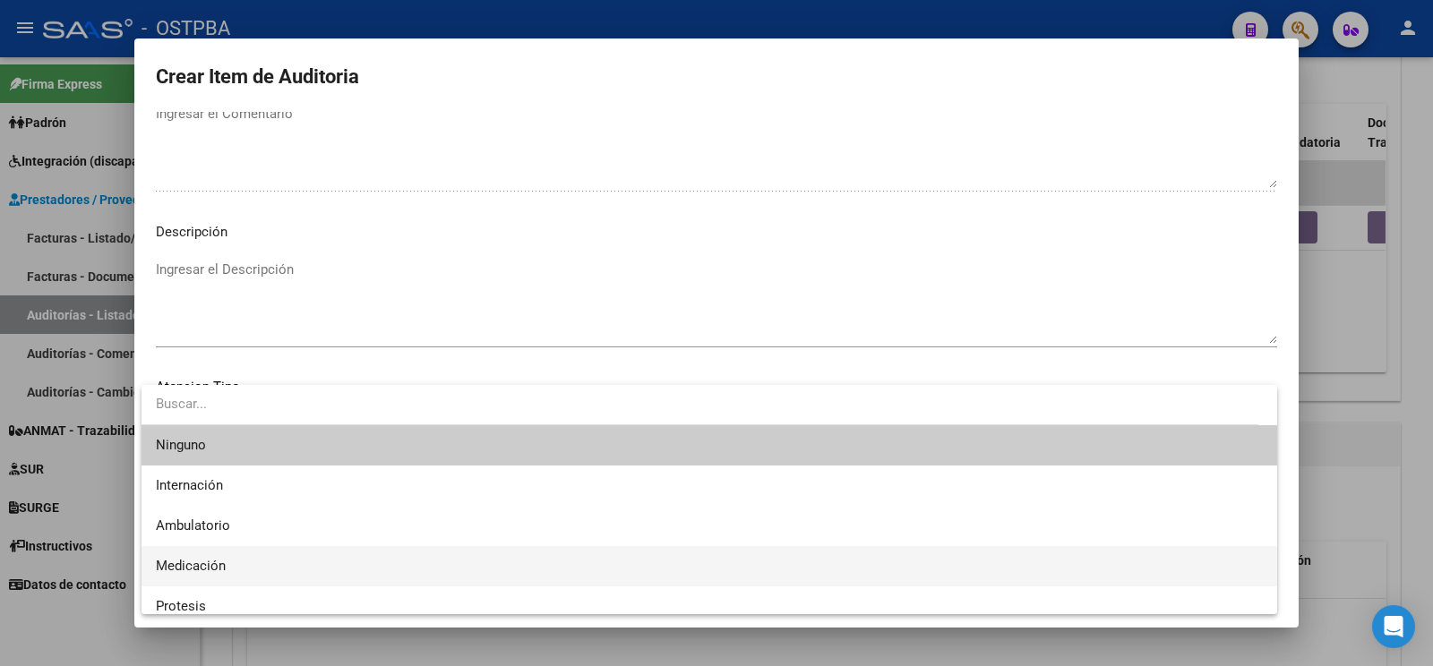
click at [241, 560] on span "Medicación" at bounding box center [709, 566] width 1107 height 40
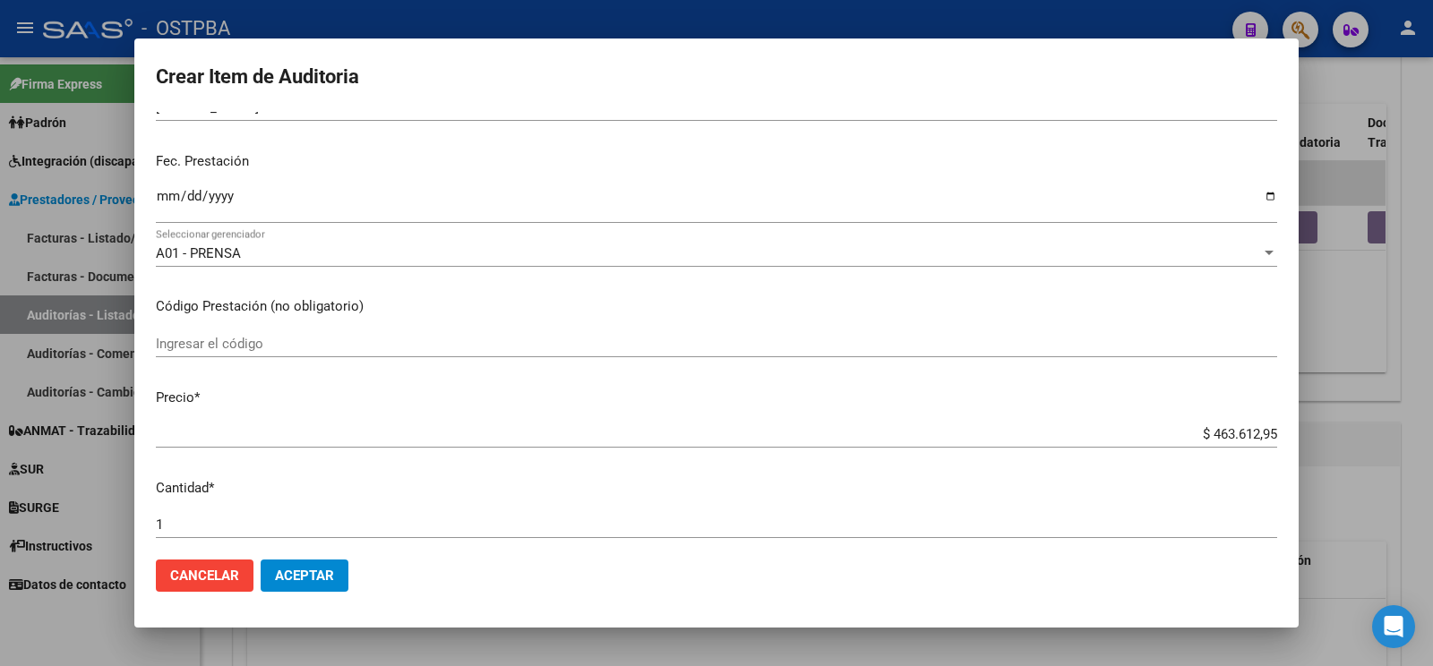
scroll to position [0, 0]
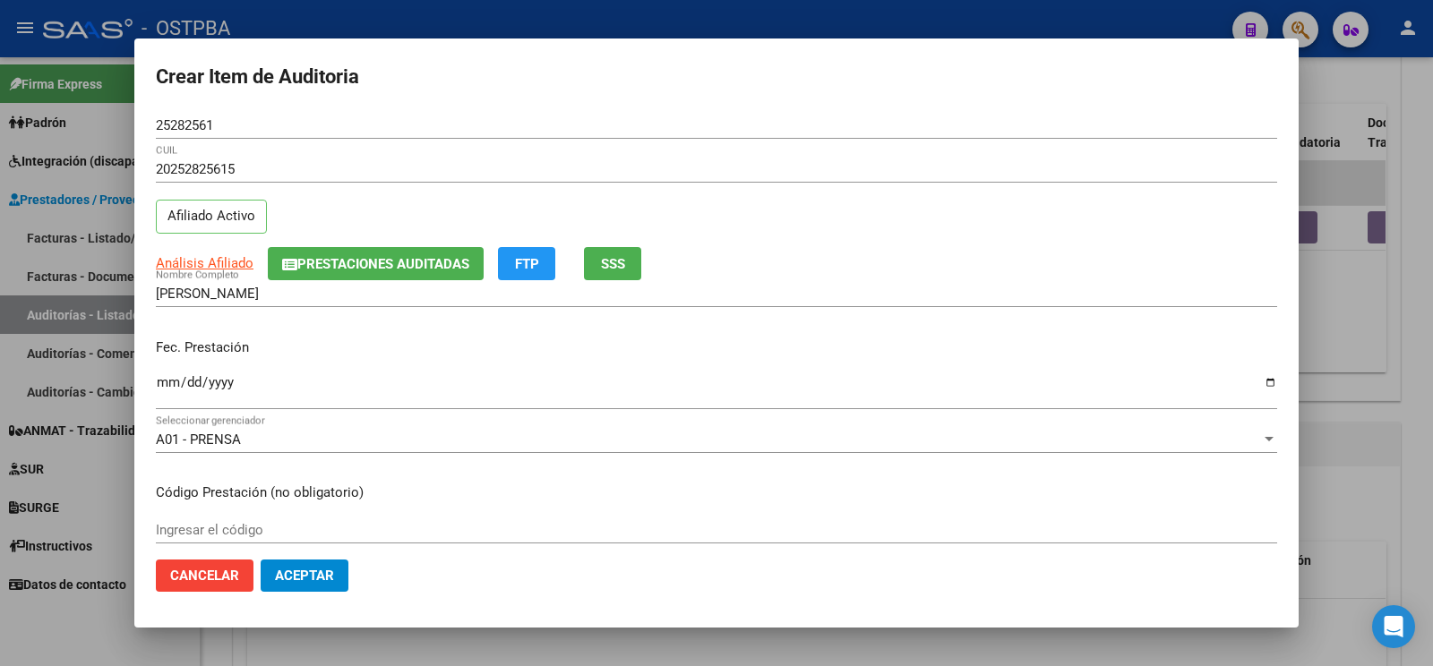
click at [339, 576] on button "Aceptar" at bounding box center [305, 576] width 88 height 32
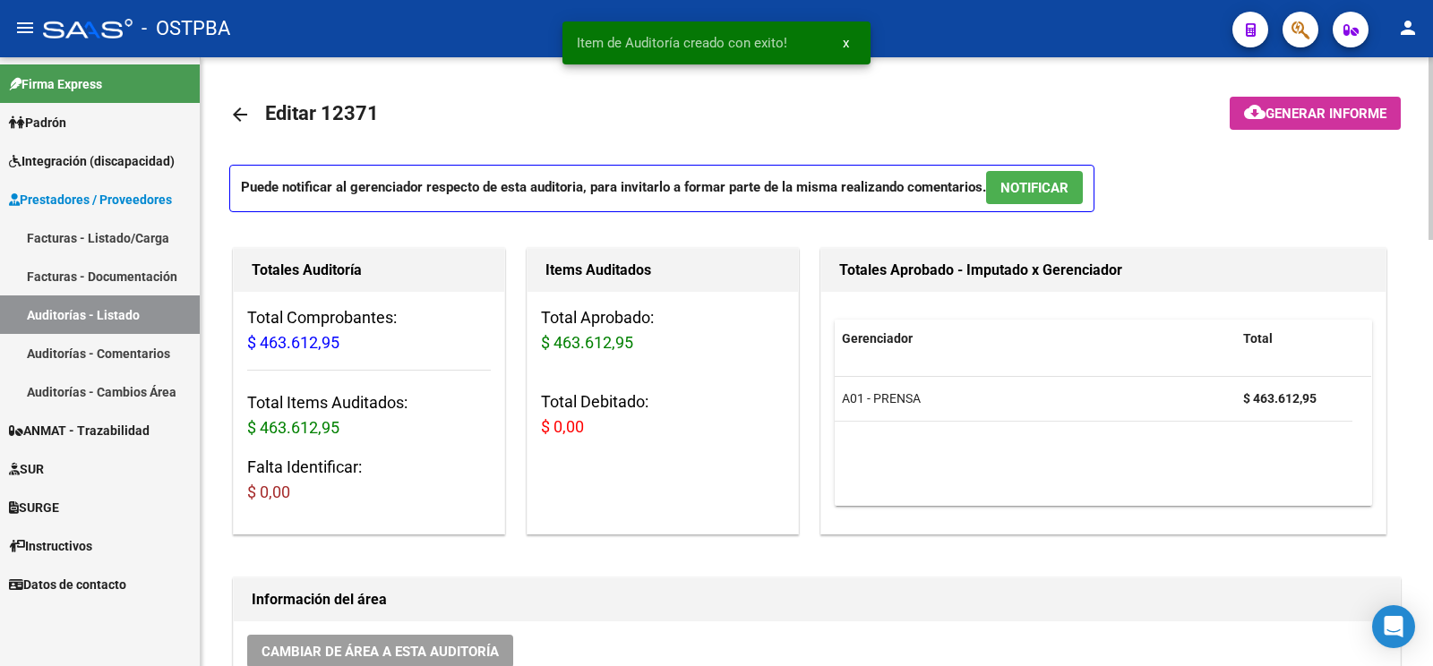
click at [1343, 117] on span "Generar informe" at bounding box center [1325, 114] width 121 height 16
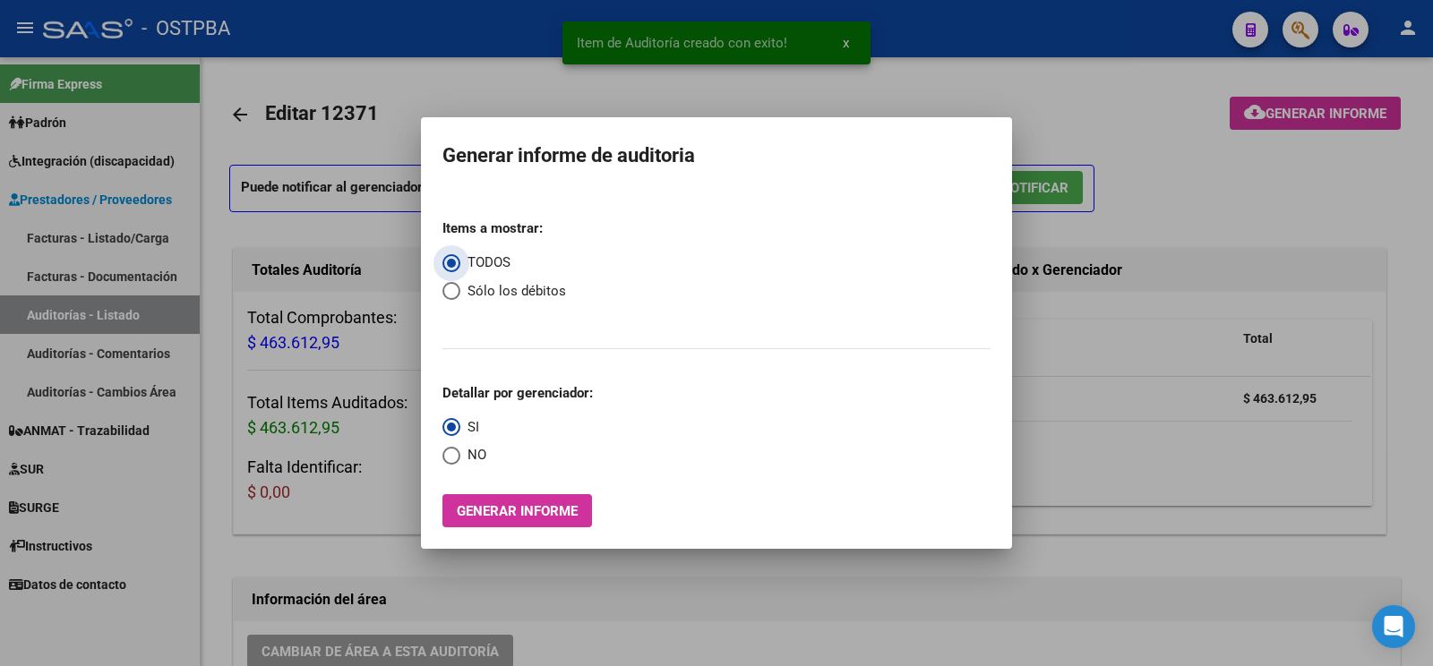
click at [466, 523] on button "Generar informe" at bounding box center [517, 510] width 150 height 33
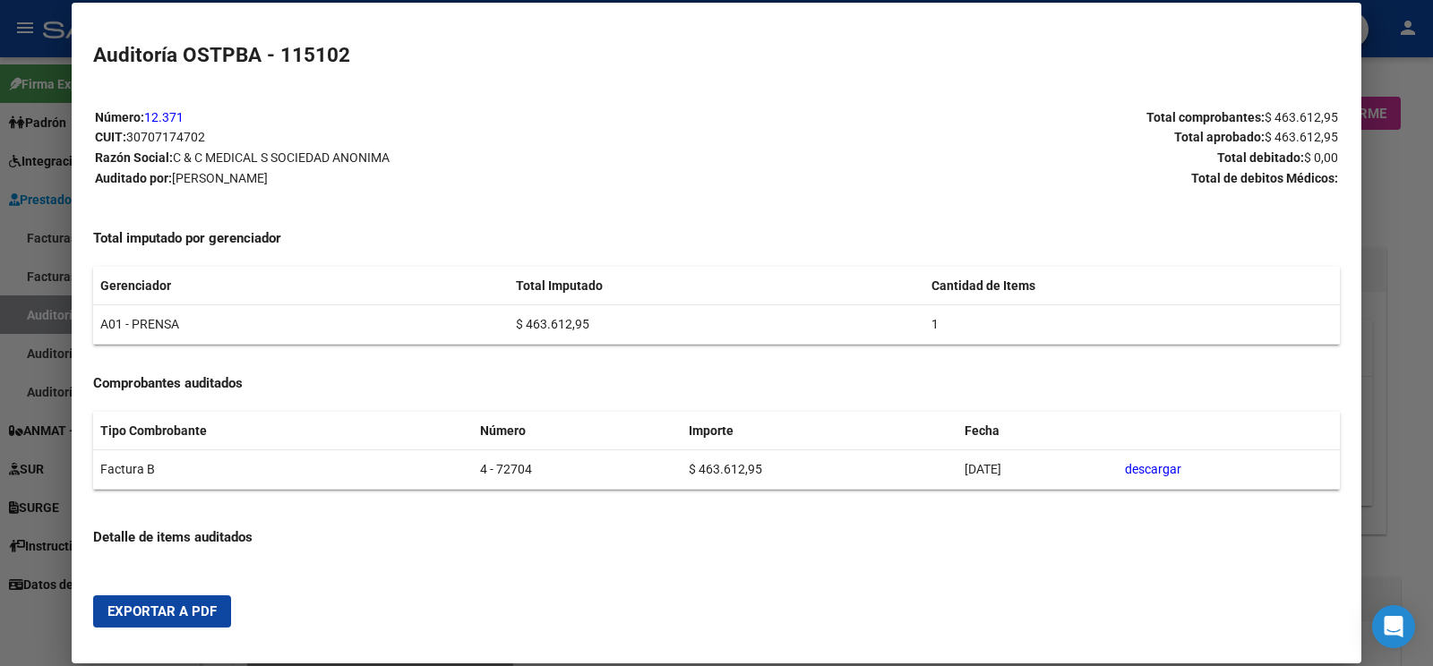
click at [188, 596] on mat-dialog-actions "Exportar a PDF" at bounding box center [716, 611] width 1247 height 61
click at [187, 608] on span "Exportar a PDF" at bounding box center [161, 612] width 109 height 16
click at [47, 304] on div at bounding box center [716, 333] width 1433 height 666
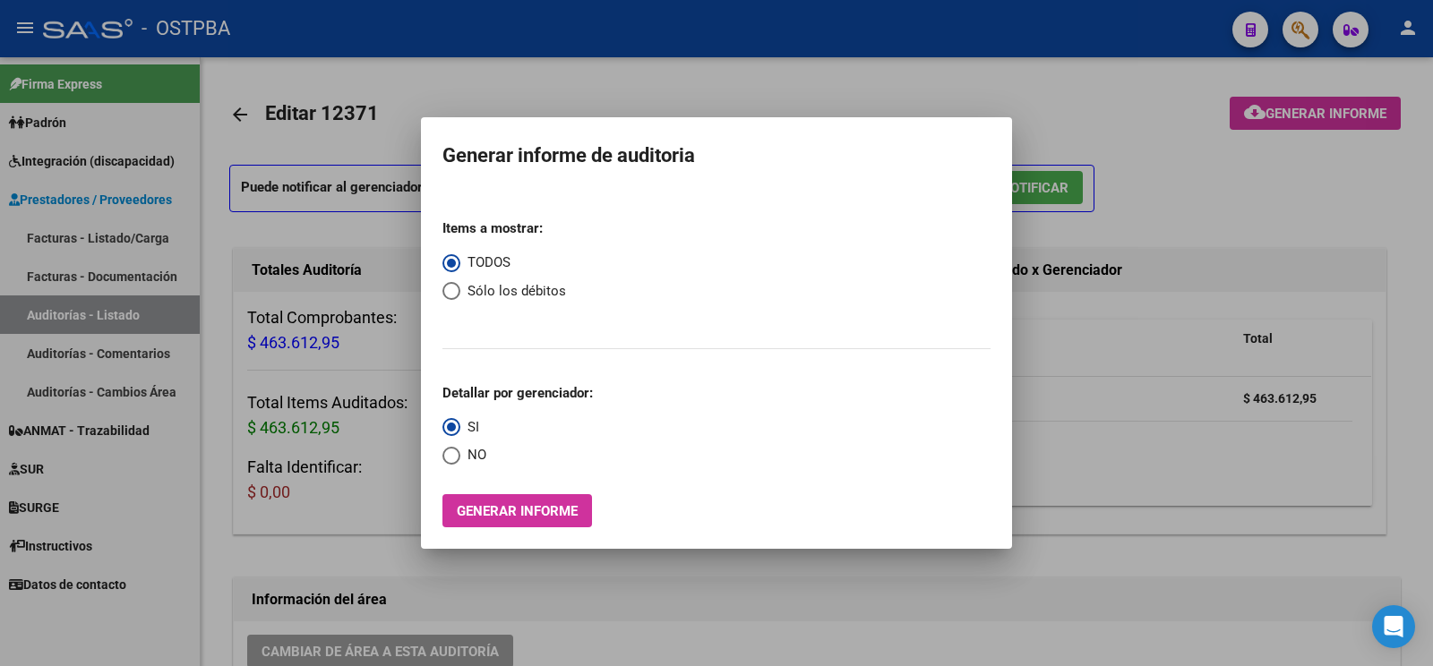
click at [55, 314] on div at bounding box center [716, 333] width 1433 height 666
click at [56, 314] on link "Auditorías - Listado" at bounding box center [100, 315] width 200 height 39
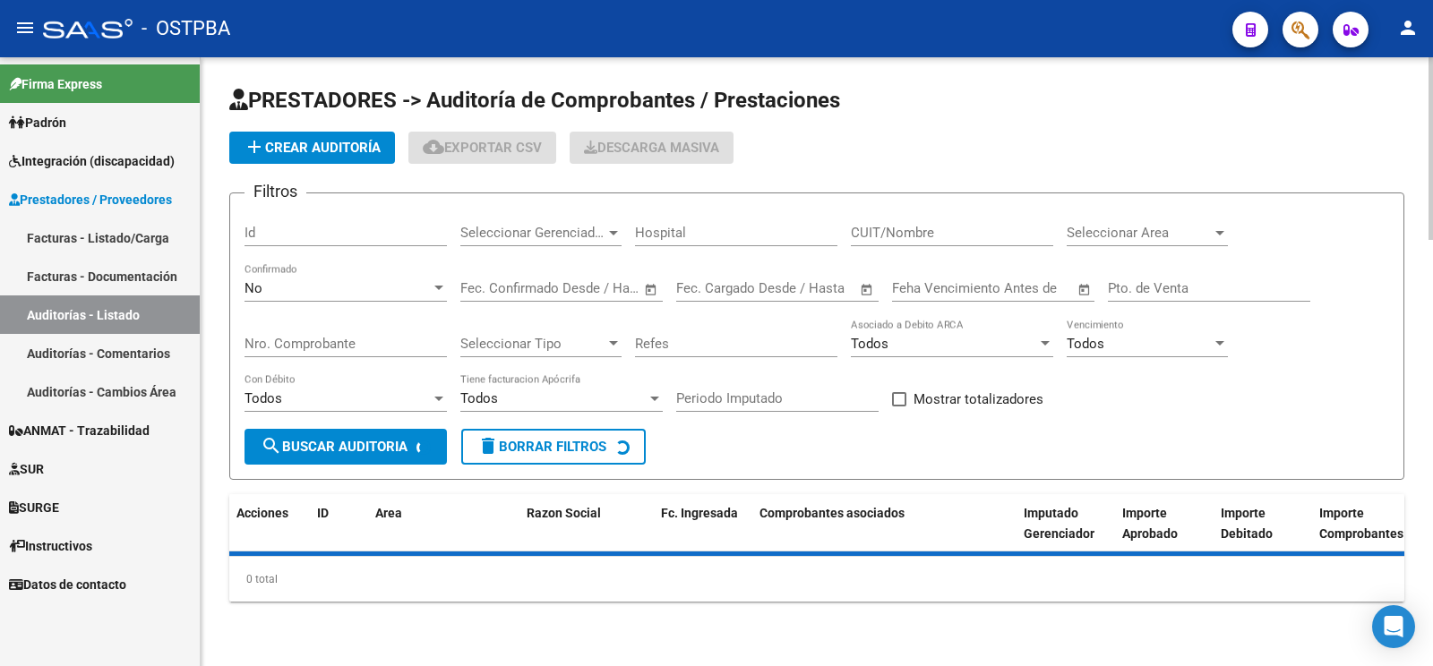
click at [273, 150] on span "add Crear Auditoría" at bounding box center [312, 148] width 137 height 16
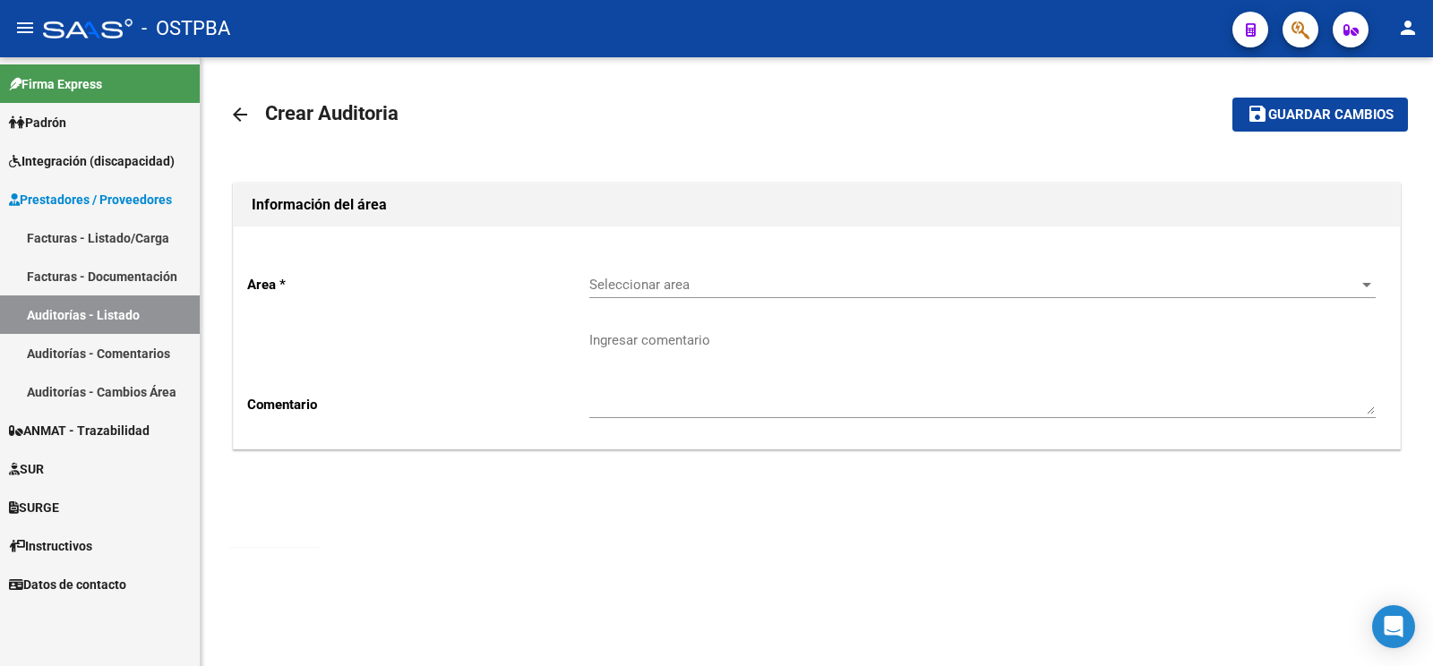
click at [699, 280] on span "Seleccionar area" at bounding box center [974, 285] width 770 height 16
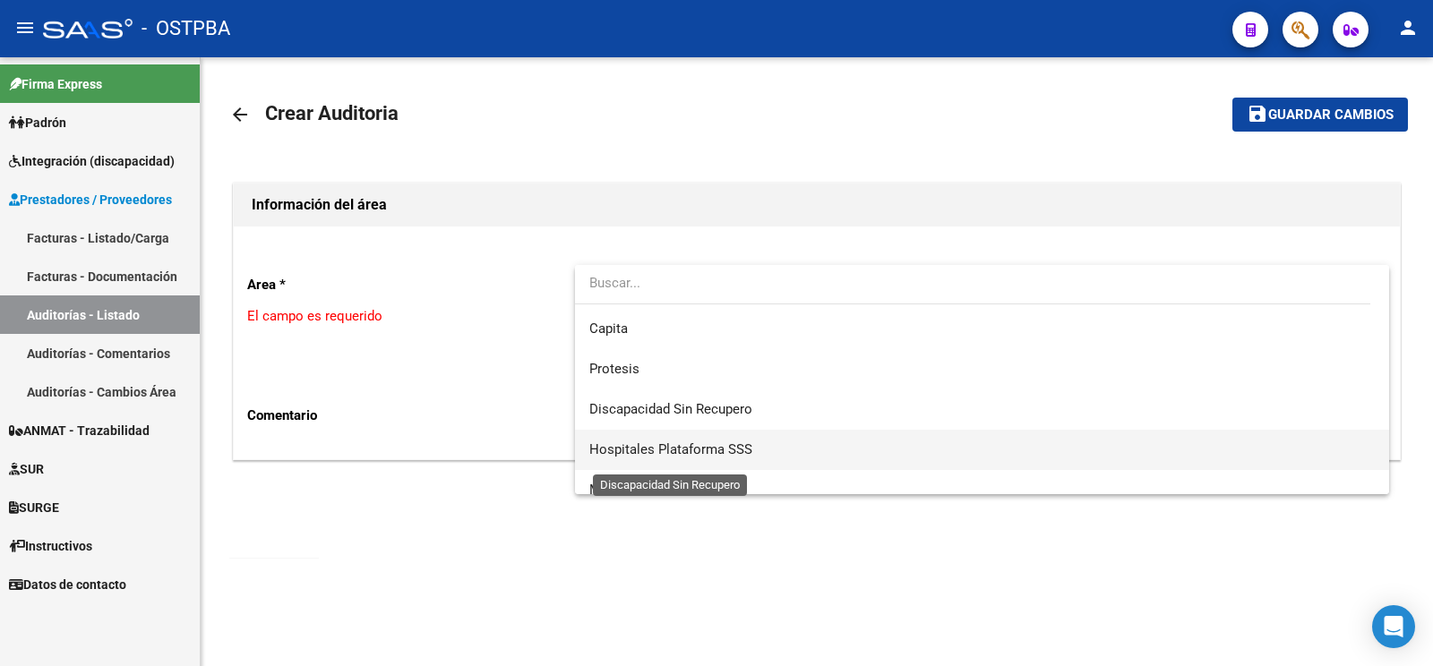
scroll to position [253, 0]
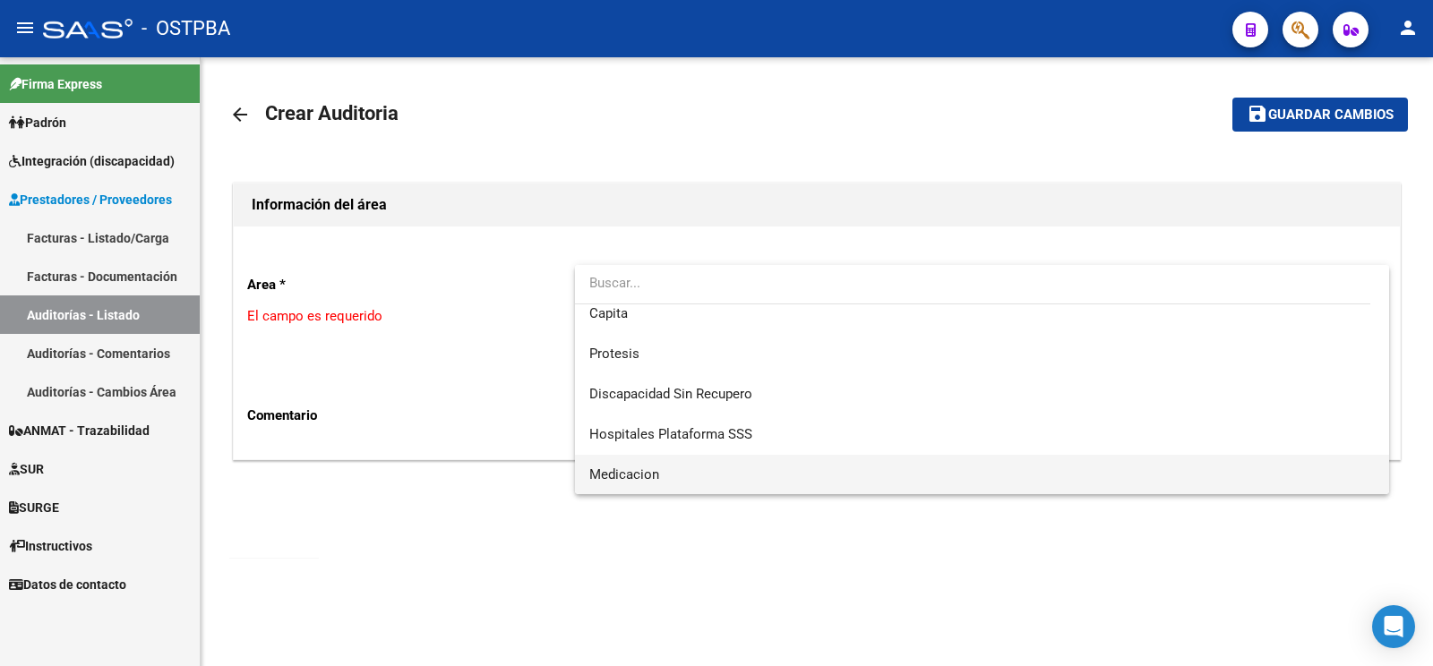
click at [668, 464] on span "Medicacion" at bounding box center [981, 475] width 785 height 40
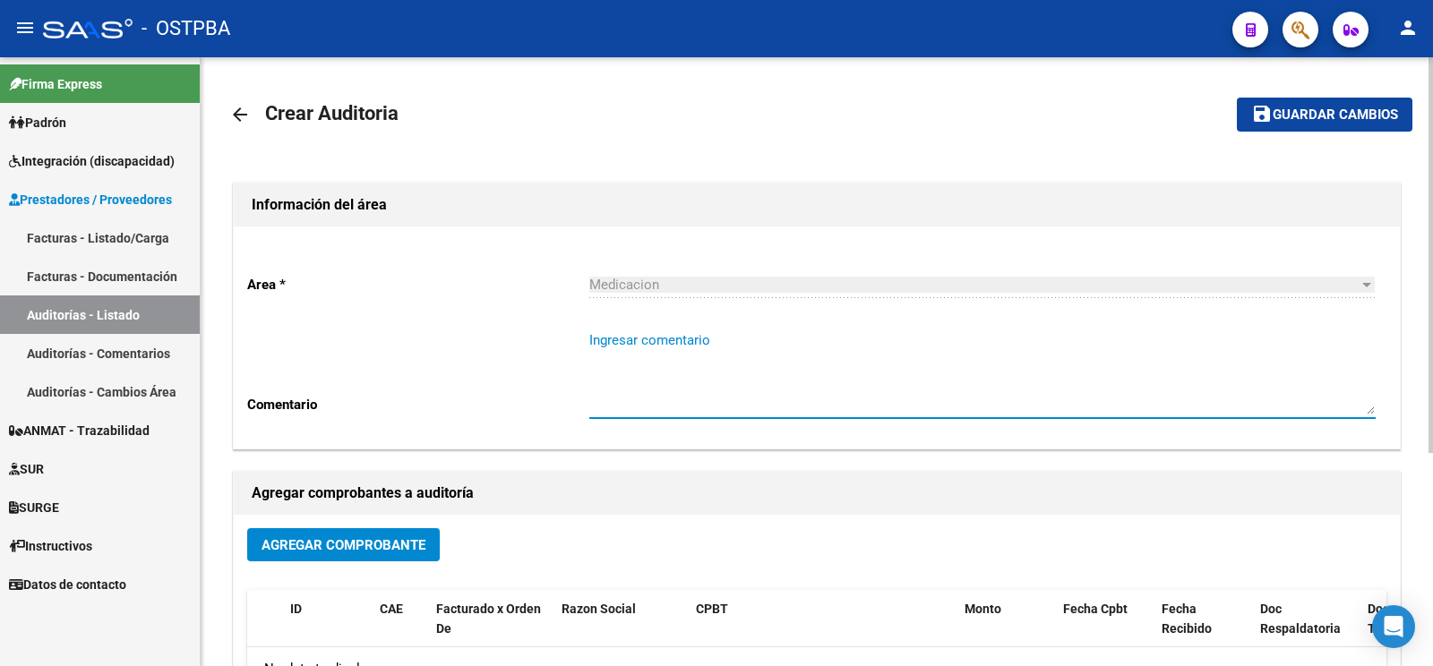
click at [661, 367] on textarea "Ingresar comentario" at bounding box center [982, 372] width 786 height 84
type textarea "RAÑA LUIS"
click at [364, 558] on button "Agregar Comprobante" at bounding box center [343, 544] width 193 height 33
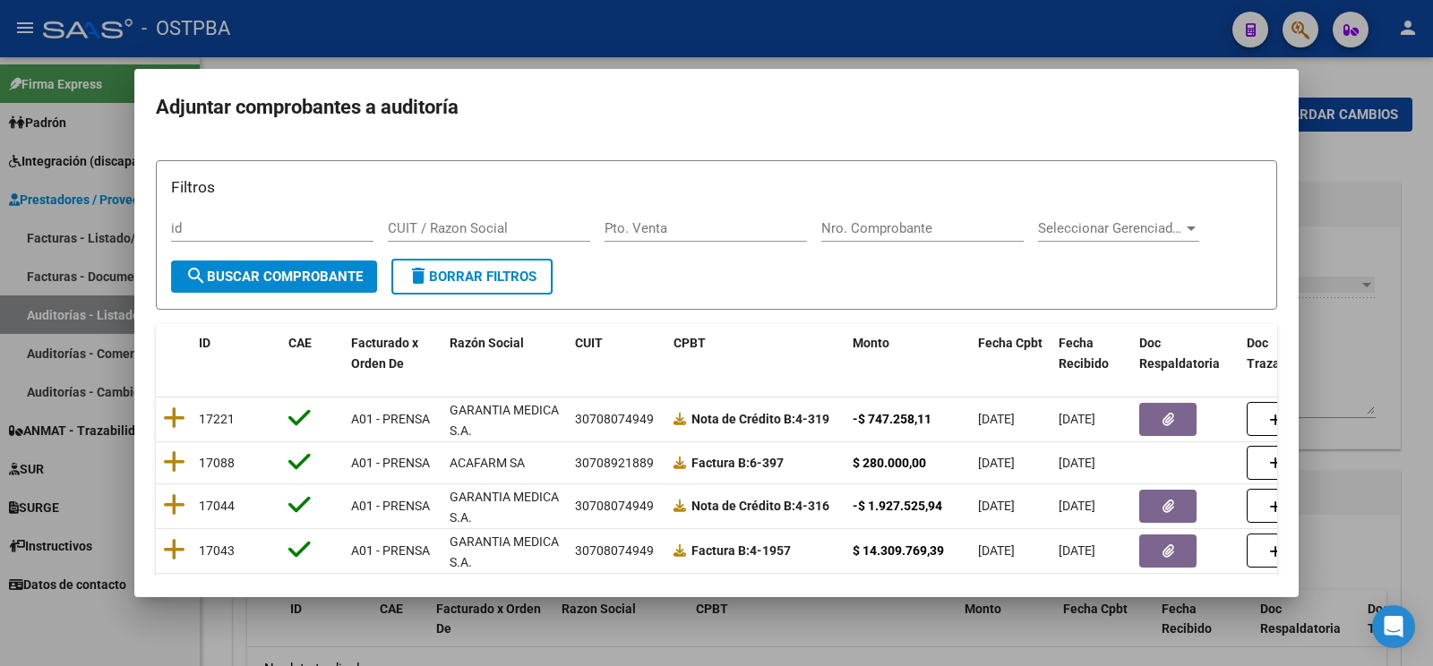
click at [876, 218] on div "Nro. Comprobante" at bounding box center [922, 228] width 202 height 27
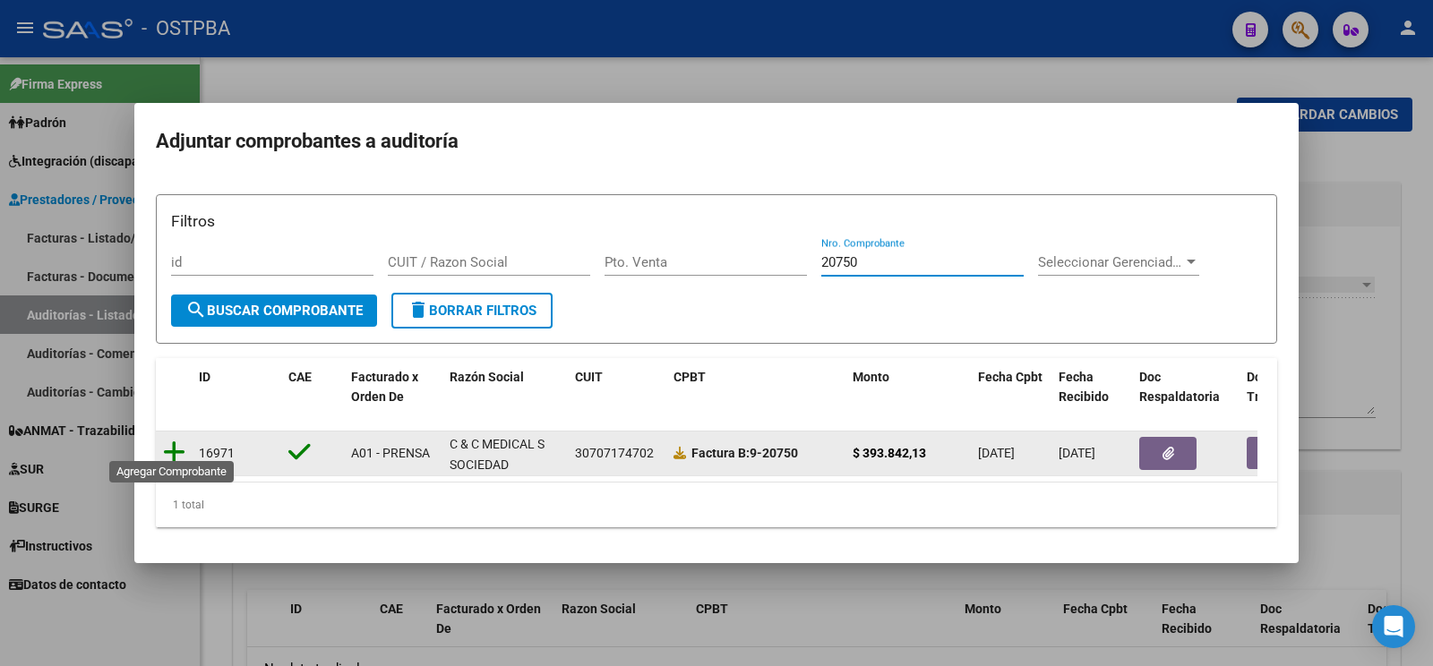
type input "20750"
click at [171, 442] on icon at bounding box center [174, 452] width 22 height 25
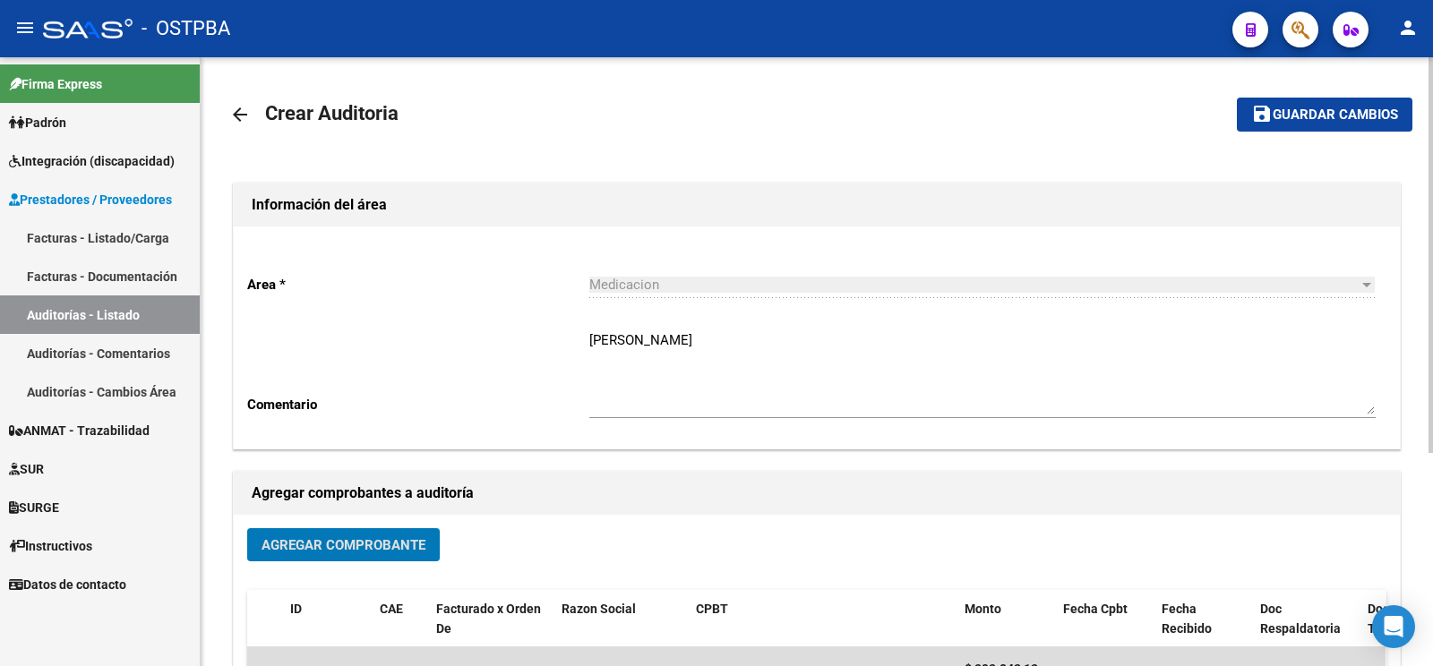
click at [1333, 120] on span "Guardar cambios" at bounding box center [1335, 115] width 125 height 16
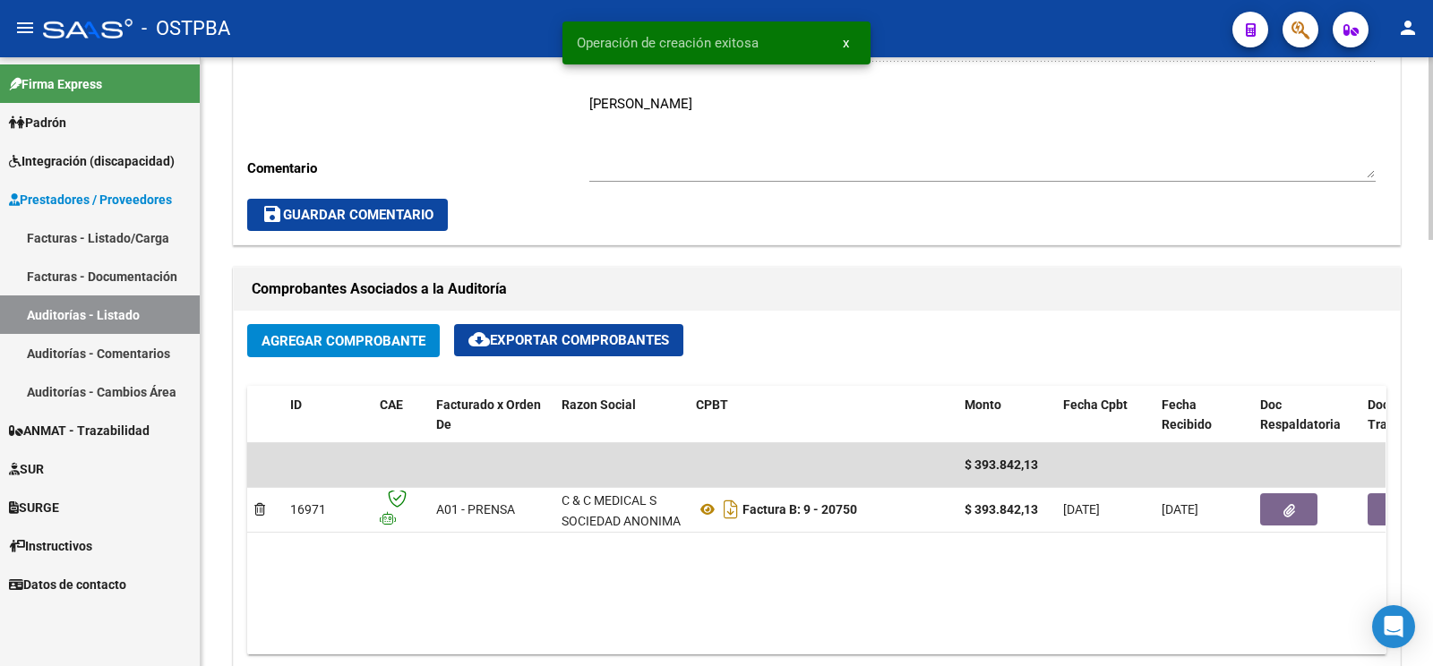
scroll to position [940, 0]
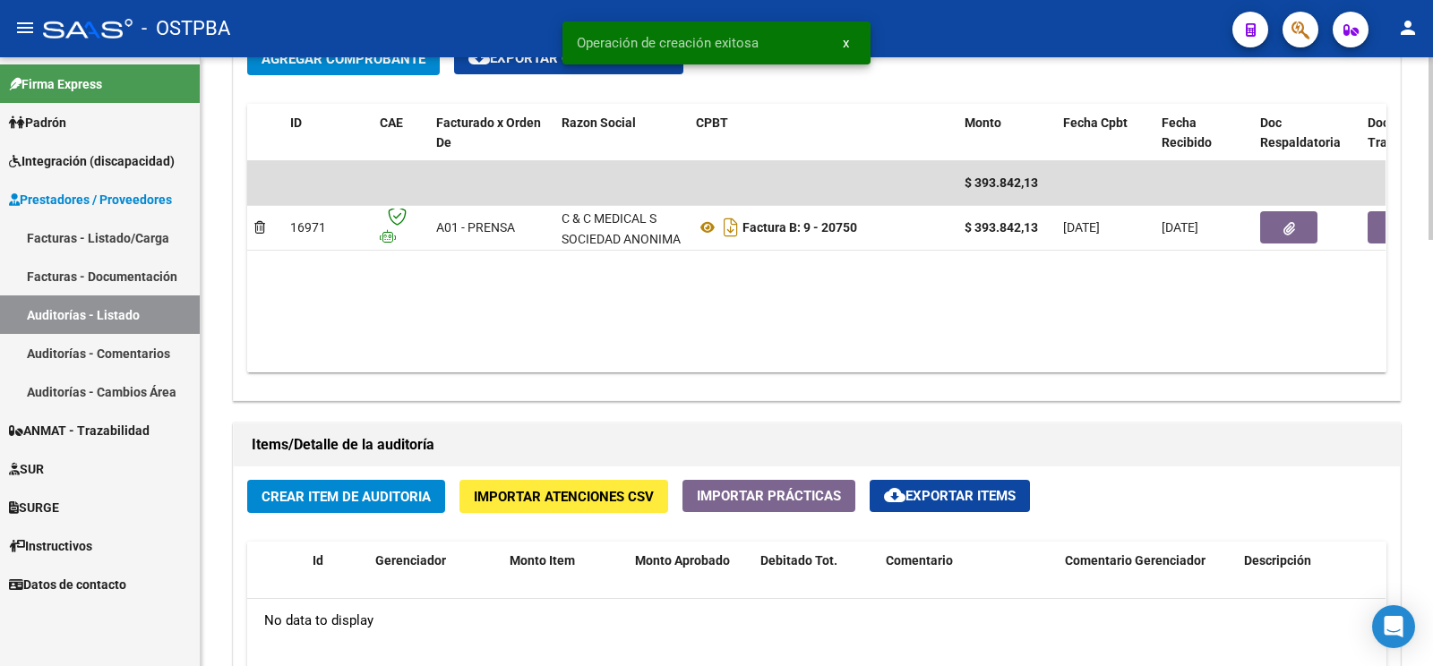
click at [361, 488] on button "Crear Item de Auditoria" at bounding box center [346, 496] width 198 height 33
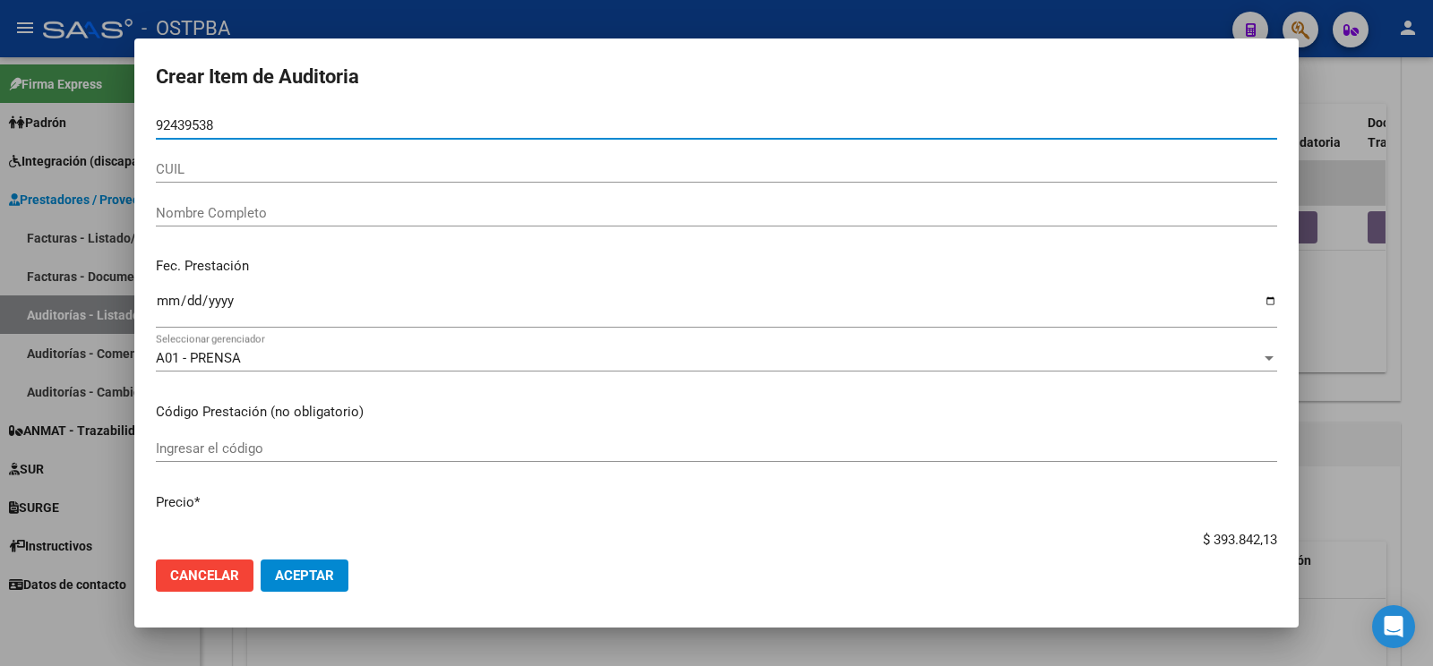
type input "92439538"
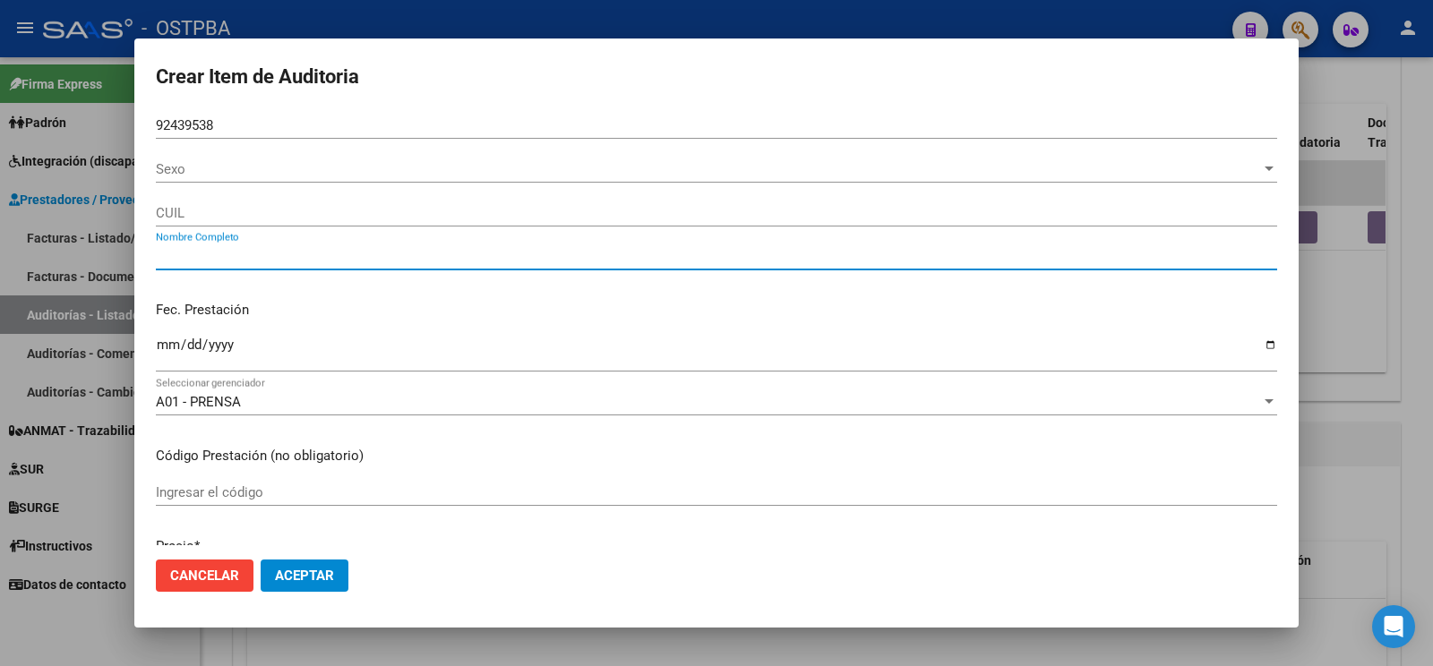
type input "RAÑA LUIS ERNESTO"
type input "23924395389"
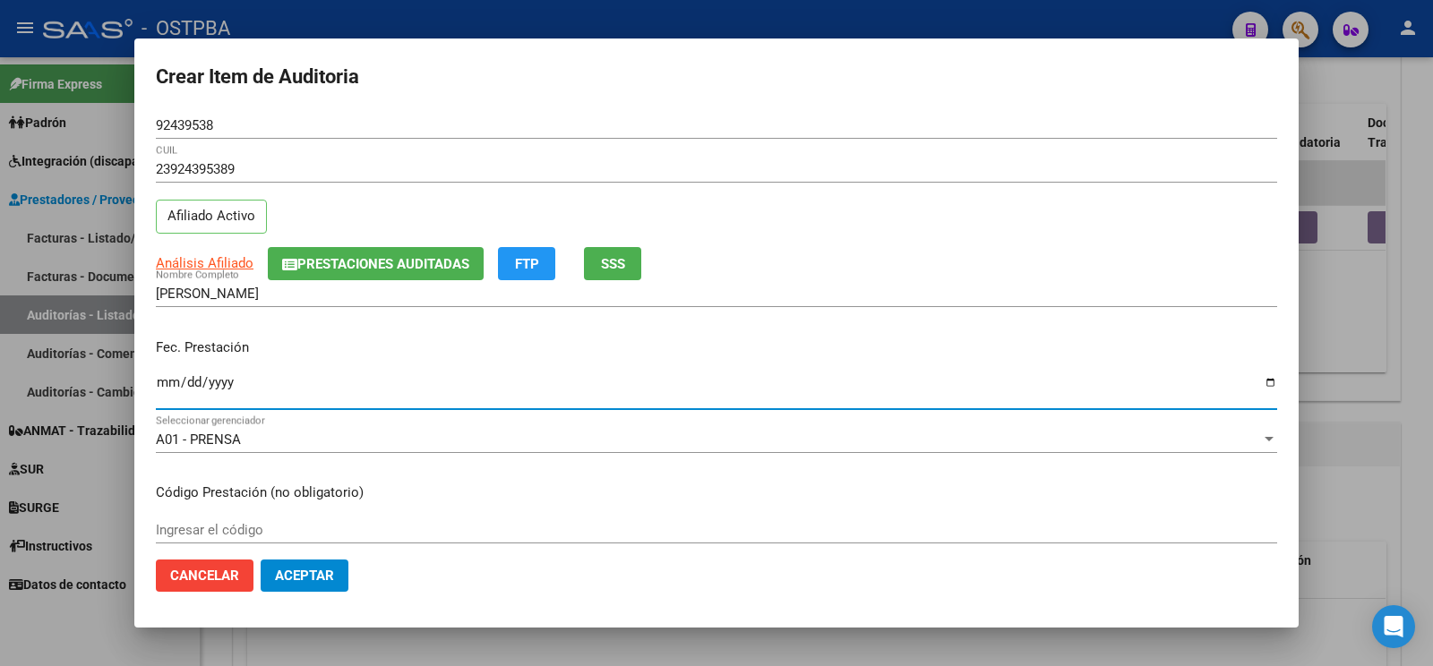
type input "[DATE]"
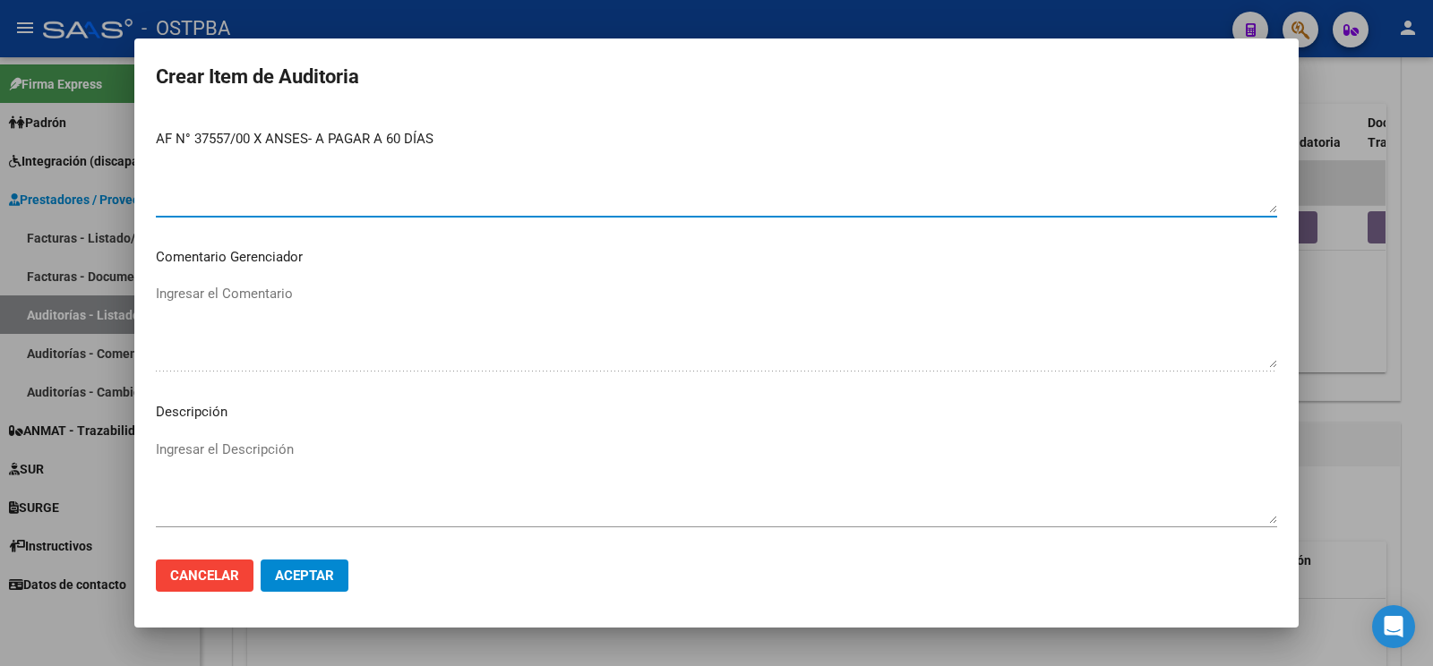
scroll to position [1033, 0]
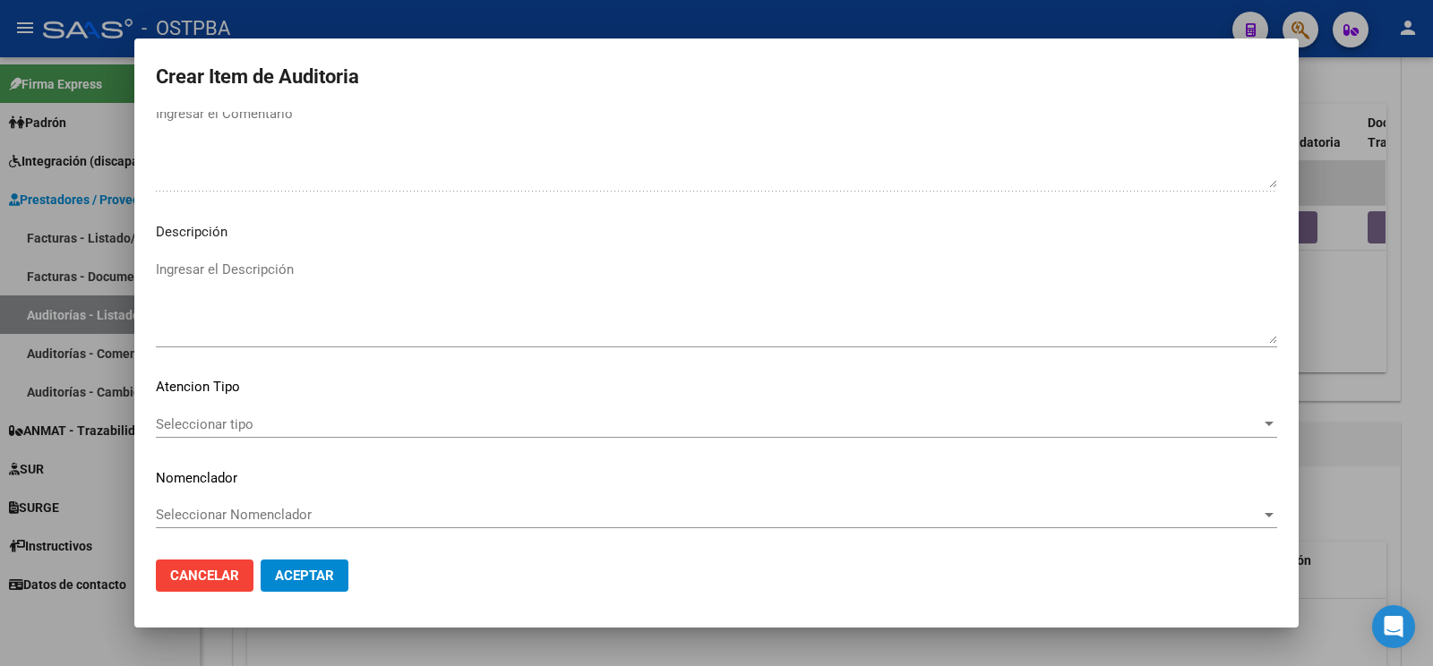
type textarea "AF N° 37557/00 X ANSES- A PAGAR A 60 DÍAS"
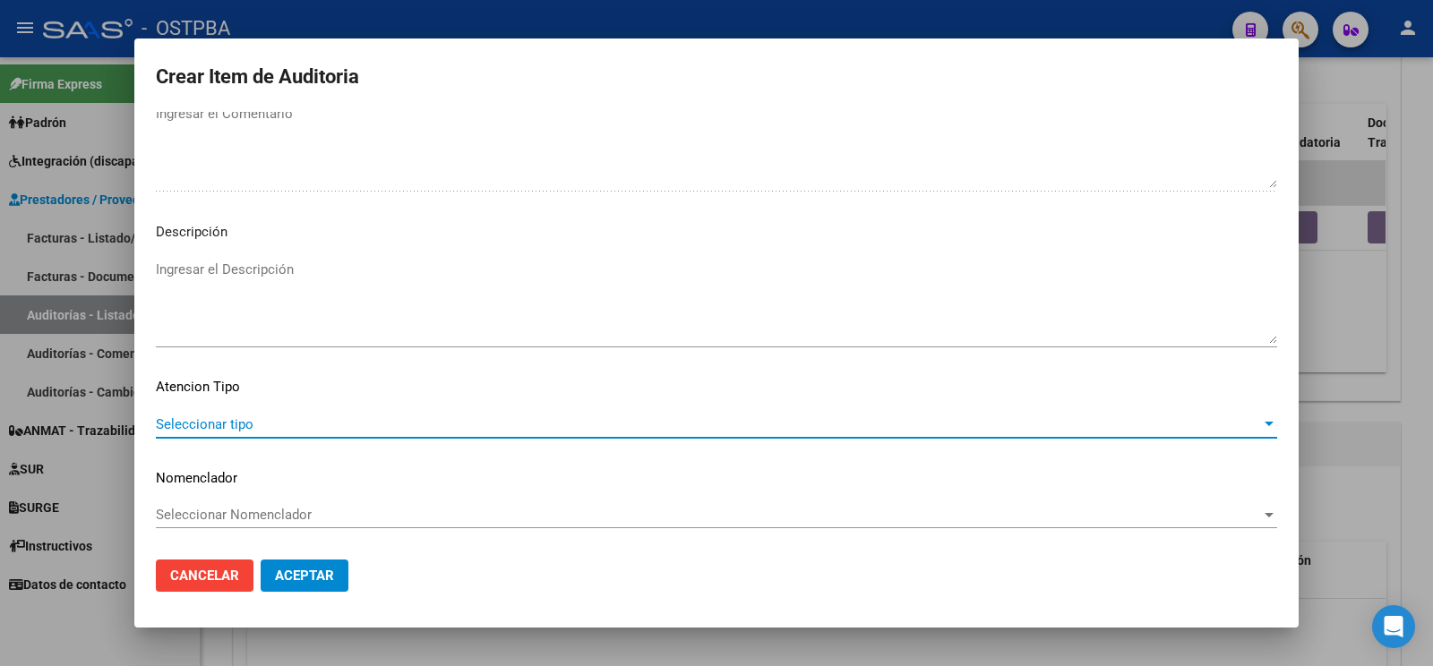
click at [249, 416] on span "Seleccionar tipo" at bounding box center [708, 424] width 1105 height 16
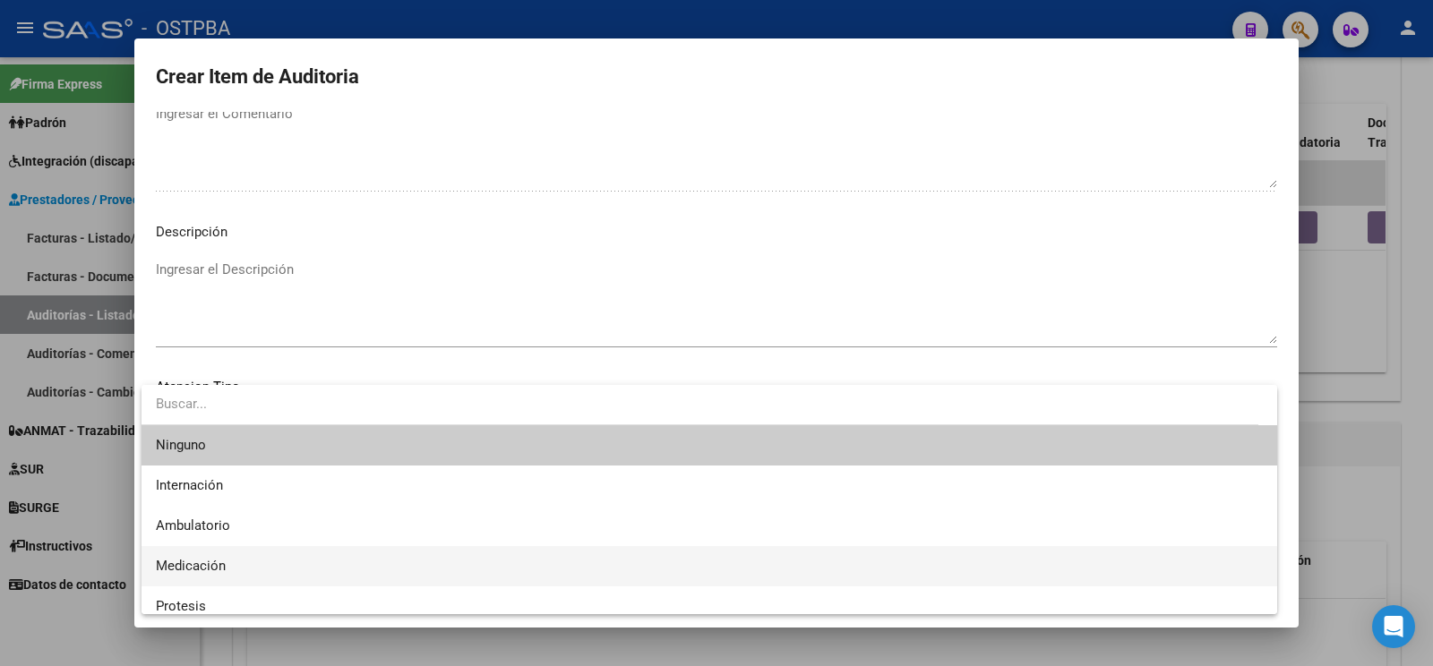
click at [252, 563] on span "Medicación" at bounding box center [709, 566] width 1107 height 40
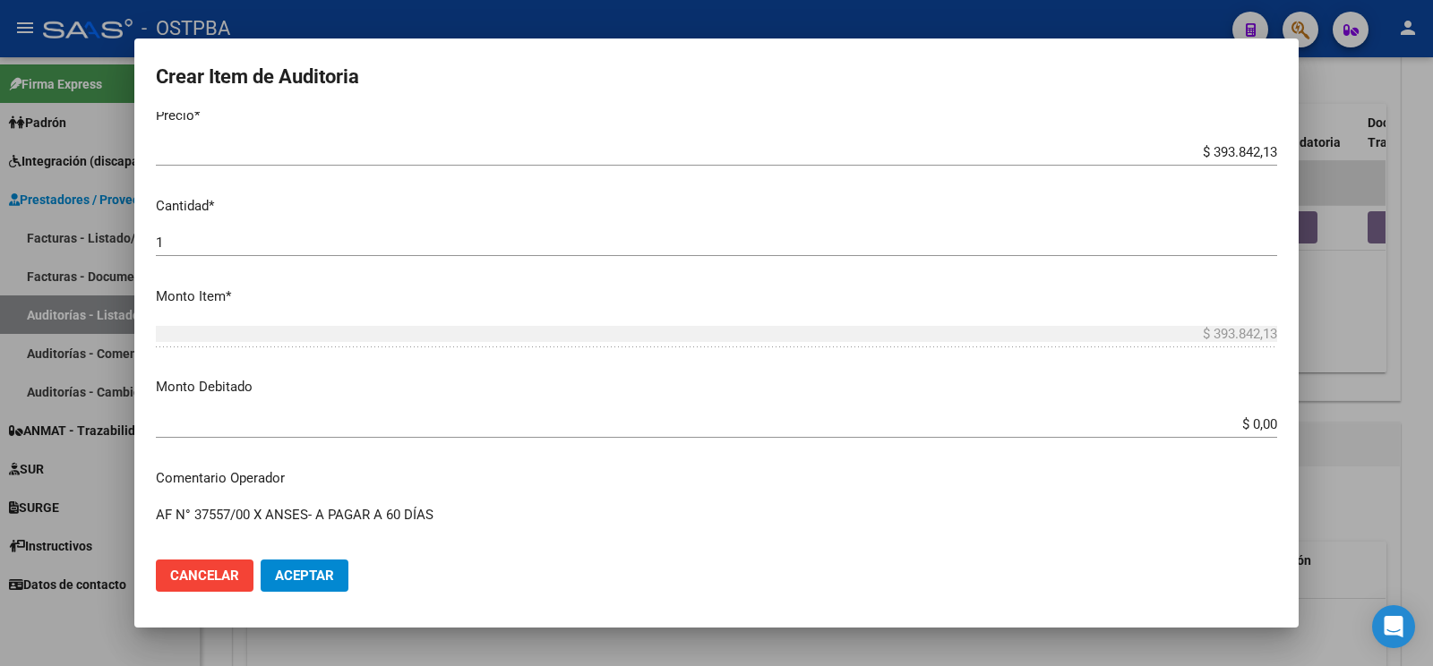
scroll to position [0, 0]
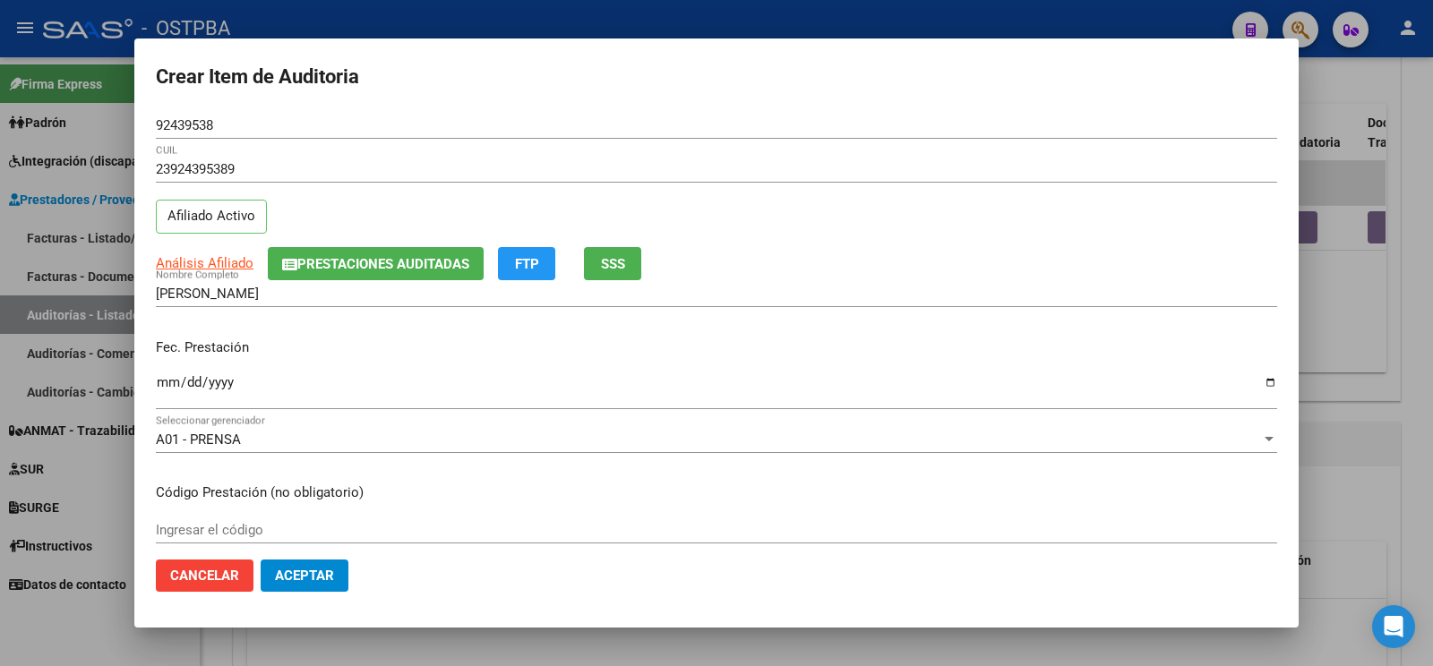
click at [321, 586] on button "Aceptar" at bounding box center [305, 576] width 88 height 32
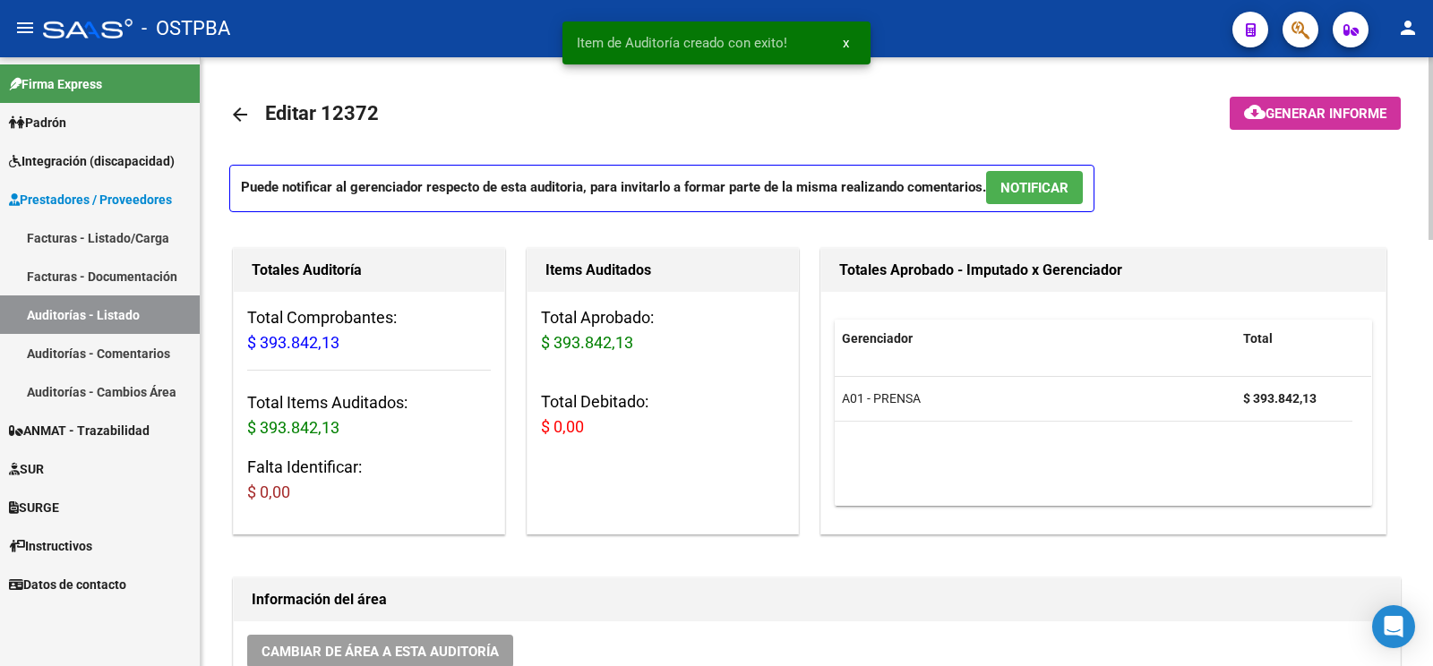
click at [1371, 99] on button "cloud_download Generar informe" at bounding box center [1315, 113] width 171 height 33
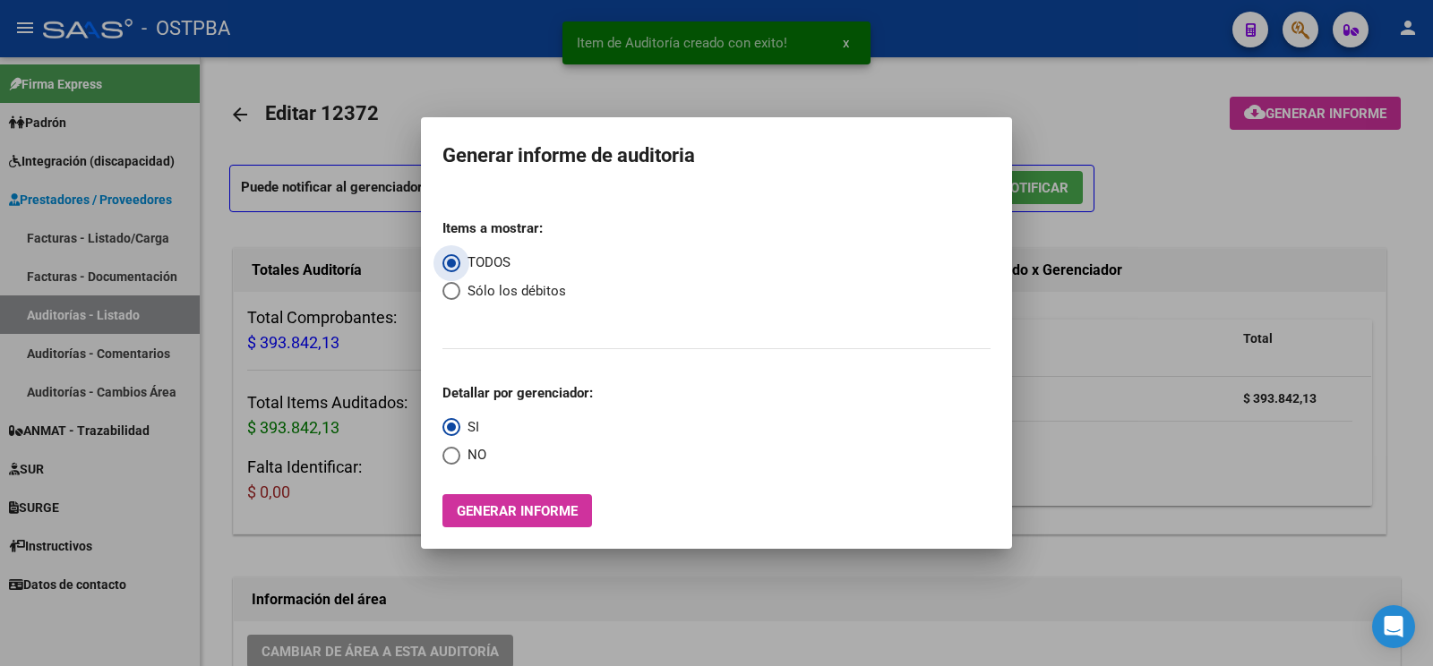
click at [501, 520] on button "Generar informe" at bounding box center [517, 510] width 150 height 33
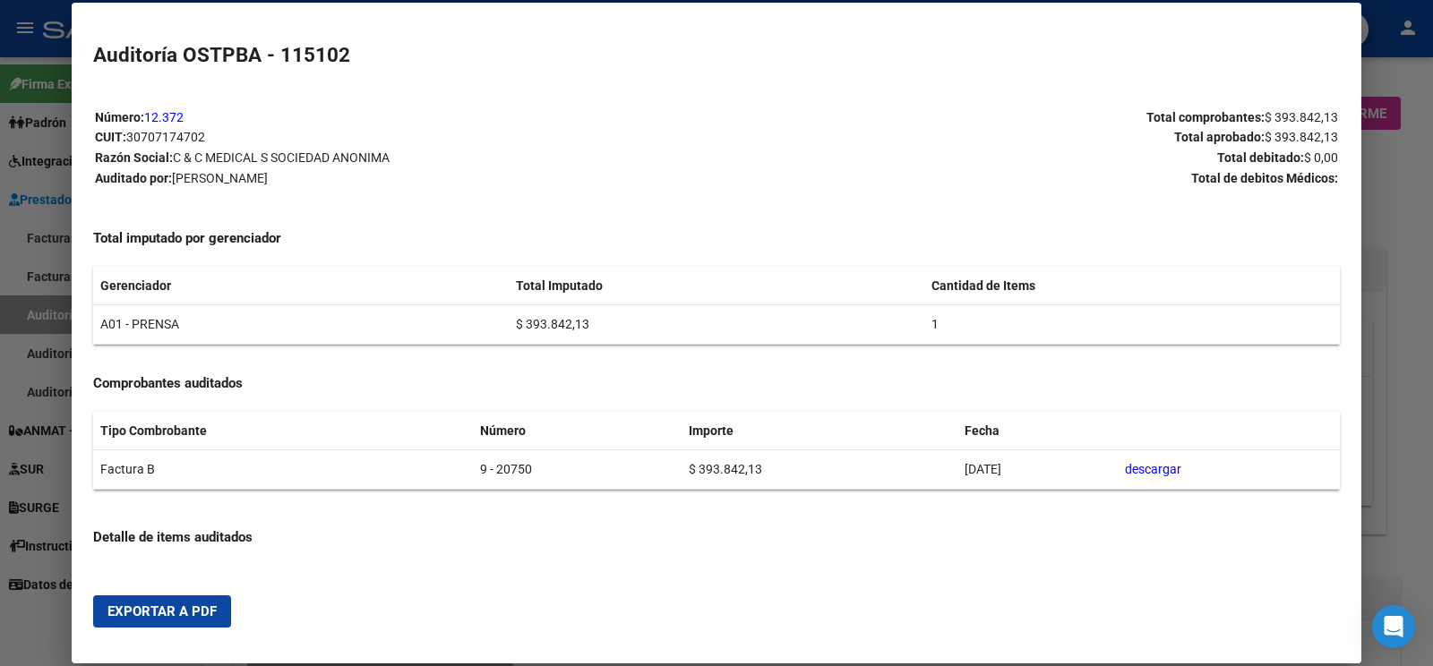
click at [173, 604] on button "Exportar a PDF" at bounding box center [162, 612] width 138 height 32
click at [13, 318] on div at bounding box center [716, 333] width 1433 height 666
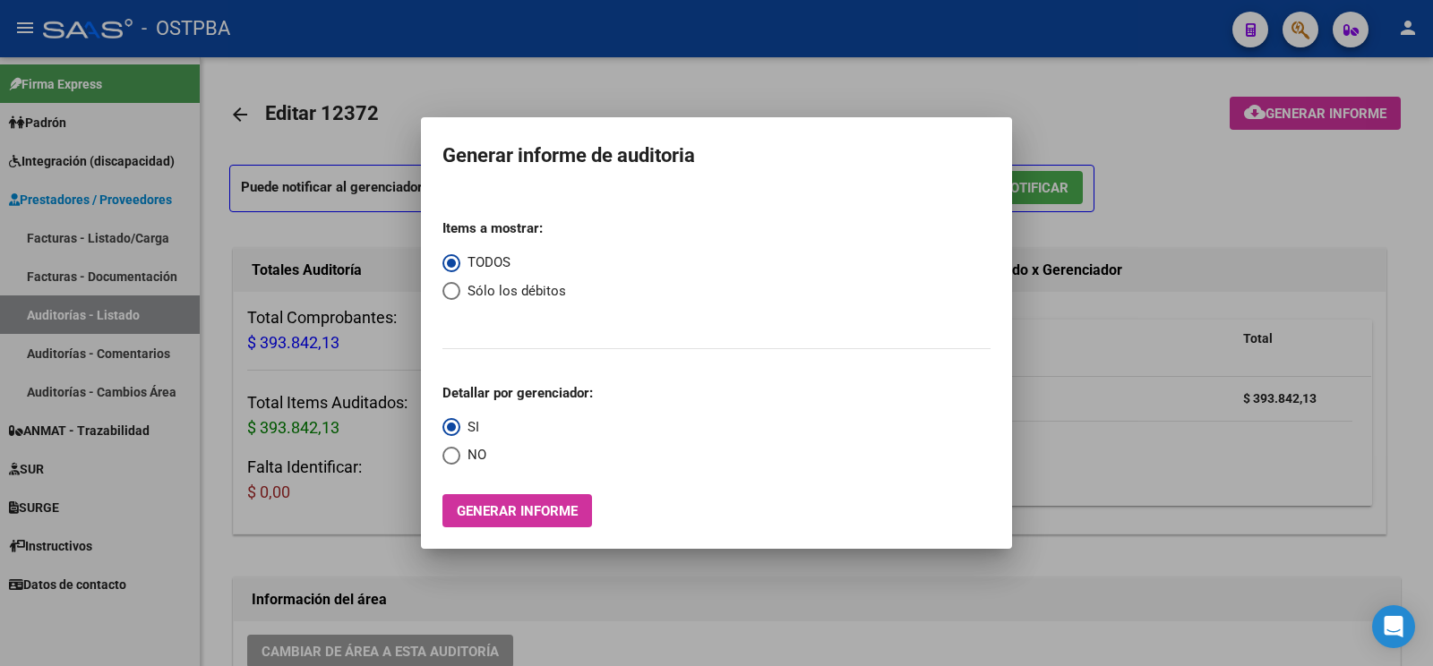
click at [40, 316] on div at bounding box center [716, 333] width 1433 height 666
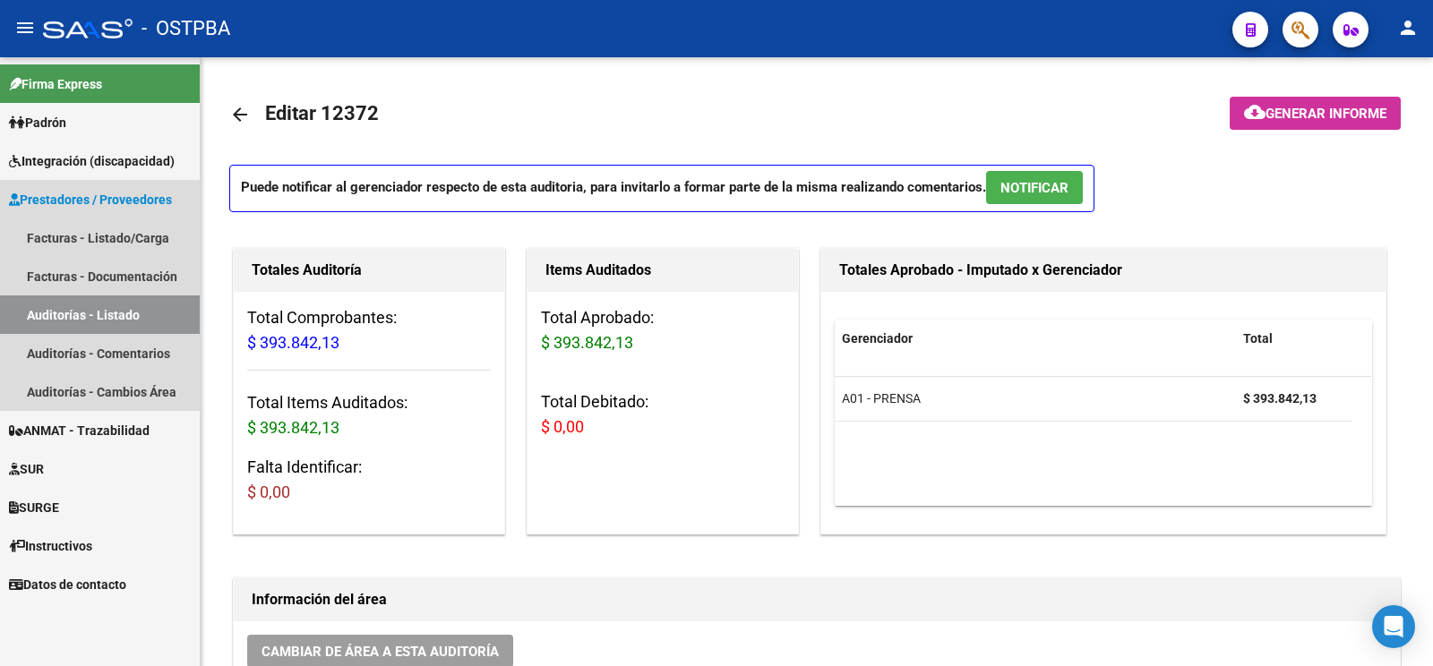
click at [40, 316] on link "Auditorías - Listado" at bounding box center [100, 315] width 200 height 39
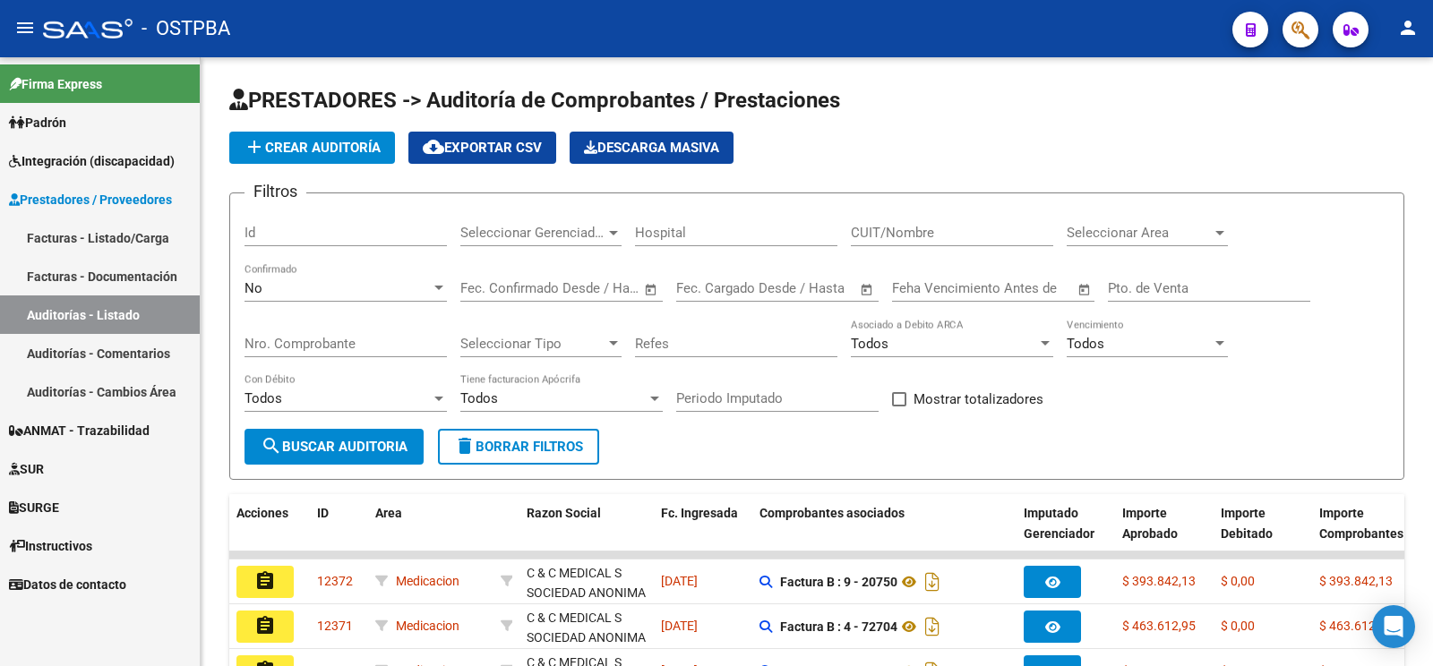
click at [334, 147] on span "add Crear Auditoría" at bounding box center [312, 148] width 137 height 16
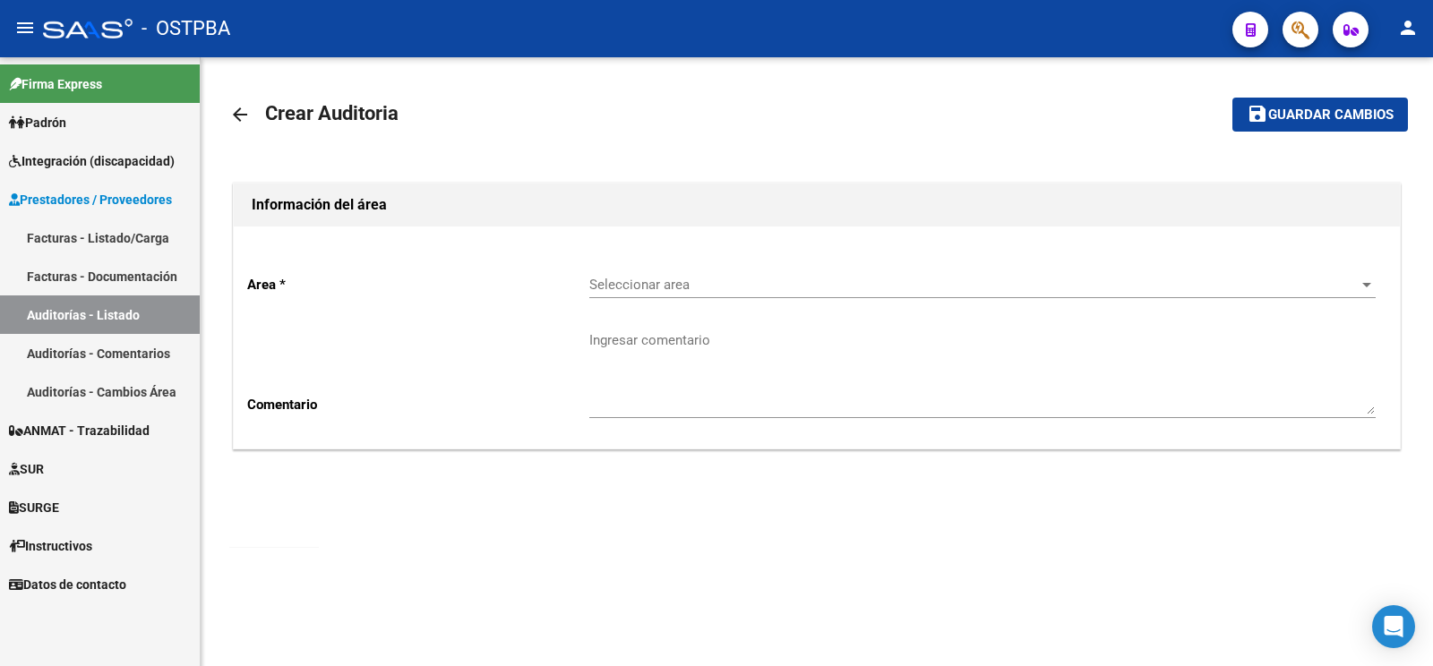
click at [671, 296] on div "Seleccionar area Seleccionar area" at bounding box center [982, 279] width 786 height 39
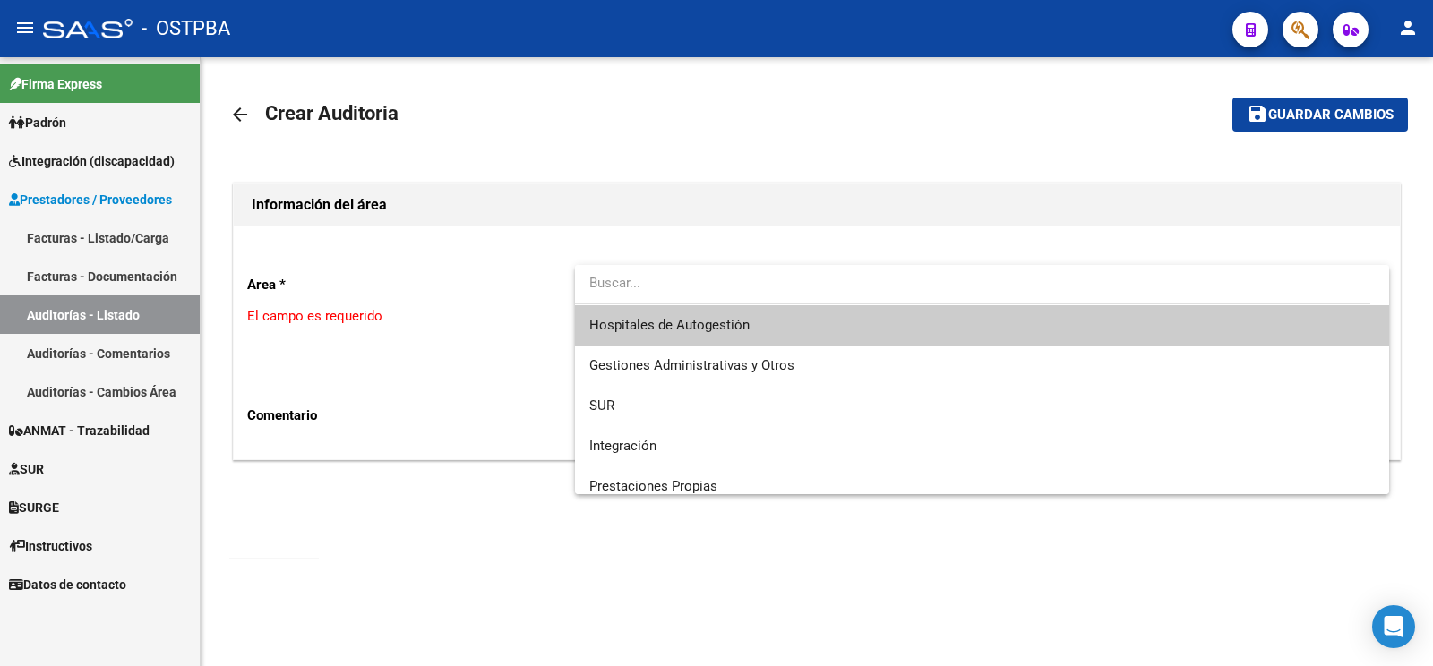
scroll to position [253, 0]
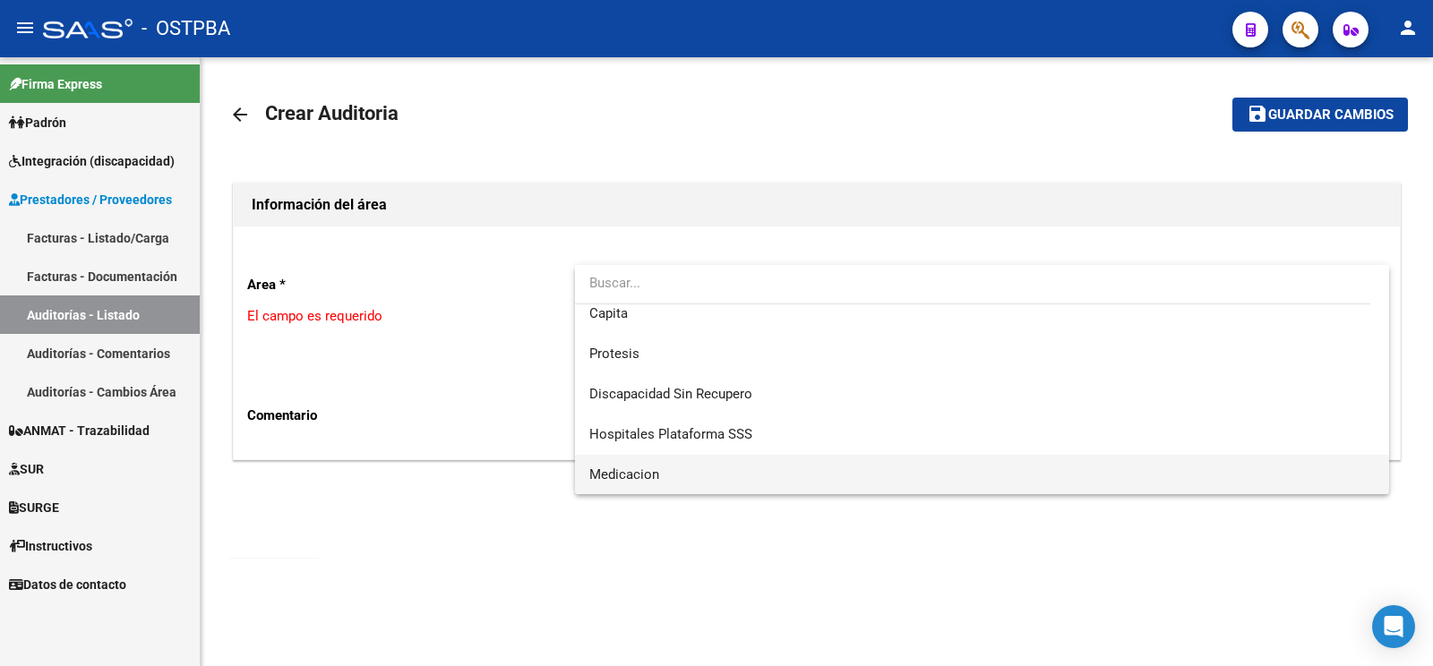
click at [679, 475] on span "Medicacion" at bounding box center [981, 475] width 785 height 40
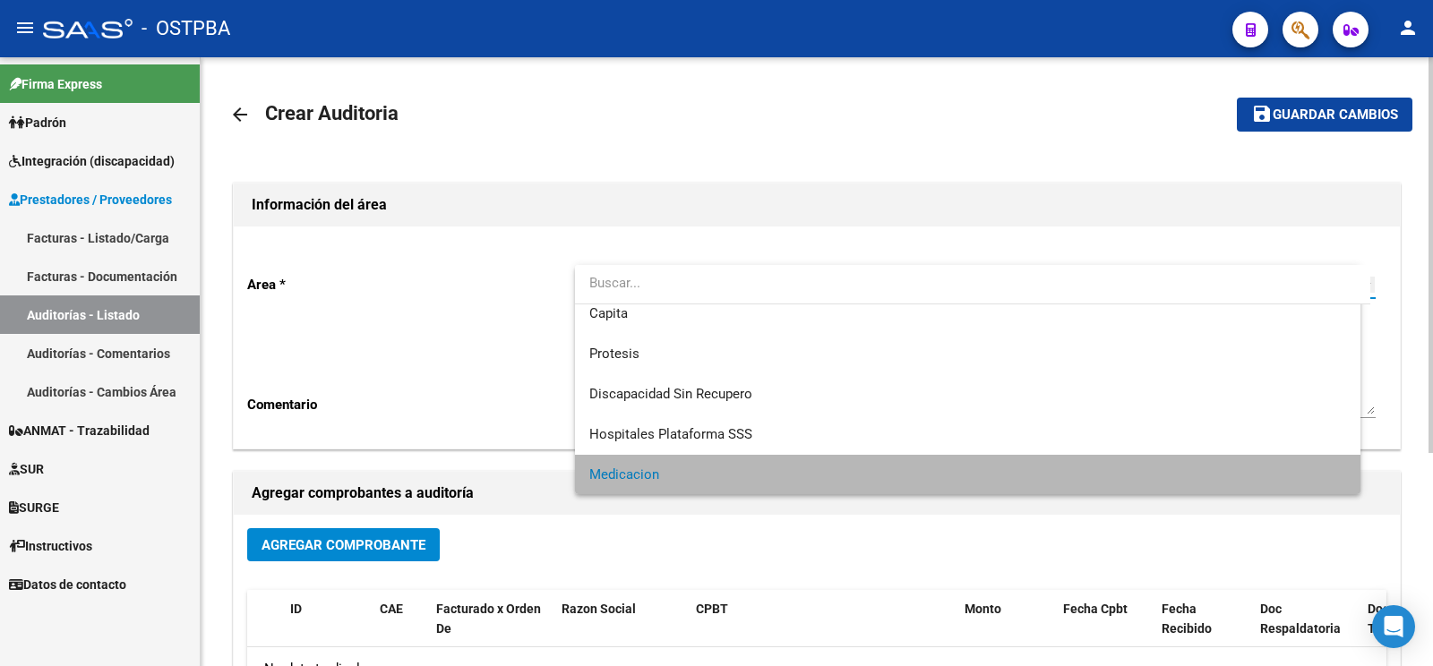
click at [677, 367] on textarea "Ingresar comentario" at bounding box center [982, 372] width 786 height 84
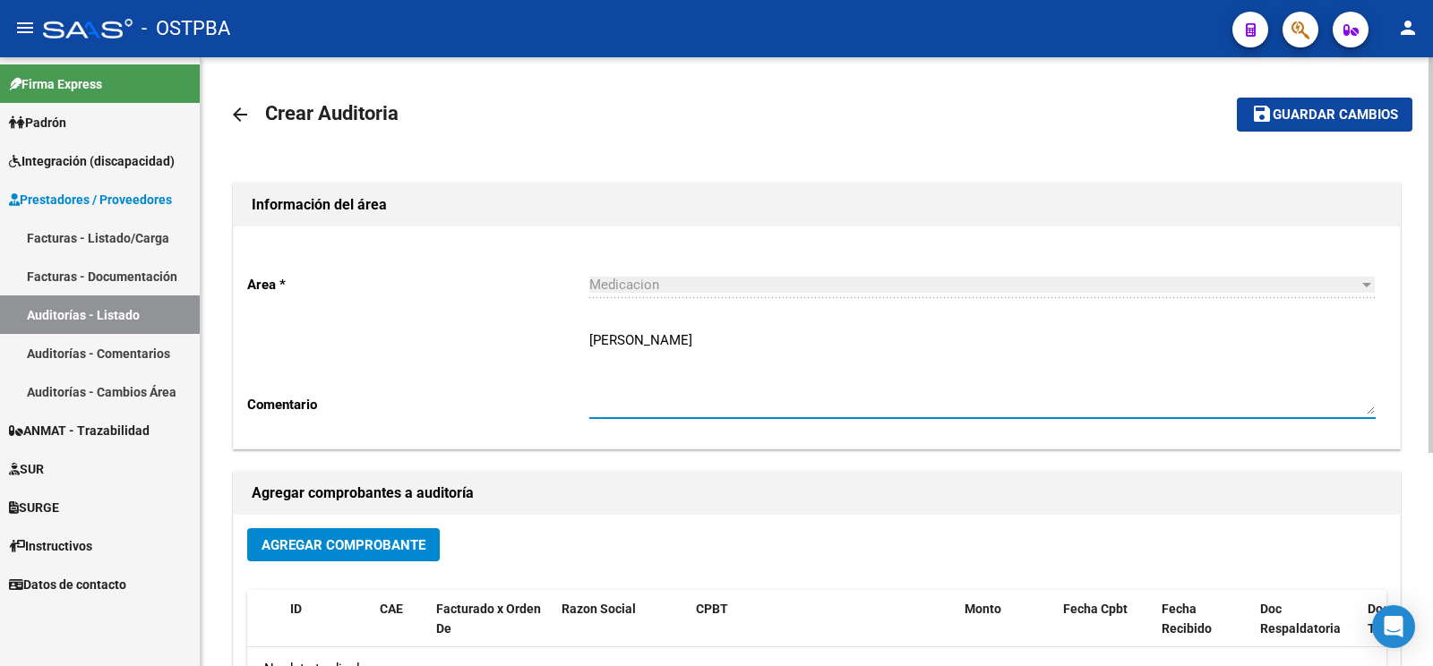
type textarea "LUJAN MATIAS"
click at [367, 563] on div "Agregar Comprobante" at bounding box center [816, 551] width 1139 height 47
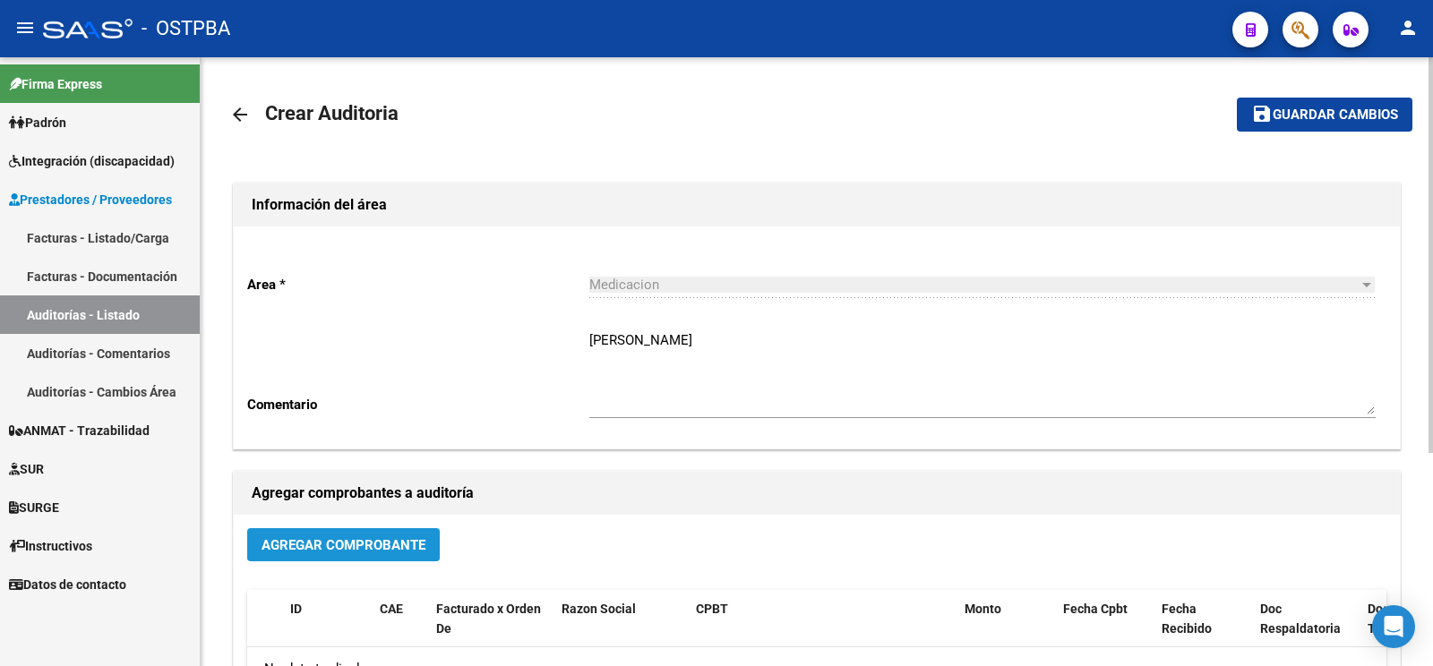
click at [399, 536] on button "Agregar Comprobante" at bounding box center [343, 544] width 193 height 33
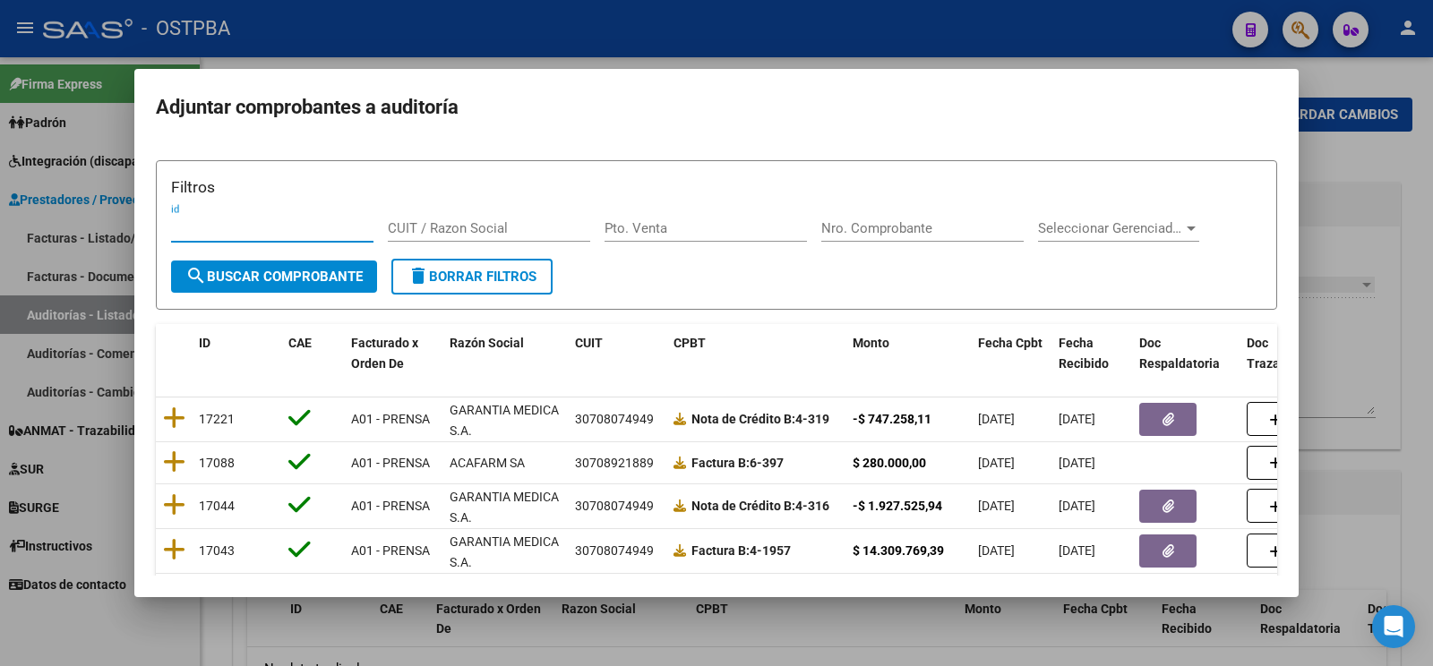
click at [903, 229] on input "Nro. Comprobante" at bounding box center [922, 228] width 202 height 16
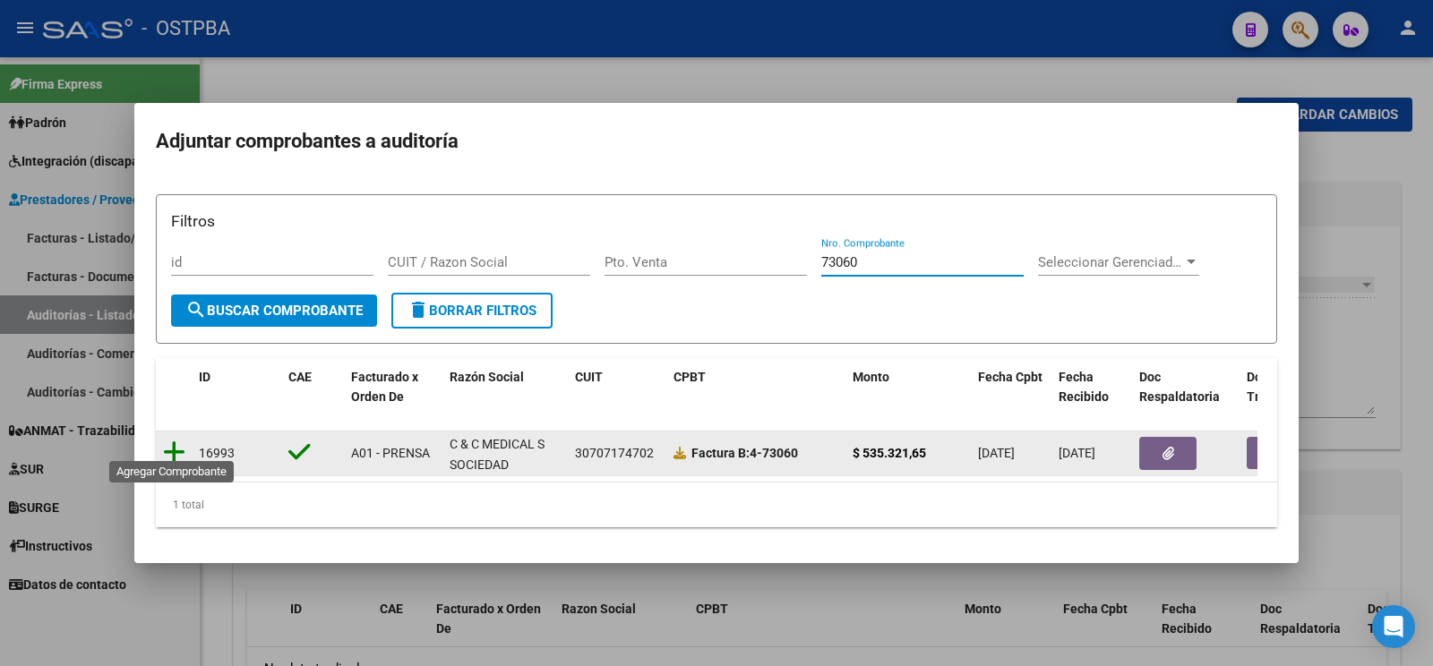
type input "73060"
click at [174, 441] on icon at bounding box center [174, 452] width 22 height 25
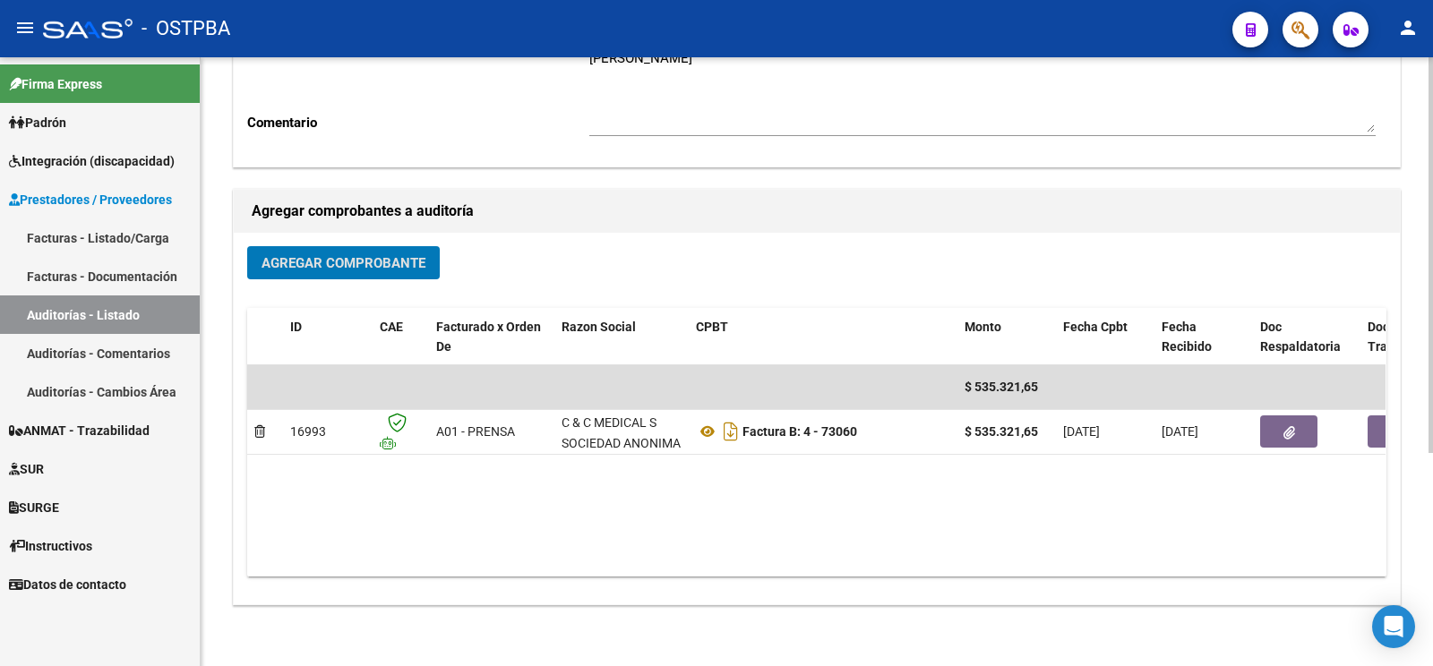
scroll to position [0, 0]
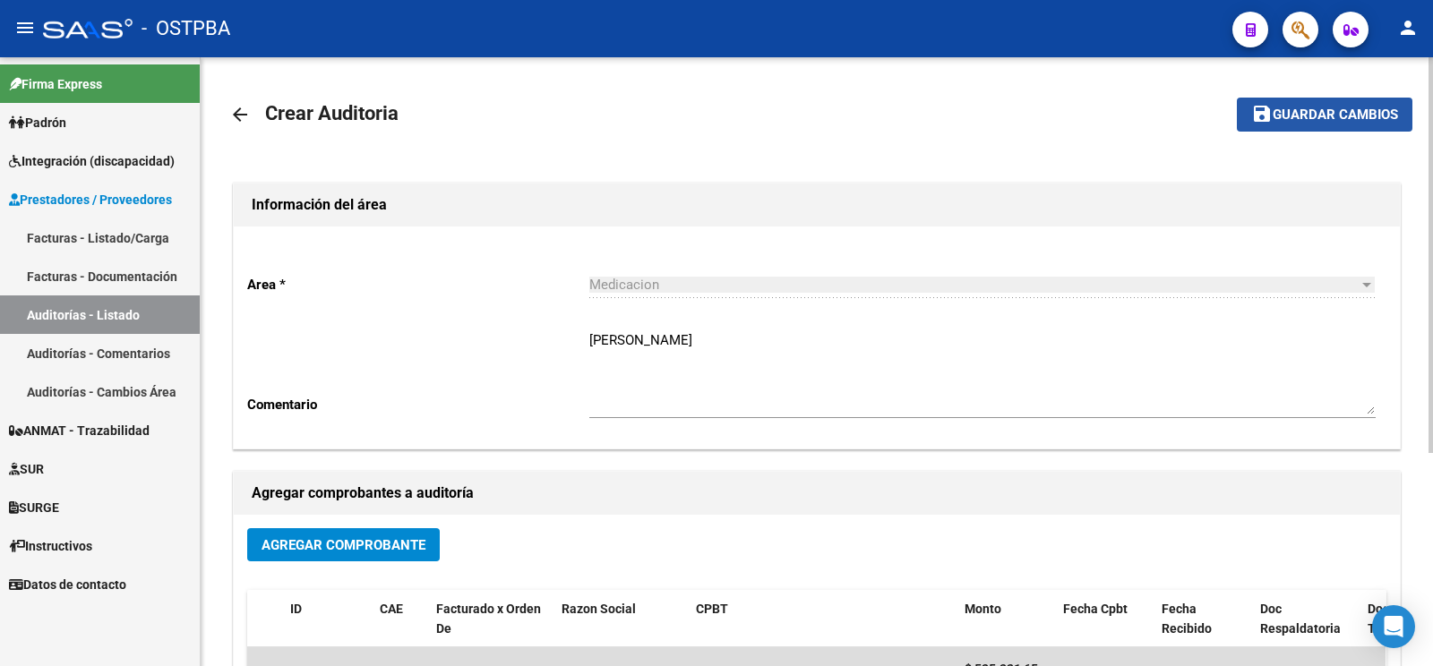
click at [1383, 130] on button "save Guardar cambios" at bounding box center [1325, 114] width 176 height 33
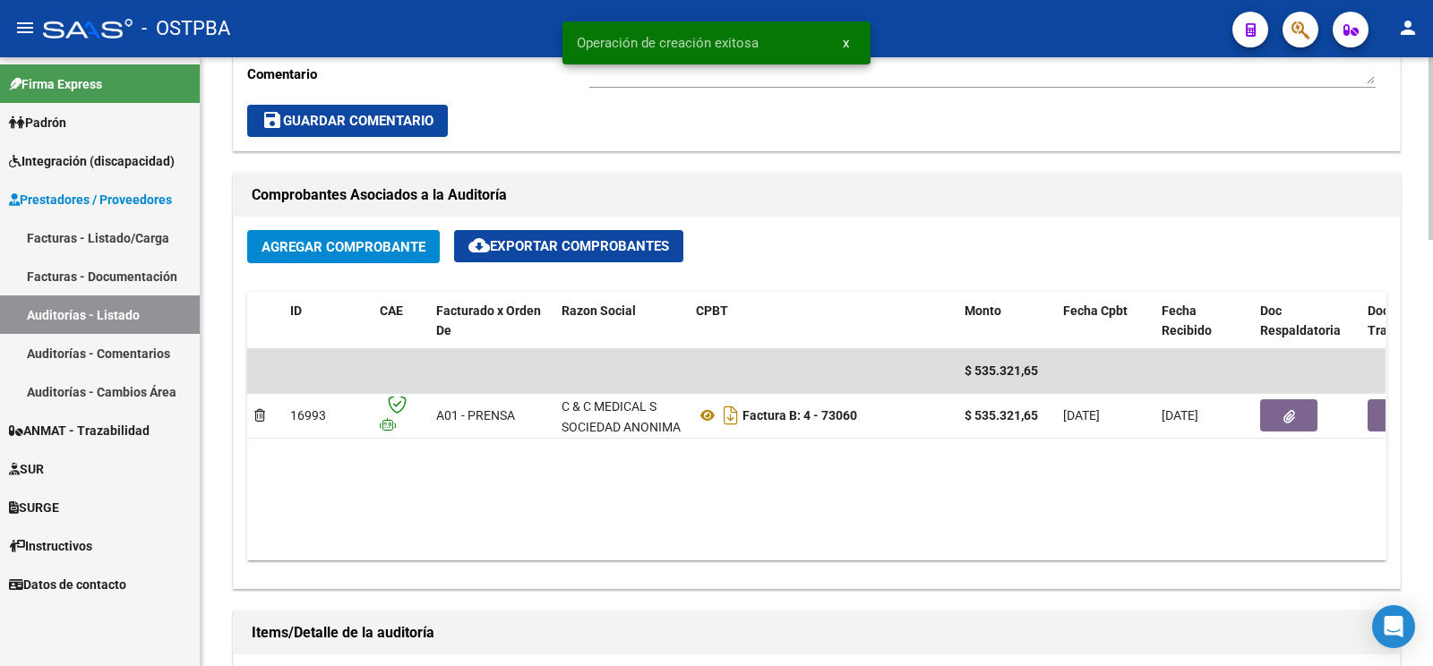
scroll to position [1034, 0]
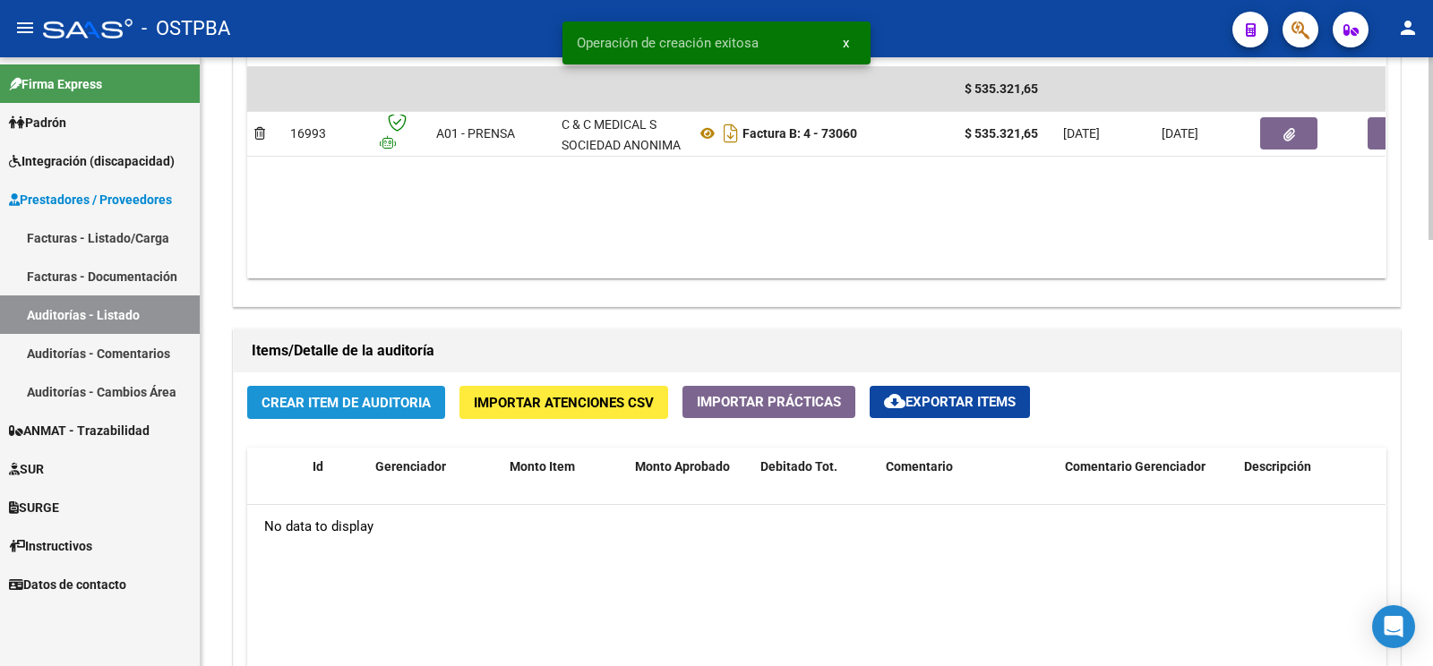
click at [363, 410] on span "Crear Item de Auditoria" at bounding box center [345, 403] width 169 height 16
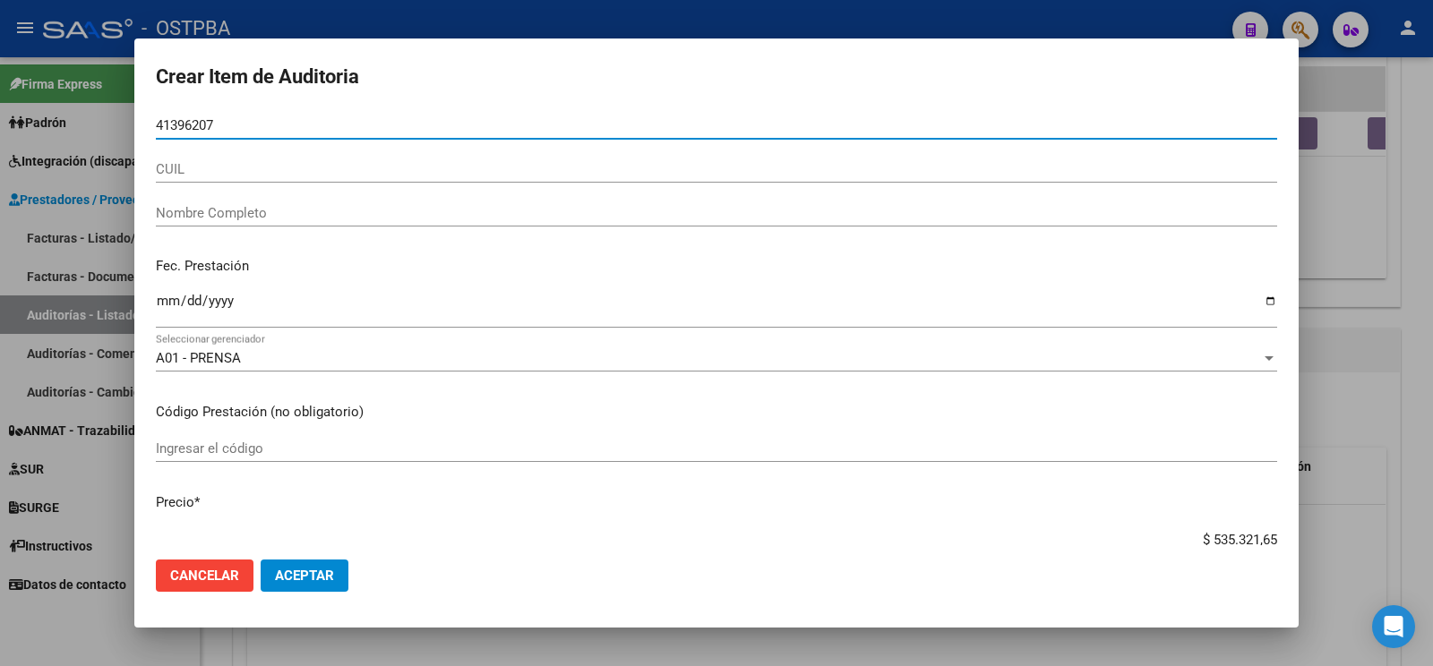
type input "41396207"
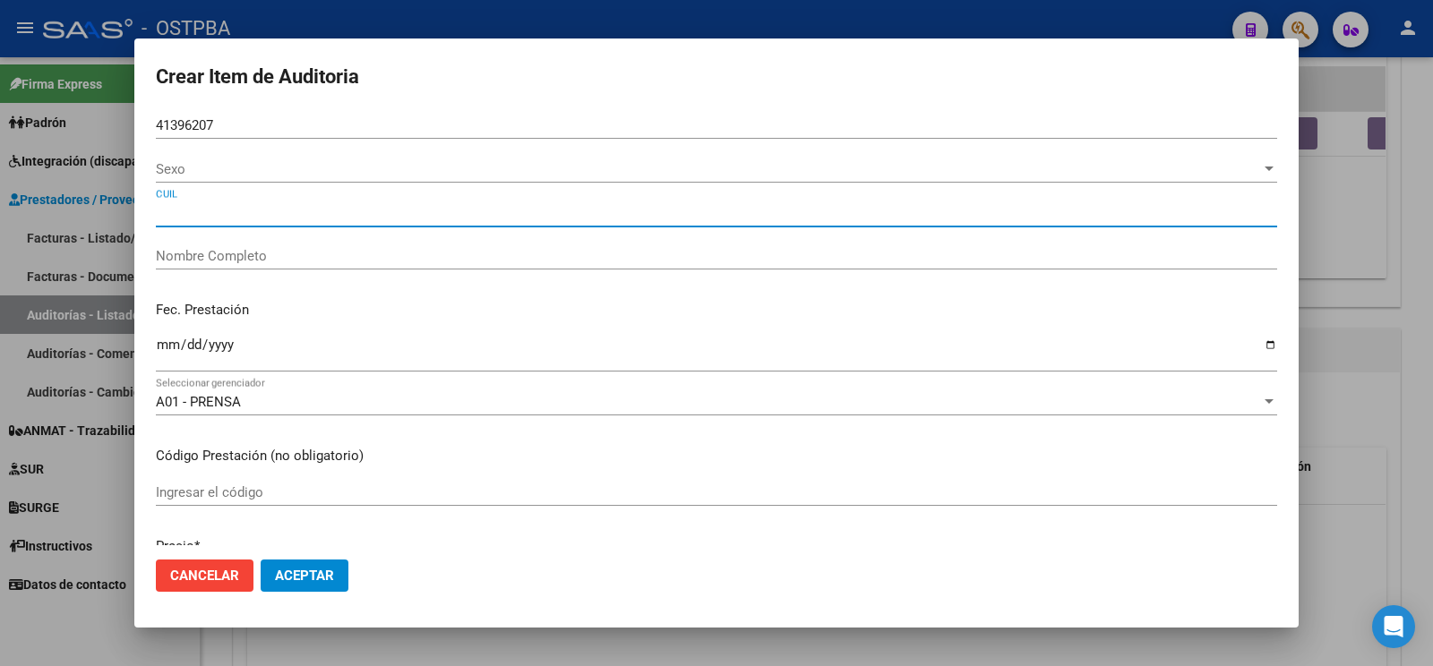
type input "20413962073"
type input "LUJAN MATIAS EDUARDO"
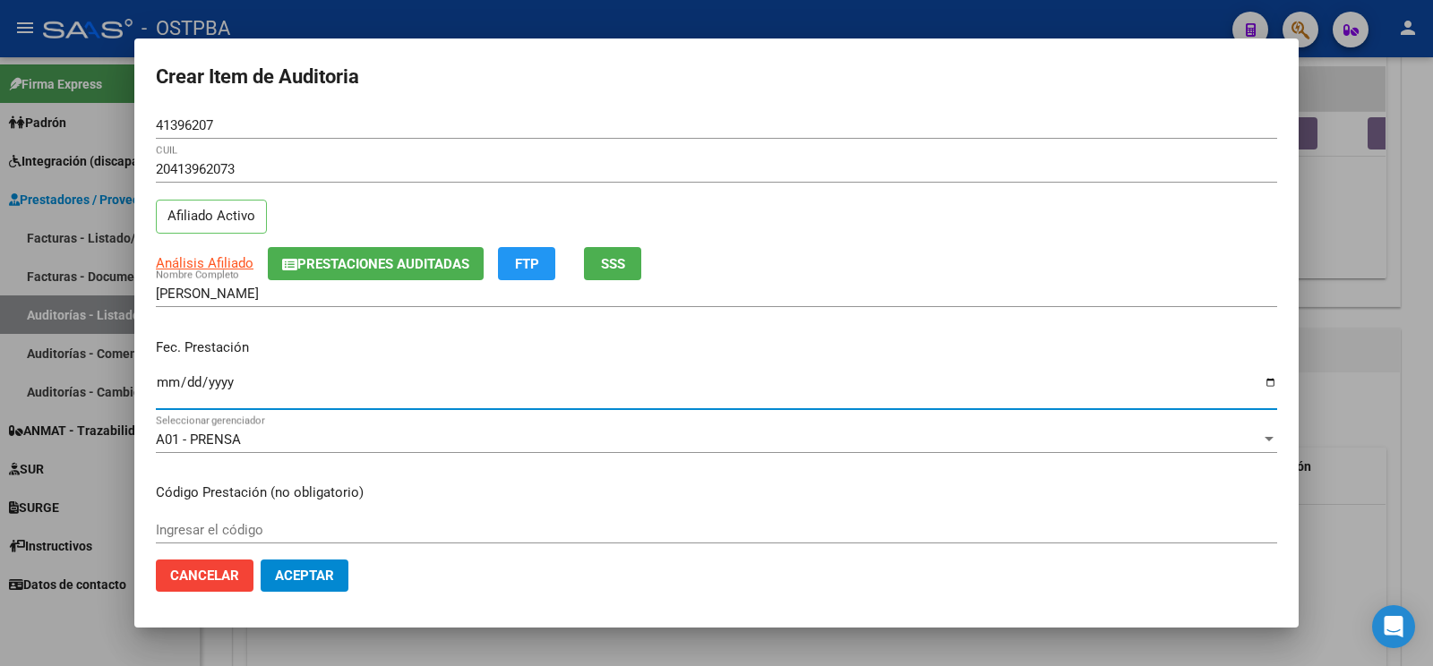
type input "[DATE]"
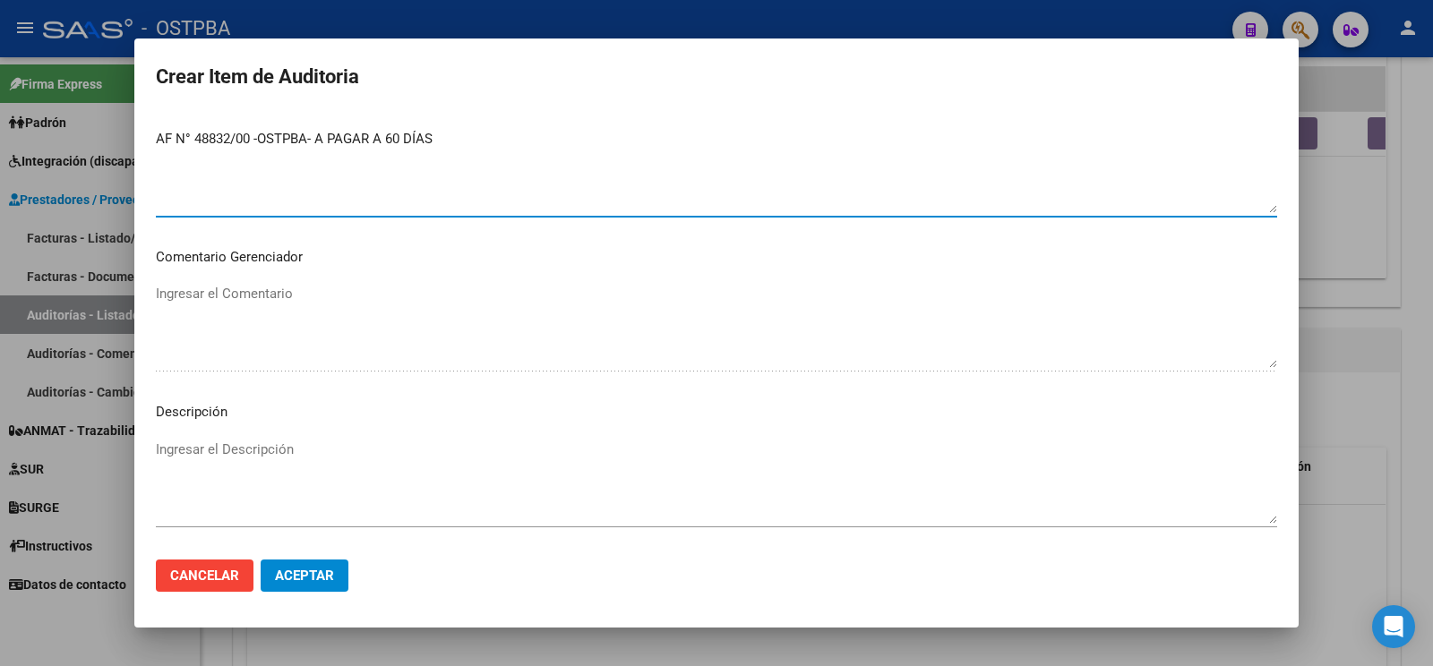
scroll to position [1033, 0]
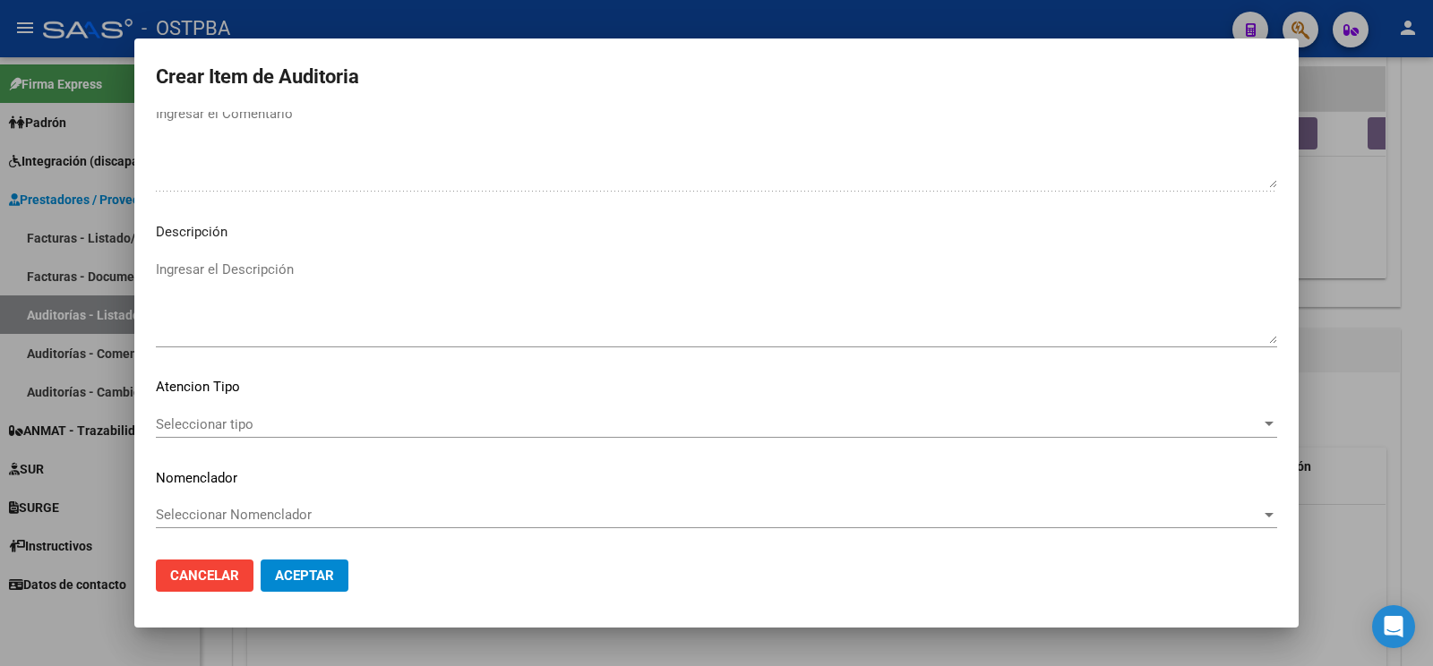
type textarea "AF N° 48832/00 -OSTPBA- A PAGAR A 60 DÍAS"
click at [250, 415] on div "Seleccionar tipo Seleccionar tipo" at bounding box center [716, 424] width 1121 height 27
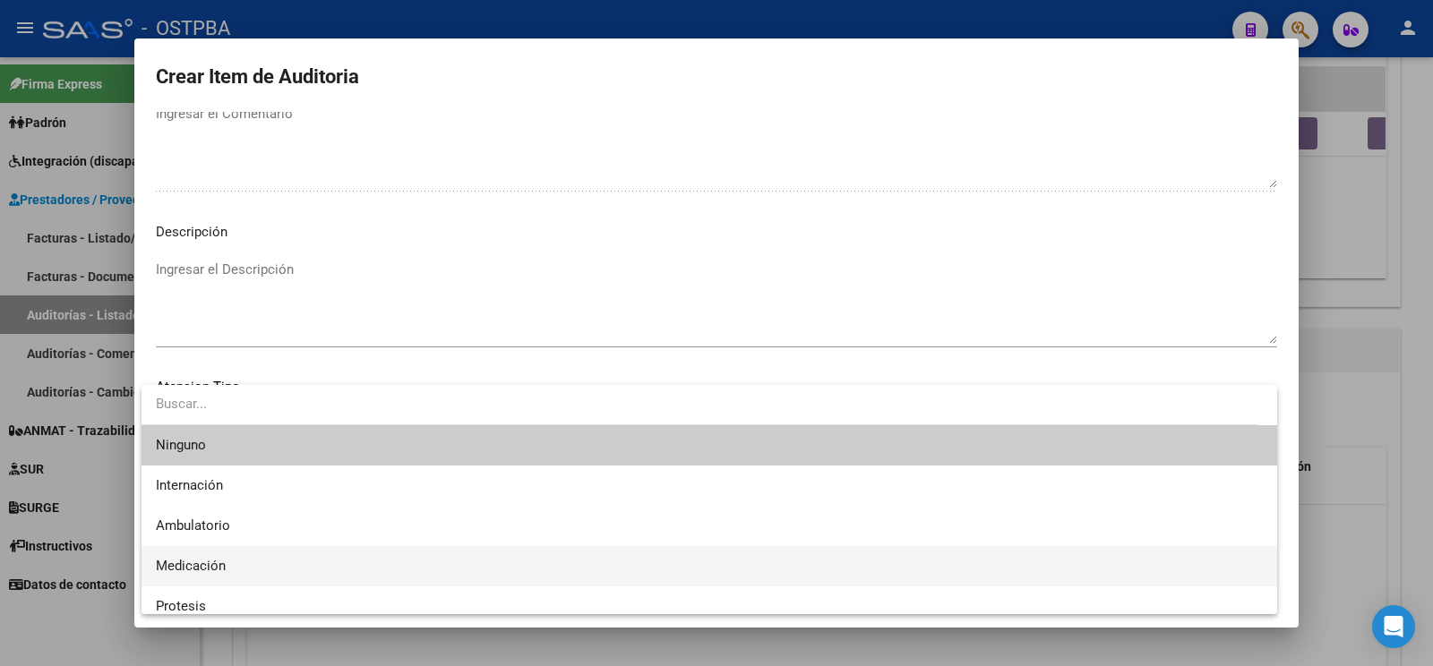
click at [252, 562] on span "Medicación" at bounding box center [709, 566] width 1107 height 40
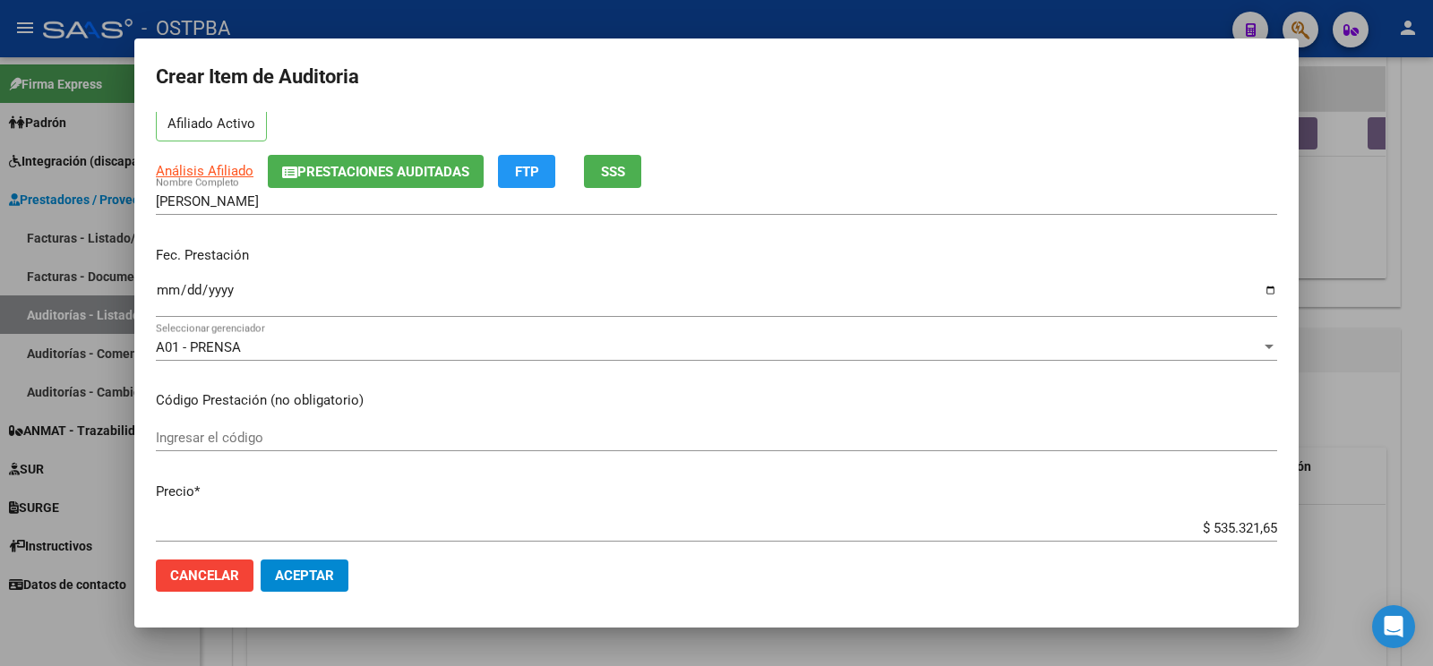
scroll to position [0, 0]
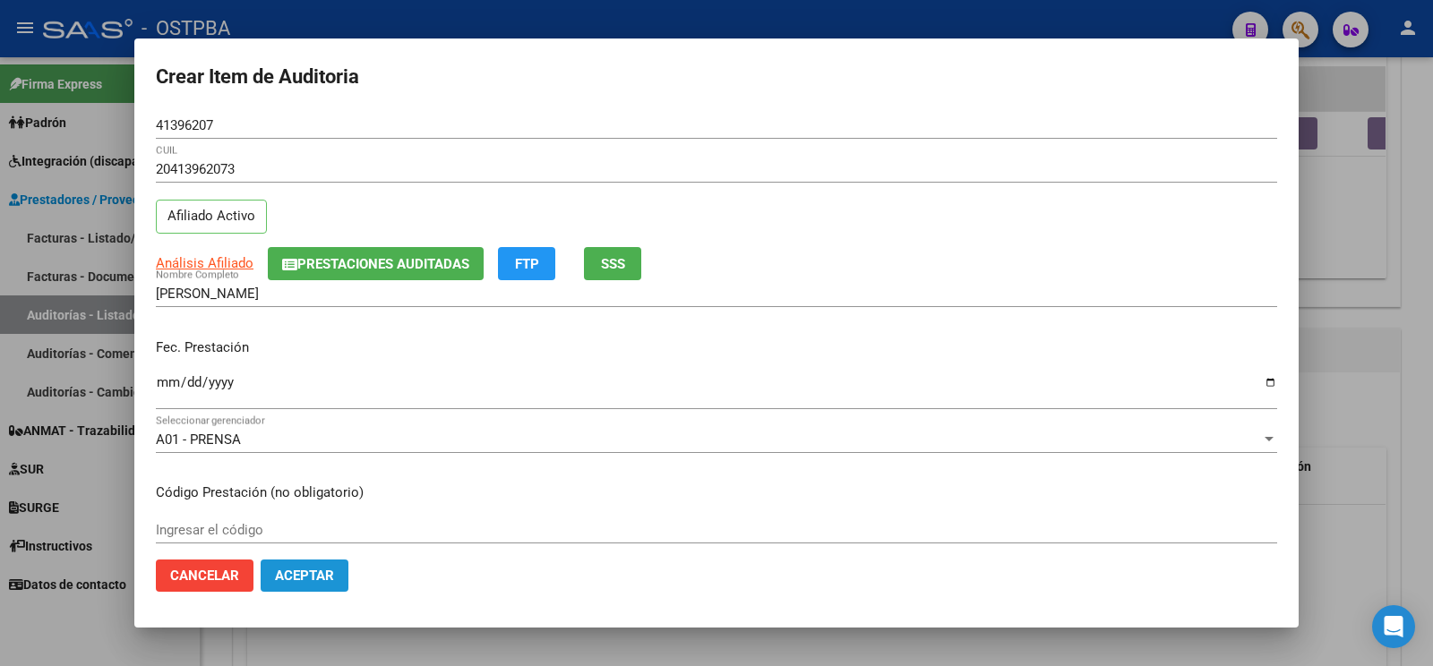
click at [321, 590] on button "Aceptar" at bounding box center [305, 576] width 88 height 32
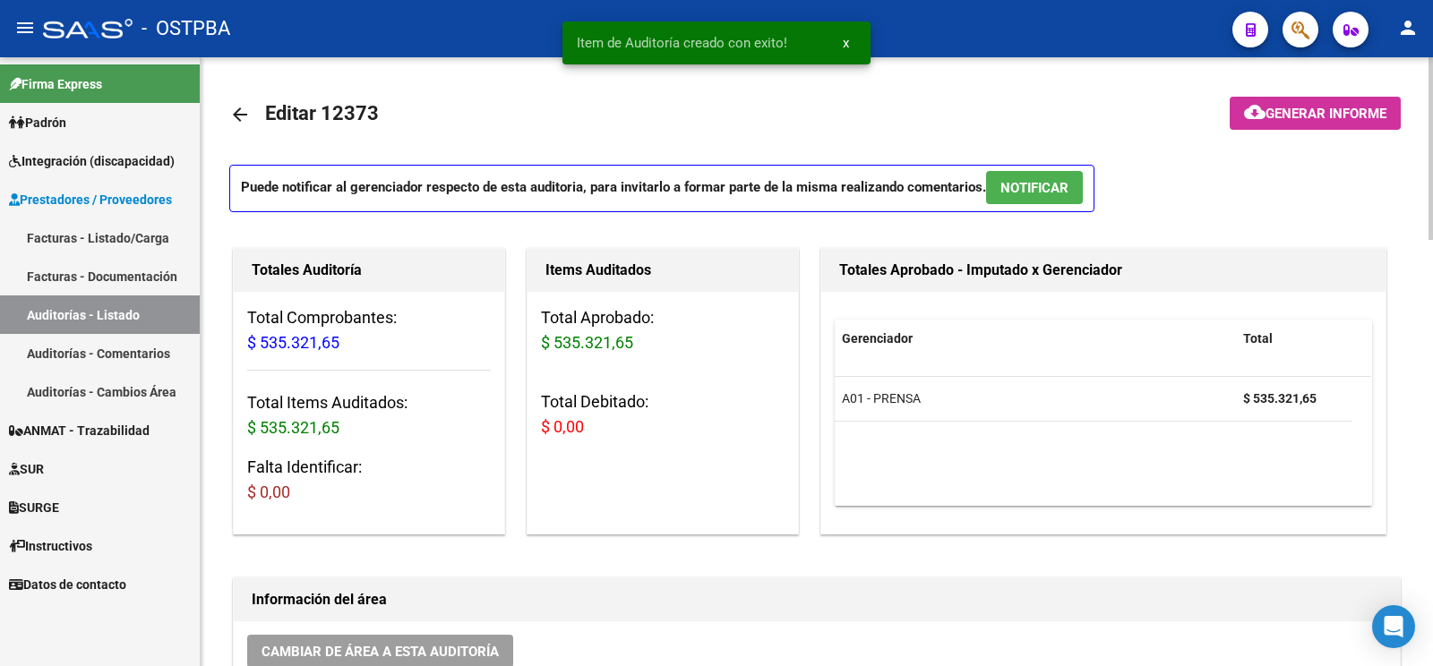
click at [1329, 108] on span "Generar informe" at bounding box center [1325, 114] width 121 height 16
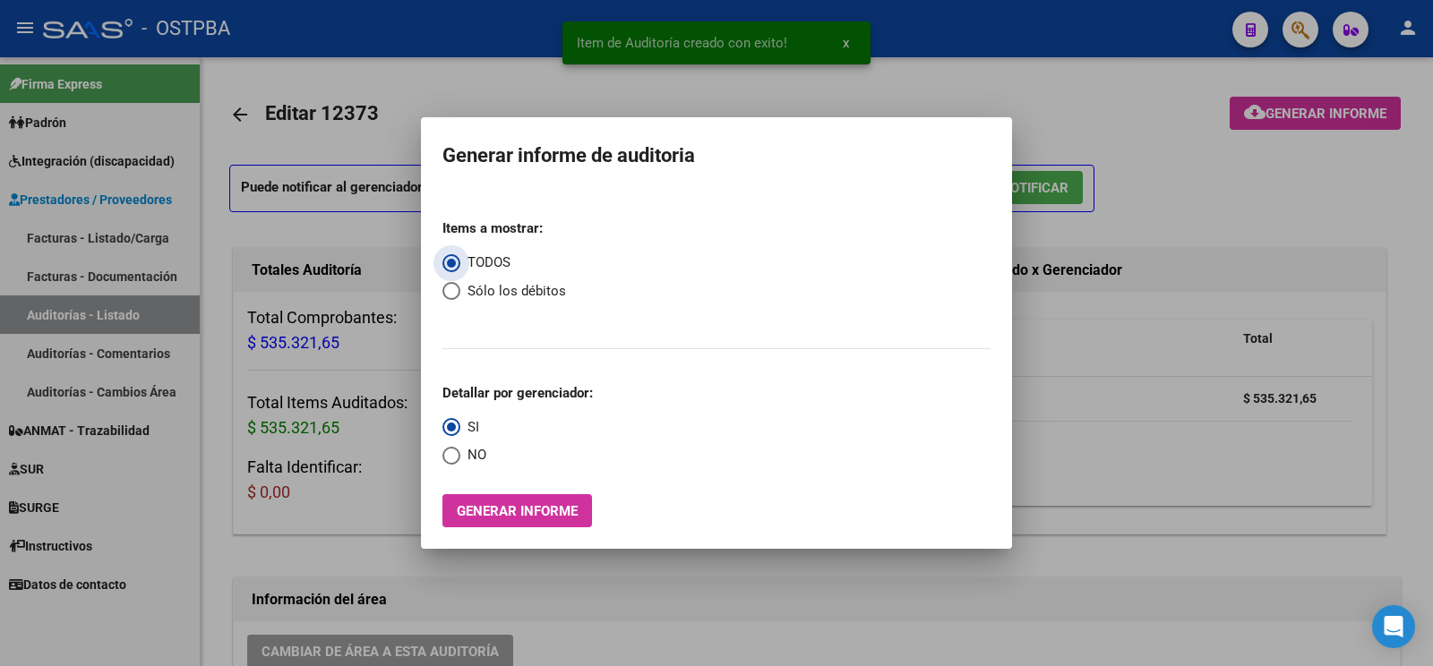
click at [505, 487] on div "Items a mostrar: TODOS Sólo los débitos Detallar por gerenciador: SI NO Generar…" at bounding box center [716, 366] width 548 height 322
click at [495, 501] on button "Generar informe" at bounding box center [517, 510] width 150 height 33
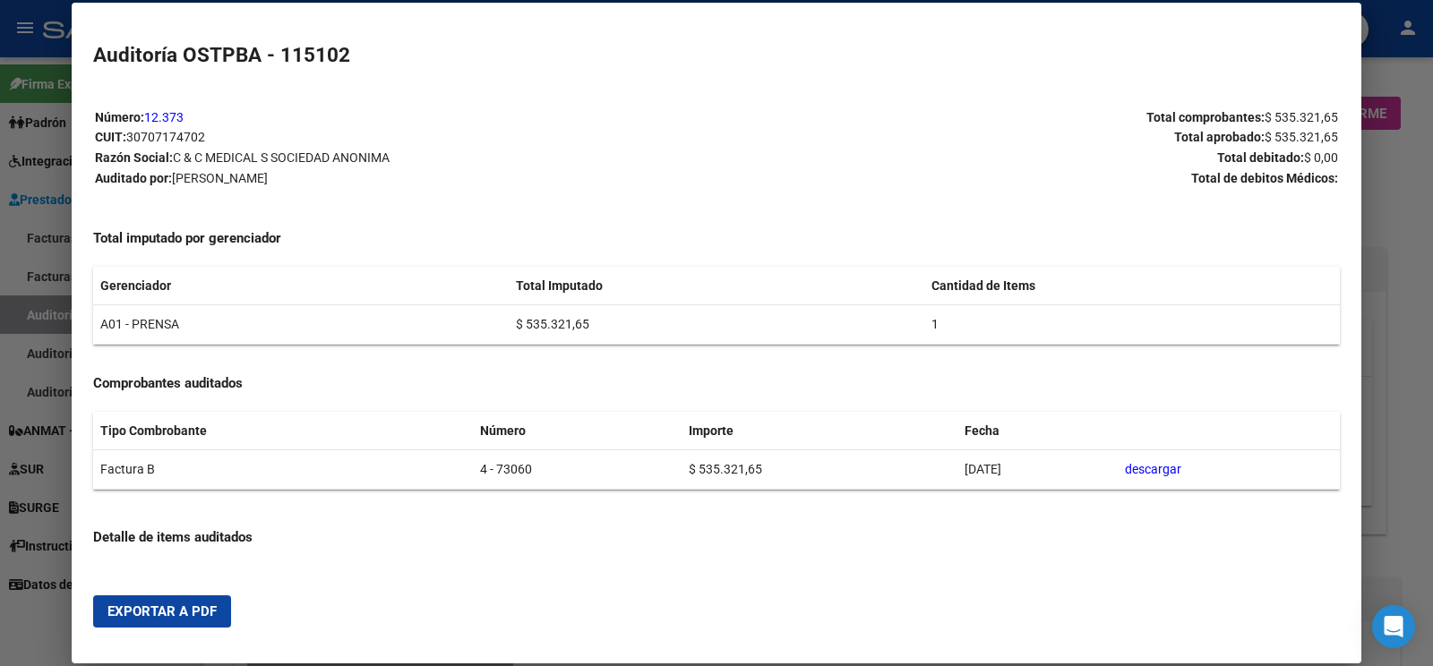
click at [178, 609] on span "Exportar a PDF" at bounding box center [161, 612] width 109 height 16
